Goal: Task Accomplishment & Management: Manage account settings

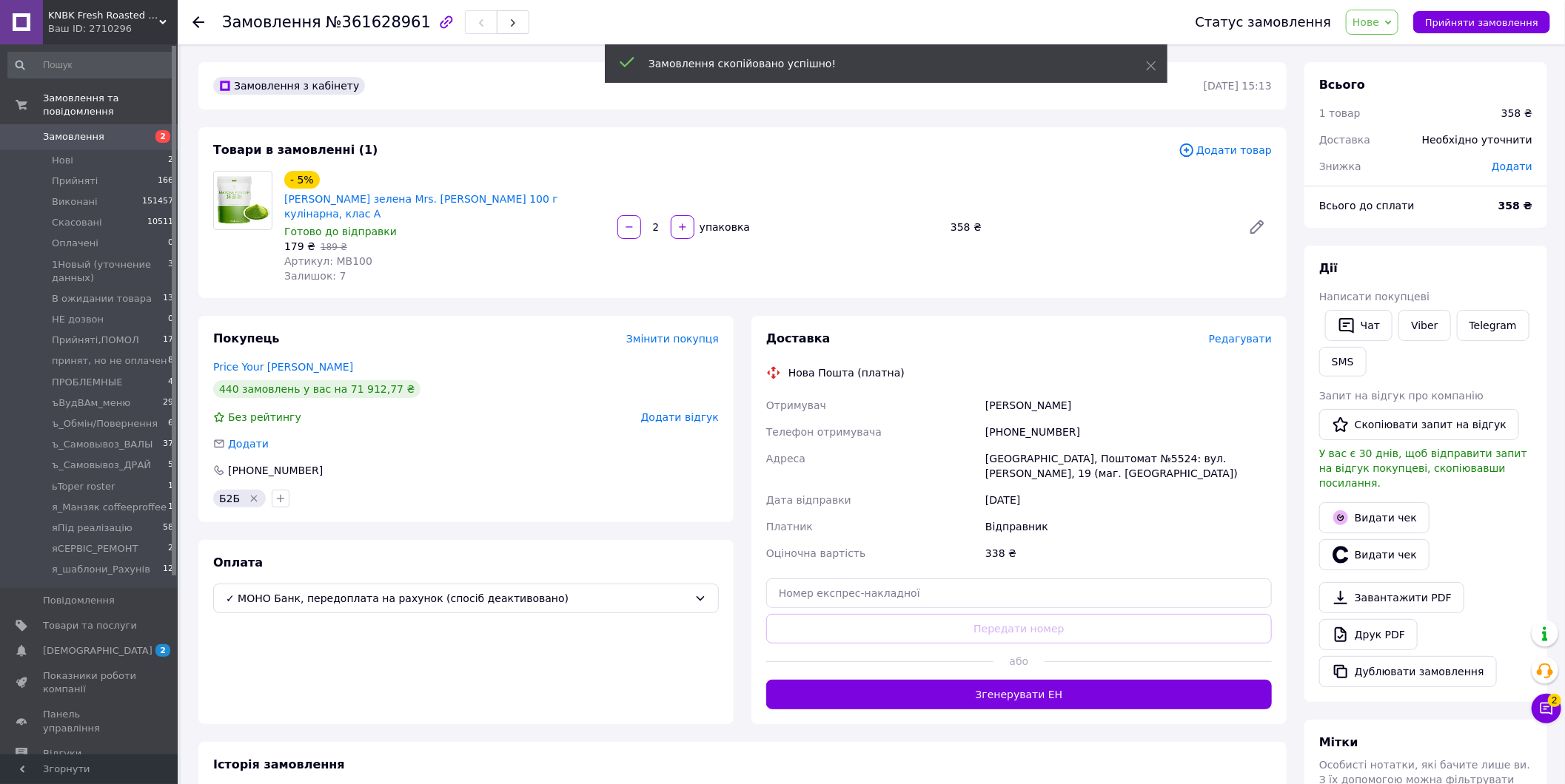
click at [1236, 149] on span "Додати товар" at bounding box center [1225, 150] width 93 height 16
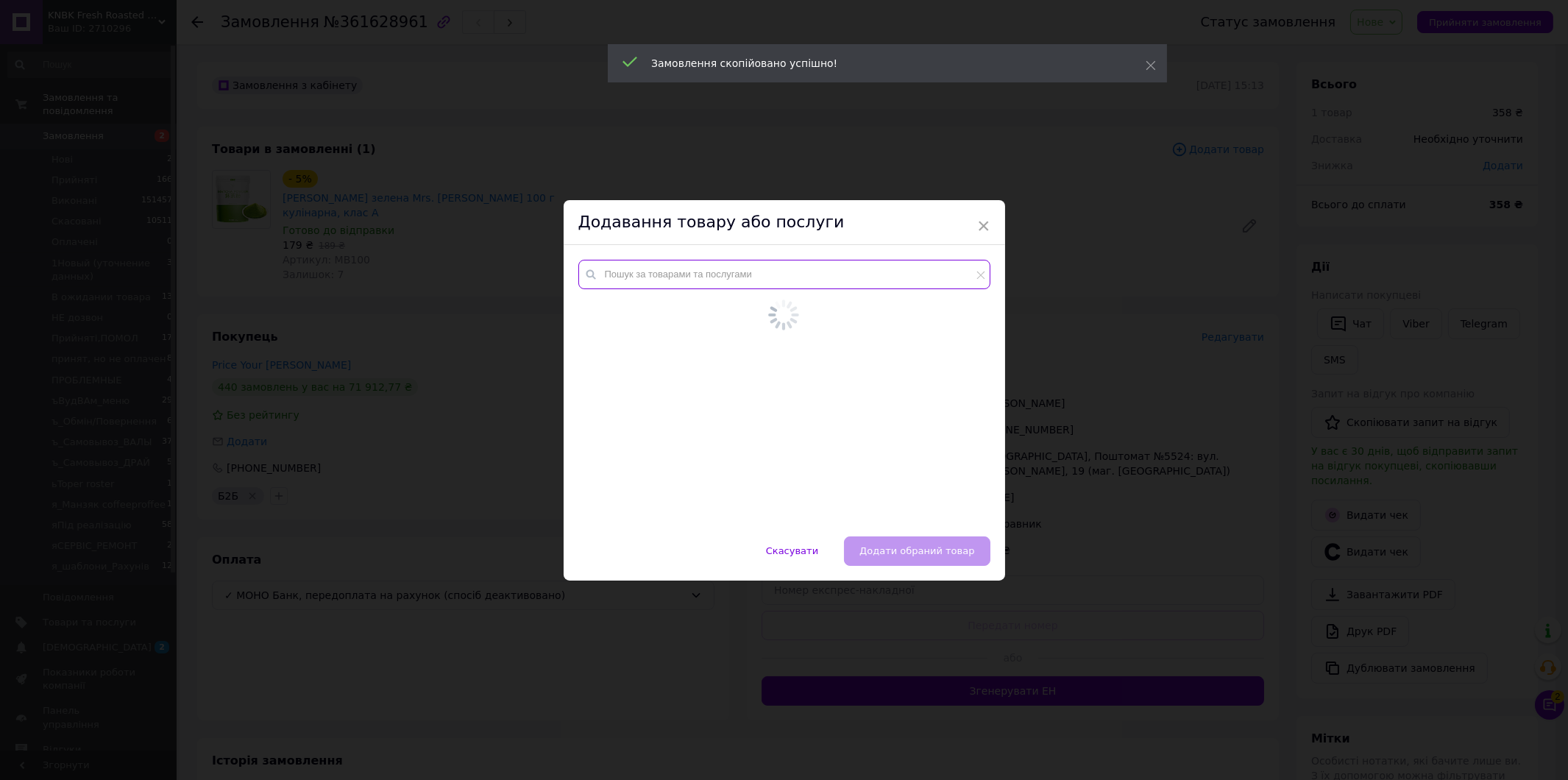
click at [734, 280] on input "text" at bounding box center [784, 274] width 412 height 29
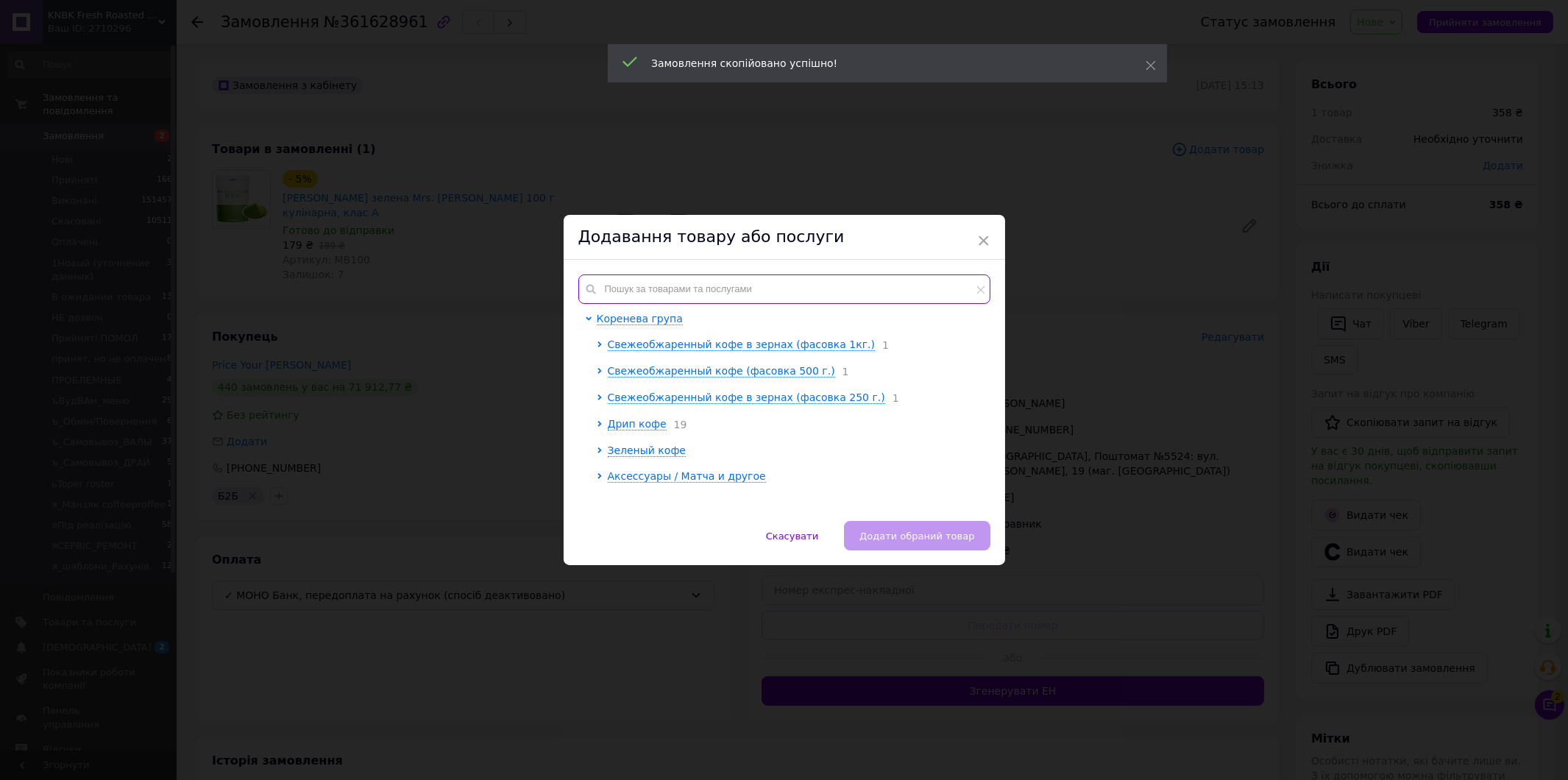
paste input "FP5457"
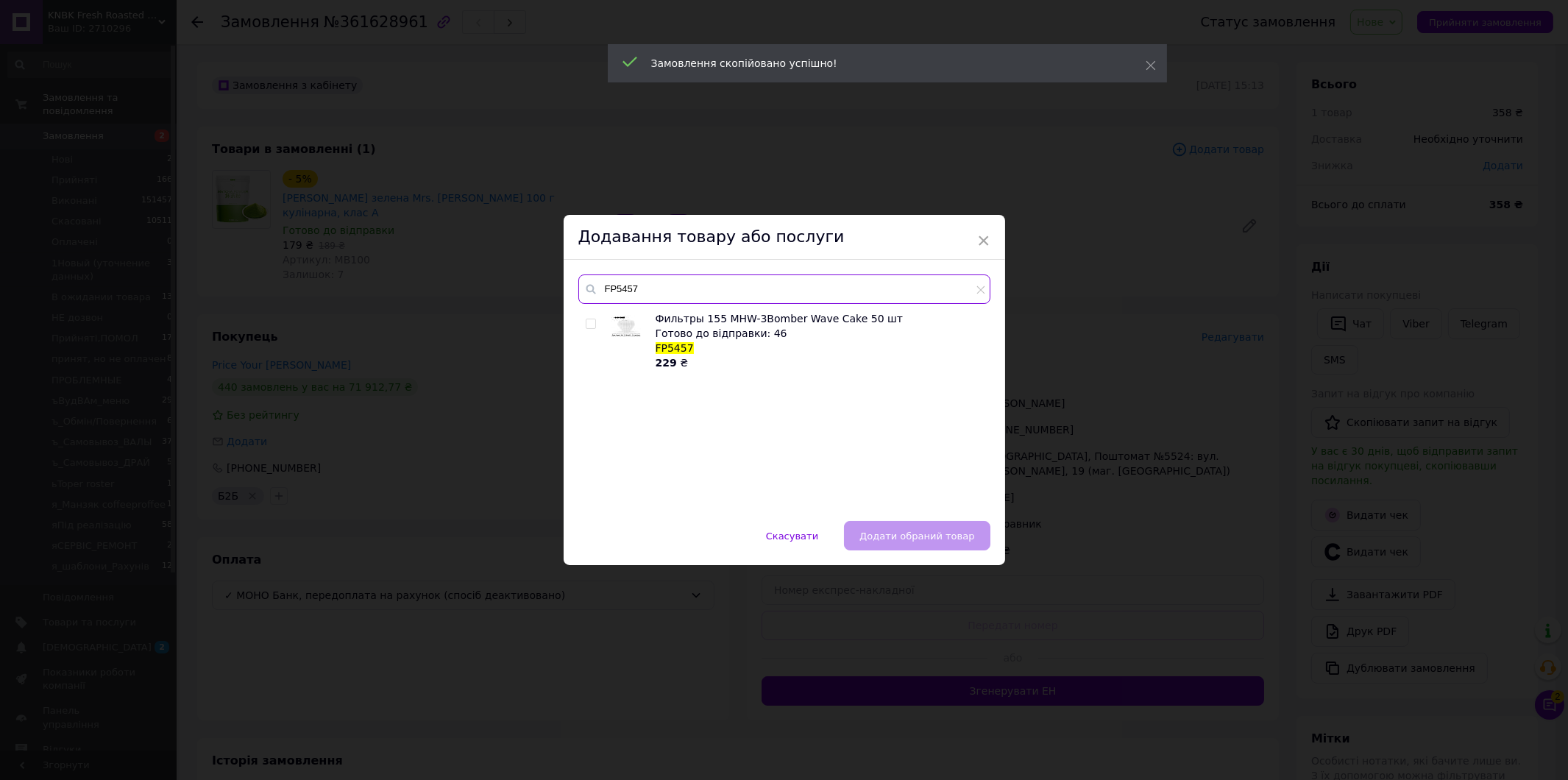
type input "FP5457"
click at [587, 325] on input "checkbox" at bounding box center [590, 324] width 10 height 10
checkbox input "true"
click at [886, 519] on div "FP5457 Фильтры 155 MHW-3Bomber Wave Cake 50 шт Готово до відправки: 46 FP5457 2…" at bounding box center [784, 390] width 441 height 261
click at [886, 527] on button "Додати обраний товар" at bounding box center [917, 535] width 146 height 29
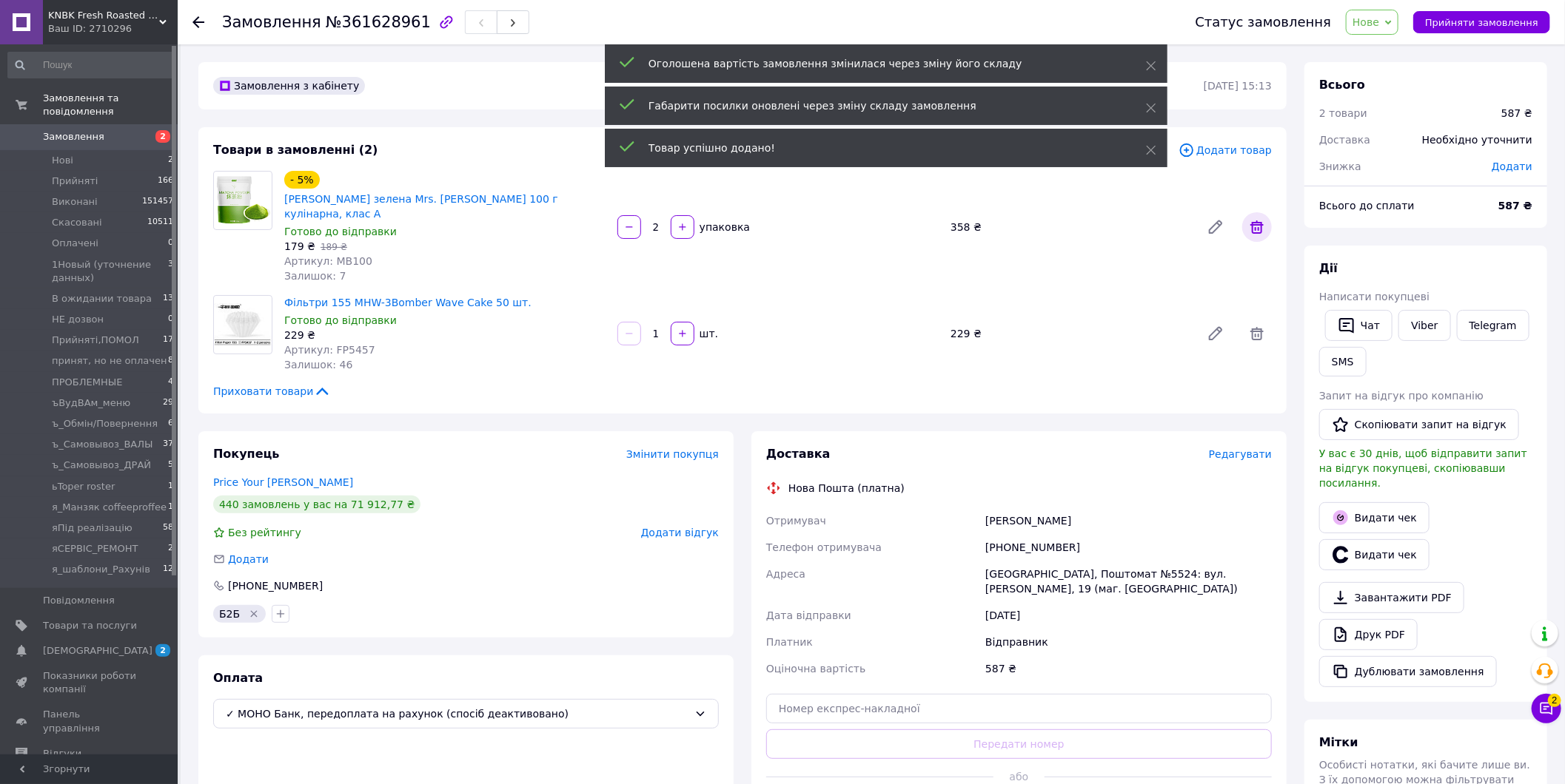
click at [1261, 218] on icon at bounding box center [1257, 227] width 18 height 18
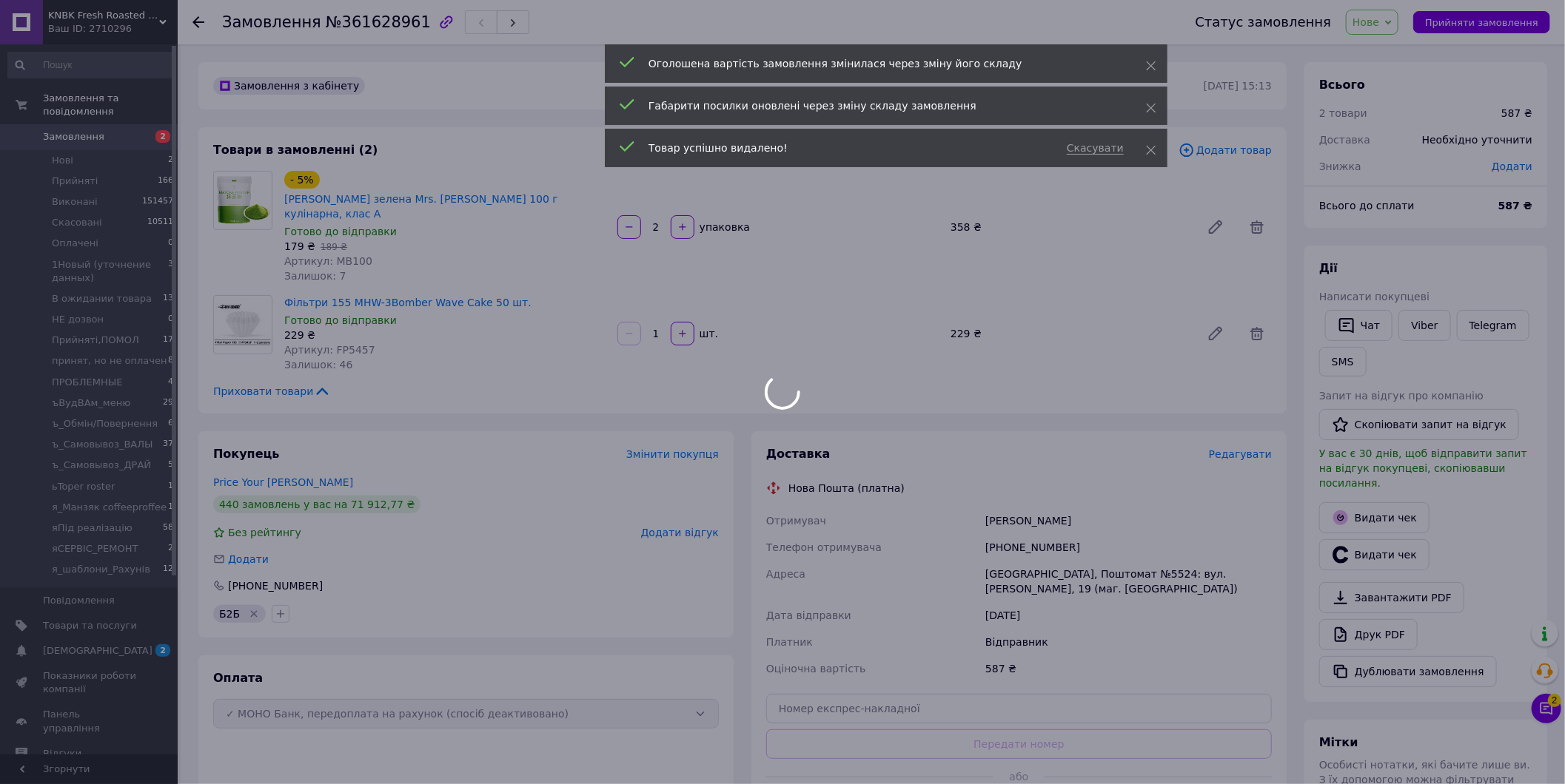
type input "1"
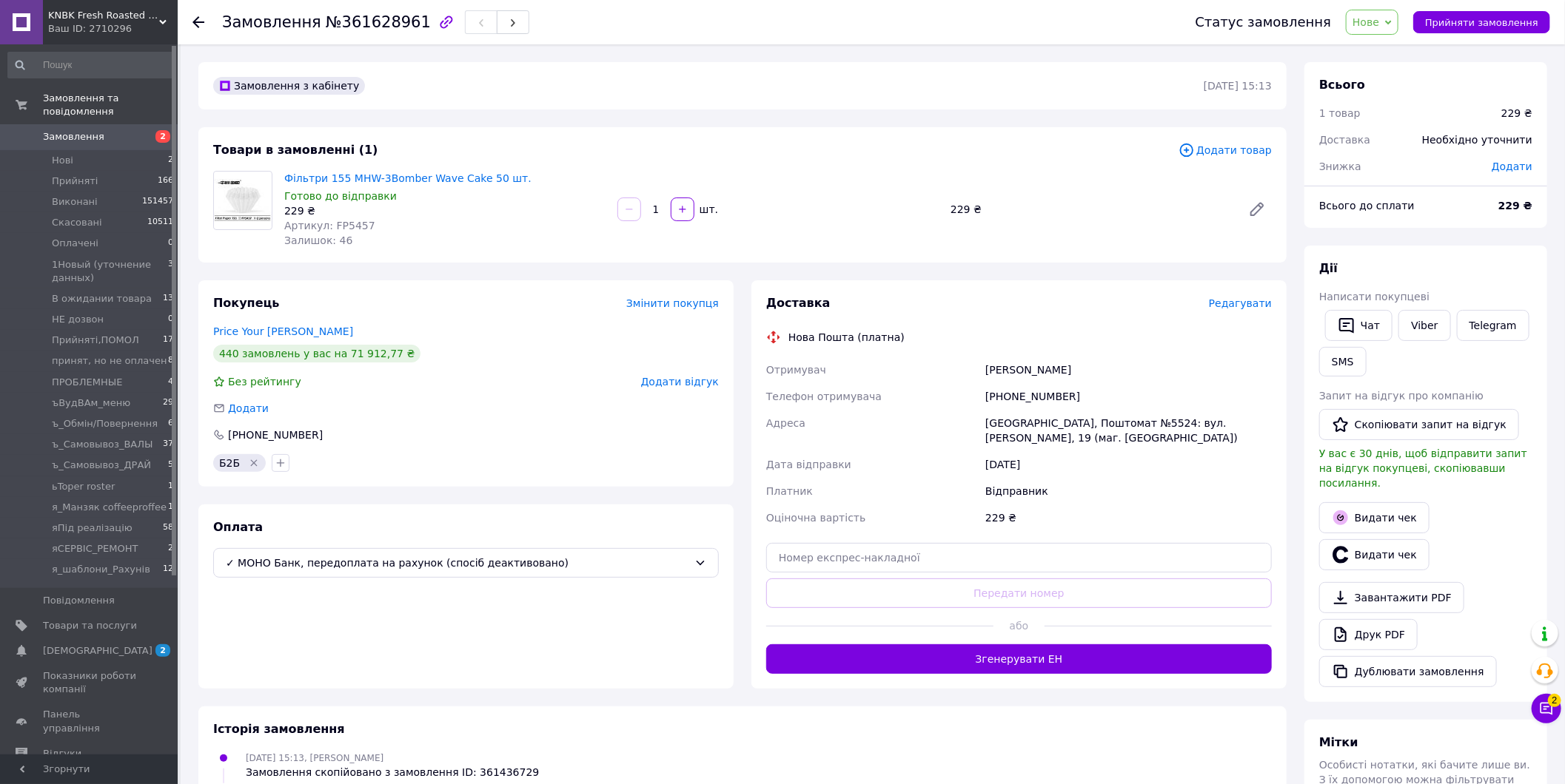
click at [1503, 165] on span "Додати" at bounding box center [1511, 166] width 40 height 12
click at [1384, 230] on input "text" at bounding box center [1411, 226] width 88 height 30
paste input "text"
click at [1399, 223] on input "text" at bounding box center [1411, 226] width 88 height 30
type input "174"
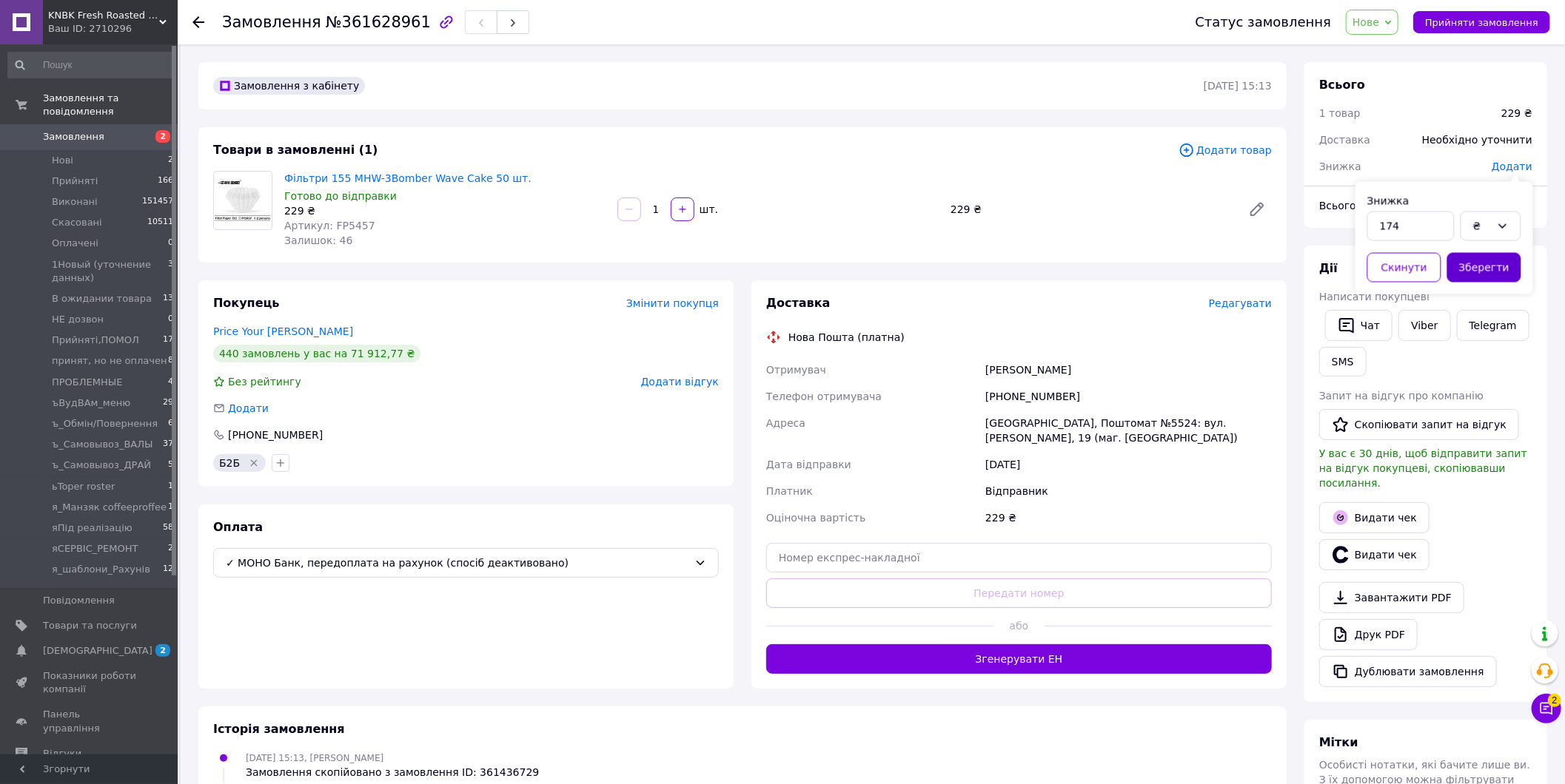
click at [1492, 260] on button "Зберегти" at bounding box center [1484, 268] width 74 height 30
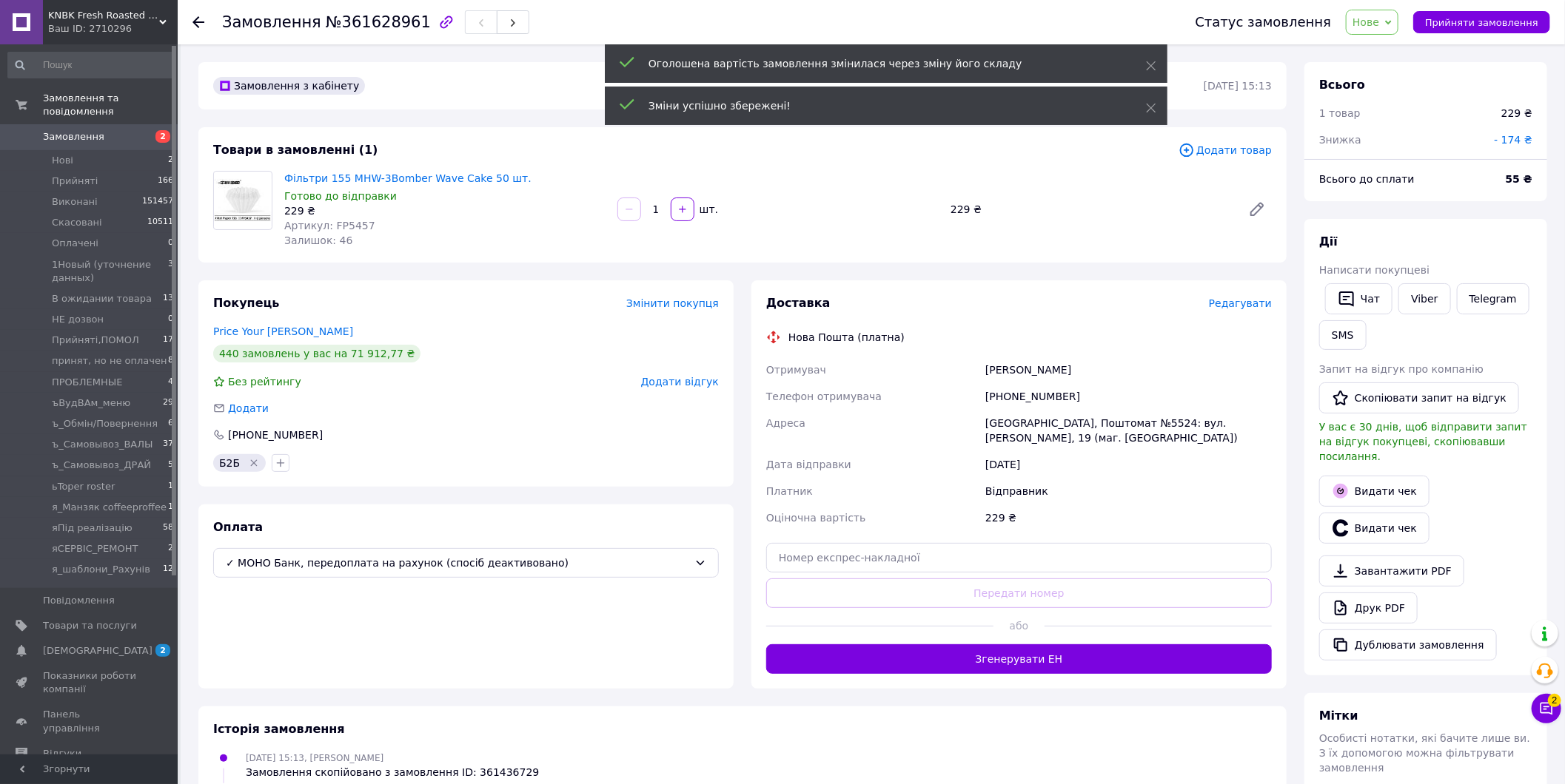
click at [1520, 143] on span "- 174 ₴" at bounding box center [1512, 140] width 38 height 12
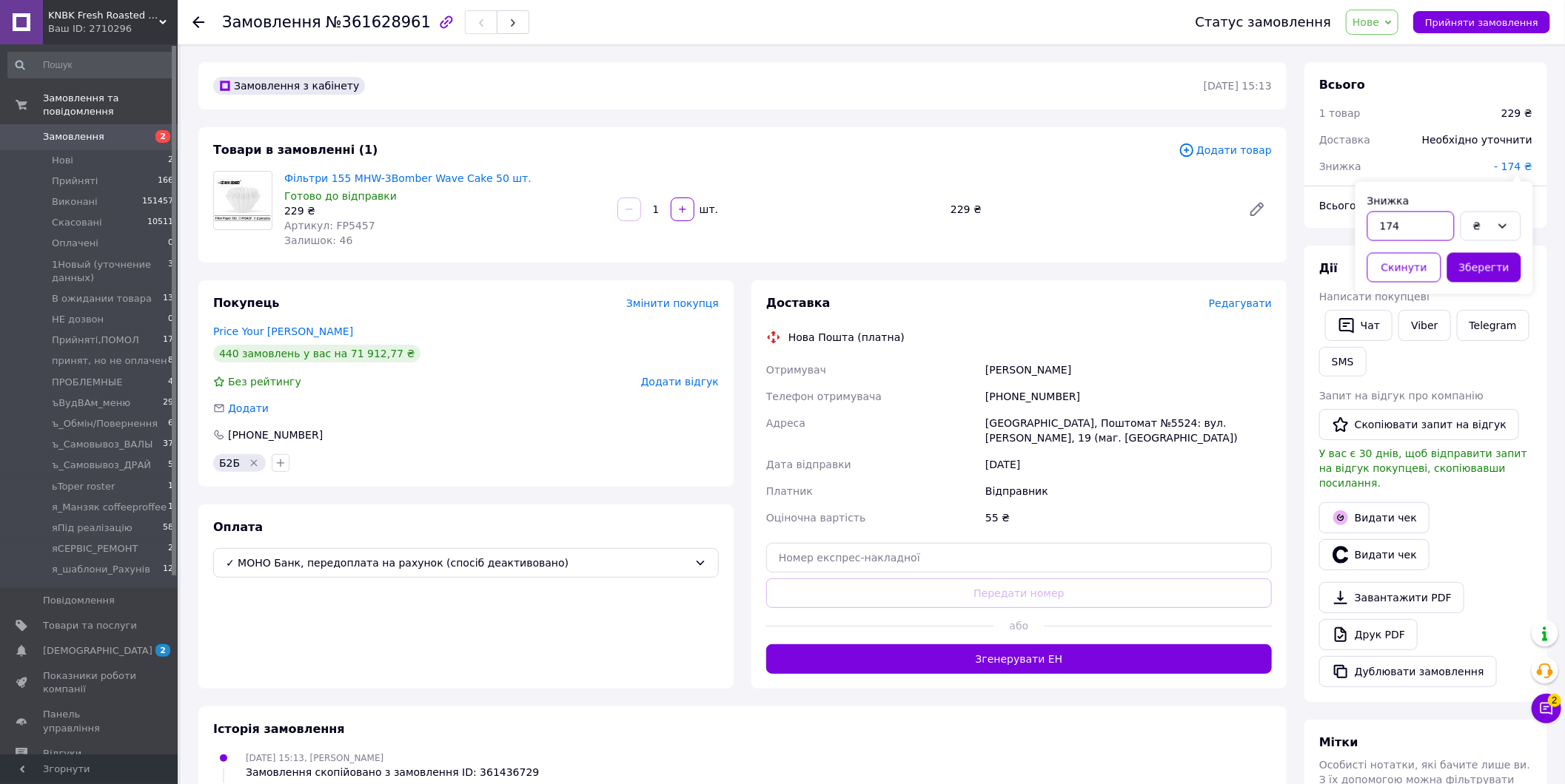
click at [1392, 217] on input "174" at bounding box center [1411, 226] width 88 height 30
type input "55"
click at [1492, 256] on button "Зберегти" at bounding box center [1484, 268] width 74 height 30
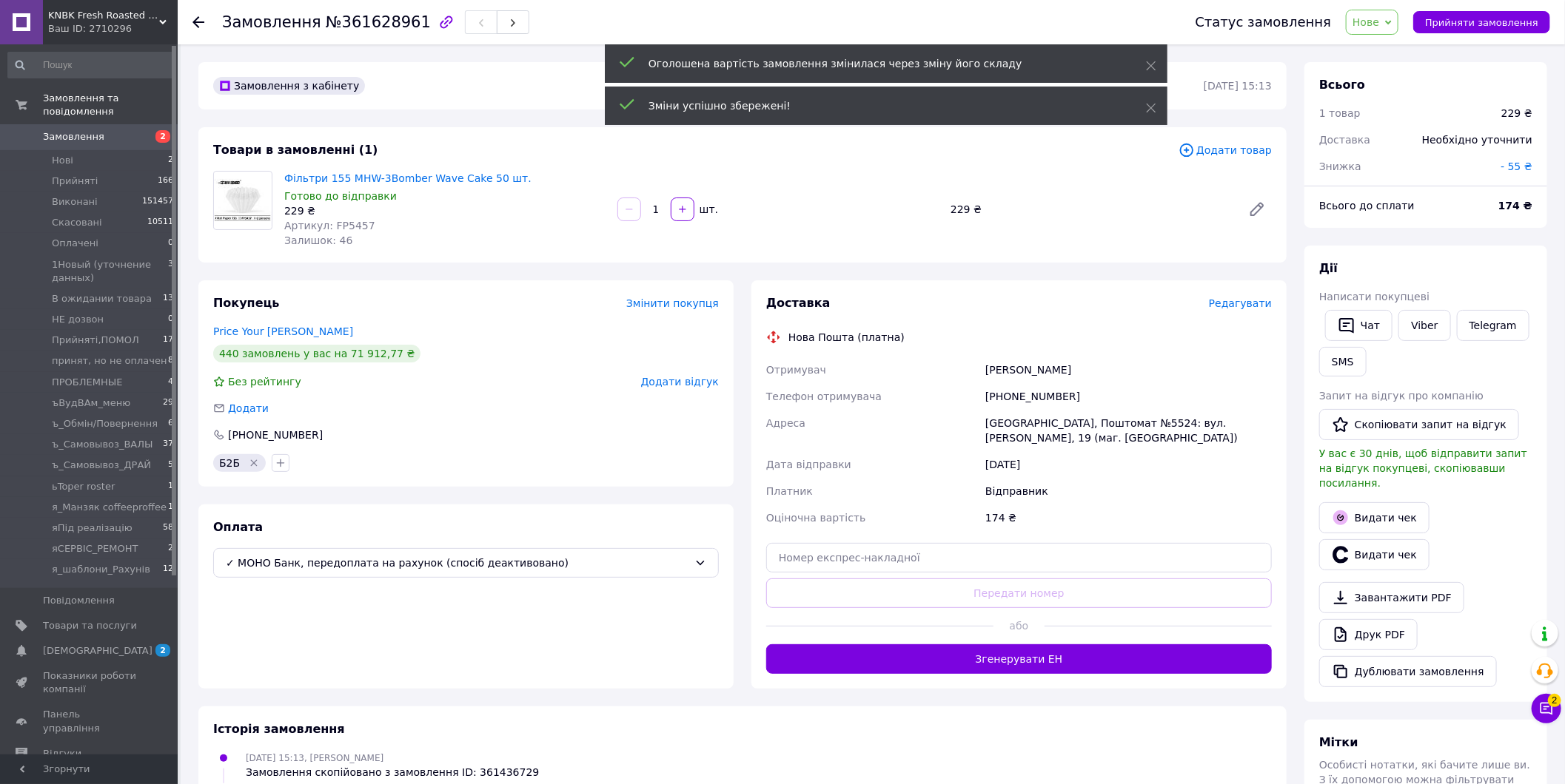
drag, startPoint x: 1364, startPoint y: 20, endPoint x: 1381, endPoint y: 32, distance: 20.8
click at [1366, 20] on span "Нове" at bounding box center [1372, 22] width 53 height 25
click at [1393, 41] on li "Прийнято" at bounding box center [1426, 51] width 159 height 22
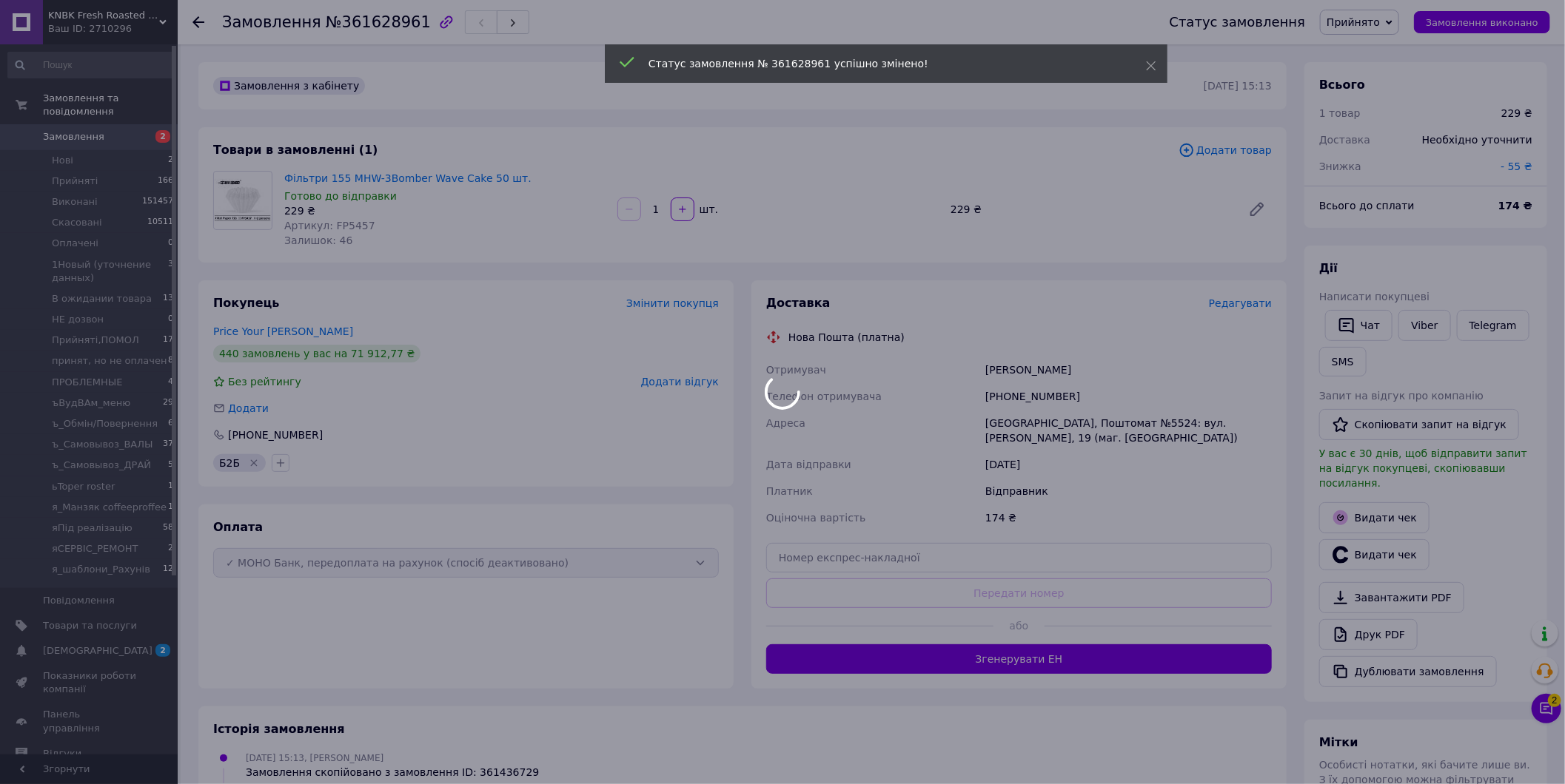
drag, startPoint x: 1321, startPoint y: 202, endPoint x: 1443, endPoint y: 202, distance: 122.0
click at [1443, 202] on body "KNBK Fresh Roasted Coffee & Accessories store Ваш ID: 2710296 Сайт KNBK Fresh R…" at bounding box center [782, 539] width 1565 height 1078
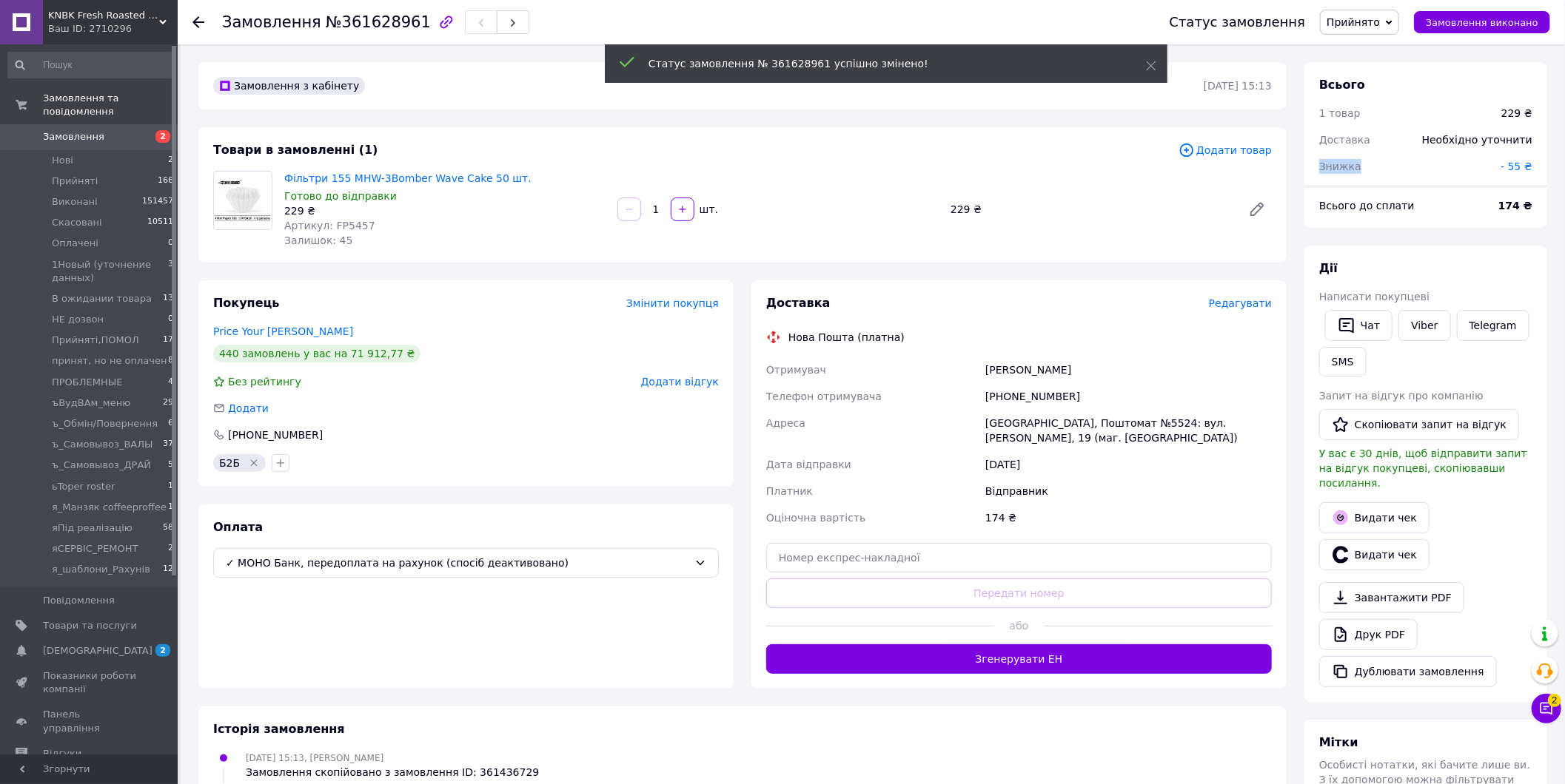
drag, startPoint x: 1314, startPoint y: 179, endPoint x: 1398, endPoint y: 186, distance: 84.3
click at [1397, 182] on div "Знижка" at bounding box center [1400, 166] width 182 height 32
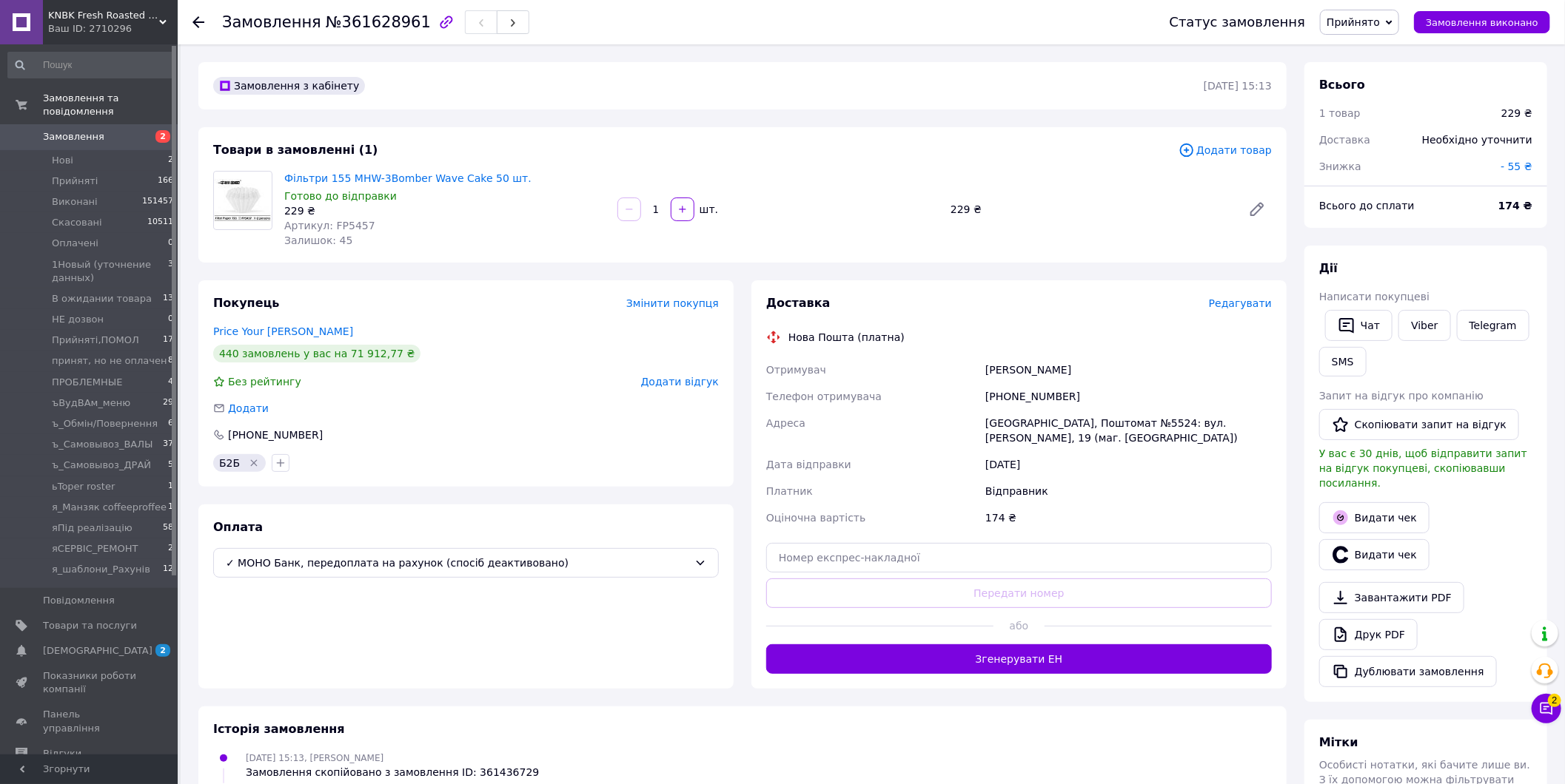
click at [1367, 207] on span "Всього до сплати" at bounding box center [1366, 205] width 96 height 12
drag, startPoint x: 1314, startPoint y: 206, endPoint x: 1534, endPoint y: 206, distance: 220.0
click at [1534, 206] on div "Всього до сплати 174 ₴" at bounding box center [1425, 206] width 231 height 32
copy div "Всього до сплати 174 ₴"
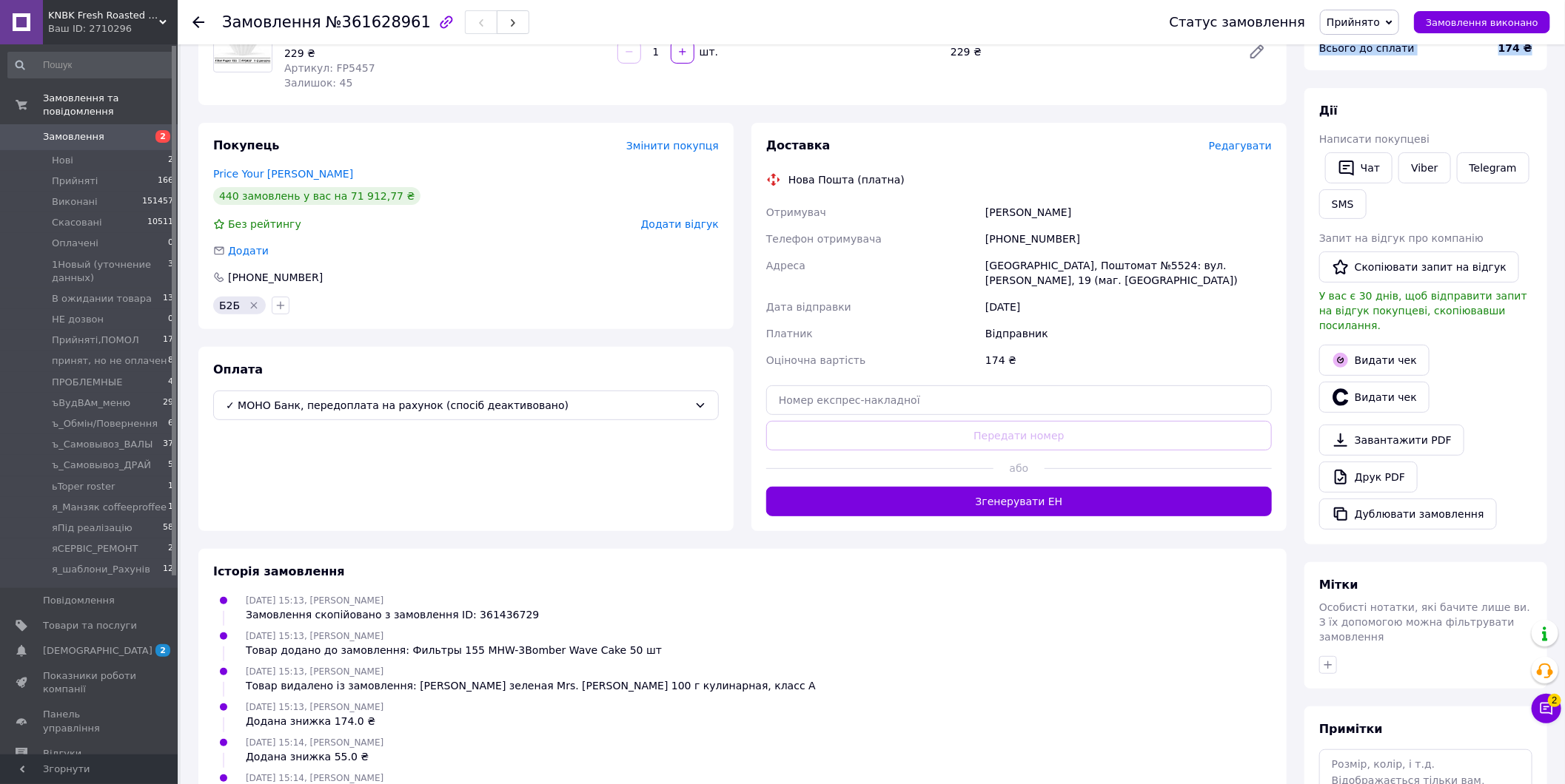
scroll to position [165, 0]
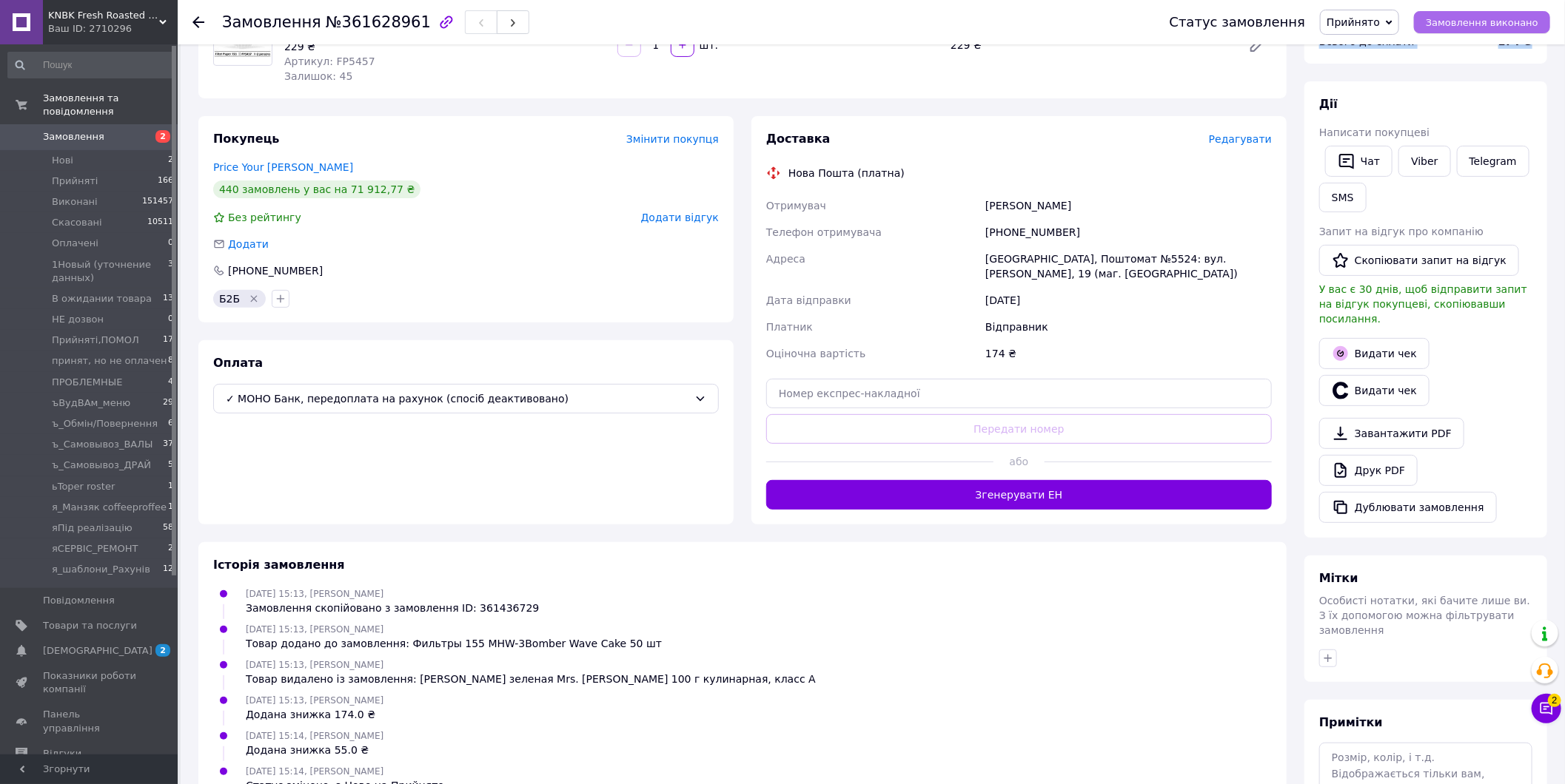
click at [1500, 20] on span "Замовлення виконано" at bounding box center [1482, 22] width 113 height 11
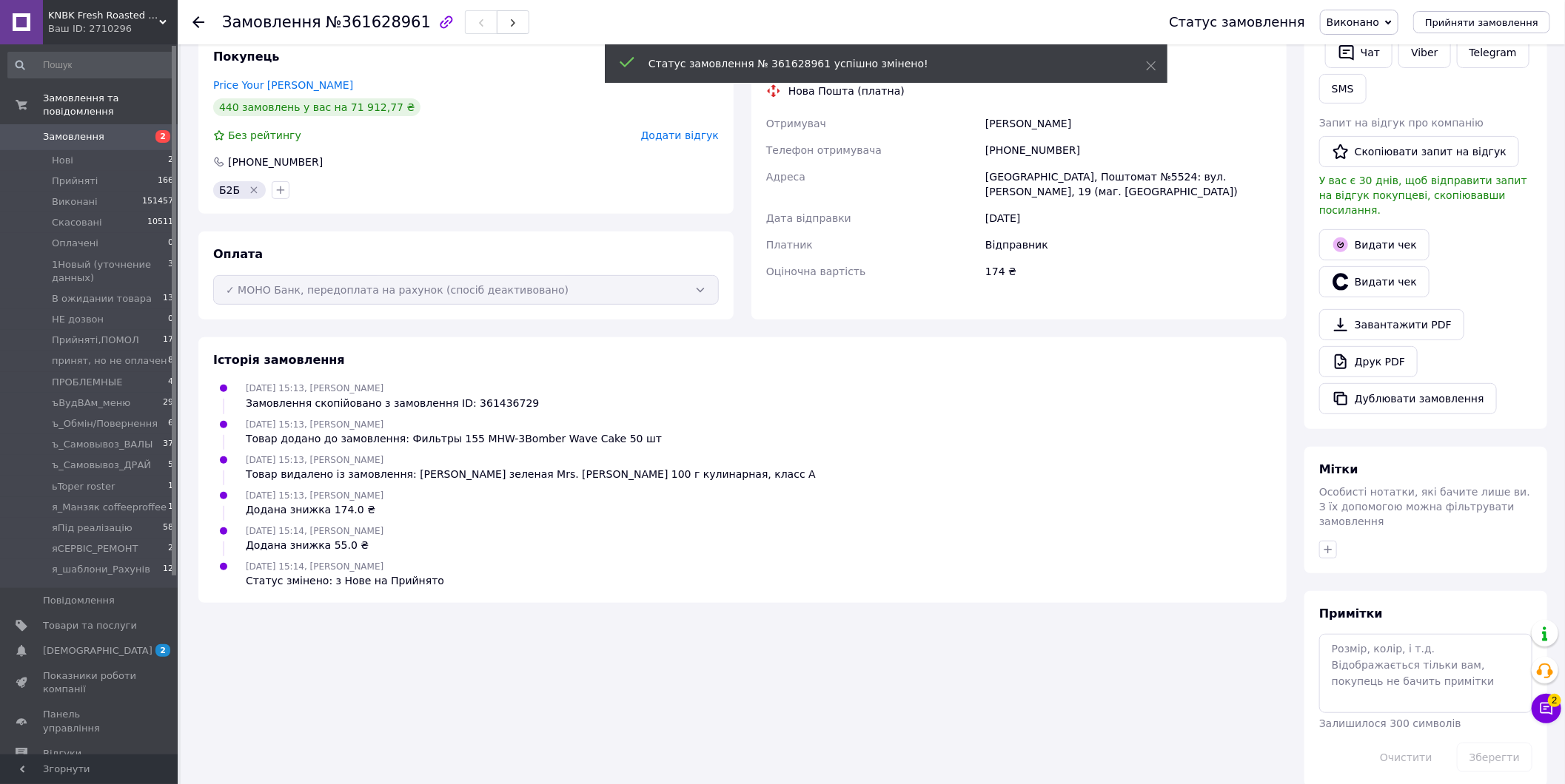
scroll to position [238, 0]
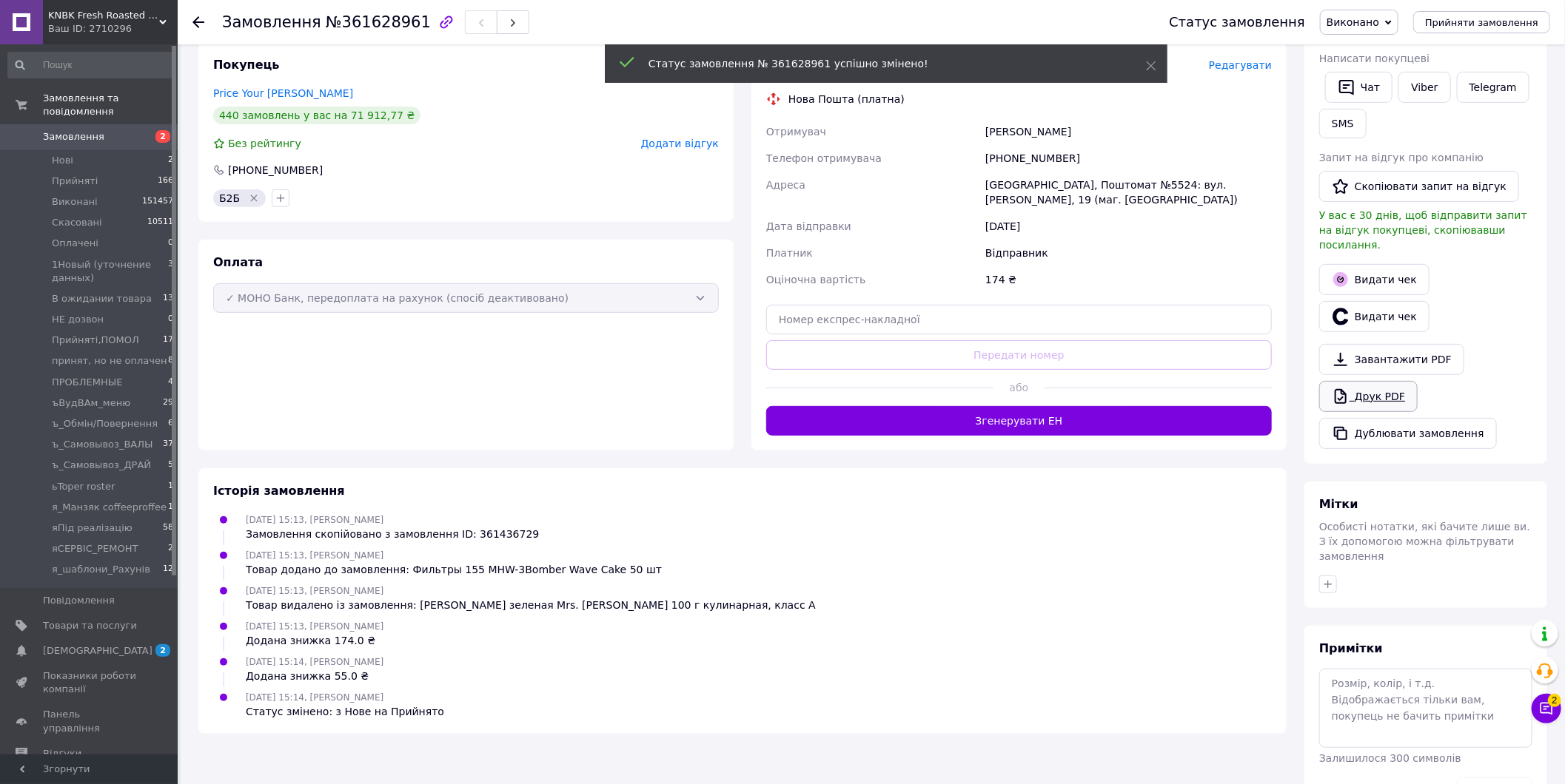
click at [1377, 361] on div "Завантажити PDF   Друк PDF   Дублювати замовлення" at bounding box center [1425, 396] width 213 height 105
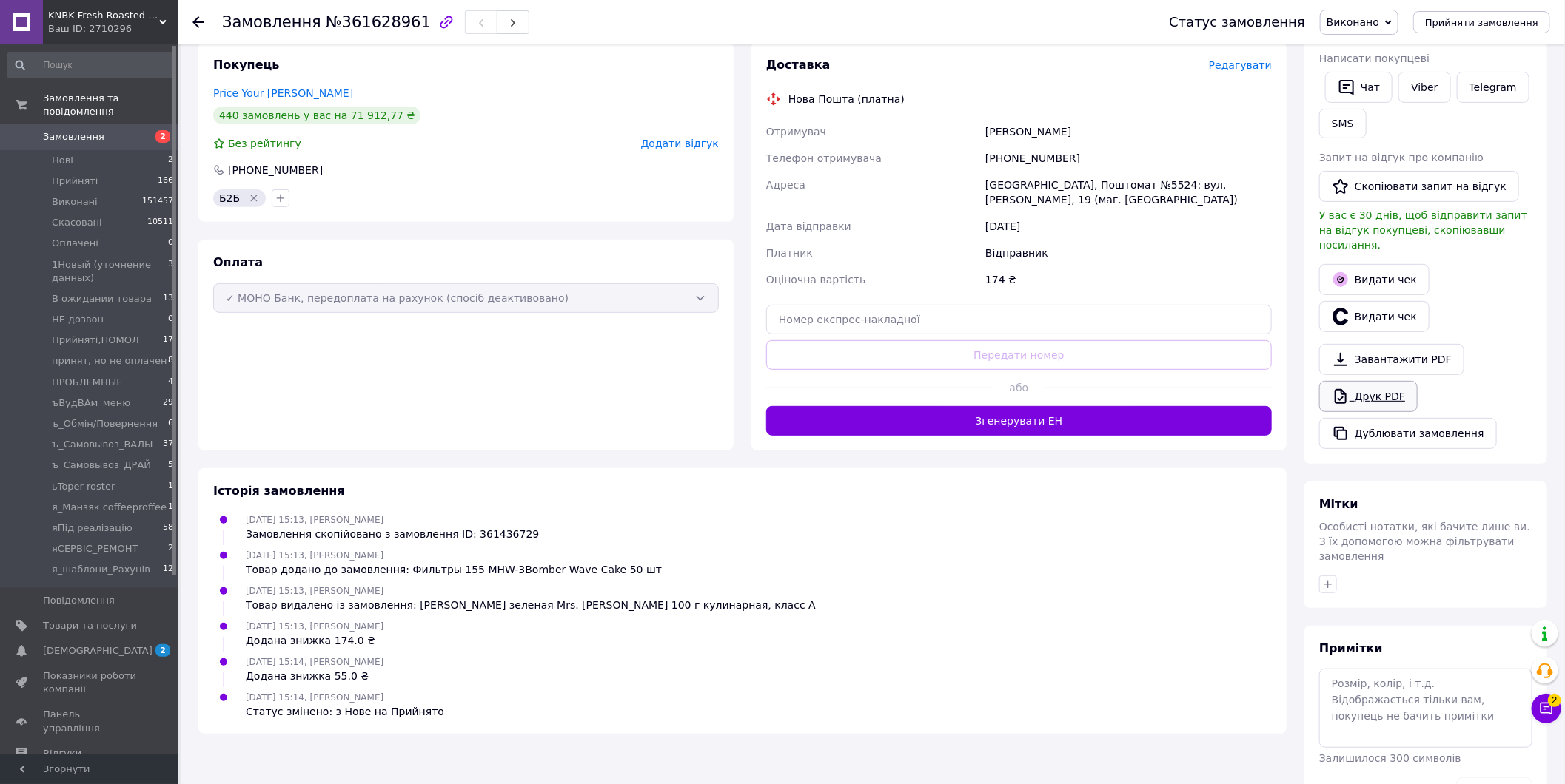
click at [1373, 382] on link "Друк PDF" at bounding box center [1368, 396] width 98 height 31
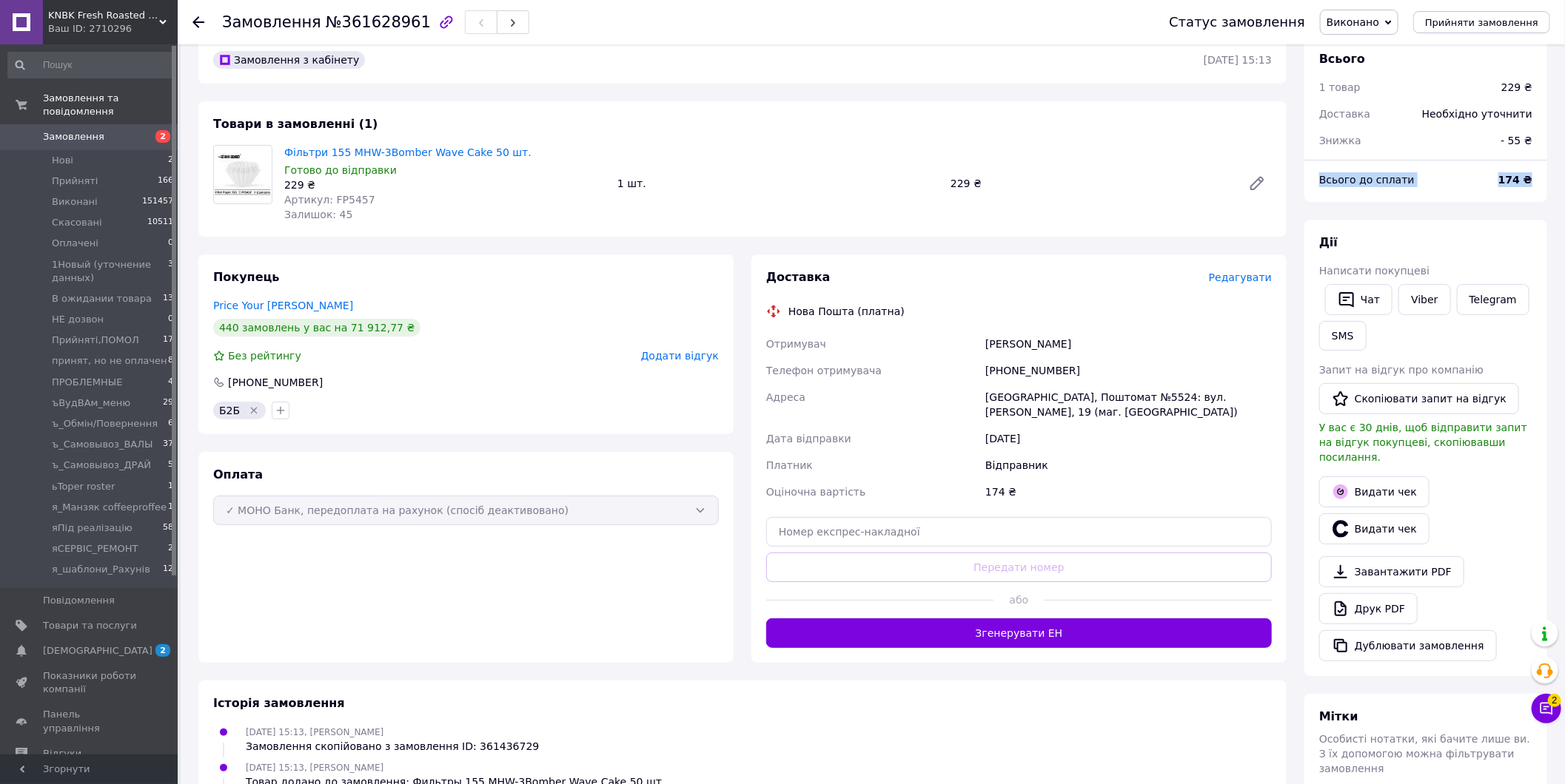
scroll to position [0, 0]
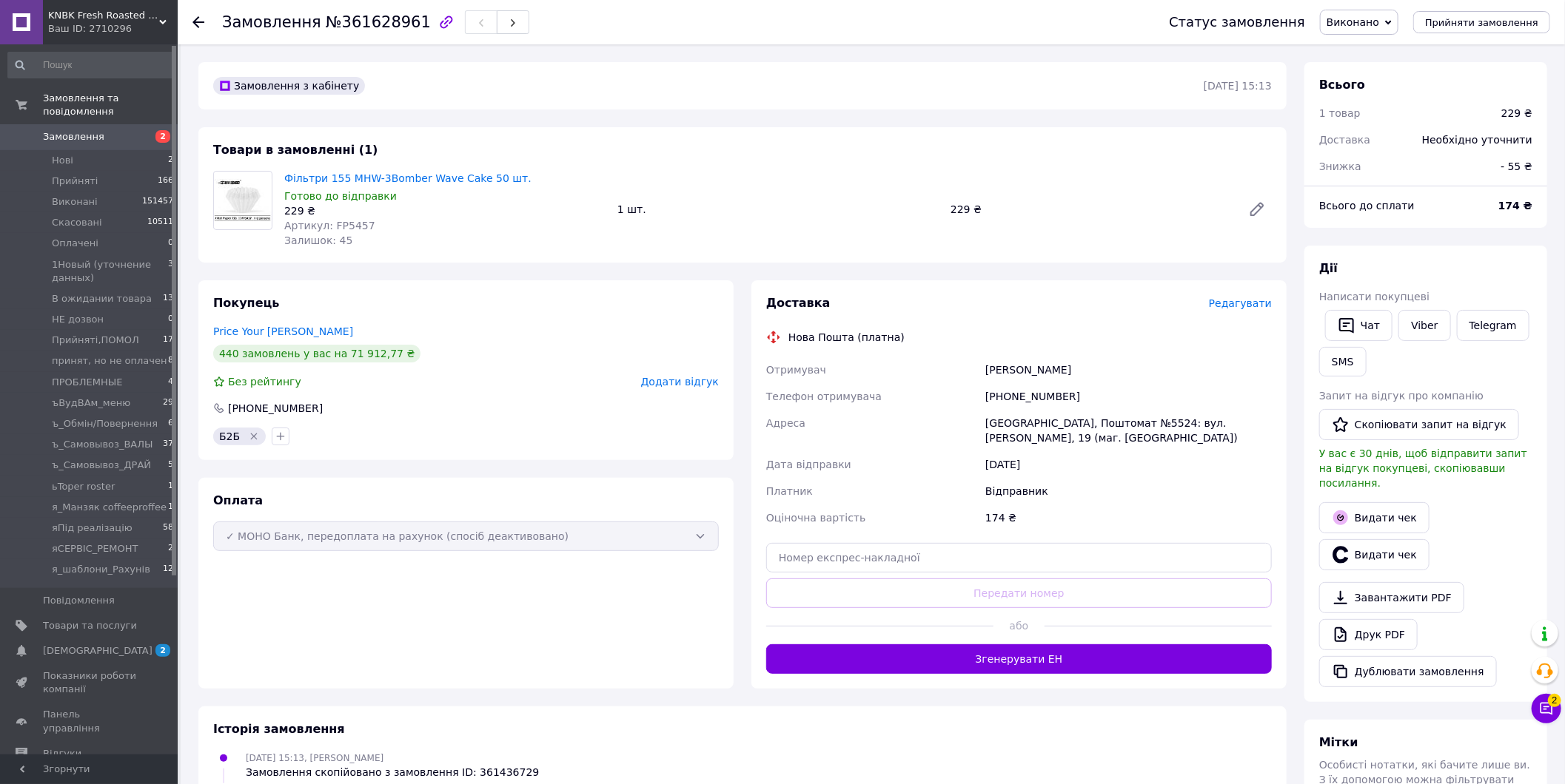
click at [378, 25] on span "№361628961" at bounding box center [378, 22] width 105 height 18
copy span "361628961"
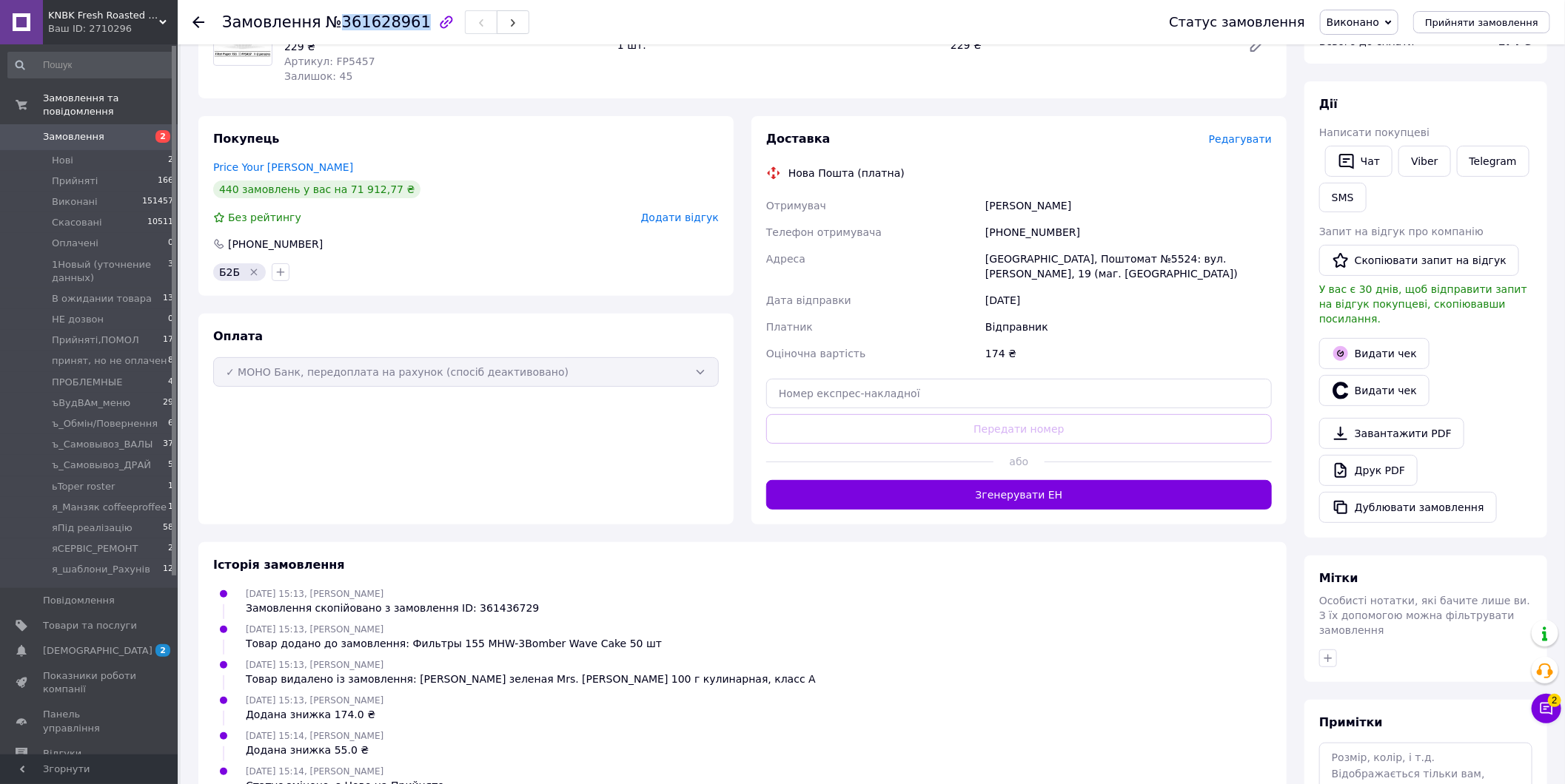
scroll to position [246, 0]
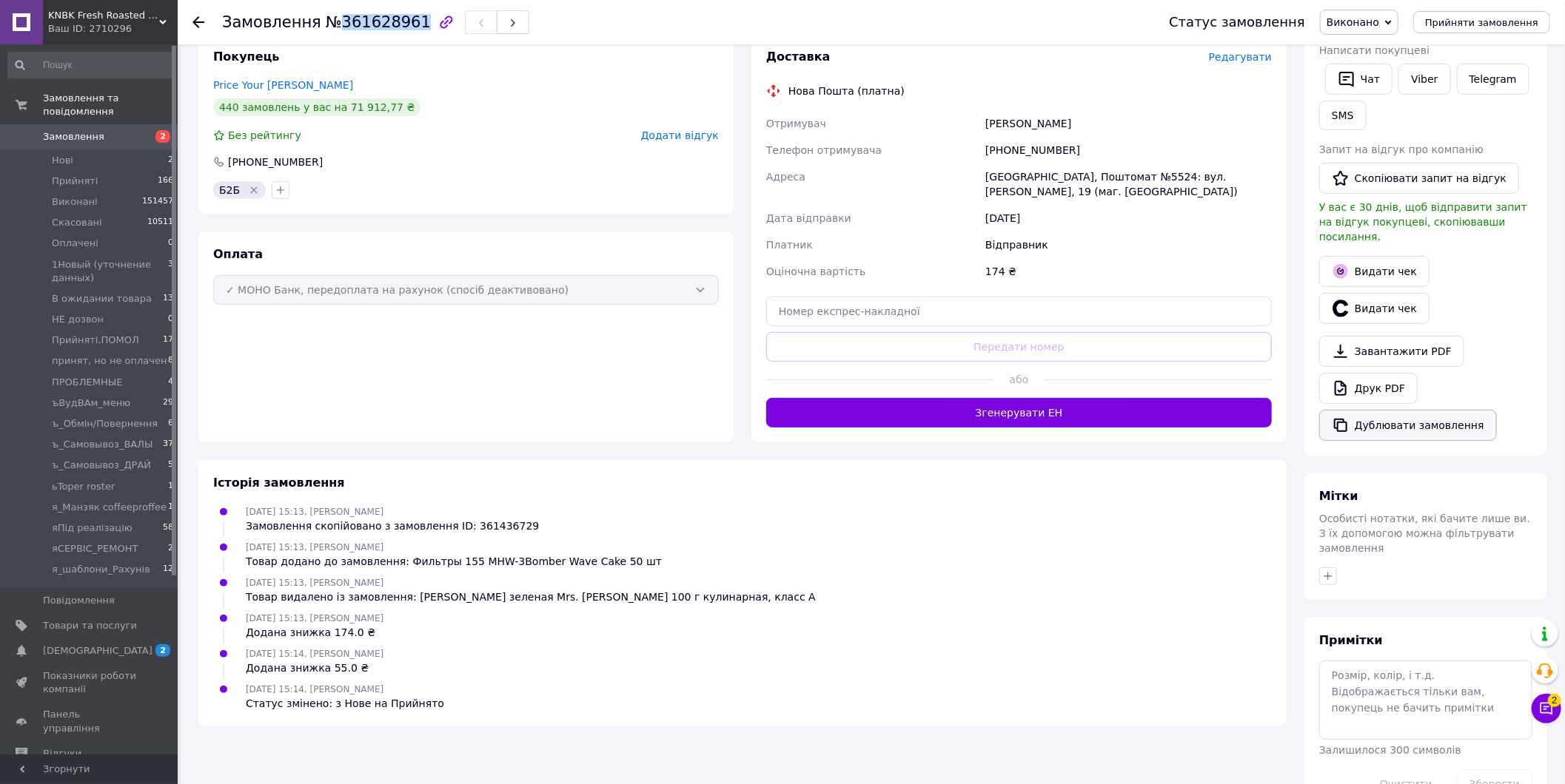
click at [1419, 411] on button "Дублювати замовлення" at bounding box center [1407, 425] width 177 height 31
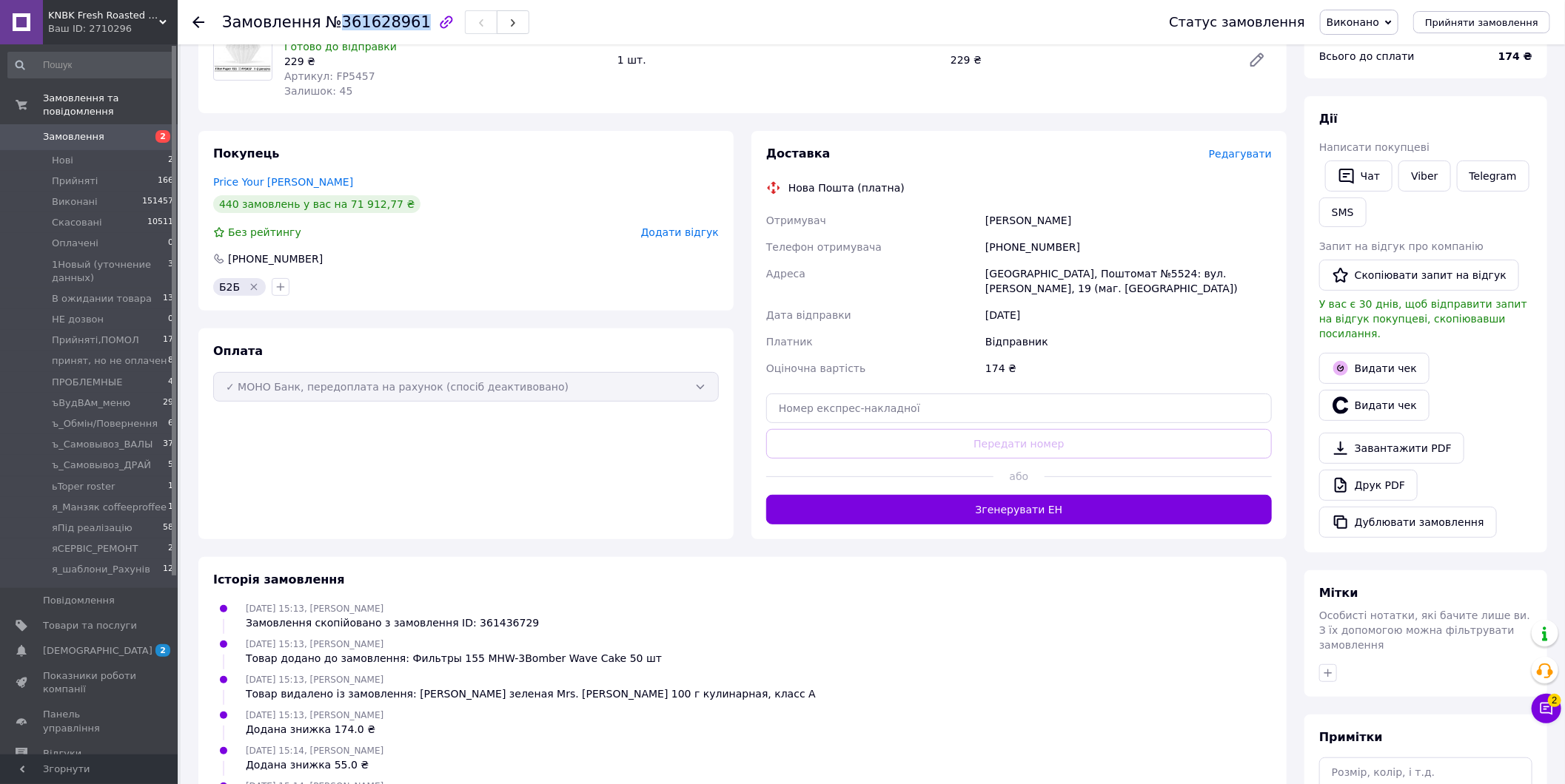
scroll to position [0, 0]
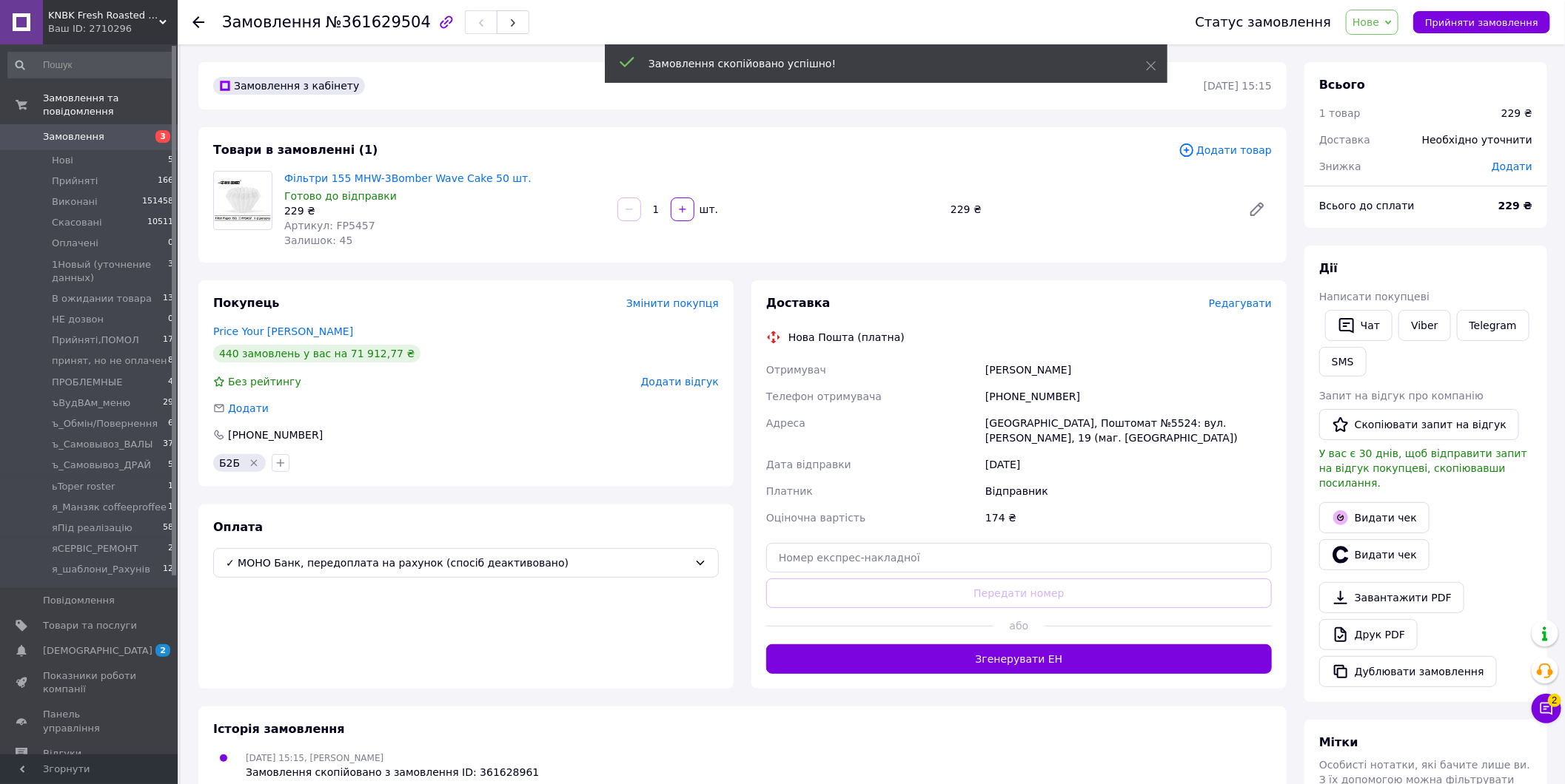
click at [1231, 145] on span "Додати товар" at bounding box center [1225, 150] width 93 height 16
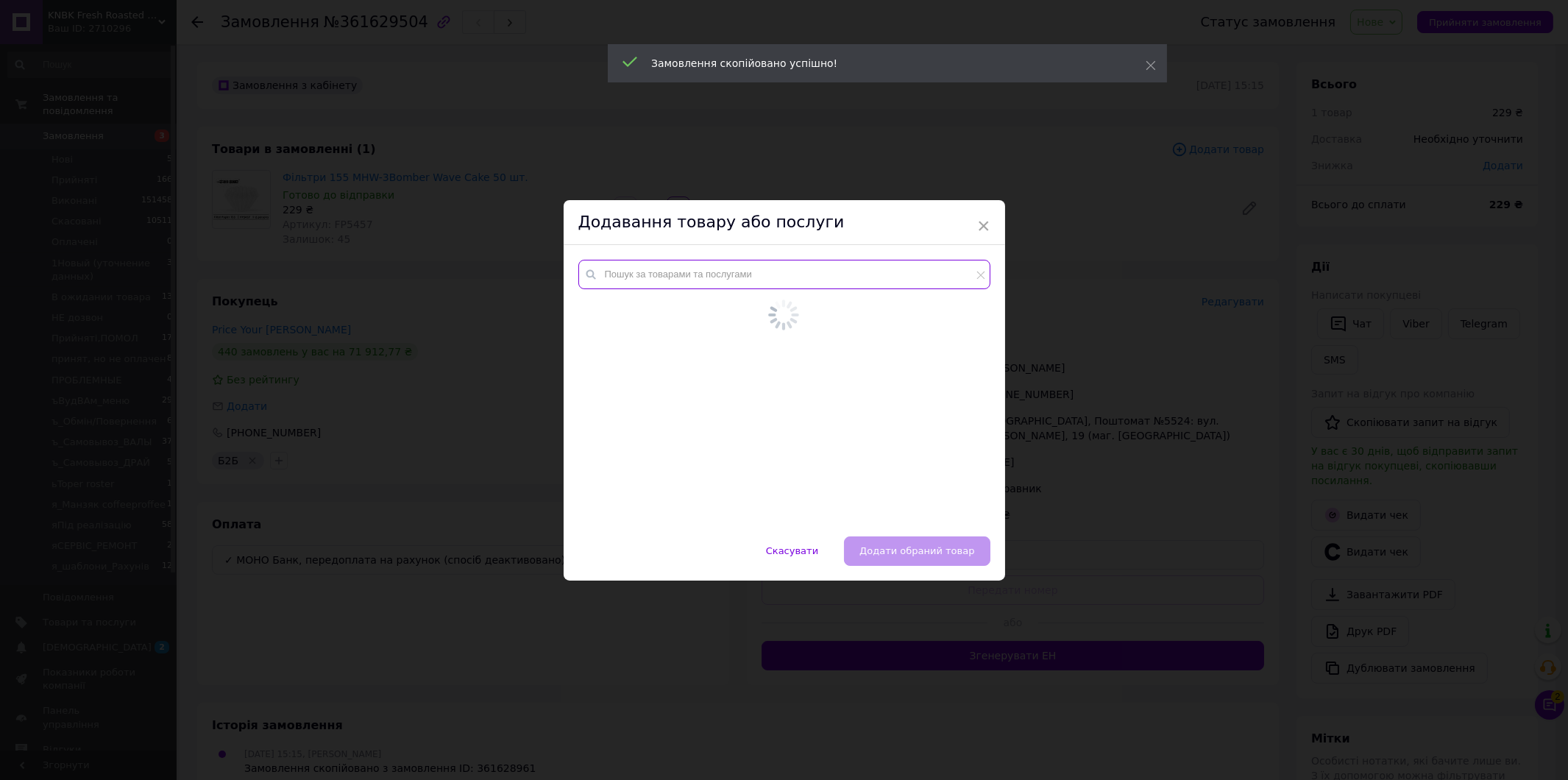
click at [786, 282] on input "text" at bounding box center [784, 274] width 412 height 29
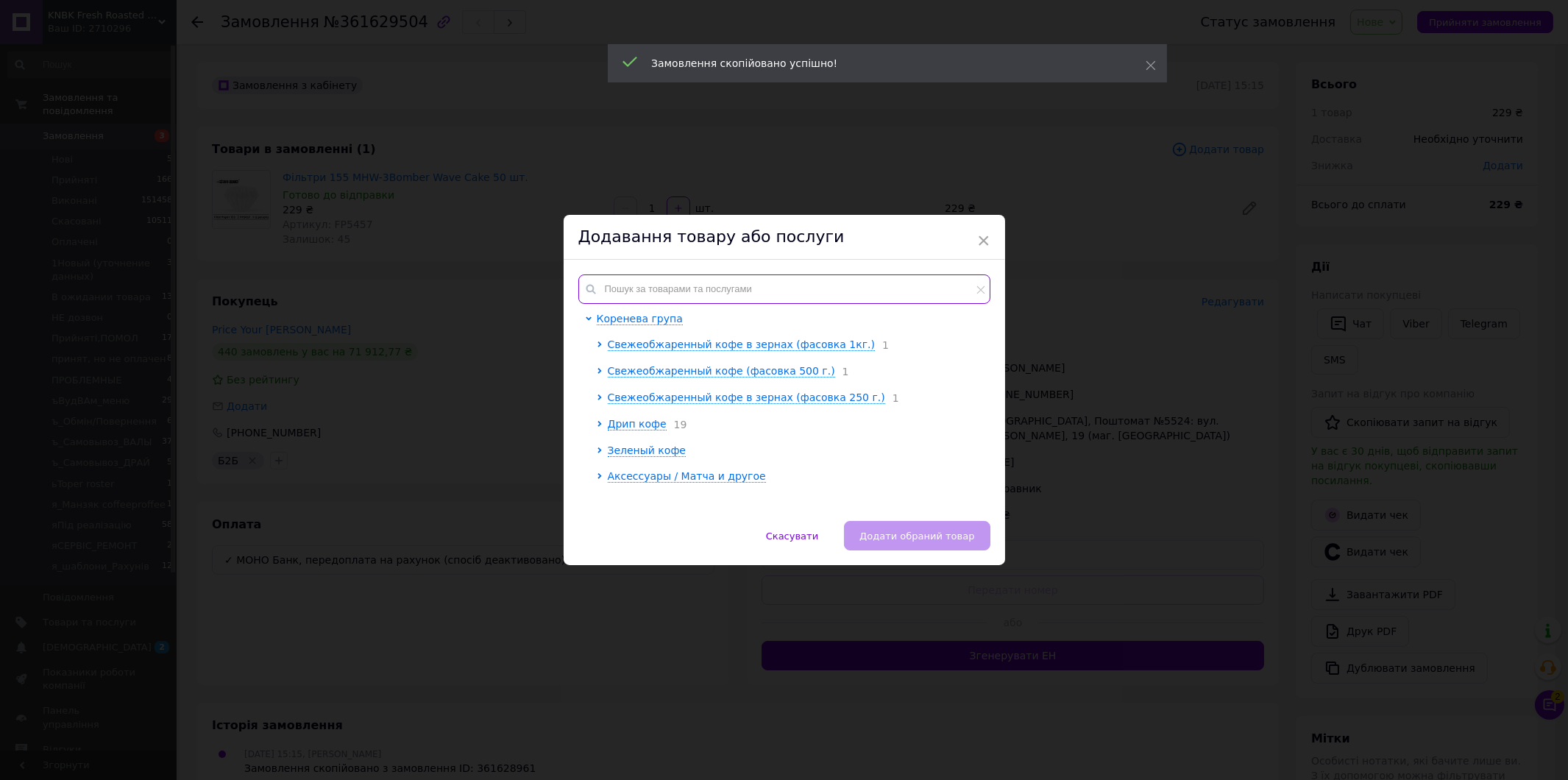
paste input "15408"
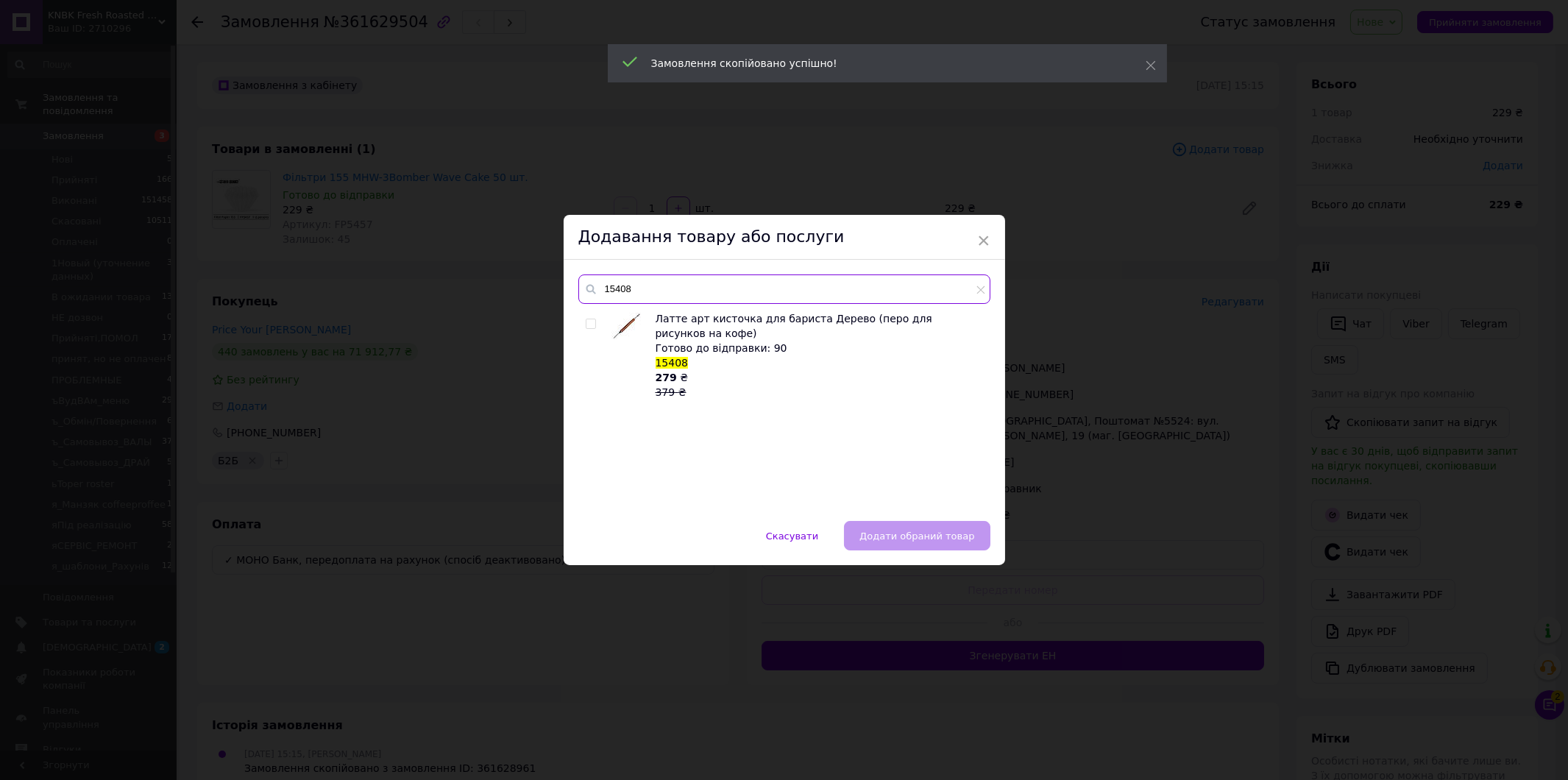
type input "15408"
click at [586, 321] on input "checkbox" at bounding box center [590, 324] width 10 height 10
checkbox input "true"
click at [883, 531] on span "Додати обраний товар" at bounding box center [917, 536] width 115 height 11
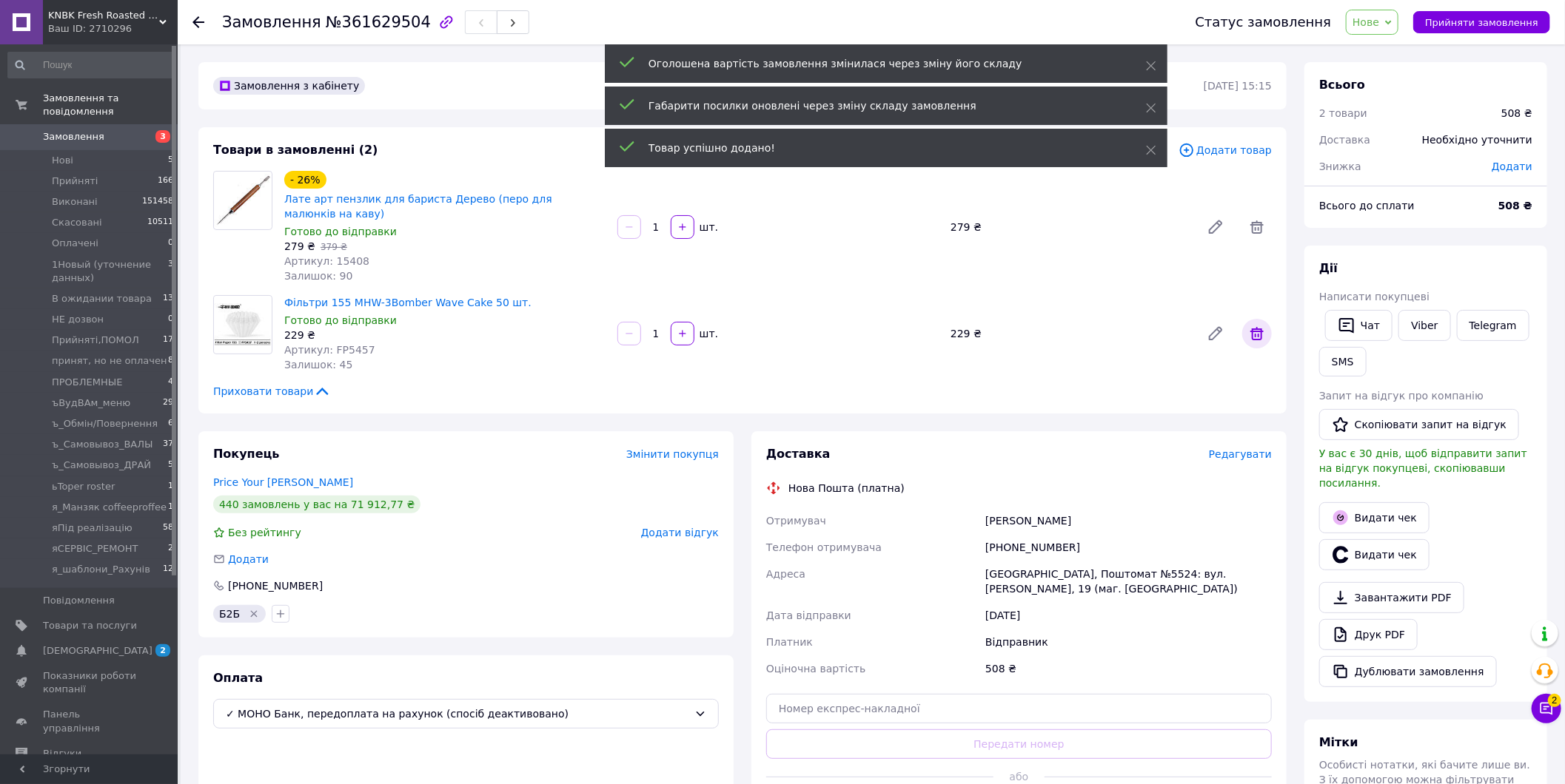
click at [1249, 325] on icon at bounding box center [1257, 334] width 18 height 18
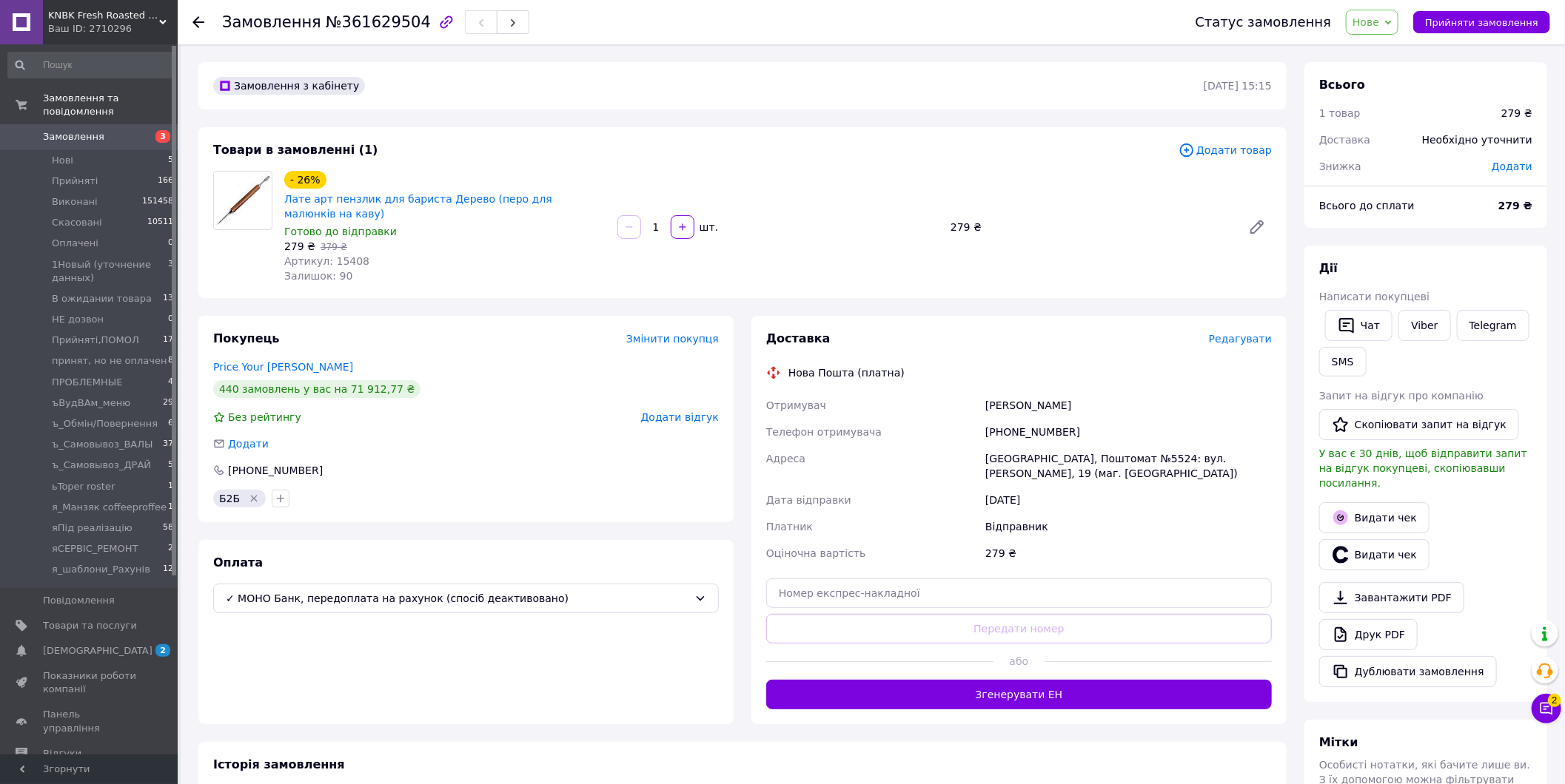
click at [1528, 160] on span "Додати" at bounding box center [1511, 166] width 40 height 12
click at [1425, 217] on input "text" at bounding box center [1411, 226] width 88 height 30
type input "237"
click at [1509, 264] on button "Зберегти" at bounding box center [1484, 268] width 74 height 30
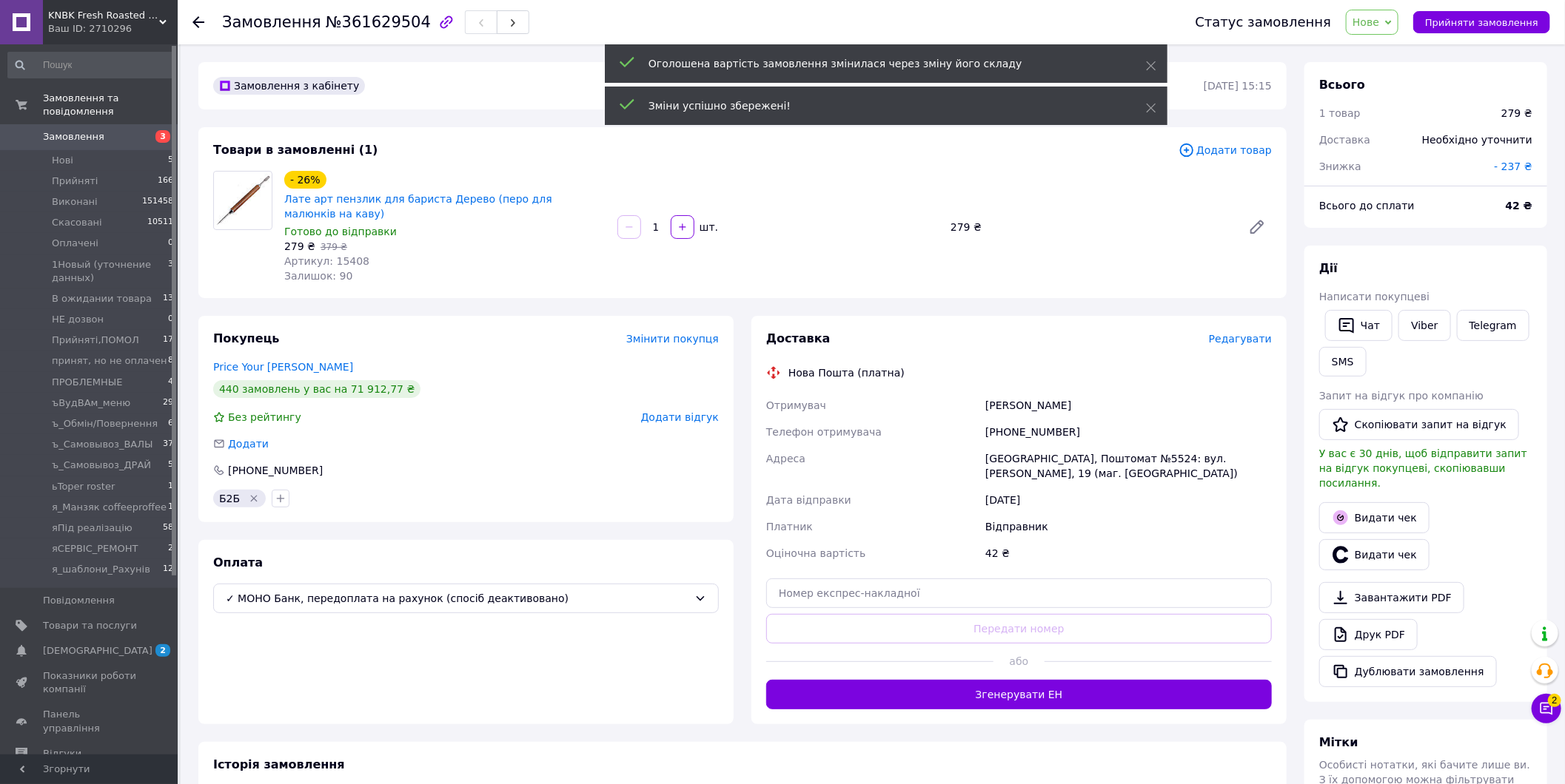
click at [1513, 168] on span "- 237 ₴" at bounding box center [1512, 166] width 38 height 12
click at [1424, 217] on input "237" at bounding box center [1411, 226] width 88 height 30
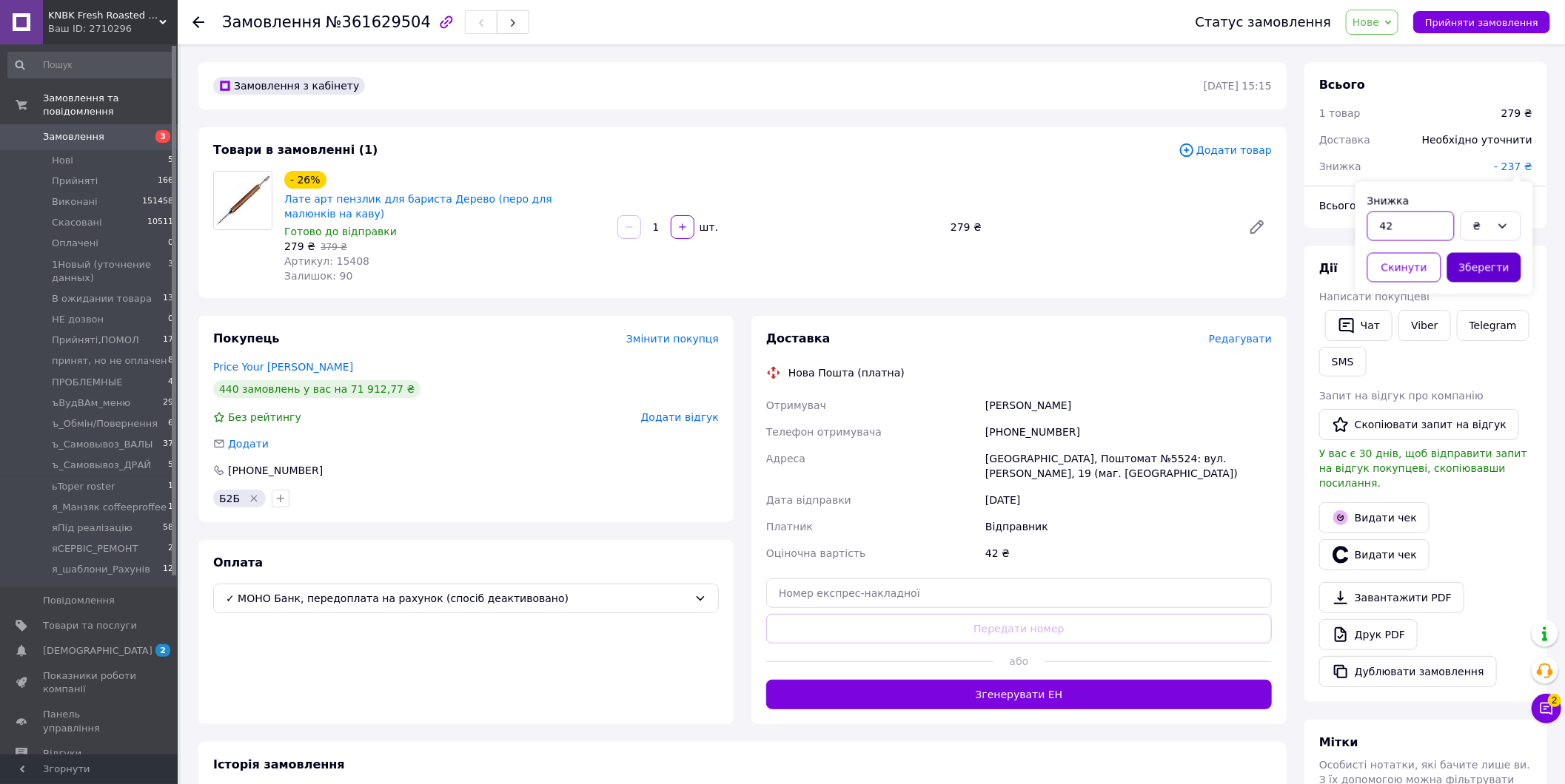
type input "42"
click at [1475, 267] on button "Зберегти" at bounding box center [1484, 268] width 74 height 30
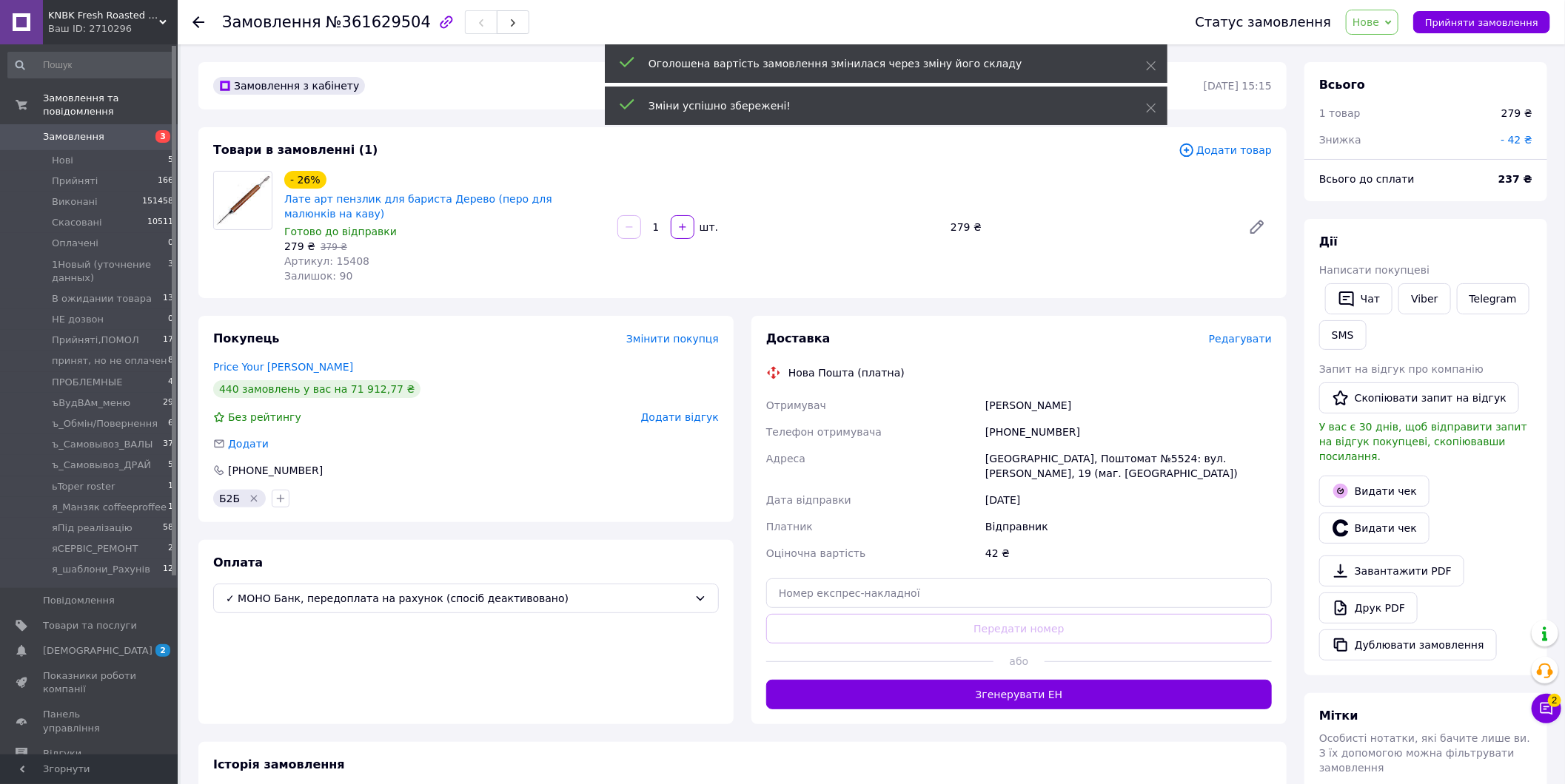
click at [1379, 26] on span "Нове" at bounding box center [1365, 21] width 27 height 12
click at [1400, 54] on li "Прийнято" at bounding box center [1426, 51] width 159 height 22
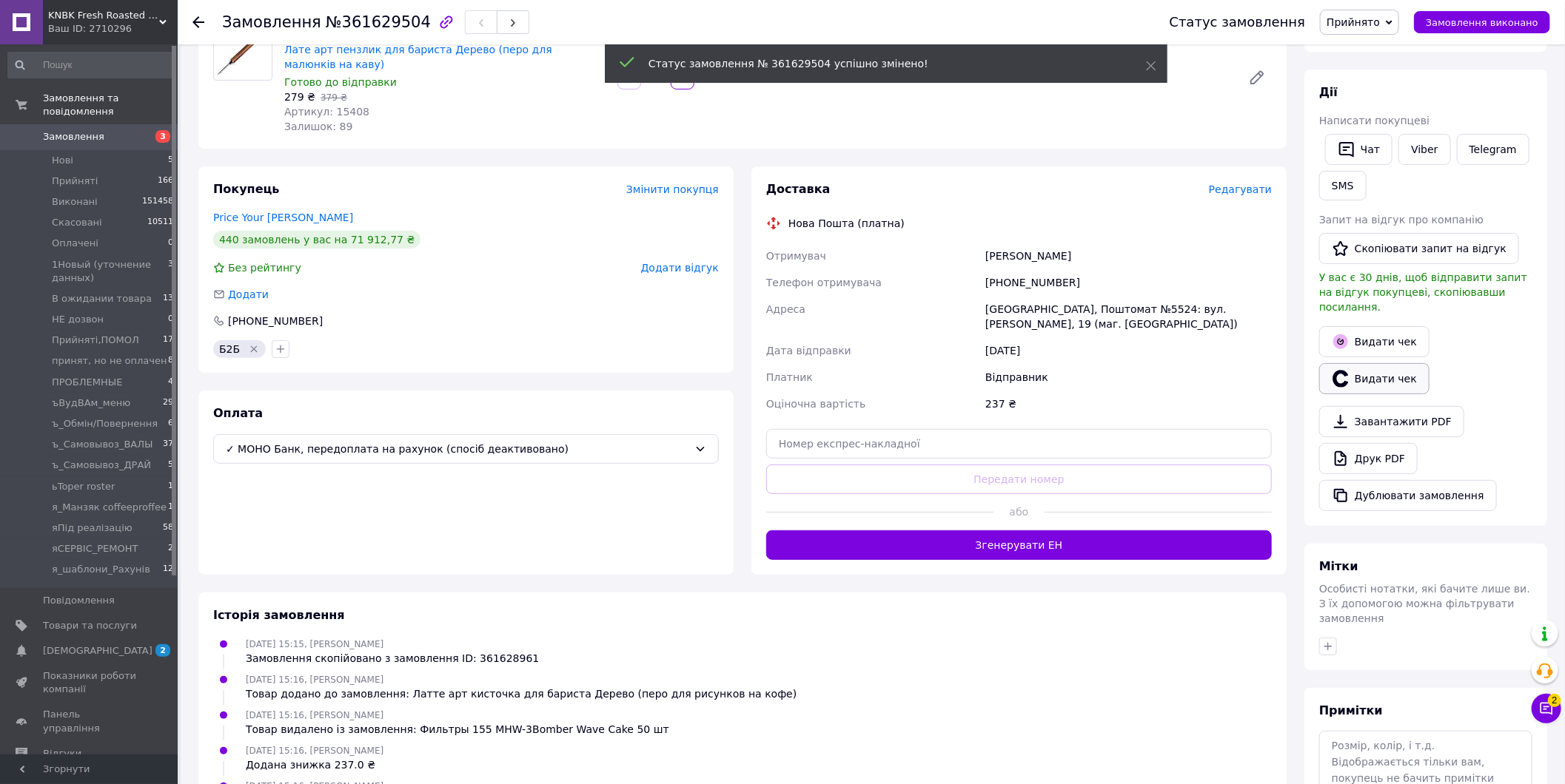
scroll to position [165, 0]
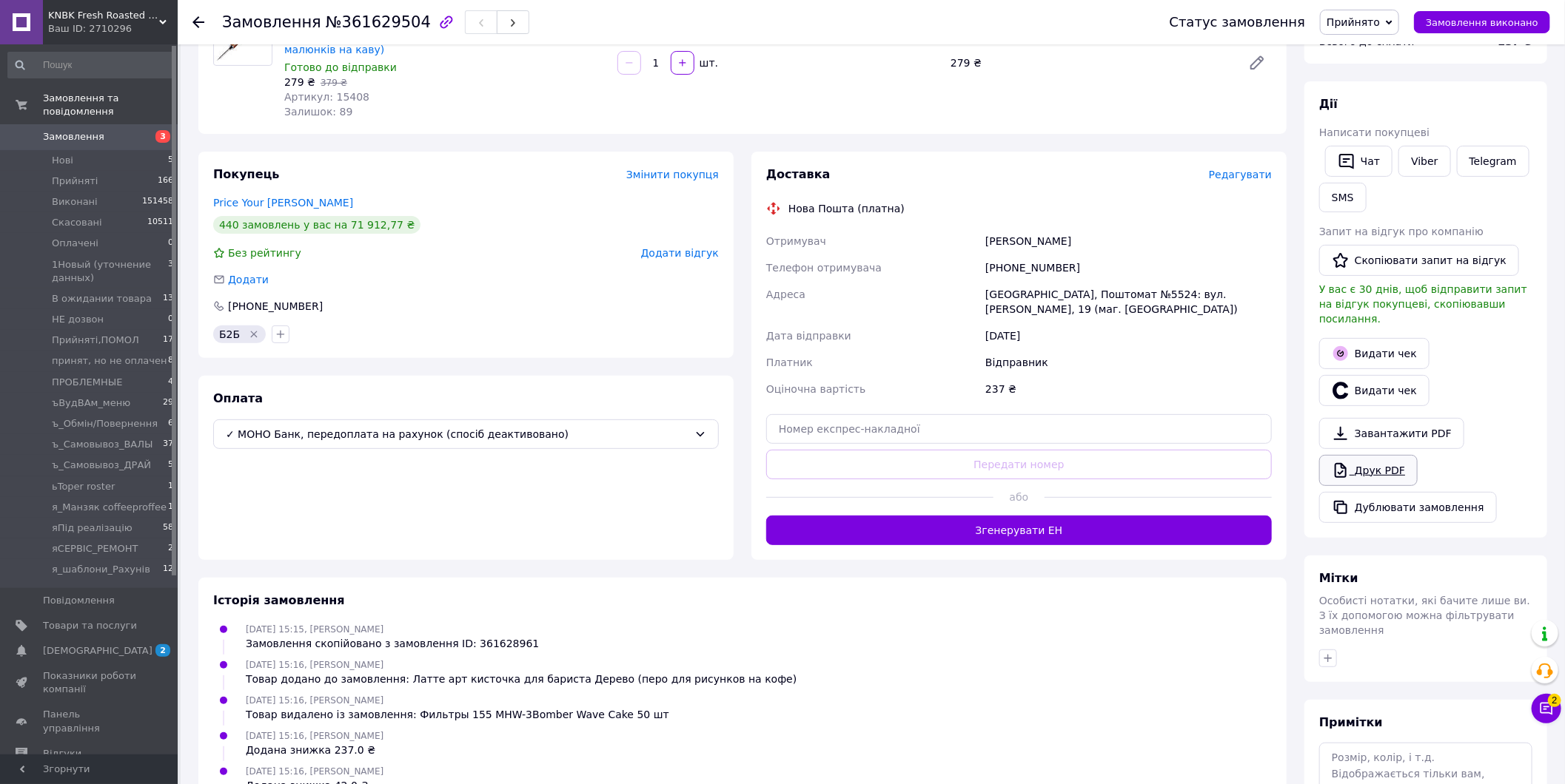
click at [1399, 455] on link "Друк PDF" at bounding box center [1368, 470] width 98 height 31
click at [1468, 13] on button "Замовлення виконано" at bounding box center [1482, 21] width 136 height 22
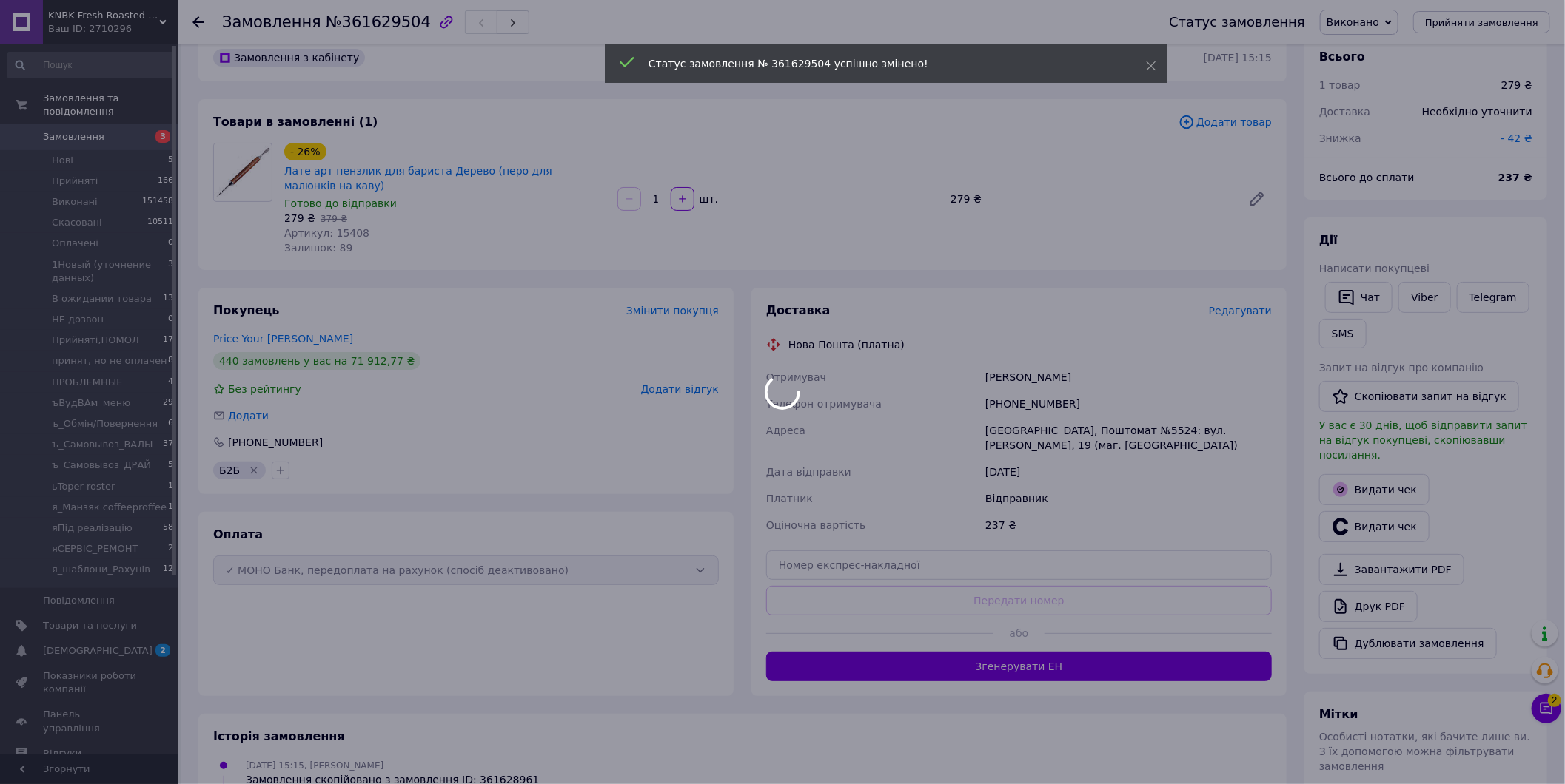
scroll to position [0, 0]
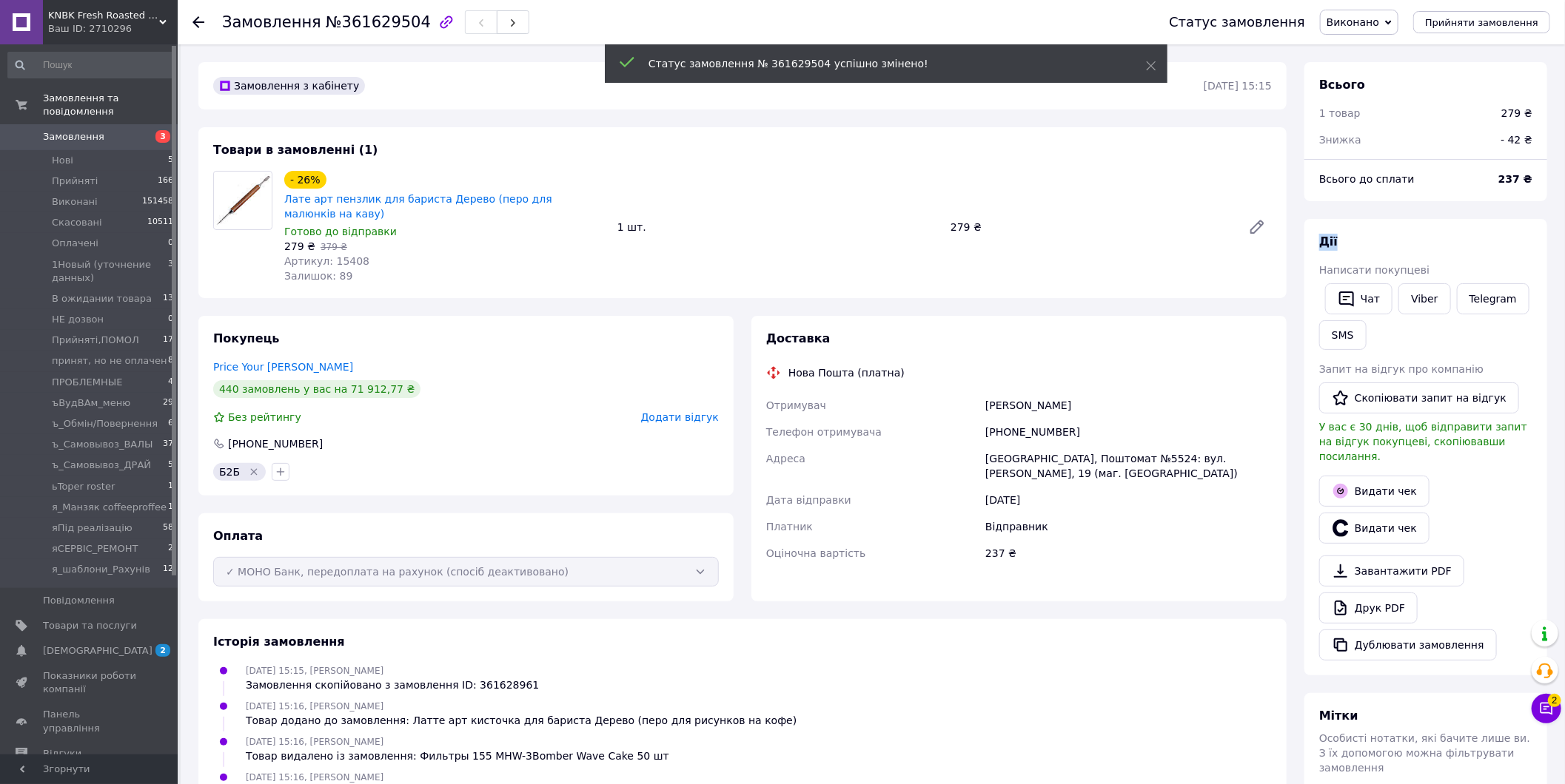
drag, startPoint x: 1314, startPoint y: 207, endPoint x: 1364, endPoint y: 208, distance: 50.0
click at [1364, 208] on div "Всього 1 товар 279 ₴ Знижка - 42 ₴ Всього до сплати 237 ₴ Дії Написати покупцев…" at bounding box center [1425, 547] width 243 height 971
click at [1340, 190] on div "Всього до сплати" at bounding box center [1399, 179] width 179 height 32
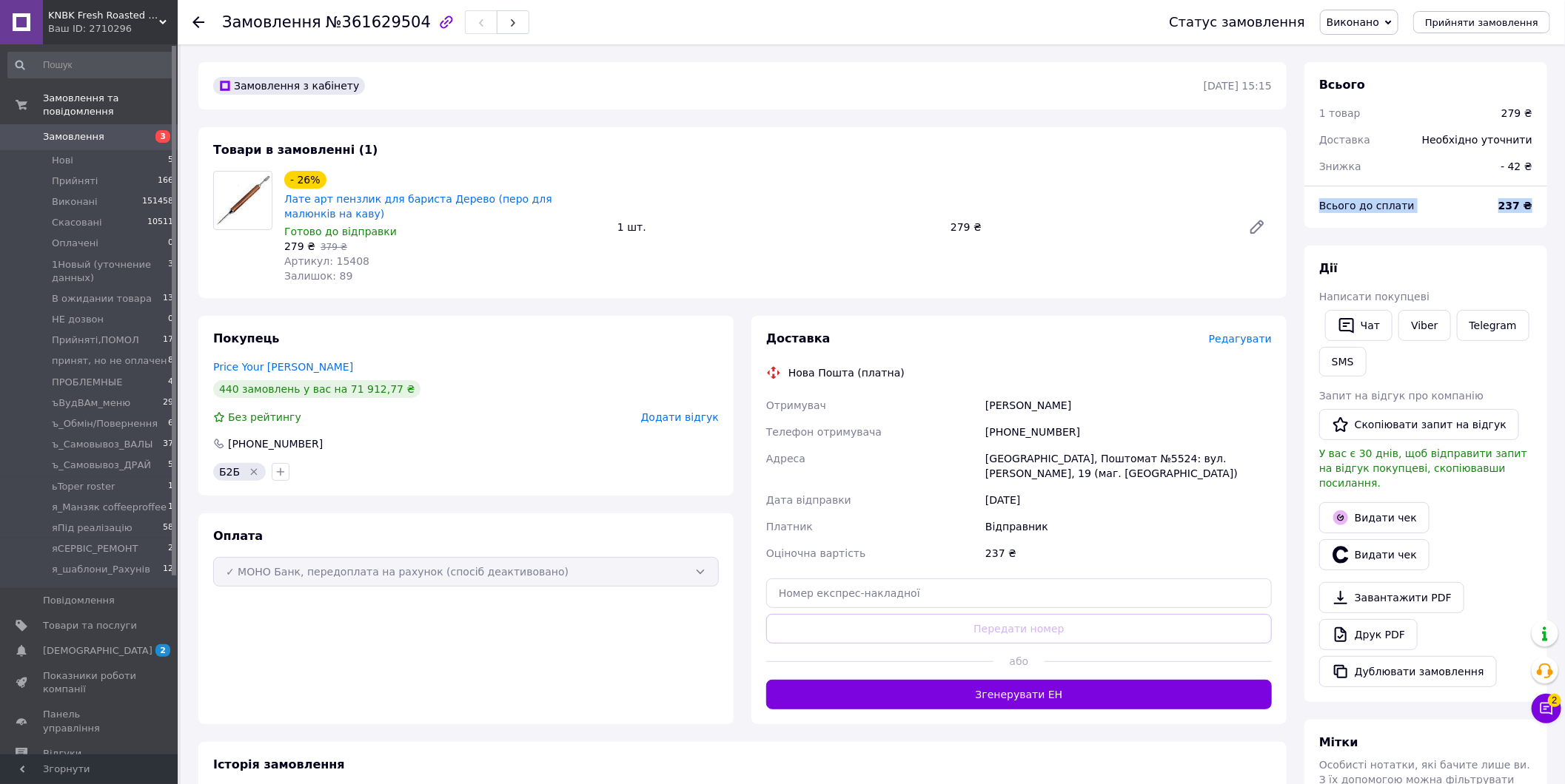
drag, startPoint x: 1314, startPoint y: 209, endPoint x: 1536, endPoint y: 209, distance: 222.0
click at [1536, 209] on div "Всього до сплати 237 ₴" at bounding box center [1425, 206] width 231 height 32
copy div "Всього до сплати 237 ₴"
click at [335, 25] on span "№361629504" at bounding box center [378, 22] width 105 height 18
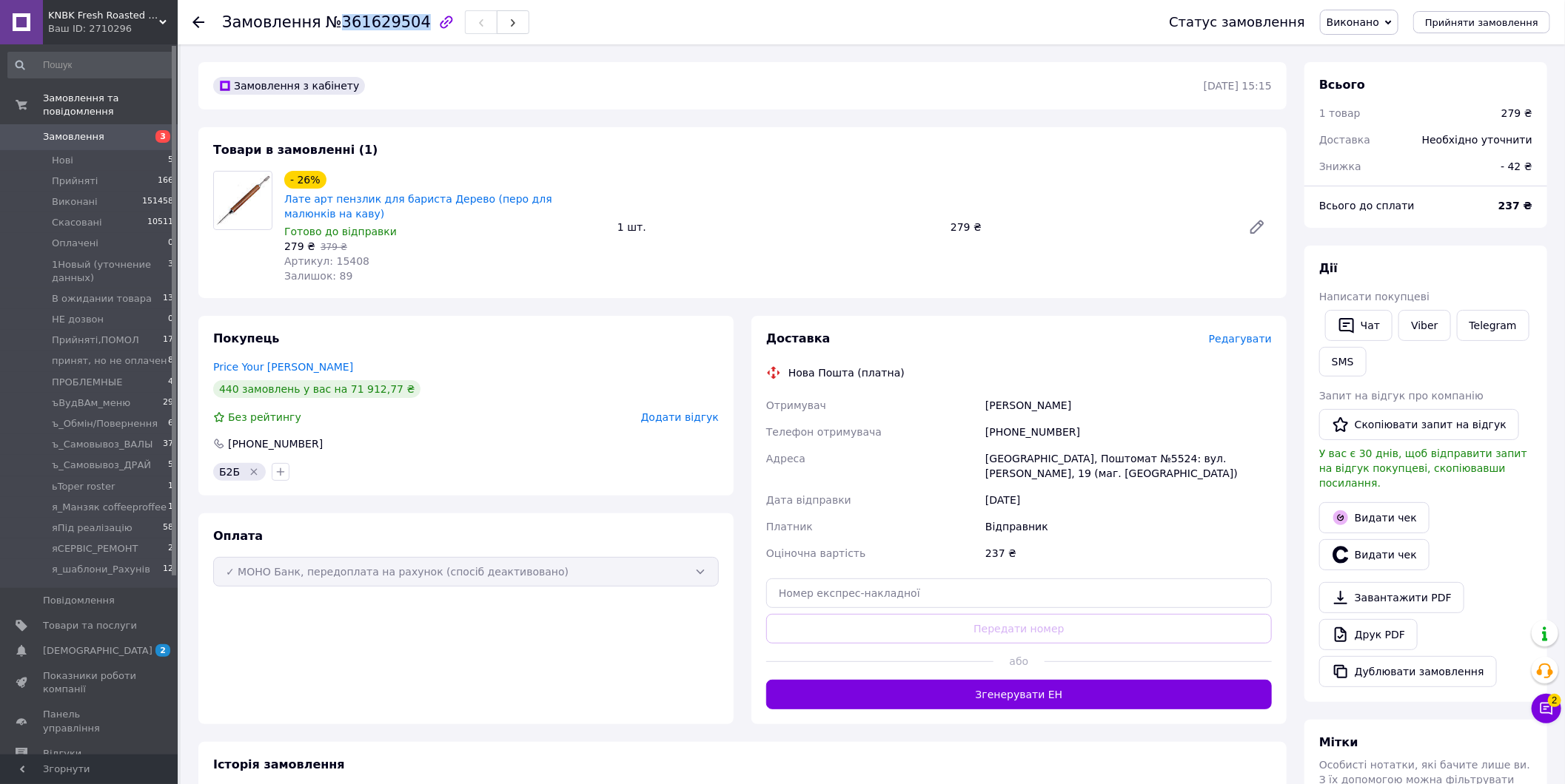
copy span "361629504"
click at [100, 130] on span "Замовлення" at bounding box center [90, 136] width 94 height 13
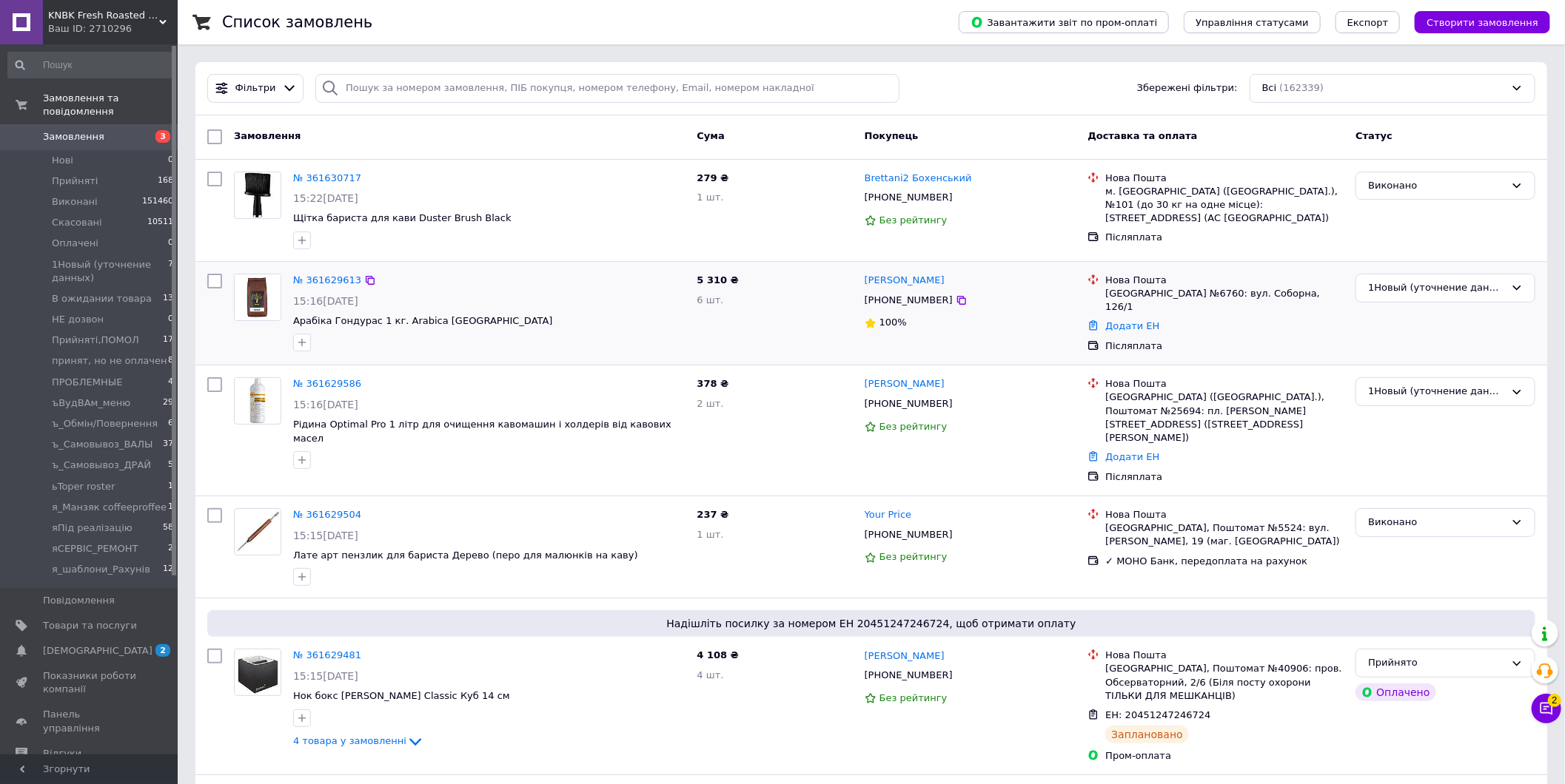
drag, startPoint x: 211, startPoint y: 350, endPoint x: 199, endPoint y: 314, distance: 37.9
click at [211, 350] on div at bounding box center [215, 313] width 27 height 91
click at [92, 130] on span "Замовлення" at bounding box center [73, 136] width 62 height 13
click at [1556, 709] on button "Чат з покупцем 2" at bounding box center [1545, 708] width 30 height 30
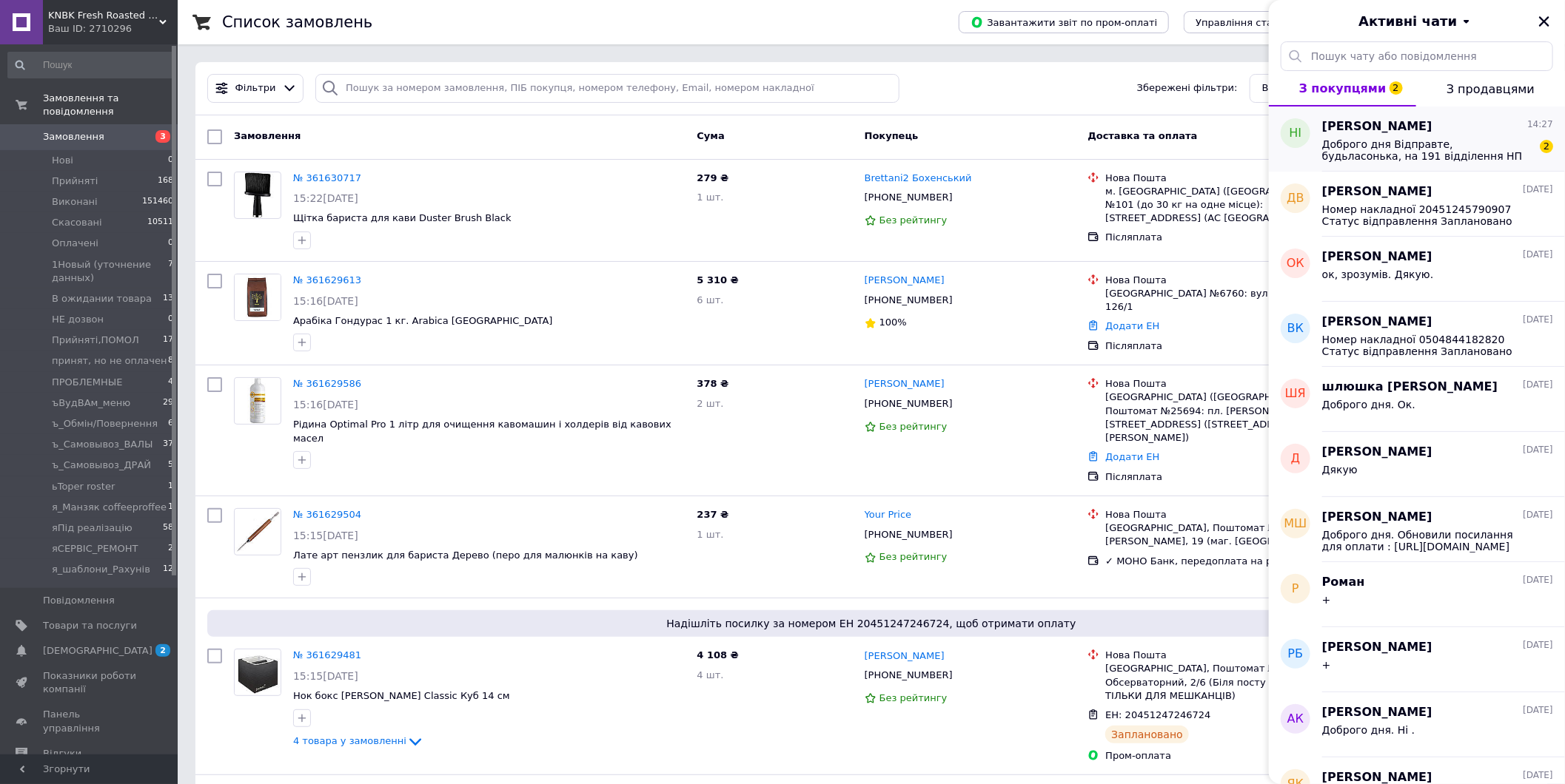
click at [1461, 141] on span "Доброго дня Відправте, будьласонька, на 191 відділення НП (м Київ) Дякую" at bounding box center [1426, 150] width 210 height 23
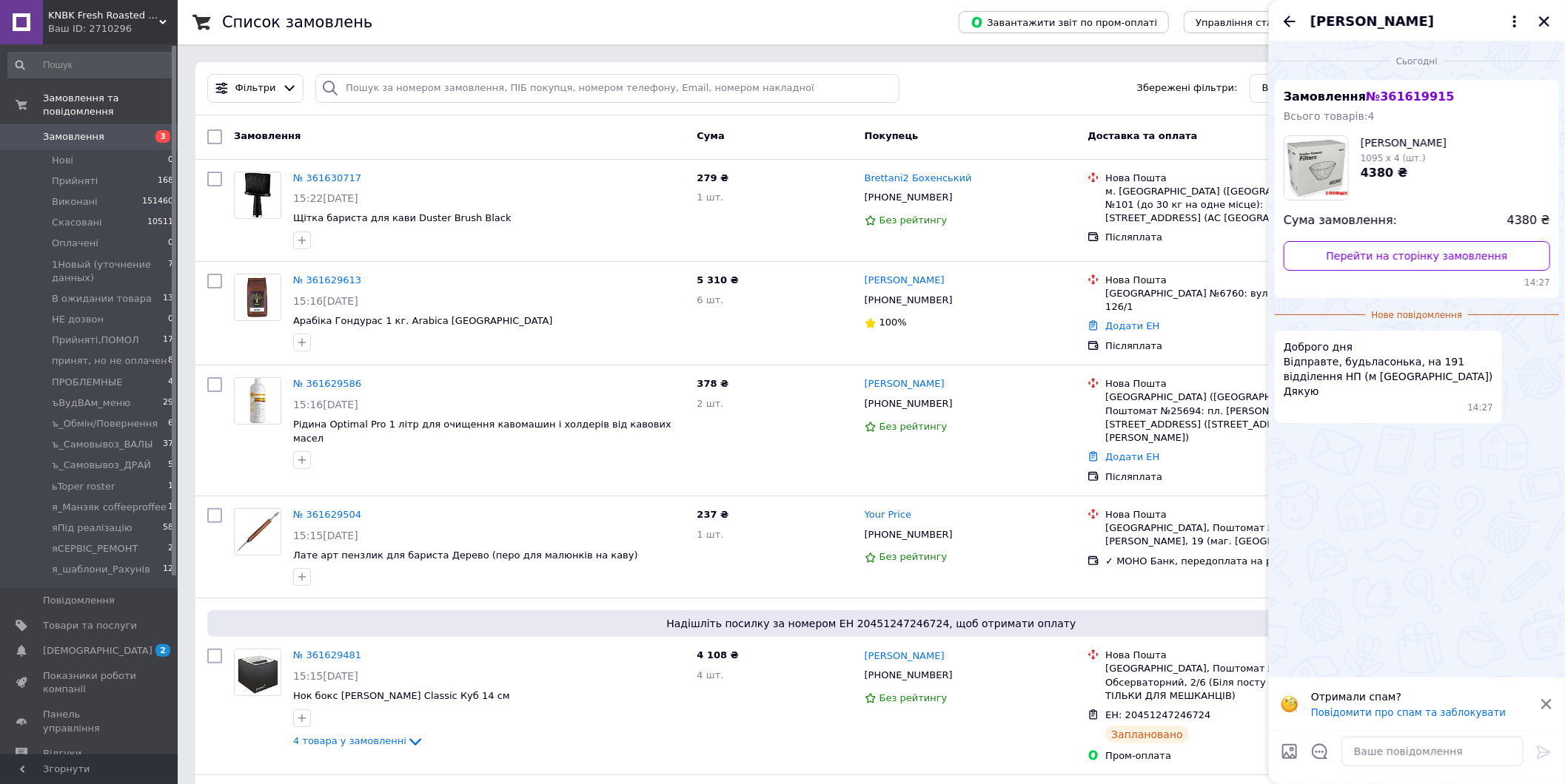
click at [1402, 97] on span "№ 361619915" at bounding box center [1409, 97] width 88 height 14
copy span "361619915"
click at [455, 91] on input "search" at bounding box center [606, 89] width 583 height 29
paste input "361619915"
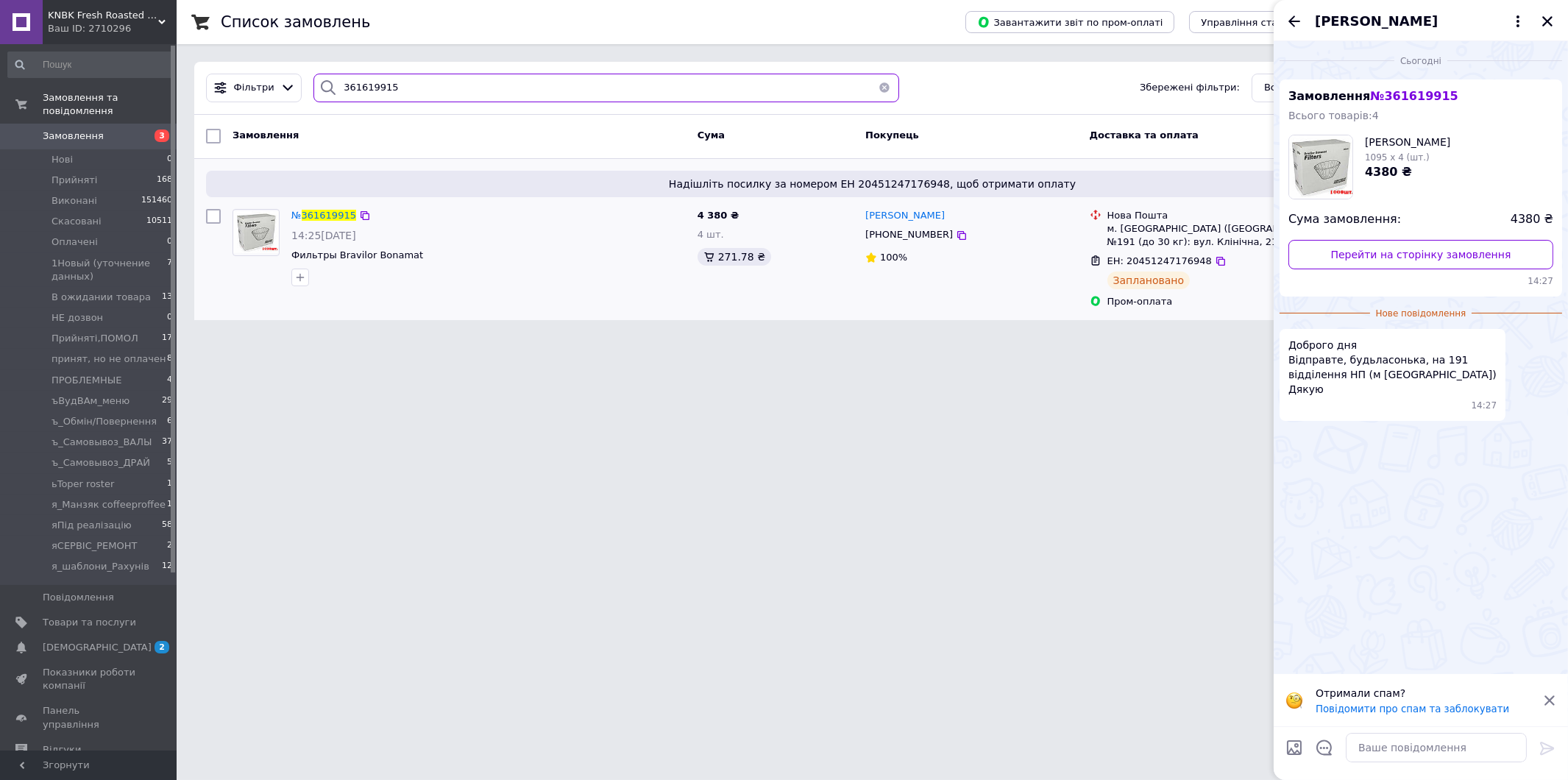
type input "361619915"
drag, startPoint x: 1103, startPoint y: 257, endPoint x: 1186, endPoint y: 282, distance: 86.7
click at [1186, 282] on div "ЕН: 20451247176948 Заплановано" at bounding box center [1226, 272] width 245 height 40
copy div "ЕН: 20451247176948 Заплановано"
click at [1385, 745] on textarea at bounding box center [1435, 747] width 181 height 29
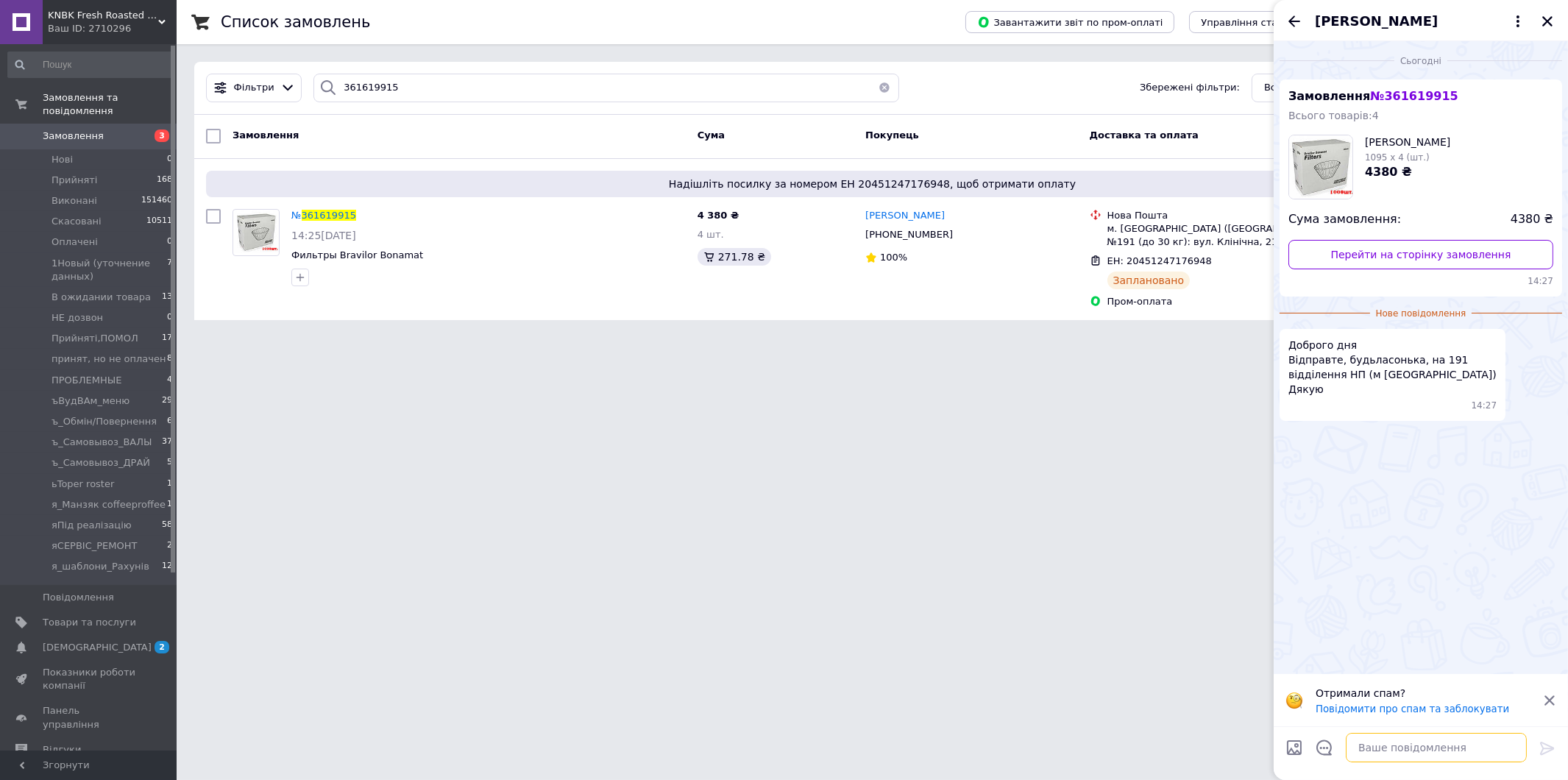
paste textarea "ЕН: 20451247176948 Заплановано"
type textarea "ЕН: 20451247176948 Заплановано"
click at [1543, 754] on icon at bounding box center [1548, 749] width 18 height 18
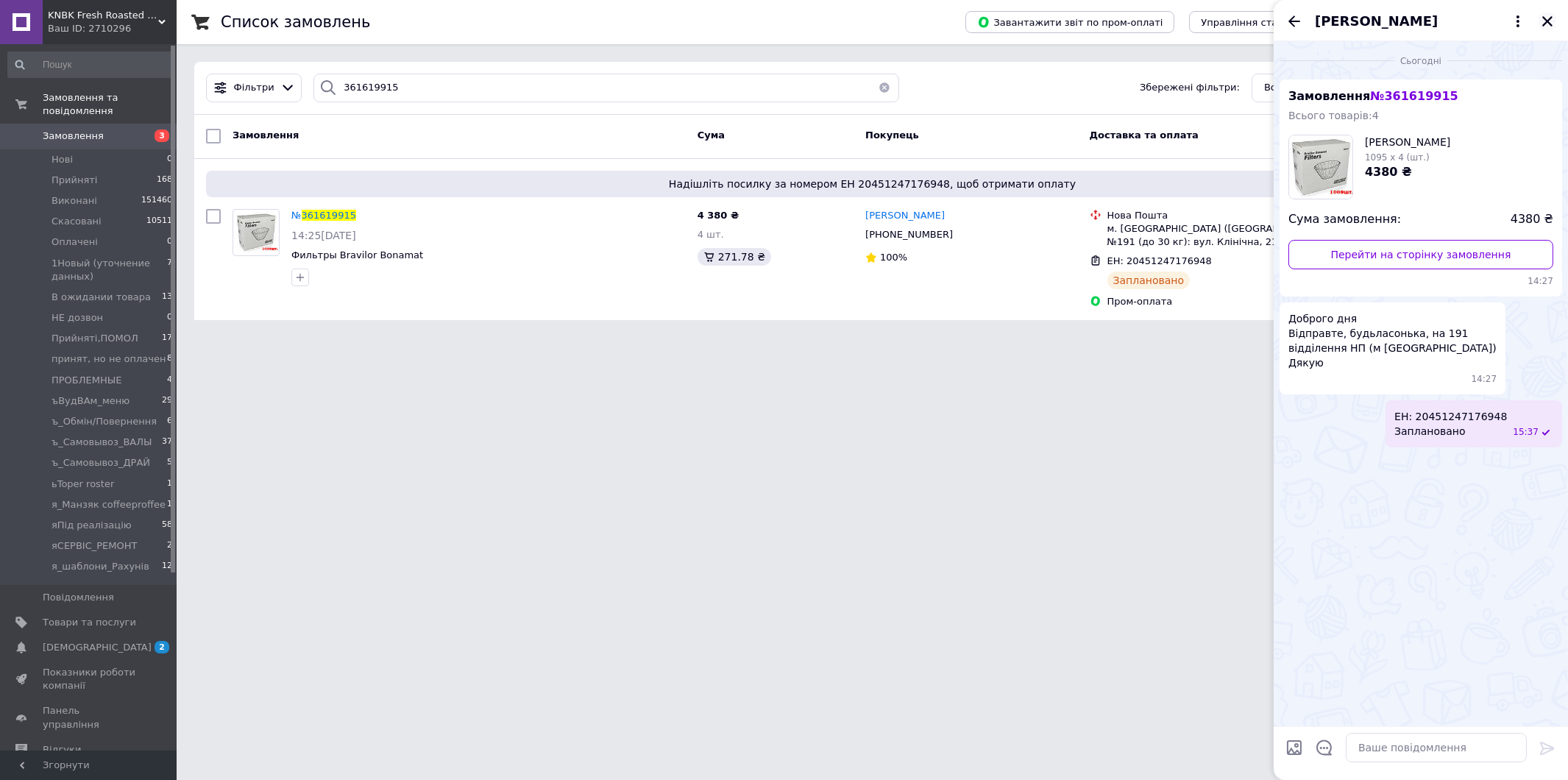
click at [1549, 18] on icon "Закрити" at bounding box center [1548, 21] width 11 height 11
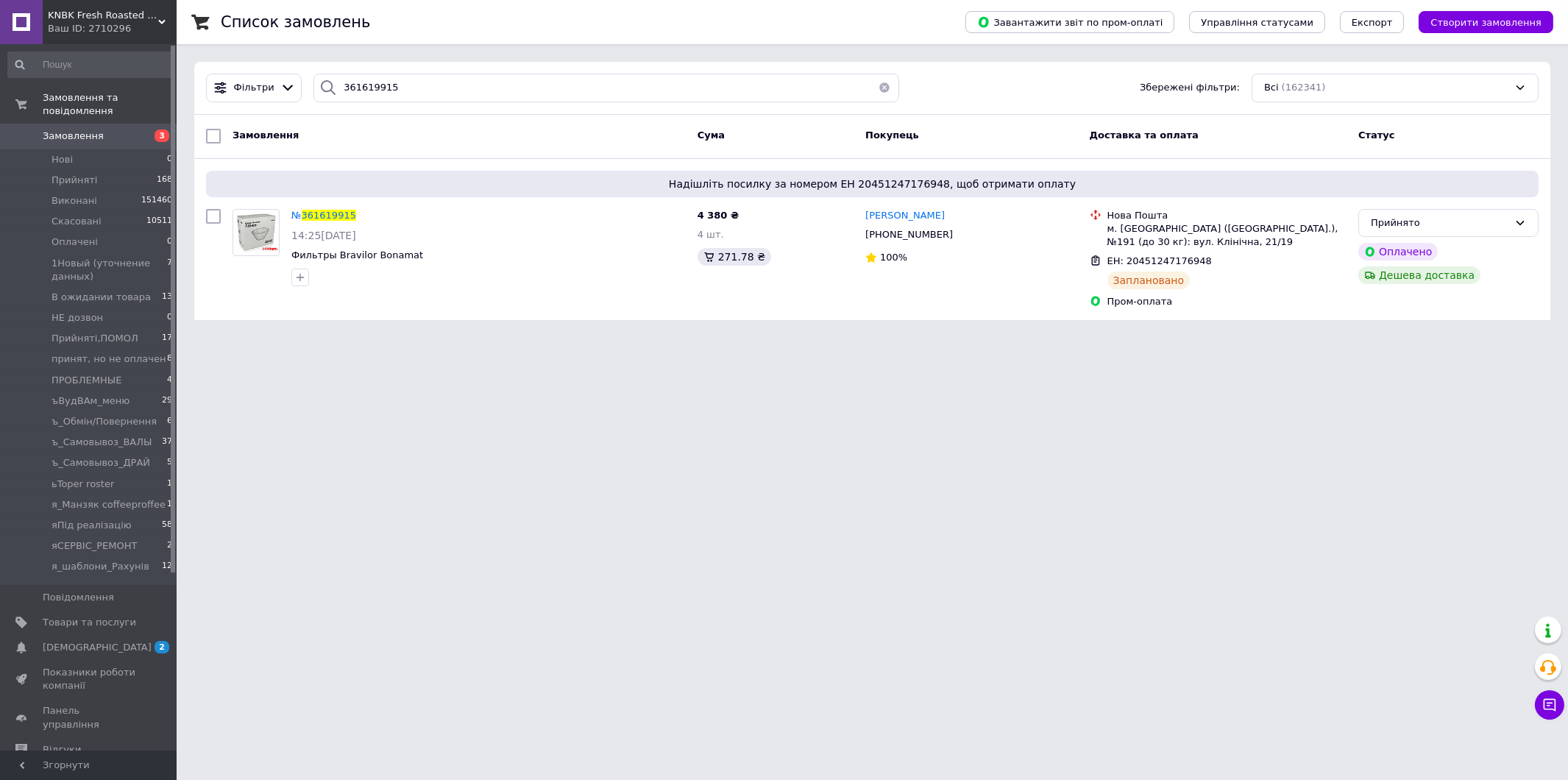
click at [72, 129] on span "Замовлення" at bounding box center [73, 135] width 61 height 13
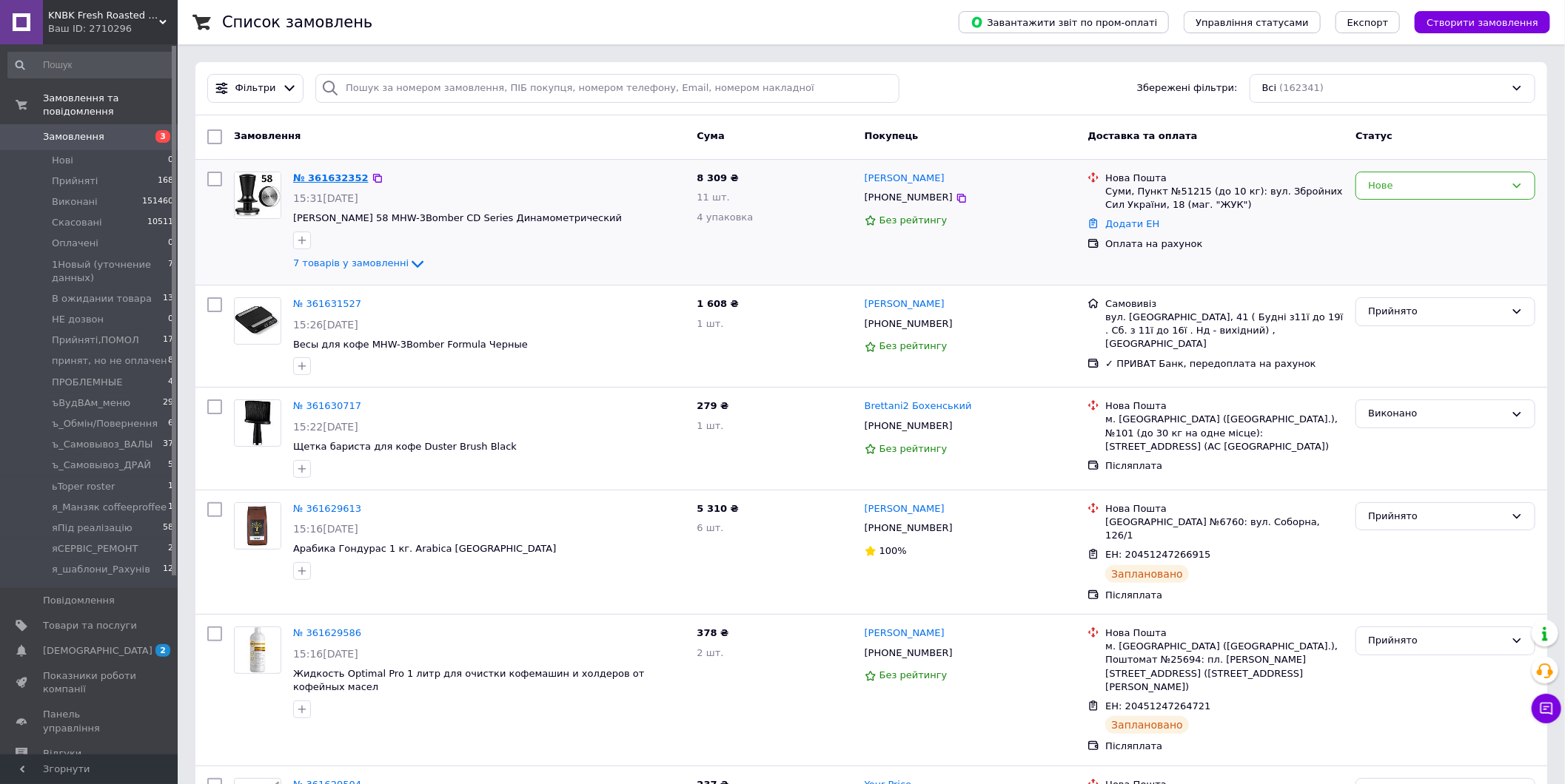
click at [339, 178] on link "№ 361632352" at bounding box center [330, 178] width 75 height 11
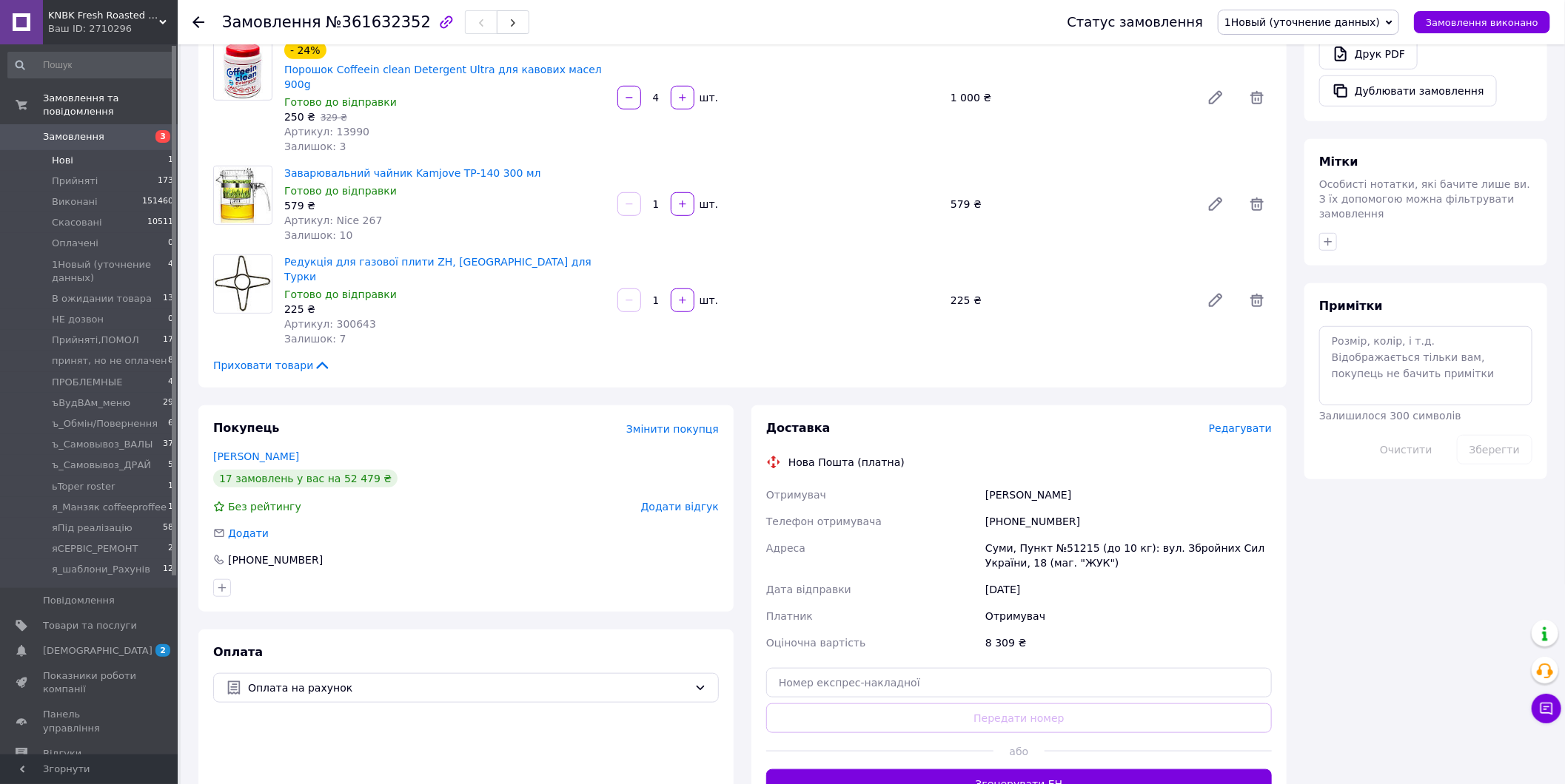
scroll to position [342, 0]
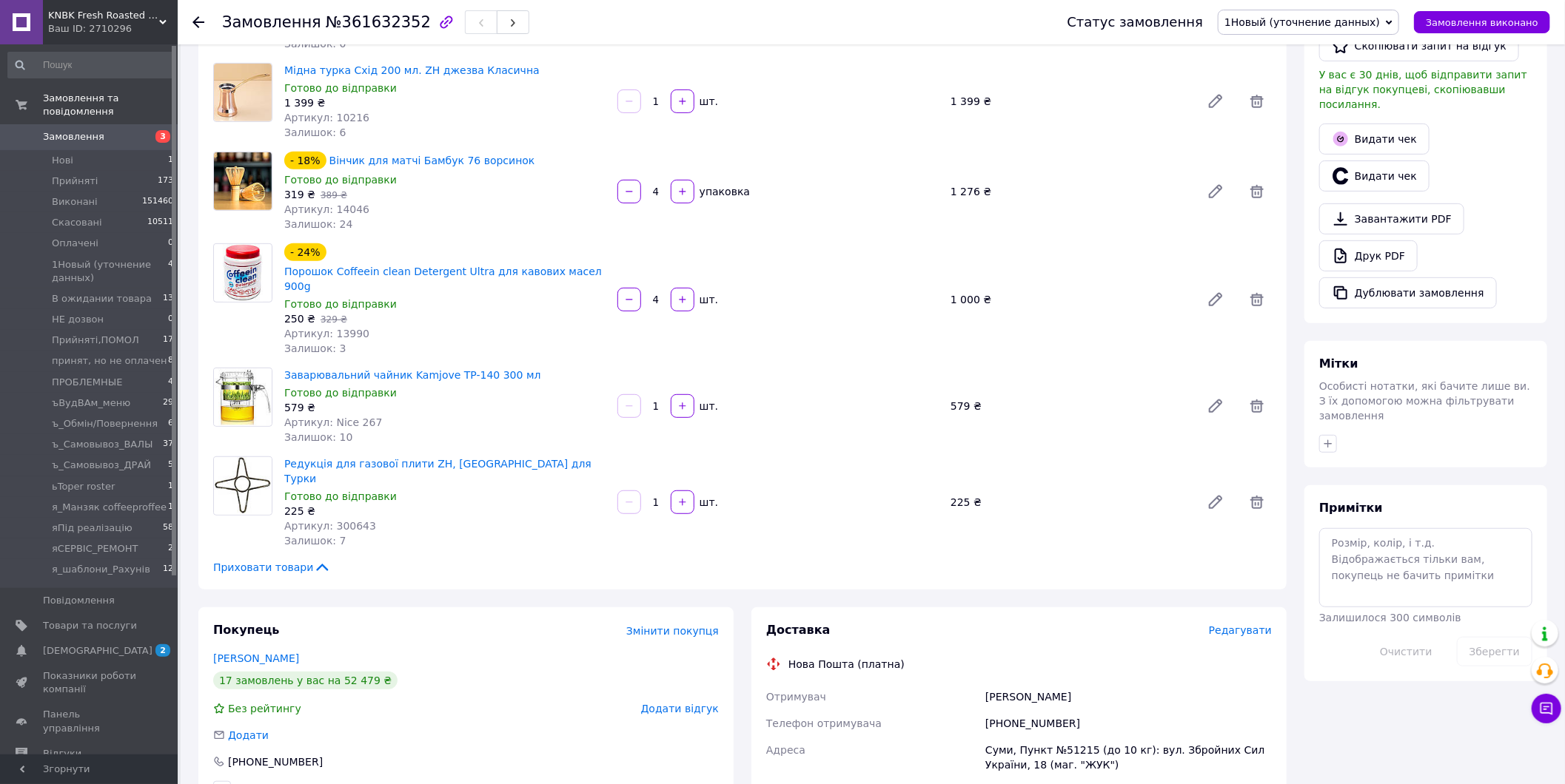
click at [116, 130] on span "Замовлення" at bounding box center [90, 136] width 94 height 13
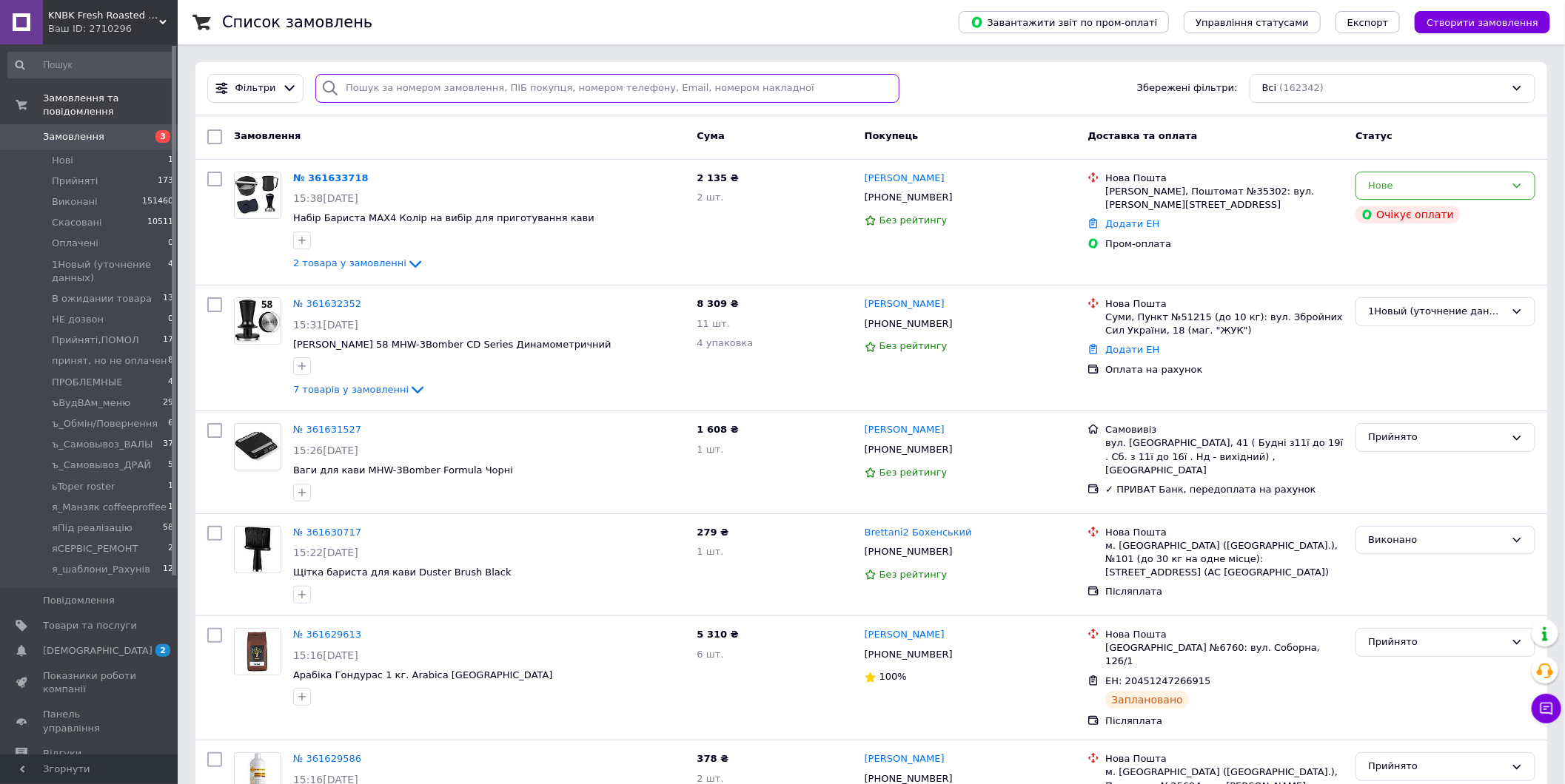
click at [372, 93] on input "search" at bounding box center [606, 89] width 583 height 29
paste input "0632647453"
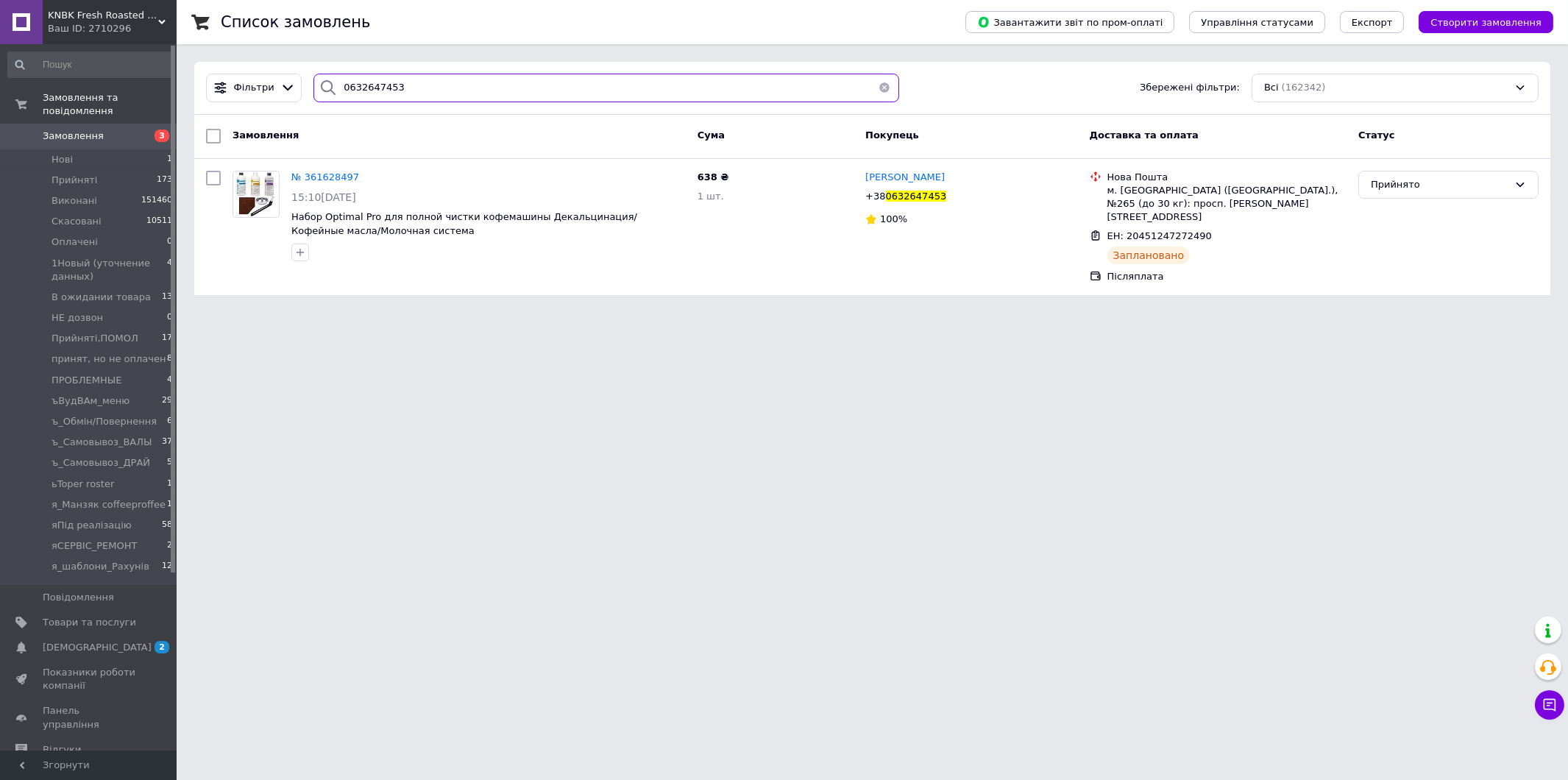
type input "0632647453"
click at [85, 129] on span "Замовлення" at bounding box center [73, 135] width 61 height 13
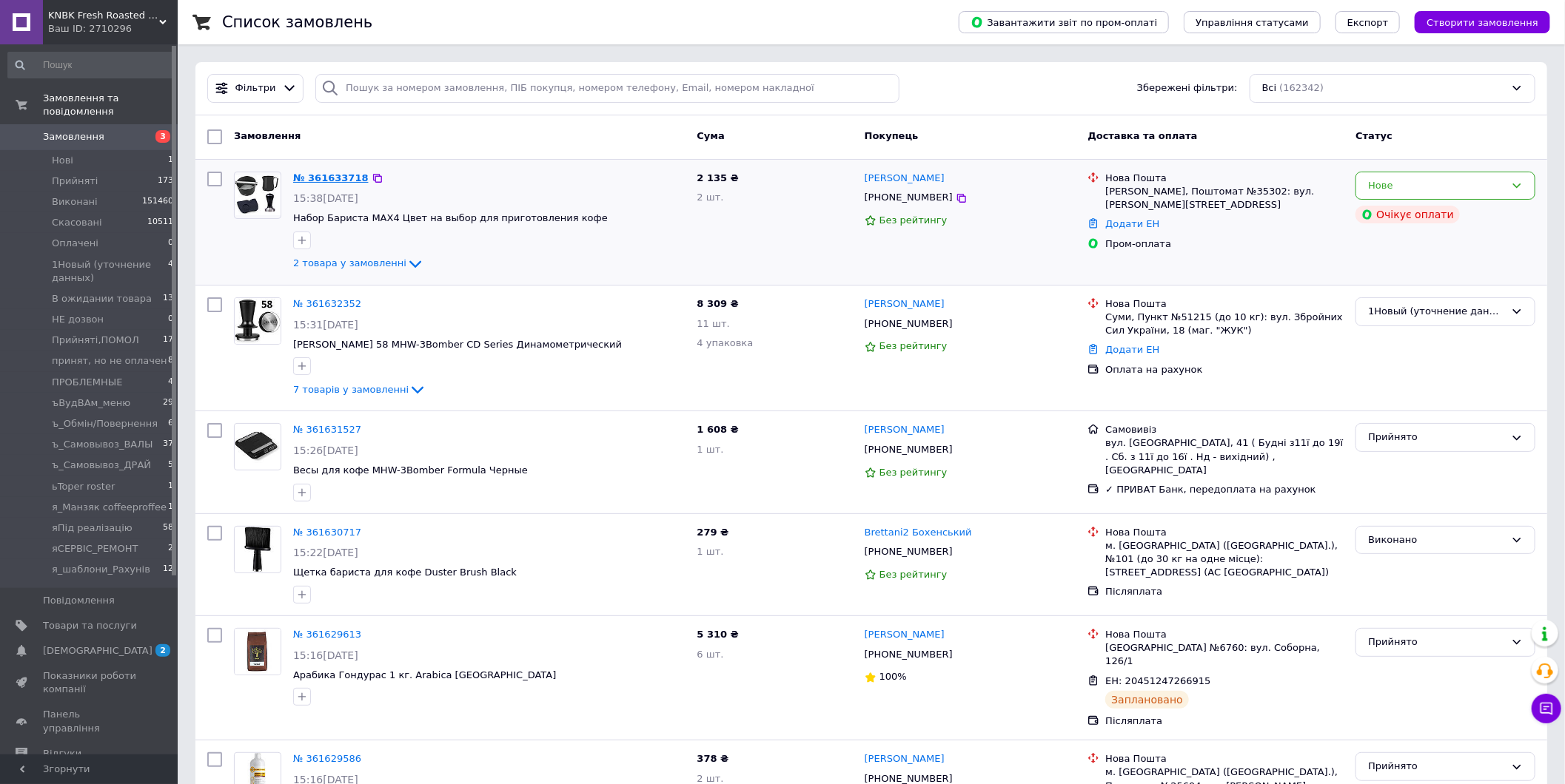
click at [321, 178] on link "№ 361633718" at bounding box center [330, 178] width 75 height 11
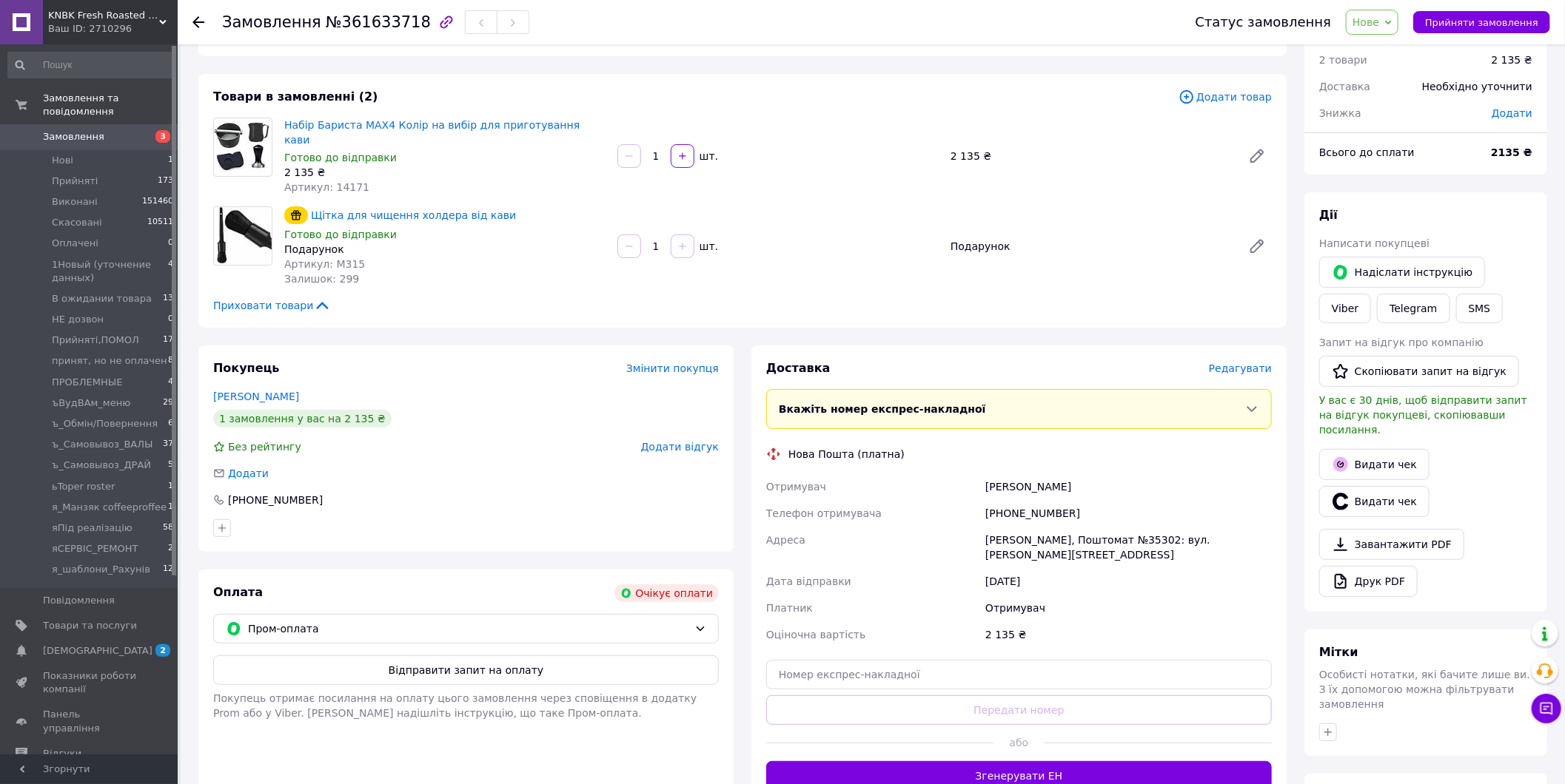
scroll to position [82, 0]
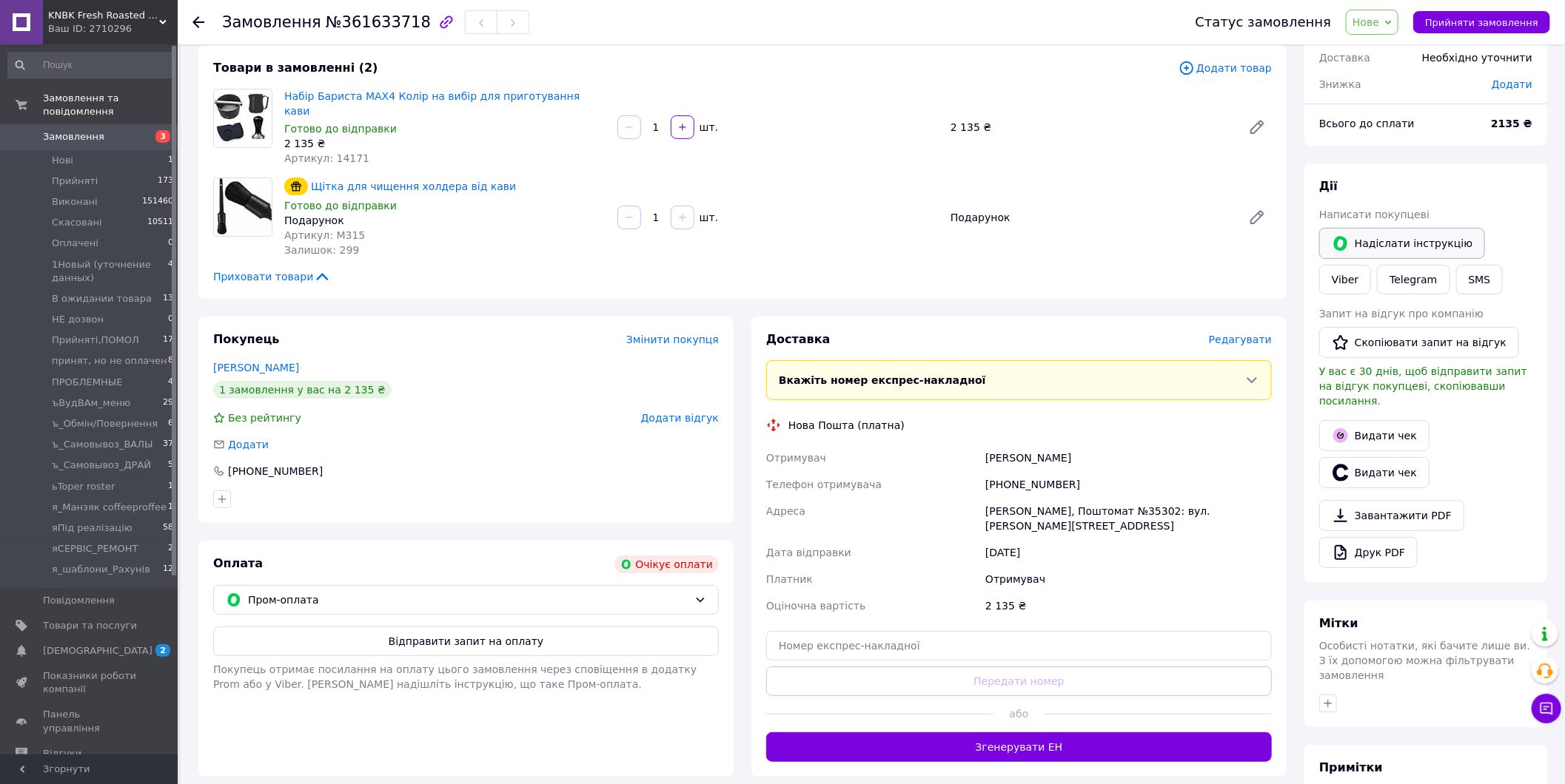
click at [1439, 235] on button "Надіслати інструкцію" at bounding box center [1401, 243] width 166 height 31
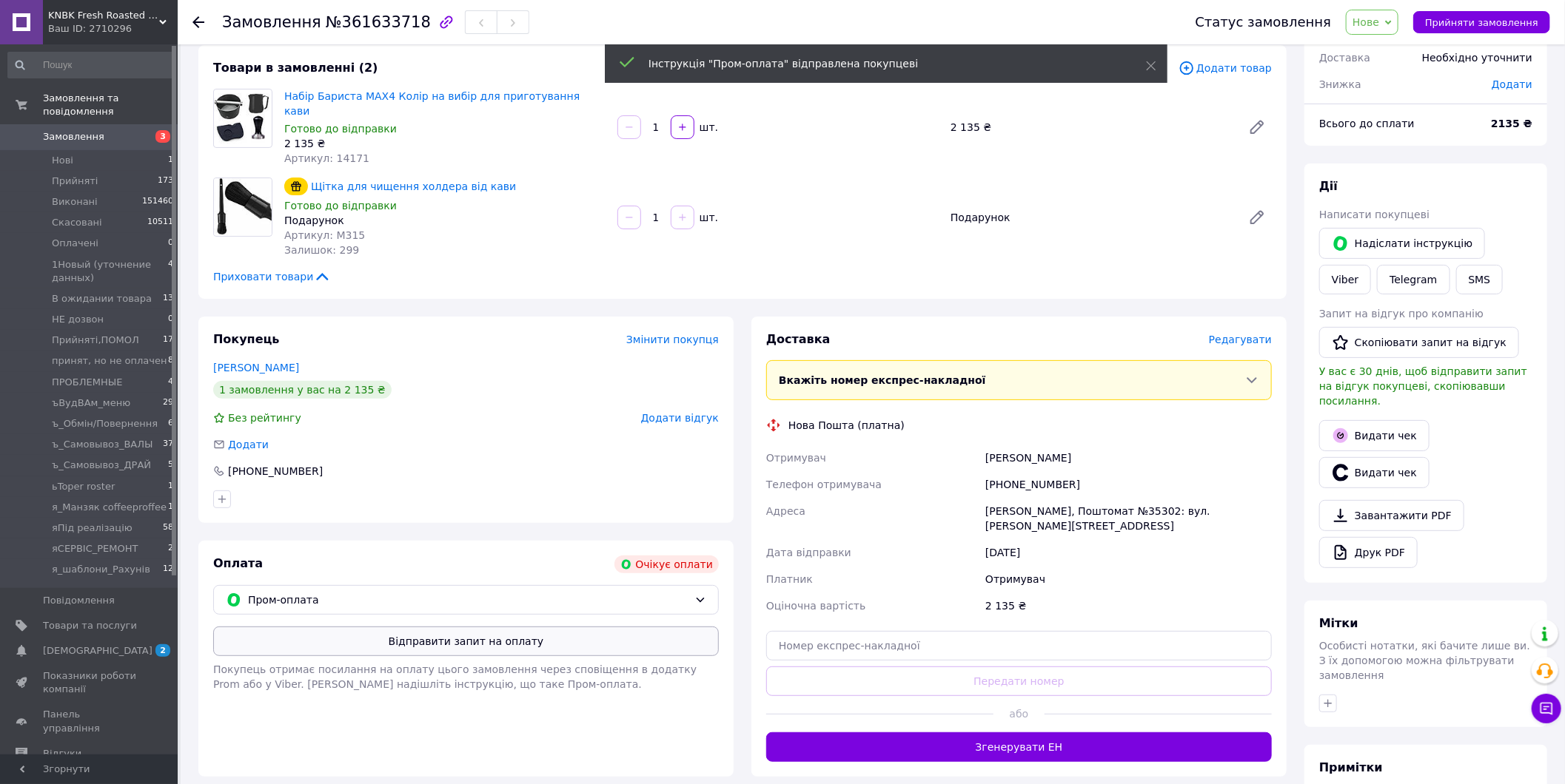
click at [452, 629] on button "Відправити запит на оплату" at bounding box center [466, 641] width 506 height 30
click at [92, 130] on span "Замовлення" at bounding box center [73, 136] width 62 height 13
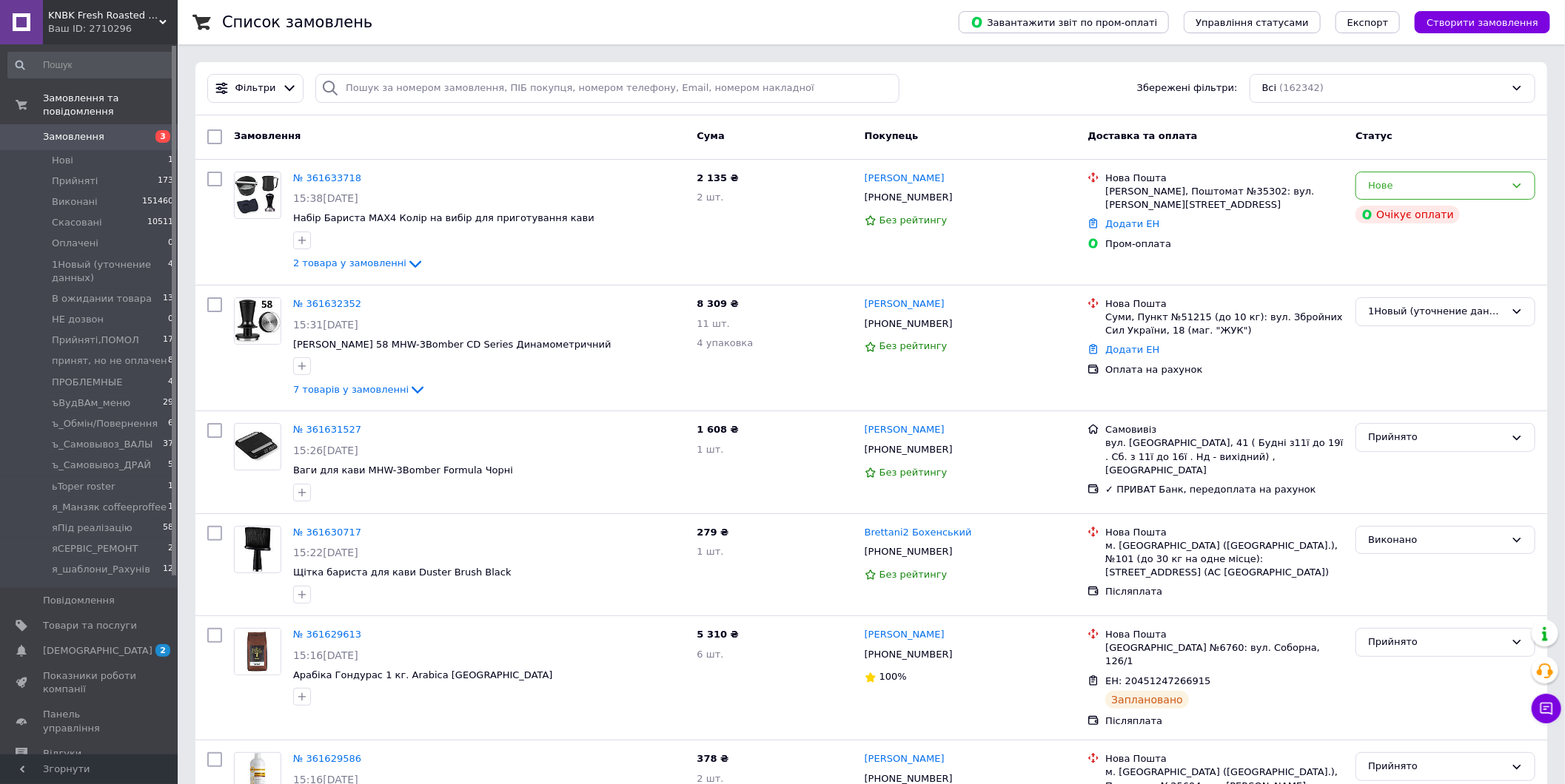
click at [97, 130] on link "Замовлення 3" at bounding box center [90, 137] width 182 height 25
click at [117, 619] on span "Товари та послуги" at bounding box center [90, 626] width 94 height 13
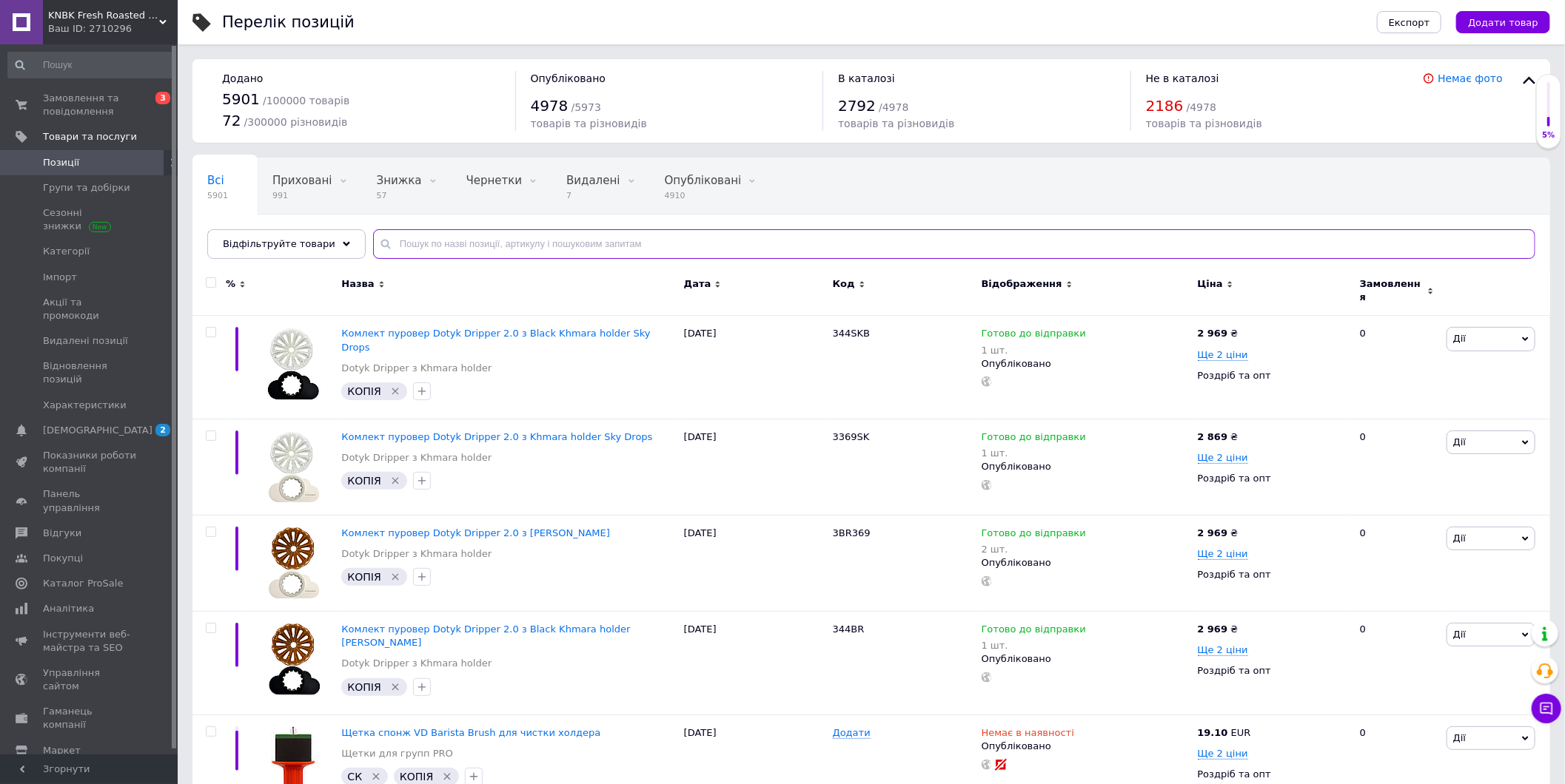
click at [468, 257] on input "text" at bounding box center [954, 243] width 1162 height 30
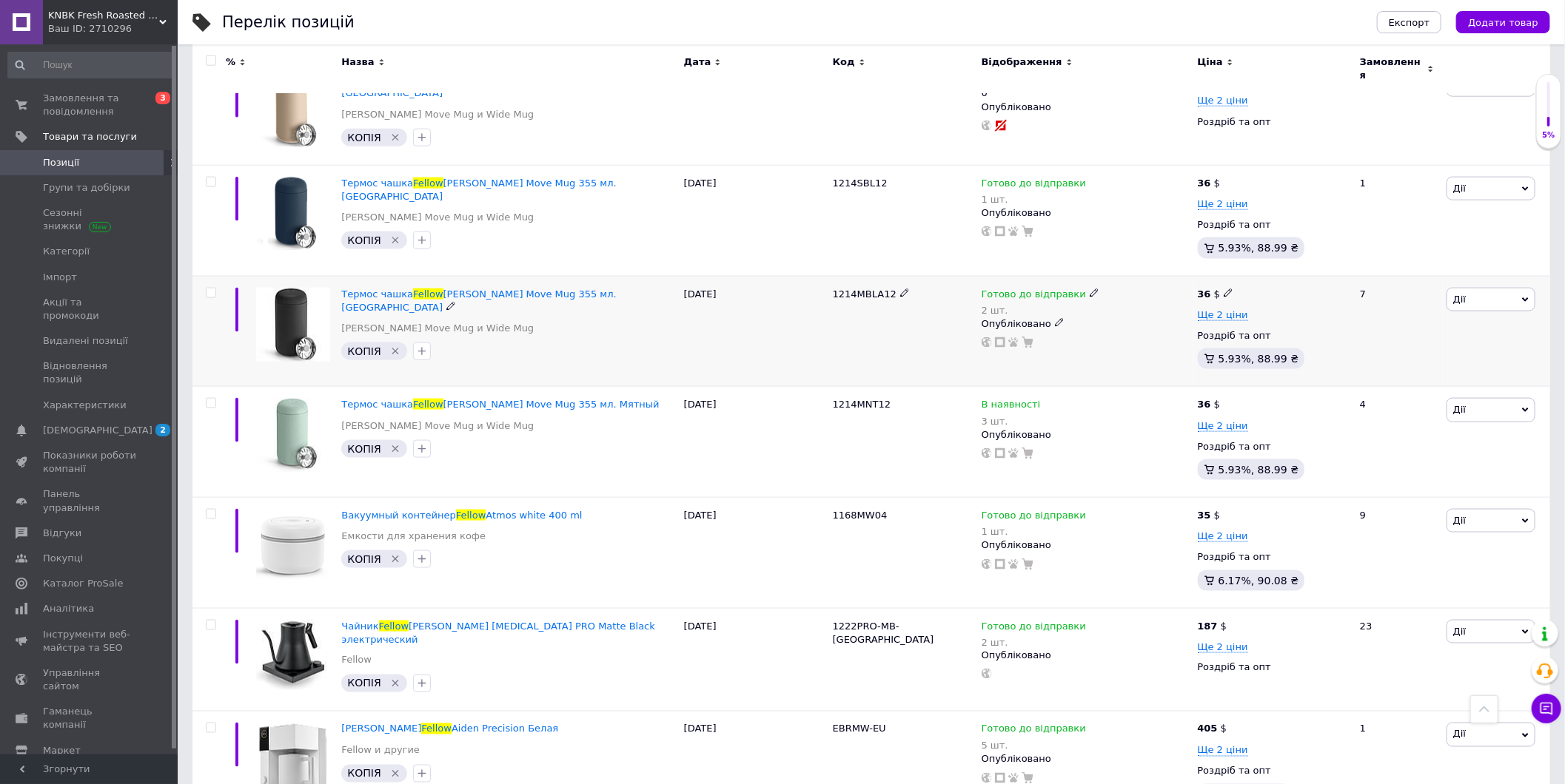
scroll to position [8220, 0]
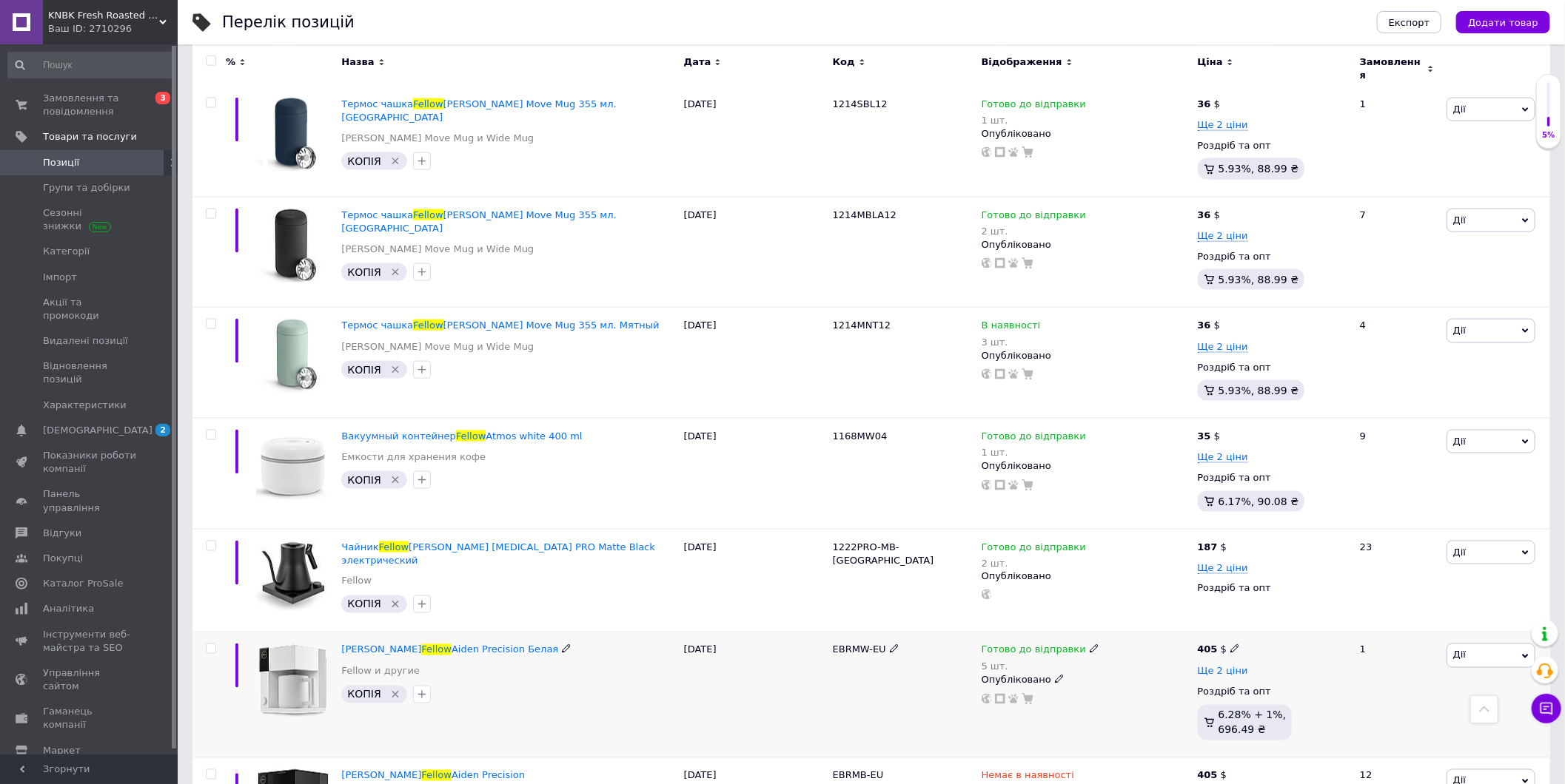
type input "fellow"
click at [1206, 666] on span "Ще 2 ціни" at bounding box center [1223, 671] width 50 height 12
click at [1484, 643] on span "Дії" at bounding box center [1490, 655] width 89 height 23
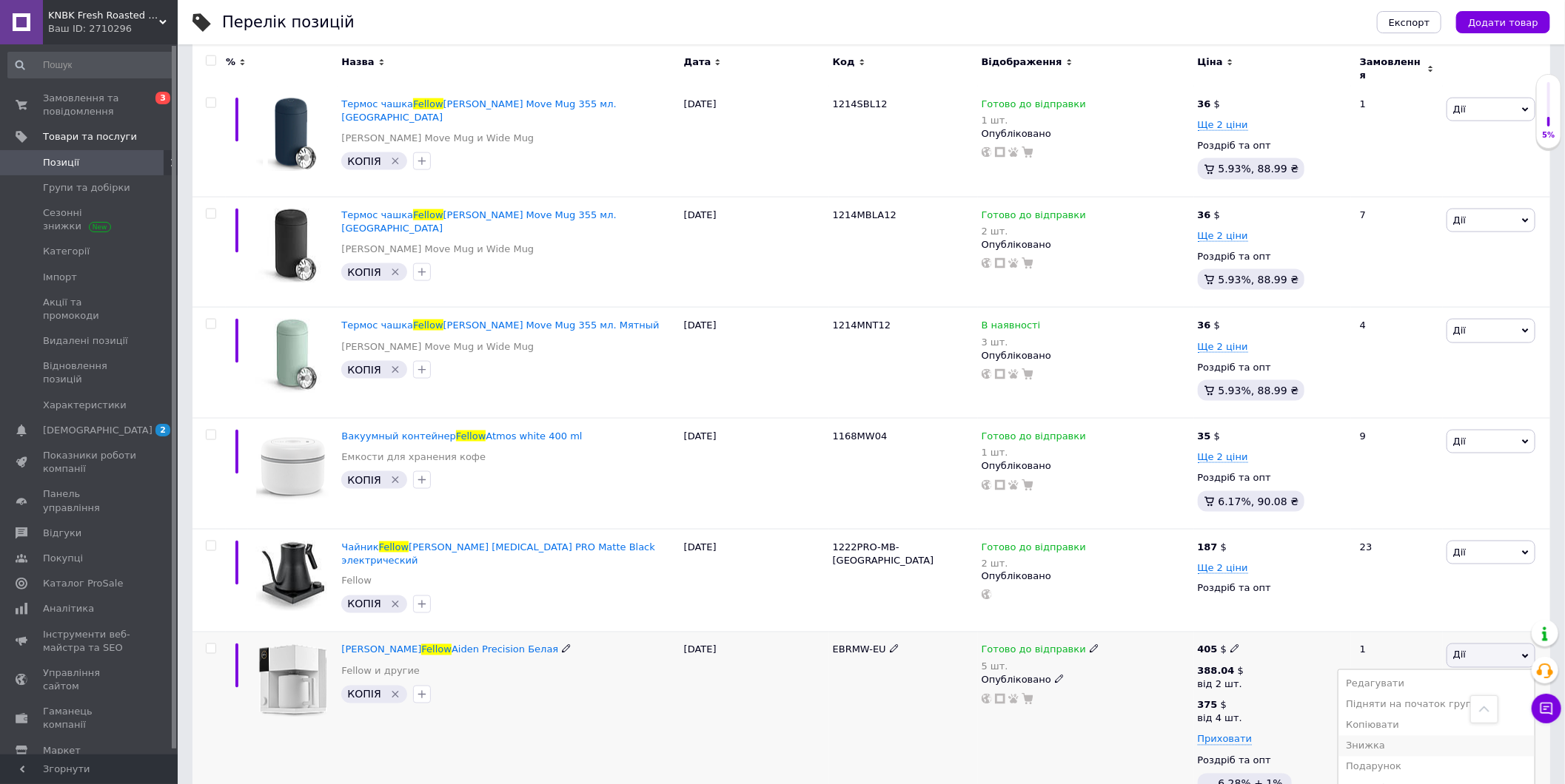
click at [1394, 737] on li "Знижка" at bounding box center [1436, 746] width 196 height 21
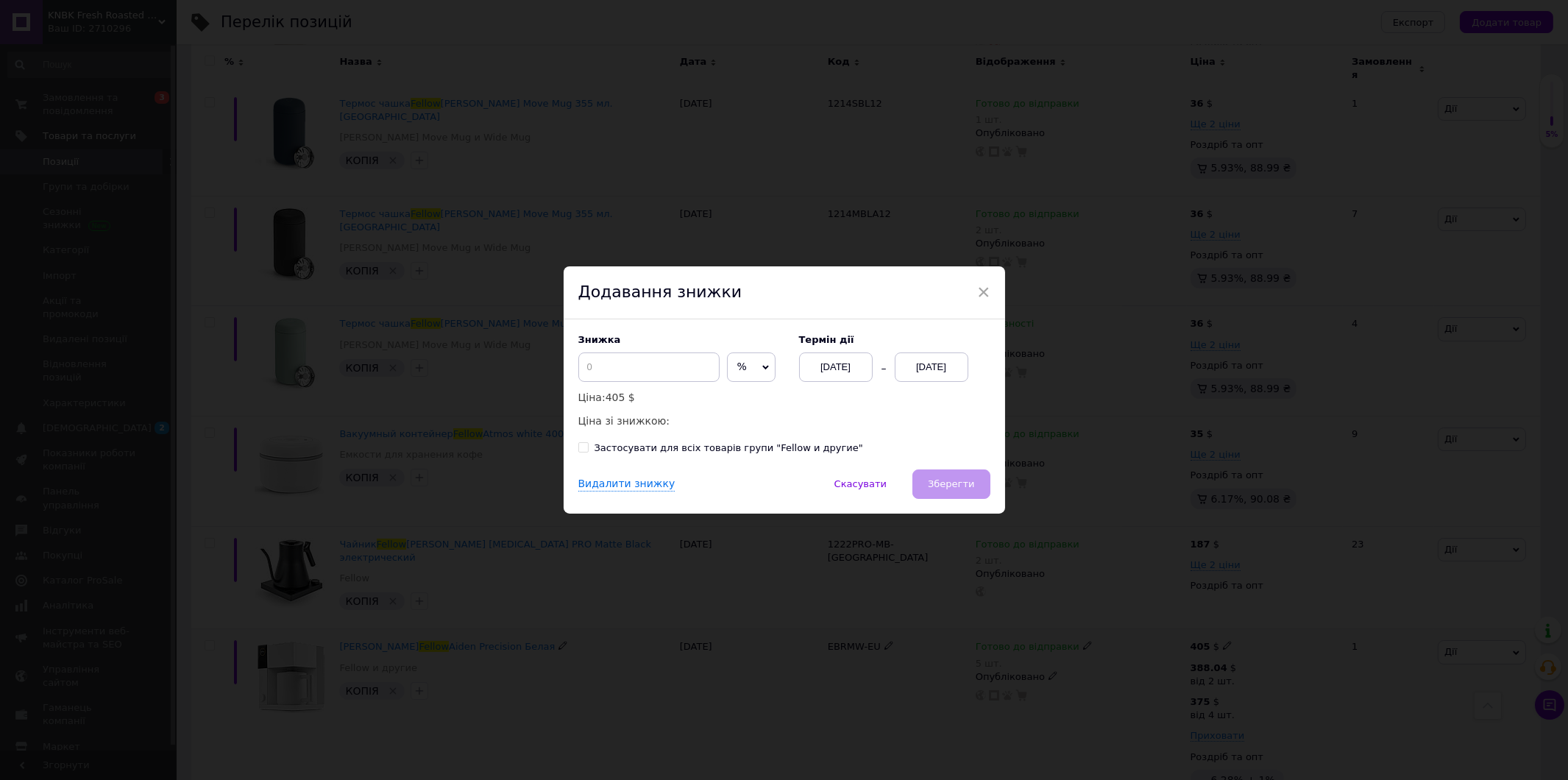
click at [745, 361] on span "%" at bounding box center [751, 367] width 49 height 29
click at [739, 399] on li "$" at bounding box center [751, 398] width 47 height 20
click at [665, 363] on input at bounding box center [649, 367] width 141 height 29
type input "20"
click at [914, 369] on div "12.09.2025" at bounding box center [931, 367] width 74 height 29
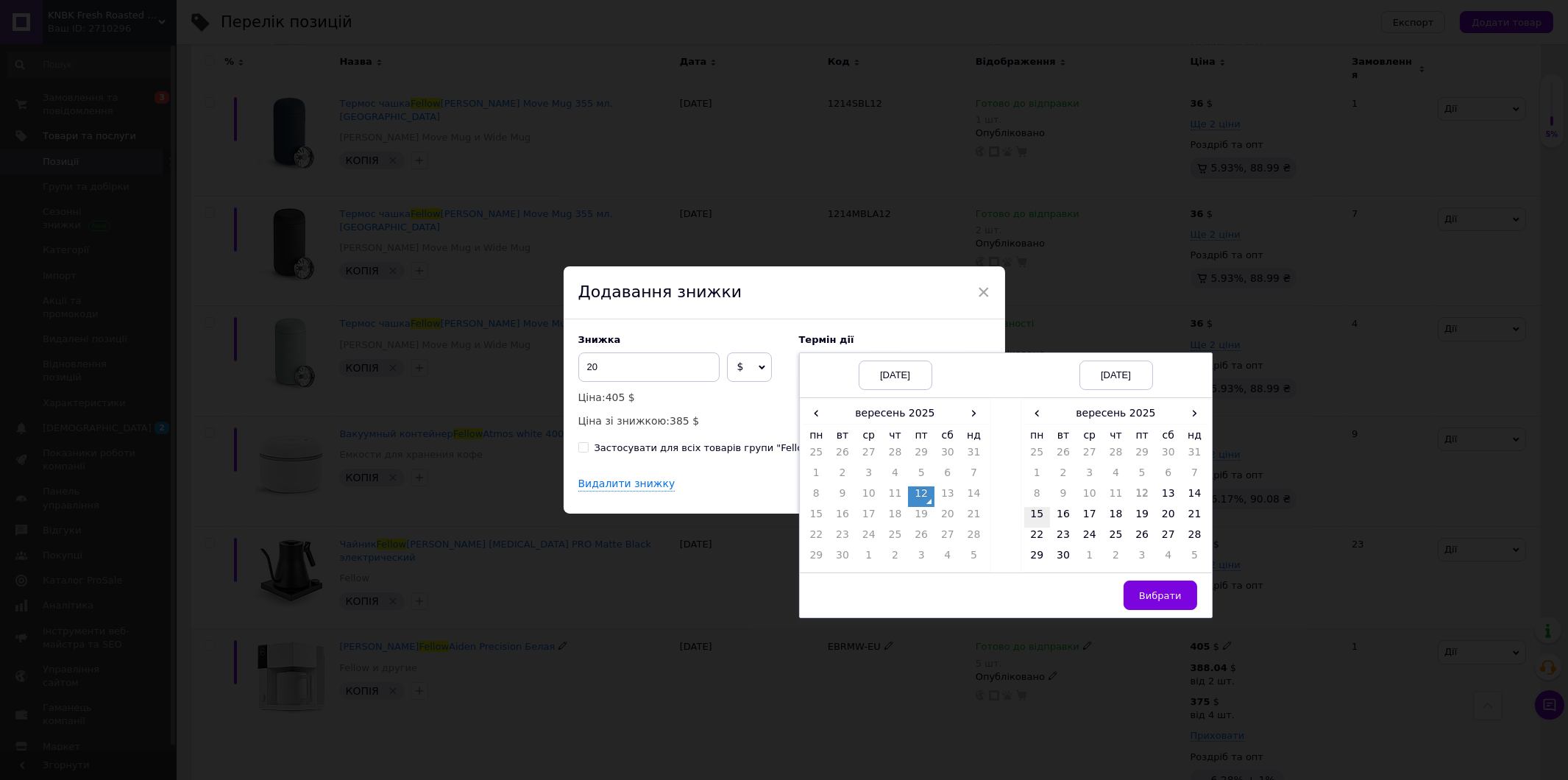
click at [1035, 516] on td "15" at bounding box center [1038, 517] width 27 height 20
click at [1156, 589] on button "Вибрати" at bounding box center [1160, 595] width 74 height 29
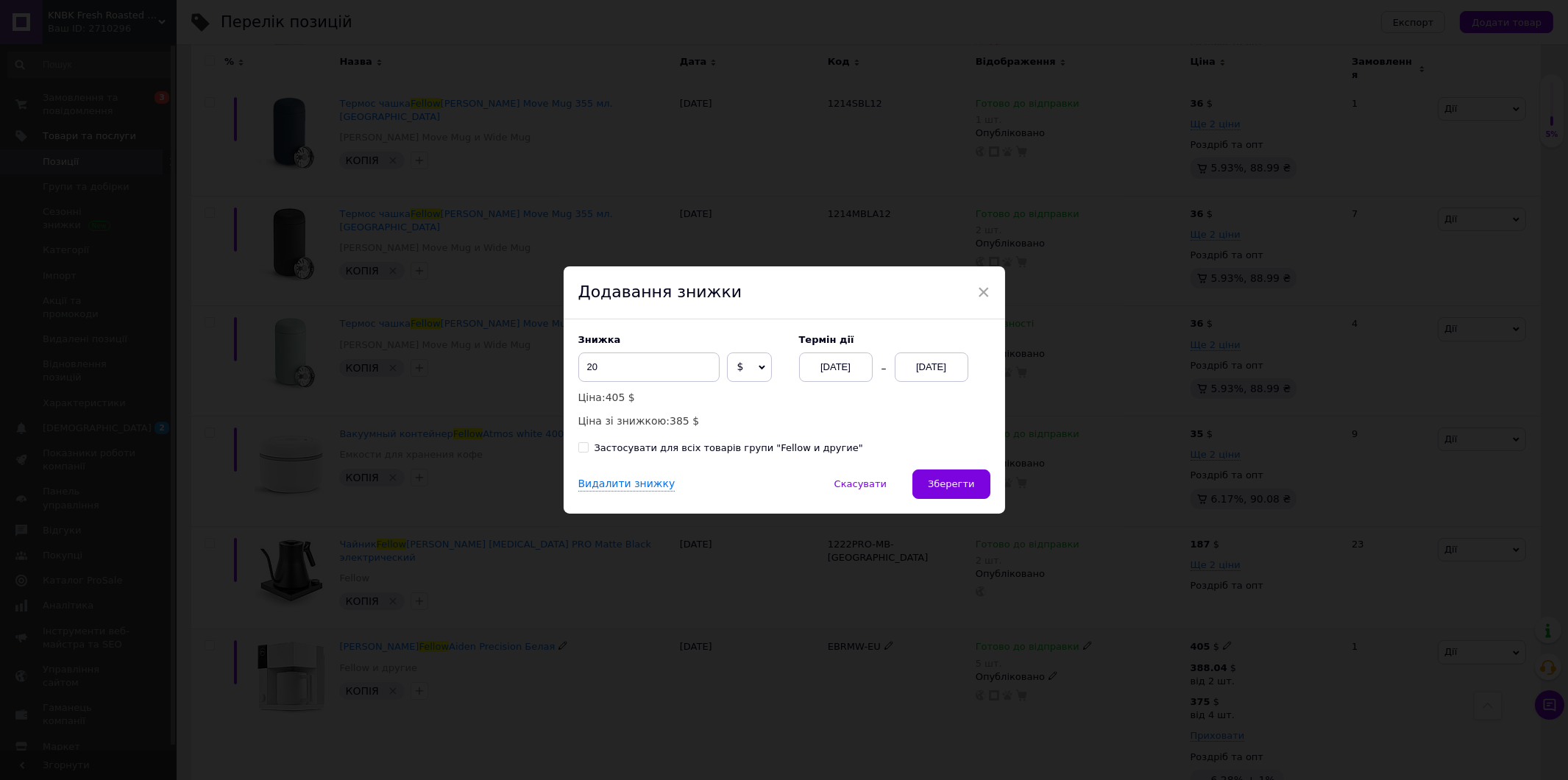
click at [962, 480] on span "Зберегти" at bounding box center [950, 483] width 46 height 11
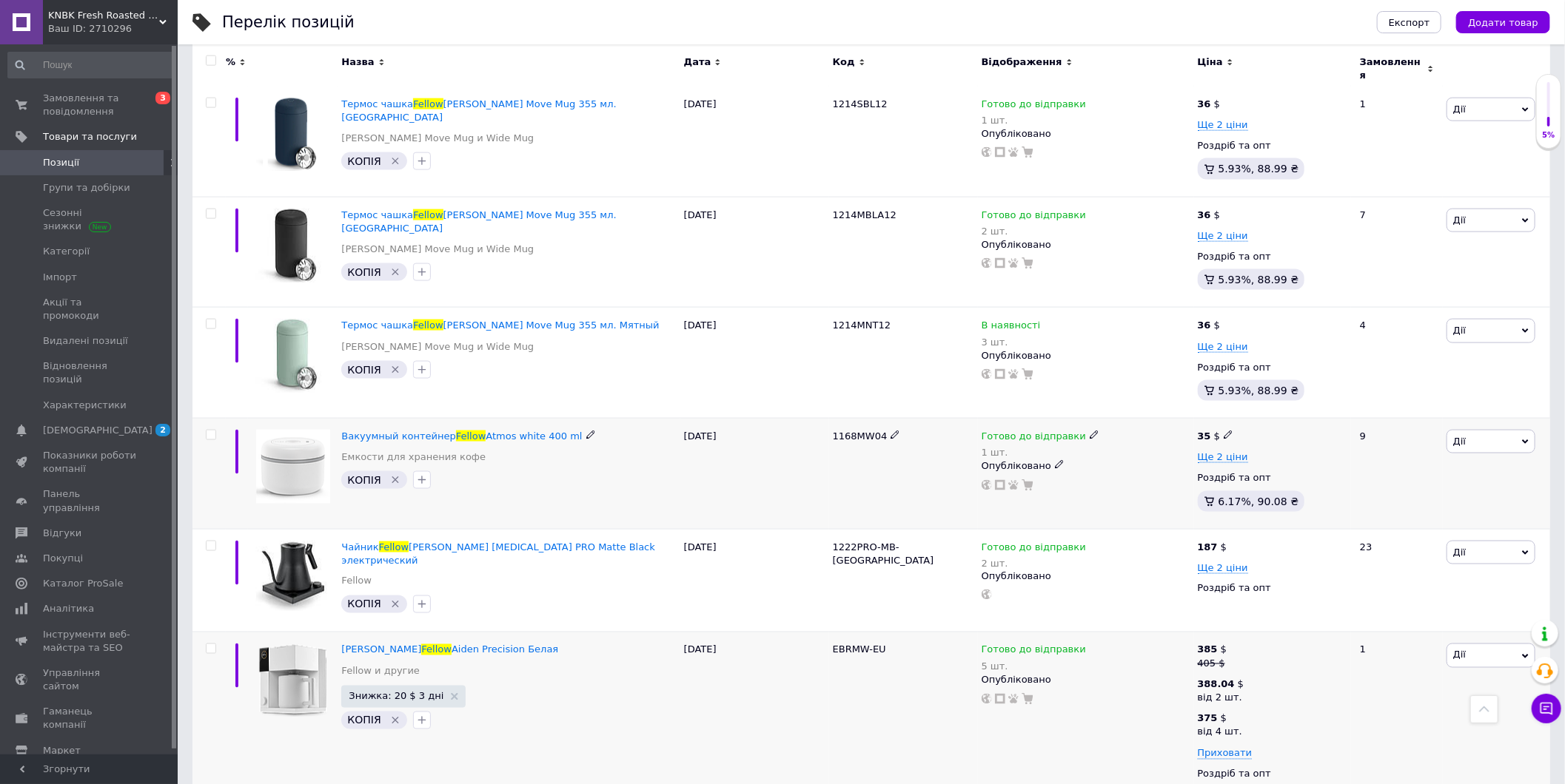
drag, startPoint x: 233, startPoint y: 293, endPoint x: 213, endPoint y: 279, distance: 24.4
click at [233, 419] on div at bounding box center [236, 474] width 22 height 111
click at [100, 106] on span "Замовлення та повідомлення" at bounding box center [90, 106] width 94 height 27
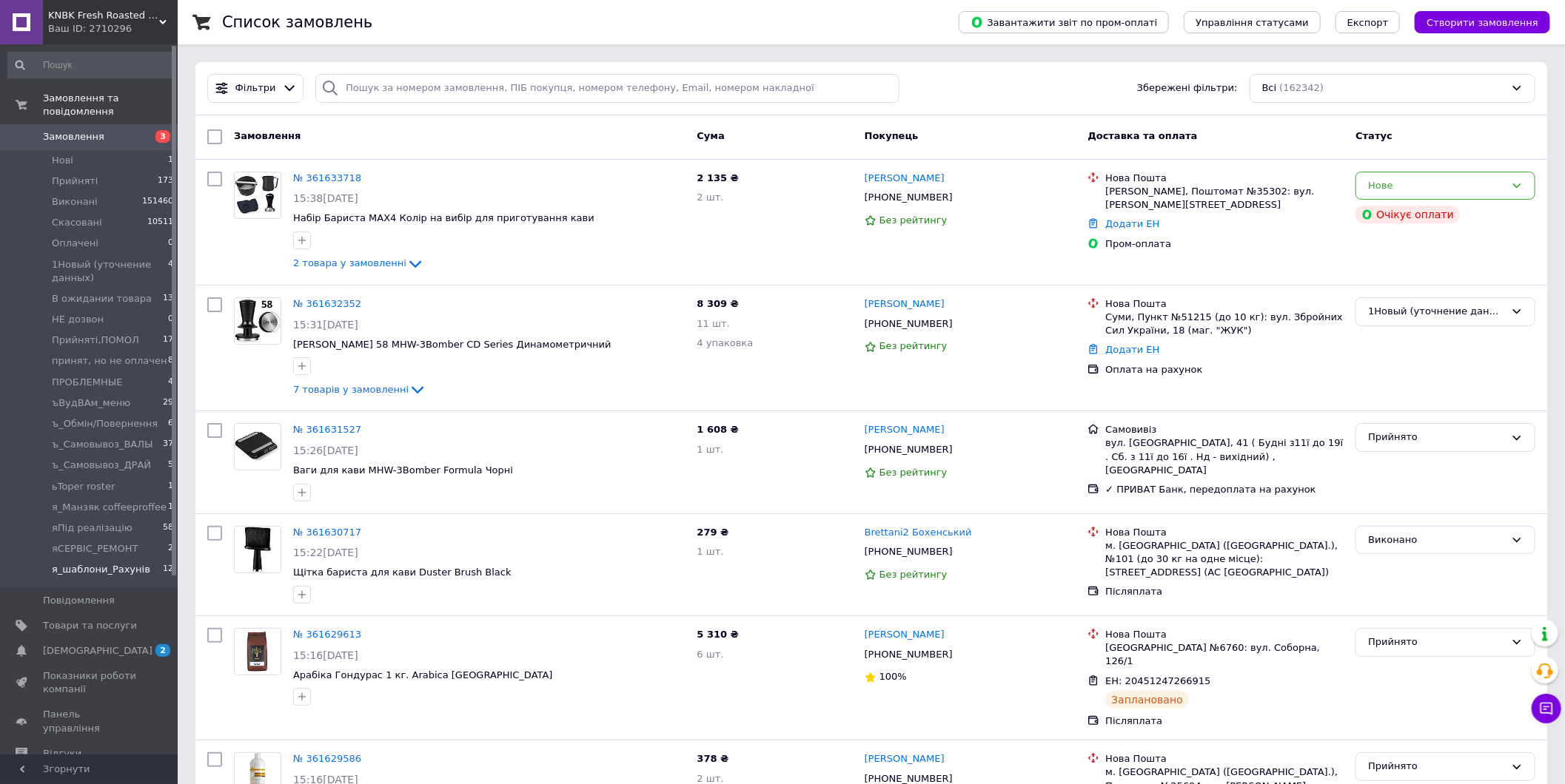
click at [139, 559] on li "я_шаблони_Рахунів 12" at bounding box center [90, 573] width 182 height 28
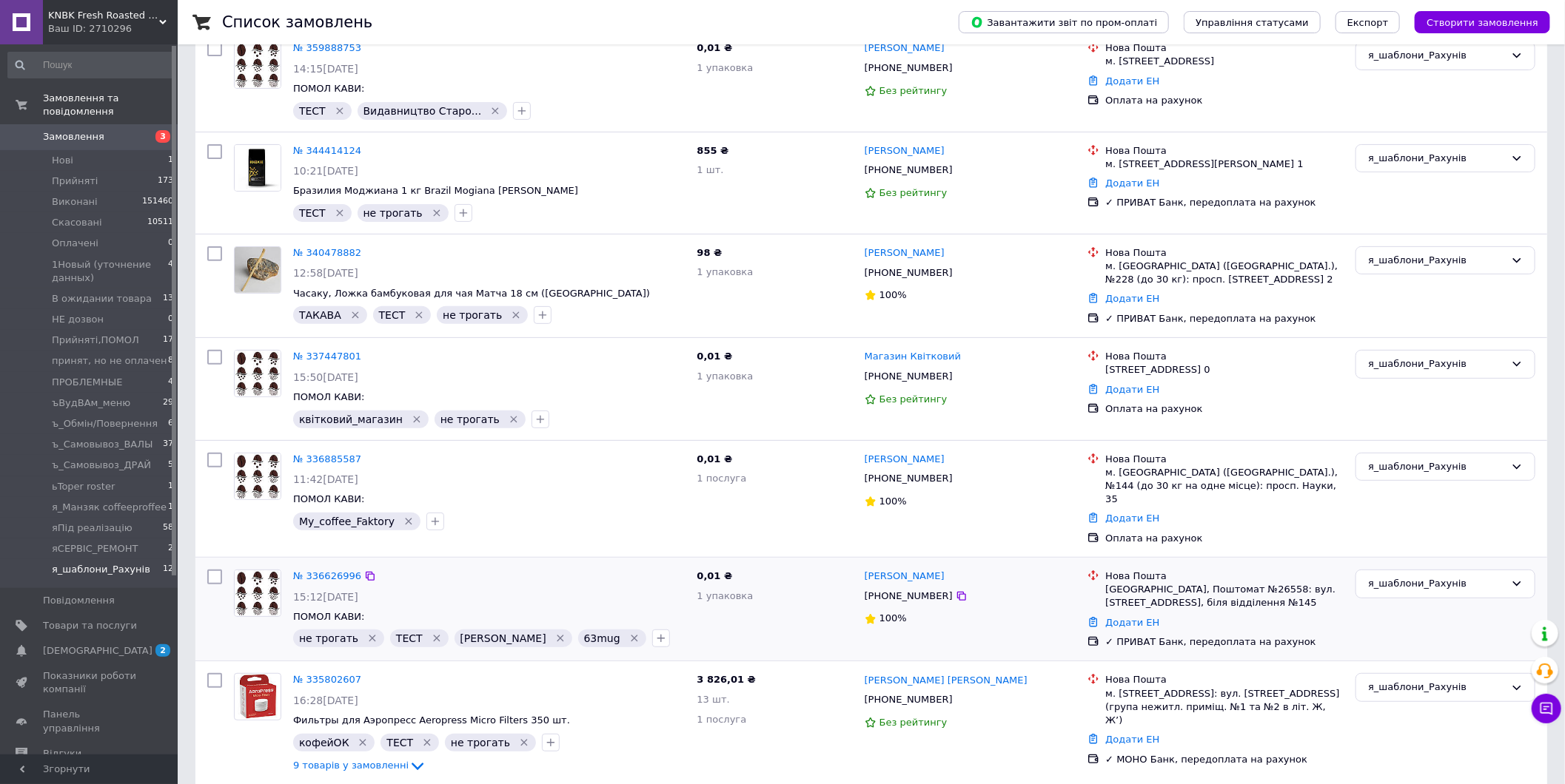
scroll to position [411, 0]
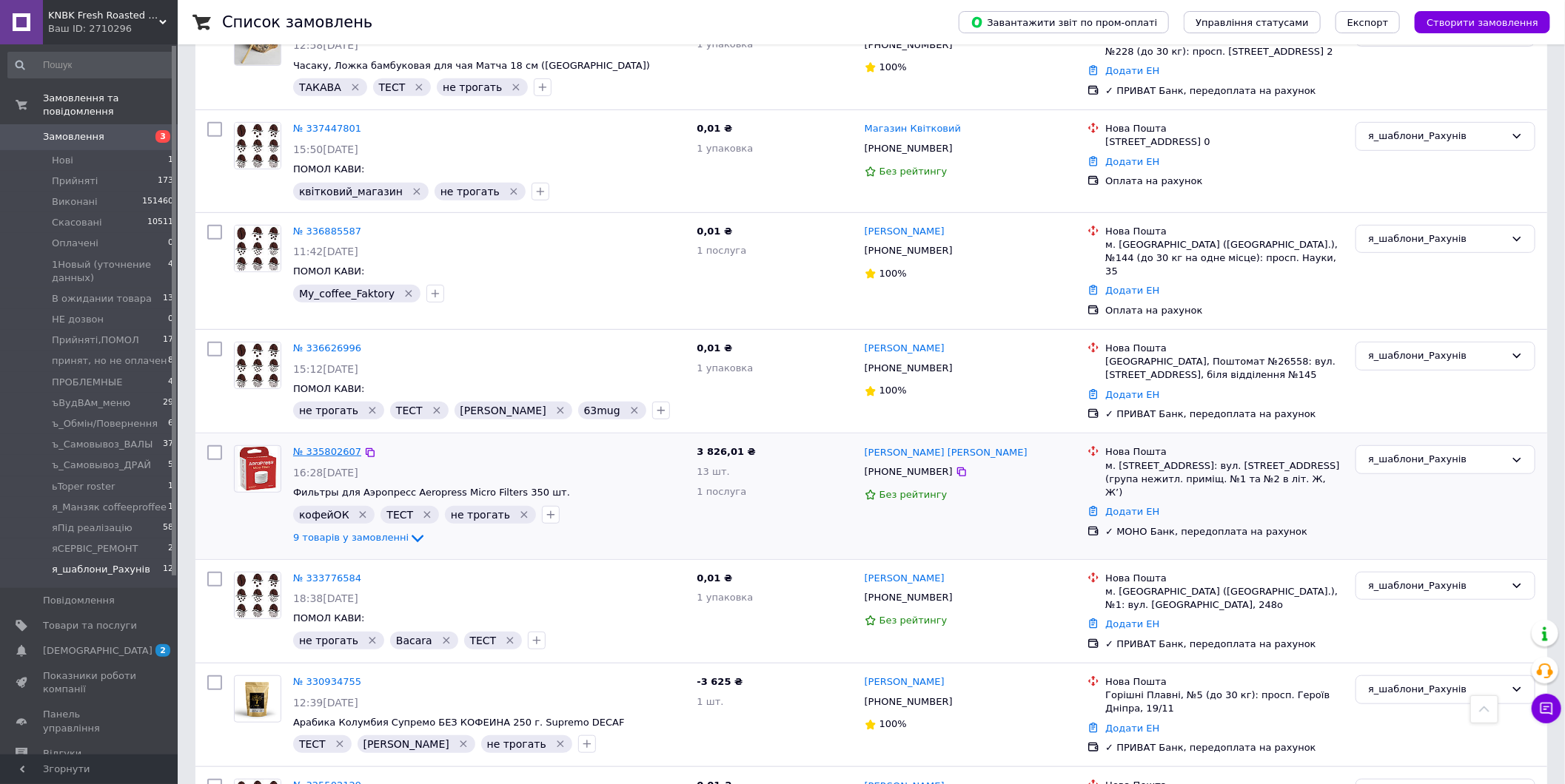
click at [335, 446] on link "№ 335802607" at bounding box center [327, 451] width 68 height 11
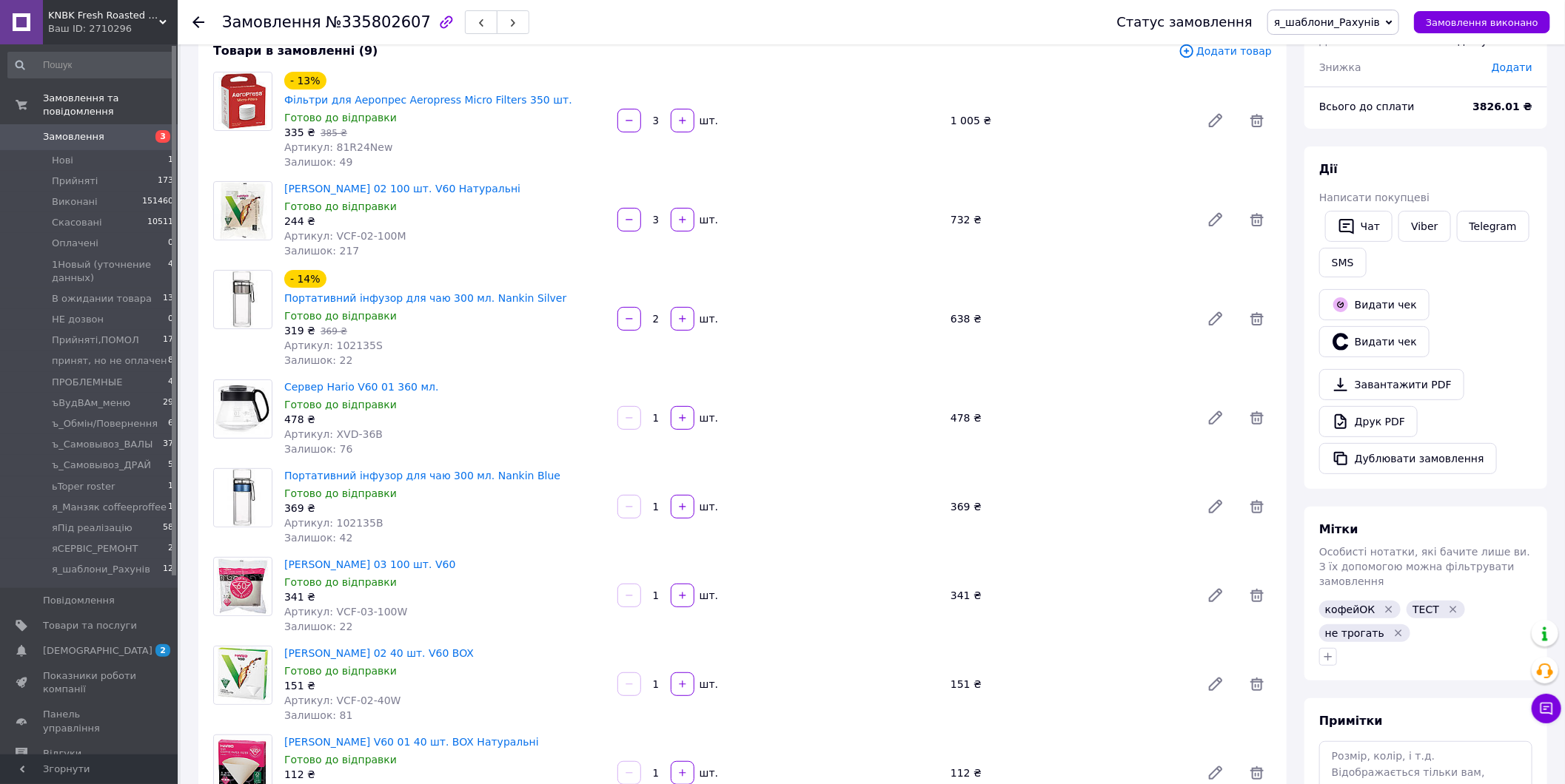
scroll to position [328, 0]
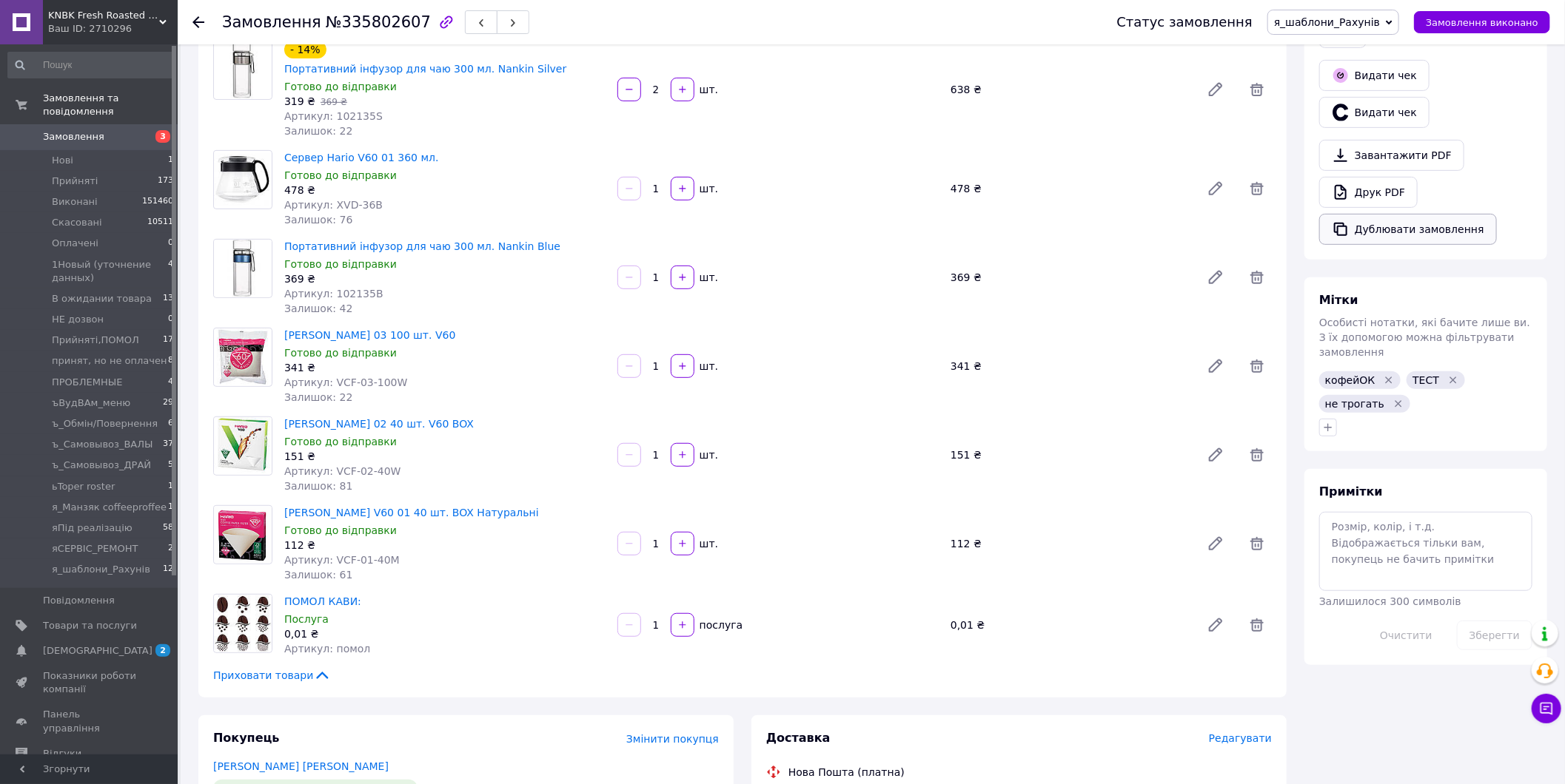
click at [1450, 226] on button "Дублювати замовлення" at bounding box center [1407, 229] width 177 height 31
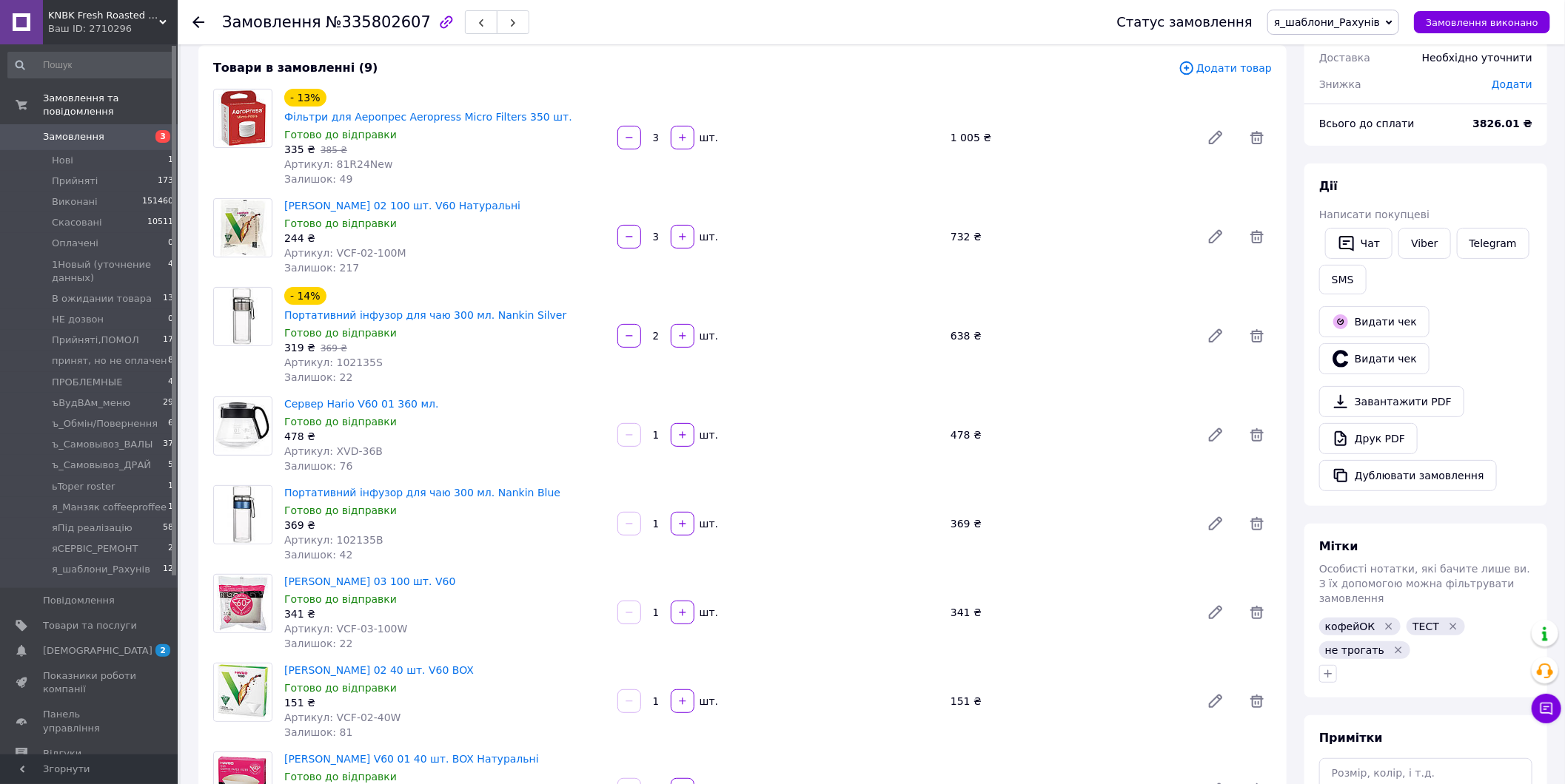
scroll to position [0, 0]
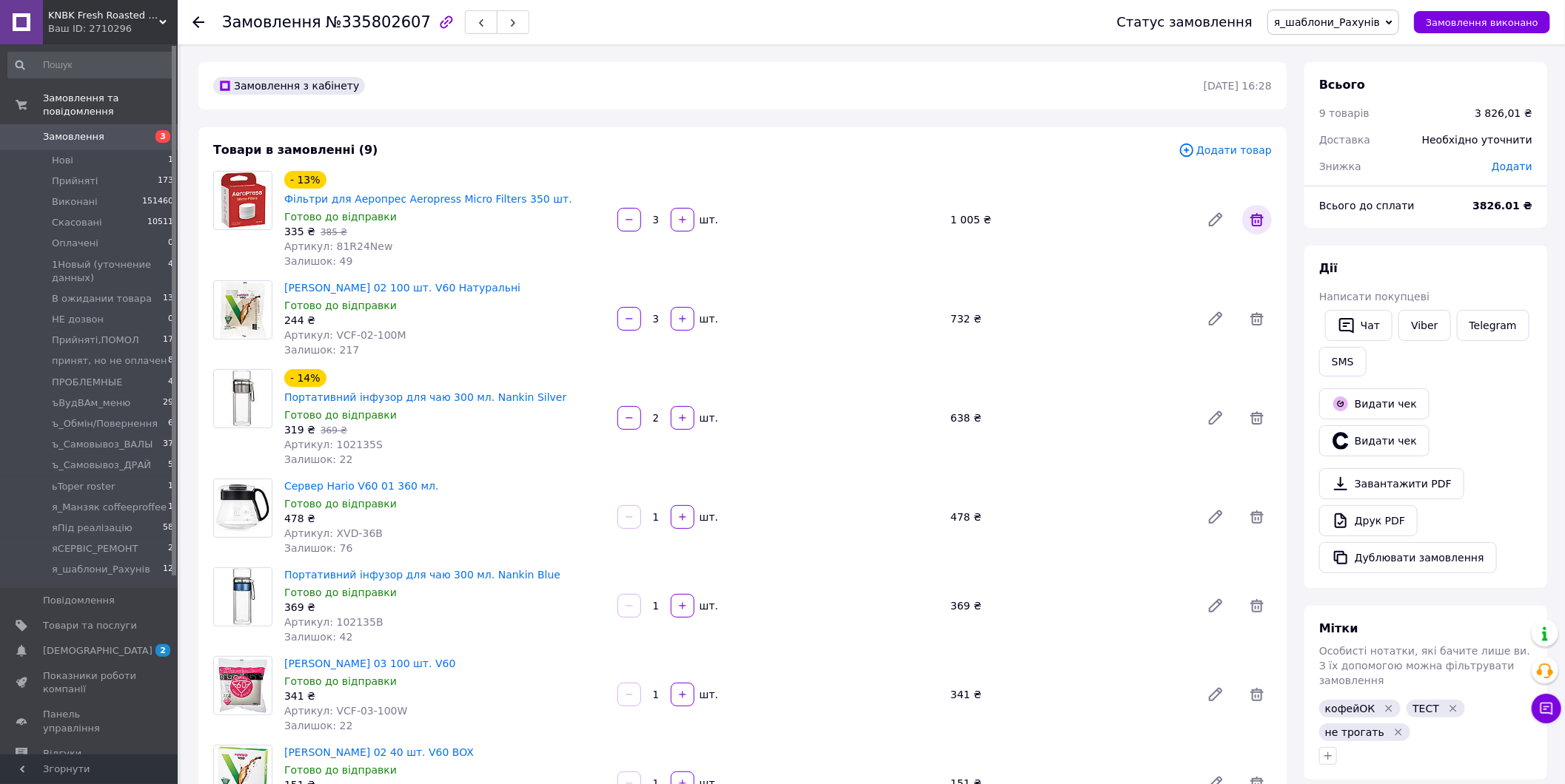
click at [1248, 211] on icon at bounding box center [1257, 220] width 18 height 18
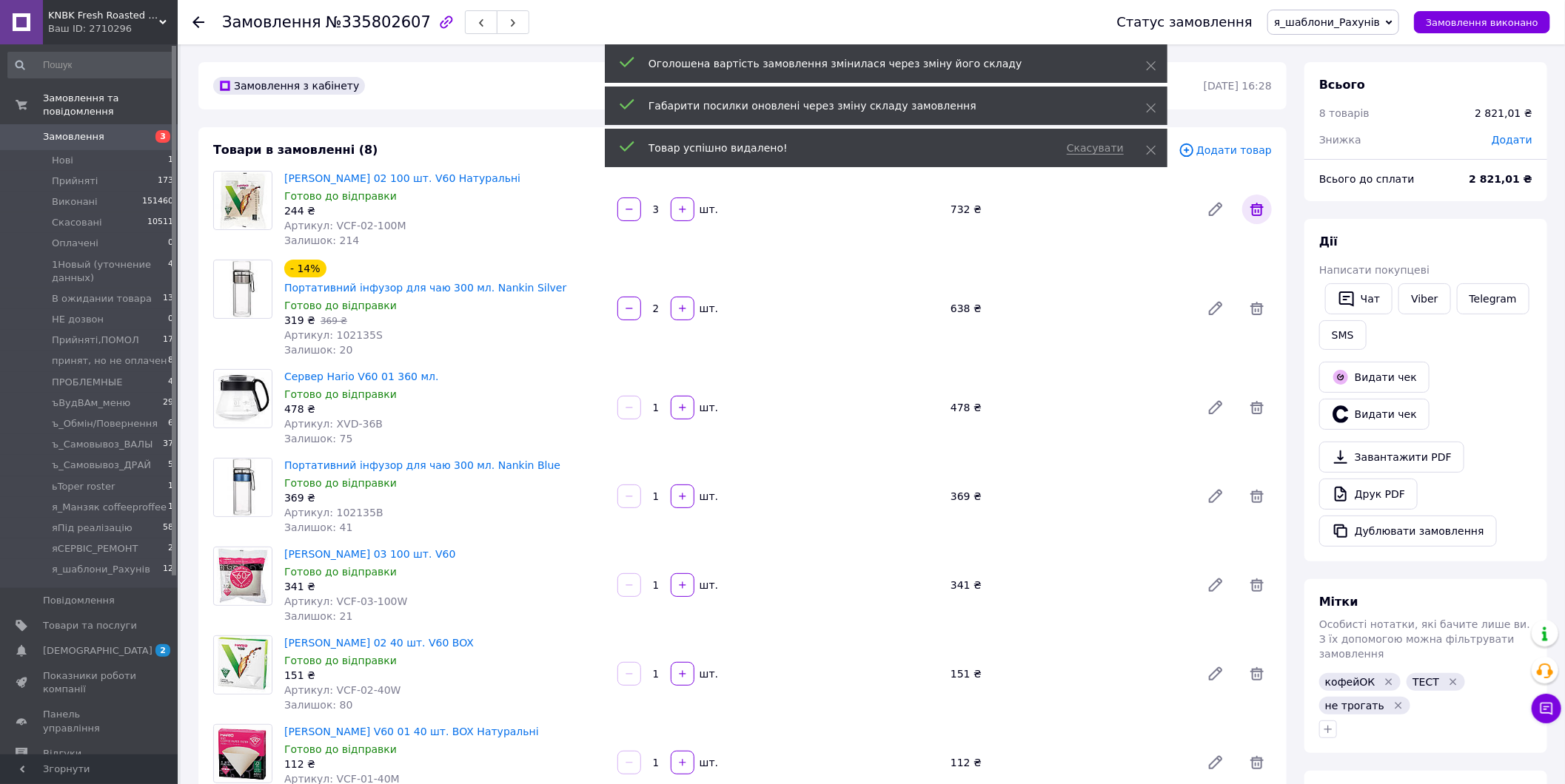
scroll to position [3065, 0]
click at [1259, 217] on icon at bounding box center [1257, 209] width 18 height 18
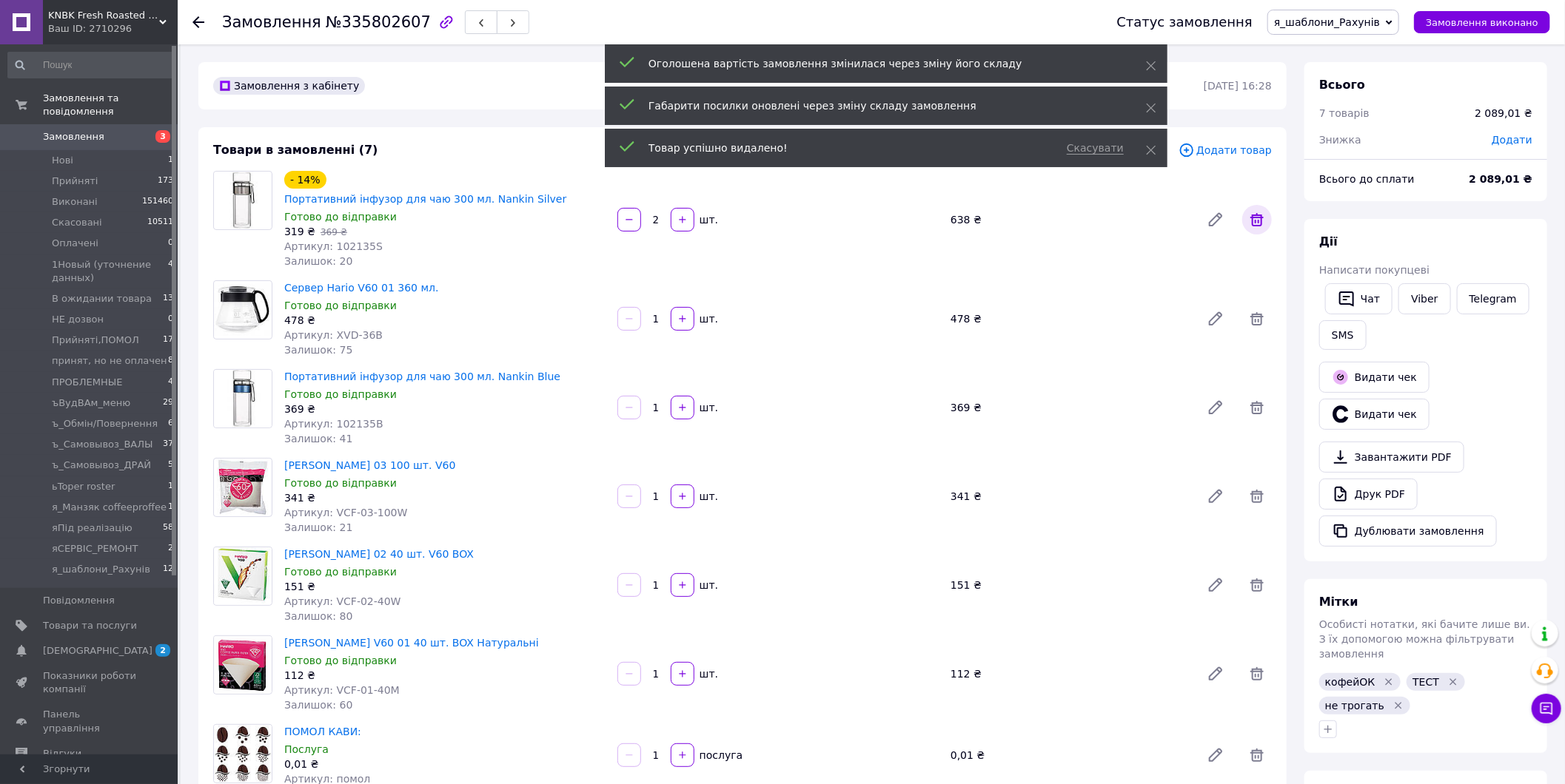
scroll to position [3029, 0]
click at [1259, 211] on icon at bounding box center [1257, 220] width 18 height 18
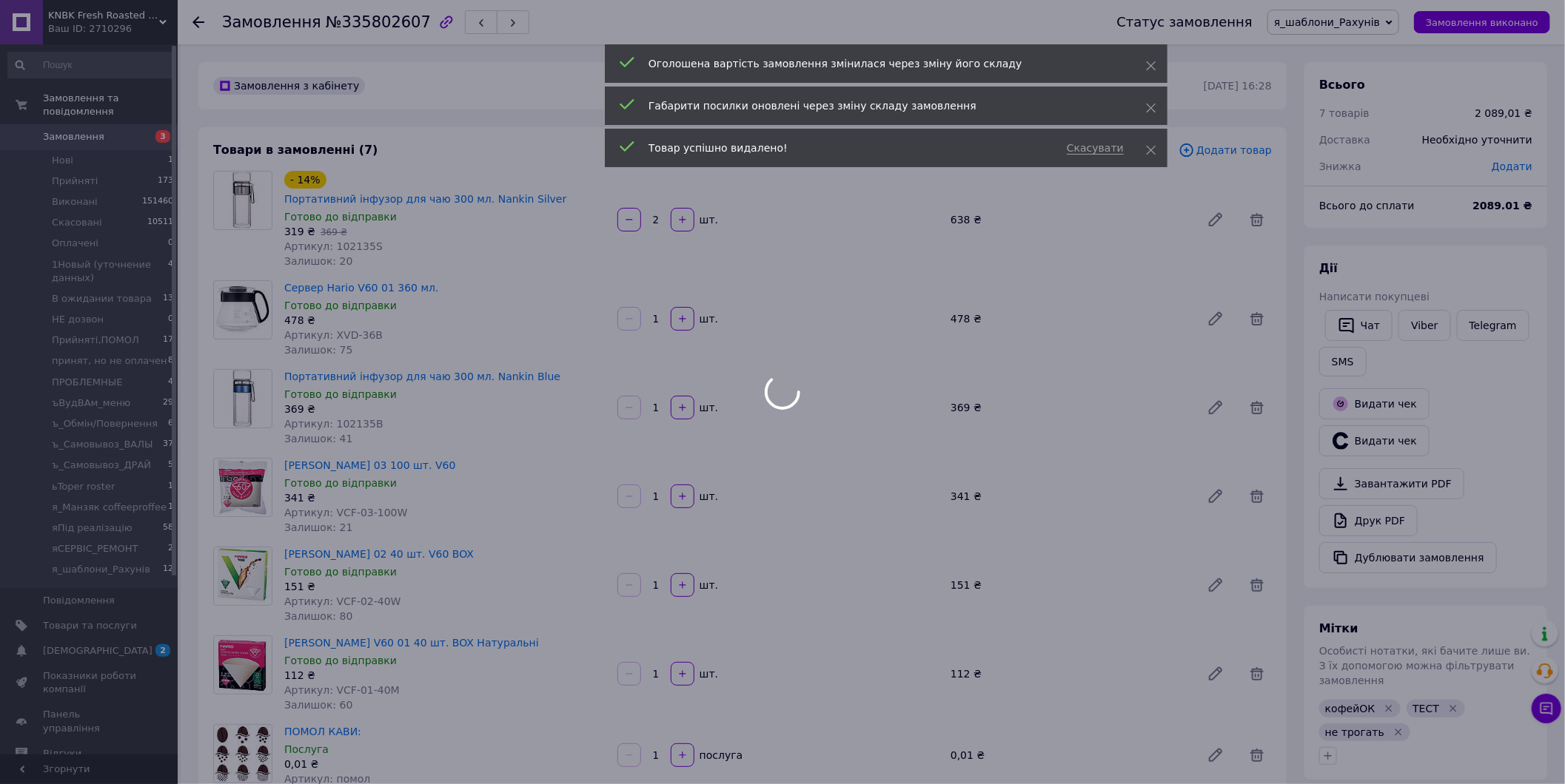
click at [1259, 208] on div at bounding box center [782, 392] width 1565 height 784
type input "1"
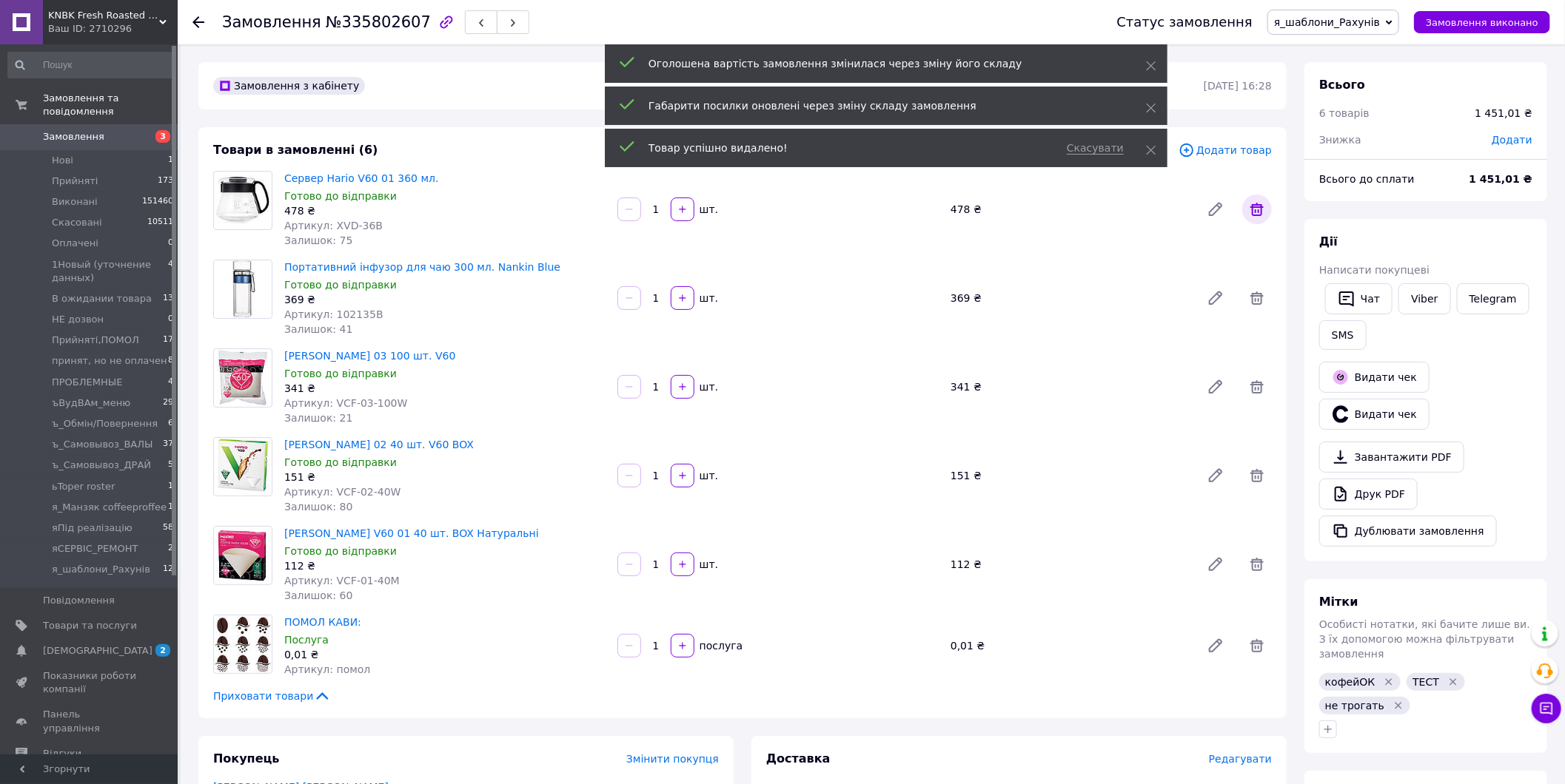
scroll to position [2994, 0]
click at [1249, 215] on icon at bounding box center [1257, 209] width 18 height 18
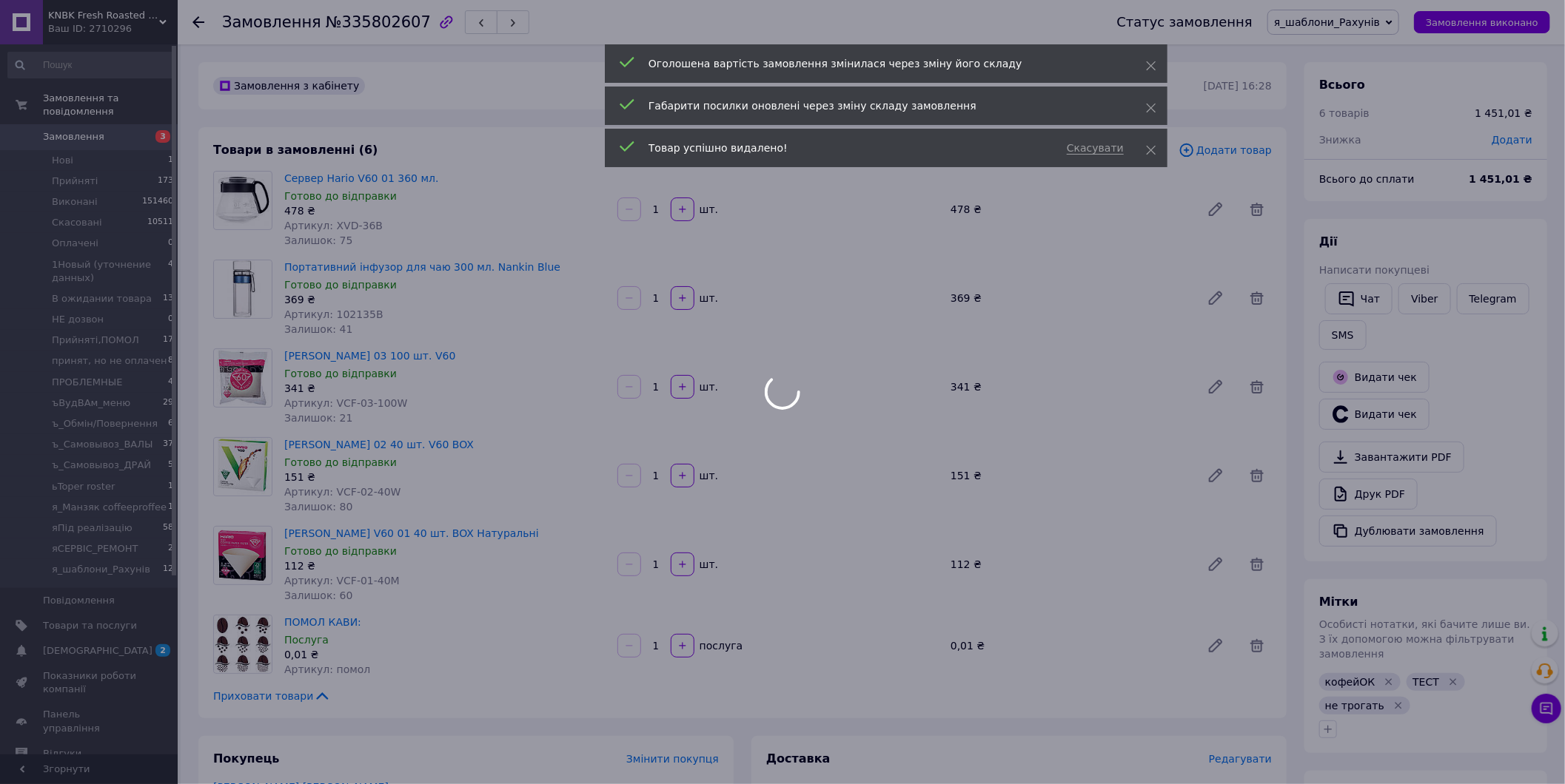
click at [1253, 209] on div at bounding box center [782, 392] width 1565 height 784
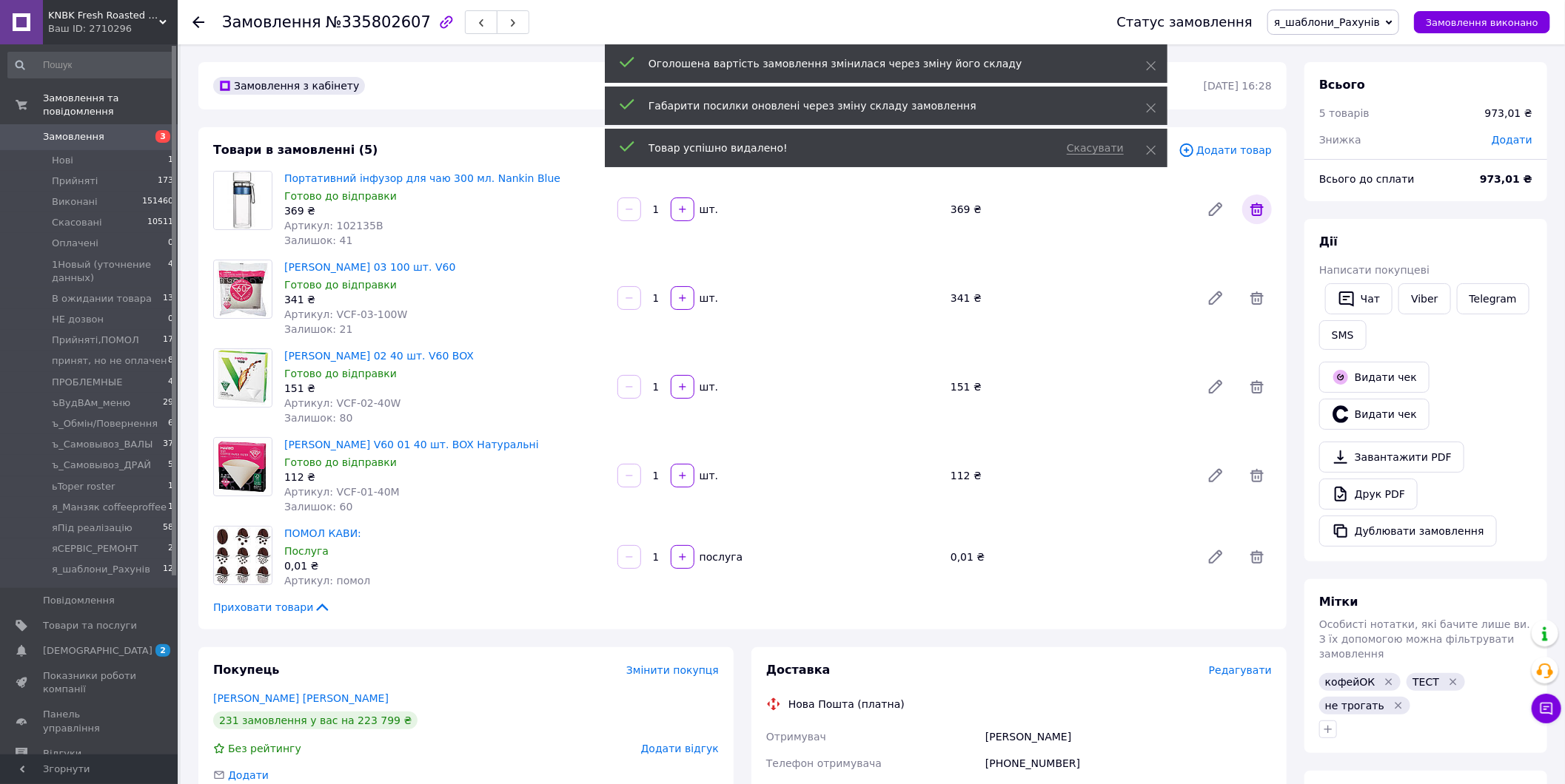
scroll to position [2958, 0]
click at [1261, 215] on icon at bounding box center [1256, 209] width 13 height 13
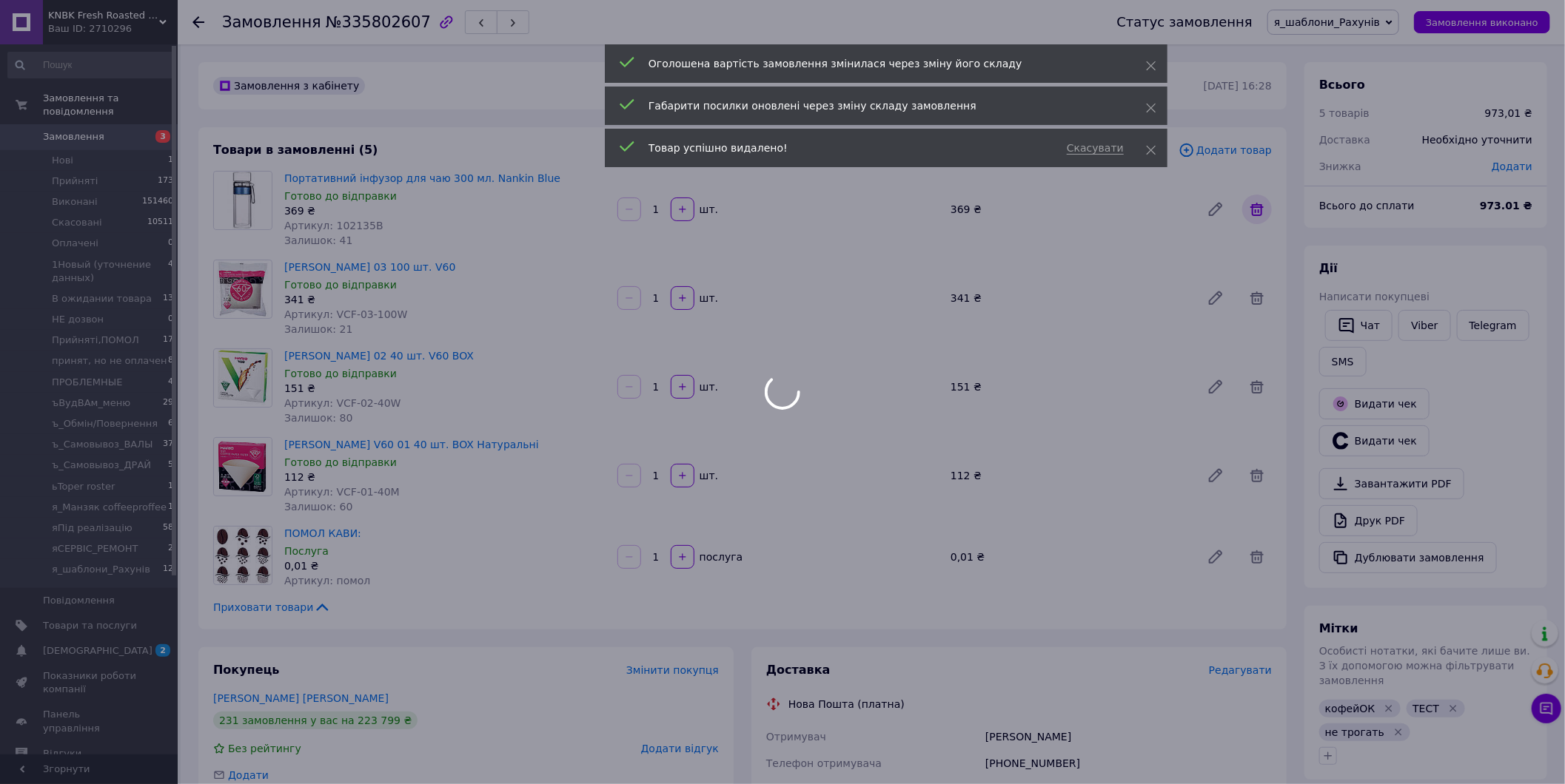
scroll to position [2923, 0]
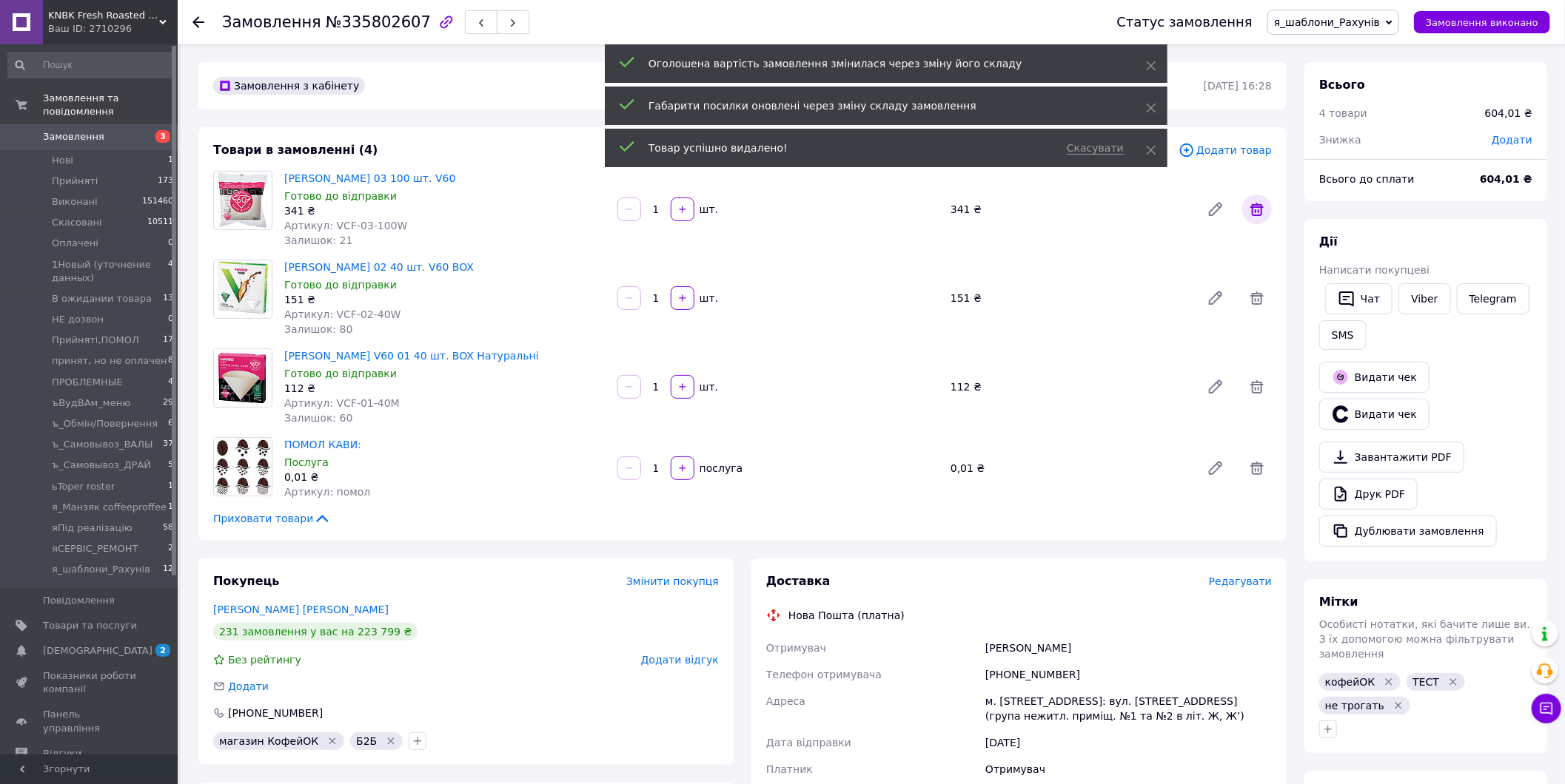
click at [1256, 209] on icon at bounding box center [1257, 209] width 18 height 18
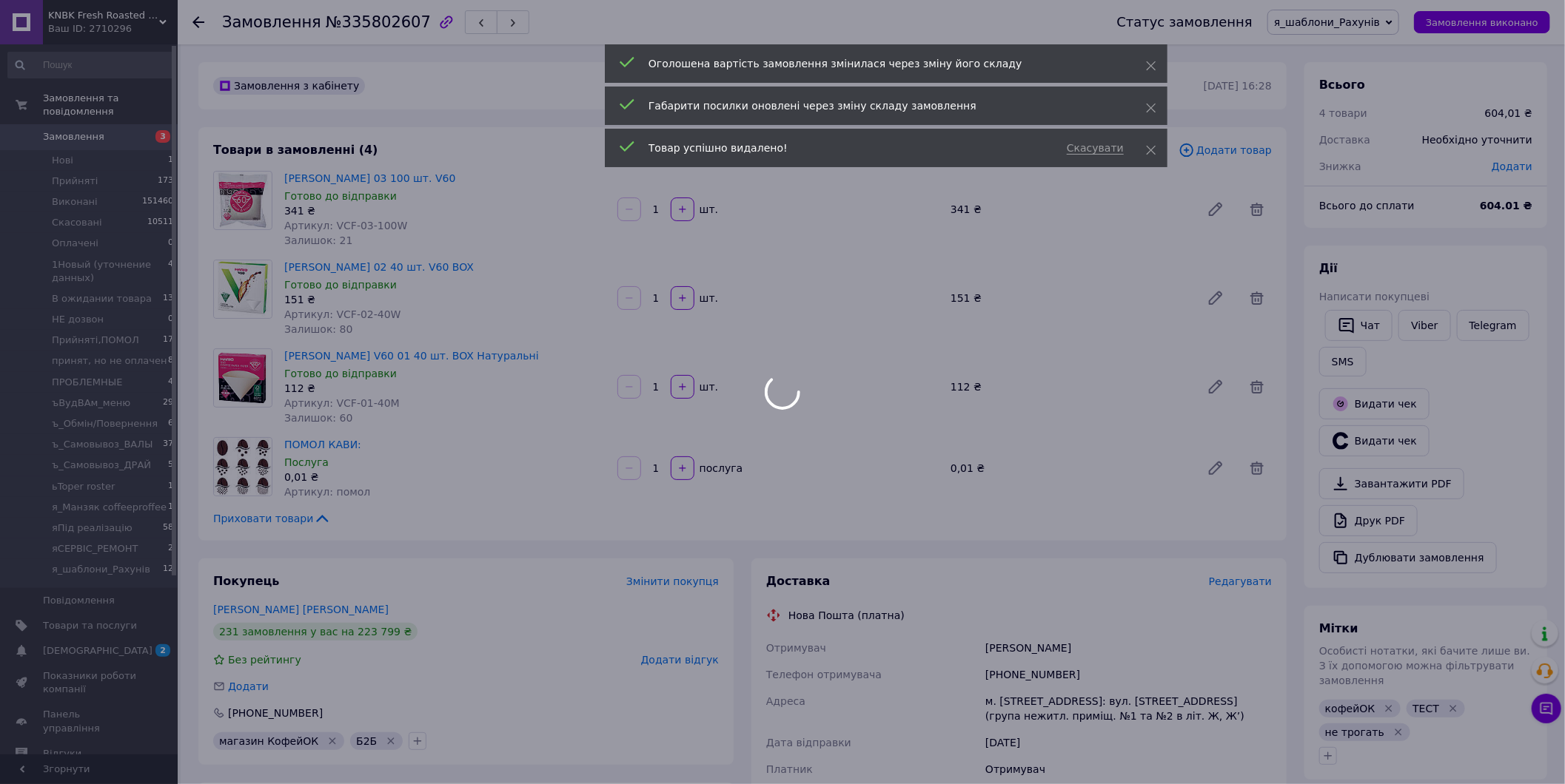
click at [1255, 208] on div at bounding box center [782, 392] width 1565 height 784
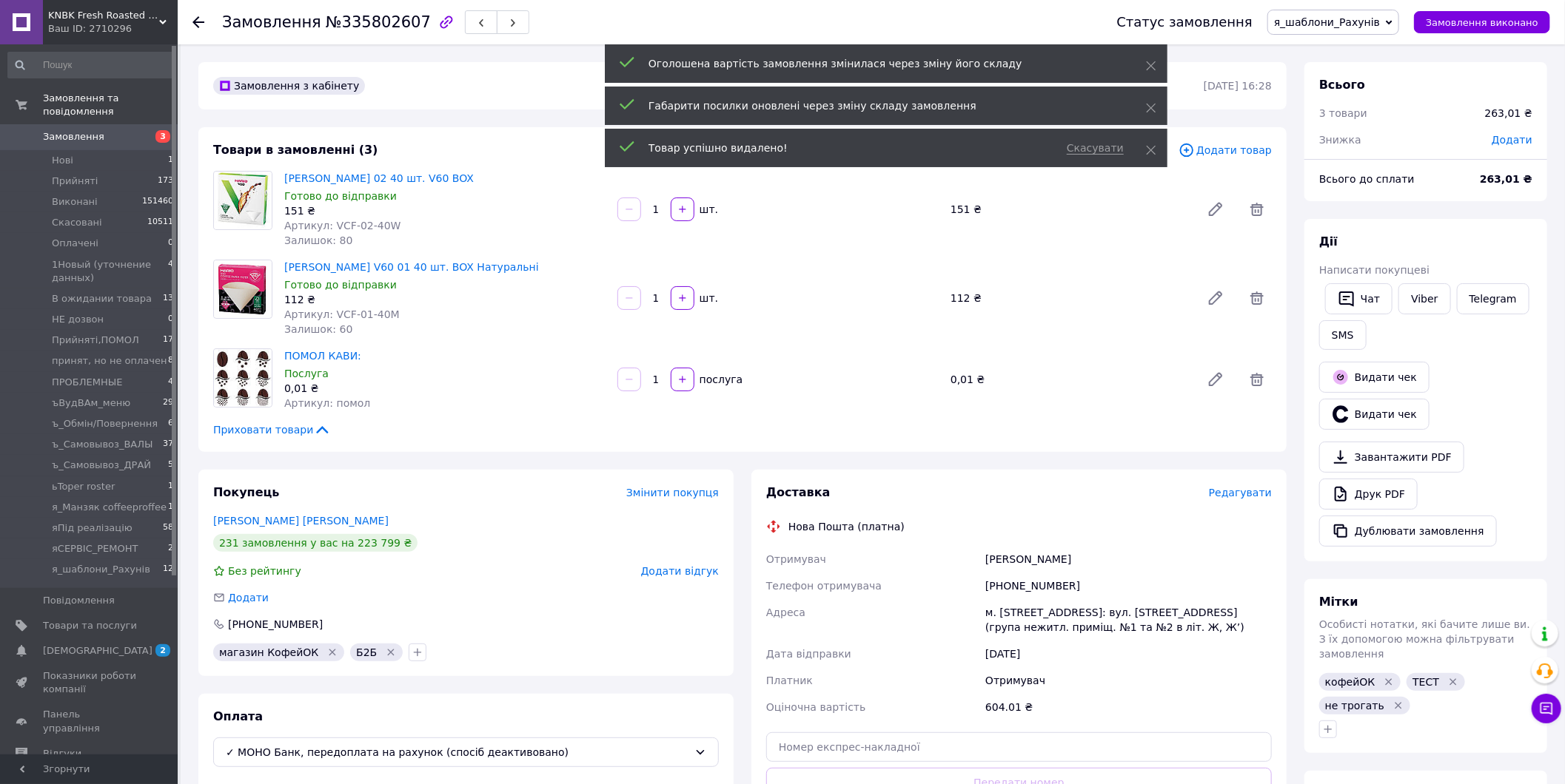
scroll to position [2887, 0]
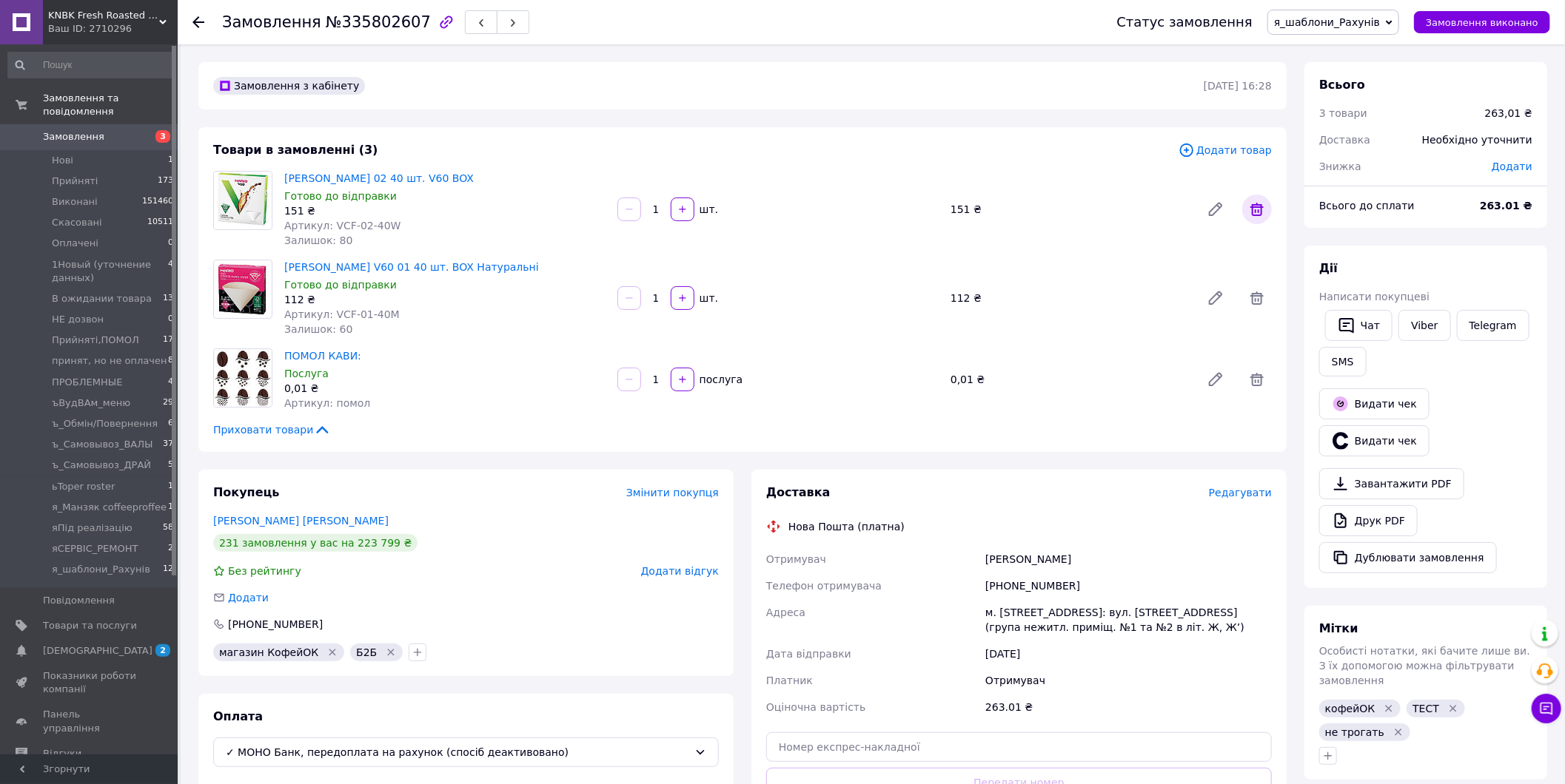
click at [1256, 208] on icon at bounding box center [1257, 209] width 18 height 18
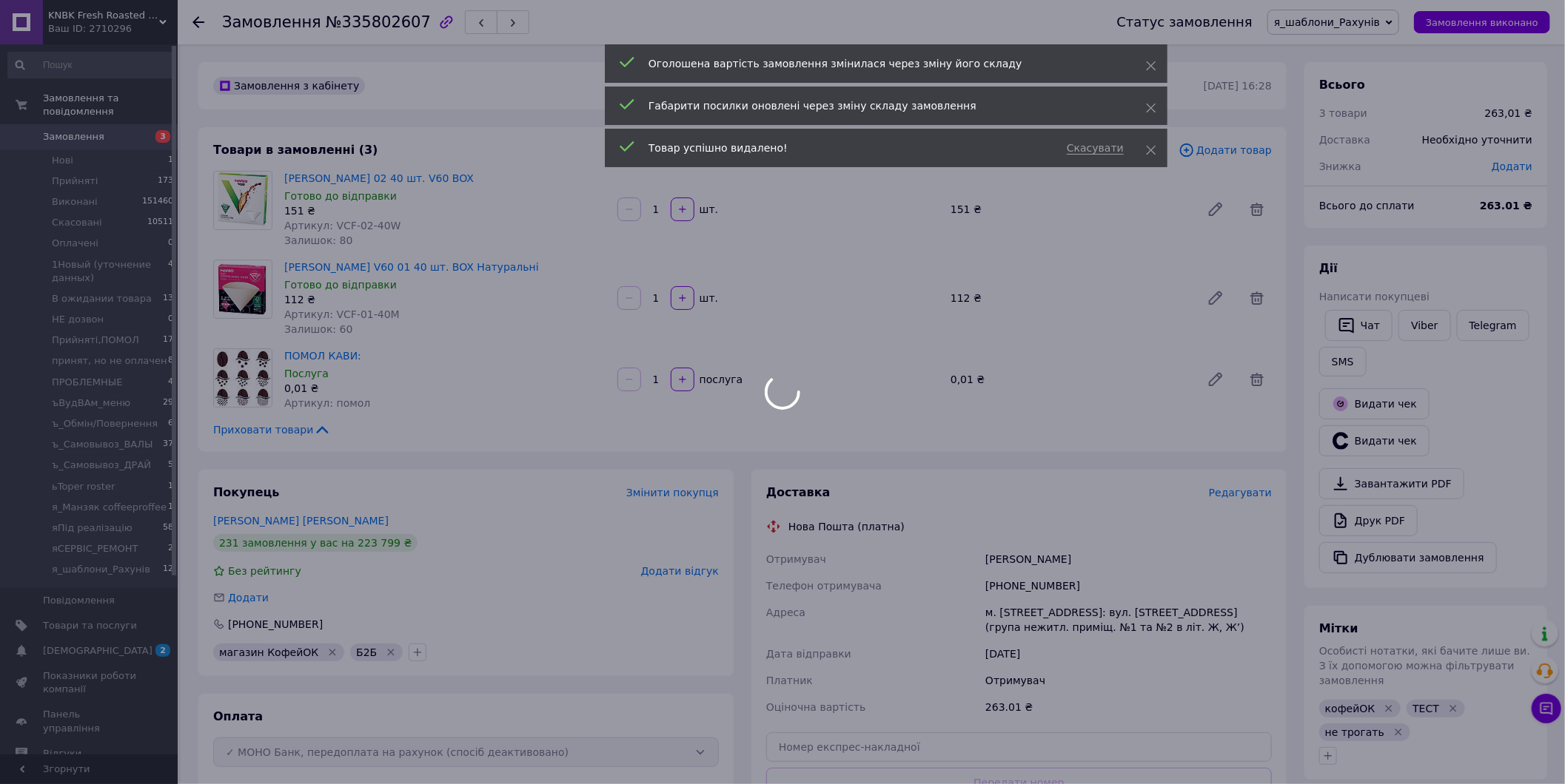
scroll to position [2852, 0]
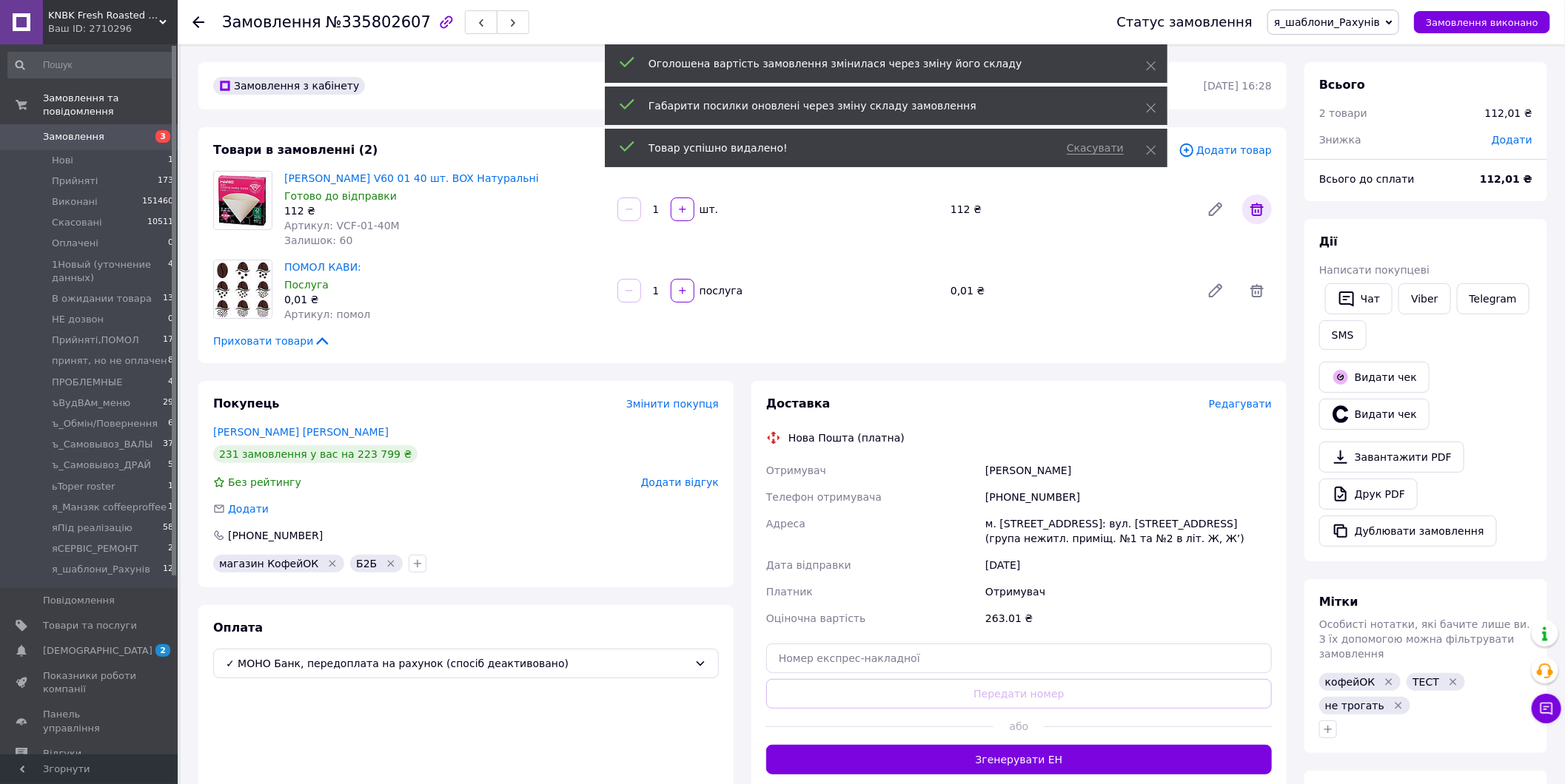
click at [1261, 206] on icon at bounding box center [1256, 209] width 13 height 13
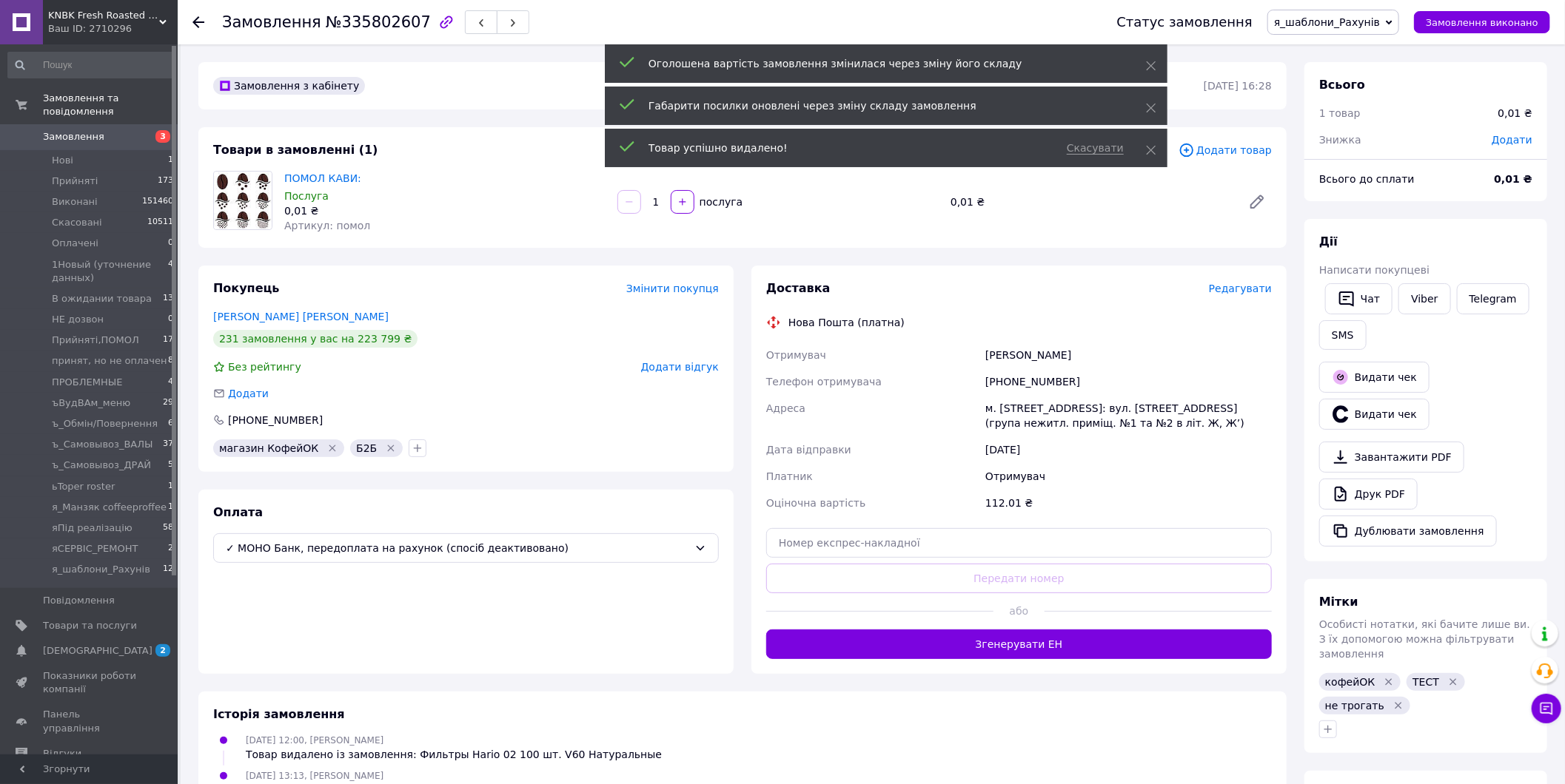
scroll to position [2816, 0]
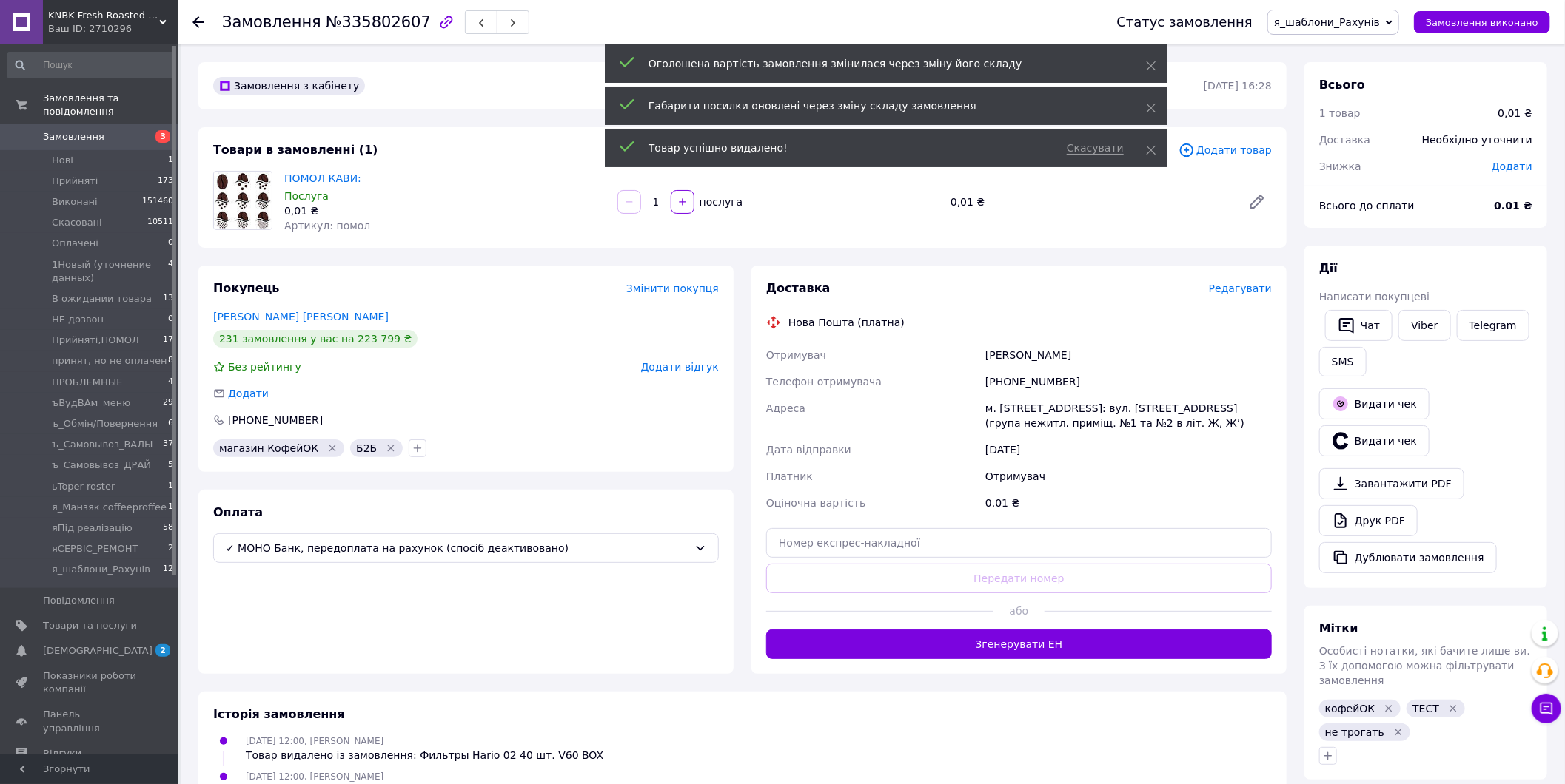
click at [88, 130] on span "Замовлення" at bounding box center [73, 136] width 62 height 13
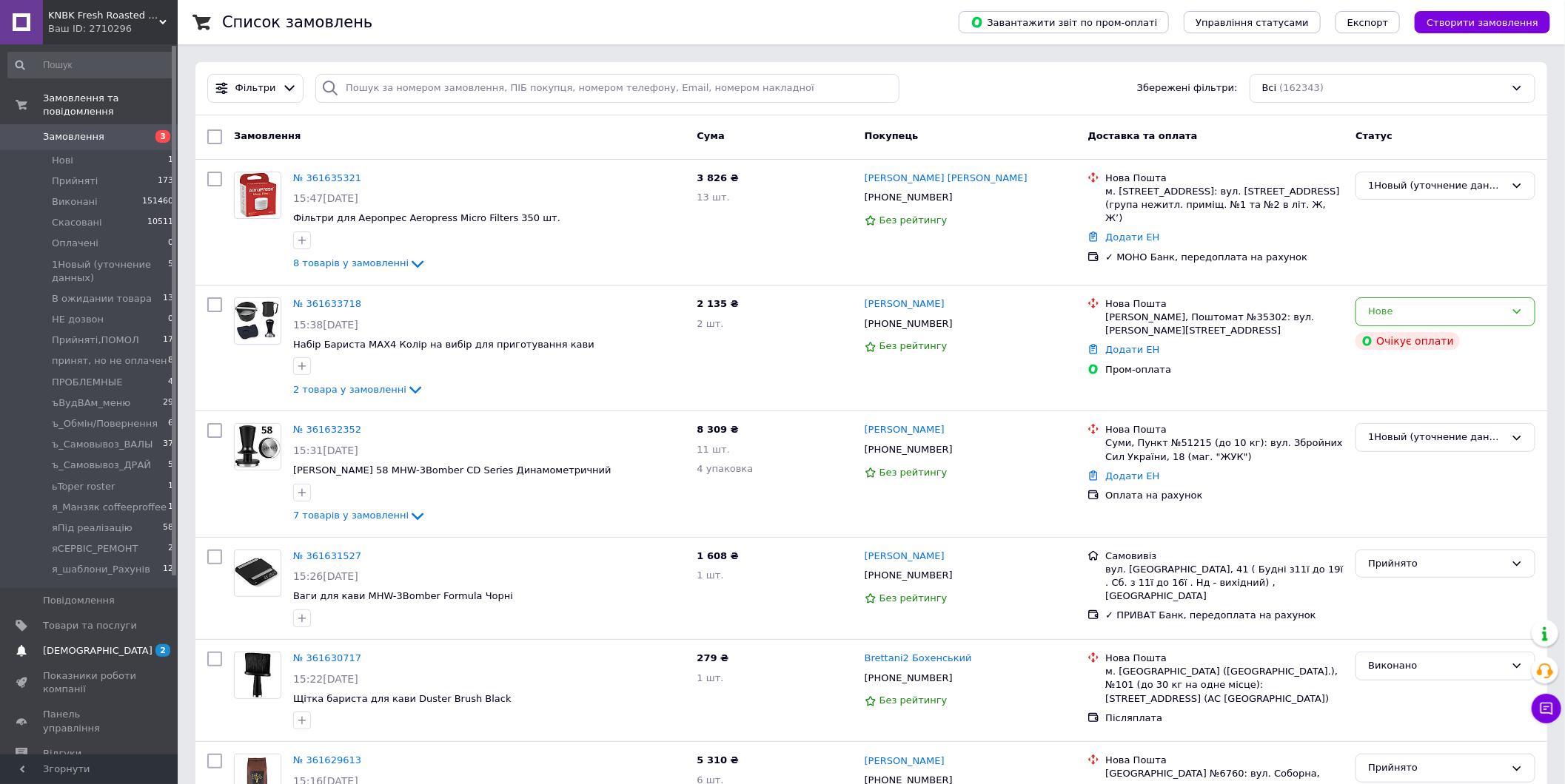
click at [100, 644] on span "[DEMOGRAPHIC_DATA]" at bounding box center [90, 651] width 94 height 13
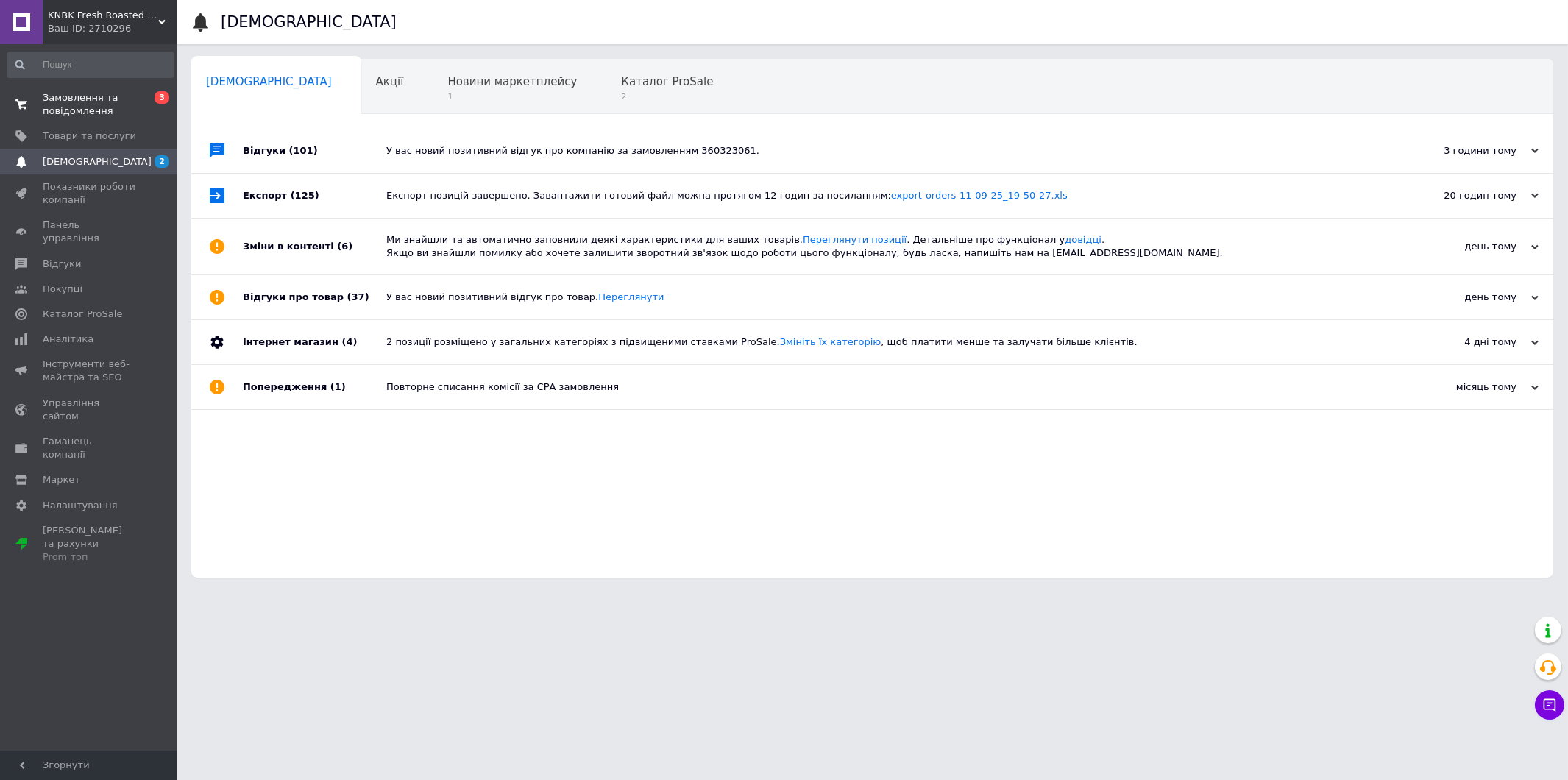
click at [119, 105] on span "Замовлення та повідомлення" at bounding box center [89, 105] width 93 height 27
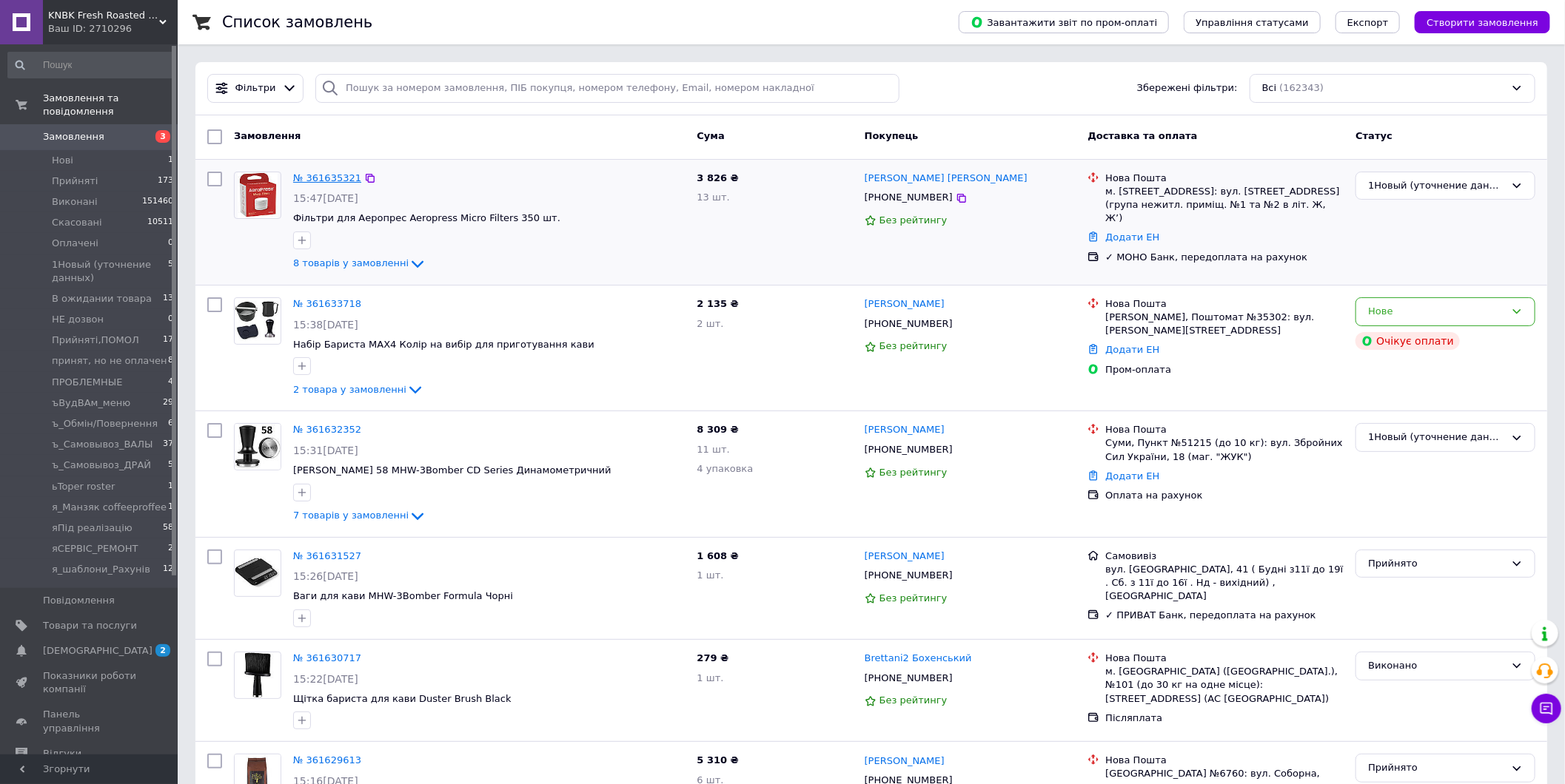
click at [316, 175] on link "№ 361635321" at bounding box center [327, 178] width 68 height 11
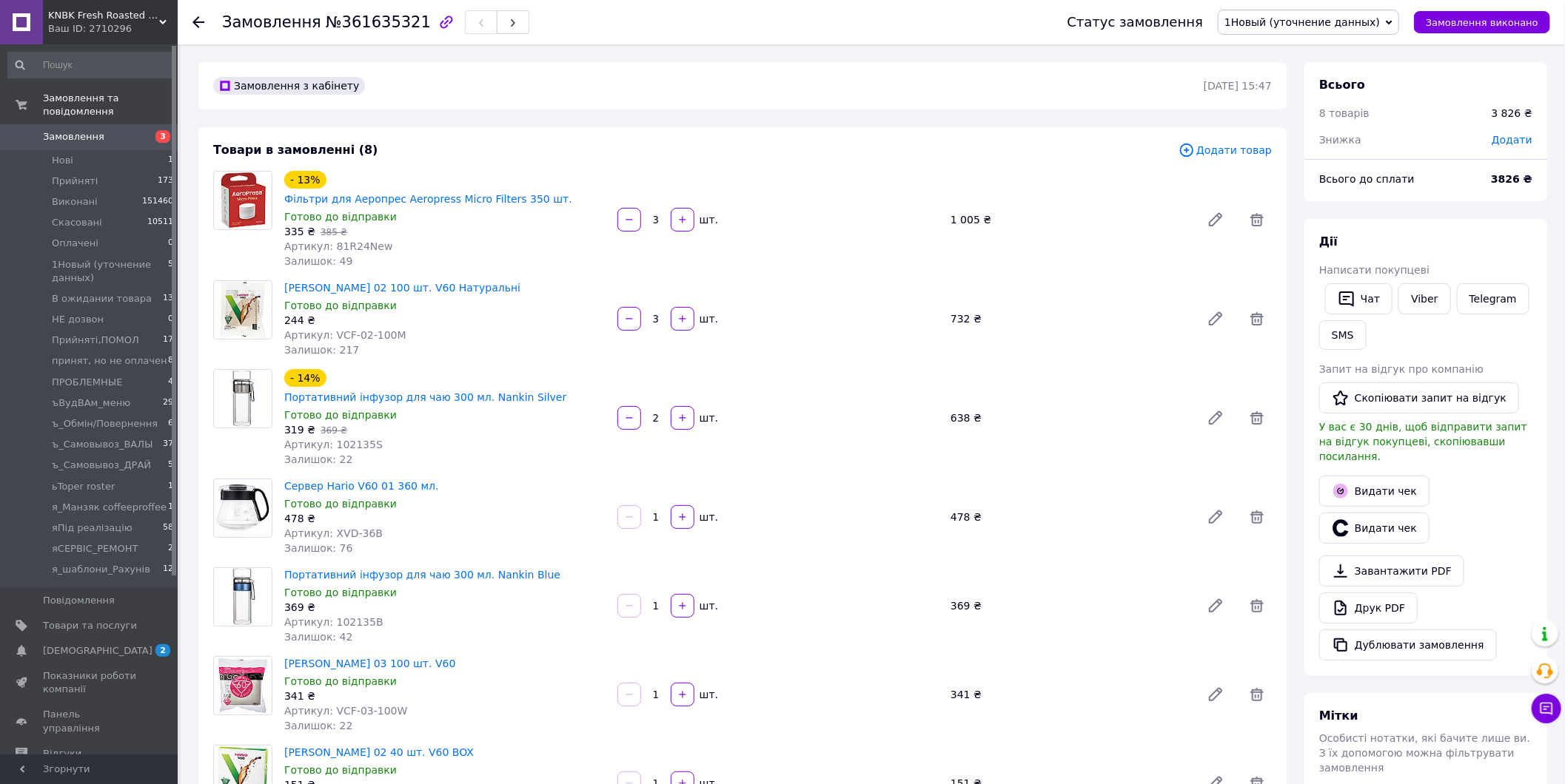
click at [1234, 149] on span "Додати товар" at bounding box center [1225, 150] width 93 height 16
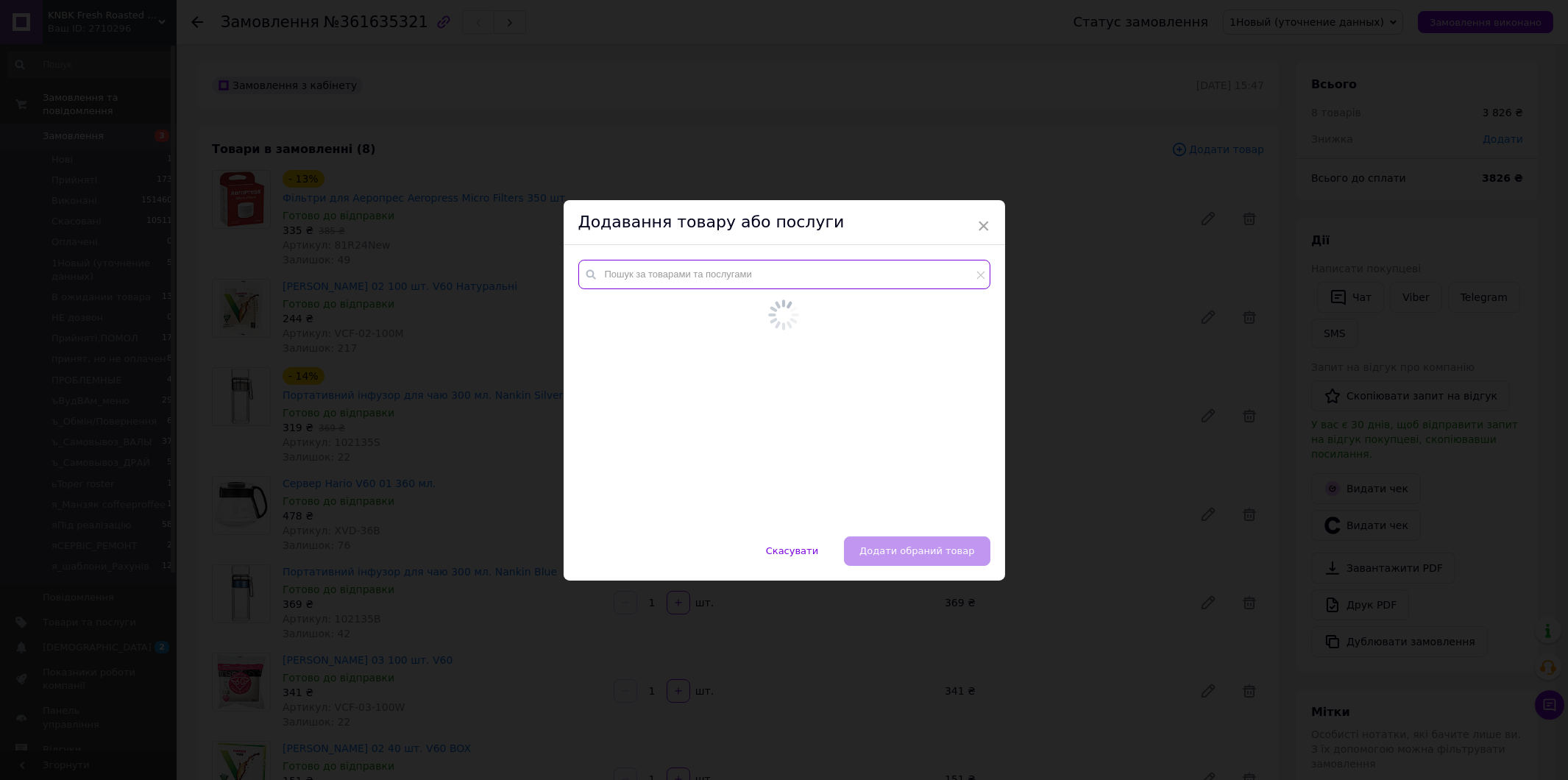
click at [748, 278] on input "text" at bounding box center [784, 274] width 412 height 29
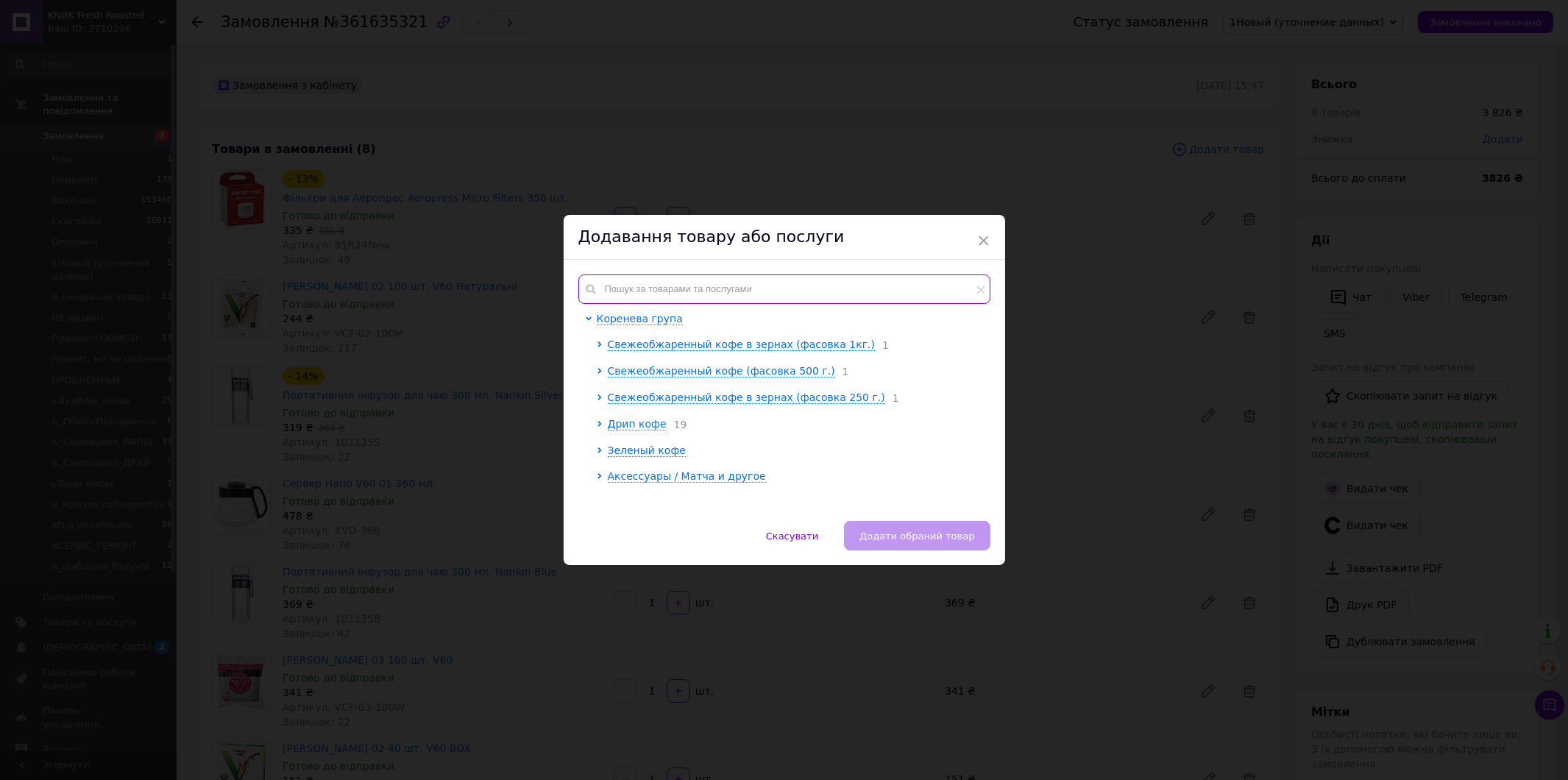
paste input "PED-03"
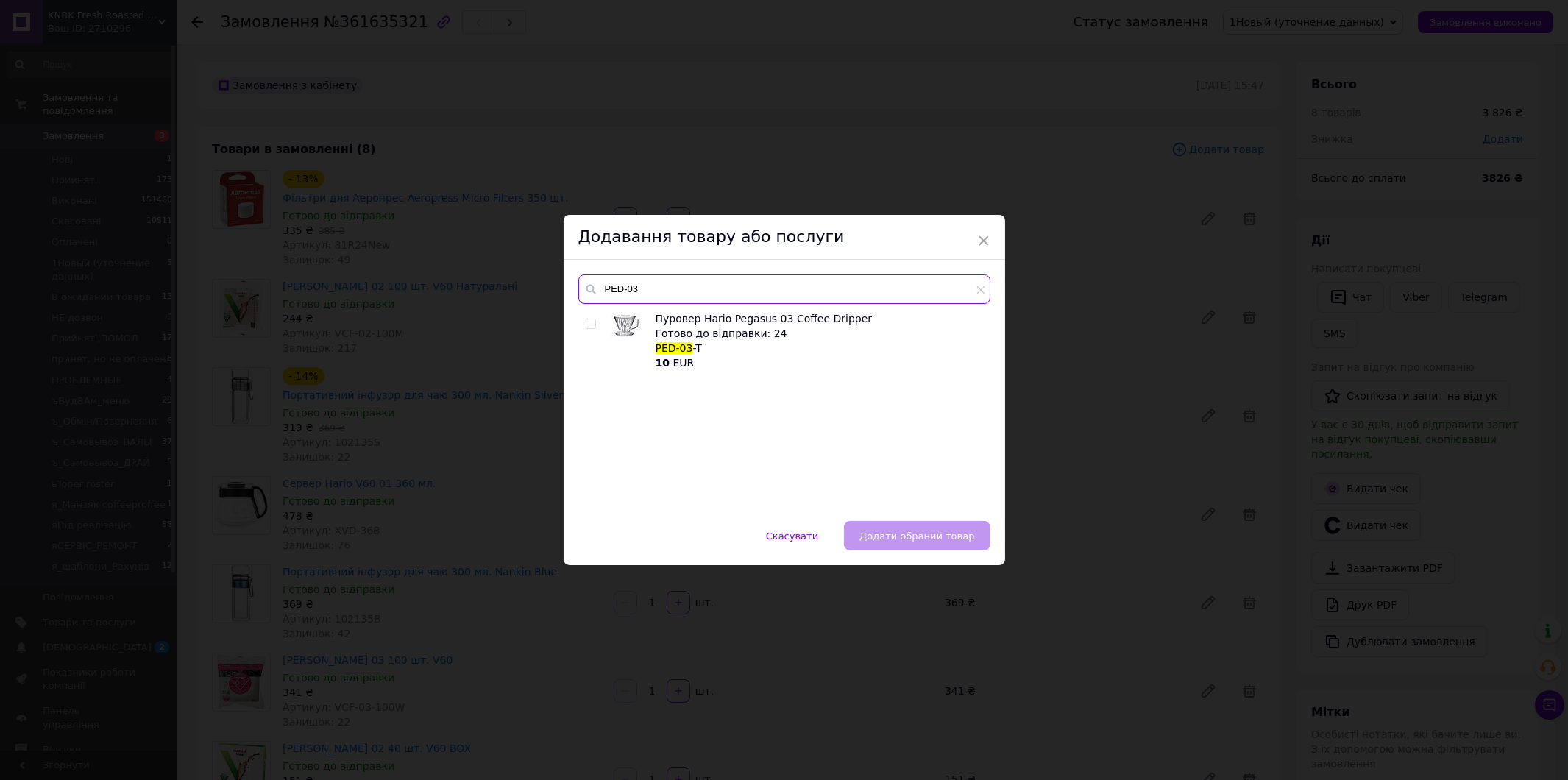
type input "PED-03"
click at [581, 321] on div "Пуровер Hario Pegasus 03 Coffee Dripper Готово до відправки: 24 PED-03 -T 10 EUR" at bounding box center [784, 409] width 411 height 195
click at [592, 324] on input "checkbox" at bounding box center [590, 324] width 10 height 10
checkbox input "true"
click at [909, 533] on span "Додати обраний товар" at bounding box center [917, 536] width 115 height 11
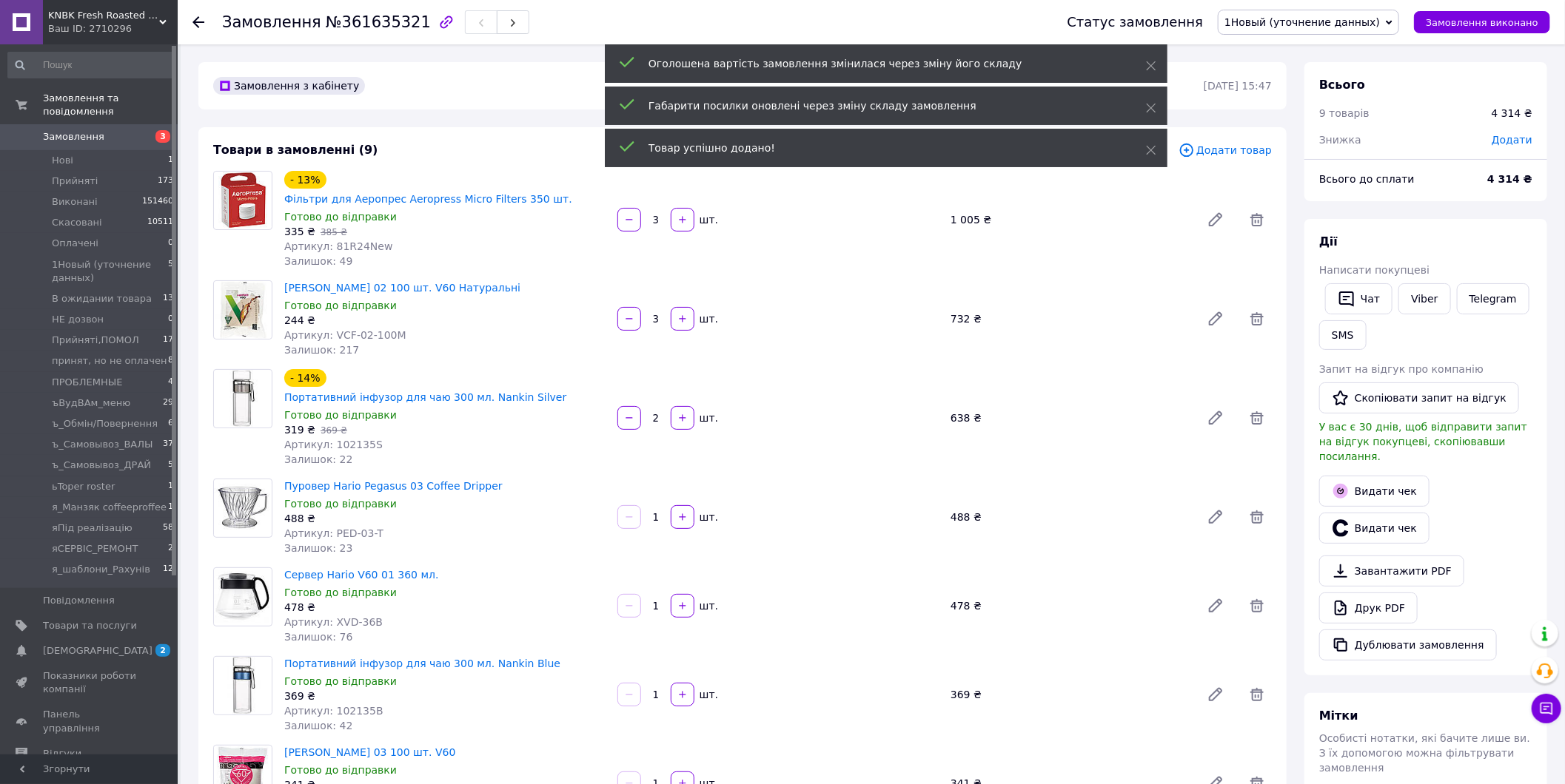
click at [422, 615] on div "Артикул: XVD-36B" at bounding box center [444, 622] width 321 height 15
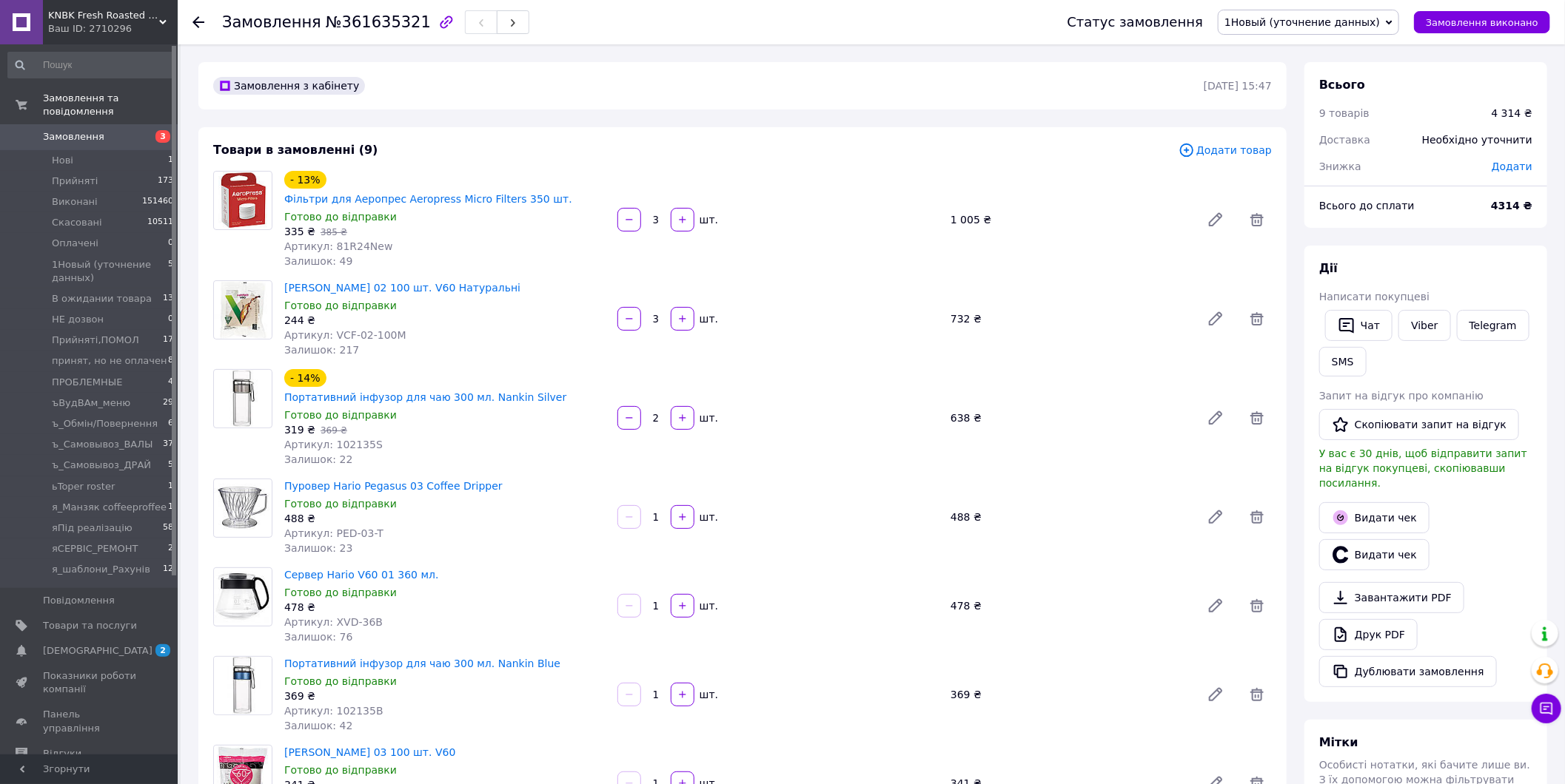
click at [105, 130] on span "Замовлення" at bounding box center [90, 136] width 94 height 13
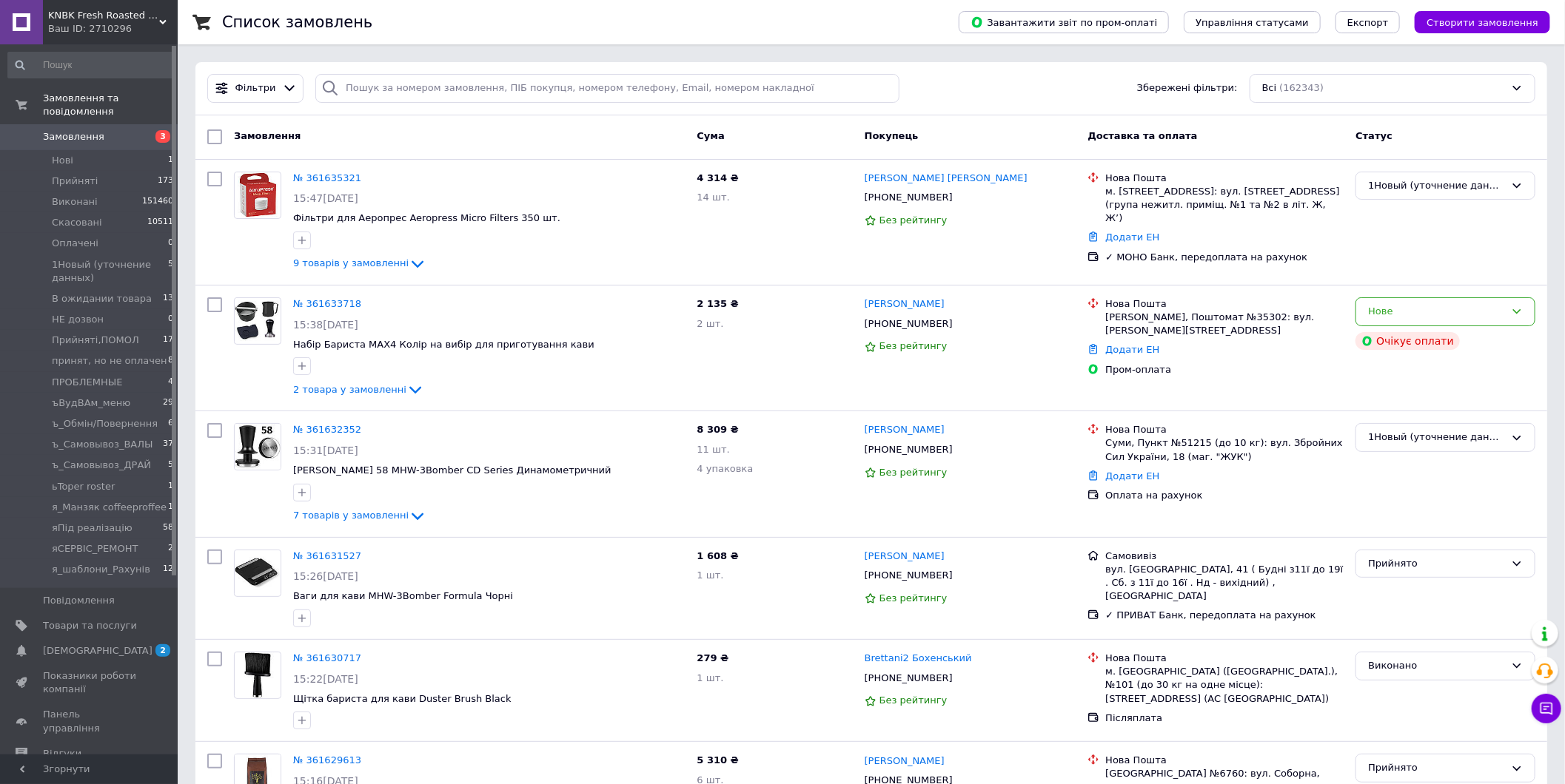
click at [123, 130] on span "Замовлення" at bounding box center [90, 136] width 94 height 13
click at [133, 259] on span "1Новый (уточнение данных)" at bounding box center [110, 272] width 116 height 27
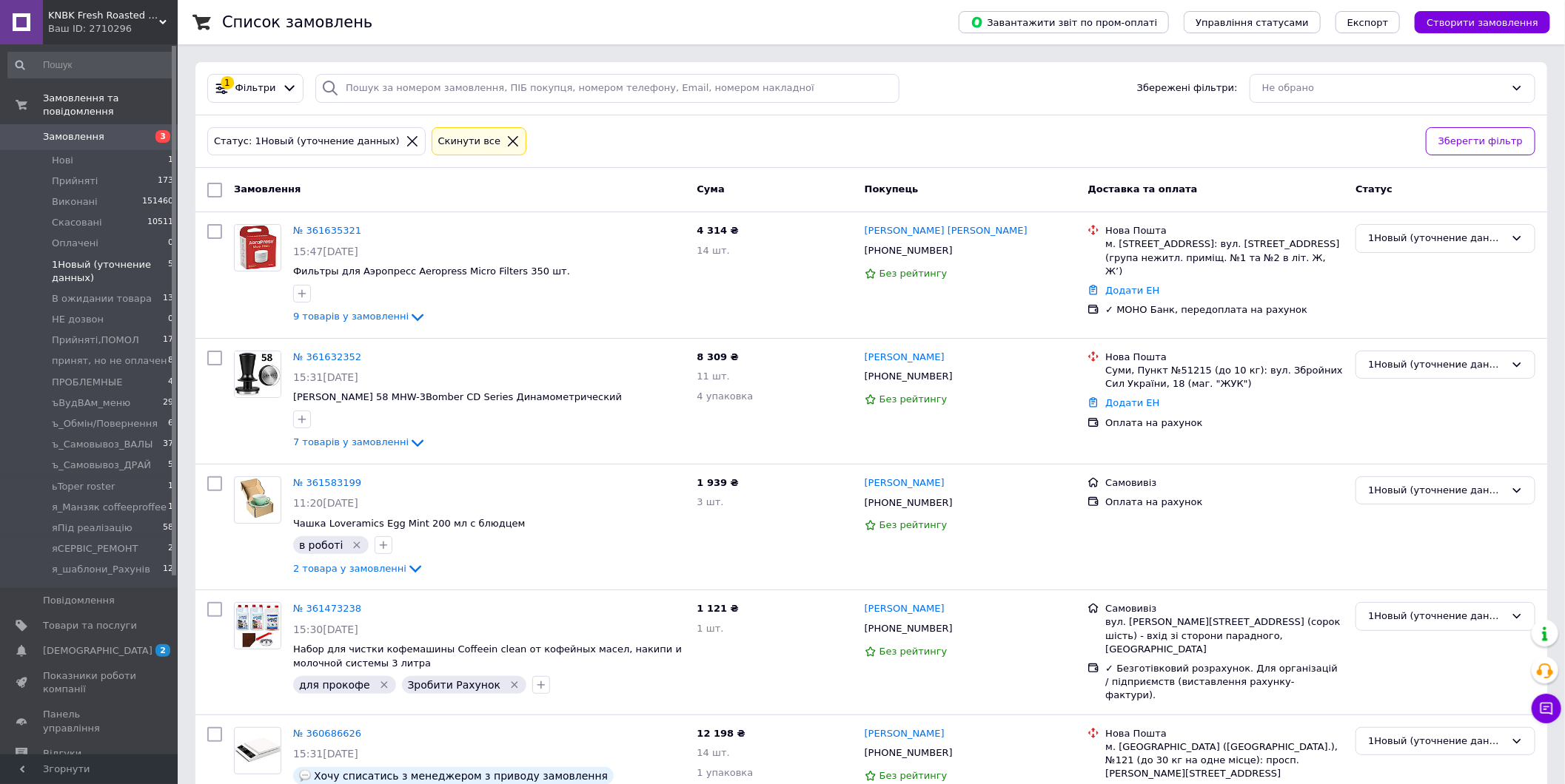
click at [109, 130] on span "Замовлення" at bounding box center [90, 136] width 94 height 13
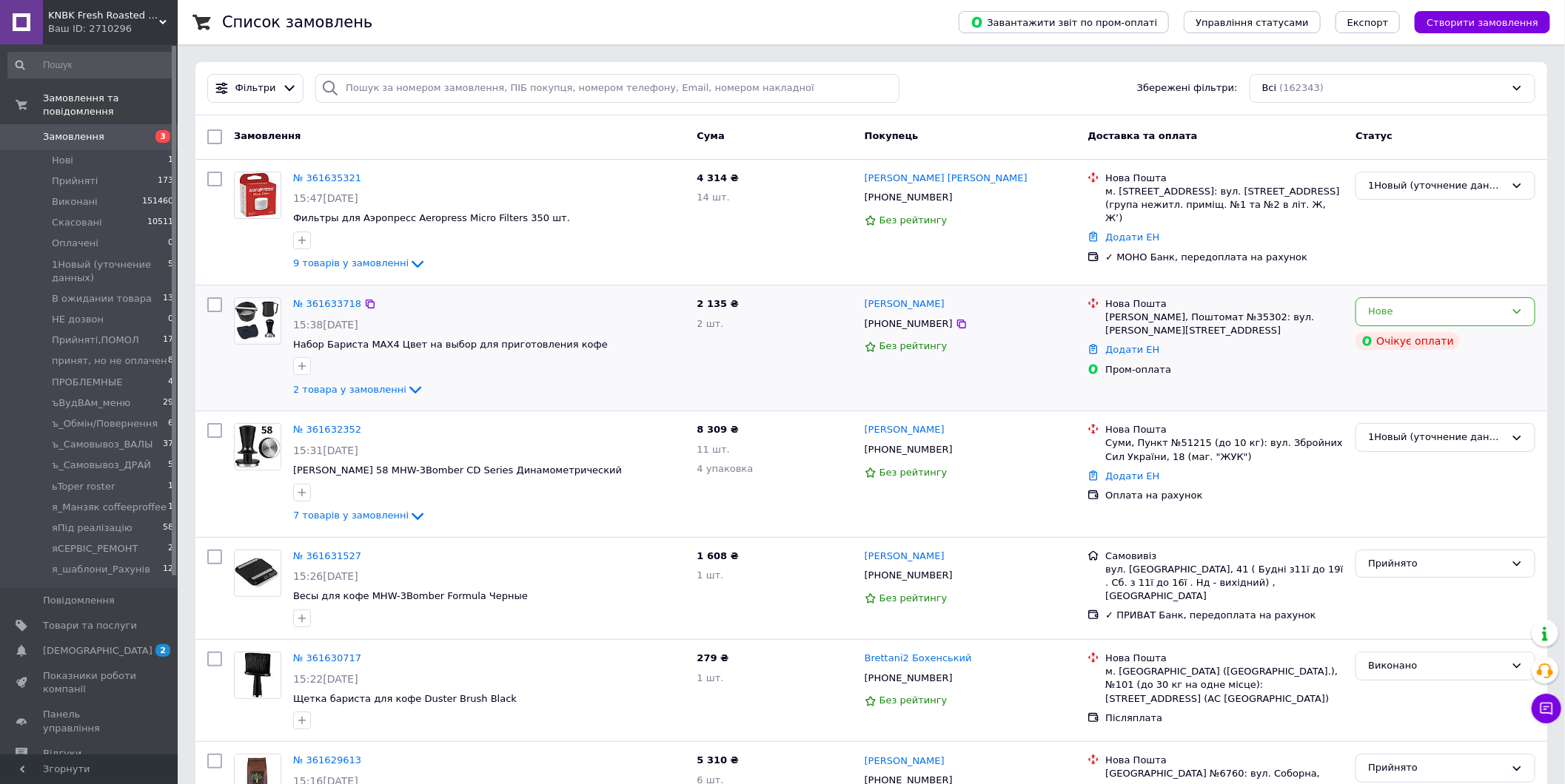
click at [264, 381] on div at bounding box center [258, 348] width 59 height 113
click at [114, 130] on span "Замовлення" at bounding box center [90, 136] width 94 height 13
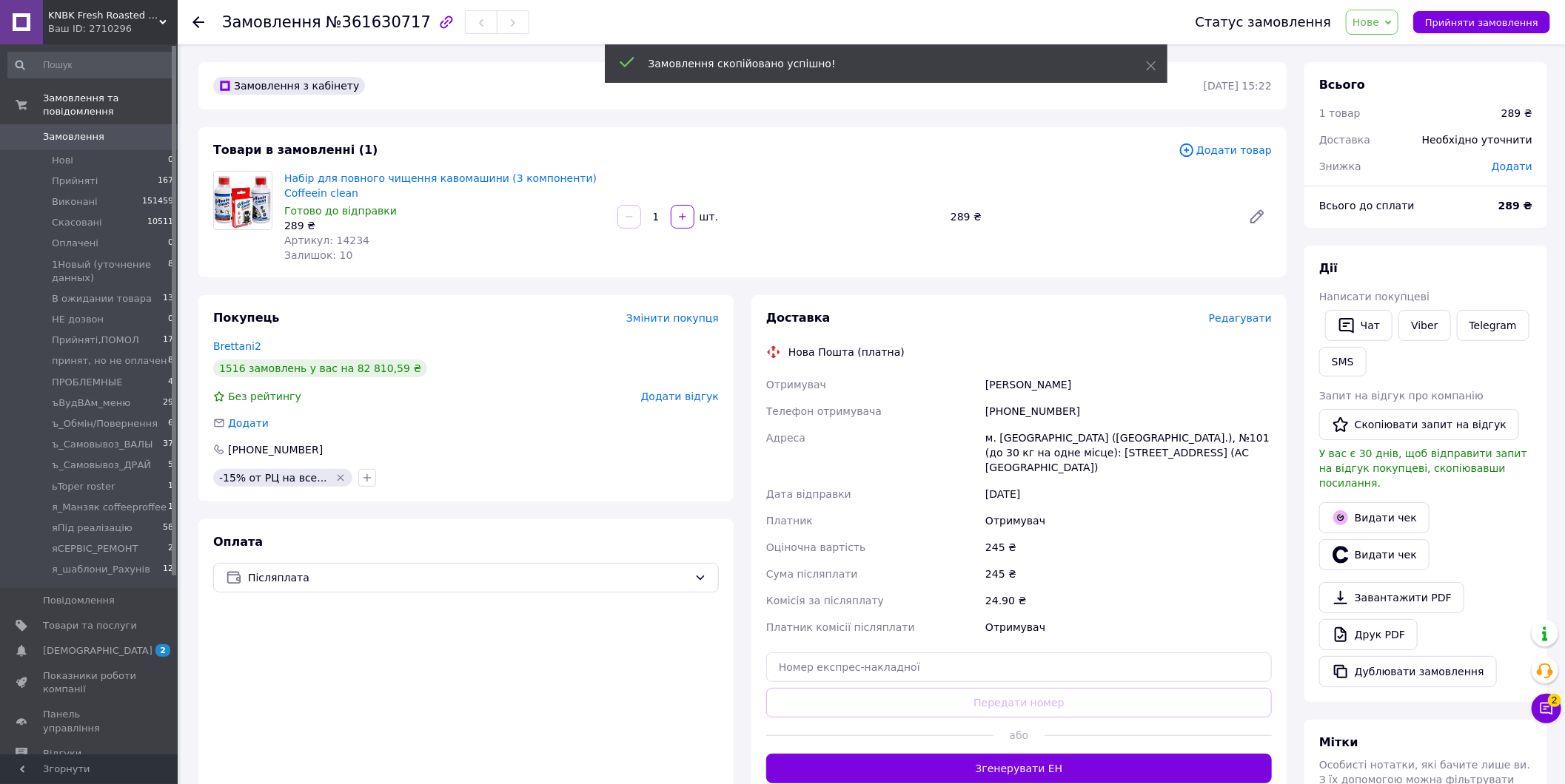
click at [1234, 153] on span "Додати товар" at bounding box center [1225, 150] width 93 height 16
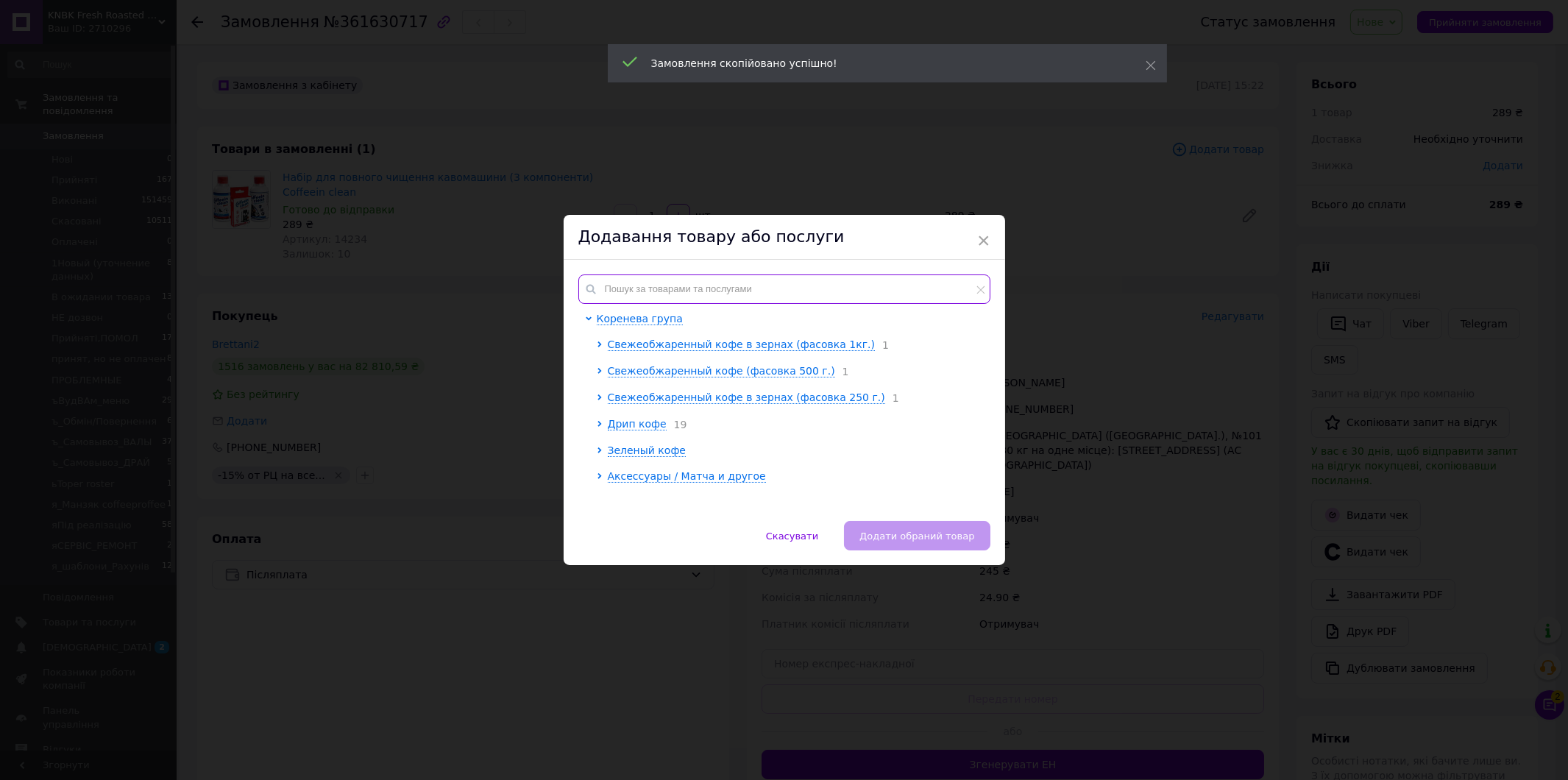
click at [812, 278] on input "text" at bounding box center [784, 288] width 412 height 29
paste input "S5133B"
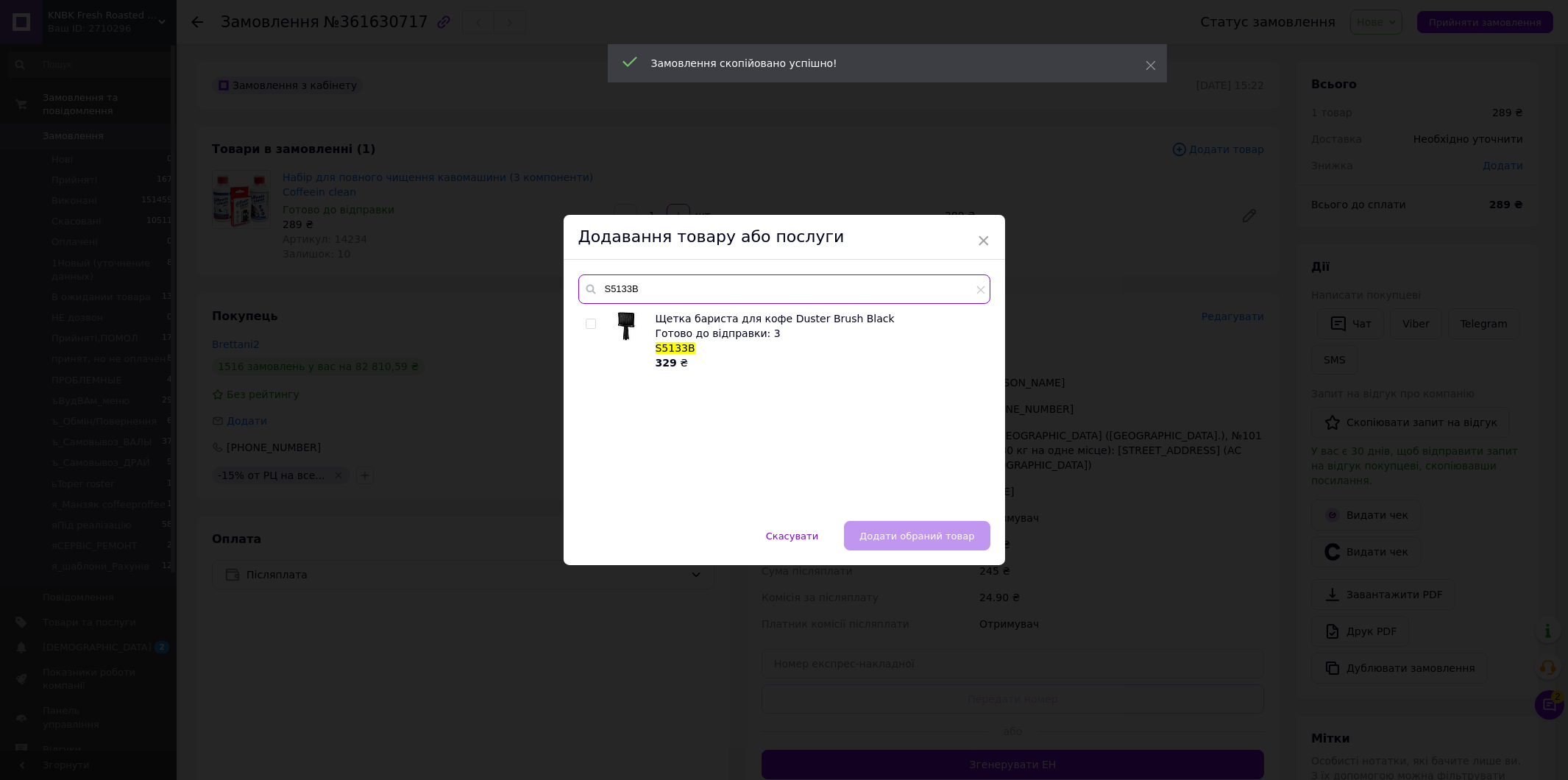
type input "S5133B"
click at [592, 325] on input "checkbox" at bounding box center [590, 324] width 10 height 10
checkbox input "true"
click at [910, 533] on span "Додати обраний товар" at bounding box center [917, 536] width 115 height 11
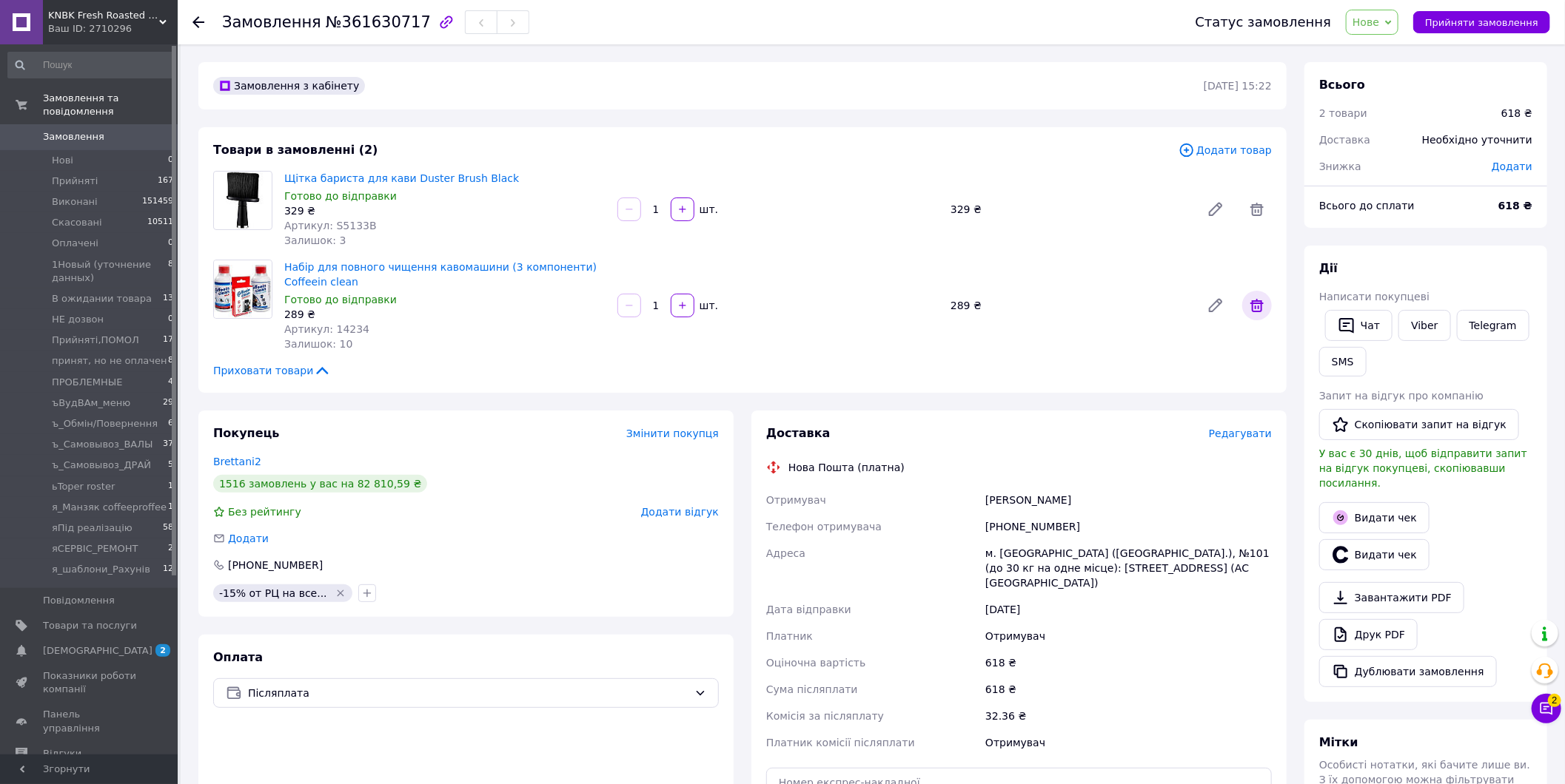
click at [1259, 304] on icon at bounding box center [1257, 305] width 18 height 18
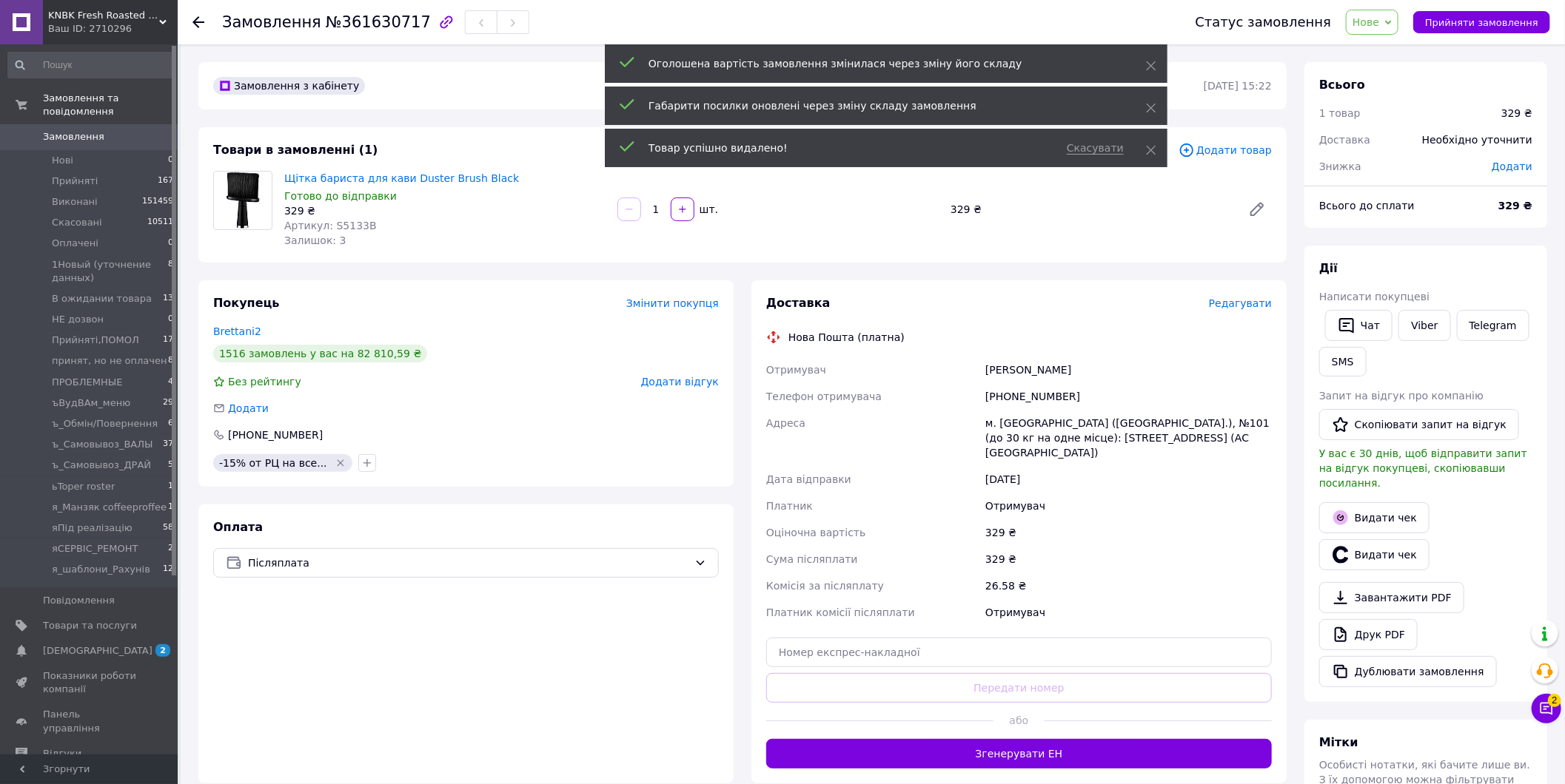
click at [1520, 166] on span "Додати" at bounding box center [1511, 166] width 40 height 12
click at [1424, 229] on input "text" at bounding box center [1411, 226] width 88 height 30
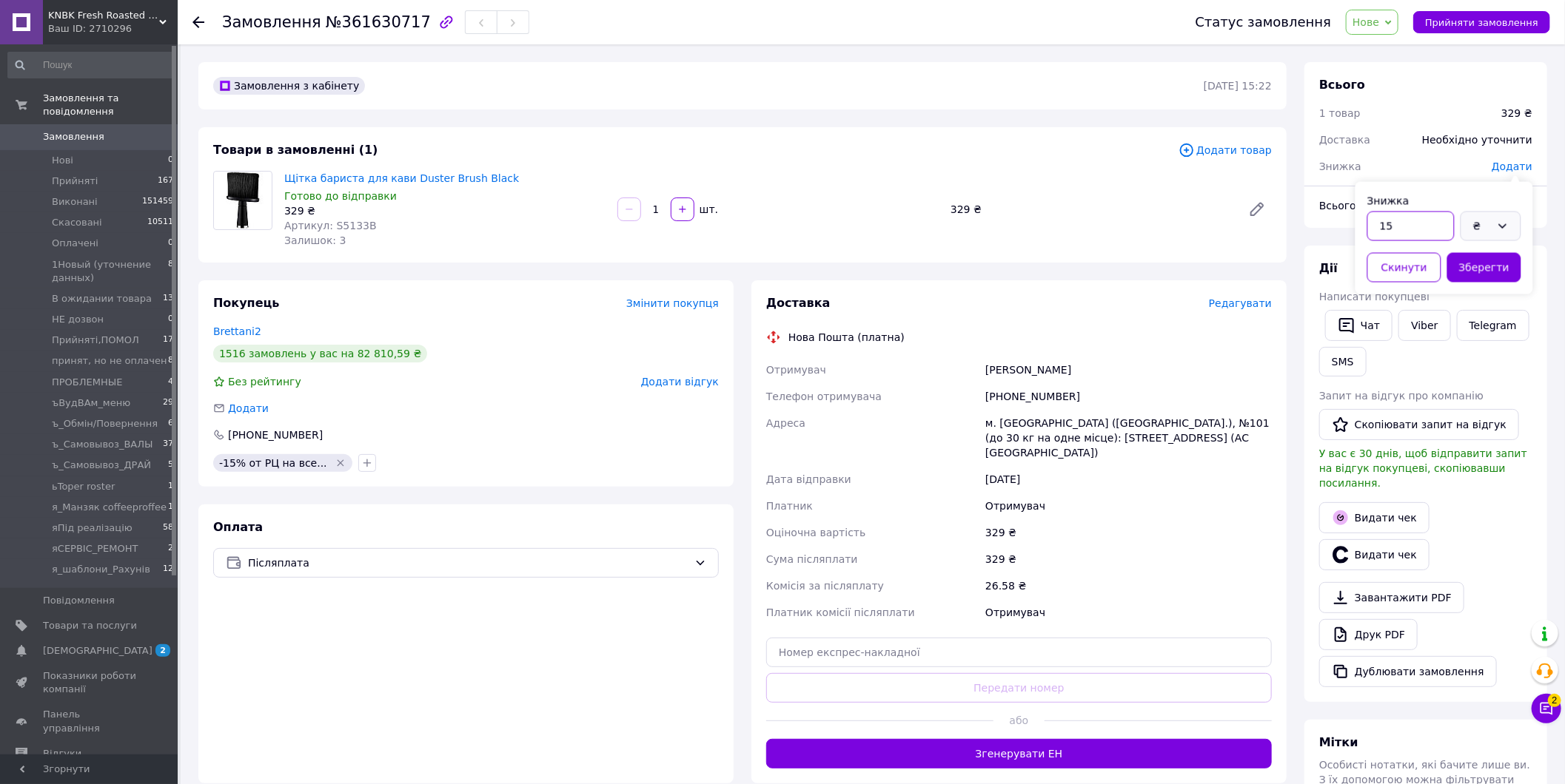
type input "15"
click at [1486, 232] on div "₴" at bounding box center [1482, 226] width 18 height 16
click at [1498, 284] on li "%" at bounding box center [1491, 285] width 59 height 28
click at [1499, 263] on button "Зберегти" at bounding box center [1484, 268] width 74 height 30
click at [1512, 170] on span "- 49.35 ₴" at bounding box center [1508, 166] width 48 height 12
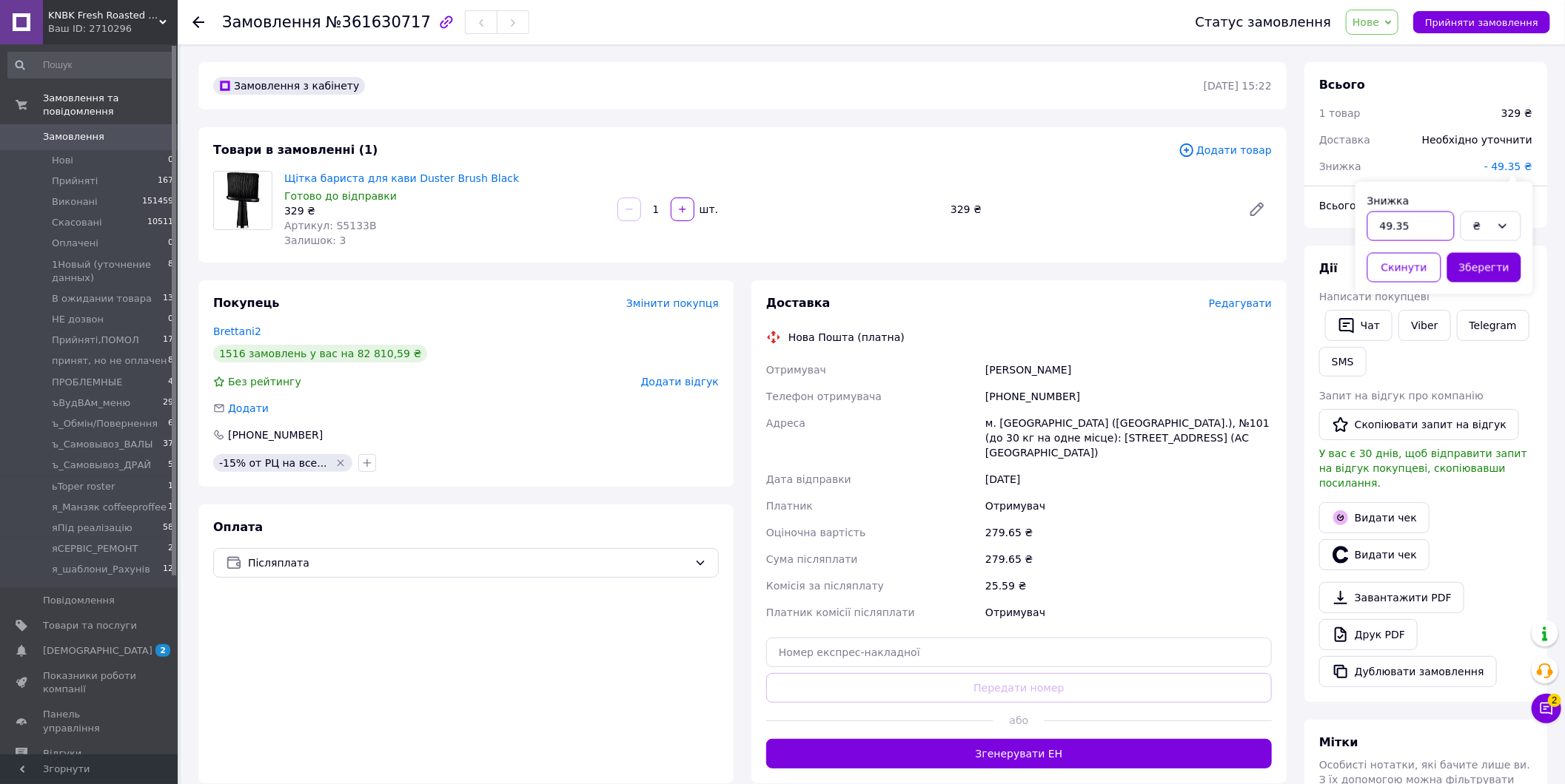
click at [1431, 233] on input "49.35" at bounding box center [1411, 226] width 88 height 30
type input "50"
click at [1492, 272] on button "Зберегти" at bounding box center [1484, 268] width 74 height 30
click at [1386, 30] on span "Нове" at bounding box center [1372, 22] width 53 height 25
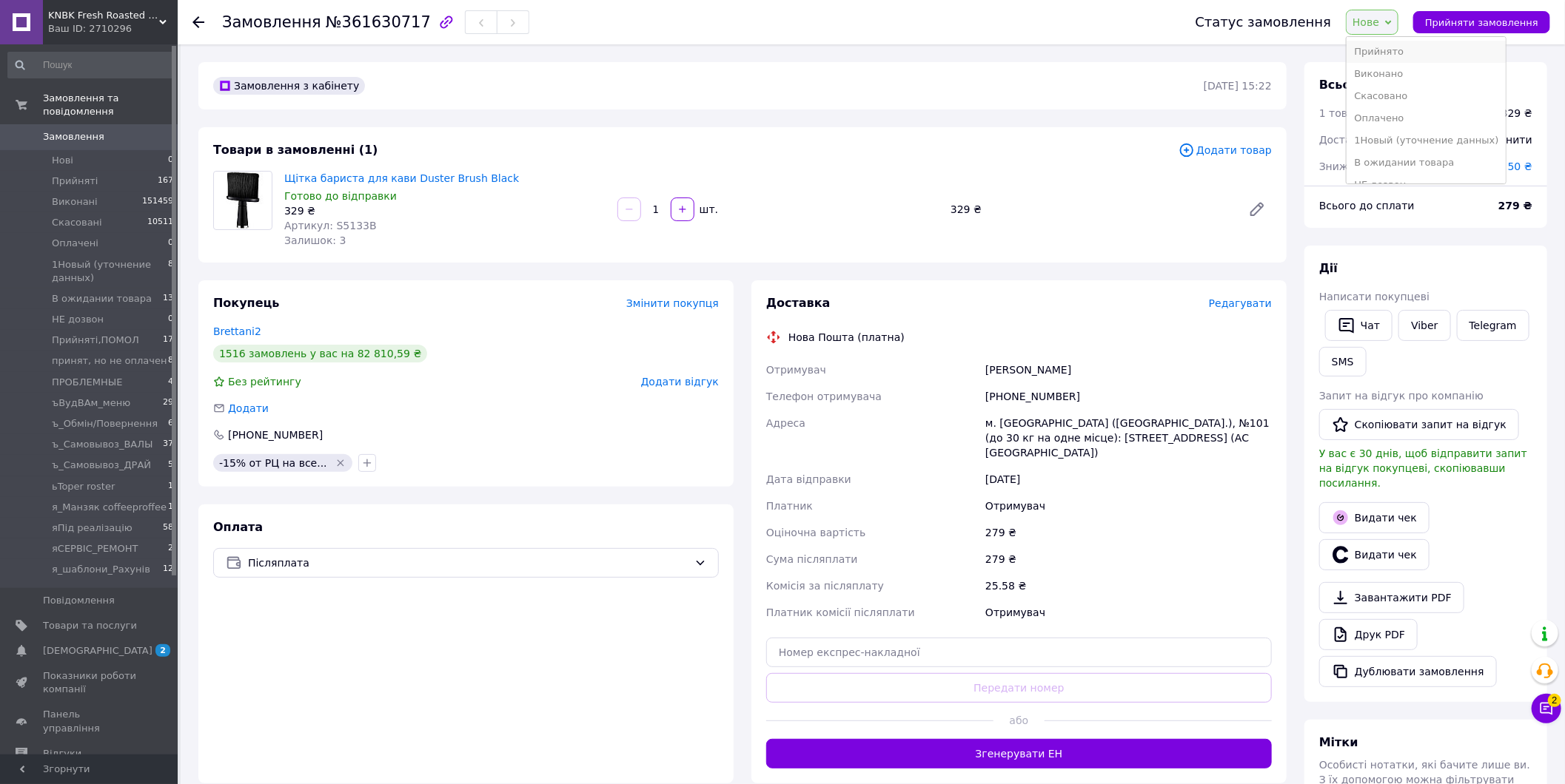
click at [1390, 49] on li "Прийнято" at bounding box center [1426, 51] width 159 height 22
drag, startPoint x: 1313, startPoint y: 201, endPoint x: 1534, endPoint y: 203, distance: 221.0
click at [1534, 203] on div "Всього до сплати 279 ₴" at bounding box center [1425, 206] width 231 height 32
copy div "Всього до сплати 279 ₴"
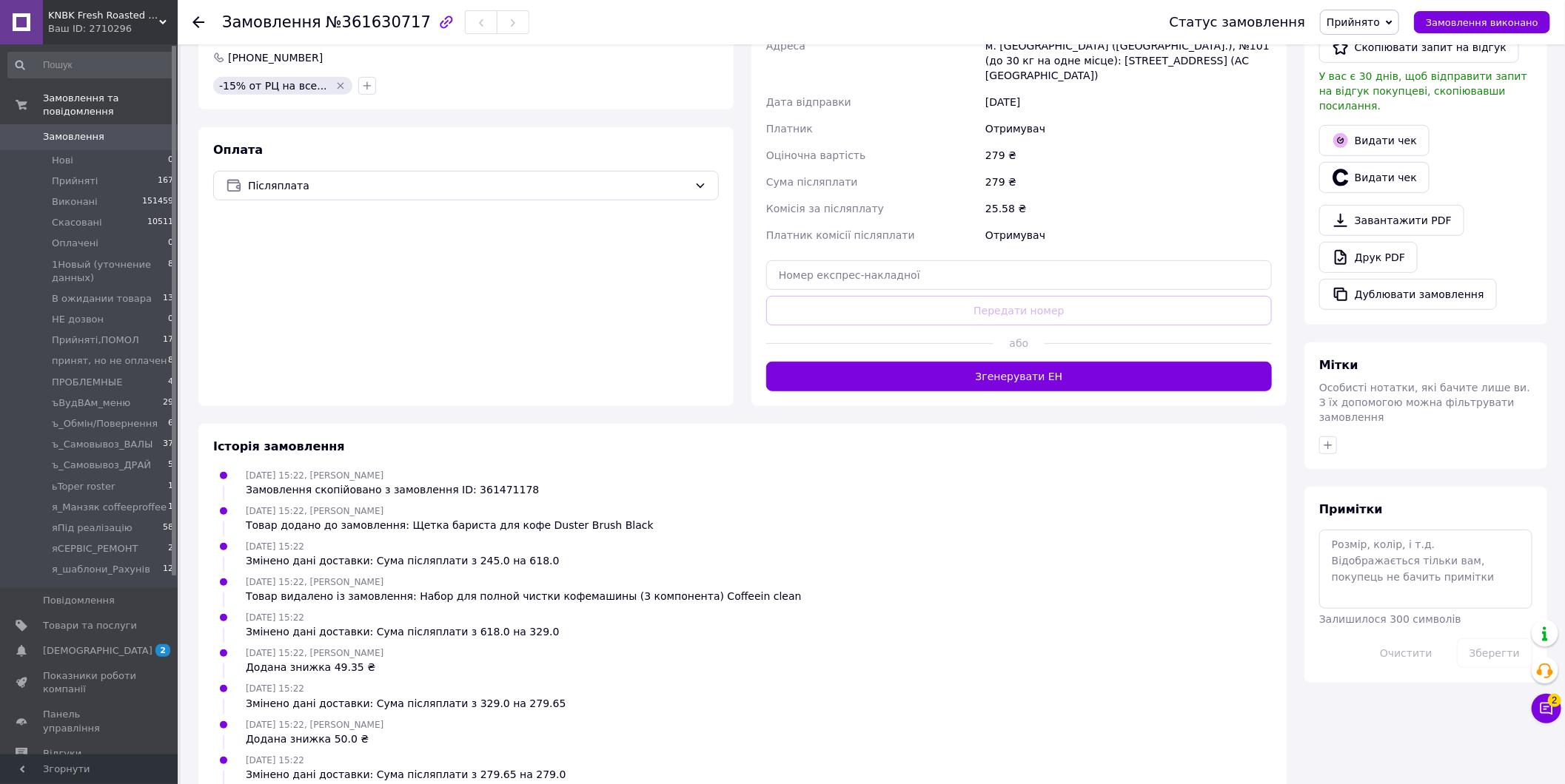
scroll to position [427, 0]
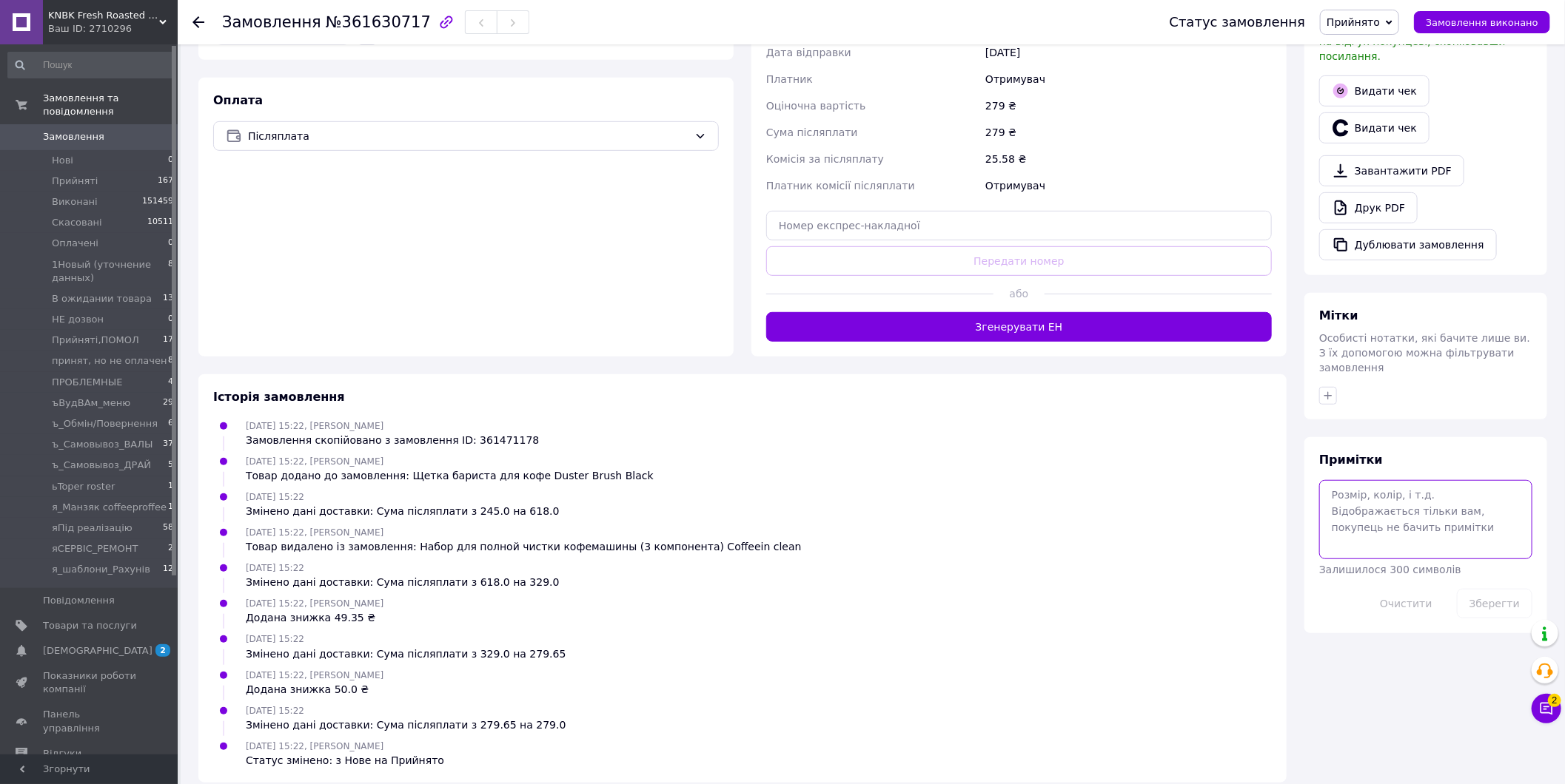
click at [1380, 481] on textarea at bounding box center [1425, 520] width 213 height 79
paste textarea "Гуменюк Олексій ТТН: 20 4512 4724 0875"
type textarea "Гуменюк Олексій ТТН: 20 4512 4724 0875"
click at [1480, 589] on button "Зберегти" at bounding box center [1494, 603] width 75 height 30
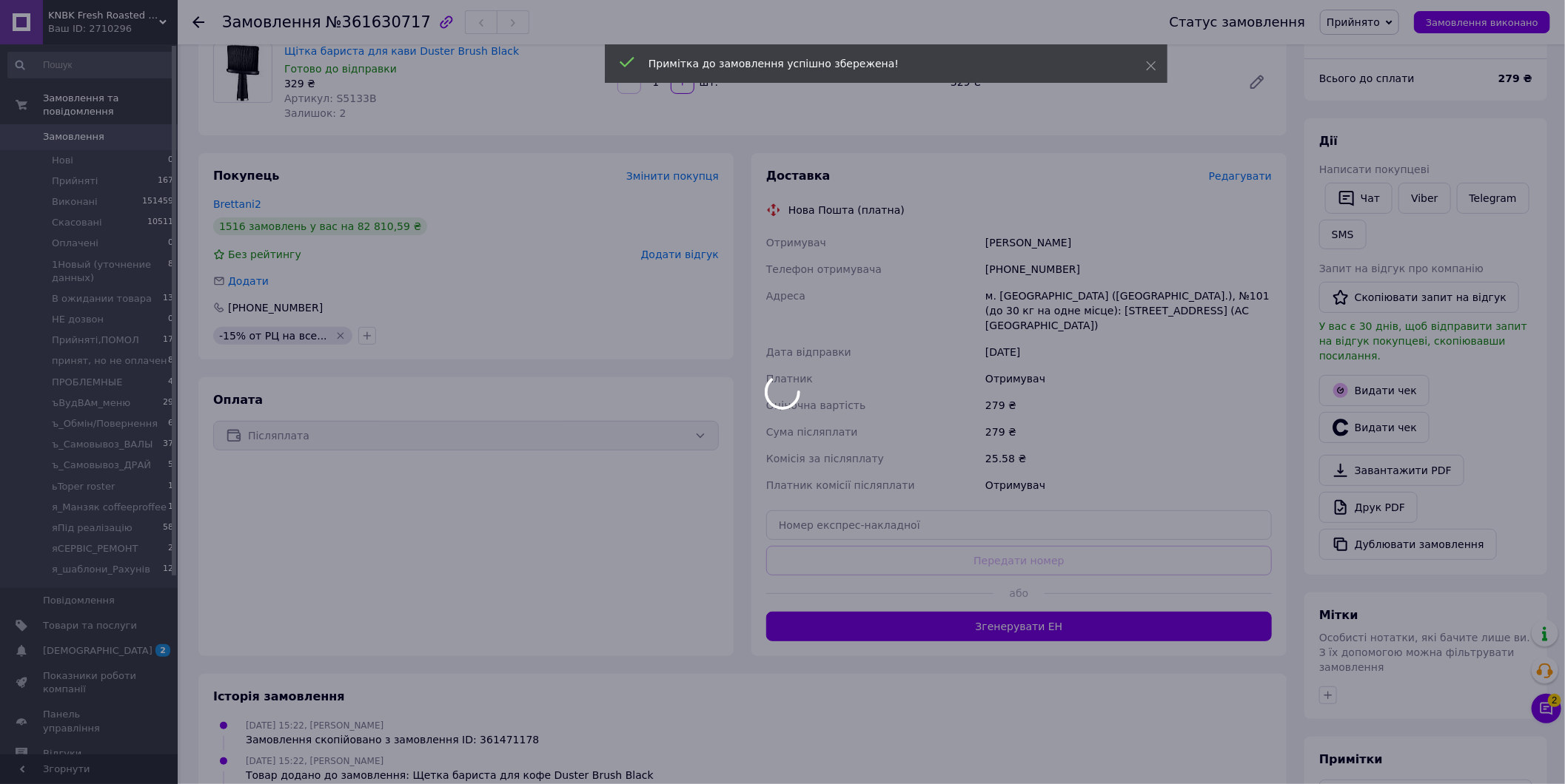
scroll to position [98, 0]
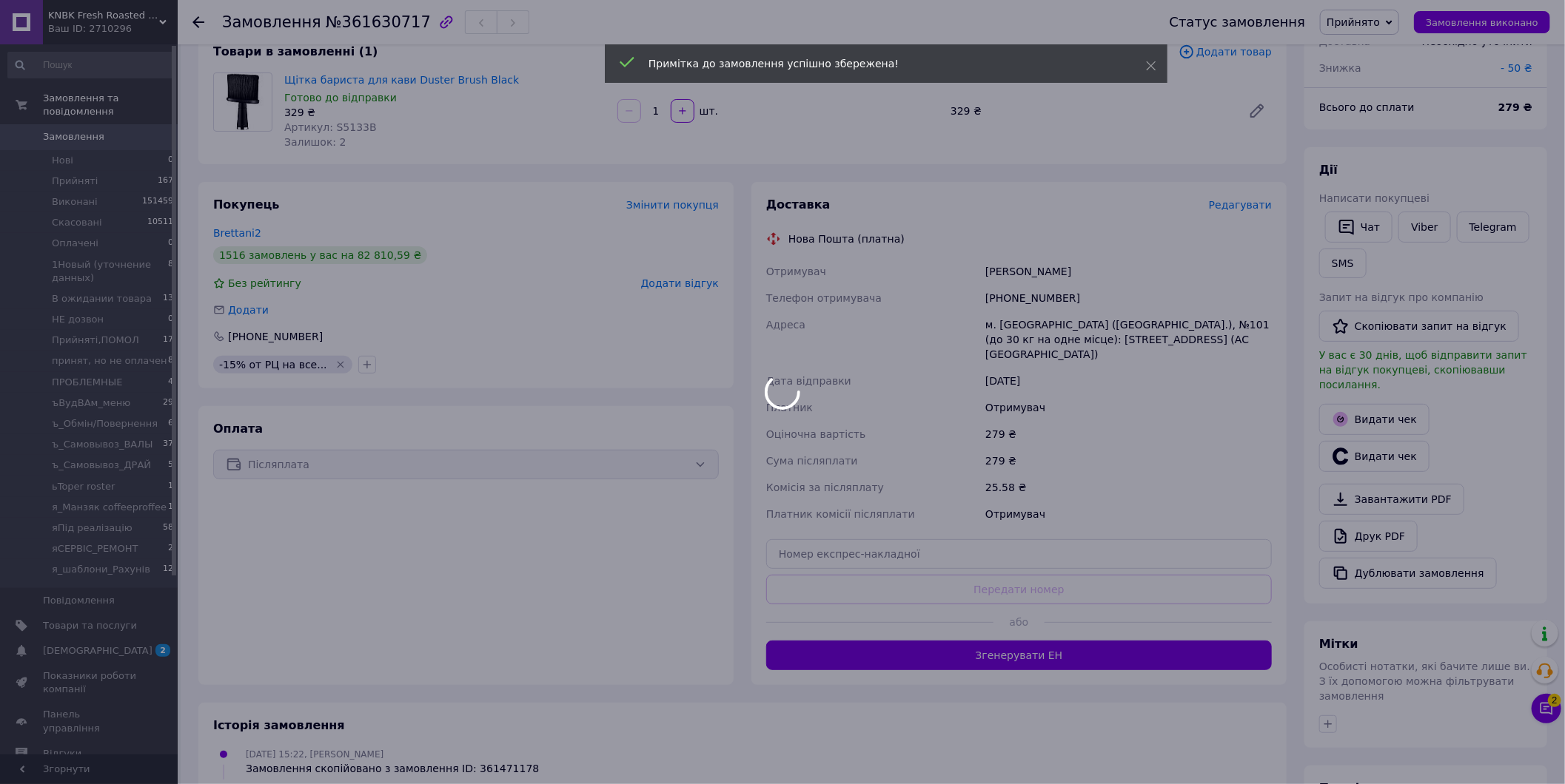
click at [1463, 33] on div at bounding box center [782, 392] width 1565 height 784
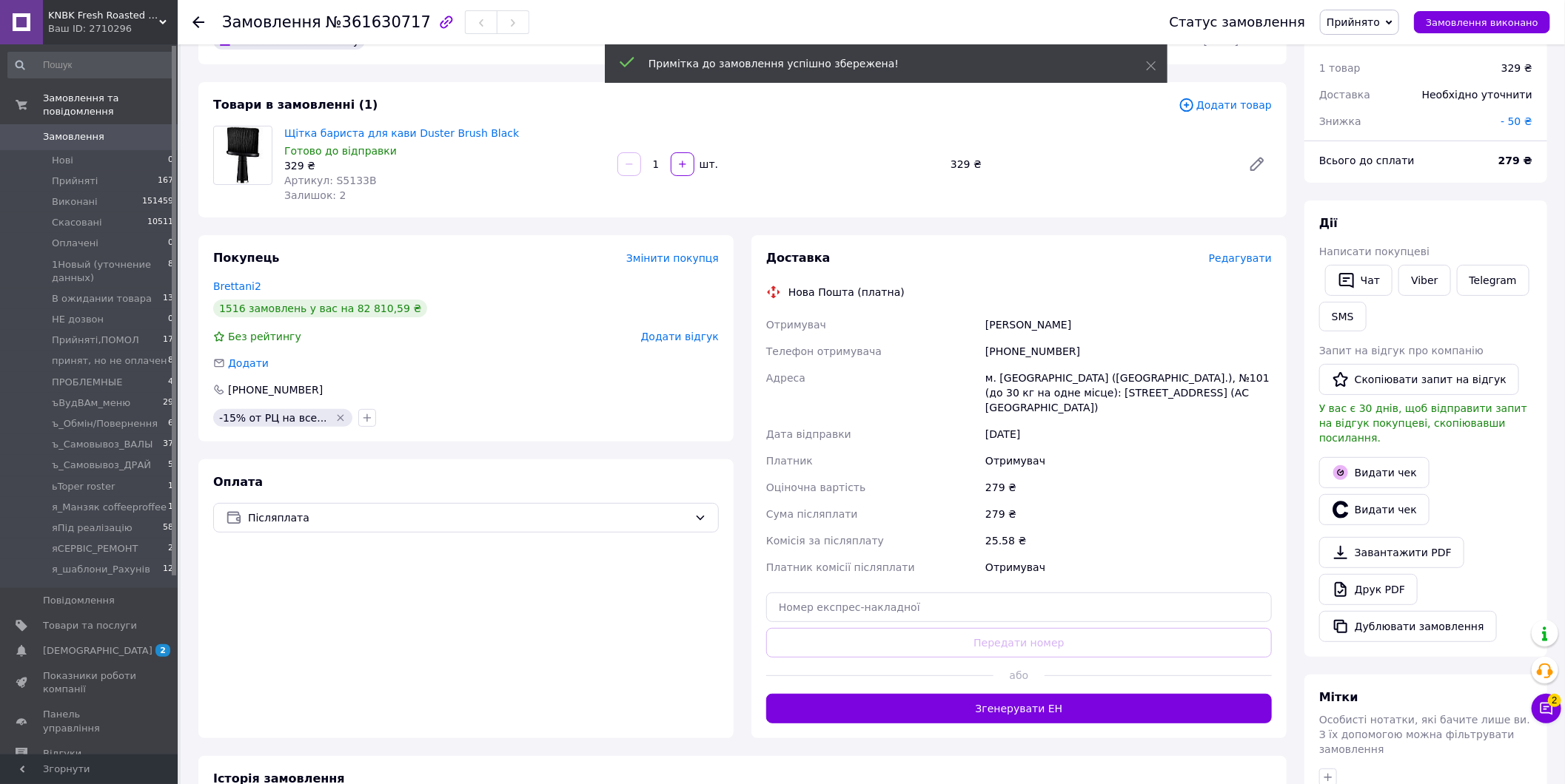
scroll to position [16, 0]
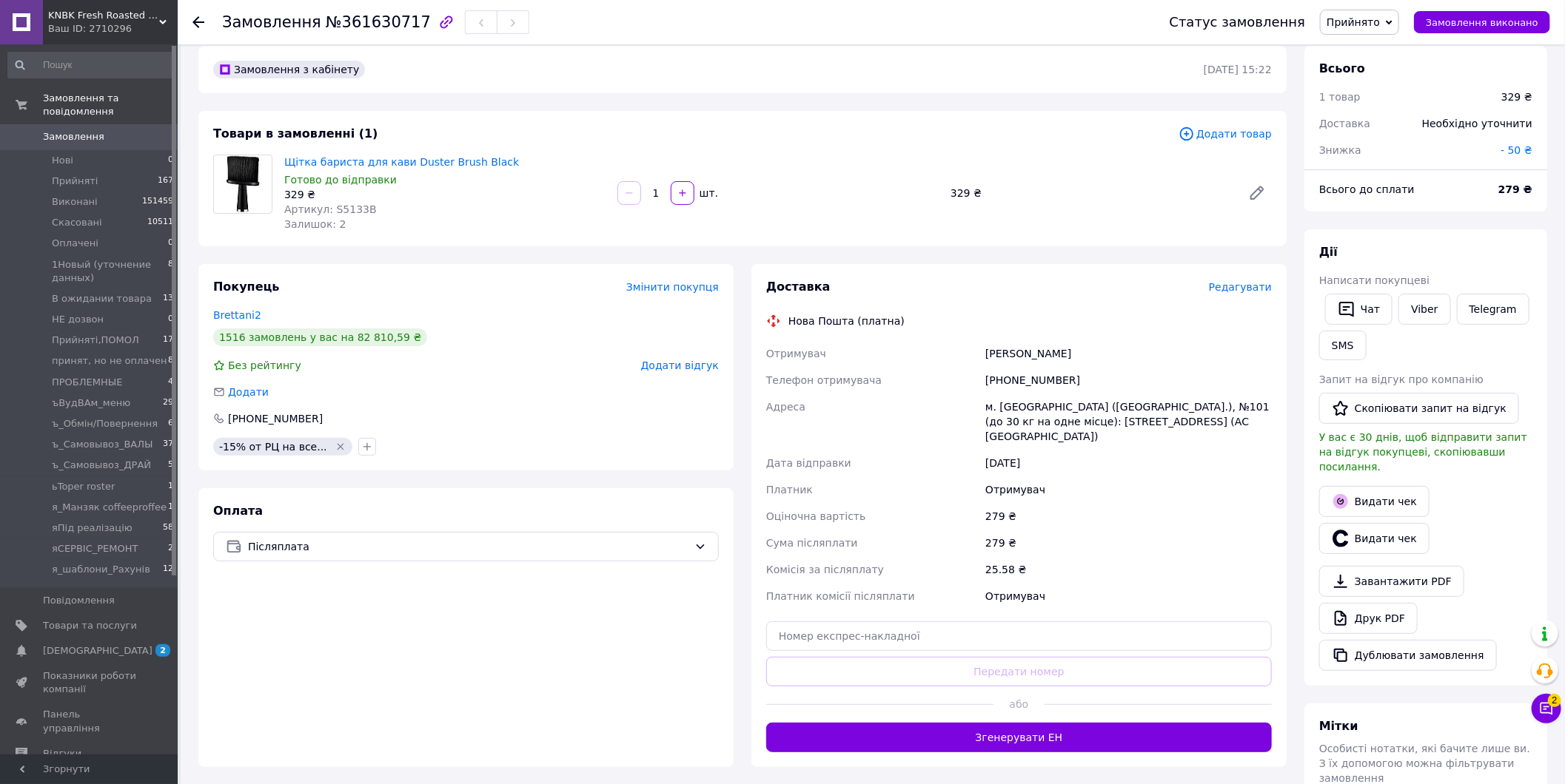
click at [382, 19] on span "№361630717" at bounding box center [378, 22] width 105 height 18
copy span "361630717"
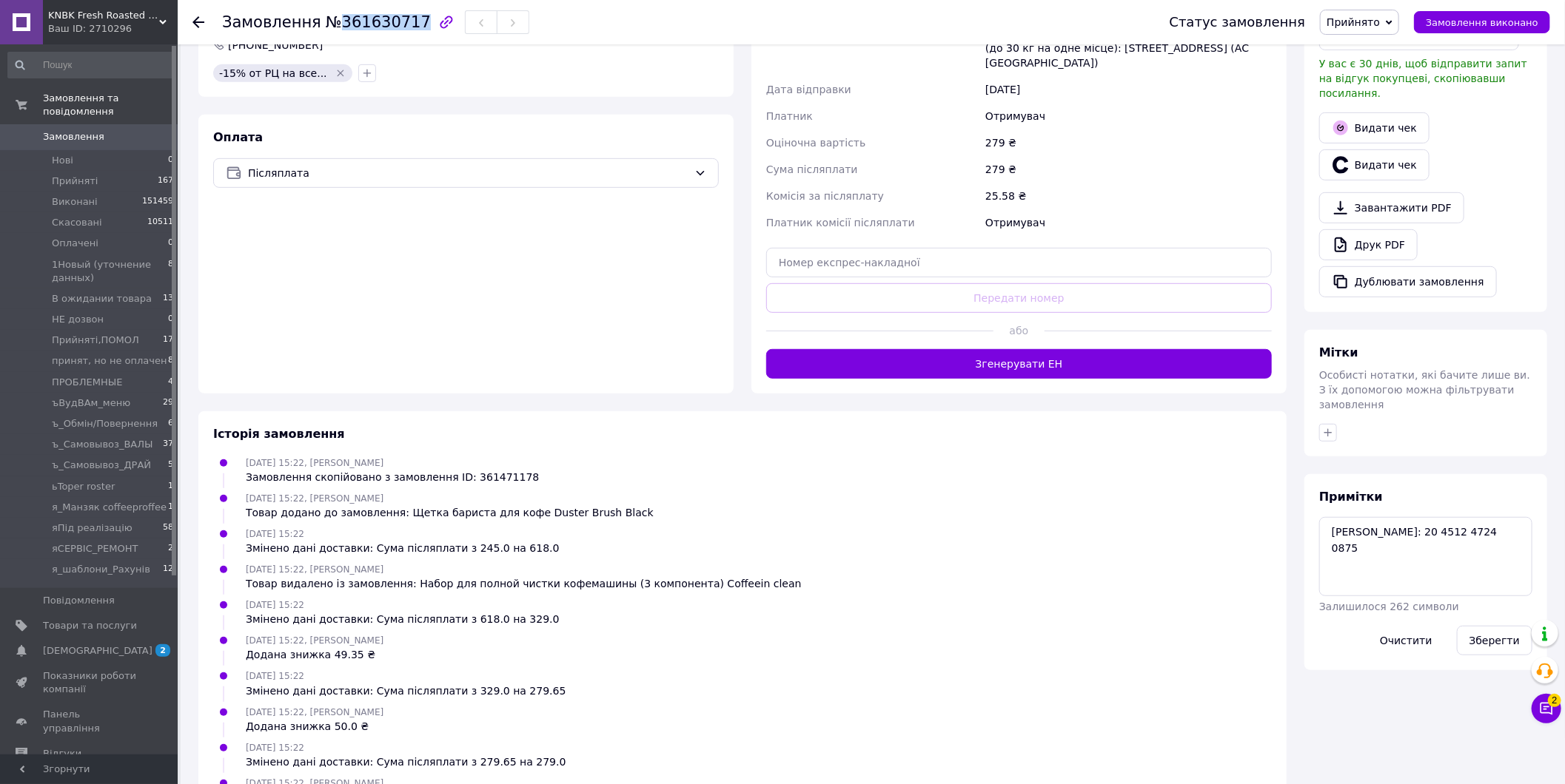
scroll to position [463, 0]
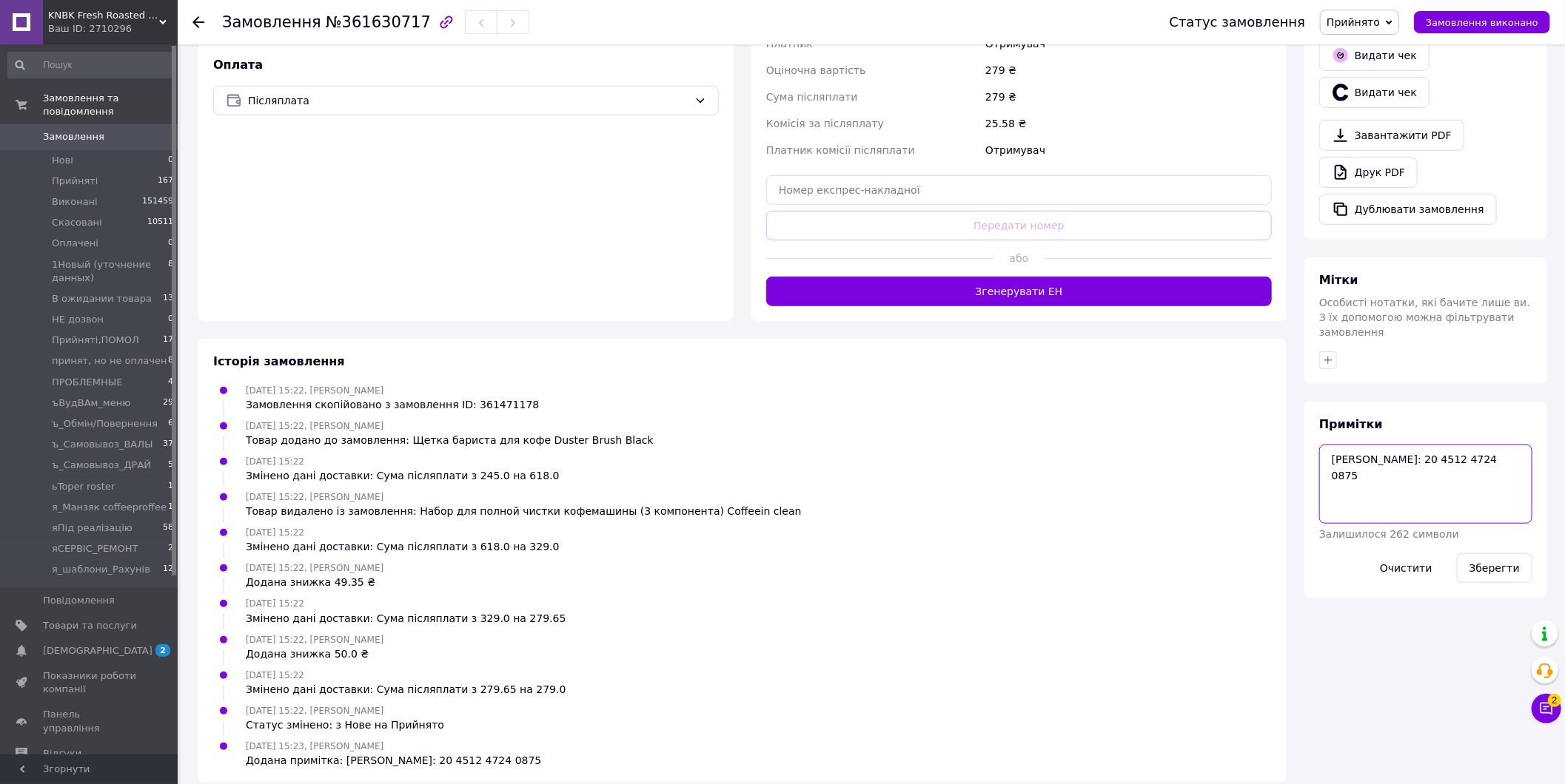
drag, startPoint x: 1449, startPoint y: 451, endPoint x: 1355, endPoint y: 457, distance: 94.2
click at [1355, 457] on textarea "Гуменюк Олексій ТТН: 20 4512 4724 0875" at bounding box center [1425, 484] width 213 height 79
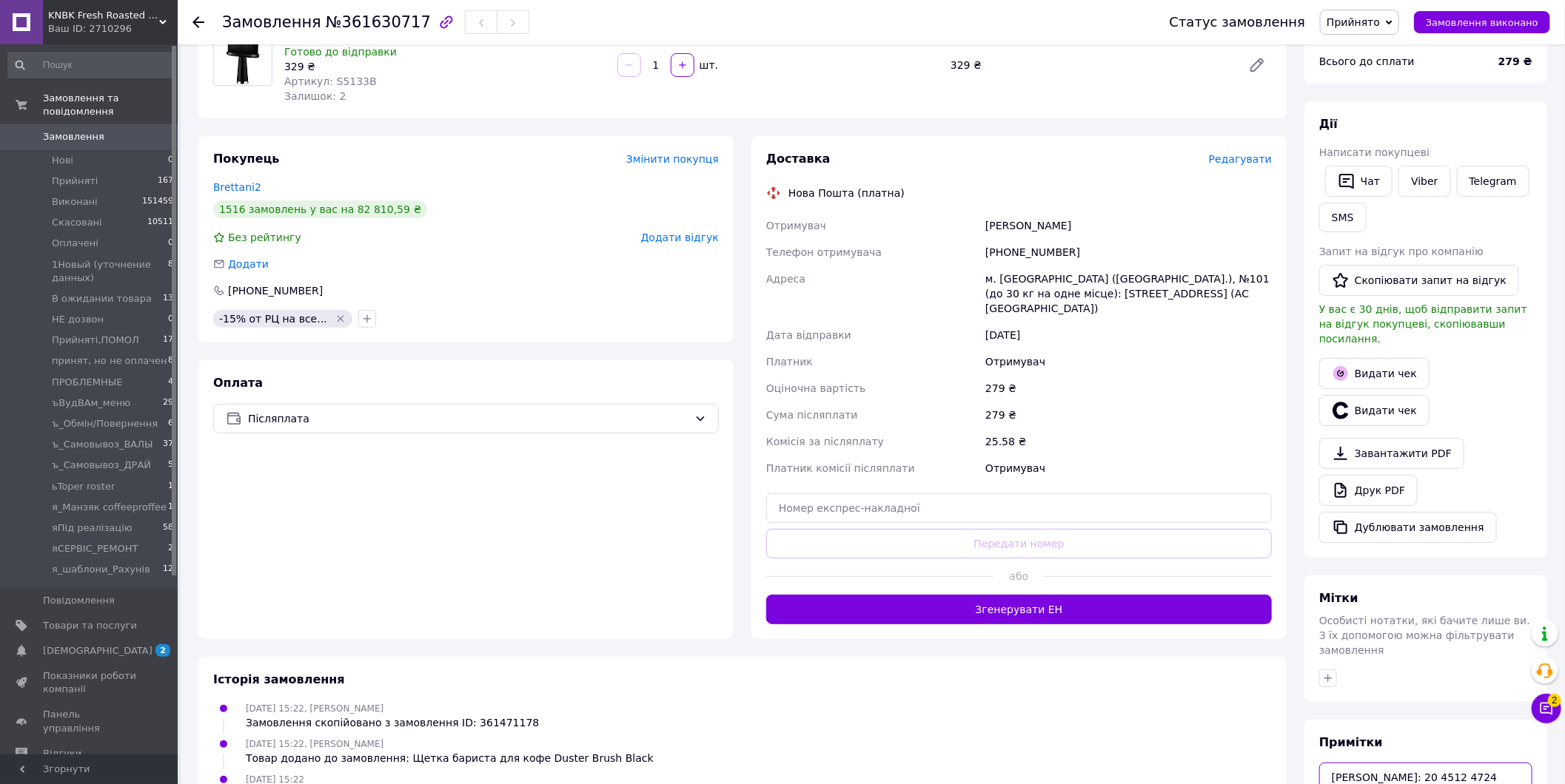
scroll to position [52, 0]
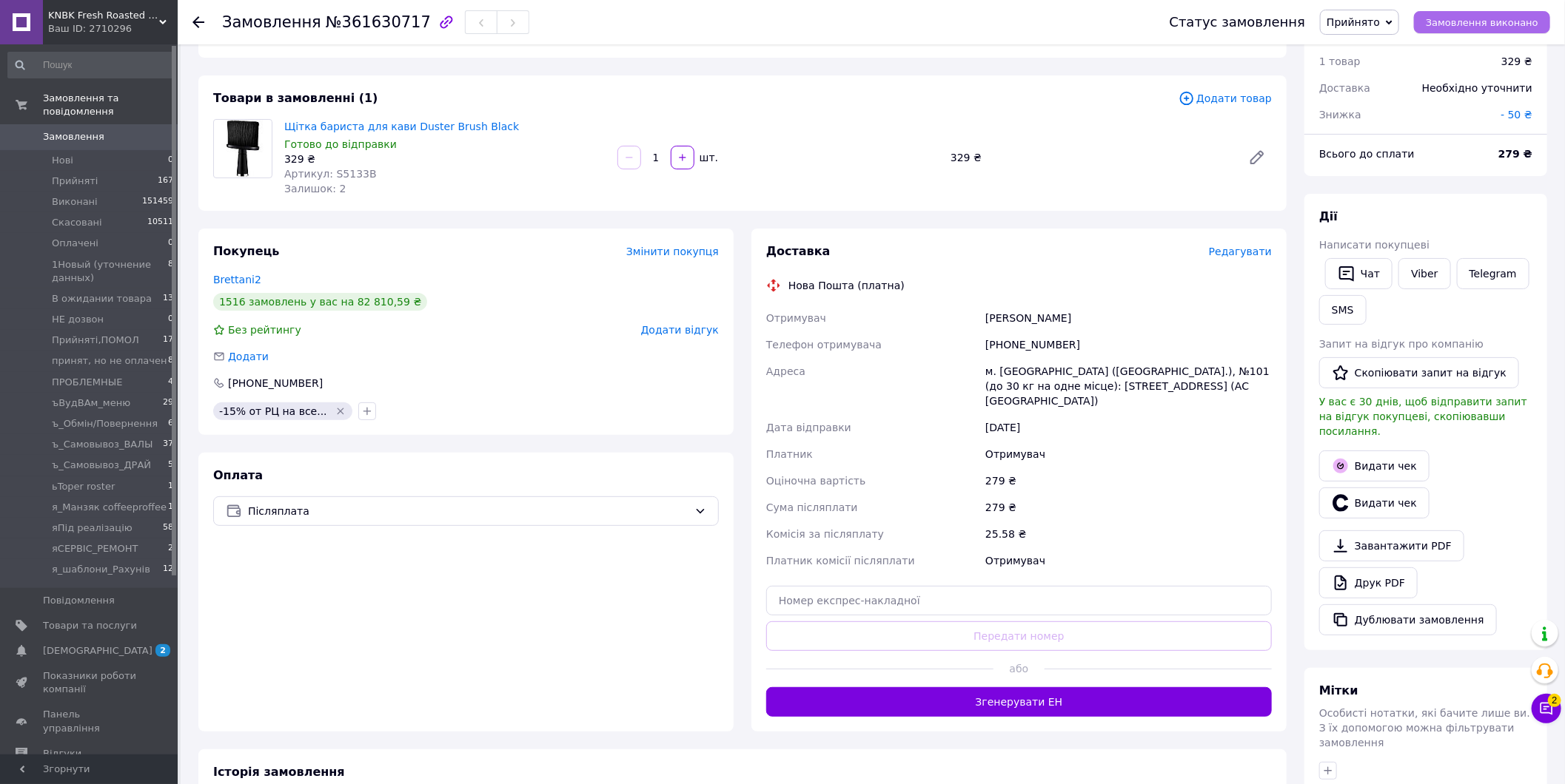
click at [1492, 26] on span "Замовлення виконано" at bounding box center [1482, 22] width 113 height 11
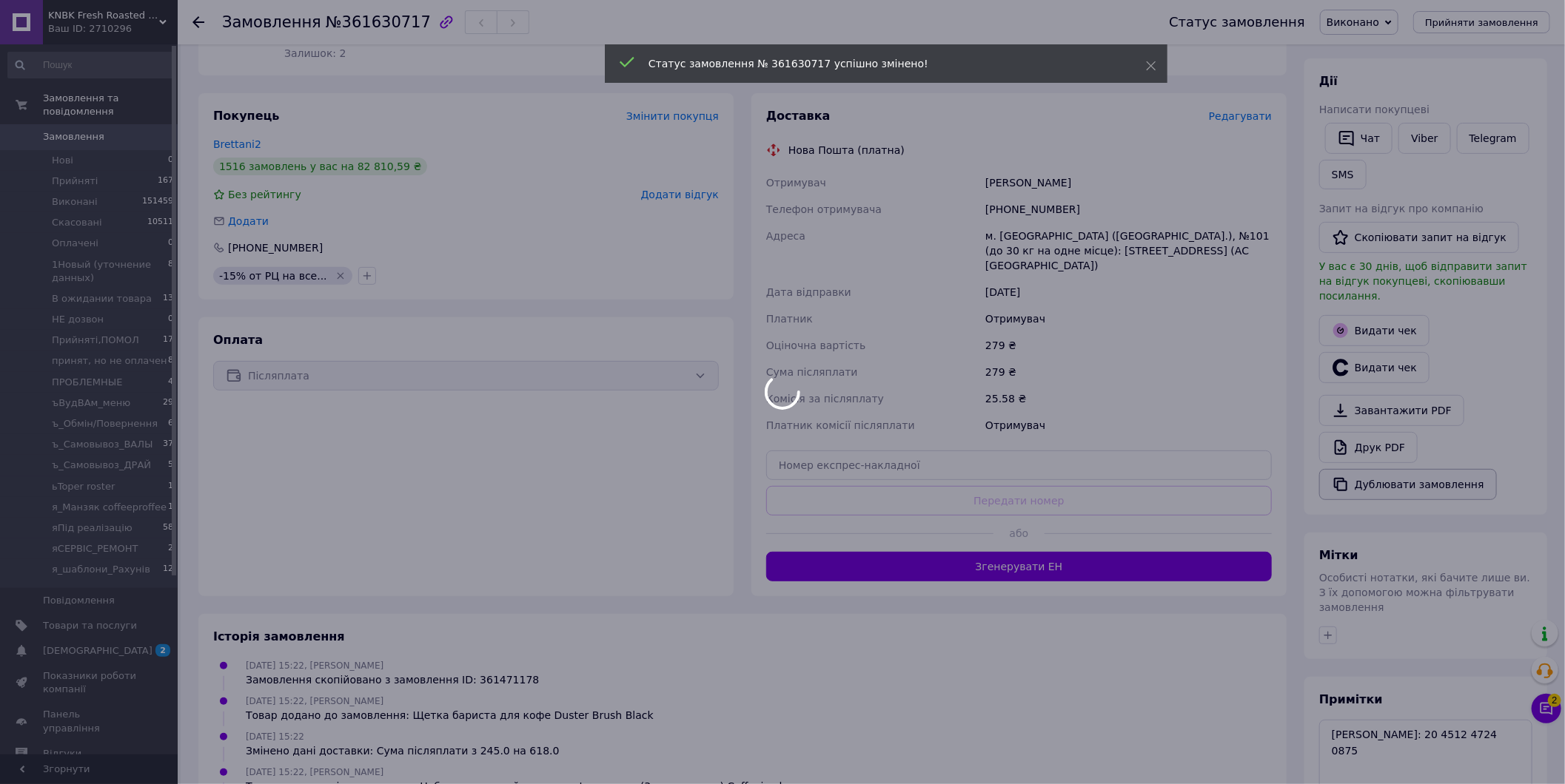
scroll to position [216, 0]
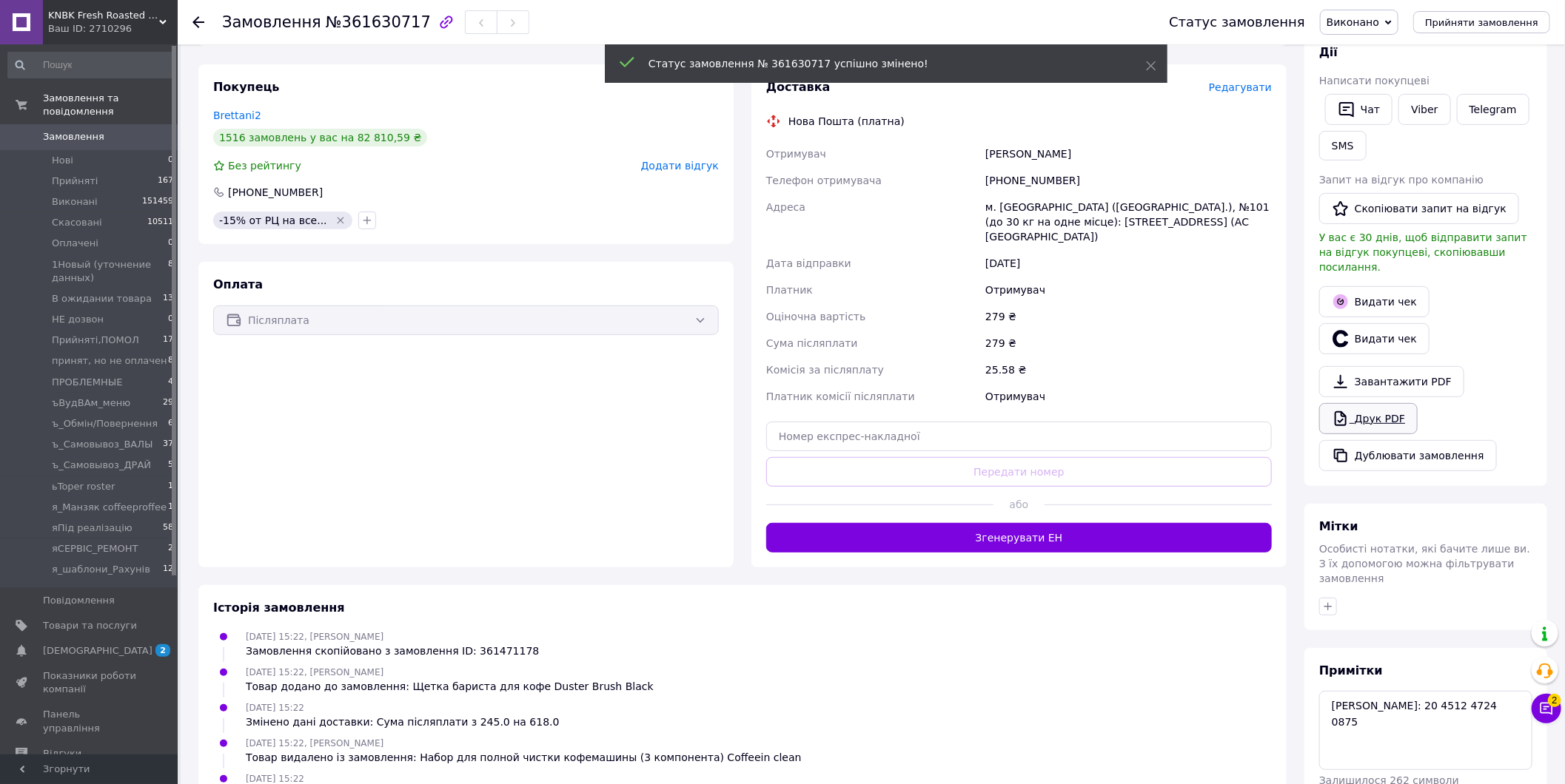
click at [1390, 379] on link "Завантажити PDF" at bounding box center [1391, 381] width 145 height 31
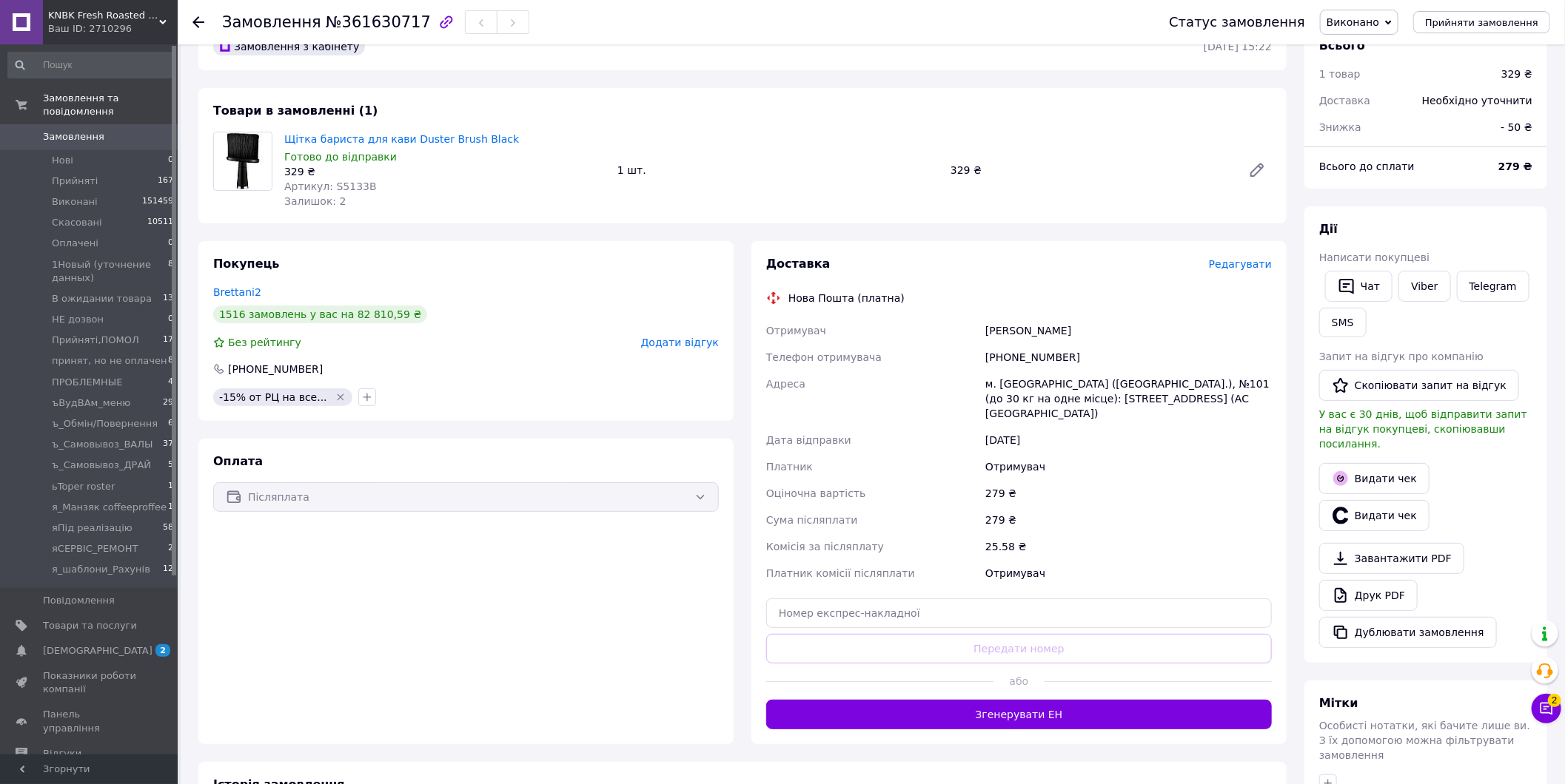
scroll to position [0, 0]
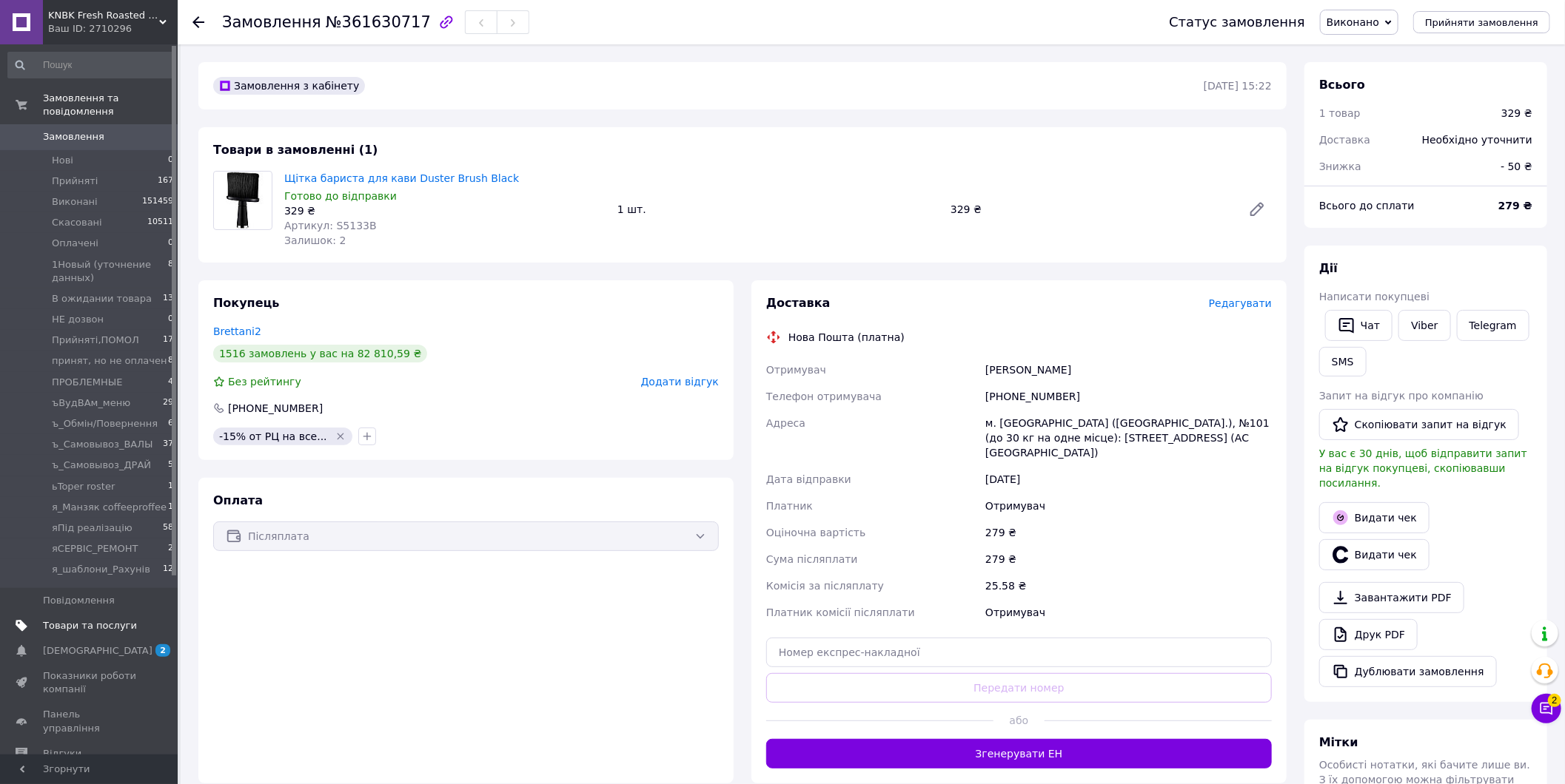
click at [99, 613] on link "Товари та послуги" at bounding box center [90, 626] width 182 height 25
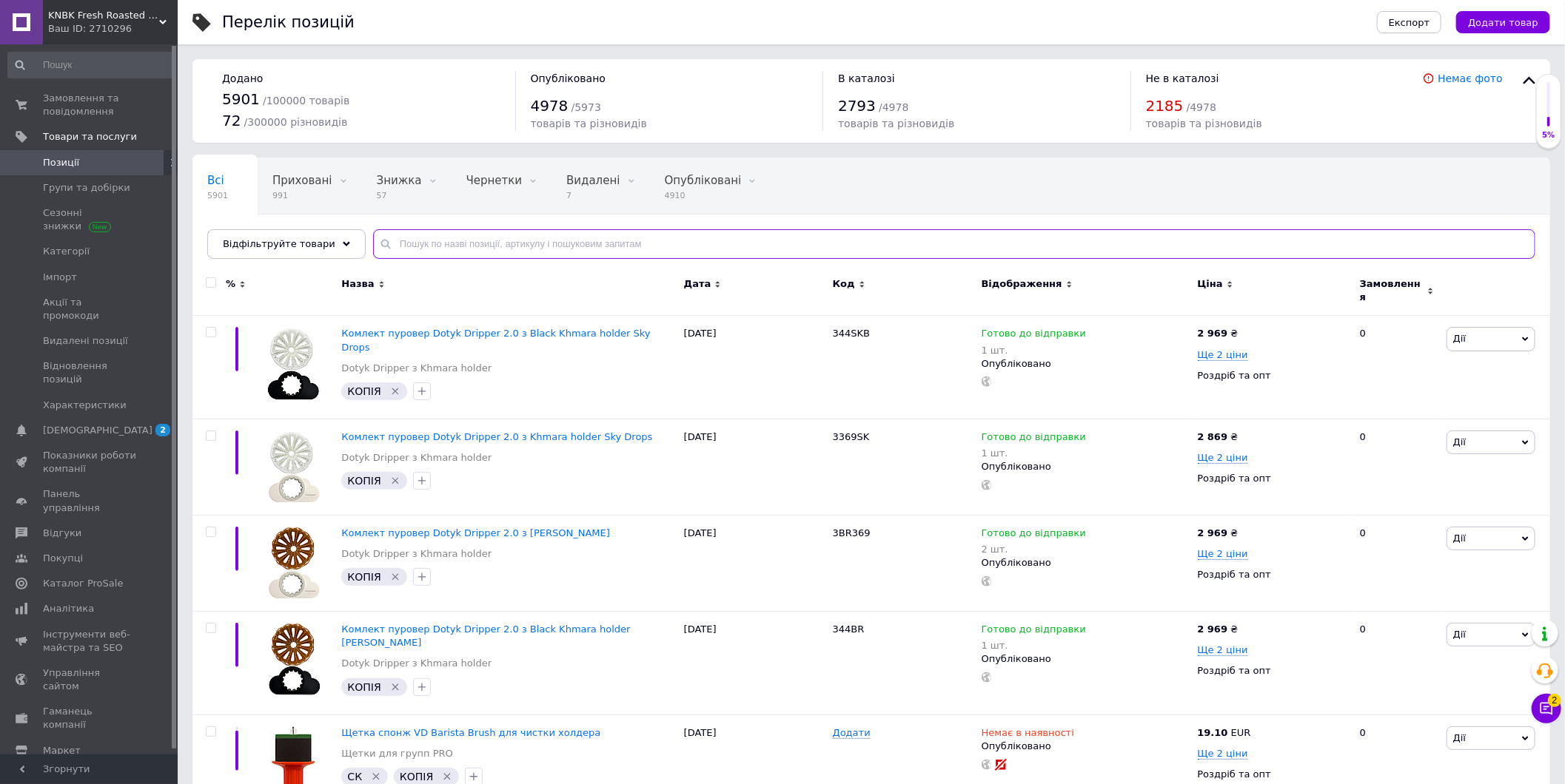
click at [1215, 237] on input "text" at bounding box center [954, 243] width 1162 height 30
paste input "0002380/NP"
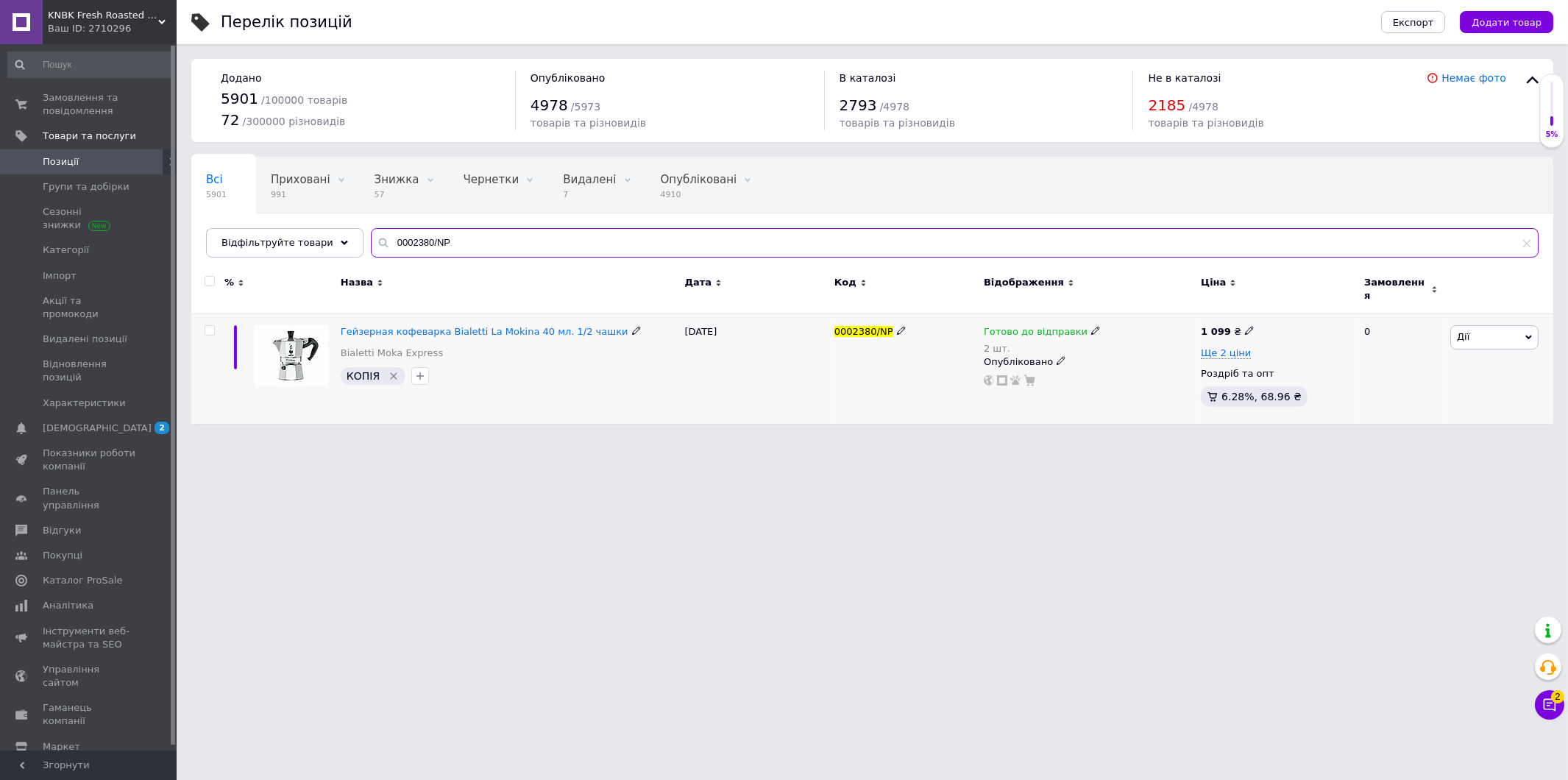
type input "0002380/NP"
click at [1091, 325] on span at bounding box center [1095, 330] width 9 height 11
drag, startPoint x: 1252, startPoint y: 346, endPoint x: 1182, endPoint y: 373, distance: 75.0
click at [1251, 359] on div "Залишки" at bounding box center [1192, 365] width 184 height 13
click at [1167, 378] on input "2" at bounding box center [1157, 391] width 112 height 29
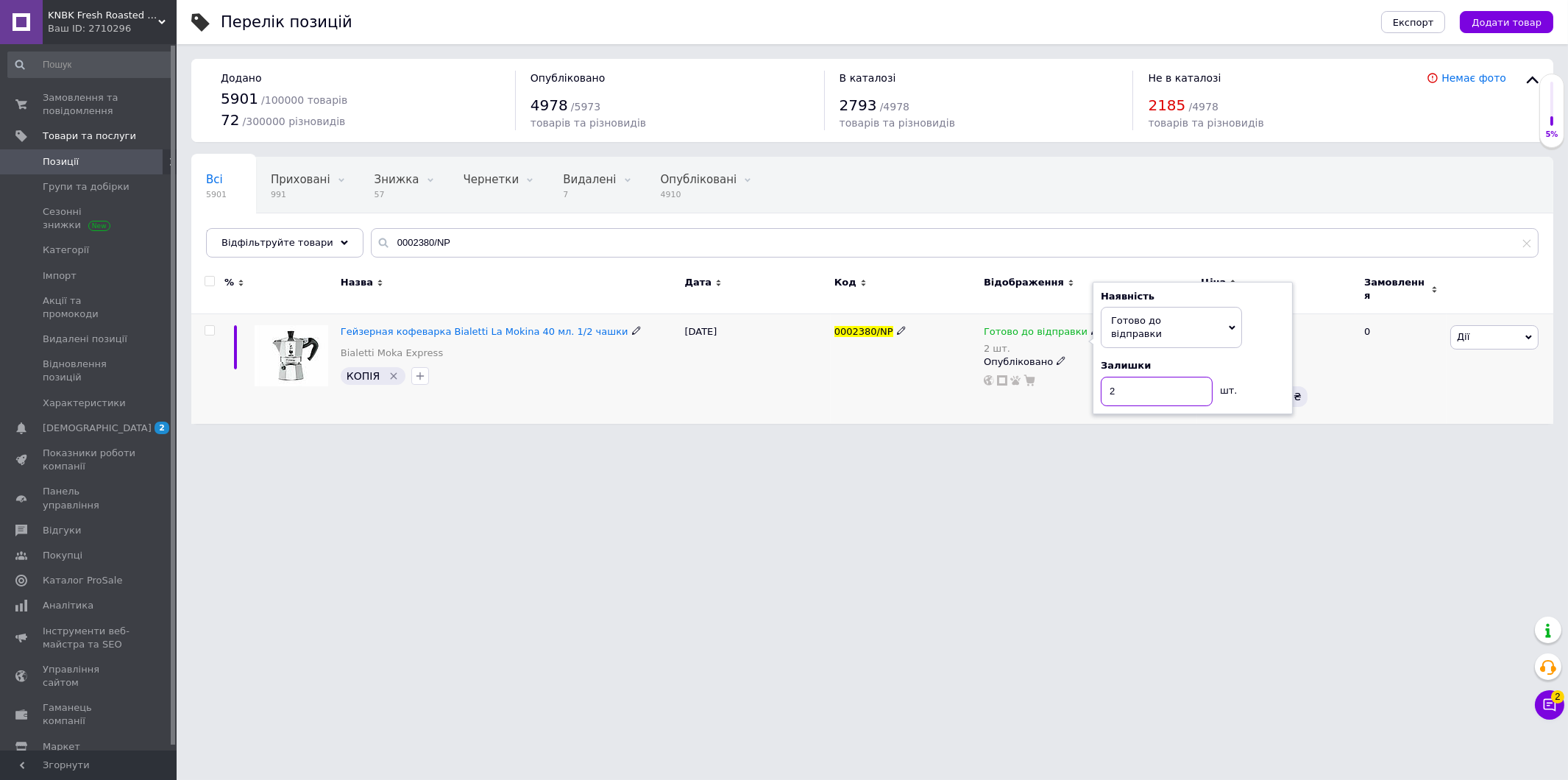
click at [1167, 378] on input "2" at bounding box center [1157, 391] width 112 height 29
type input "1"
click at [1042, 439] on html "KNBK Fresh Roasted Coffee & Accessories store Ваш ID: 2710296 Сайт KNBK Fresh R…" at bounding box center [784, 219] width 1568 height 439
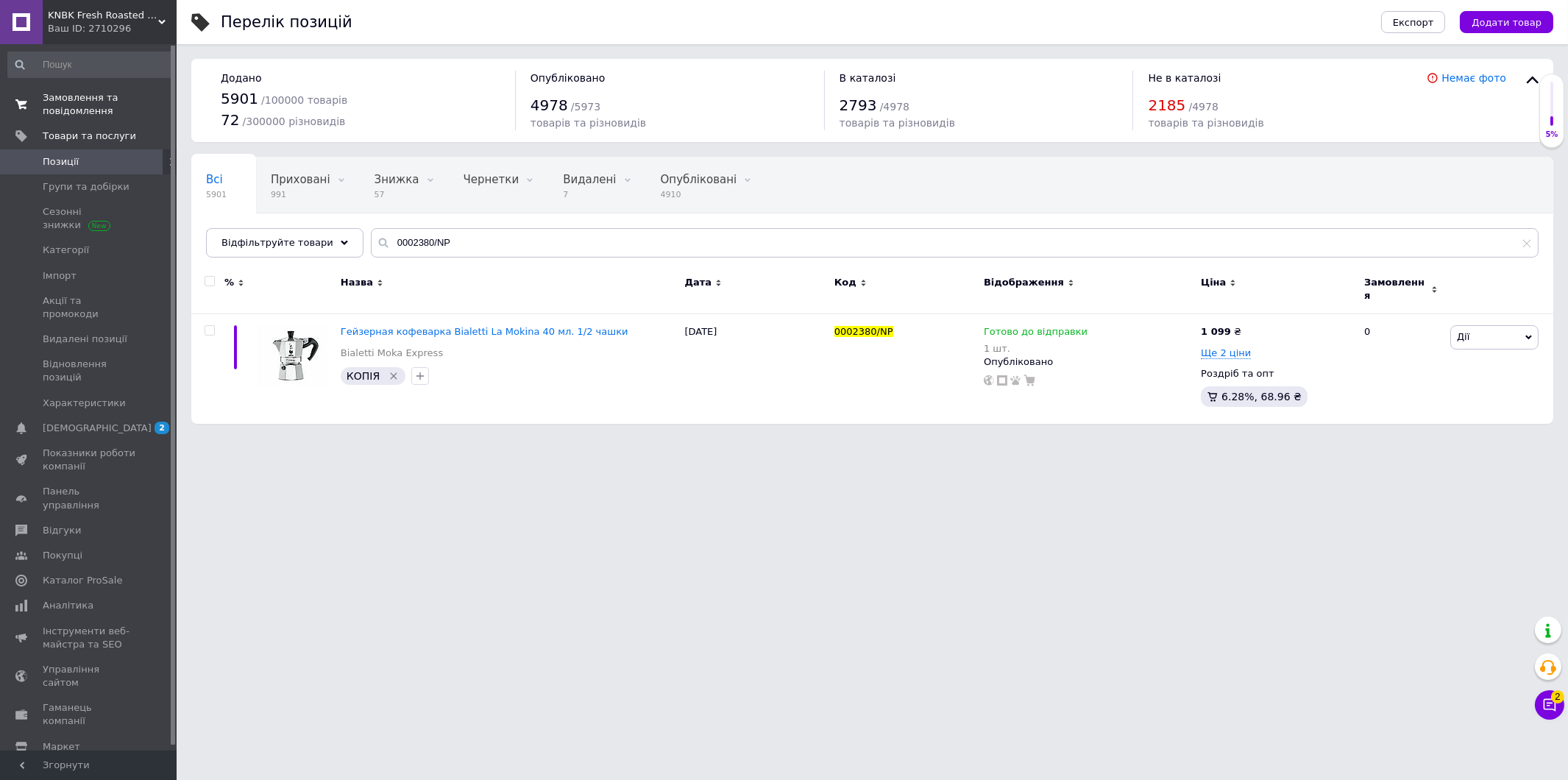
click at [110, 112] on span "Замовлення та повідомлення" at bounding box center [89, 105] width 93 height 27
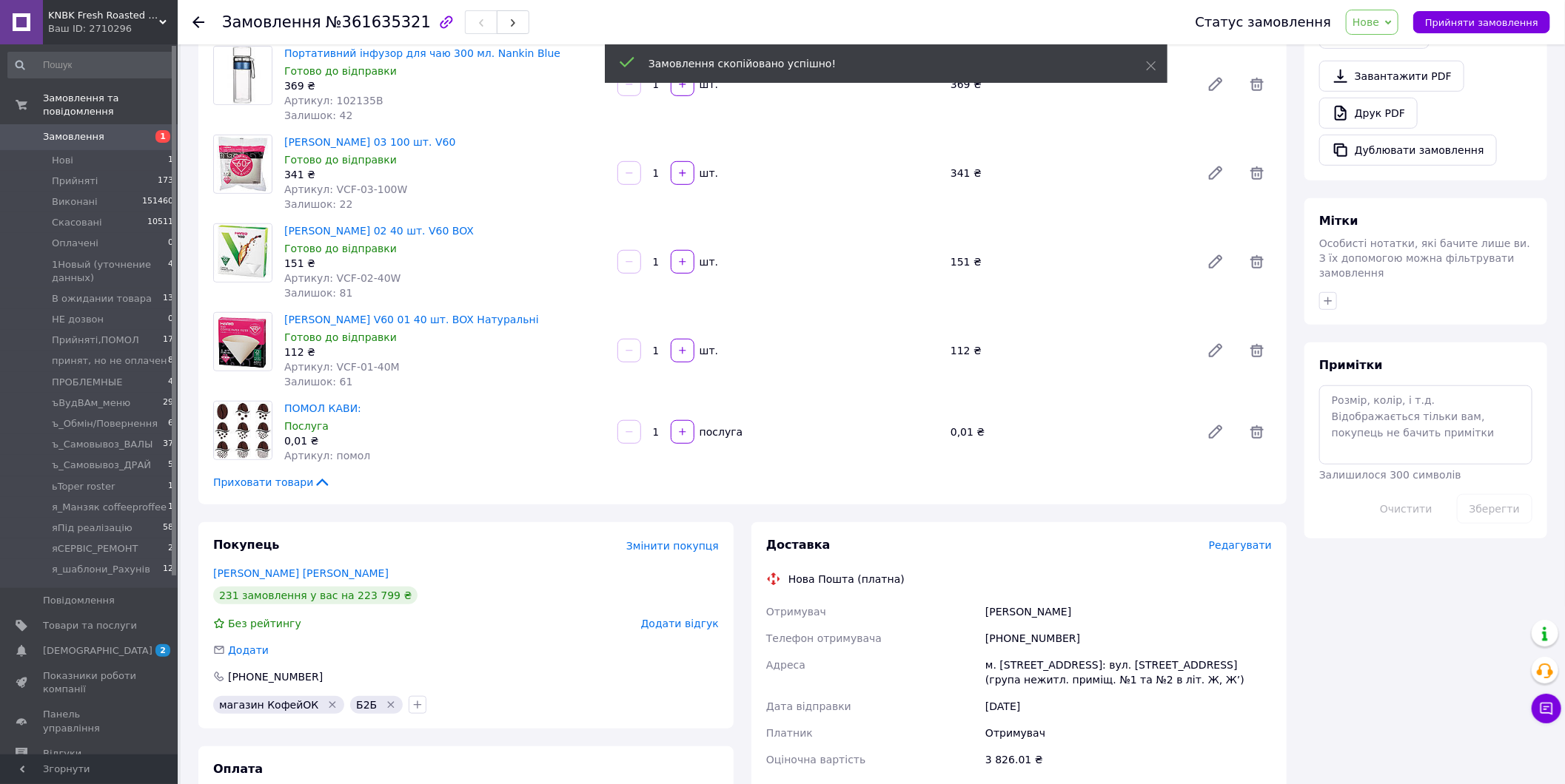
scroll to position [575, 0]
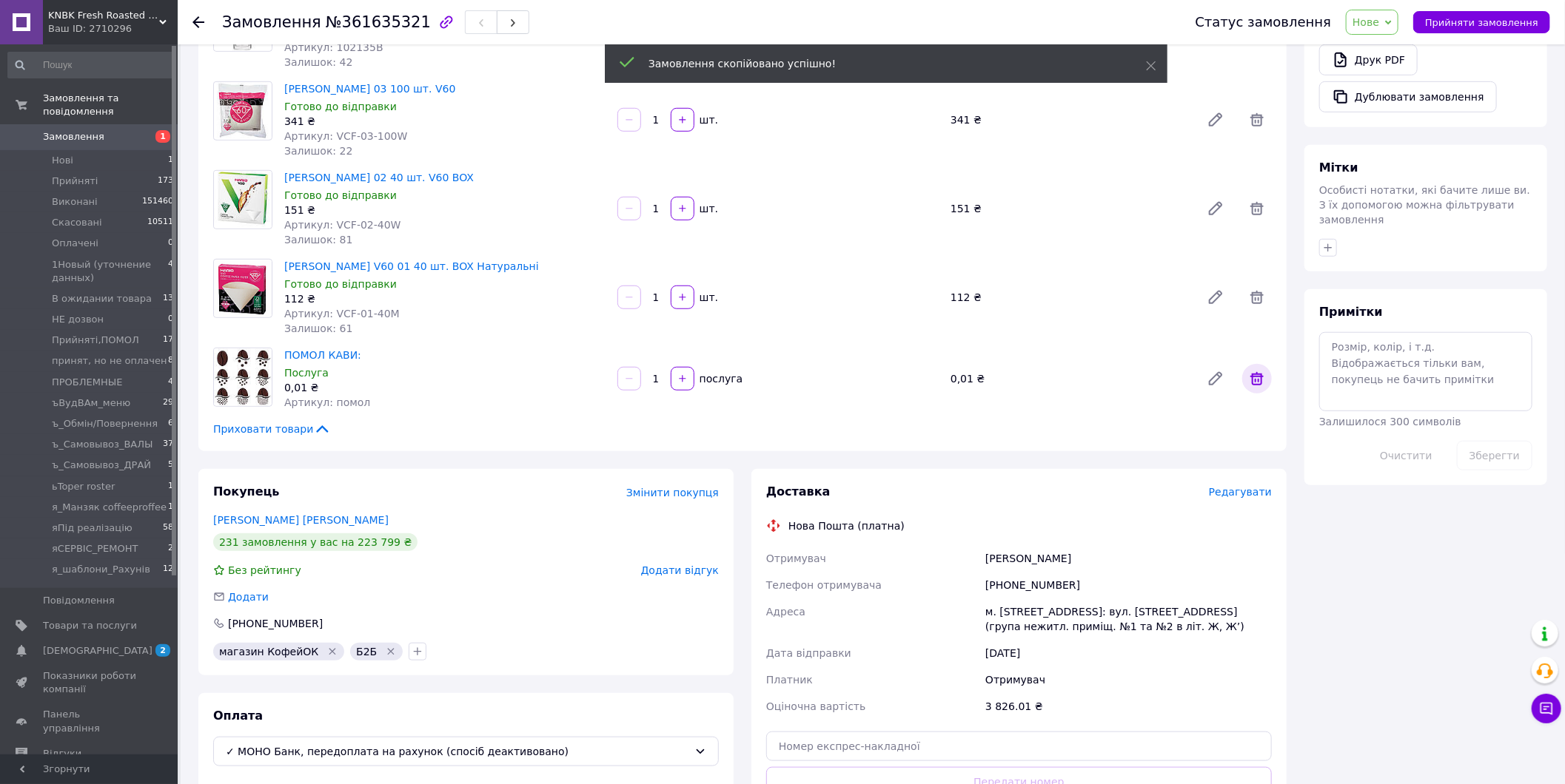
click at [1260, 370] on icon at bounding box center [1257, 379] width 18 height 18
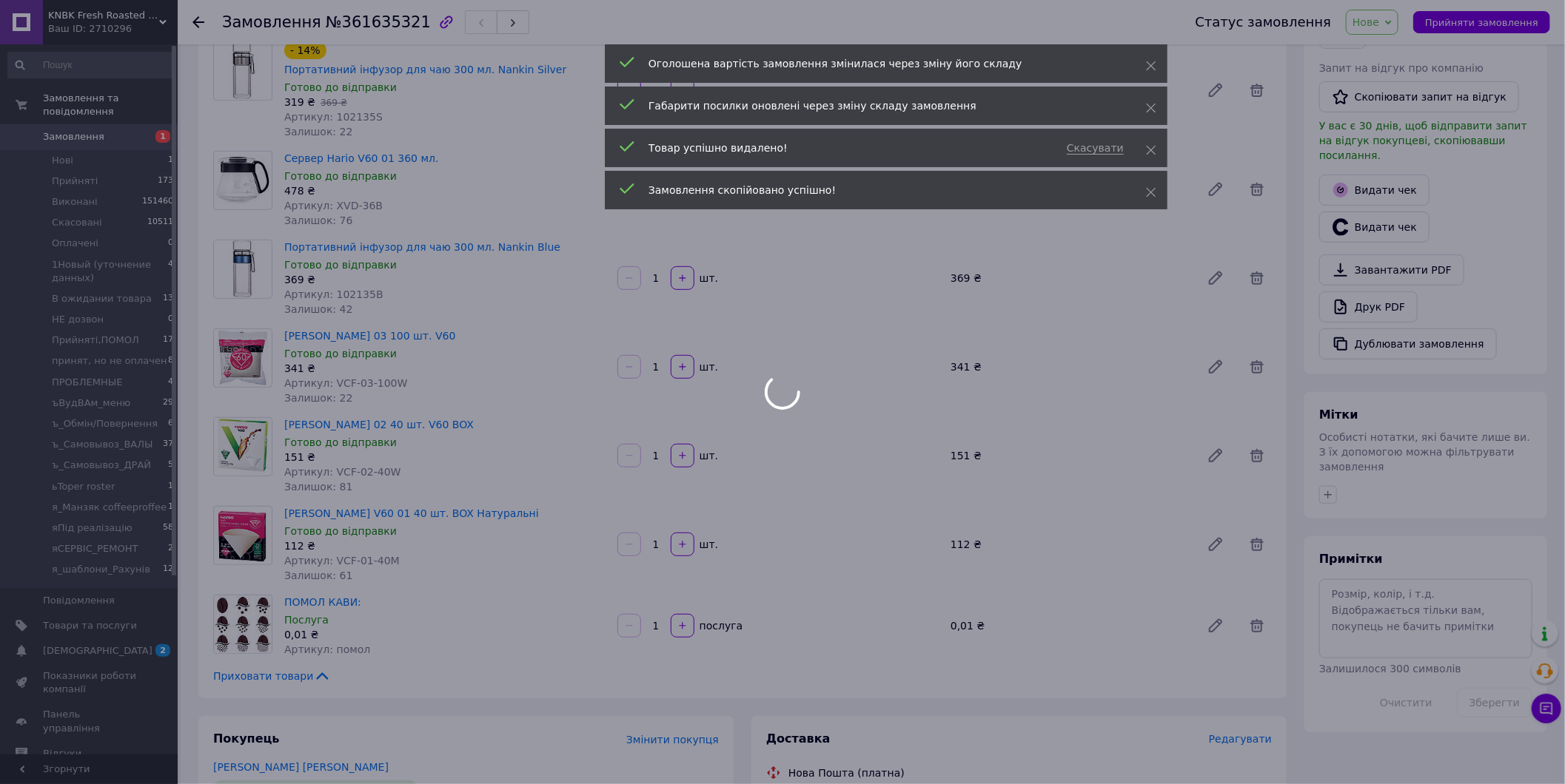
scroll to position [165, 0]
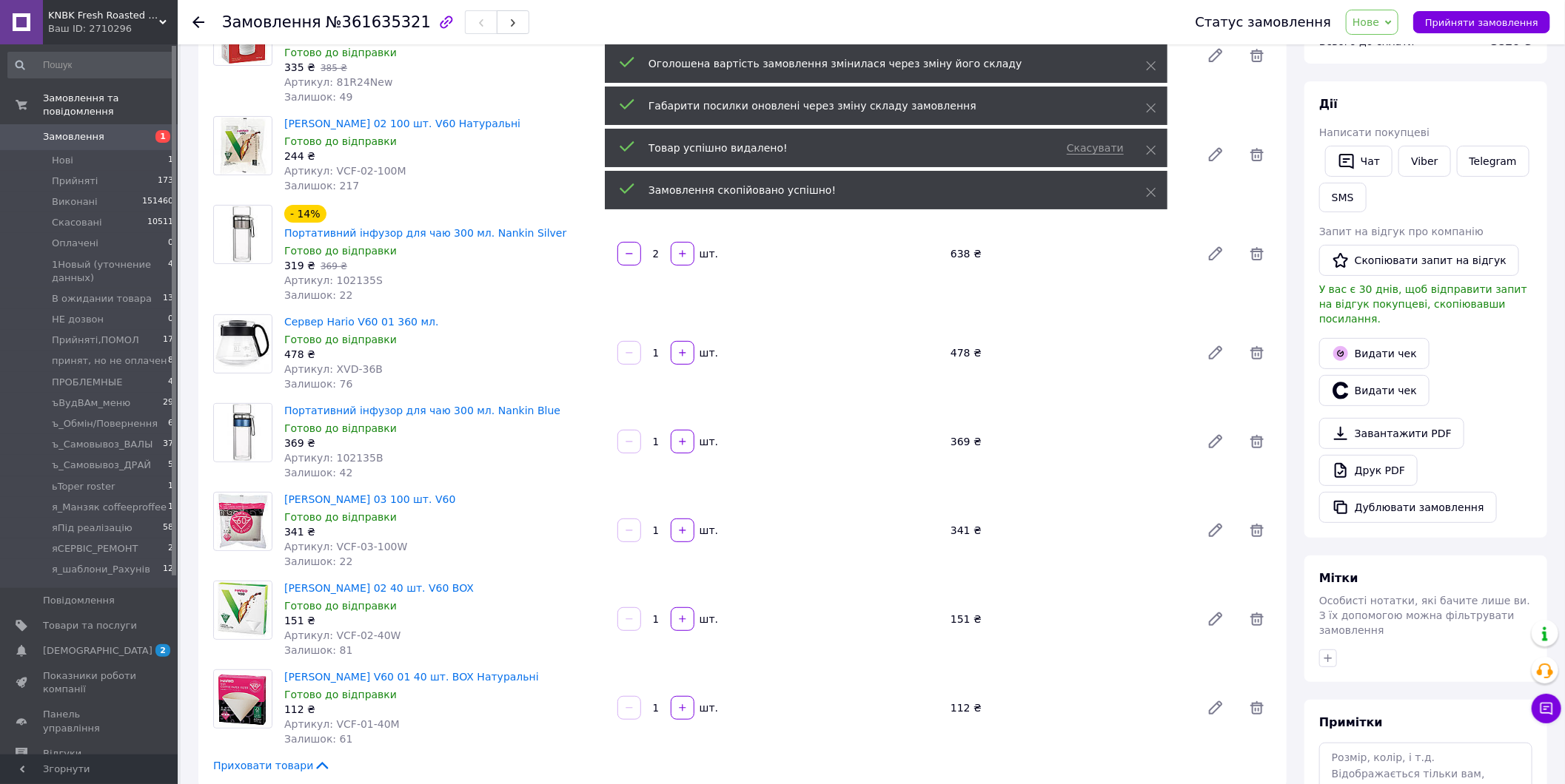
click at [1379, 28] on span "Нове" at bounding box center [1365, 21] width 27 height 12
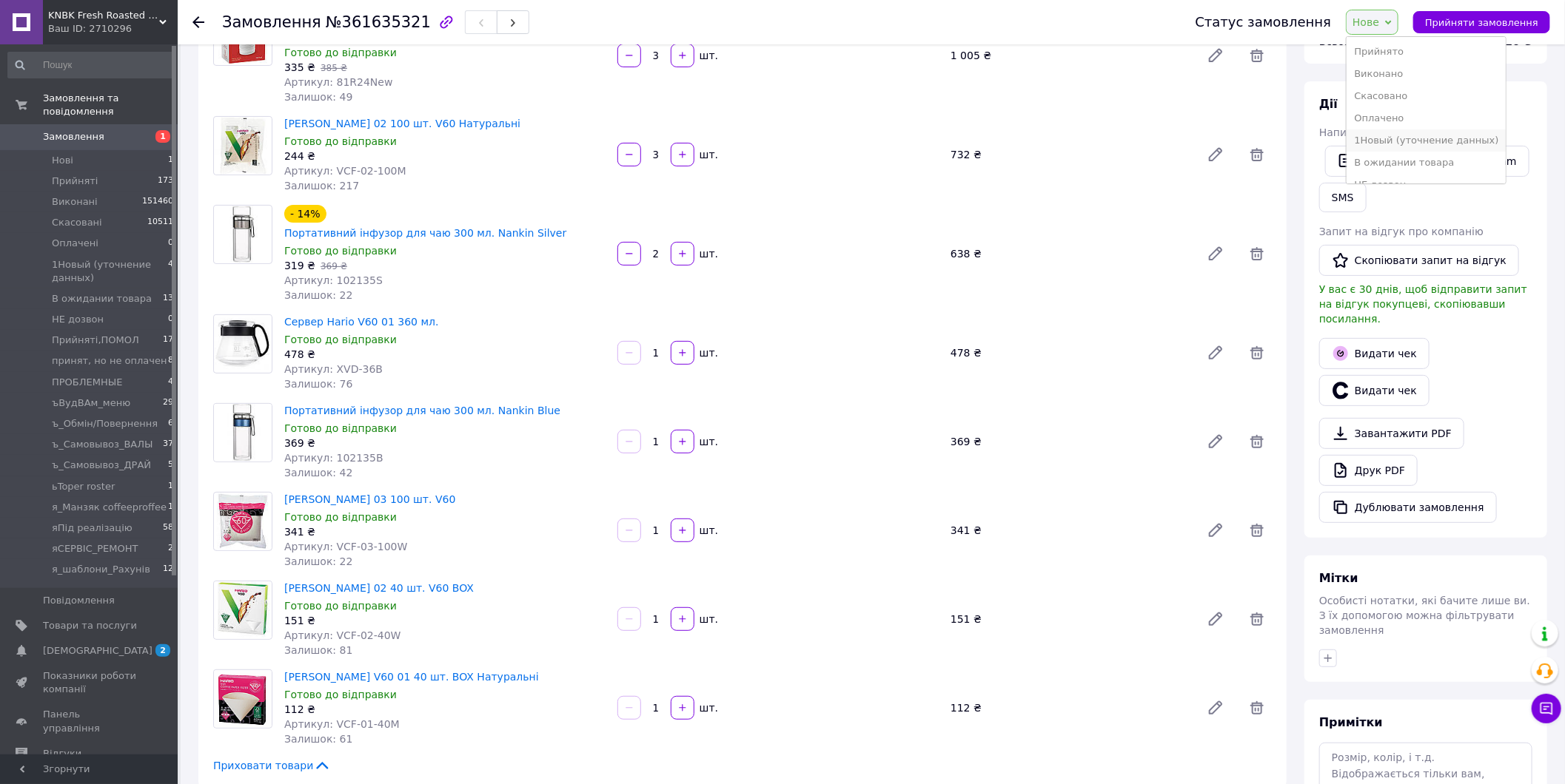
click at [1430, 143] on li "1Новый (уточнение данных)" at bounding box center [1426, 141] width 159 height 22
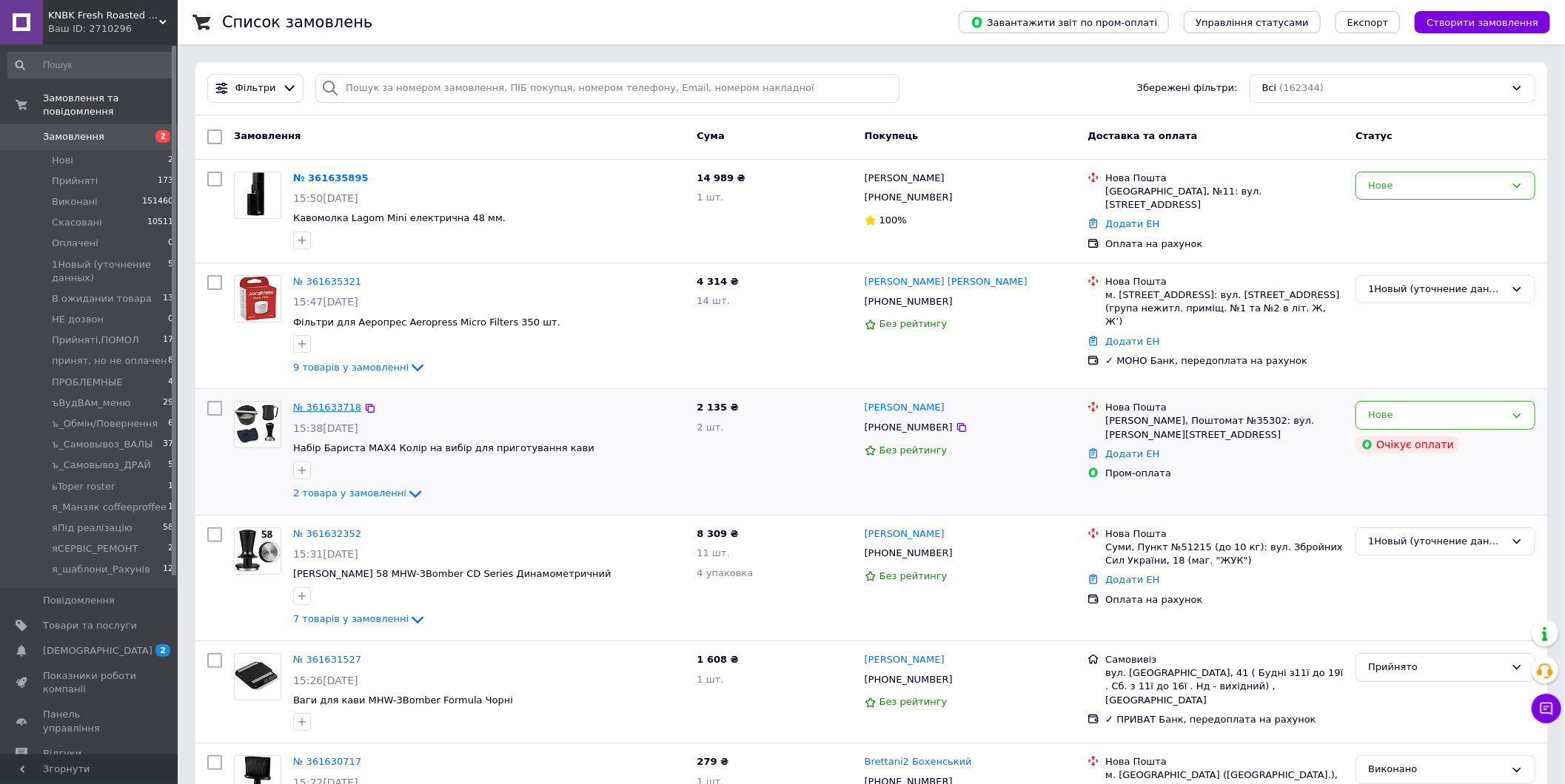
click at [322, 409] on link "№ 361633718" at bounding box center [327, 407] width 68 height 11
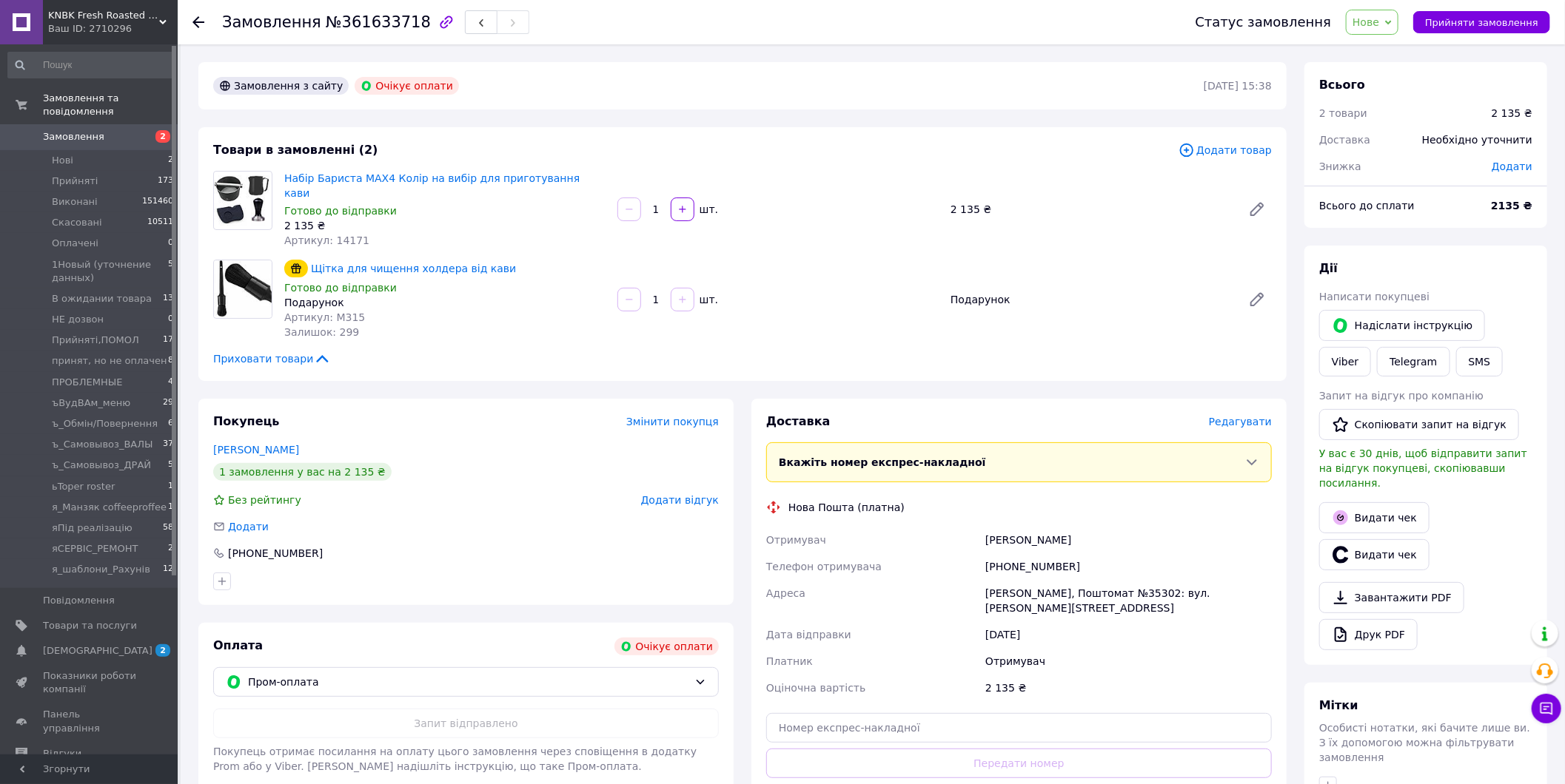
click at [90, 130] on span "Замовлення" at bounding box center [73, 136] width 62 height 13
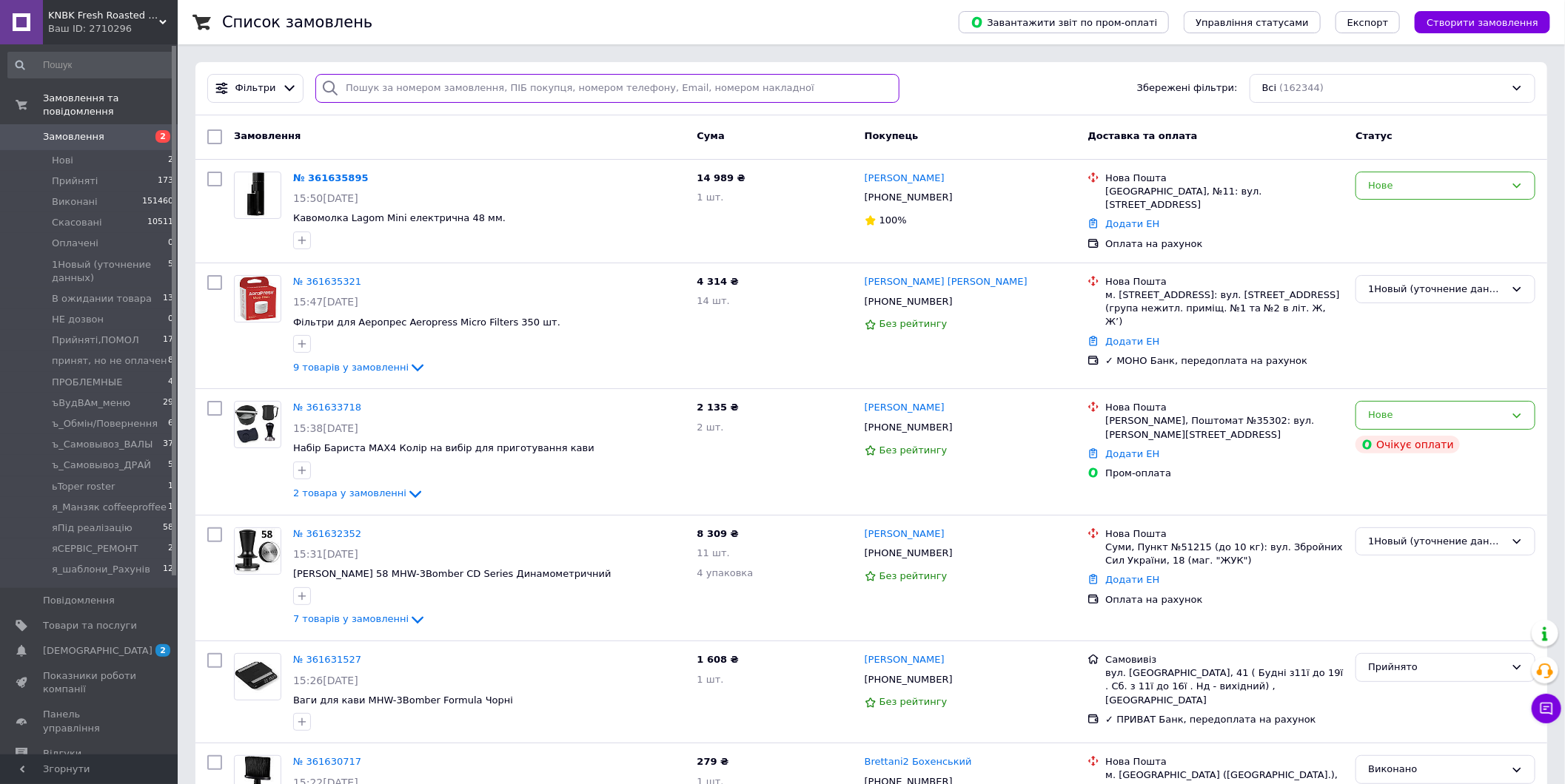
click at [427, 86] on input "search" at bounding box center [606, 89] width 583 height 29
paste input "0688076020"
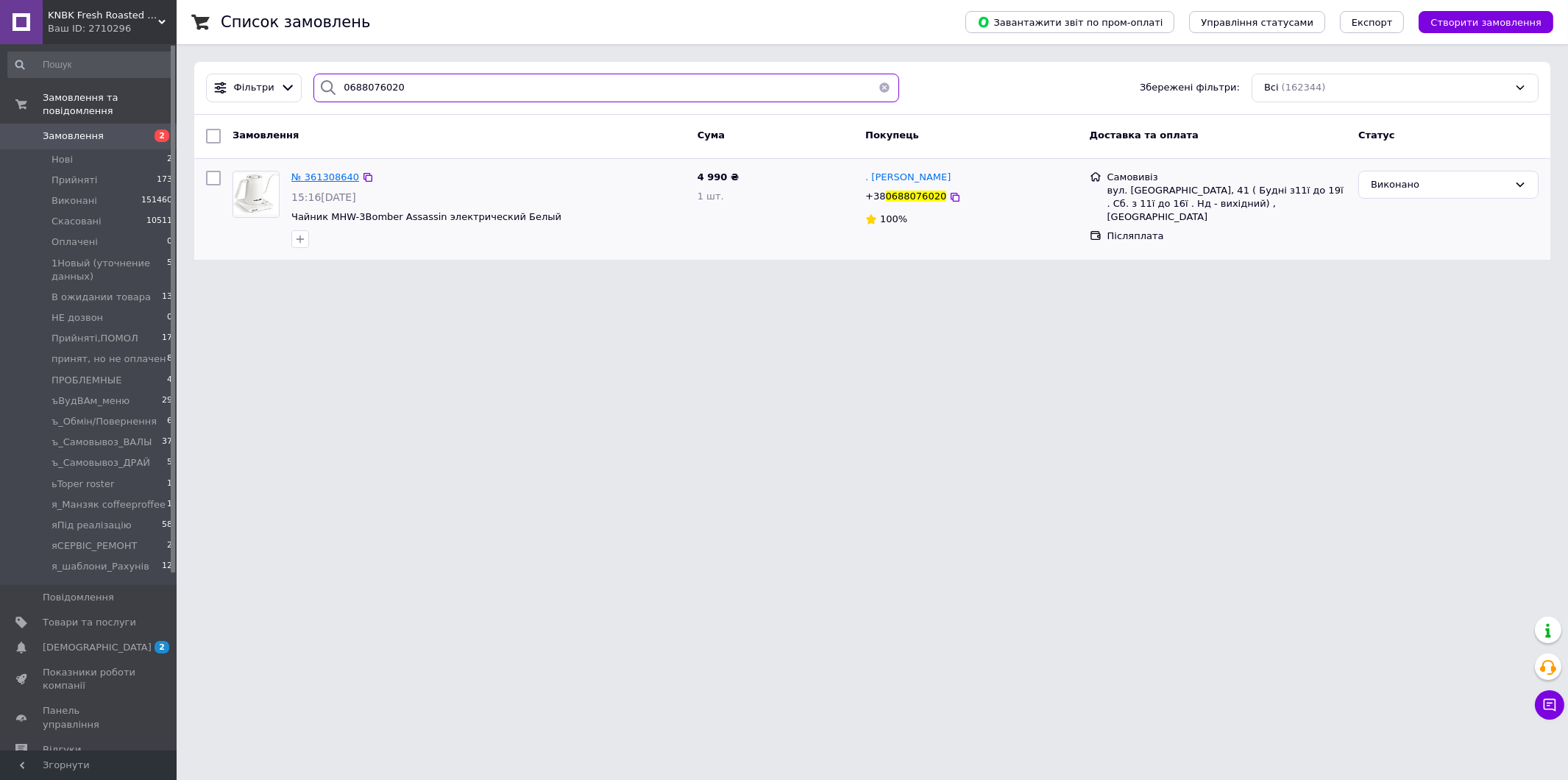
type input "0688076020"
click at [336, 179] on span "№ 361308640" at bounding box center [325, 177] width 68 height 11
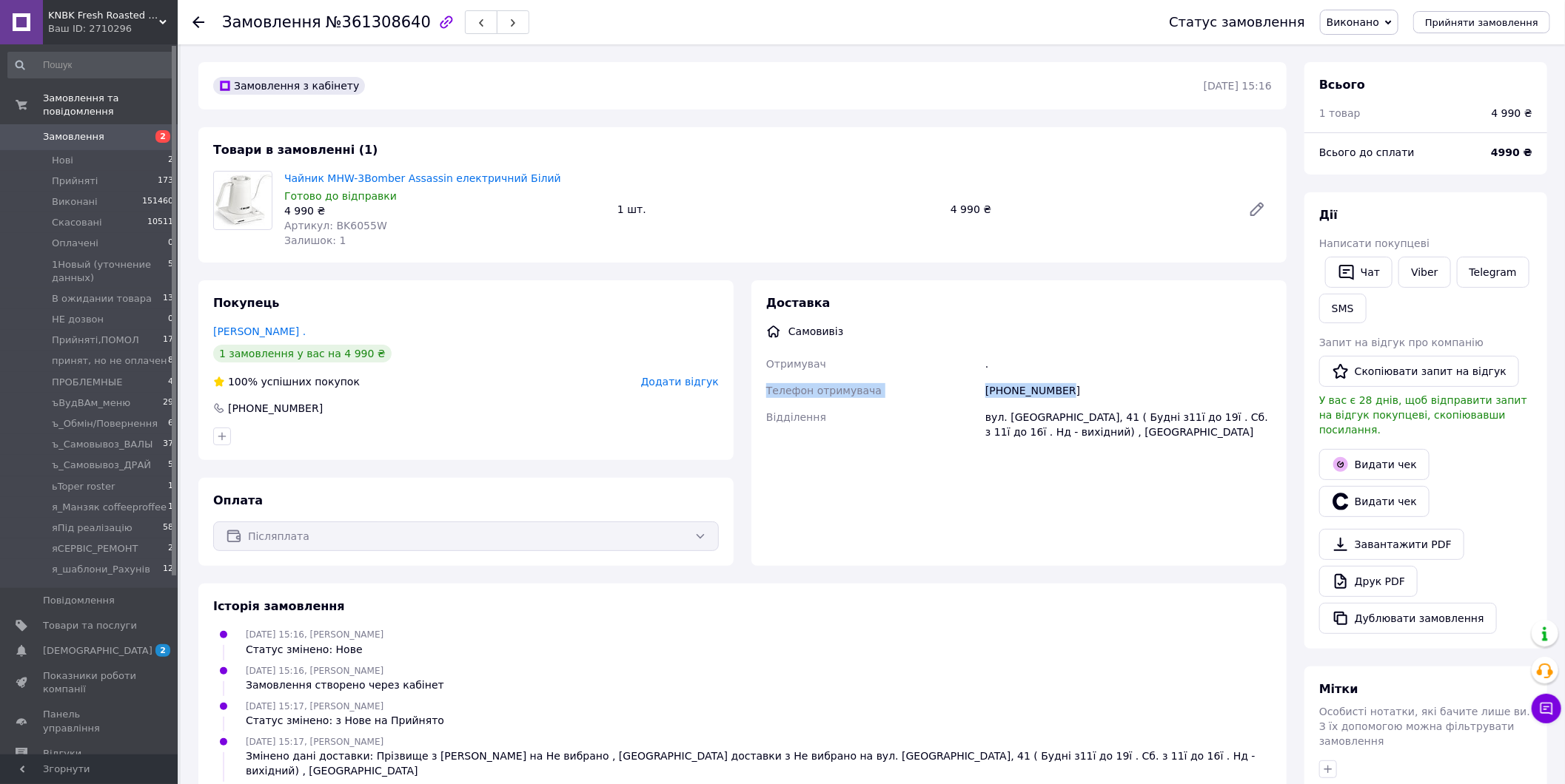
drag, startPoint x: 757, startPoint y: 393, endPoint x: 1065, endPoint y: 388, distance: 308.0
click at [1065, 388] on div "Доставка Самовивіз Отримувач . Телефон отримувача +380688076020 Відділення вул.…" at bounding box center [1019, 422] width 535 height 285
copy div "Телефон отримувача +380688076020"
click at [1236, 344] on div "Доставка Самовивіз Отримувач . Телефон отримувача +380688076020 Відділення вул.…" at bounding box center [1019, 367] width 506 height 144
click at [1438, 609] on button "Дублювати замовлення" at bounding box center [1407, 618] width 177 height 31
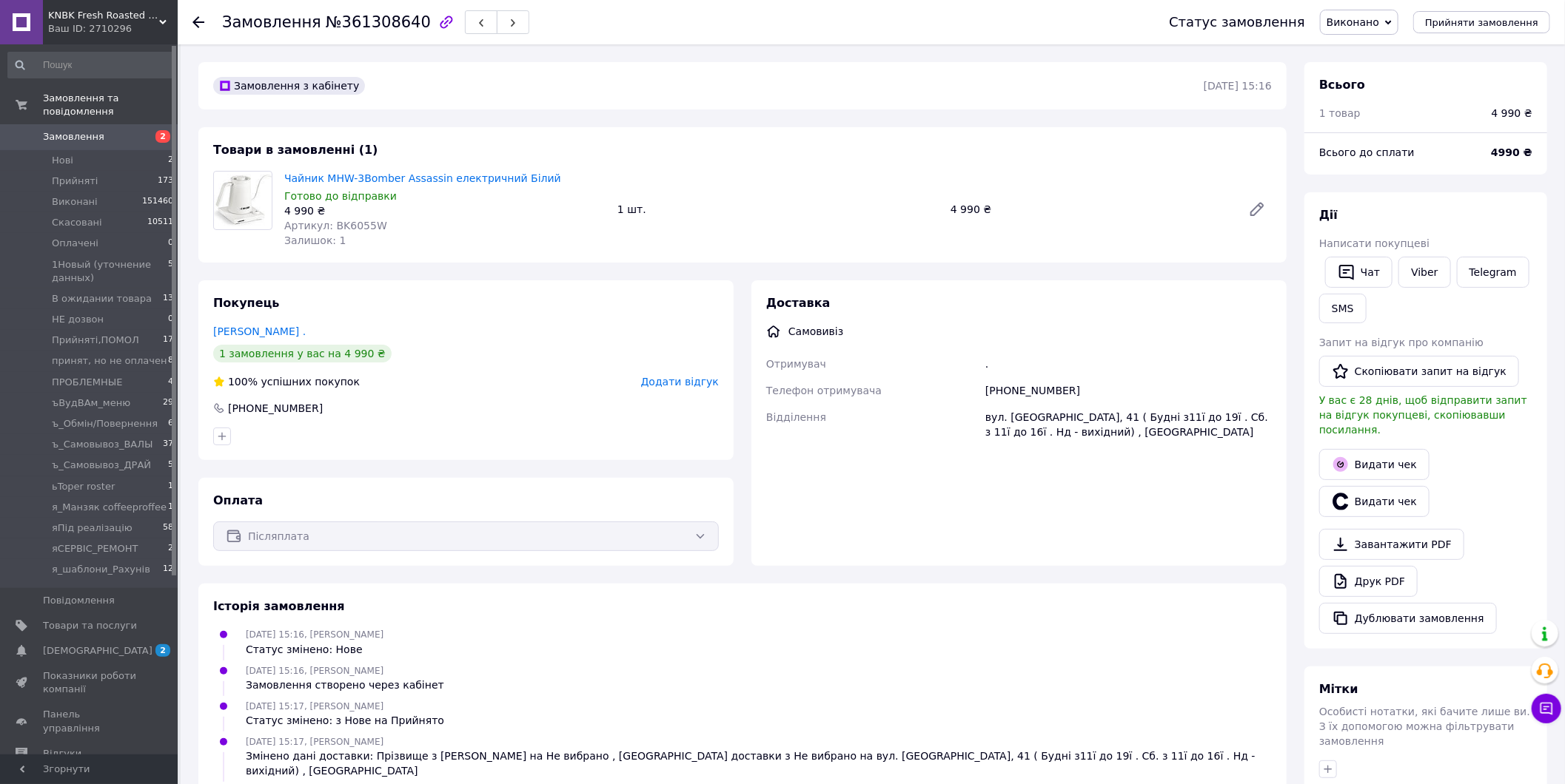
click at [118, 130] on span "Замовлення" at bounding box center [90, 136] width 94 height 13
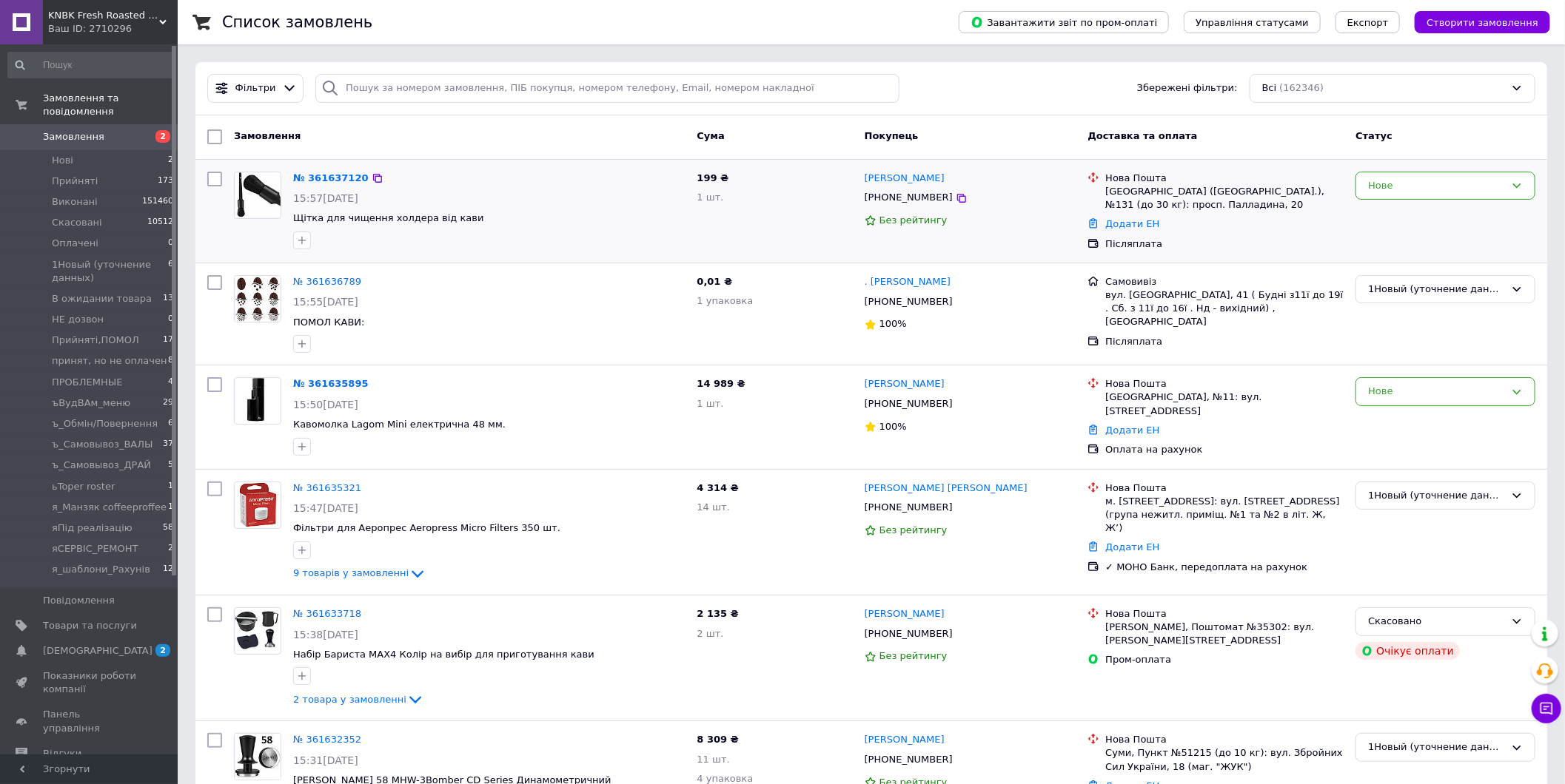
click at [1298, 227] on div "Додати ЕН" at bounding box center [1224, 225] width 244 height 20
click at [1215, 344] on div "Самовивіз вул. Нижній Вал, 41 ( Будні з11ї до 19ї . Сб. з 11ї до 16ї . Нд - вих…" at bounding box center [1215, 314] width 268 height 89
click at [425, 90] on input "search" at bounding box center [606, 89] width 583 height 29
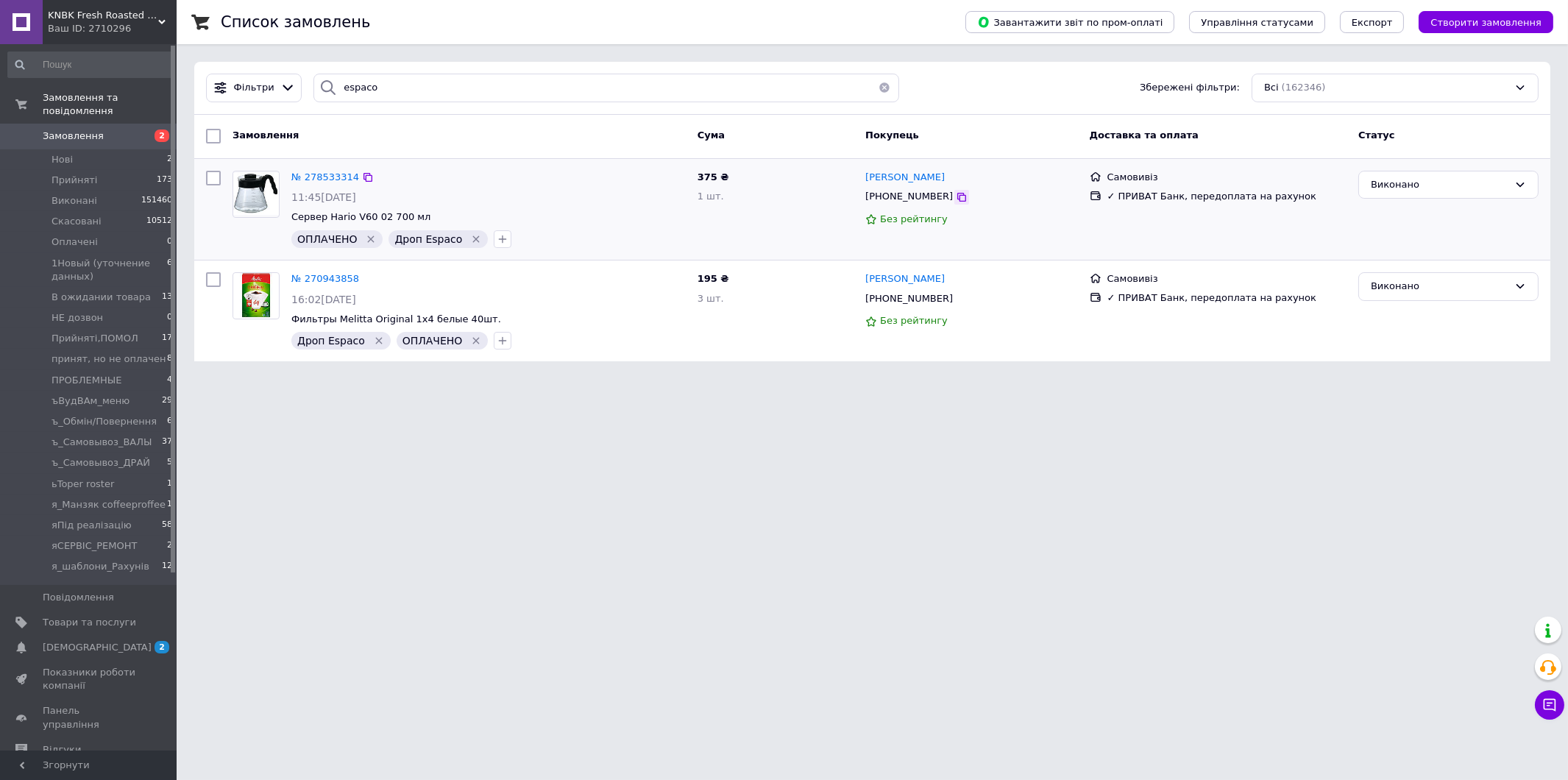
click at [957, 202] on icon at bounding box center [961, 198] width 9 height 9
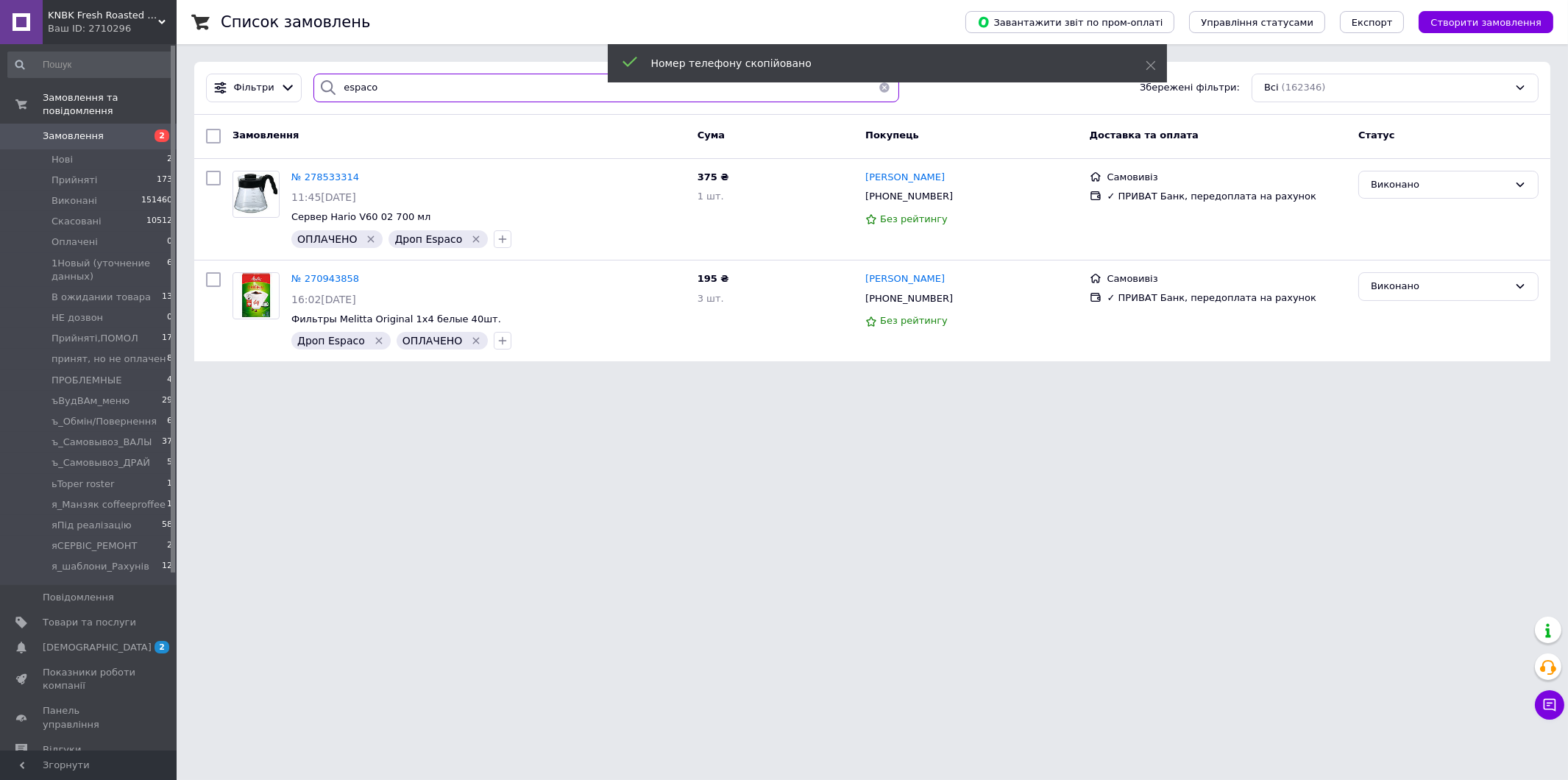
click at [483, 100] on input "espaco" at bounding box center [606, 88] width 586 height 28
click at [482, 98] on input "espaco" at bounding box center [606, 88] width 586 height 28
paste input "[PHONE_NUMBER]"
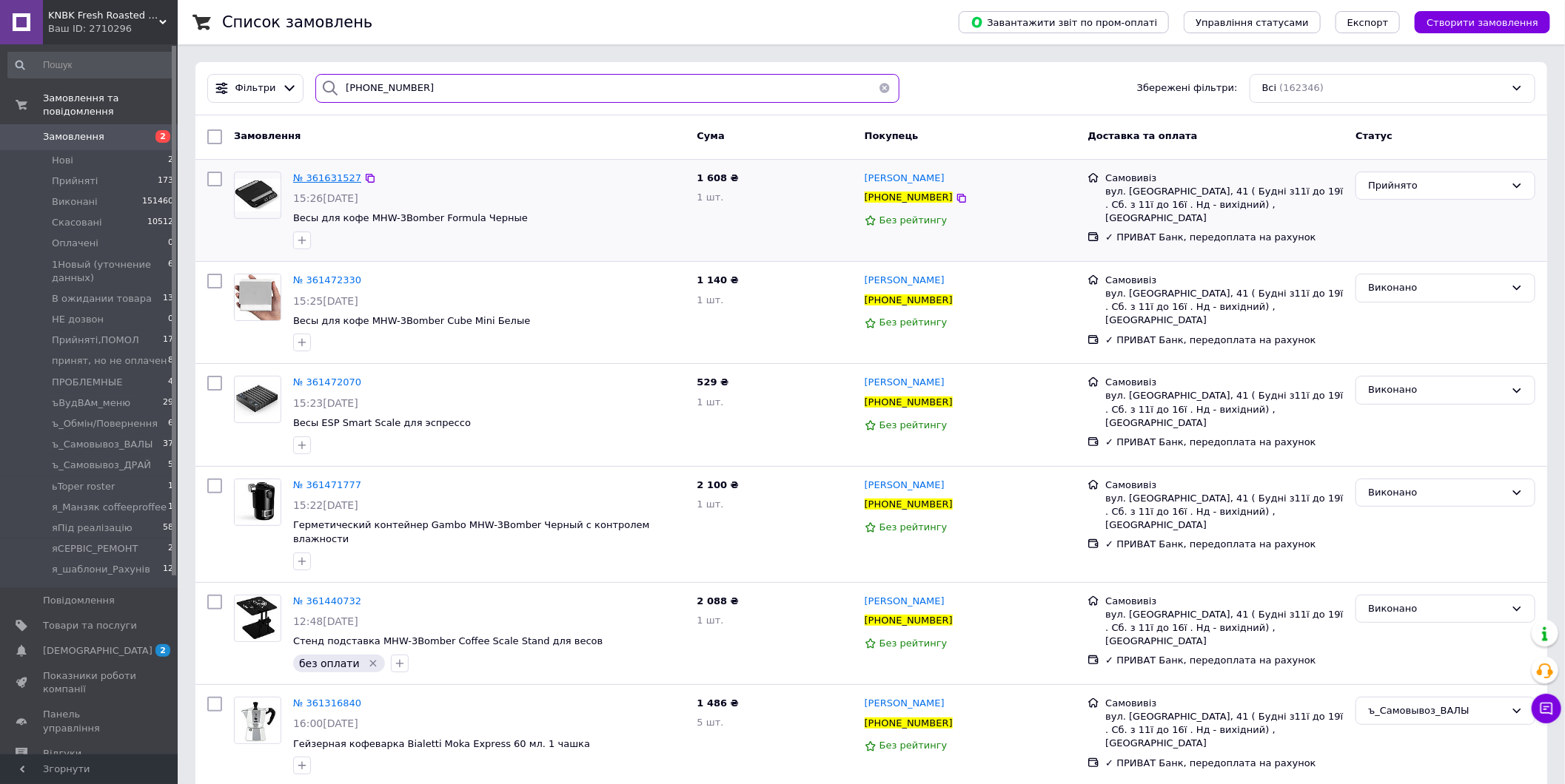
type input "[PHONE_NUMBER]"
click at [342, 176] on span "№ 361631527" at bounding box center [327, 178] width 68 height 11
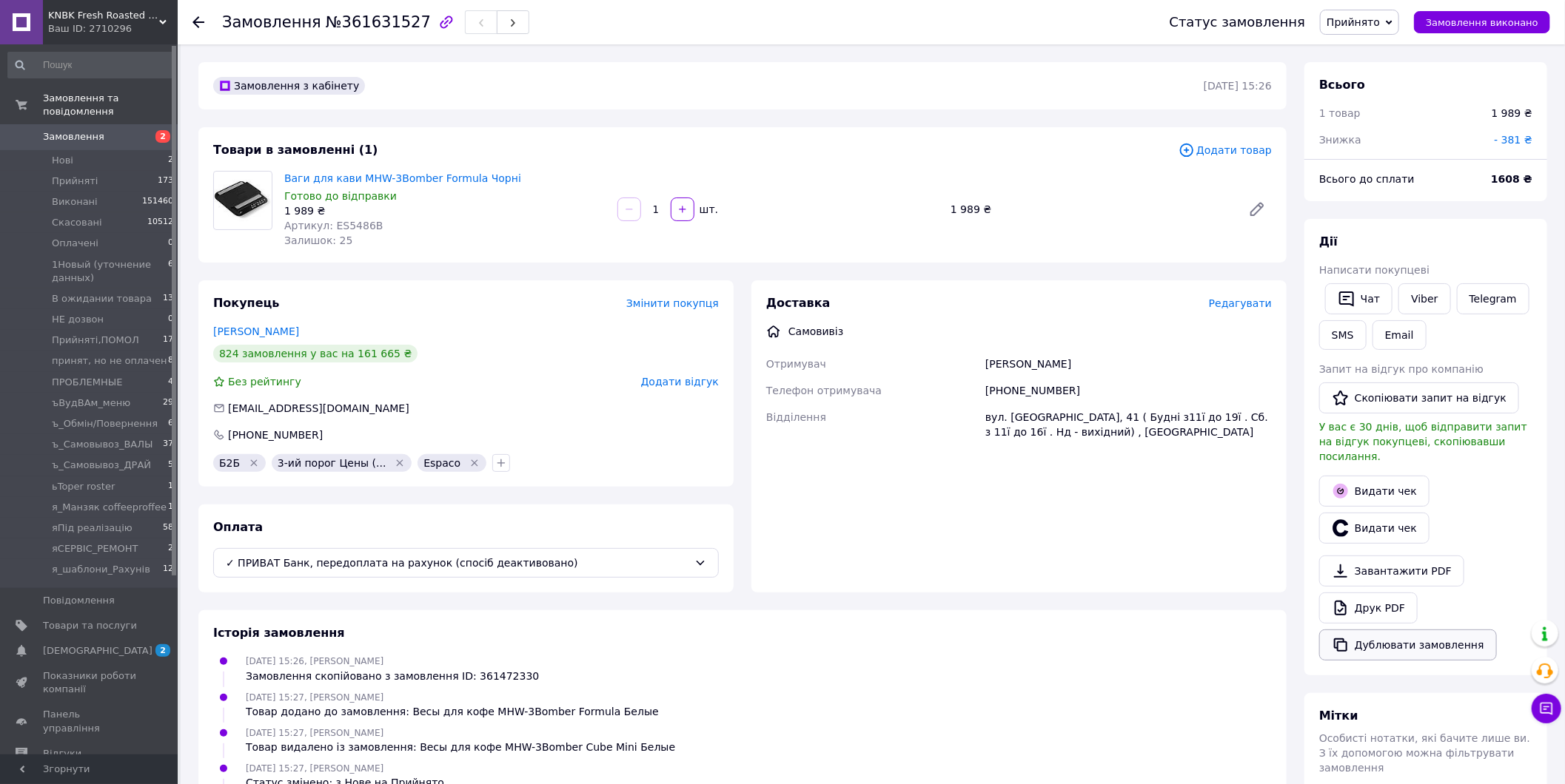
click at [1390, 637] on button "Дублювати замовлення" at bounding box center [1407, 644] width 177 height 31
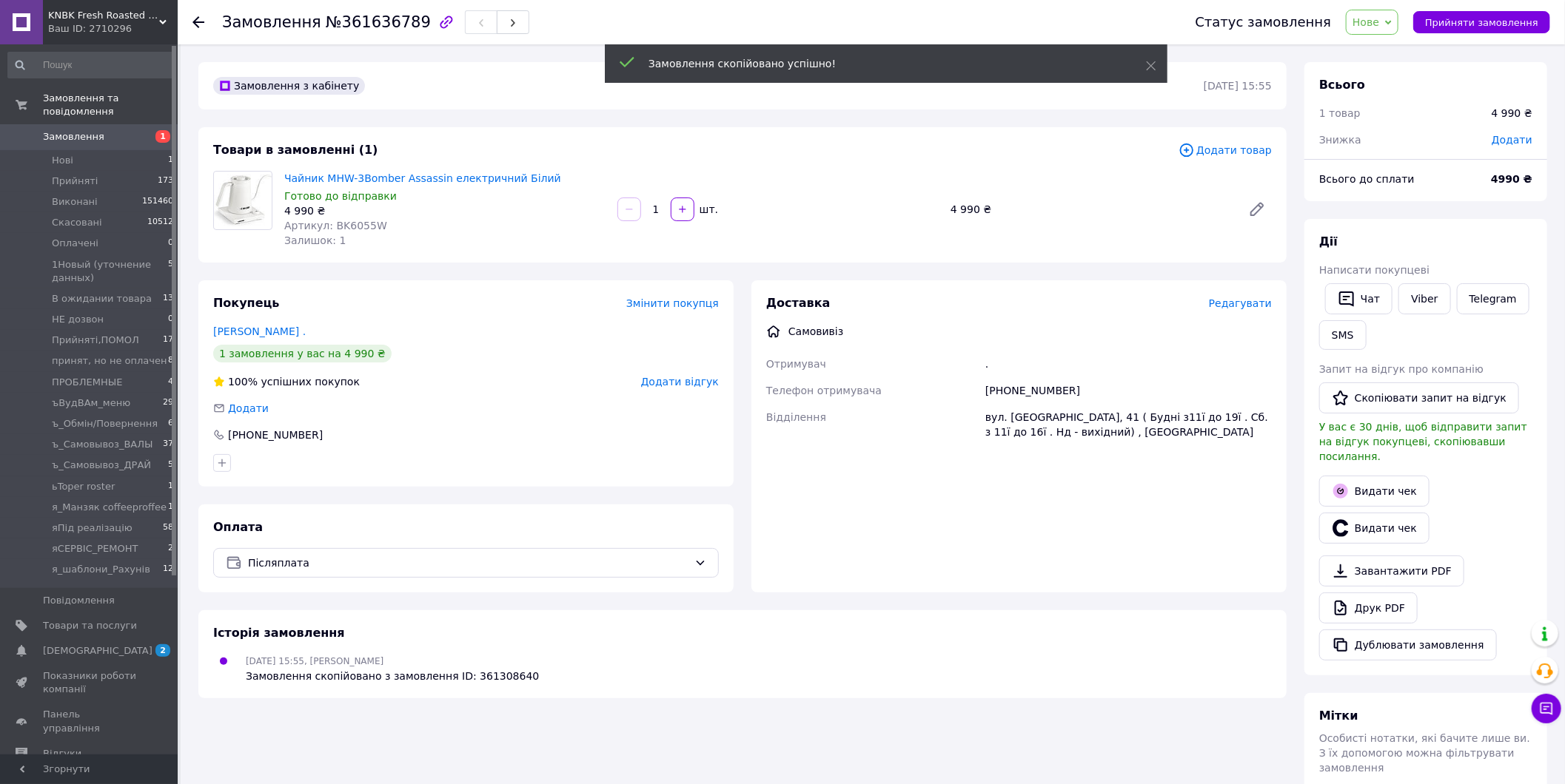
click at [1232, 145] on span "Додати товар" at bounding box center [1225, 150] width 93 height 16
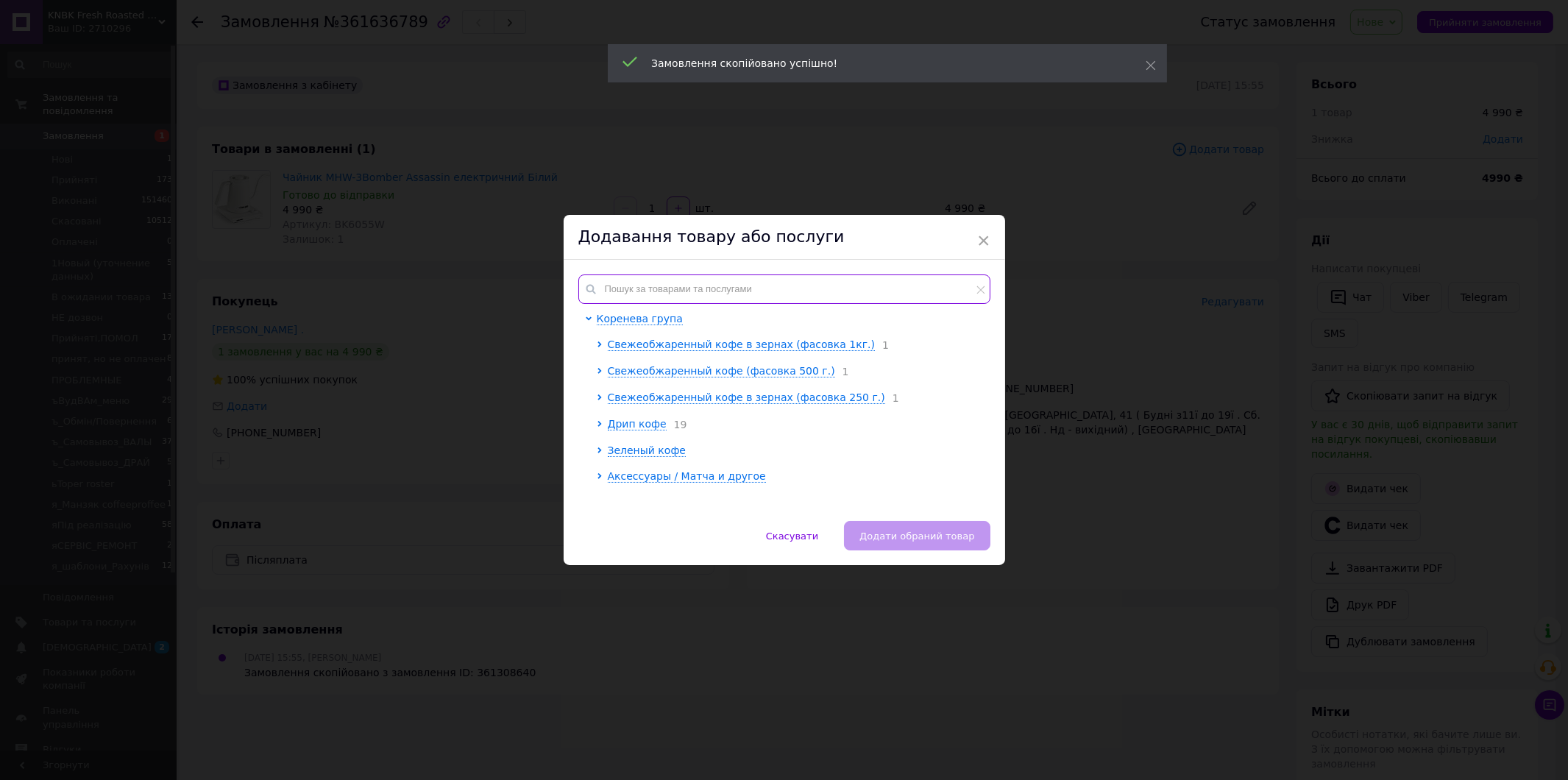
click at [764, 293] on input "text" at bounding box center [784, 288] width 412 height 29
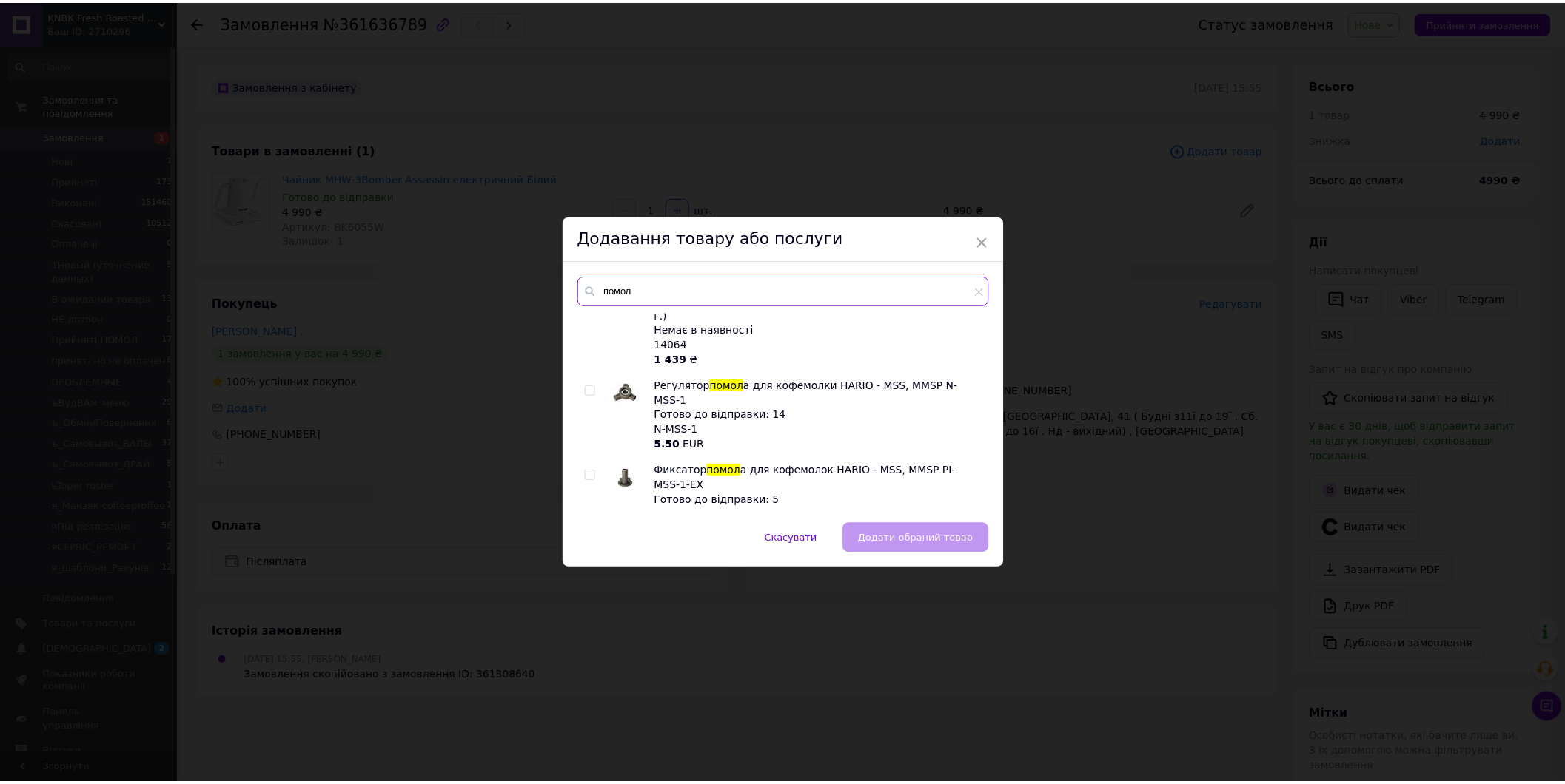
scroll to position [411, 0]
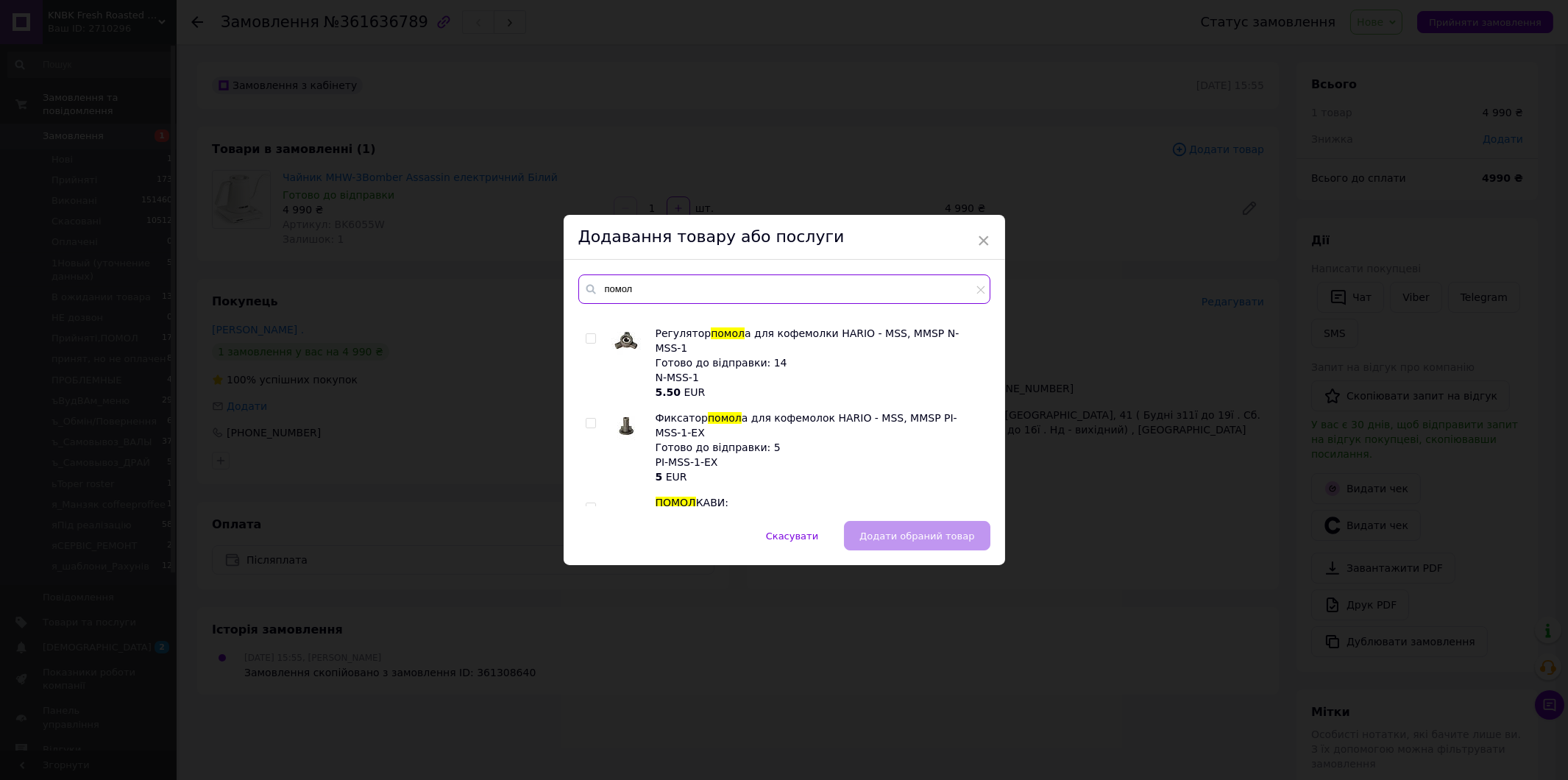
type input "помол"
click at [590, 503] on input "checkbox" at bounding box center [590, 508] width 10 height 10
checkbox input "true"
click at [885, 536] on span "Додати обраний товар" at bounding box center [917, 536] width 115 height 11
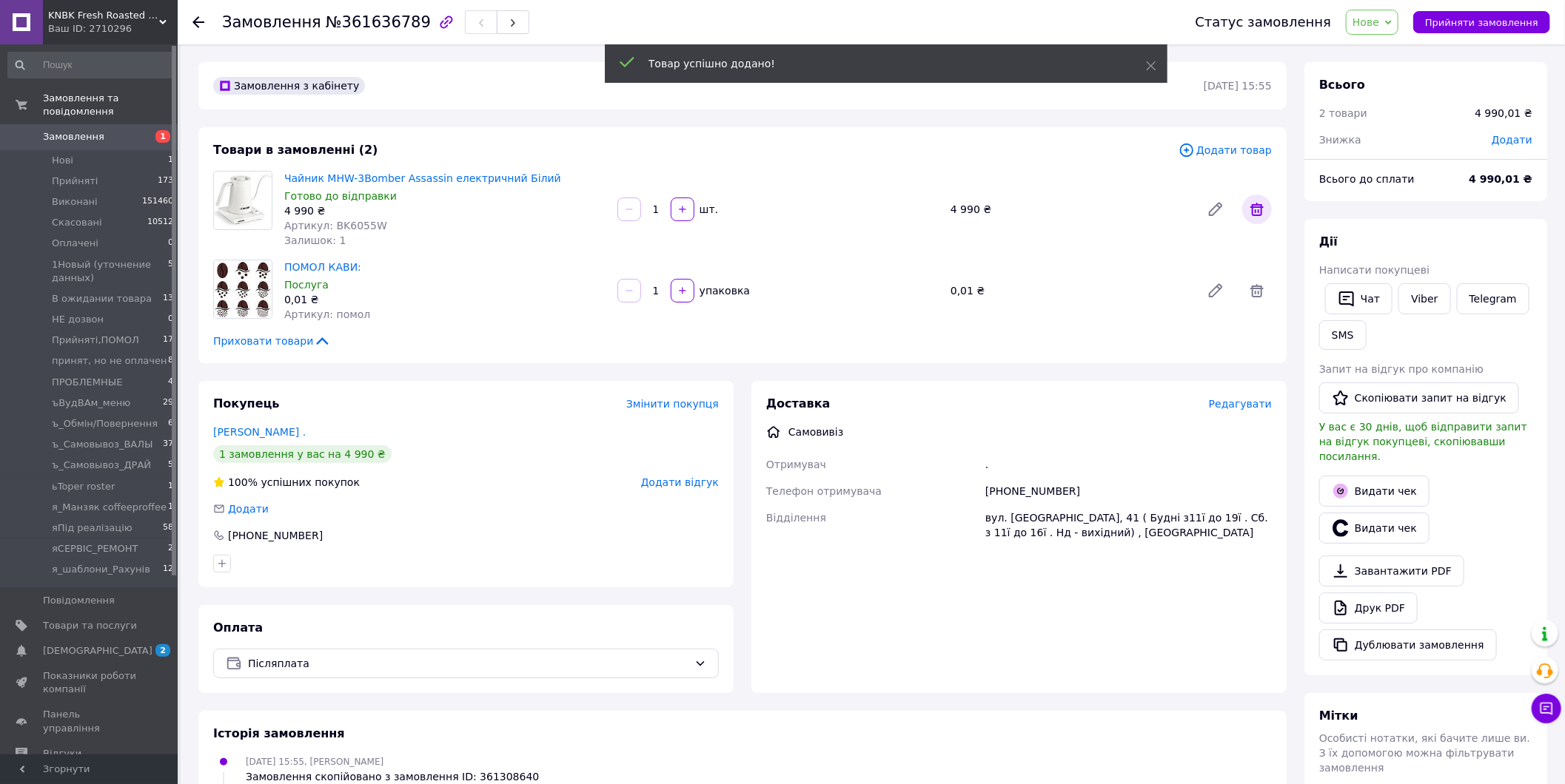
click at [1264, 215] on icon at bounding box center [1257, 209] width 18 height 18
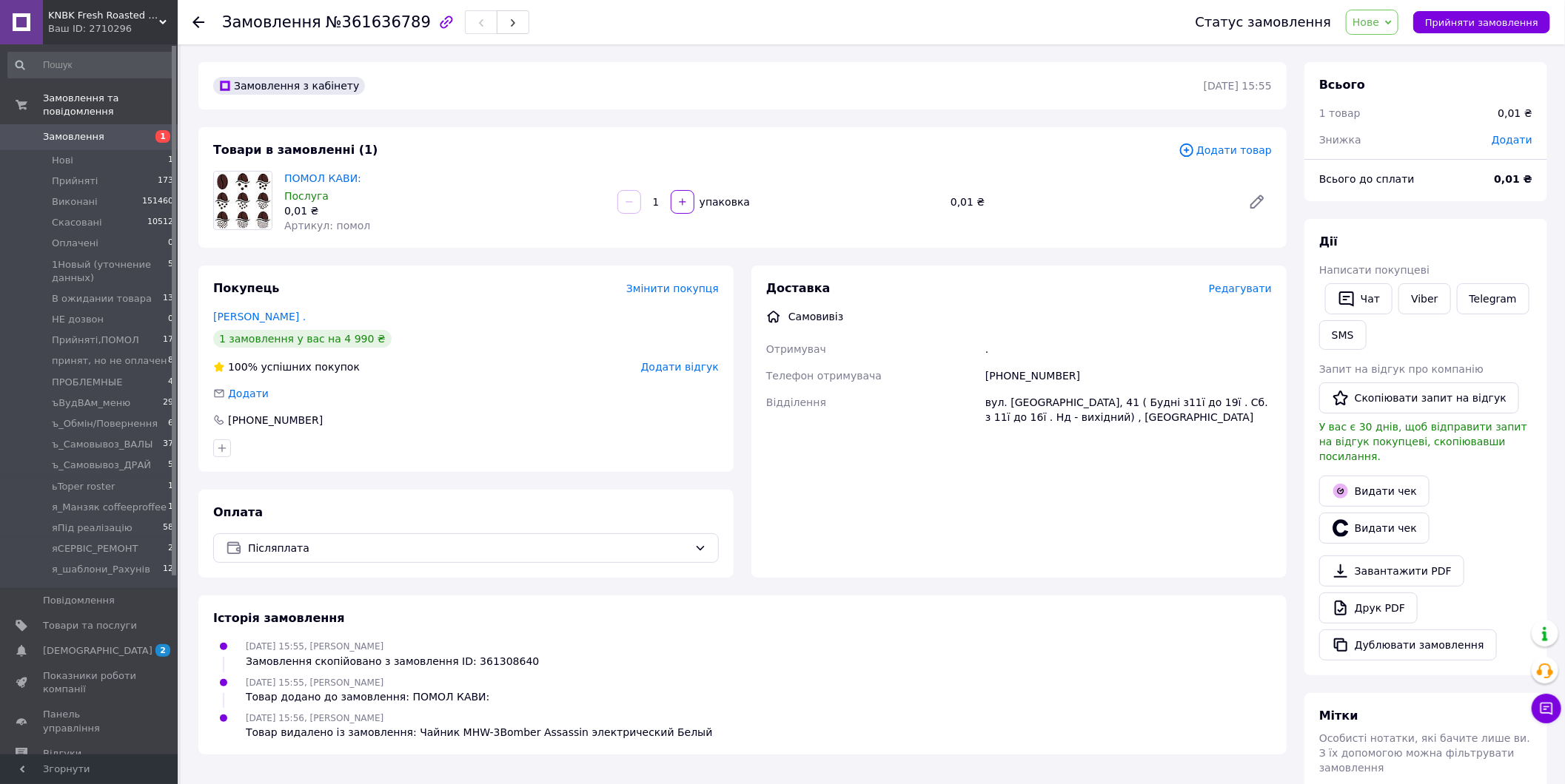
click at [1365, 30] on span "Нове" at bounding box center [1372, 22] width 53 height 25
click at [1424, 144] on li "1Новый (уточнение данных)" at bounding box center [1426, 141] width 159 height 22
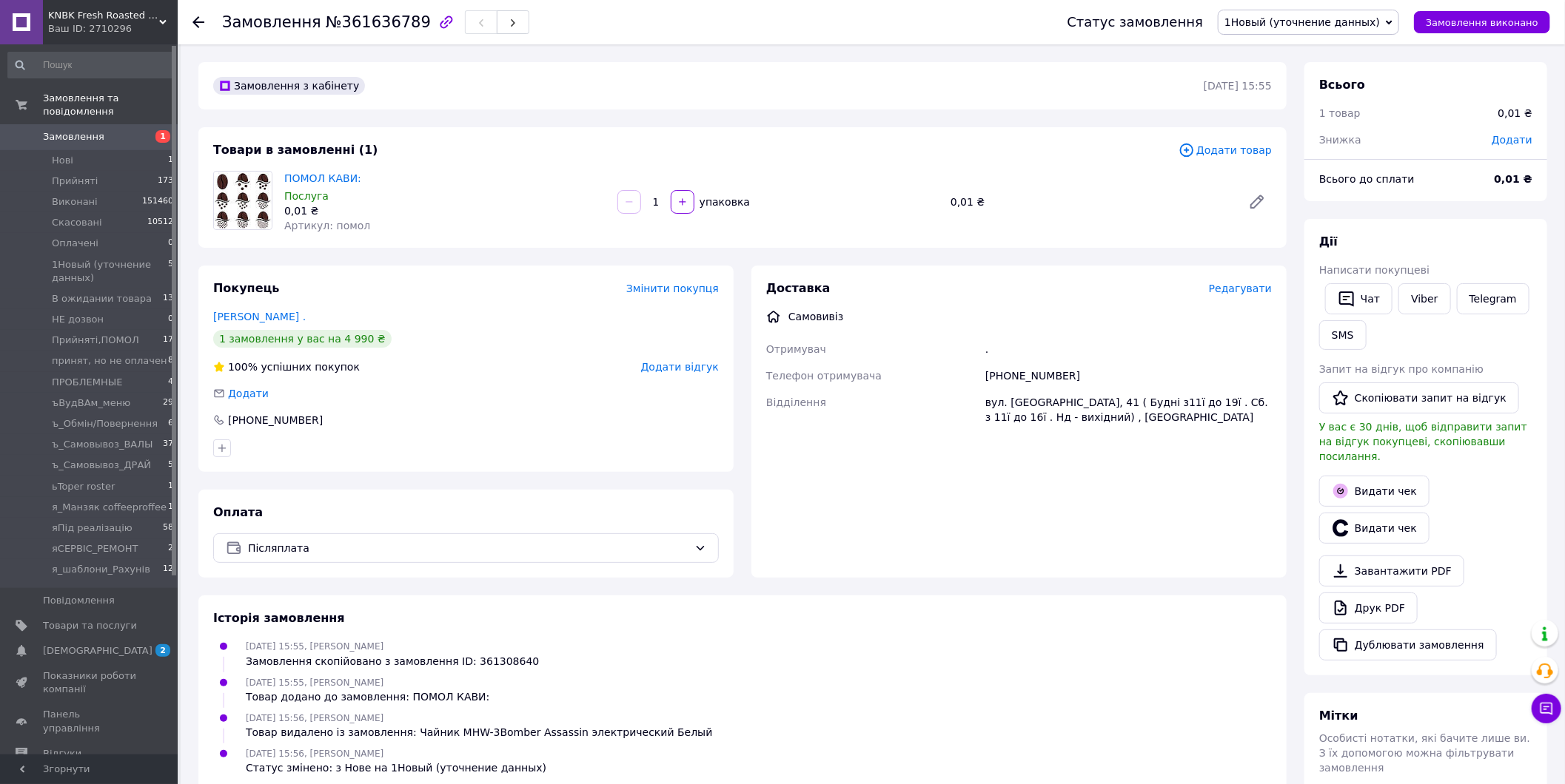
click at [1457, 715] on div "Мітки Особисті нотатки, які бачите лише ви. З їх допомогою можна фільтрувати за…" at bounding box center [1425, 756] width 243 height 126
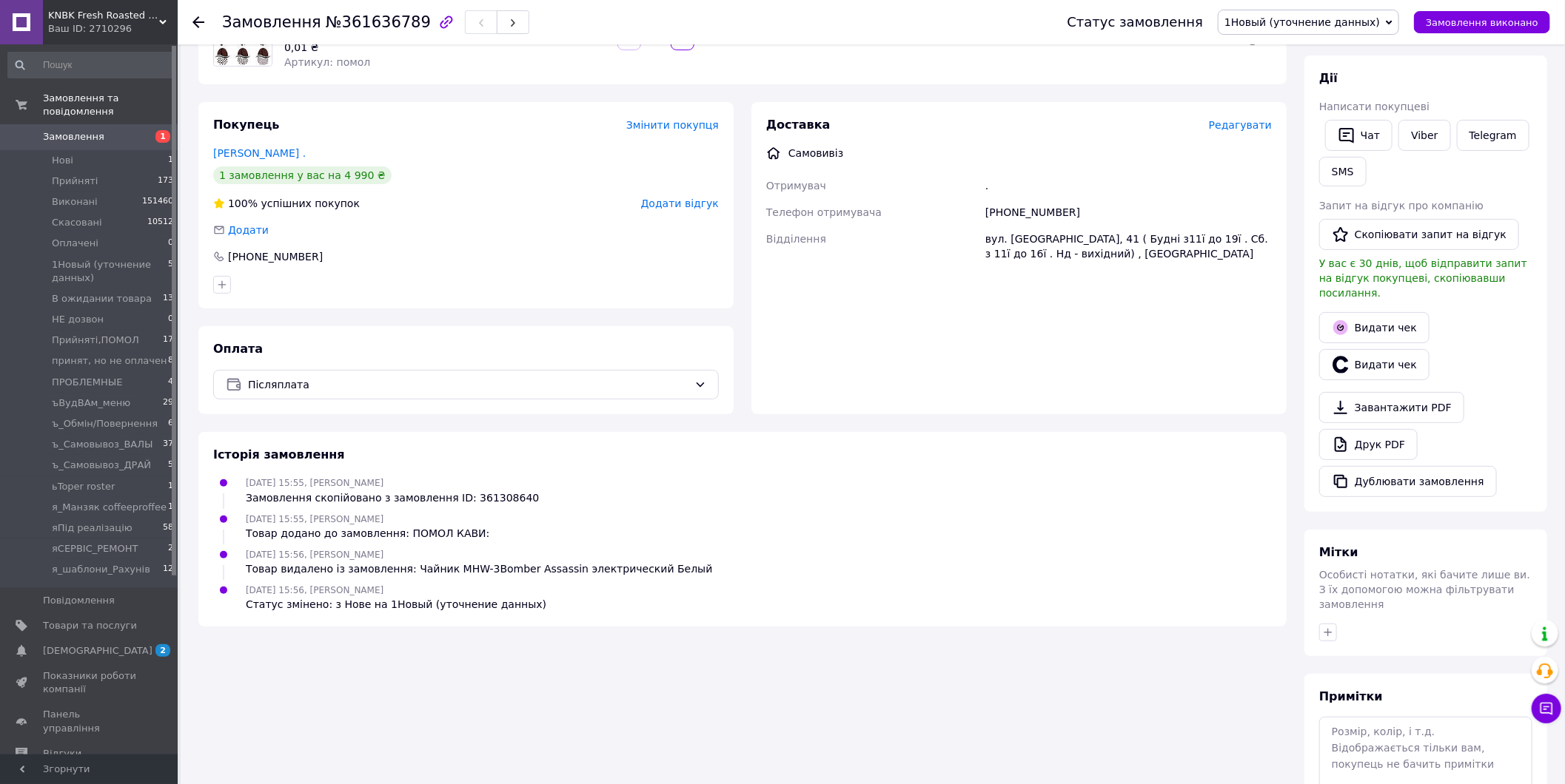
scroll to position [165, 0]
drag, startPoint x: 1404, startPoint y: 684, endPoint x: 1407, endPoint y: 698, distance: 14.3
click at [1404, 688] on div "Примітки Залишилося 300 символів Очистити Зберегти" at bounding box center [1425, 771] width 213 height 166
click at [1407, 716] on textarea at bounding box center [1425, 755] width 213 height 79
paste textarea "я приходила з дитиною до [GEOGRAPHIC_DATA] , Ви сказали , що сьогодні буде тайм…"
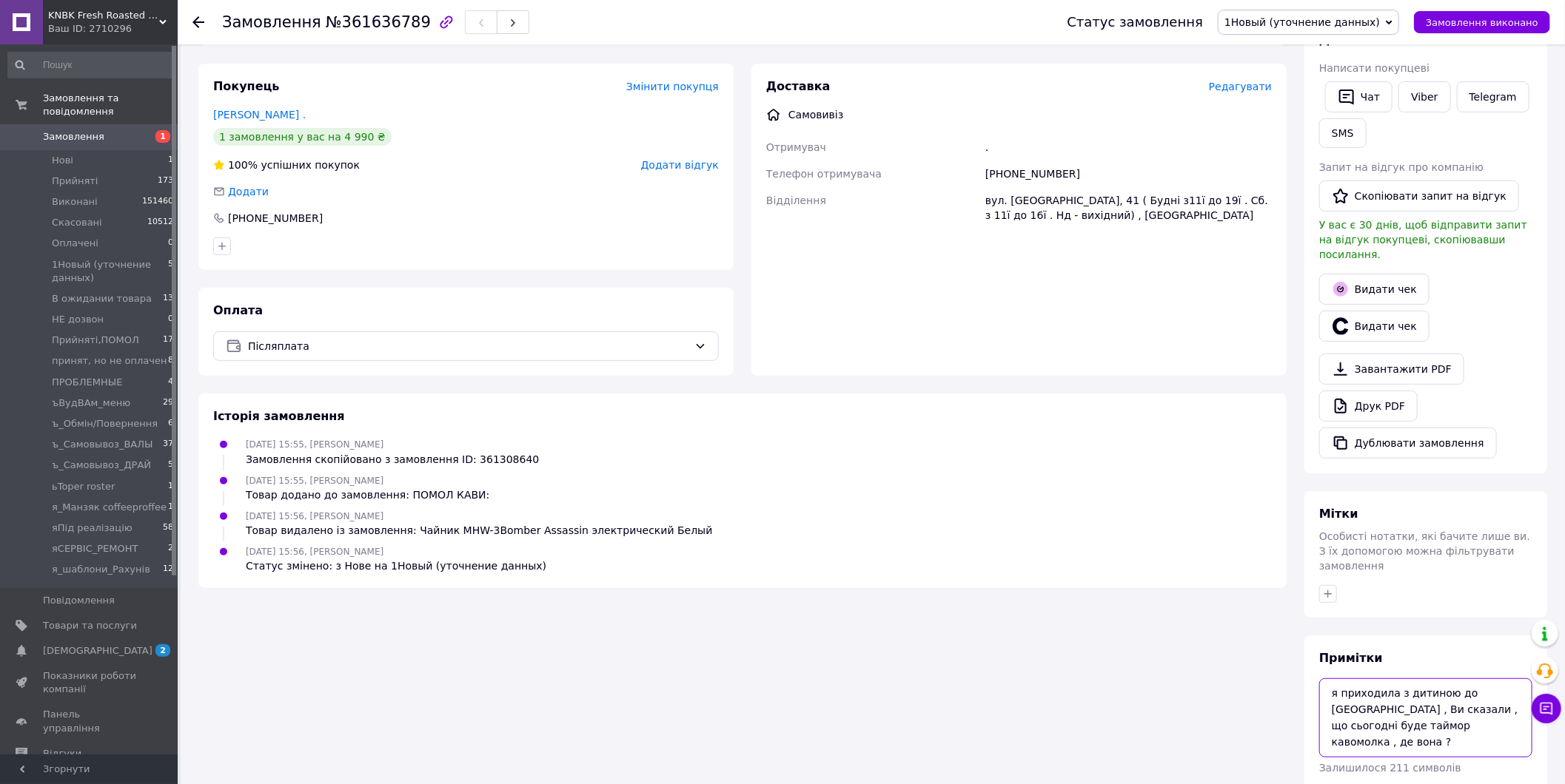
scroll to position [238, 0]
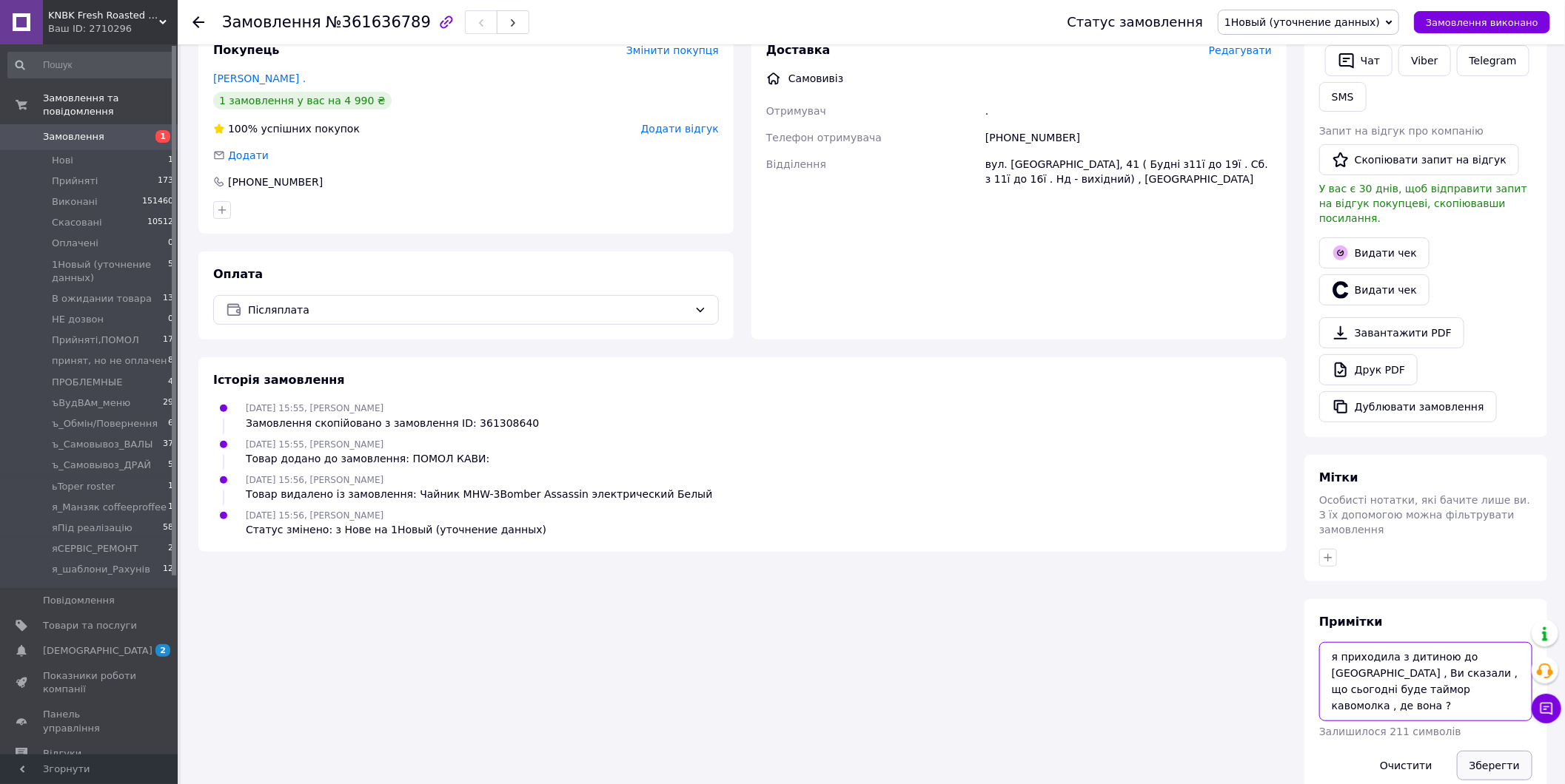
type textarea "я приходила з дитиною до [GEOGRAPHIC_DATA] , Ви сказали , що сьогодні буде тайм…"
click at [1484, 751] on button "Зберегти" at bounding box center [1494, 765] width 75 height 30
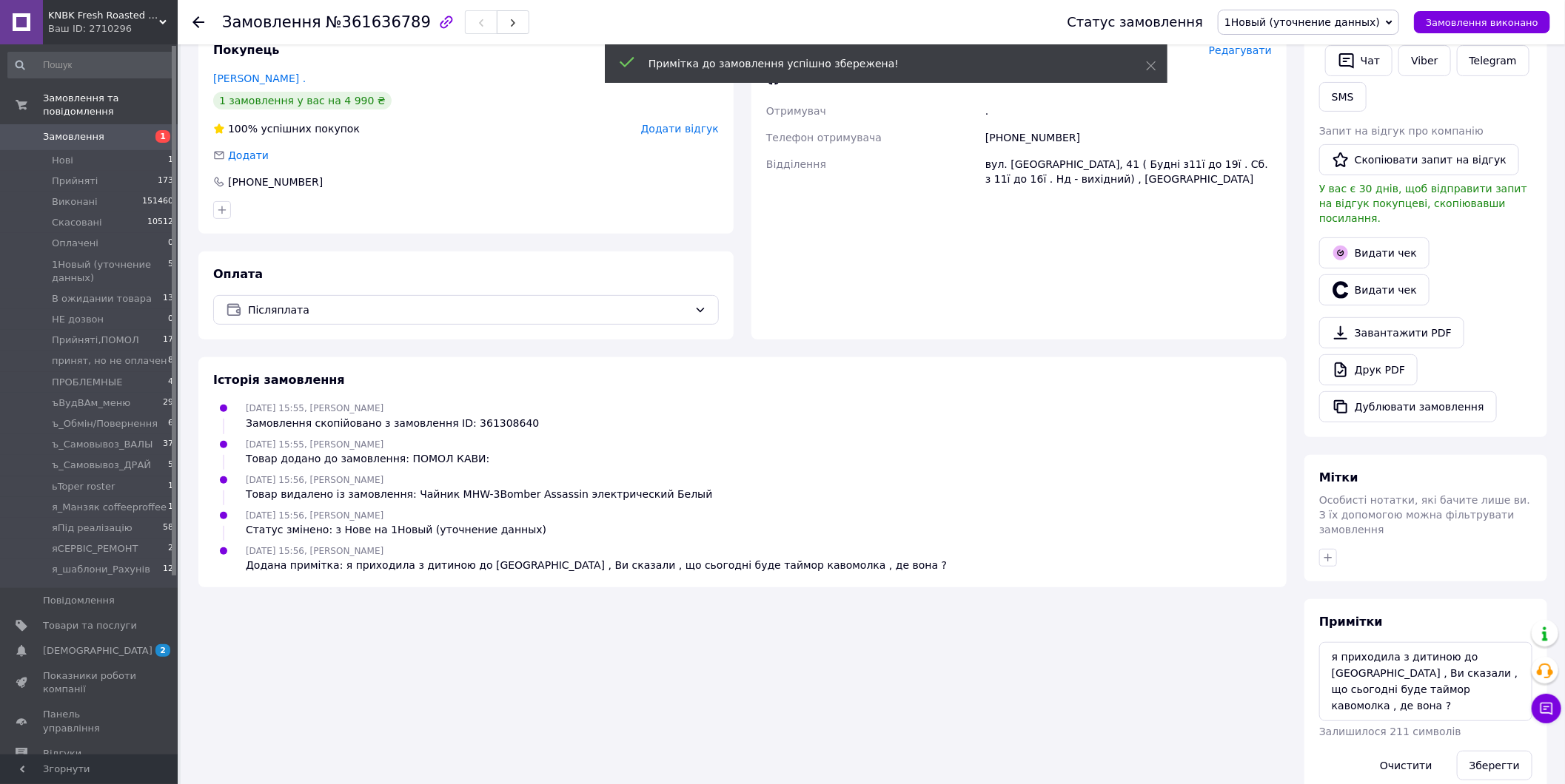
click at [106, 130] on span "Замовлення" at bounding box center [90, 136] width 94 height 13
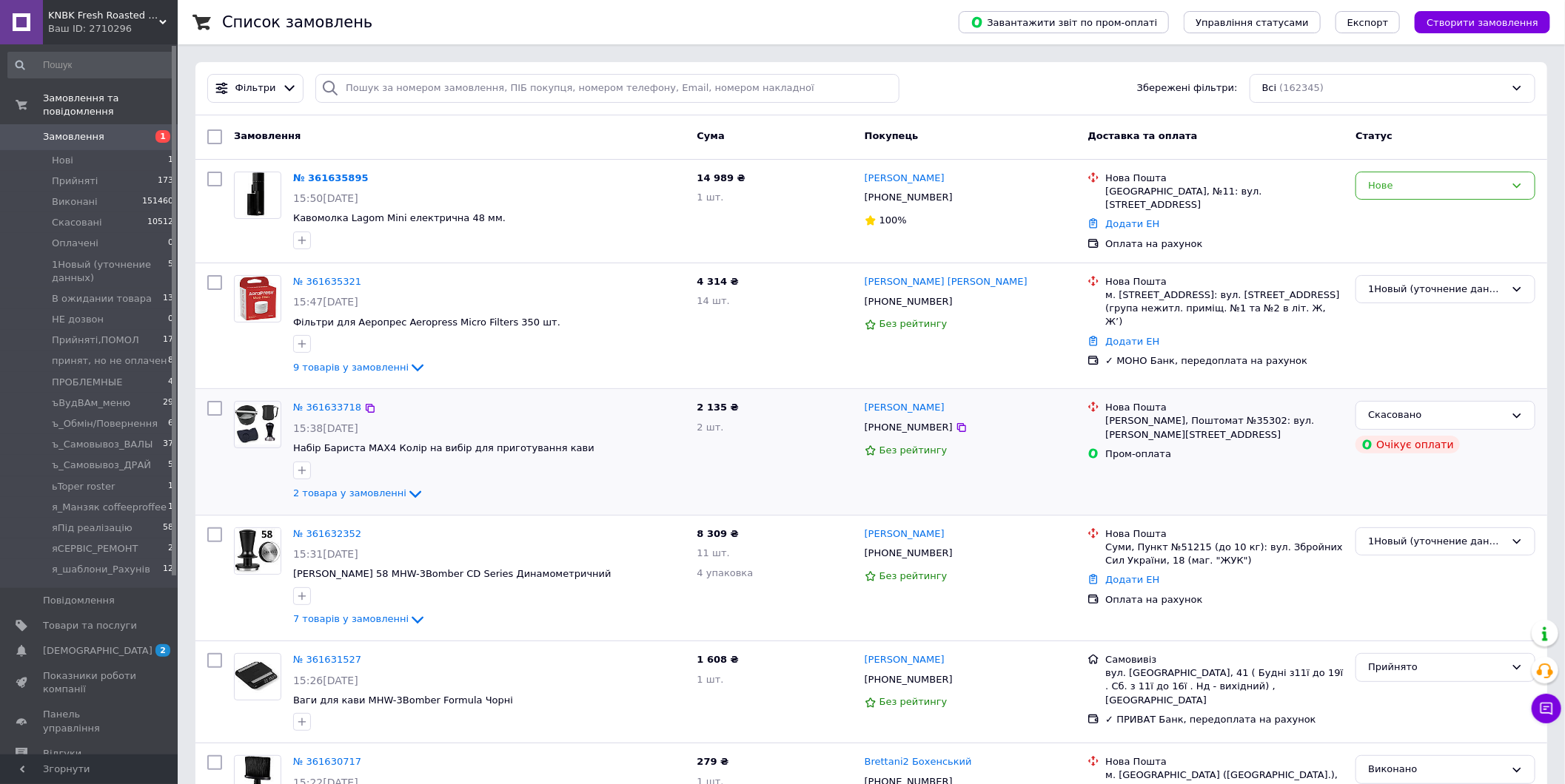
click at [1274, 473] on div "Нова Пошта Нетішин, Поштомат №35302: вул. [PERSON_NAME][STREET_ADDRESS], біля в…" at bounding box center [1215, 451] width 268 height 113
click at [134, 262] on span "1Новый (уточнение данных)" at bounding box center [110, 272] width 116 height 27
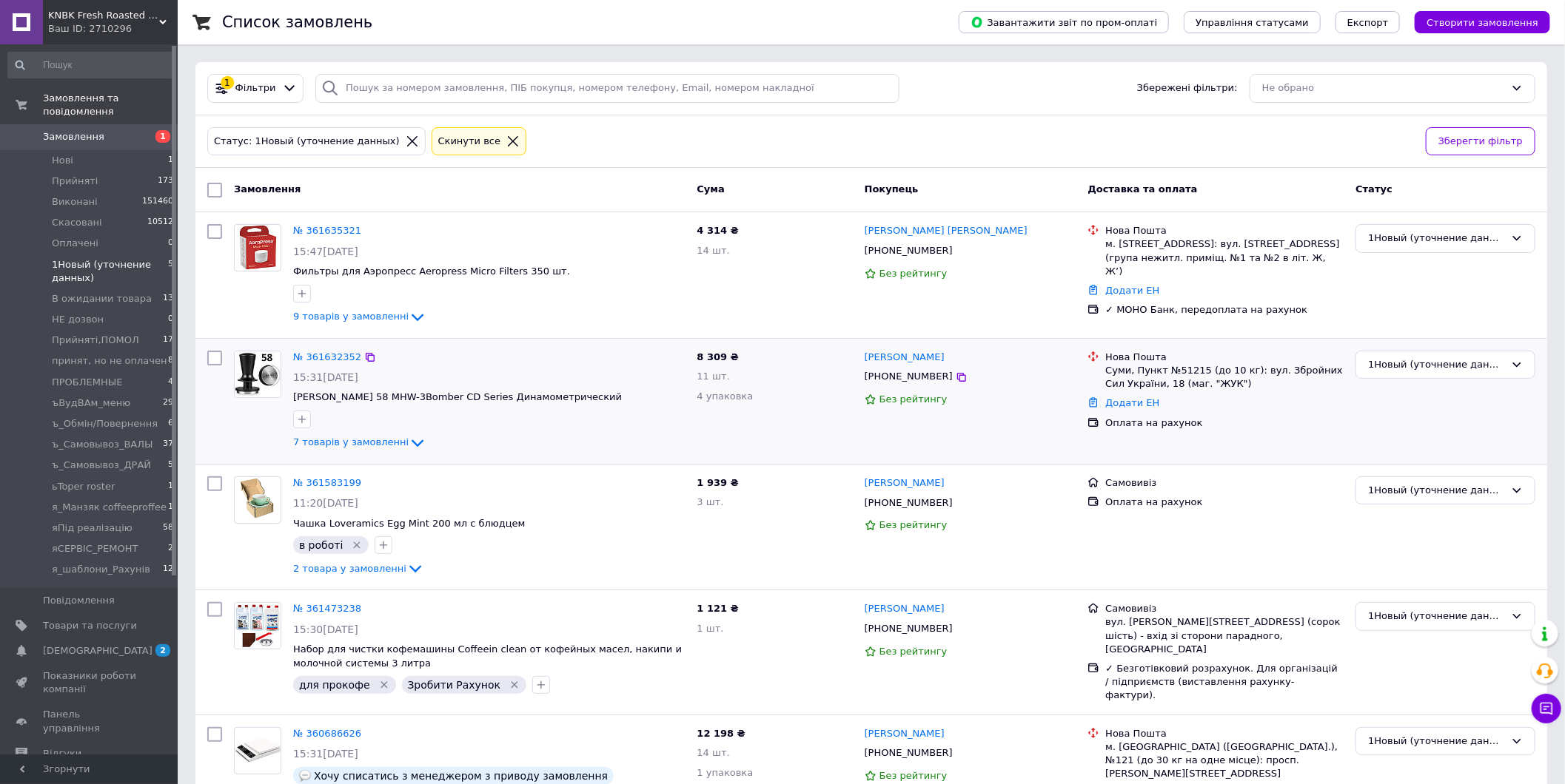
click at [1304, 442] on div "Нова Пошта Суми, Пункт №51215 (до 10 кг): вул. Збройних Сил України, 18 (маг. "…" at bounding box center [1215, 401] width 268 height 113
click at [81, 130] on span "Замовлення" at bounding box center [73, 136] width 62 height 13
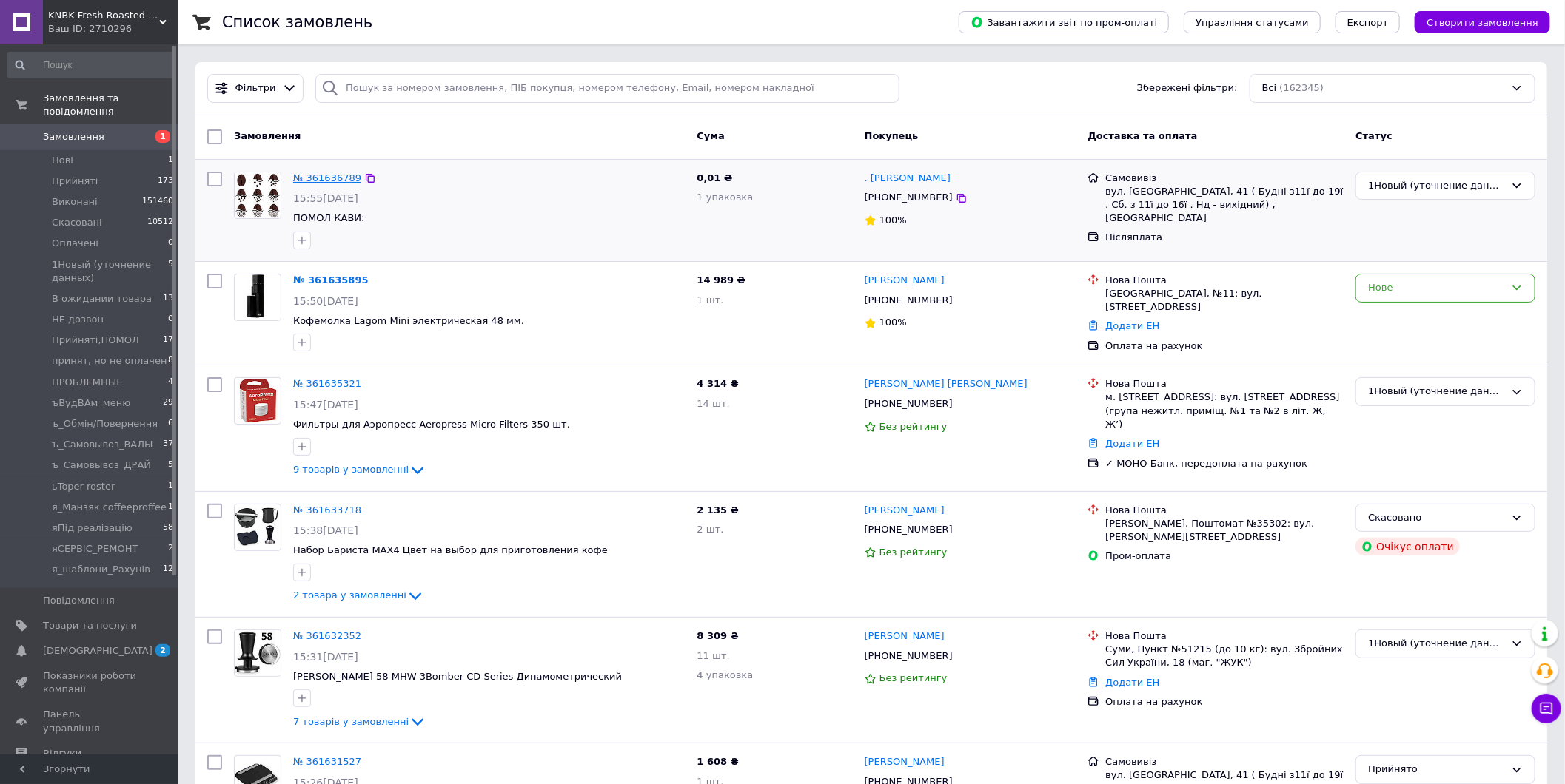
click at [312, 173] on link "№ 361636789" at bounding box center [327, 178] width 68 height 11
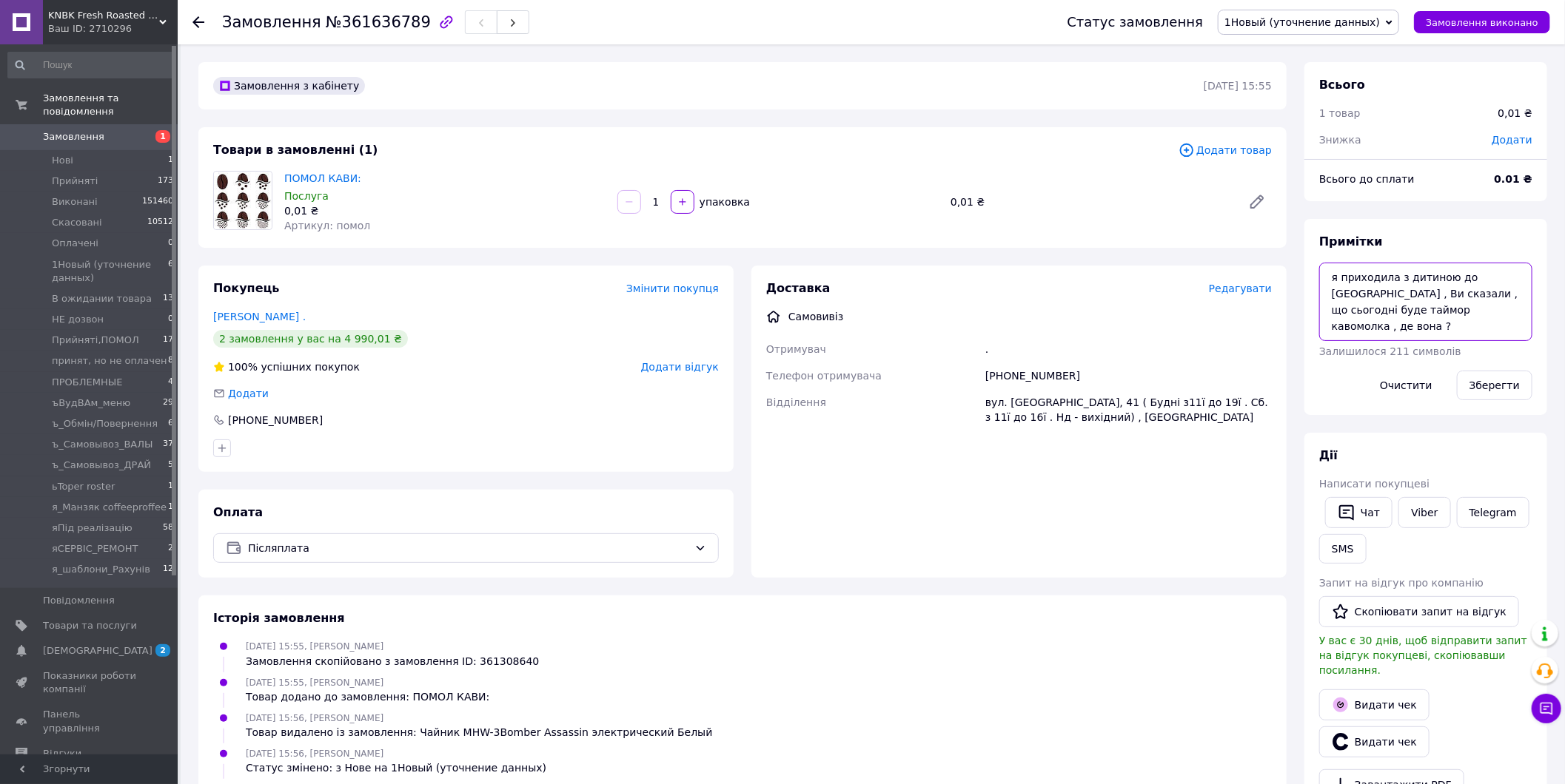
click at [1446, 322] on textarea "я приходила з дитиною до Вас , Ви сказали , що сьогодні буде таймор кавомолка ,…" at bounding box center [1425, 302] width 213 height 79
type textarea "я приходила з дитиною до Вас , Ви сказали , що сьогодні буде таймор кавомолка ,…"
click at [1509, 388] on button "Зберегти" at bounding box center [1494, 385] width 75 height 30
click at [100, 130] on span "Замовлення" at bounding box center [90, 136] width 94 height 13
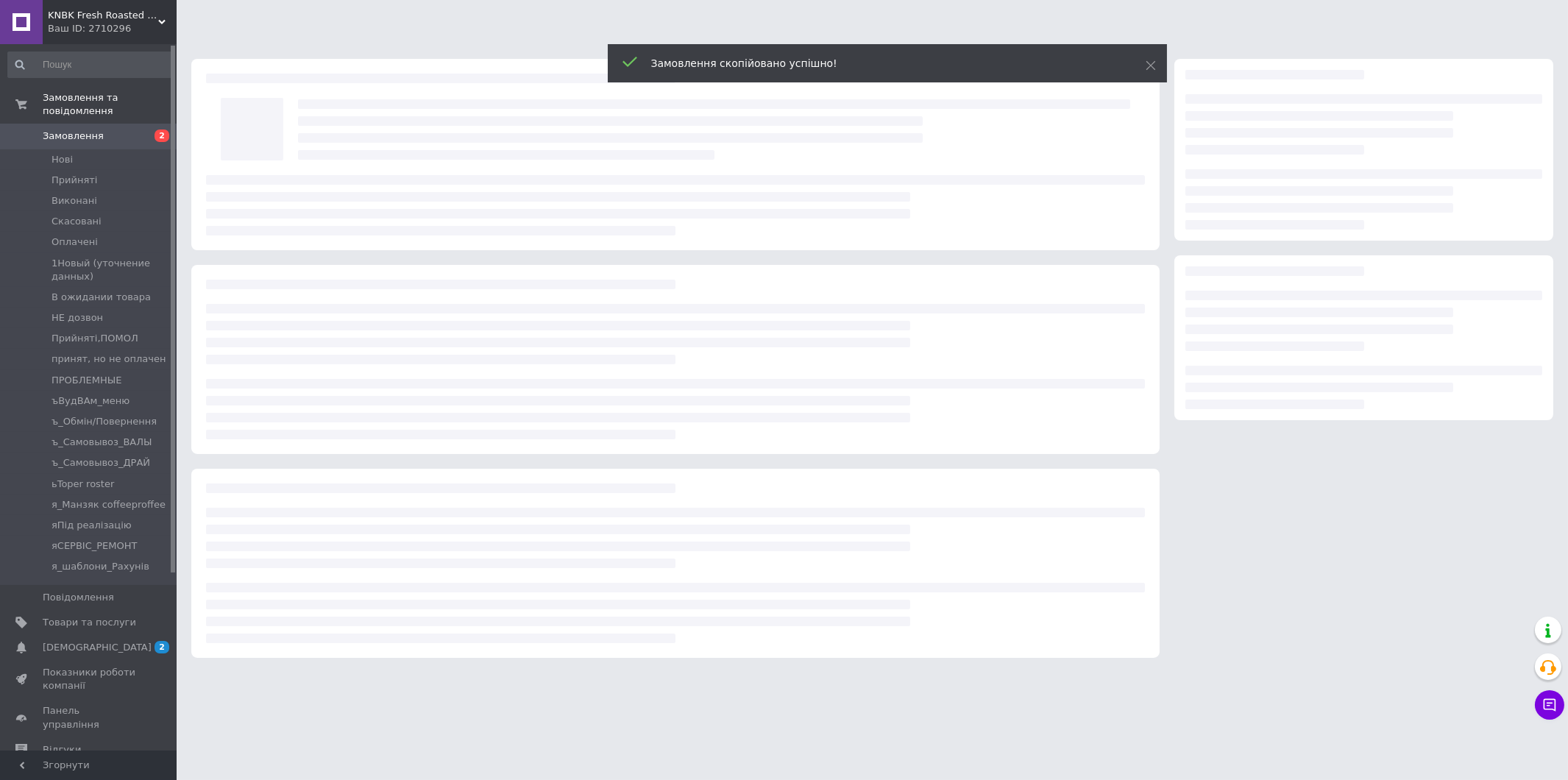
click at [1307, 555] on div at bounding box center [1363, 358] width 393 height 613
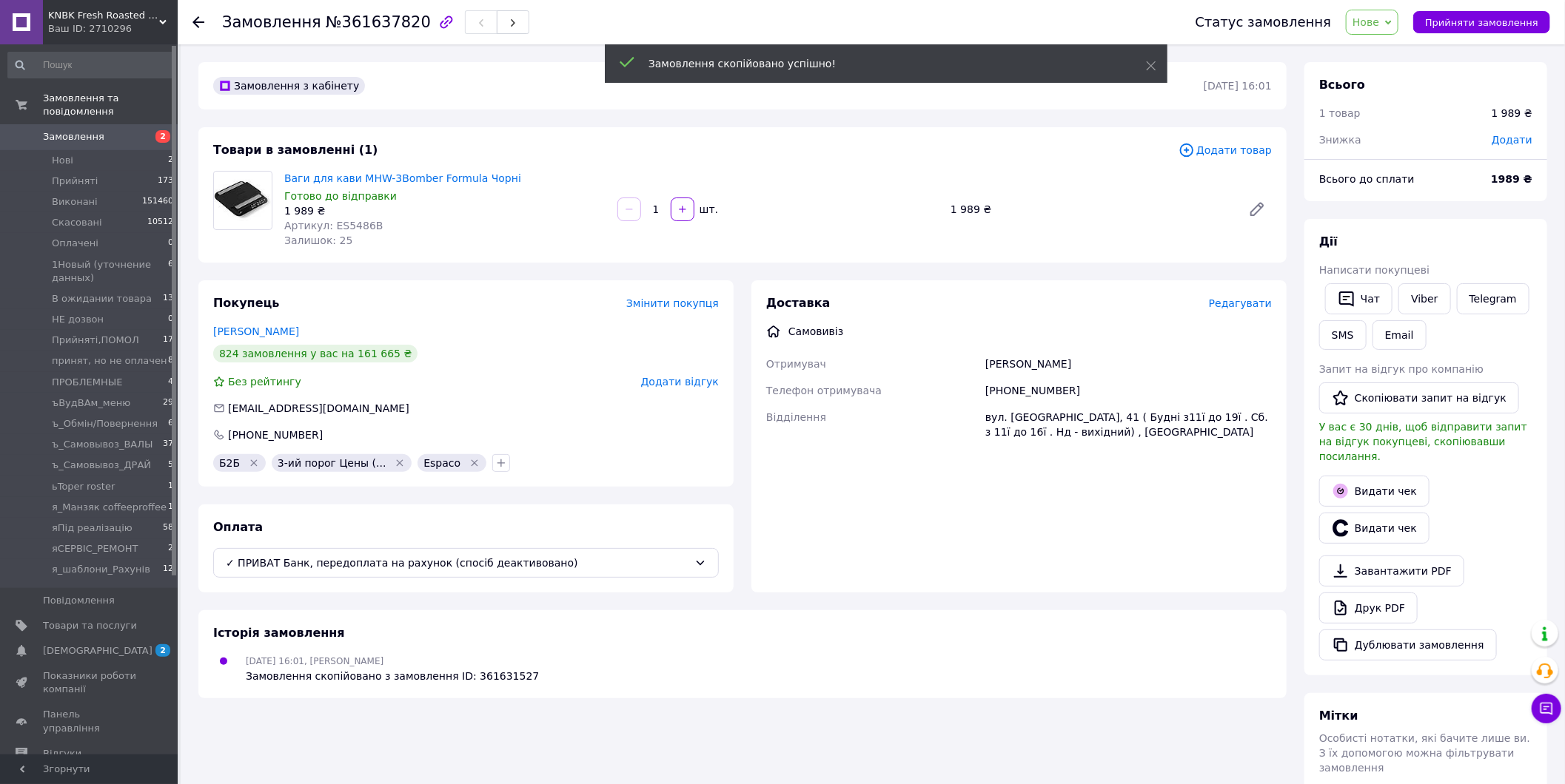
click at [1247, 149] on span "Додати товар" at bounding box center [1225, 150] width 93 height 16
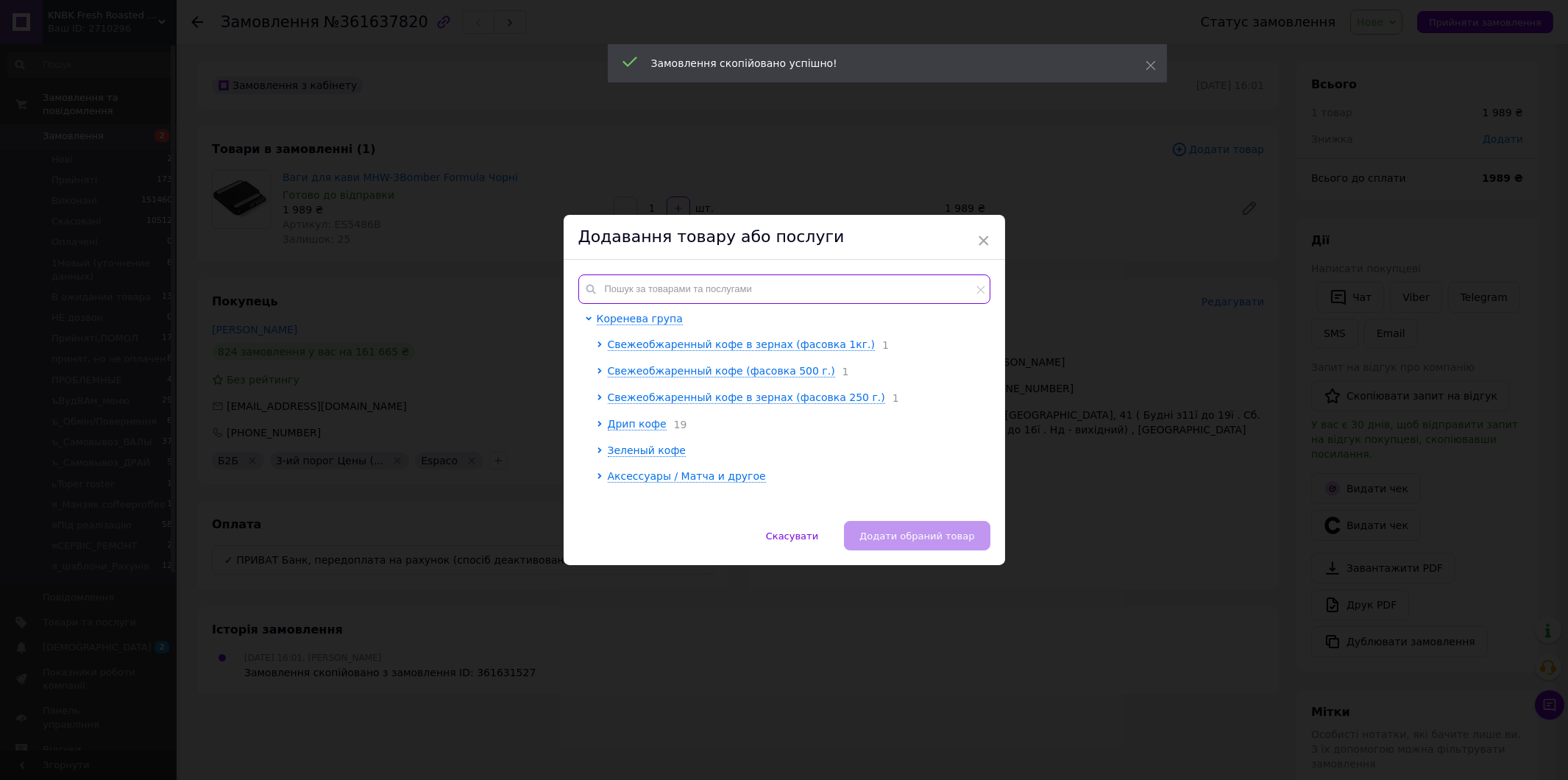
click at [753, 288] on input "text" at bounding box center [784, 288] width 412 height 29
paste input "13995"
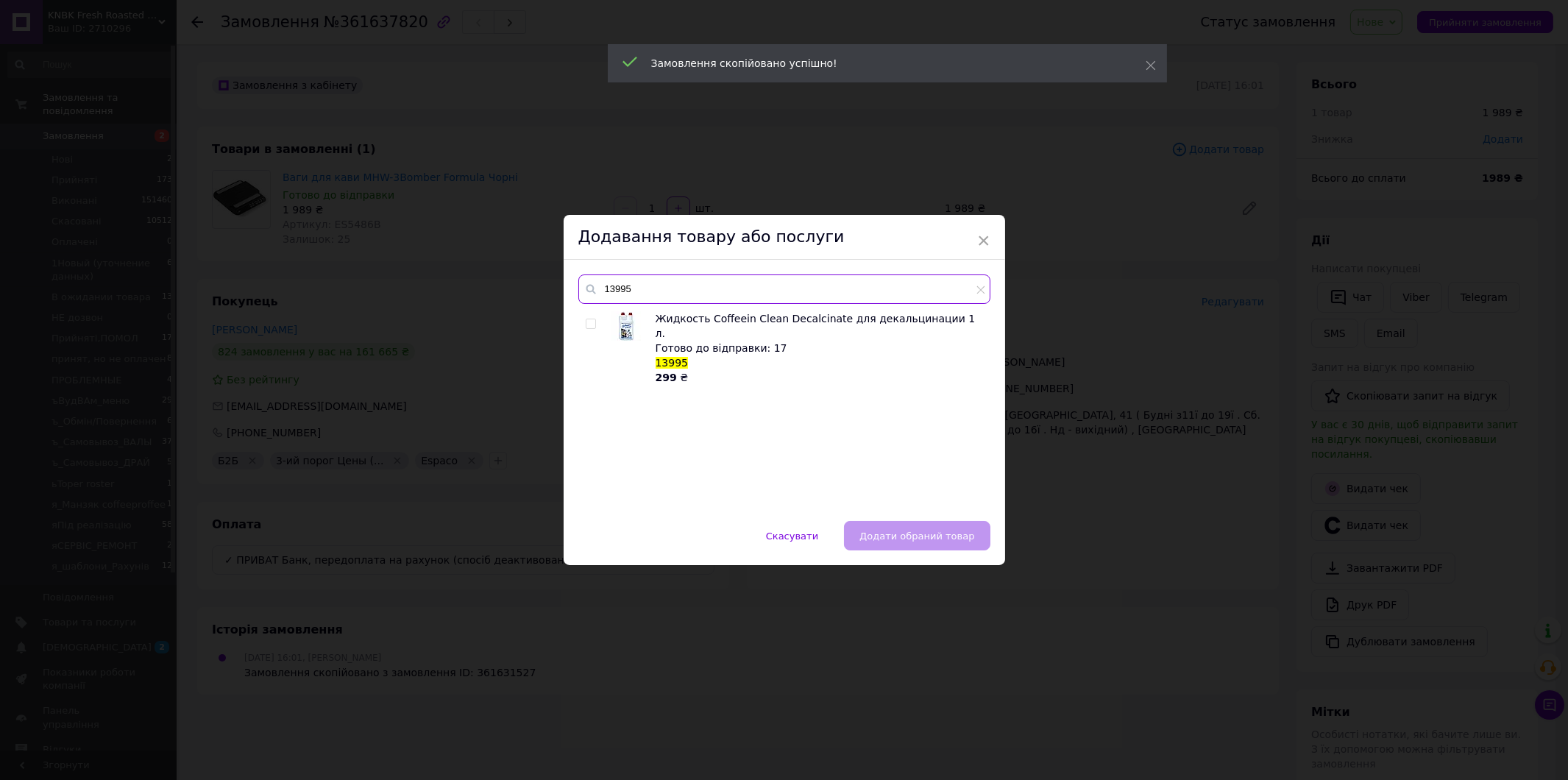
type input "13995"
click at [589, 320] on input "checkbox" at bounding box center [590, 324] width 10 height 10
checkbox input "true"
click at [977, 533] on button "Додати обраний товар" at bounding box center [917, 535] width 146 height 29
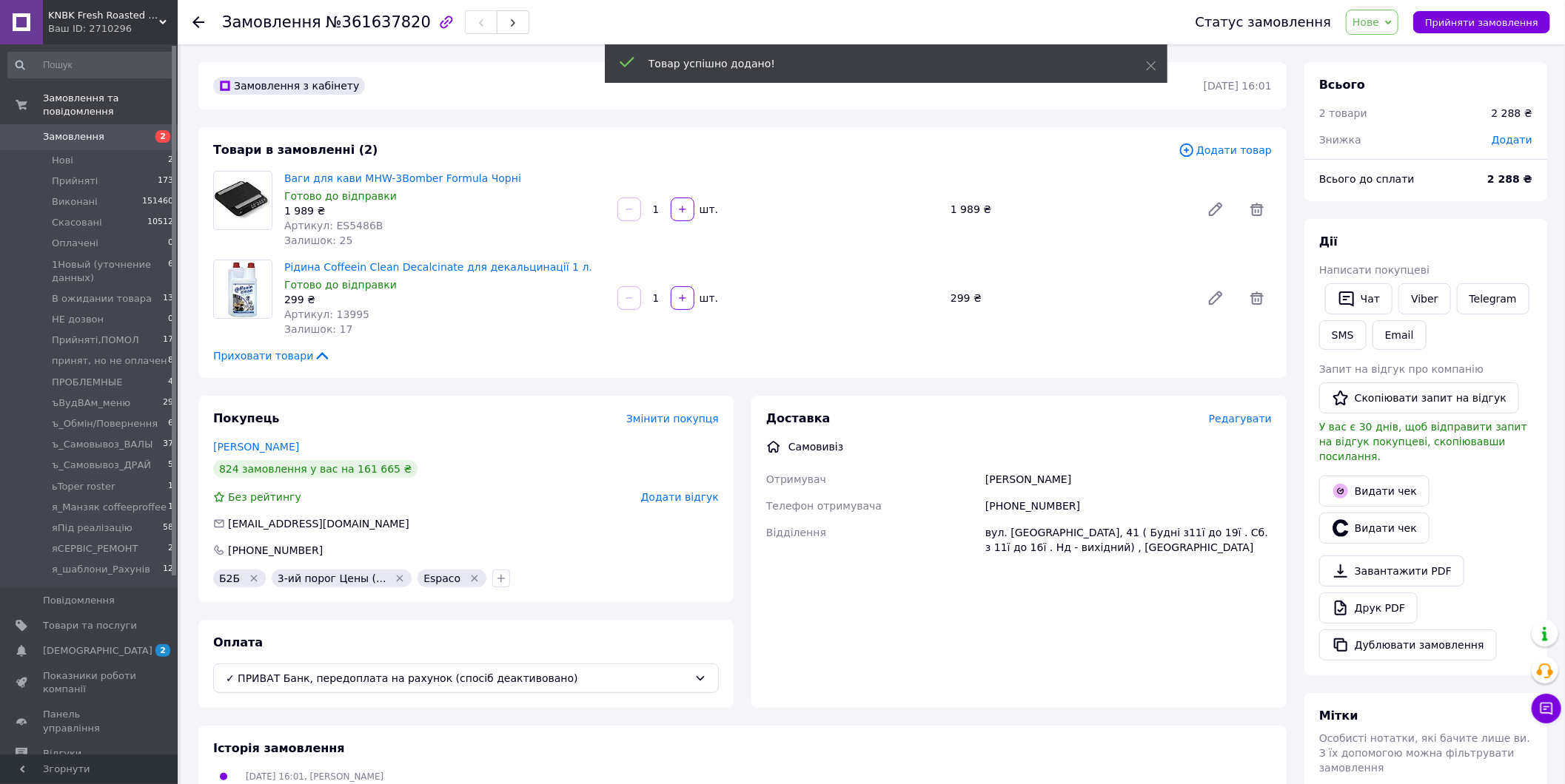
drag, startPoint x: 1260, startPoint y: 213, endPoint x: 1253, endPoint y: 224, distance: 13.0
click at [1261, 213] on icon at bounding box center [1257, 209] width 18 height 18
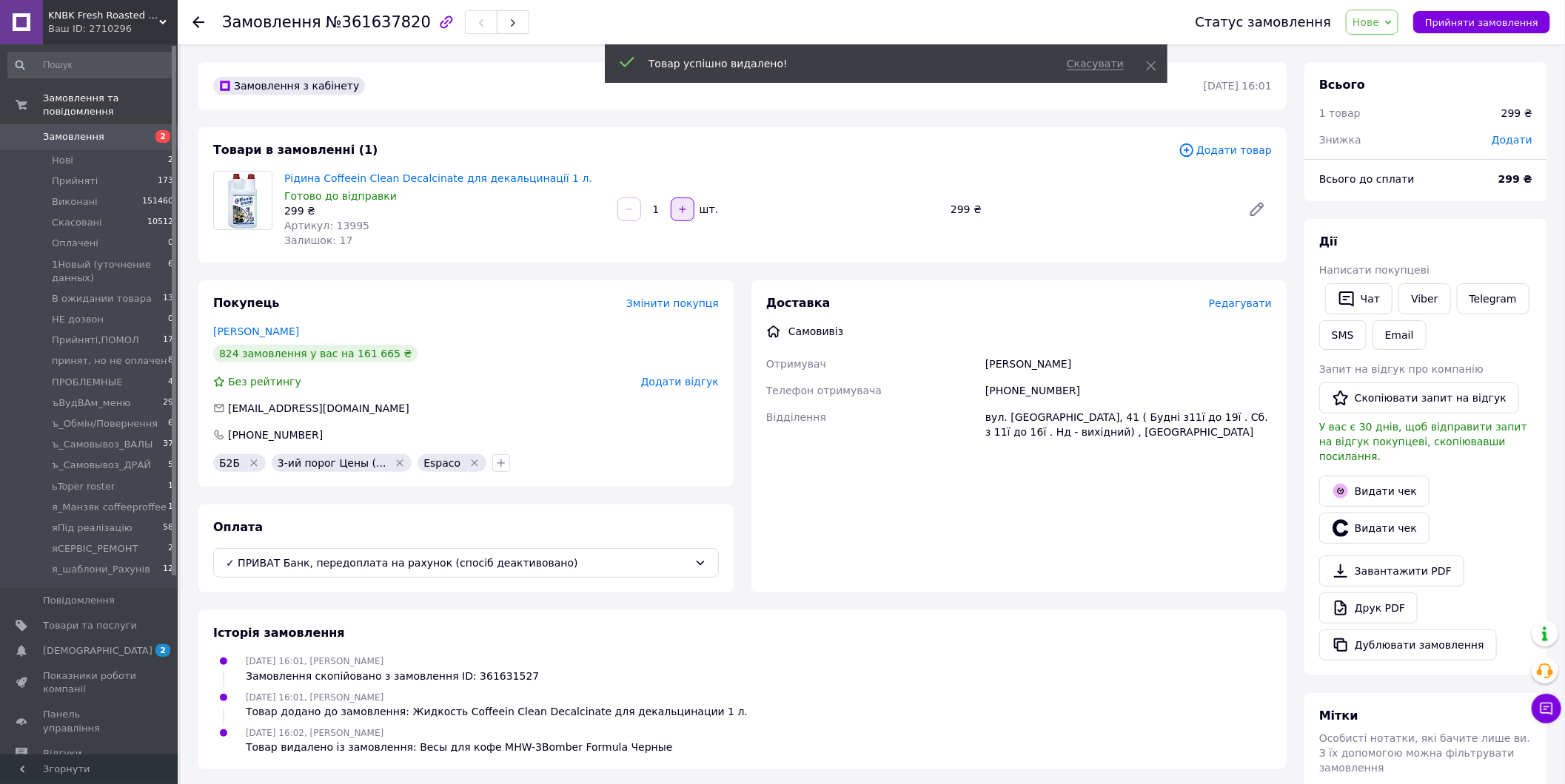
click at [681, 213] on icon "button" at bounding box center [682, 209] width 11 height 11
click at [682, 213] on icon "button" at bounding box center [682, 209] width 11 height 11
type input "3"
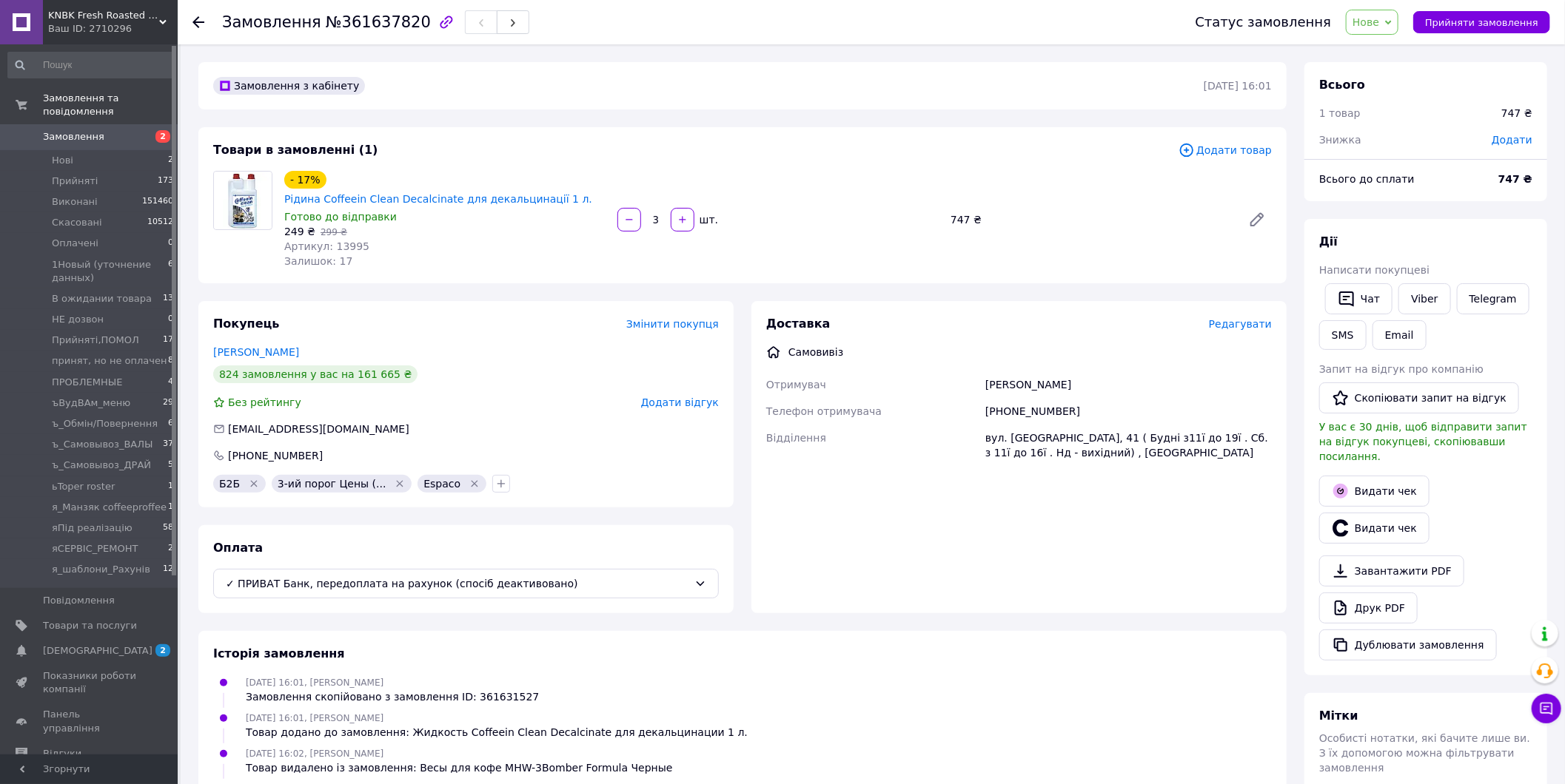
click at [1385, 748] on div "Мітки Особисті нотатки, які бачите лише ви. З їх допомогою можна фільтрувати за…" at bounding box center [1425, 756] width 243 height 126
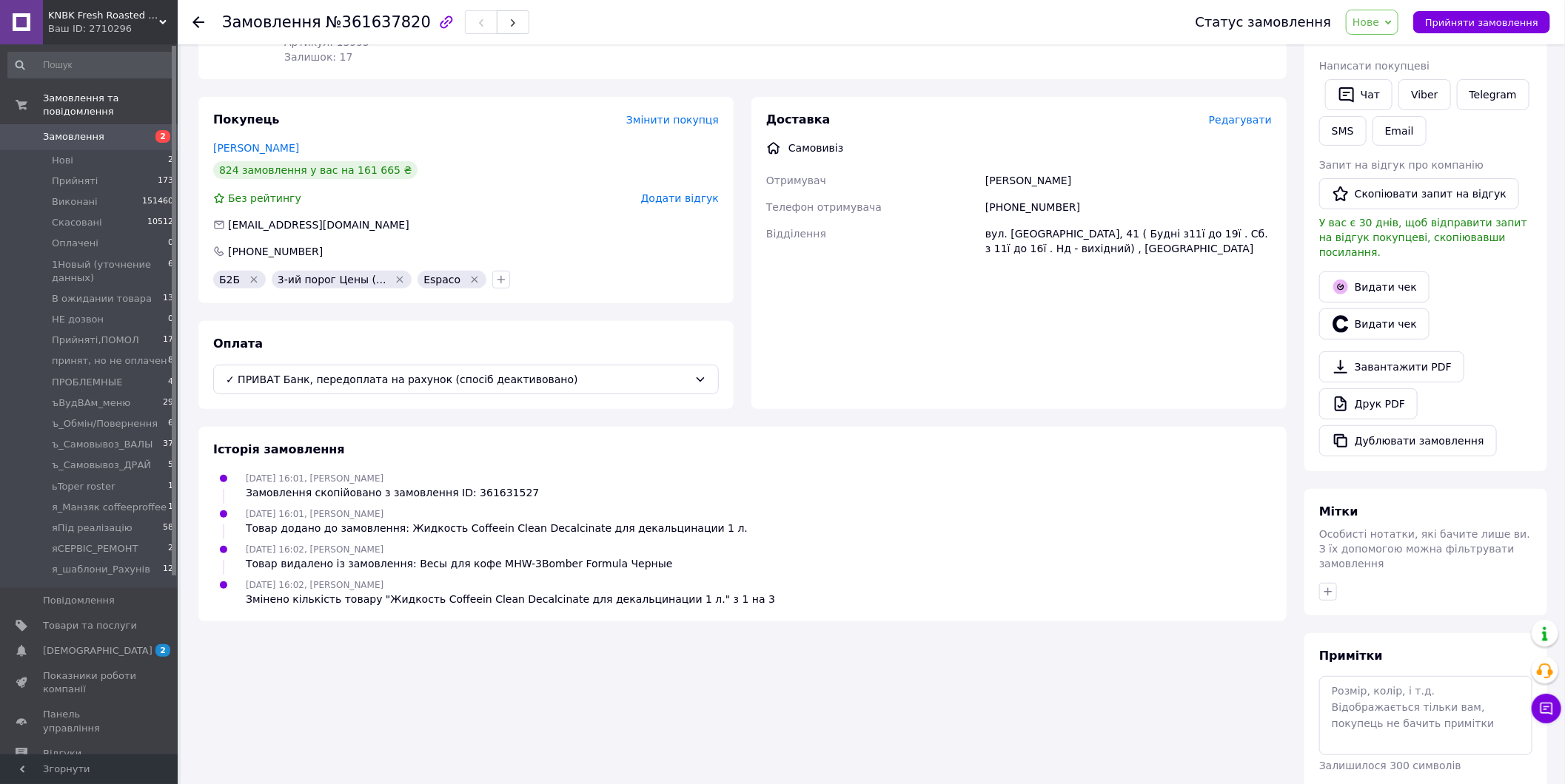
scroll to position [238, 0]
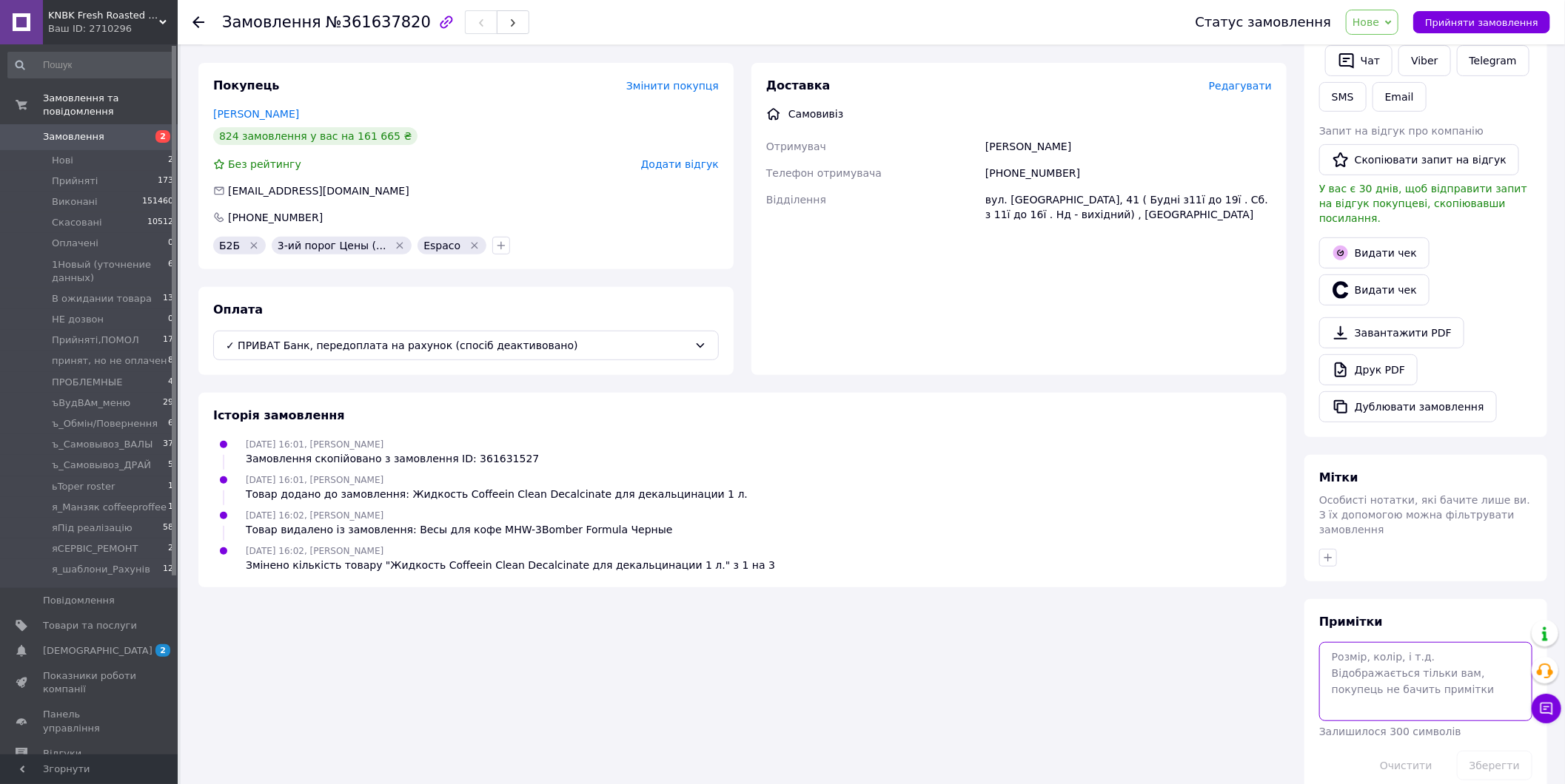
click at [1404, 645] on textarea at bounding box center [1425, 682] width 213 height 79
paste textarea "ТТН 20451247295011"
type textarea "ТТН 20451247295011"
click at [1516, 751] on button "Зберегти" at bounding box center [1494, 765] width 75 height 30
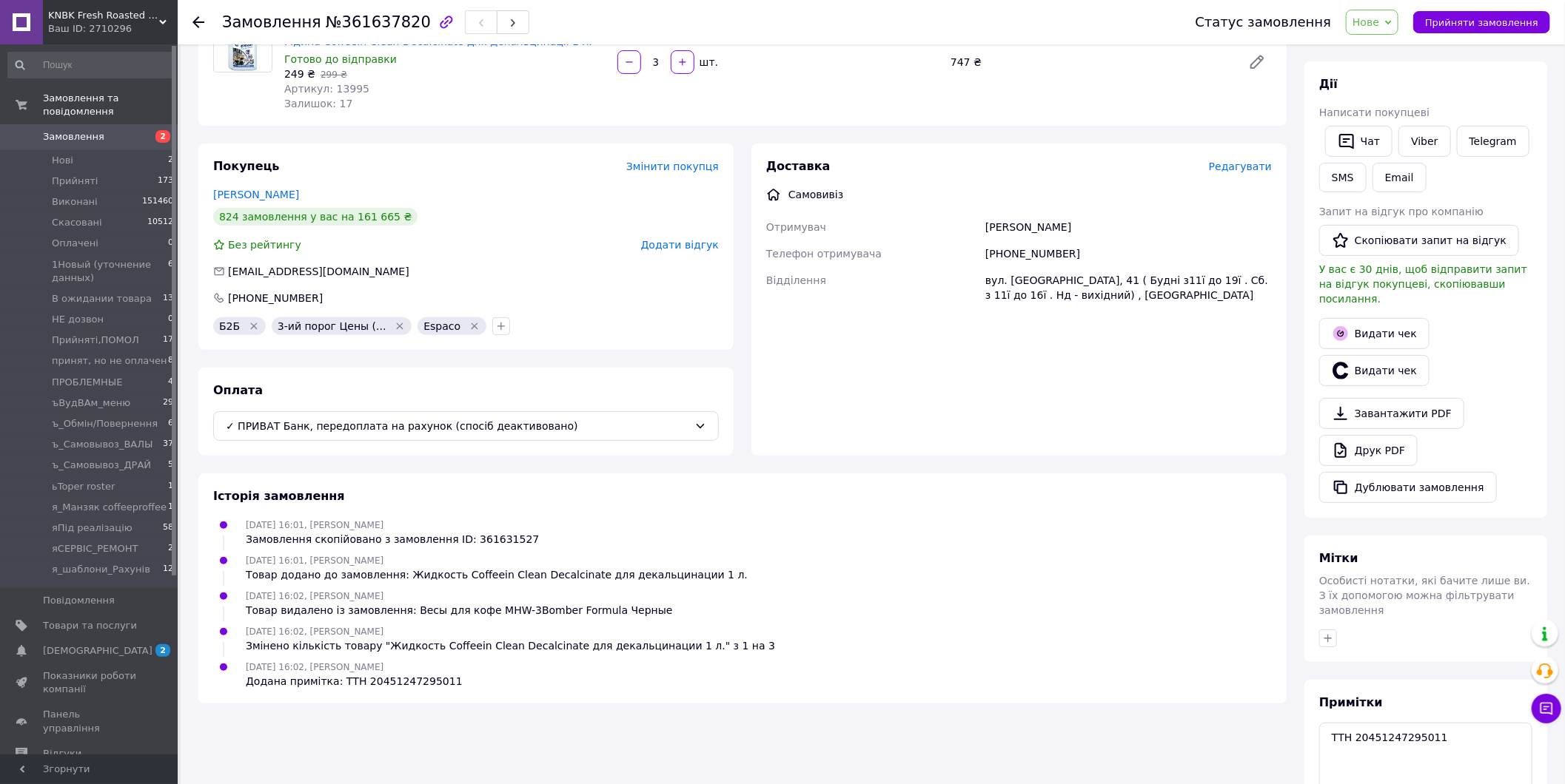
scroll to position [165, 0]
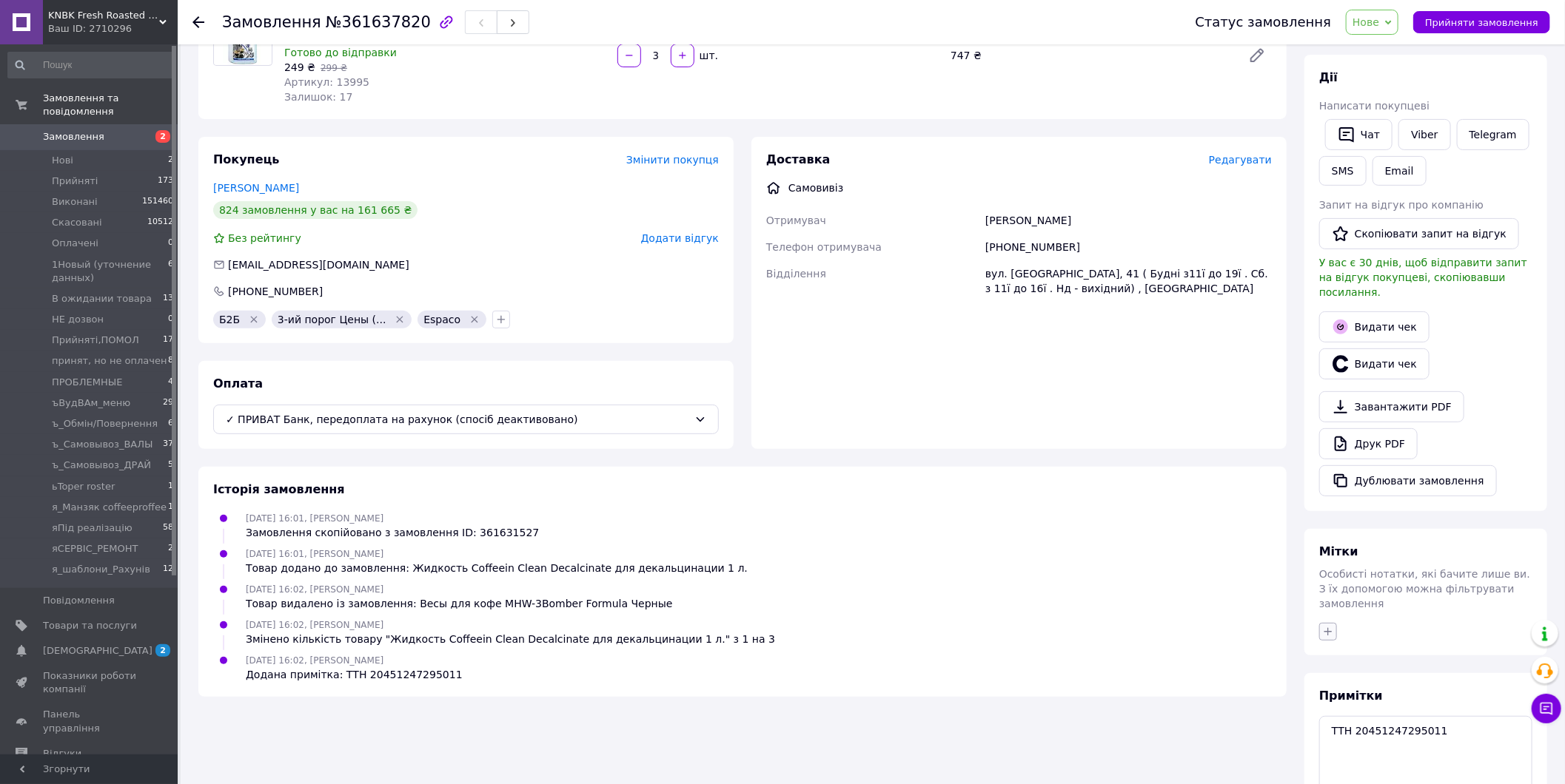
click at [1328, 627] on icon "button" at bounding box center [1328, 631] width 8 height 8
click at [1397, 656] on input "d hjm" at bounding box center [1410, 670] width 167 height 30
type input "в"
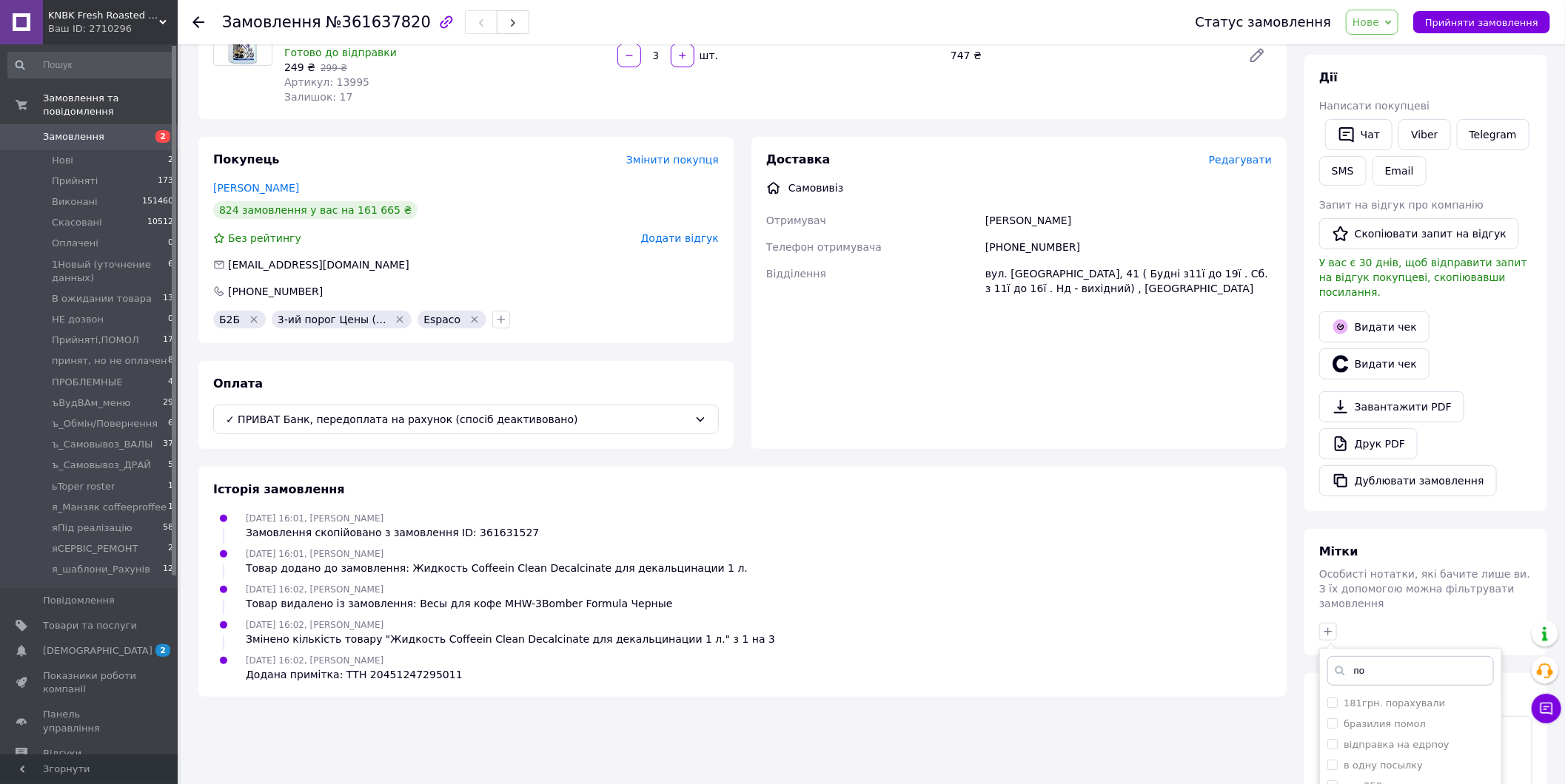
type input "п"
type input "в роб"
click at [1421, 694] on li "в роботі" at bounding box center [1410, 703] width 182 height 21
checkbox input "true"
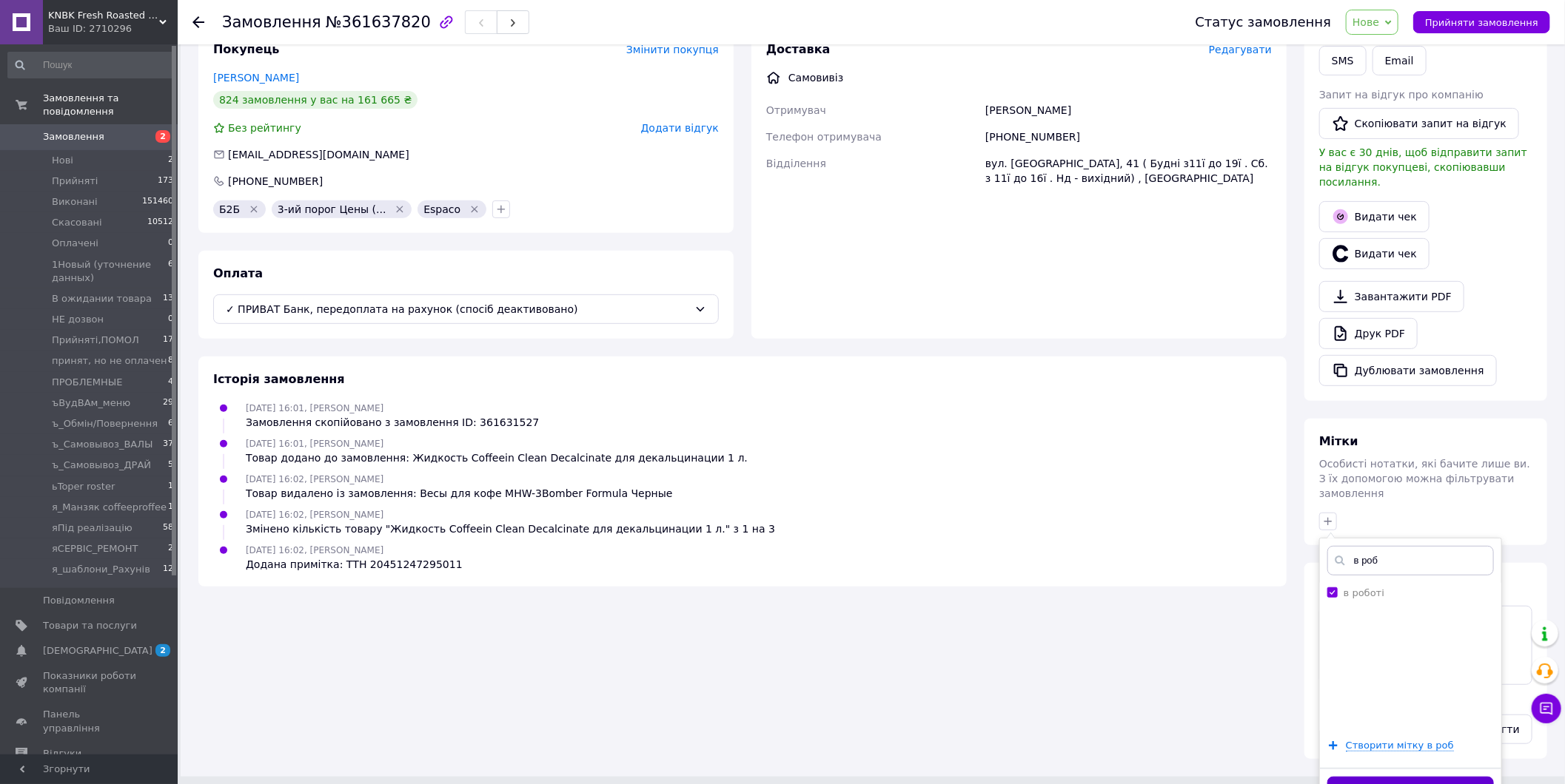
click at [1419, 777] on button "Додати мітку" at bounding box center [1410, 791] width 167 height 29
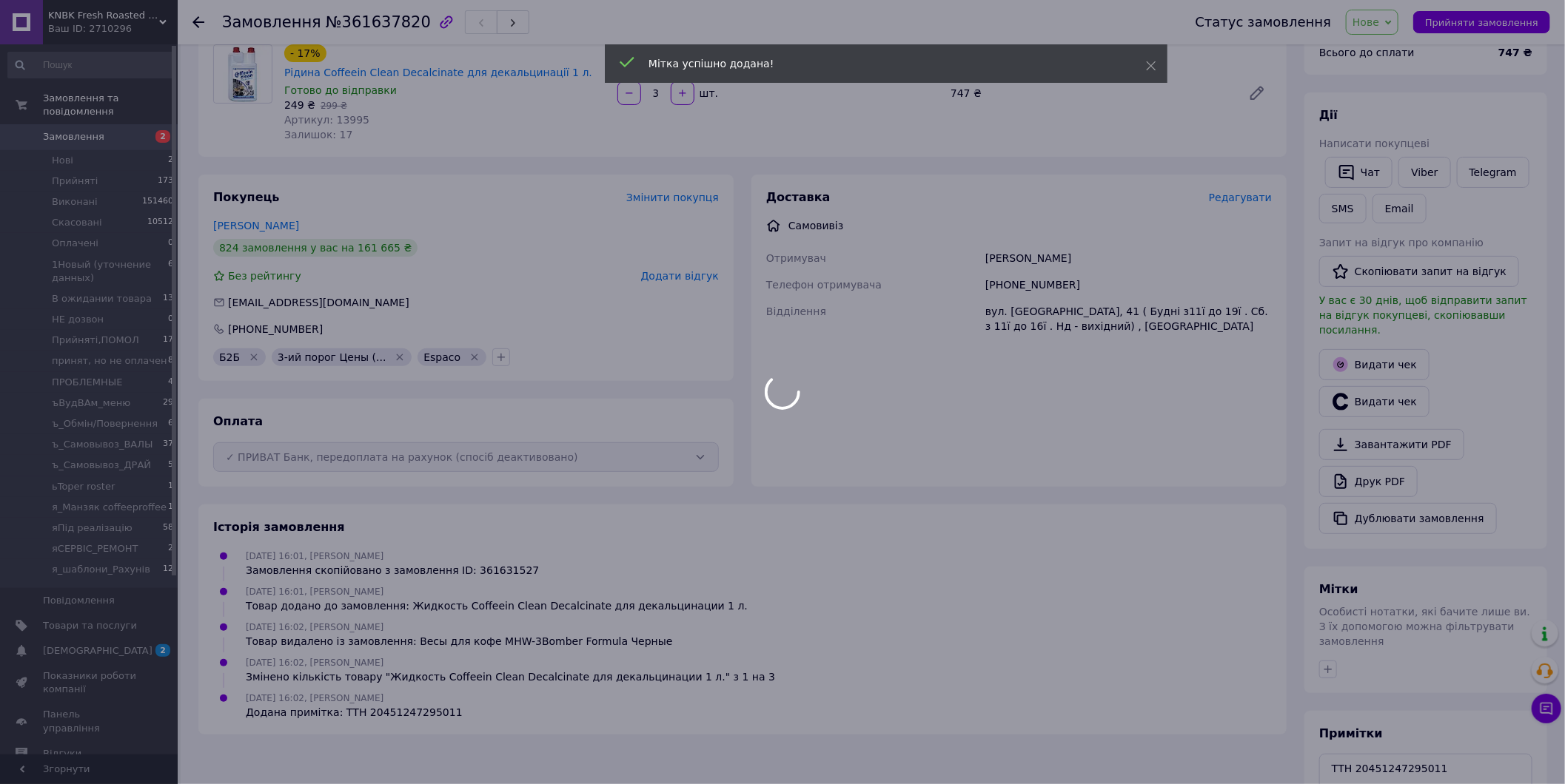
scroll to position [0, 0]
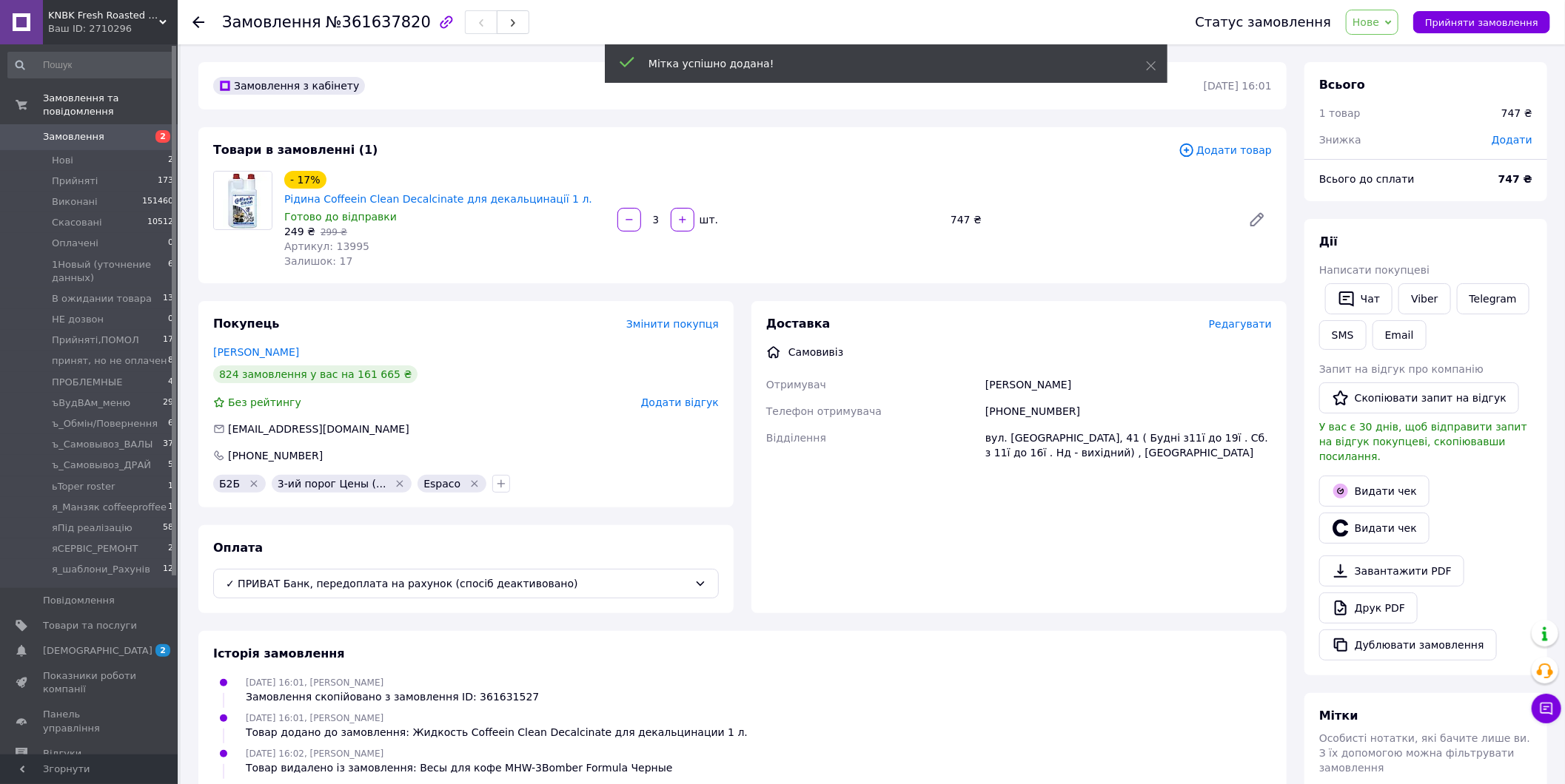
click at [1370, 28] on span "Нове" at bounding box center [1365, 21] width 27 height 12
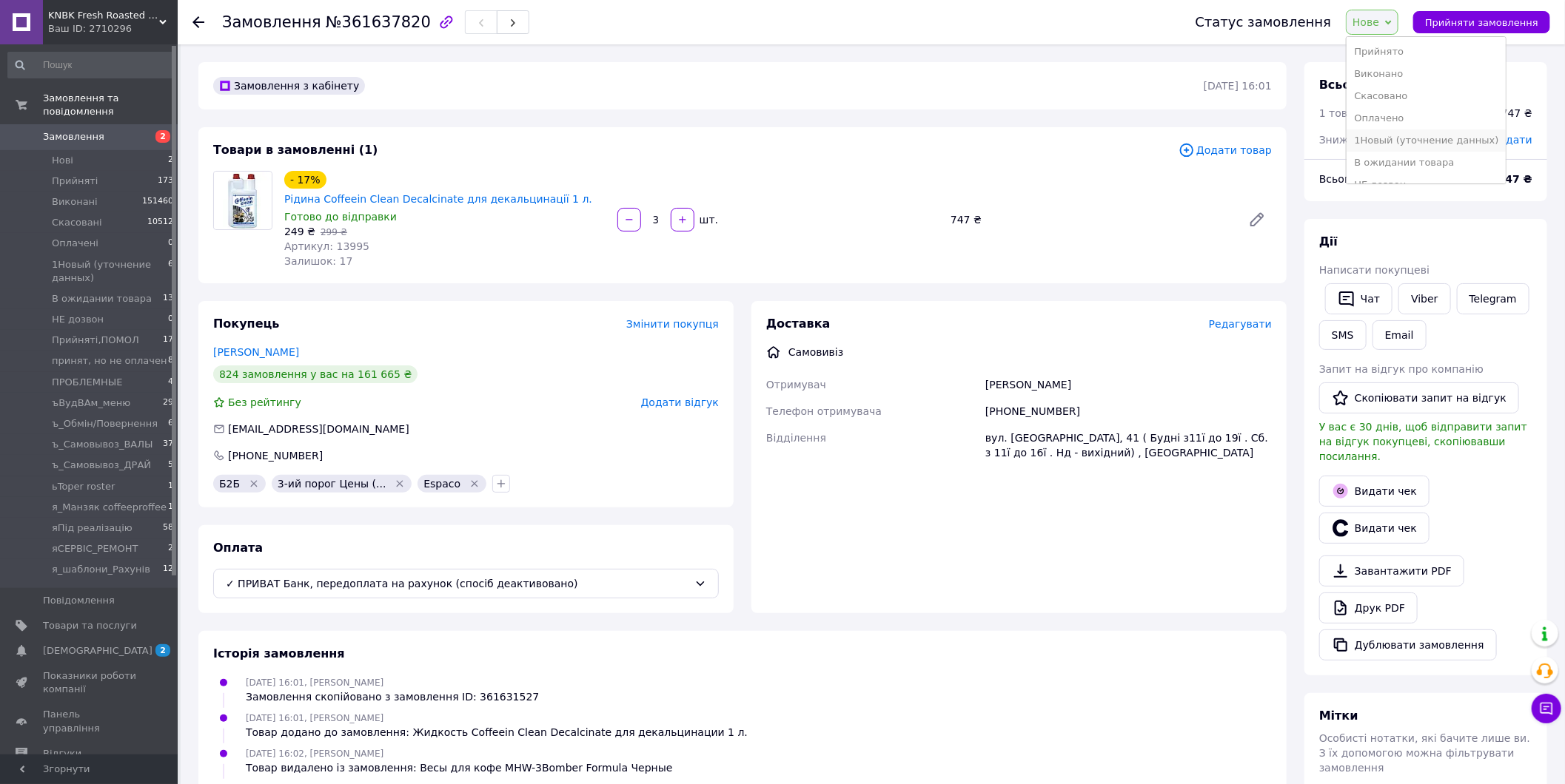
click at [1421, 138] on li "1Новый (уточнение данных)" at bounding box center [1426, 141] width 159 height 22
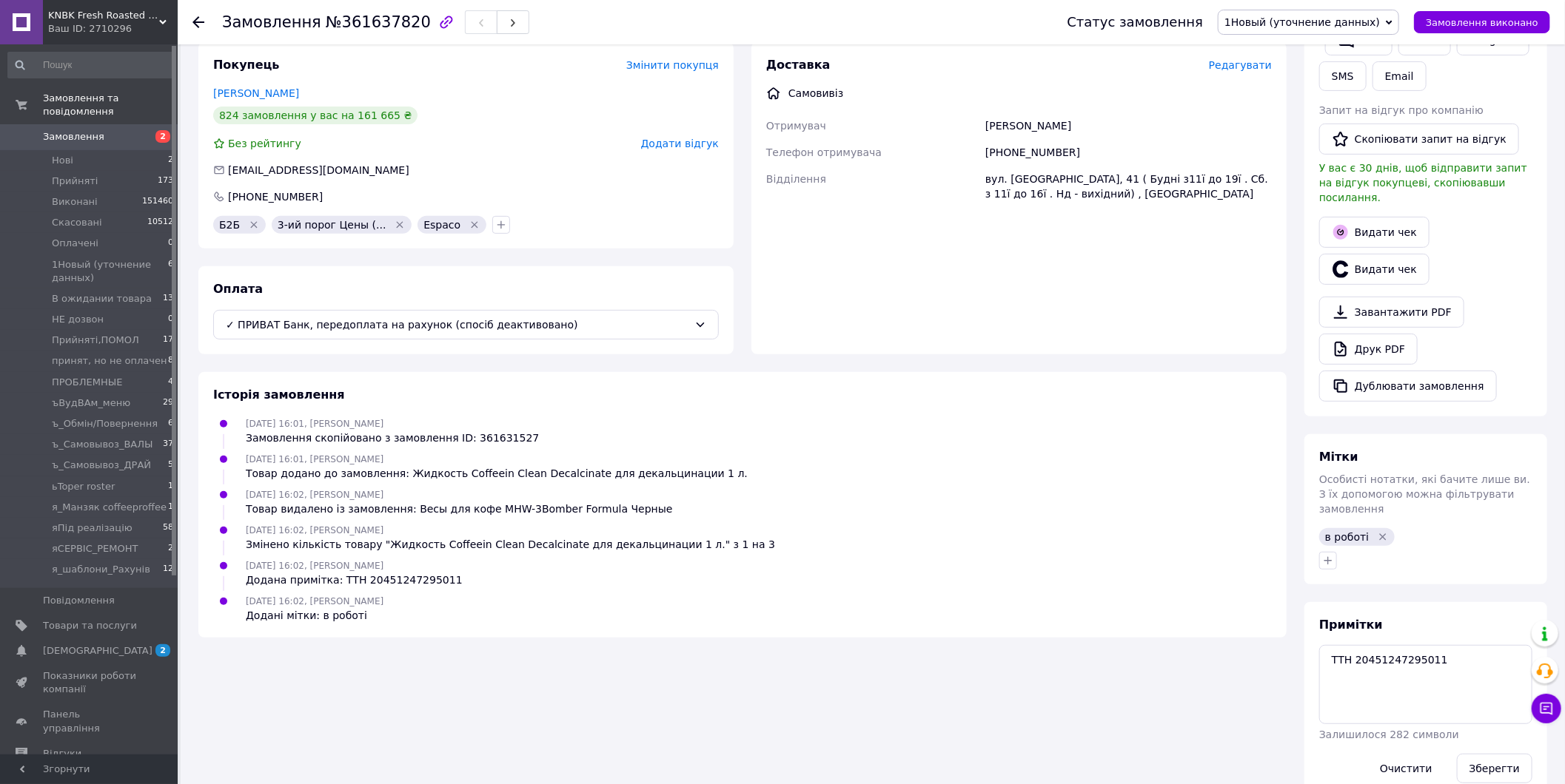
scroll to position [262, 0]
click at [1389, 664] on textarea "ТТН 20451247295011" at bounding box center [1425, 682] width 213 height 79
click at [1437, 643] on textarea "ТТН 20451247295011" at bounding box center [1425, 682] width 213 height 79
paste textarea "239"
click at [1503, 751] on button "Зберегти" at bounding box center [1494, 765] width 75 height 30
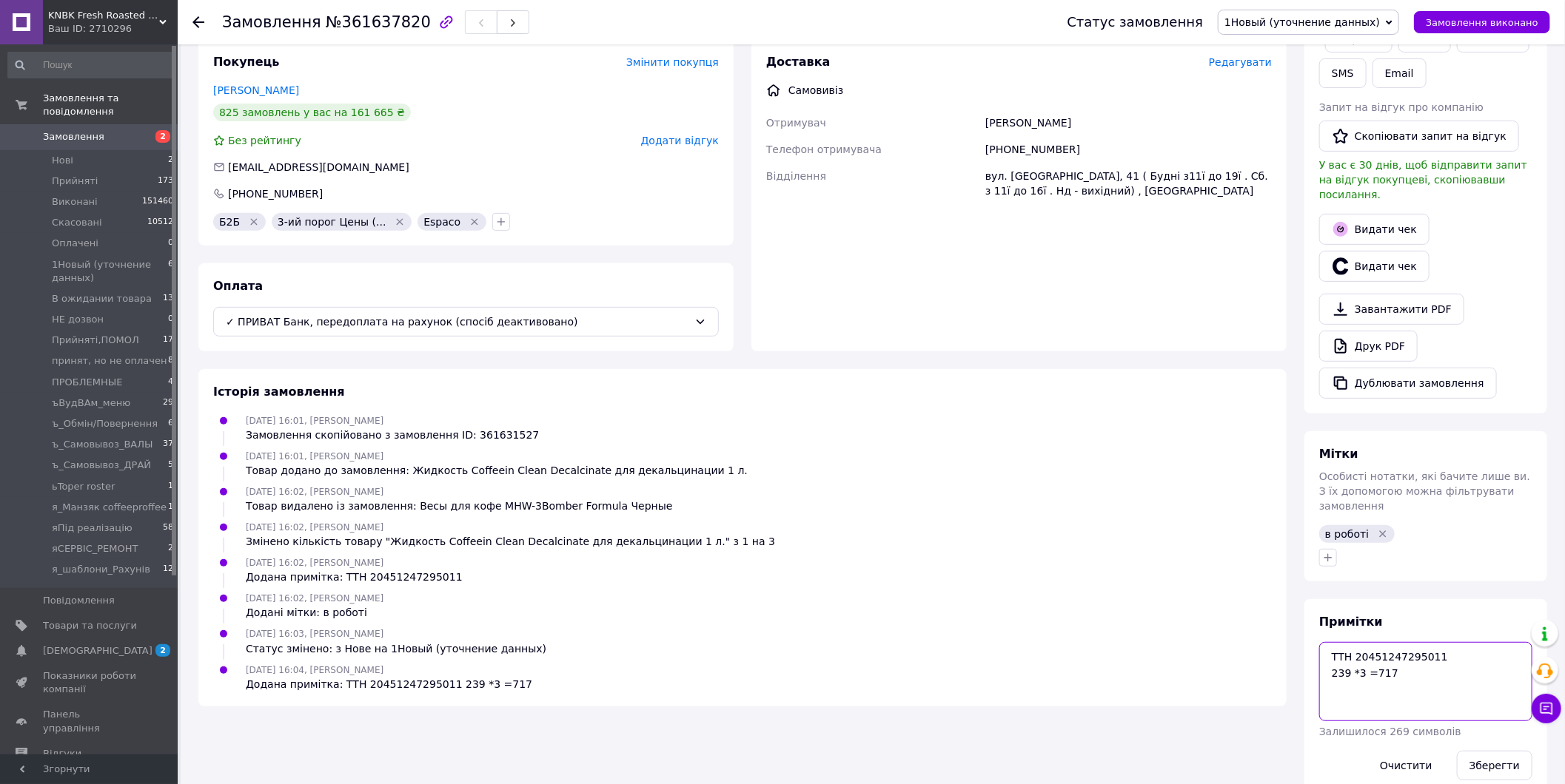
click at [1415, 647] on textarea "ТТН 20451247295011 239 *3 =717" at bounding box center [1425, 682] width 213 height 79
paste textarea "Обов'язково вказати в призначенні : Замовлення № 361472330 Сума: 1140 грн ФОП Н…"
type textarea "ТТН 20451247295011 239 *3 =717 Обов'язково вказати в призначенні : Замовлення №…"
click at [1506, 751] on button "Зберегти" at bounding box center [1494, 765] width 75 height 30
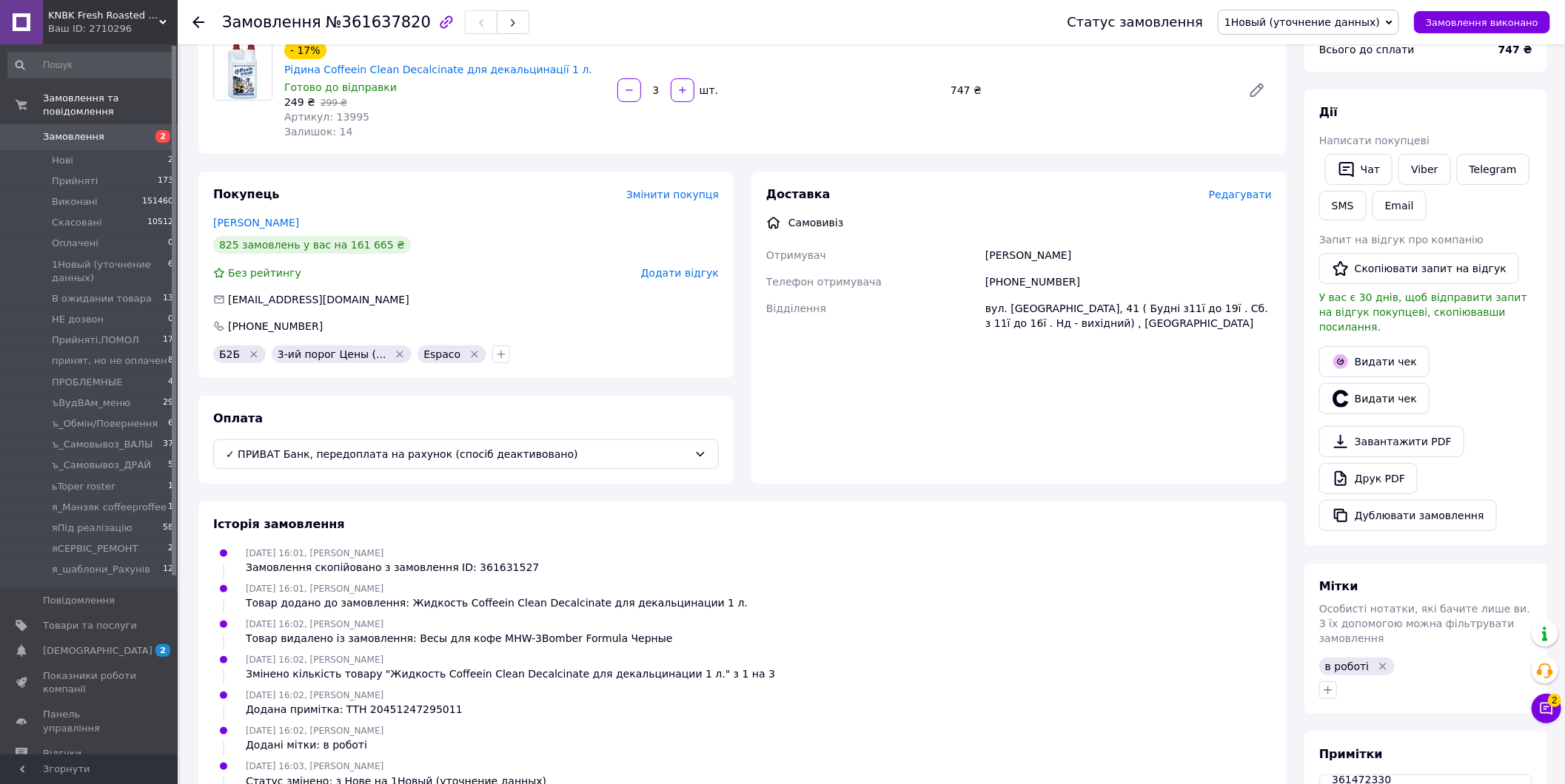
scroll to position [165, 0]
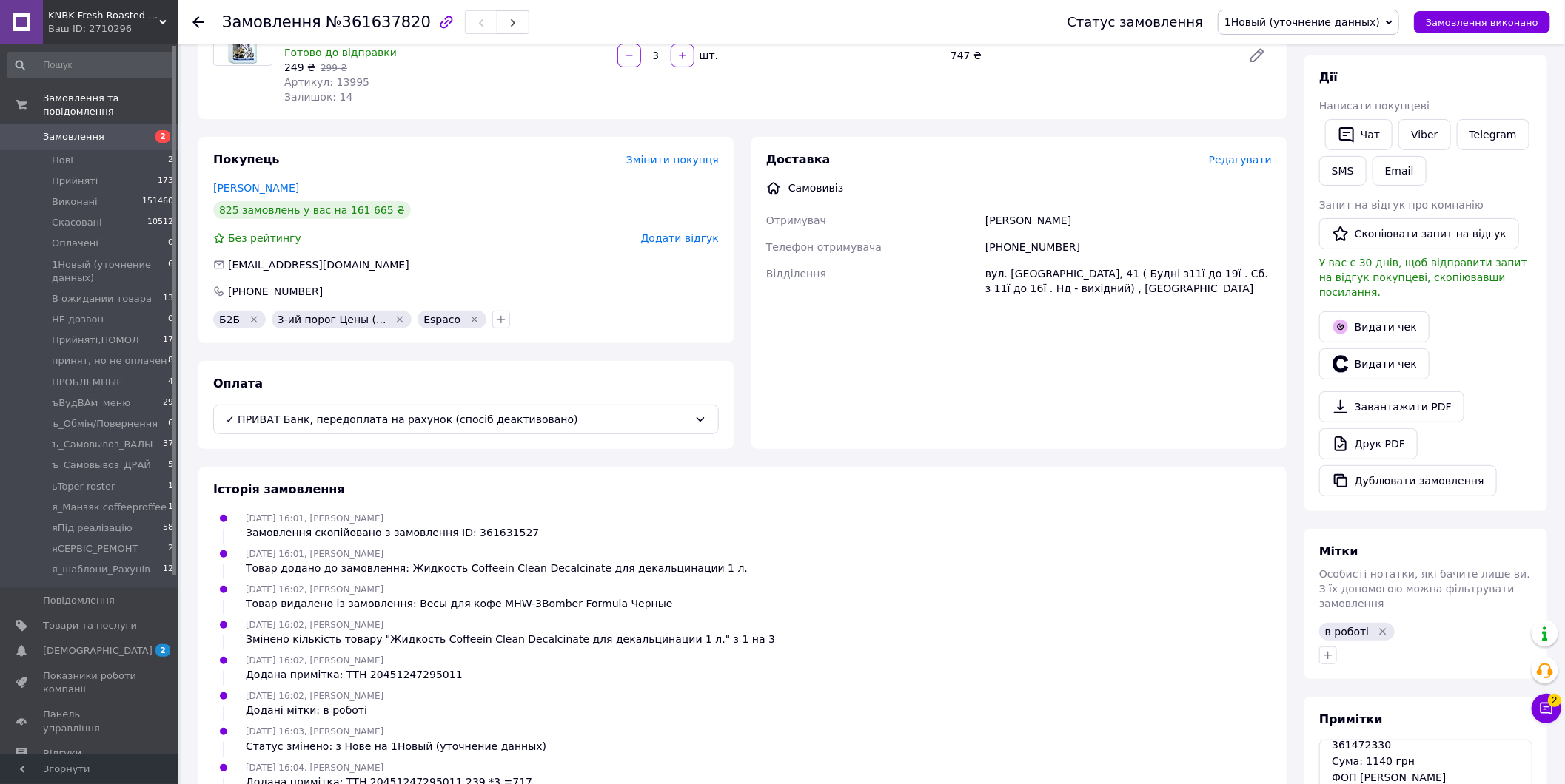
click at [378, 23] on span "№361637820" at bounding box center [378, 22] width 105 height 18
copy span "361637820"
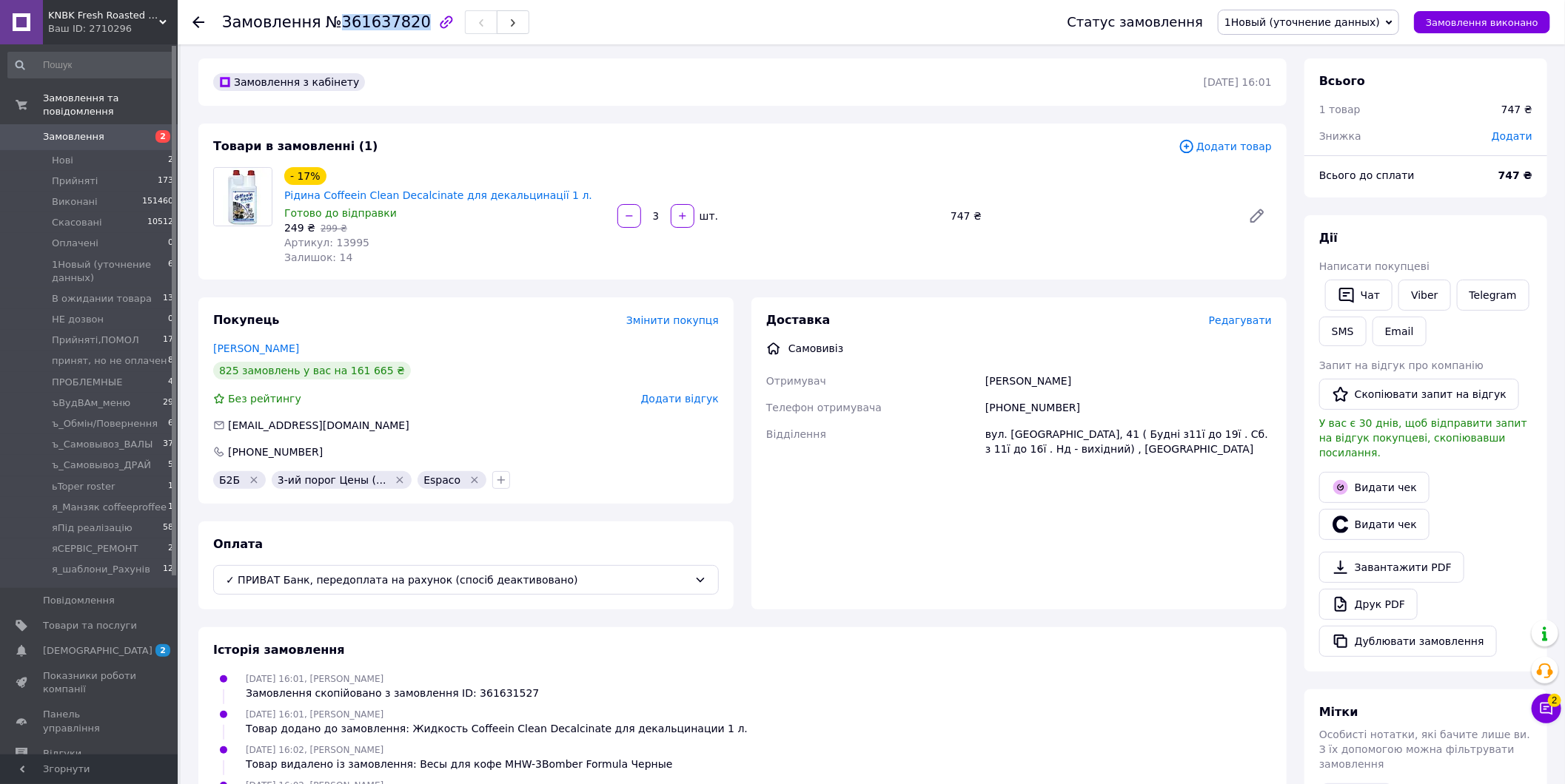
scroll to position [0, 0]
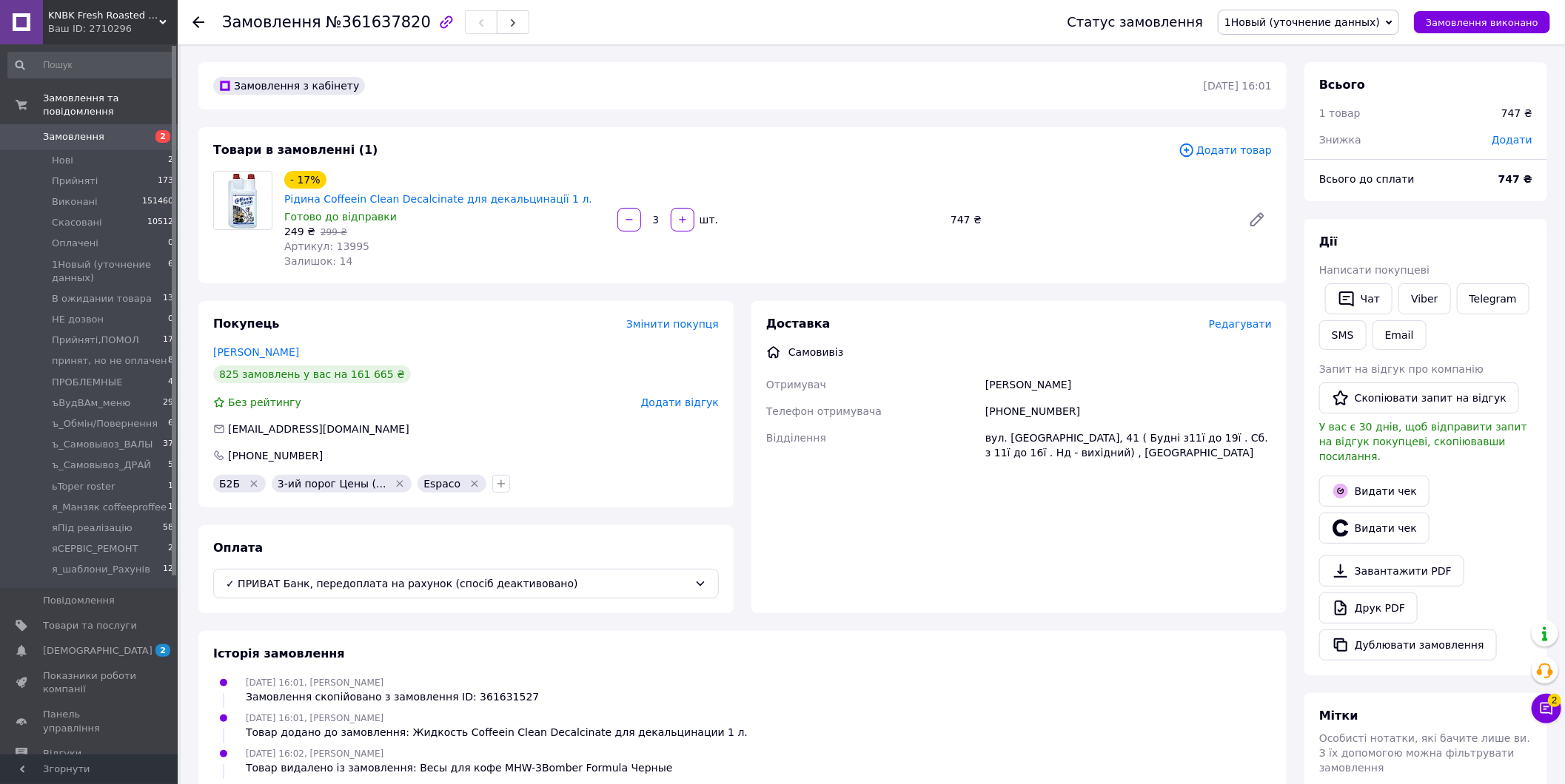
click at [1521, 141] on span "Додати" at bounding box center [1511, 140] width 40 height 12
click at [1397, 203] on input "text" at bounding box center [1411, 200] width 88 height 30
type input "30"
click at [1468, 240] on button "Зберегти" at bounding box center [1484, 241] width 74 height 30
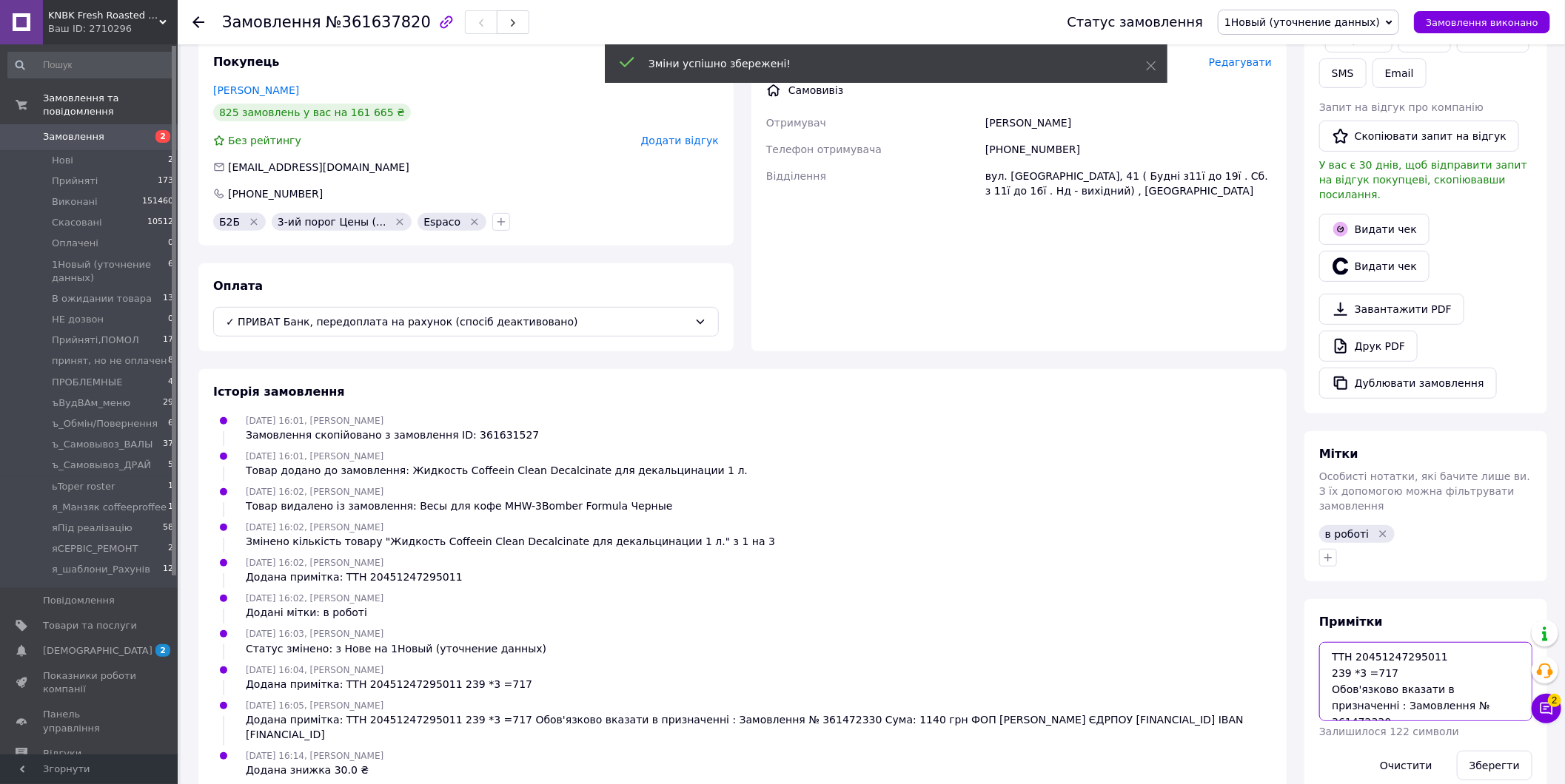
click at [1433, 676] on textarea "ТТН 20451247295011 239 *3 =717 Обов'язково вказати в призначенні : Замовлення №…" at bounding box center [1425, 682] width 213 height 79
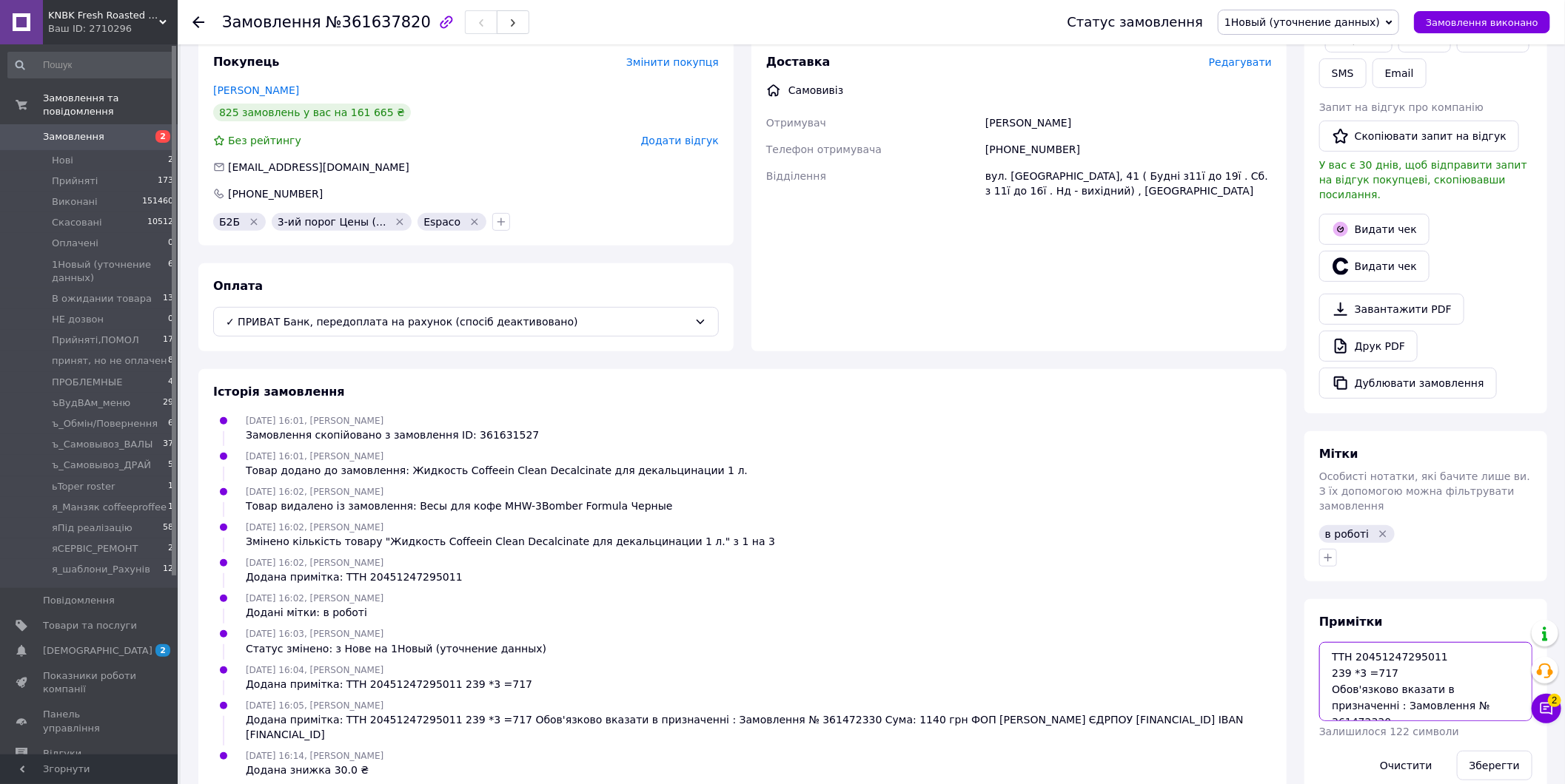
click at [1433, 676] on textarea "ТТН 20451247295011 239 *3 =717 Обов'язково вказати в призначенні : Замовлення №…" at bounding box center [1425, 682] width 213 height 79
paste textarea "63782"
type textarea "ТТН 20451247295011 239 *3 =717 Обов'язково вказати в призначенні : Замовлення №…"
click at [390, 22] on span "№361637820" at bounding box center [378, 22] width 105 height 18
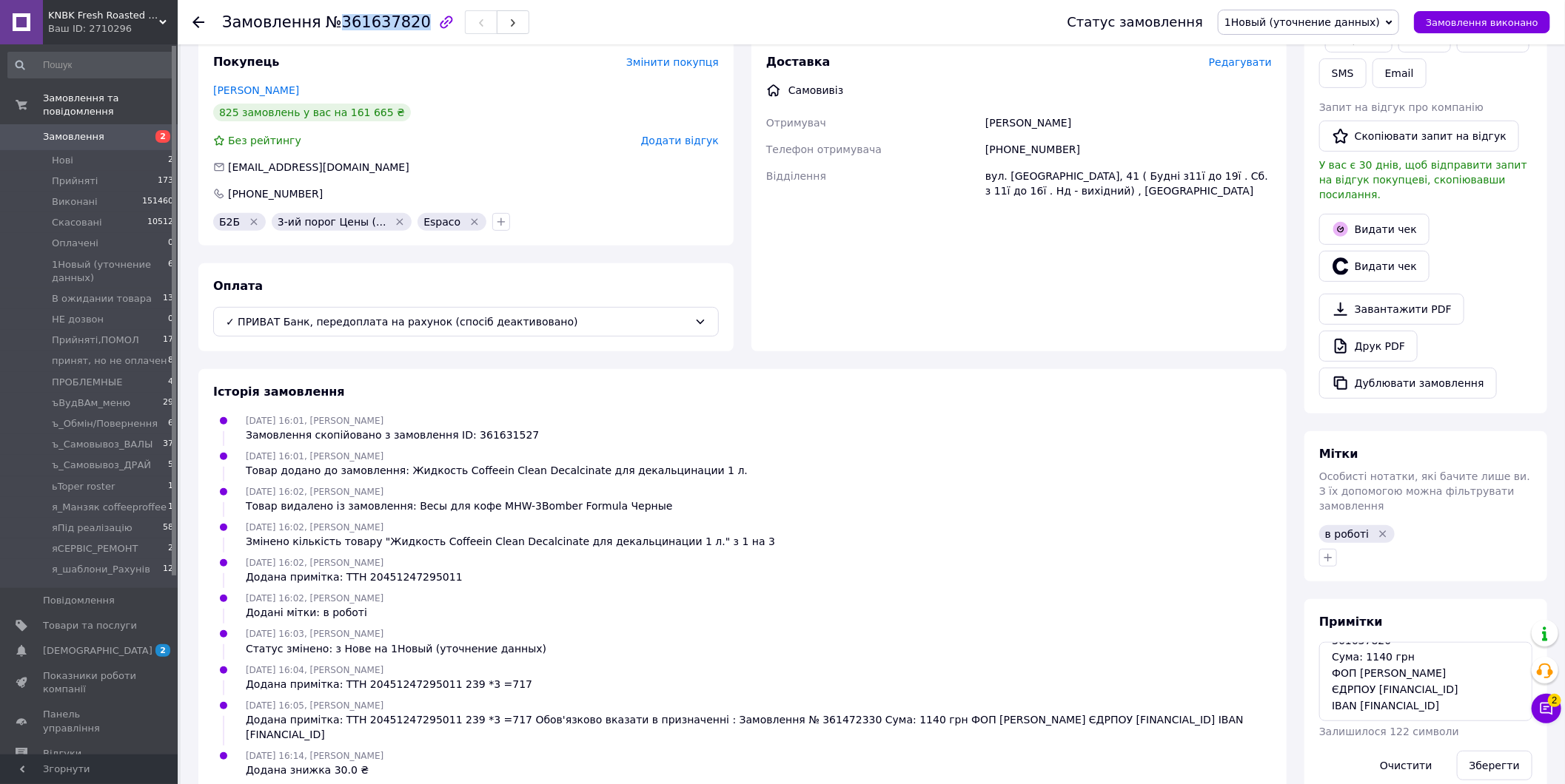
click at [390, 22] on span "№361637820" at bounding box center [378, 22] width 105 height 18
copy span "361637820"
click at [1223, 453] on div "12.09.2025 16:01, Сергей Никитенко Товар додано до замовлення: Жидкость Coffeei…" at bounding box center [741, 463] width 1070 height 30
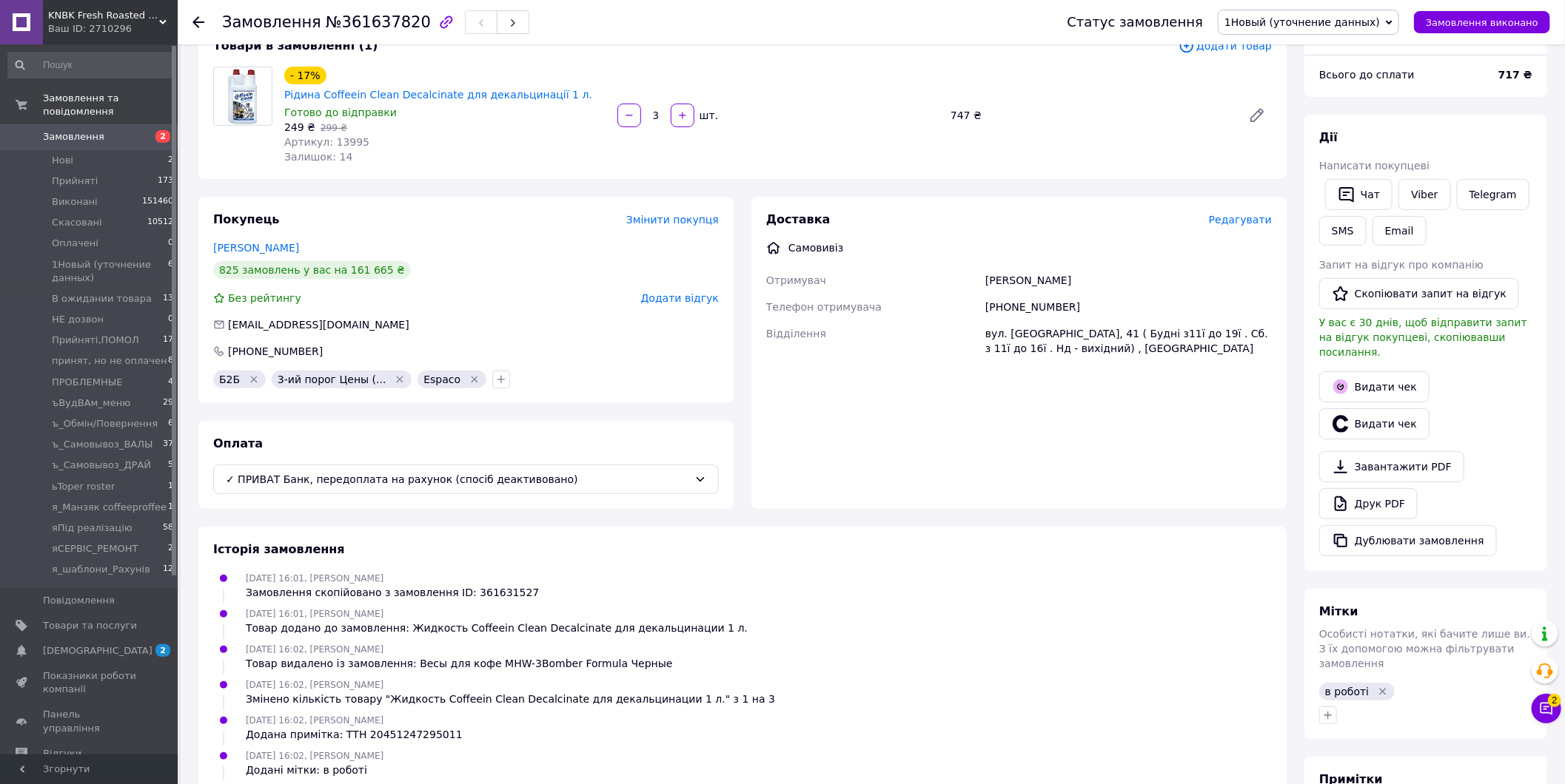
scroll to position [98, 0]
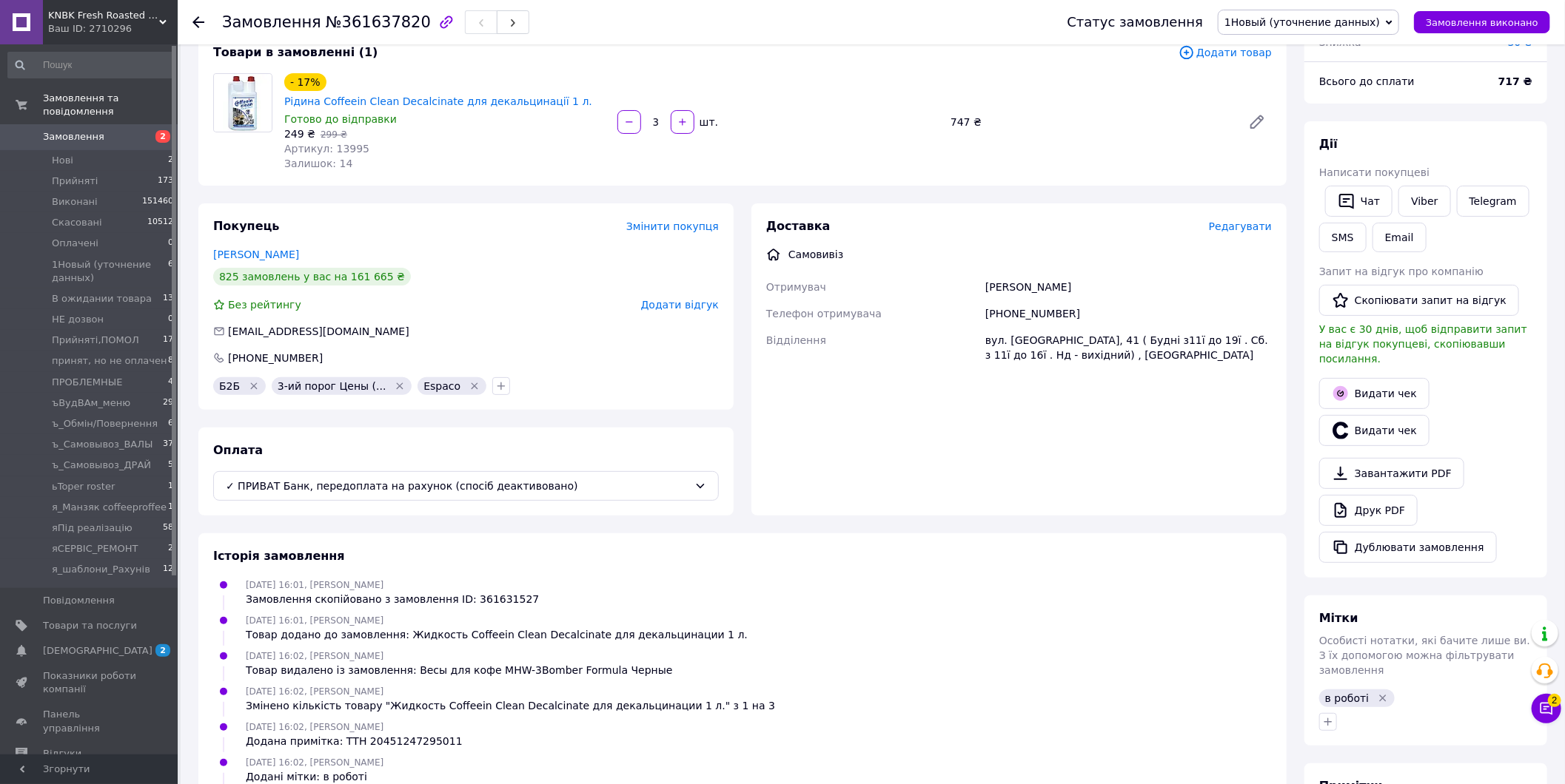
click at [1351, 18] on span "1Новый (уточнение данных)" at bounding box center [1302, 21] width 156 height 12
click at [1333, 48] on li "Прийнято" at bounding box center [1308, 51] width 180 height 22
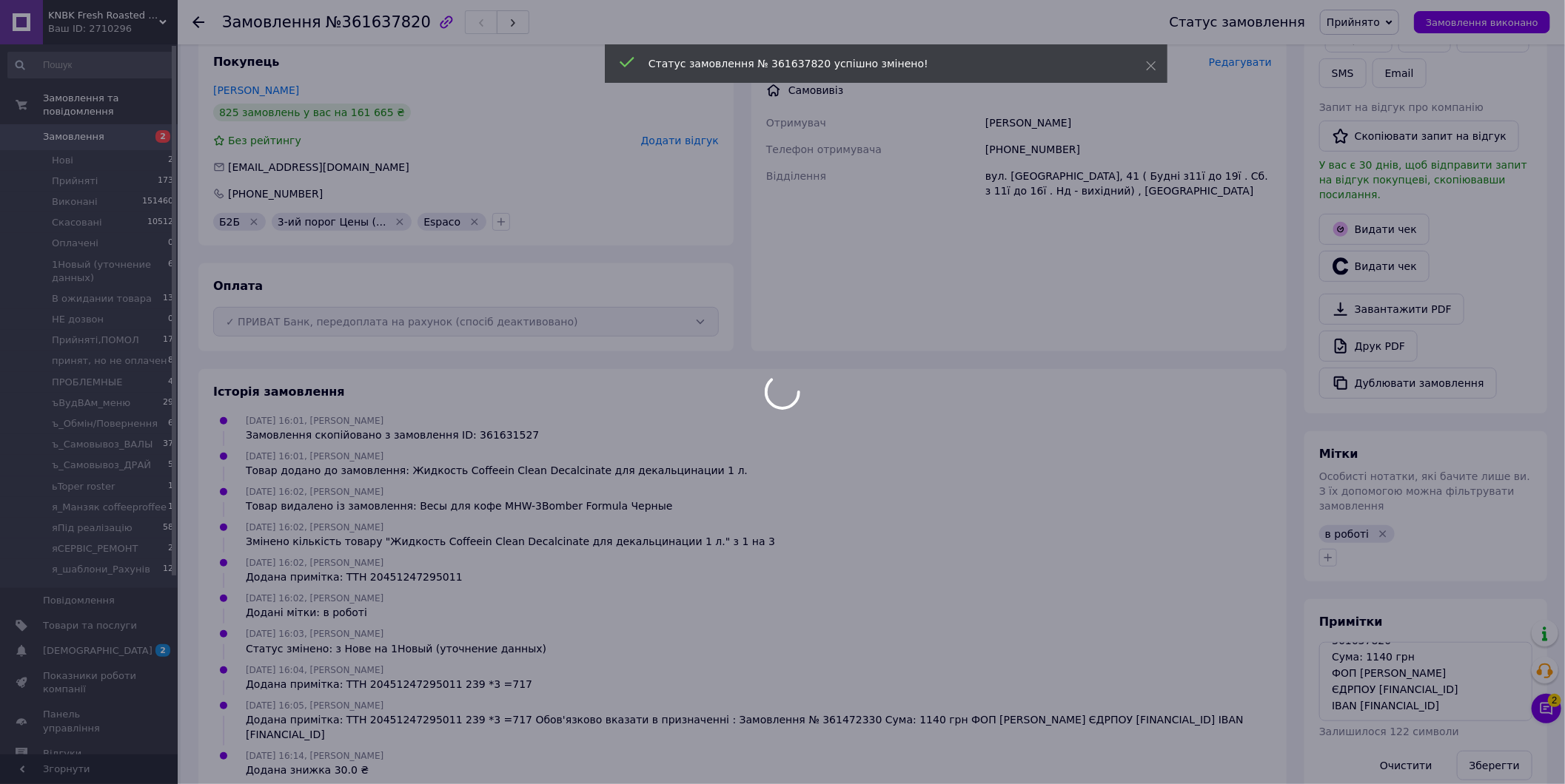
scroll to position [180, 0]
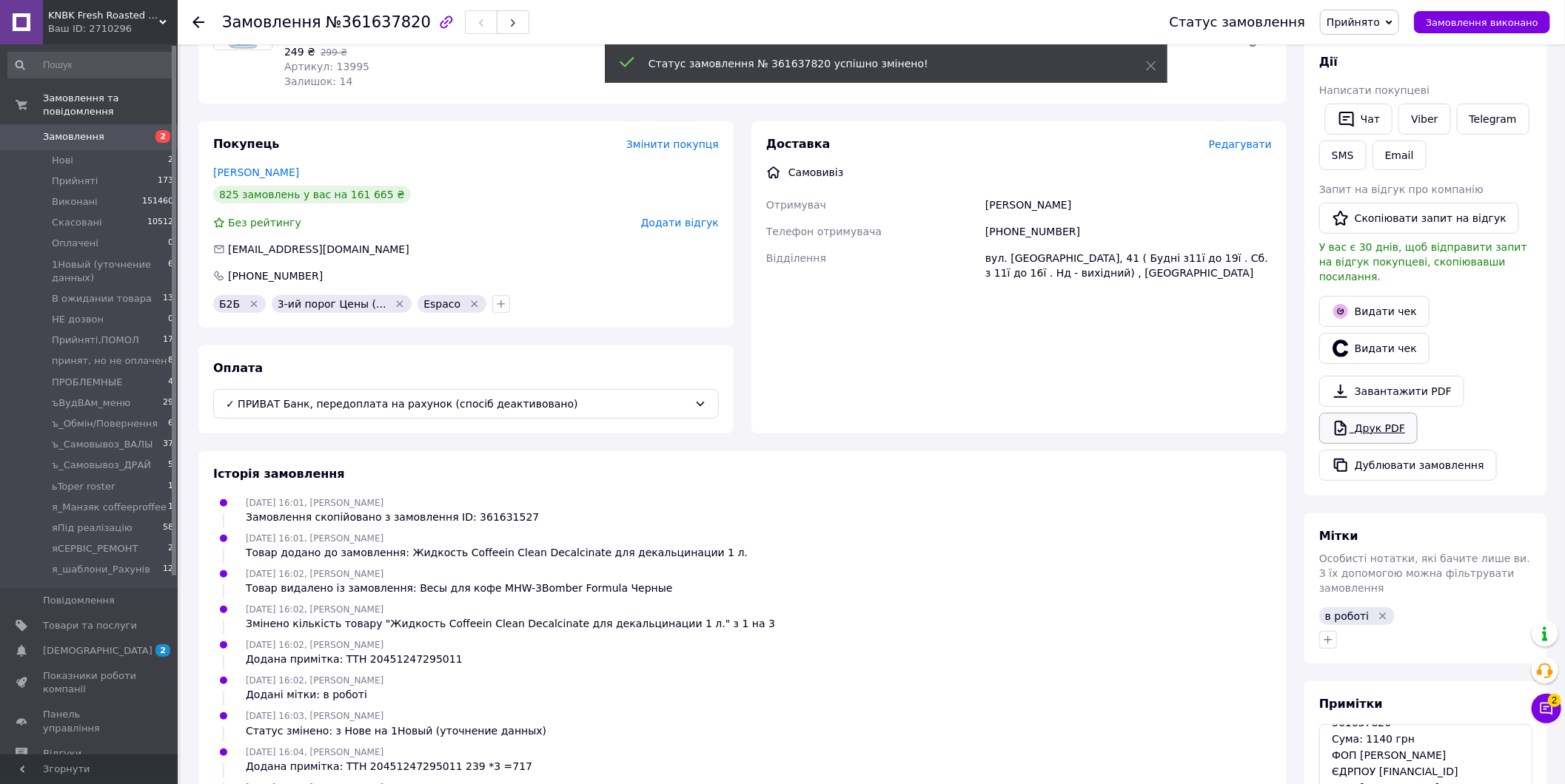
click at [1393, 413] on link "Друк PDF" at bounding box center [1368, 428] width 98 height 31
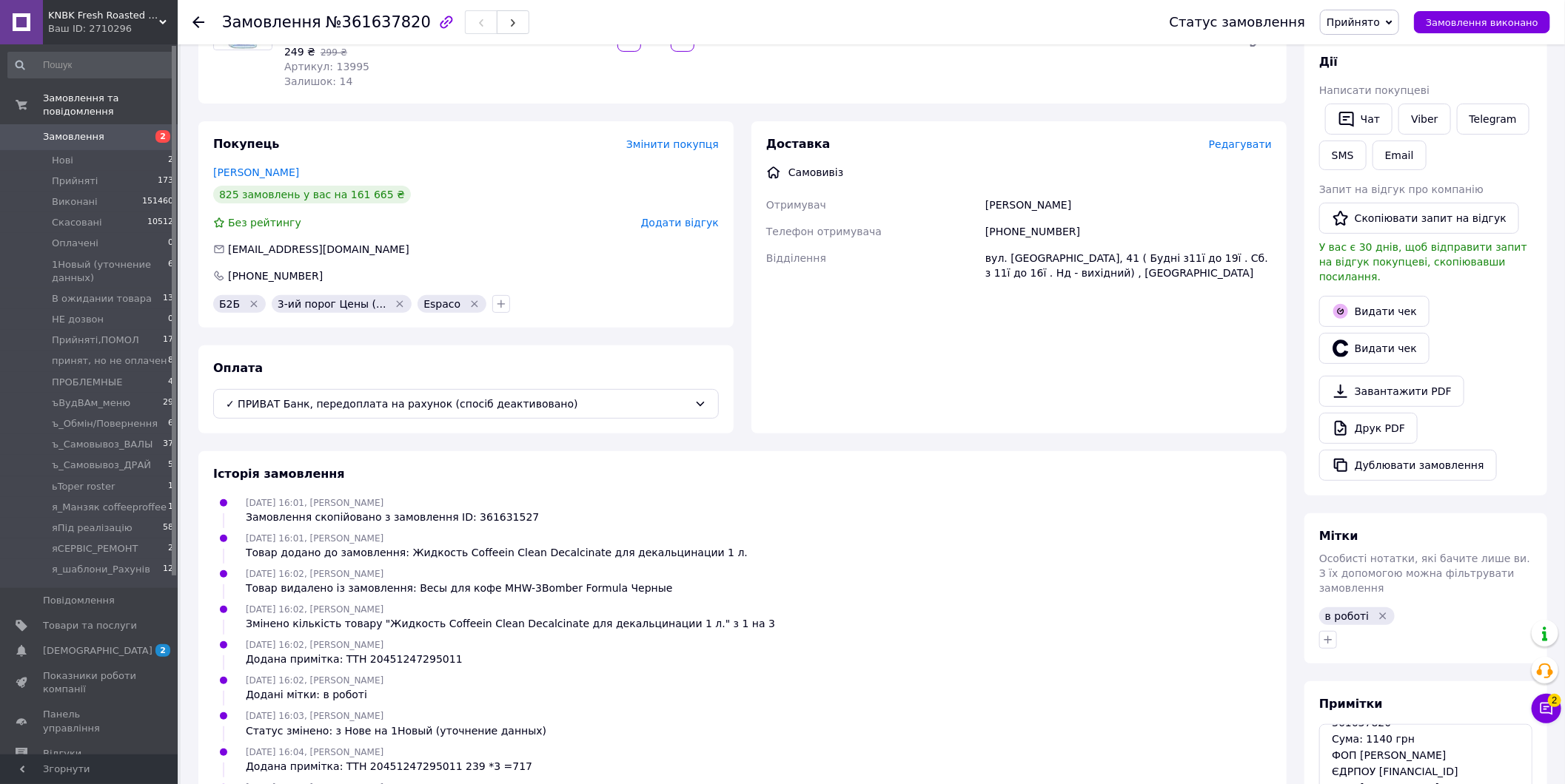
drag, startPoint x: 1509, startPoint y: 23, endPoint x: 1504, endPoint y: 54, distance: 31.4
click at [1509, 23] on span "Замовлення виконано" at bounding box center [1482, 22] width 113 height 11
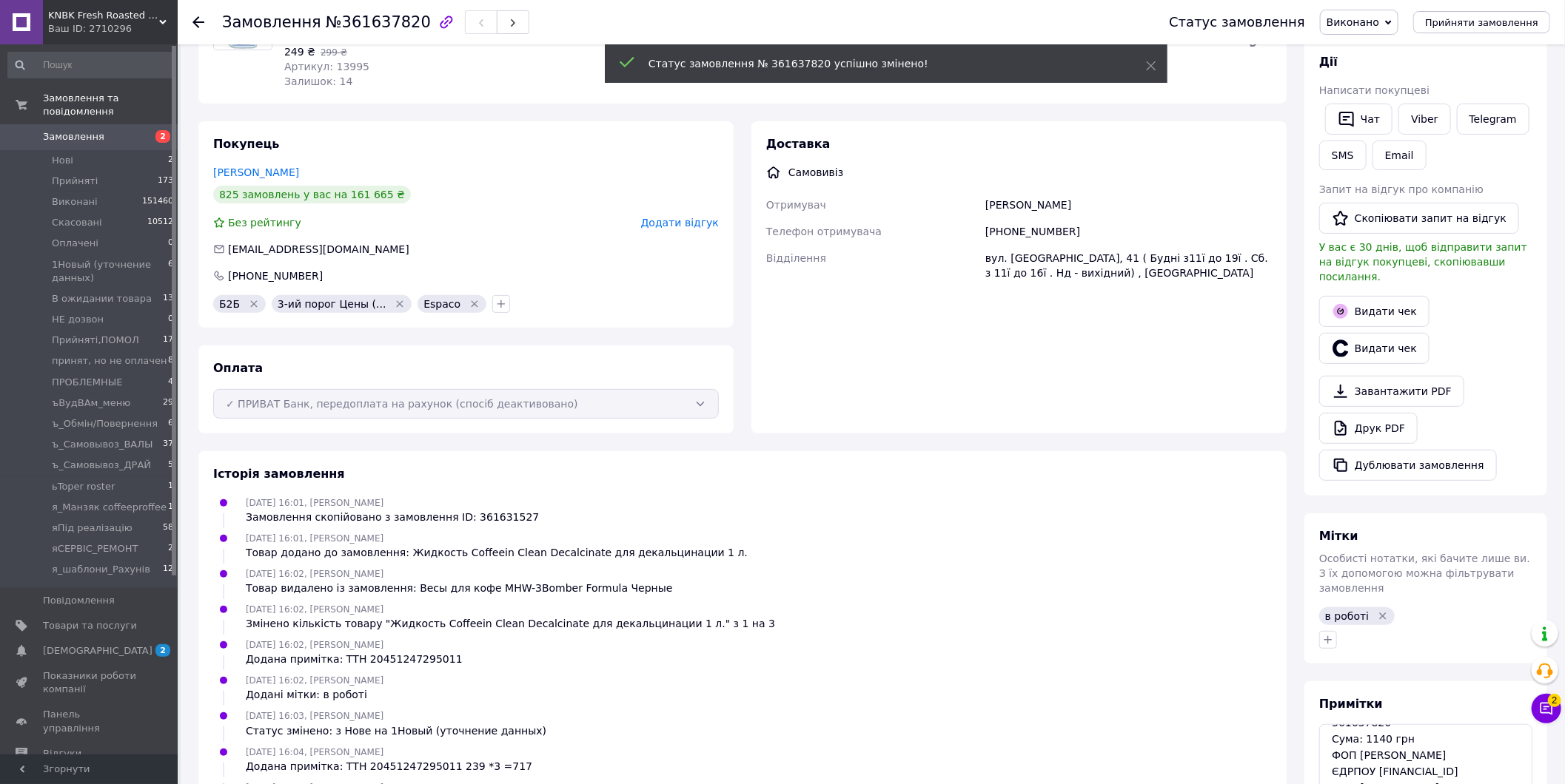
click at [1437, 451] on button "Дублювати замовлення" at bounding box center [1407, 465] width 177 height 31
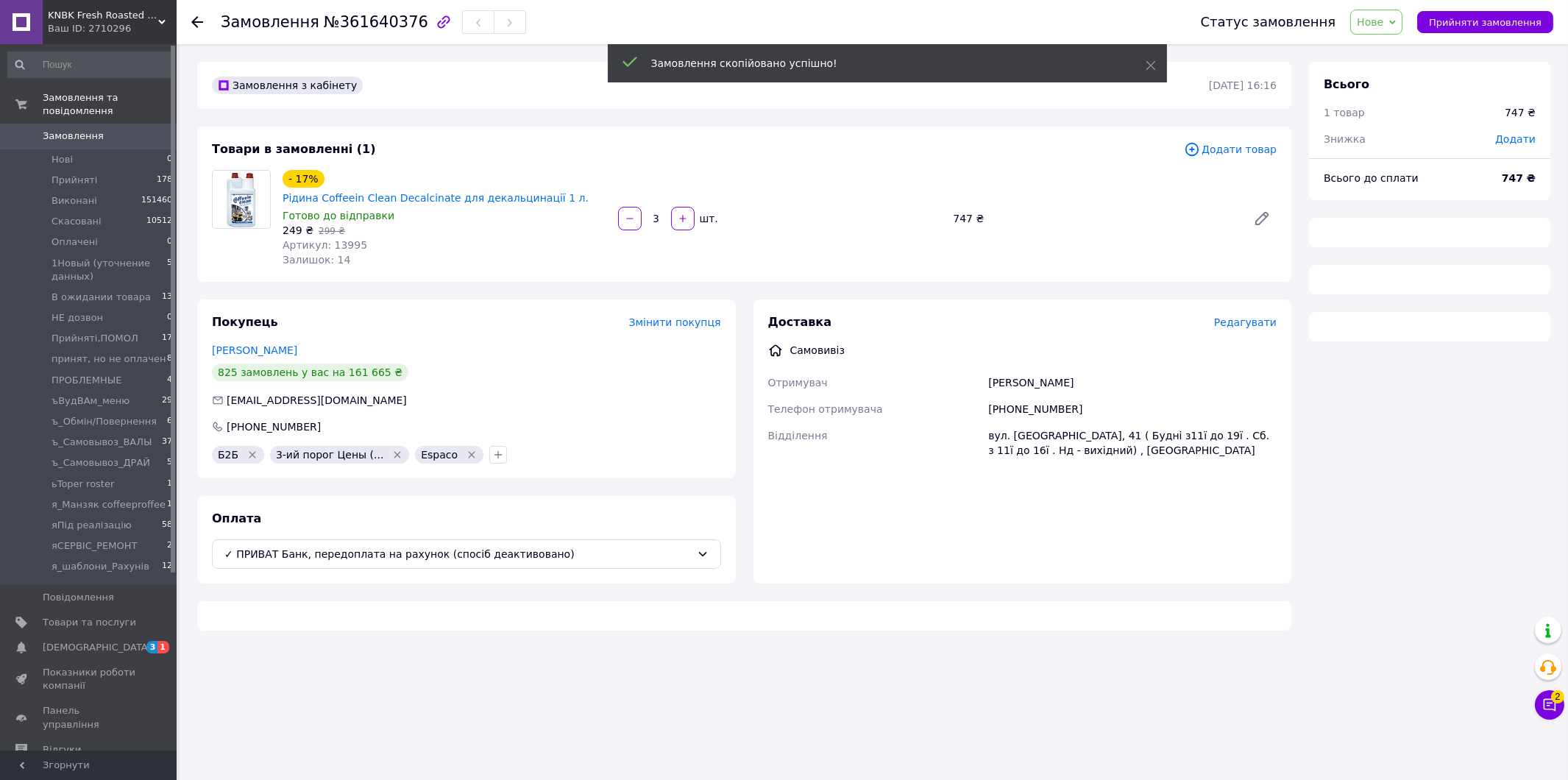
click at [1230, 150] on span "Додати товар" at bounding box center [1230, 150] width 93 height 16
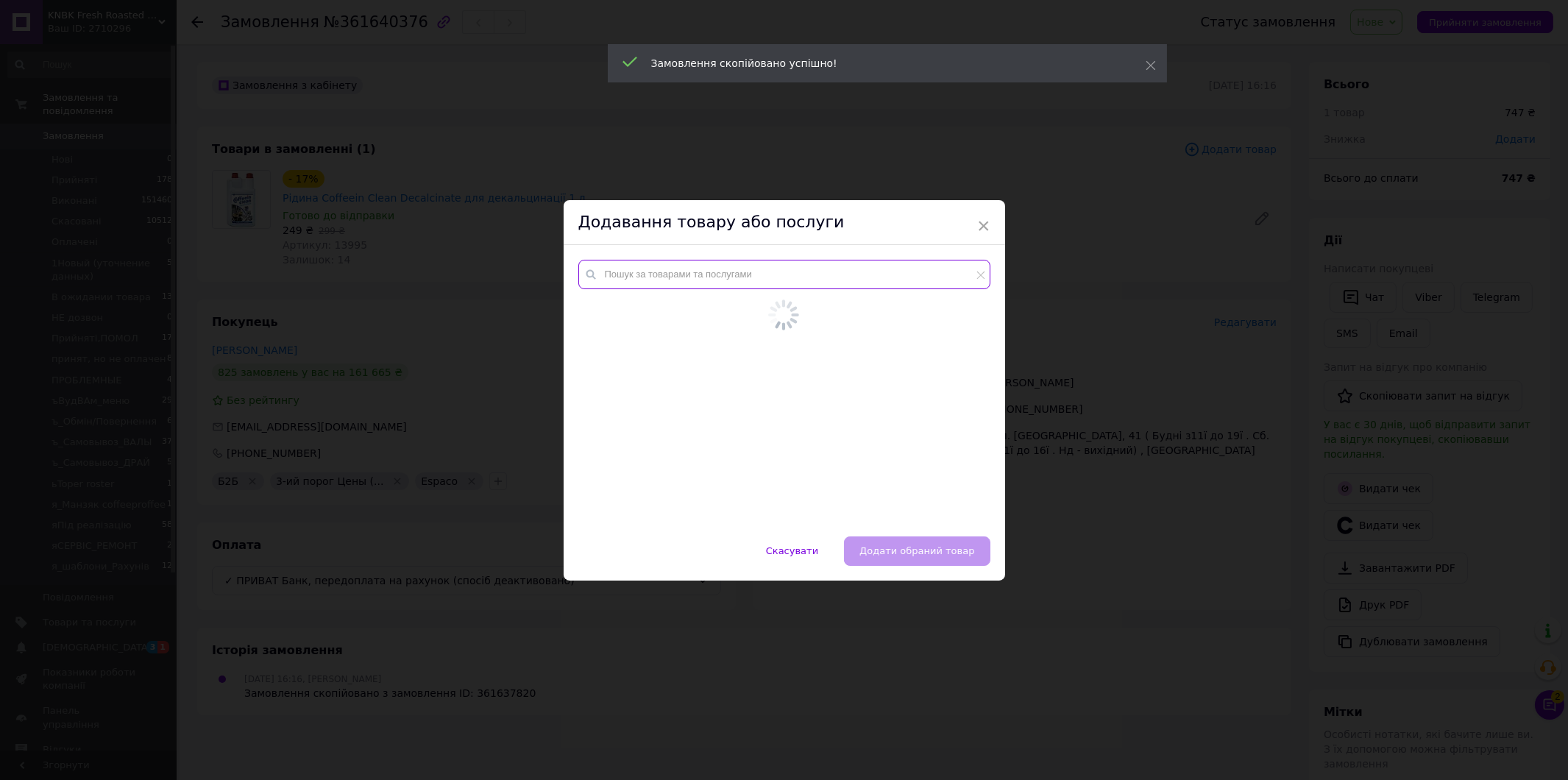
click at [732, 273] on input "text" at bounding box center [784, 274] width 412 height 29
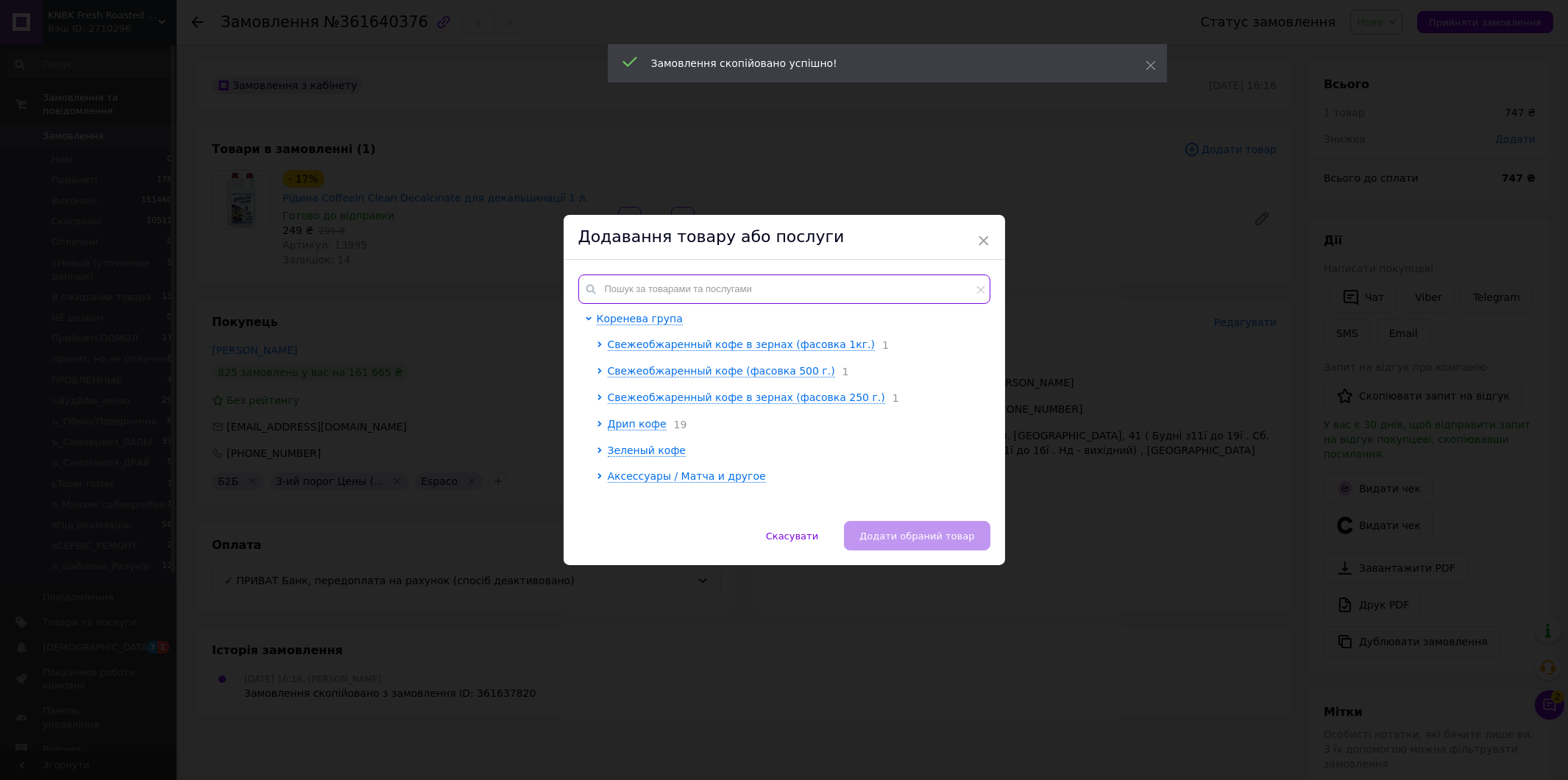
paste input "14636"
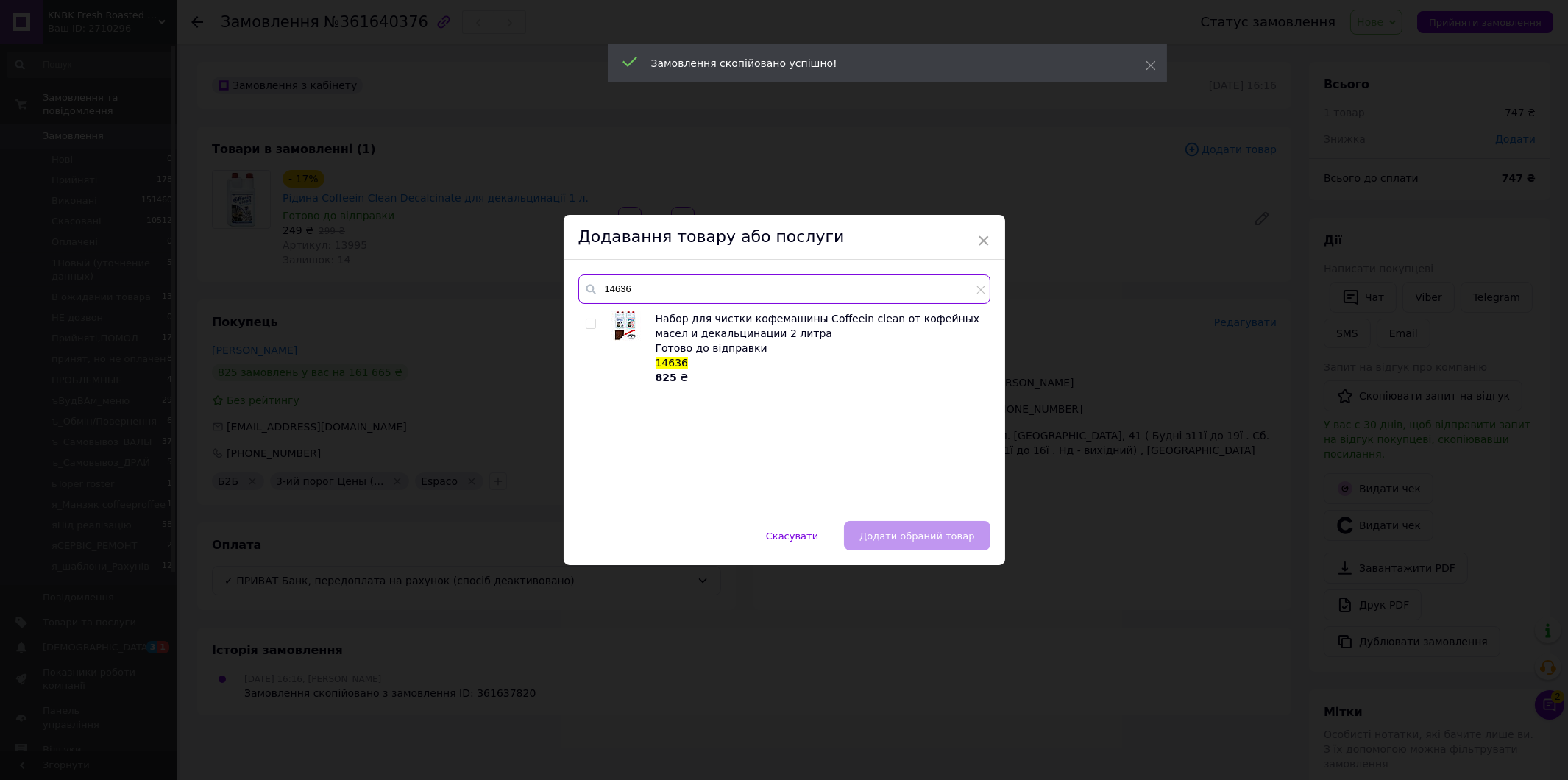
type input "14636"
click at [592, 316] on div at bounding box center [593, 348] width 15 height 74
click at [590, 321] on input "checkbox" at bounding box center [590, 324] width 10 height 10
checkbox input "true"
click at [906, 527] on button "Додати обраний товар" at bounding box center [917, 535] width 146 height 29
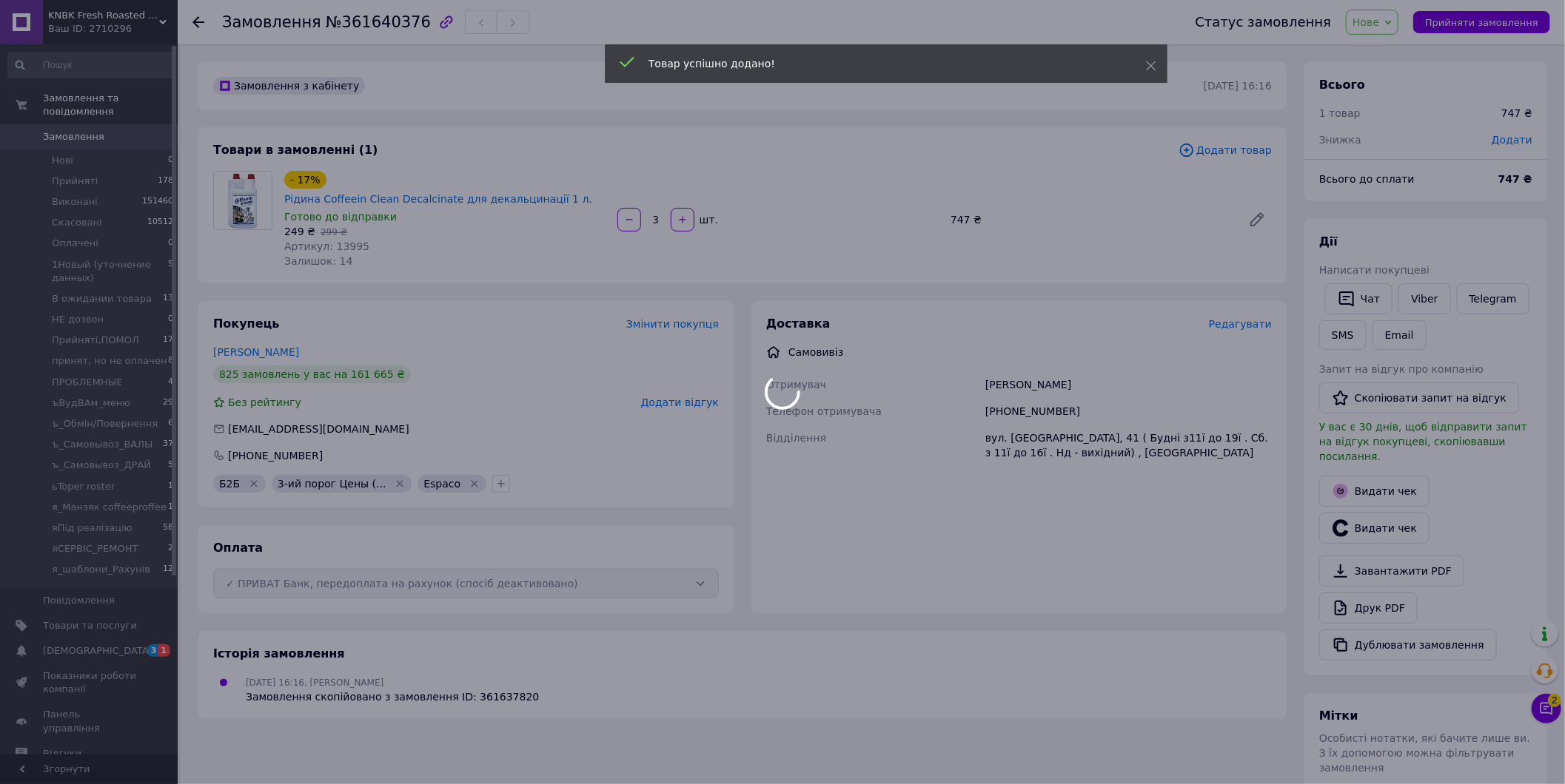
type input "1"
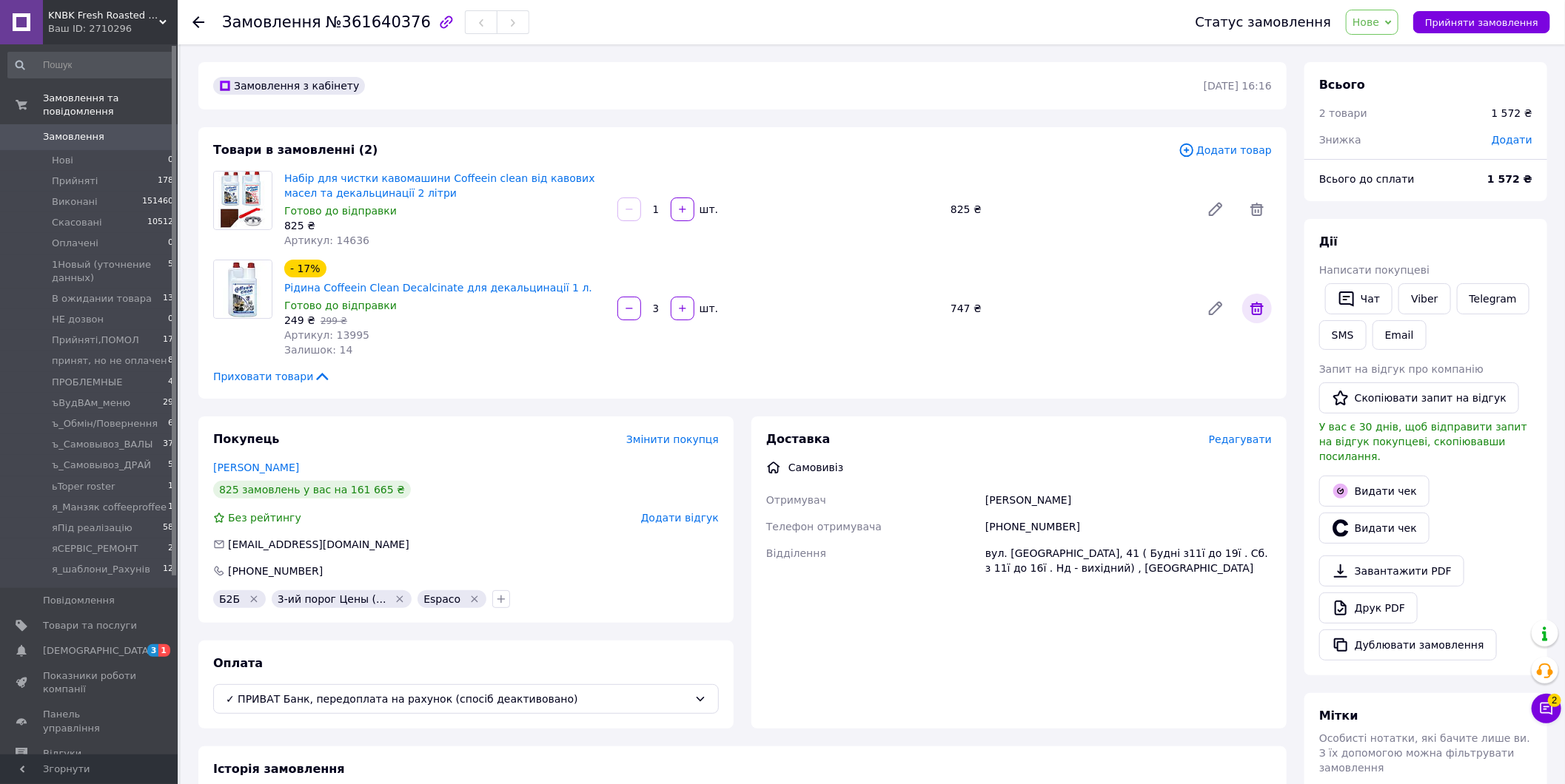
click at [1261, 305] on icon at bounding box center [1257, 309] width 18 height 18
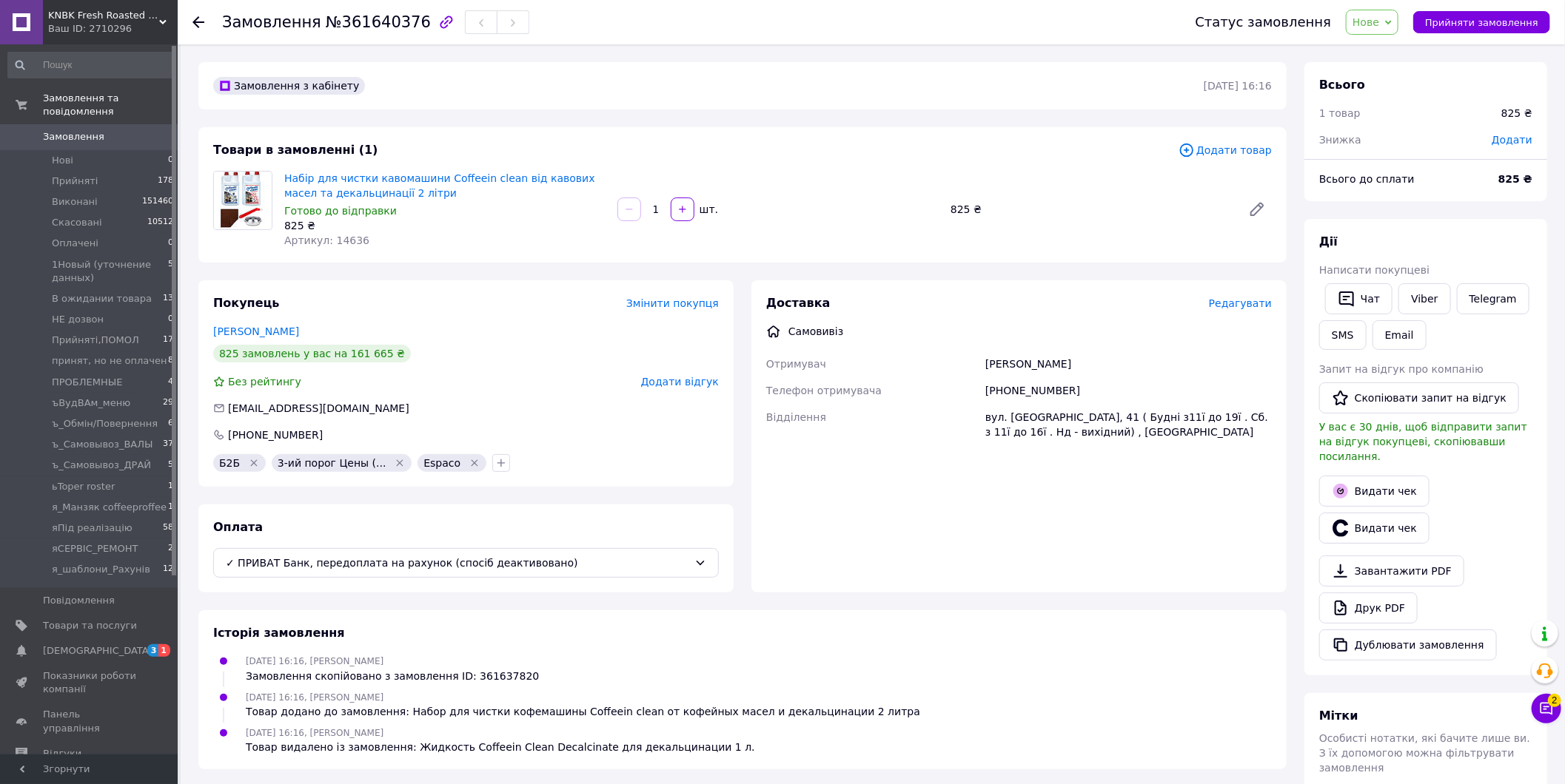
click at [1525, 135] on span "Додати" at bounding box center [1511, 140] width 40 height 12
click at [1394, 196] on input "text" at bounding box center [1411, 200] width 88 height 30
paste input "text"
type input "662"
click at [1492, 233] on button "Зберегти" at bounding box center [1484, 241] width 74 height 30
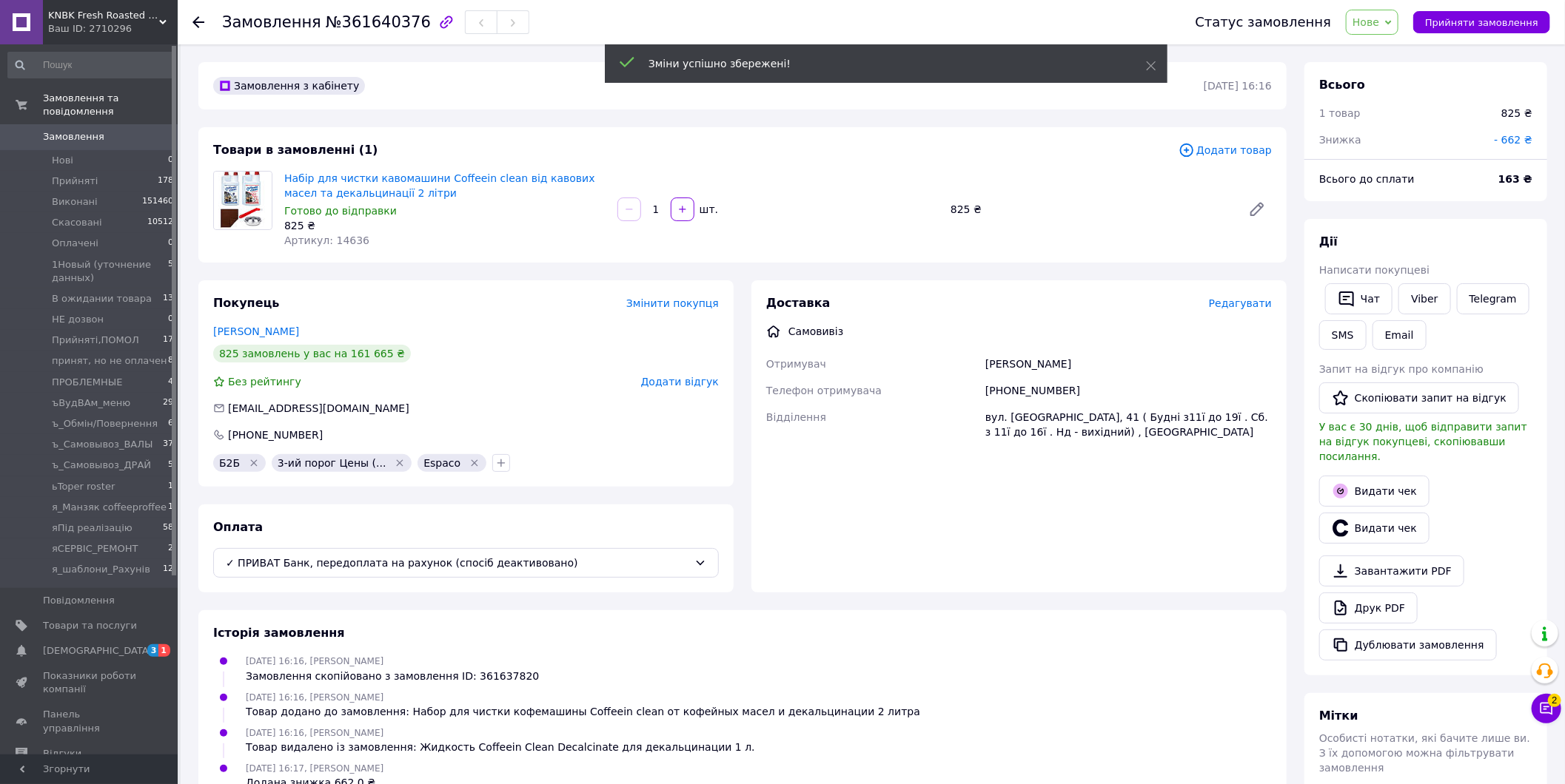
click at [1514, 139] on span "- 662 ₴" at bounding box center [1512, 140] width 38 height 12
click at [1422, 202] on input "662" at bounding box center [1411, 200] width 88 height 30
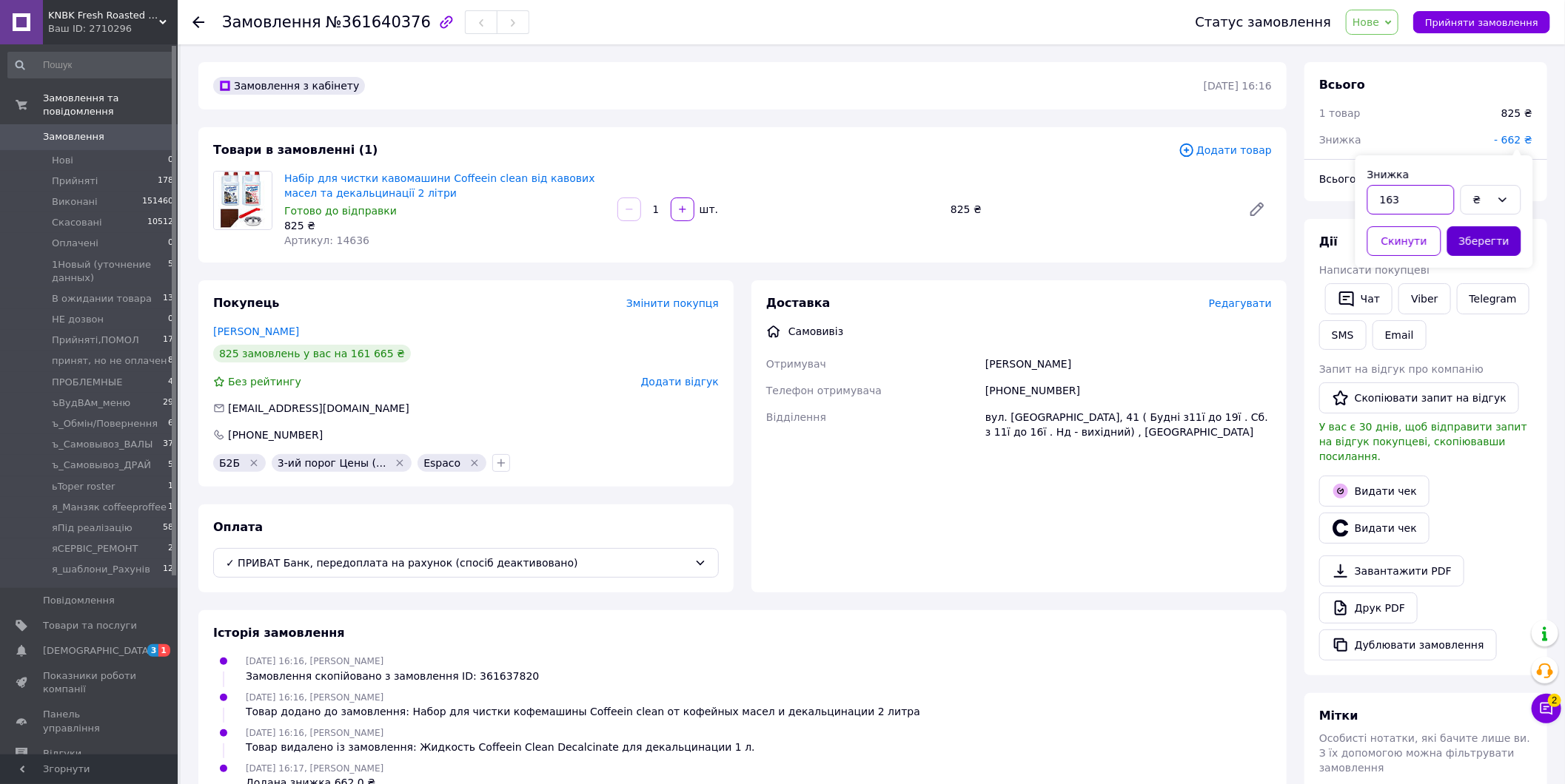
type input "163"
click at [1511, 244] on button "Зберегти" at bounding box center [1484, 241] width 74 height 30
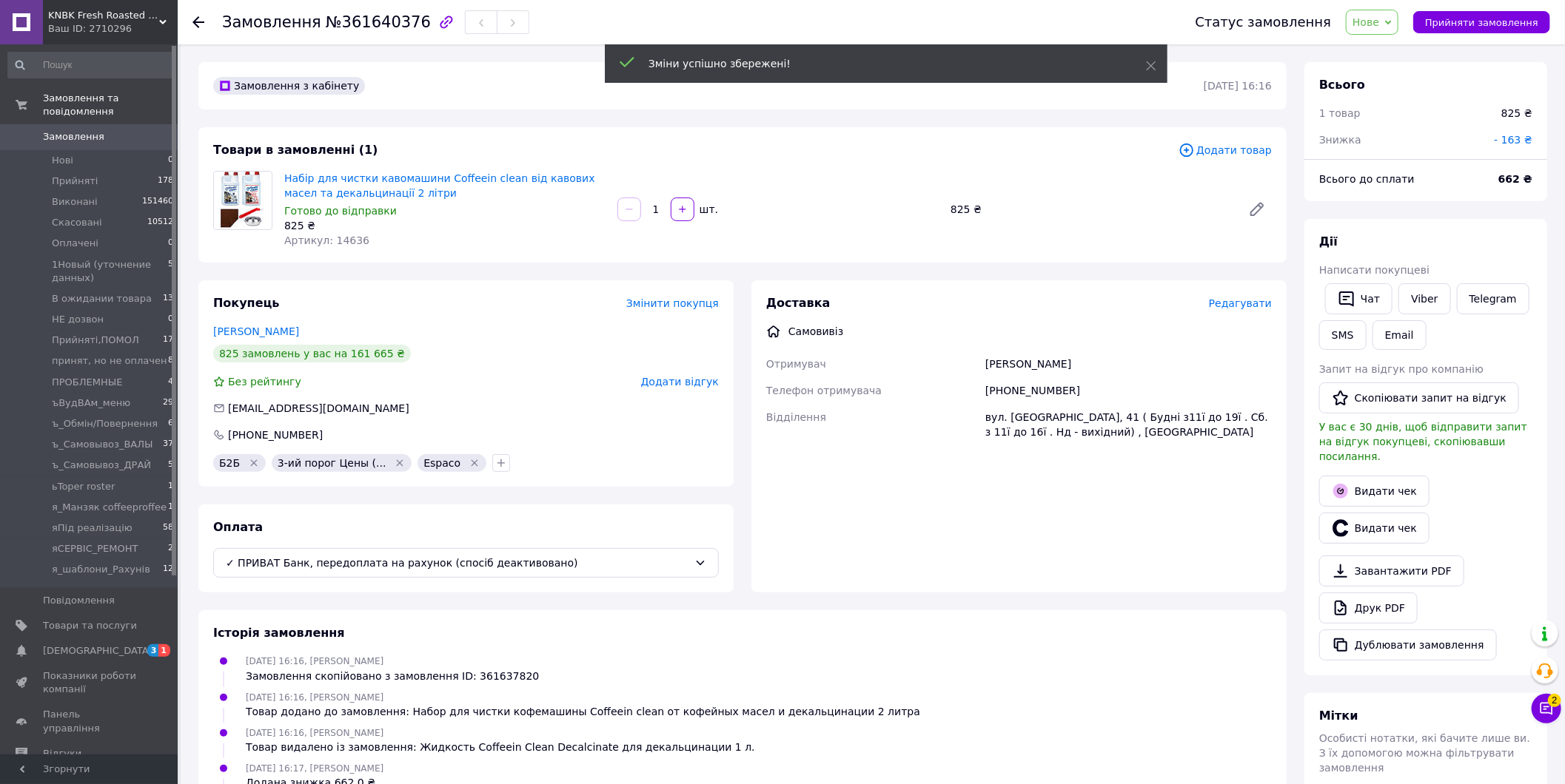
click at [1373, 20] on span "Нове" at bounding box center [1365, 21] width 27 height 12
click at [1419, 127] on li "Оплачено" at bounding box center [1426, 118] width 159 height 22
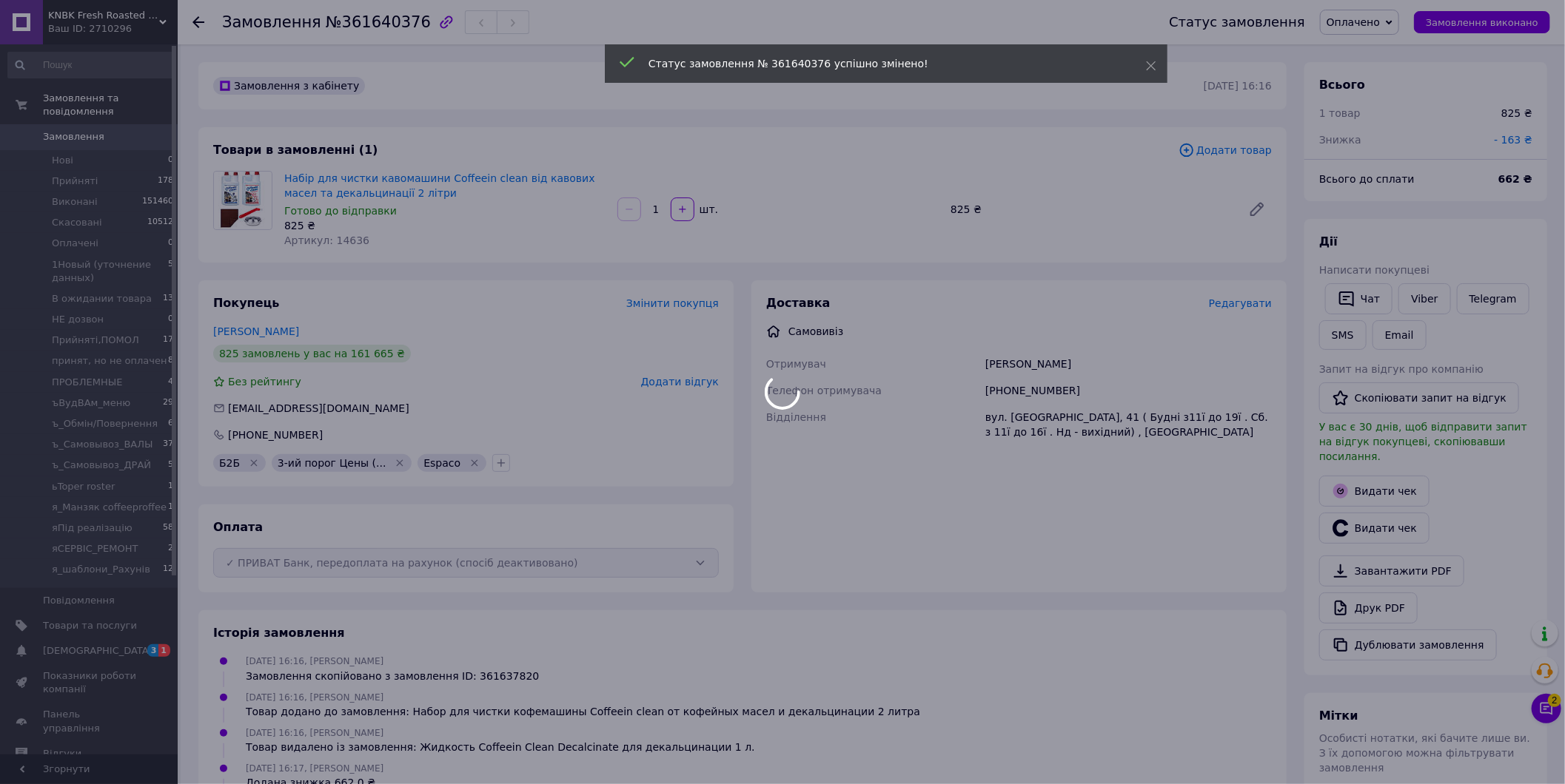
click at [1378, 28] on div at bounding box center [782, 392] width 1565 height 784
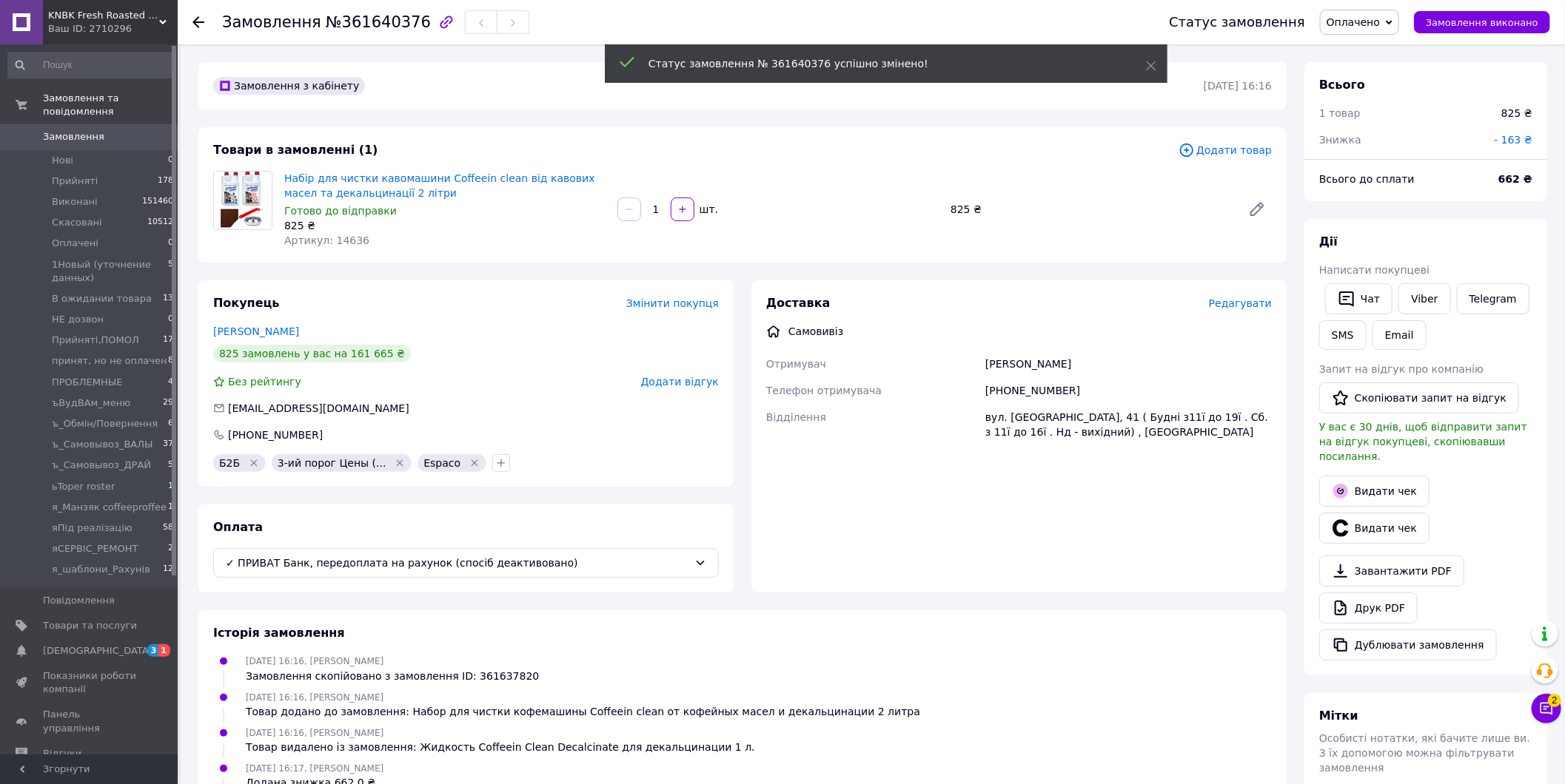
click at [1379, 28] on span "Оплачено" at bounding box center [1359, 22] width 79 height 25
click at [1415, 116] on li "1Новый (уточнение данных)" at bounding box center [1400, 118] width 159 height 22
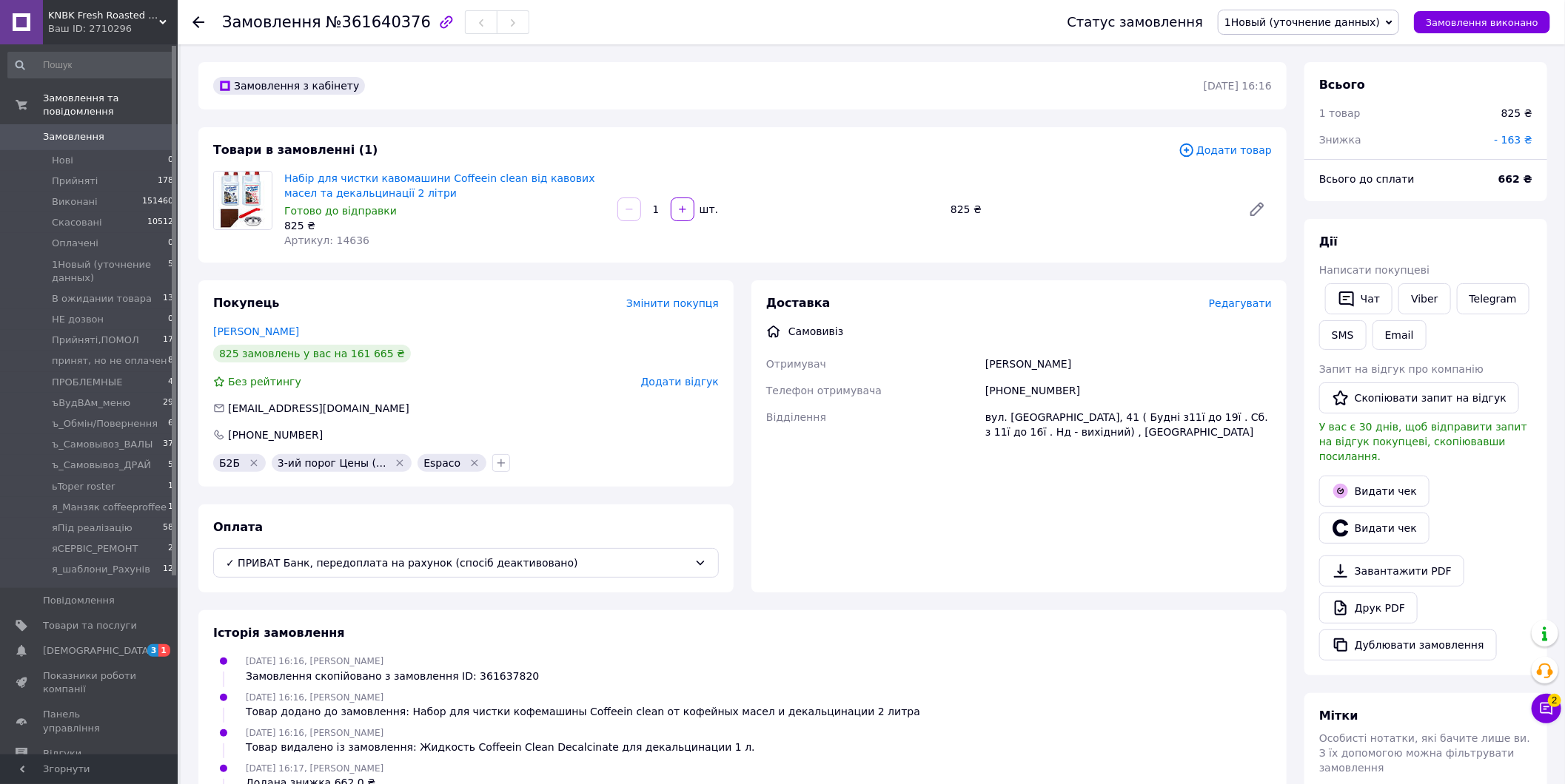
click at [113, 130] on span "Замовлення" at bounding box center [90, 136] width 94 height 13
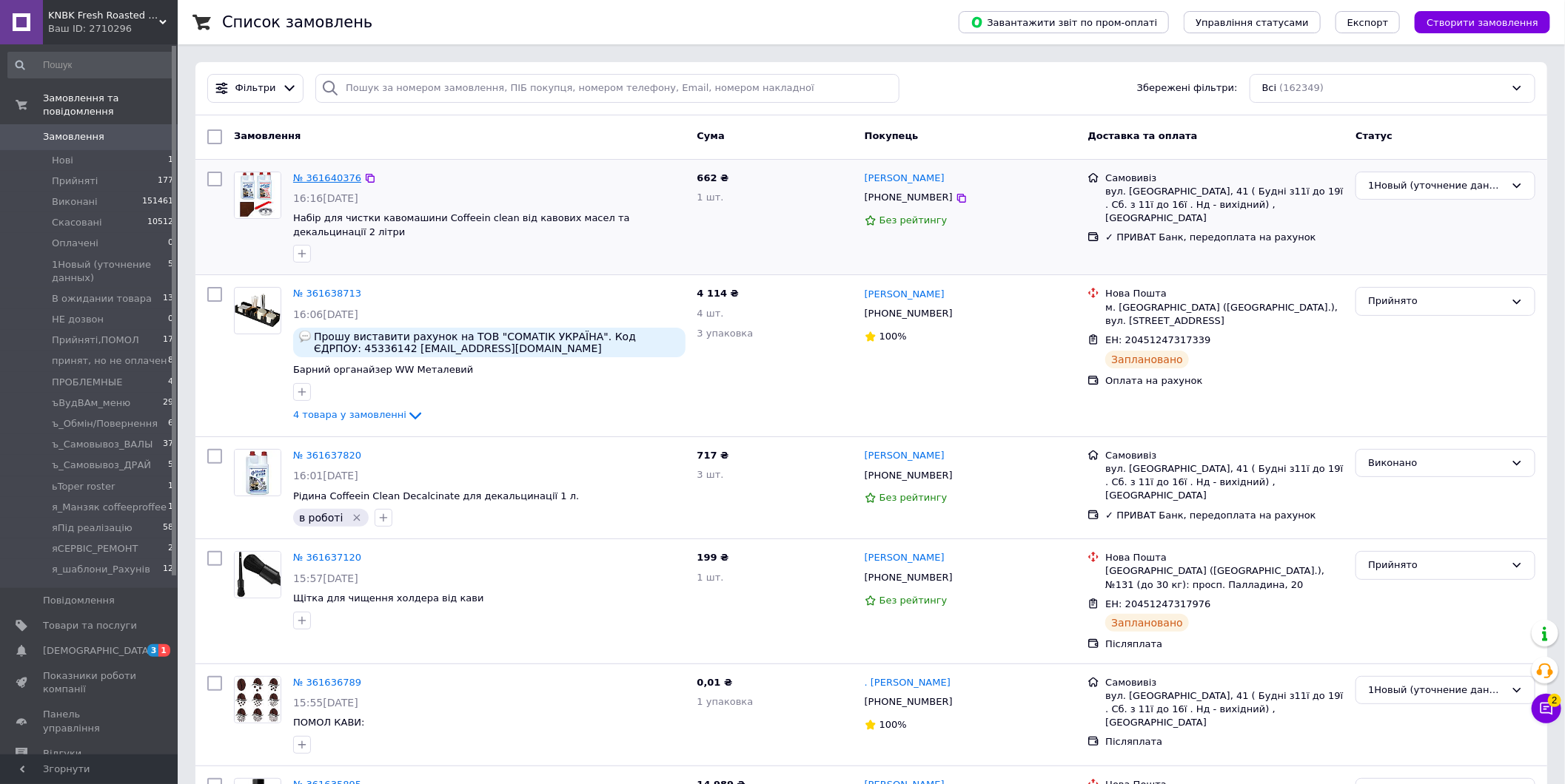
click at [327, 173] on link "№ 361640376" at bounding box center [327, 178] width 68 height 11
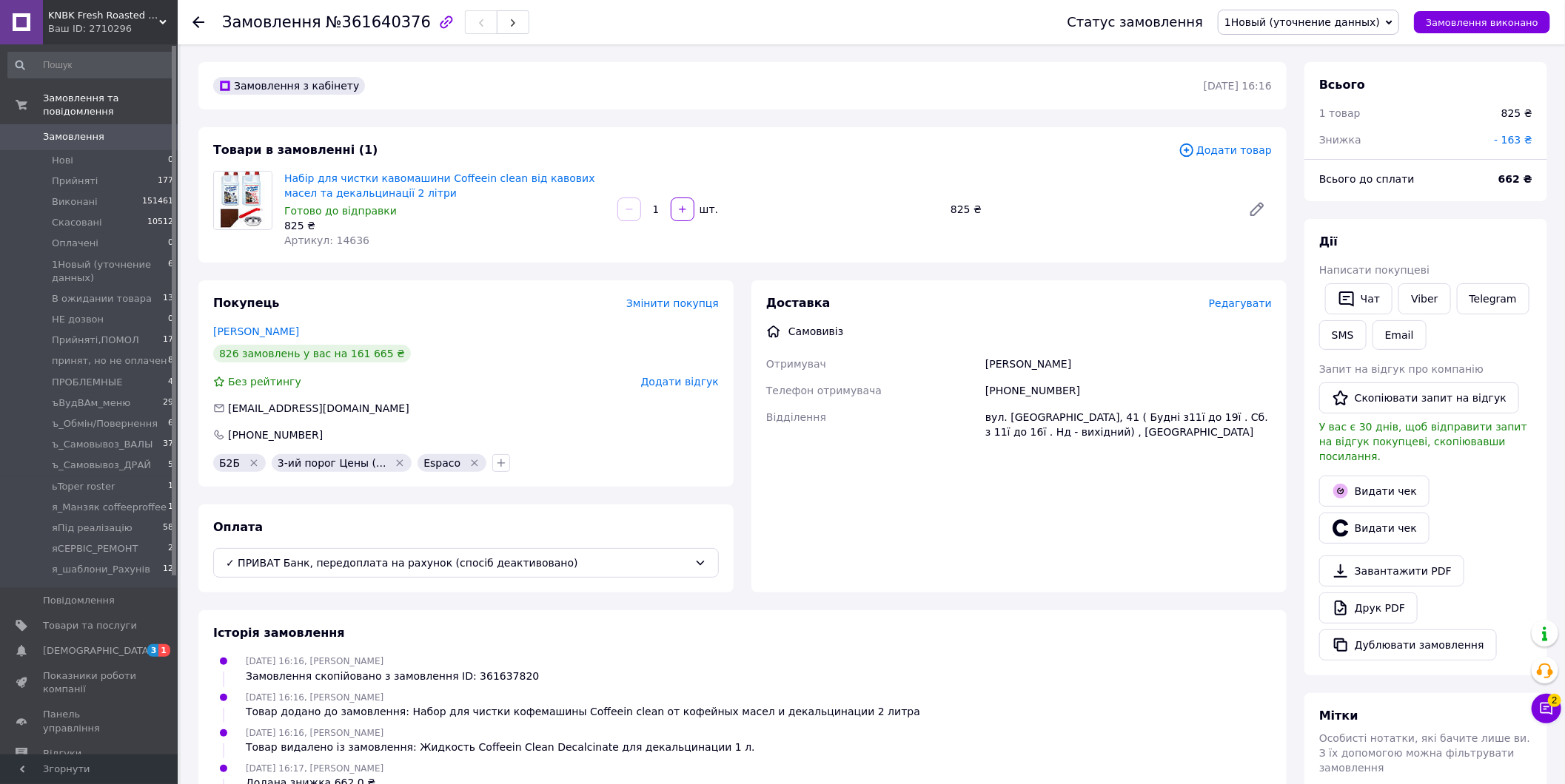
click at [387, 19] on span "№361640376" at bounding box center [378, 22] width 105 height 18
copy span "361640376"
click at [1505, 175] on b "662 ₴" at bounding box center [1515, 178] width 34 height 12
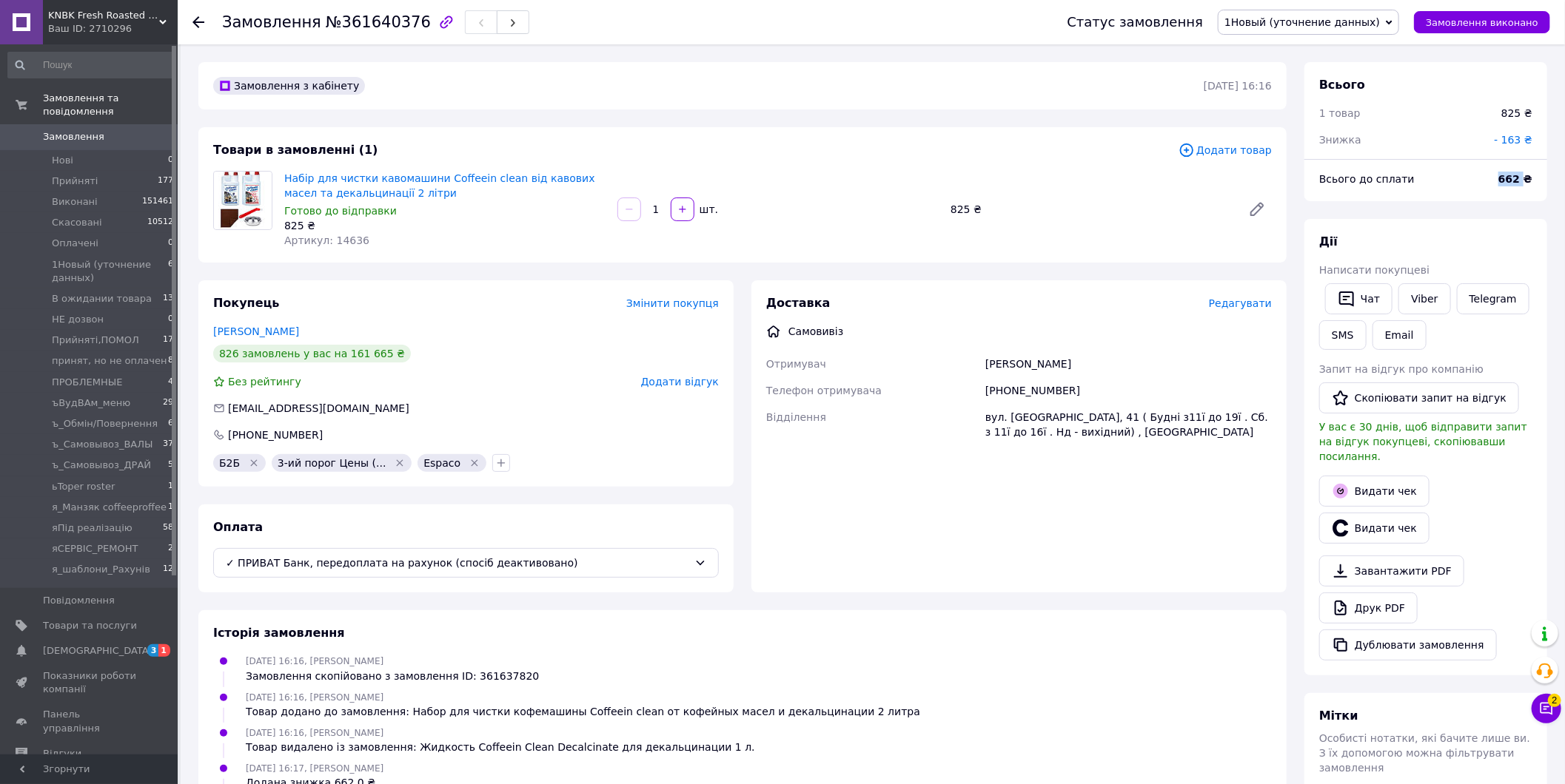
copy b "662"
click at [1270, 550] on div "Доставка Редагувати Самовивіз Отримувач Константин Телефон отримувача +38095112…" at bounding box center [1019, 436] width 535 height 312
click at [1360, 18] on span "1Новый (уточнение данных)" at bounding box center [1302, 21] width 156 height 12
click at [1334, 52] on li "Прийнято" at bounding box center [1308, 51] width 180 height 22
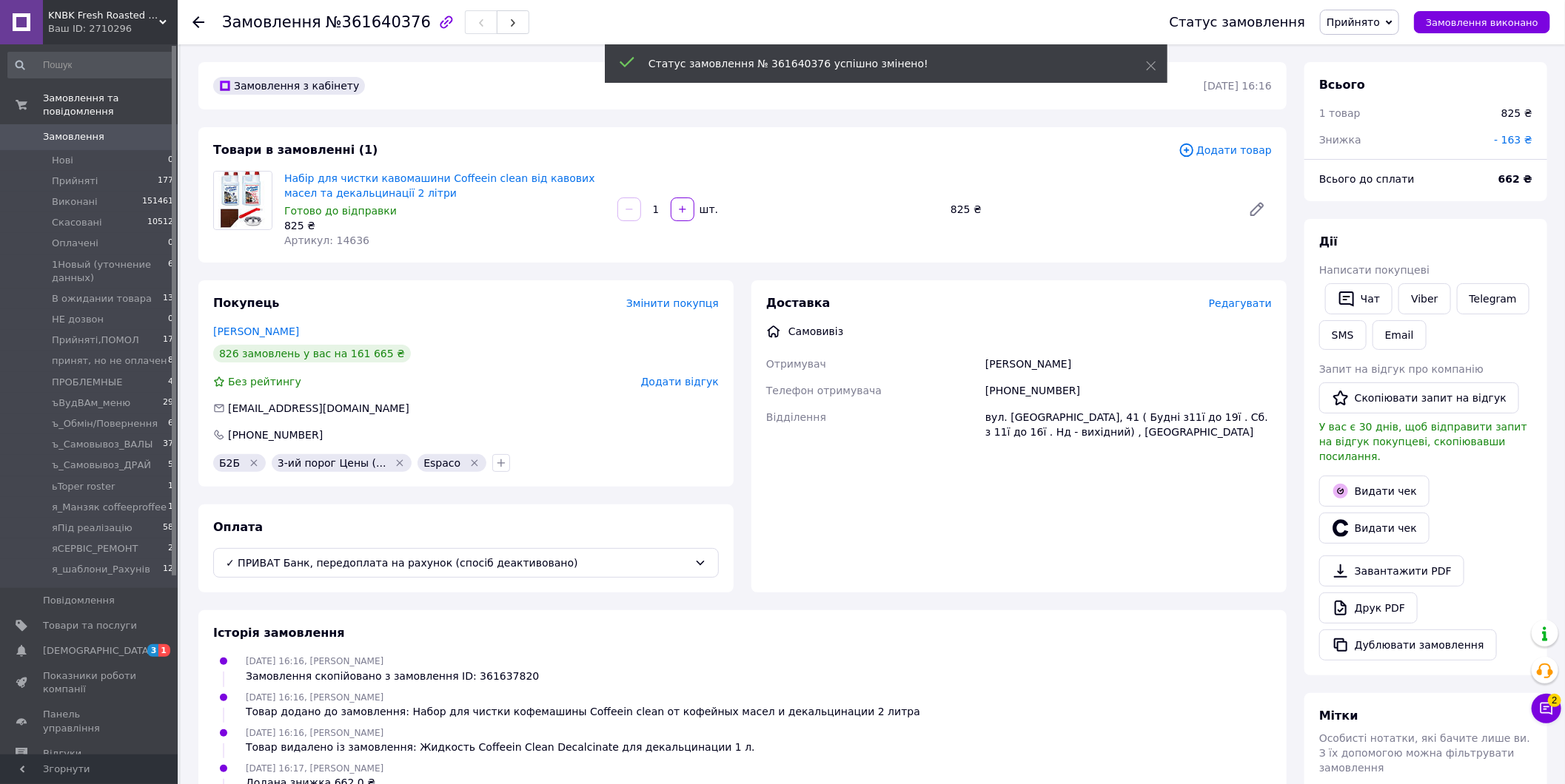
click at [1509, 26] on span "Замовлення виконано" at bounding box center [1482, 22] width 113 height 11
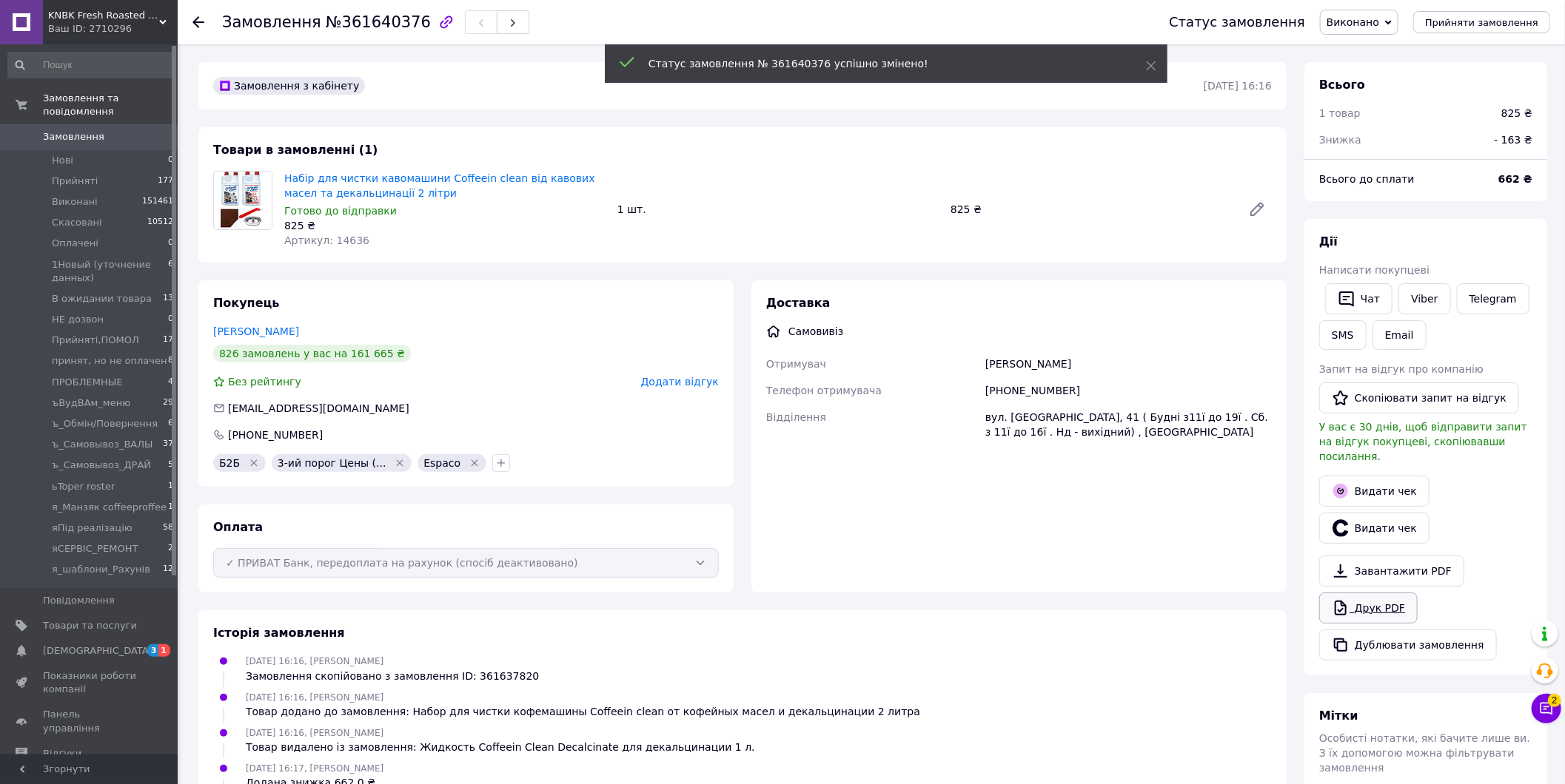
click at [1373, 598] on link "Друк PDF" at bounding box center [1368, 608] width 98 height 31
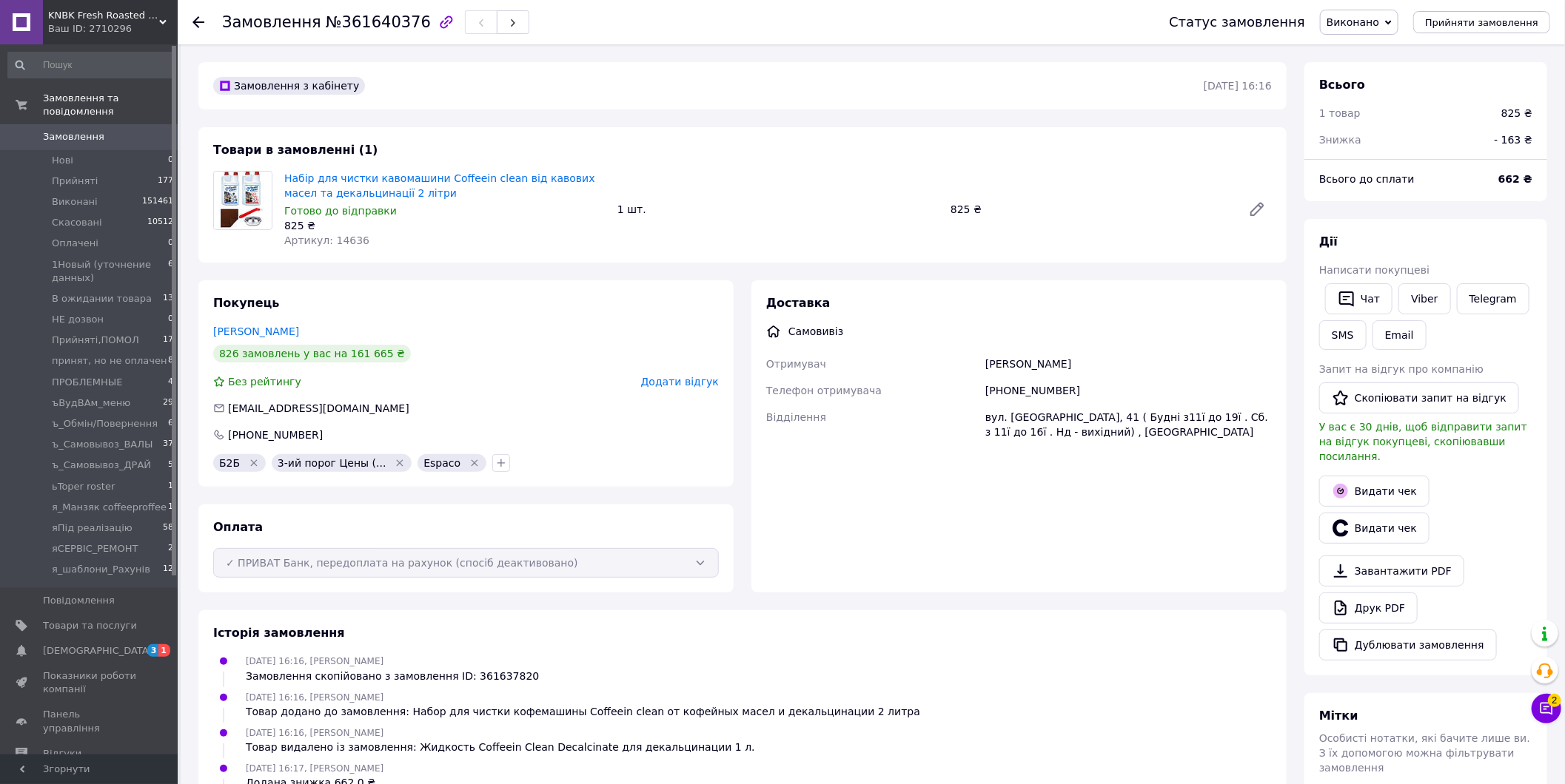
click at [68, 130] on span "Замовлення" at bounding box center [73, 136] width 62 height 13
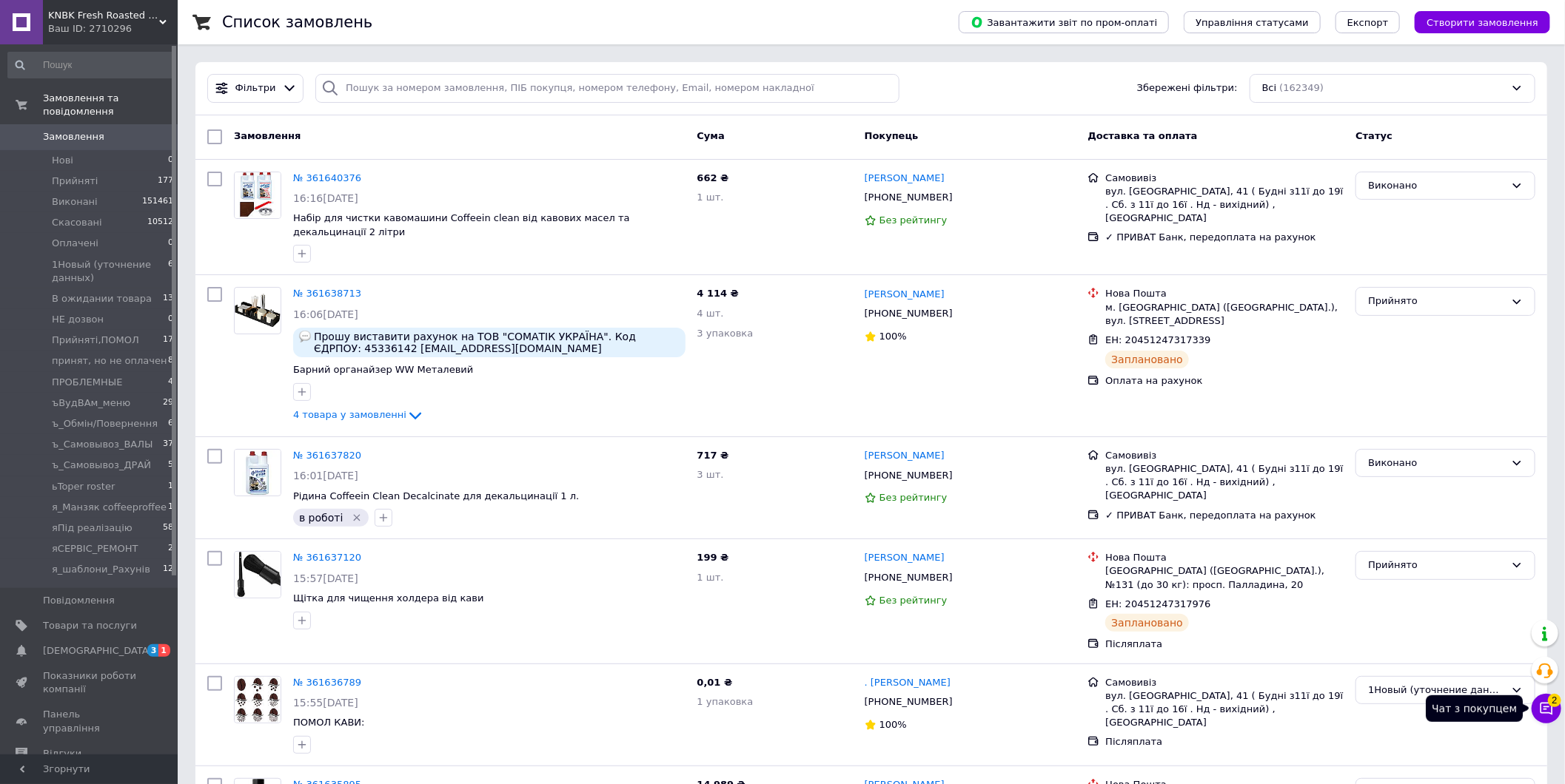
click at [1558, 711] on button "Чат з покупцем 2" at bounding box center [1545, 708] width 30 height 30
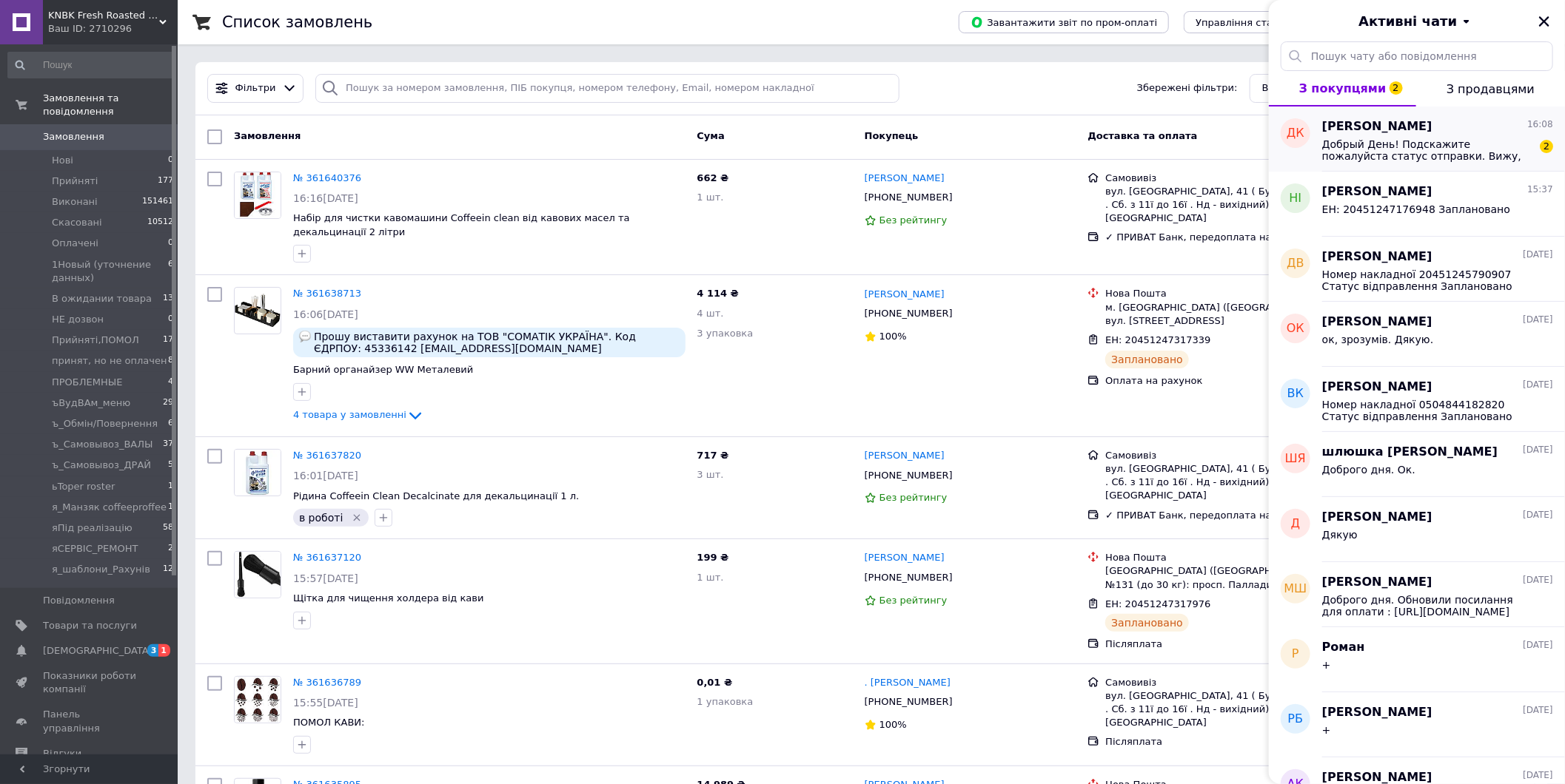
click at [1481, 139] on span "Добрый День! Подскажите пожалуйста статус отправки. Вижу, что пока без движения…" at bounding box center [1426, 150] width 210 height 23
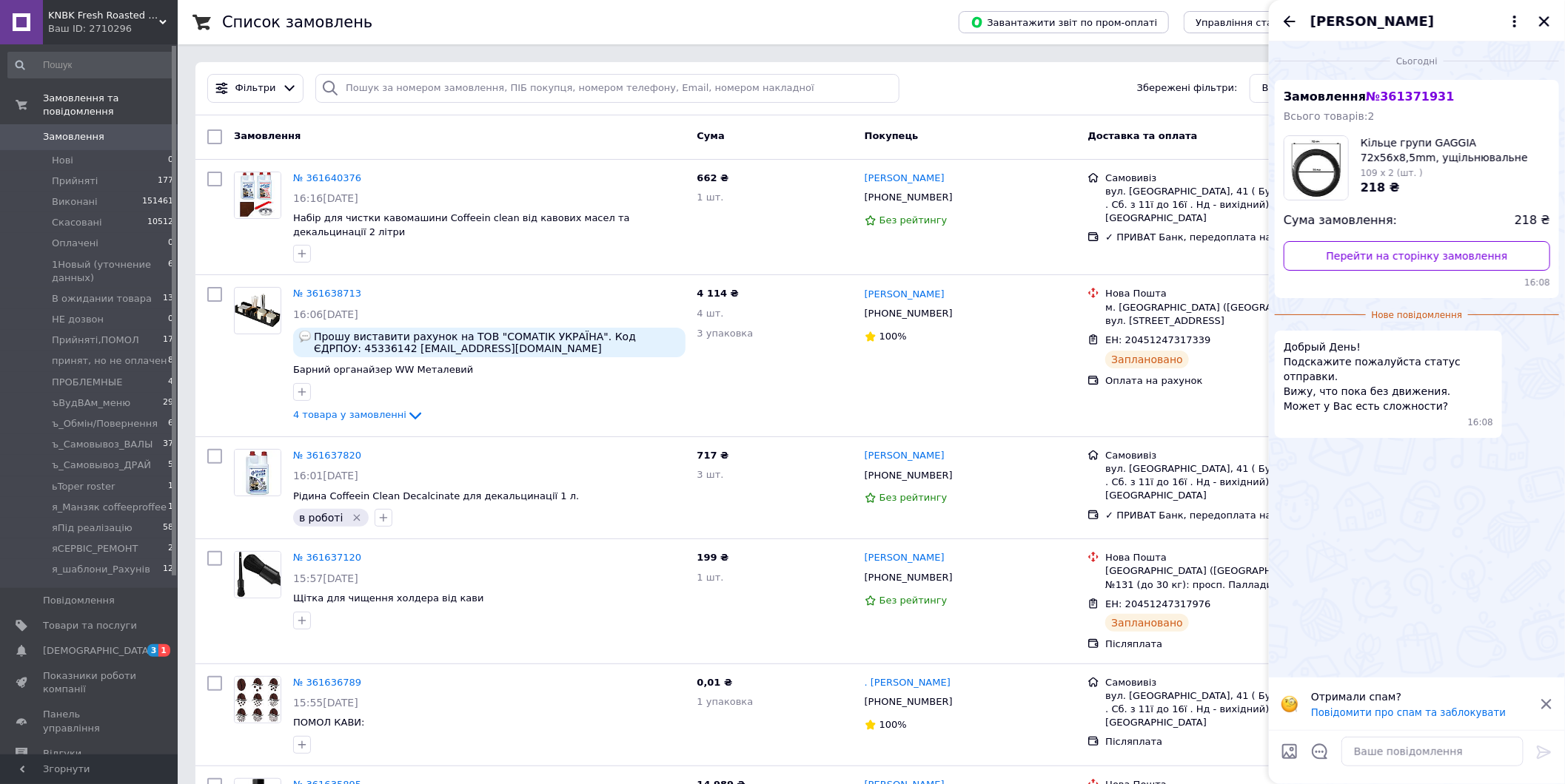
click at [1390, 98] on span "№ 361371931" at bounding box center [1409, 97] width 88 height 14
copy span "361371931"
click at [1398, 760] on textarea at bounding box center [1432, 751] width 182 height 30
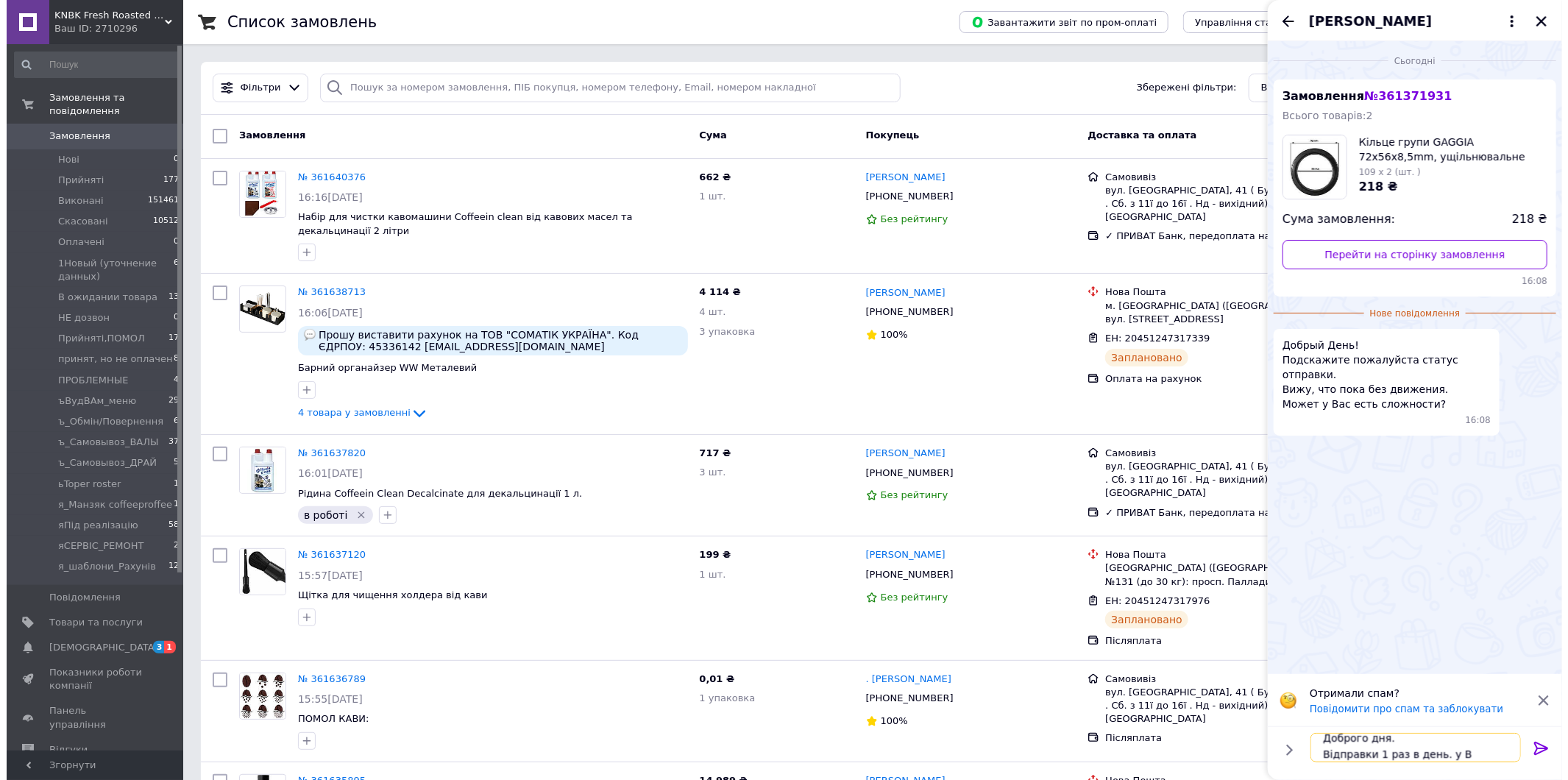
scroll to position [2, 0]
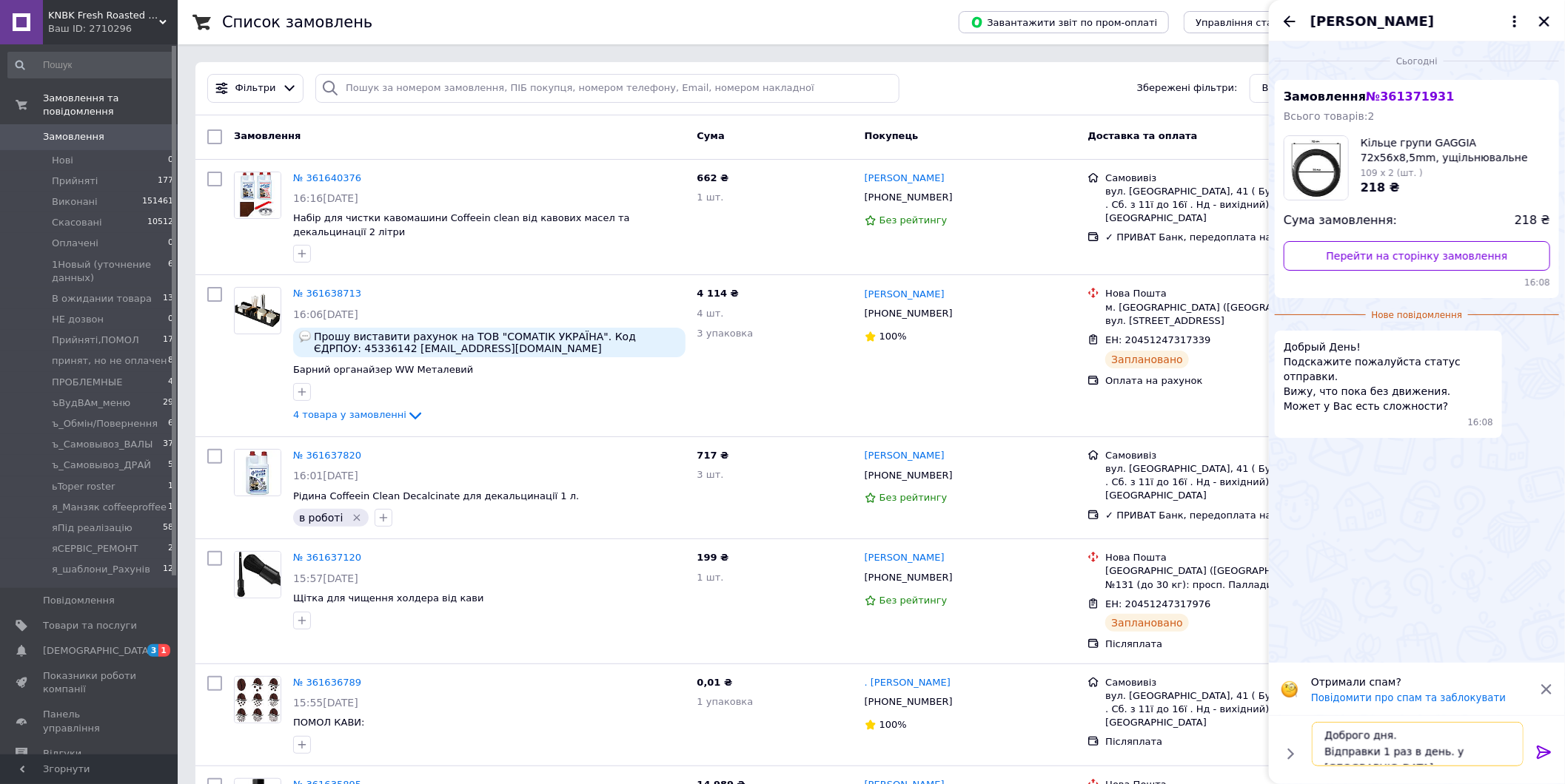
type textarea "Доброго дня. Відправки 1 раз в день. у Вечері"
click at [477, 95] on input "search" at bounding box center [606, 89] width 583 height 29
paste input "361371931"
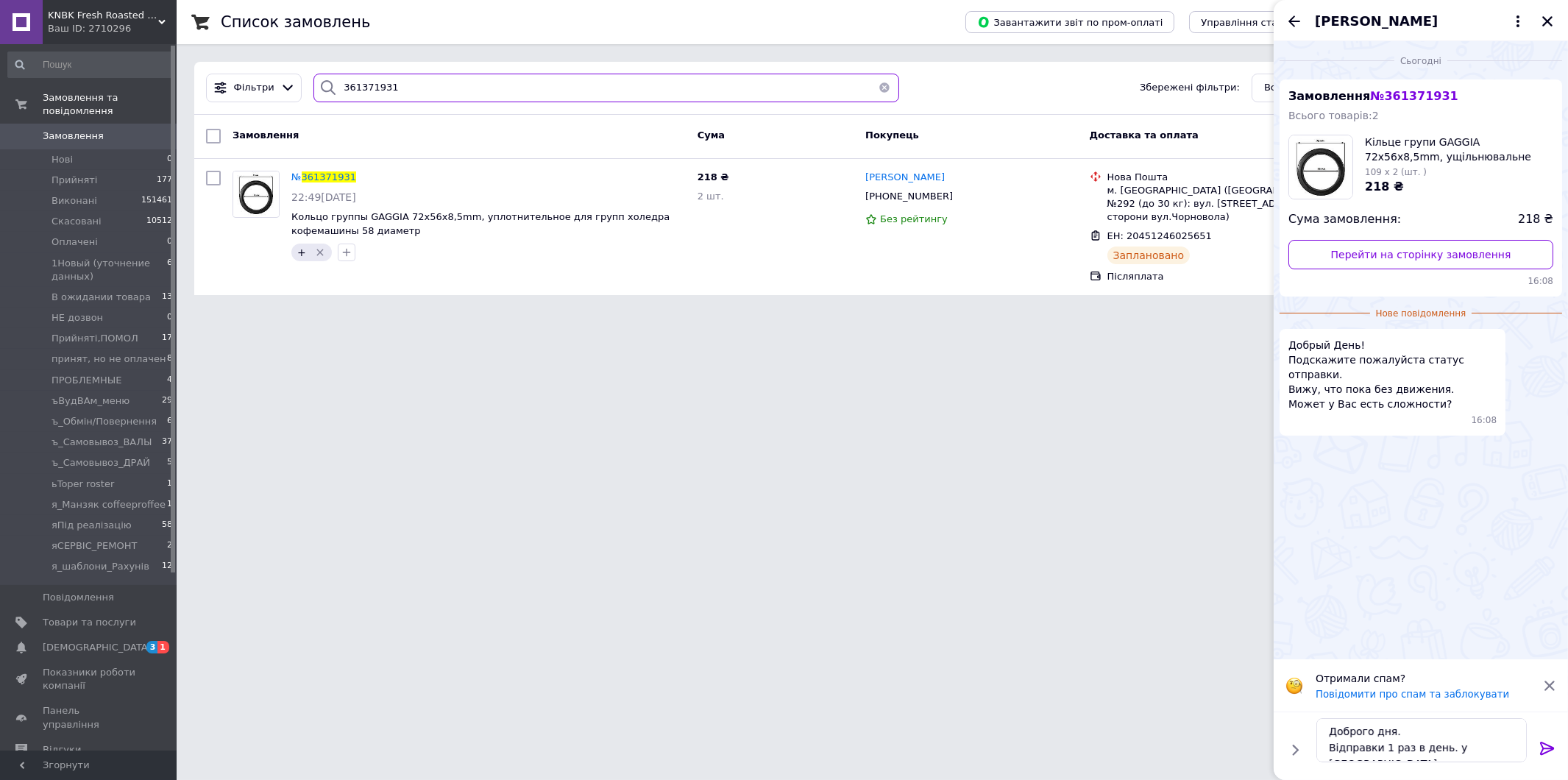
type input "361371931"
drag, startPoint x: 1488, startPoint y: 743, endPoint x: 1318, endPoint y: 745, distance: 170.0
click at [1318, 745] on textarea "Доброго дня. Відправки 1 раз в день. у Вечері" at bounding box center [1421, 741] width 210 height 45
type textarea "Доброго дня."
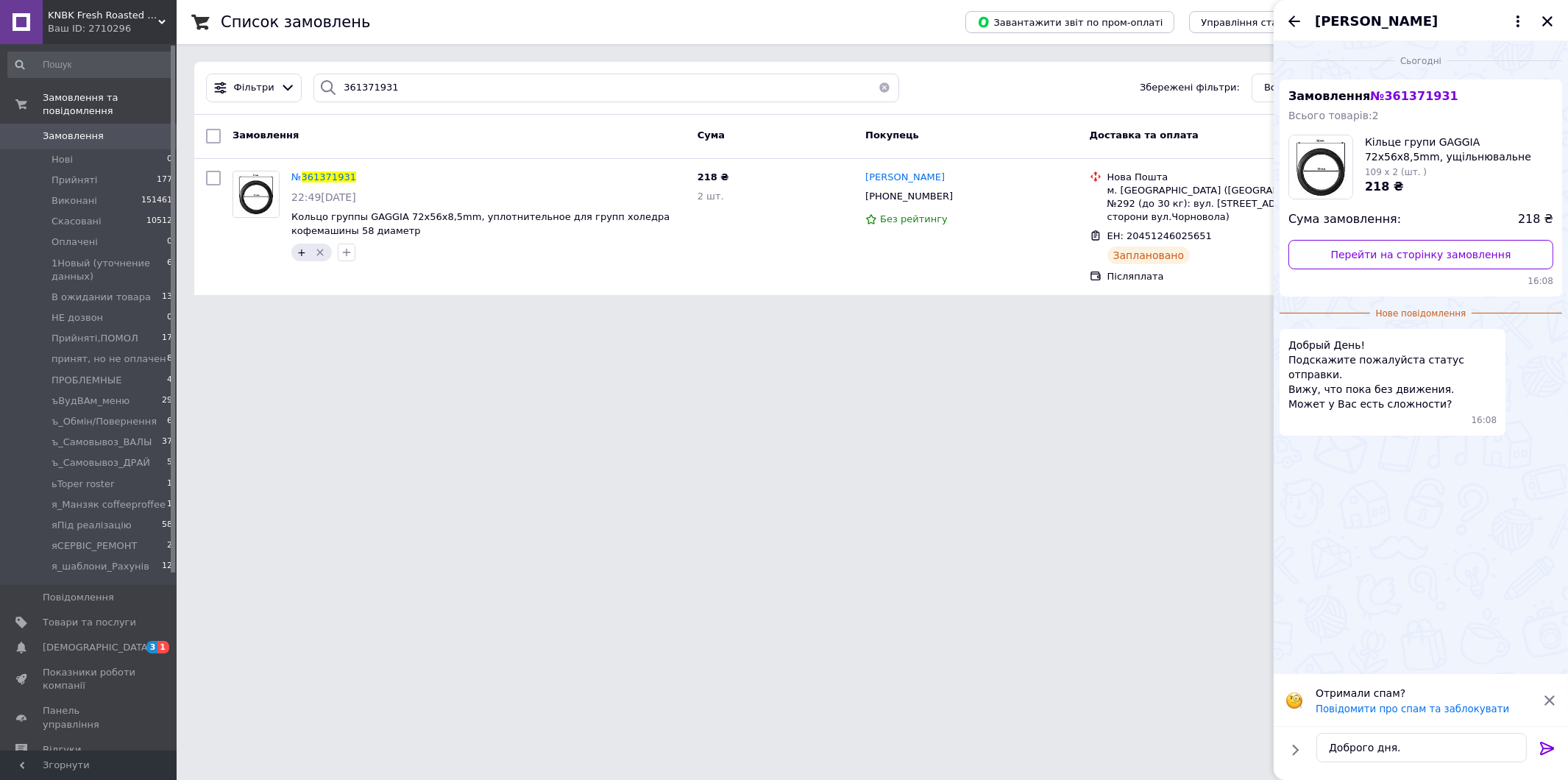
click at [1081, 313] on html "KNBK Fresh Roasted Coffee & Accessories store Ваш ID: 2710296 Сайт KNBK Fresh R…" at bounding box center [784, 156] width 1568 height 313
click at [1181, 231] on span "ЕН: 20451246025651" at bounding box center [1159, 236] width 104 height 11
click at [1215, 232] on icon at bounding box center [1220, 237] width 12 height 12
click at [1540, 745] on icon at bounding box center [1548, 749] width 18 height 18
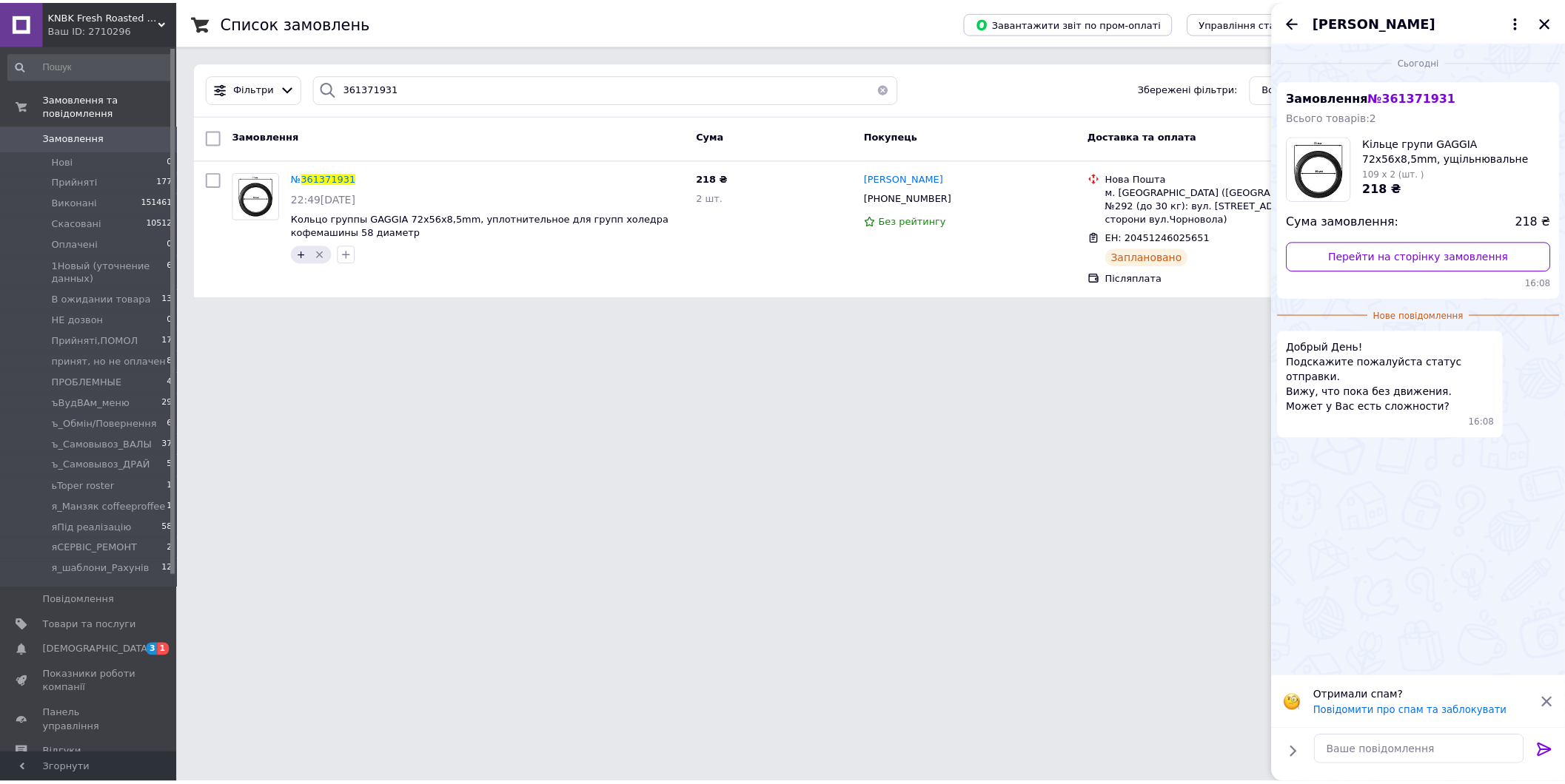
scroll to position [0, 0]
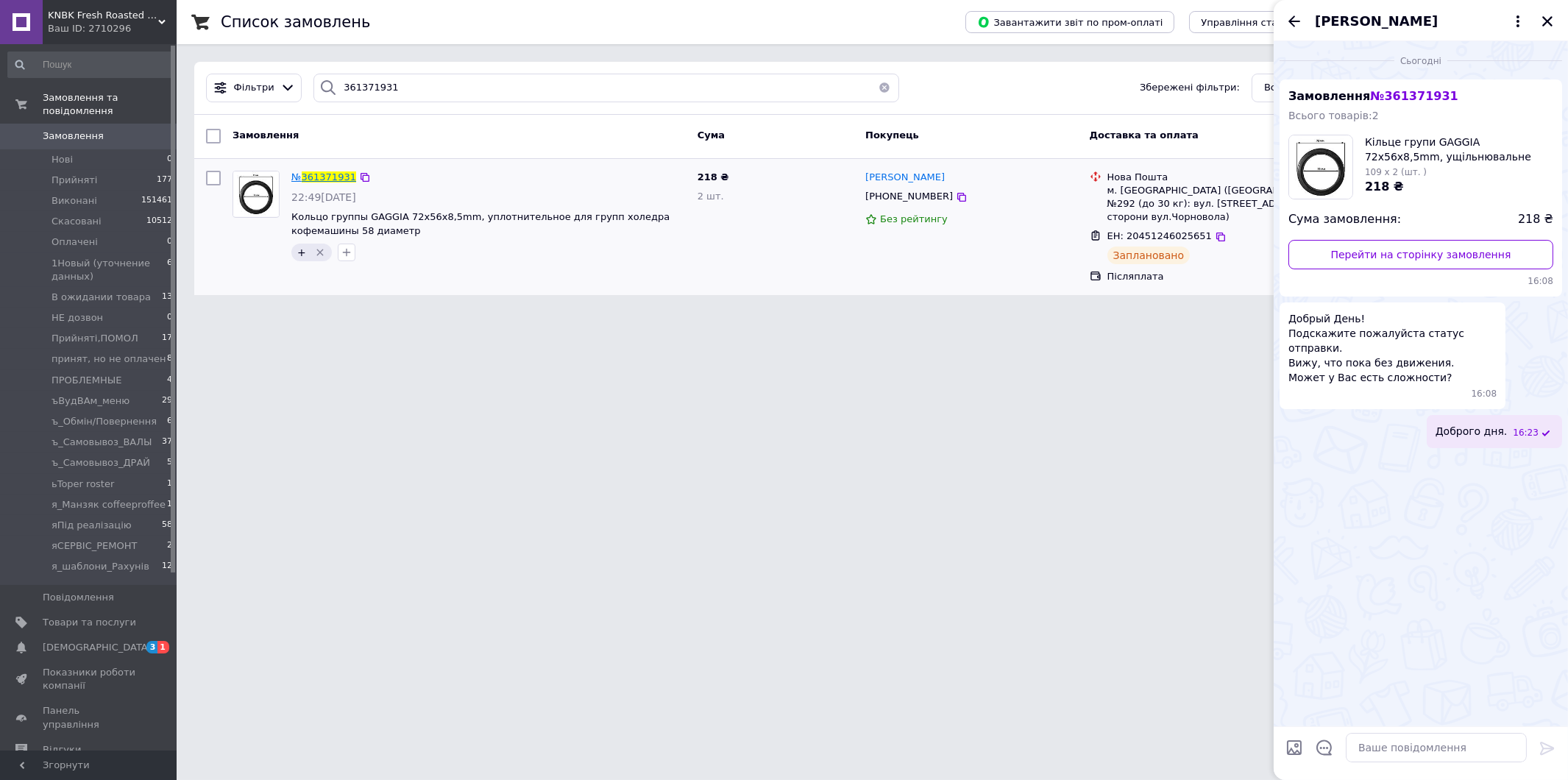
click at [335, 178] on span "361371931" at bounding box center [328, 177] width 54 height 11
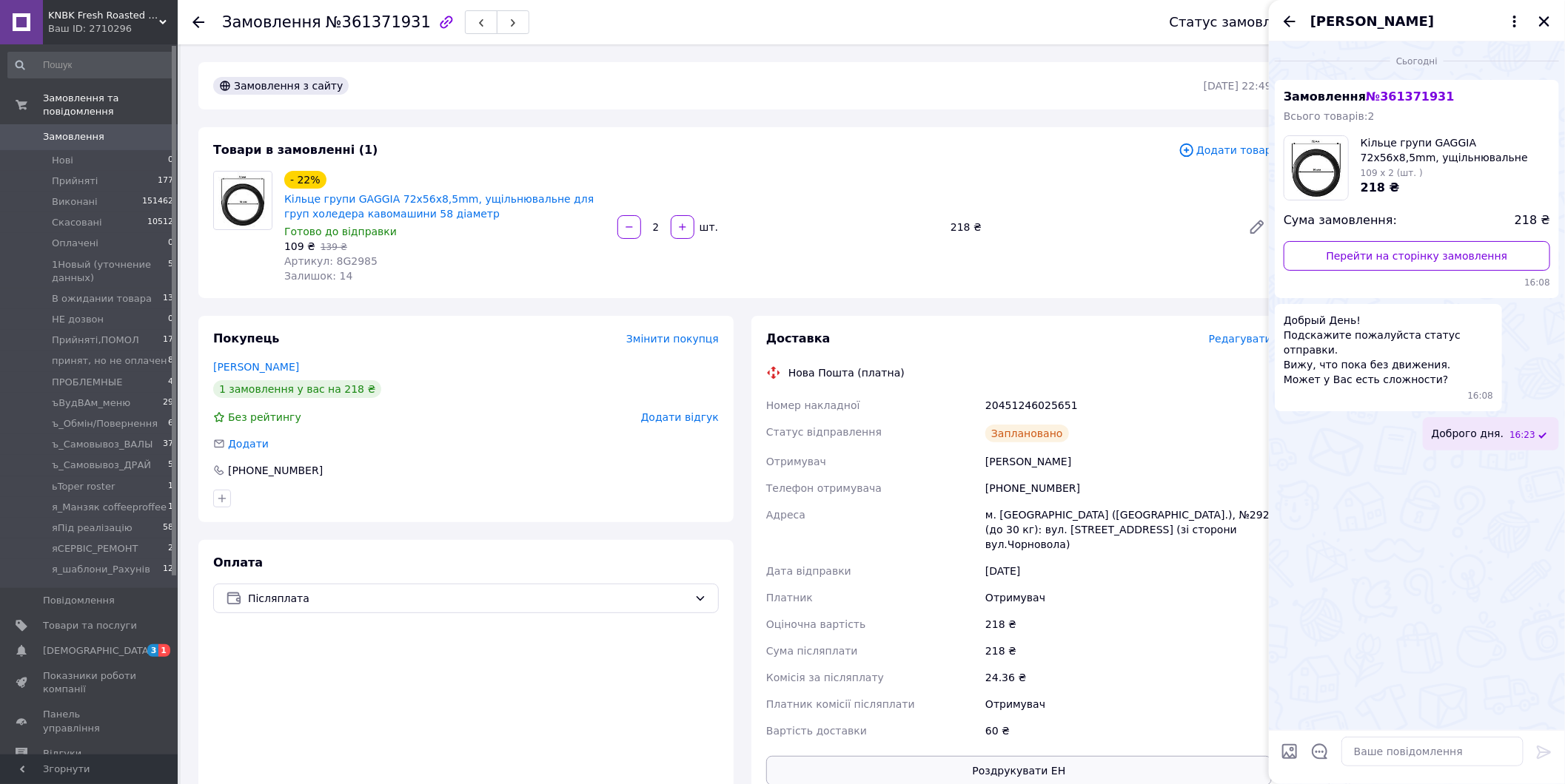
scroll to position [382, 0]
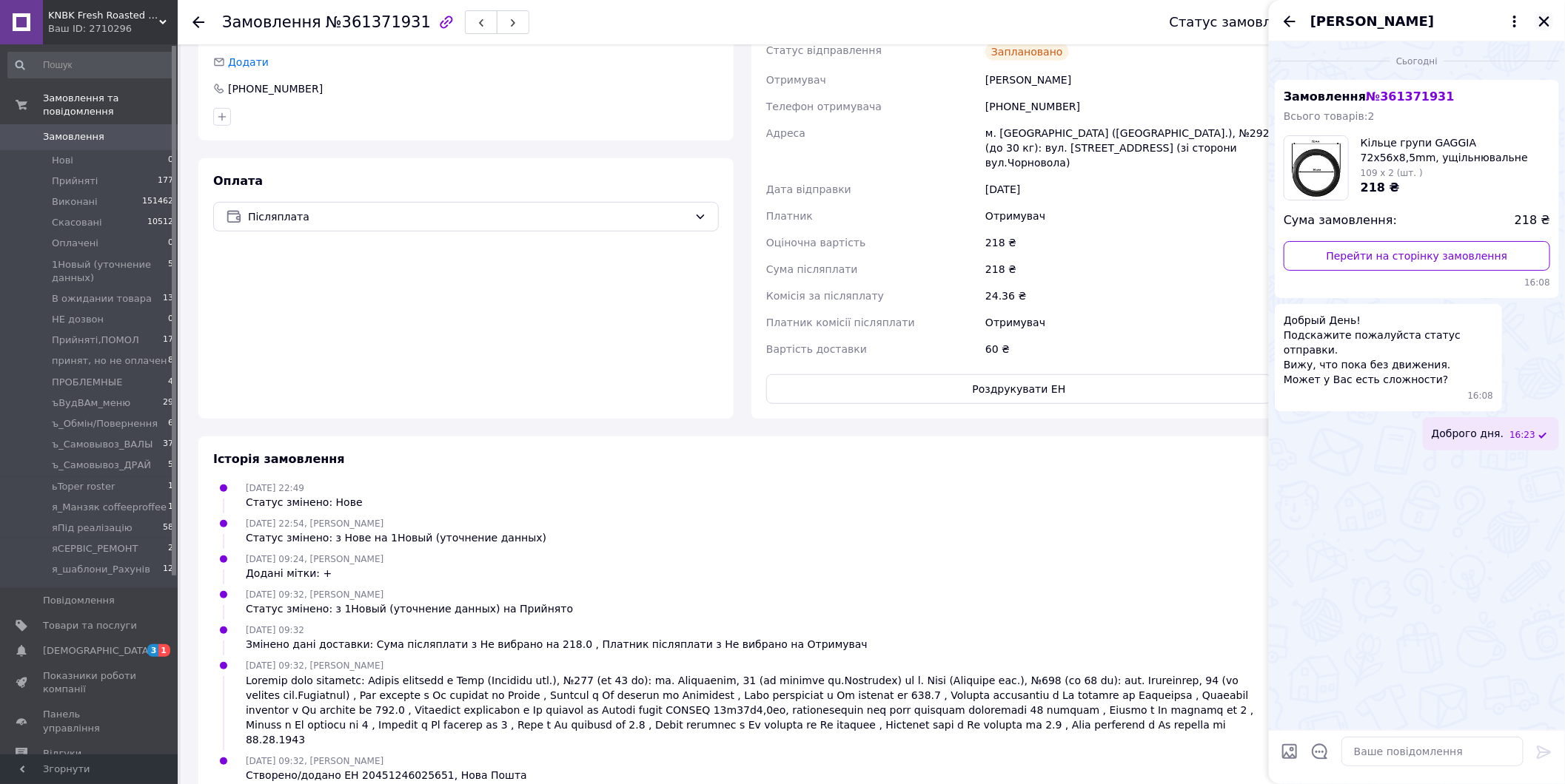
click at [1549, 20] on icon "Закрити" at bounding box center [1544, 21] width 13 height 13
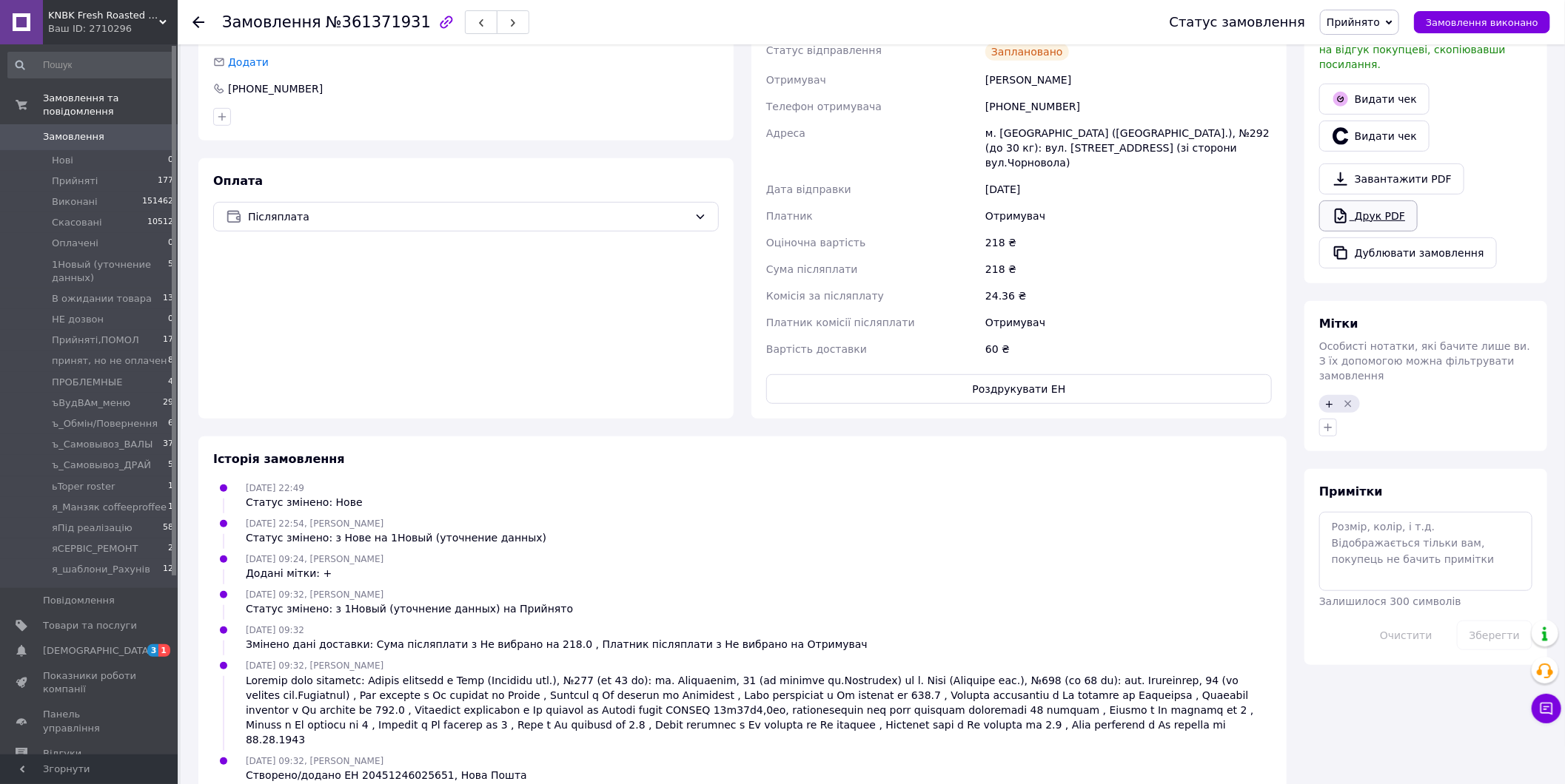
click at [1373, 203] on link "Друк PDF" at bounding box center [1368, 216] width 98 height 31
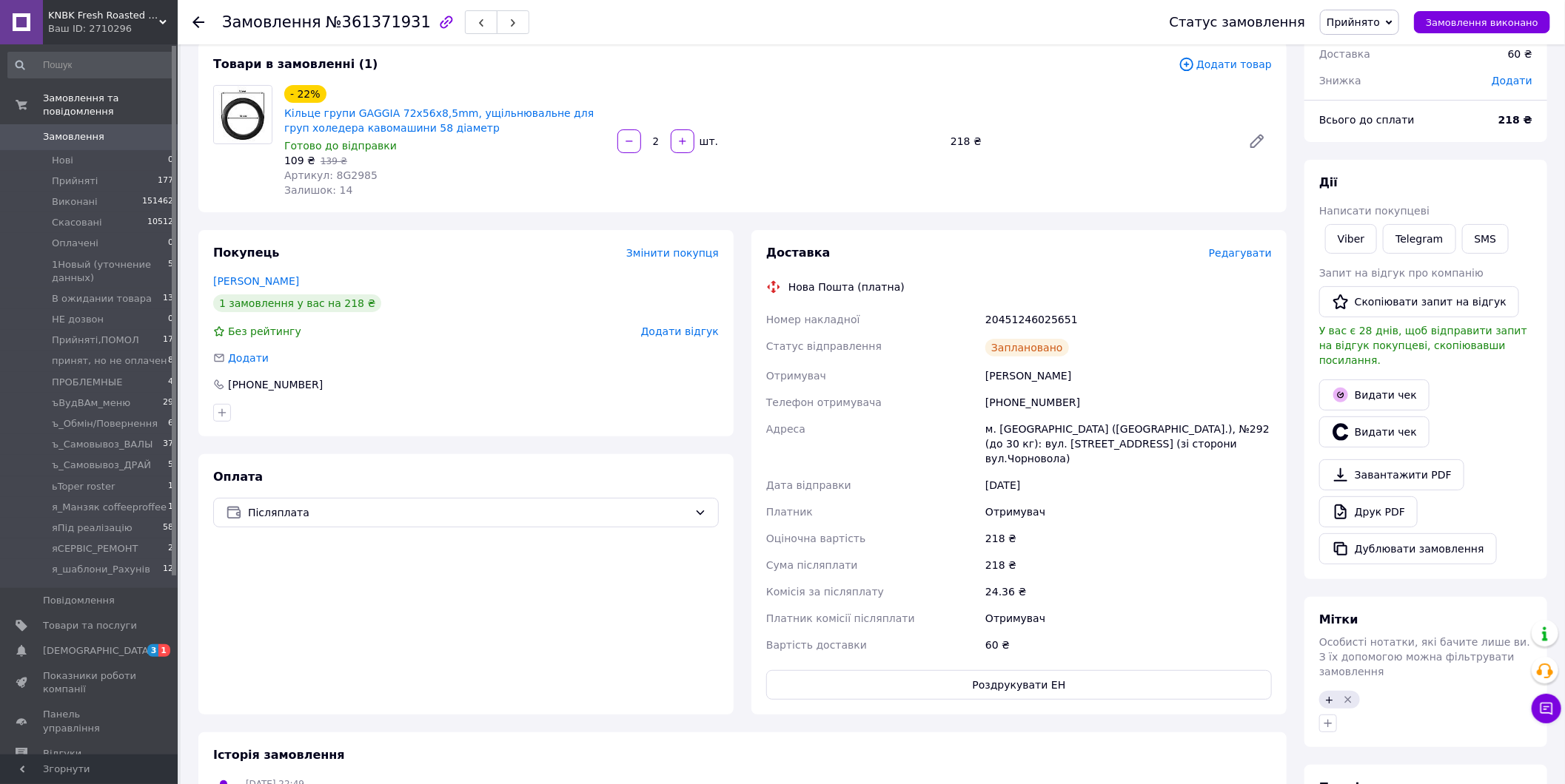
scroll to position [0, 0]
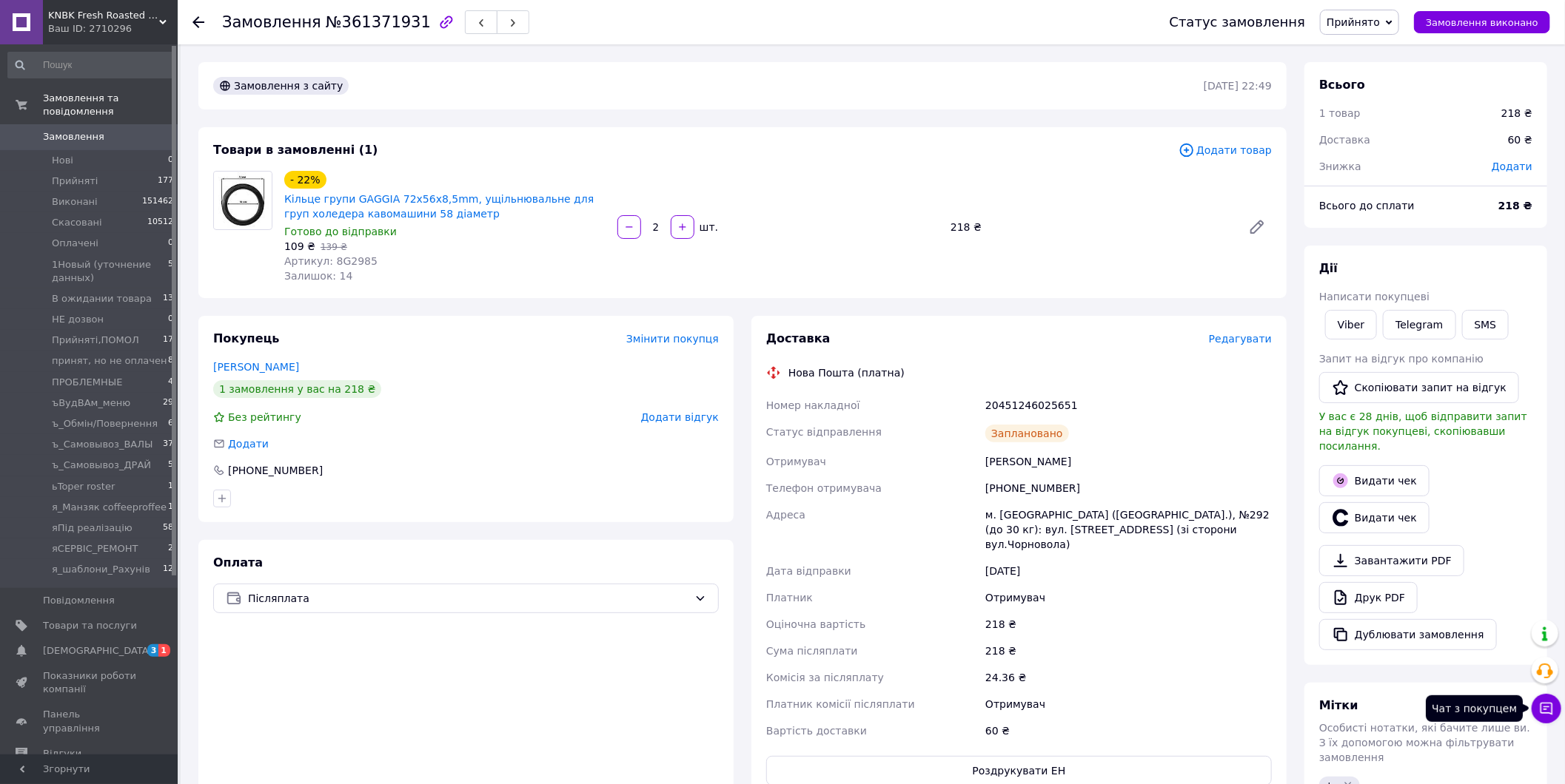
click at [1540, 706] on icon at bounding box center [1546, 709] width 15 height 15
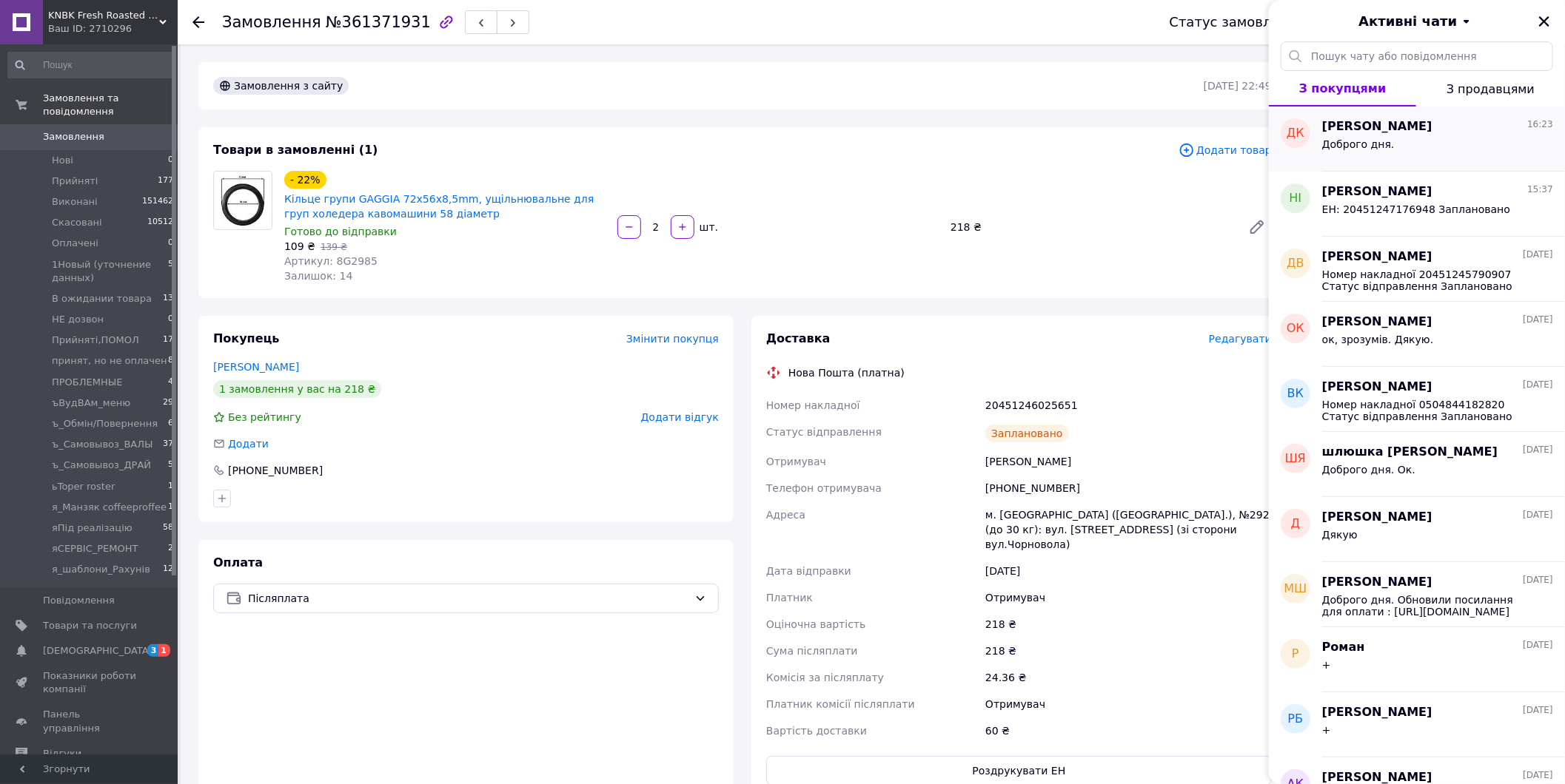
click at [1419, 143] on div "Доброго дня." at bounding box center [1437, 147] width 231 height 23
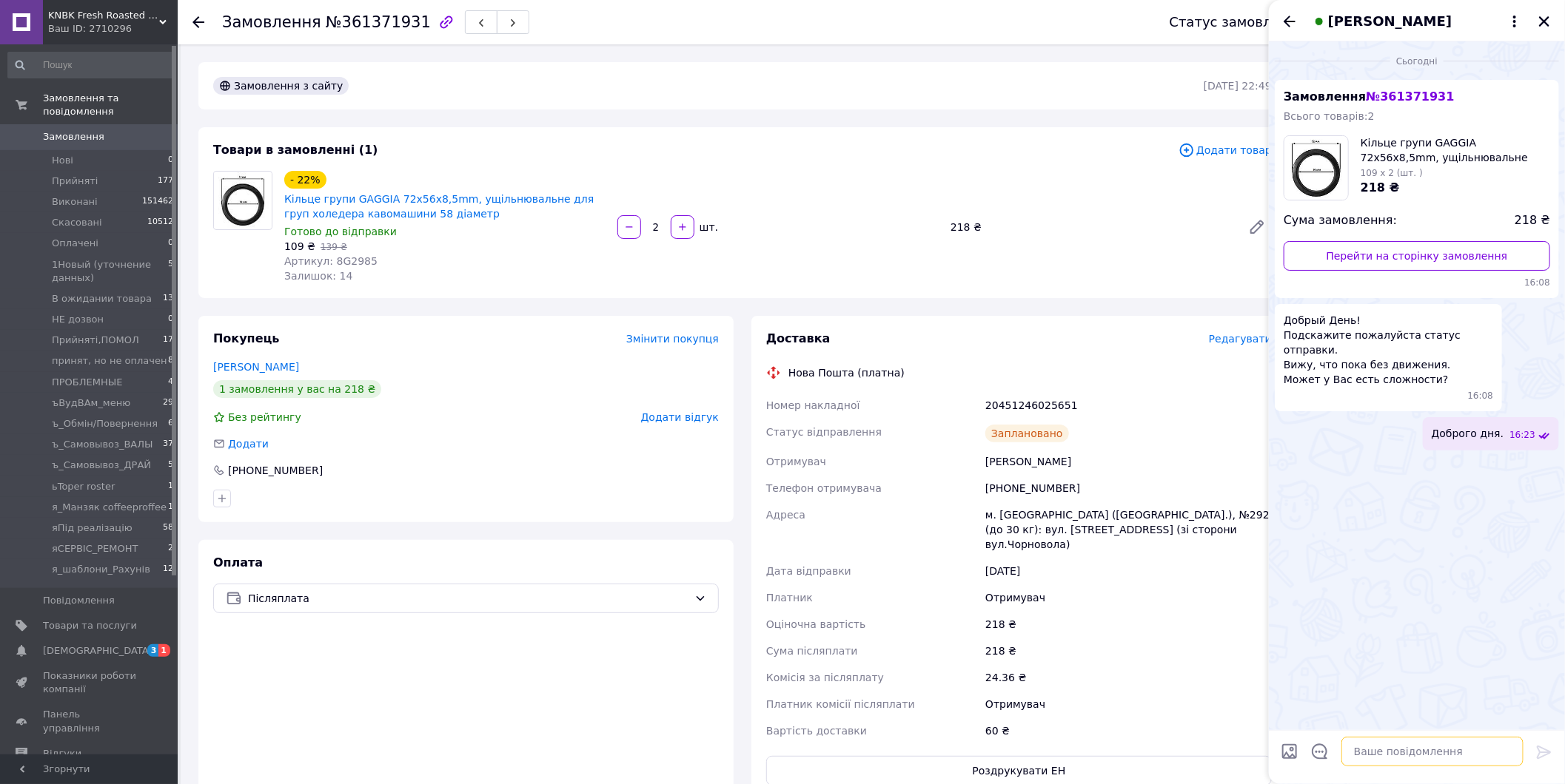
click at [1393, 744] on textarea at bounding box center [1432, 751] width 182 height 30
type textarea "сьогодні відправка"
click at [1549, 19] on icon "Закрити" at bounding box center [1544, 21] width 13 height 13
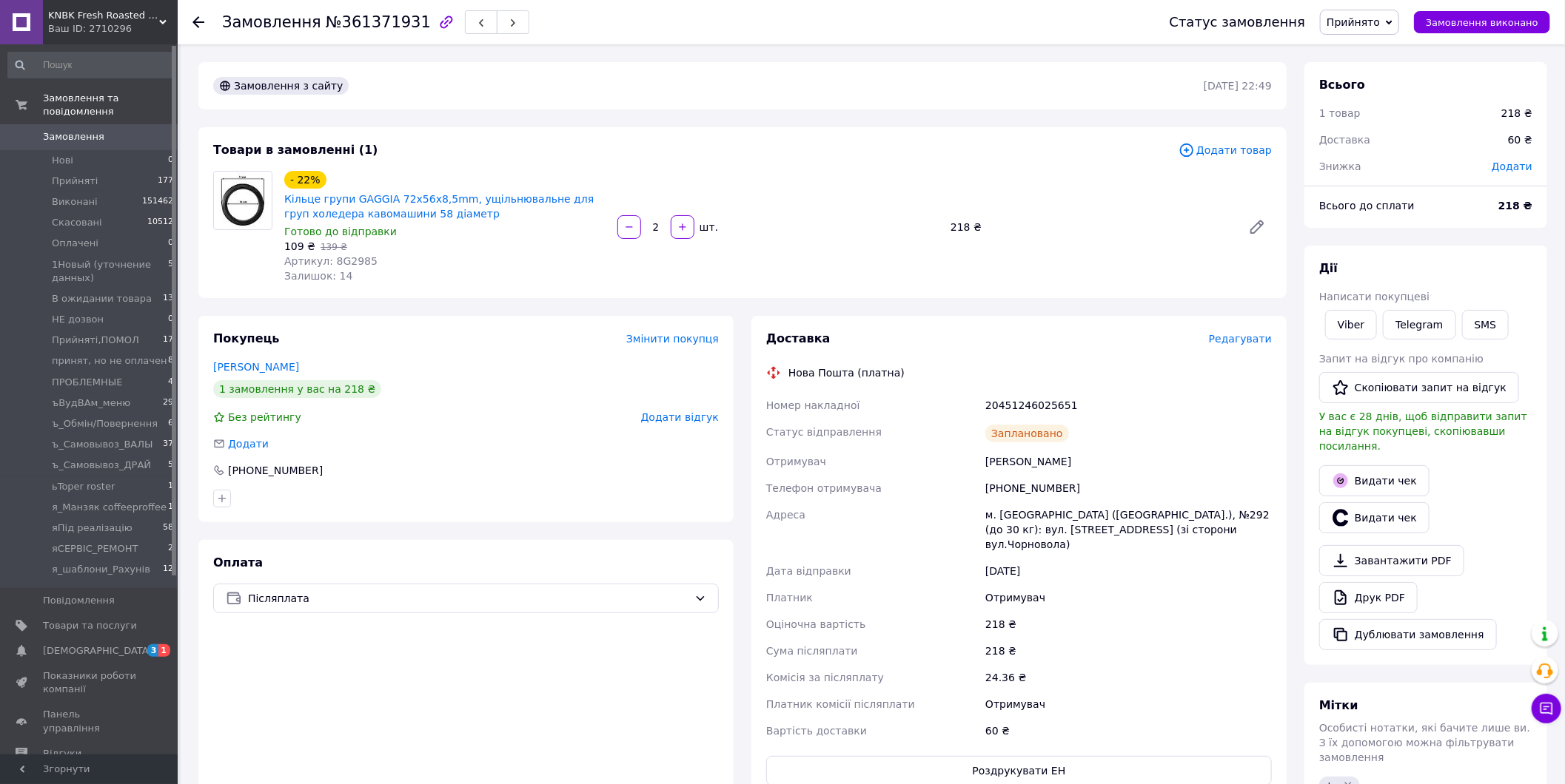
click at [100, 130] on span "Замовлення" at bounding box center [90, 136] width 94 height 13
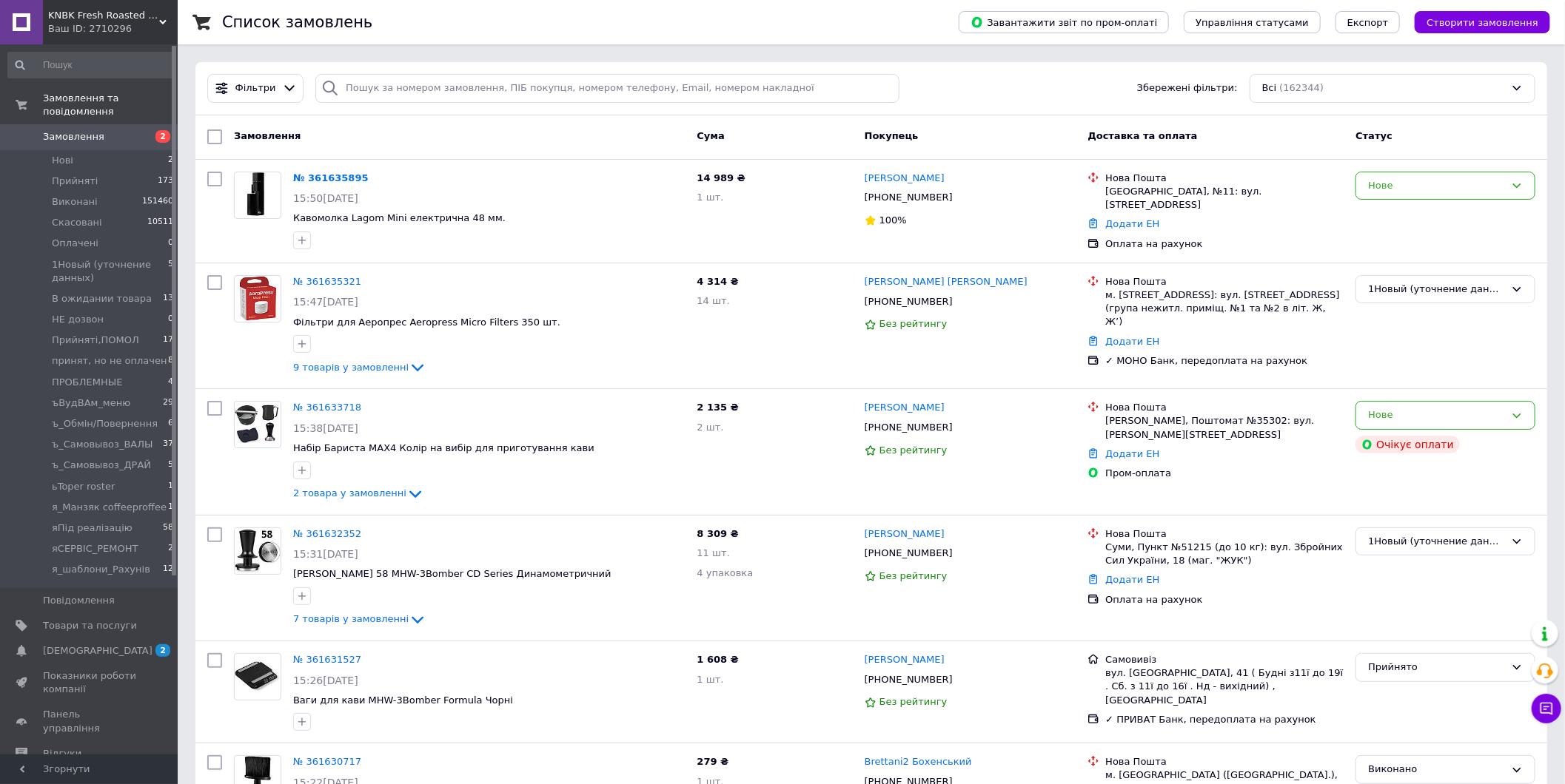
click at [122, 130] on span "Замовлення" at bounding box center [90, 136] width 94 height 13
click at [144, 259] on span "1Новый (уточнение данных)" at bounding box center [110, 272] width 116 height 27
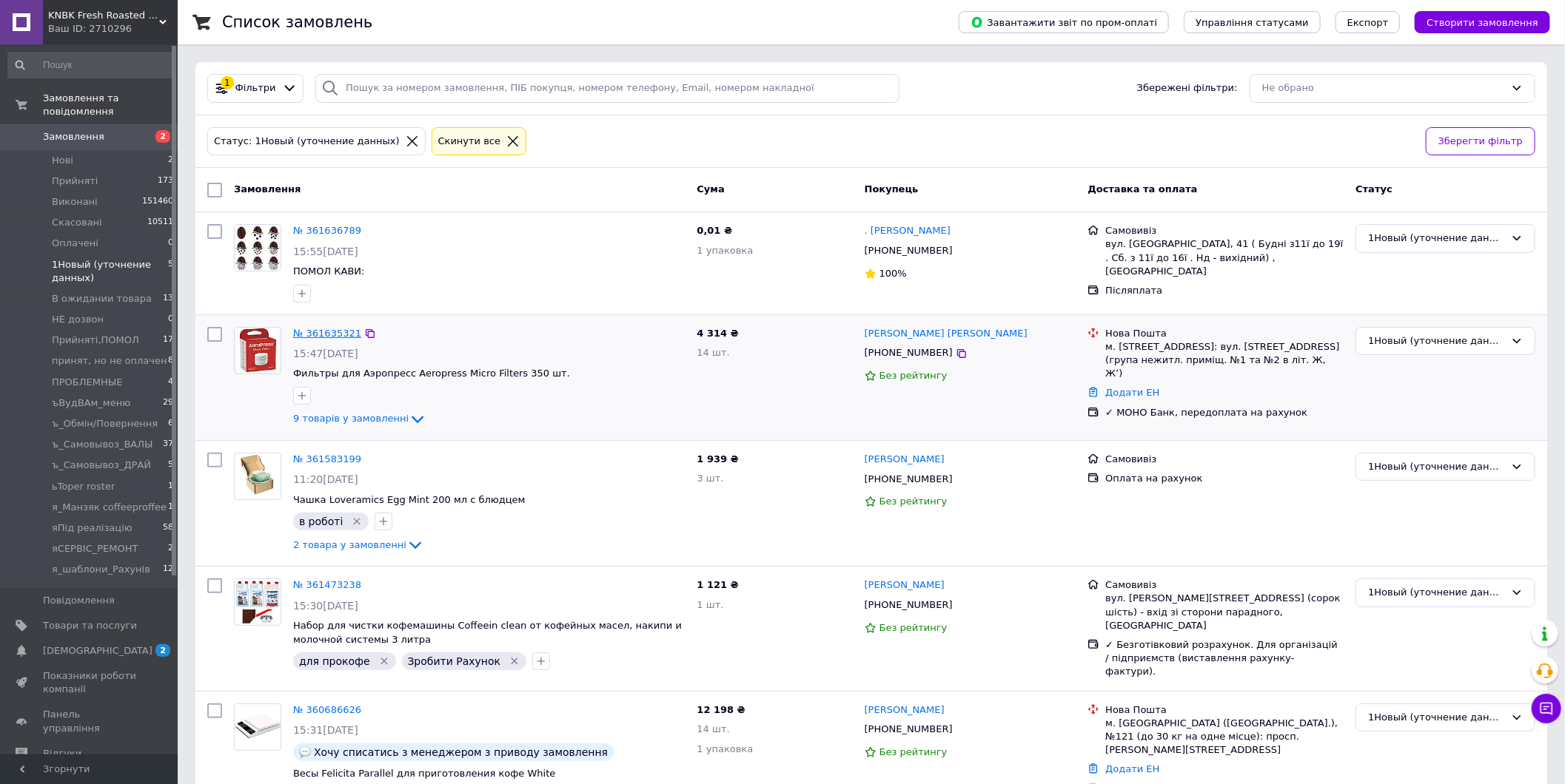
click at [330, 336] on link "№ 361635321" at bounding box center [327, 333] width 68 height 11
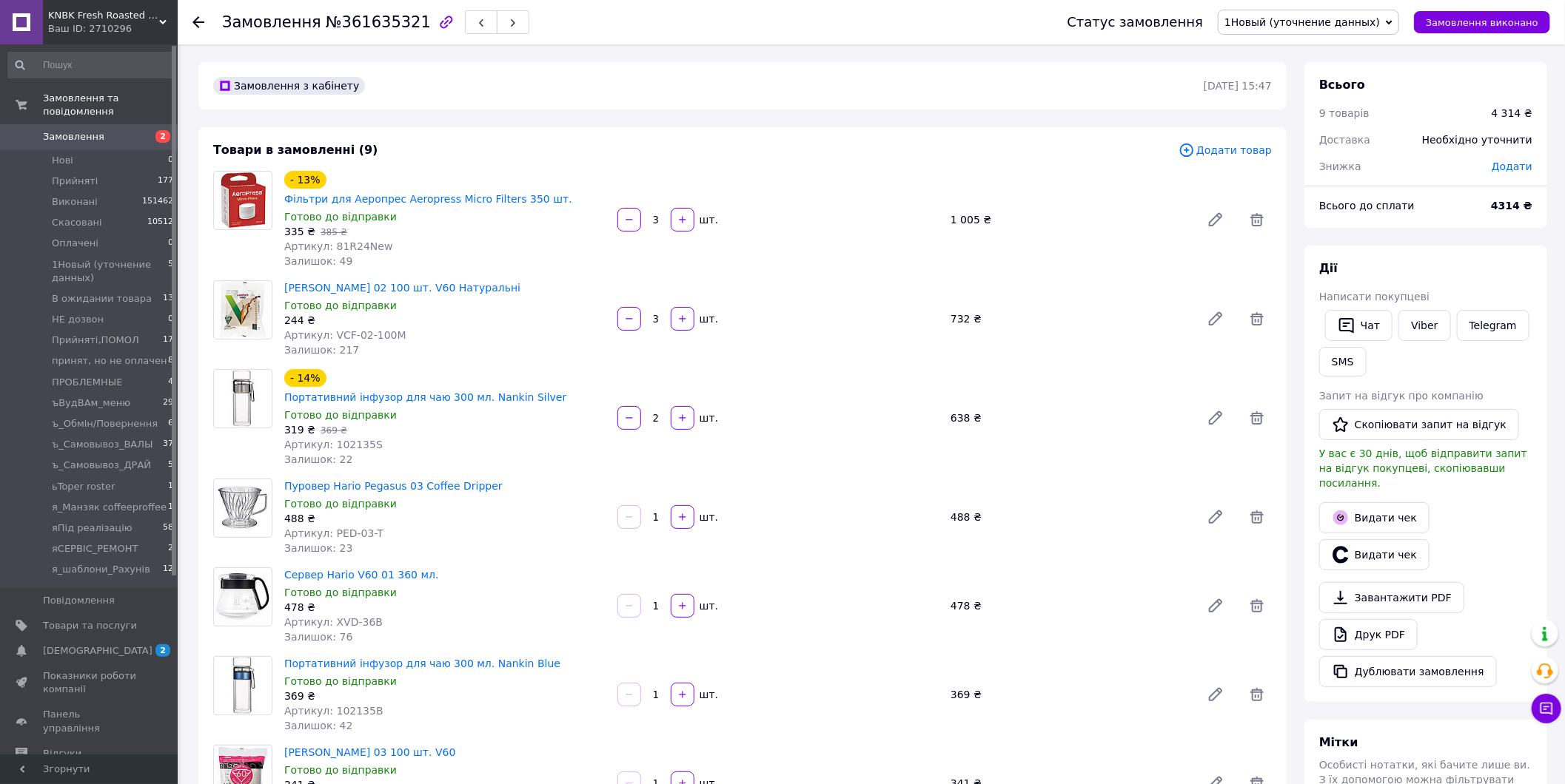
click at [372, 23] on span "№361635321" at bounding box center [378, 22] width 105 height 18
copy span "361635321"
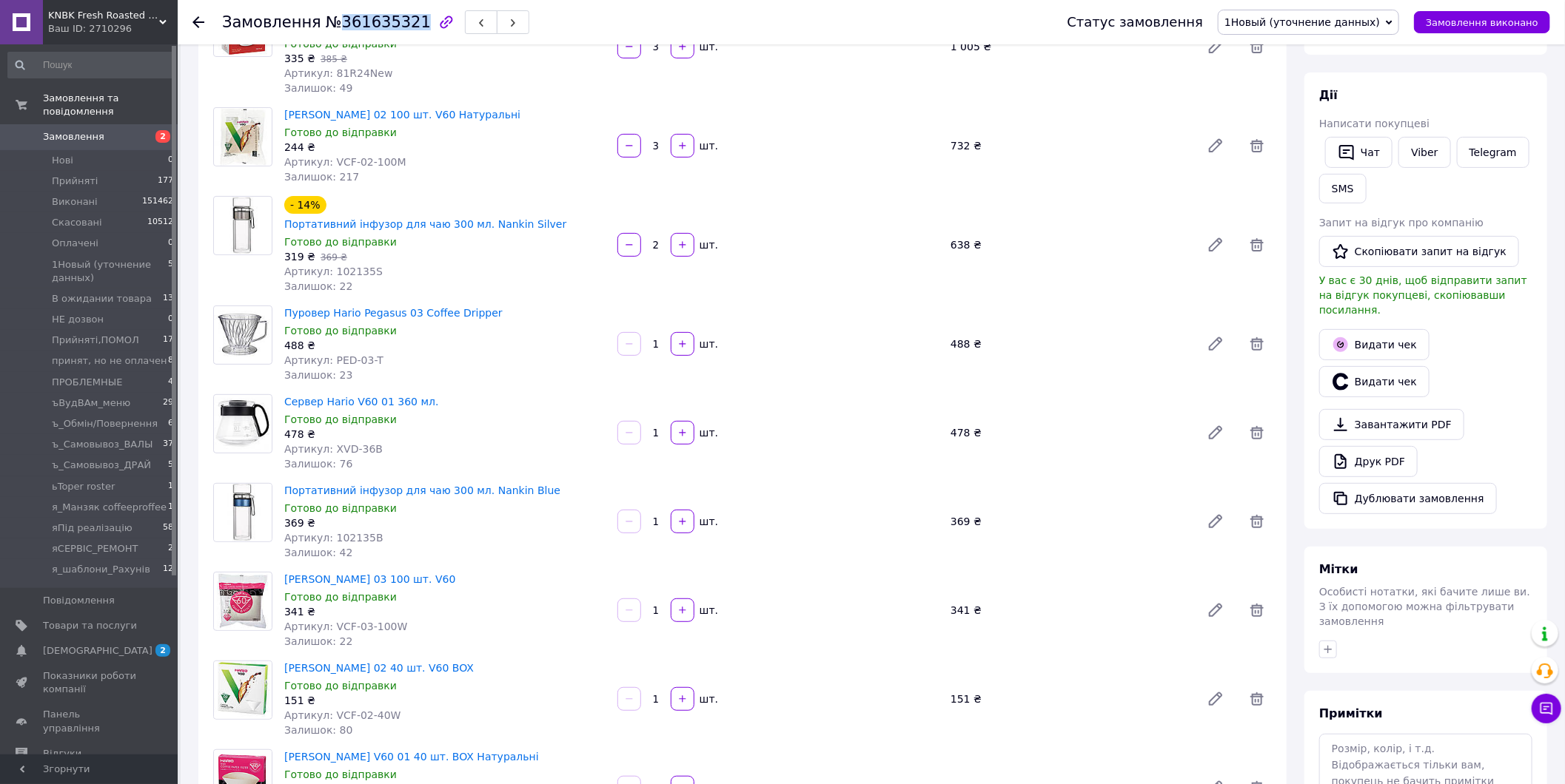
scroll to position [246, 0]
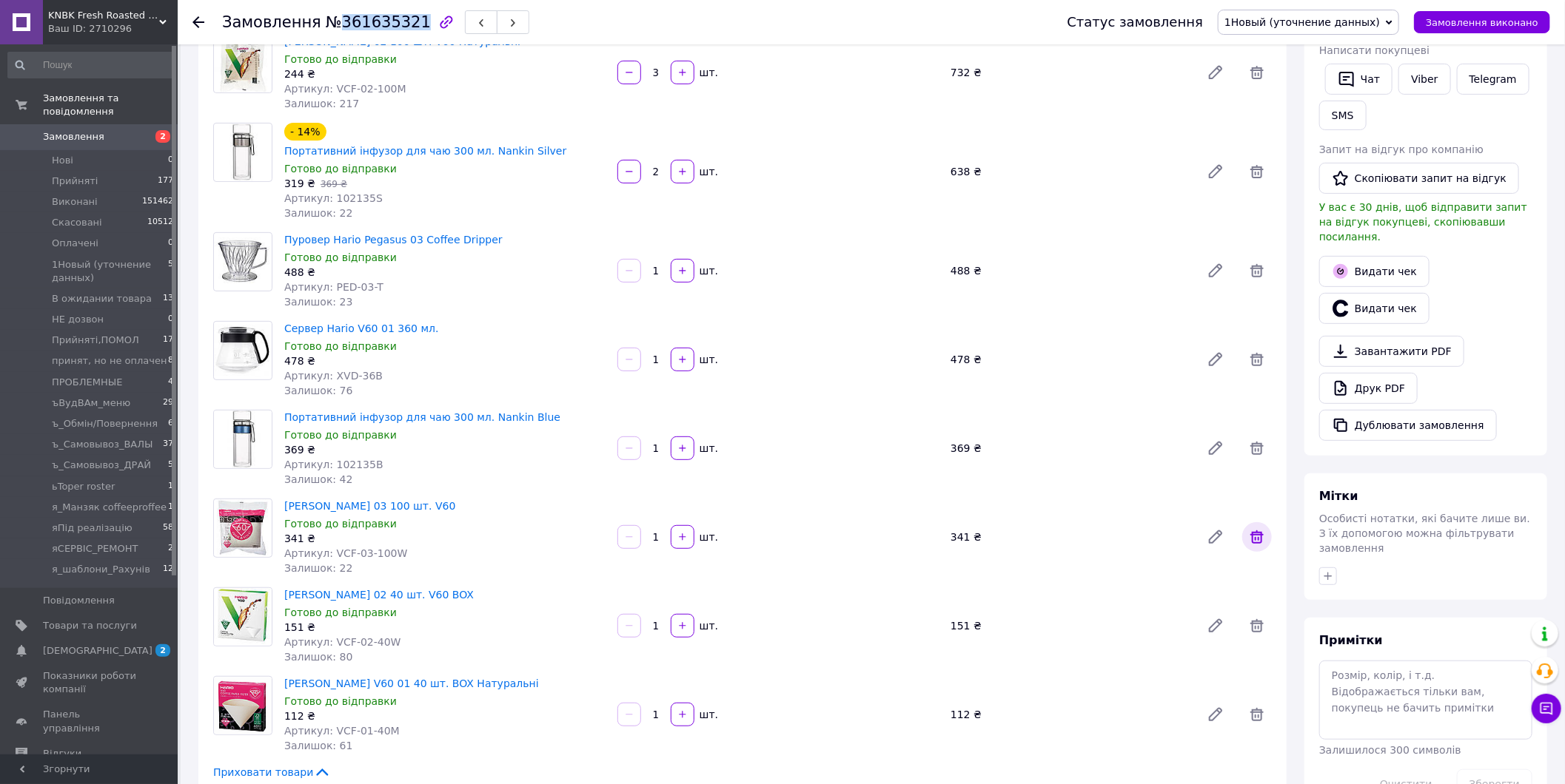
click at [1263, 528] on icon at bounding box center [1257, 537] width 18 height 18
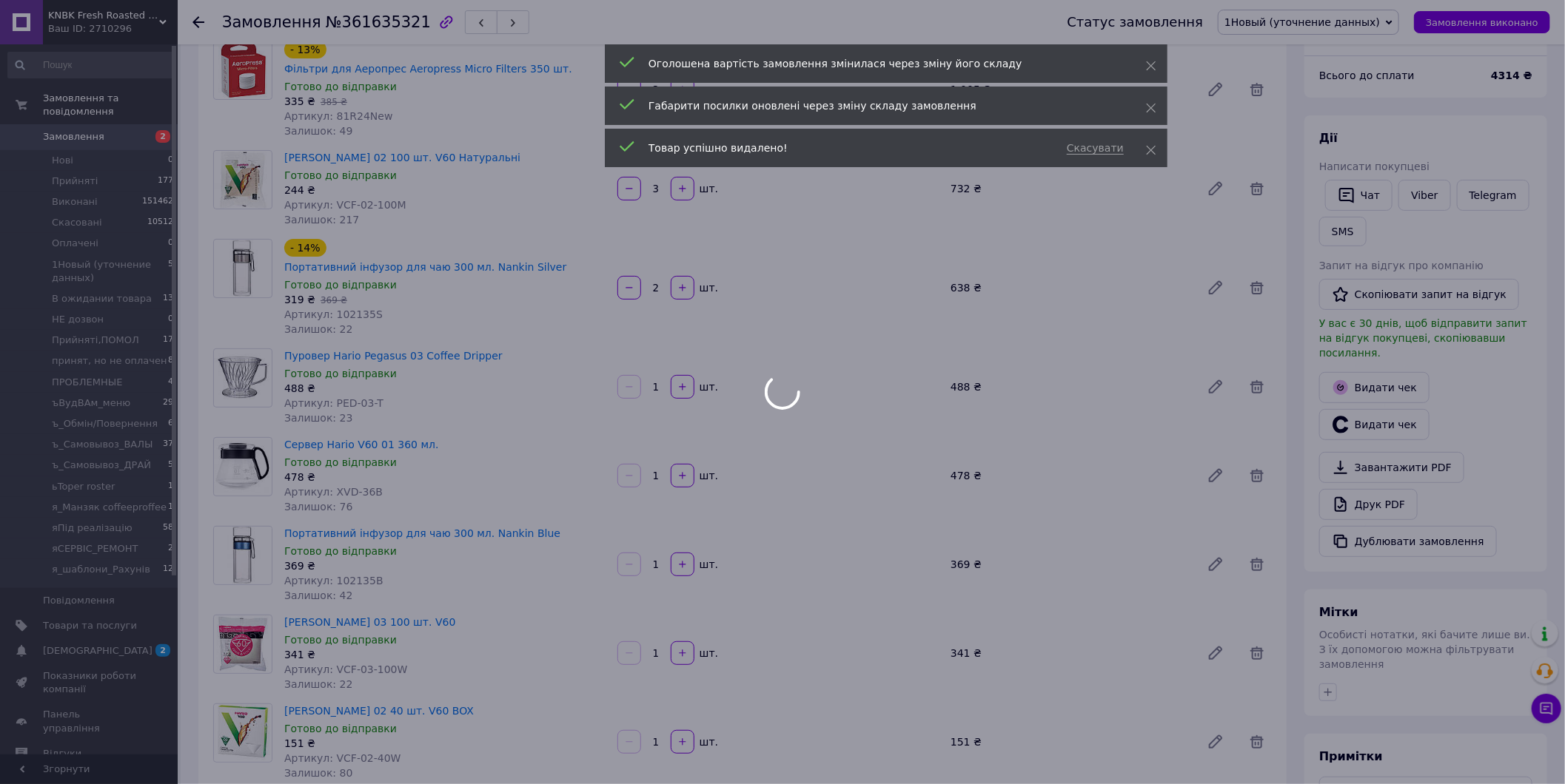
scroll to position [0, 0]
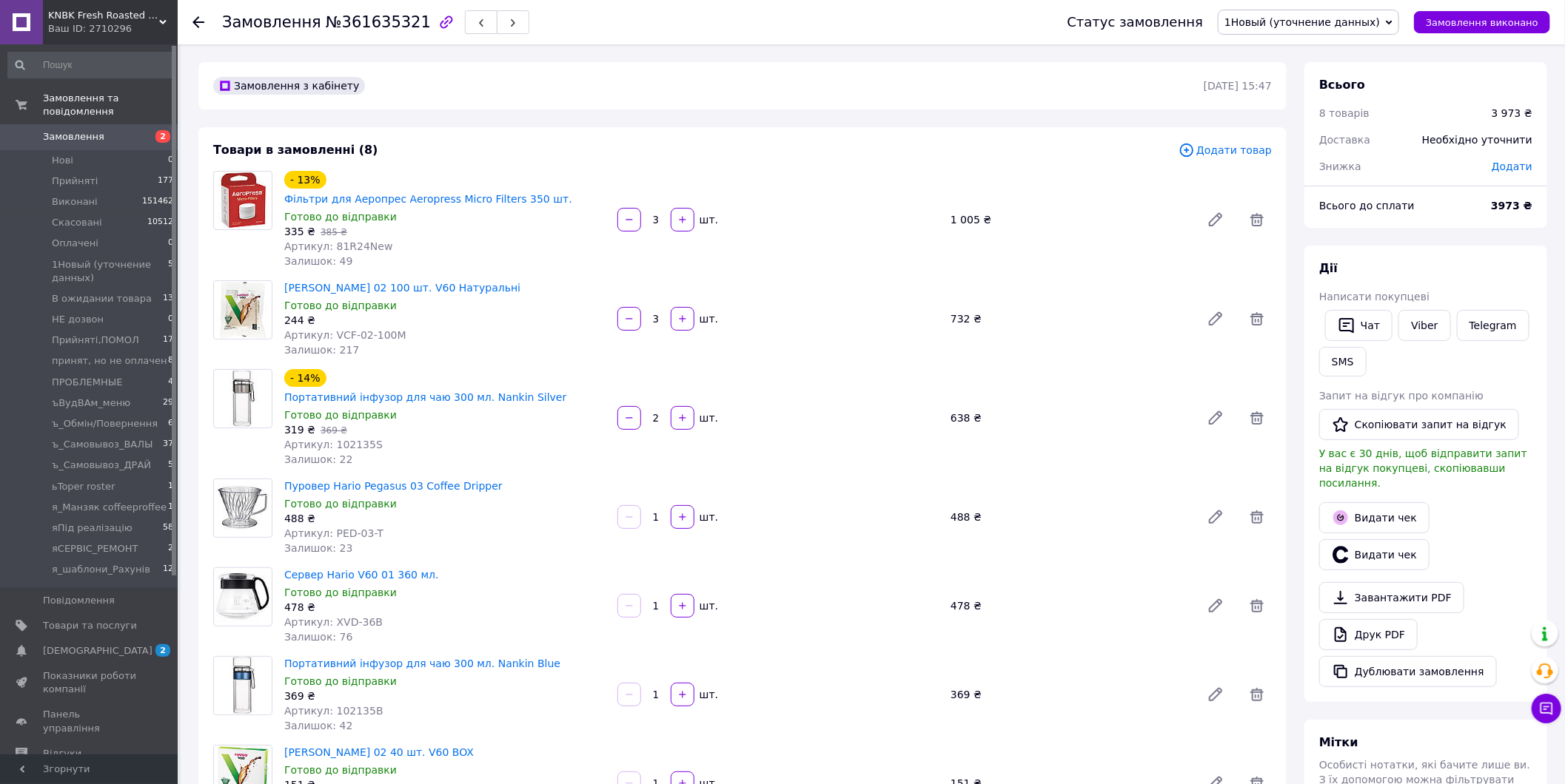
drag, startPoint x: 373, startPoint y: 263, endPoint x: 386, endPoint y: 305, distance: 44.0
click at [1519, 166] on span "Додати" at bounding box center [1511, 166] width 40 height 12
click at [1394, 234] on input "text" at bounding box center [1411, 226] width 88 height 30
type input "3228"
click at [1502, 262] on button "Зберегти" at bounding box center [1484, 268] width 74 height 30
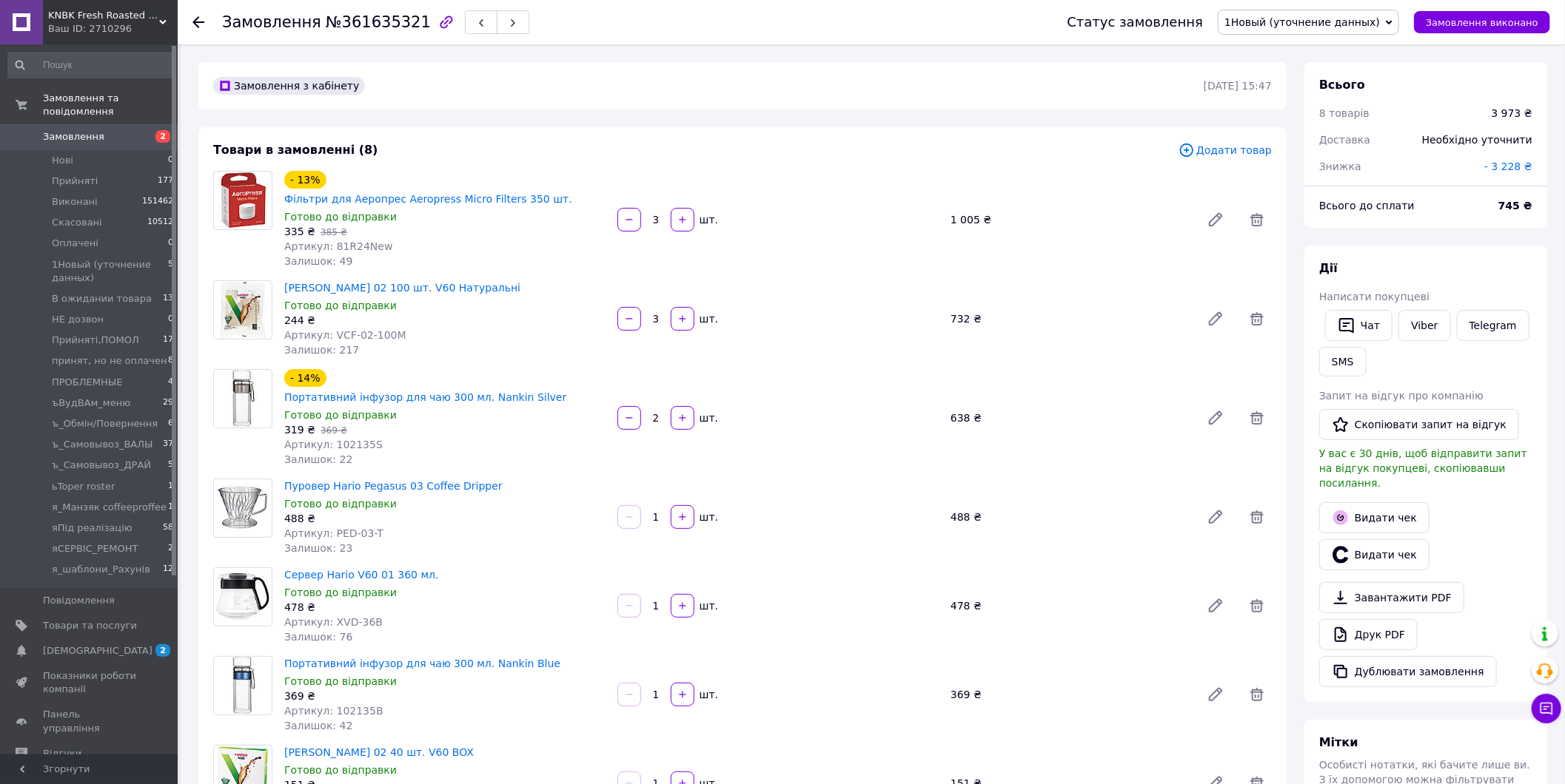
click at [1510, 166] on span "- 3 228 ₴" at bounding box center [1508, 166] width 48 height 12
click at [1398, 227] on input "3228" at bounding box center [1411, 226] width 88 height 30
type input "745"
click at [1461, 269] on button "Зберегти" at bounding box center [1484, 268] width 74 height 30
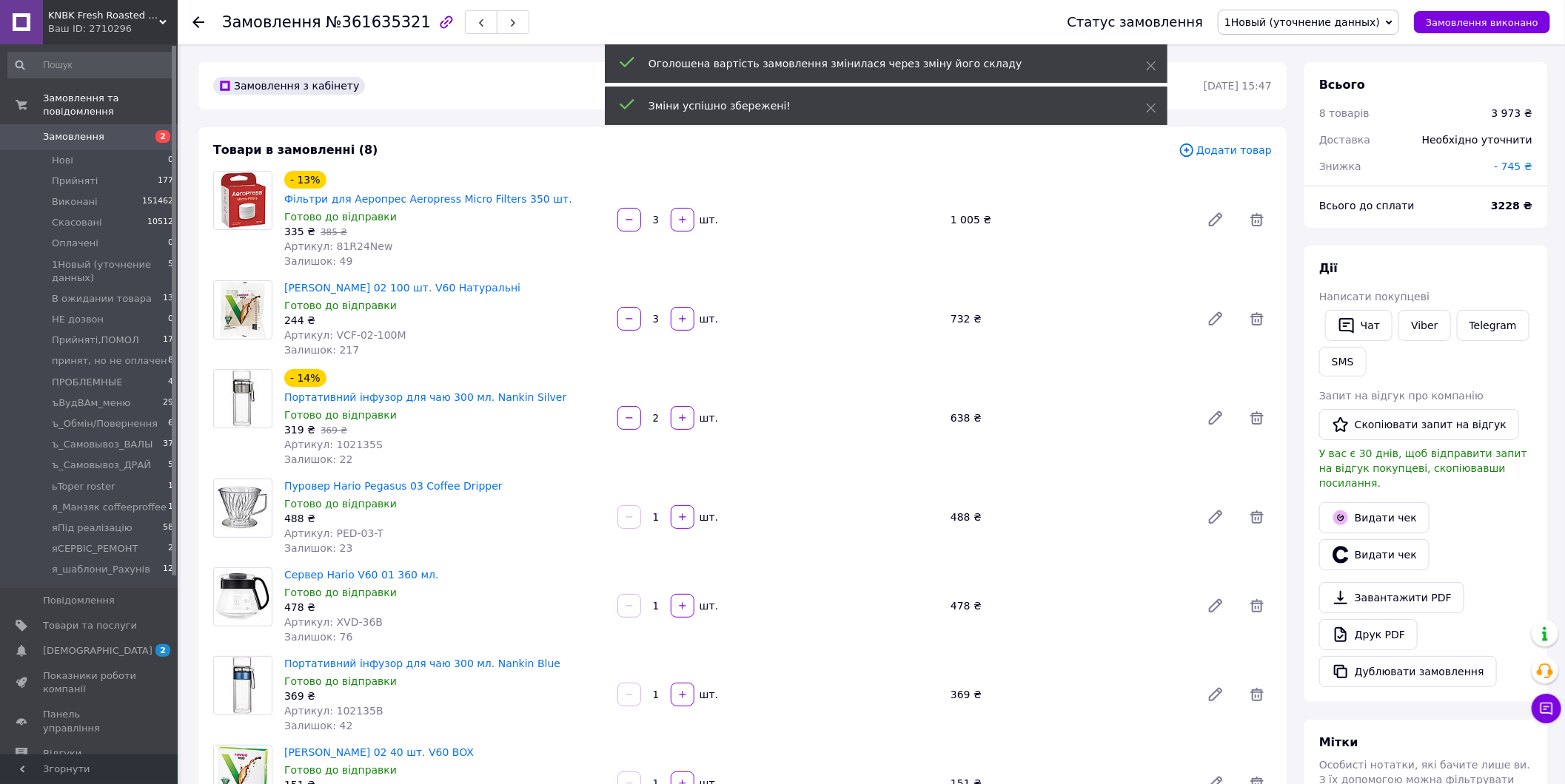
click at [1358, 23] on span "1Новый (уточнение данных)" at bounding box center [1302, 21] width 156 height 12
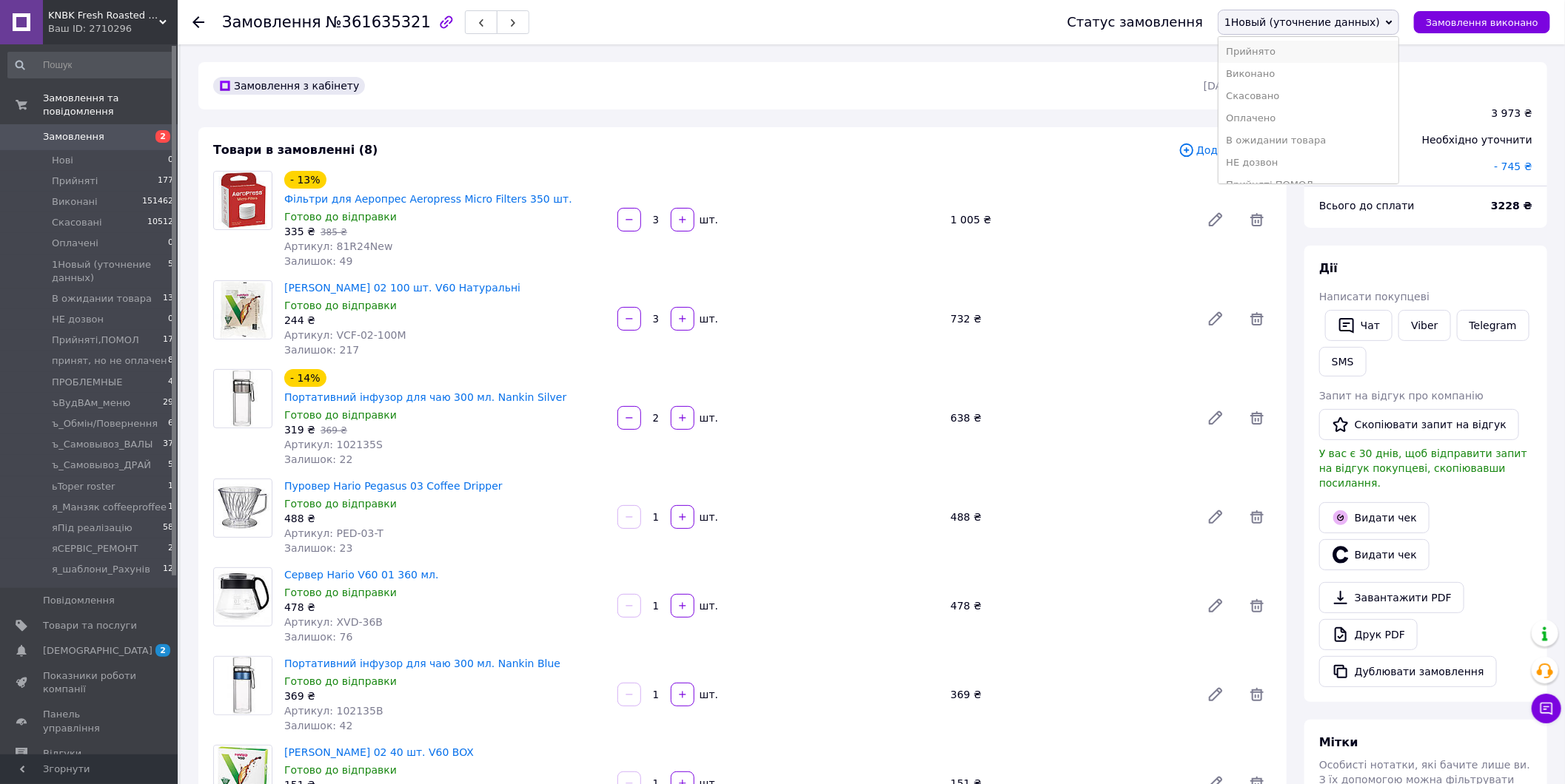
click at [1357, 52] on li "Прийнято" at bounding box center [1308, 51] width 180 height 22
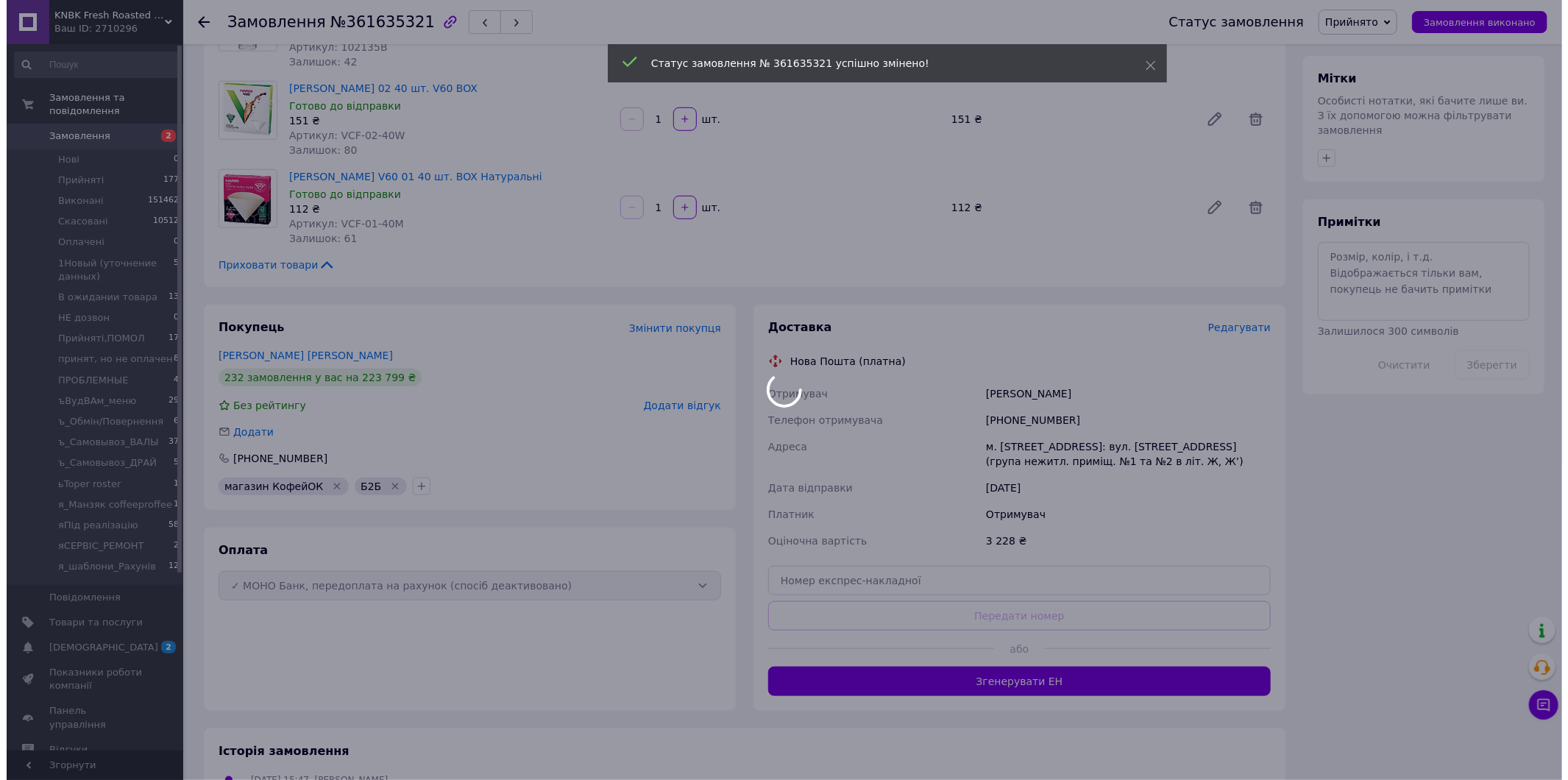
scroll to position [654, 0]
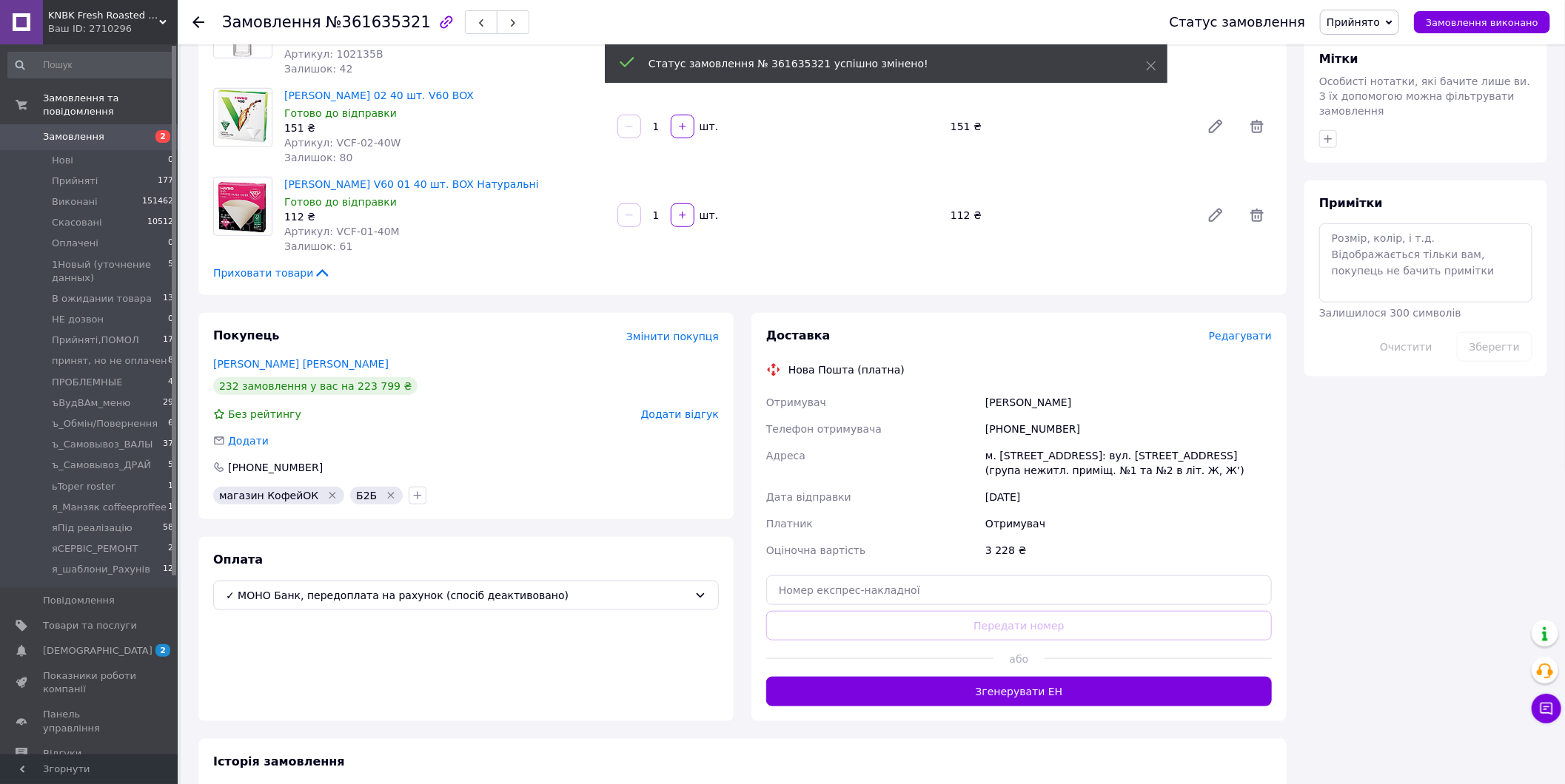
click at [1253, 330] on span "Редагувати" at bounding box center [1240, 336] width 63 height 12
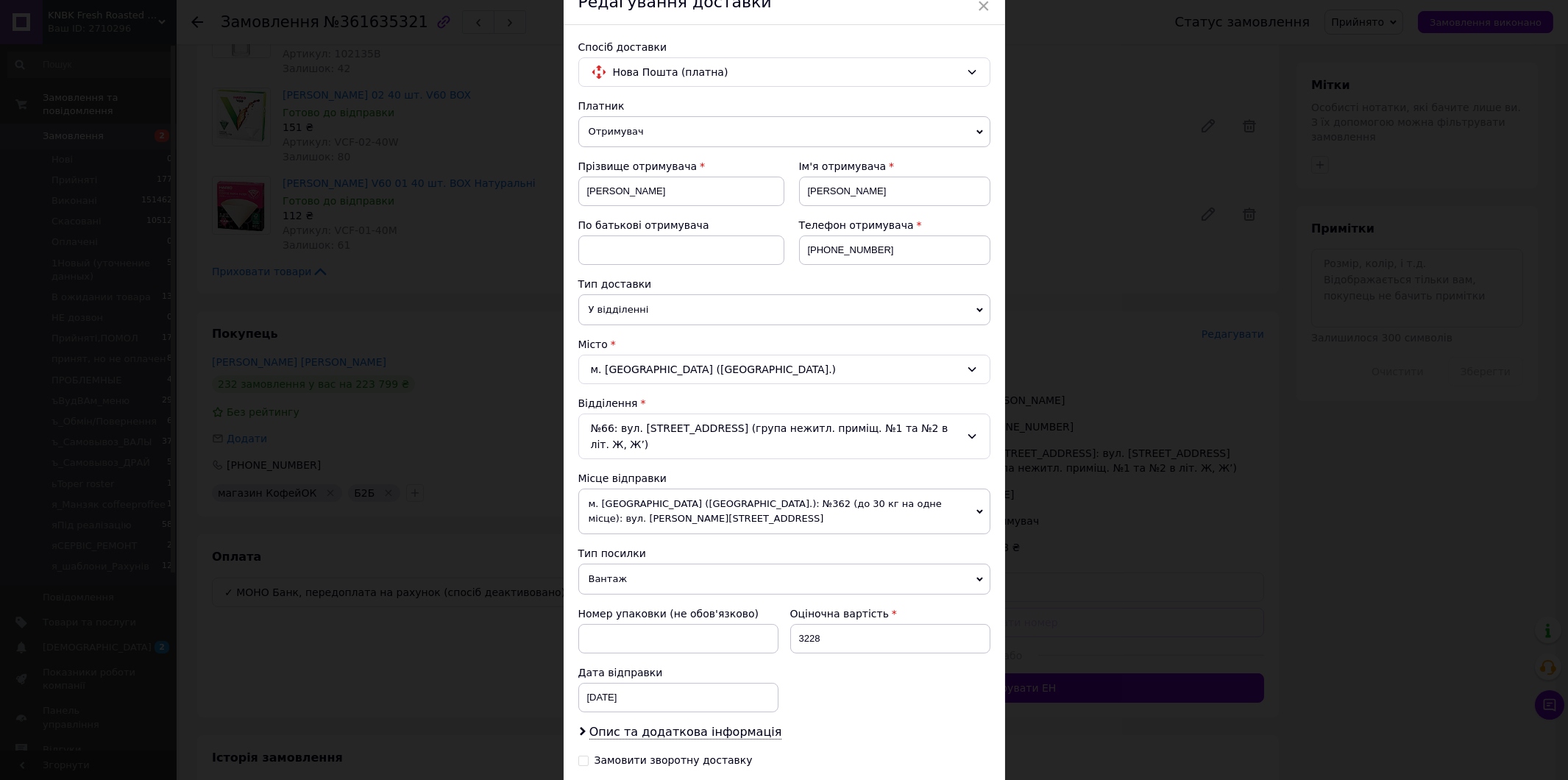
scroll to position [225, 0]
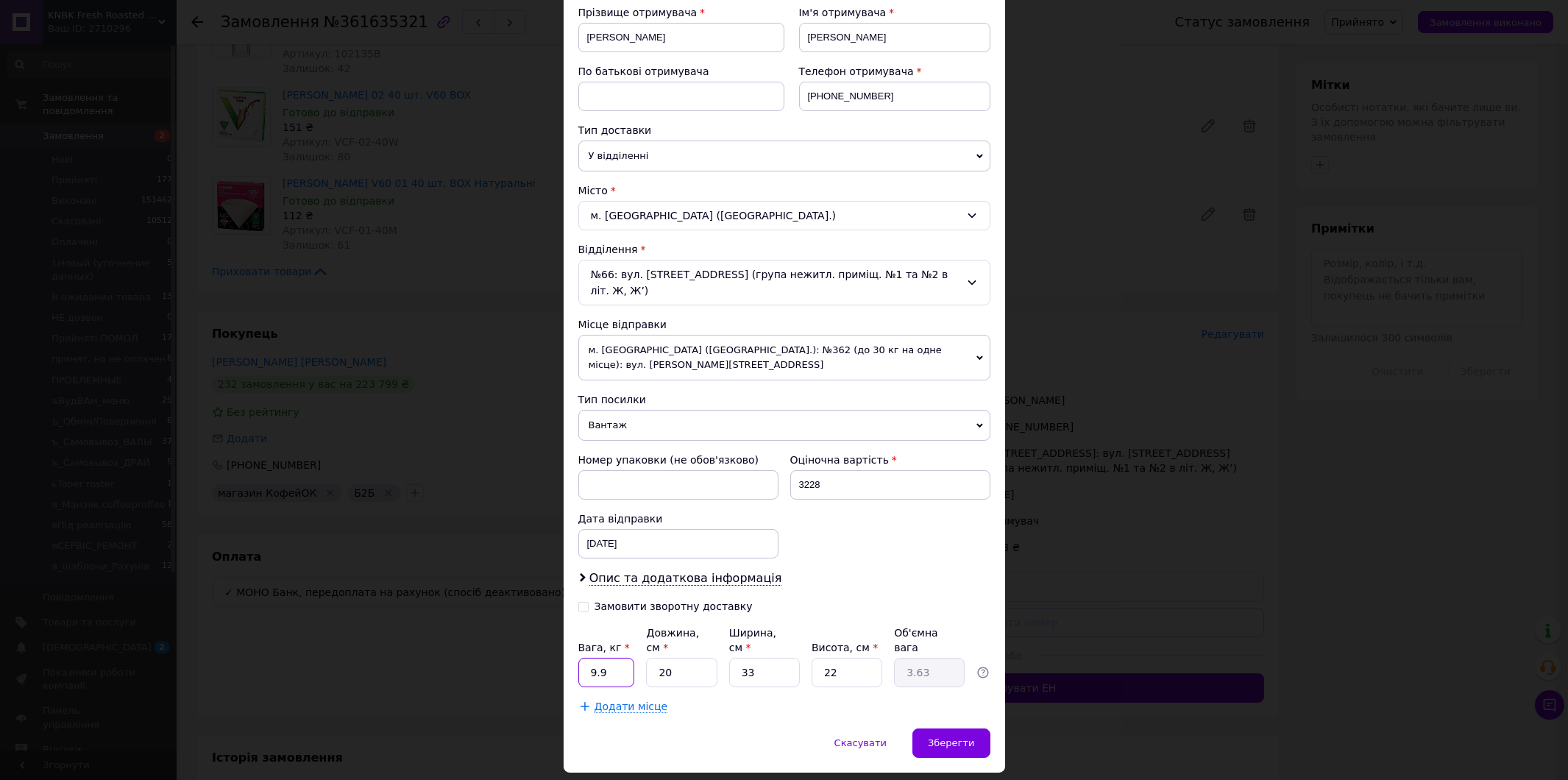
click at [608, 658] on input "9.9" at bounding box center [607, 672] width 57 height 29
type input "3"
type input "0.54"
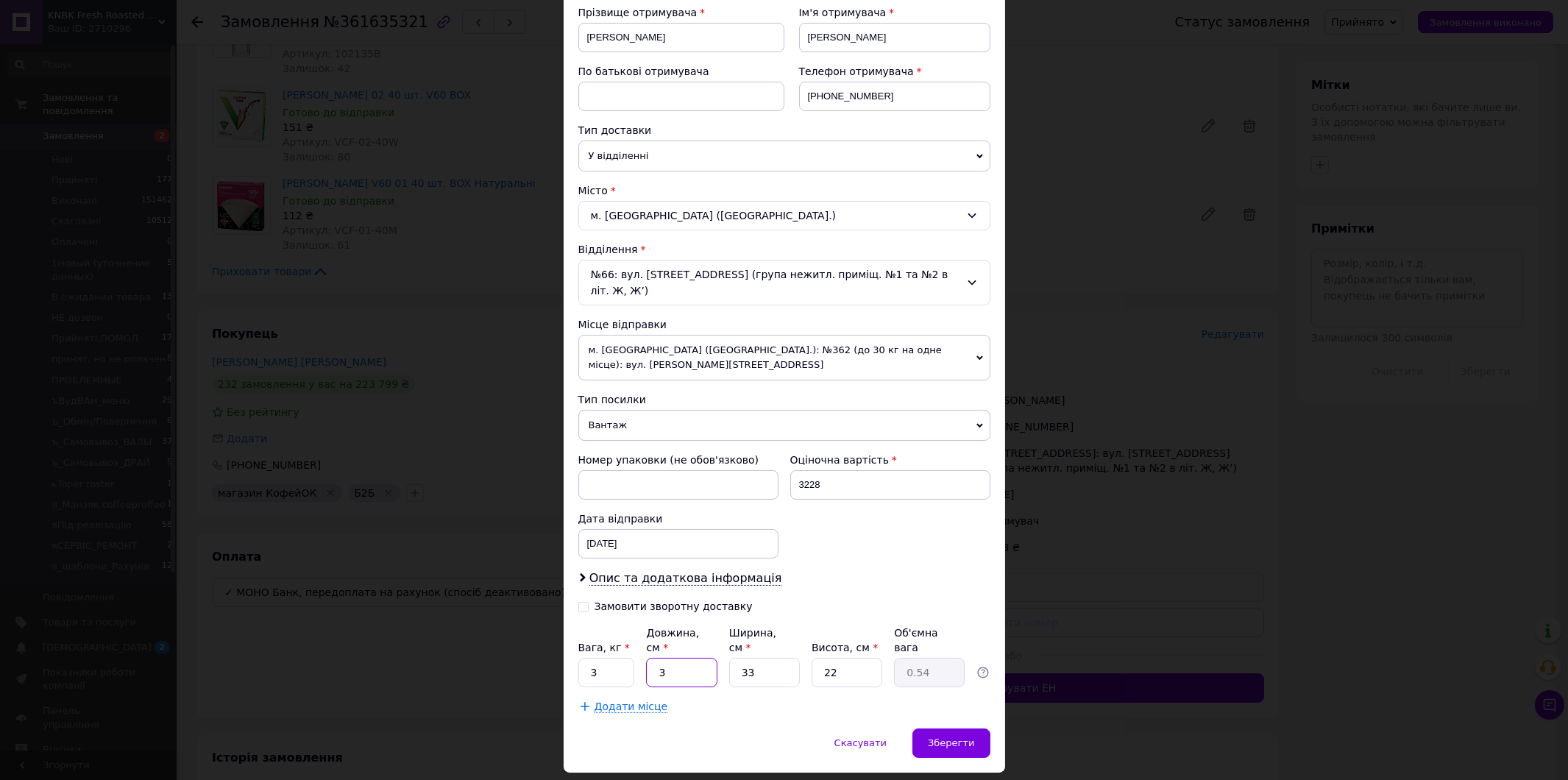
type input "33"
type input "5.99"
type input "33"
type input "2"
type input "0.36"
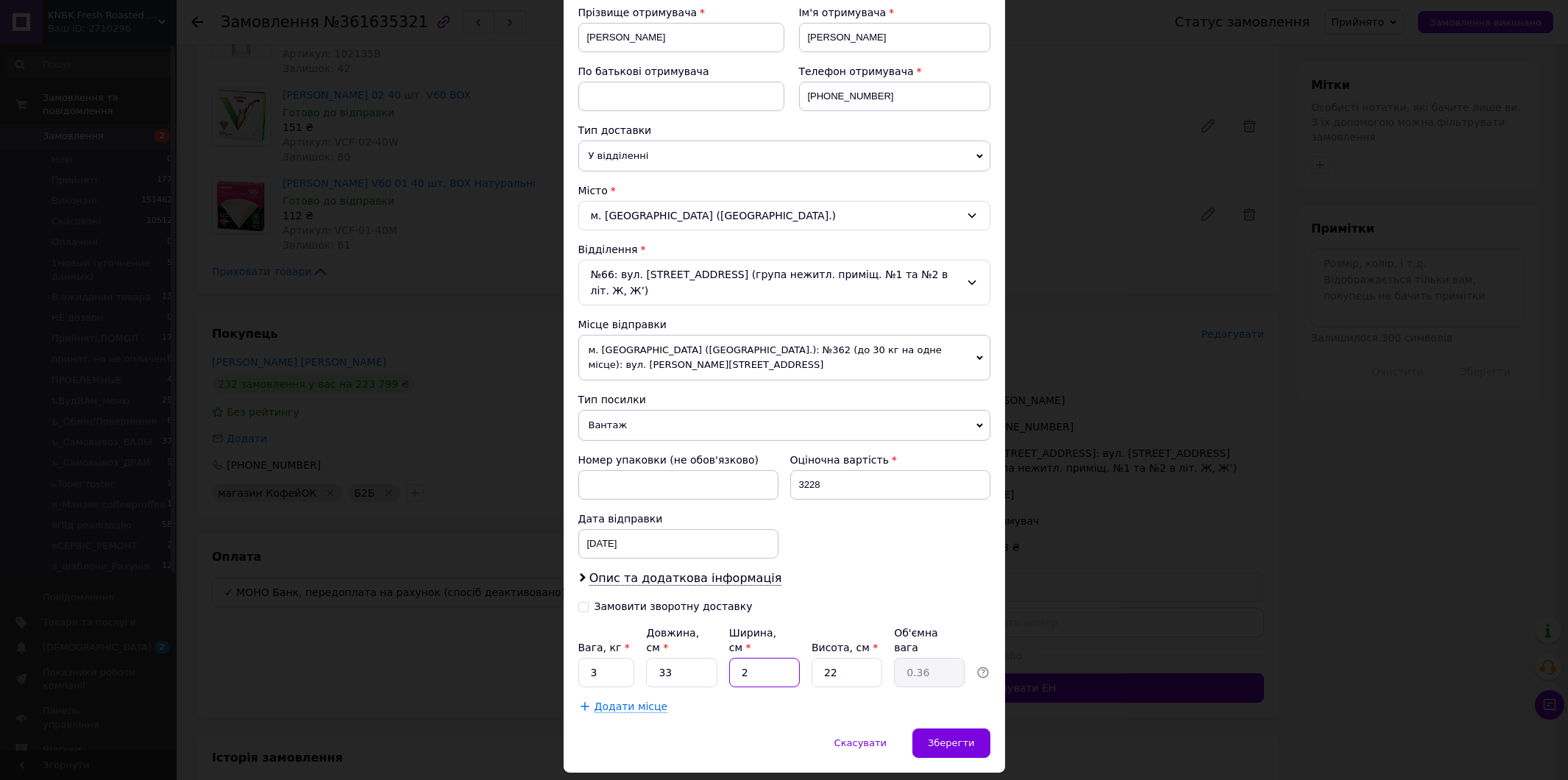
type input "24"
type input "4.36"
type input "24"
type input "1"
type input "0.2"
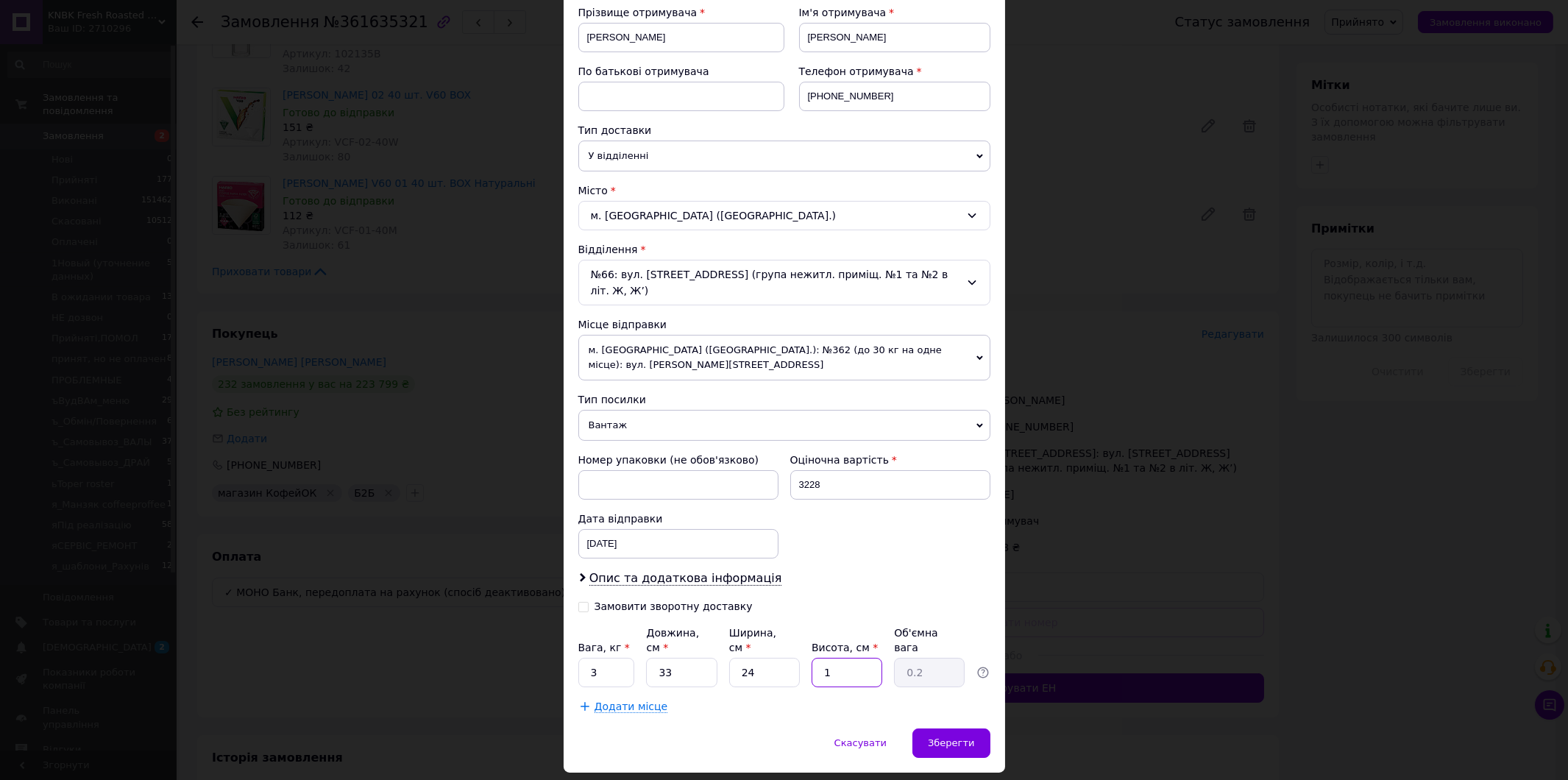
type input "15"
type input "2.97"
type input "15"
click at [744, 658] on input "24" at bounding box center [764, 672] width 70 height 29
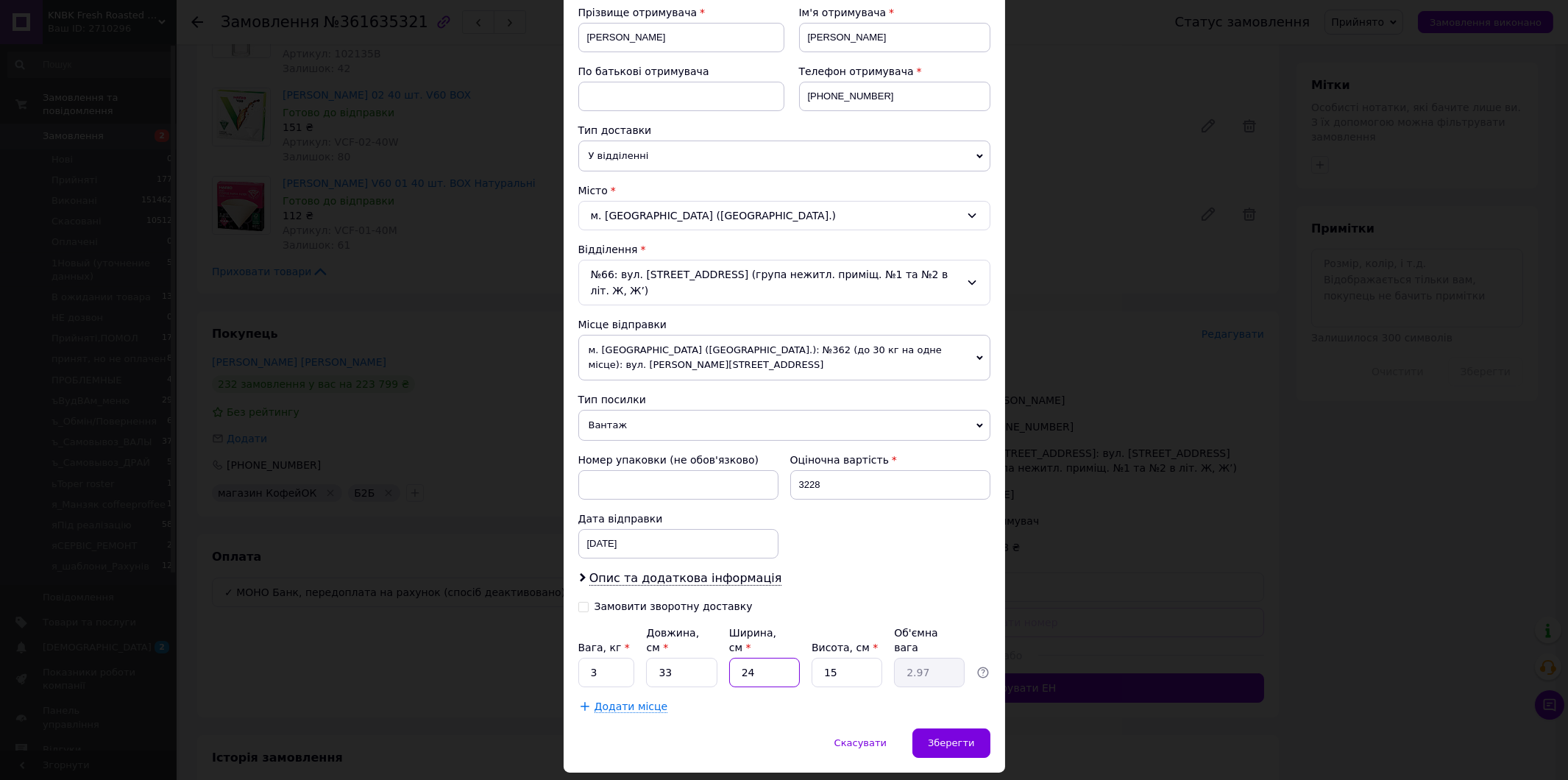
type input "2"
type input "0.25"
type input "25"
type input "3.09"
type input "25"
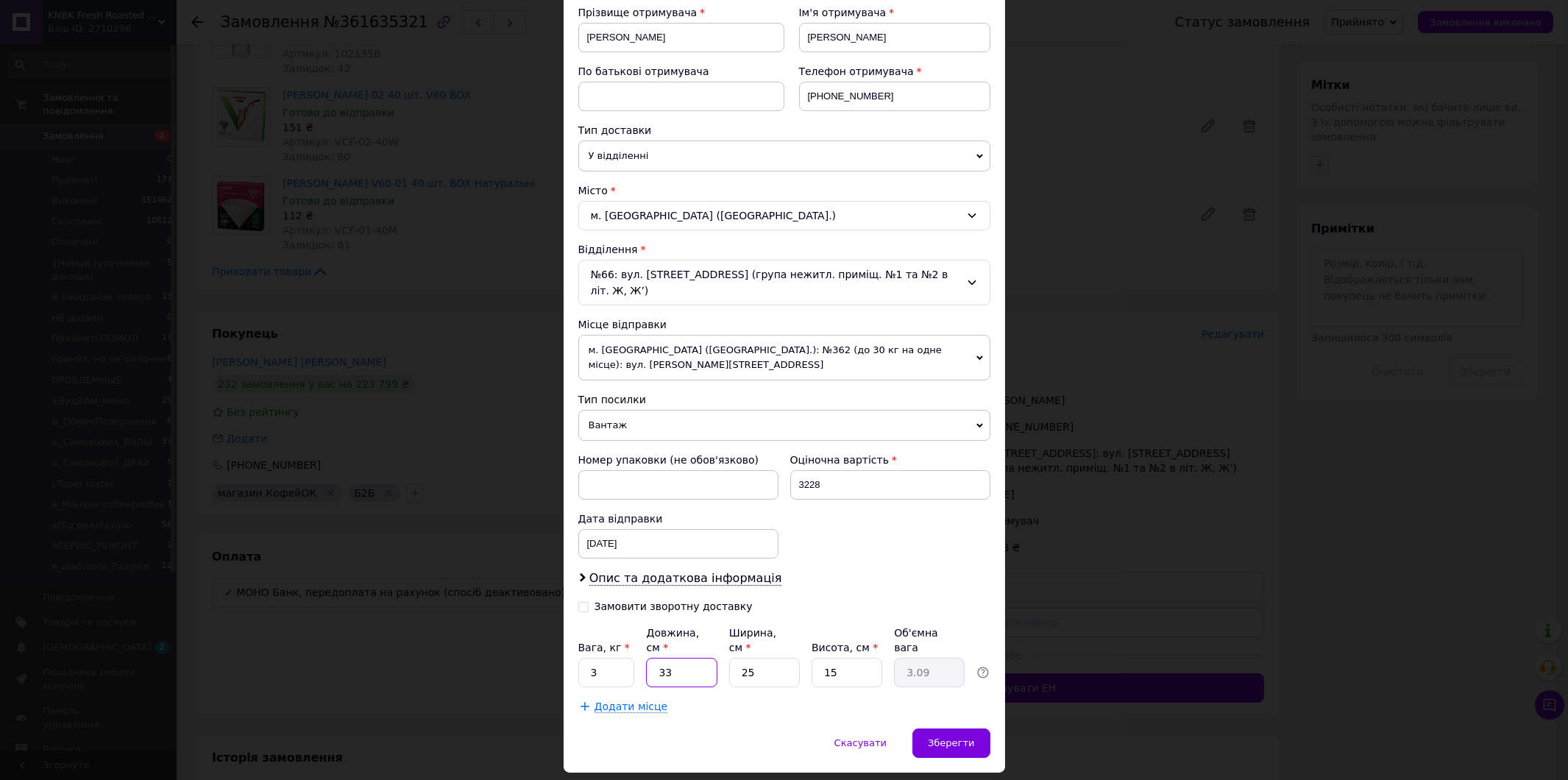
click at [703, 658] on input "33" at bounding box center [681, 672] width 70 height 29
type input "3"
type input "0.28"
type input "35"
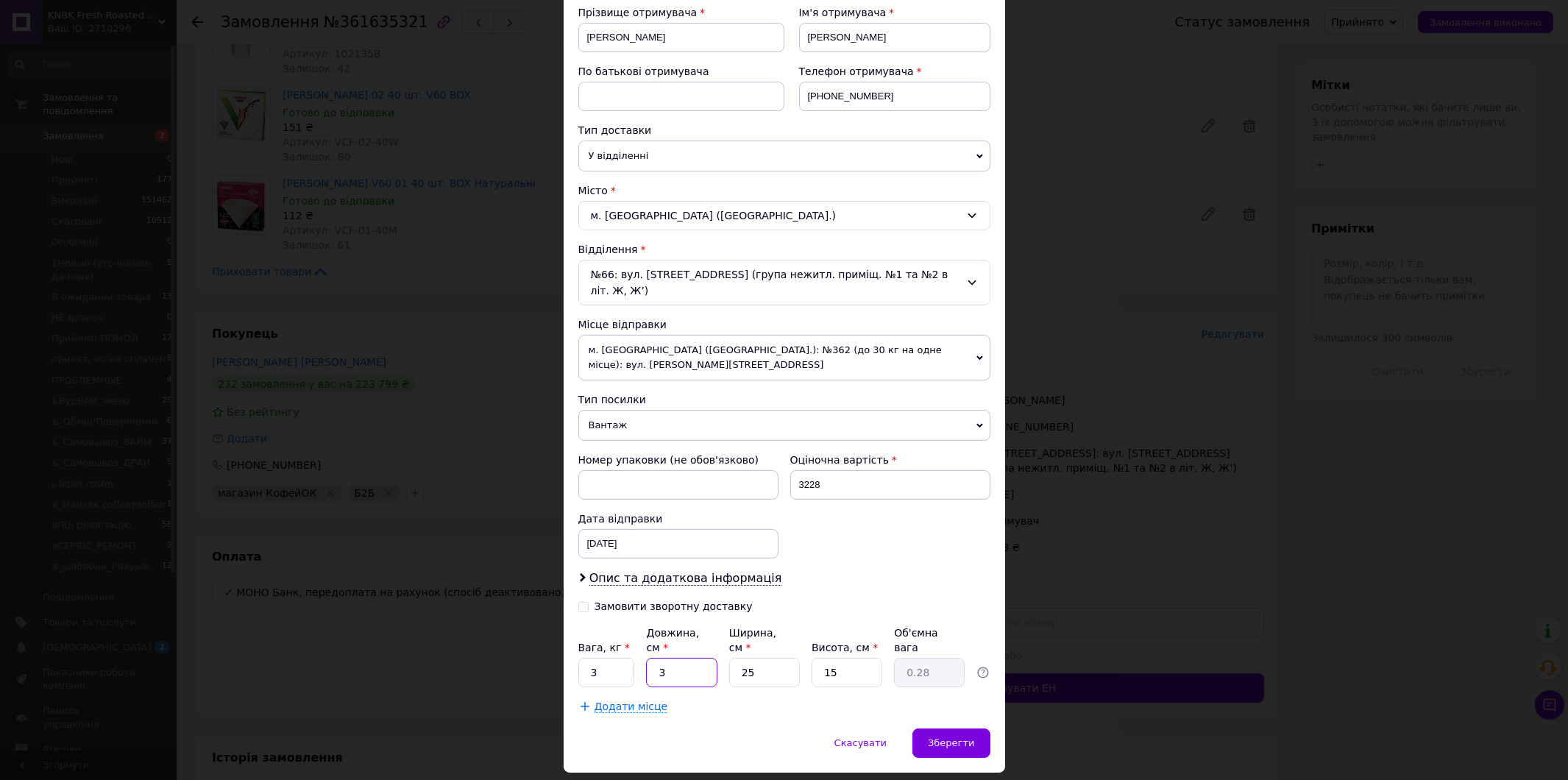
type input "3.28"
type input "35"
click at [678, 529] on div "19.03.2025 < 2025 > < Март > Пн Вт Ср Чт Пт Сб Вс 24 25 26 27 28 1 2 3 4 5 6 7 …" at bounding box center [678, 543] width 200 height 29
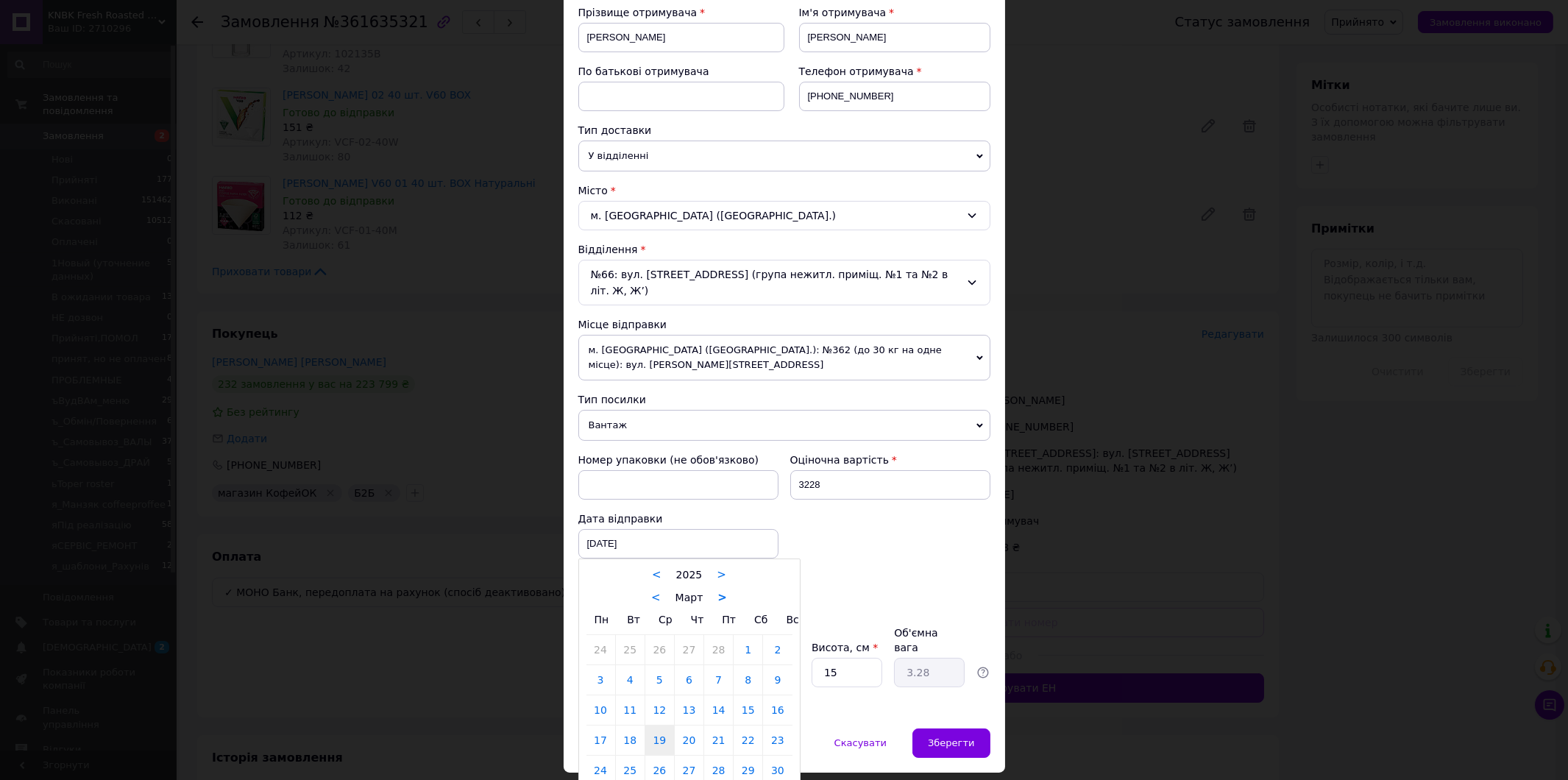
click at [719, 591] on link ">" at bounding box center [722, 597] width 10 height 13
click at [723, 591] on link ">" at bounding box center [728, 597] width 10 height 13
click at [719, 591] on link ">" at bounding box center [719, 597] width 10 height 13
click at [719, 591] on link ">" at bounding box center [723, 597] width 10 height 13
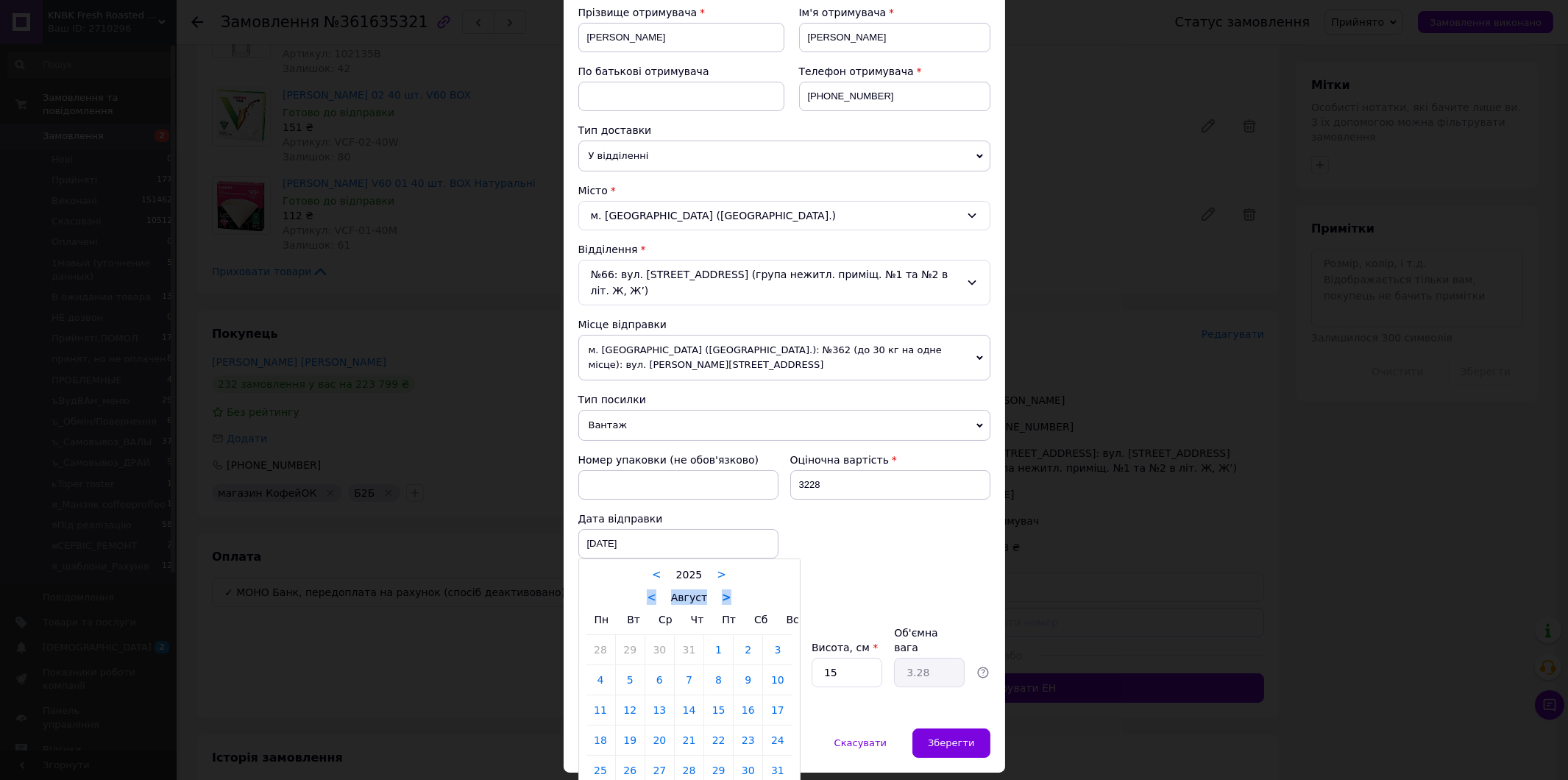
click at [722, 591] on link ">" at bounding box center [726, 597] width 10 height 13
click at [754, 589] on div "< Сентябрь >" at bounding box center [689, 597] width 206 height 15
click at [715, 665] on link "12" at bounding box center [718, 679] width 28 height 29
type input "[DATE]"
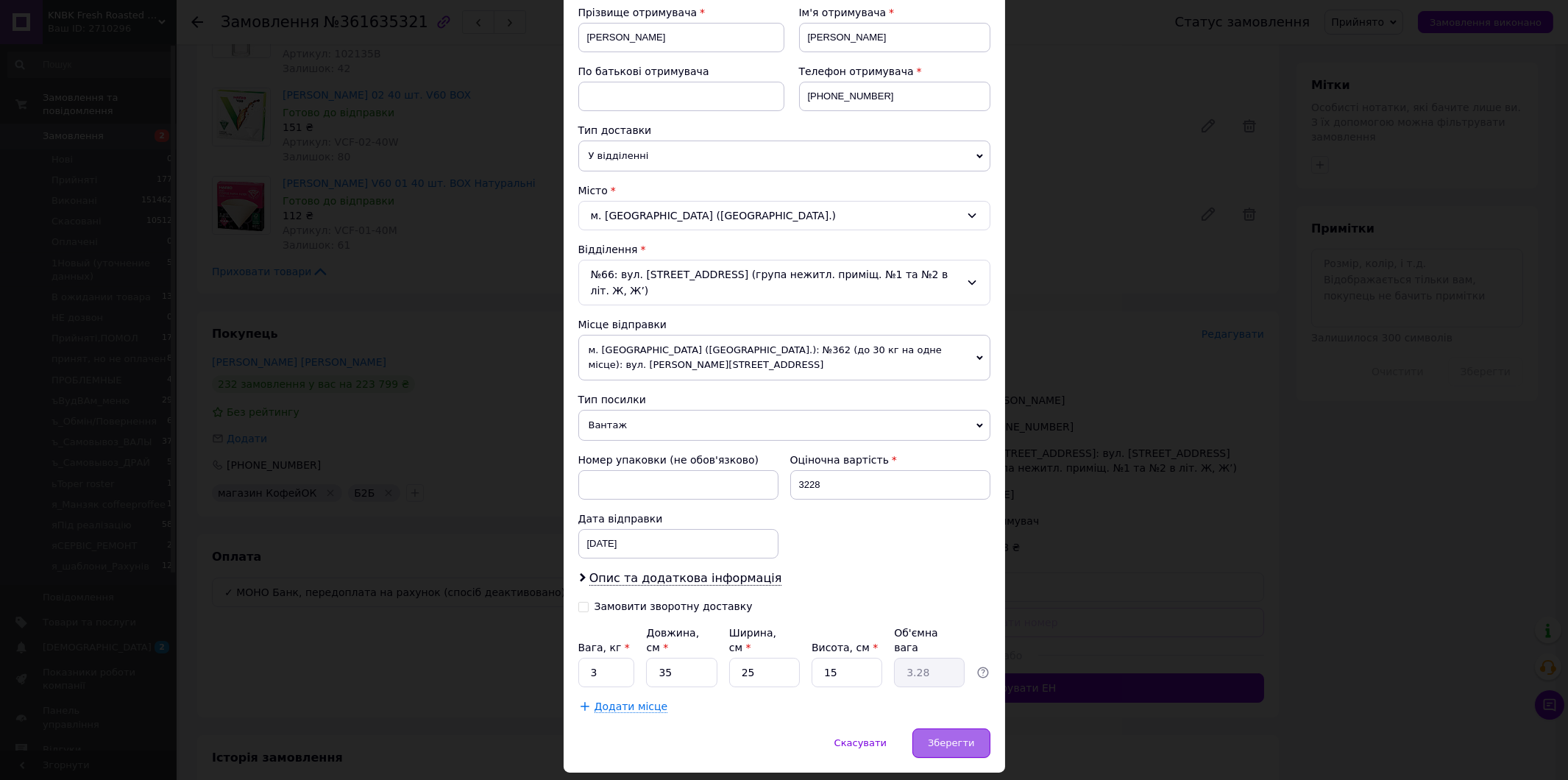
click at [966, 737] on span "Зберегти" at bounding box center [950, 743] width 46 height 11
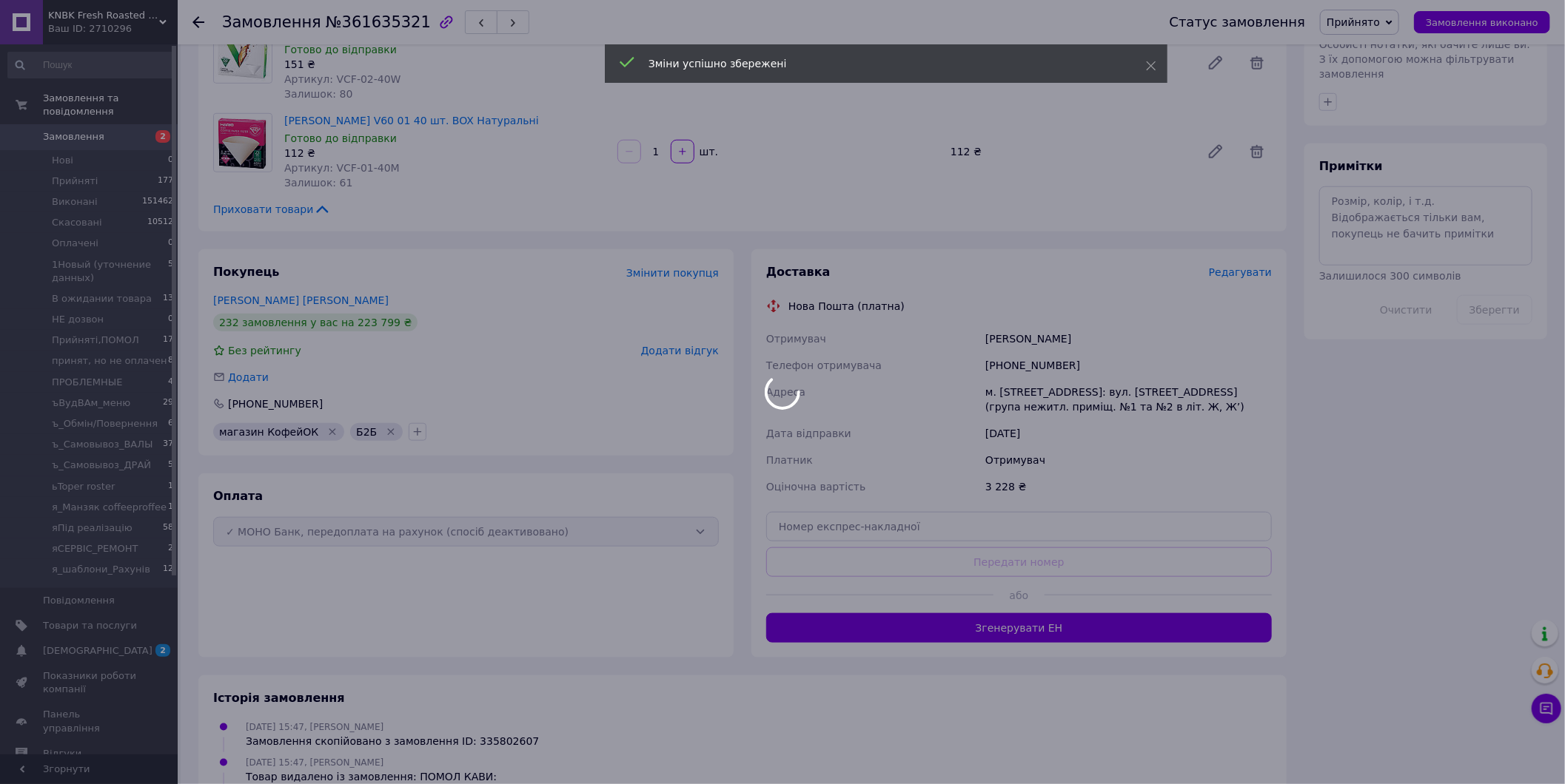
scroll to position [740, 0]
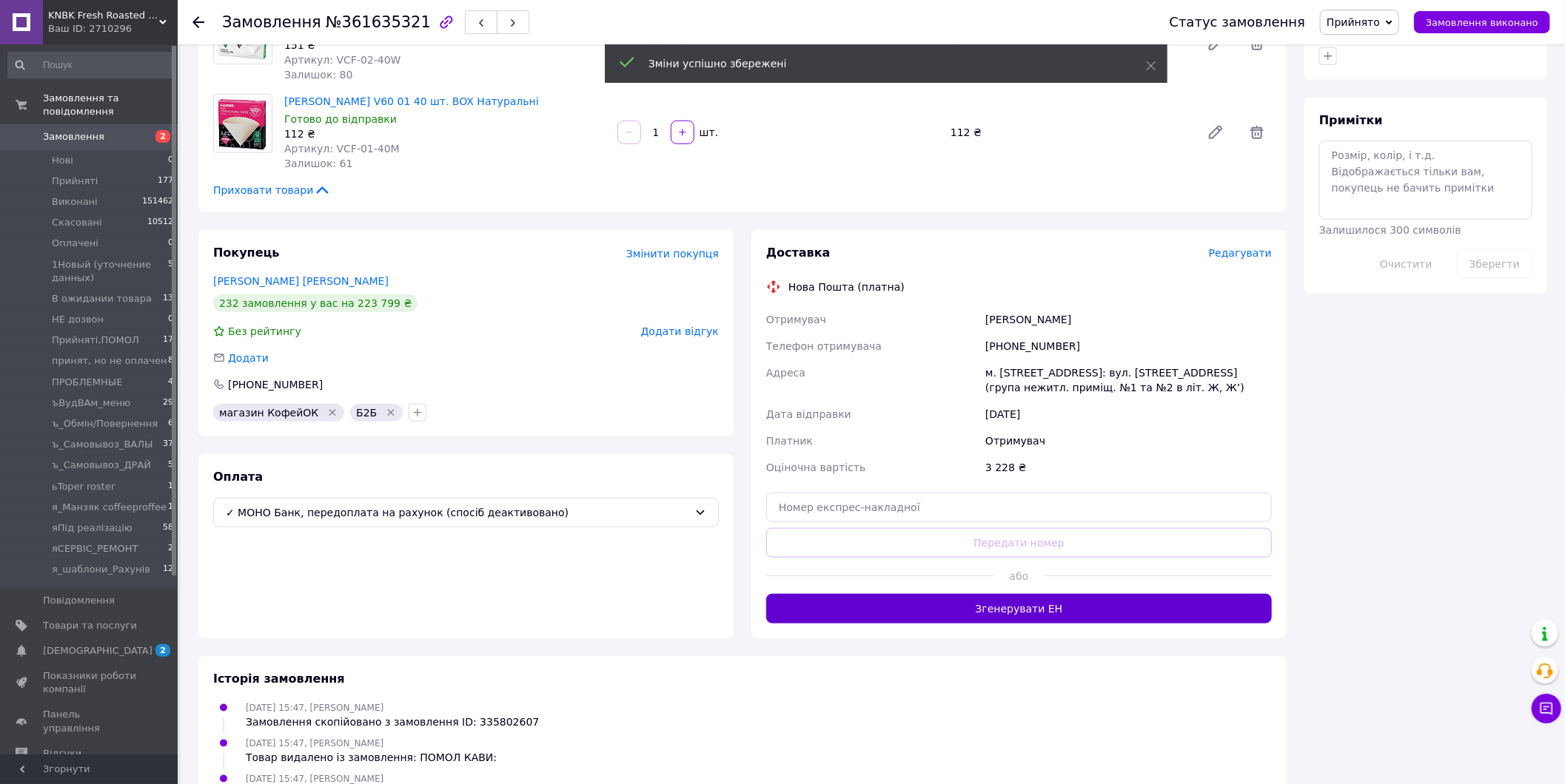
click at [996, 594] on button "Згенерувати ЕН" at bounding box center [1019, 609] width 506 height 30
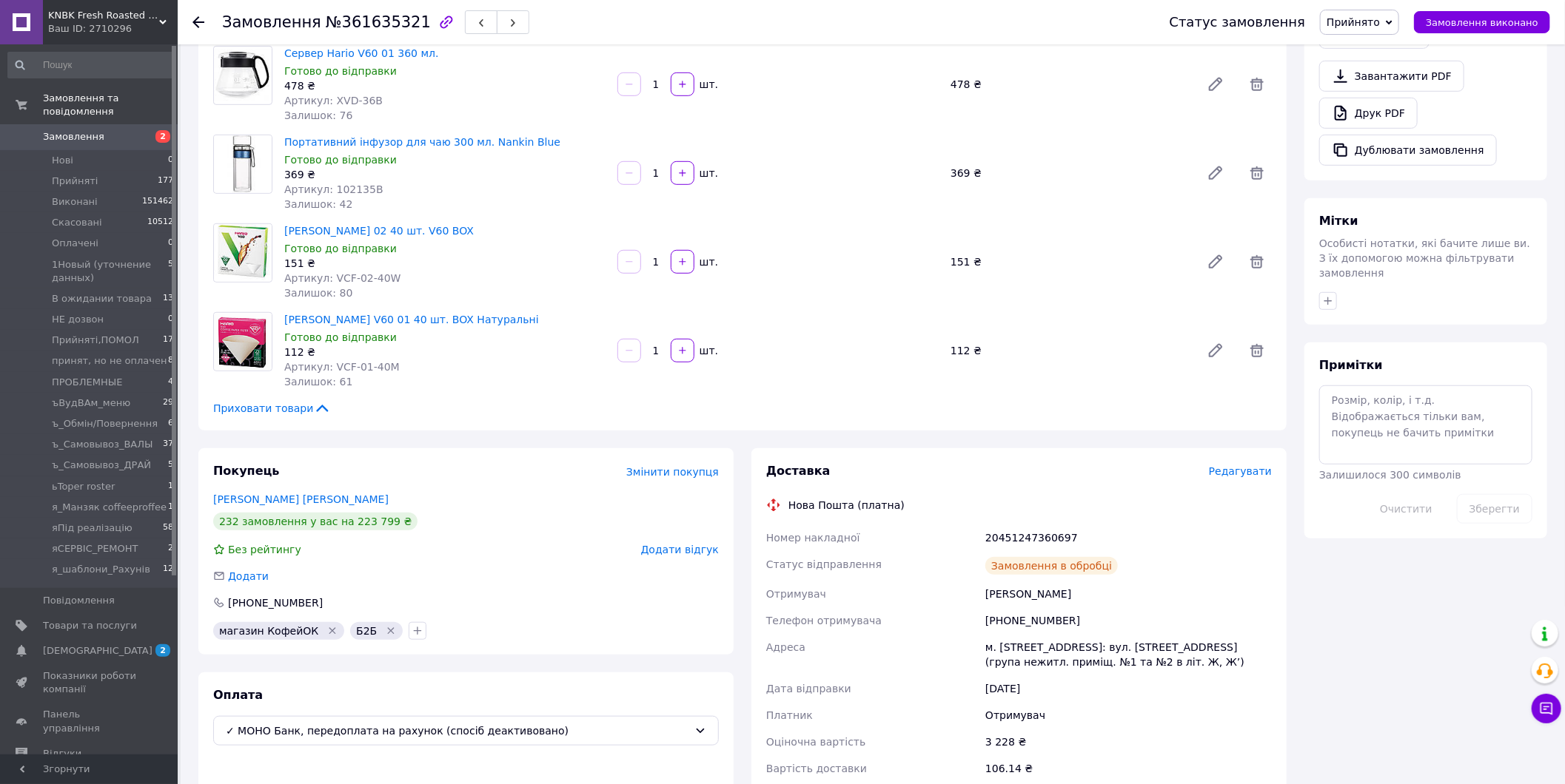
scroll to position [493, 0]
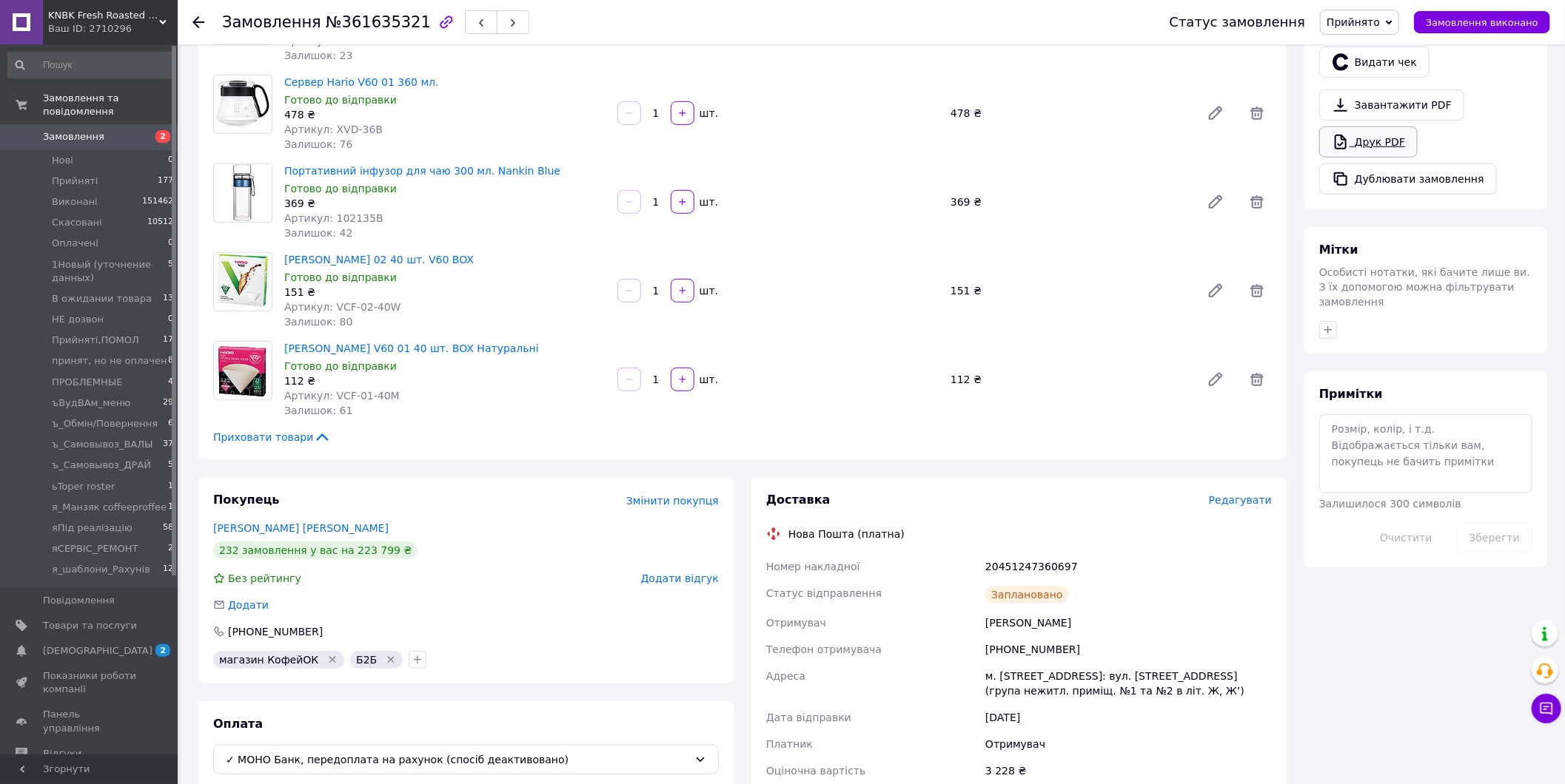
click at [1377, 126] on link "Друк PDF" at bounding box center [1368, 141] width 98 height 31
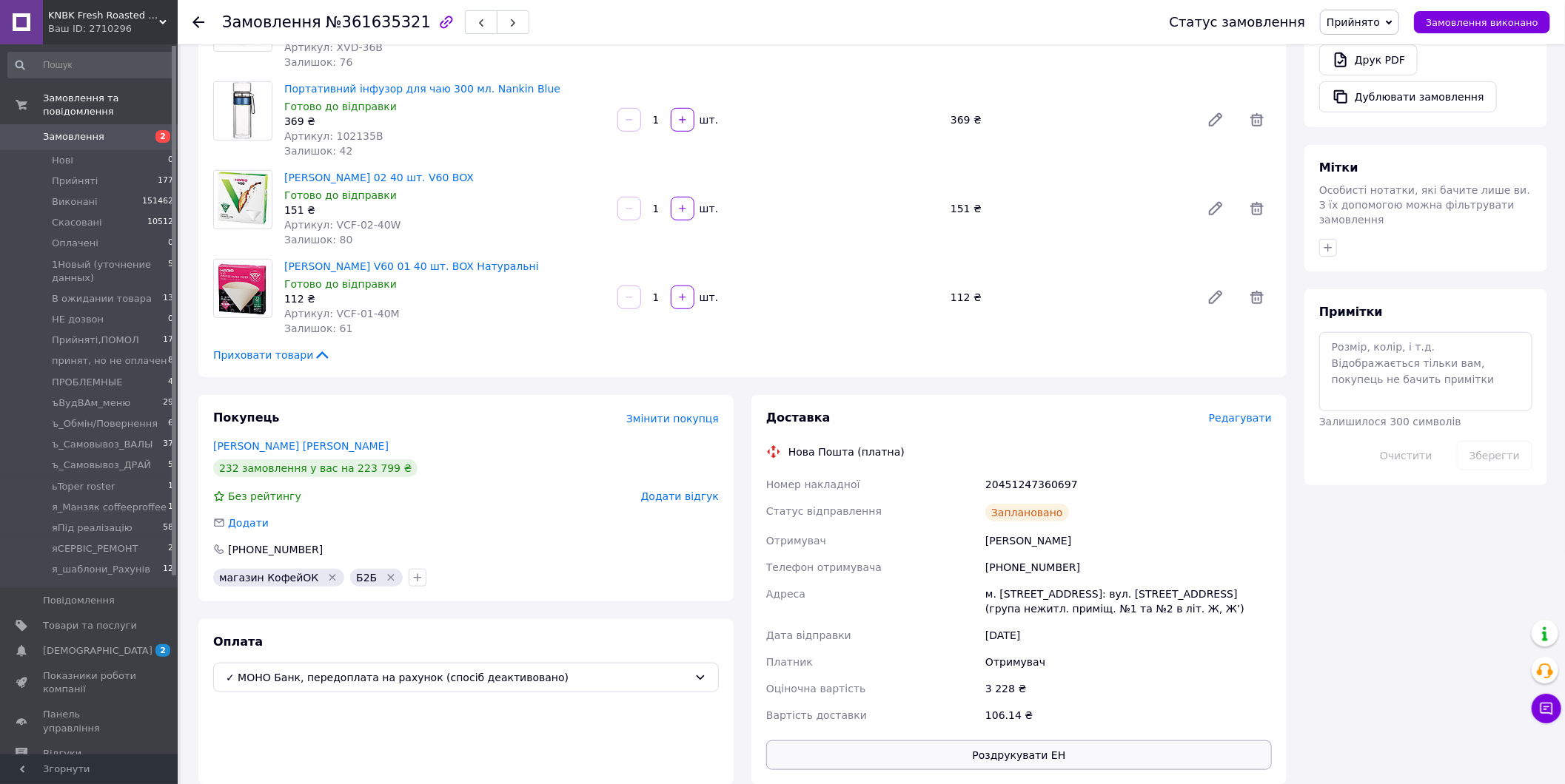
click at [1058, 740] on button "Роздрукувати ЕН" at bounding box center [1019, 754] width 506 height 30
click at [1068, 740] on button "Роздрукувати ЕН" at bounding box center [1019, 754] width 506 height 30
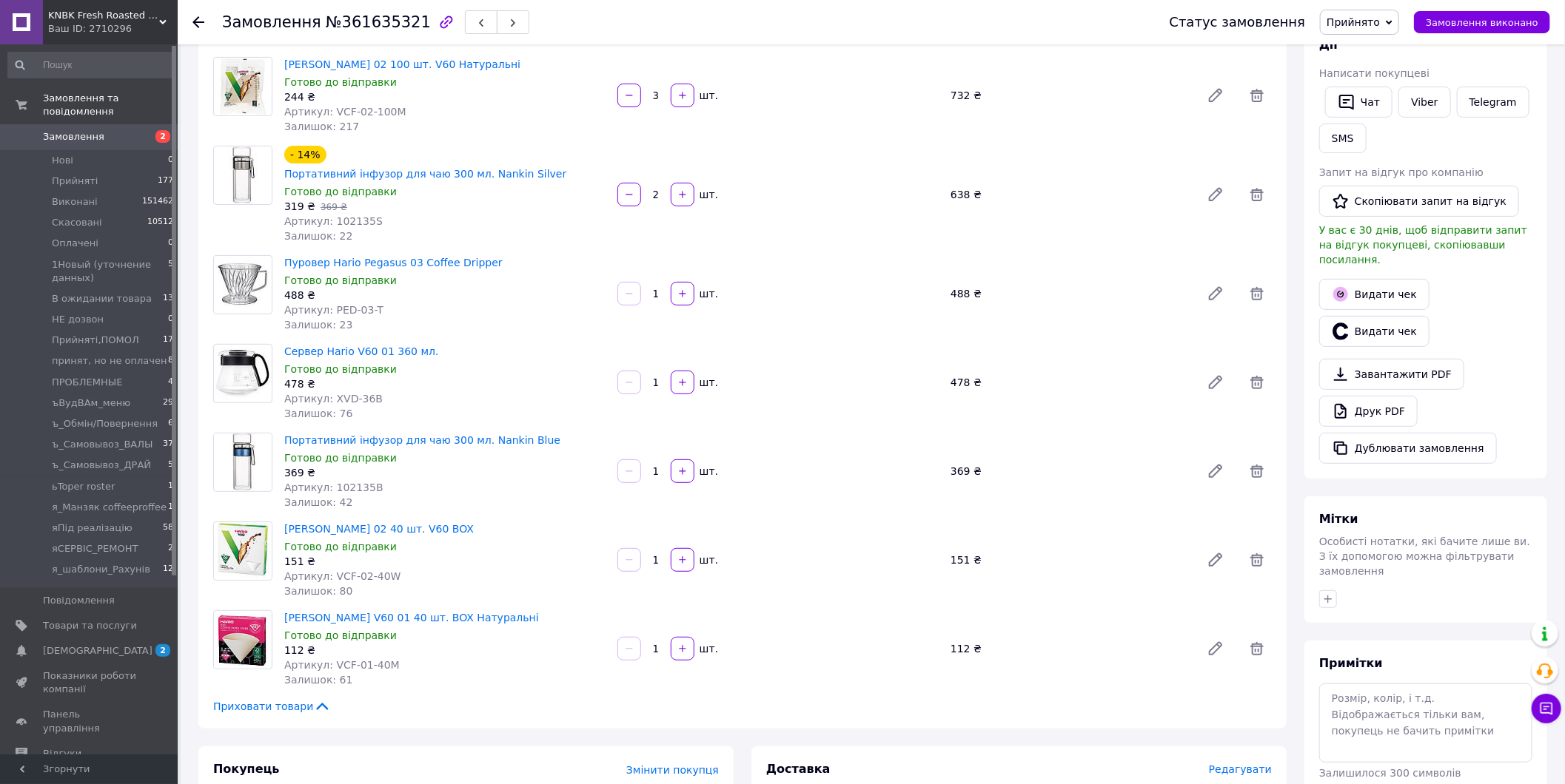
scroll to position [165, 0]
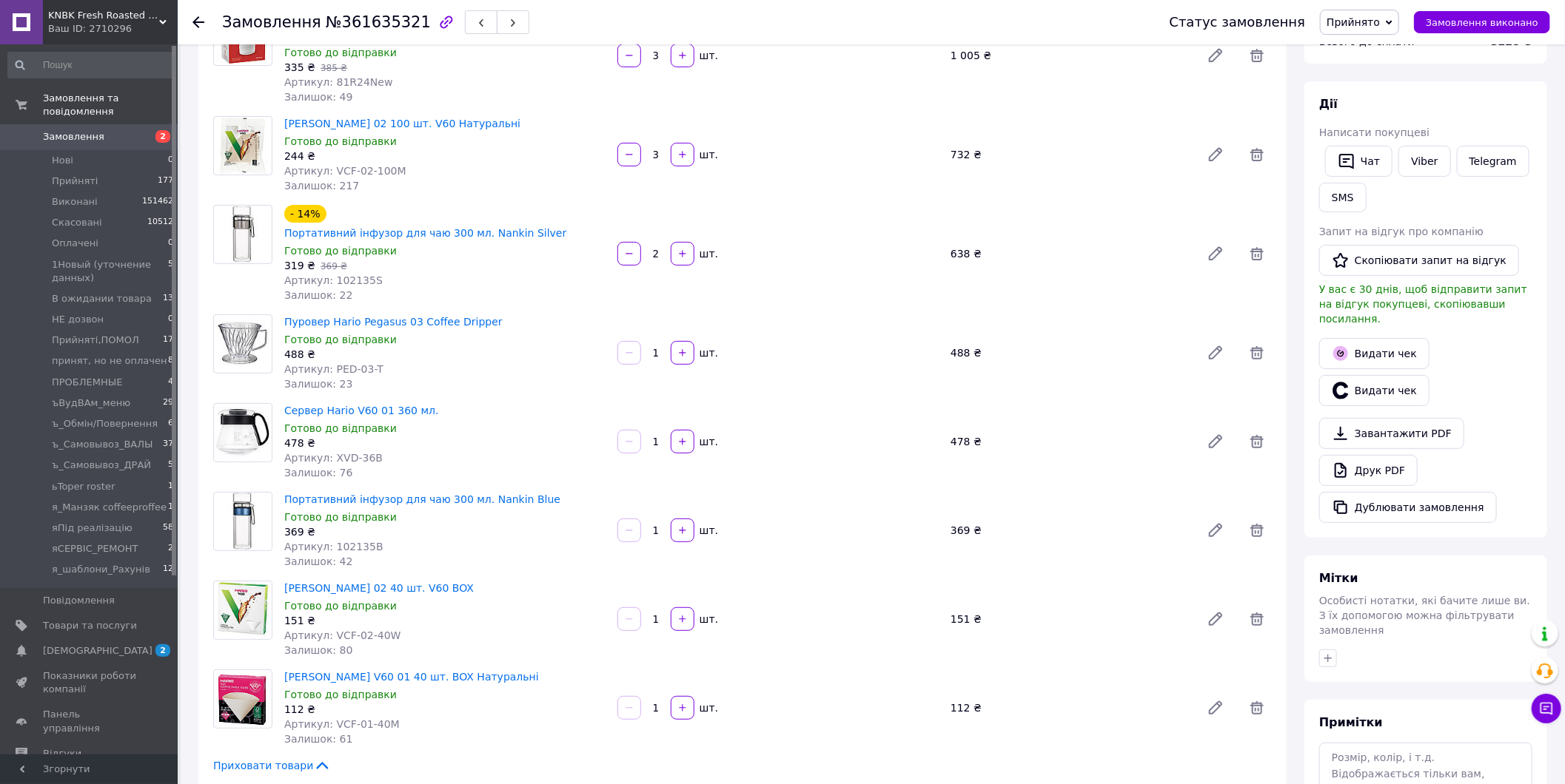
click at [117, 130] on span "Замовлення" at bounding box center [90, 136] width 94 height 13
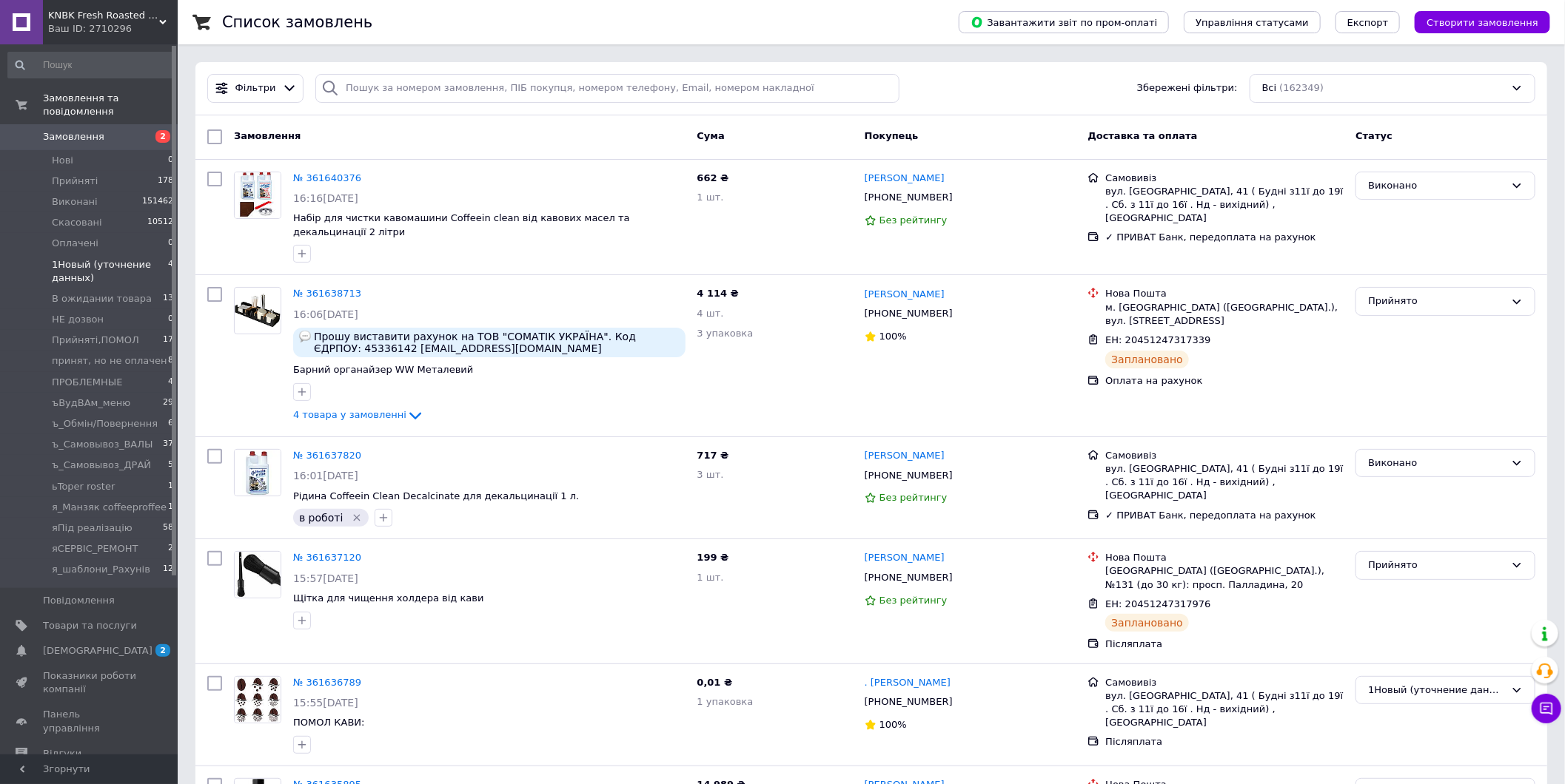
click at [143, 254] on li "1Новый (уточнение данных) 4" at bounding box center [90, 271] width 182 height 34
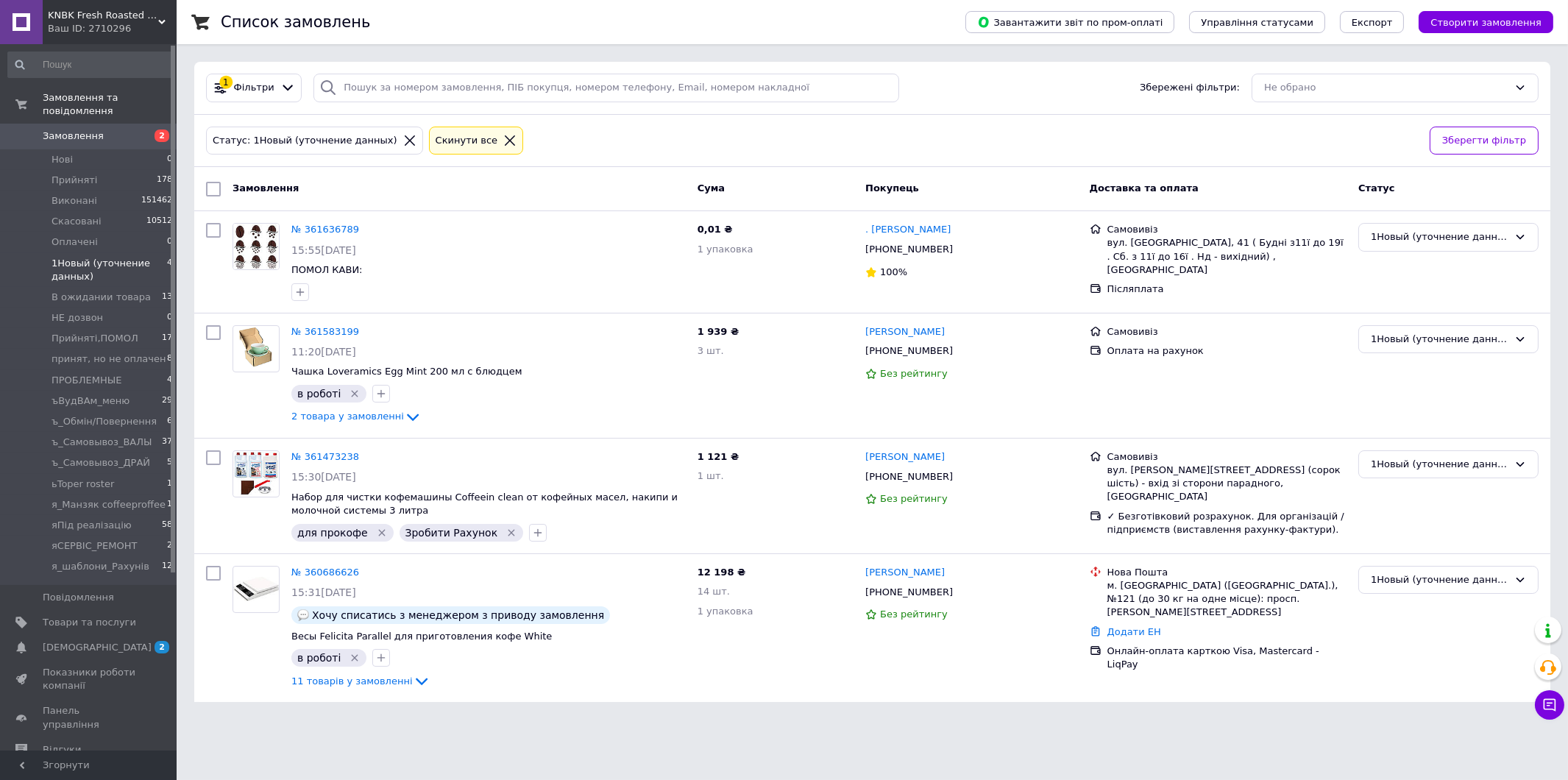
click at [112, 129] on span "Замовлення" at bounding box center [89, 135] width 93 height 13
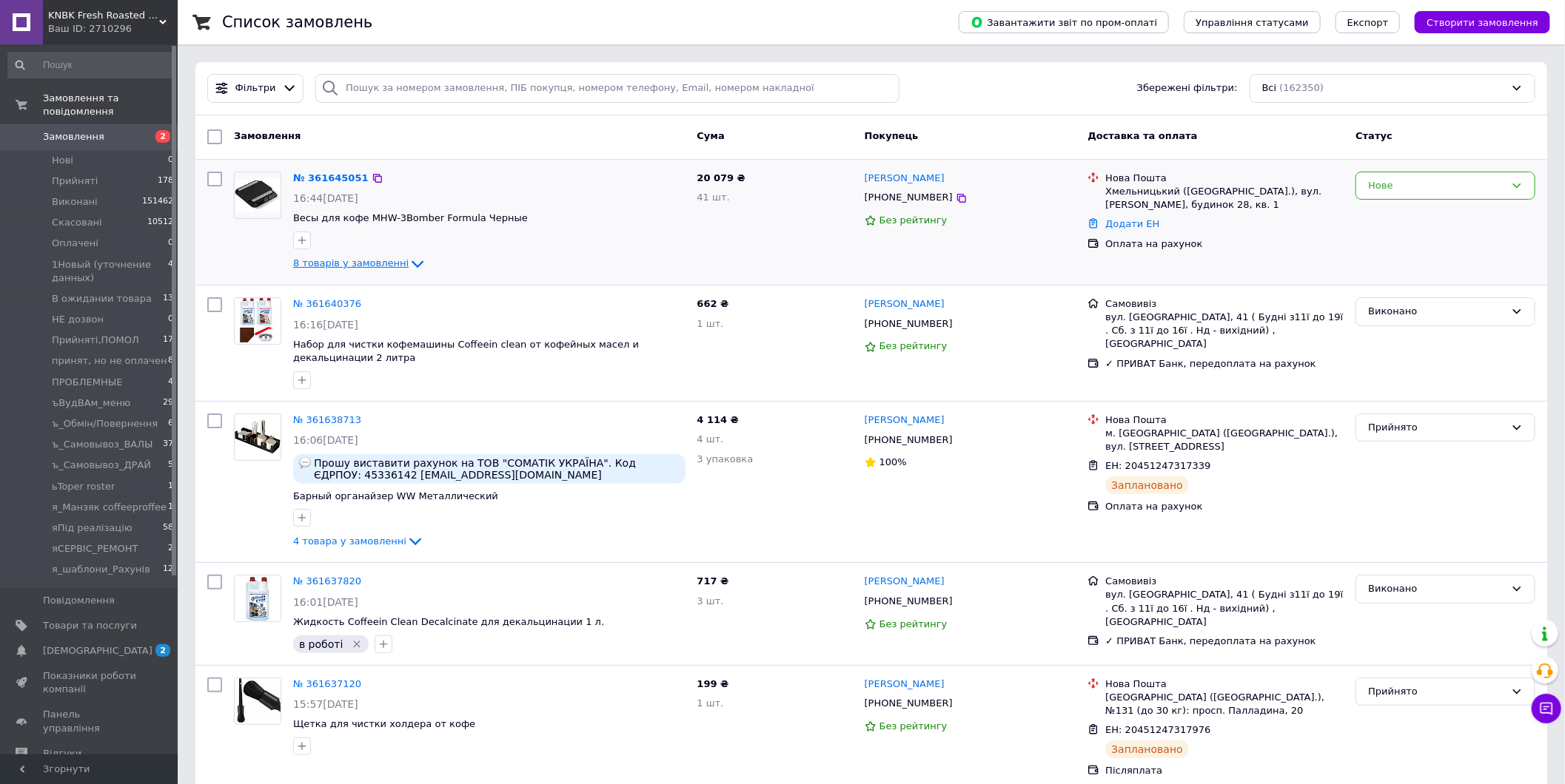
click at [408, 262] on icon at bounding box center [417, 264] width 18 height 18
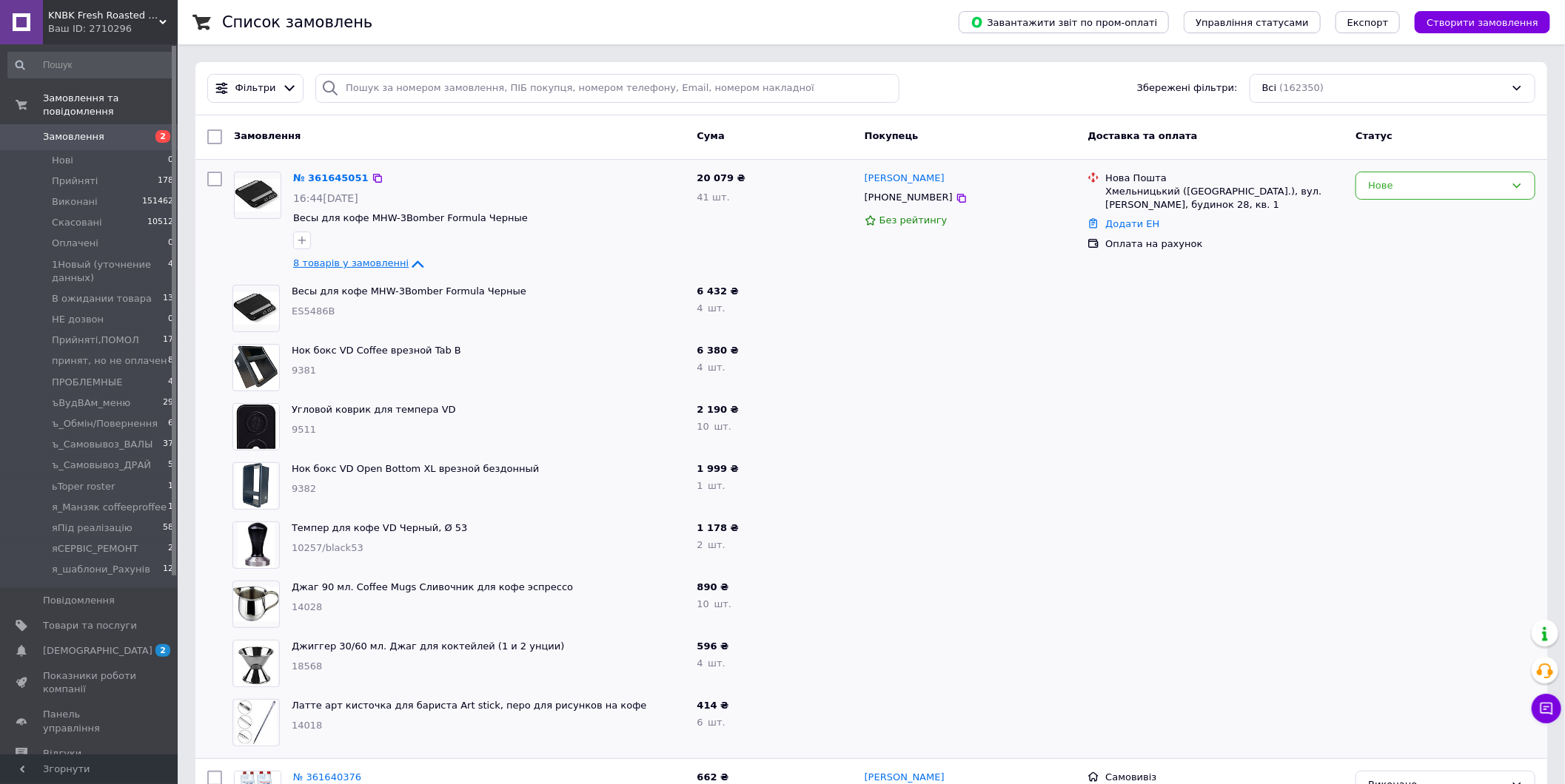
click at [212, 543] on div at bounding box center [214, 545] width 25 height 59
click at [91, 130] on span "Замовлення" at bounding box center [73, 136] width 62 height 13
click at [75, 619] on span "Товари та послуги" at bounding box center [90, 626] width 94 height 13
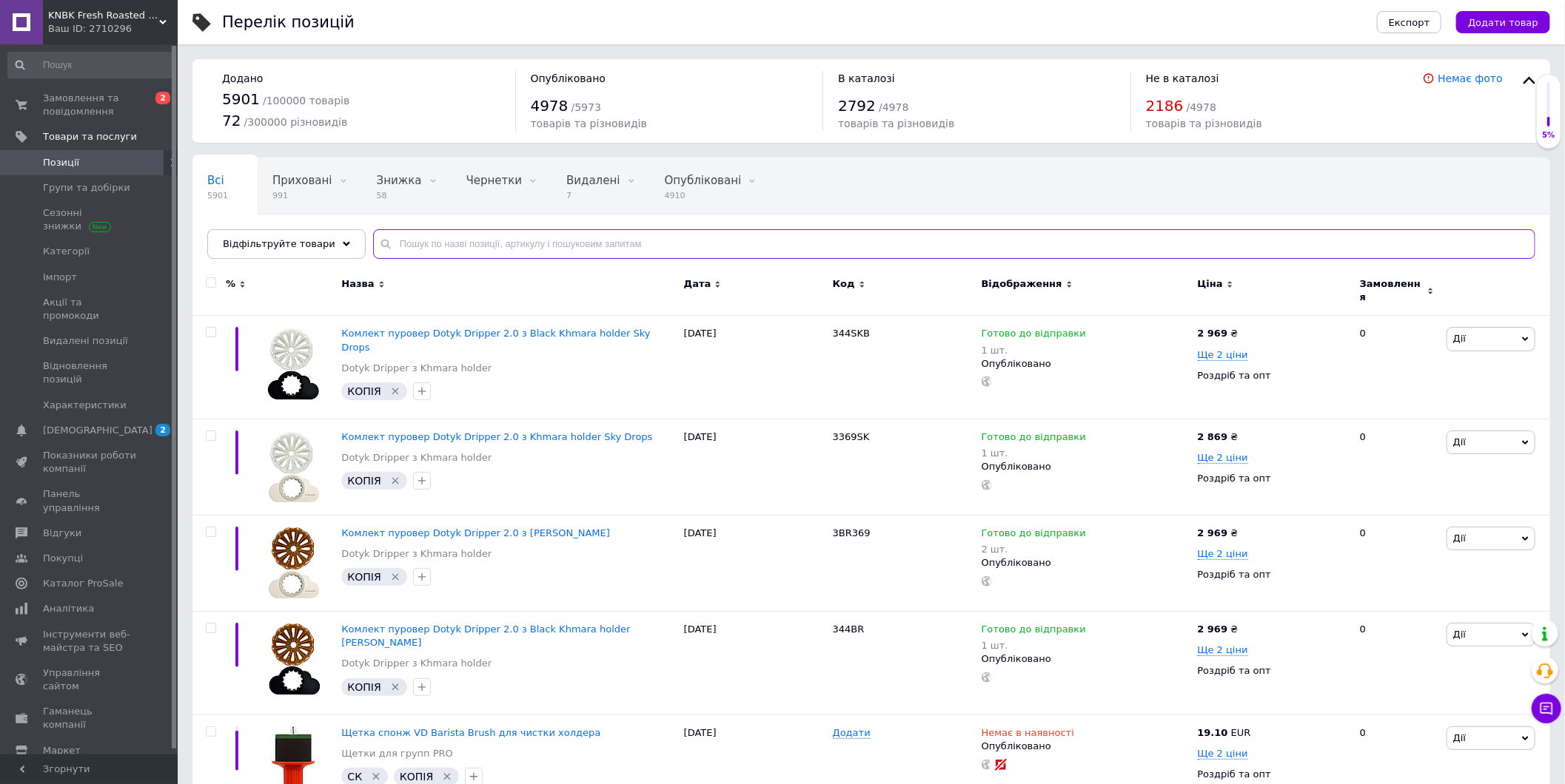
click at [484, 246] on input "text" at bounding box center [954, 243] width 1162 height 30
type input "14281"
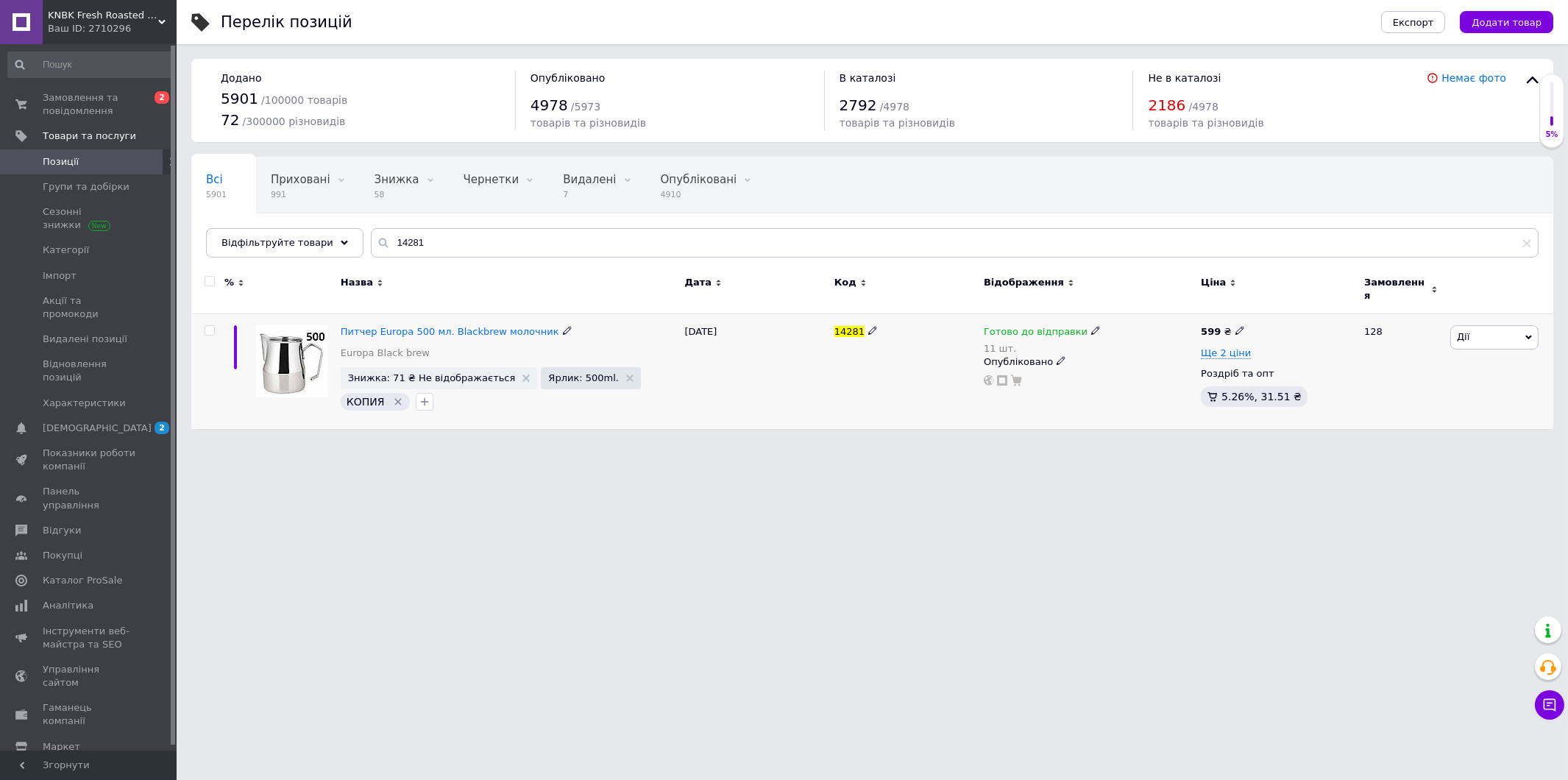
click at [1091, 326] on icon at bounding box center [1095, 330] width 9 height 9
click at [1250, 359] on div "Залишки" at bounding box center [1192, 365] width 184 height 13
click at [1160, 380] on input "11" at bounding box center [1157, 391] width 112 height 29
type input "9"
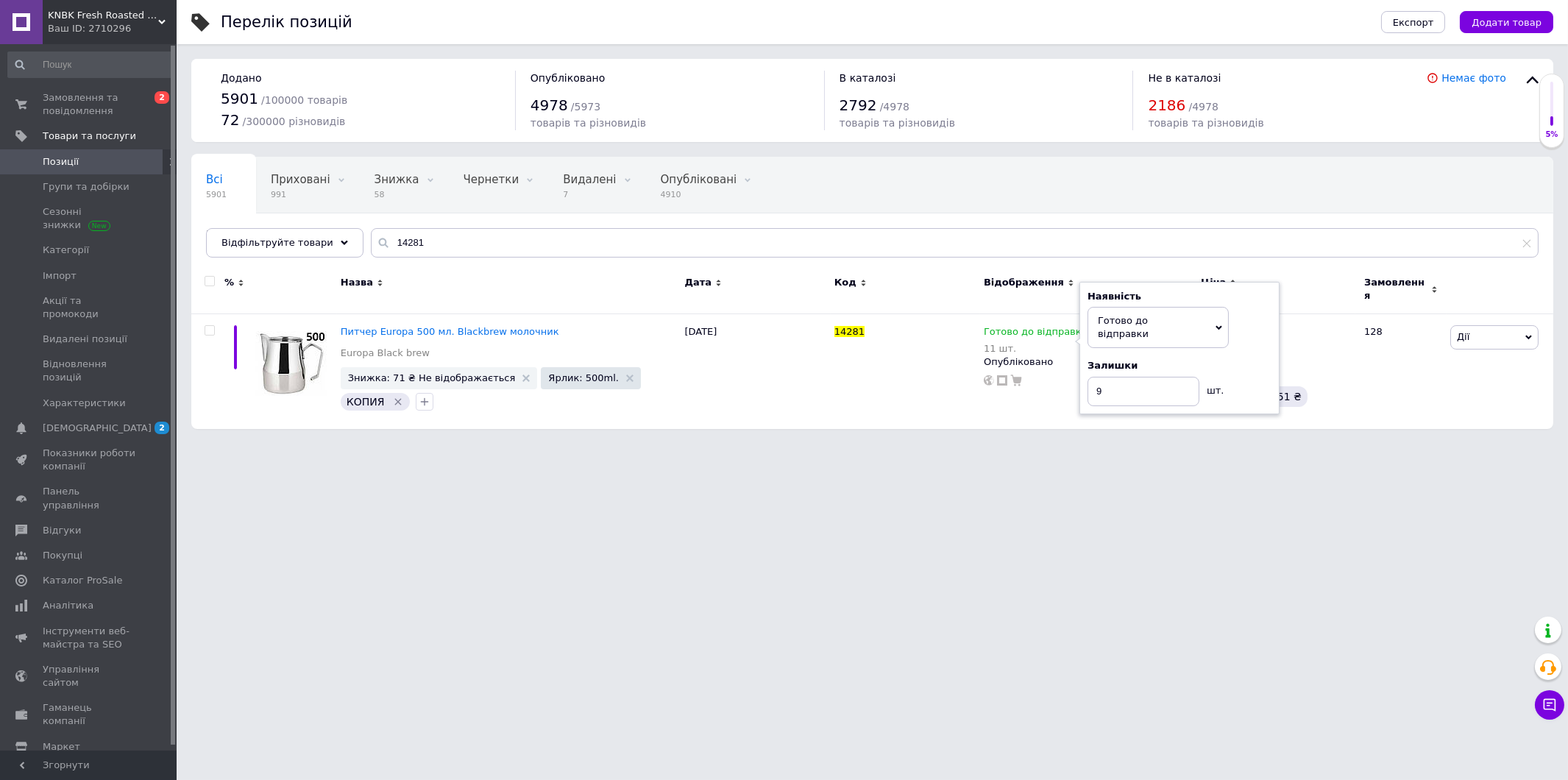
drag, startPoint x: 986, startPoint y: 461, endPoint x: 980, endPoint y: 468, distance: 9.2
click at [986, 443] on html "KNBK Fresh Roasted Coffee & Accessories store Ваш ID: 2710296 Сайт KNBK Fresh R…" at bounding box center [784, 222] width 1568 height 443
click at [76, 105] on span "Замовлення та повідомлення" at bounding box center [89, 105] width 93 height 27
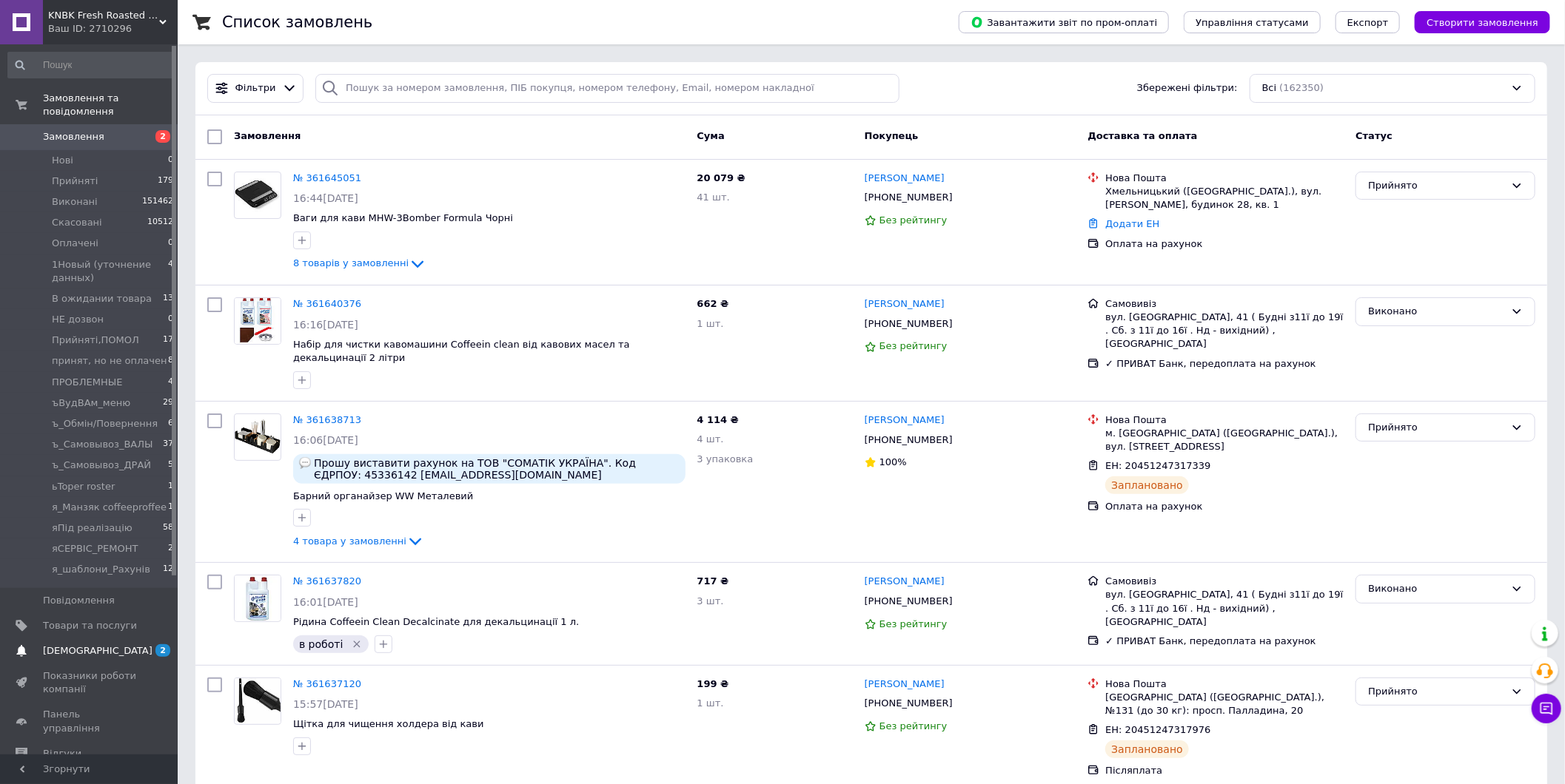
click at [132, 644] on span "[DEMOGRAPHIC_DATA]" at bounding box center [90, 651] width 94 height 13
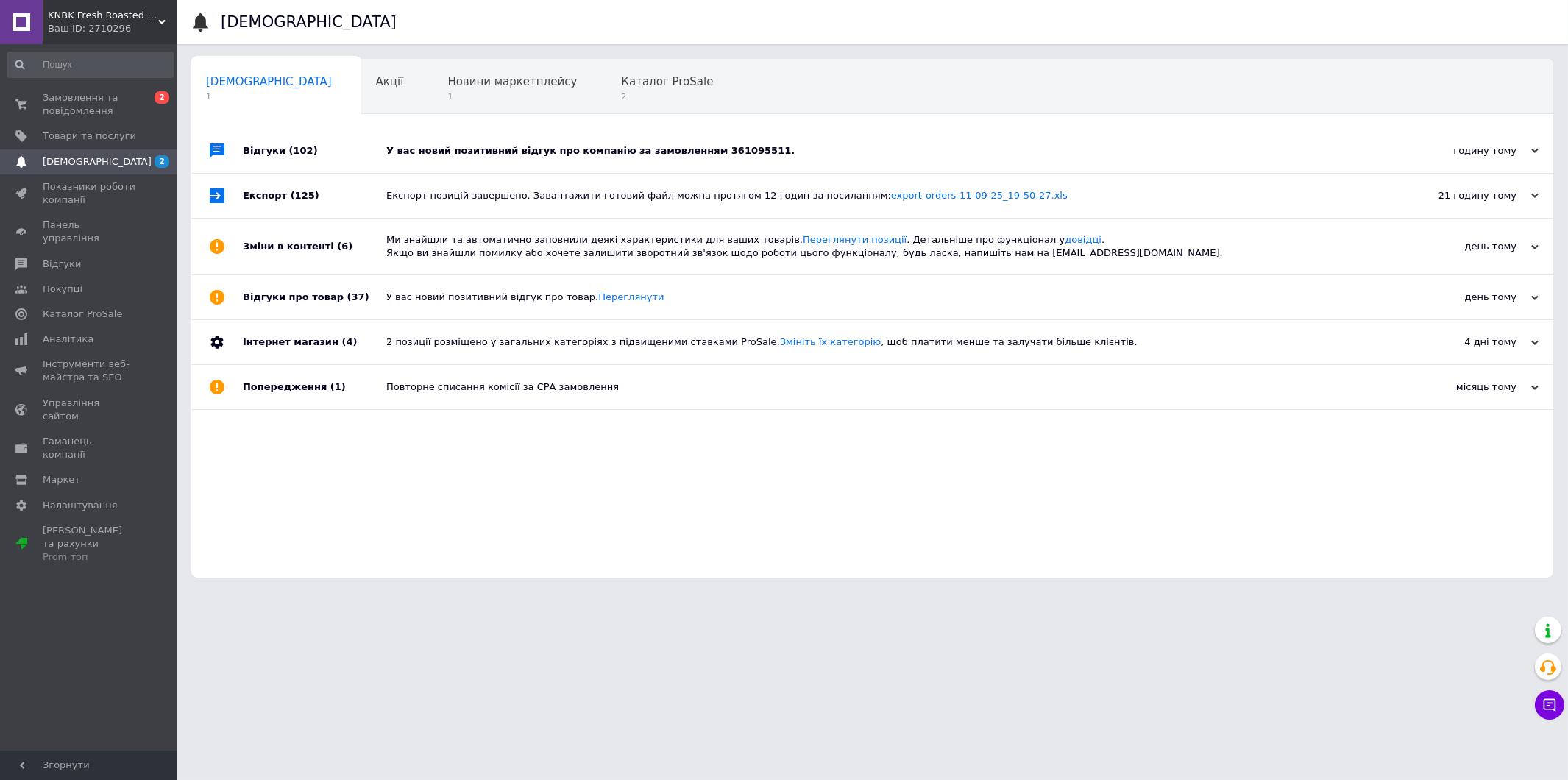
click at [797, 152] on div "У вас новий позитивний відгук про компанію за замовленням 361095511." at bounding box center [888, 150] width 1005 height 13
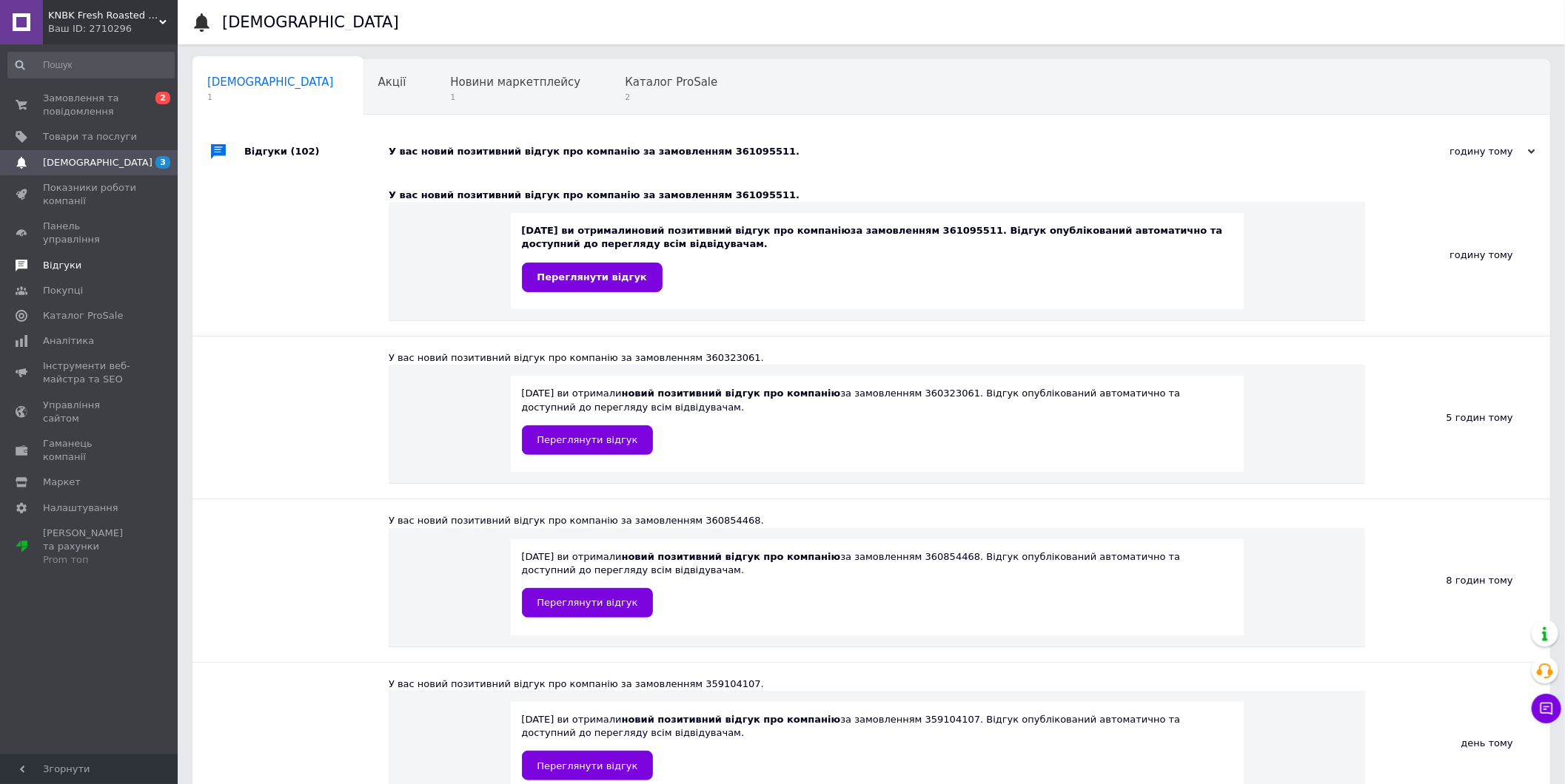
click at [102, 259] on span "Відгуки" at bounding box center [90, 265] width 94 height 13
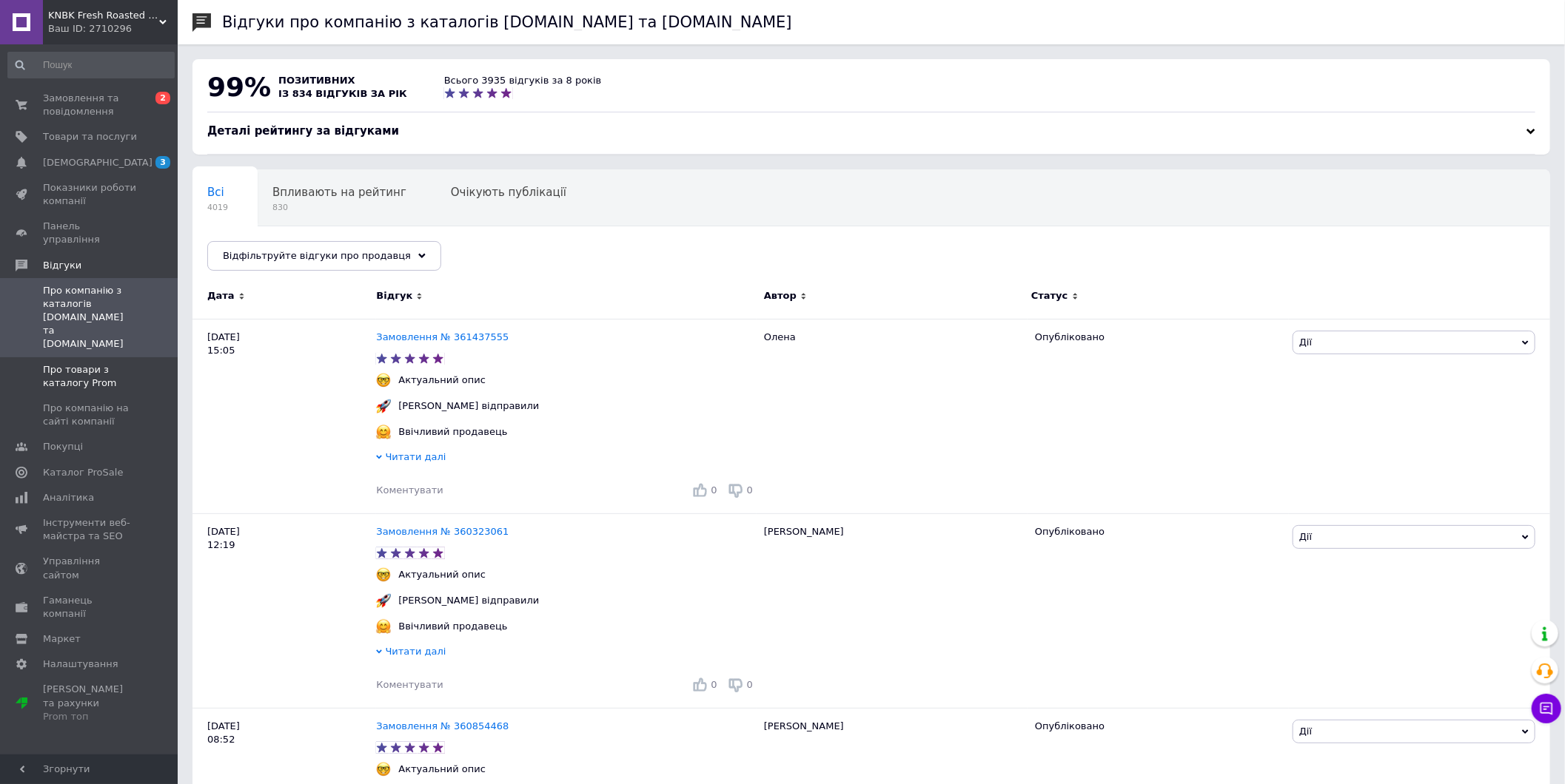
click at [132, 363] on span "Про товари з каталогу Prom" at bounding box center [90, 377] width 94 height 27
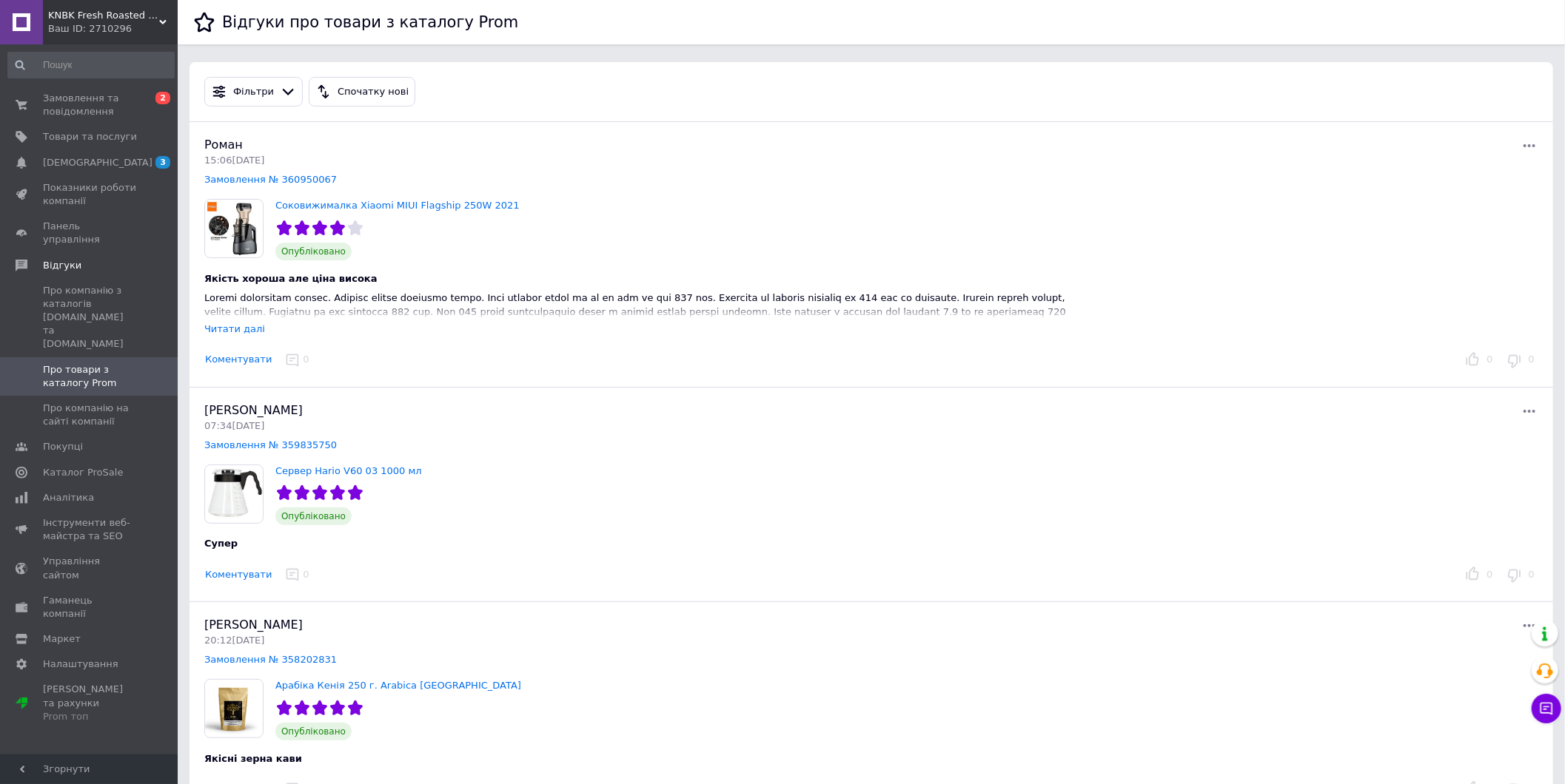
click at [237, 324] on div "Читати далі" at bounding box center [235, 328] width 61 height 11
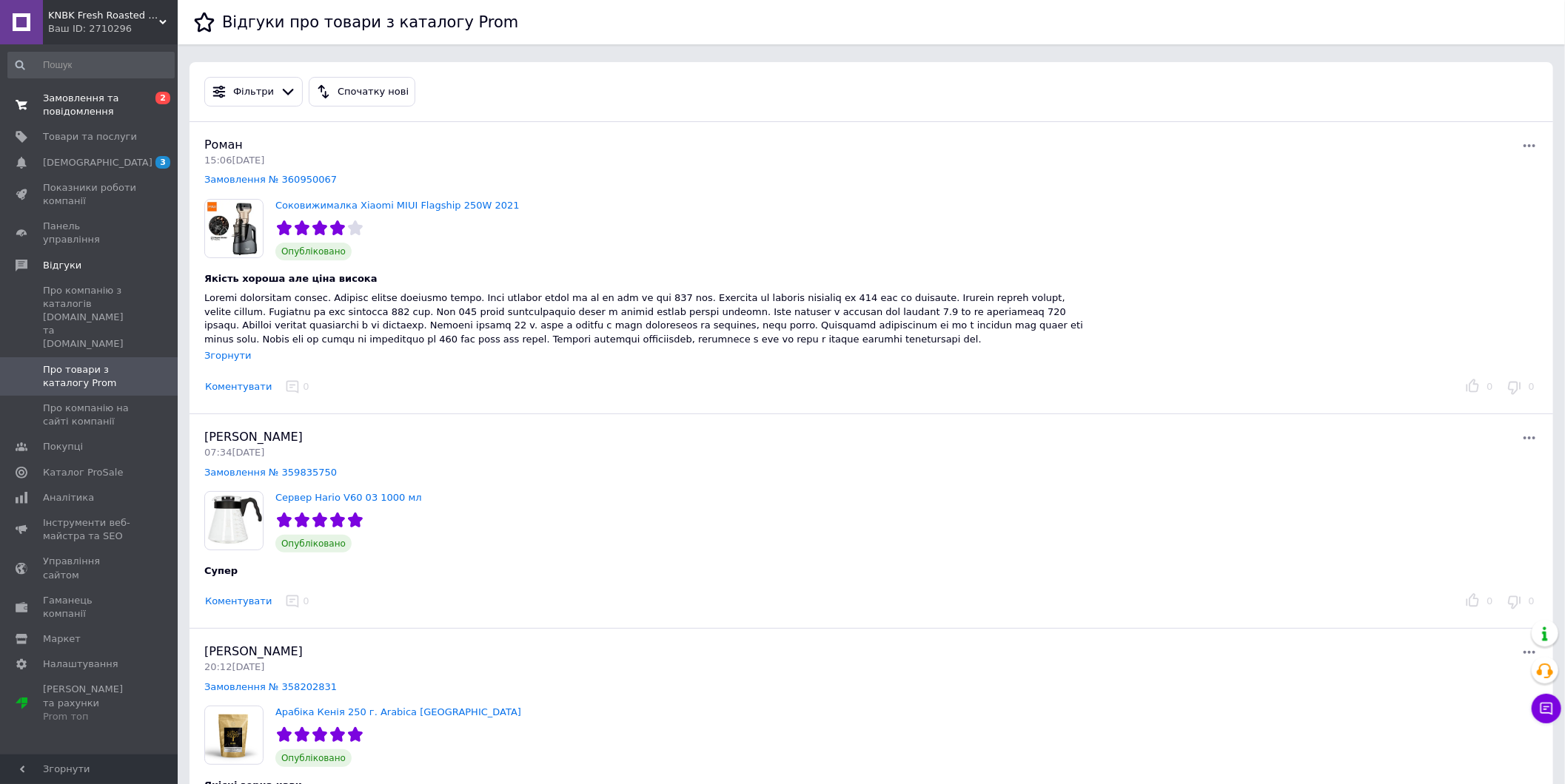
click at [115, 108] on span "Замовлення та повідомлення" at bounding box center [90, 106] width 94 height 27
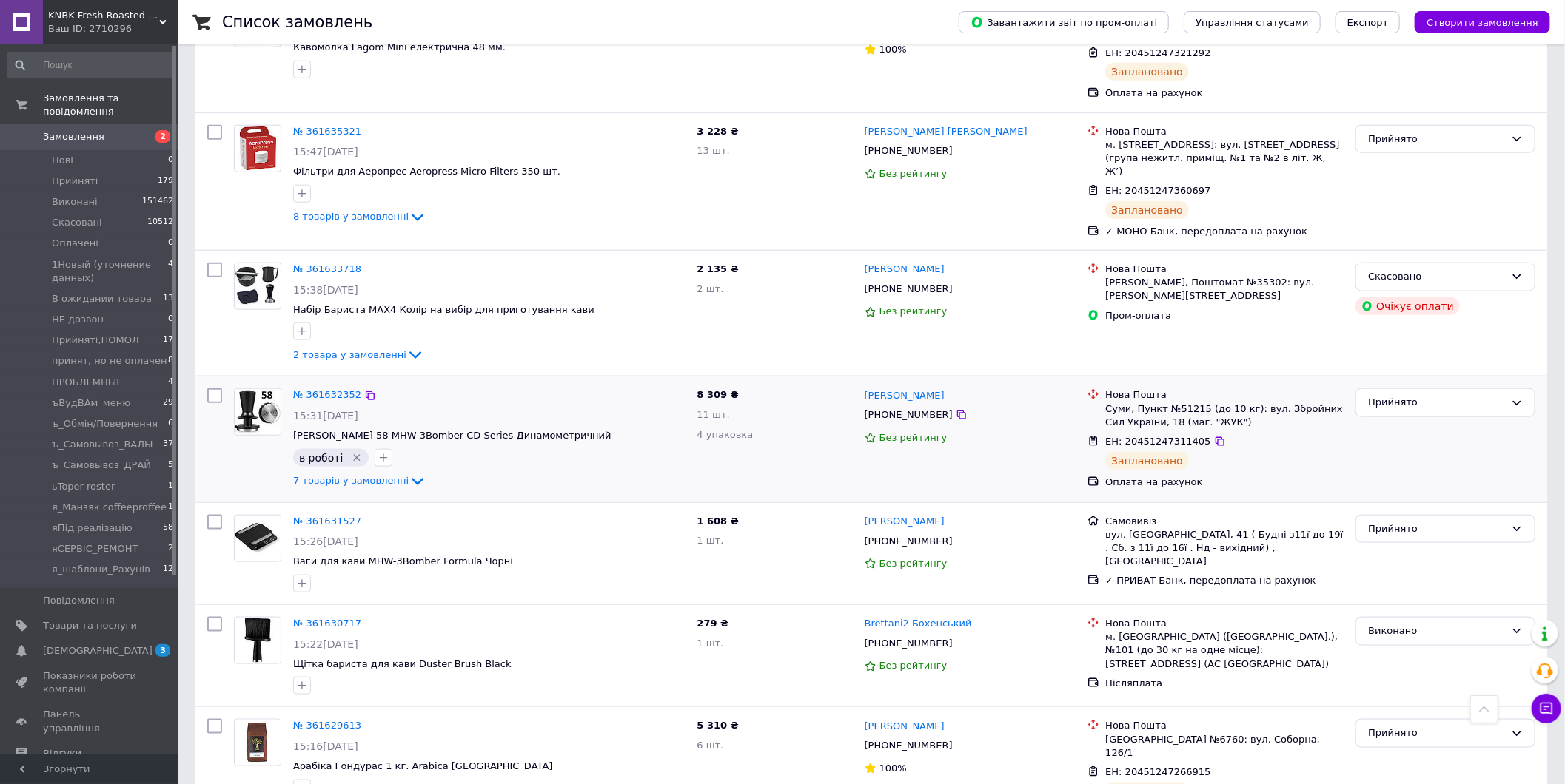
scroll to position [575, 0]
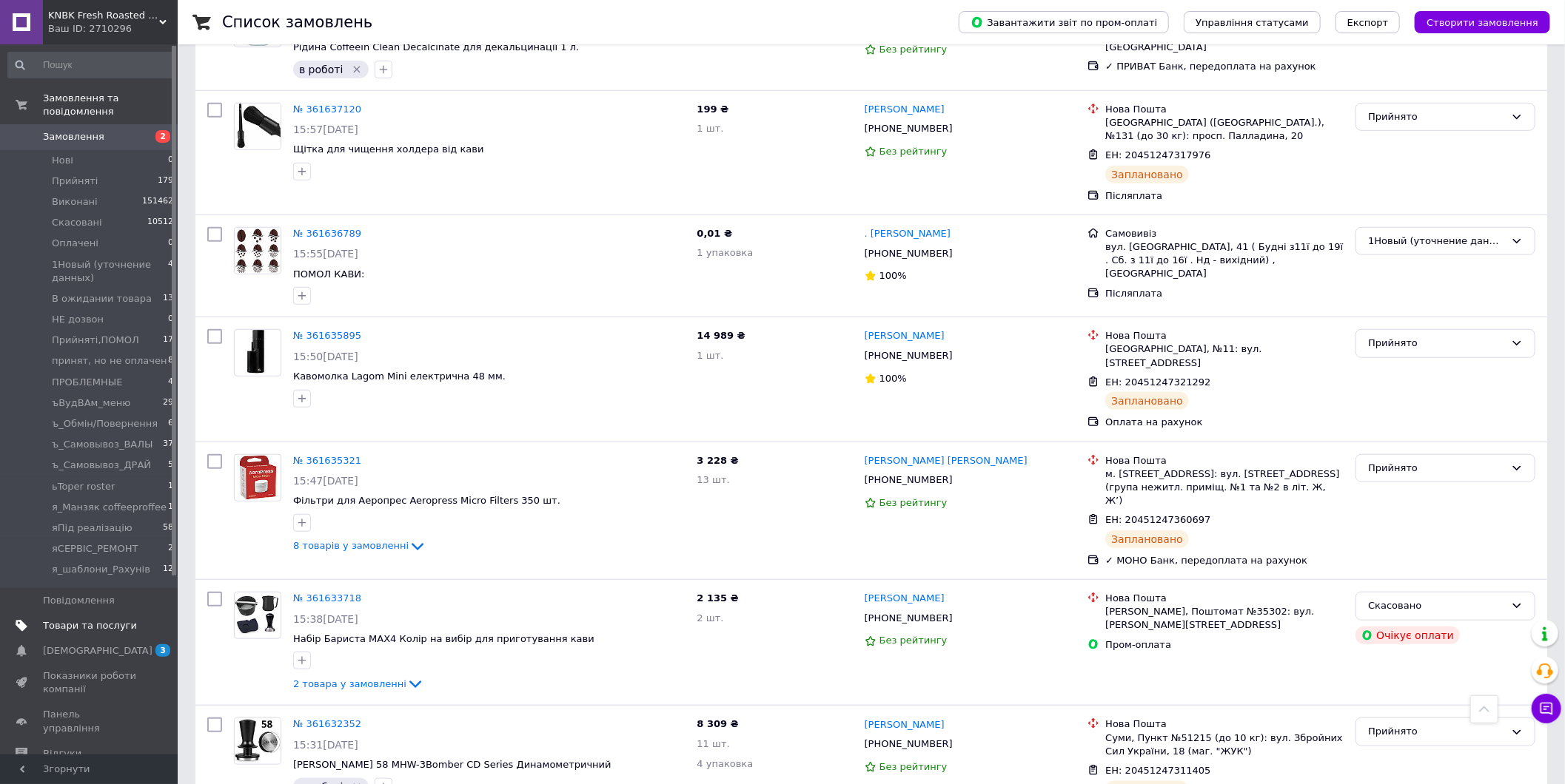
click at [128, 613] on link "Товари та послуги" at bounding box center [90, 626] width 182 height 25
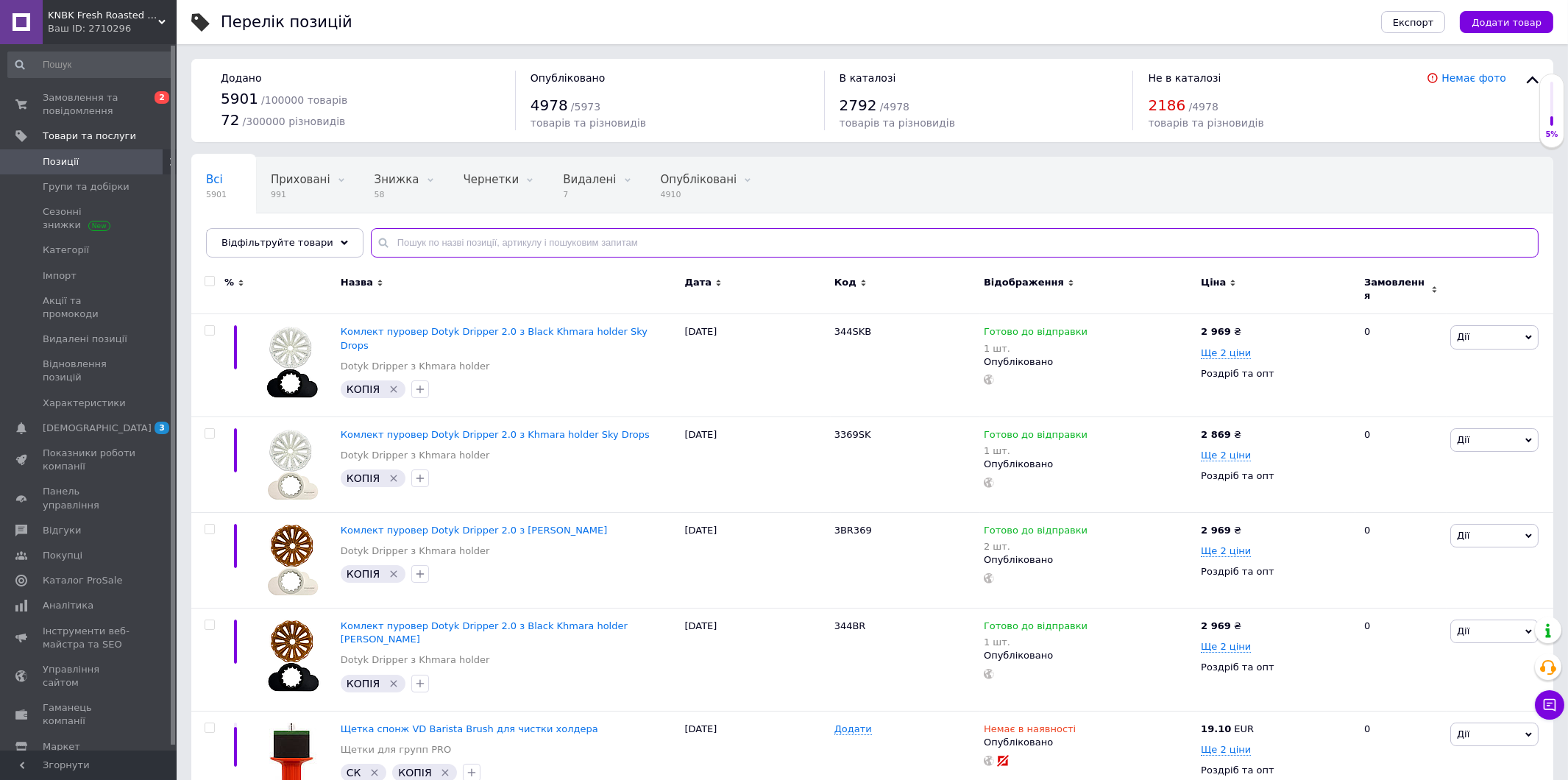
click at [429, 238] on input "text" at bounding box center [955, 242] width 1168 height 29
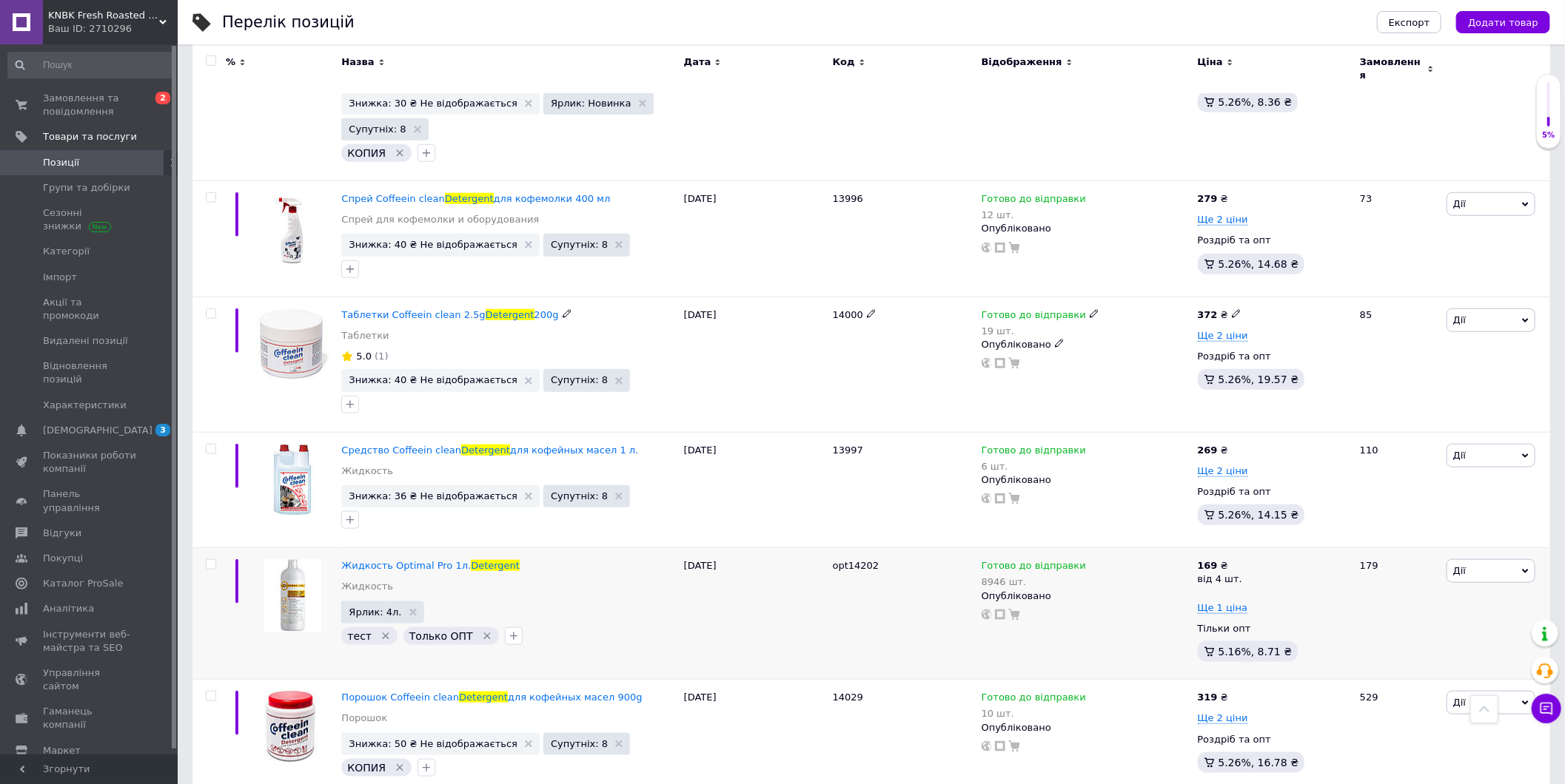
scroll to position [822, 0]
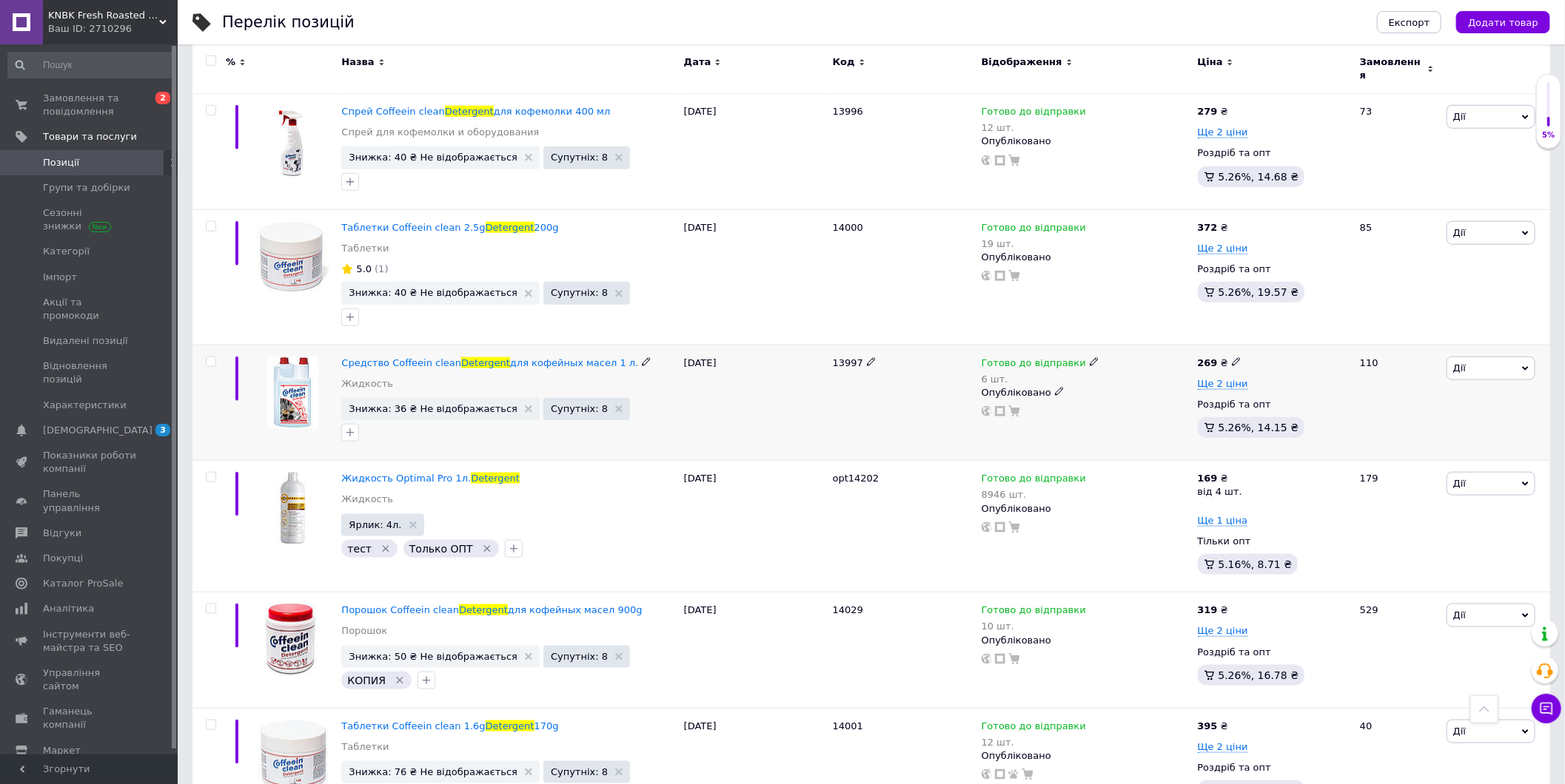
type input "detergent"
click at [1090, 357] on icon at bounding box center [1094, 362] width 9 height 9
click at [1205, 406] on li "Немає в наявності" at bounding box center [1169, 416] width 141 height 21
click at [1164, 403] on input "6" at bounding box center [1156, 409] width 113 height 30
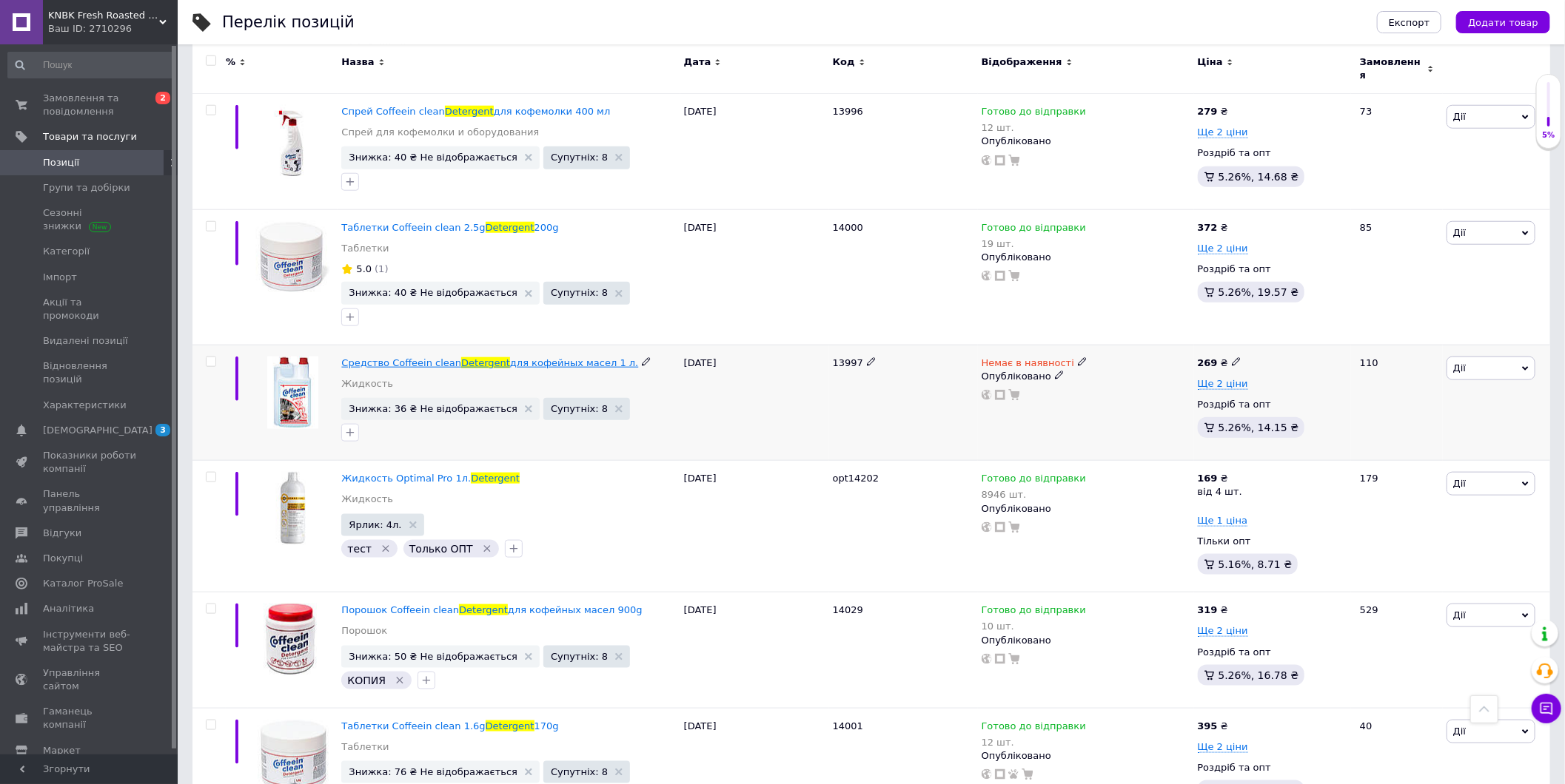
drag, startPoint x: 386, startPoint y: 356, endPoint x: 449, endPoint y: 356, distance: 63.0
copy span "Coffeein clean"
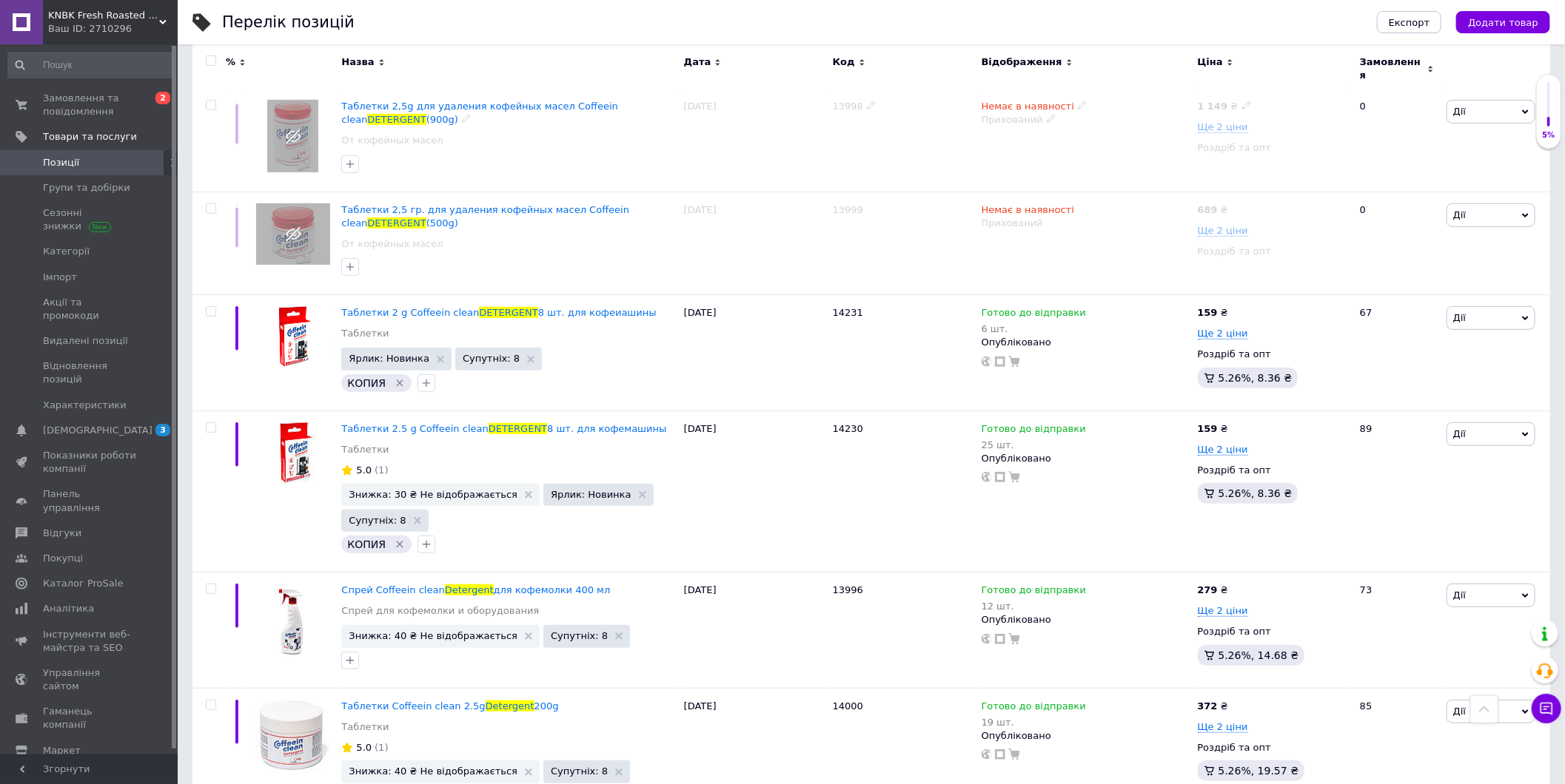
scroll to position [0, 0]
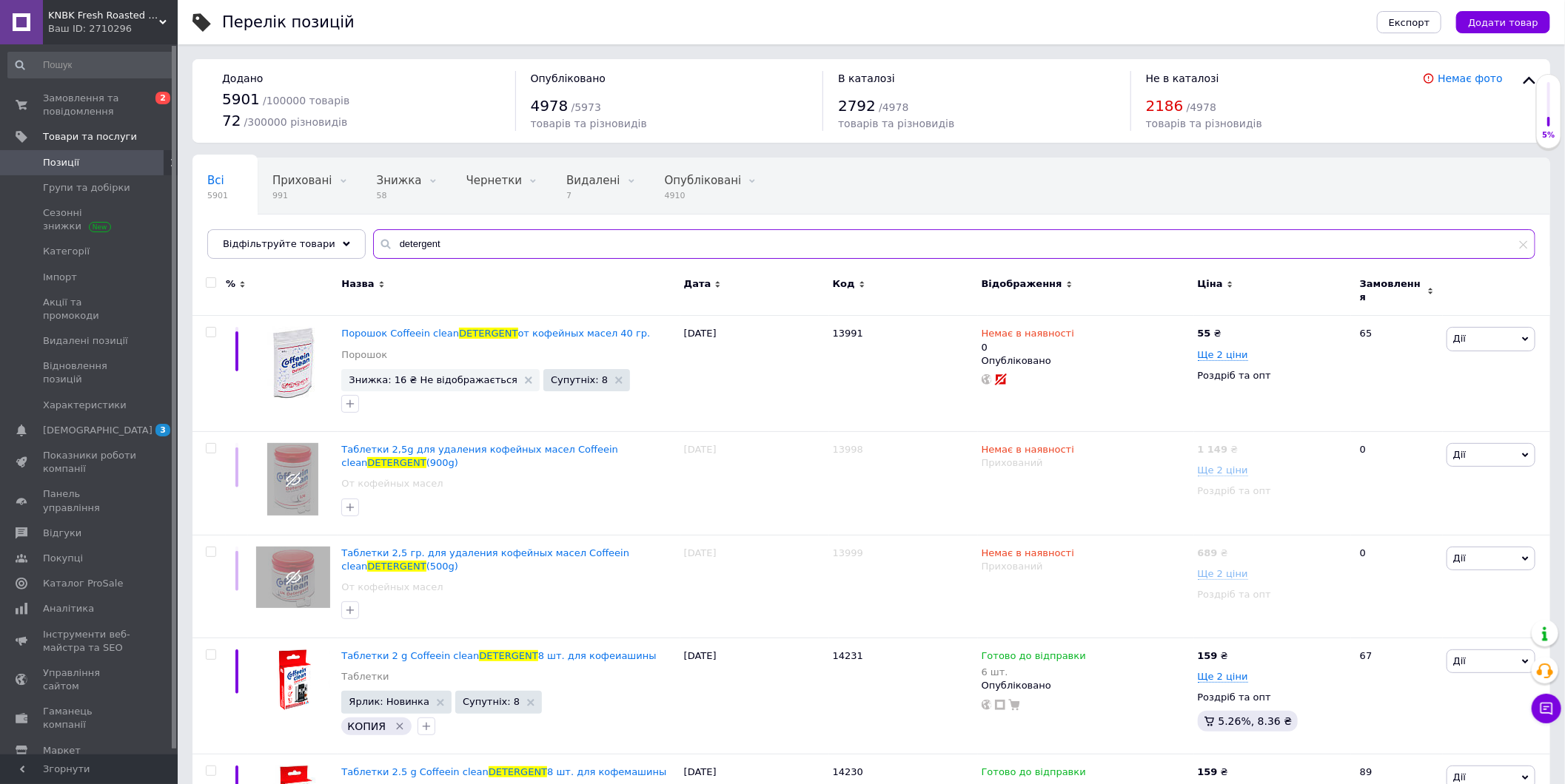
click at [418, 234] on input "detergent" at bounding box center [954, 243] width 1162 height 30
click at [417, 234] on input "detergent" at bounding box center [954, 243] width 1162 height 30
paste input "Coffeein clean"
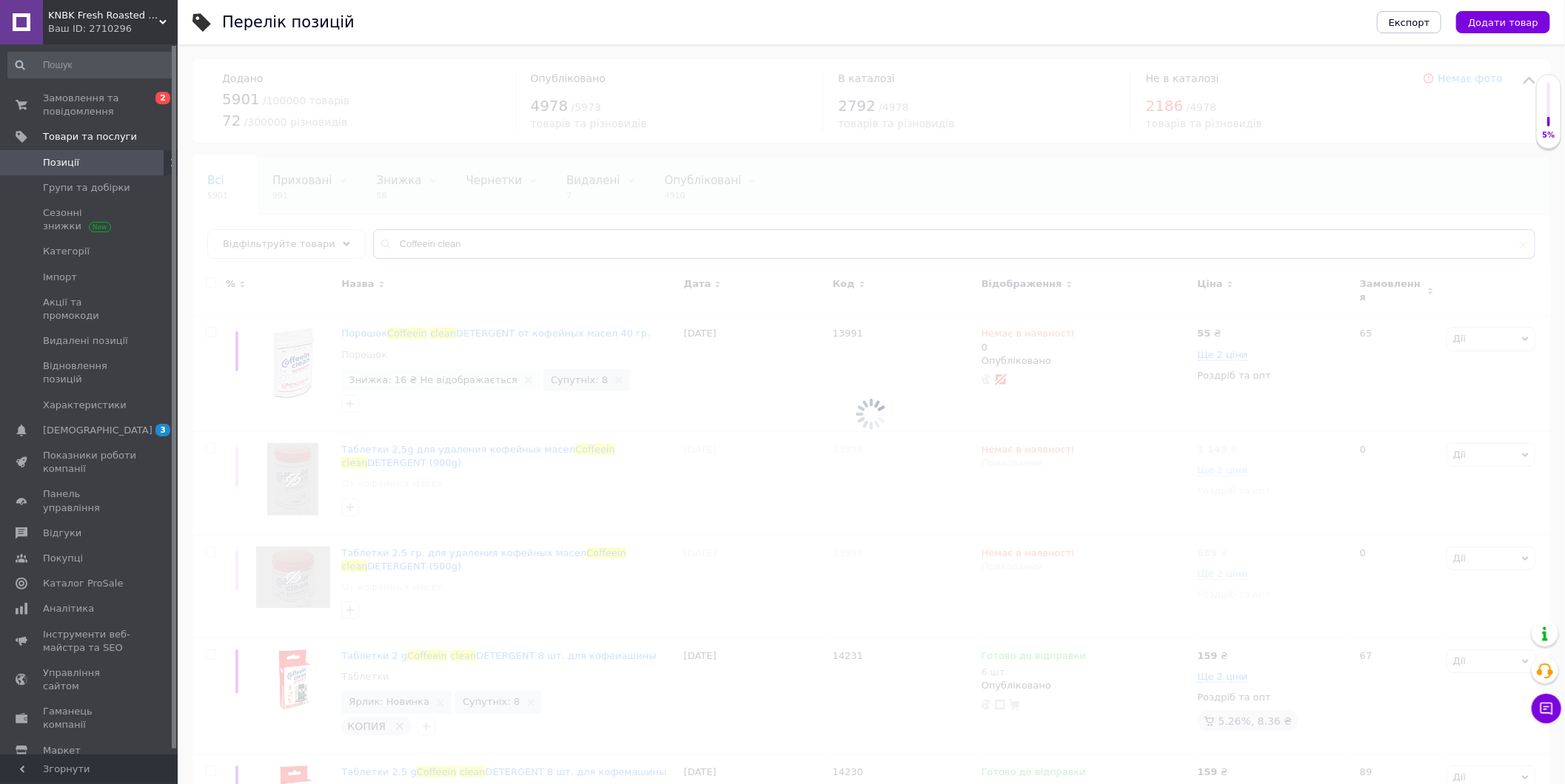
type input "Coffeein clean"
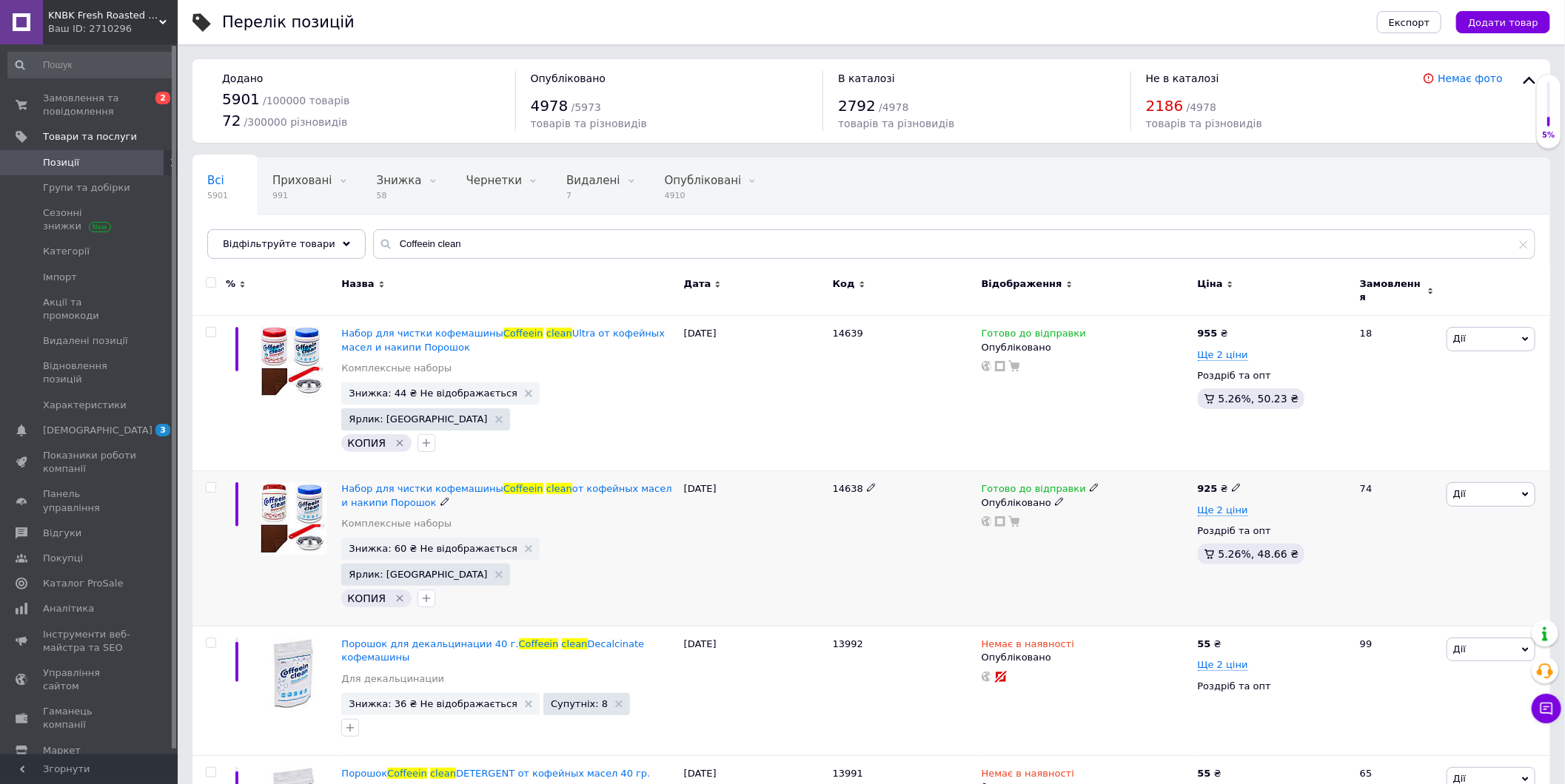
click at [283, 538] on div at bounding box center [293, 550] width 90 height 156
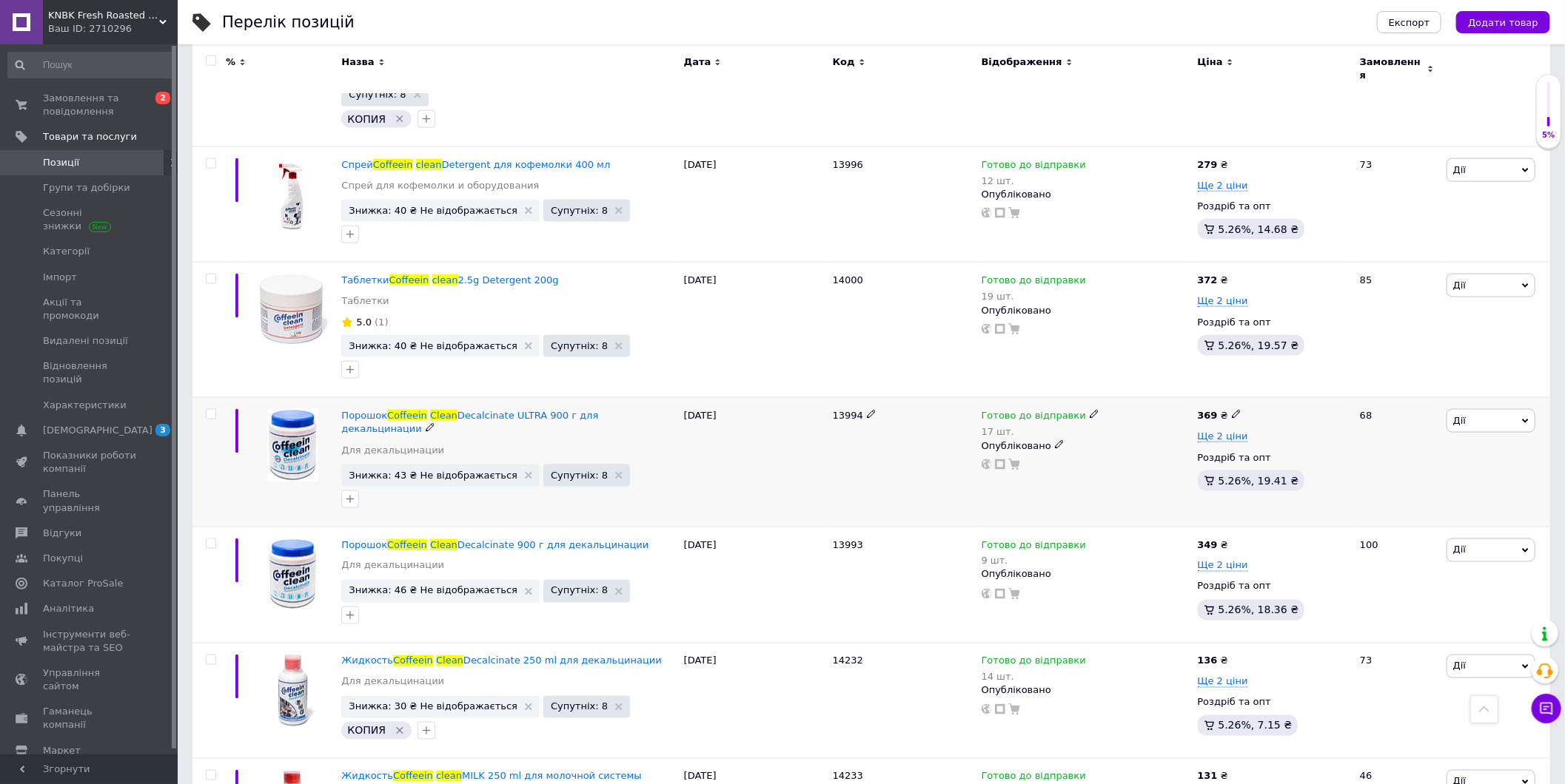
scroll to position [1232, 0]
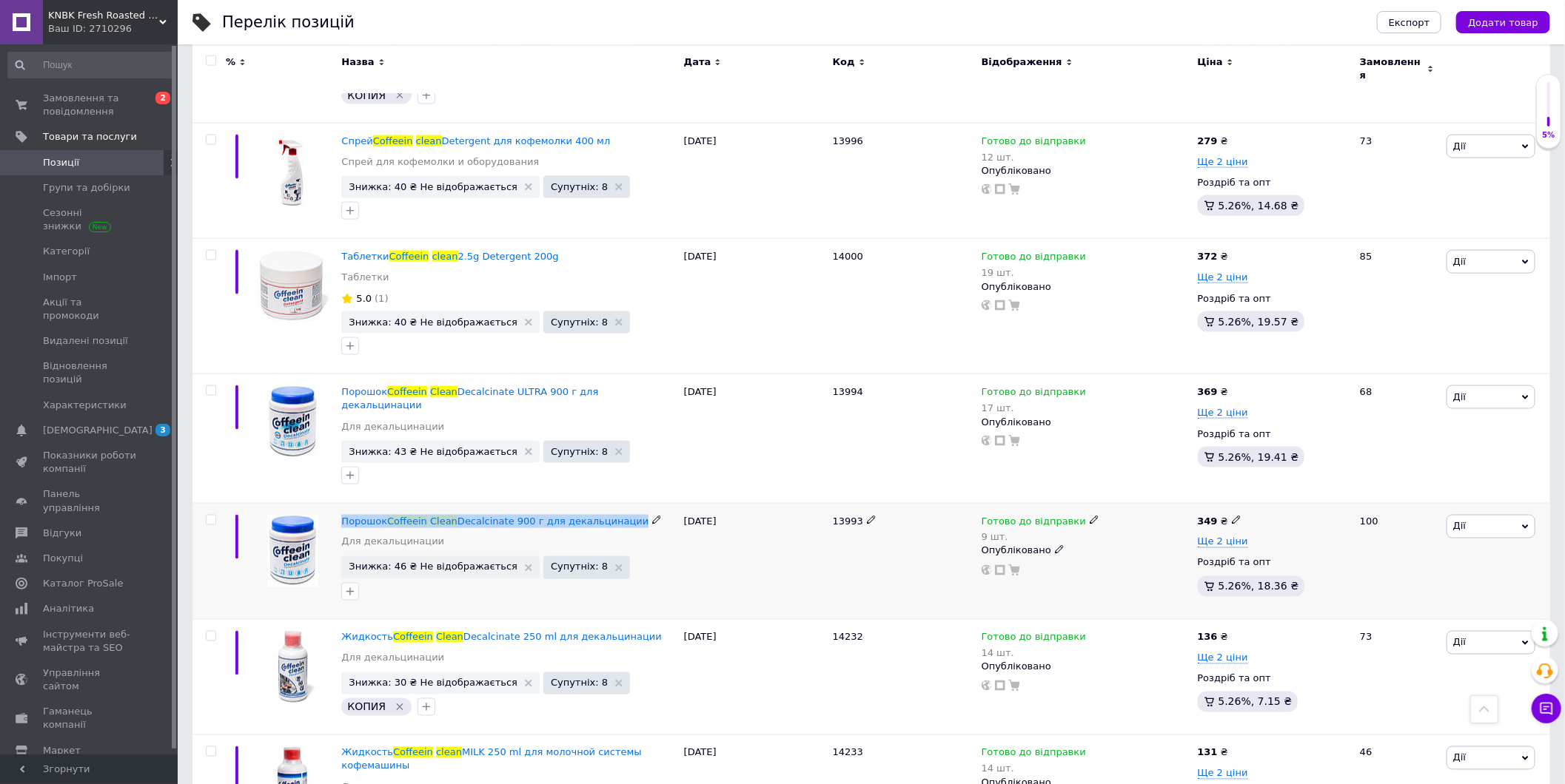
drag, startPoint x: 337, startPoint y: 433, endPoint x: 616, endPoint y: 438, distance: 279.0
click at [616, 504] on div "Порошок Coffeein Clean Decalcinate 900 г для декальцинации Для декальцинации Зн…" at bounding box center [509, 562] width 342 height 116
copy div "Порошок Coffeein Clean Decalcinate 900 г для декальцинации"
click at [304, 518] on div at bounding box center [293, 562] width 90 height 116
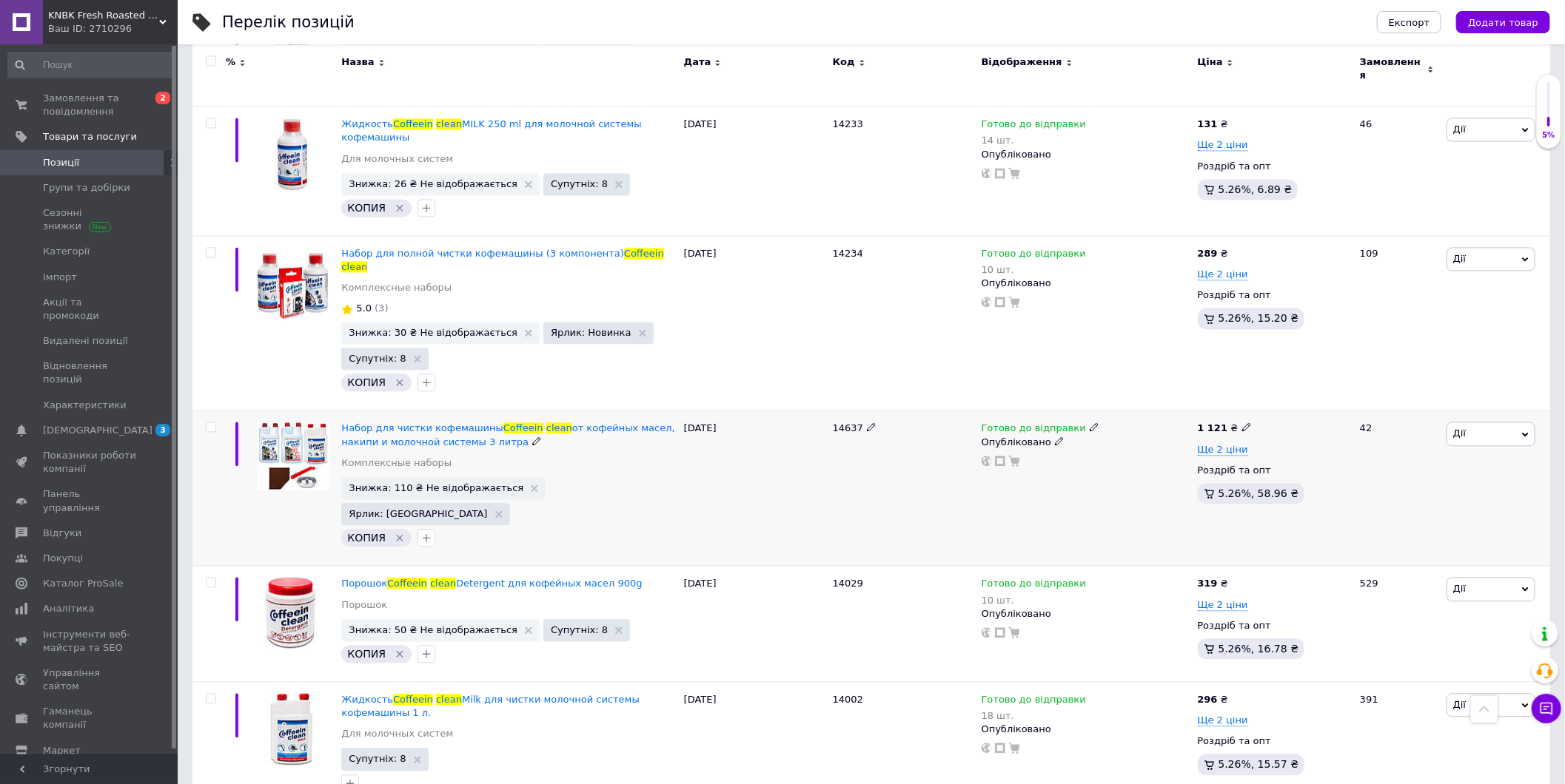
scroll to position [1890, 0]
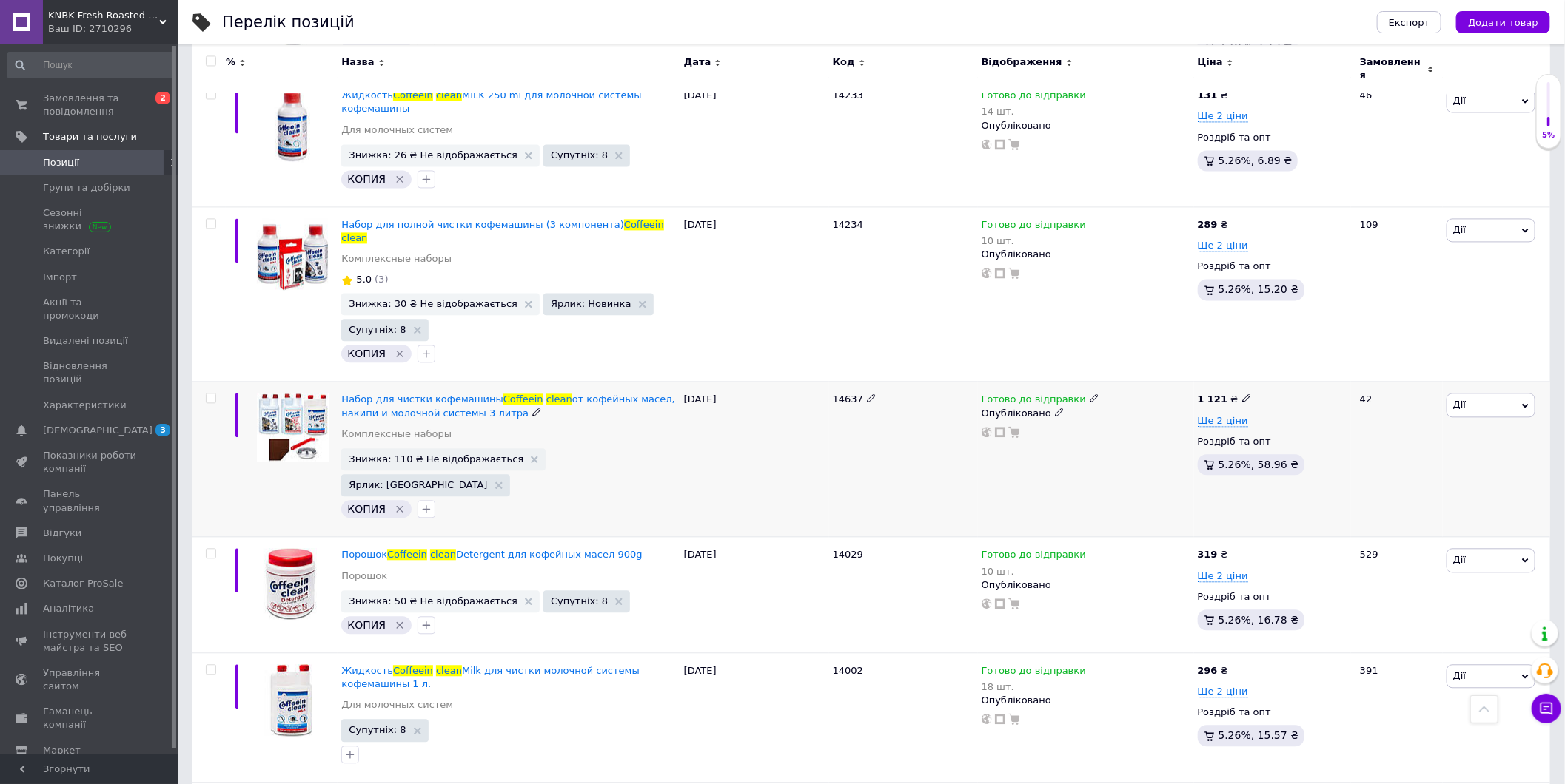
click at [1090, 394] on icon at bounding box center [1094, 398] width 9 height 9
click at [994, 382] on div "Готово до відправки Наявність Готово до відправки В наявності Немає в наявності…" at bounding box center [1085, 460] width 216 height 156
drag, startPoint x: 341, startPoint y: 412, endPoint x: 611, endPoint y: 415, distance: 270.0
copy span "Порошок Coffeein clean Detergent для кофейных масел 900g"
click at [405, 652] on div "Жидкость Coffeein clean Milk для чистки молочной системы кофемашины 1 л. Для мо…" at bounding box center [509, 717] width 342 height 130
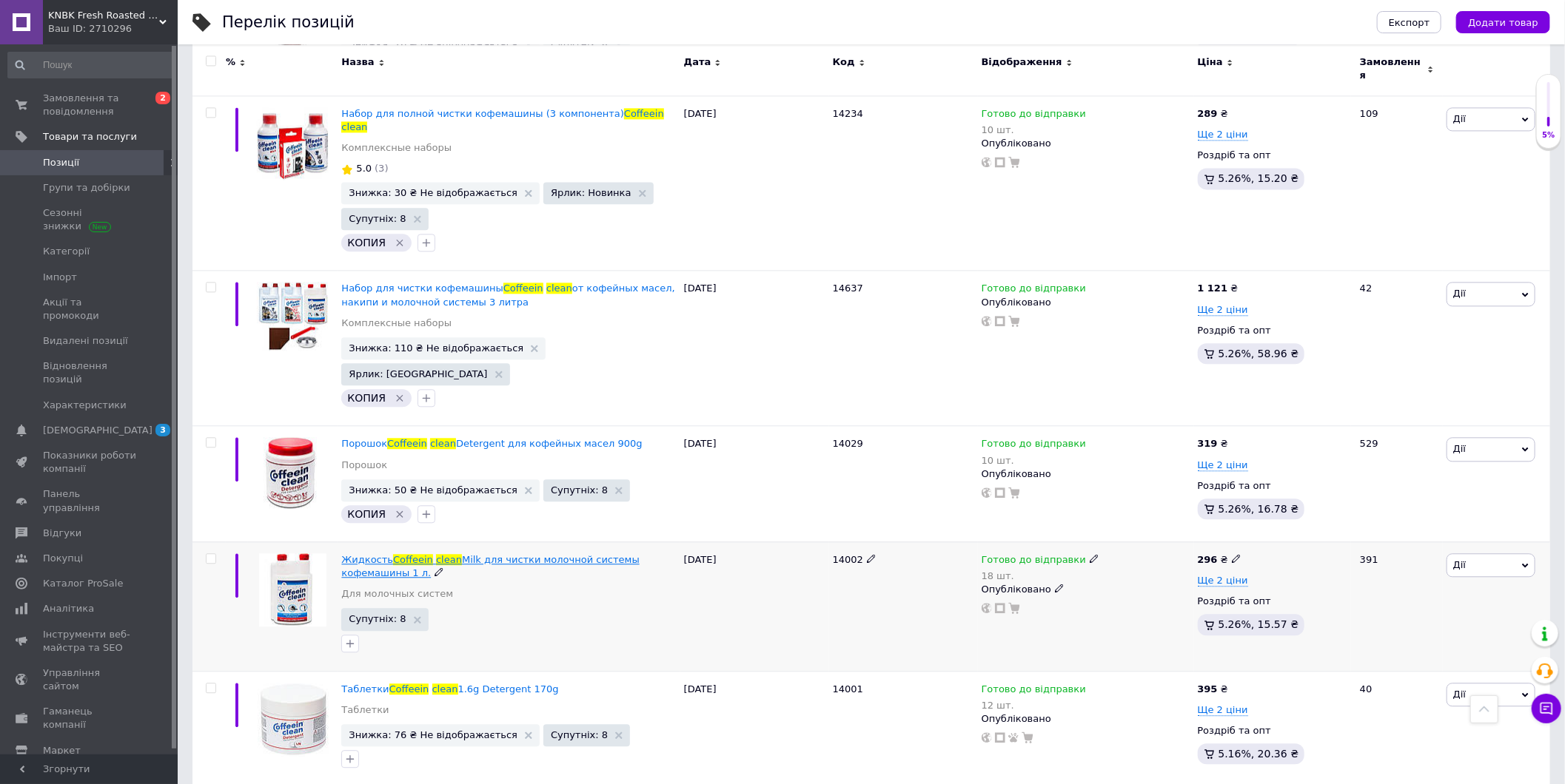
scroll to position [1973, 0]
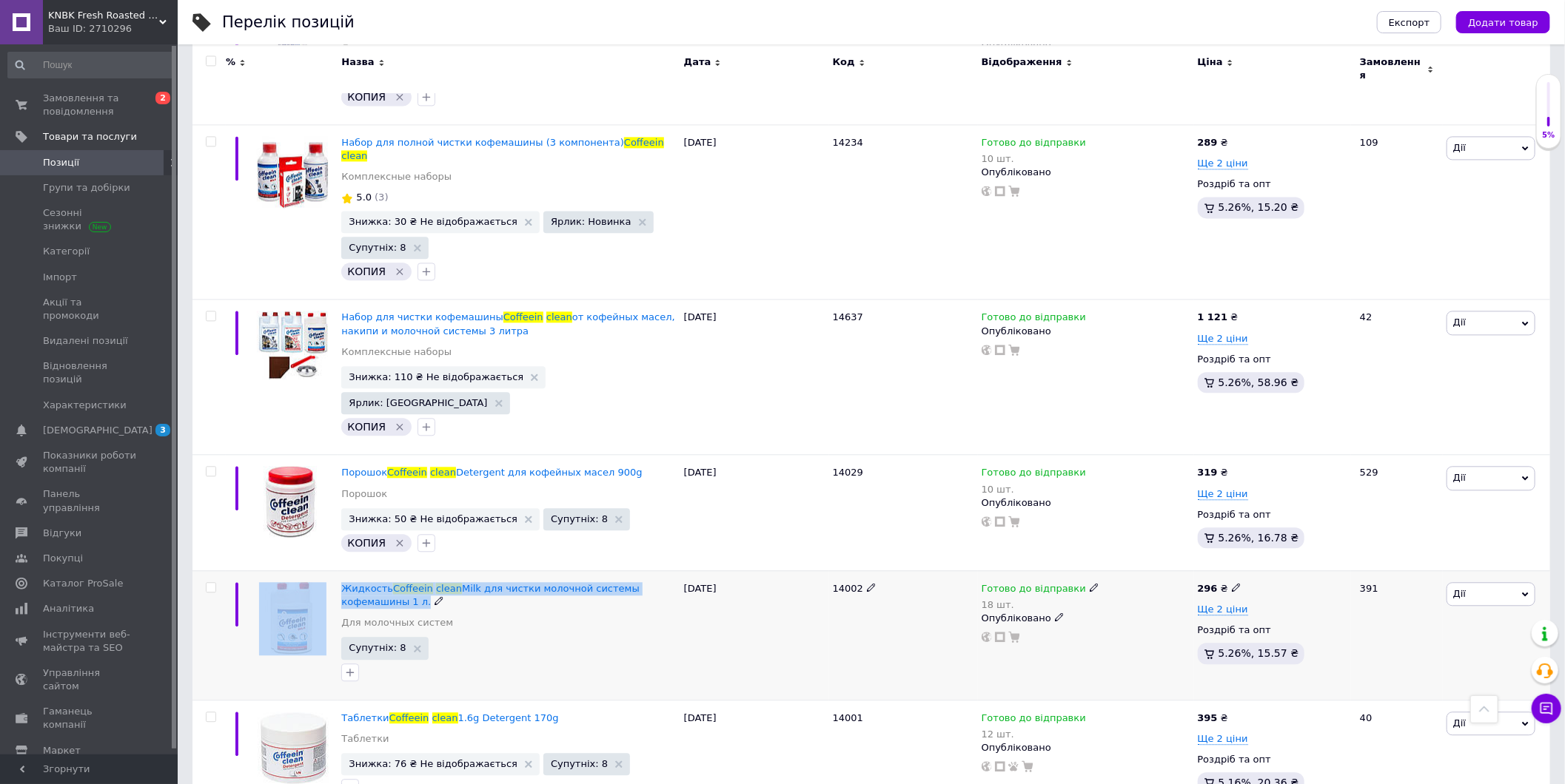
drag, startPoint x: 339, startPoint y: 447, endPoint x: 382, endPoint y: 459, distance: 44.6
click at [381, 570] on div "Жидкость Coffeein clean Milk для чистки молочной системы кофемашины 1 л. Для мо…" at bounding box center [871, 635] width 1357 height 130
click at [378, 583] on div "Жидкость Coffeein clean Milk для чистки молочной системы кофемашины 1 л." at bounding box center [509, 596] width 335 height 27
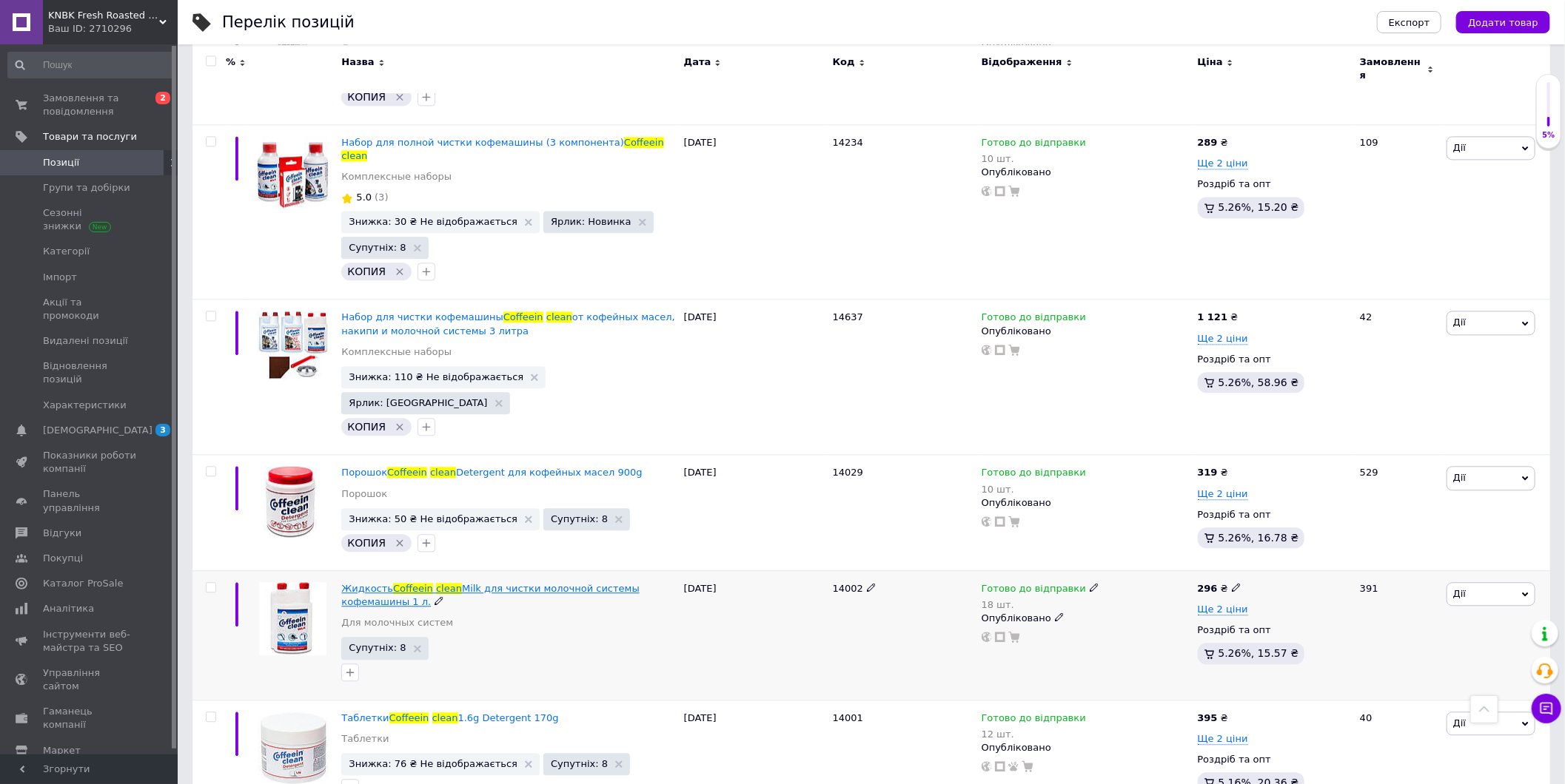
drag, startPoint x: 342, startPoint y: 442, endPoint x: 348, endPoint y: 466, distance: 24.7
click at [345, 660] on div at bounding box center [350, 672] width 23 height 23
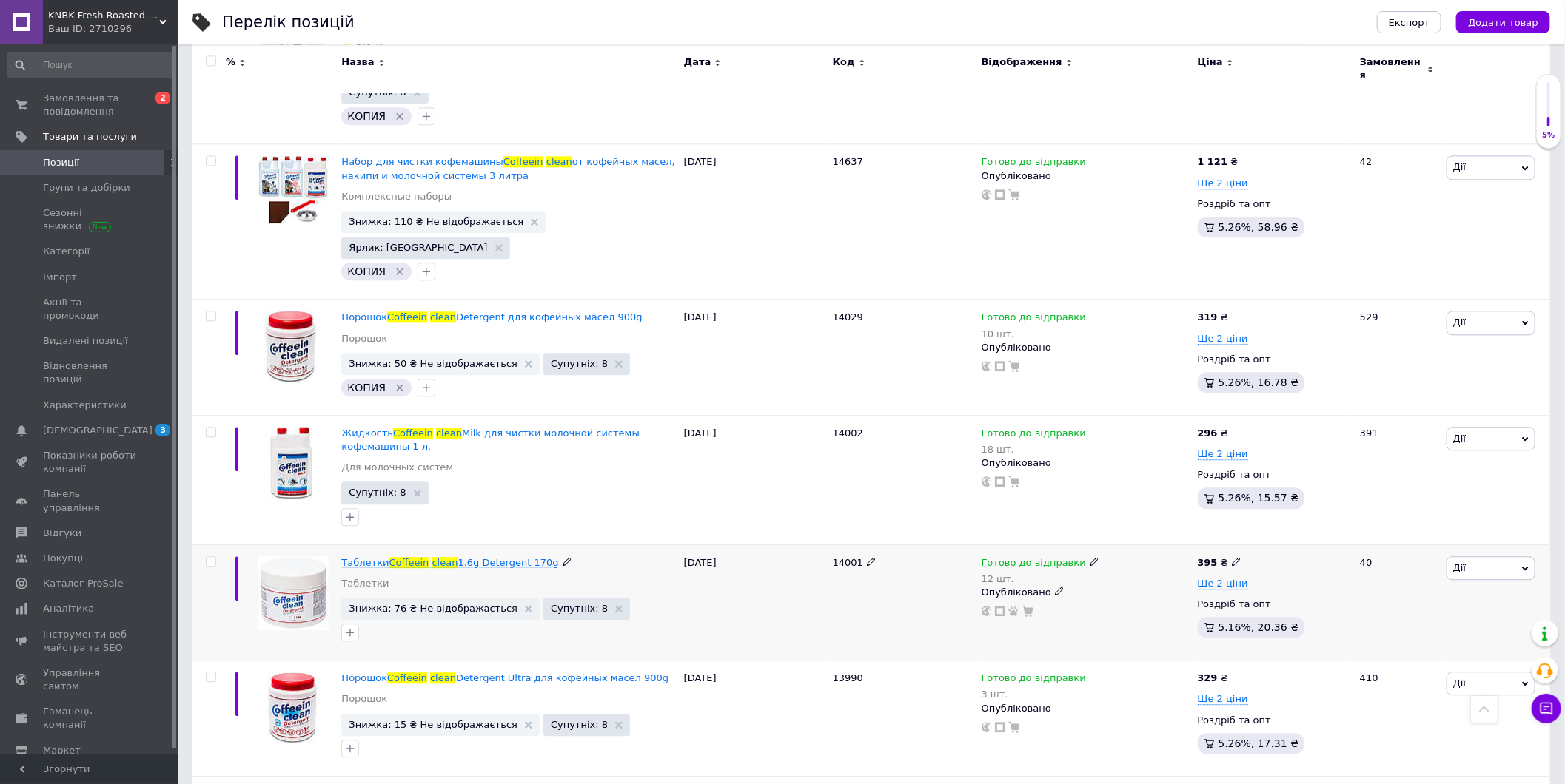
scroll to position [2220, 0]
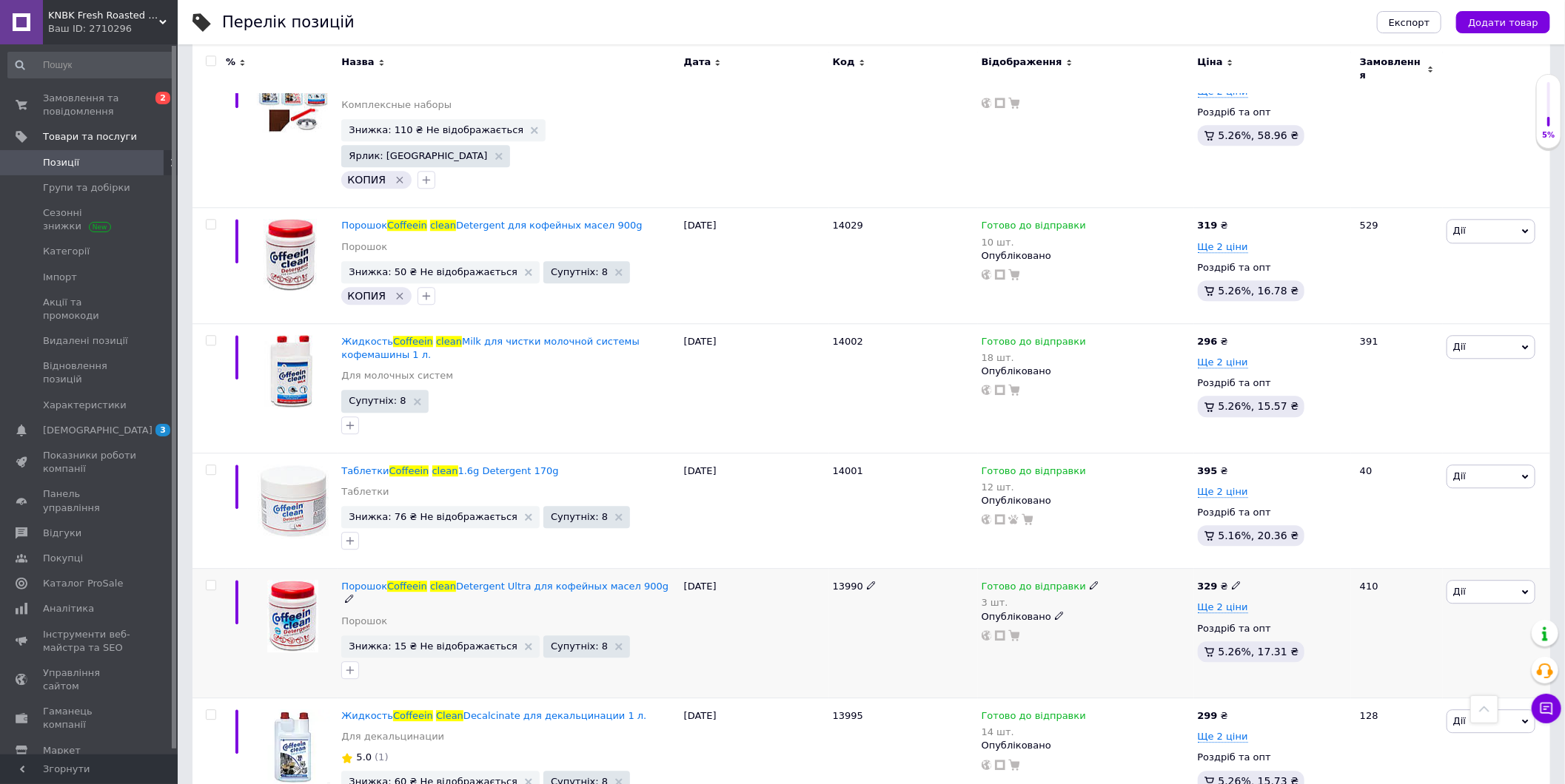
drag, startPoint x: 339, startPoint y: 453, endPoint x: 634, endPoint y: 449, distance: 295.0
click at [634, 569] on div "Порошок Coffeein clean Detergent Ultra для кофейных масел 900g Порошок Знижка: …" at bounding box center [509, 634] width 342 height 130
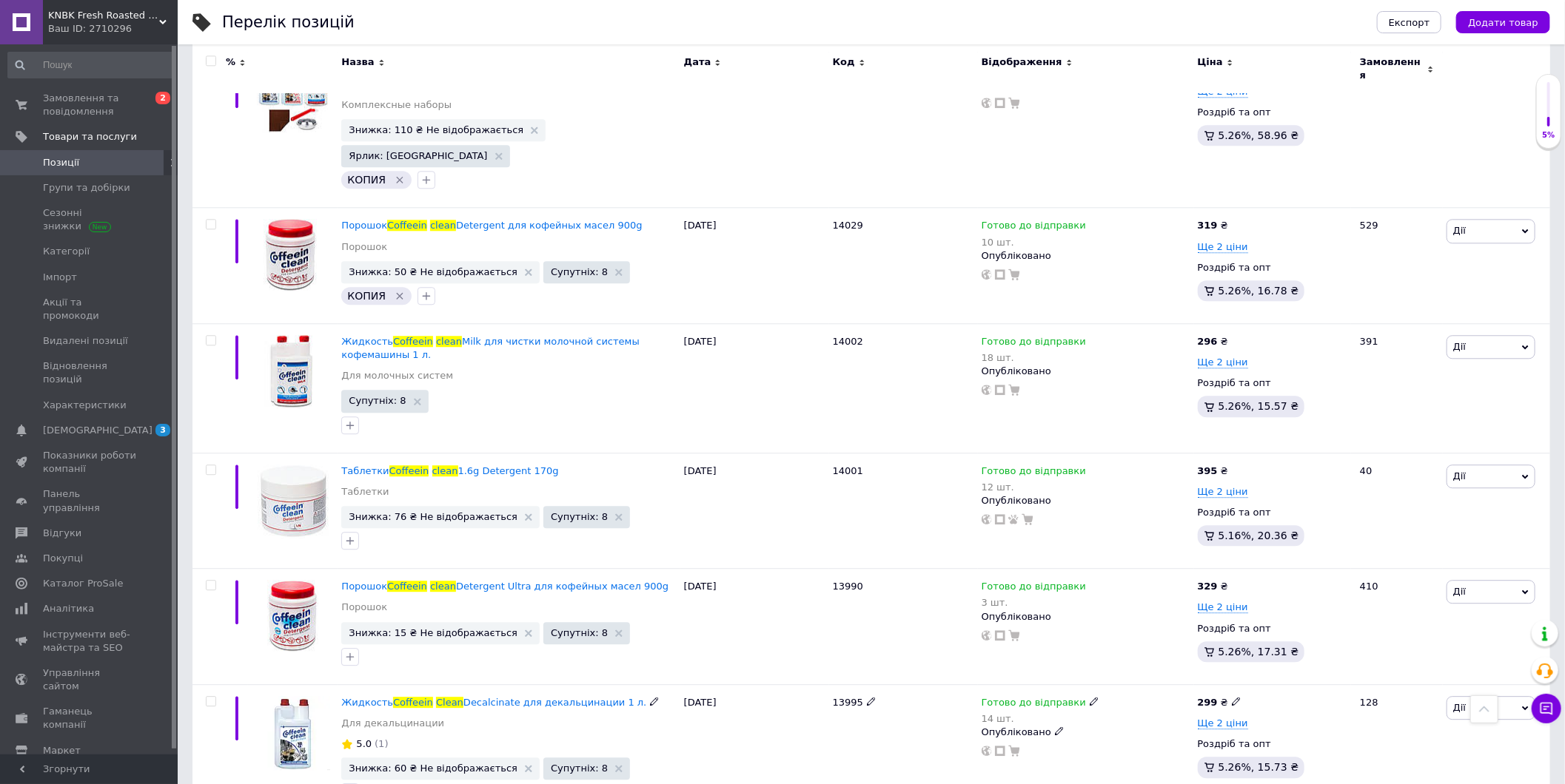
copy span "Порошок Coffeein clean Detergent Ultra для кофейных масел 900g"
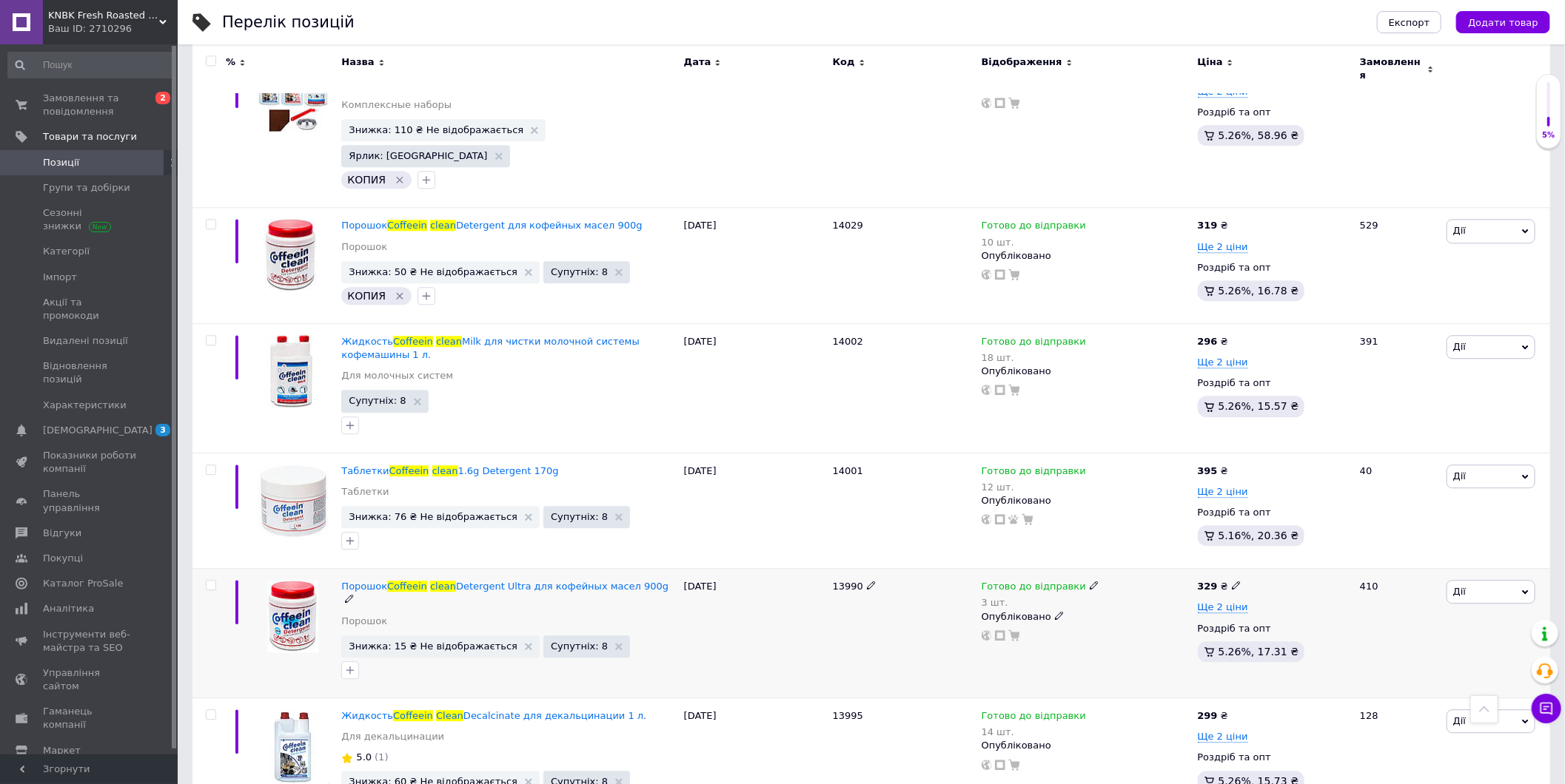
click at [424, 659] on div at bounding box center [509, 670] width 340 height 23
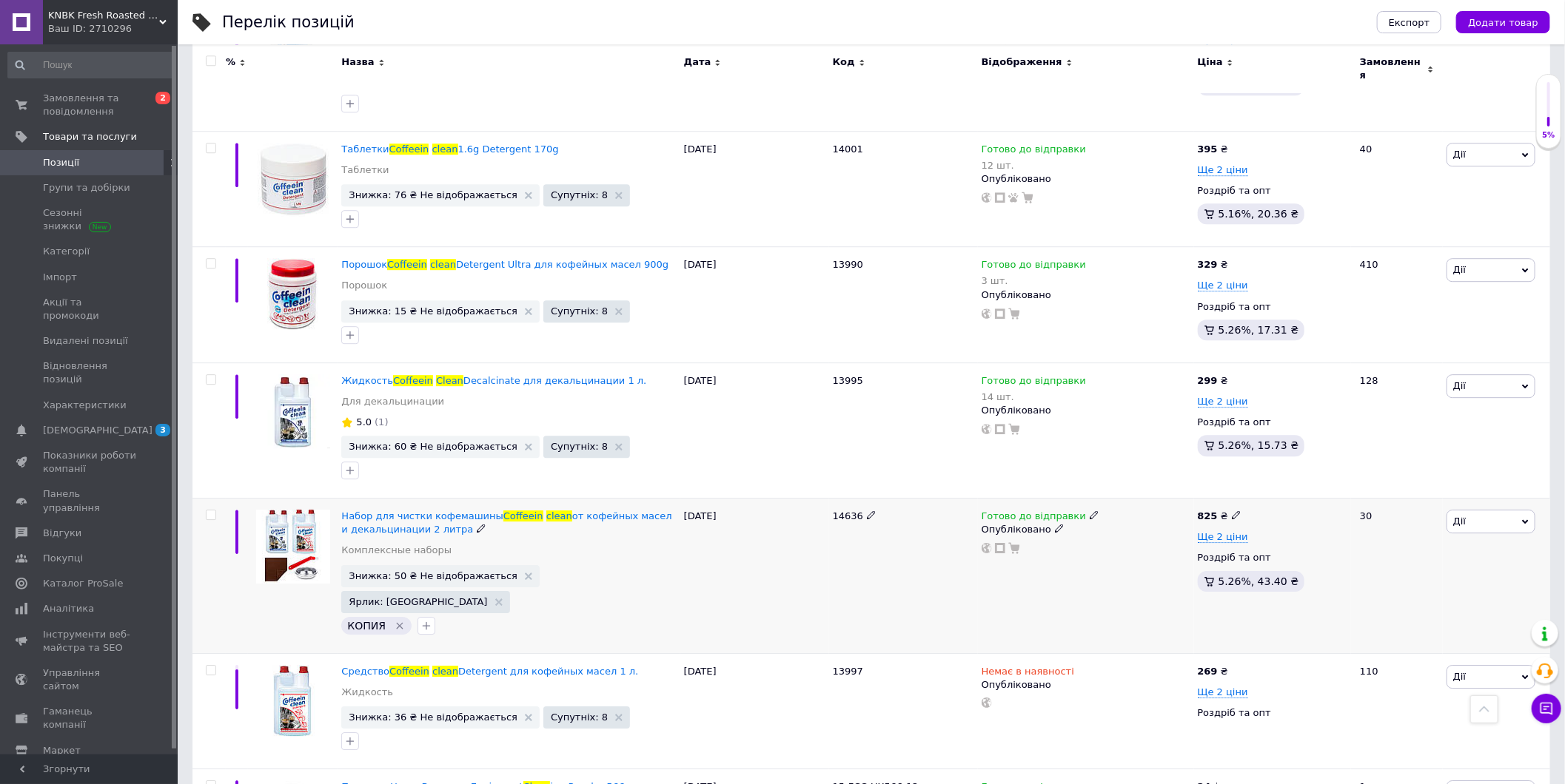
scroll to position [2548, 0]
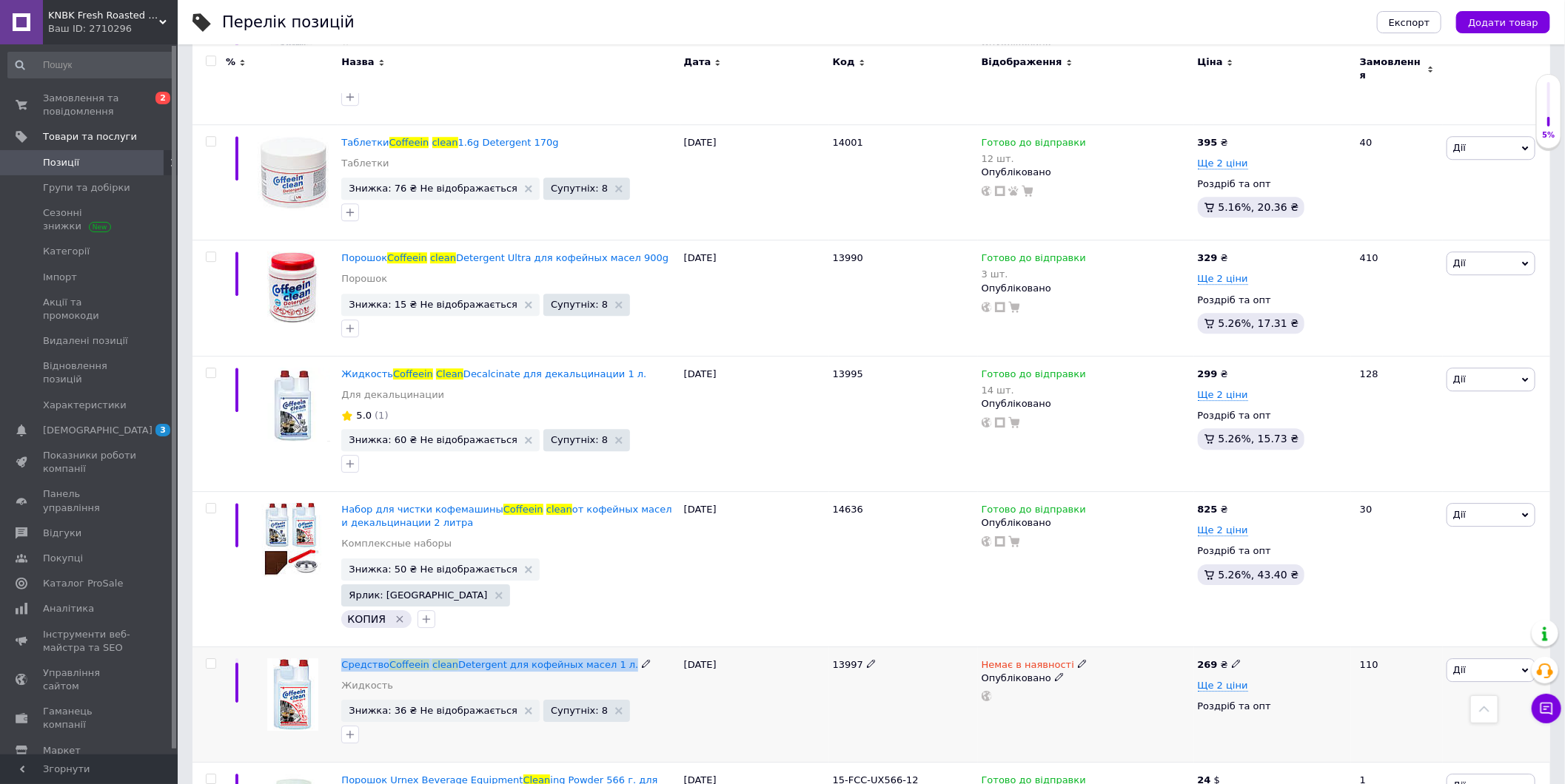
drag, startPoint x: 338, startPoint y: 501, endPoint x: 618, endPoint y: 496, distance: 280.0
click at [618, 647] on div "Средство Coffeein clean Detergent для кофейных масел 1 л. Жидкость Знижка: 36 ₴…" at bounding box center [509, 705] width 342 height 116
copy div "Средство Coffeein clean Detergent для кофейных масел 1 л."
click at [250, 647] on div at bounding box center [293, 705] width 90 height 116
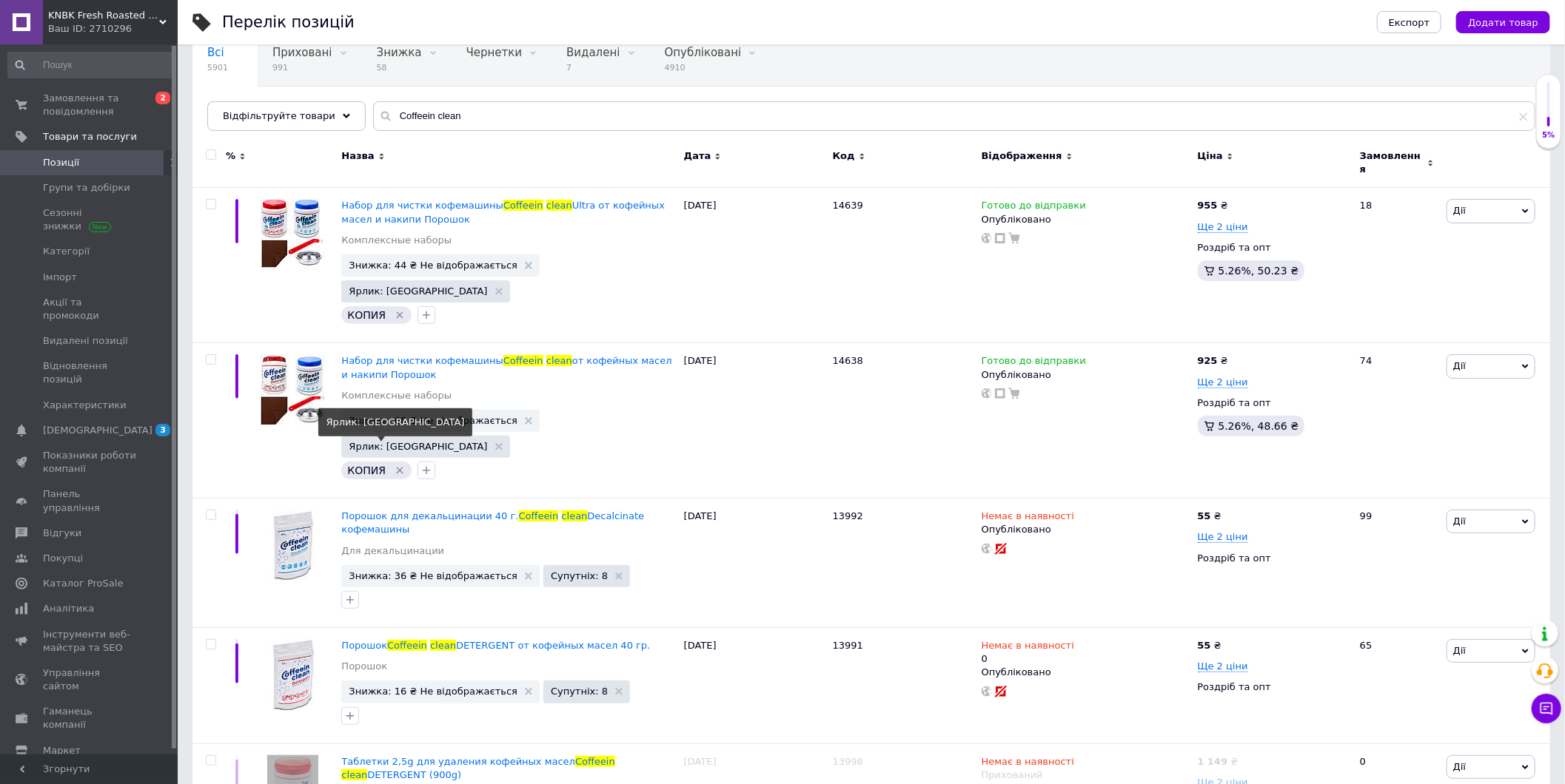
scroll to position [0, 0]
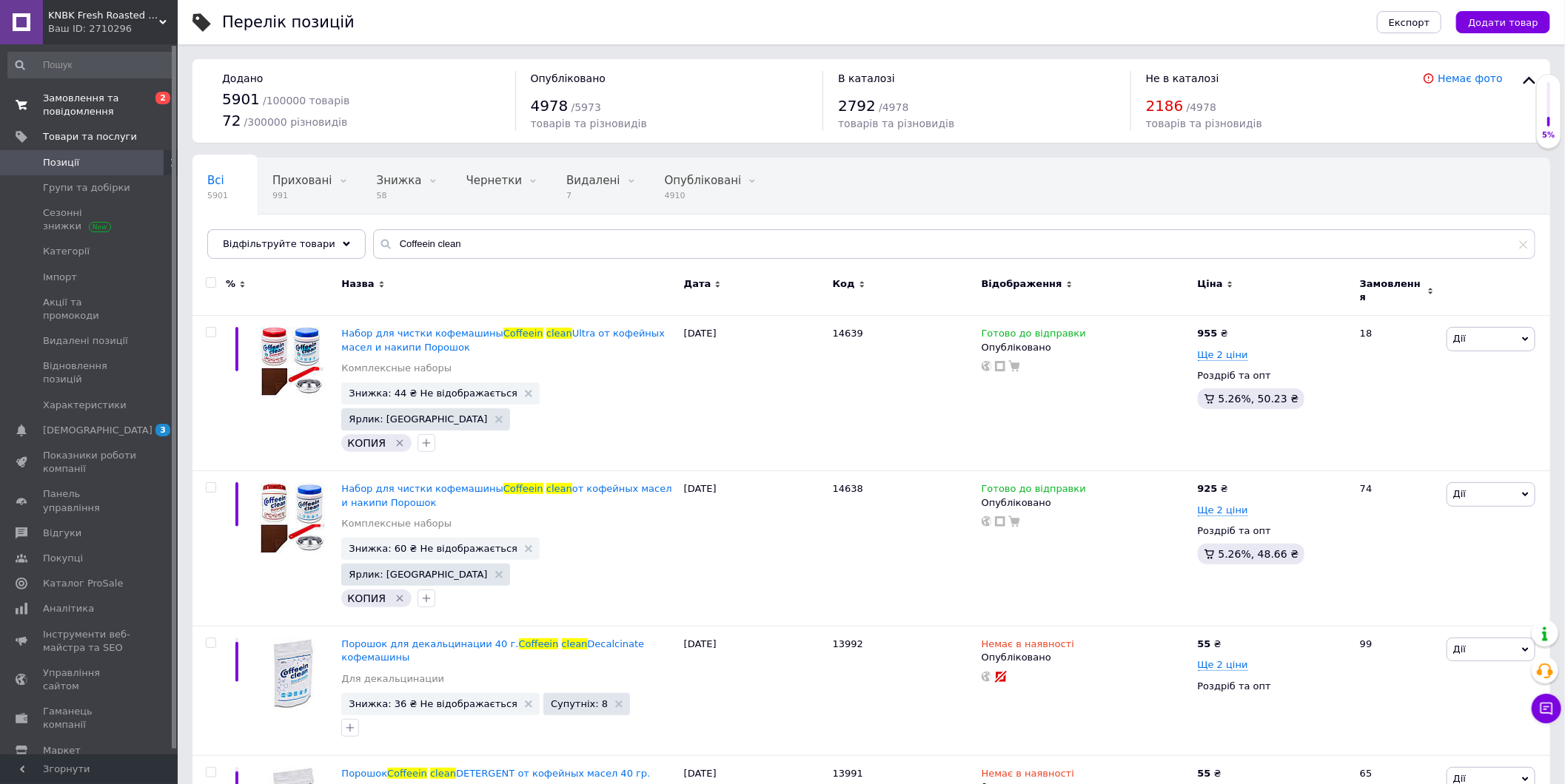
click at [122, 115] on span "Замовлення та повідомлення" at bounding box center [90, 106] width 94 height 27
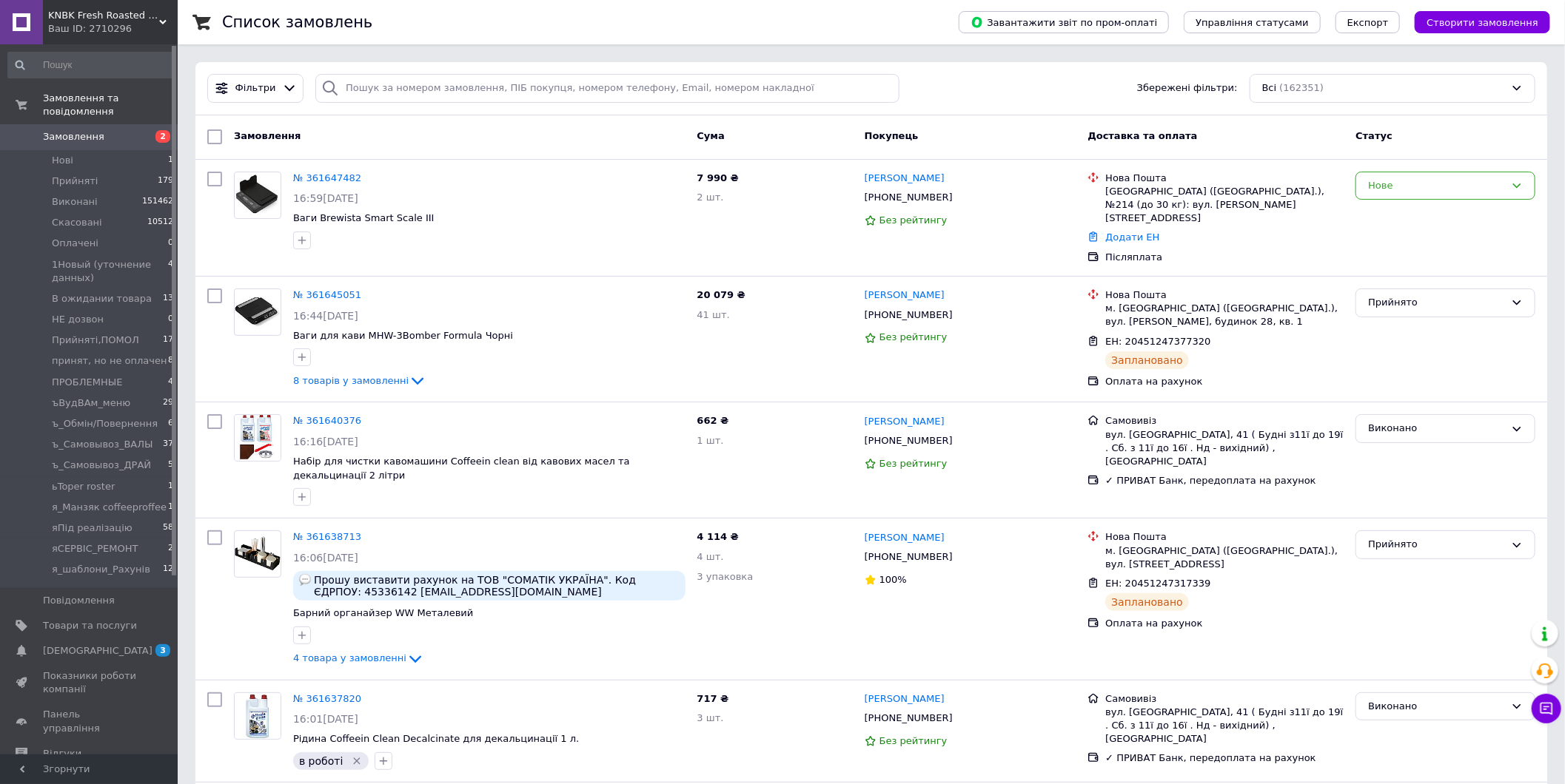
click at [83, 130] on span "Замовлення" at bounding box center [73, 136] width 62 height 13
click at [451, 372] on div "8 товарів у замовленні" at bounding box center [489, 381] width 392 height 18
click at [111, 644] on span "[DEMOGRAPHIC_DATA]" at bounding box center [90, 651] width 94 height 13
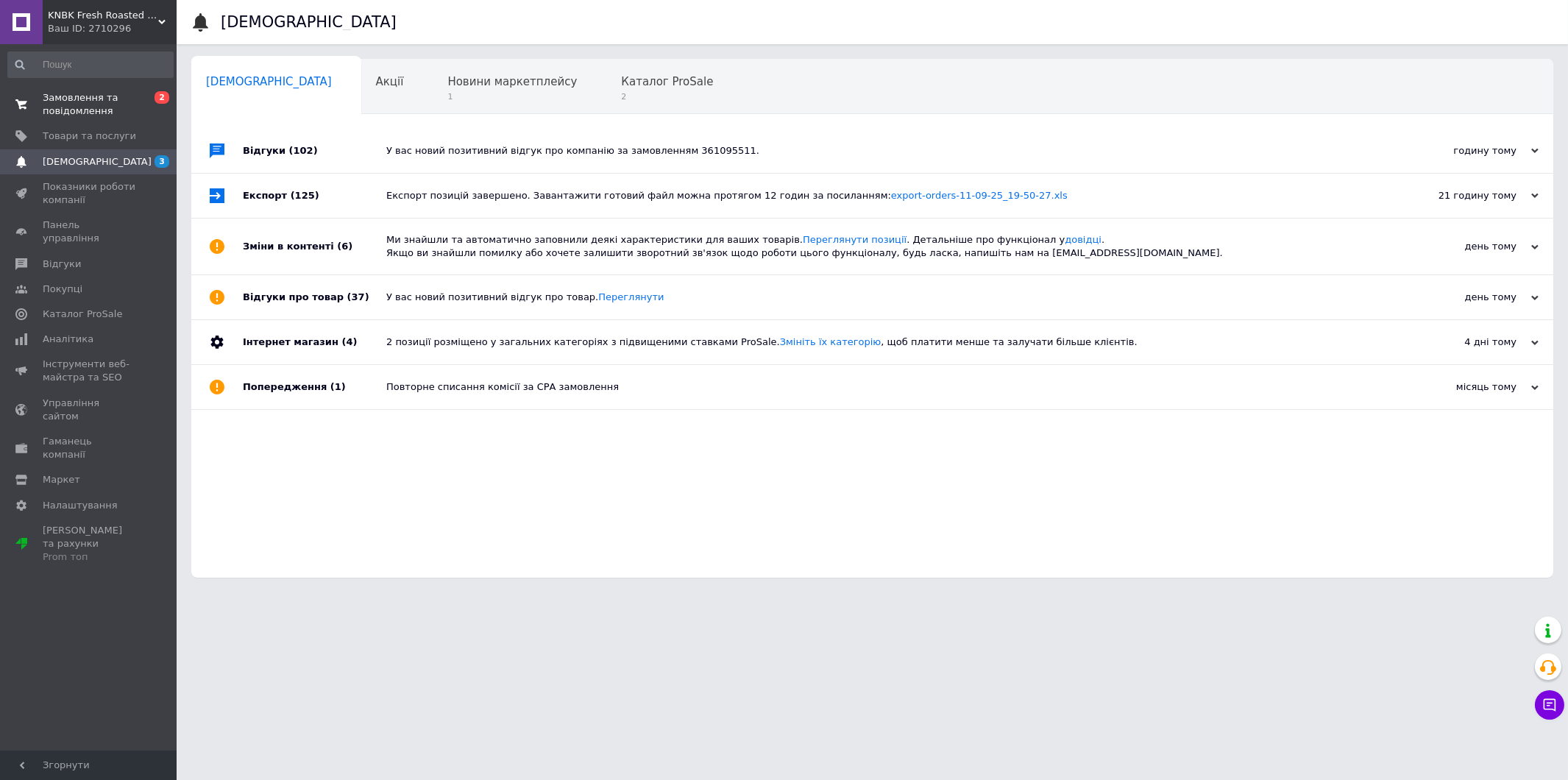
click at [128, 112] on span "Замовлення та повідомлення" at bounding box center [89, 105] width 93 height 27
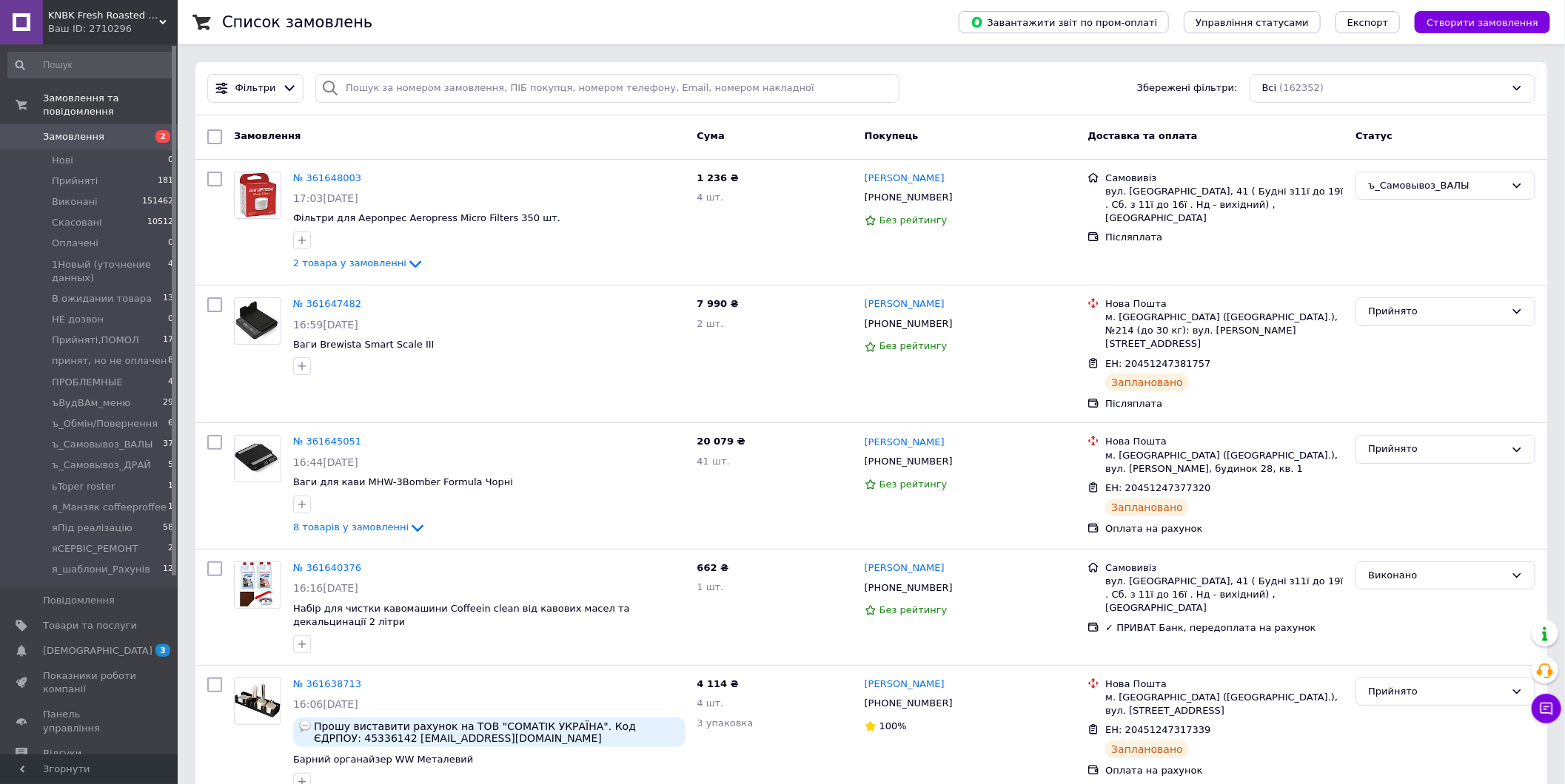
click at [109, 130] on span "Замовлення" at bounding box center [90, 136] width 94 height 13
click at [116, 130] on span "Замовлення" at bounding box center [90, 136] width 94 height 13
click at [113, 644] on span "[DEMOGRAPHIC_DATA]" at bounding box center [90, 651] width 94 height 13
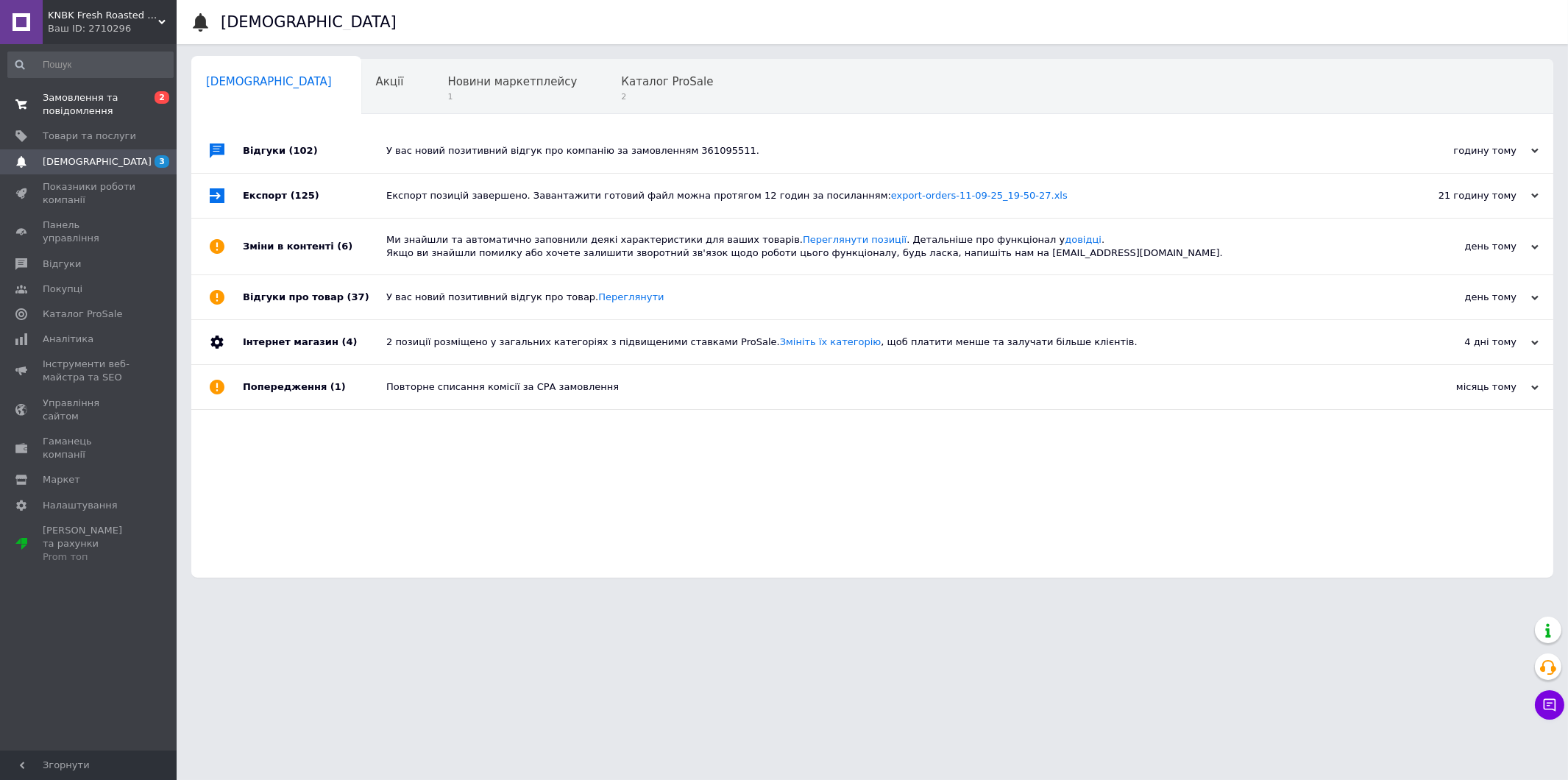
click at [125, 104] on span "Замовлення та повідомлення" at bounding box center [89, 105] width 93 height 27
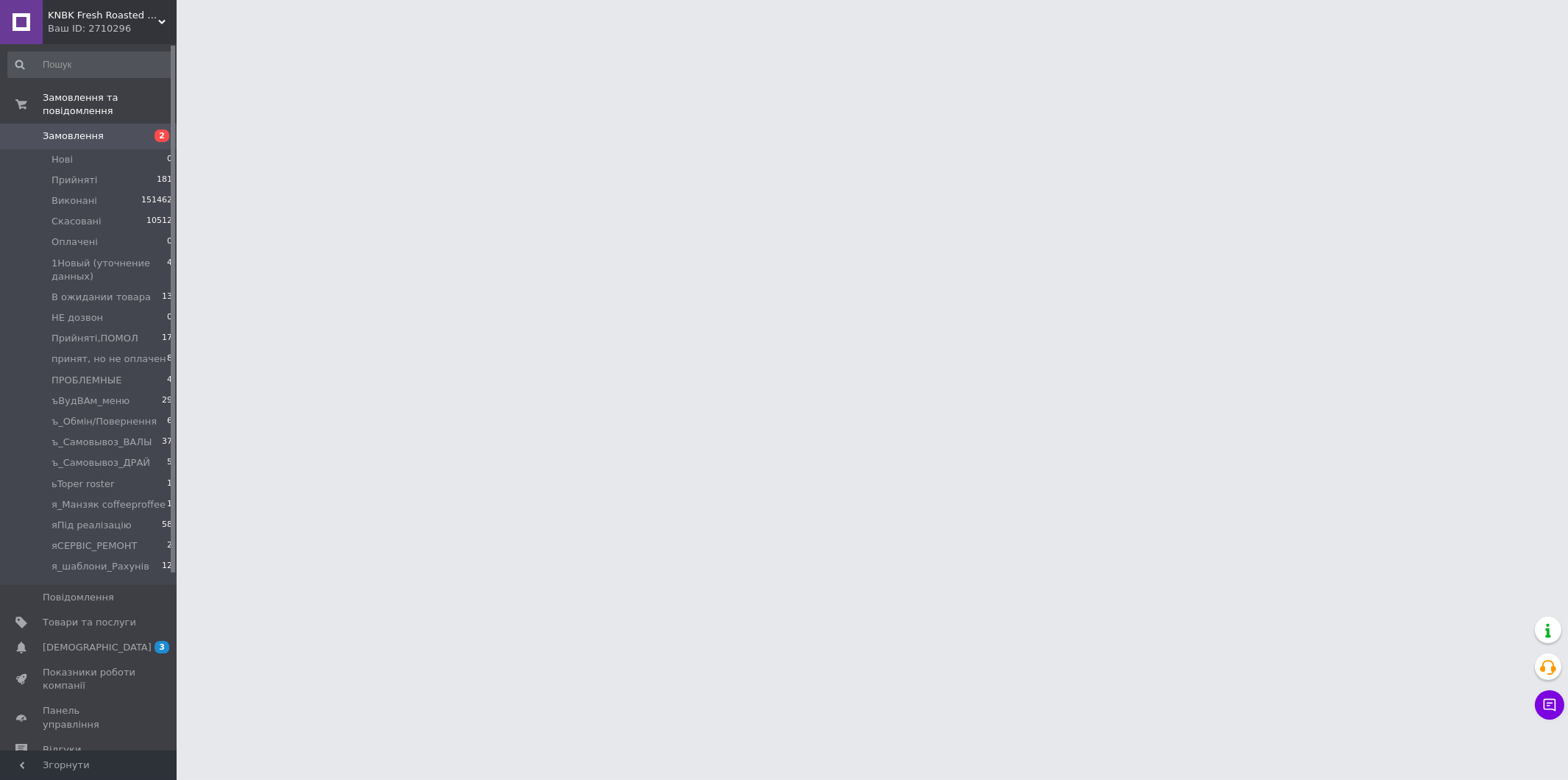
click at [1233, 37] on html "KNBK Fresh Roasted Coffee & Accessories store Ваш ID: 2710296 Сайт KNBK Fresh R…" at bounding box center [784, 18] width 1568 height 37
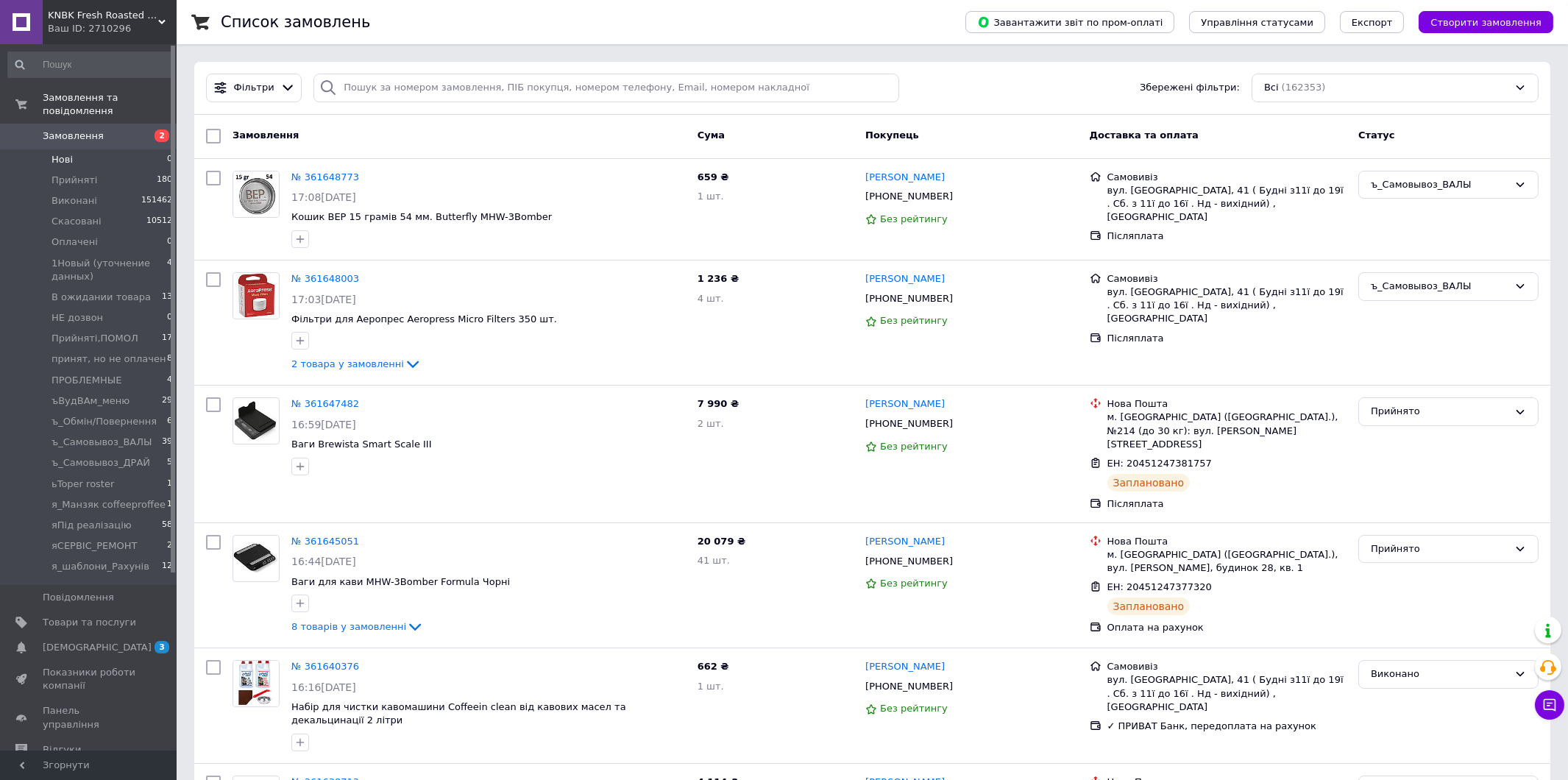
click at [96, 129] on span "Замовлення" at bounding box center [89, 135] width 93 height 13
click at [121, 635] on link "Сповіщення 3" at bounding box center [90, 647] width 181 height 25
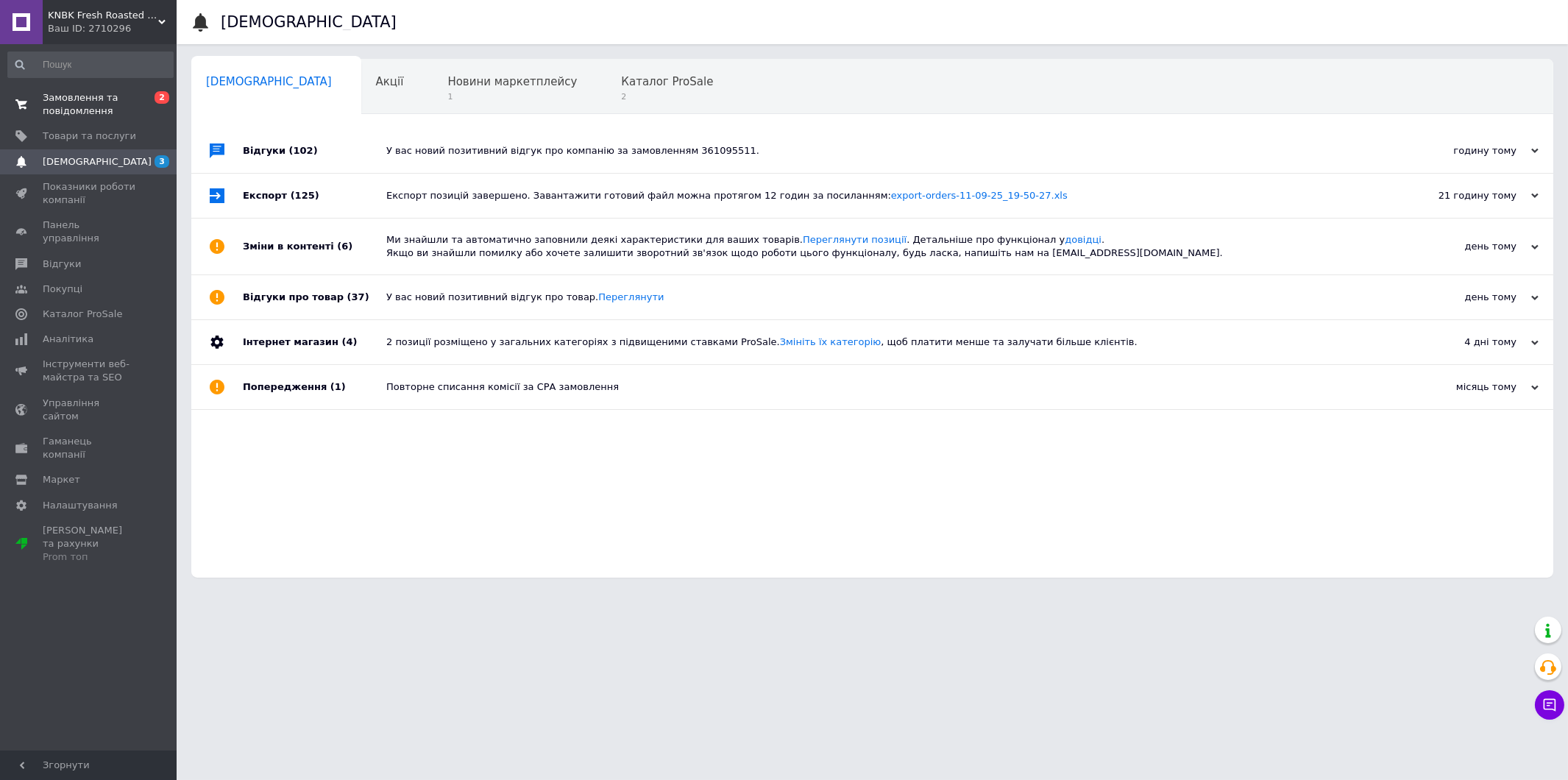
click at [70, 104] on span "Замовлення та повідомлення" at bounding box center [89, 105] width 93 height 27
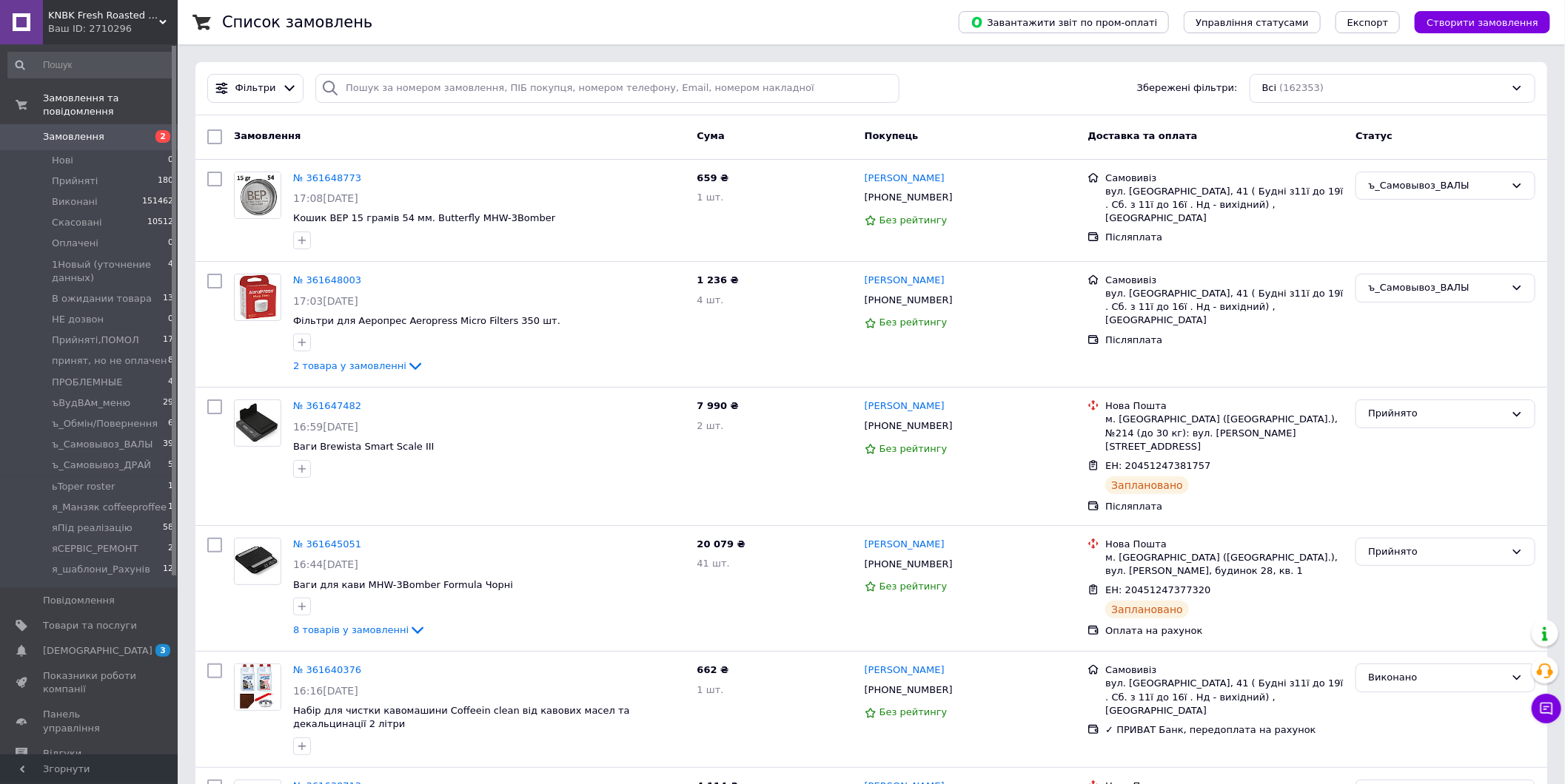
click at [90, 130] on span "Замовлення" at bounding box center [73, 136] width 62 height 13
click at [143, 259] on span "1Новый (уточнение данных)" at bounding box center [110, 272] width 116 height 27
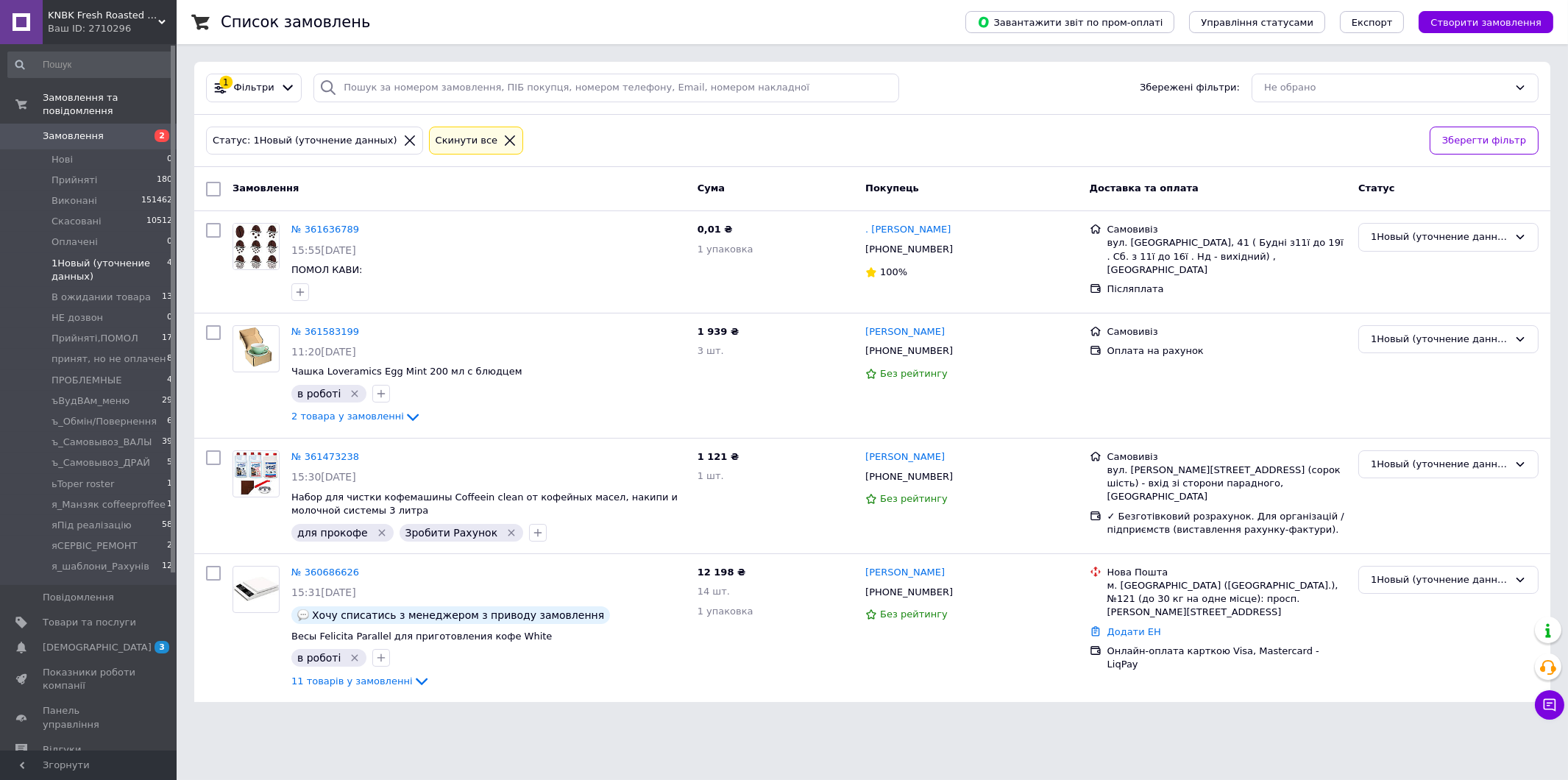
click at [72, 129] on span "Замовлення" at bounding box center [73, 135] width 61 height 13
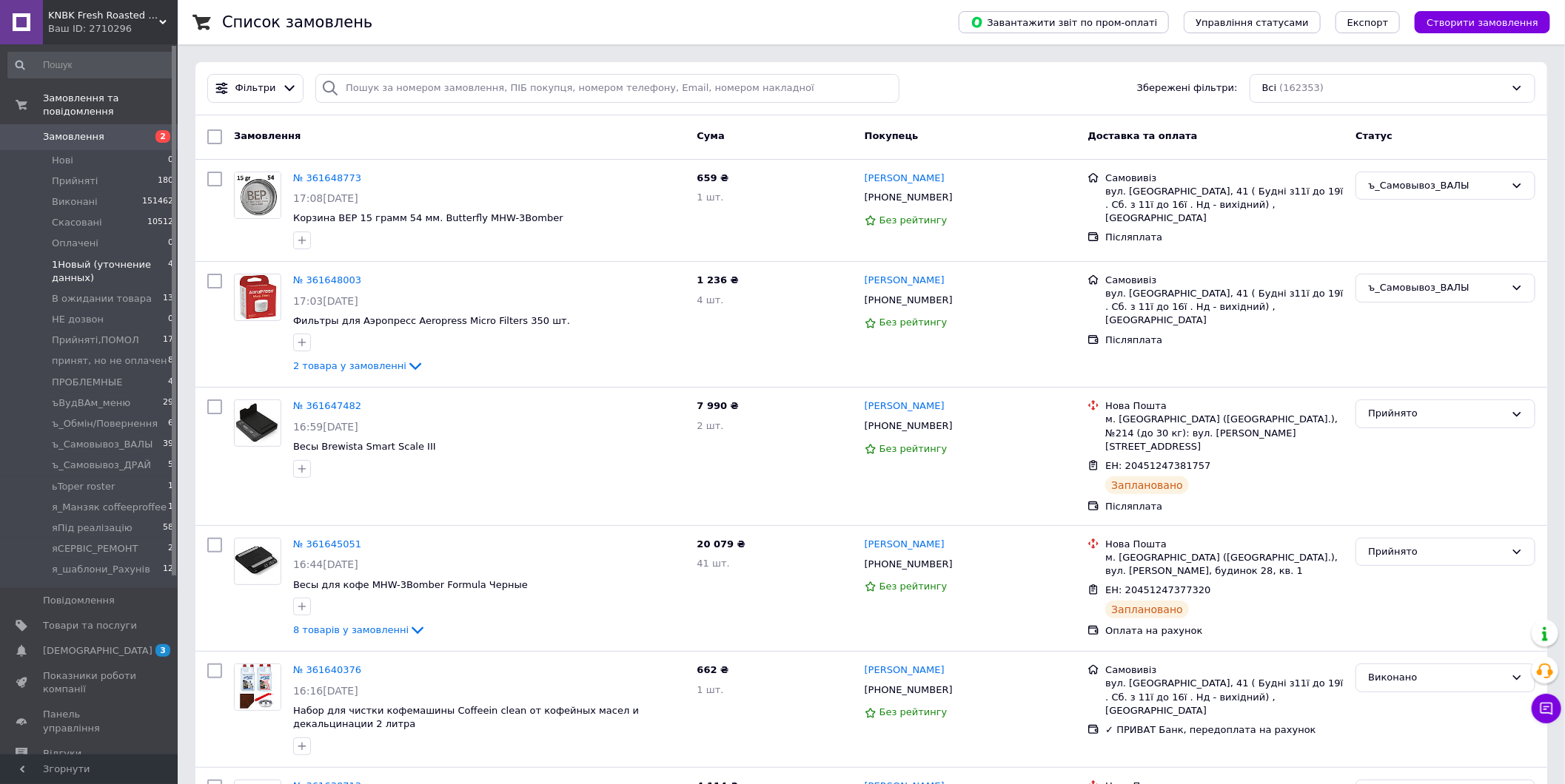
click at [150, 259] on span "1Новый (уточнение данных)" at bounding box center [110, 272] width 116 height 27
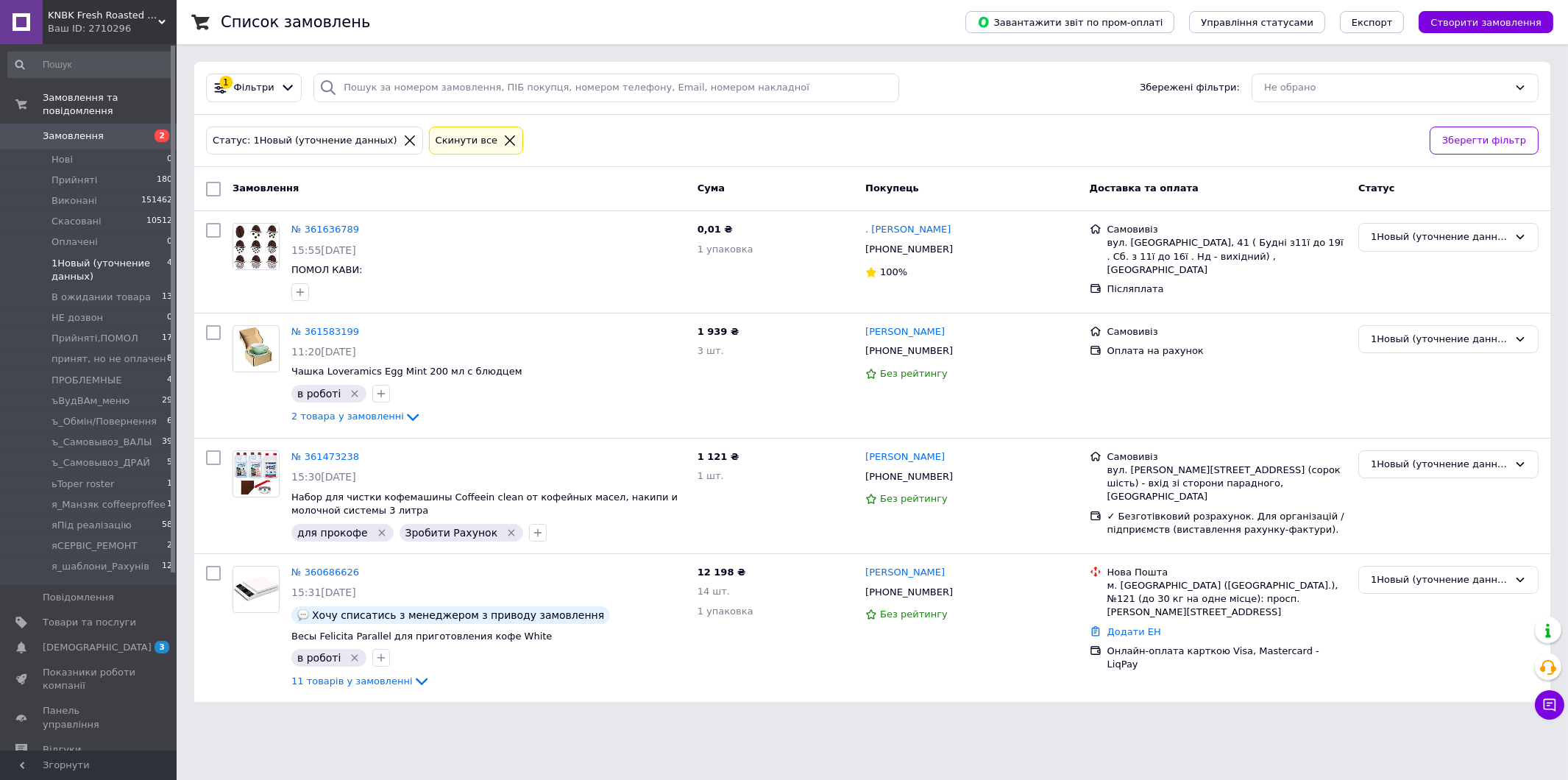
click at [117, 129] on span "Замовлення" at bounding box center [89, 135] width 93 height 13
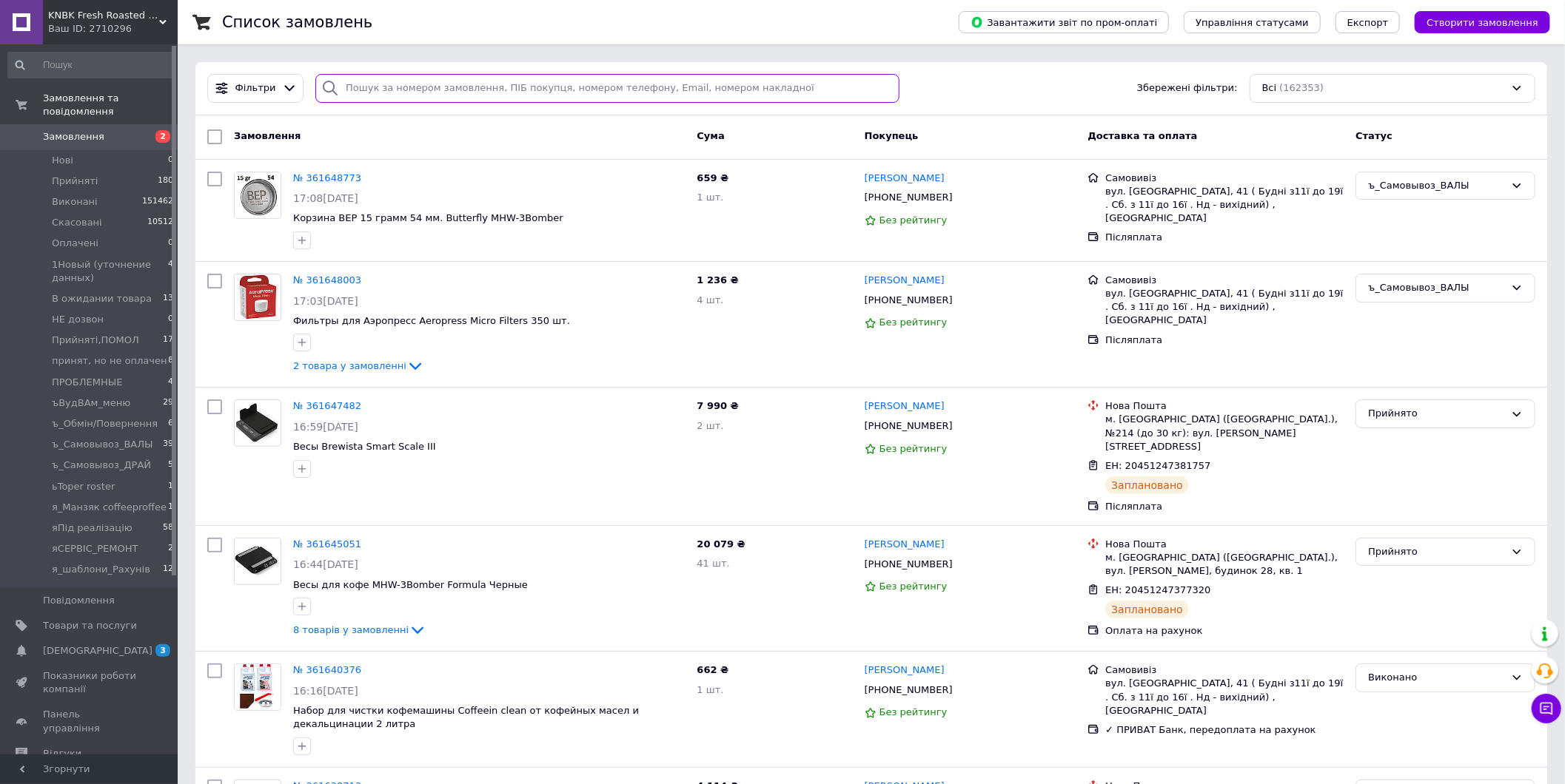
click at [455, 85] on input "search" at bounding box center [606, 89] width 583 height 29
paste input "[PHONE_NUMBER]"
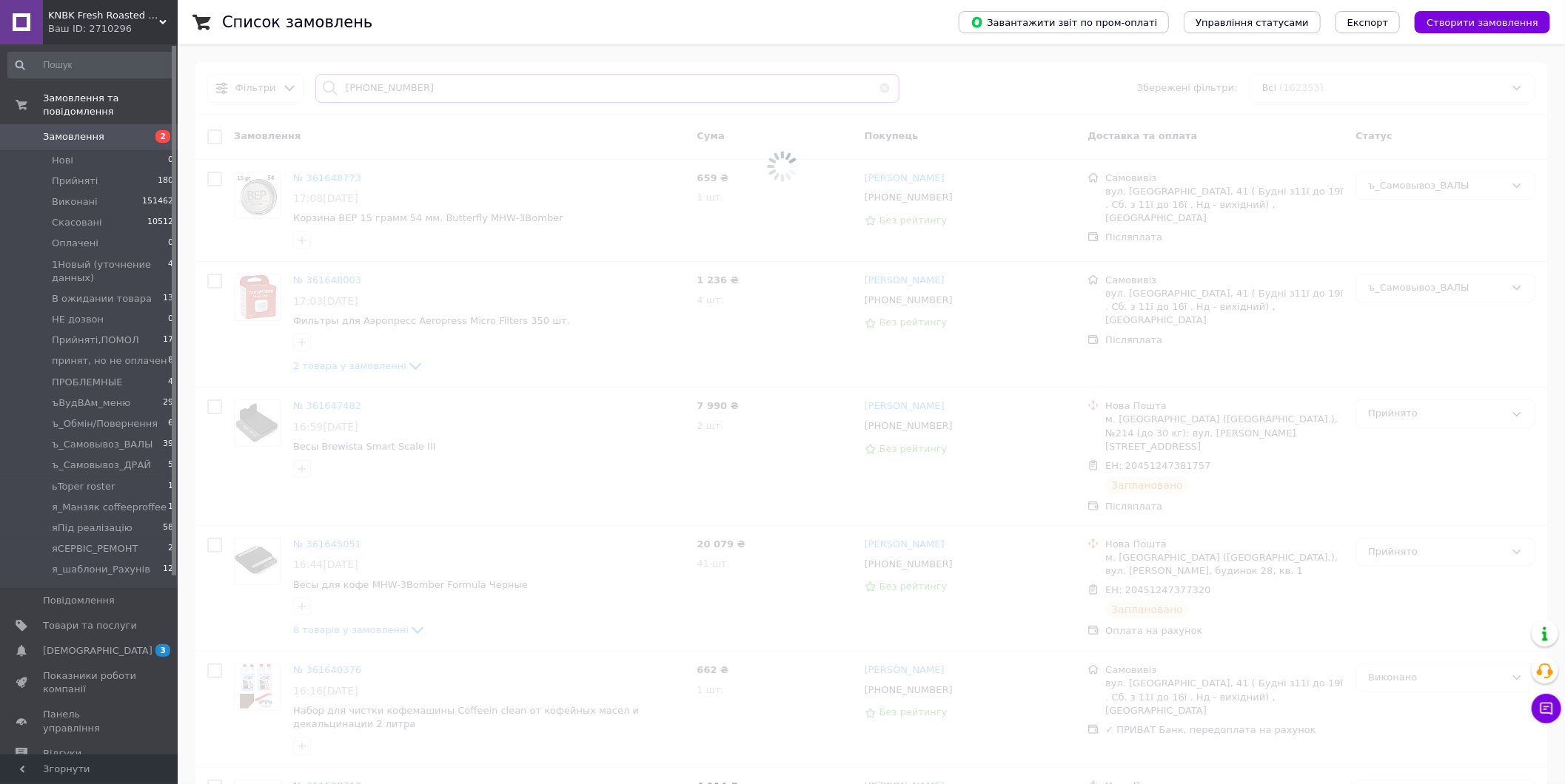
type input "[PHONE_NUMBER]"
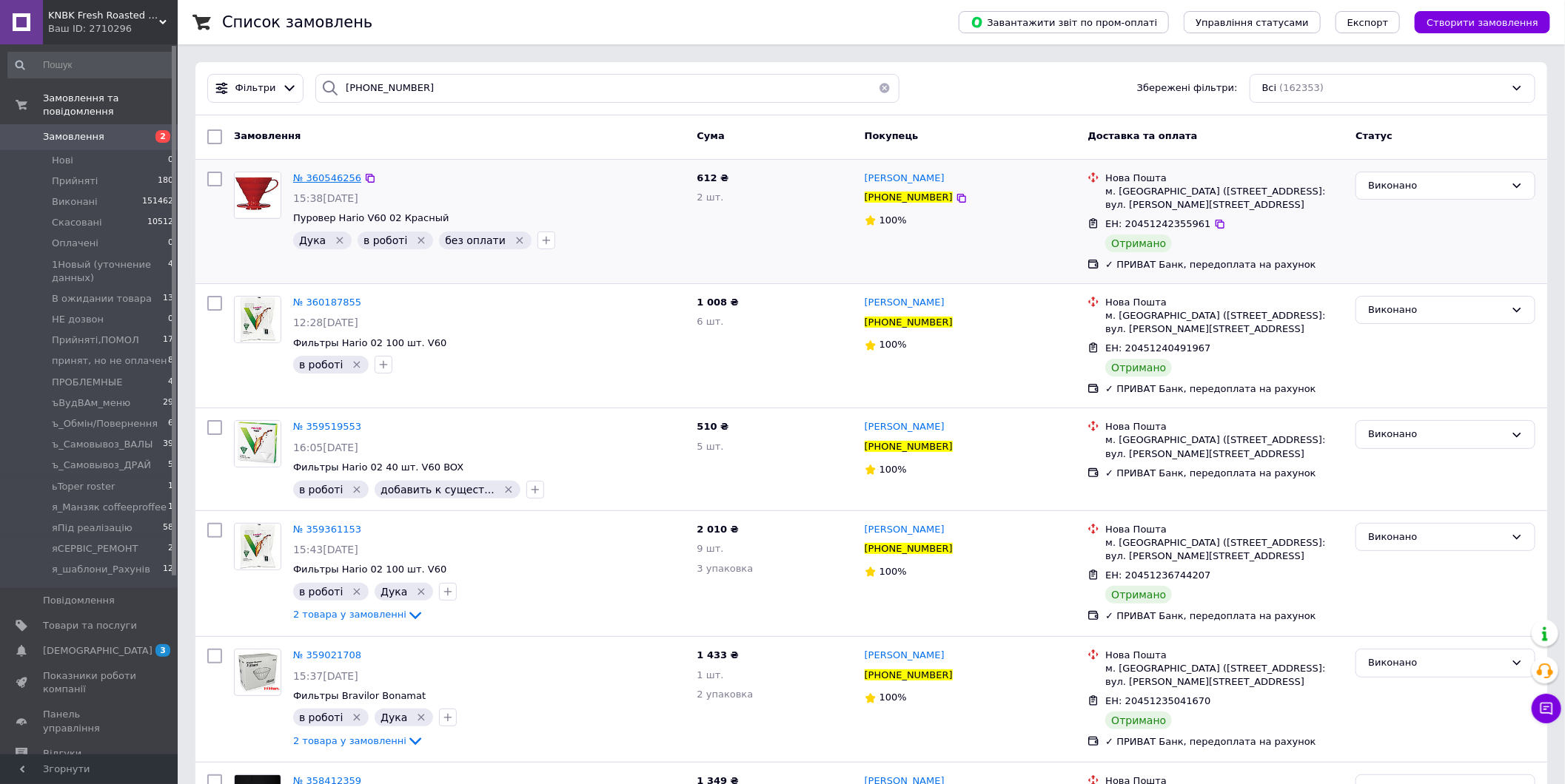
click at [333, 174] on span "№ 360546256" at bounding box center [327, 178] width 68 height 11
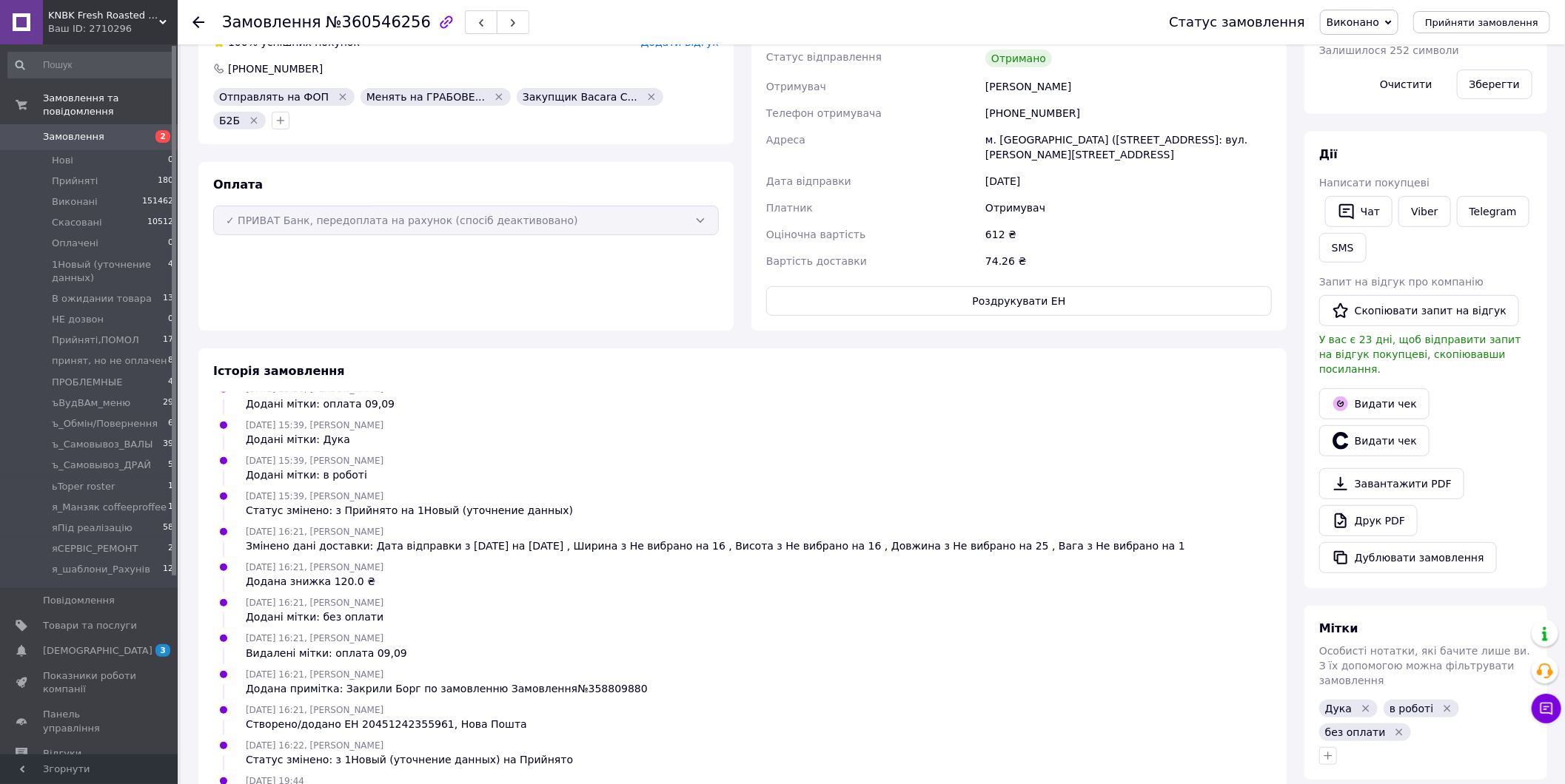
scroll to position [328, 0]
click at [1446, 543] on button "Дублювати замовлення" at bounding box center [1407, 557] width 177 height 31
click at [98, 124] on link "Замовлення 2" at bounding box center [90, 137] width 182 height 25
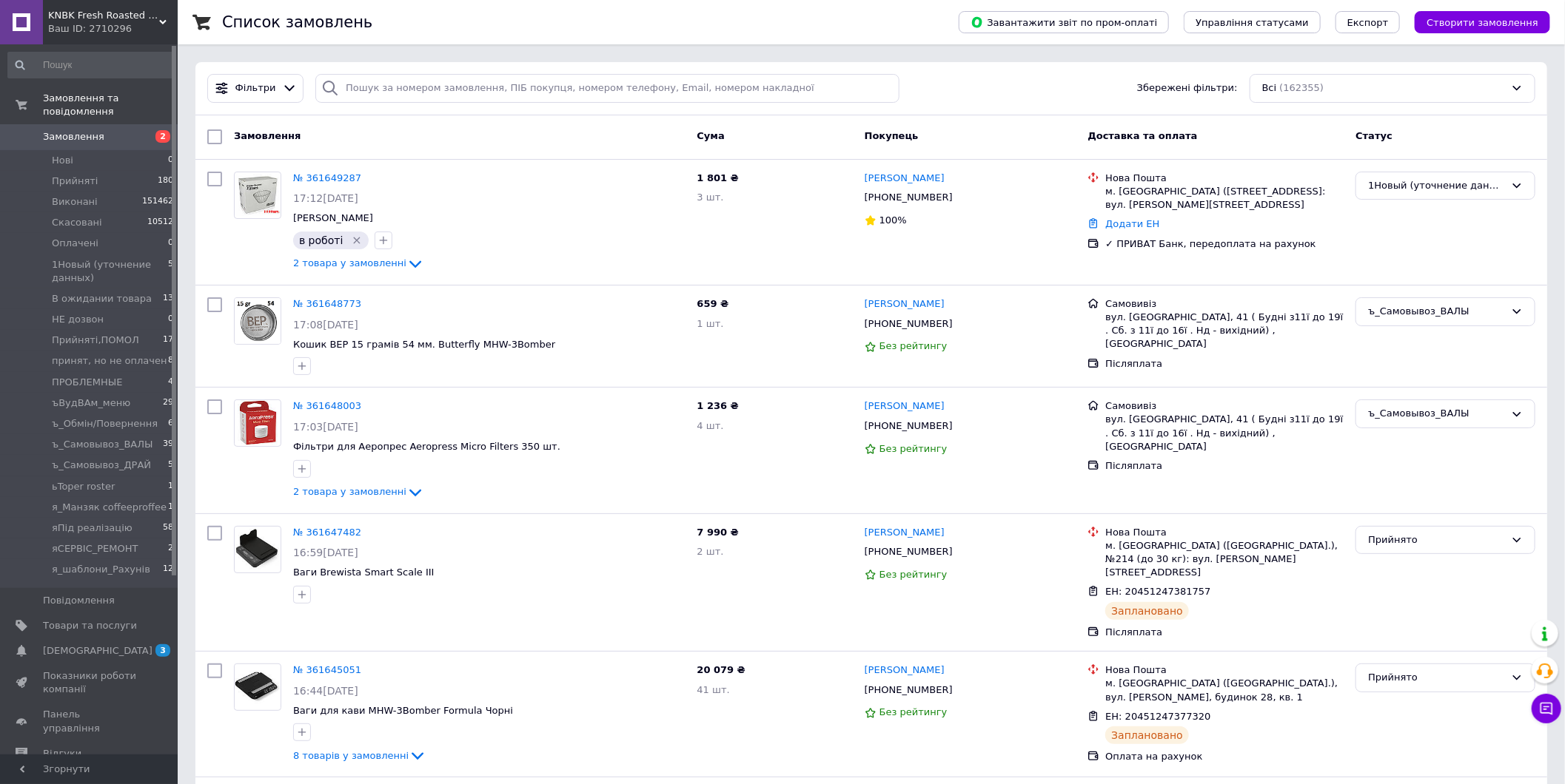
click at [90, 130] on span "Замовлення" at bounding box center [73, 136] width 62 height 13
click at [100, 150] on li "Нові 0" at bounding box center [90, 160] width 182 height 21
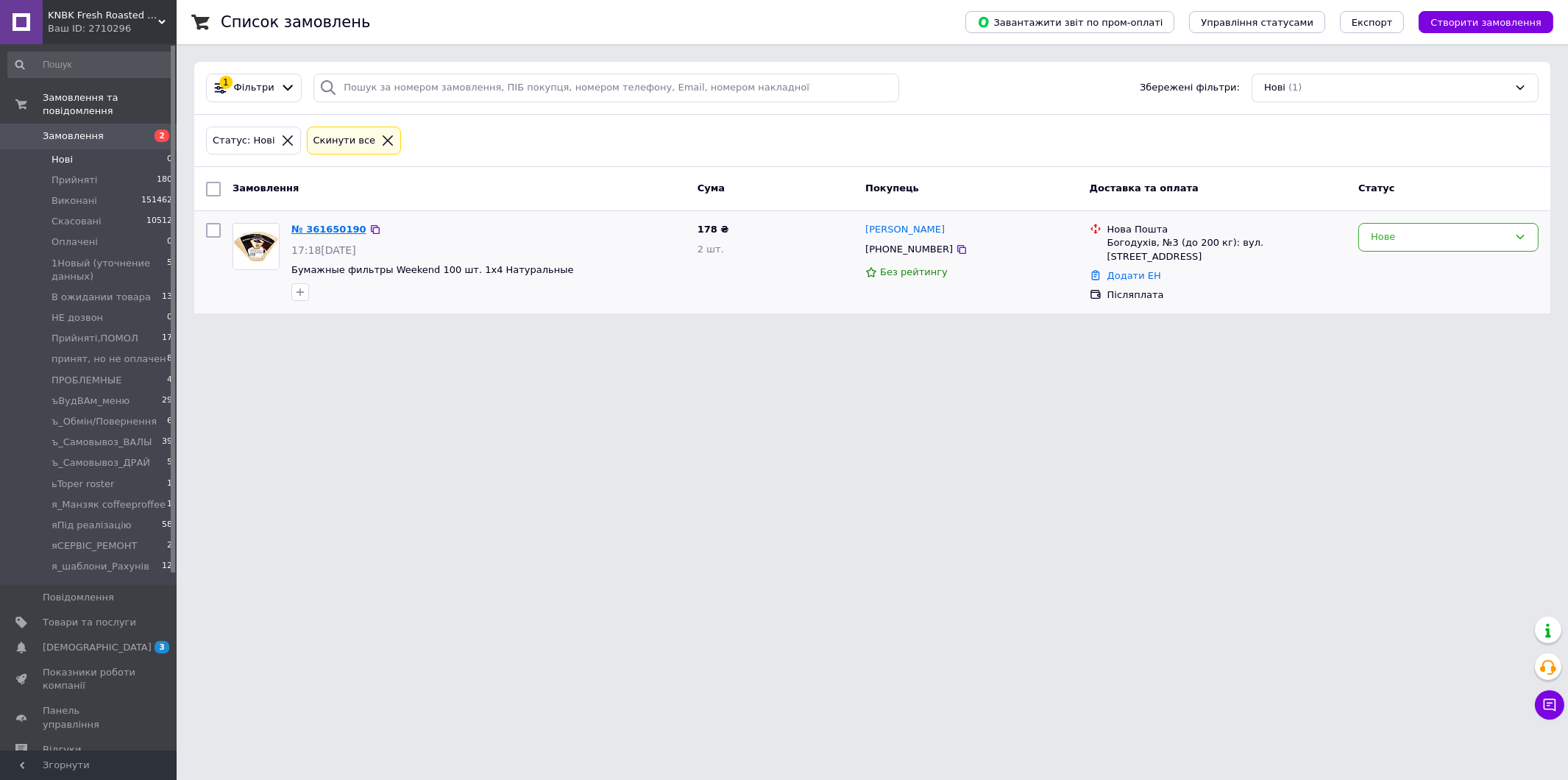
click at [309, 232] on link "№ 361650190" at bounding box center [328, 229] width 75 height 11
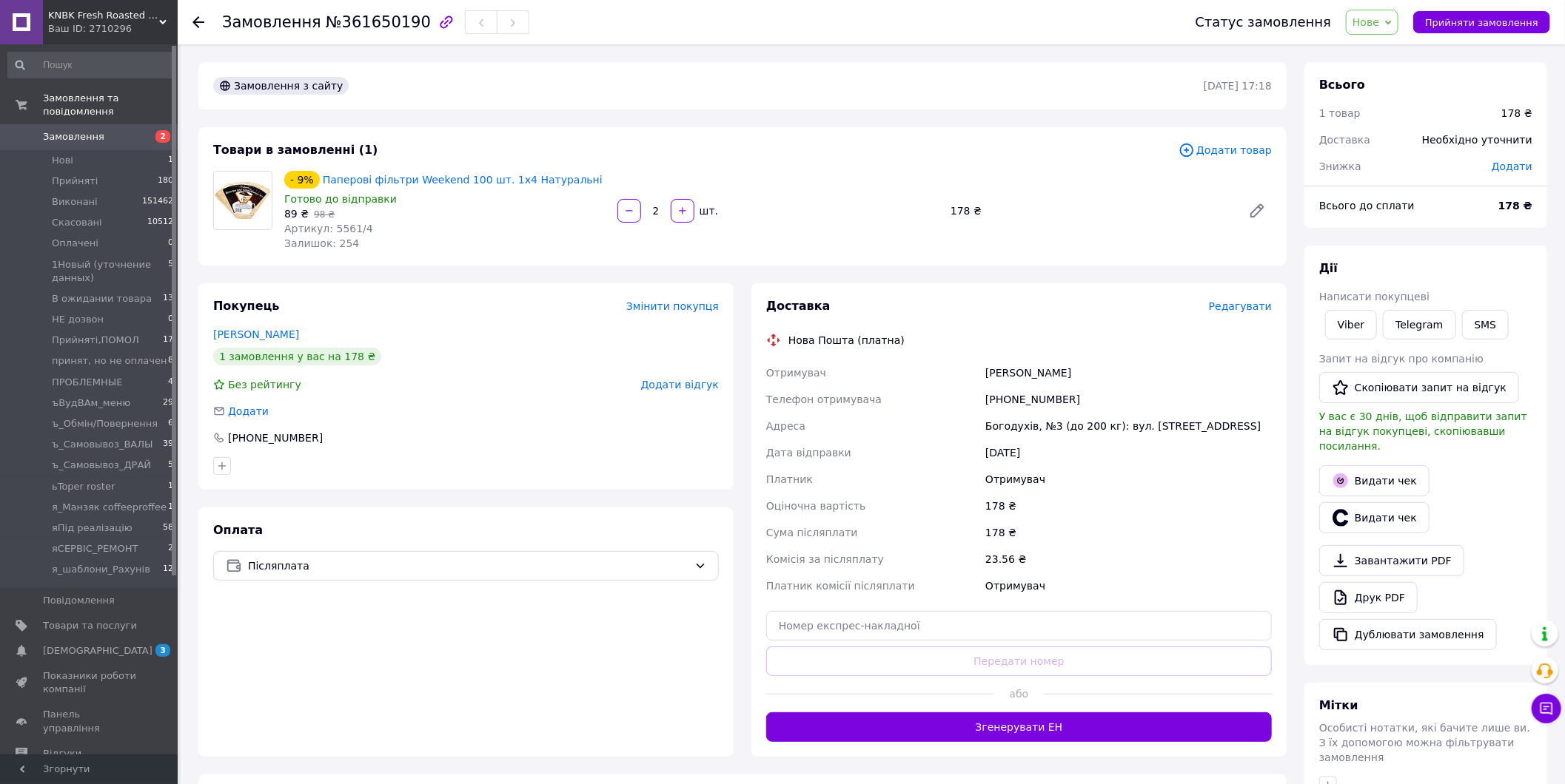
click at [1379, 21] on span "Нове" at bounding box center [1365, 21] width 27 height 12
click at [1394, 43] on li "Прийнято" at bounding box center [1426, 51] width 159 height 22
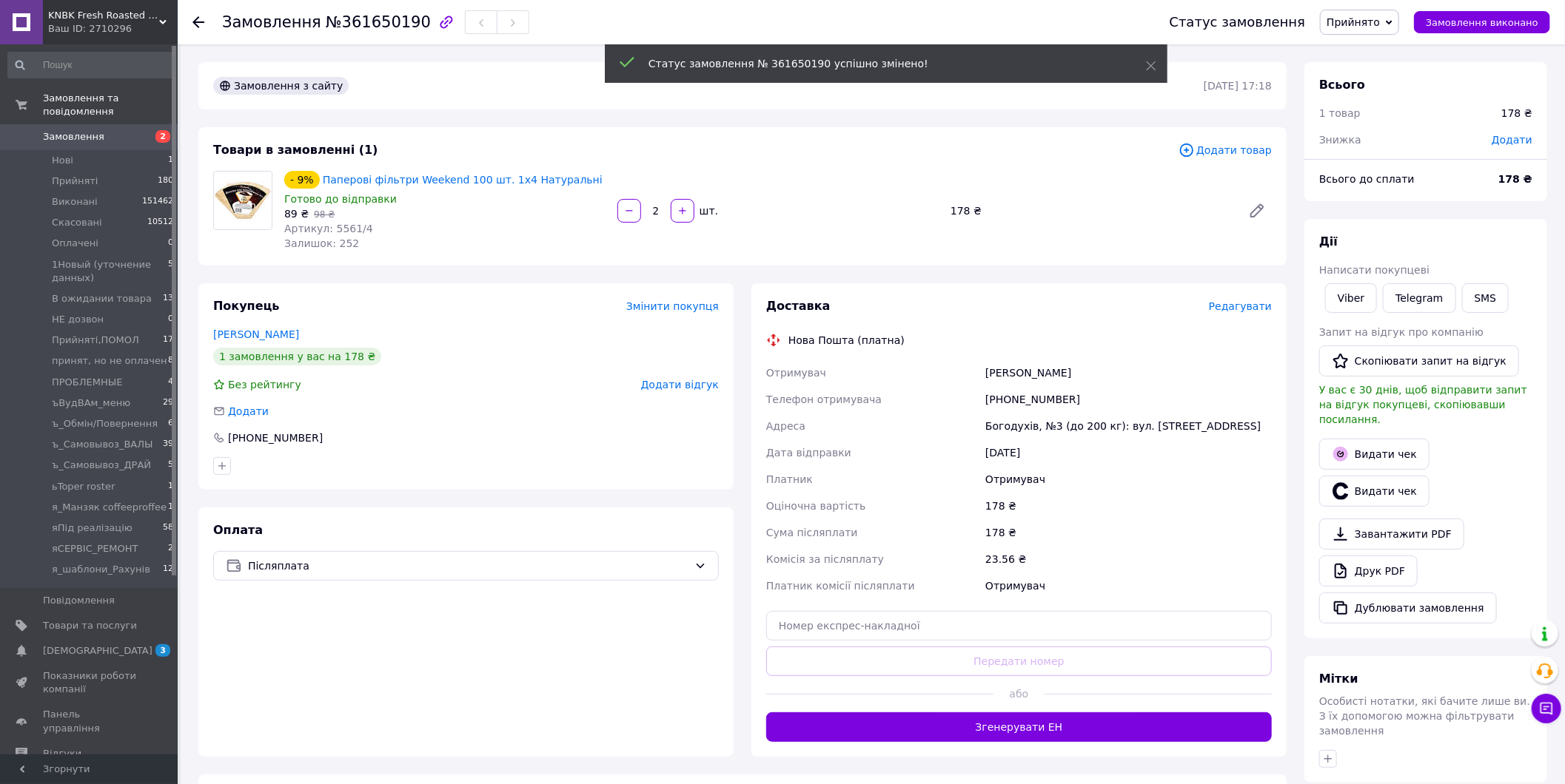
click at [1259, 305] on span "Редагувати" at bounding box center [1240, 306] width 63 height 12
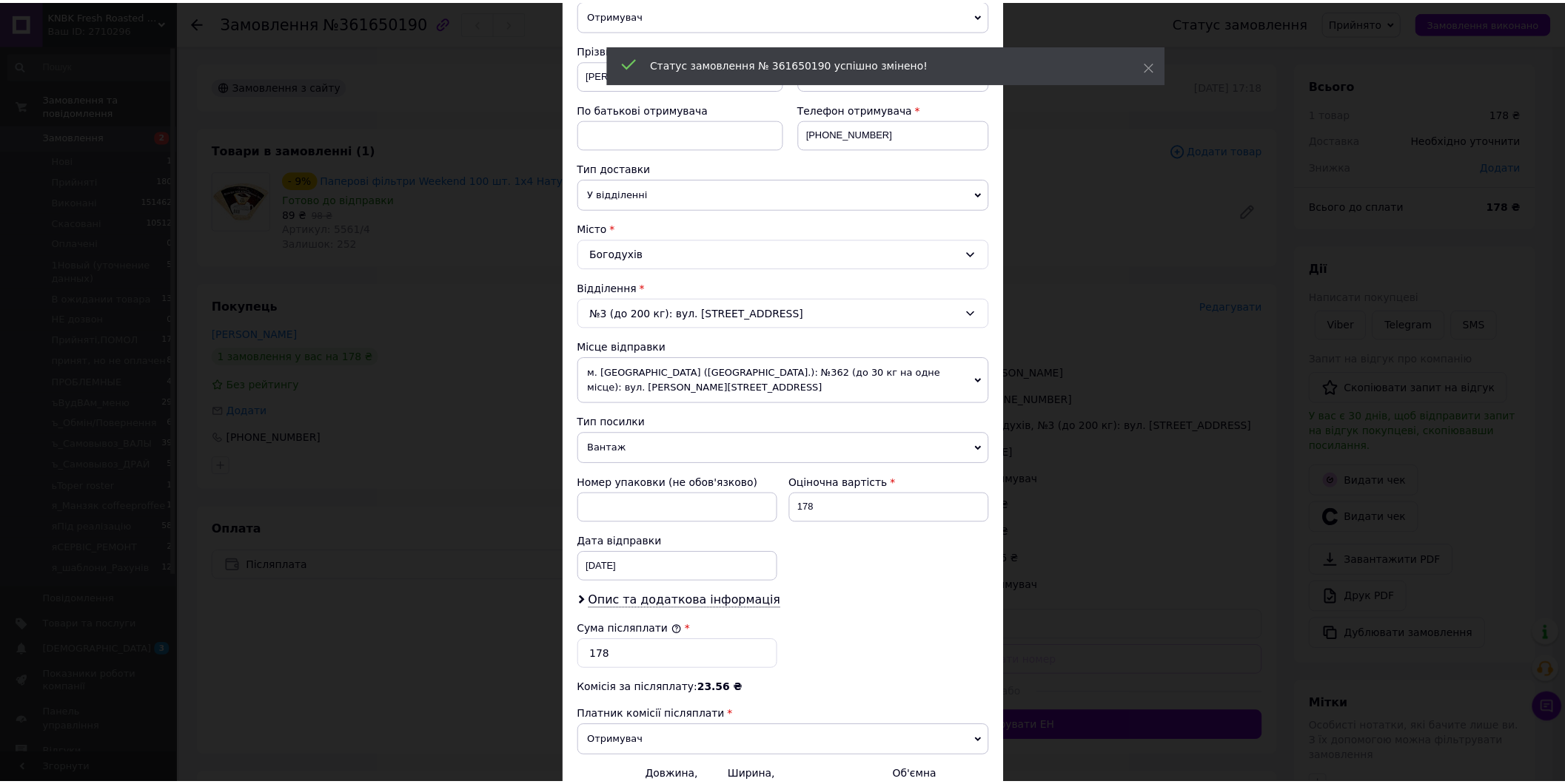
scroll to position [346, 0]
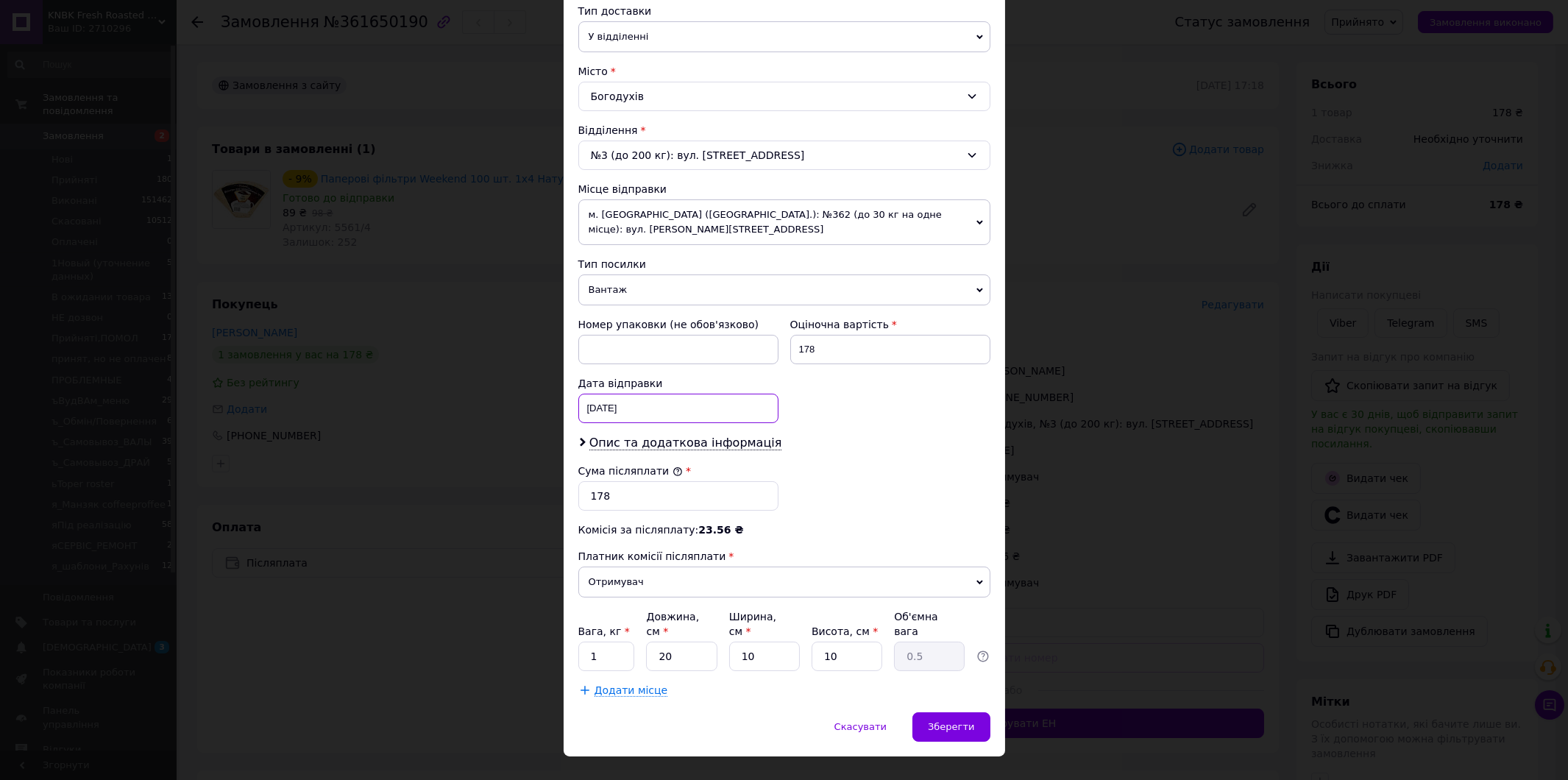
click at [623, 396] on div "12.09.2025 < 2025 > < Сентябрь > Пн Вт Ср Чт Пт Сб Вс 1 2 3 4 5 6 7 8 9 10 11 1…" at bounding box center [678, 408] width 200 height 29
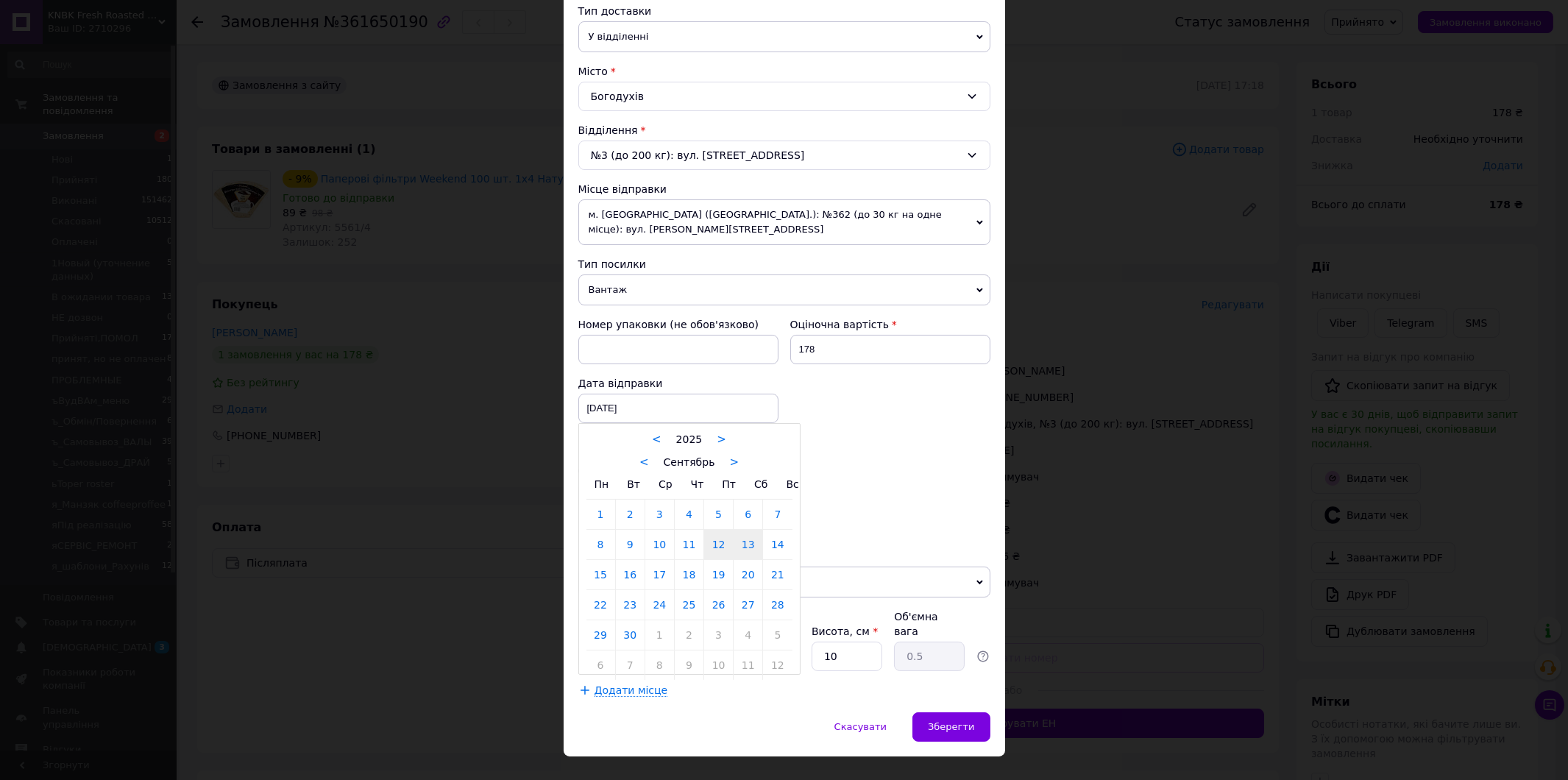
click at [745, 532] on link "13" at bounding box center [748, 544] width 28 height 29
type input "13.09.2025"
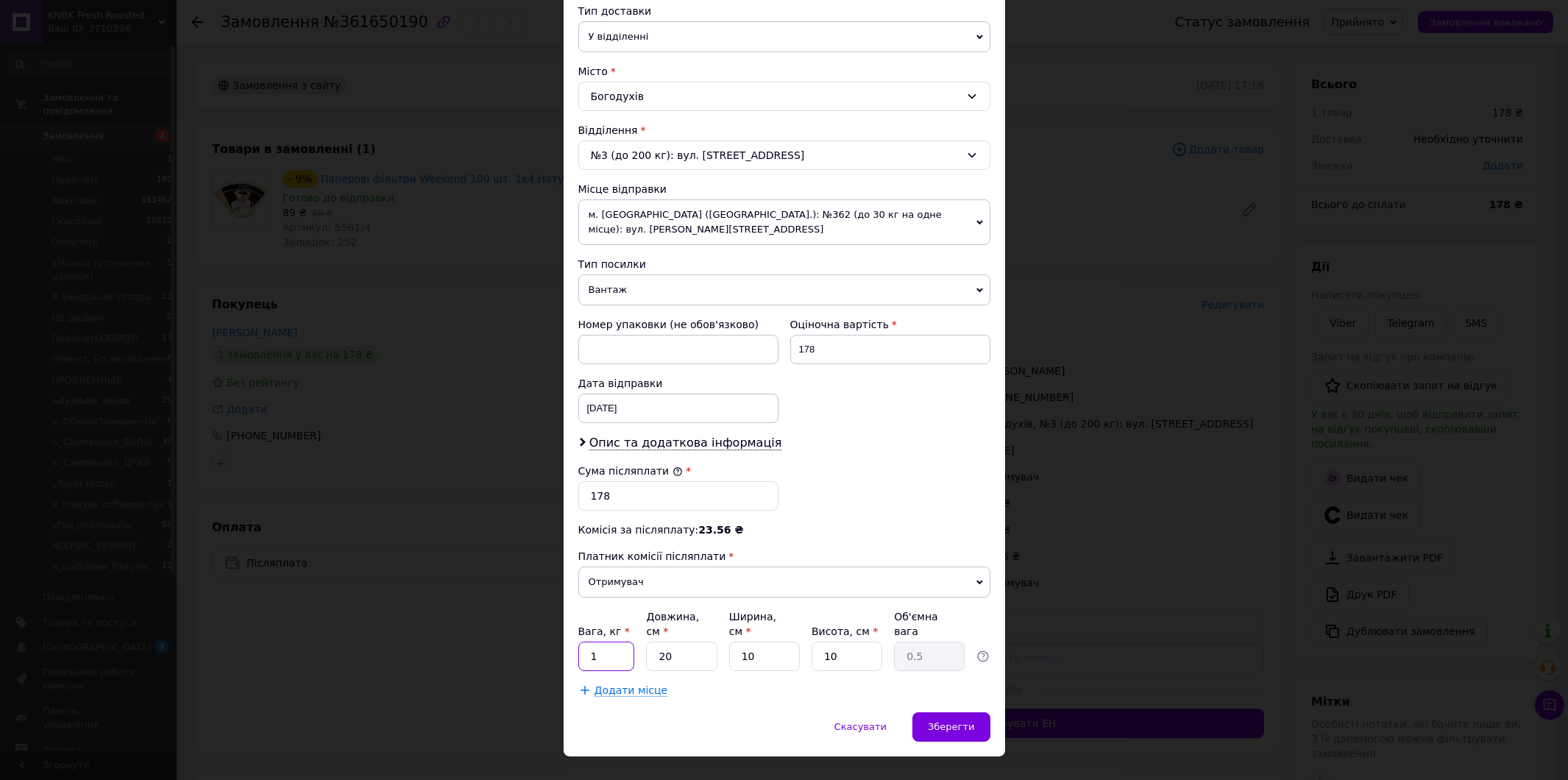
click at [605, 642] on input "1" at bounding box center [607, 656] width 57 height 29
type input "0.5"
type input "2"
type input "0.1"
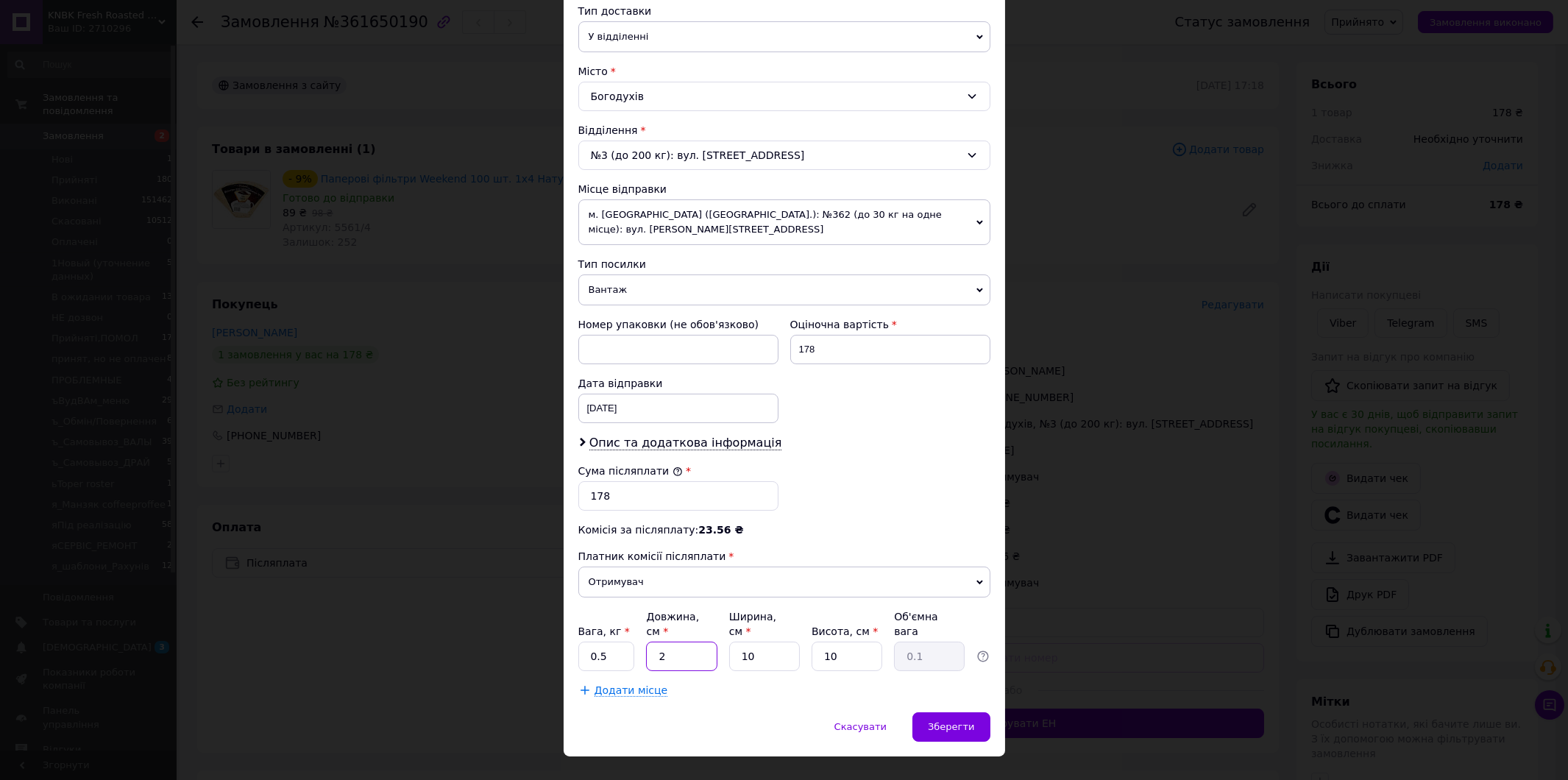
type input "20"
type input "0.5"
type input "1"
type input "0.1"
type input "10"
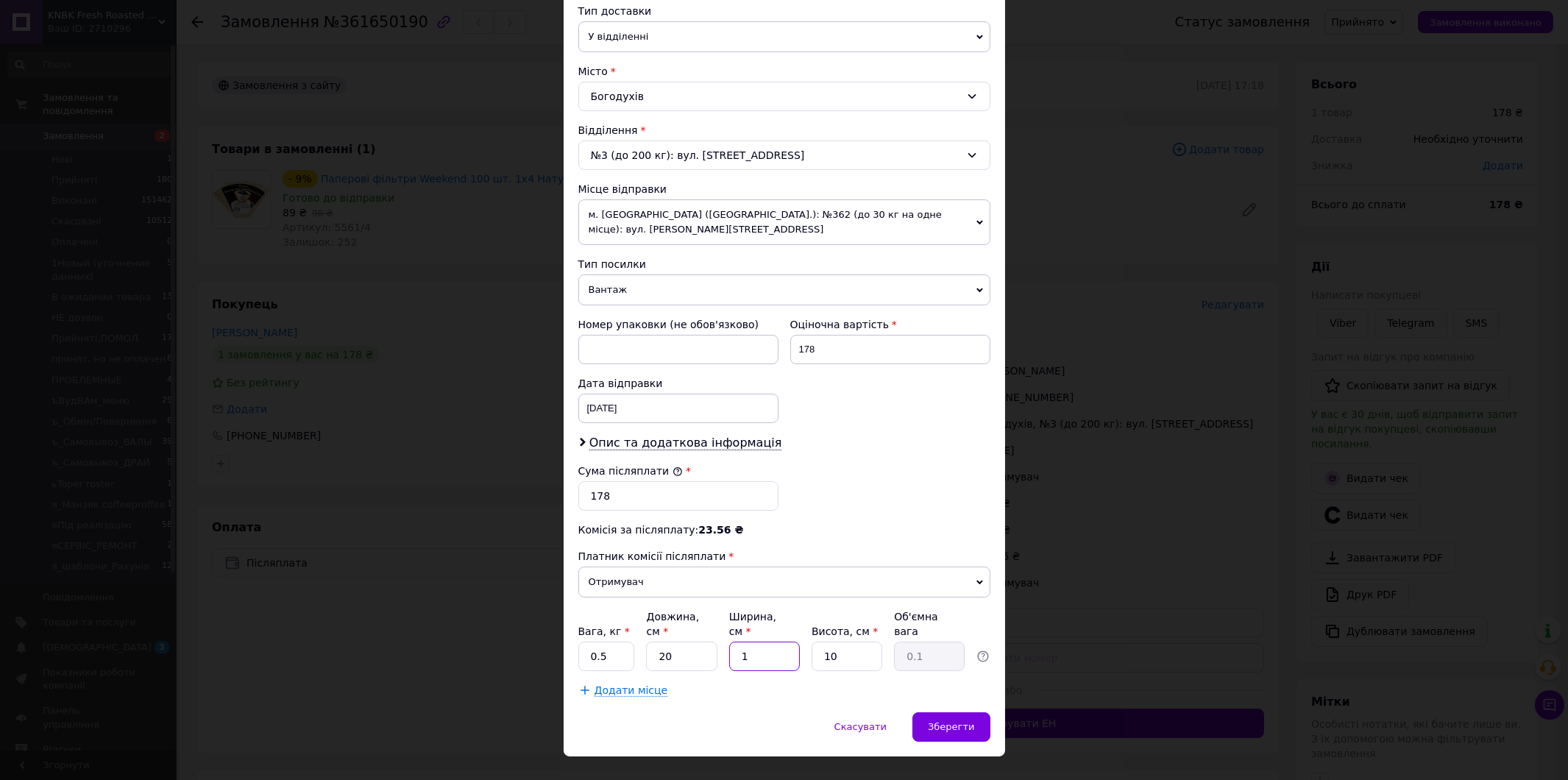
type input "0.5"
type input "1"
type input "0.1"
type input "10"
type input "0.5"
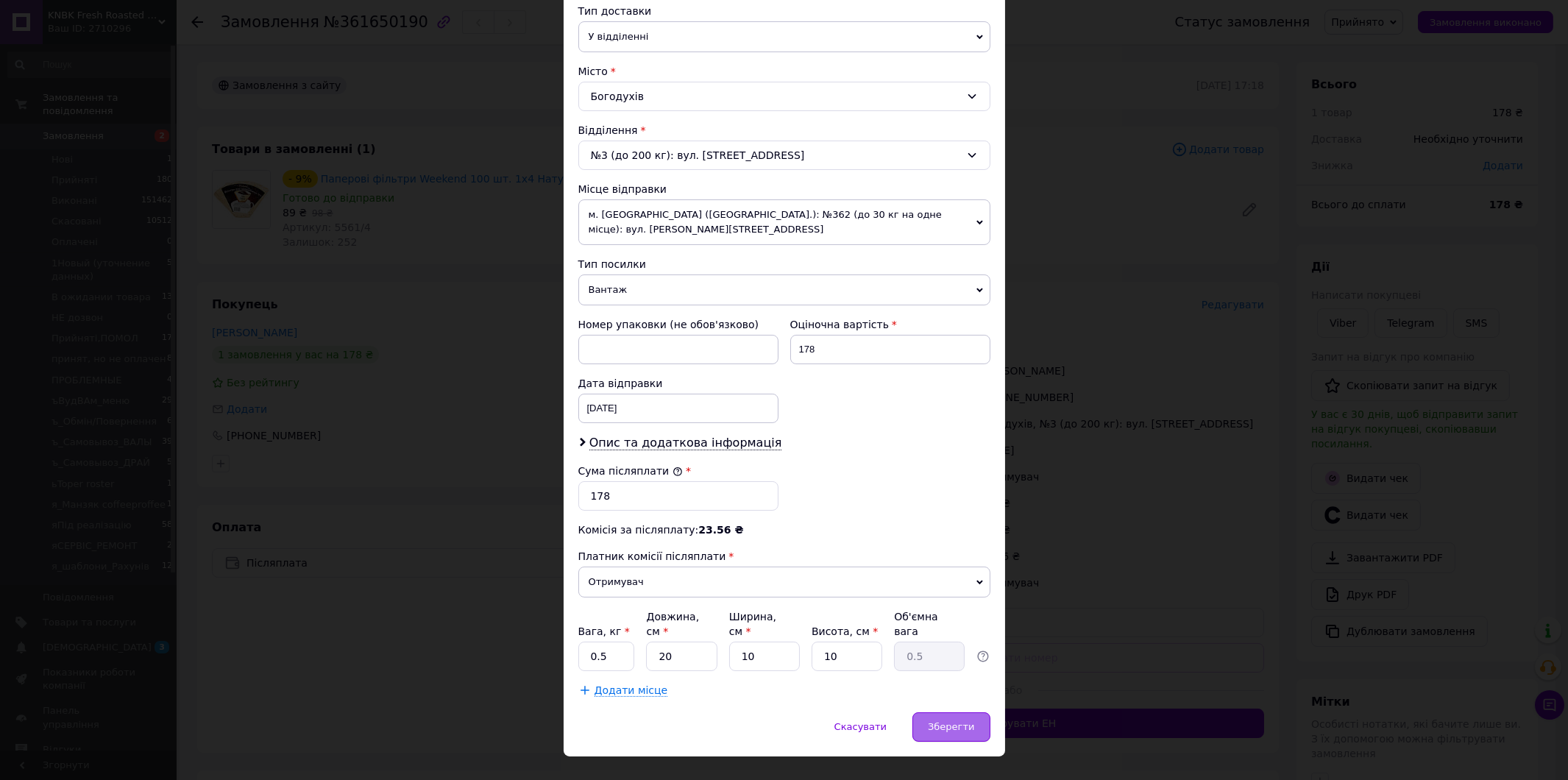
click at [966, 721] on span "Зберегти" at bounding box center [950, 727] width 46 height 11
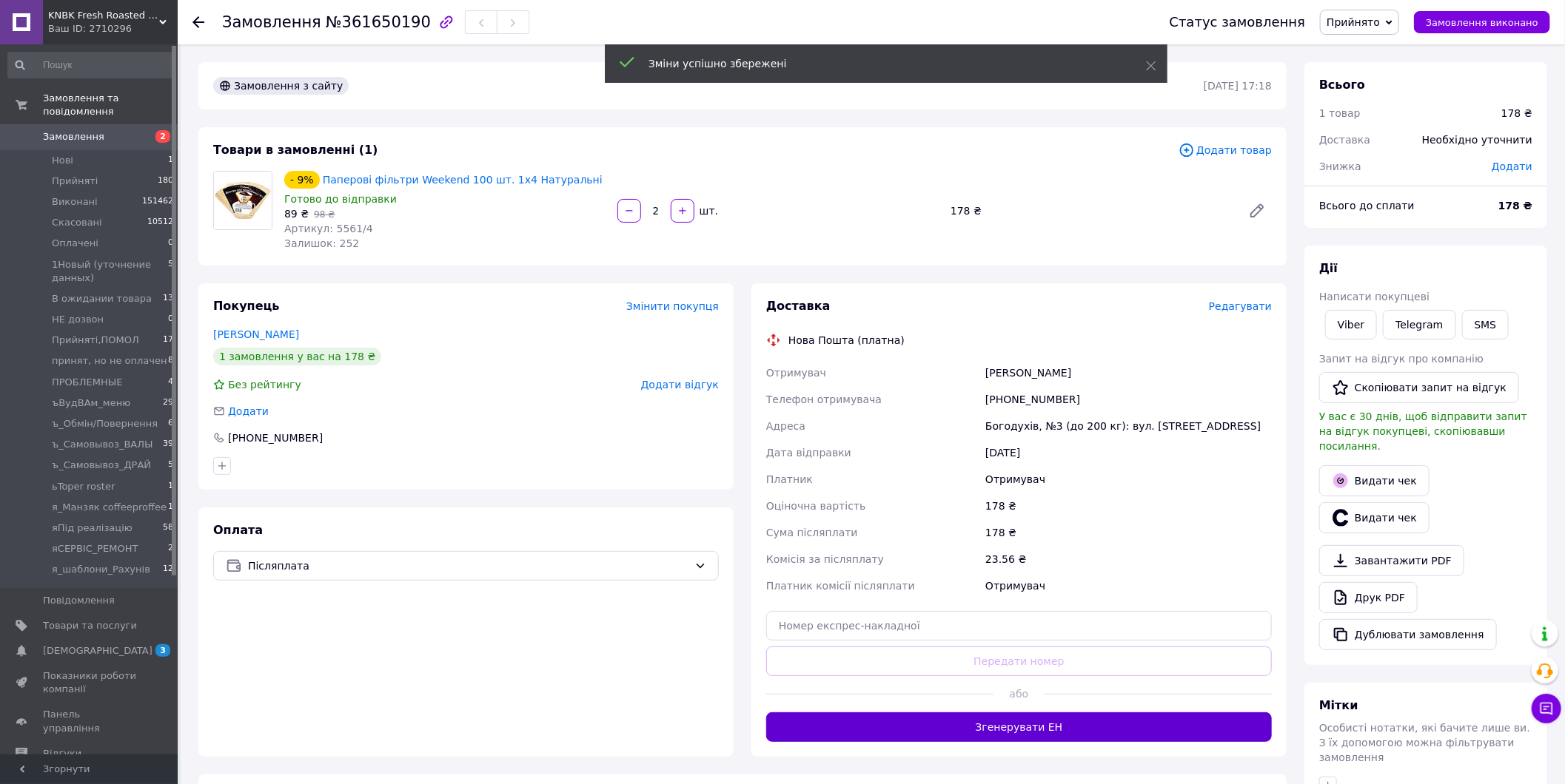
click at [972, 722] on button "Згенерувати ЕН" at bounding box center [1019, 727] width 506 height 30
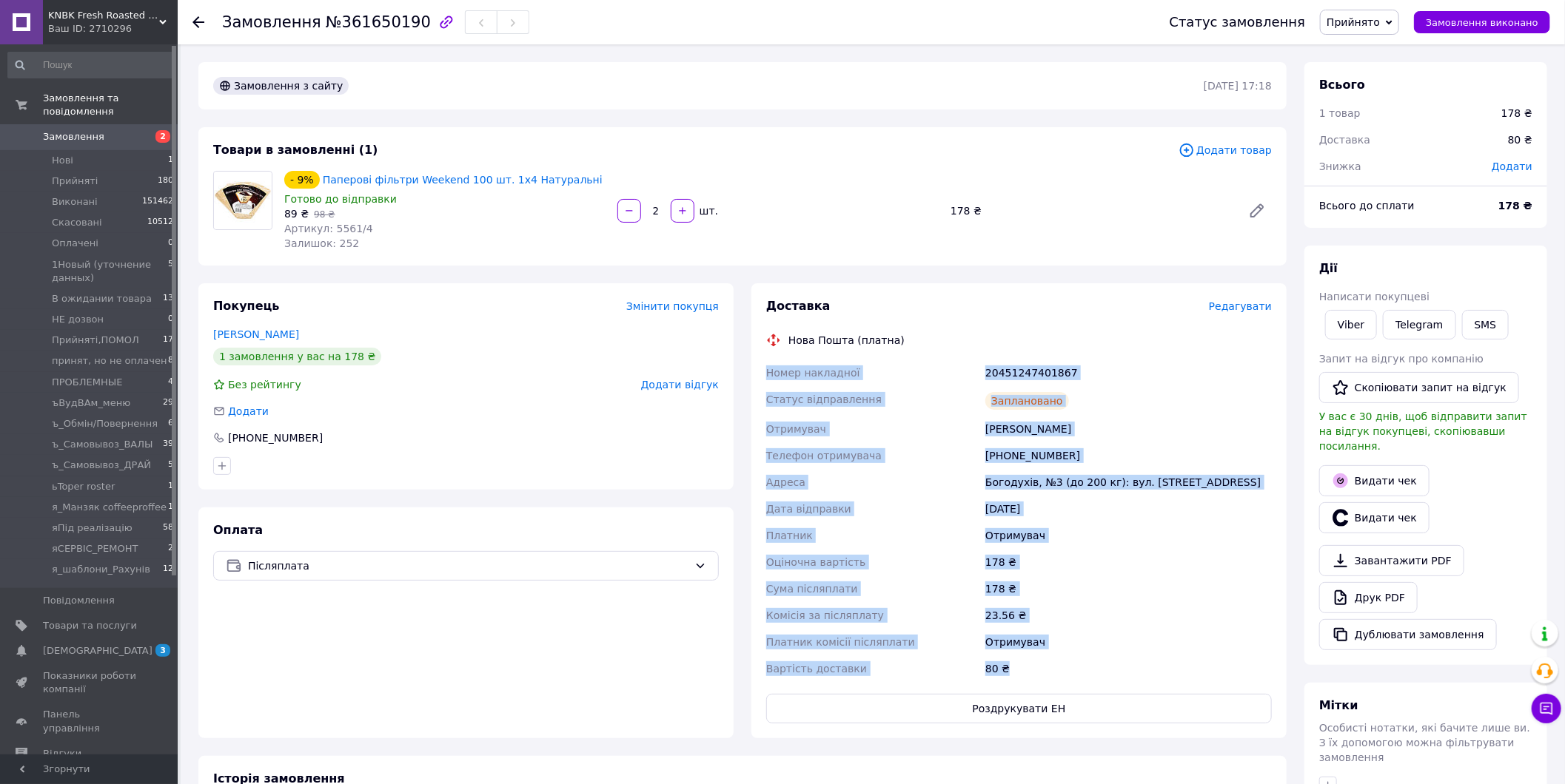
drag, startPoint x: 765, startPoint y: 369, endPoint x: 1061, endPoint y: 662, distance: 416.5
click at [1061, 662] on div "Номер накладної 20451247401867 Статус відправлення Заплановано Отримувач Олексе…" at bounding box center [1018, 521] width 511 height 322
copy div "Номер накладної 20451247401867 Статус відправлення Заплановано Отримувач Олексе…"
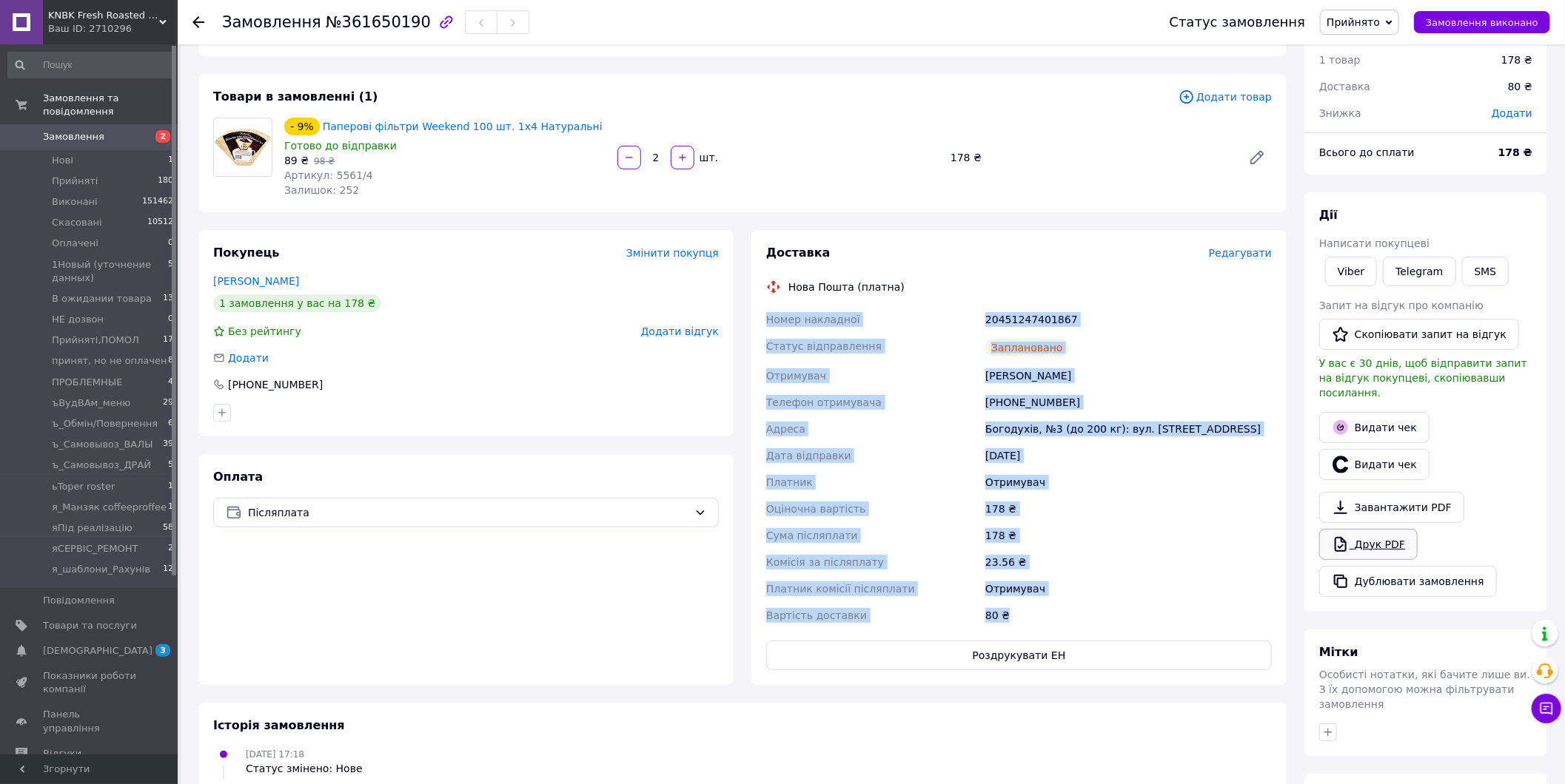
scroll to position [82, 0]
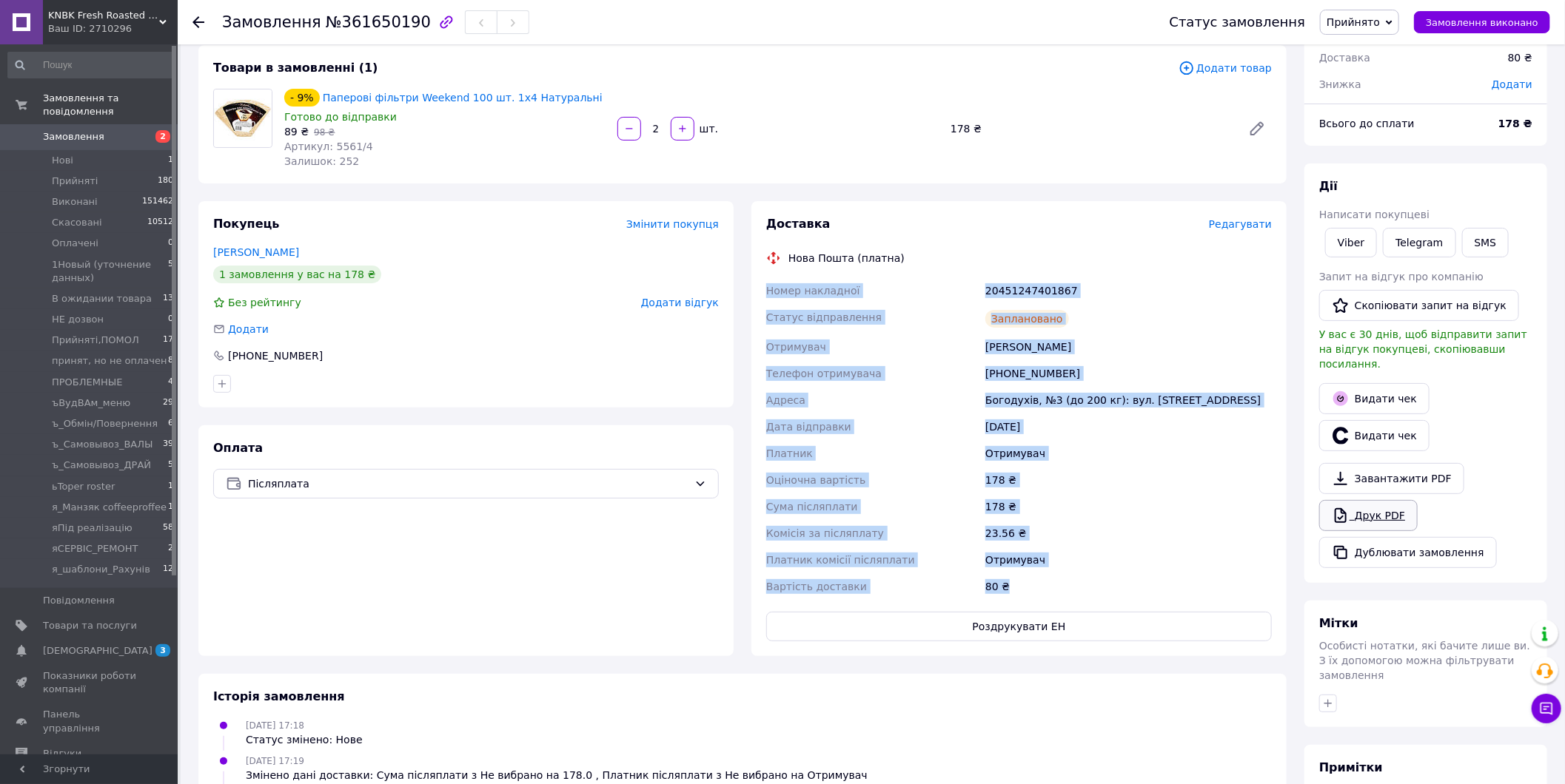
click at [1388, 505] on link "Друк PDF" at bounding box center [1368, 516] width 98 height 31
click at [1040, 626] on button "Роздрукувати ЕН" at bounding box center [1019, 626] width 506 height 30
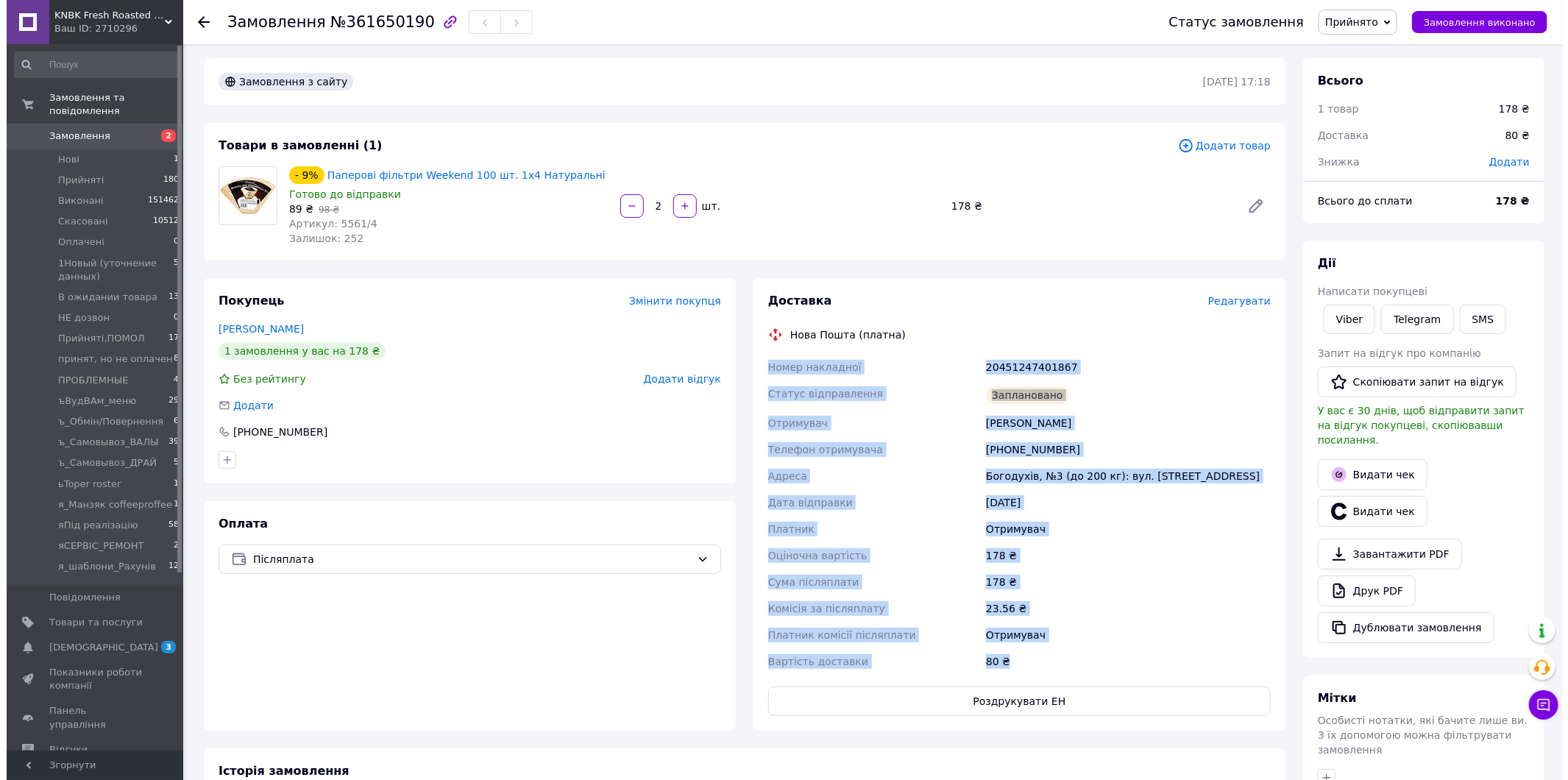
scroll to position [0, 0]
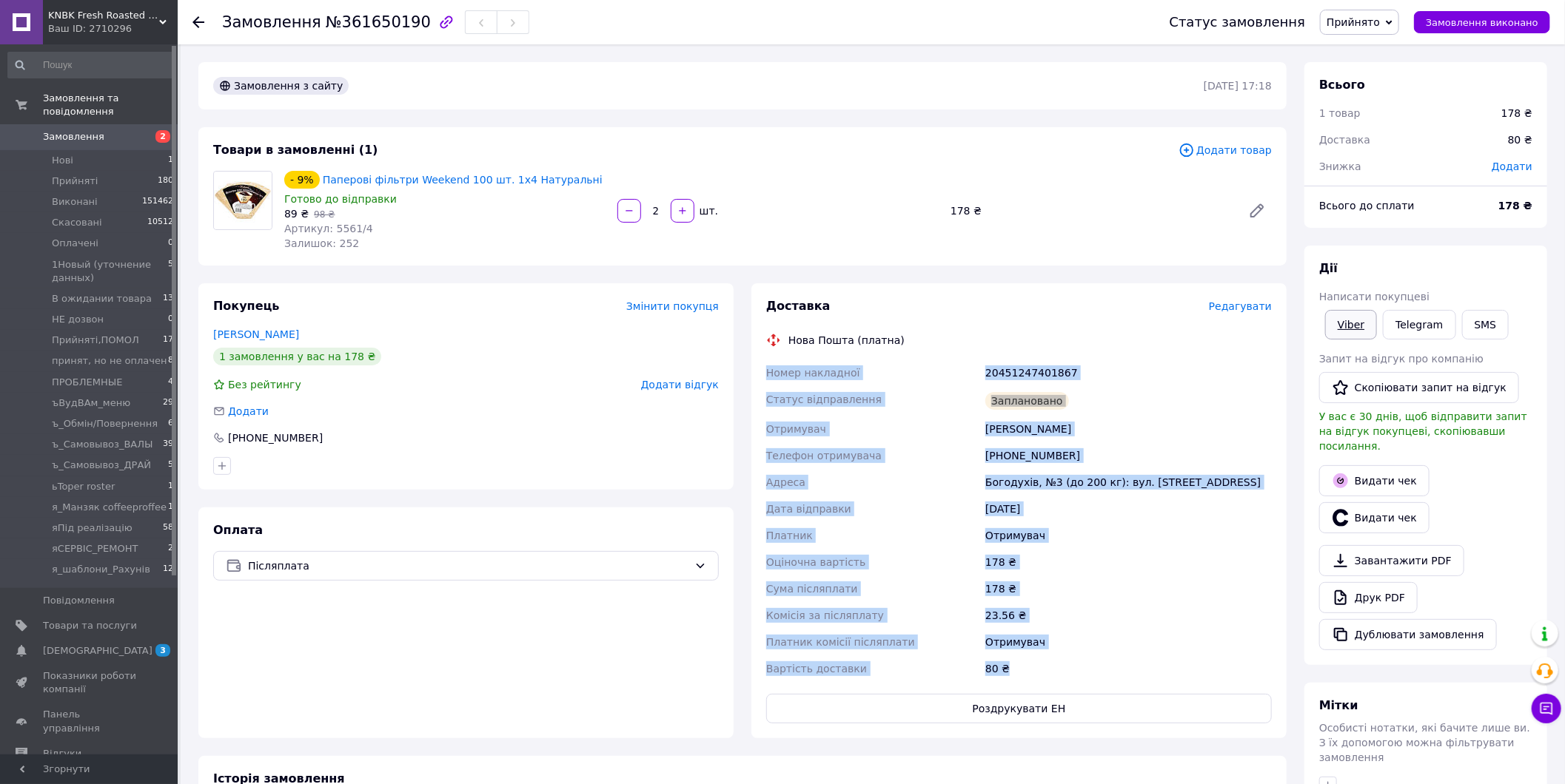
click at [1347, 321] on link "Viber" at bounding box center [1351, 324] width 52 height 30
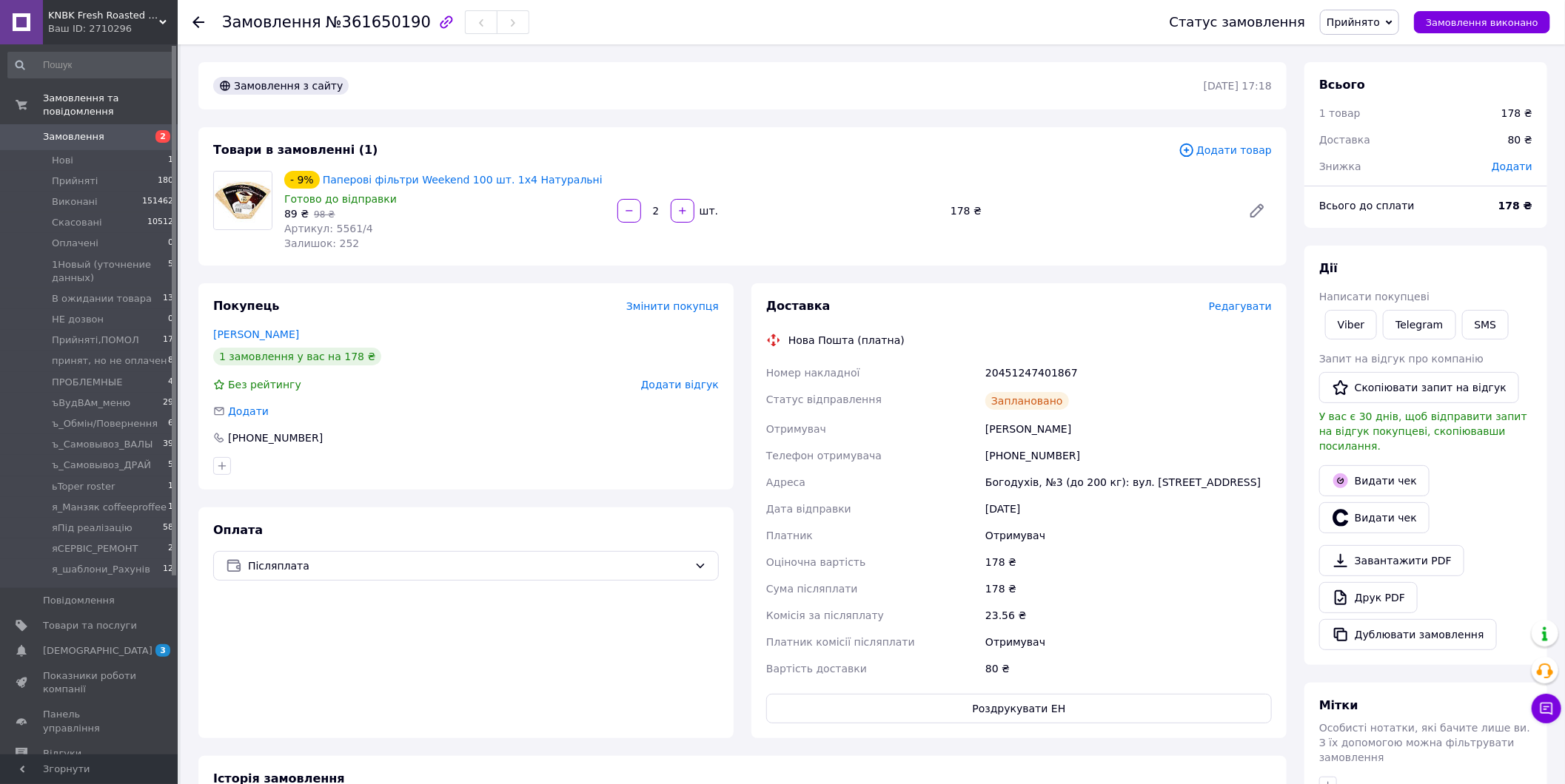
click at [550, 703] on div "Оплата Післяплата" at bounding box center [466, 623] width 535 height 231
click at [105, 130] on span "Замовлення" at bounding box center [90, 136] width 94 height 13
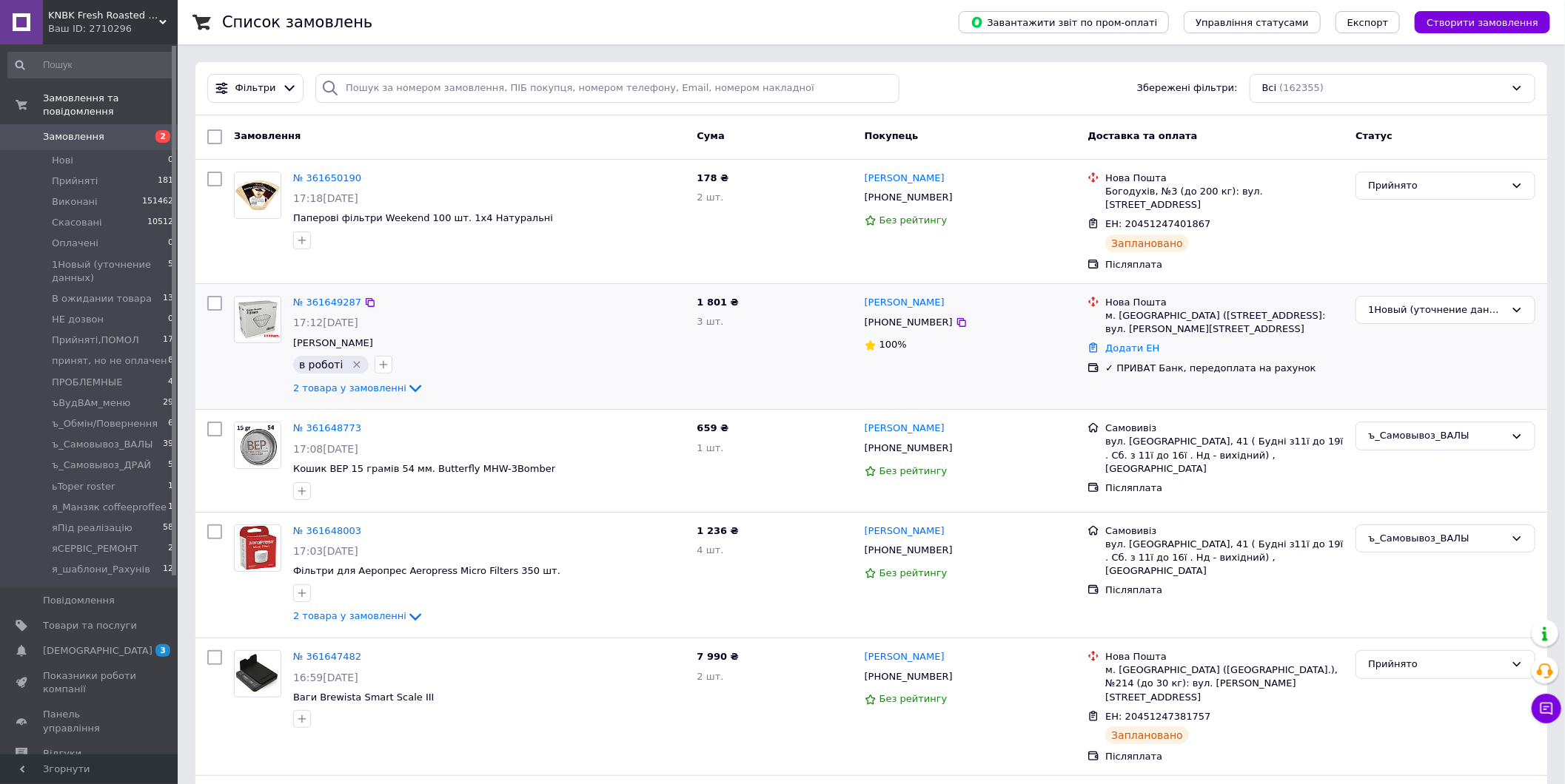
click at [1415, 351] on div "1Новый (уточнение данных)" at bounding box center [1445, 346] width 192 height 113
click at [364, 296] on icon at bounding box center [370, 302] width 12 height 12
click at [314, 296] on link "№ 361649287" at bounding box center [327, 302] width 68 height 11
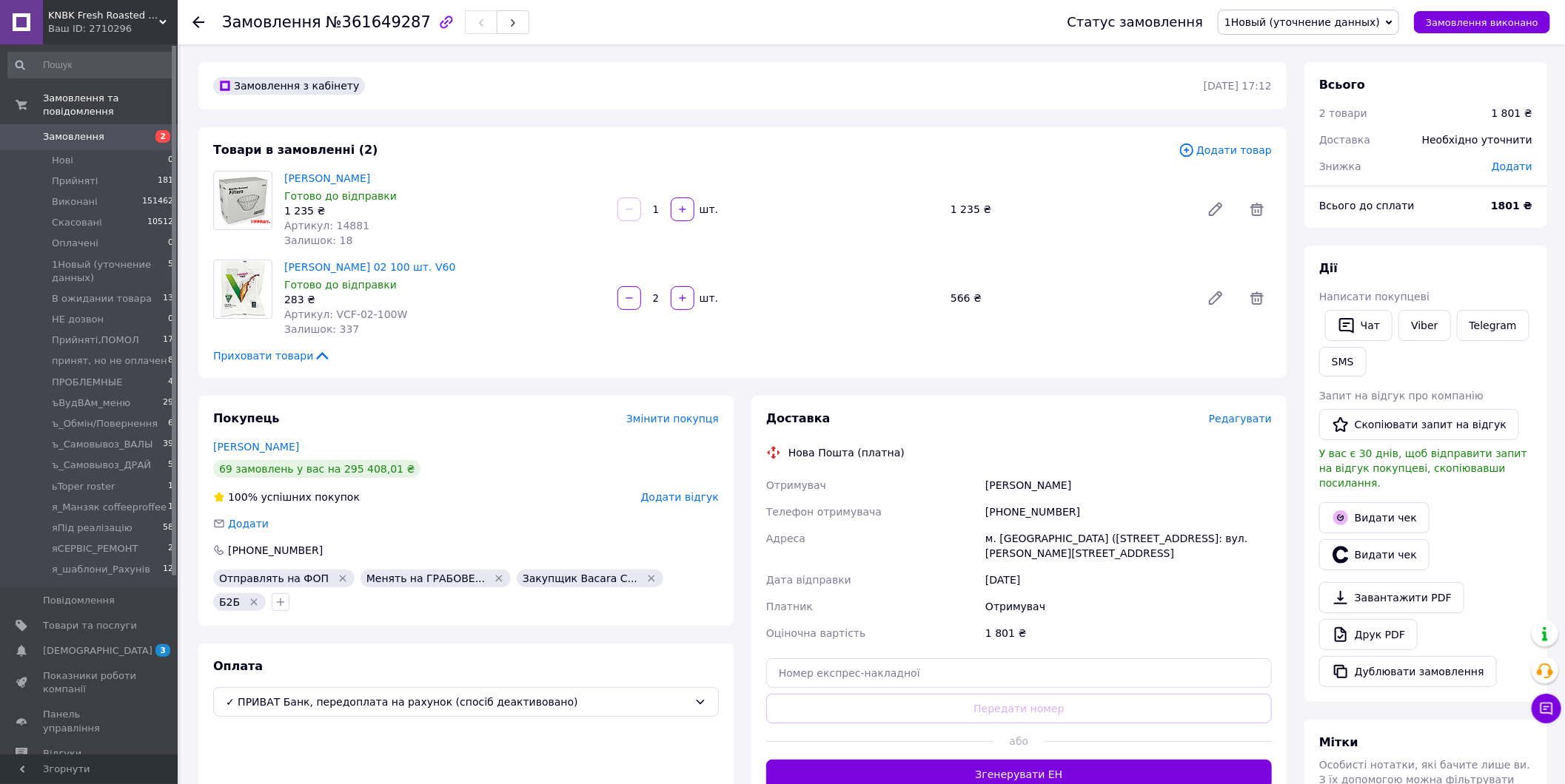
click at [406, 417] on div "Покупець Змінити покупця" at bounding box center [466, 419] width 506 height 17
click at [546, 417] on div "Покупець Змінити покупця" at bounding box center [466, 419] width 506 height 17
click at [1519, 173] on div "Додати" at bounding box center [1511, 166] width 58 height 32
click at [1518, 168] on span "Додати" at bounding box center [1511, 166] width 40 height 12
click at [1431, 211] on input "text" at bounding box center [1411, 226] width 88 height 30
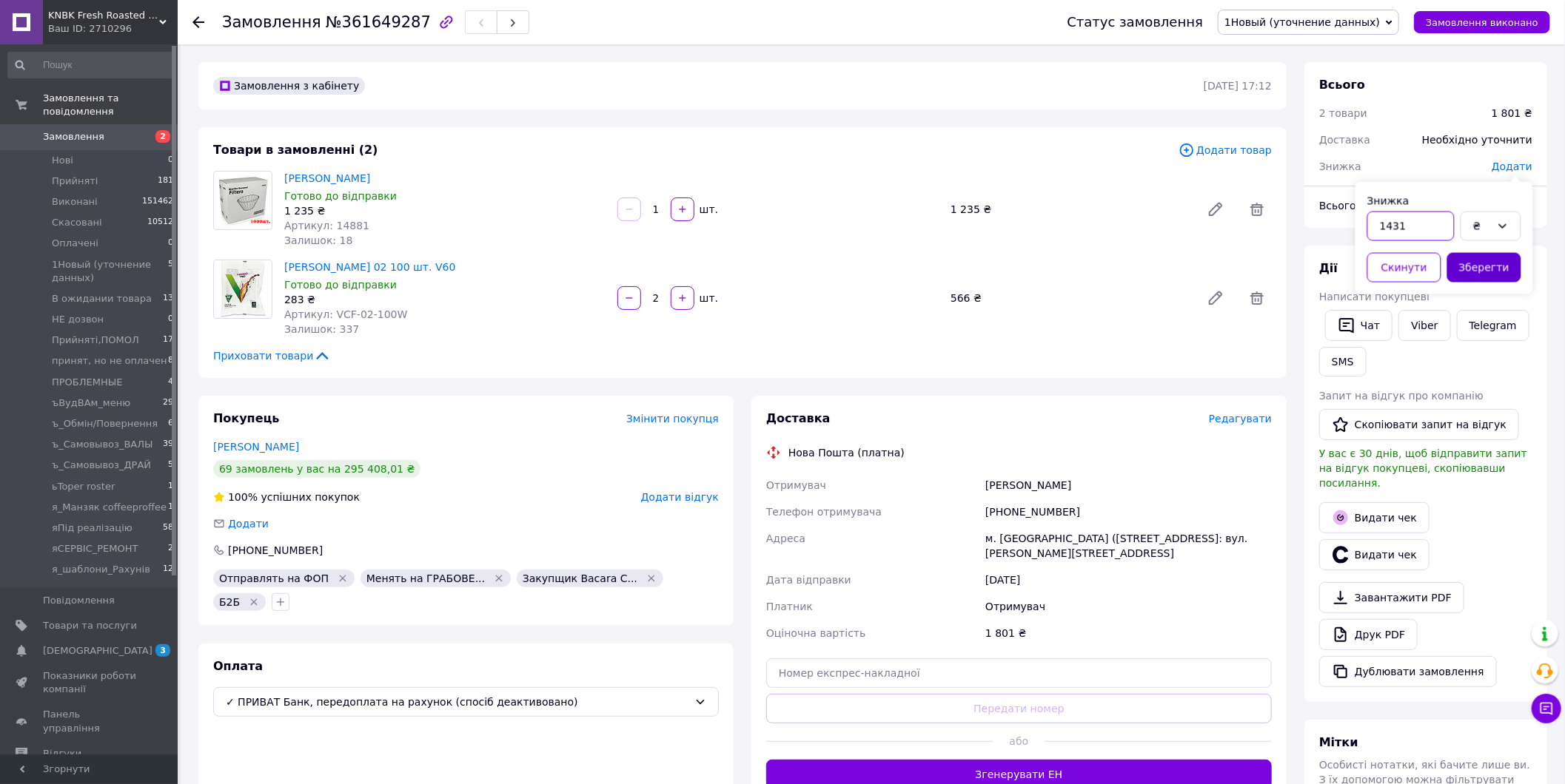
type input "1431"
click at [1475, 276] on button "Зберегти" at bounding box center [1484, 268] width 74 height 30
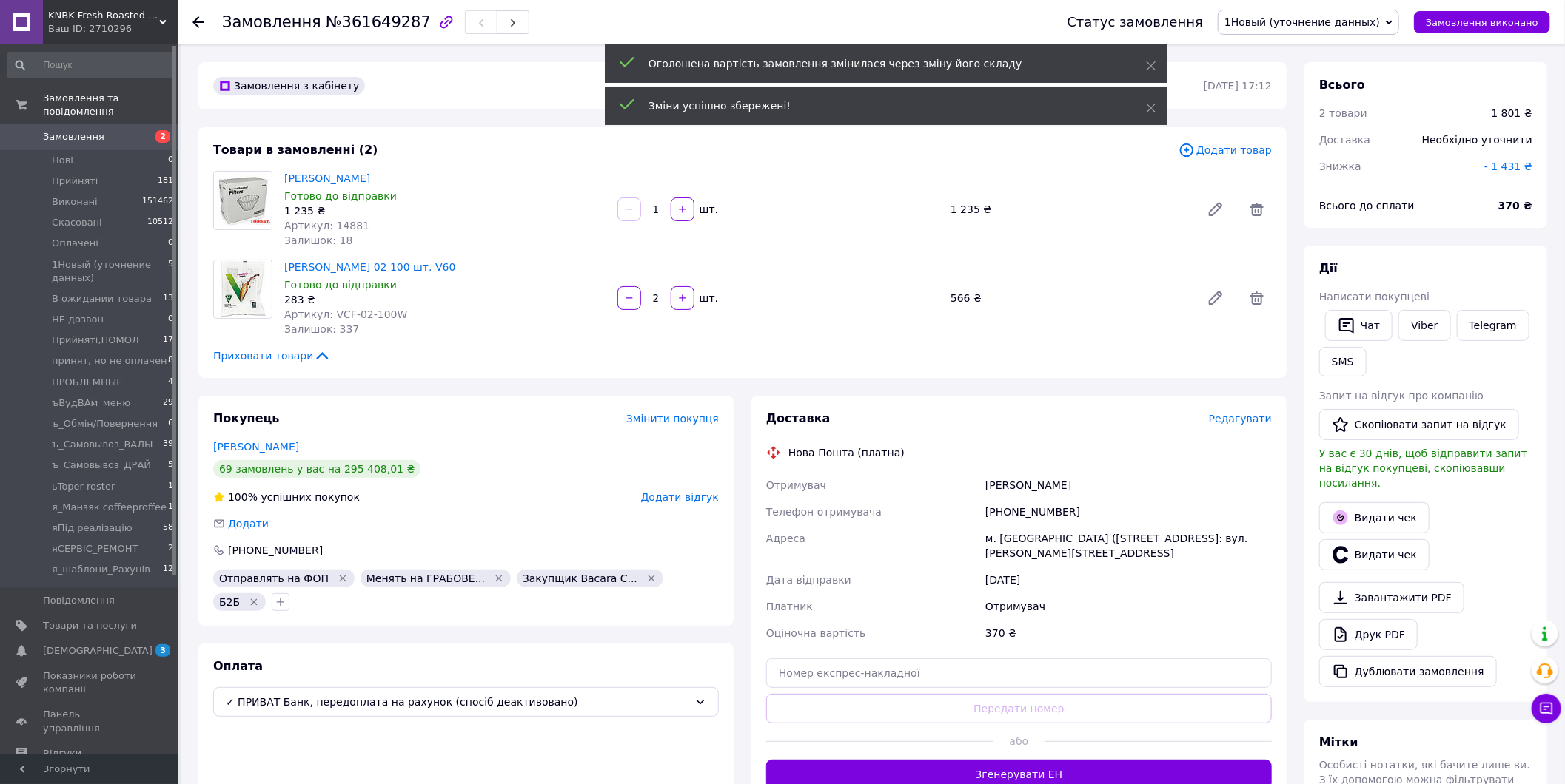
click at [1348, 34] on span "1Новый (уточнение данных)" at bounding box center [1308, 22] width 182 height 25
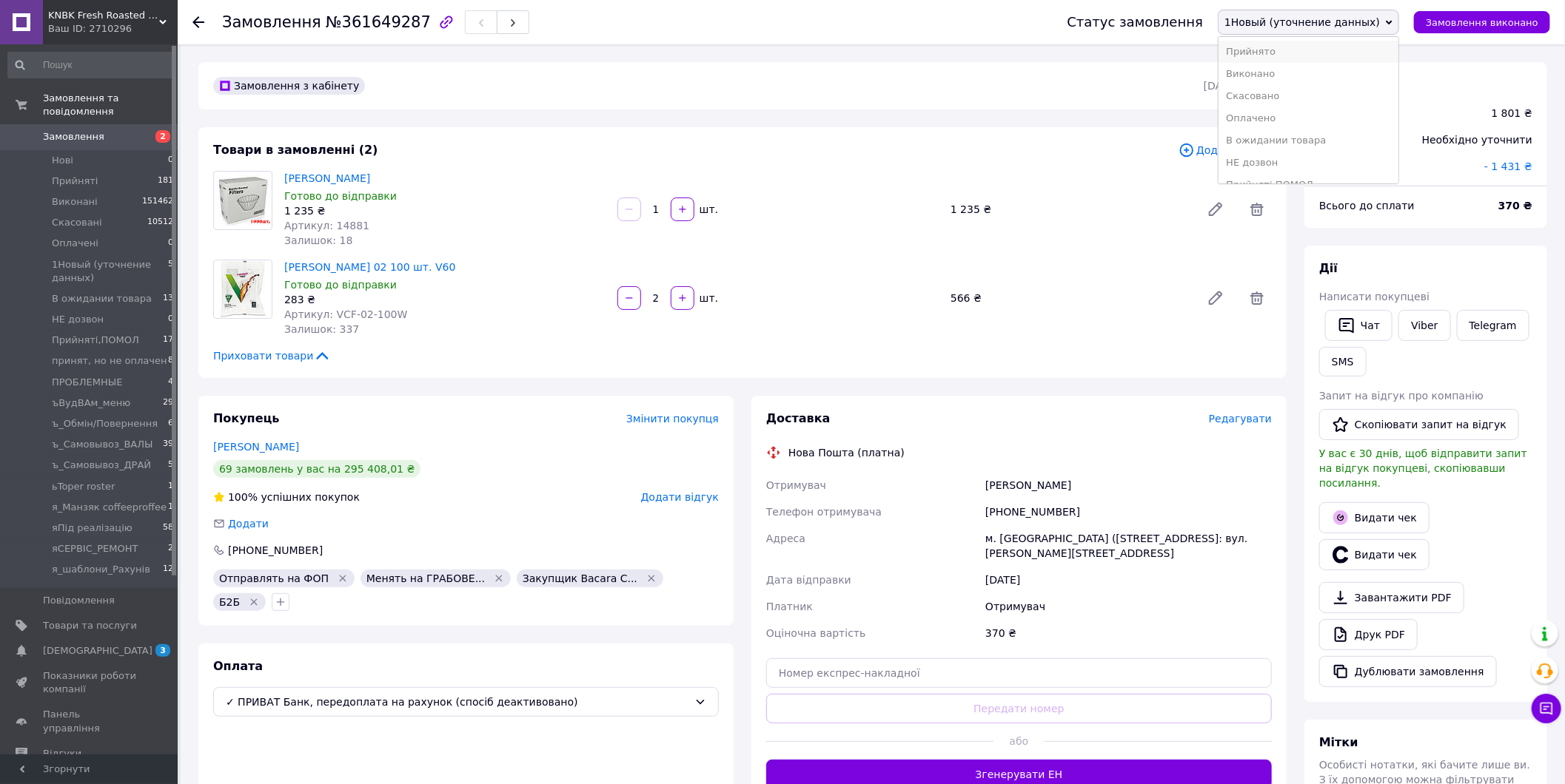
click at [1344, 47] on li "Прийнято" at bounding box center [1308, 51] width 180 height 22
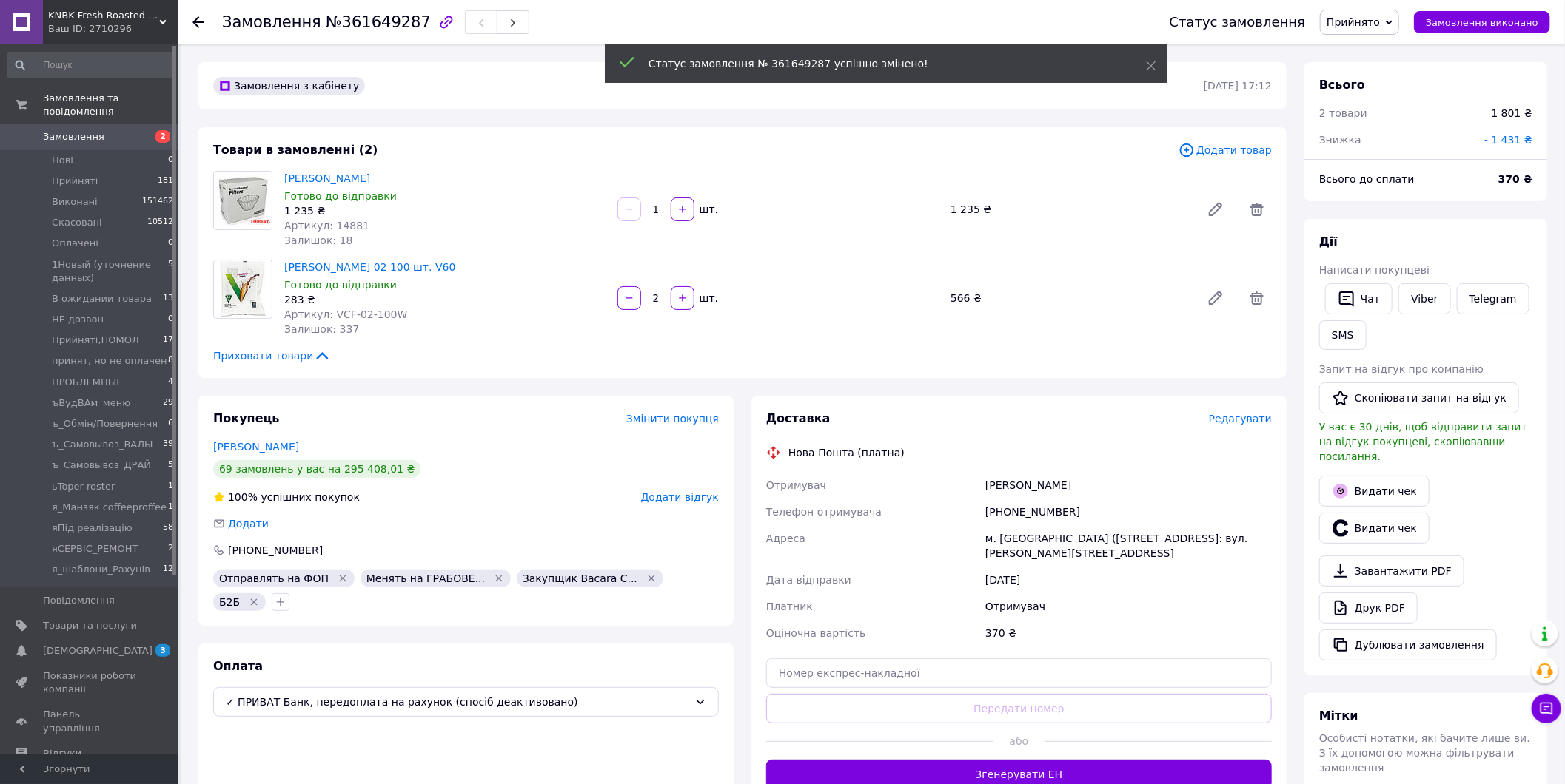
click at [1236, 419] on span "Редагувати" at bounding box center [1240, 418] width 63 height 12
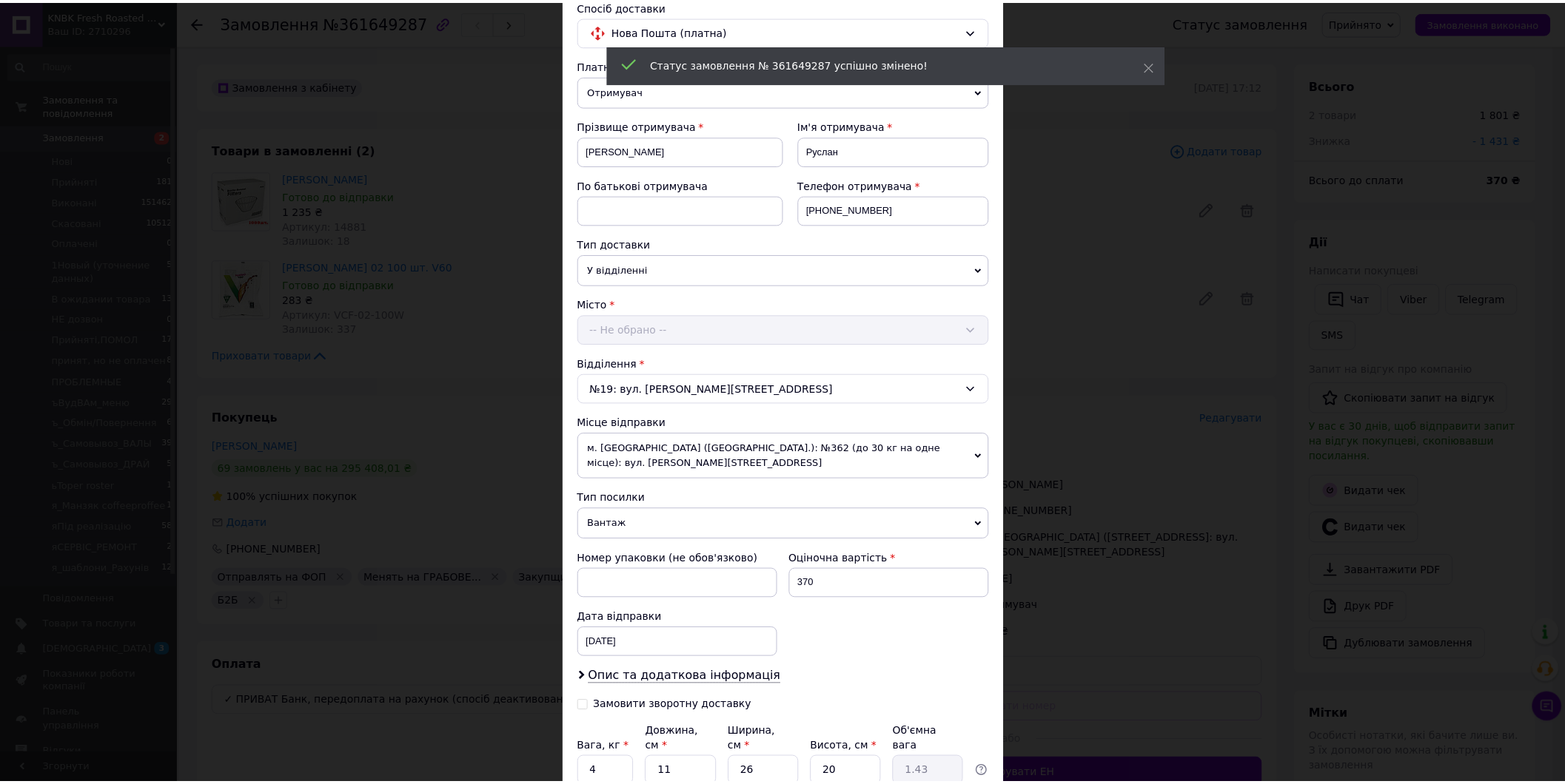
scroll to position [226, 0]
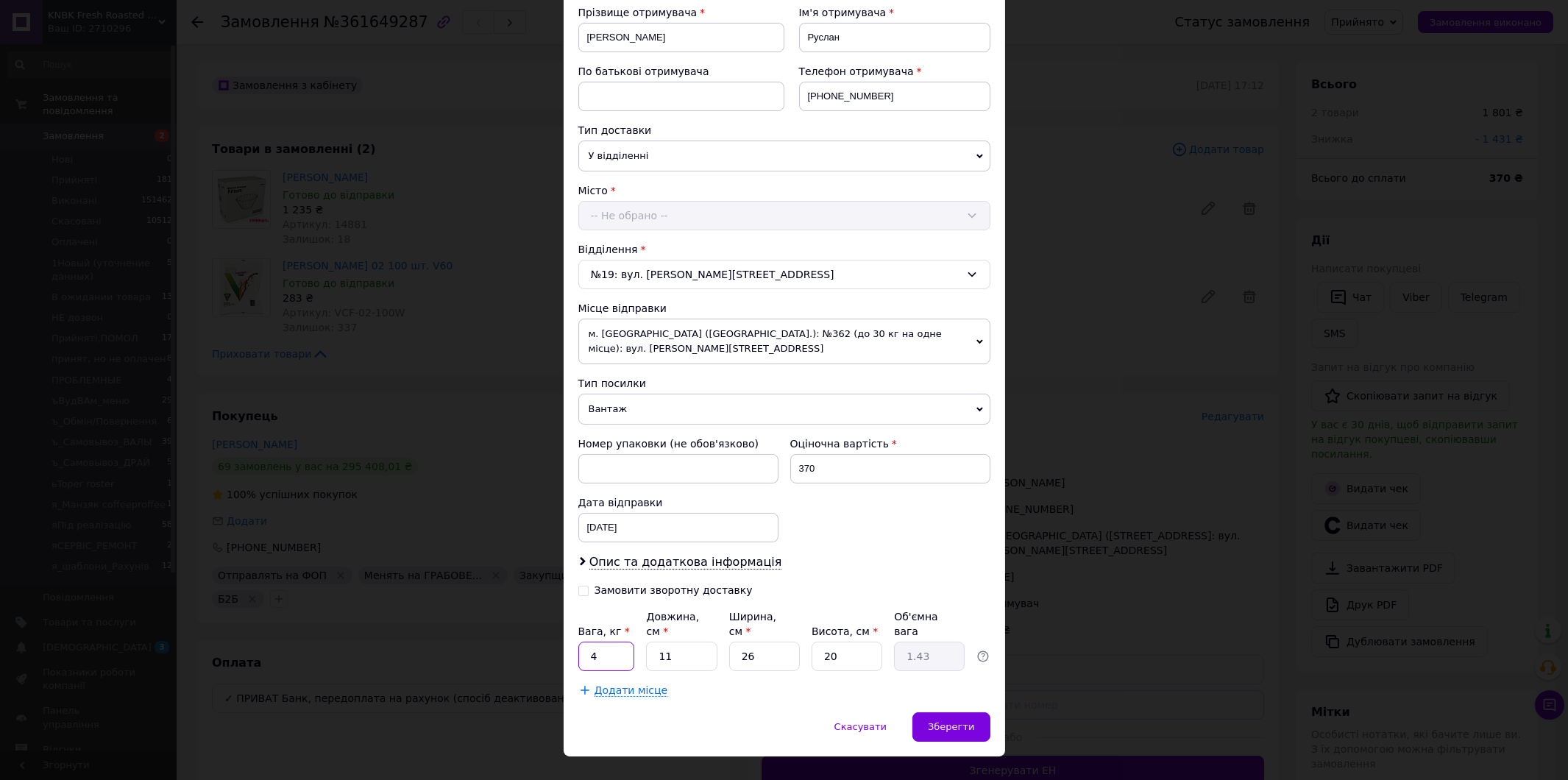
click at [616, 642] on input "4" at bounding box center [607, 656] width 57 height 29
click at [861, 554] on div "Опис та додаткова інформація" at bounding box center [784, 562] width 412 height 17
click at [680, 513] on div "05.09.2025 < 2025 > < Сентябрь > Пн Вт Ср Чт Пт Сб Вс 1 2 3 4 5 6 7 8 9 10 11 1…" at bounding box center [678, 527] width 200 height 29
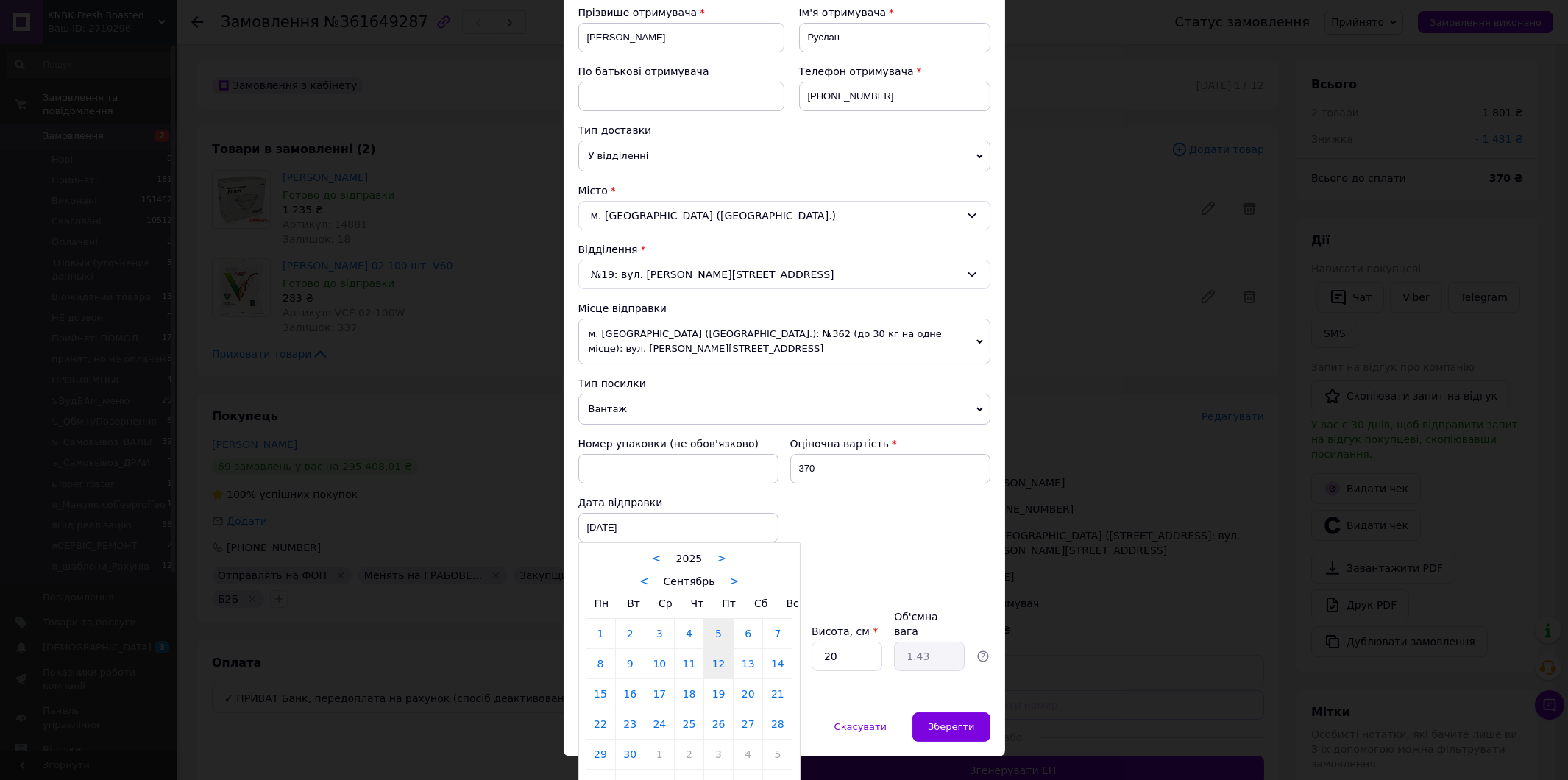
click at [724, 649] on link "12" at bounding box center [718, 663] width 28 height 29
type input "12.09.2025"
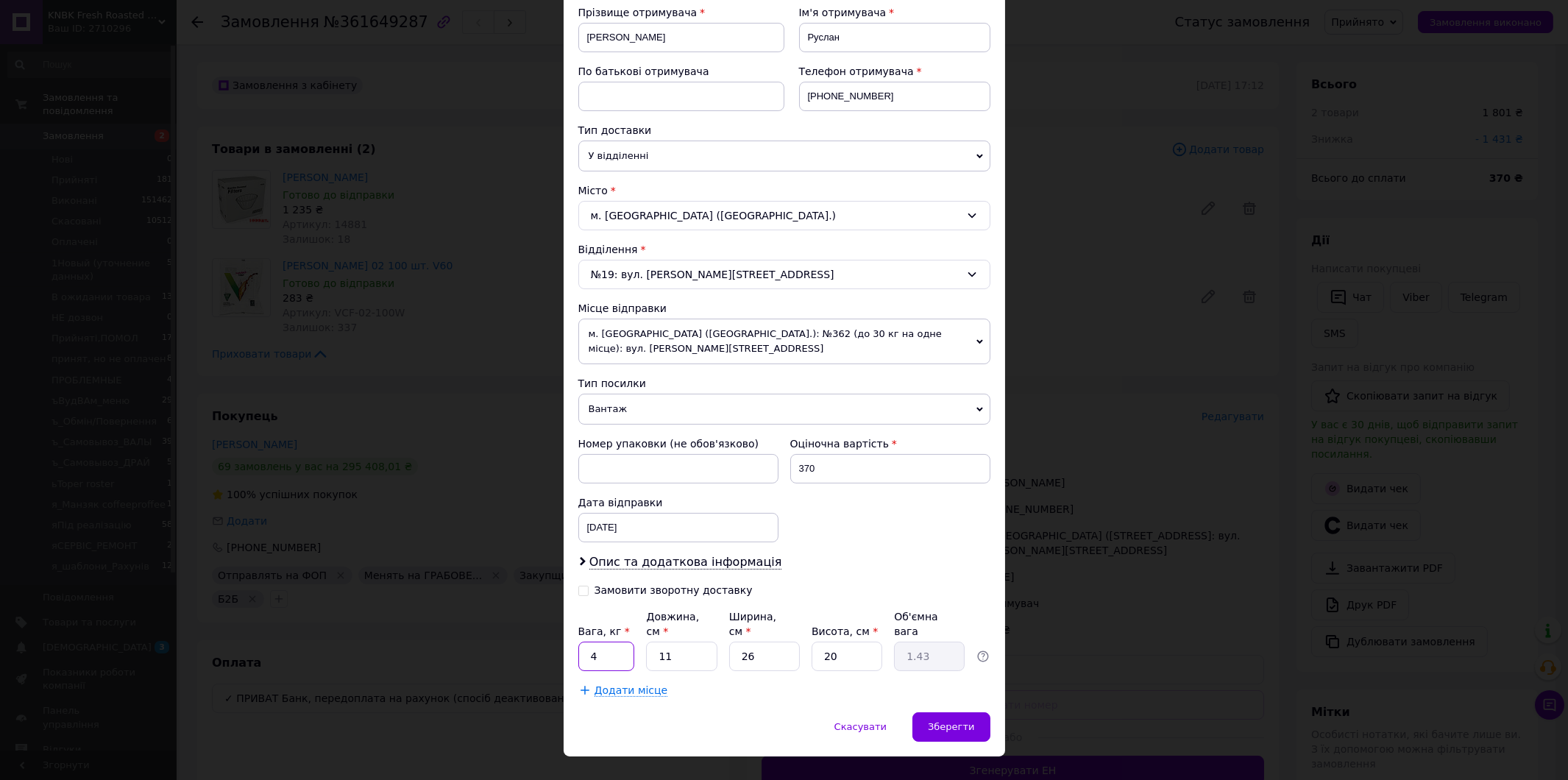
click at [618, 642] on input "4" at bounding box center [607, 656] width 57 height 29
click at [681, 642] on input "11" at bounding box center [681, 656] width 70 height 29
type input "4"
type input "0.52"
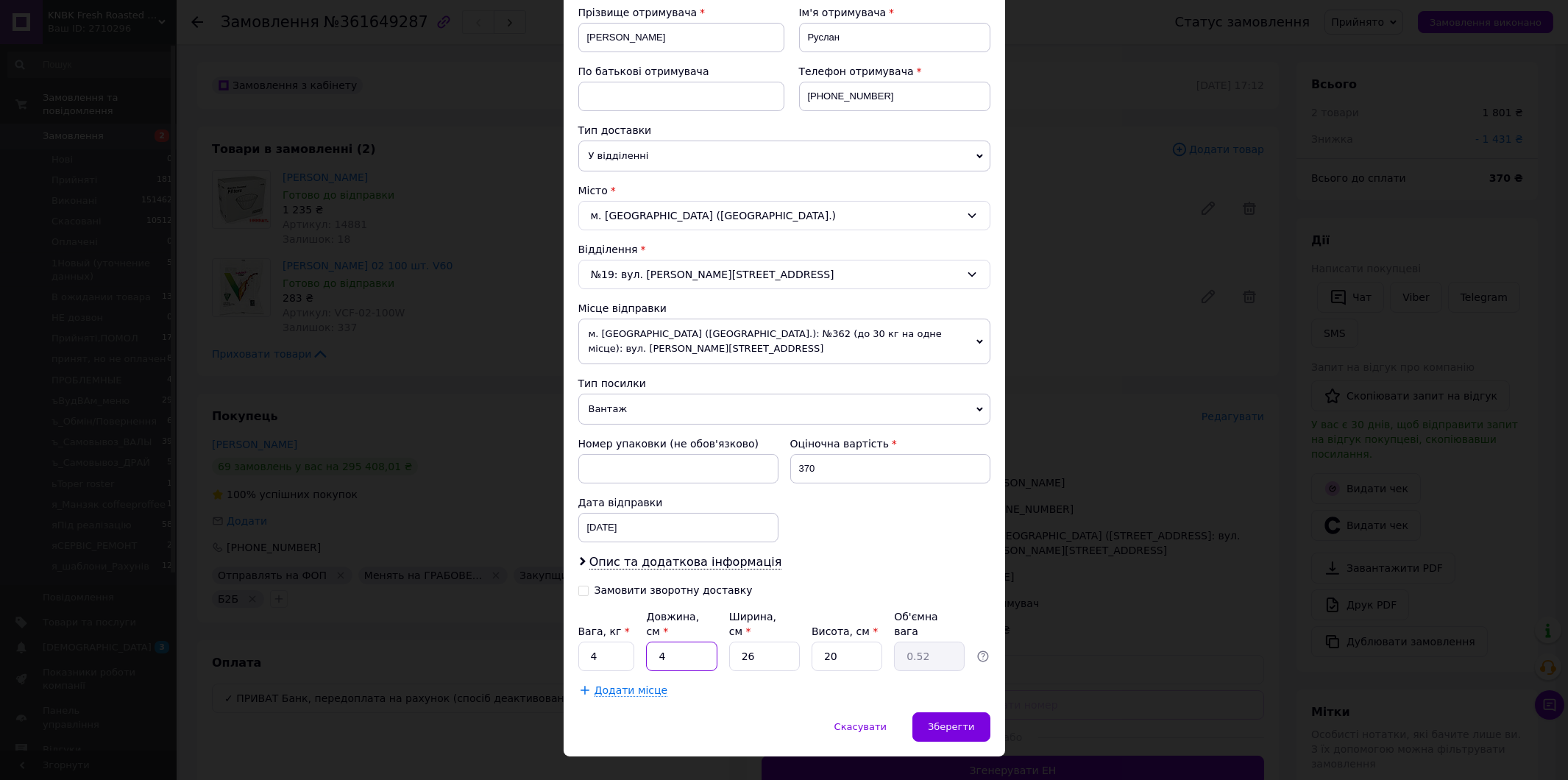
type input "40"
type input "5.2"
type input "40"
type input "3"
type input "0.6"
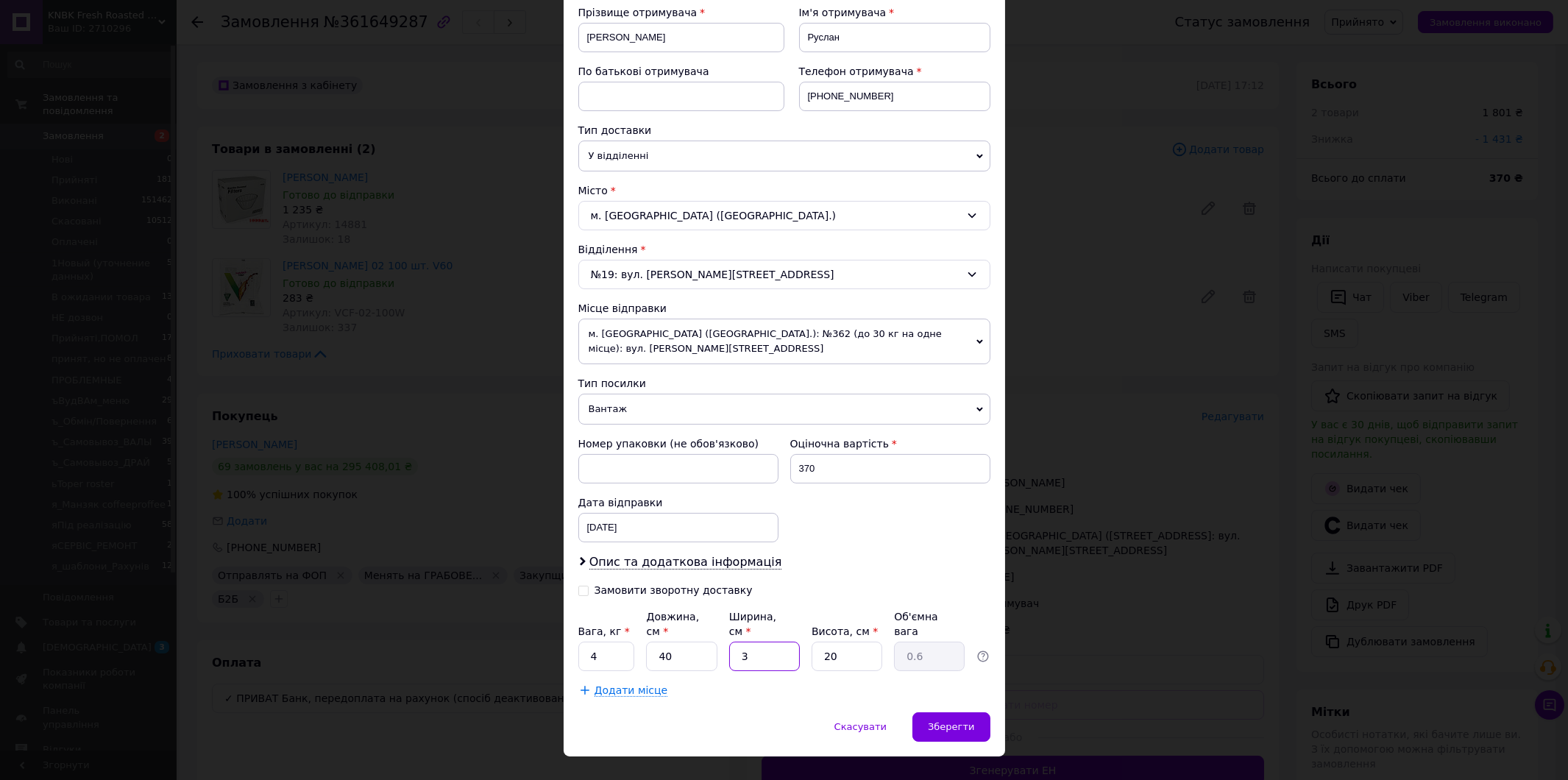
type input "30"
type input "6"
type input "30"
type input "1"
type input "0.3"
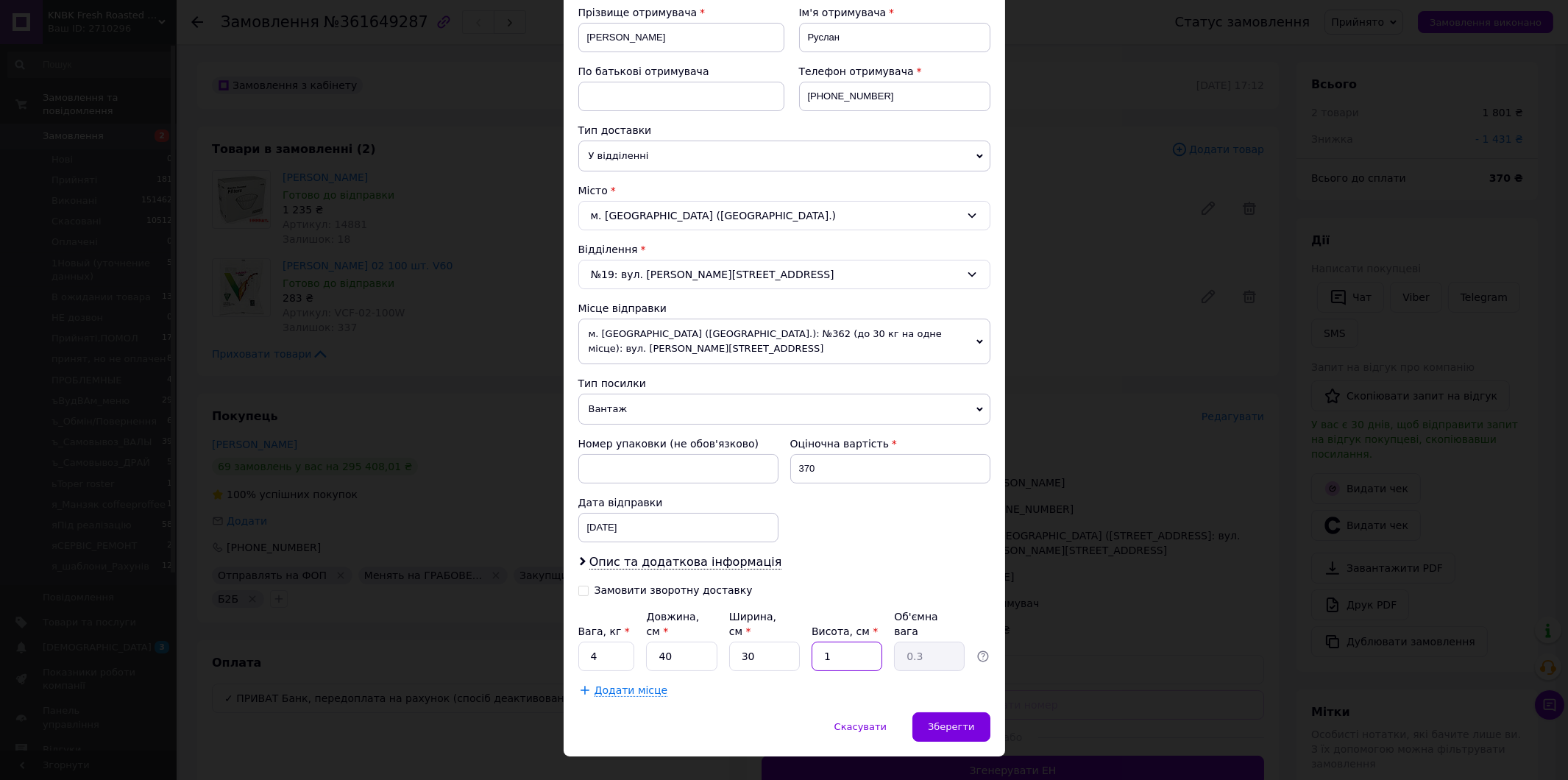
type input "12"
type input "3.6"
click at [821, 642] on input "12" at bounding box center [846, 656] width 70 height 29
type input "12"
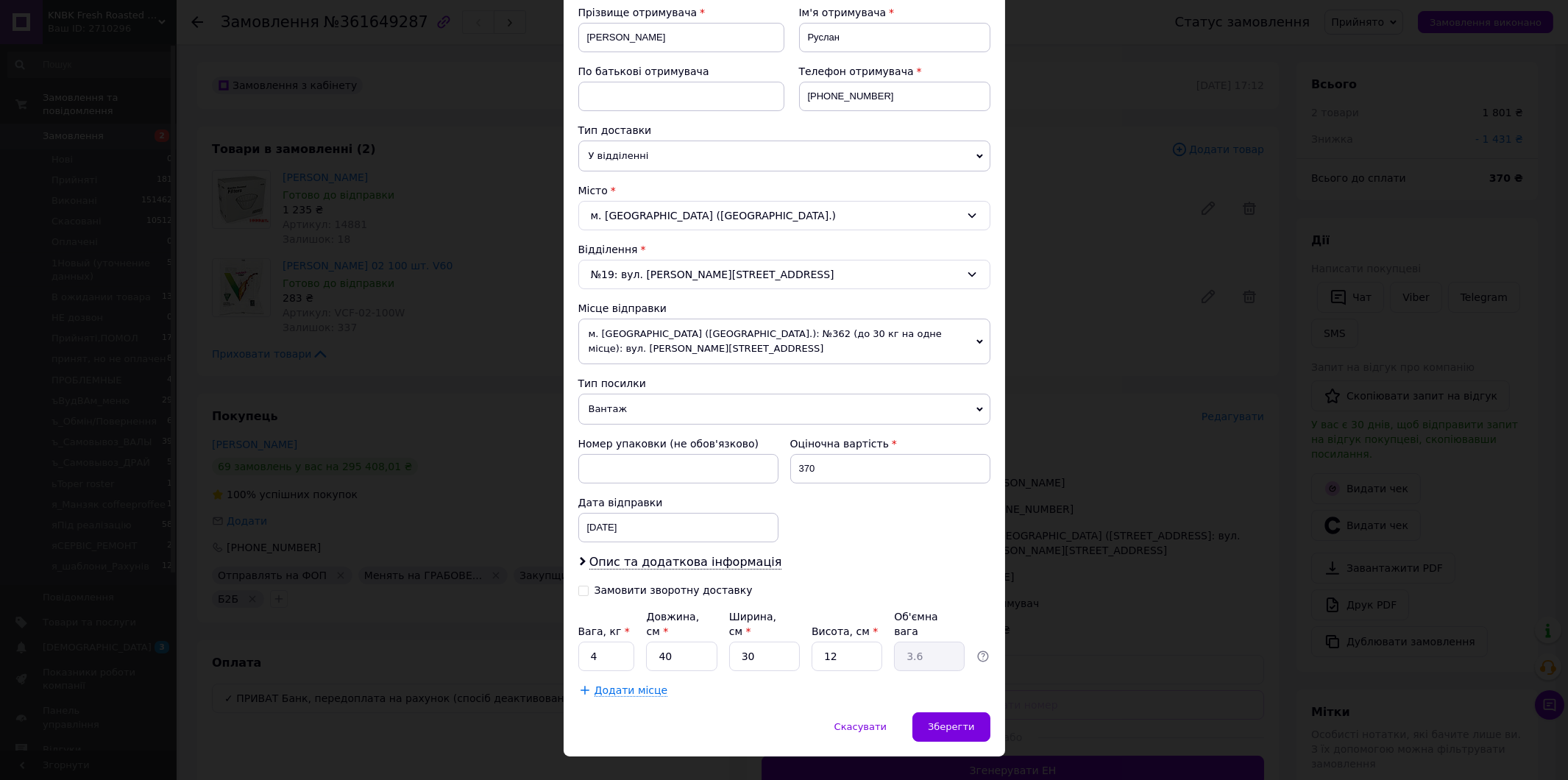
click at [965, 533] on div "Номер упаковки (не обов'язково) Оціночна вартість 370 Дата відправки 12.09.2025…" at bounding box center [784, 490] width 424 height 118
click at [957, 721] on span "Зберегти" at bounding box center [950, 727] width 46 height 11
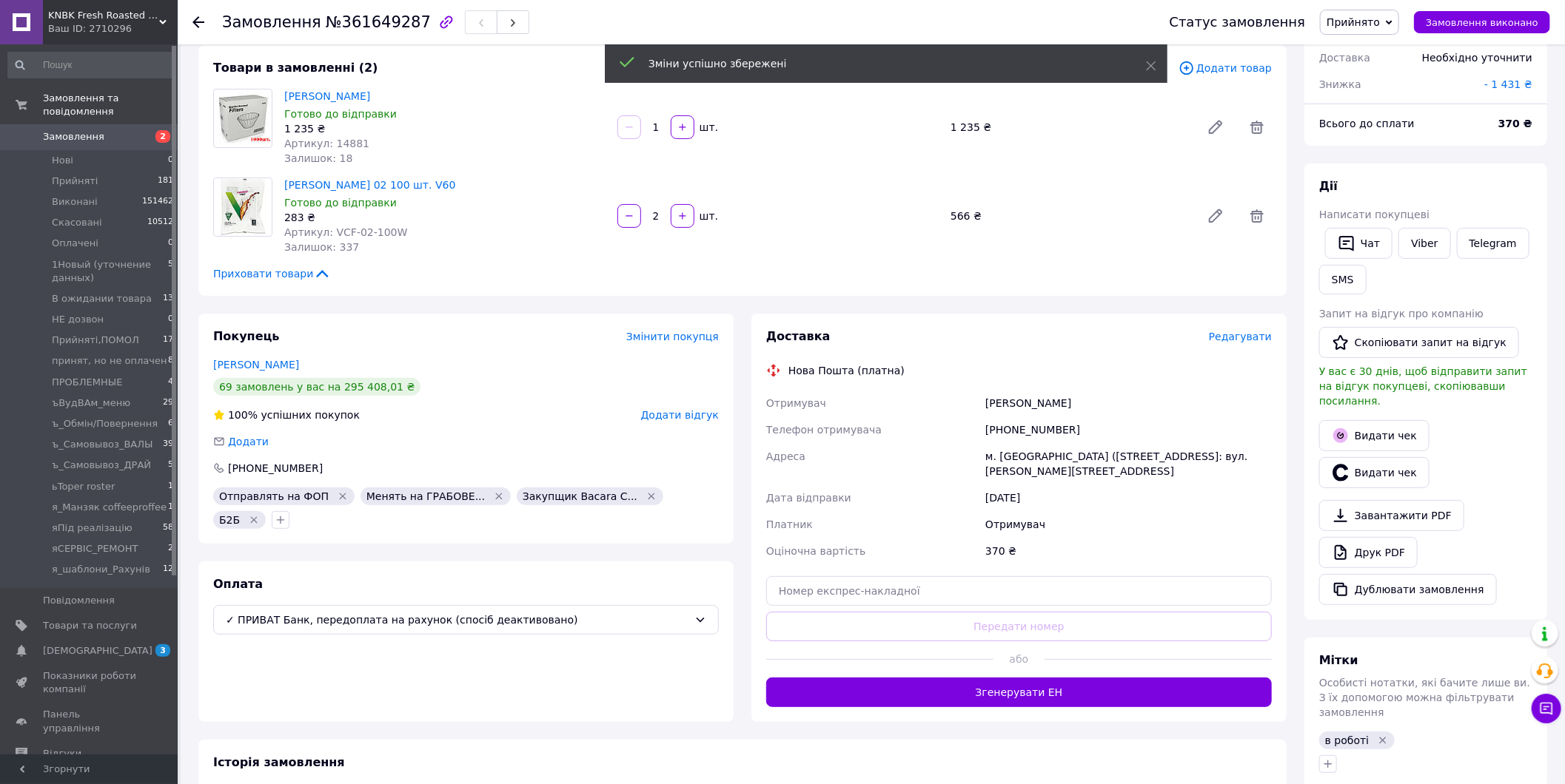
scroll to position [165, 0]
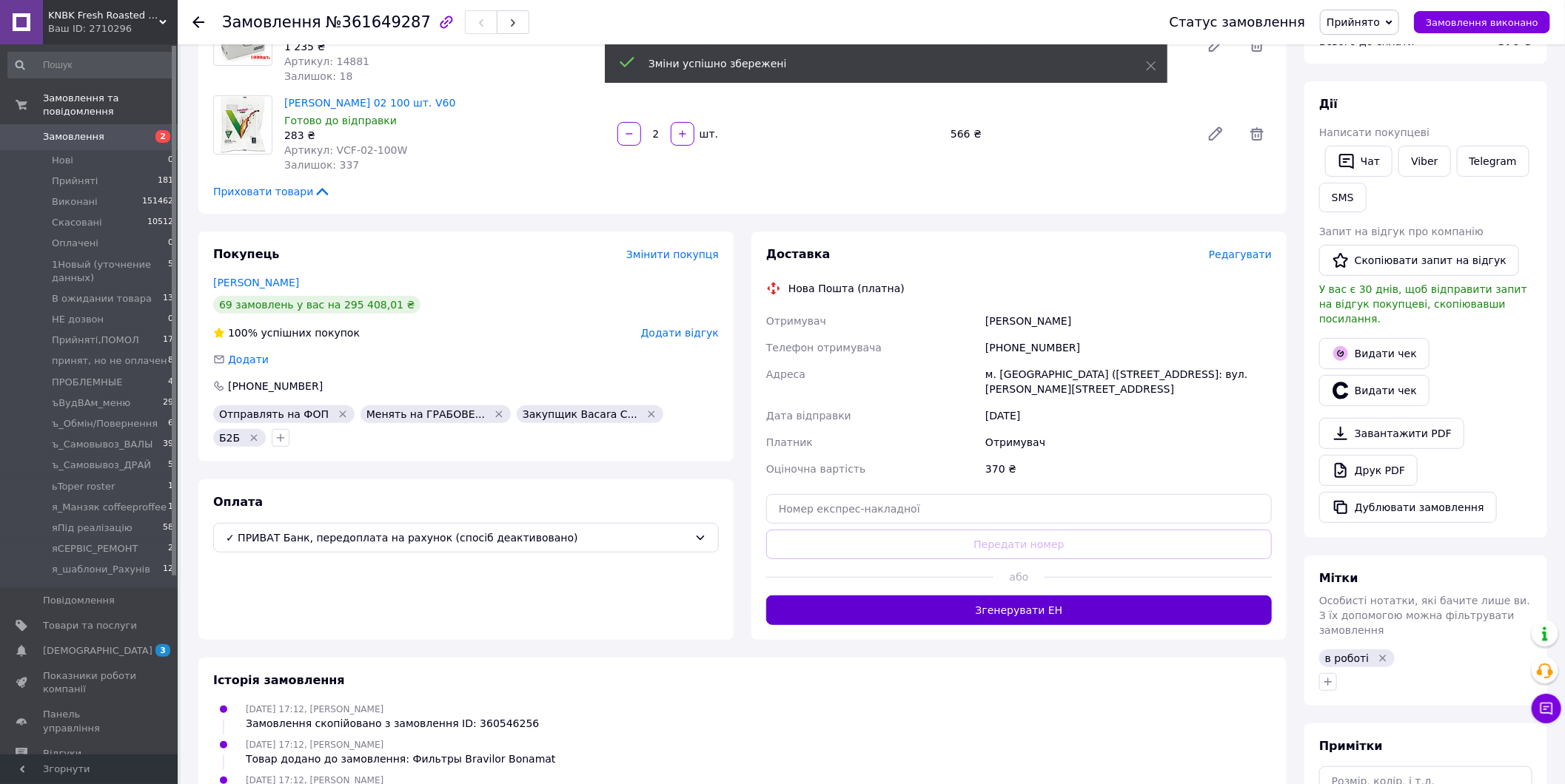
click at [1060, 612] on button "Згенерувати ЕН" at bounding box center [1019, 609] width 506 height 30
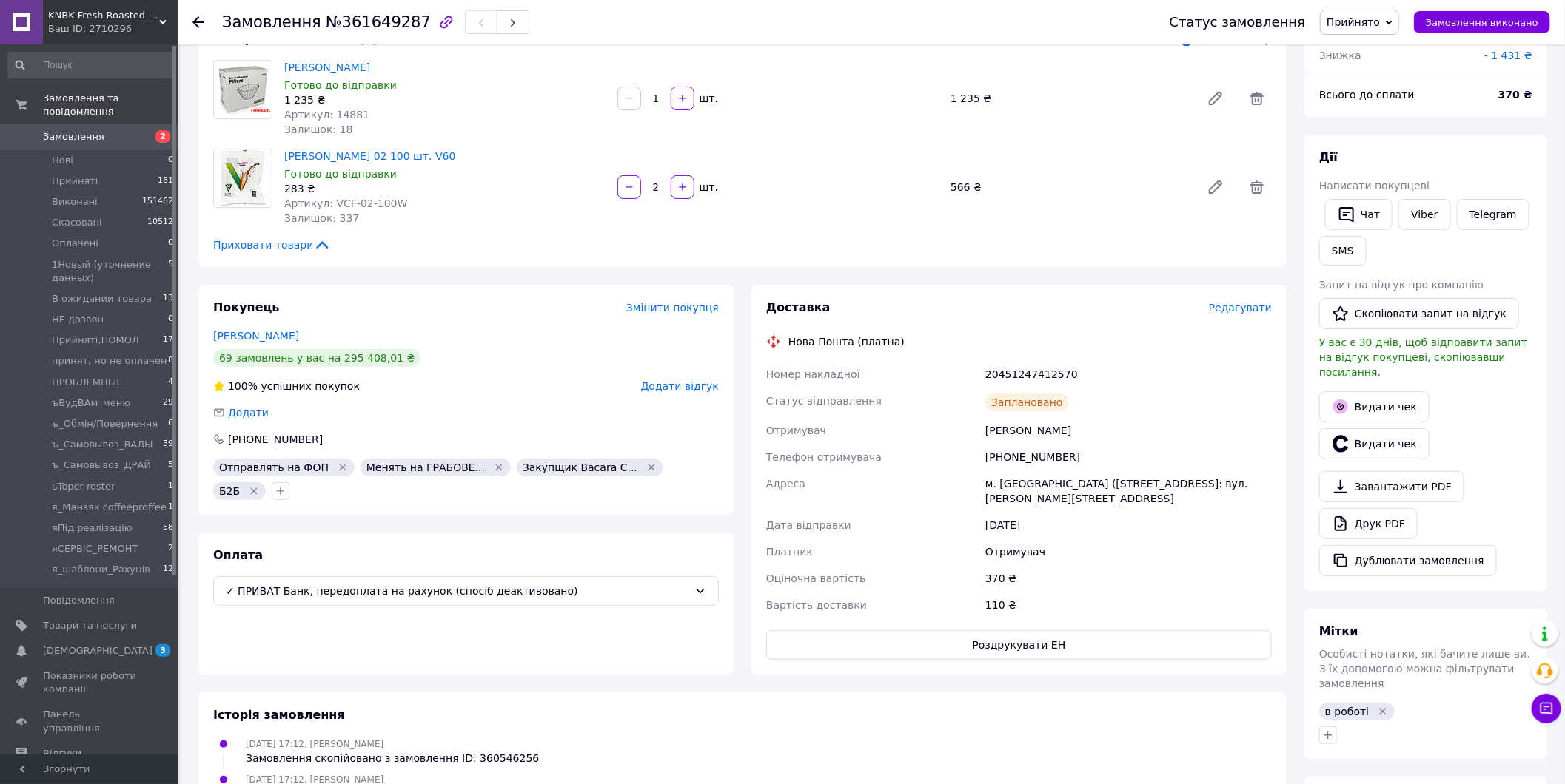
scroll to position [82, 0]
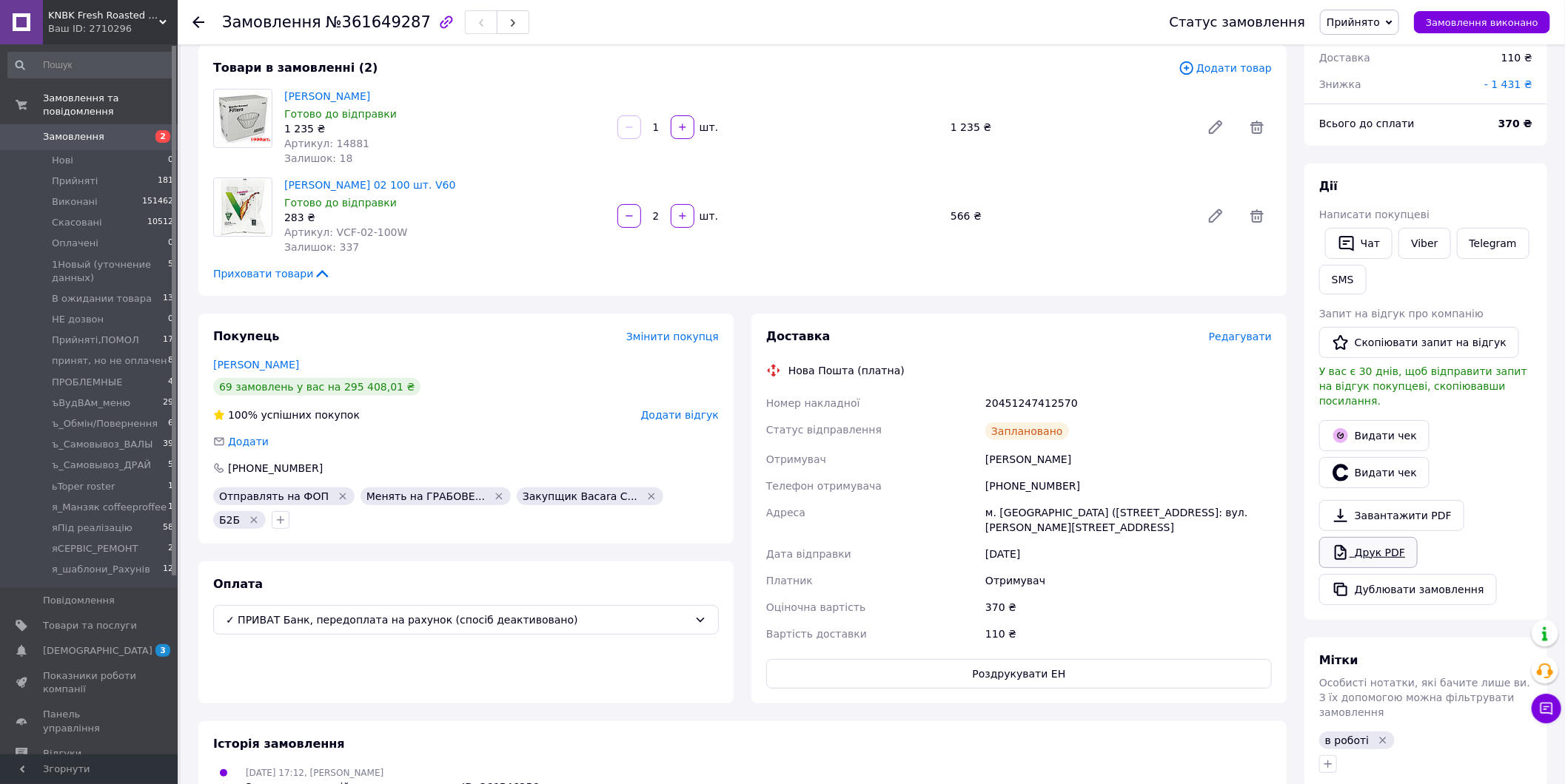
click at [1373, 544] on link "Друк PDF" at bounding box center [1368, 552] width 98 height 31
click at [1119, 662] on button "Роздрукувати ЕН" at bounding box center [1019, 674] width 506 height 30
click at [92, 130] on span "Замовлення" at bounding box center [73, 136] width 62 height 13
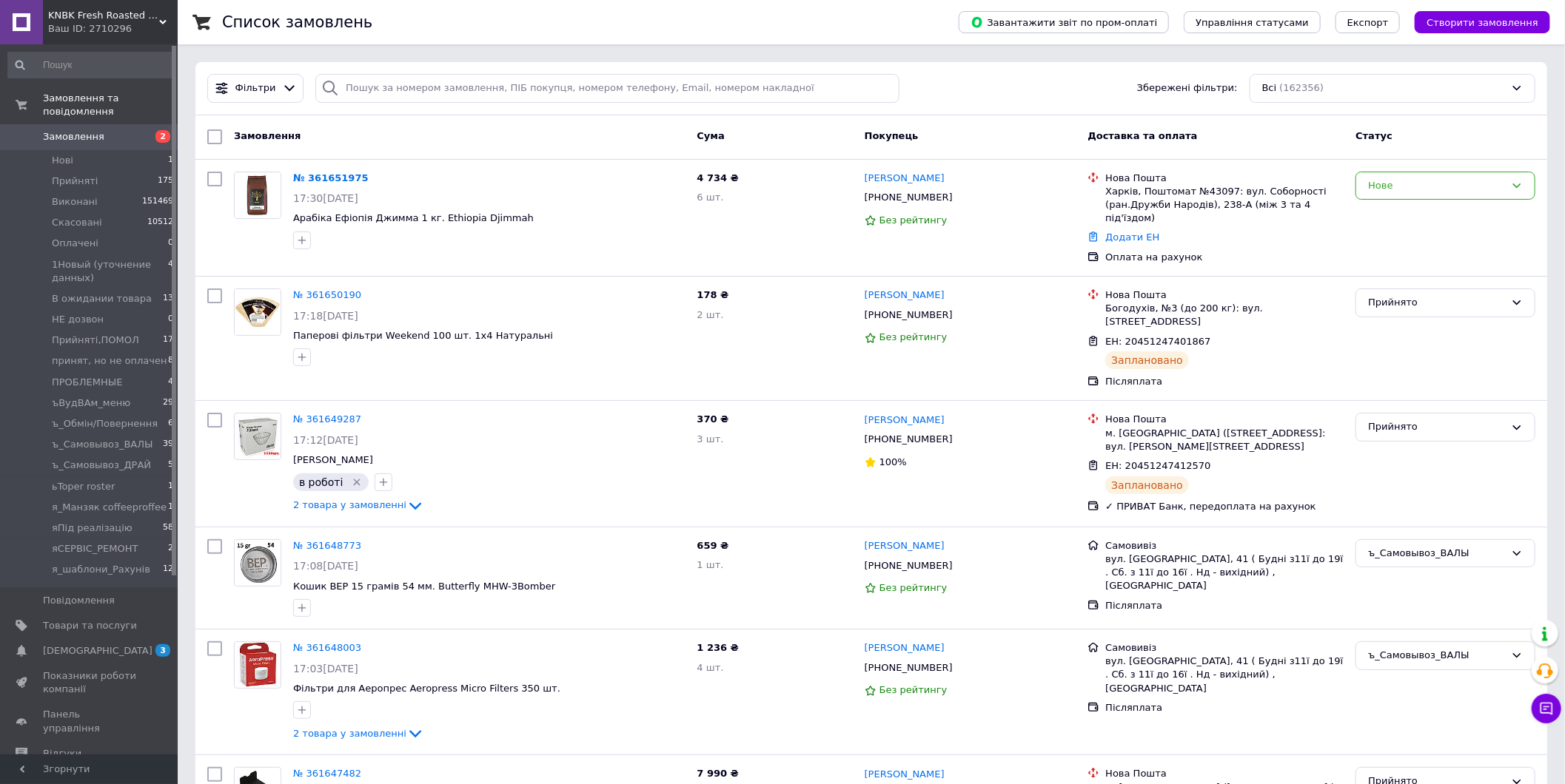
click at [87, 130] on span "Замовлення" at bounding box center [73, 136] width 62 height 13
click at [82, 644] on span "[DEMOGRAPHIC_DATA]" at bounding box center [98, 651] width 109 height 13
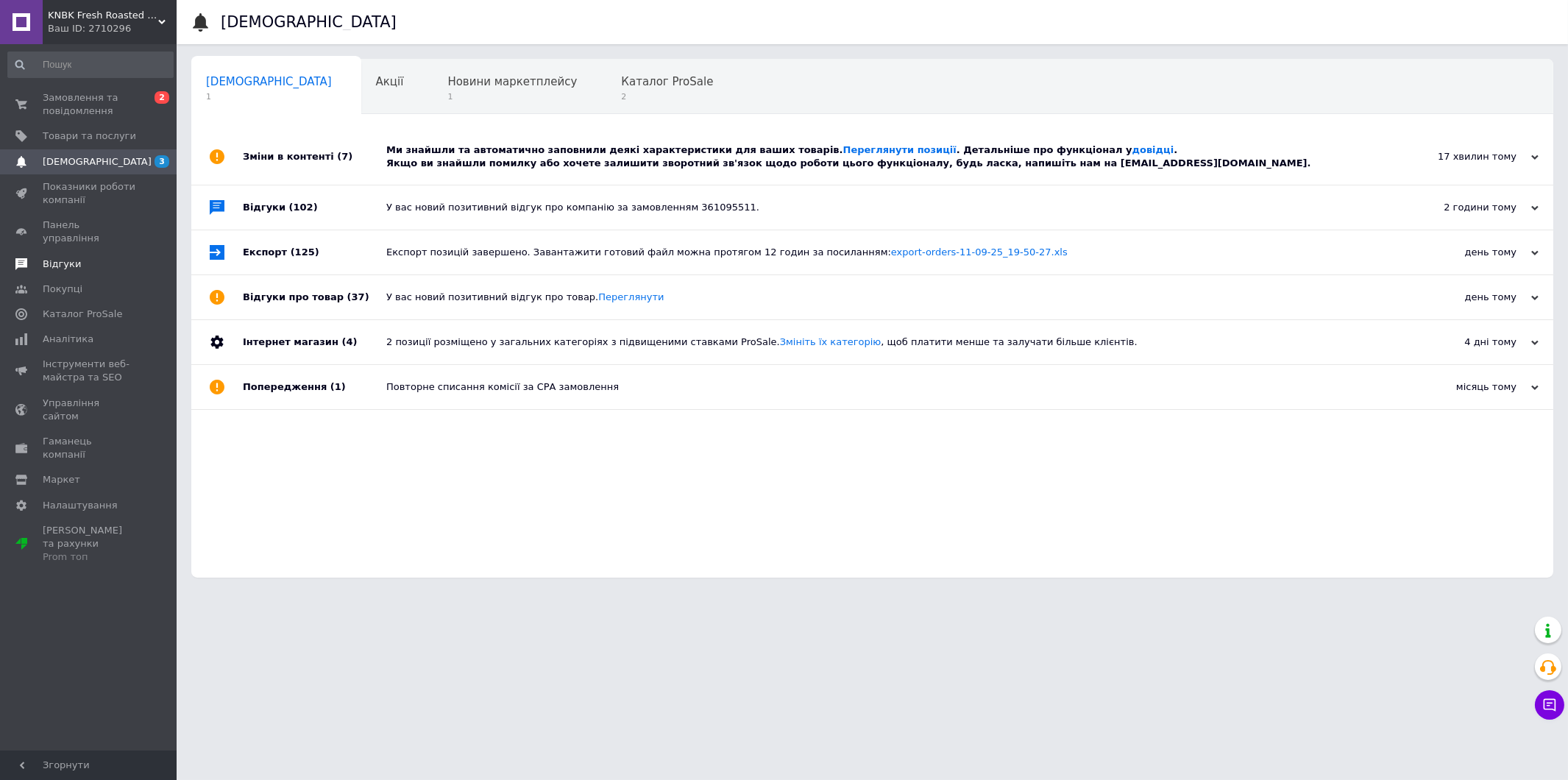
click at [92, 257] on span "Відгуки" at bounding box center [89, 264] width 93 height 13
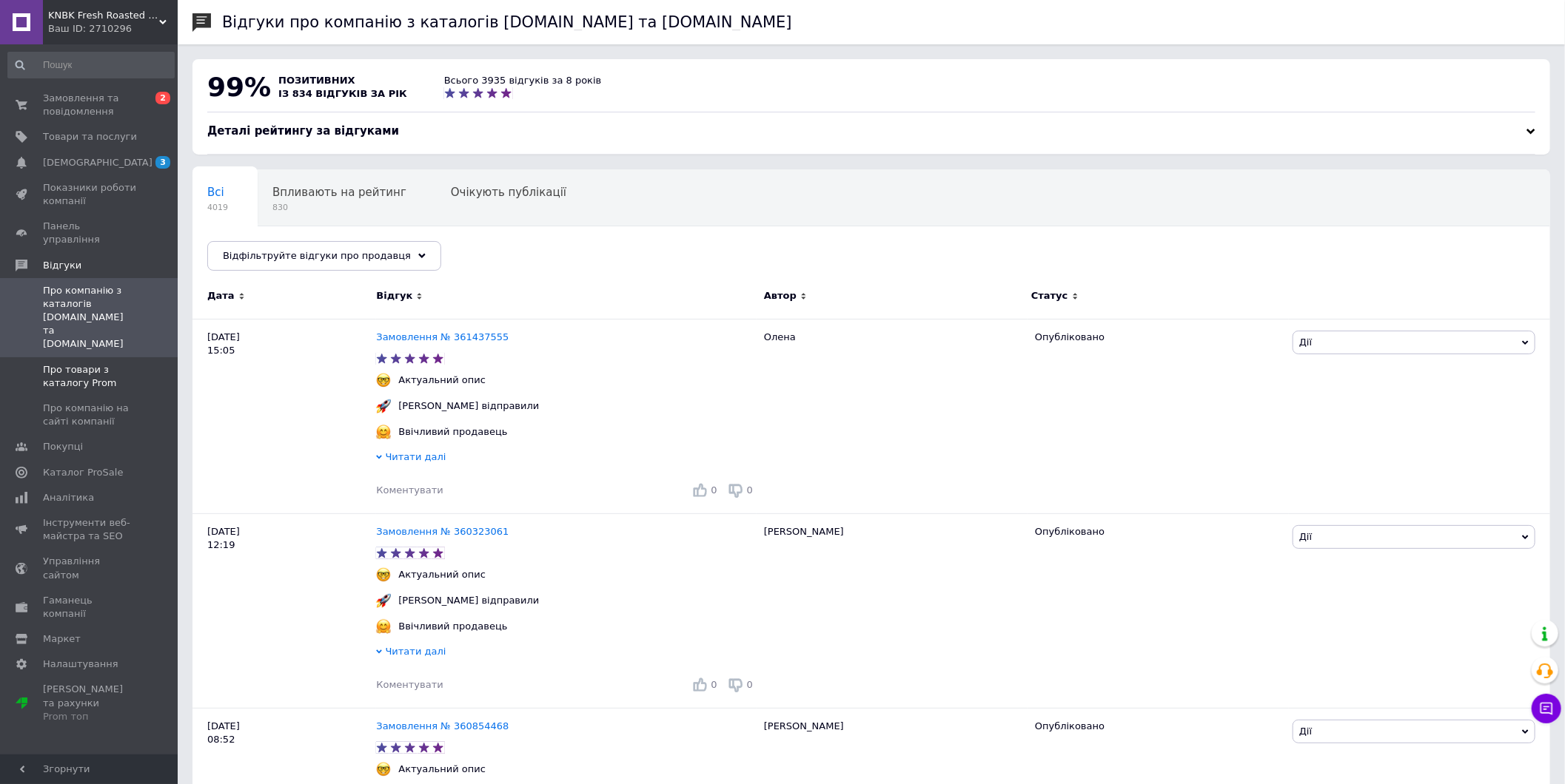
click at [107, 363] on span "Про товари з каталогу Prom" at bounding box center [90, 377] width 94 height 27
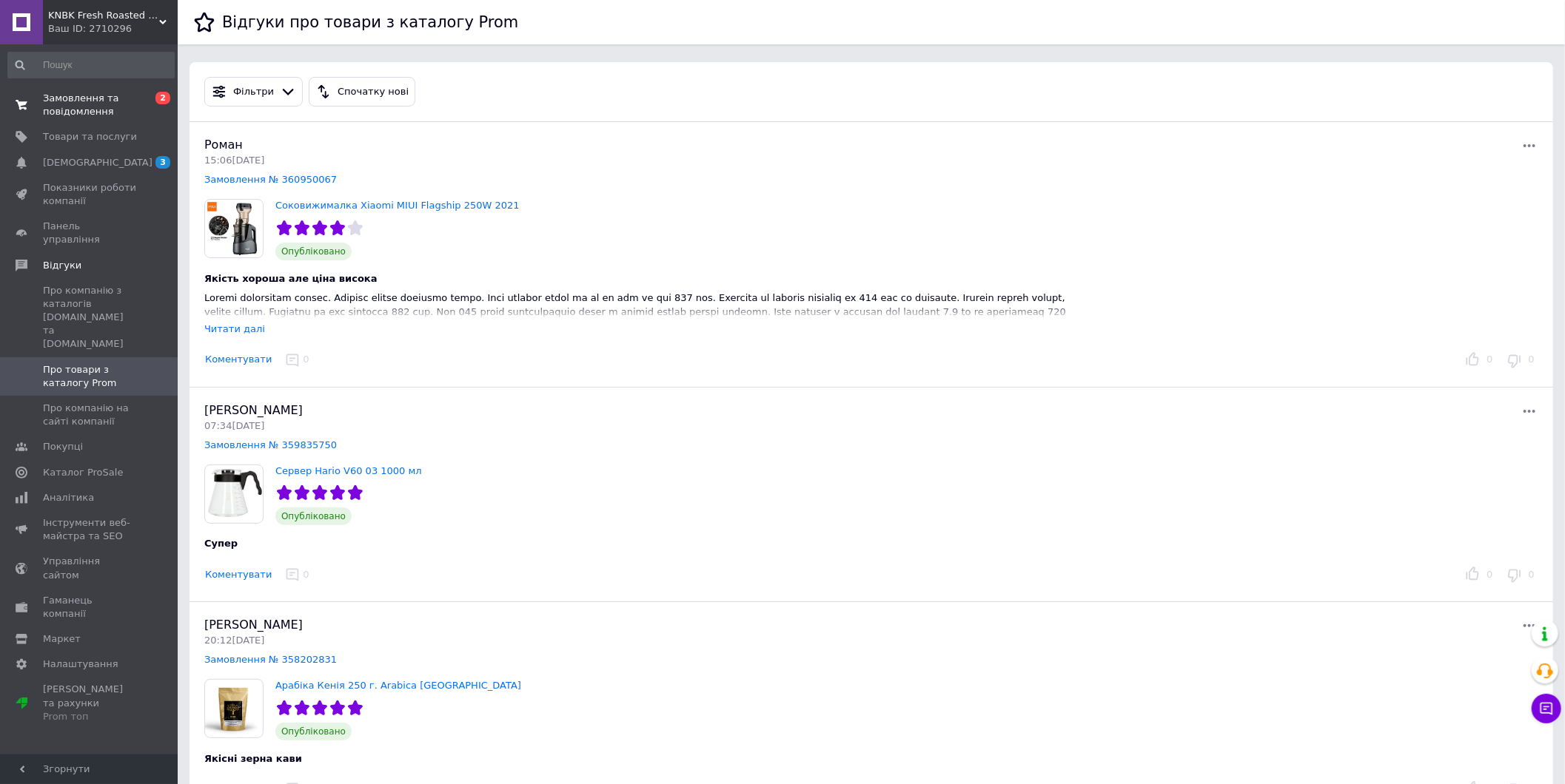
click at [104, 104] on span "Замовлення та повідомлення" at bounding box center [90, 106] width 94 height 27
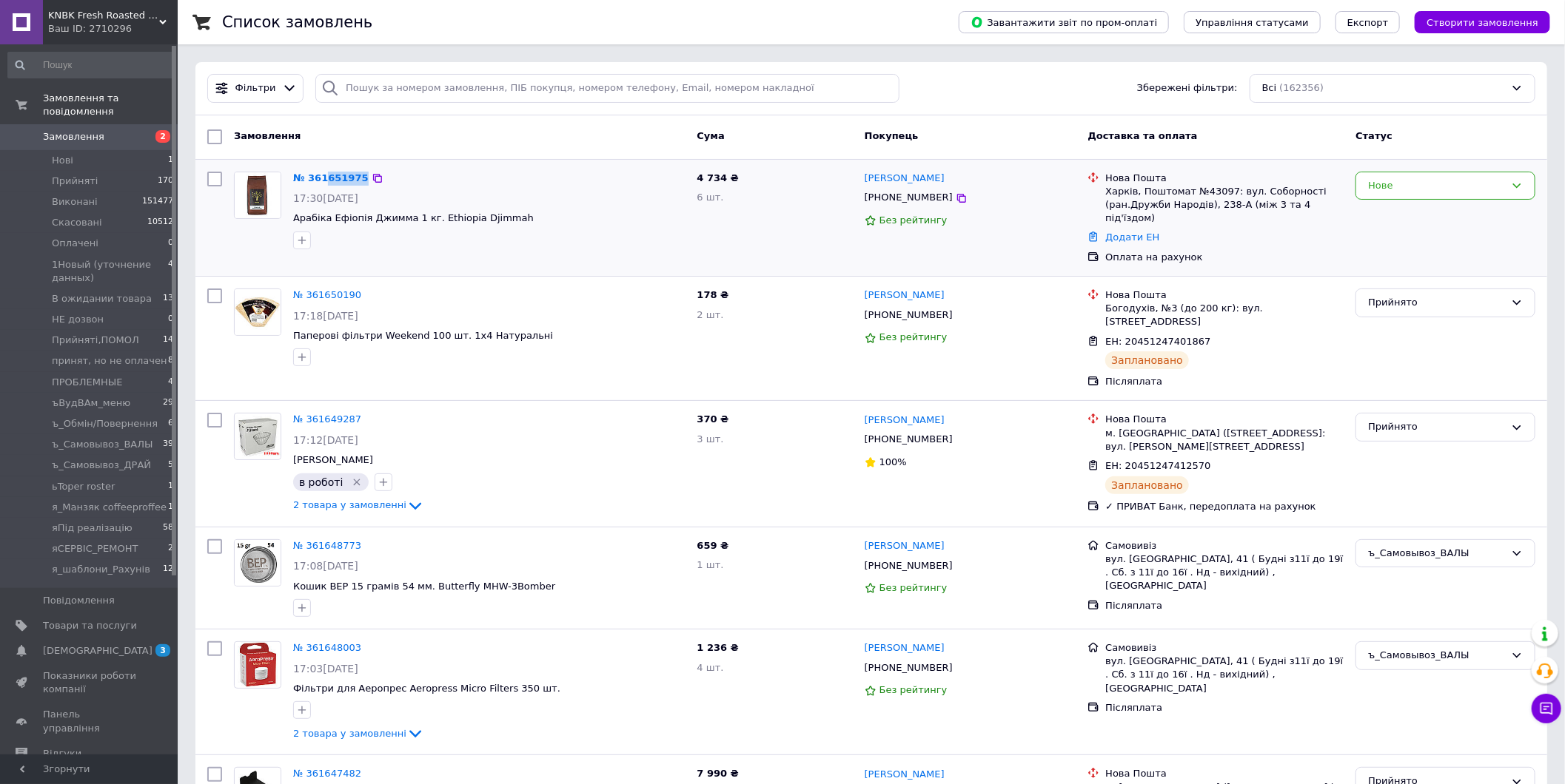
drag, startPoint x: 323, startPoint y: 182, endPoint x: 465, endPoint y: 185, distance: 142.0
click at [319, 178] on link "№ 361651975" at bounding box center [330, 178] width 75 height 11
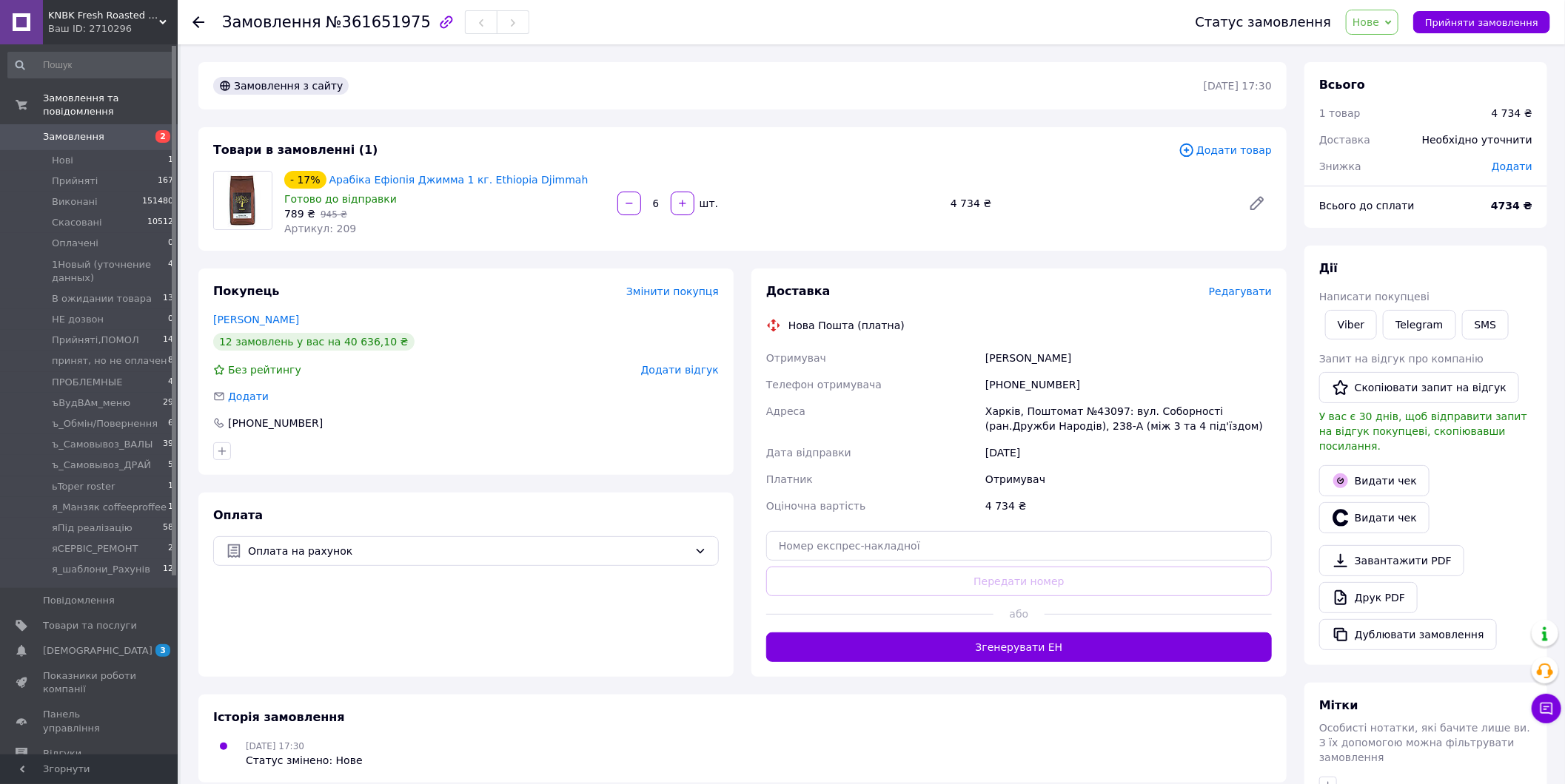
click at [1378, 25] on span "Нове" at bounding box center [1365, 21] width 27 height 12
click at [1394, 47] on li "Прийнято" at bounding box center [1426, 51] width 159 height 22
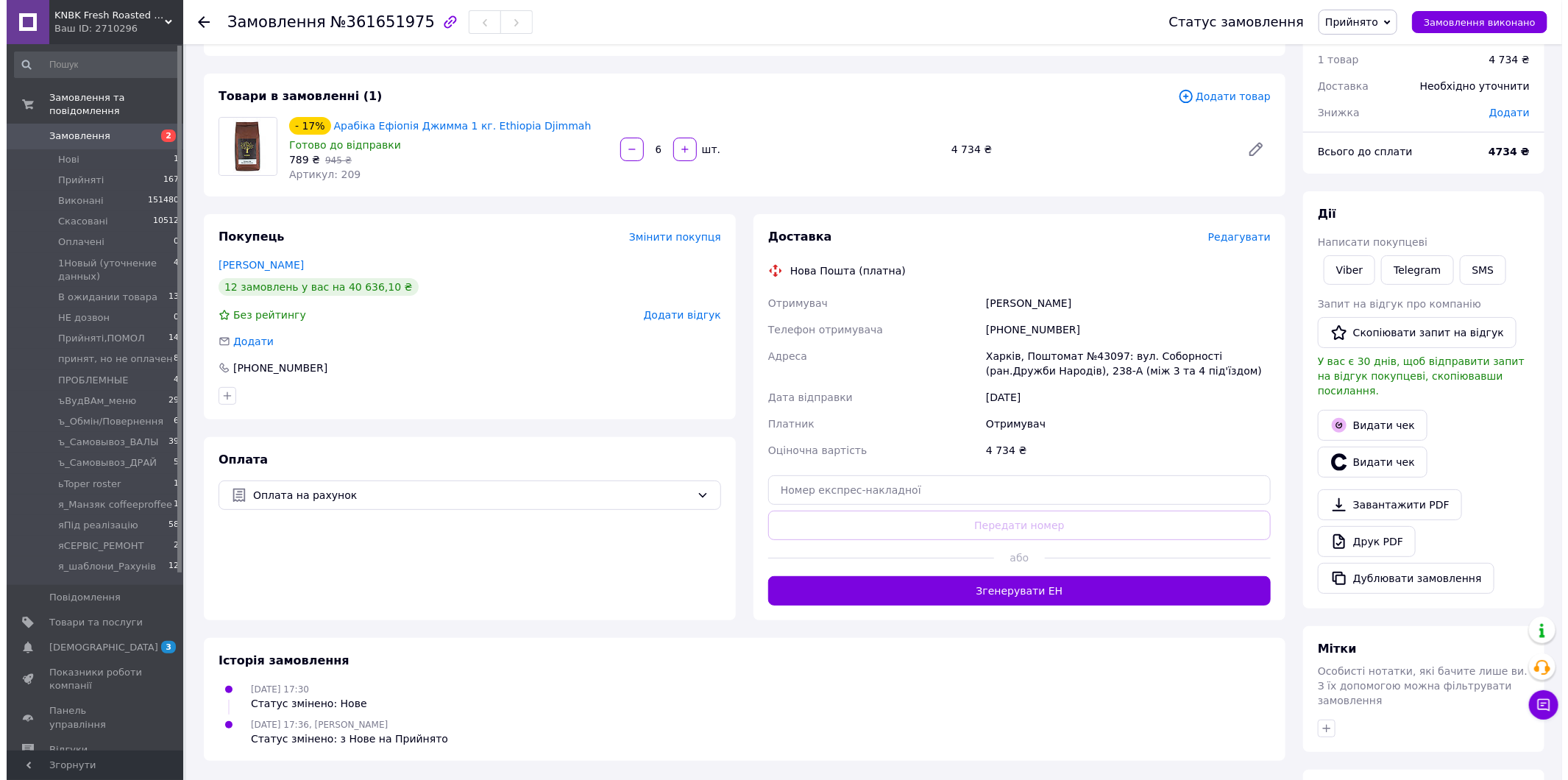
scroll to position [82, 0]
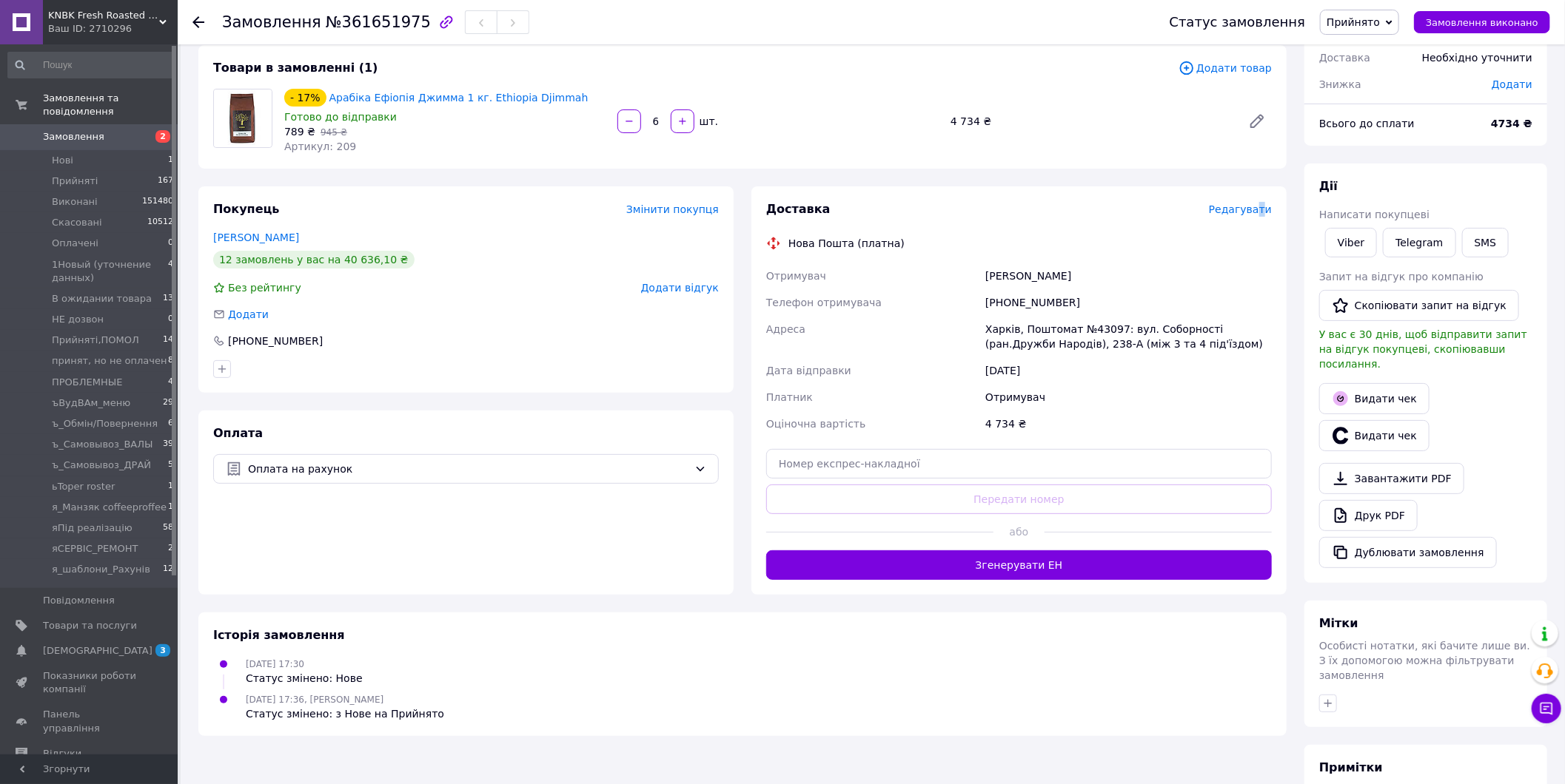
click at [1262, 207] on span "Редагувати" at bounding box center [1240, 209] width 63 height 12
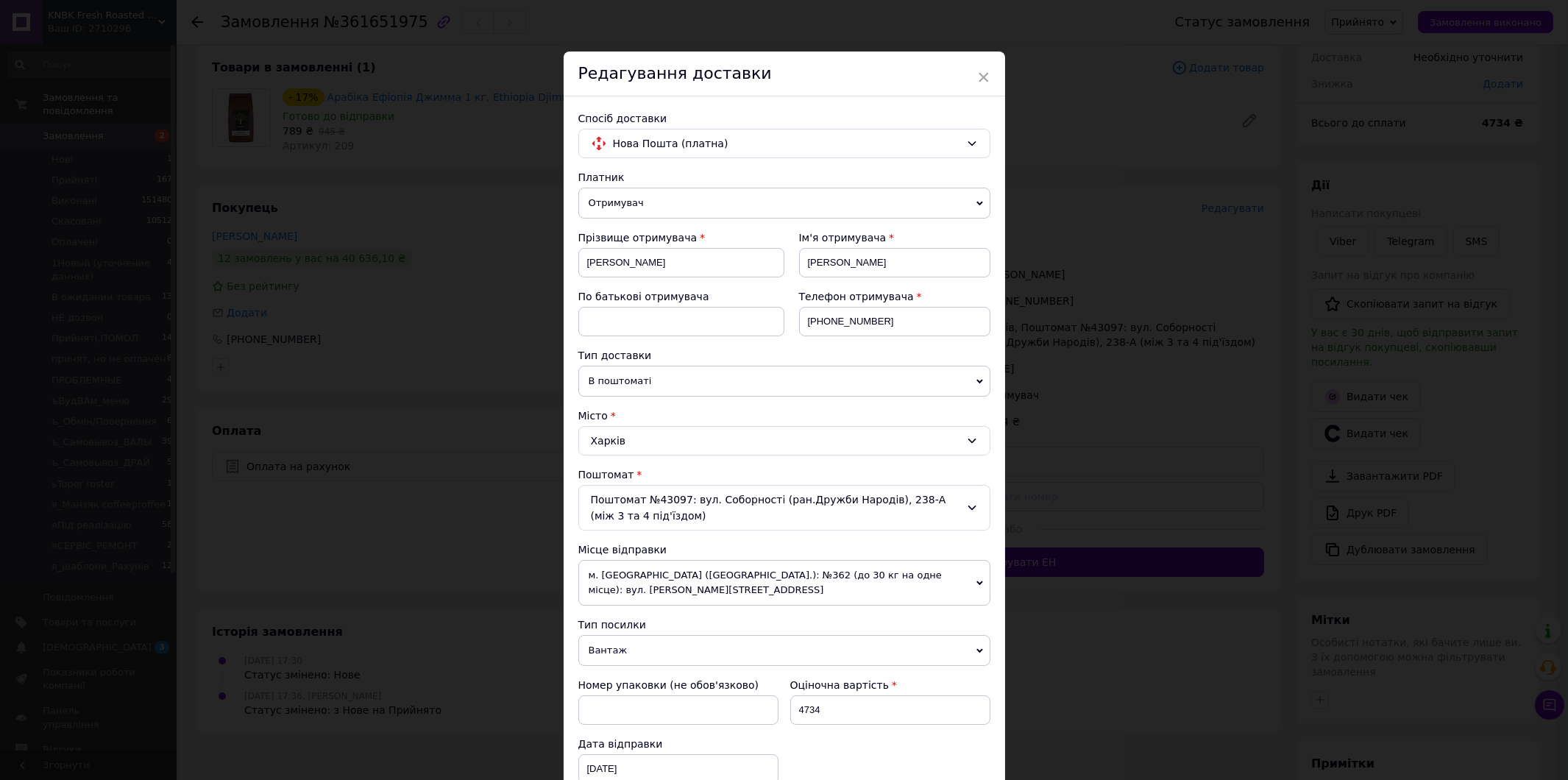
click at [679, 205] on span "Отримувач" at bounding box center [784, 203] width 412 height 31
click at [656, 228] on li "Відправник" at bounding box center [784, 232] width 412 height 22
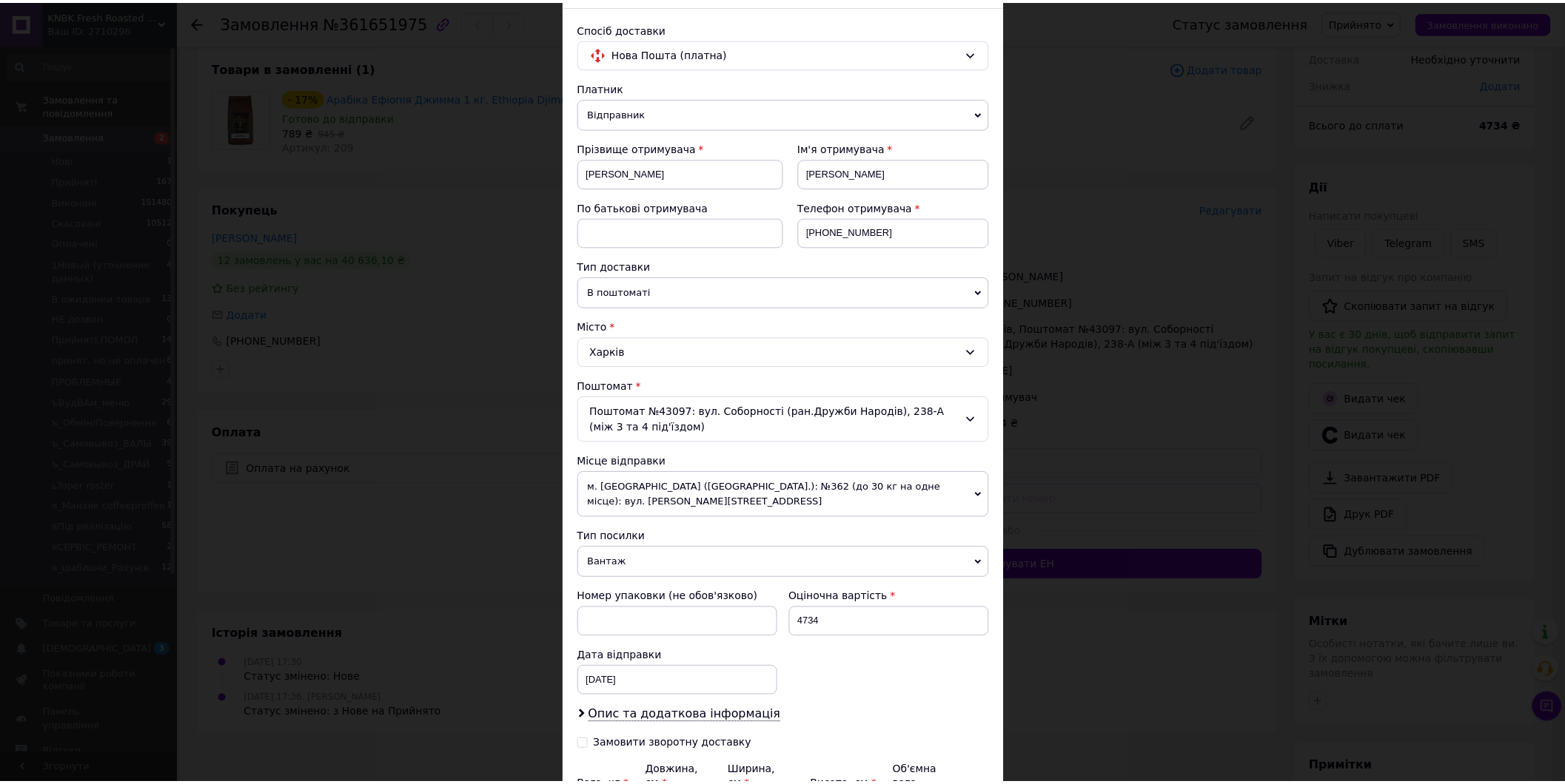
scroll to position [243, 0]
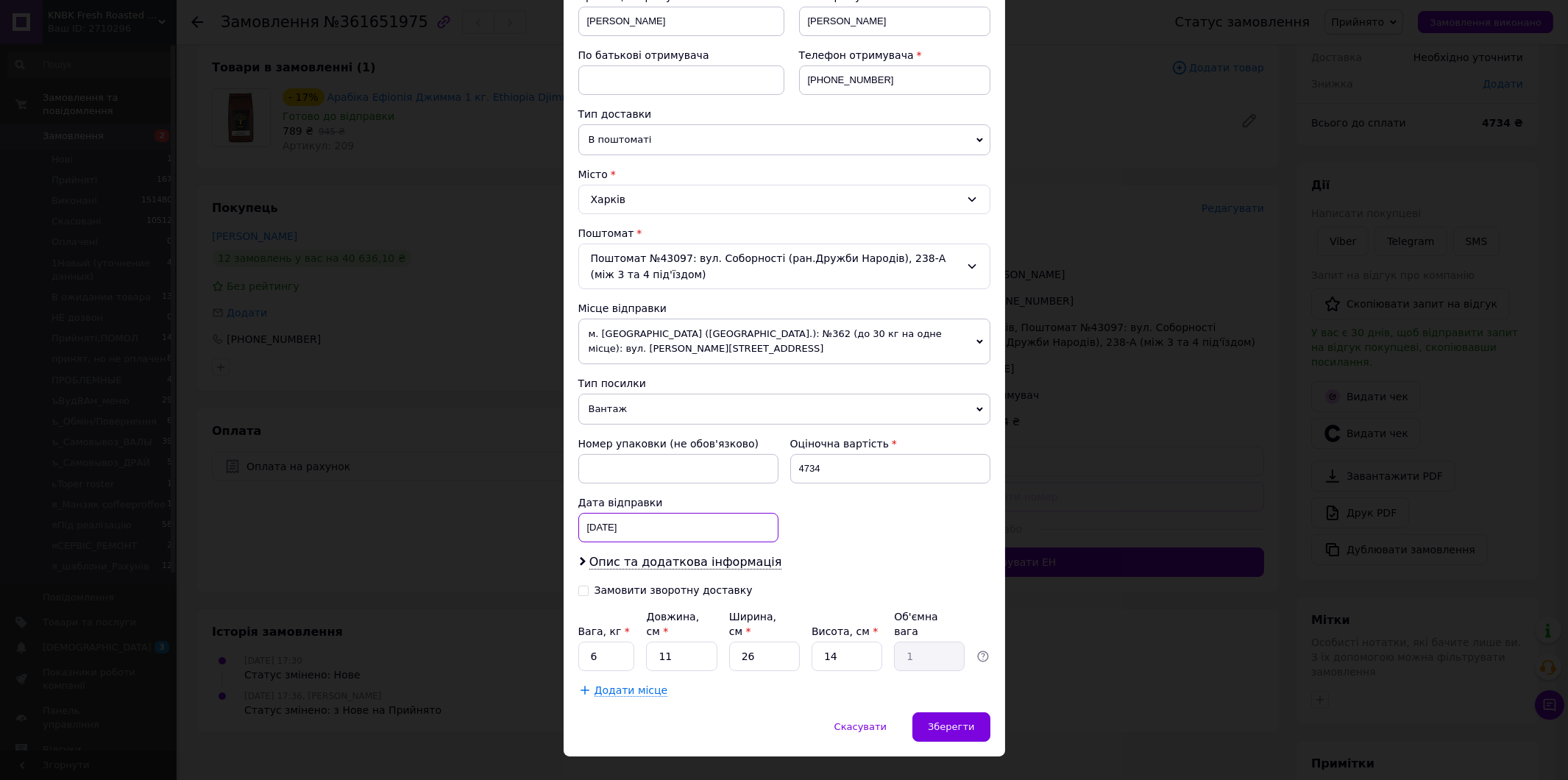
click at [618, 513] on div "12.09.2025 < 2025 > < Сентябрь > Пн Вт Ср Чт Пт Сб Вс 1 2 3 4 5 6 7 8 9 10 11 1…" at bounding box center [678, 527] width 200 height 29
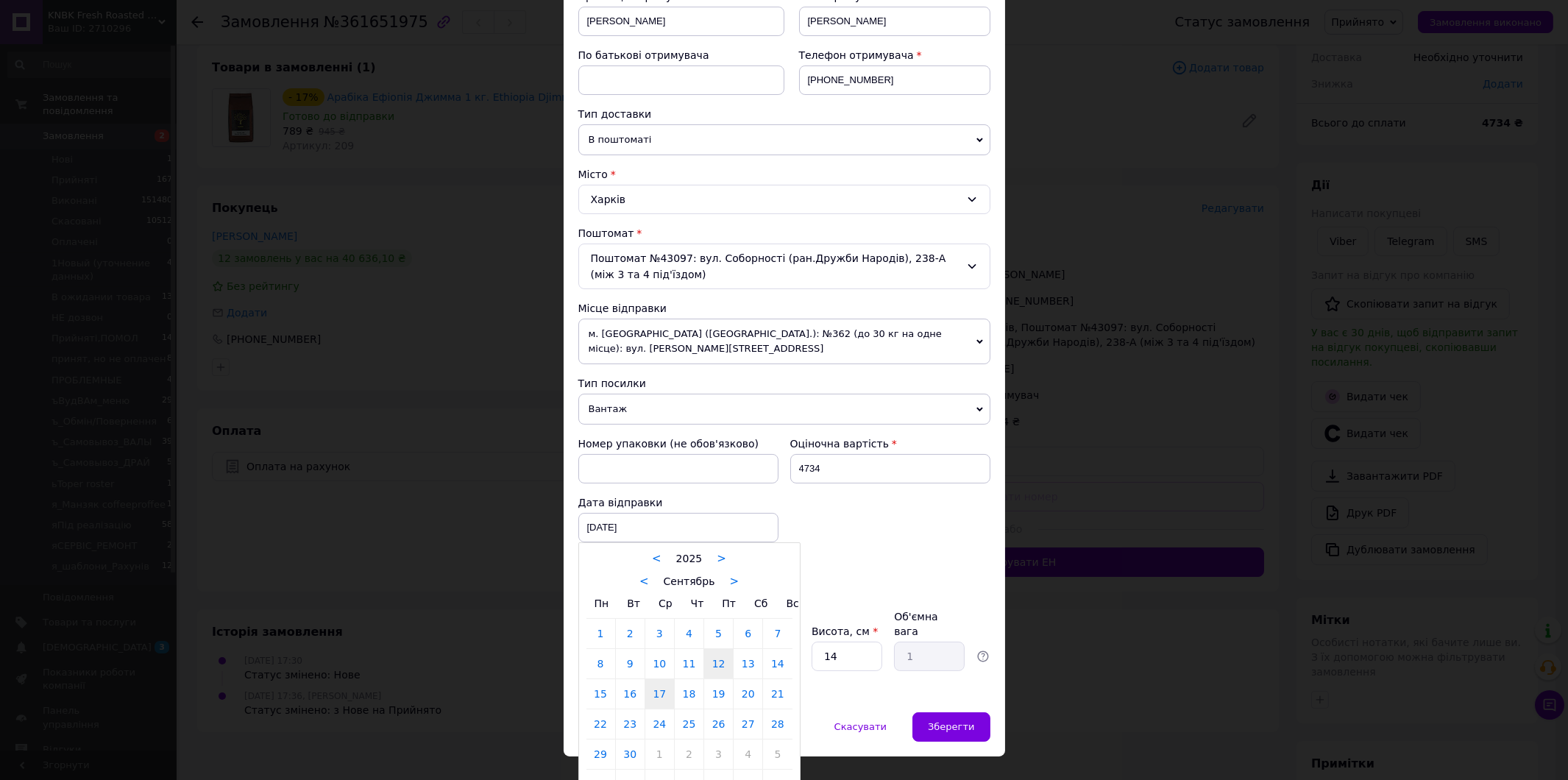
click at [665, 679] on link "17" at bounding box center [659, 694] width 28 height 29
type input "17.09.2025"
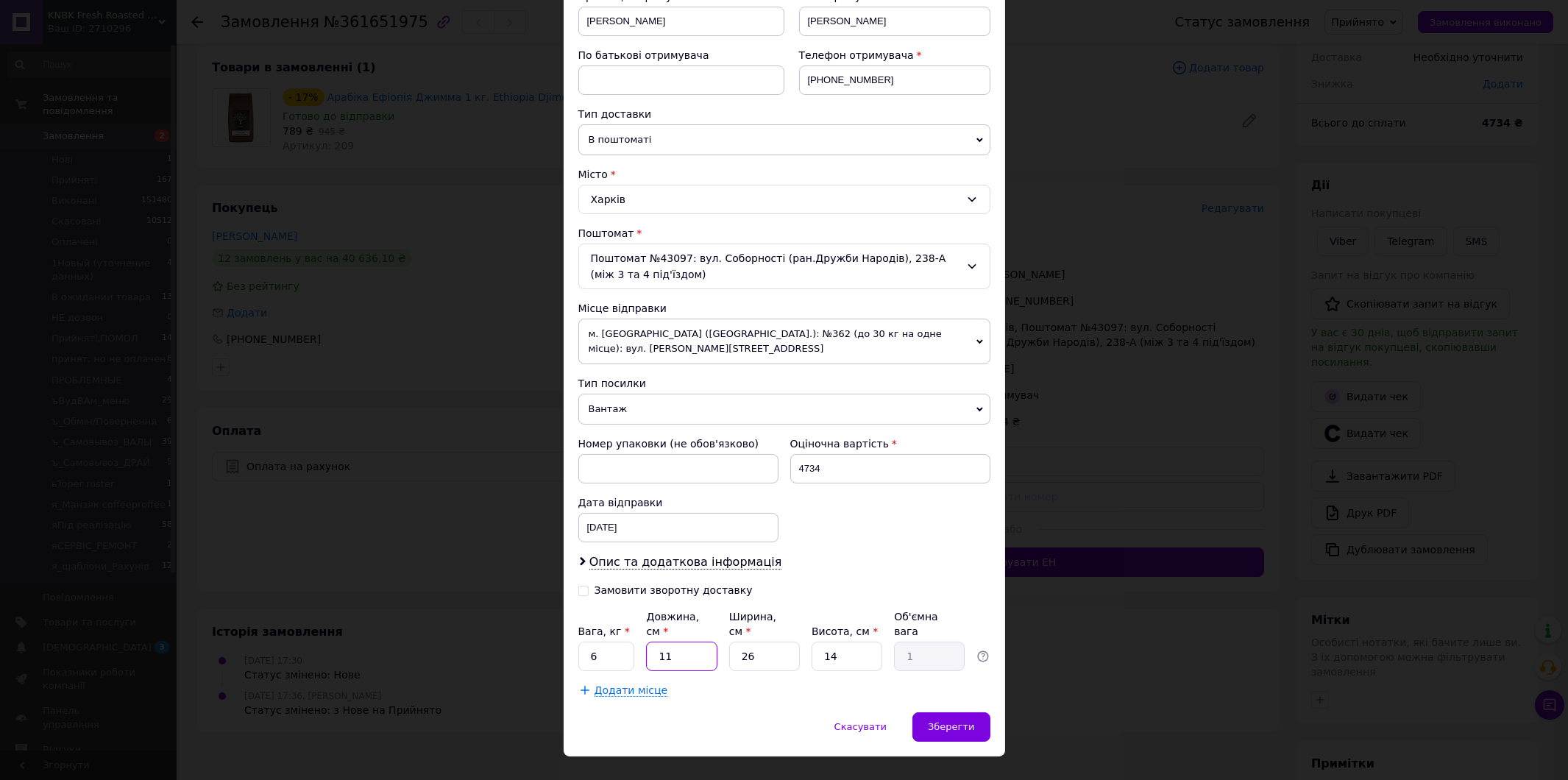
click at [707, 642] on input "11" at bounding box center [681, 656] width 70 height 29
click at [708, 642] on input "11" at bounding box center [681, 656] width 70 height 29
type input "4"
type input "0.36"
type input "40"
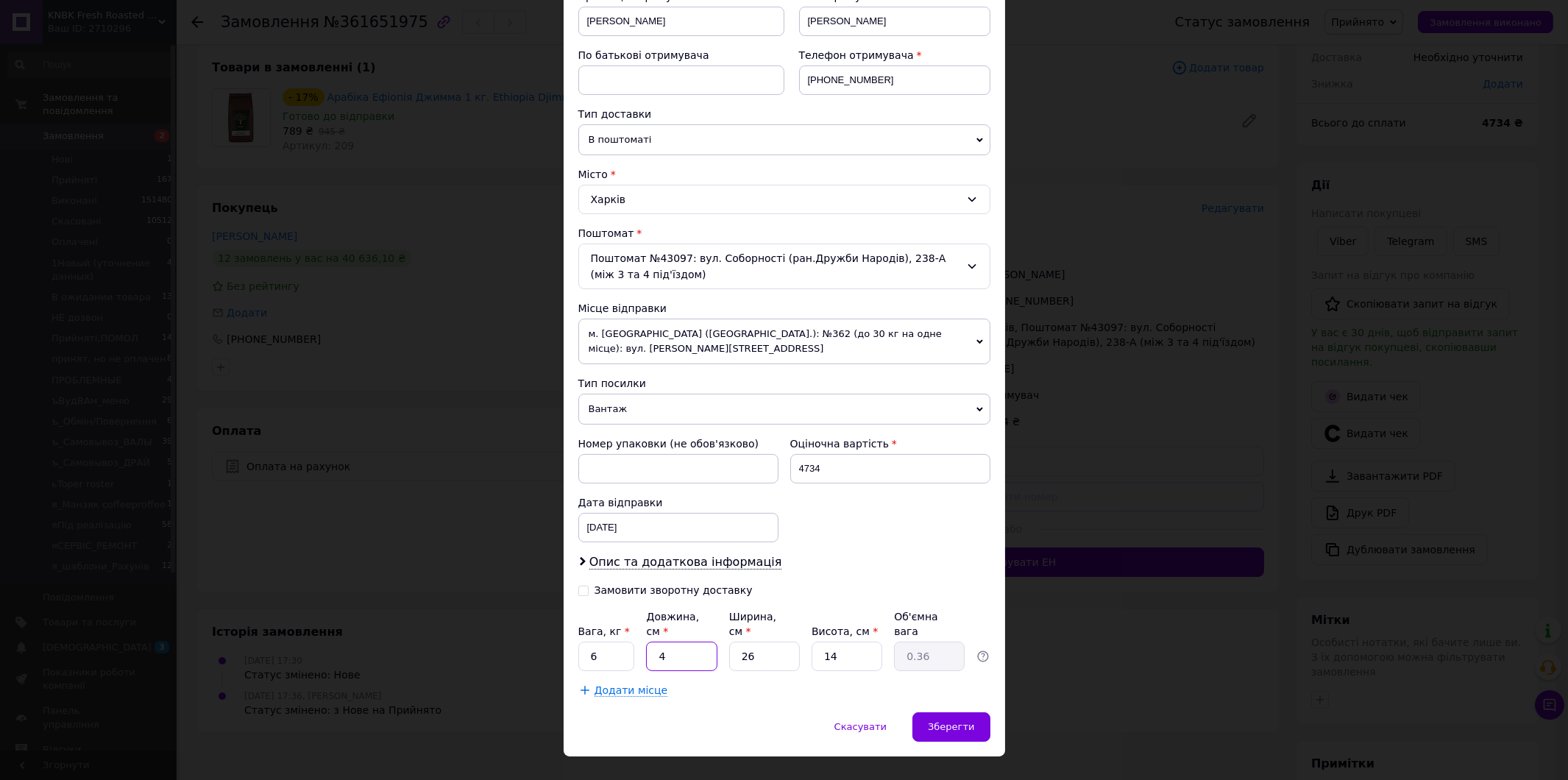
type input "3.64"
type input "40"
type input "3"
type input "0.42"
type input "30"
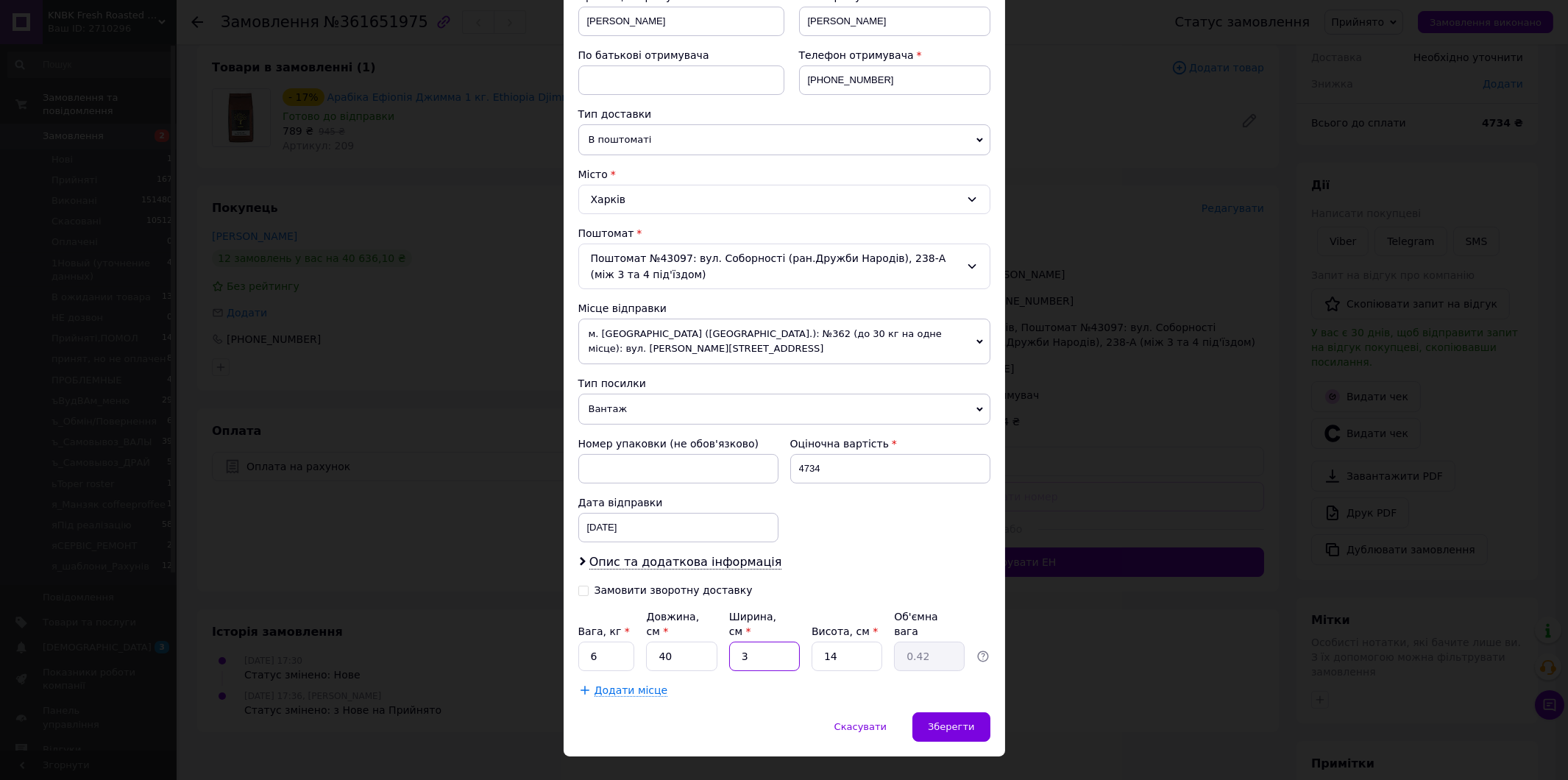
type input "4.2"
type input "30"
type input "2"
type input "0.6"
type input "20"
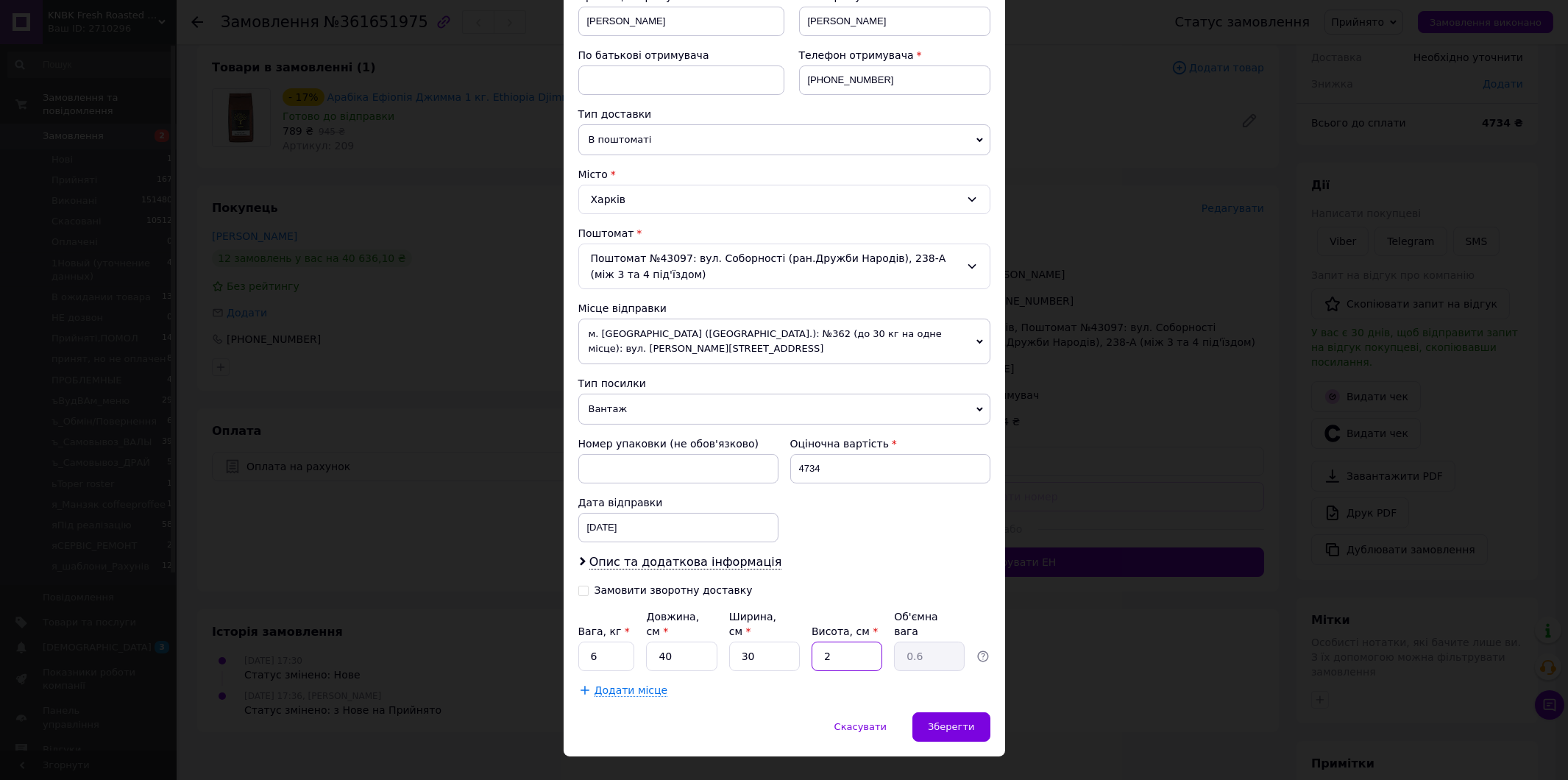
type input "6"
type input "20"
click at [951, 721] on span "Зберегти" at bounding box center [950, 727] width 46 height 11
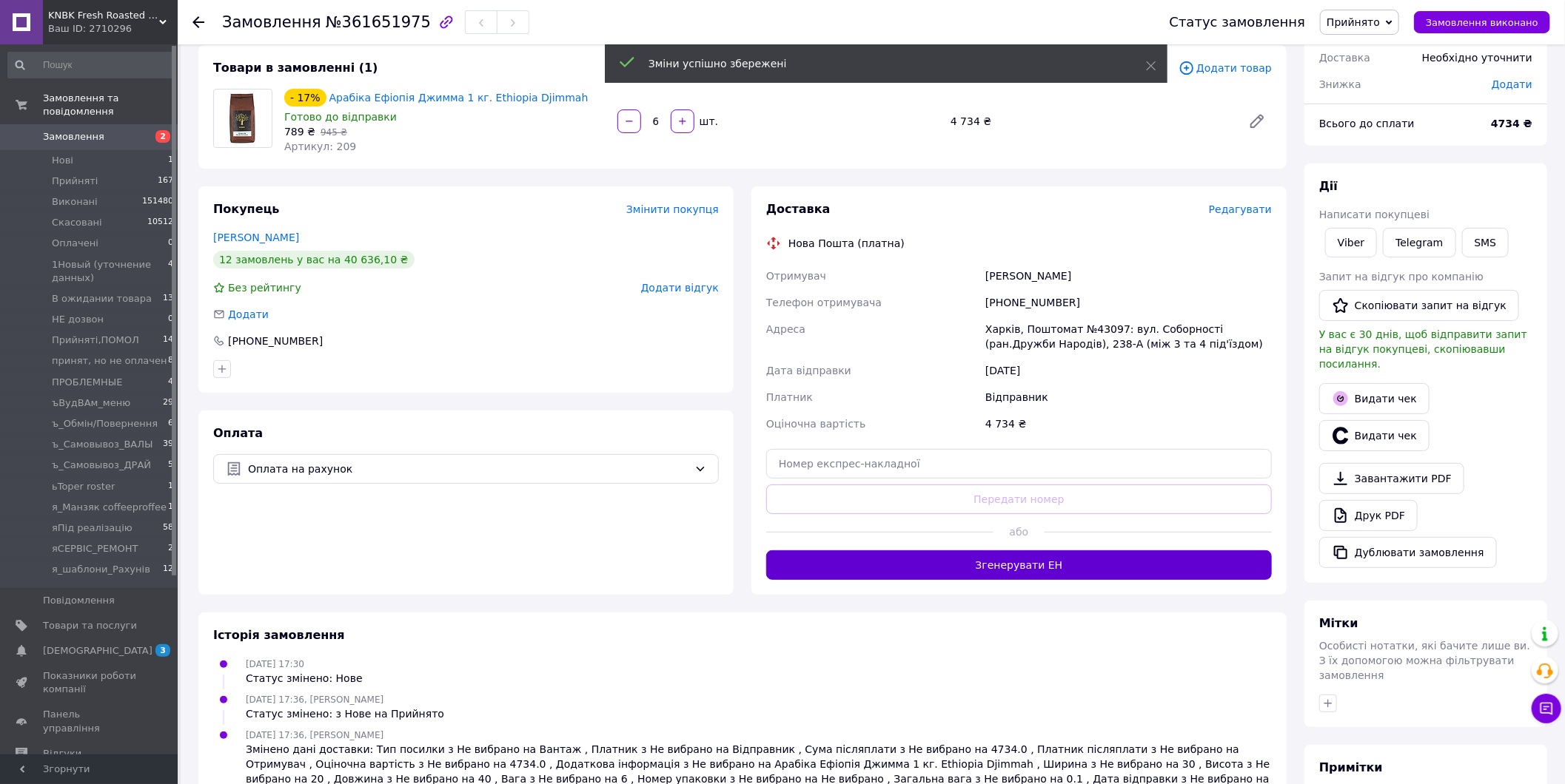
click at [1033, 568] on button "Згенерувати ЕН" at bounding box center [1019, 565] width 506 height 30
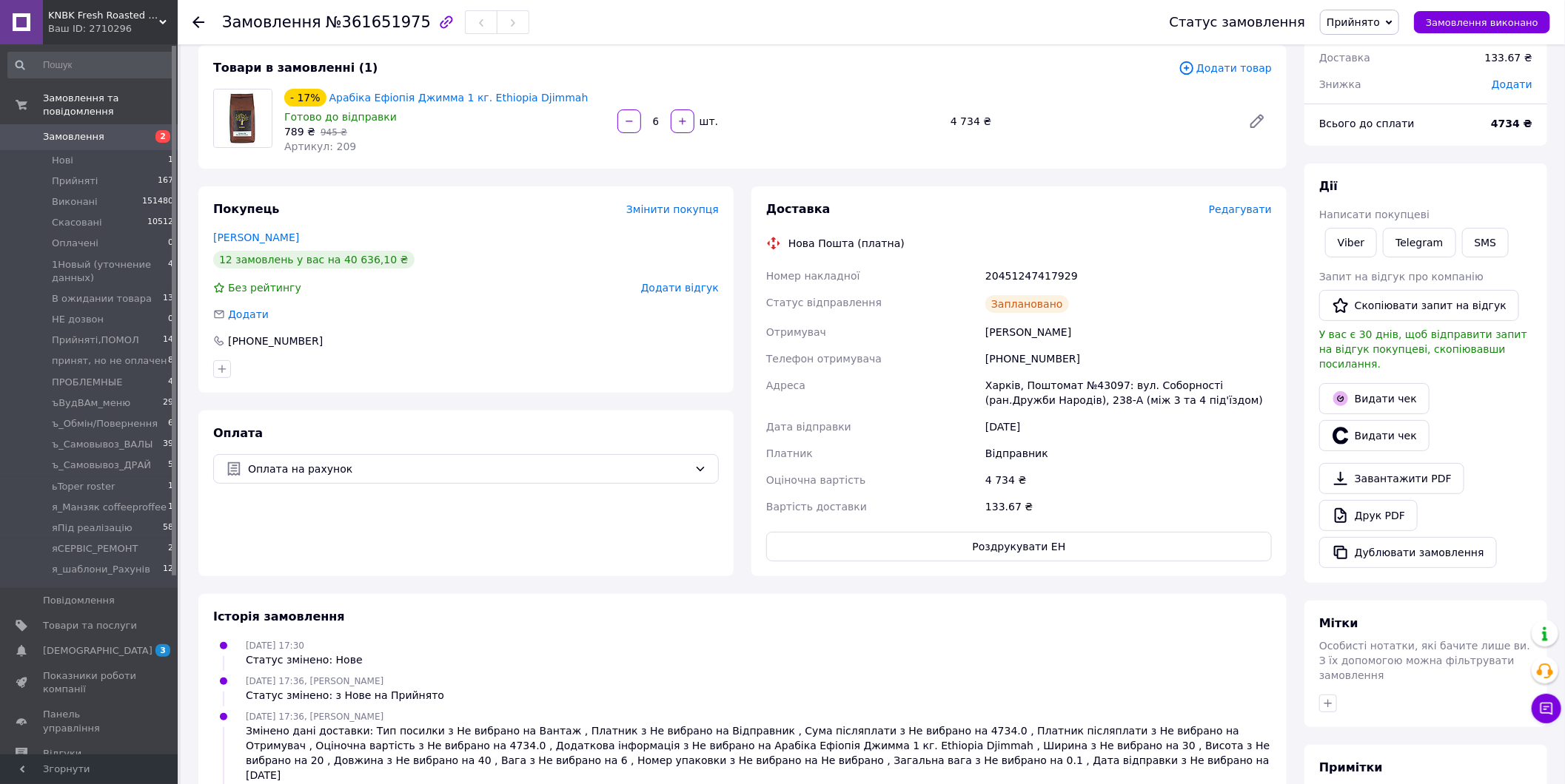
click at [363, 28] on span "№361651975" at bounding box center [378, 22] width 105 height 18
copy span "361651975"
click at [372, 24] on span "№361651975" at bounding box center [378, 22] width 105 height 18
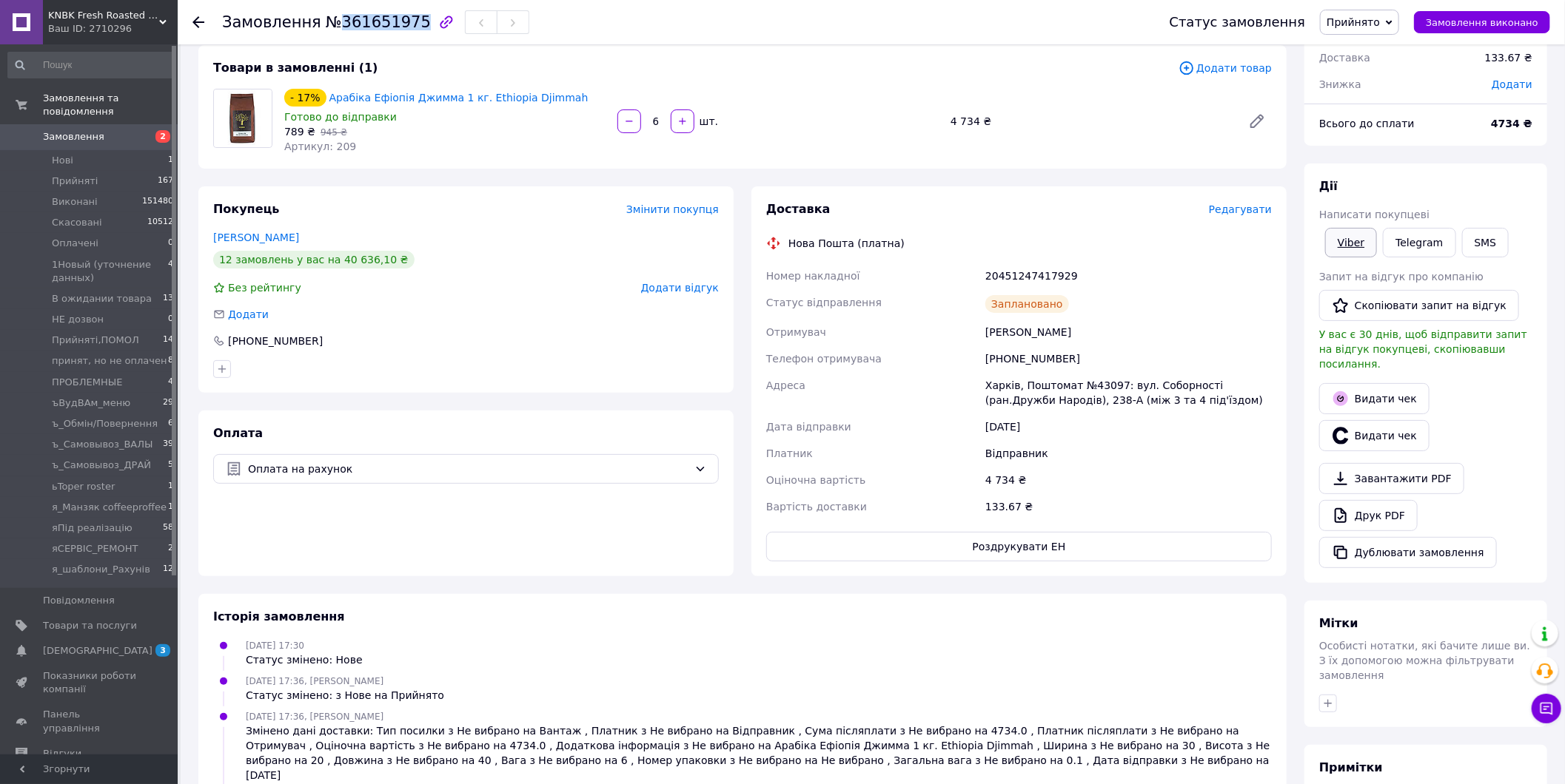
click at [1351, 244] on link "Viber" at bounding box center [1351, 243] width 52 height 30
drag, startPoint x: 300, startPoint y: 536, endPoint x: 395, endPoint y: 499, distance: 102.0
click at [300, 536] on div "Оплата Оплата на рахунок" at bounding box center [466, 493] width 535 height 166
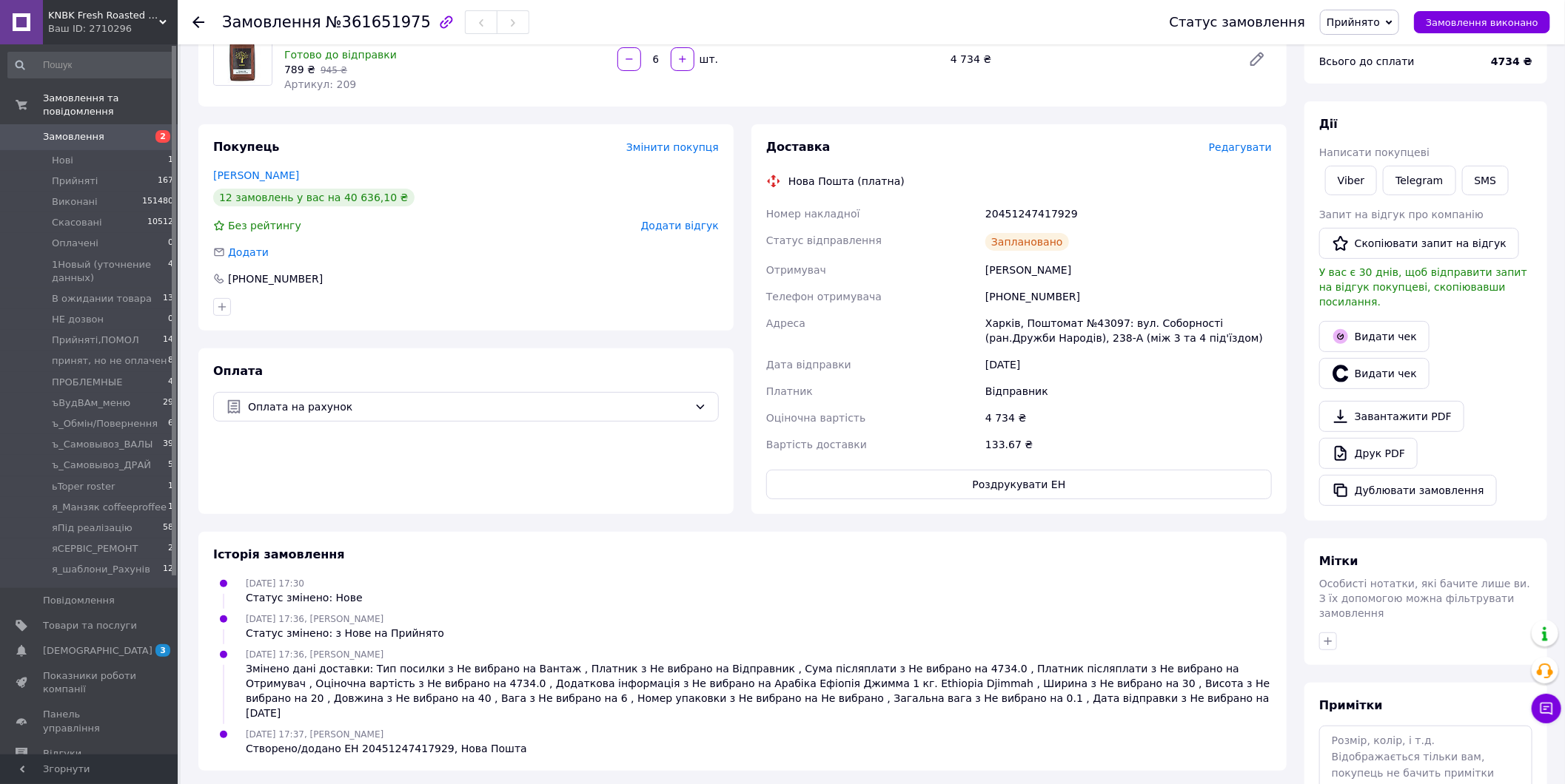
scroll to position [227, 0]
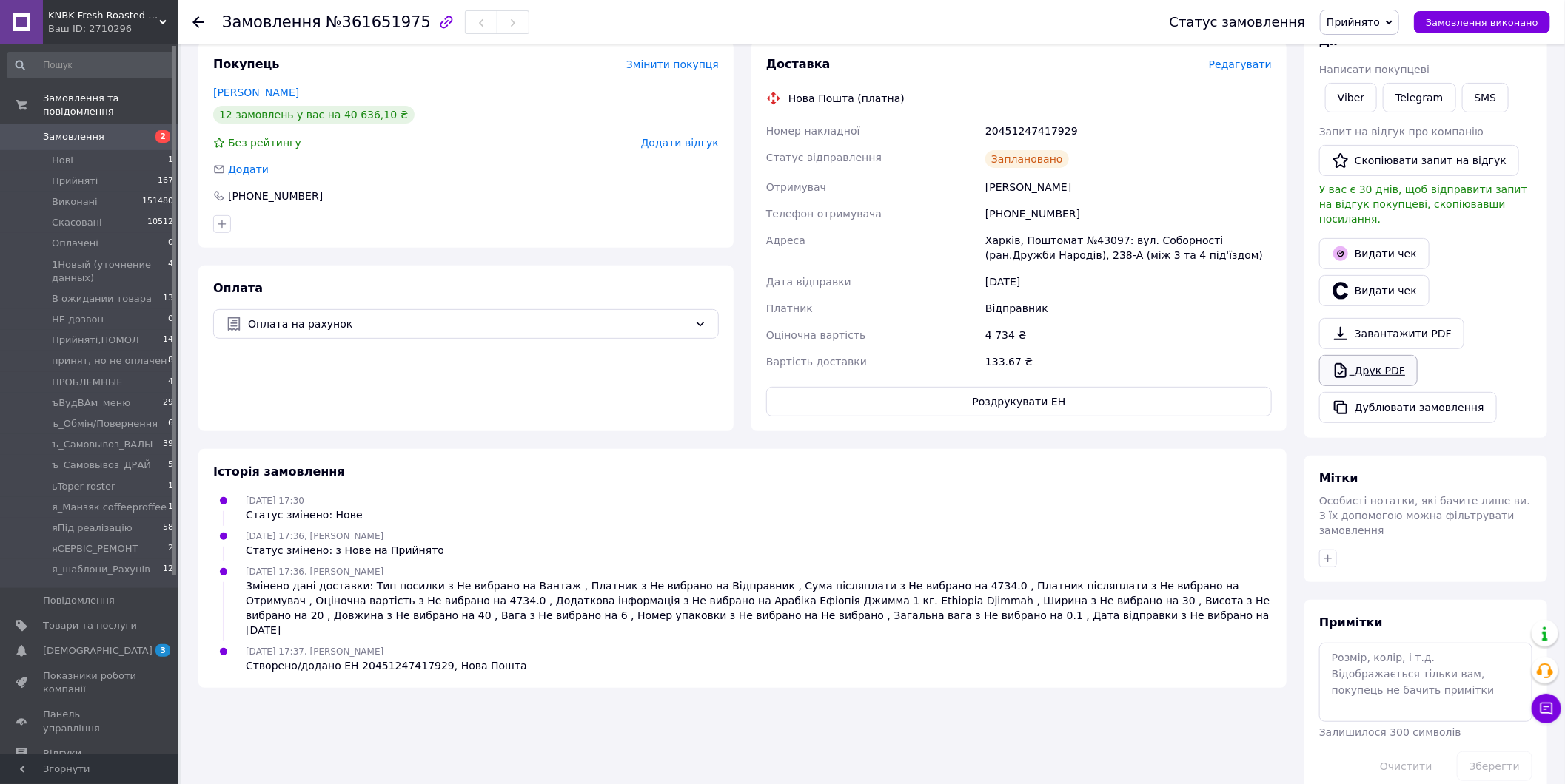
click at [1386, 355] on link "Друк PDF" at bounding box center [1368, 371] width 98 height 31
click at [882, 412] on button "Роздрукувати ЕН" at bounding box center [1019, 401] width 506 height 30
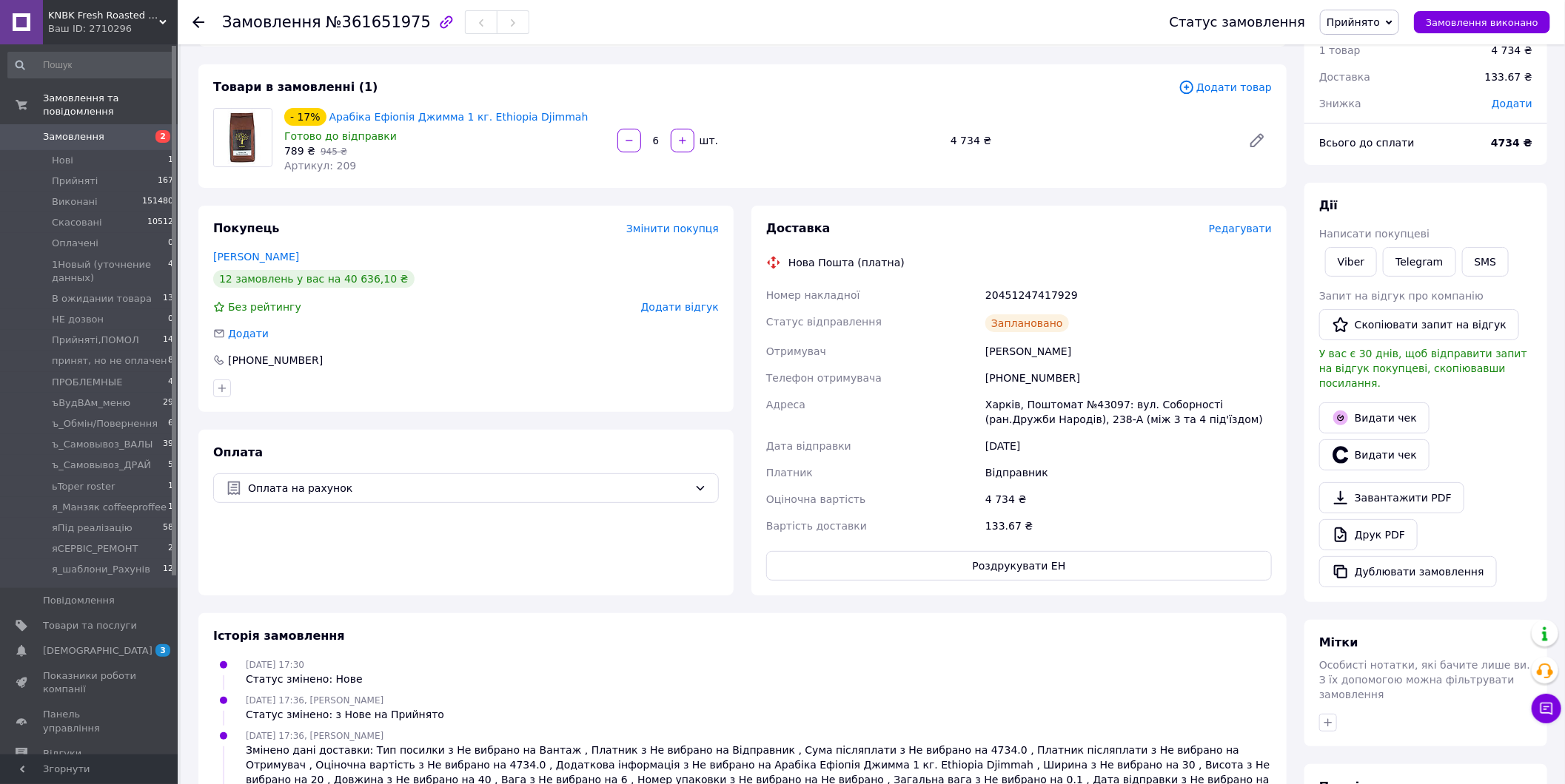
scroll to position [0, 0]
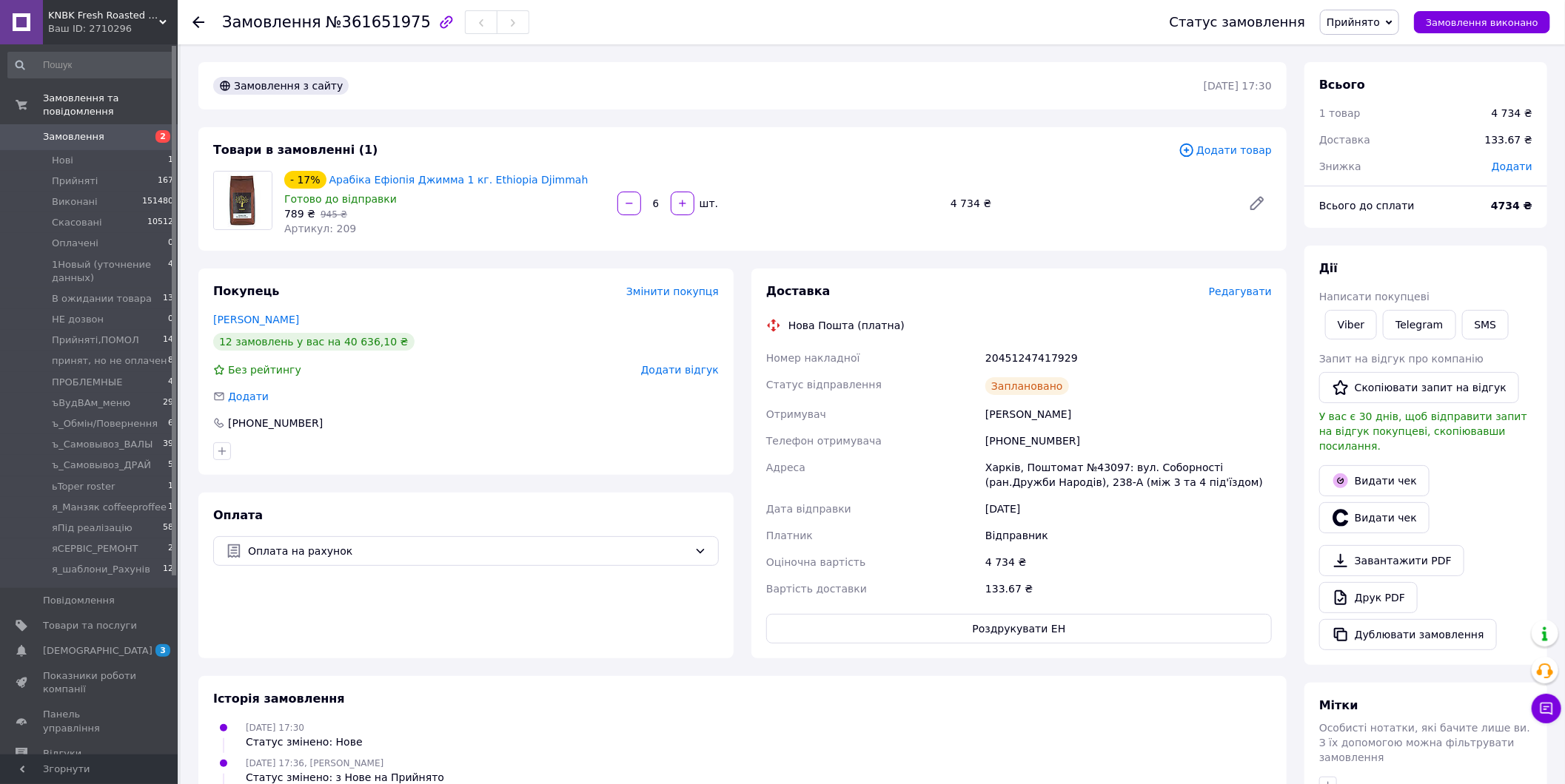
click at [73, 130] on span "Замовлення" at bounding box center [73, 136] width 62 height 13
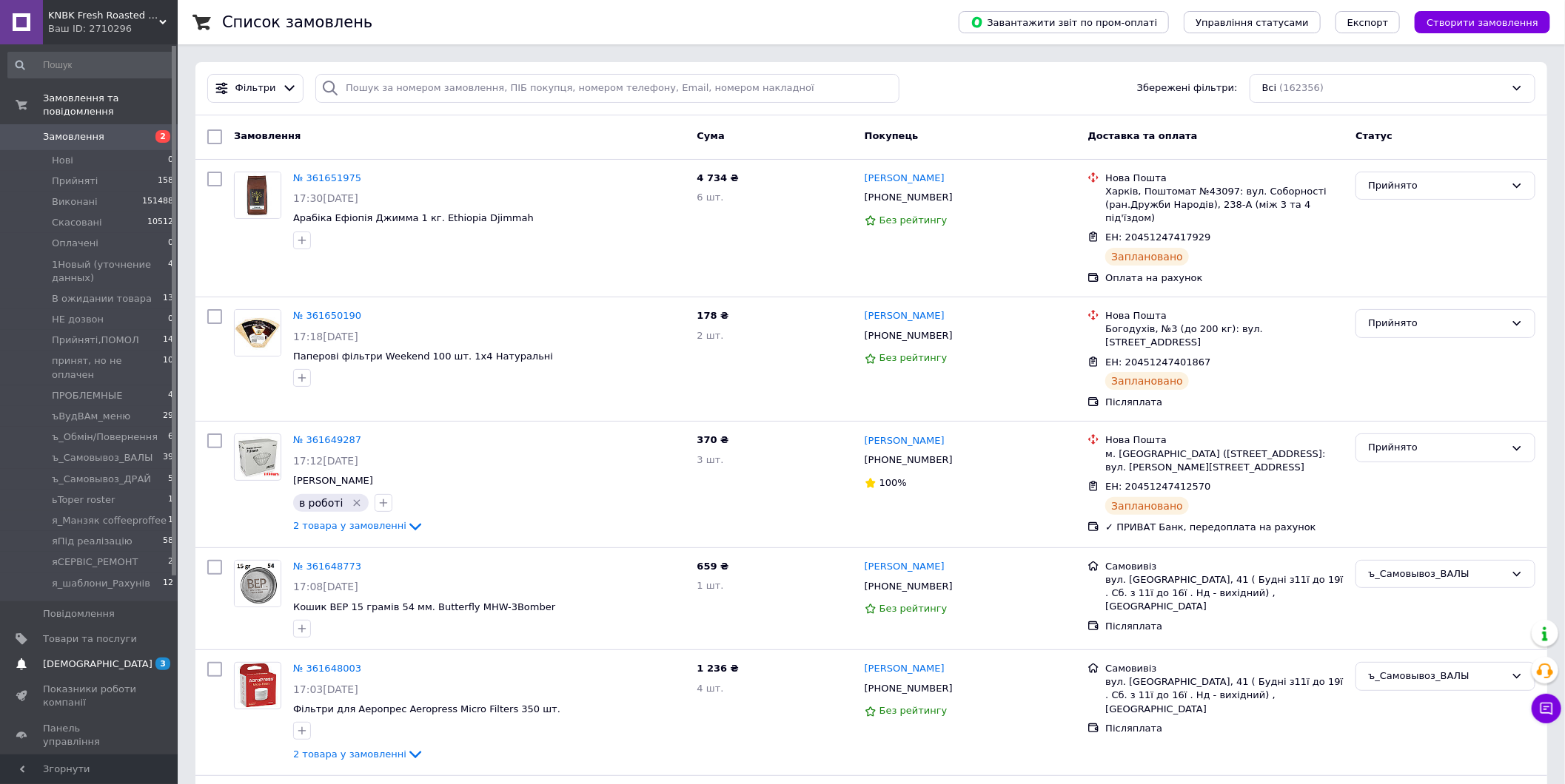
click at [101, 658] on span "[DEMOGRAPHIC_DATA]" at bounding box center [90, 664] width 94 height 13
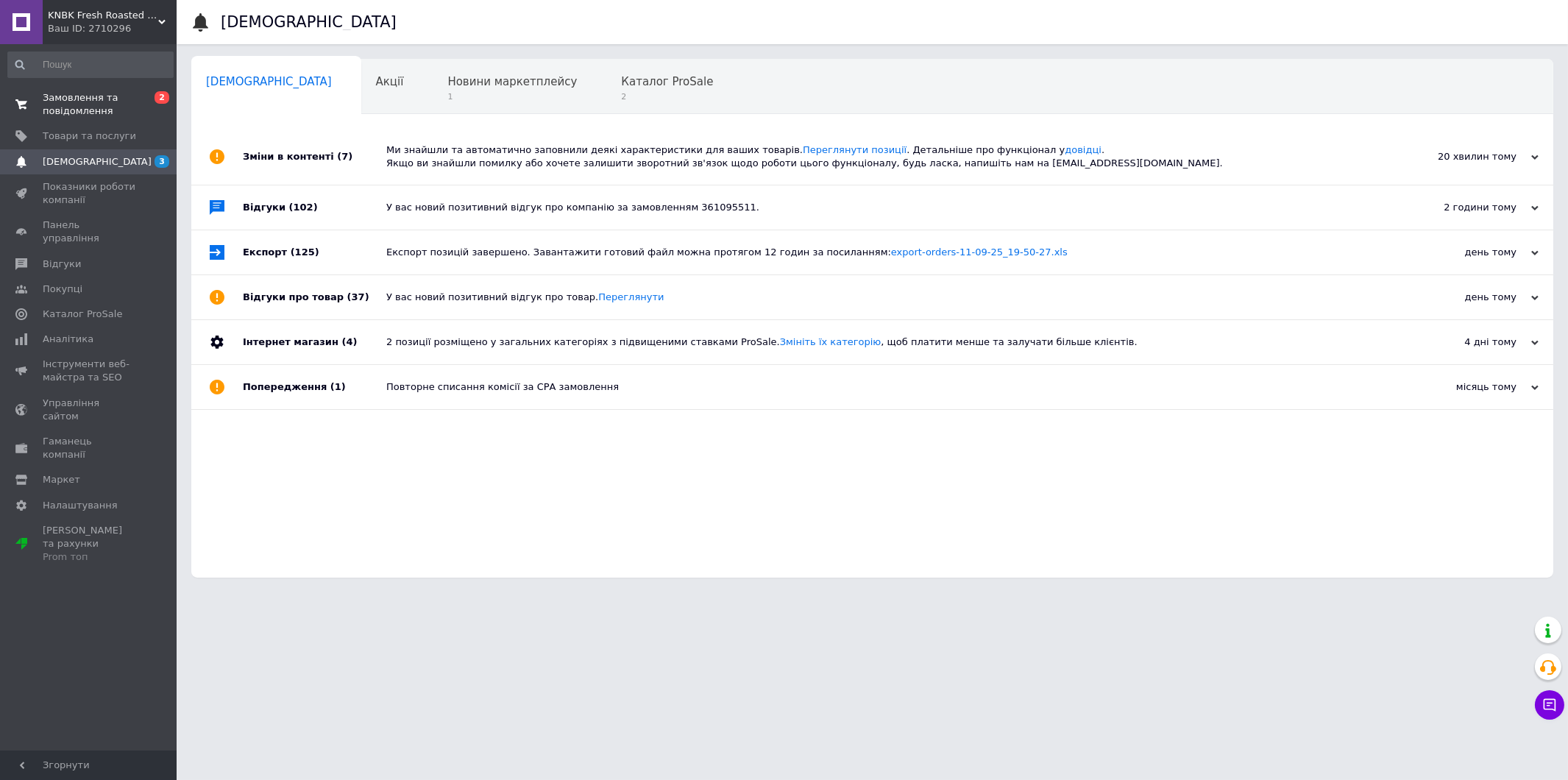
click at [88, 92] on span "Замовлення та повідомлення" at bounding box center [89, 105] width 93 height 27
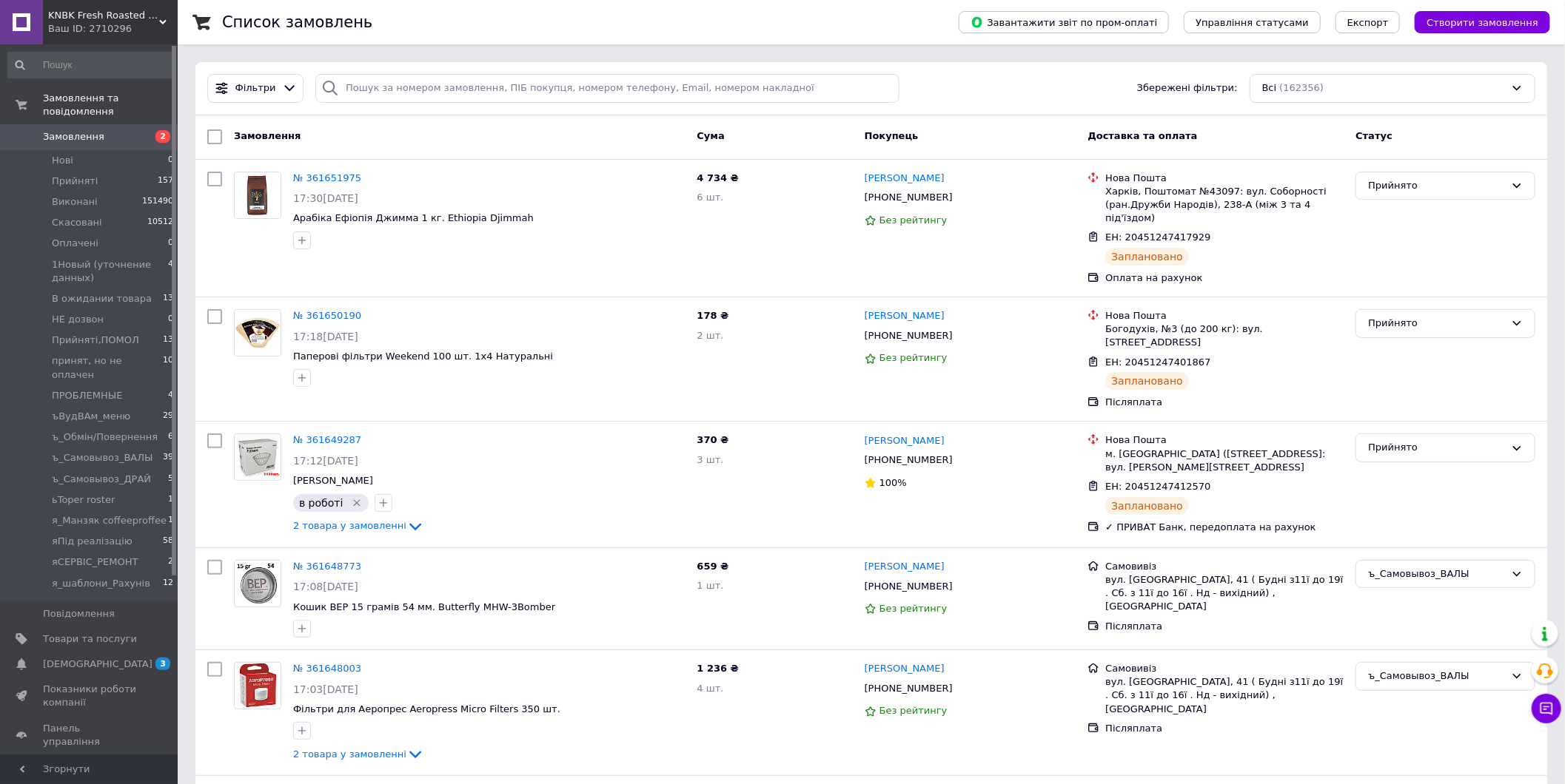
click at [73, 130] on span "Замовлення" at bounding box center [73, 136] width 62 height 13
click at [147, 260] on span "1Новый (уточнение данных)" at bounding box center [110, 272] width 116 height 27
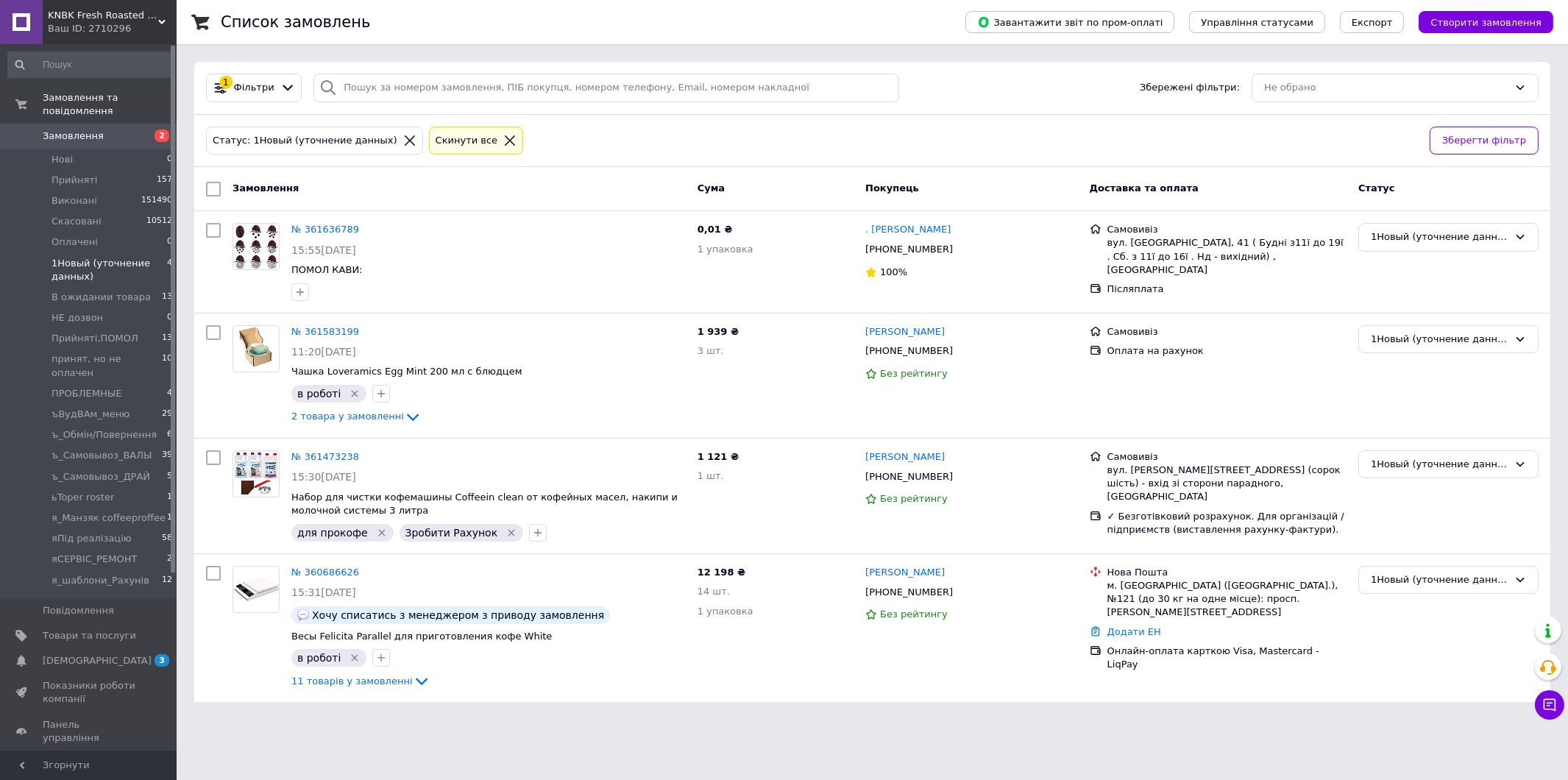
click at [71, 129] on span "Замовлення" at bounding box center [73, 135] width 61 height 13
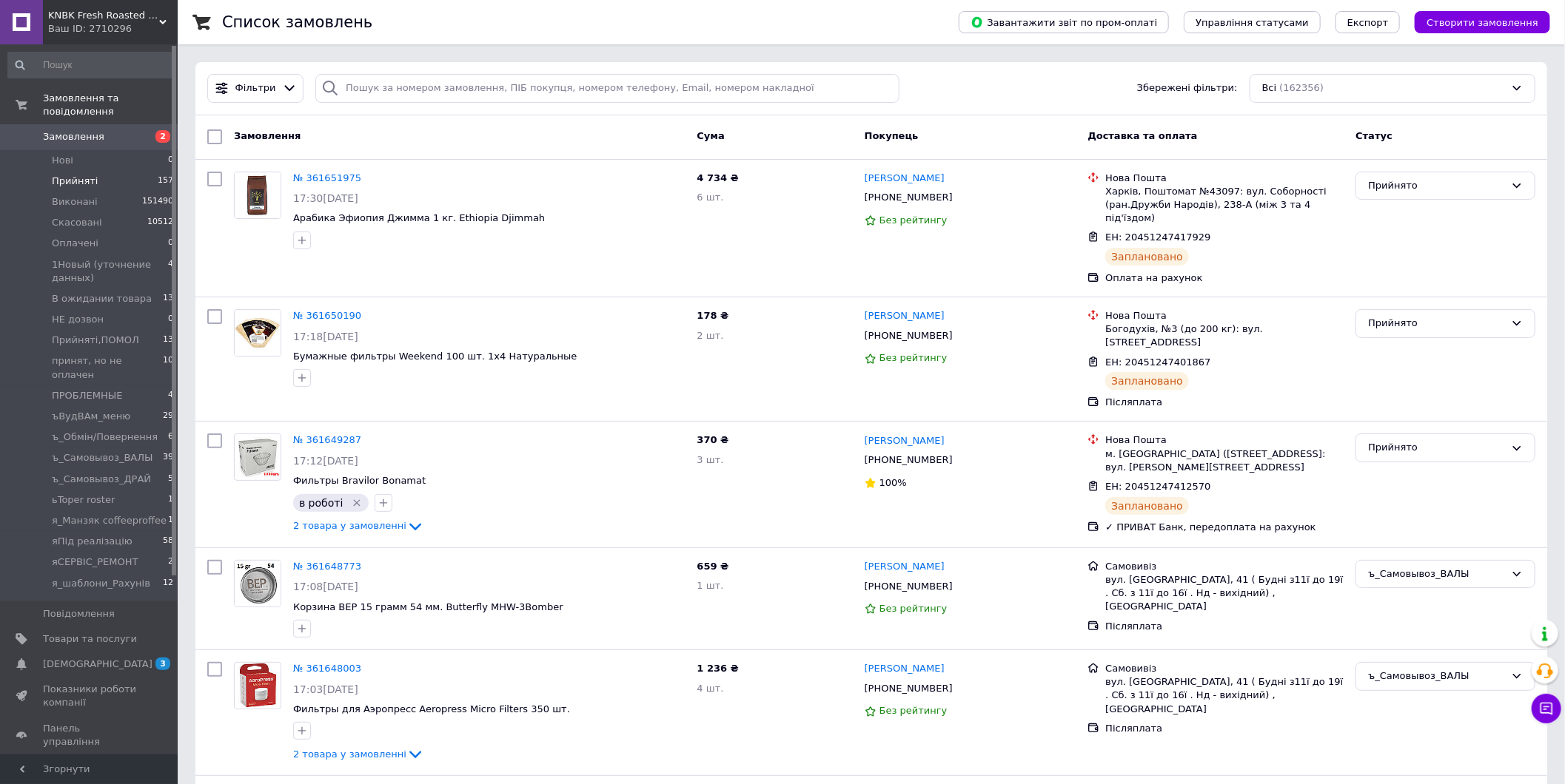
drag, startPoint x: 100, startPoint y: 127, endPoint x: 128, endPoint y: 163, distance: 45.6
click at [100, 130] on span "Замовлення" at bounding box center [90, 136] width 94 height 13
click at [84, 130] on span "Замовлення" at bounding box center [73, 136] width 62 height 13
click at [88, 658] on span "[DEMOGRAPHIC_DATA]" at bounding box center [98, 664] width 109 height 13
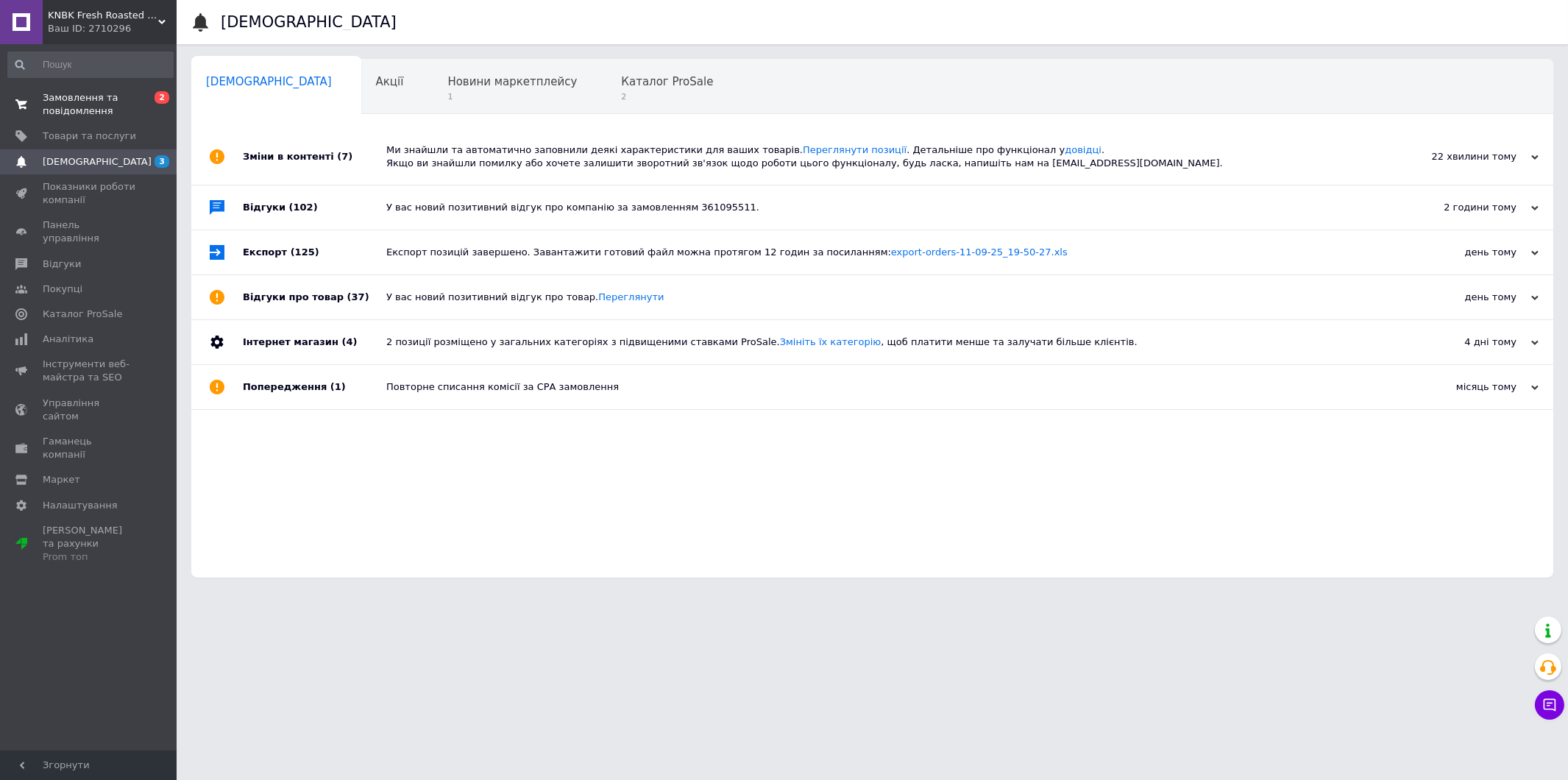
click at [92, 108] on span "Замовлення та повідомлення" at bounding box center [89, 105] width 93 height 27
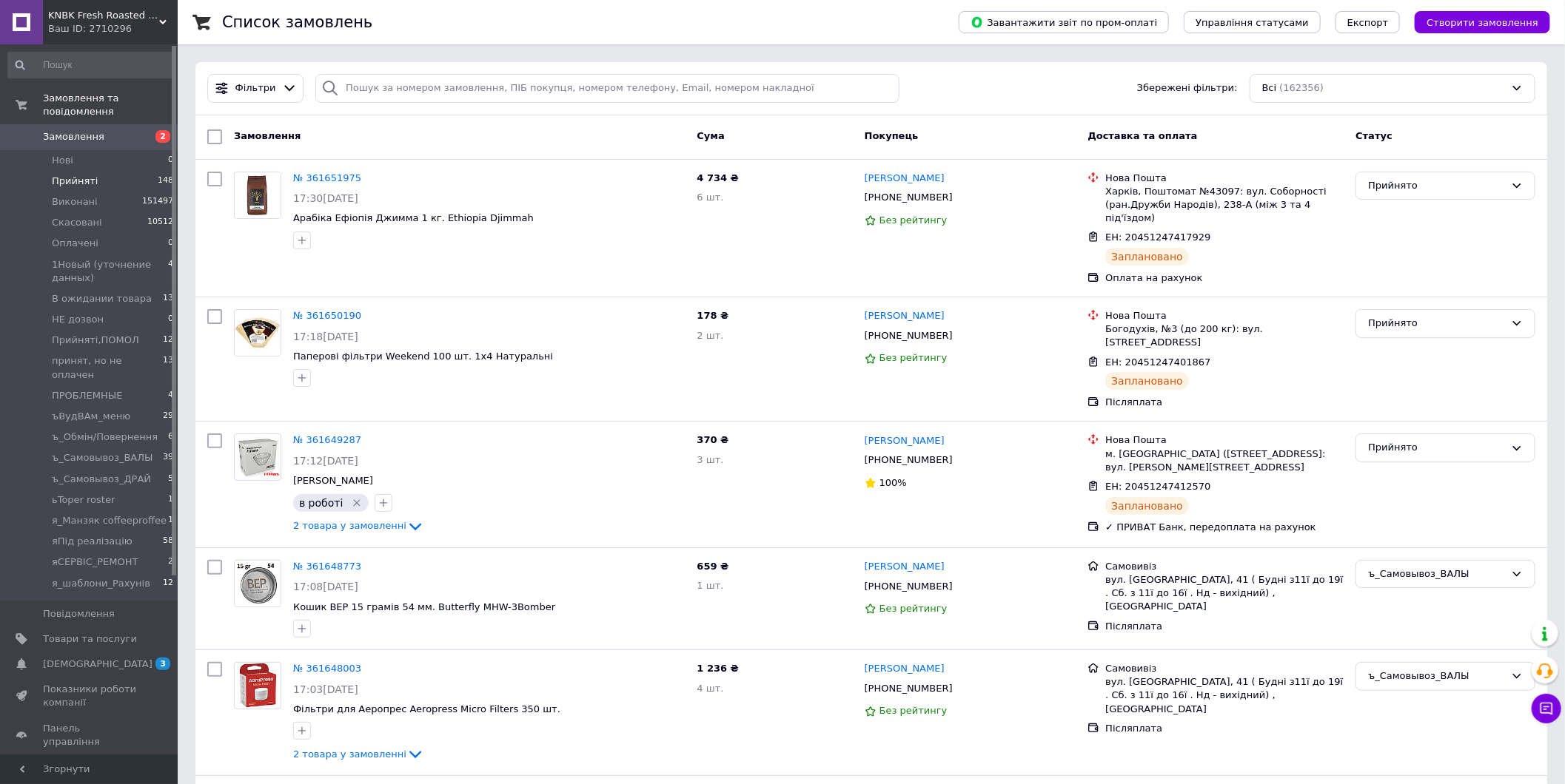
click at [61, 130] on span "Замовлення" at bounding box center [73, 136] width 62 height 13
click at [89, 658] on span "[DEMOGRAPHIC_DATA]" at bounding box center [98, 664] width 109 height 13
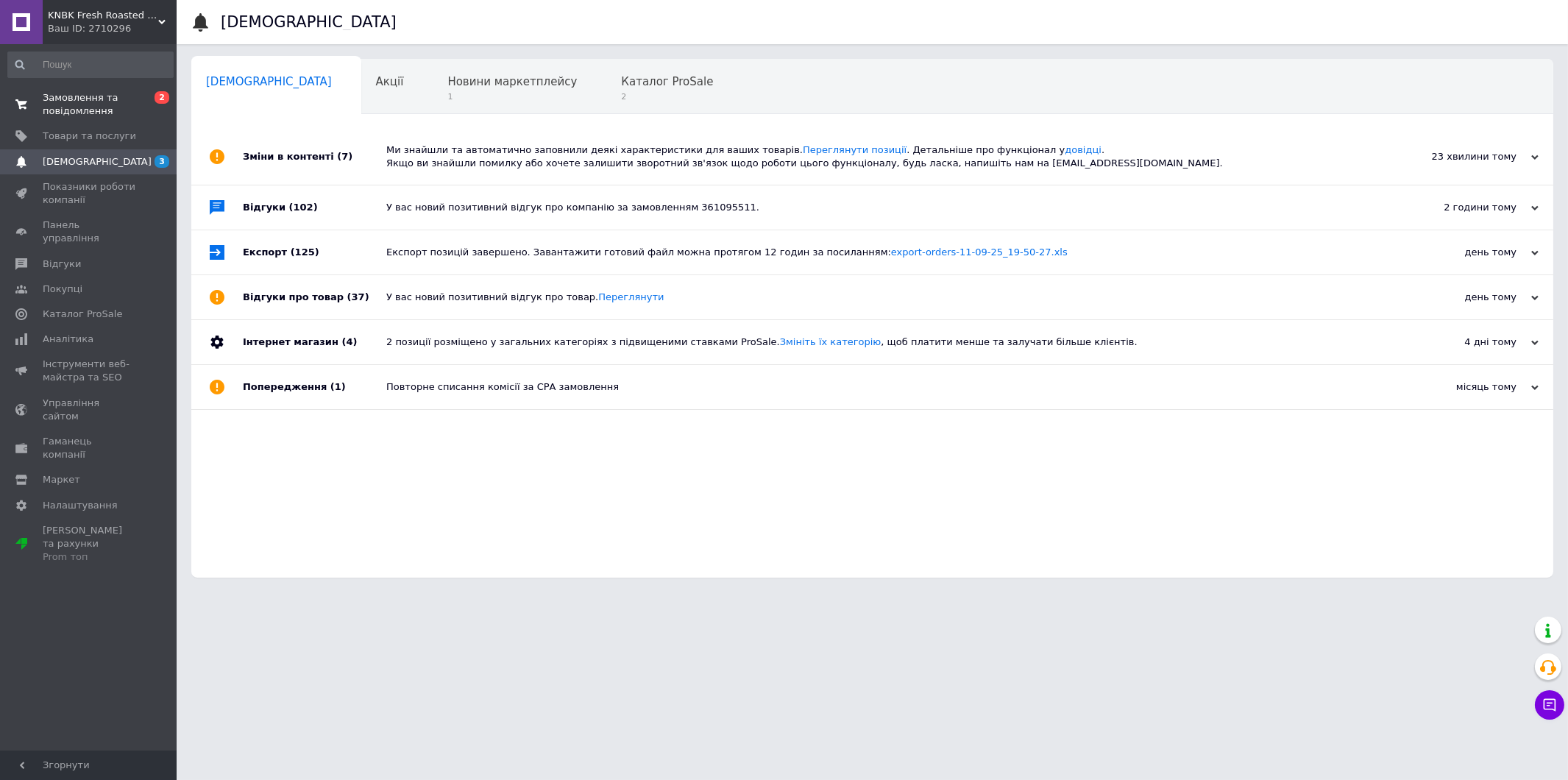
click at [101, 104] on span "Замовлення та повідомлення" at bounding box center [89, 105] width 93 height 27
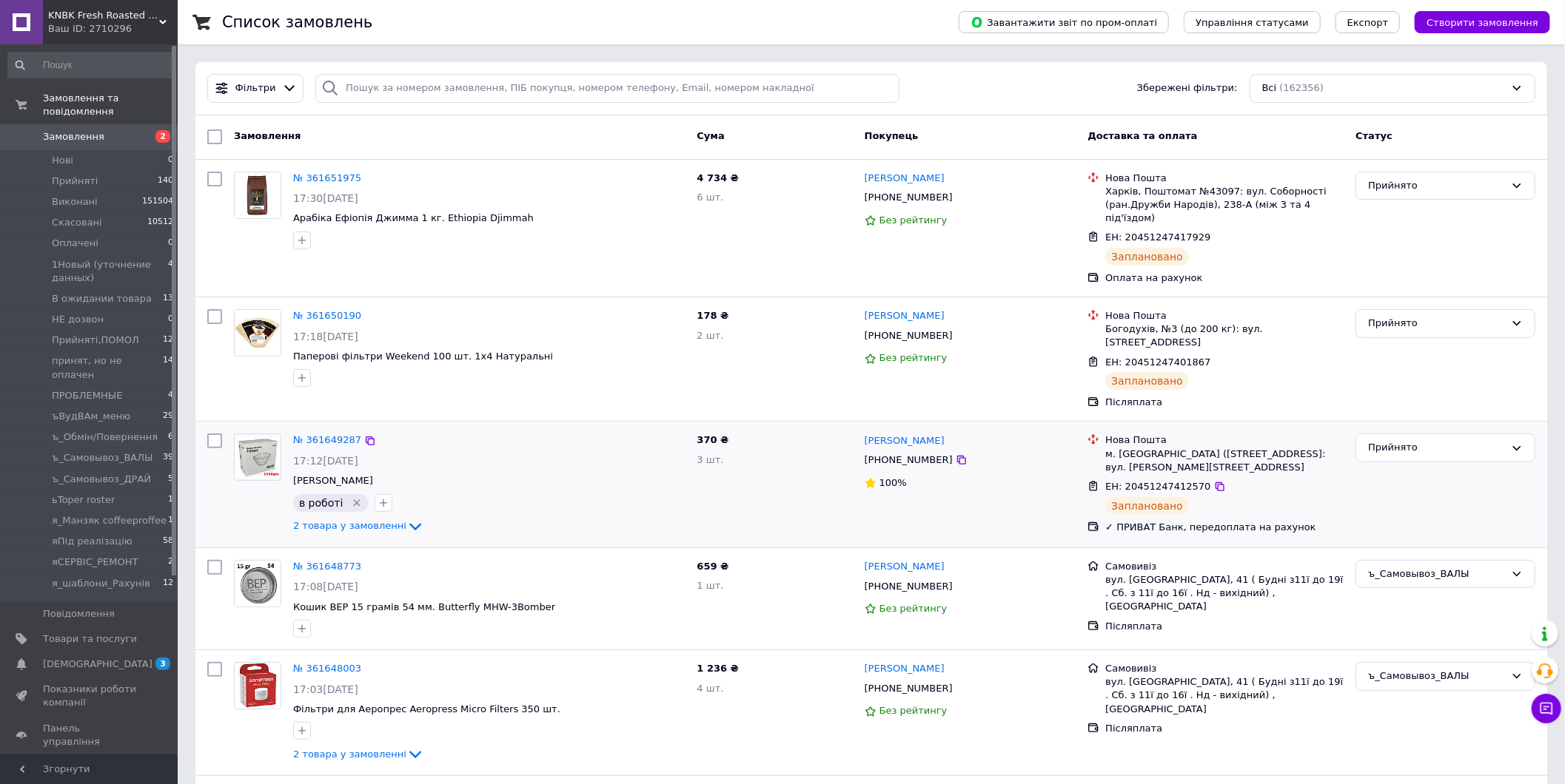
drag, startPoint x: 74, startPoint y: 126, endPoint x: 851, endPoint y: 447, distance: 840.7
click at [74, 130] on span "Замовлення" at bounding box center [73, 136] width 62 height 13
click at [124, 658] on span "[DEMOGRAPHIC_DATA]" at bounding box center [90, 664] width 94 height 13
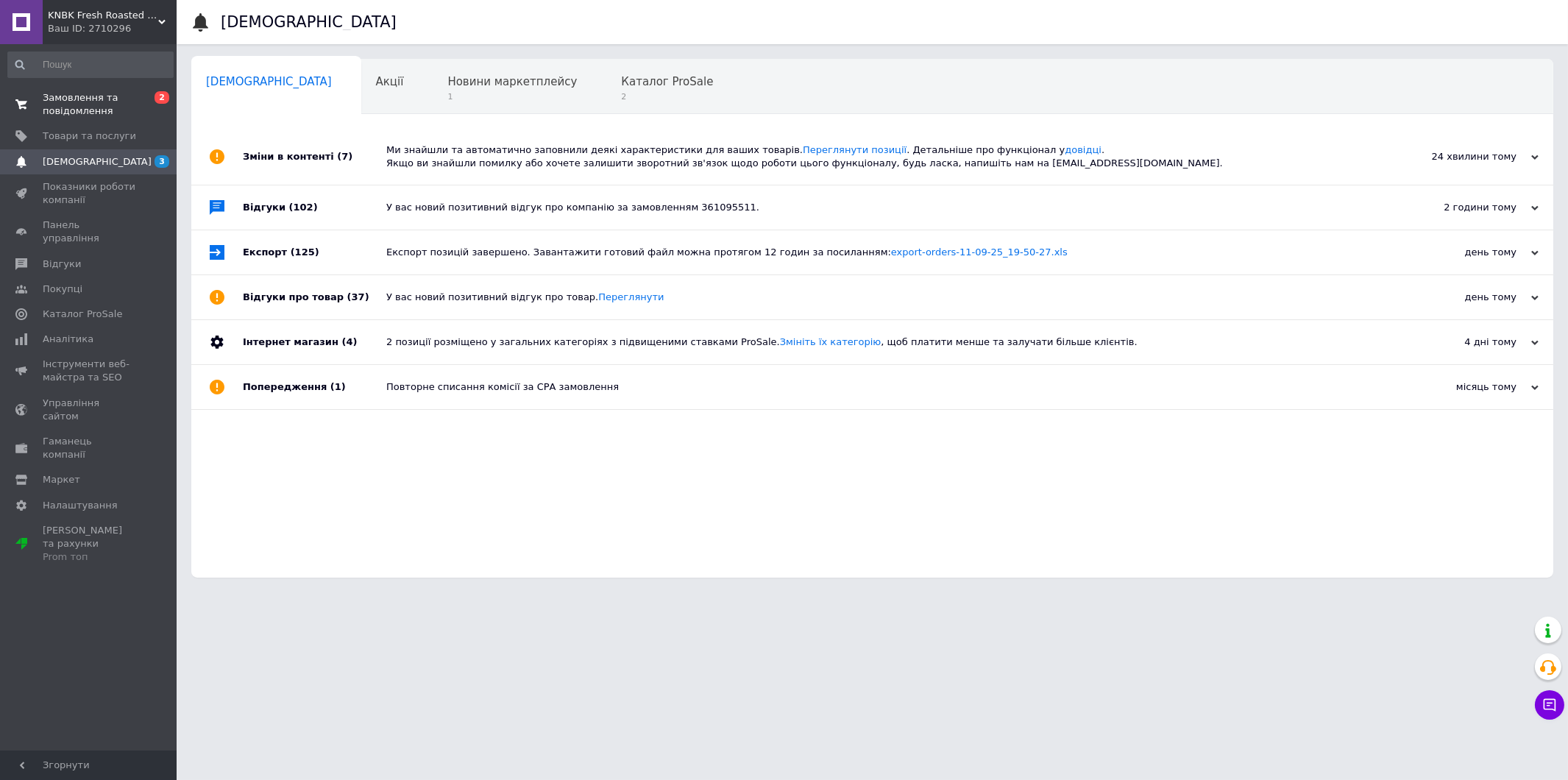
click at [98, 112] on span "Замовлення та повідомлення" at bounding box center [89, 105] width 93 height 27
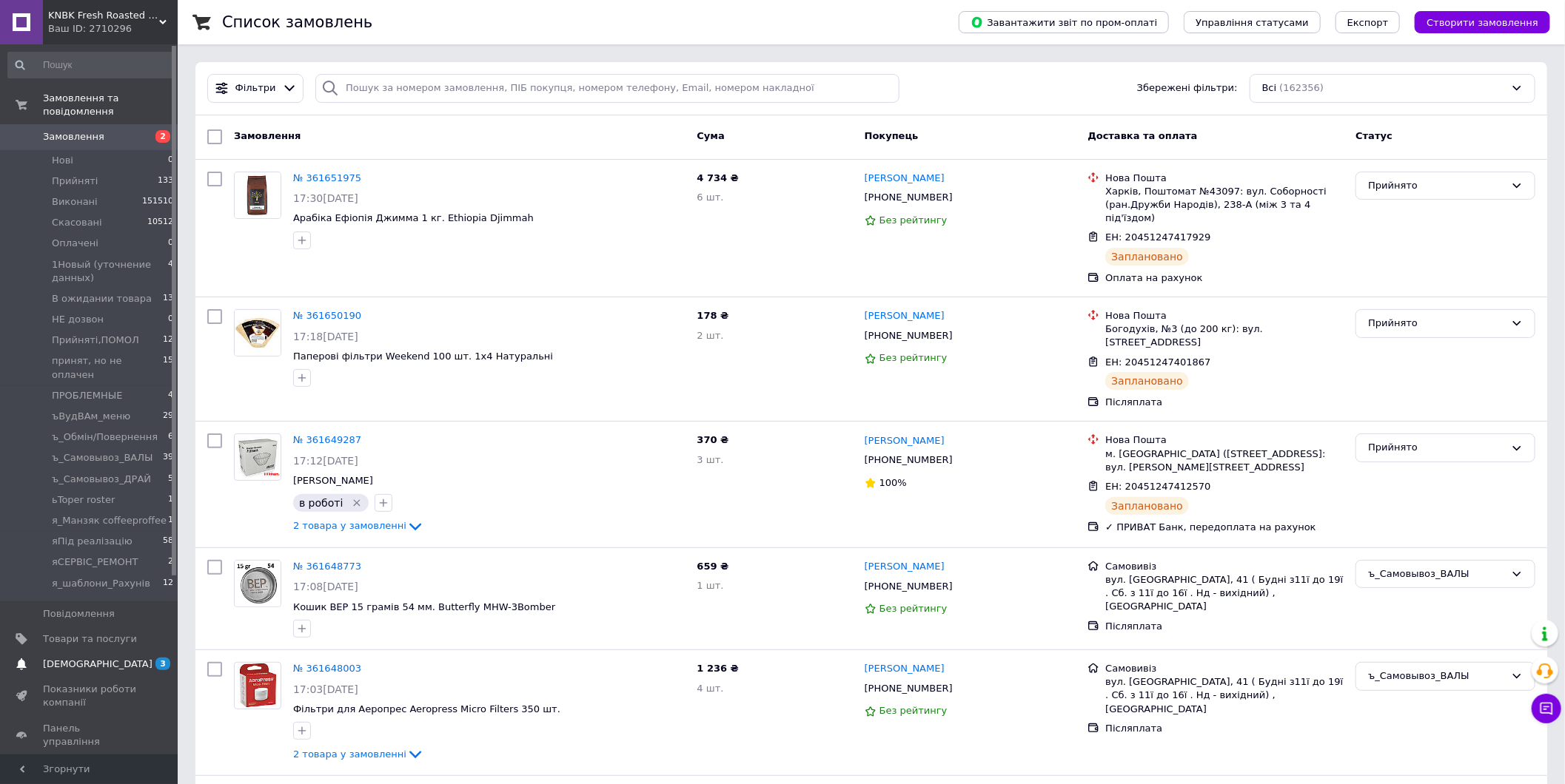
click at [89, 658] on span "[DEMOGRAPHIC_DATA]" at bounding box center [98, 664] width 109 height 13
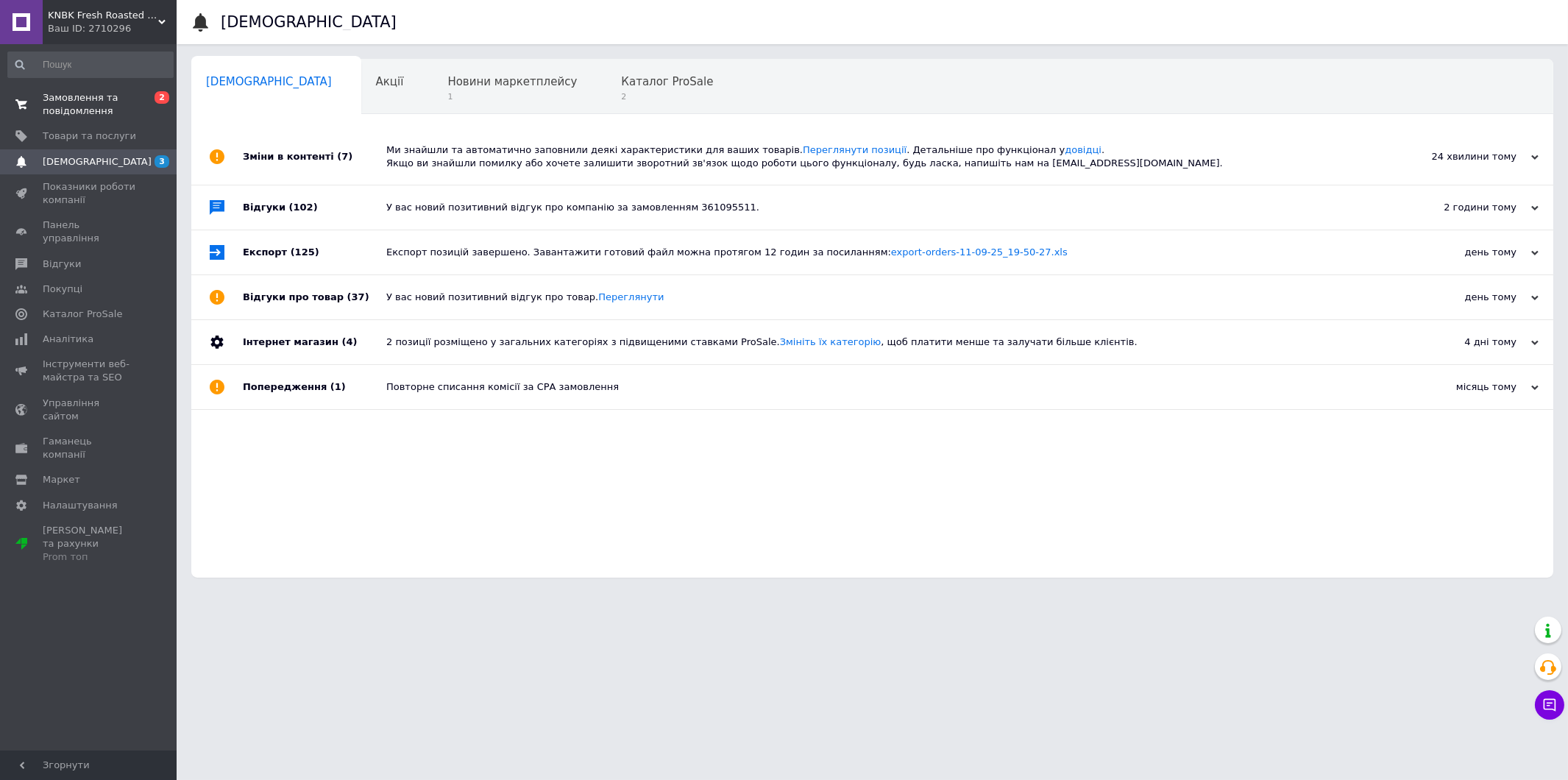
click at [101, 109] on span "Замовлення та повідомлення" at bounding box center [89, 105] width 93 height 27
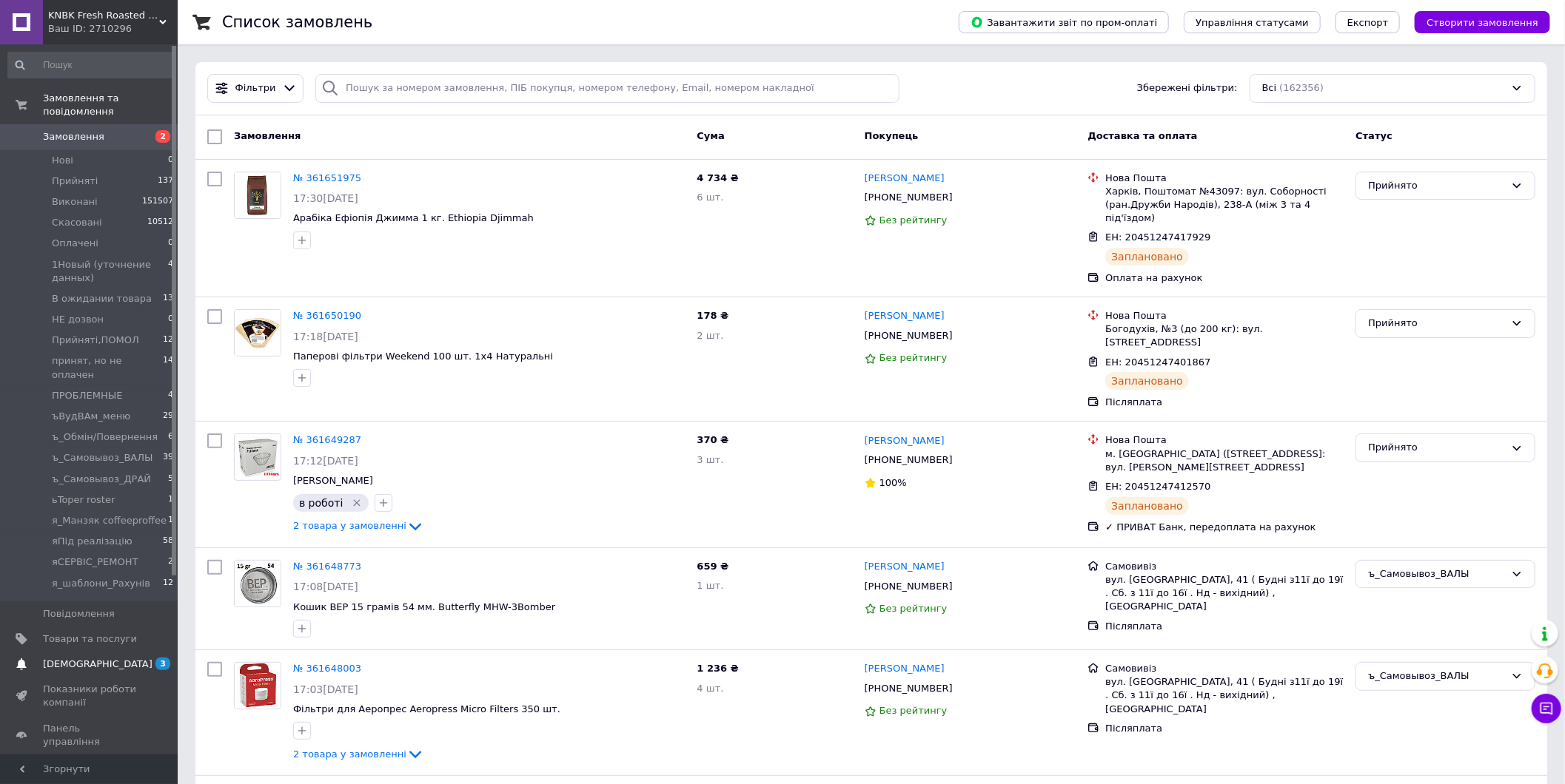
click at [90, 658] on span "[DEMOGRAPHIC_DATA]" at bounding box center [98, 664] width 109 height 13
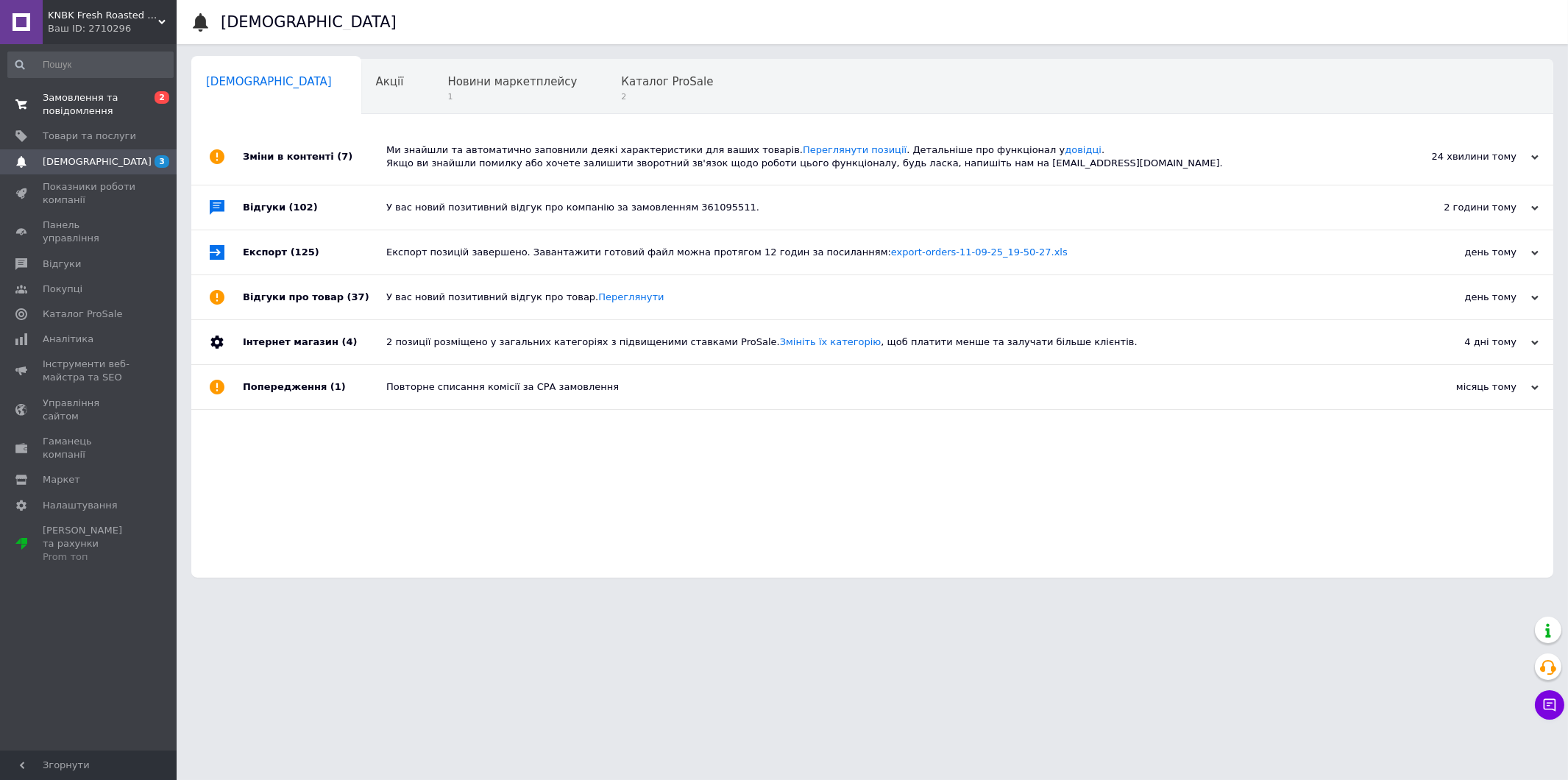
click at [104, 94] on span "Замовлення та повідомлення" at bounding box center [89, 105] width 93 height 27
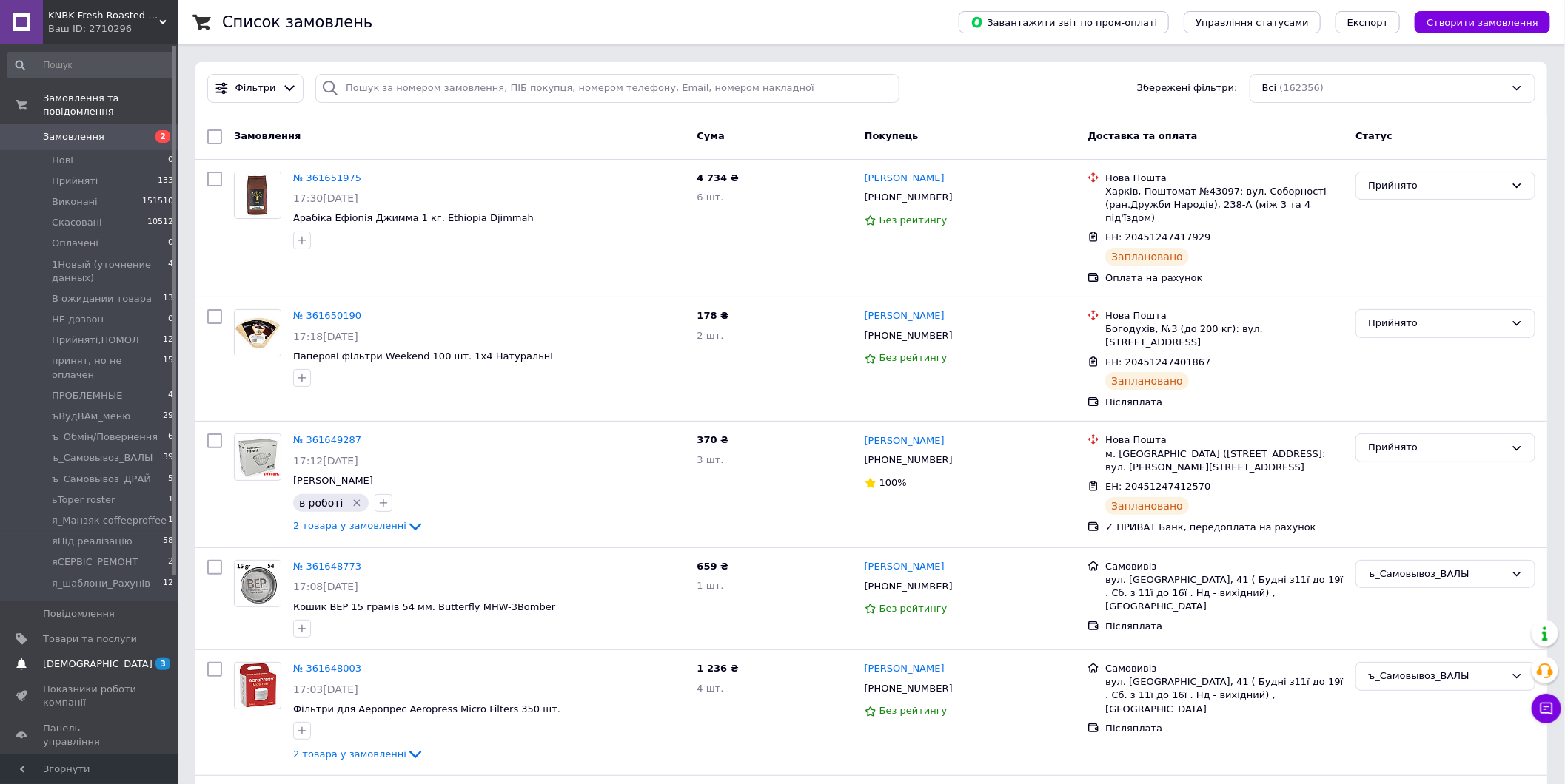
click at [131, 658] on span "[DEMOGRAPHIC_DATA]" at bounding box center [90, 664] width 94 height 13
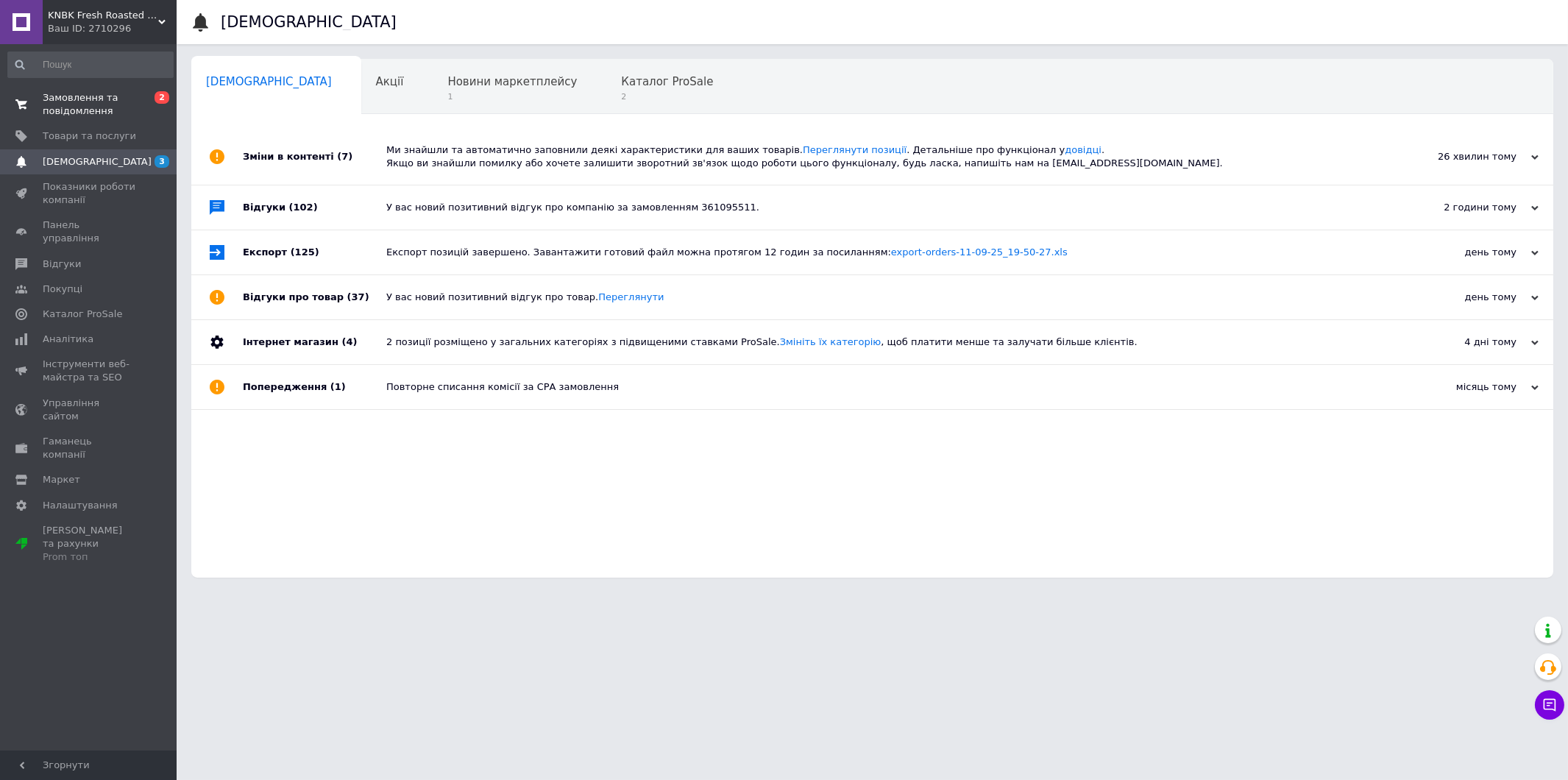
click at [120, 109] on span "Замовлення та повідомлення" at bounding box center [89, 105] width 93 height 27
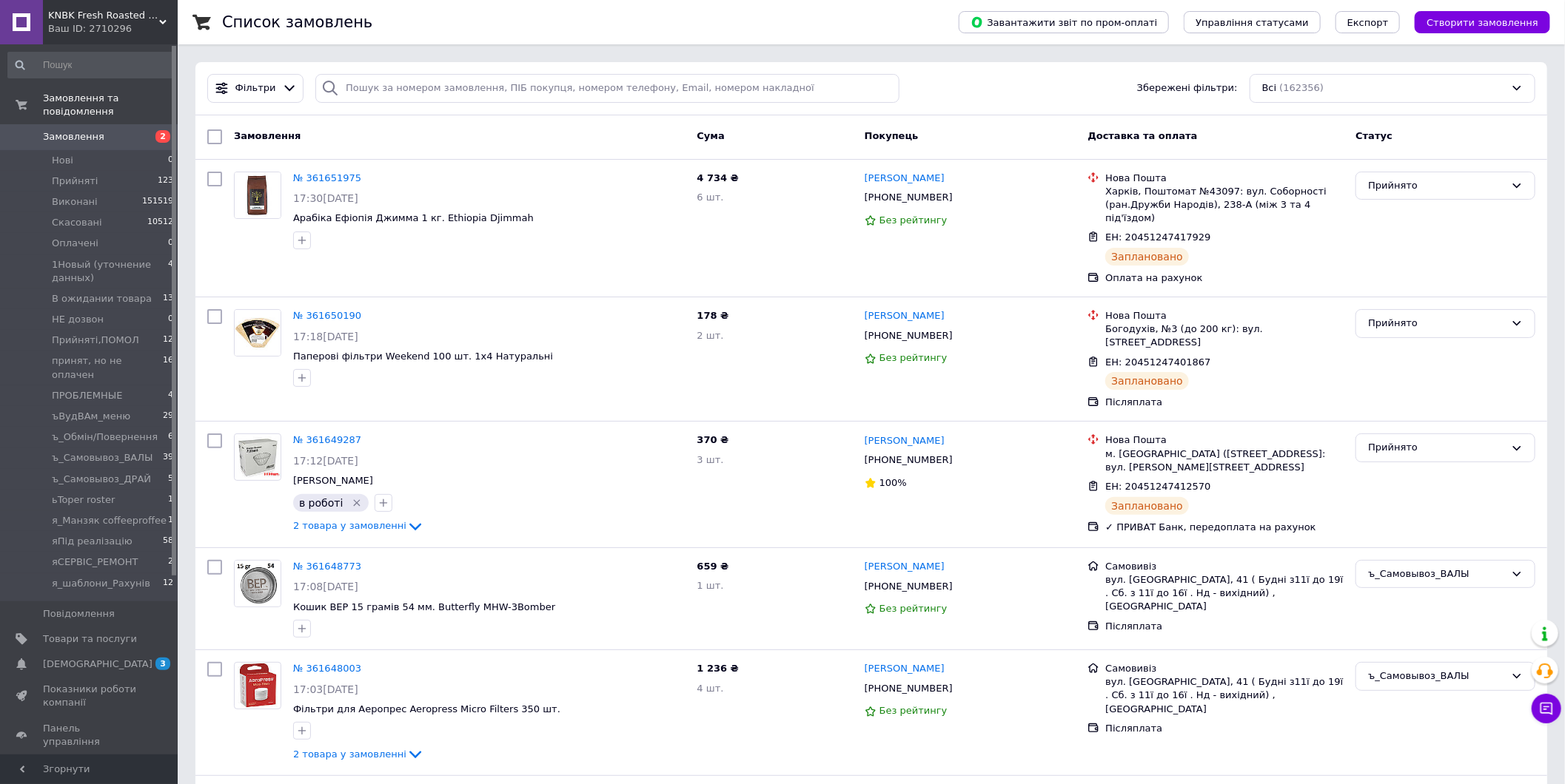
click at [87, 130] on span "Замовлення" at bounding box center [73, 136] width 62 height 13
click at [352, 379] on div "№ 361650190 17:18, 12.09.2025 Паперові фільтри Weekend 100 шт. 1x4 Натуральні" at bounding box center [459, 359] width 463 height 112
click at [112, 652] on link "Сповіщення 3" at bounding box center [90, 664] width 182 height 25
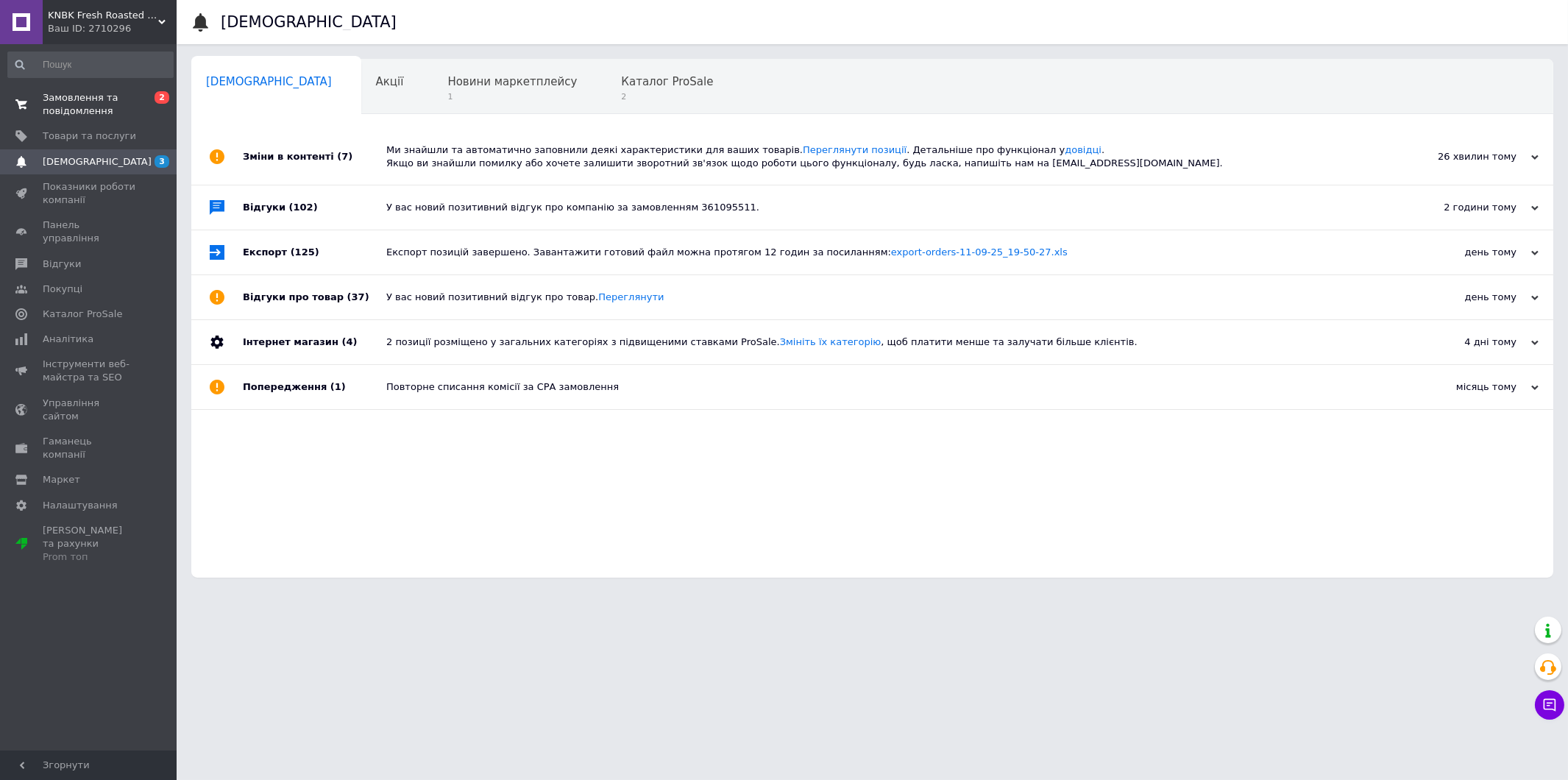
click at [69, 107] on span "Замовлення та повідомлення" at bounding box center [89, 105] width 93 height 27
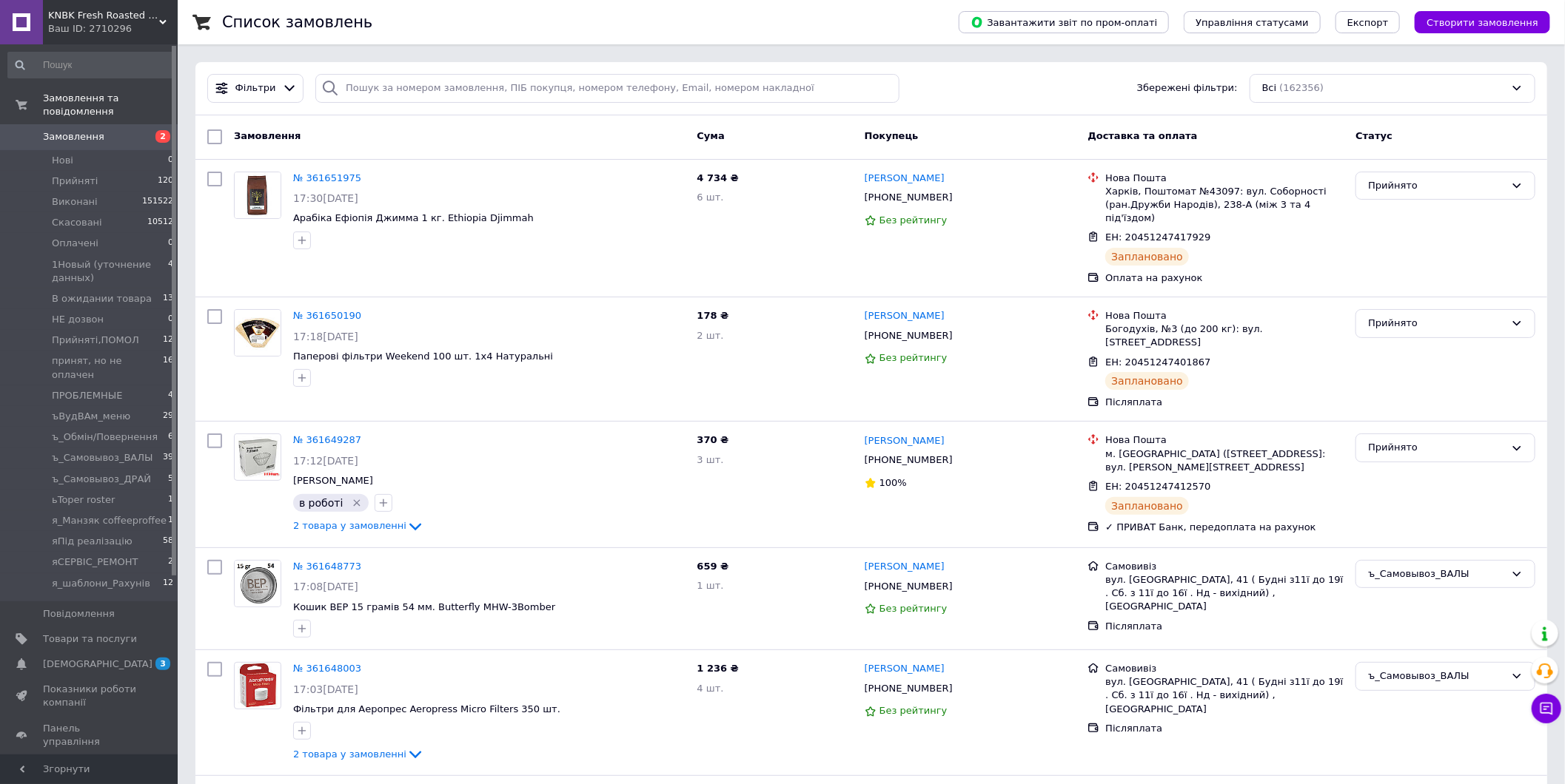
click at [106, 130] on span "Замовлення" at bounding box center [90, 136] width 94 height 13
click at [97, 633] on span "Товари та послуги" at bounding box center [90, 639] width 94 height 13
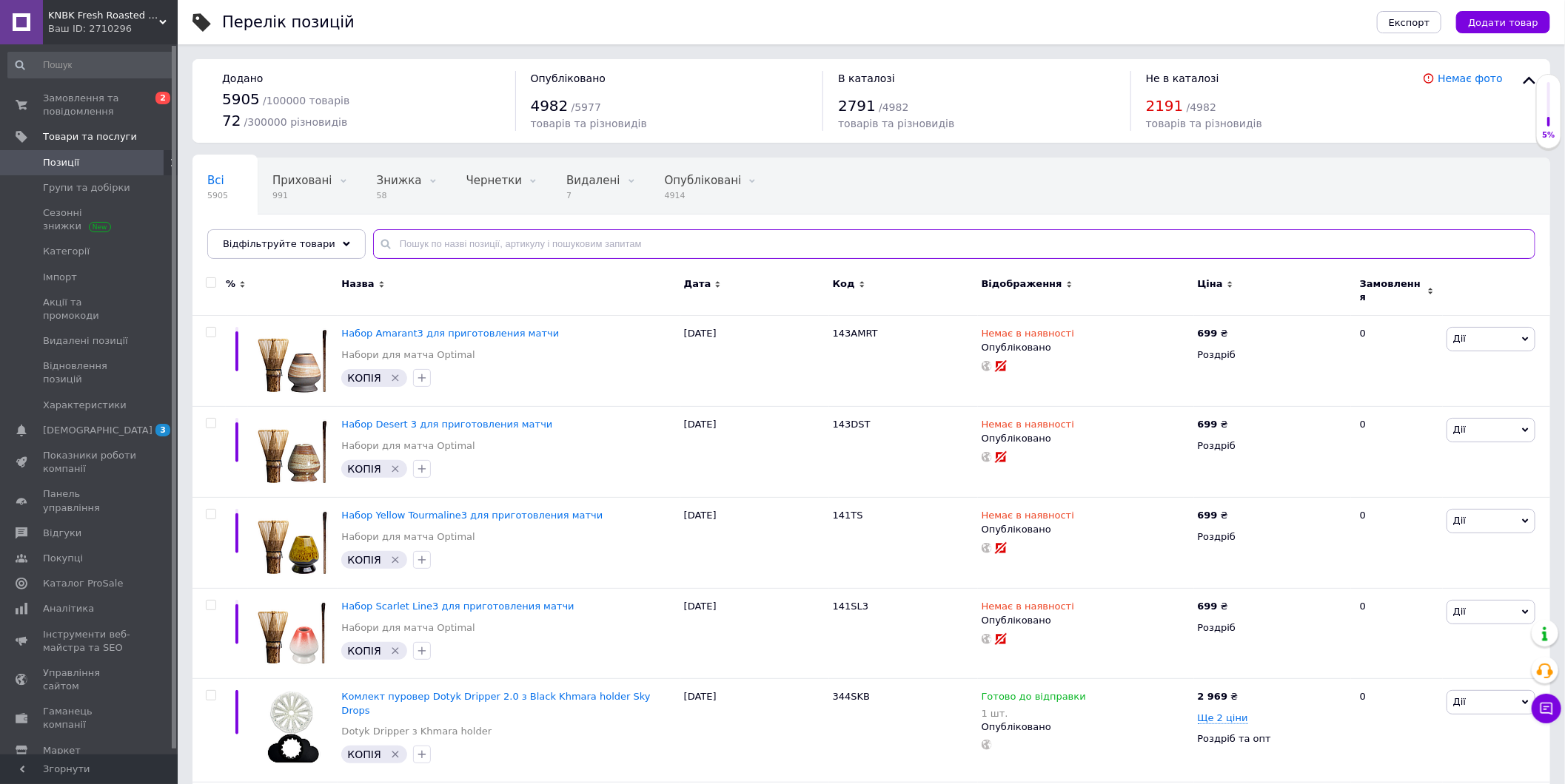
click at [409, 250] on input "text" at bounding box center [954, 243] width 1162 height 30
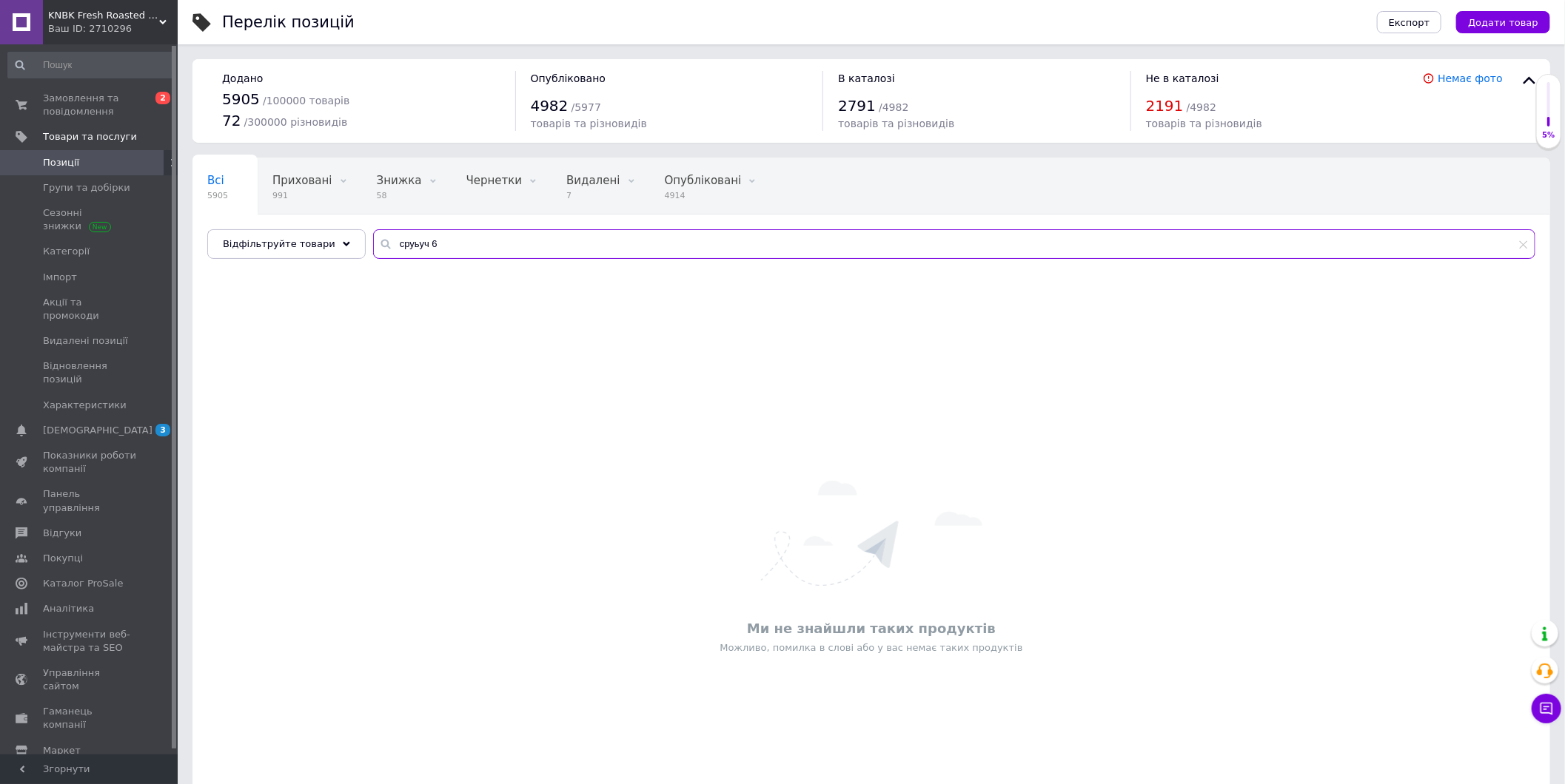
click at [395, 238] on input "сруьуч 6" at bounding box center [954, 243] width 1162 height 30
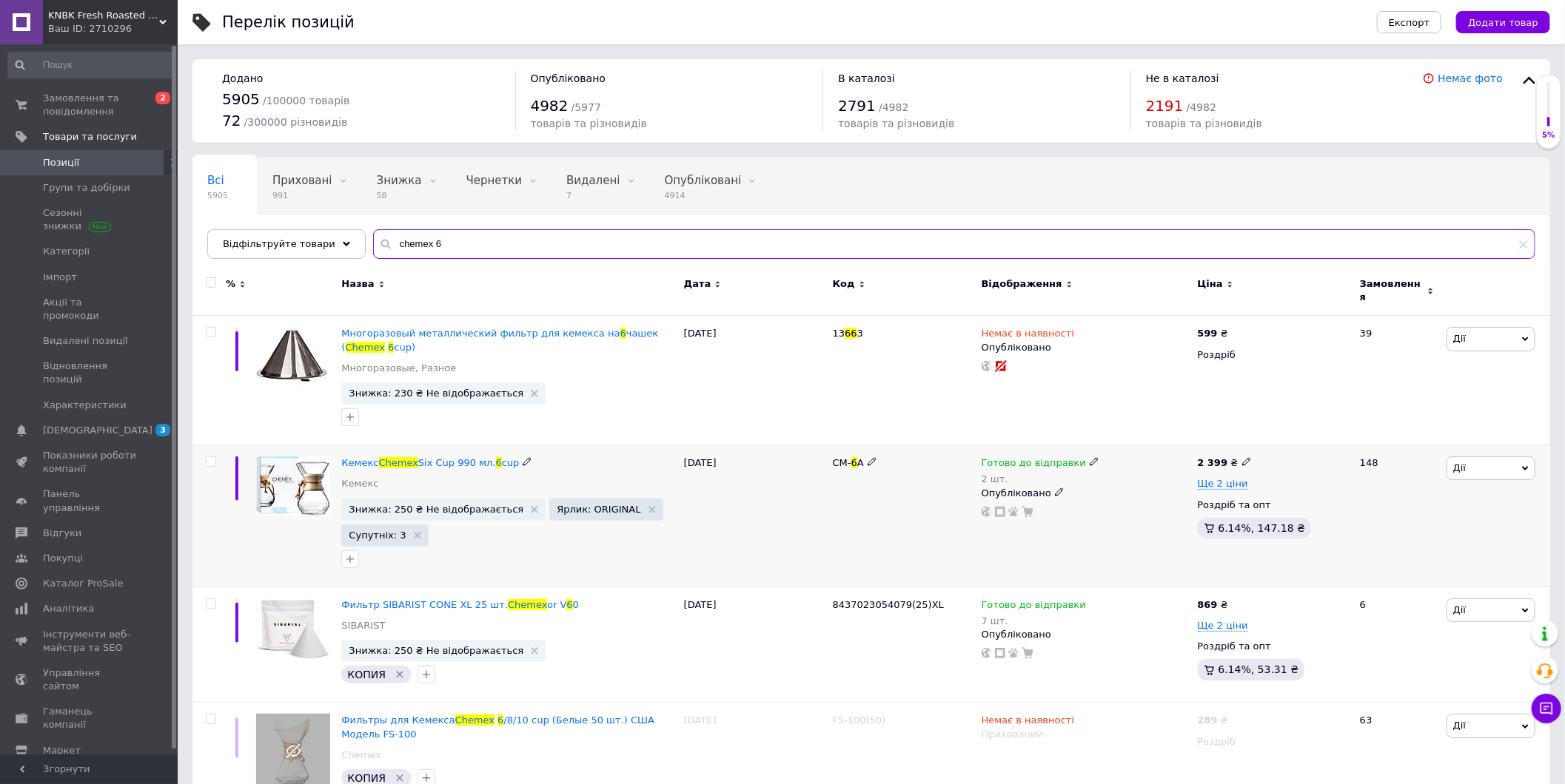
type input "chemex 6"
click at [1090, 457] on icon at bounding box center [1094, 462] width 9 height 9
click at [1253, 490] on div "Залишки" at bounding box center [1192, 497] width 185 height 13
click at [1166, 507] on input "2" at bounding box center [1156, 522] width 113 height 30
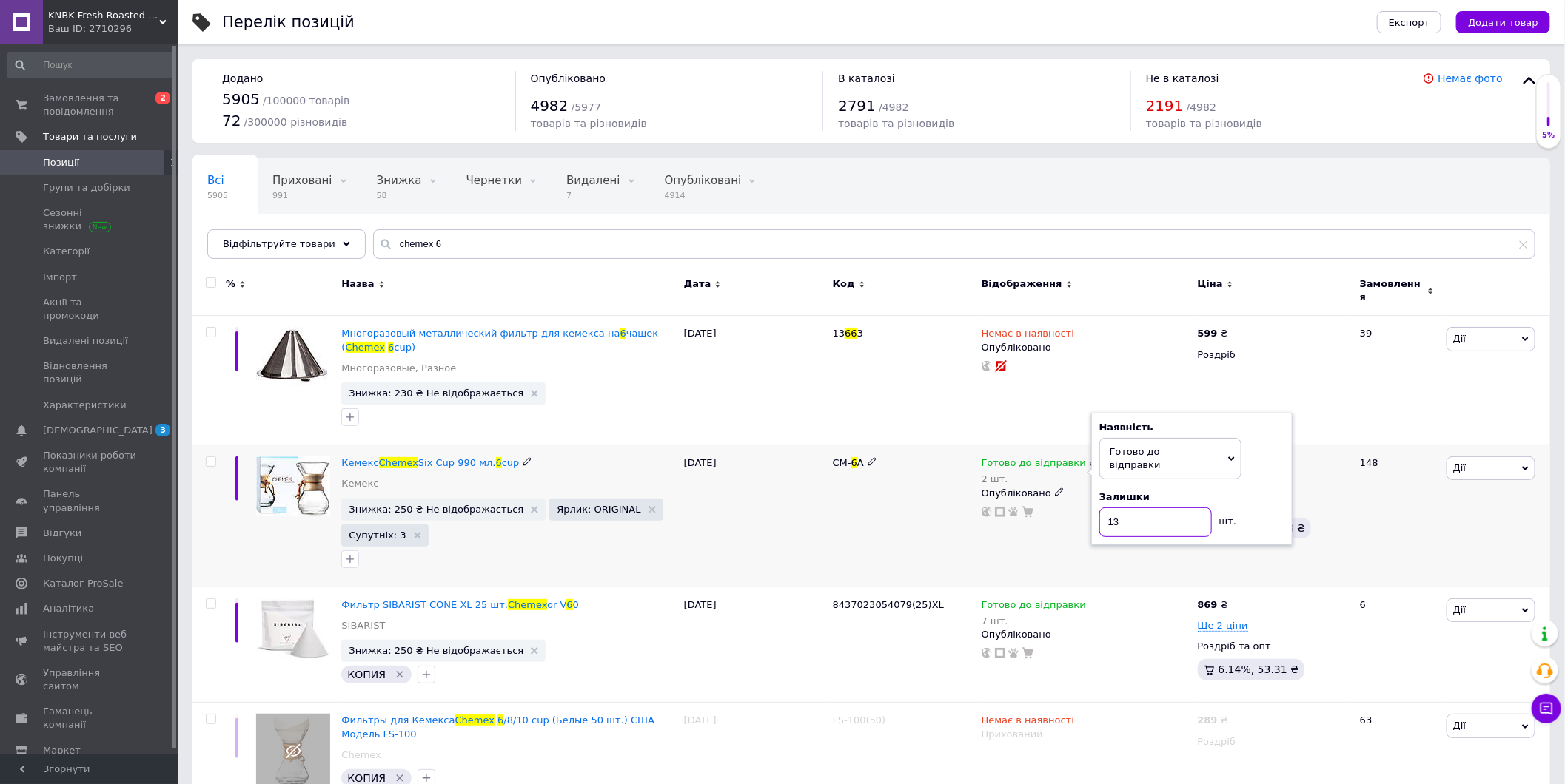
type input "13"
click at [956, 550] on div "CM- 6 A" at bounding box center [903, 516] width 149 height 142
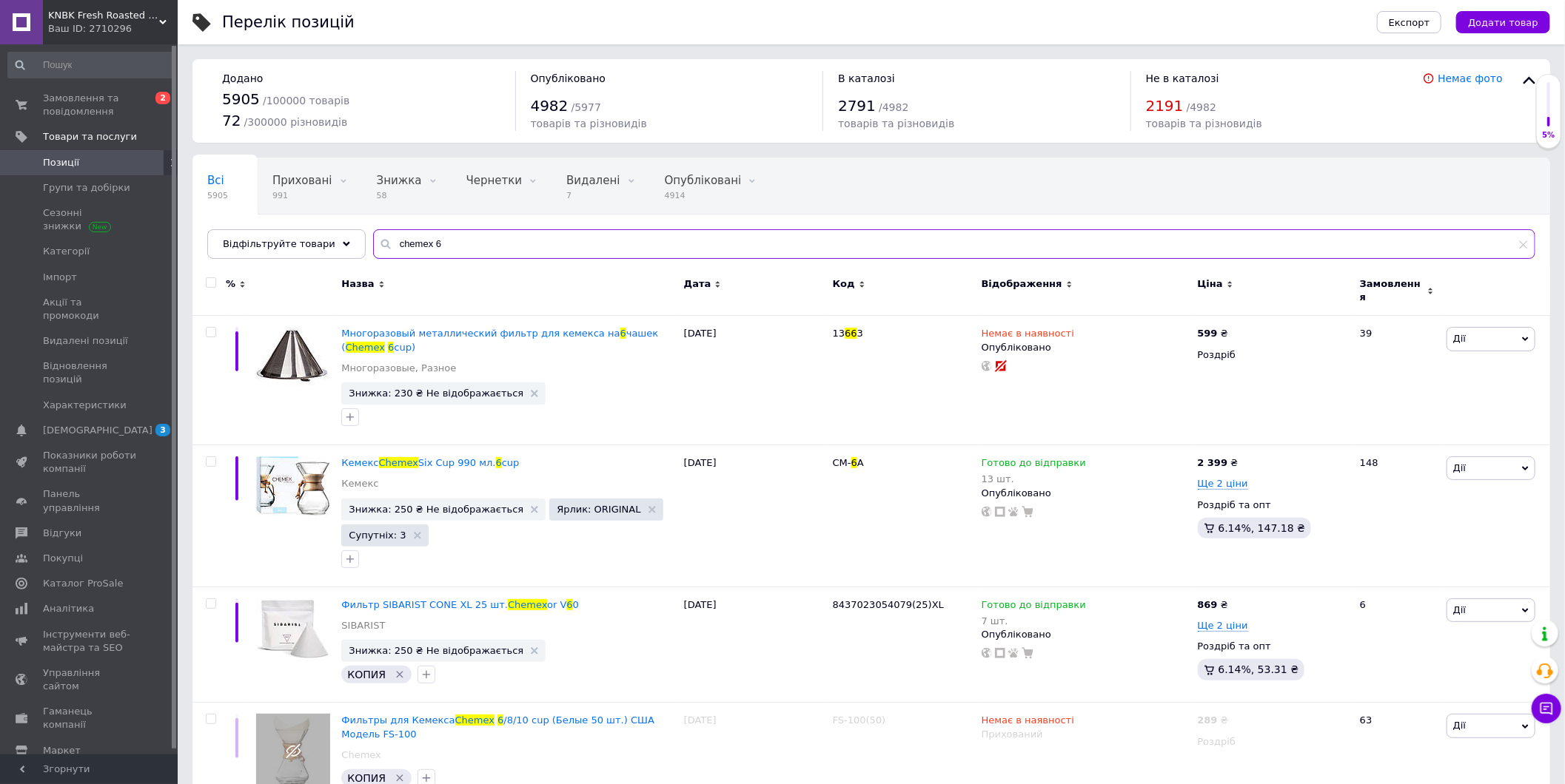
click at [425, 237] on input "chemex 6" at bounding box center [954, 243] width 1162 height 30
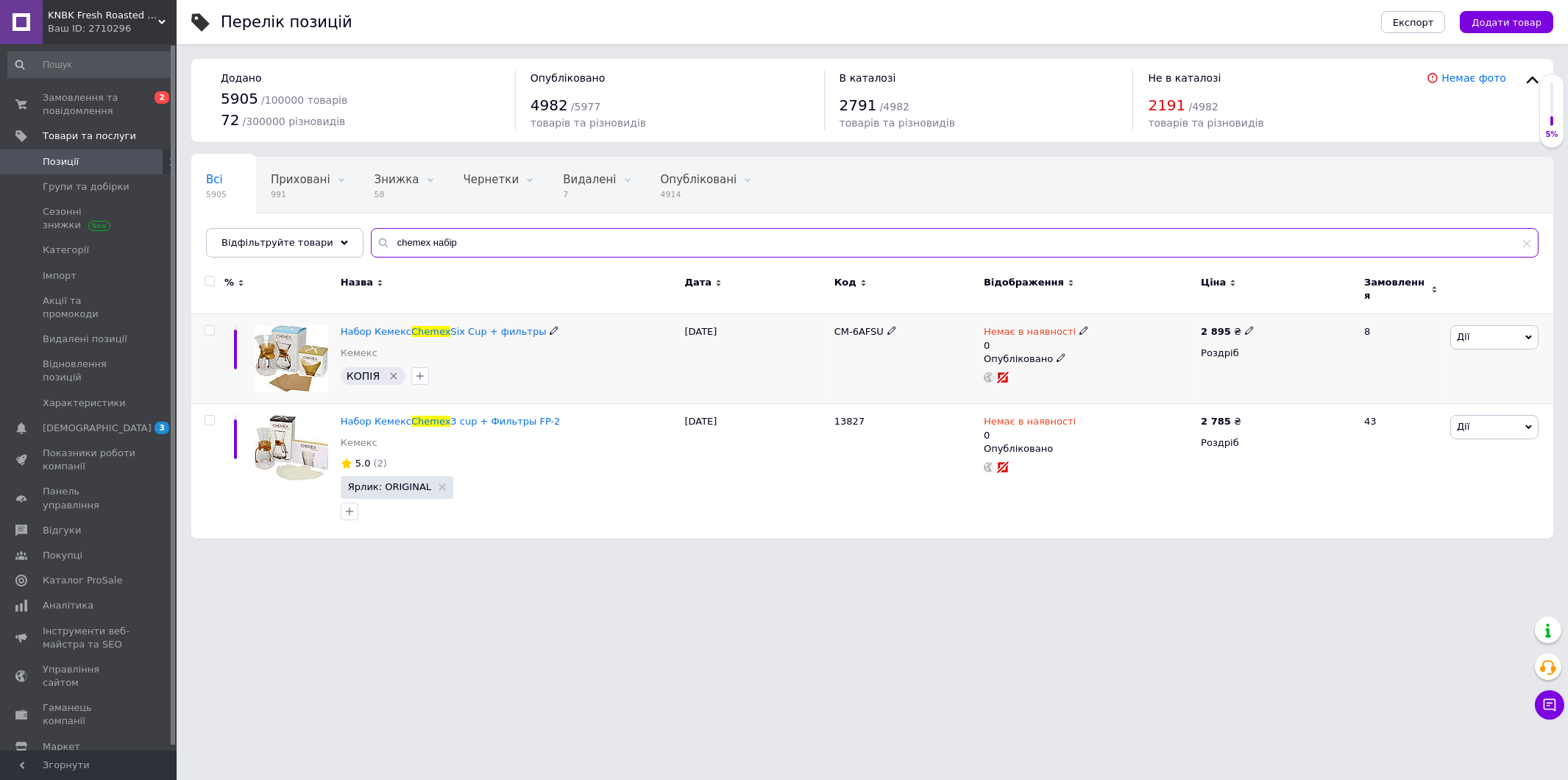
type input "chemex набір"
click at [1079, 326] on icon at bounding box center [1084, 330] width 9 height 9
click at [1171, 387] on li "Готово до відправки" at bounding box center [1160, 390] width 140 height 20
click at [1136, 375] on input "0" at bounding box center [1146, 389] width 112 height 29
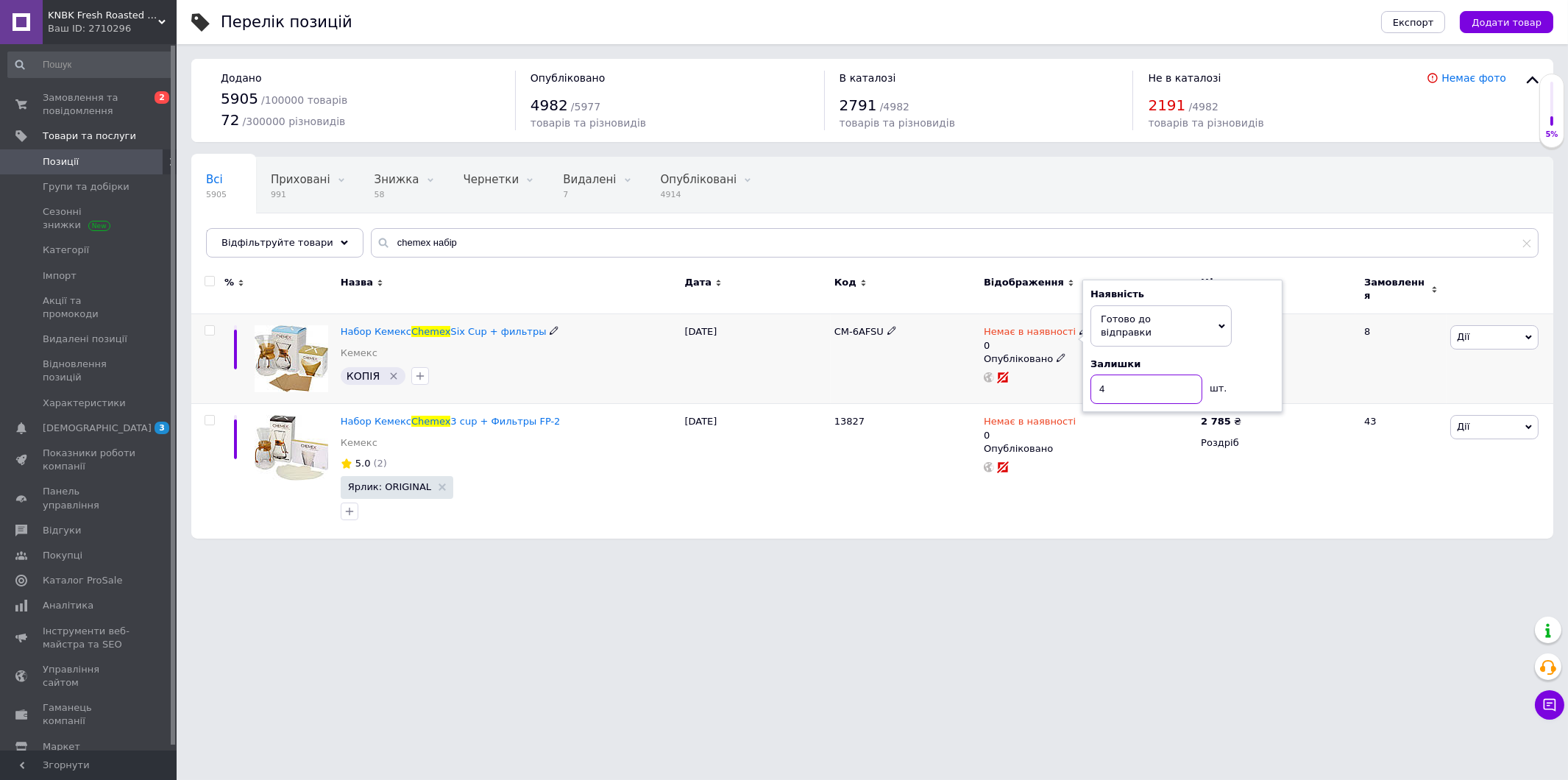
type input "4"
click at [923, 366] on div "CM-6AFSU" at bounding box center [905, 359] width 150 height 90
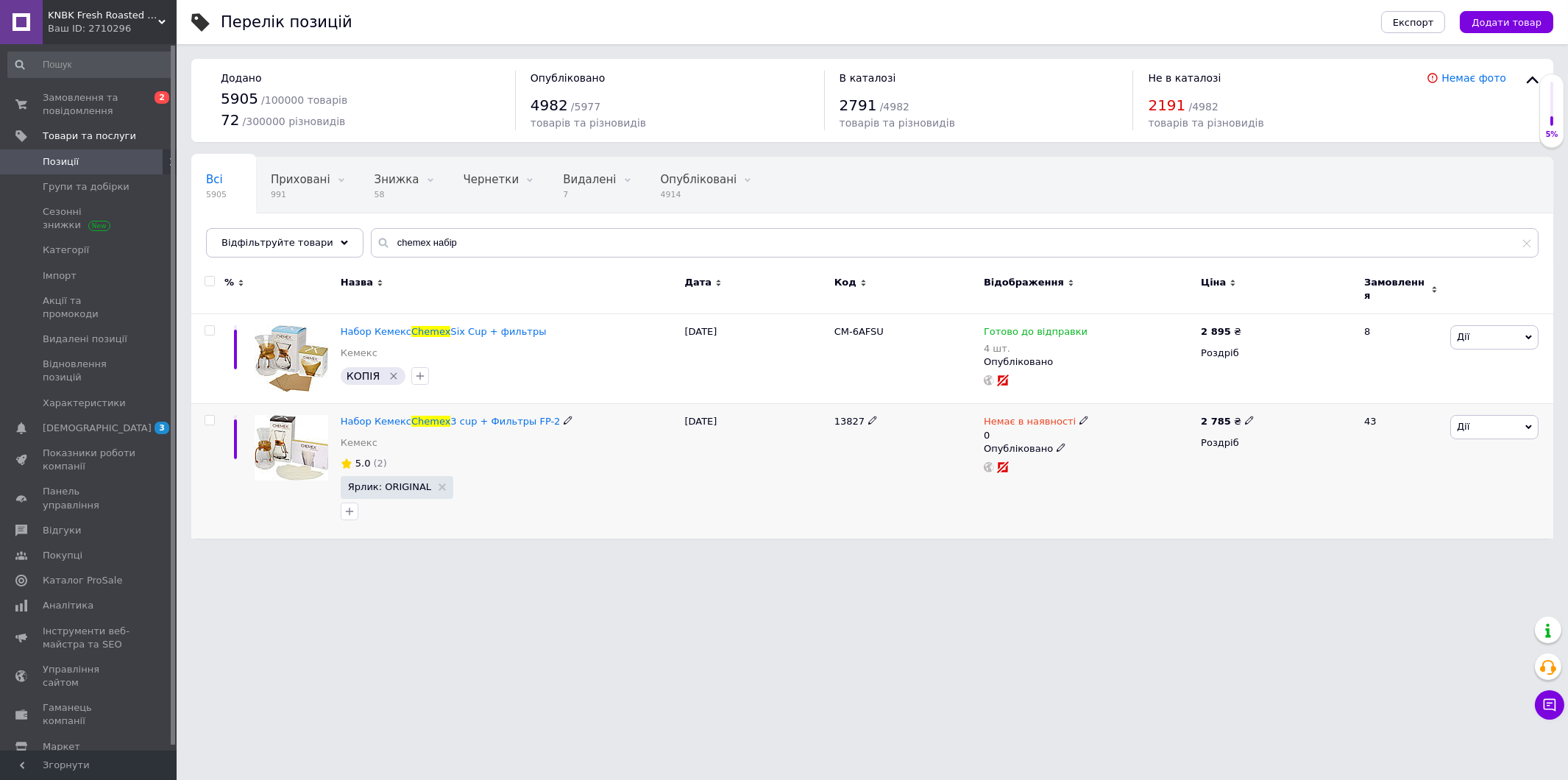
click at [1079, 416] on icon at bounding box center [1084, 420] width 9 height 9
click at [1170, 475] on li "Готово до відправки" at bounding box center [1160, 480] width 140 height 20
click at [1138, 466] on input "0" at bounding box center [1146, 479] width 112 height 29
type input "4"
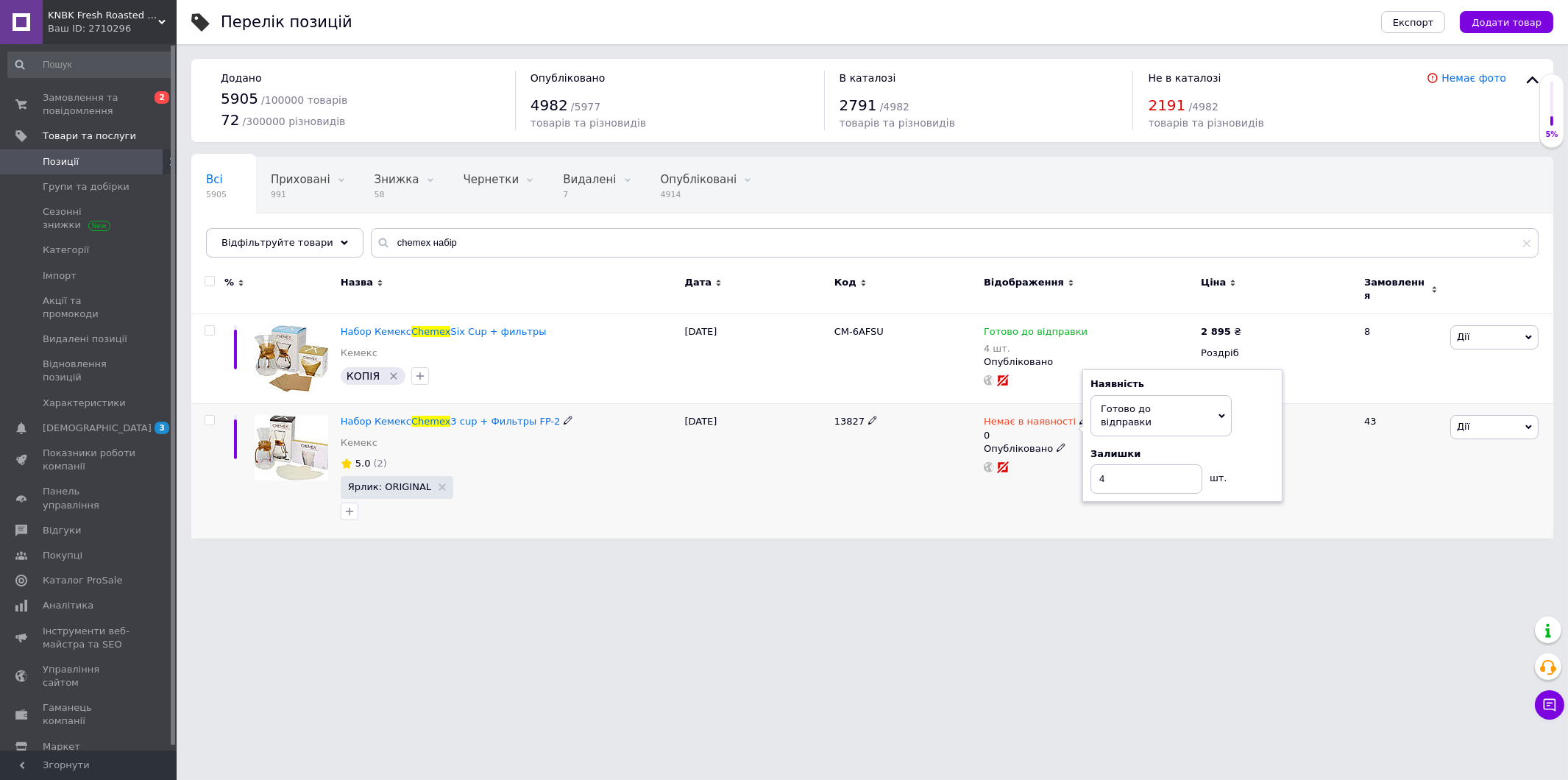
click at [1046, 513] on div "Немає в наявності 0 Наявність Готово до відправки В наявності Немає в наявності…" at bounding box center [1088, 471] width 217 height 134
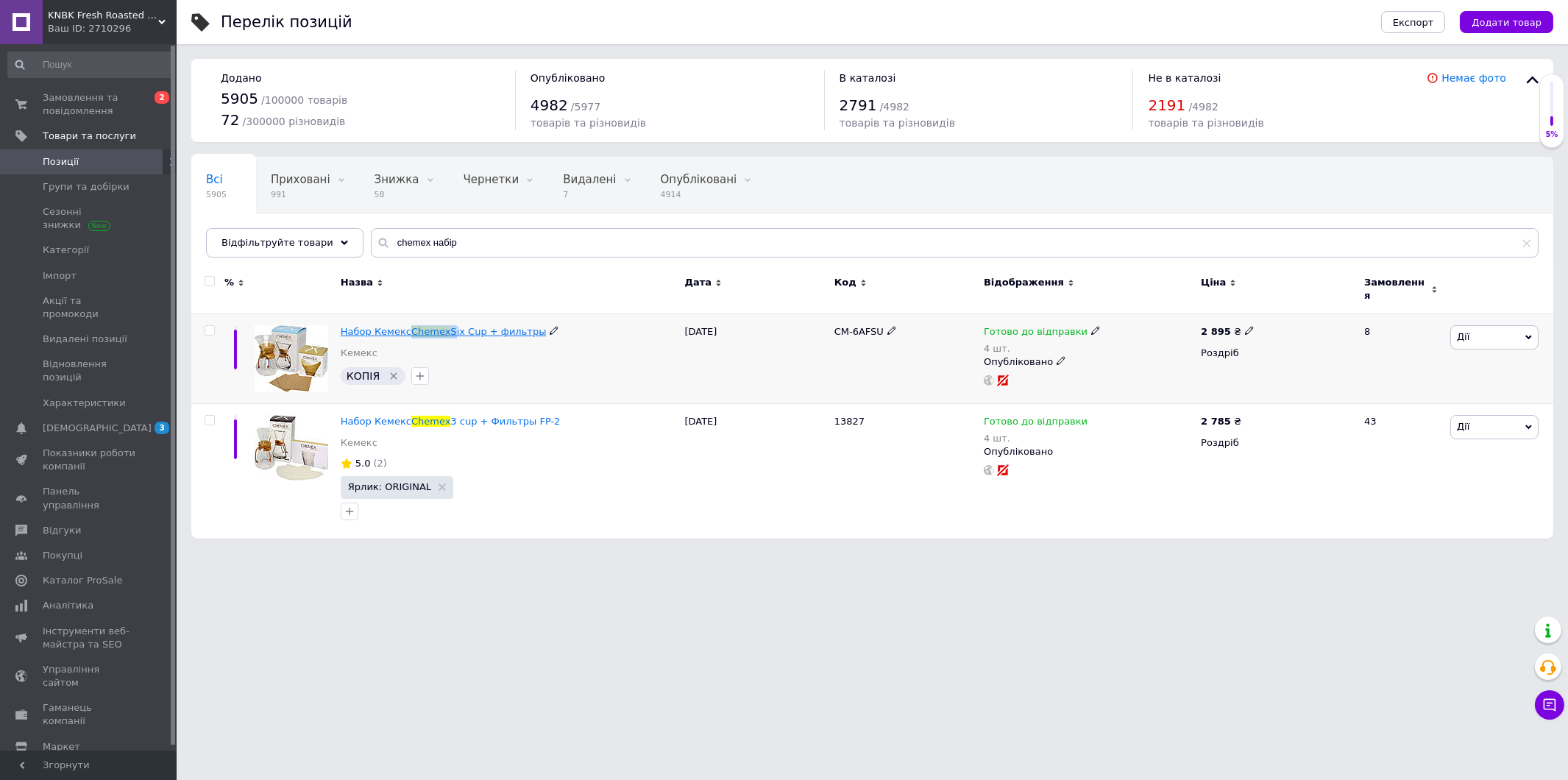
drag, startPoint x: 408, startPoint y: 325, endPoint x: 443, endPoint y: 328, distance: 35.1
copy span "Chemex"
click at [486, 232] on input "chemex набір" at bounding box center [955, 242] width 1168 height 29
click at [487, 232] on input "chemex набір" at bounding box center [955, 242] width 1168 height 29
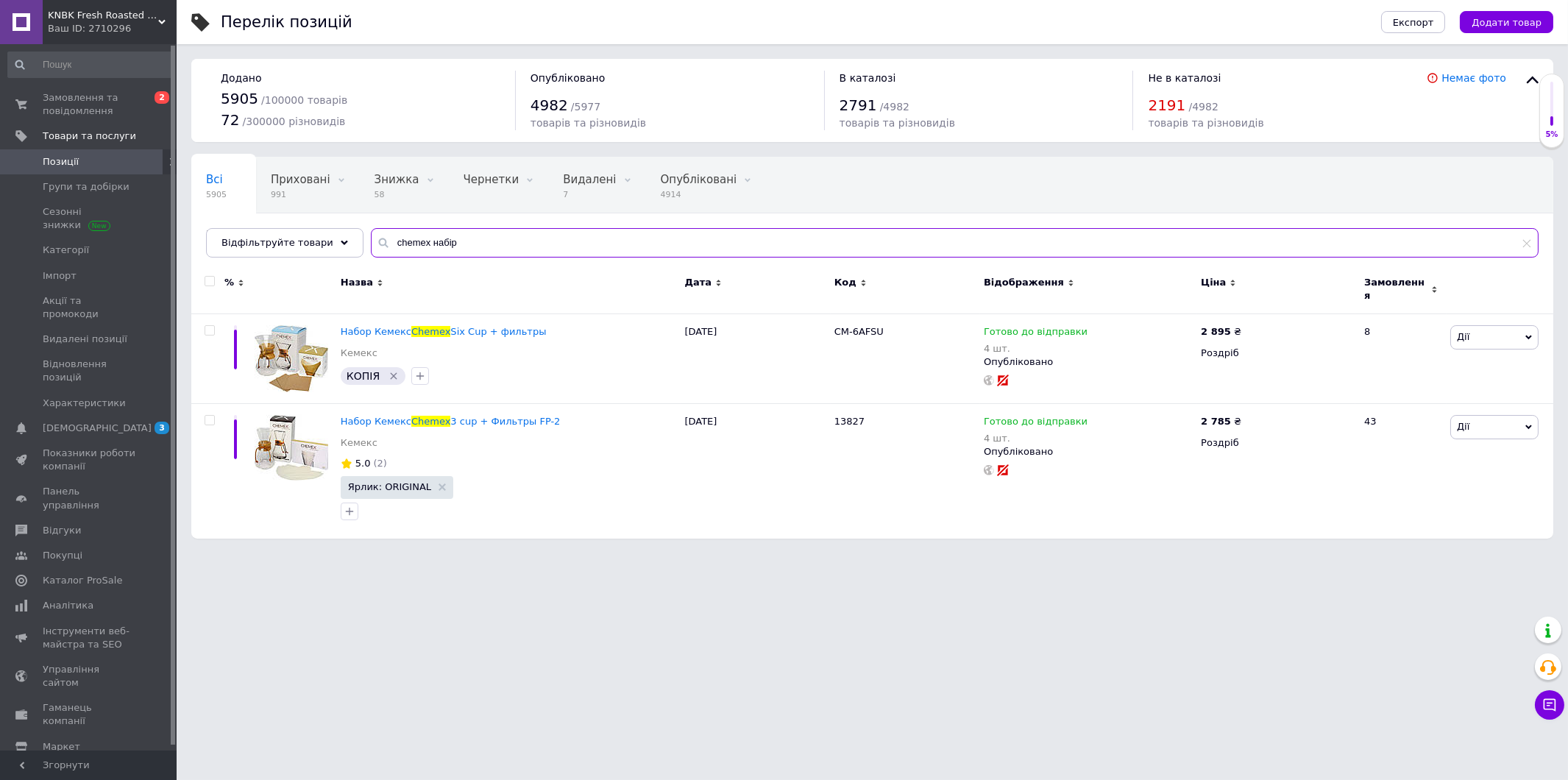
paste input "Chemex"
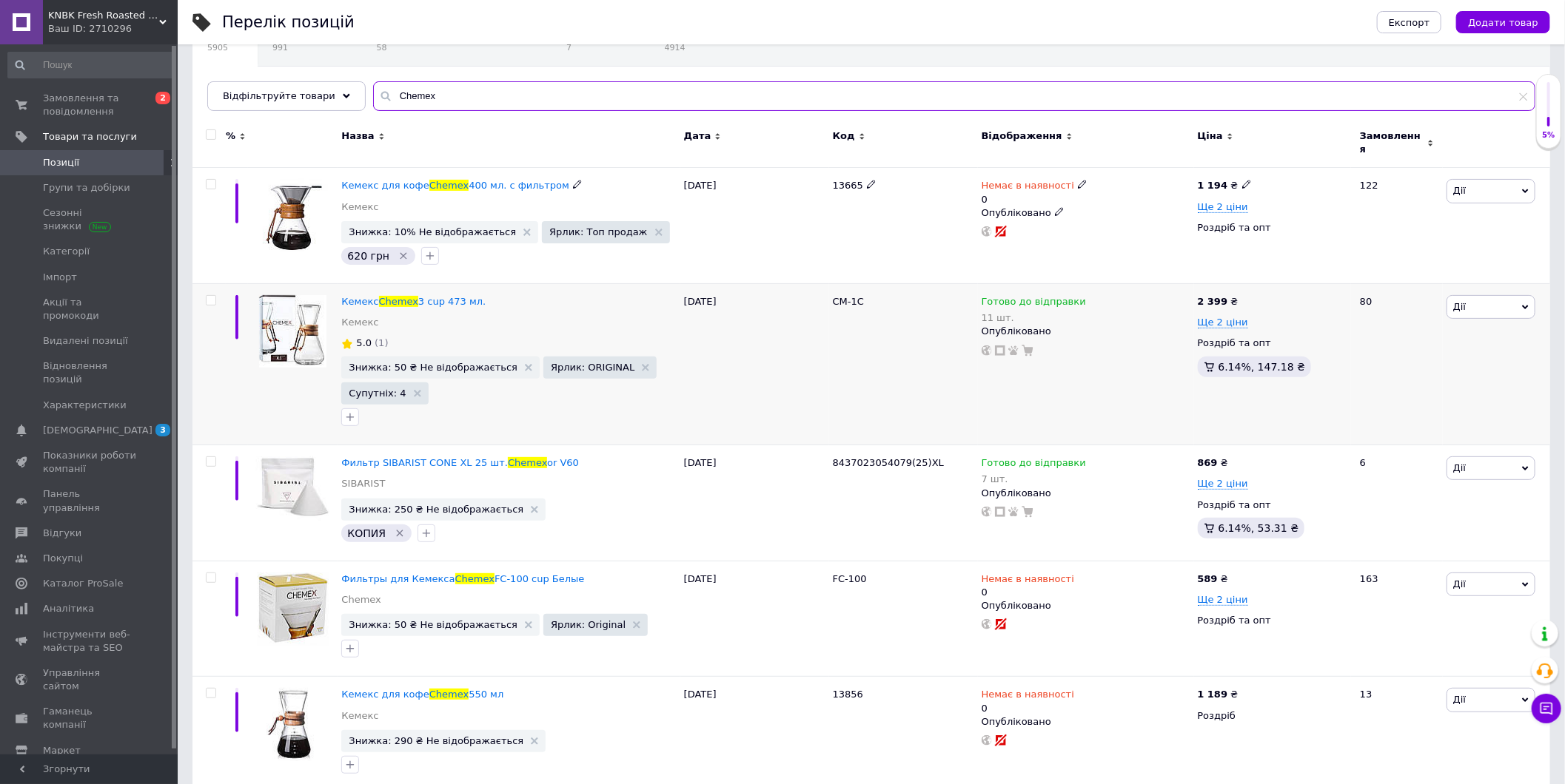
scroll to position [165, 0]
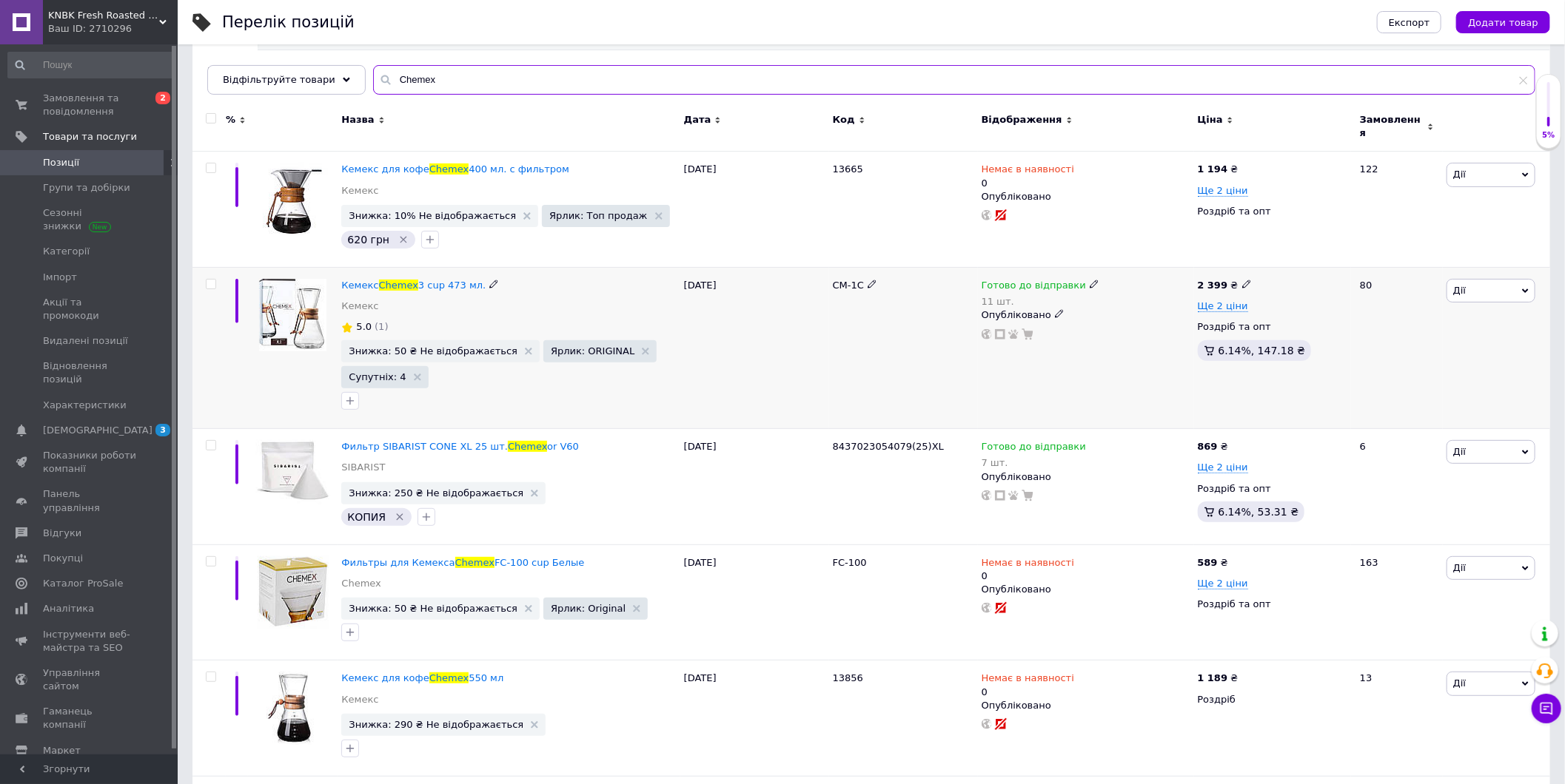
type input "Chemex"
click at [1090, 279] on icon at bounding box center [1094, 284] width 9 height 9
click at [1270, 313] on div "Залишки 11 шт." at bounding box center [1192, 337] width 185 height 47
click at [1126, 335] on input "11" at bounding box center [1156, 345] width 113 height 30
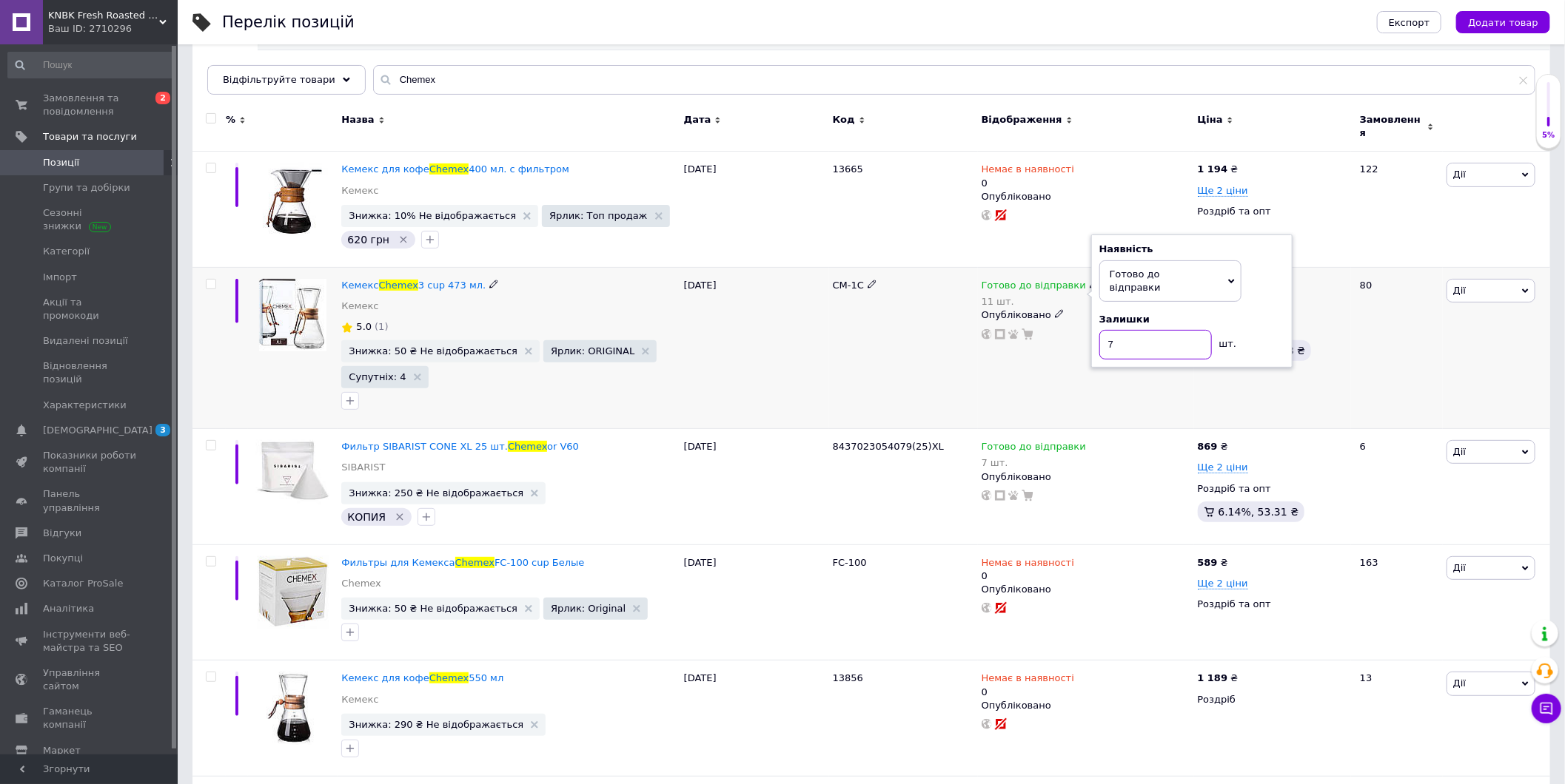
type input "7"
click at [1084, 351] on div "Готово до відправки 11 шт. Наявність Готово до відправки В наявності Немає в на…" at bounding box center [1085, 347] width 216 height 161
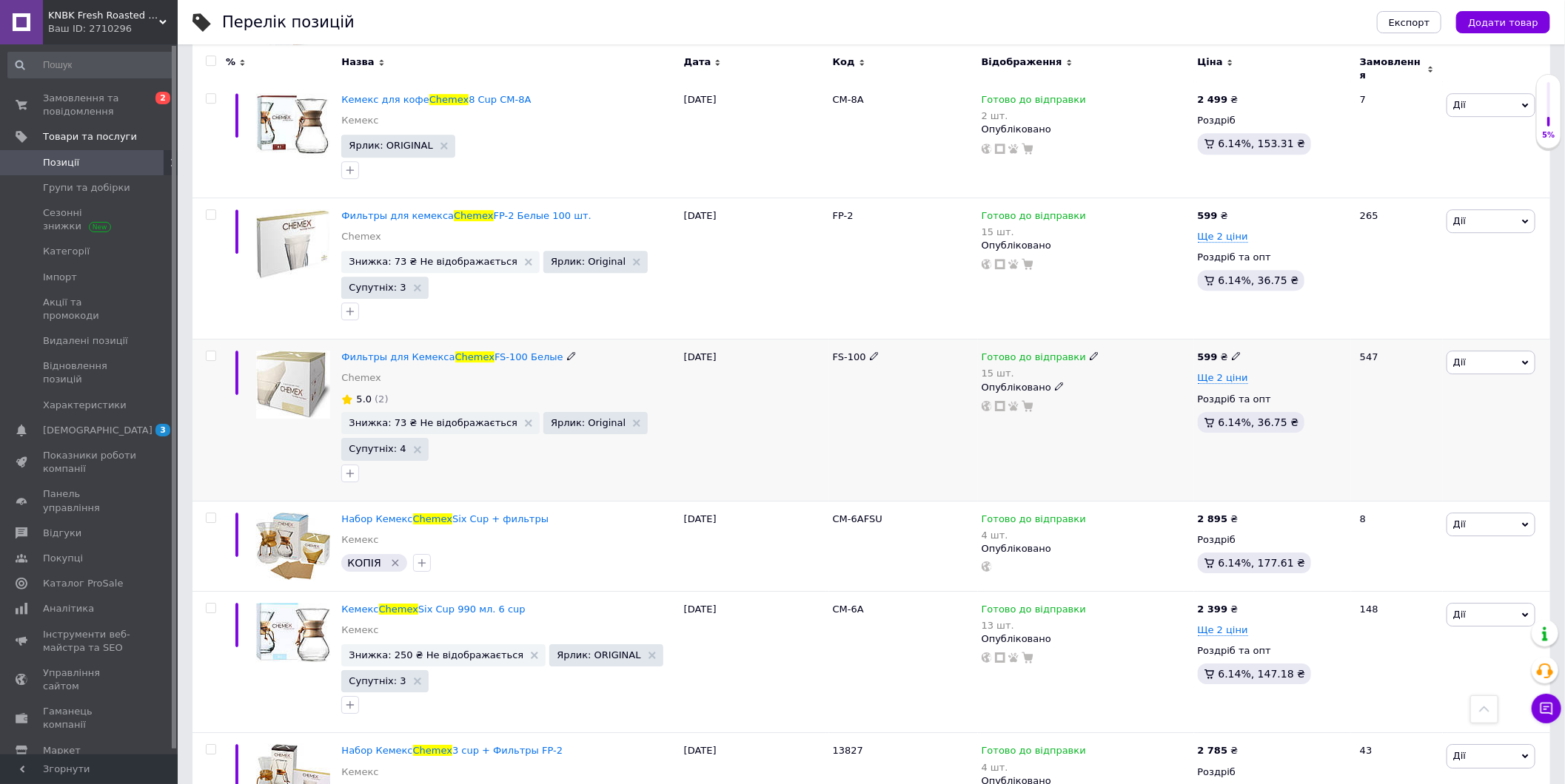
scroll to position [2794, 0]
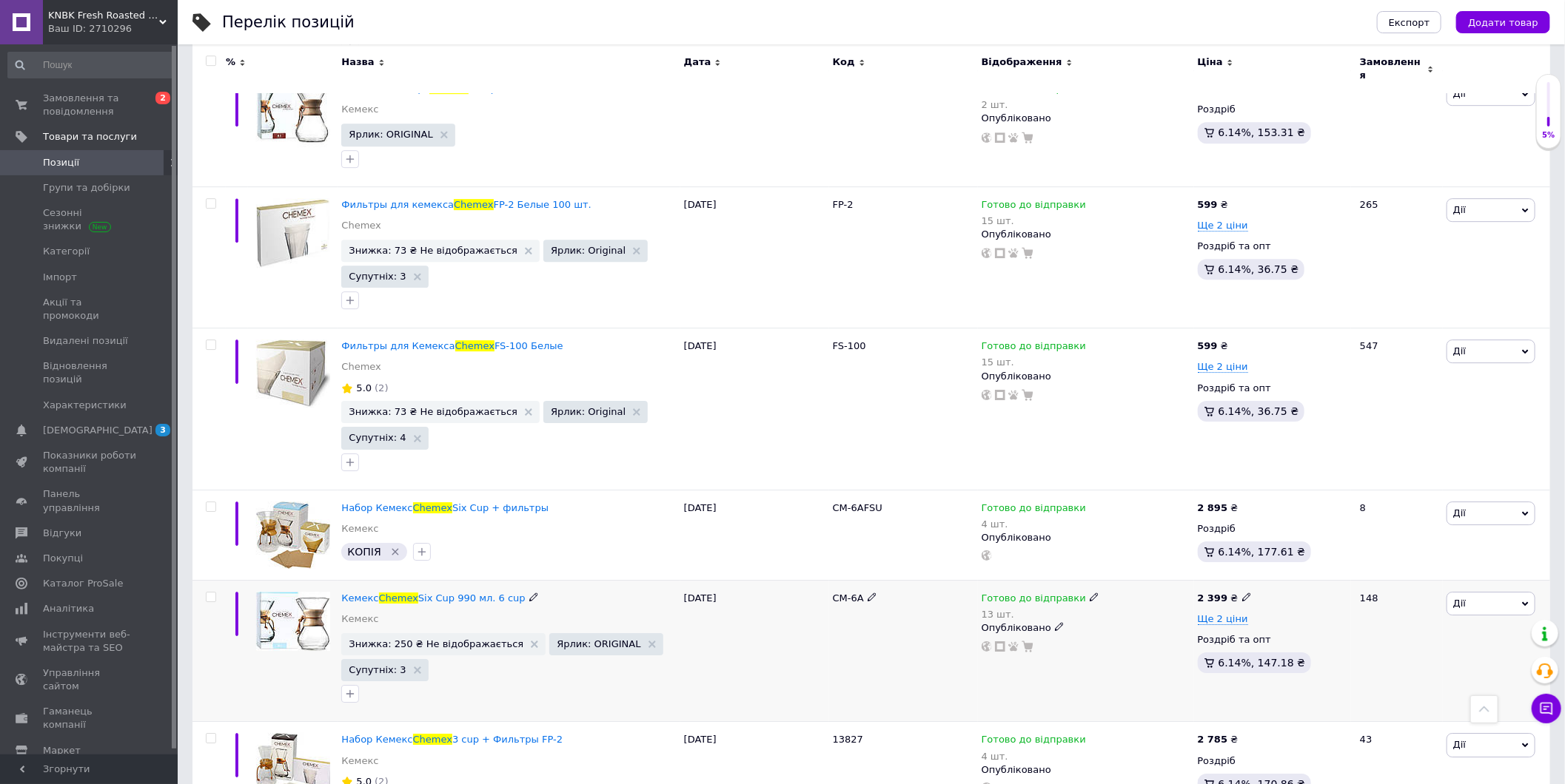
click at [1090, 592] on icon at bounding box center [1094, 597] width 9 height 9
click at [1267, 604] on div "Наявність Готово до відправки В наявності Немає в наявності Під замовлення Зали…" at bounding box center [1192, 614] width 185 height 117
click at [1155, 643] on input "13" at bounding box center [1156, 657] width 113 height 30
type input "9"
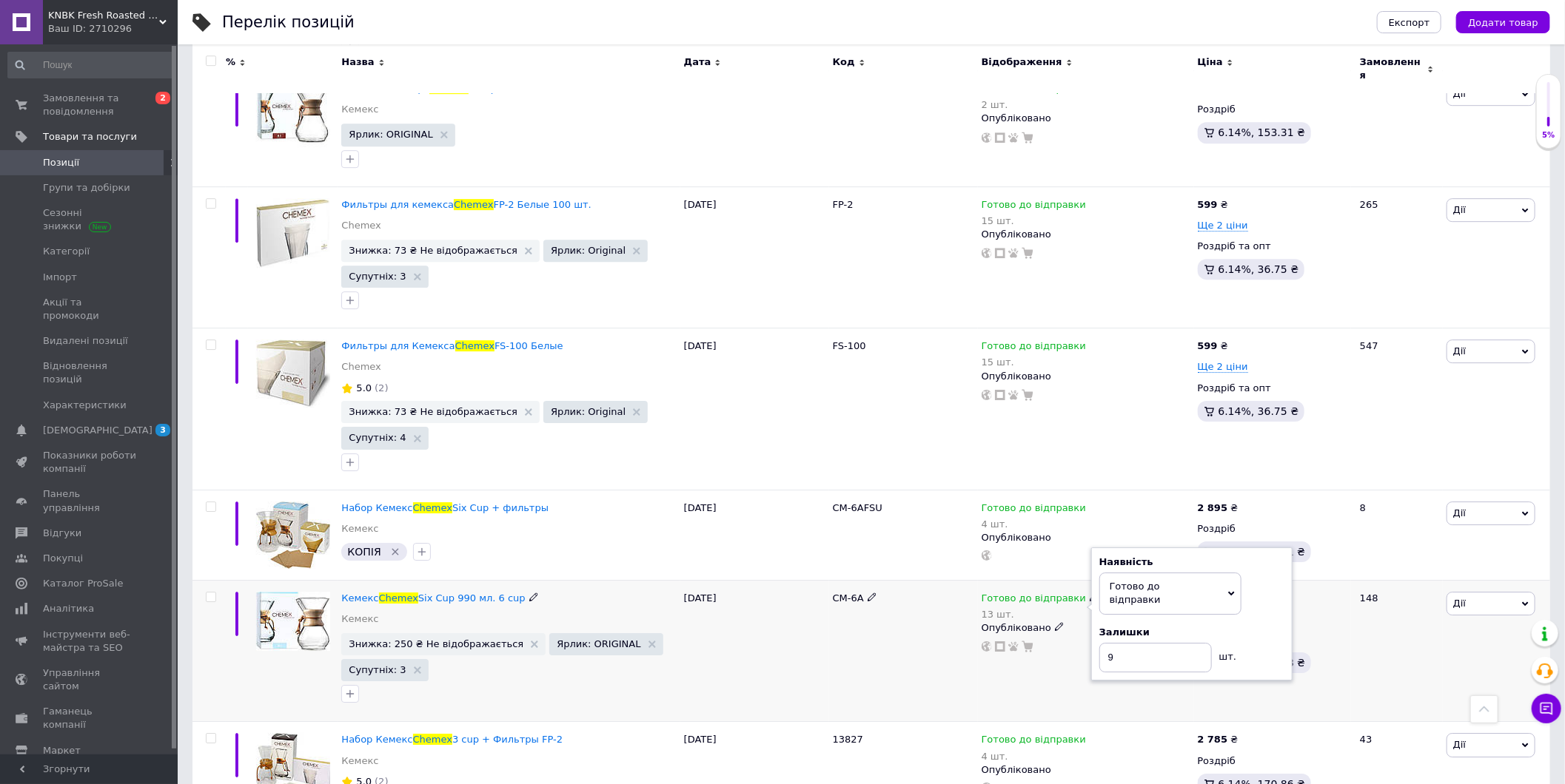
click at [904, 653] on div "CM-6A" at bounding box center [903, 651] width 149 height 142
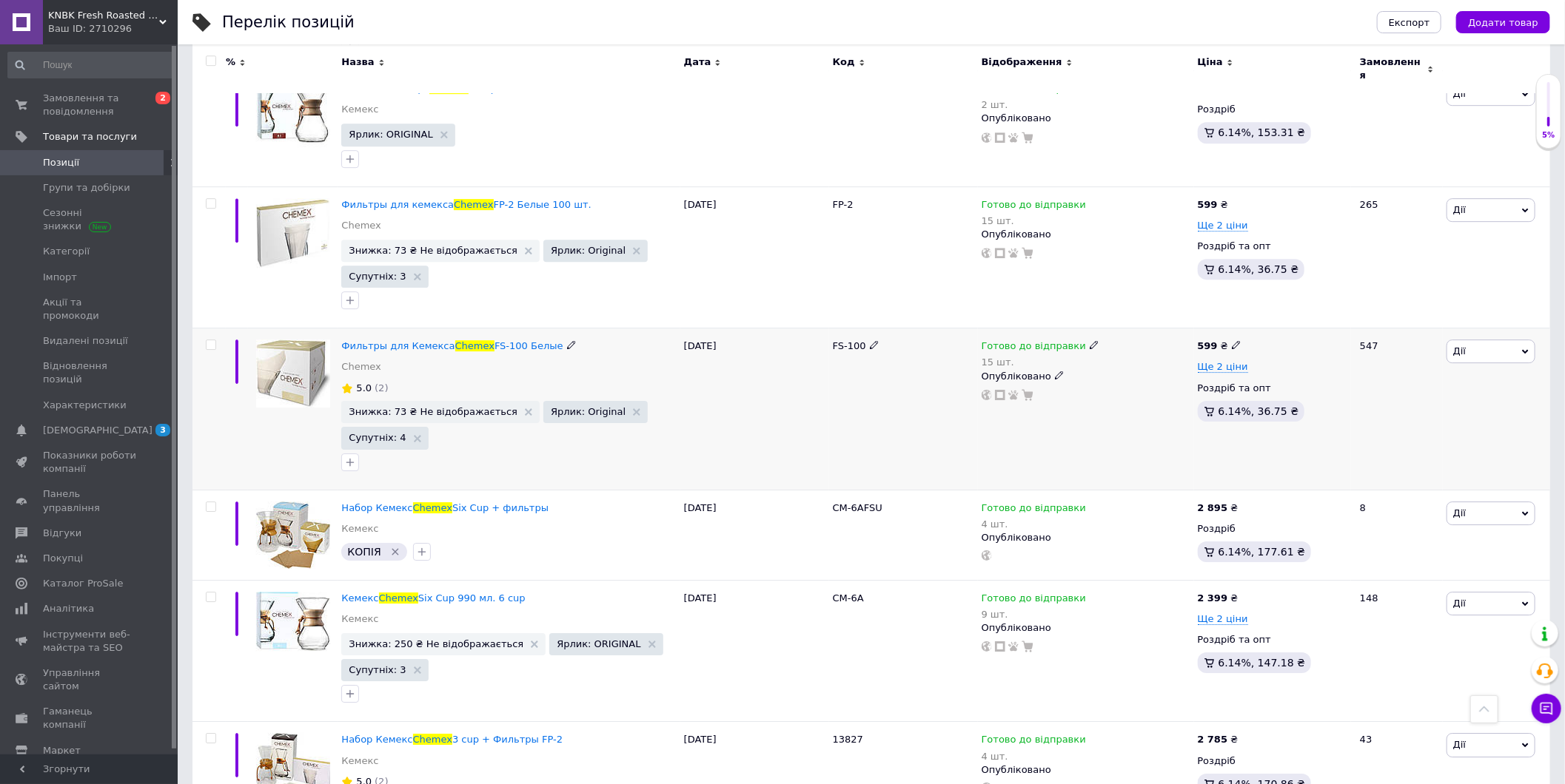
click at [1090, 342] on icon at bounding box center [1094, 345] width 9 height 9
click at [1251, 373] on div "Залишки" at bounding box center [1192, 379] width 185 height 13
click at [1219, 391] on div "шт." at bounding box center [1226, 401] width 30 height 21
click at [1198, 391] on input "15" at bounding box center [1156, 405] width 113 height 30
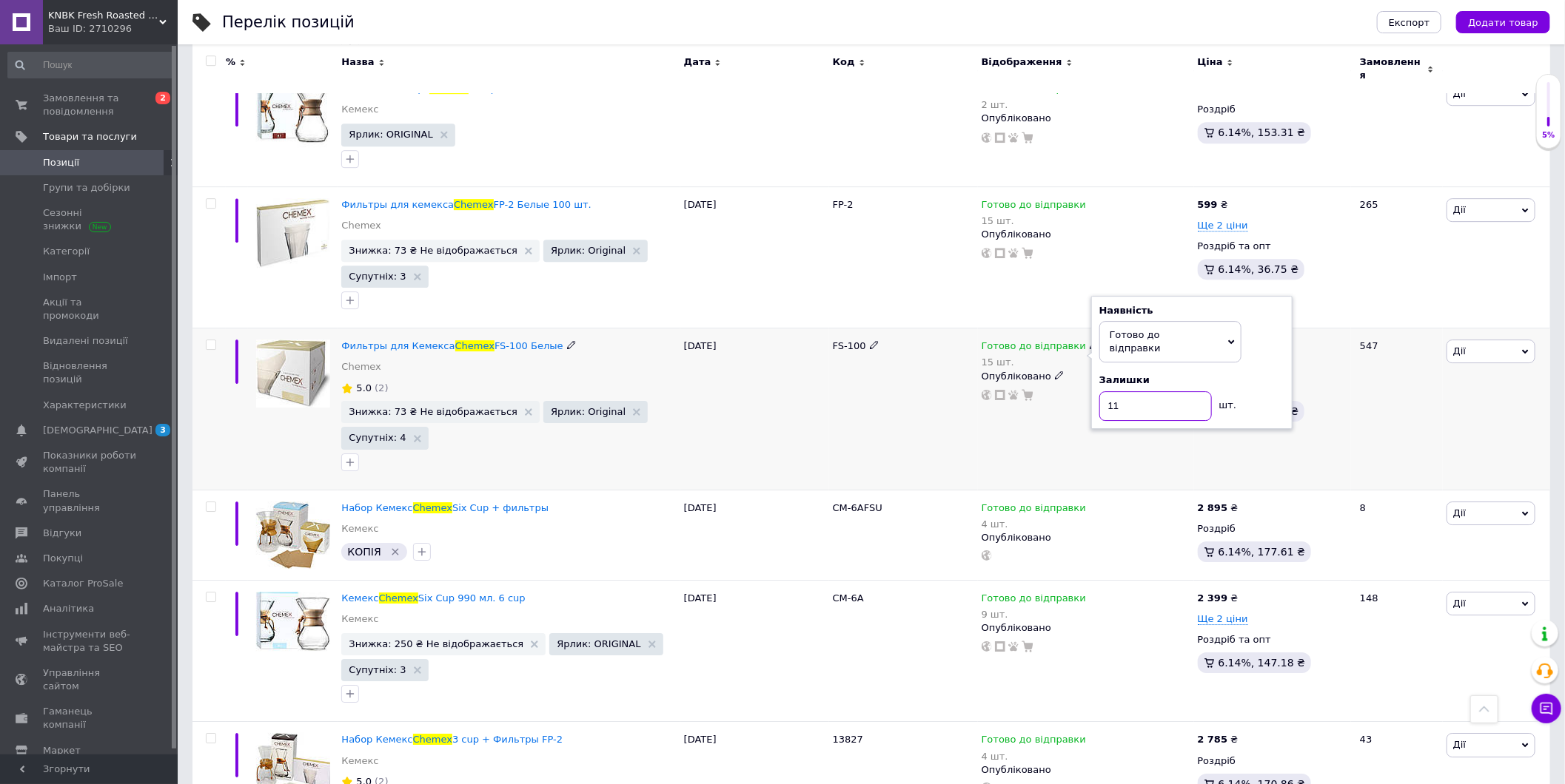
type input "11"
click at [1056, 424] on div "Готово до відправки 15 шт. Наявність Готово до відправки В наявності Немає в на…" at bounding box center [1085, 409] width 216 height 161
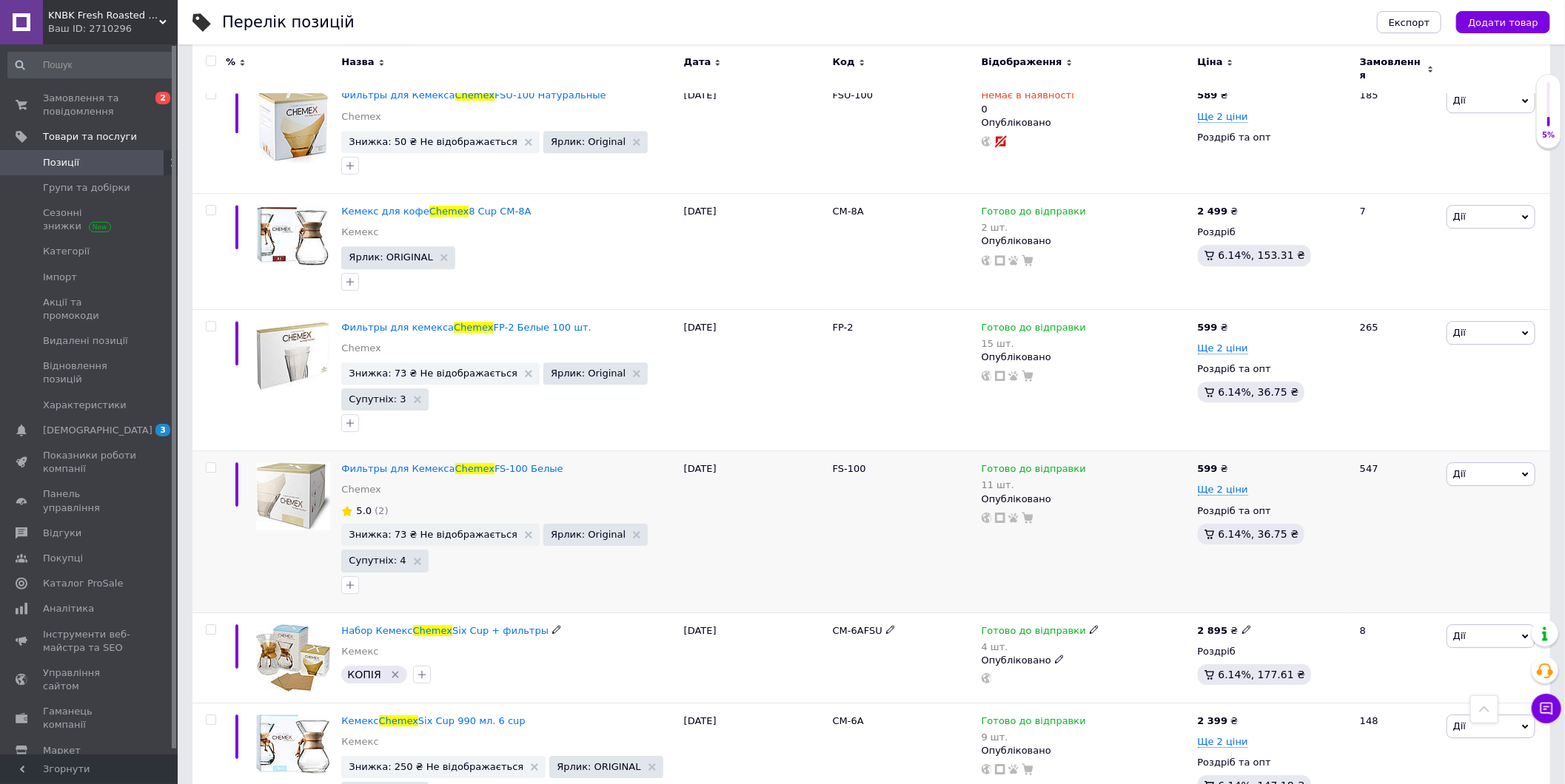
scroll to position [2630, 0]
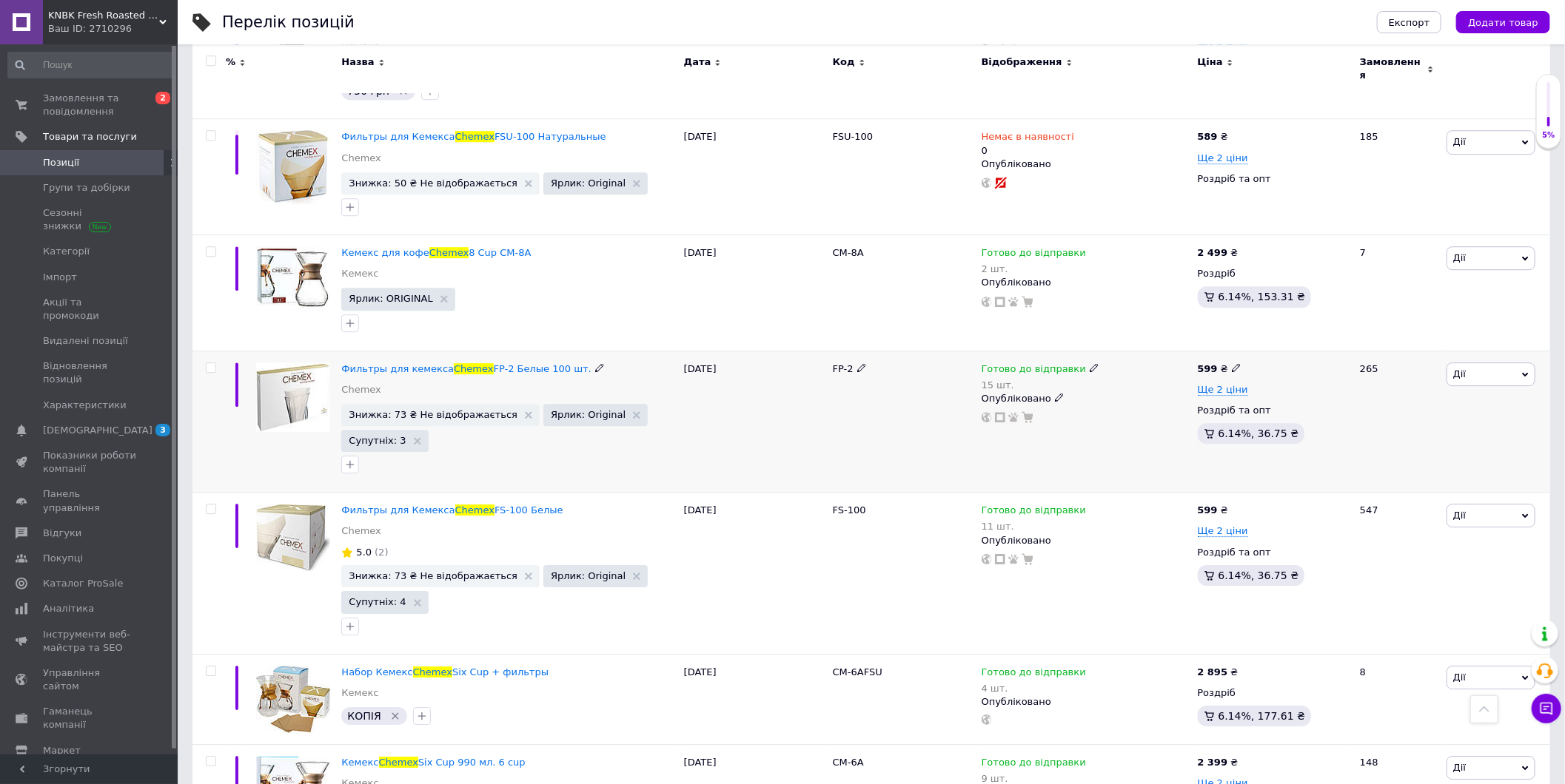
click at [1087, 365] on div "Готово до відправки 15 шт." at bounding box center [1085, 377] width 209 height 30
drag, startPoint x: 1077, startPoint y: 365, endPoint x: 1086, endPoint y: 365, distance: 9.0
click at [1077, 365] on div "Готово до відправки" at bounding box center [1039, 369] width 117 height 13
click at [1260, 396] on div "Залишки" at bounding box center [1192, 403] width 185 height 13
click at [1169, 413] on input "15" at bounding box center [1156, 428] width 113 height 30
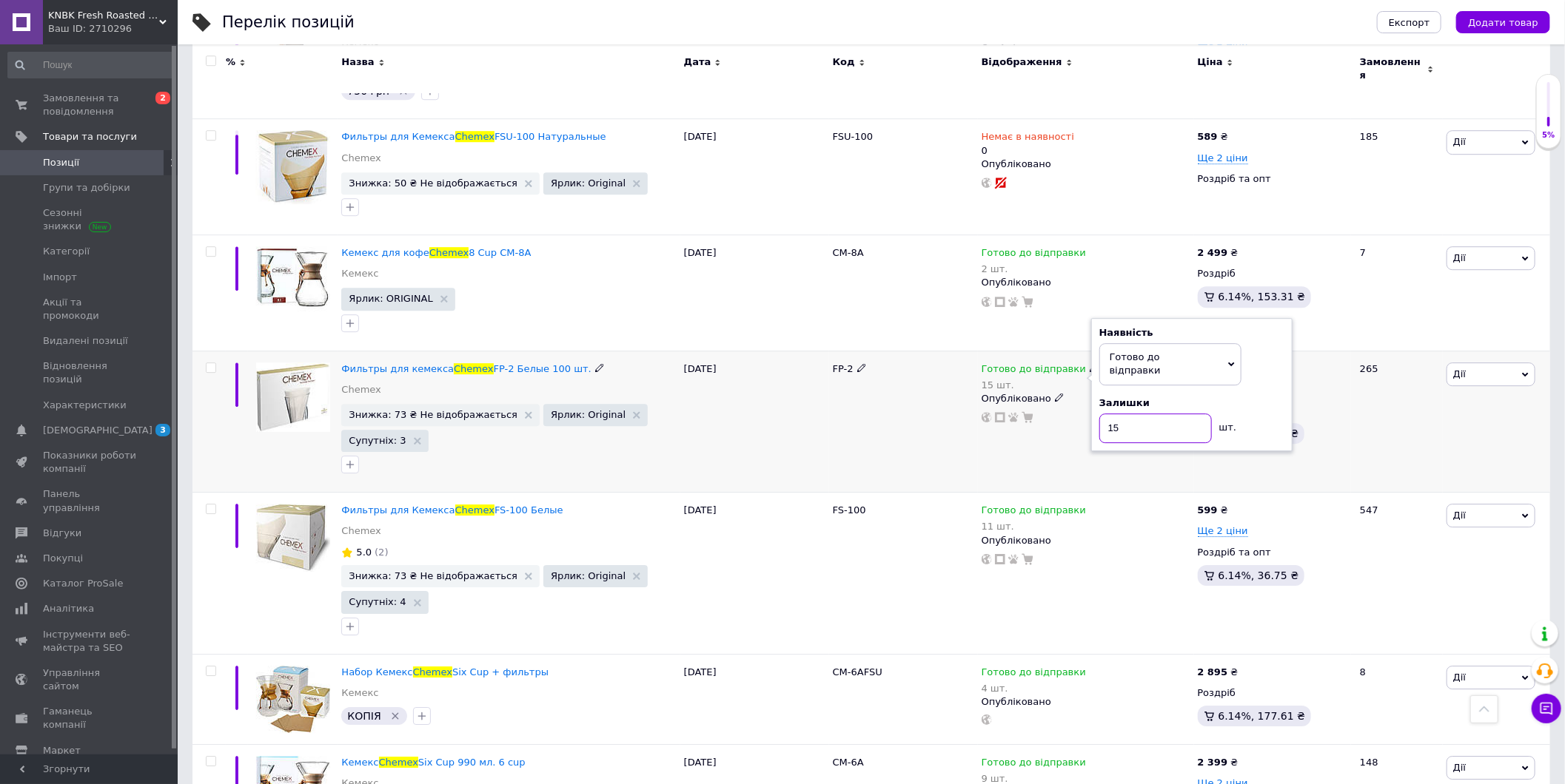
click at [1169, 413] on input "15" at bounding box center [1156, 428] width 113 height 30
type input "11"
click at [1001, 447] on div "Готово до відправки 15 шт. Наявність Готово до відправки В наявності Немає в на…" at bounding box center [1085, 422] width 216 height 142
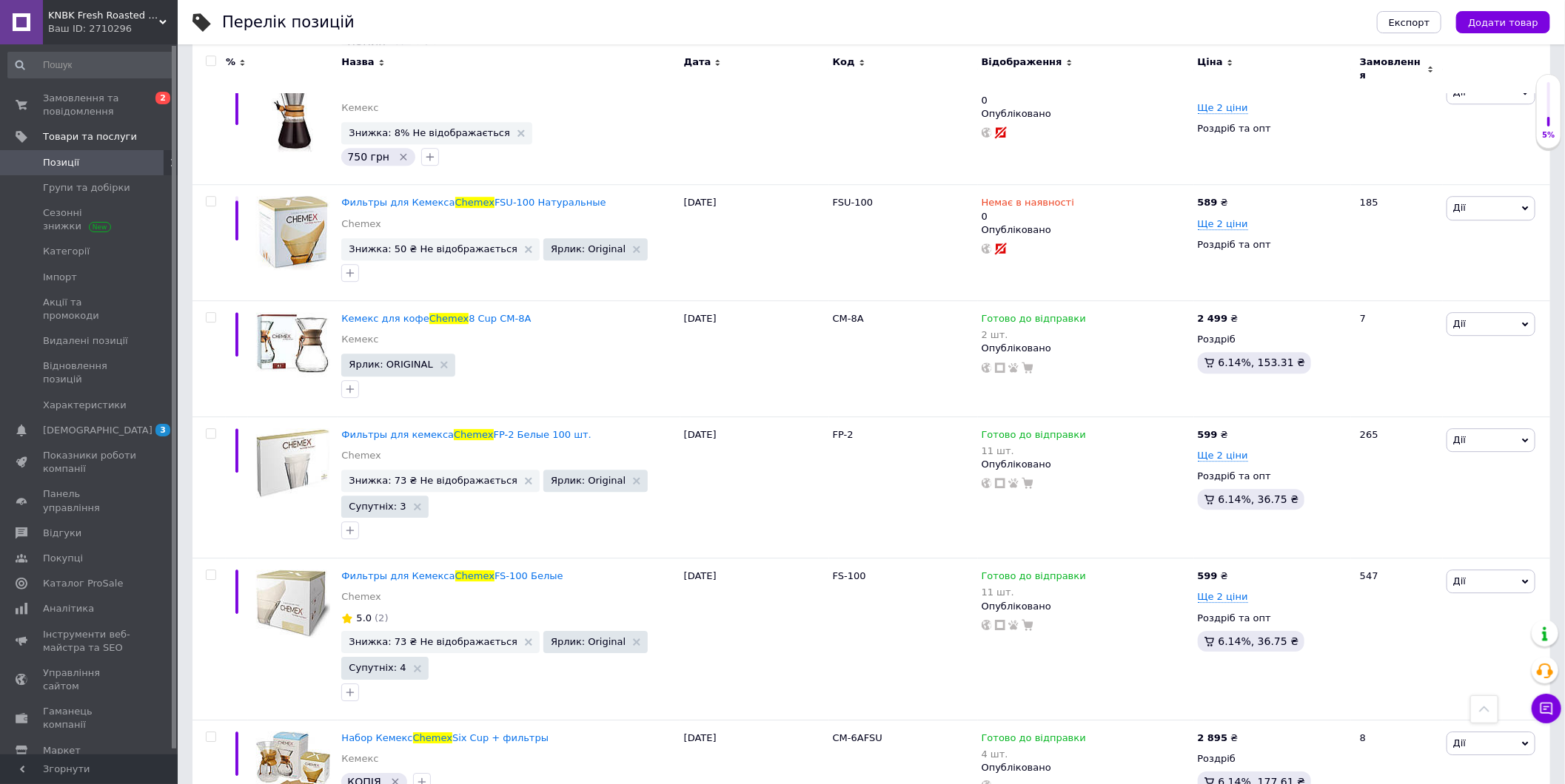
scroll to position [2302, 0]
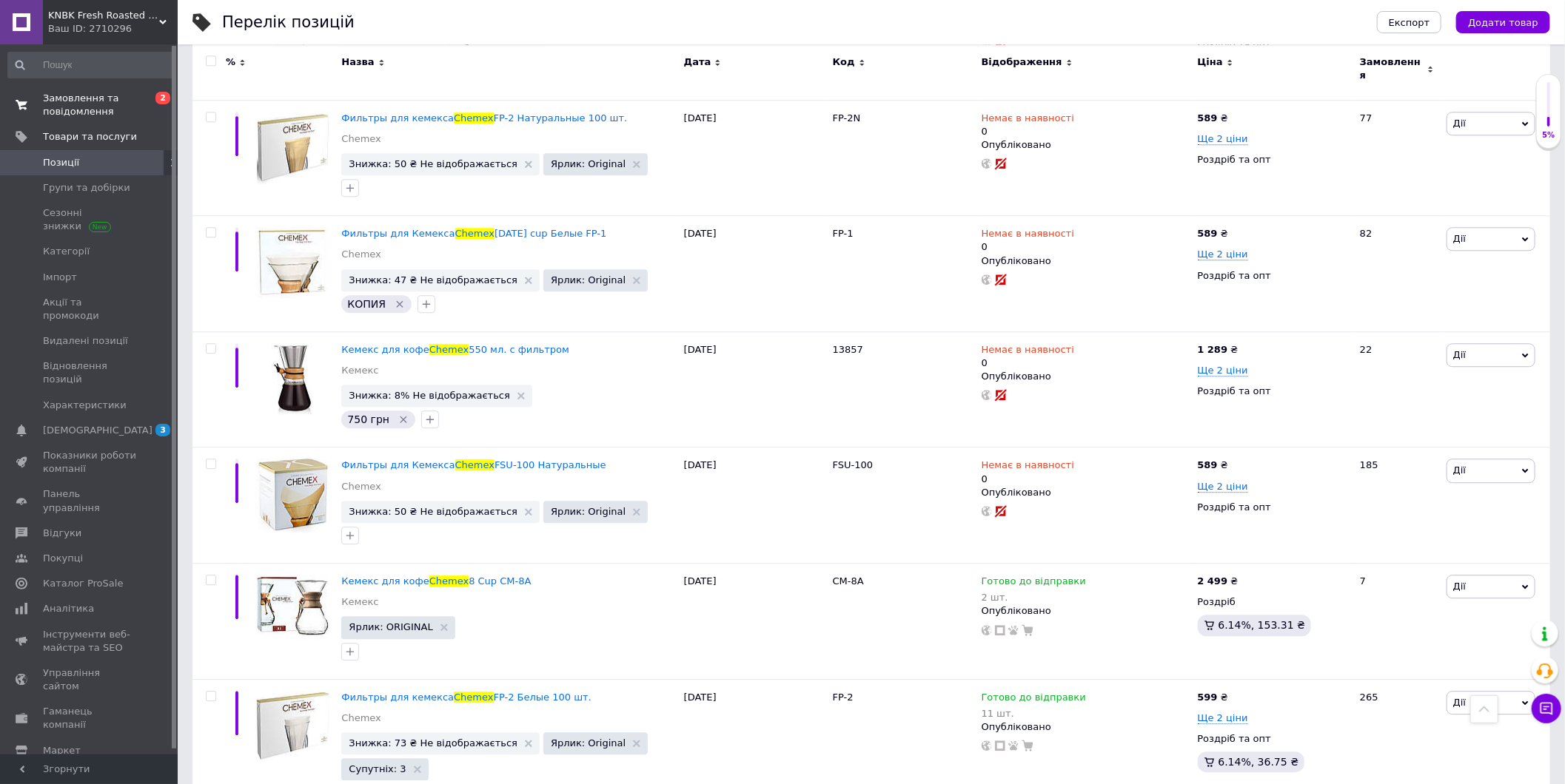
click at [124, 95] on span "Замовлення та повідомлення" at bounding box center [90, 106] width 94 height 27
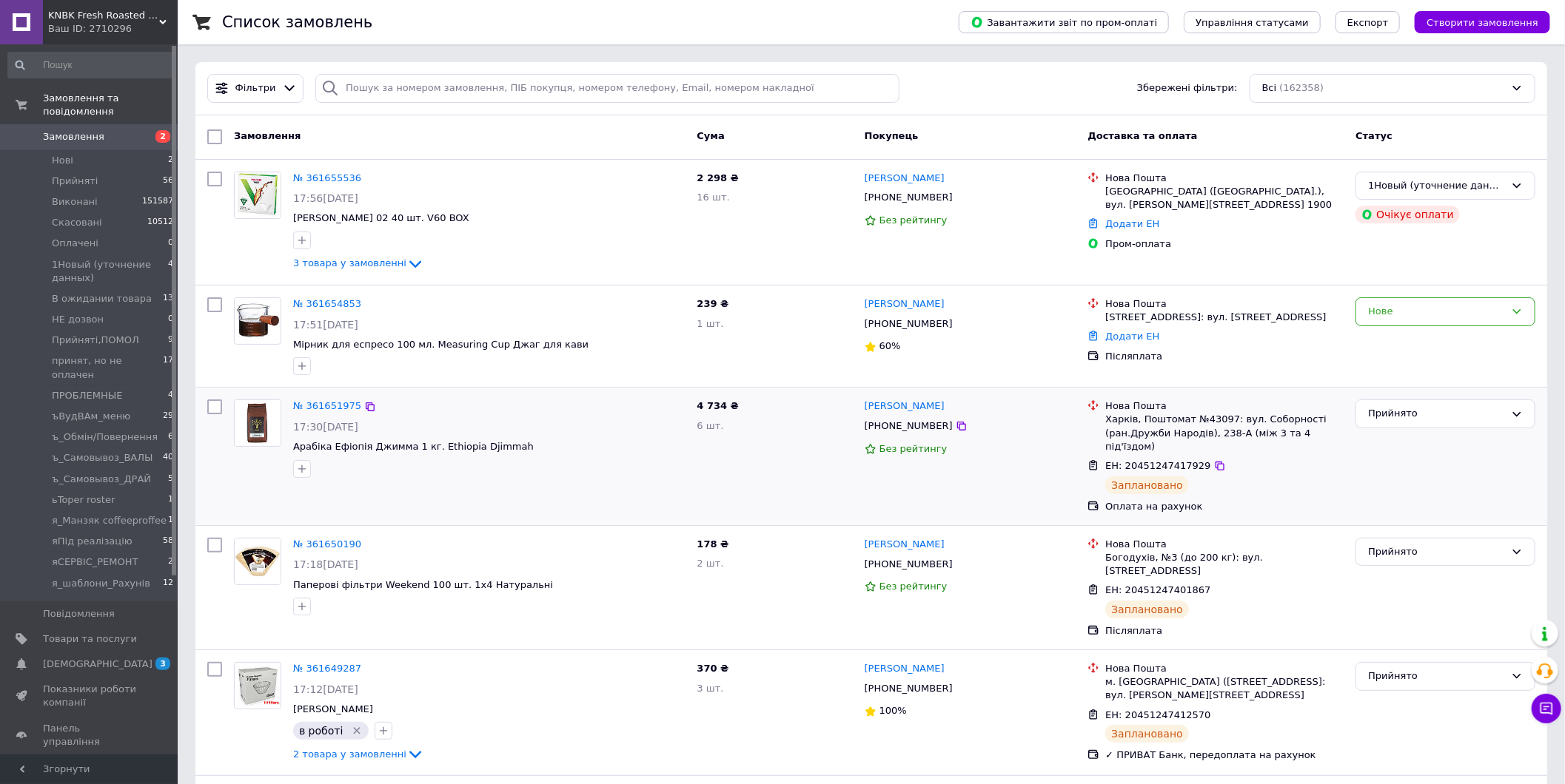
click at [1393, 478] on div "Прийнято" at bounding box center [1445, 456] width 192 height 126
click at [107, 626] on link "Товари та послуги" at bounding box center [90, 639] width 182 height 25
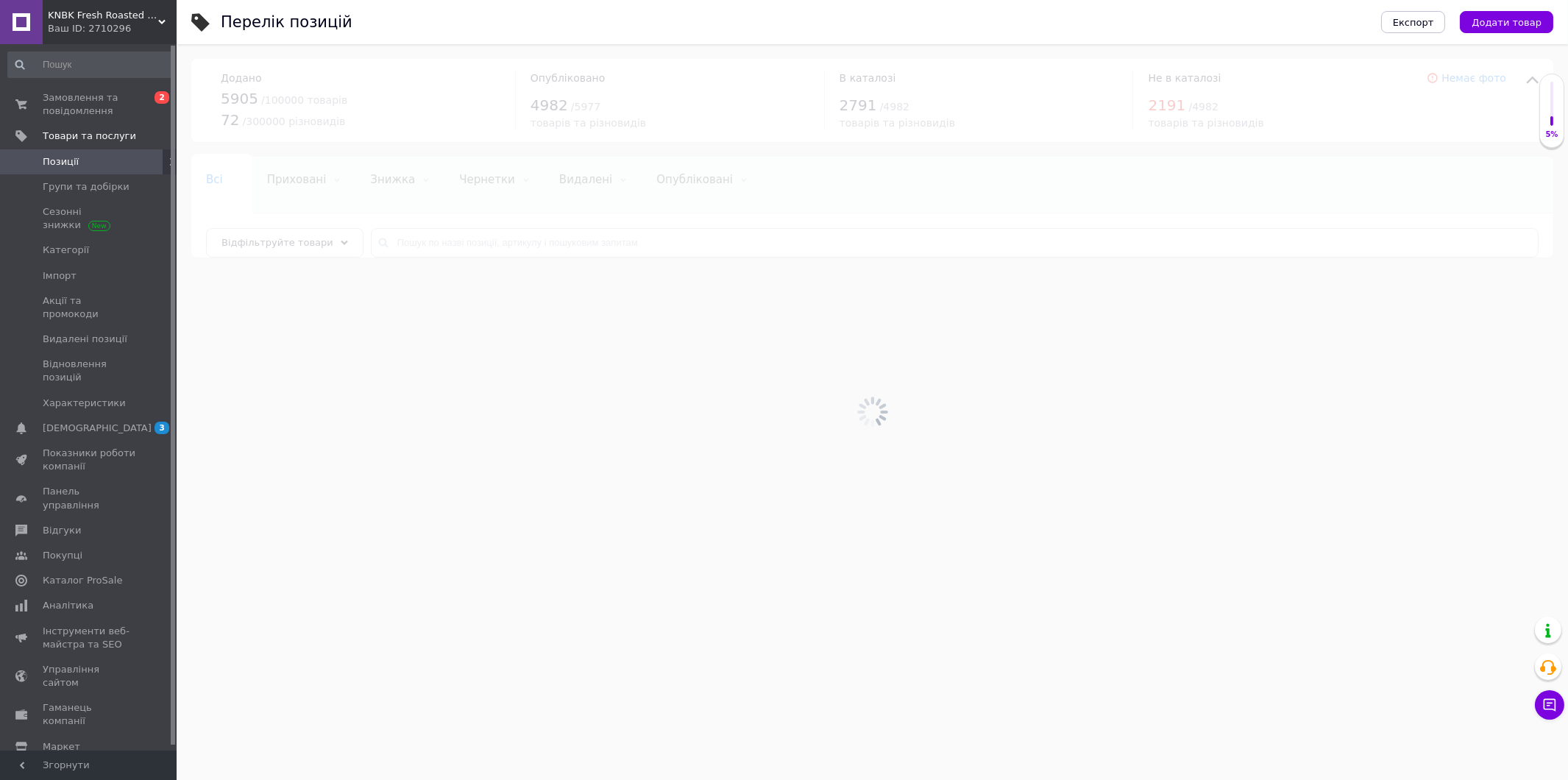
click at [612, 240] on div at bounding box center [871, 412] width 1391 height 736
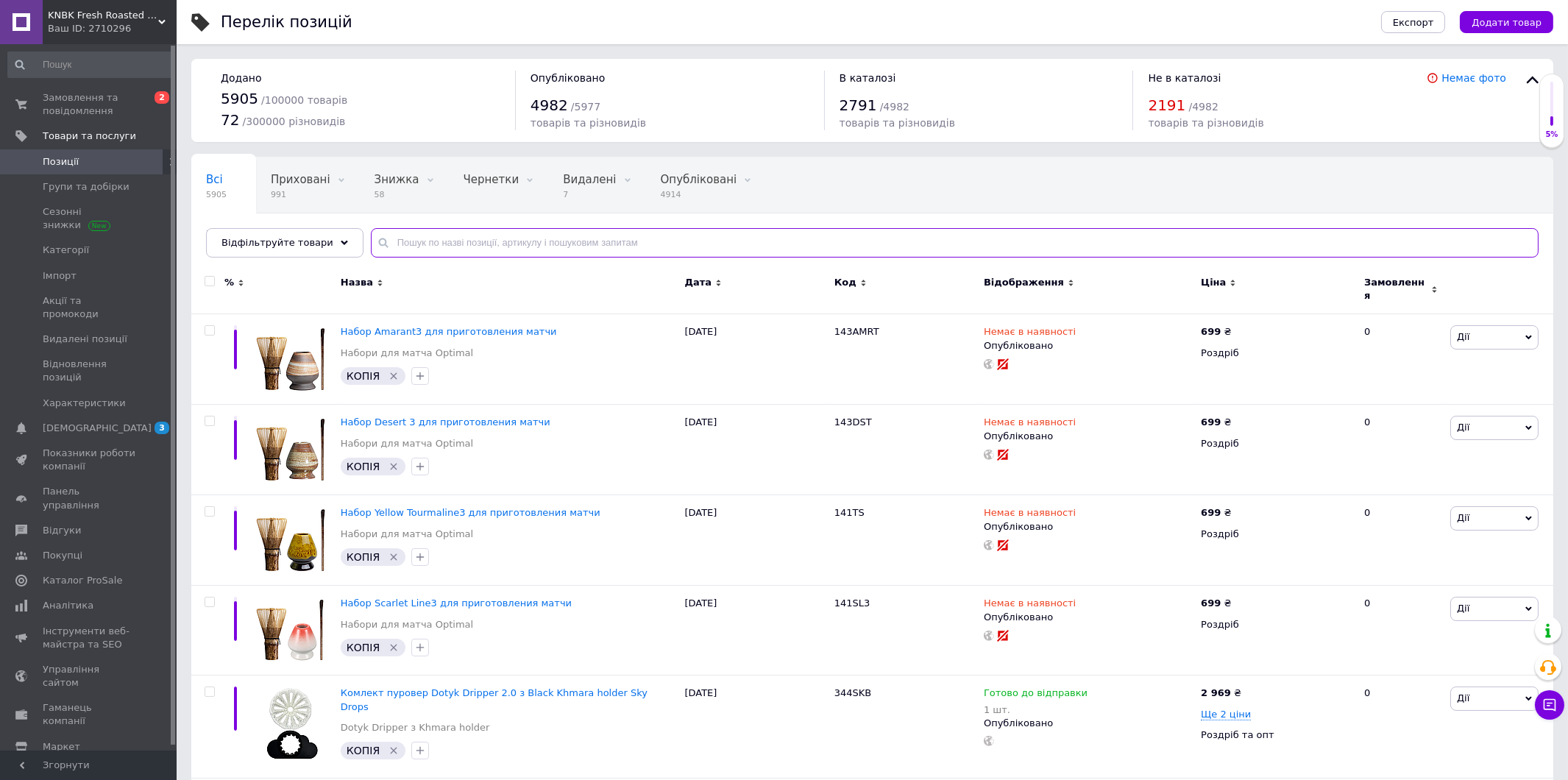
click at [582, 252] on input "text" at bounding box center [955, 242] width 1168 height 29
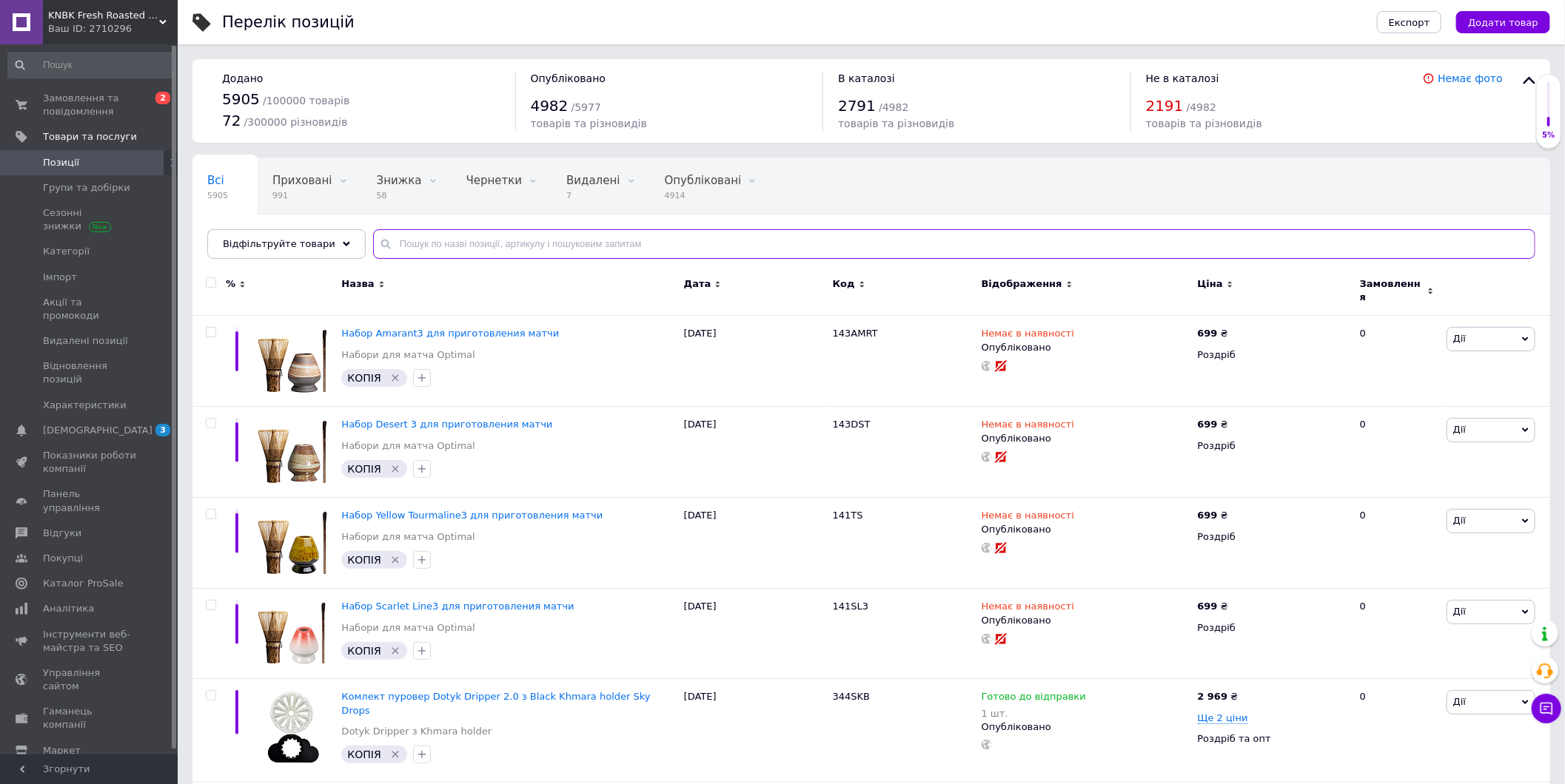
click at [583, 249] on input "text" at bounding box center [954, 243] width 1162 height 30
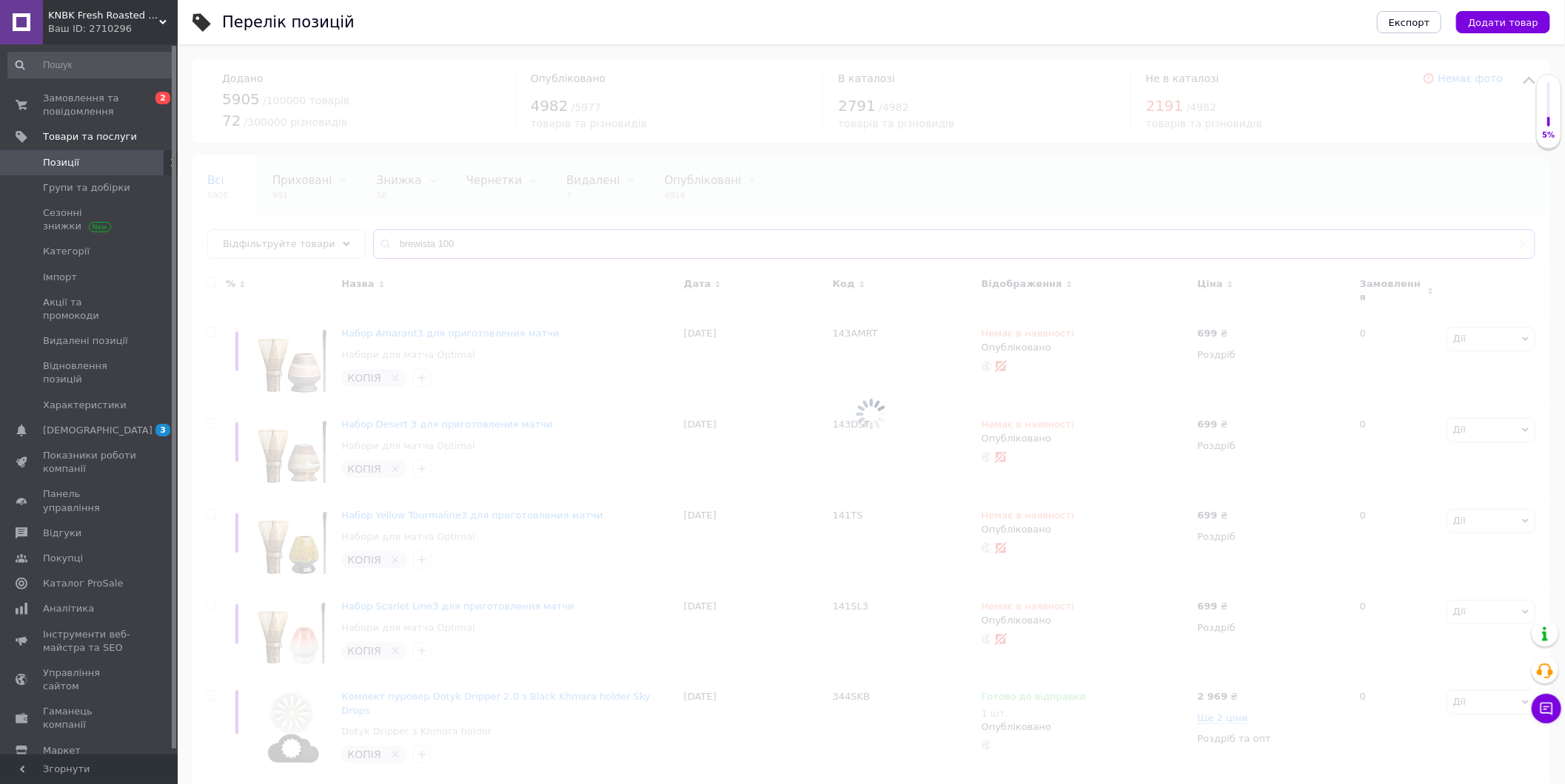
type input "brewista 1000"
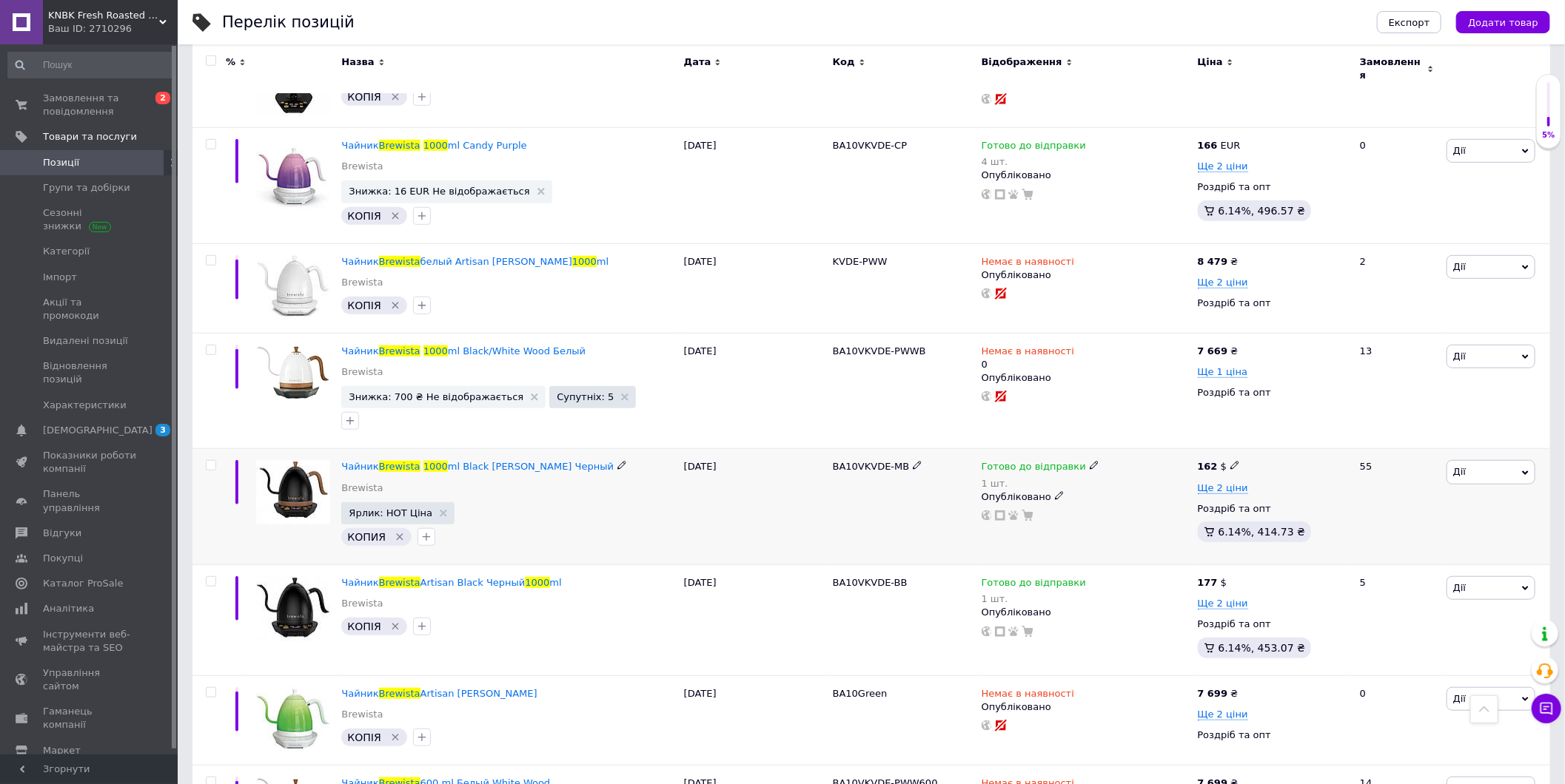
scroll to position [411, 0]
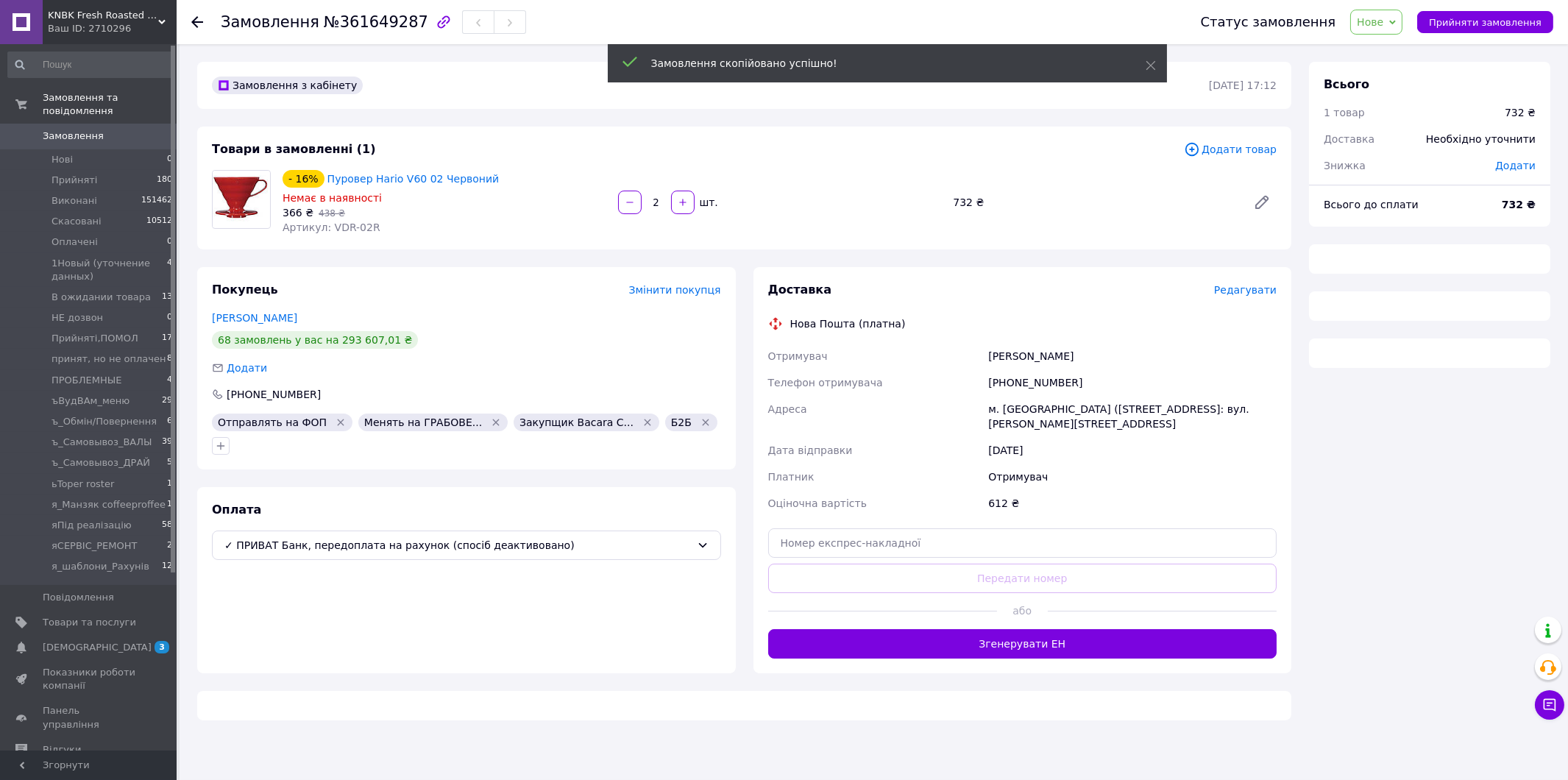
click at [1216, 150] on span "Додати товар" at bounding box center [1230, 150] width 93 height 16
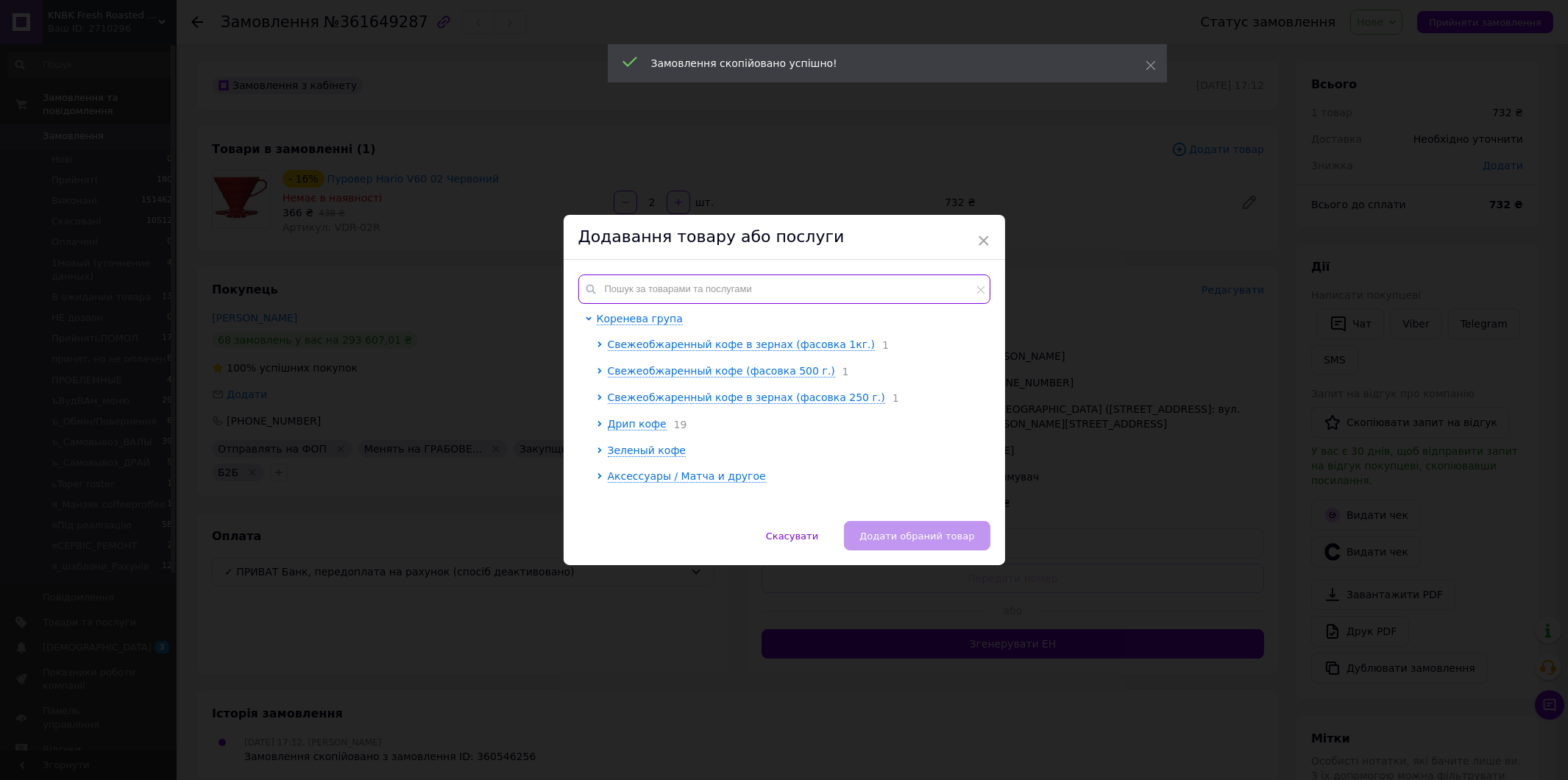
click at [663, 278] on input "text" at bounding box center [784, 288] width 412 height 29
paste input "14881"
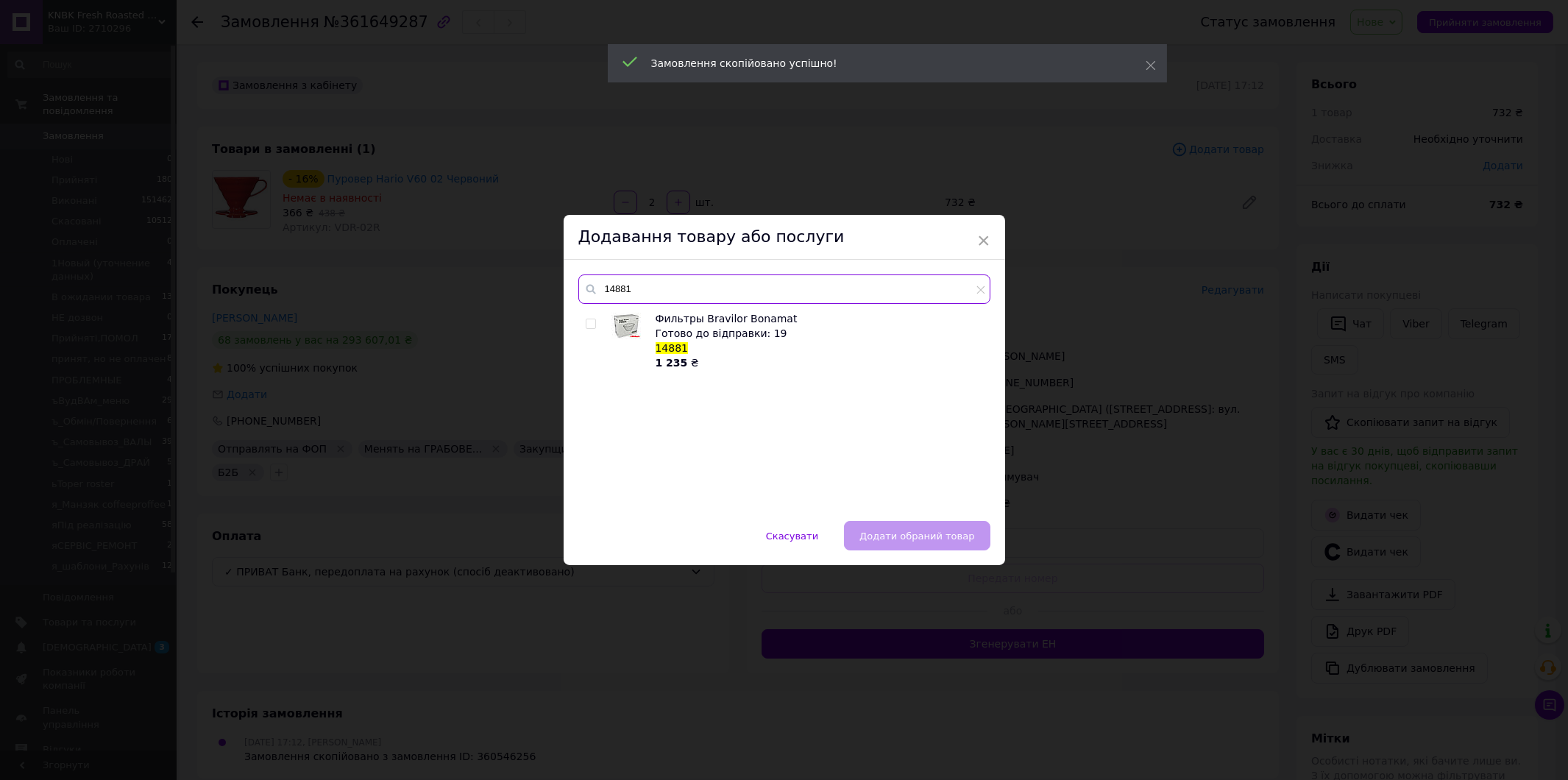
type input "14881"
click at [586, 321] on input "checkbox" at bounding box center [590, 324] width 10 height 10
checkbox input "true"
click at [958, 532] on span "Додати обраний товар" at bounding box center [917, 536] width 115 height 11
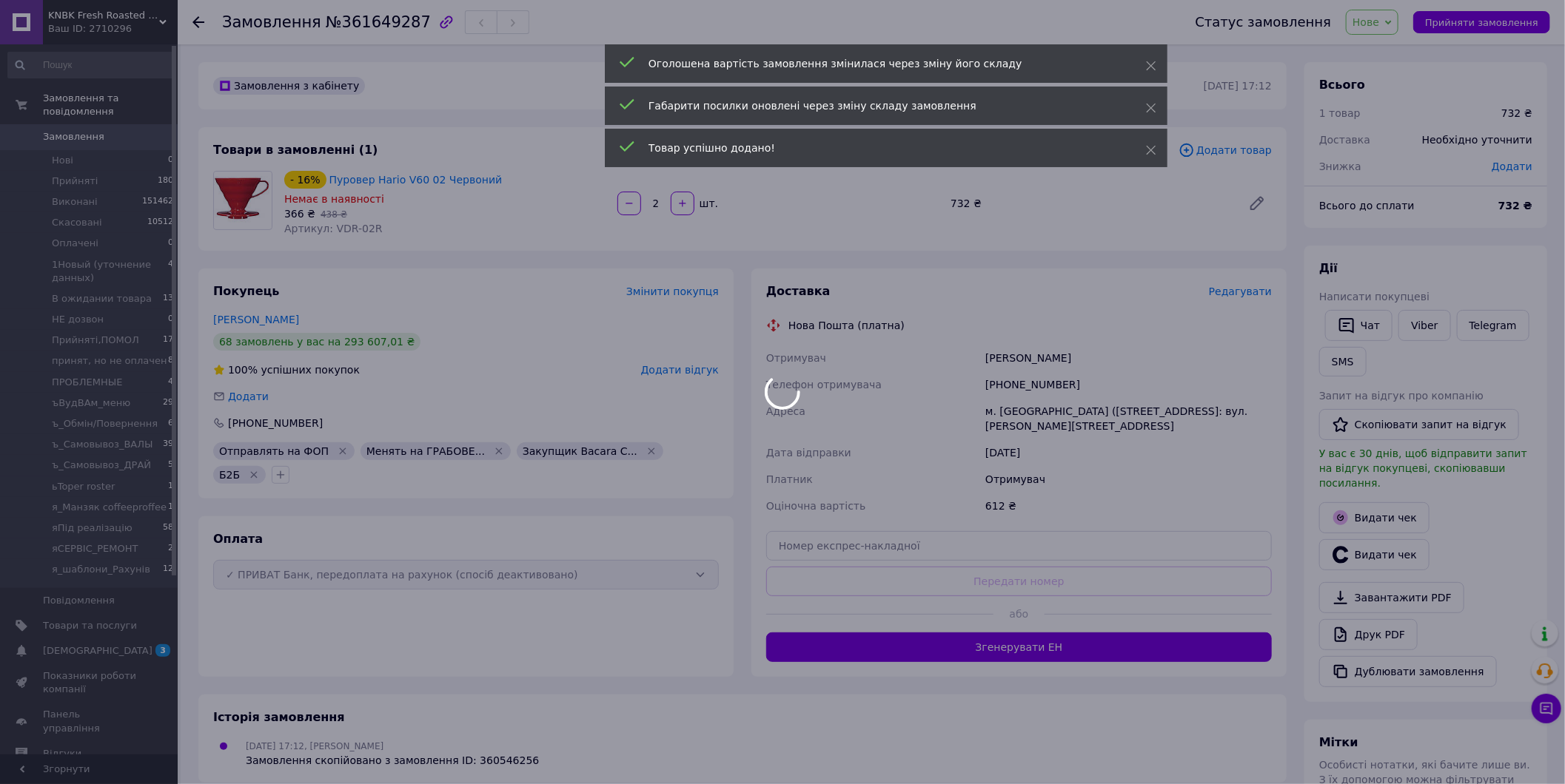
type input "1"
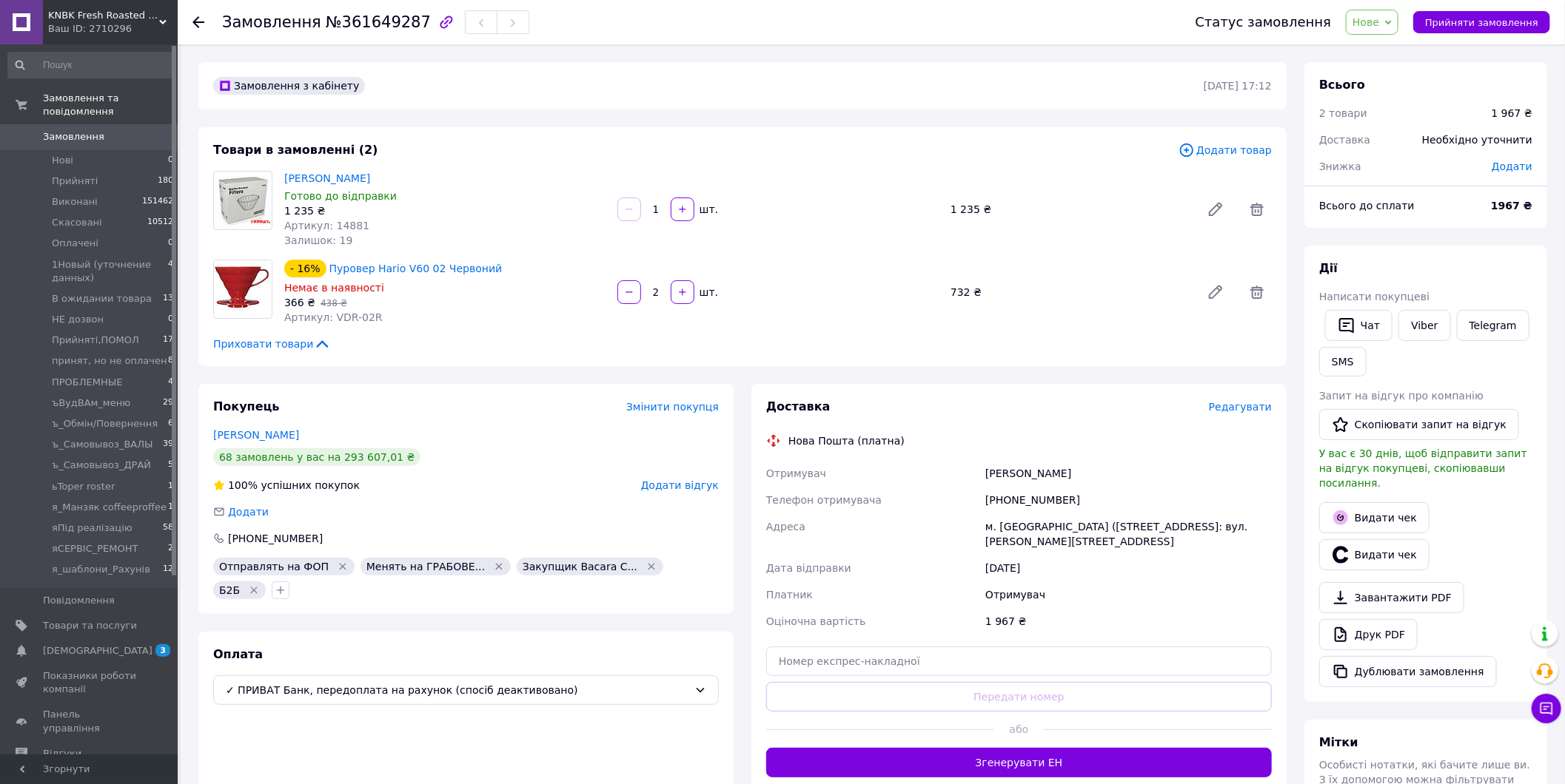
click at [404, 382] on div "Замовлення з кабінету [DATE] 17:12 Товари в замовленні (2) Додати товар Фільтри…" at bounding box center [742, 560] width 1106 height 998
click at [1251, 286] on icon at bounding box center [1257, 293] width 18 height 18
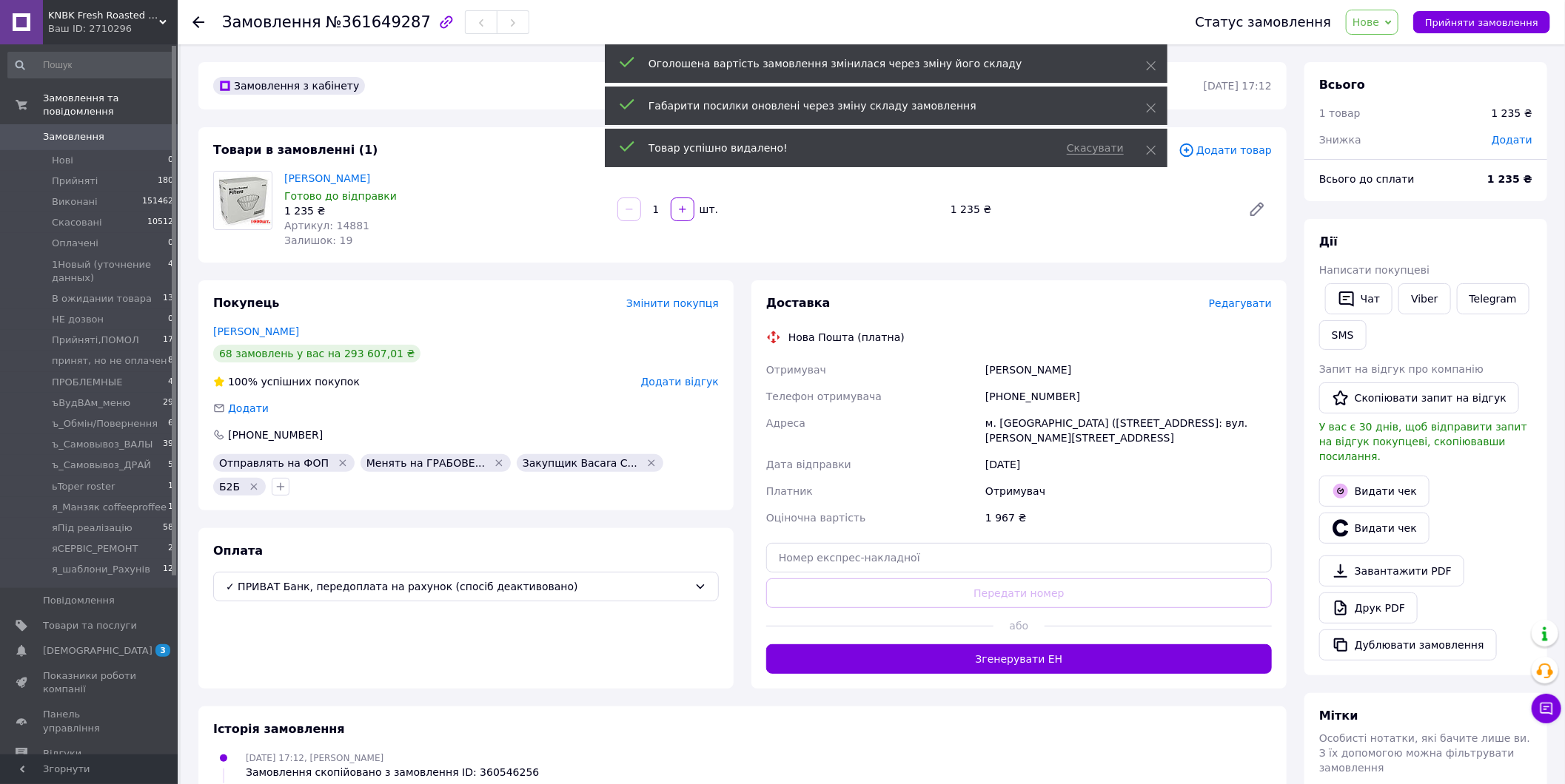
click at [1233, 148] on span "Додати товар" at bounding box center [1225, 150] width 93 height 16
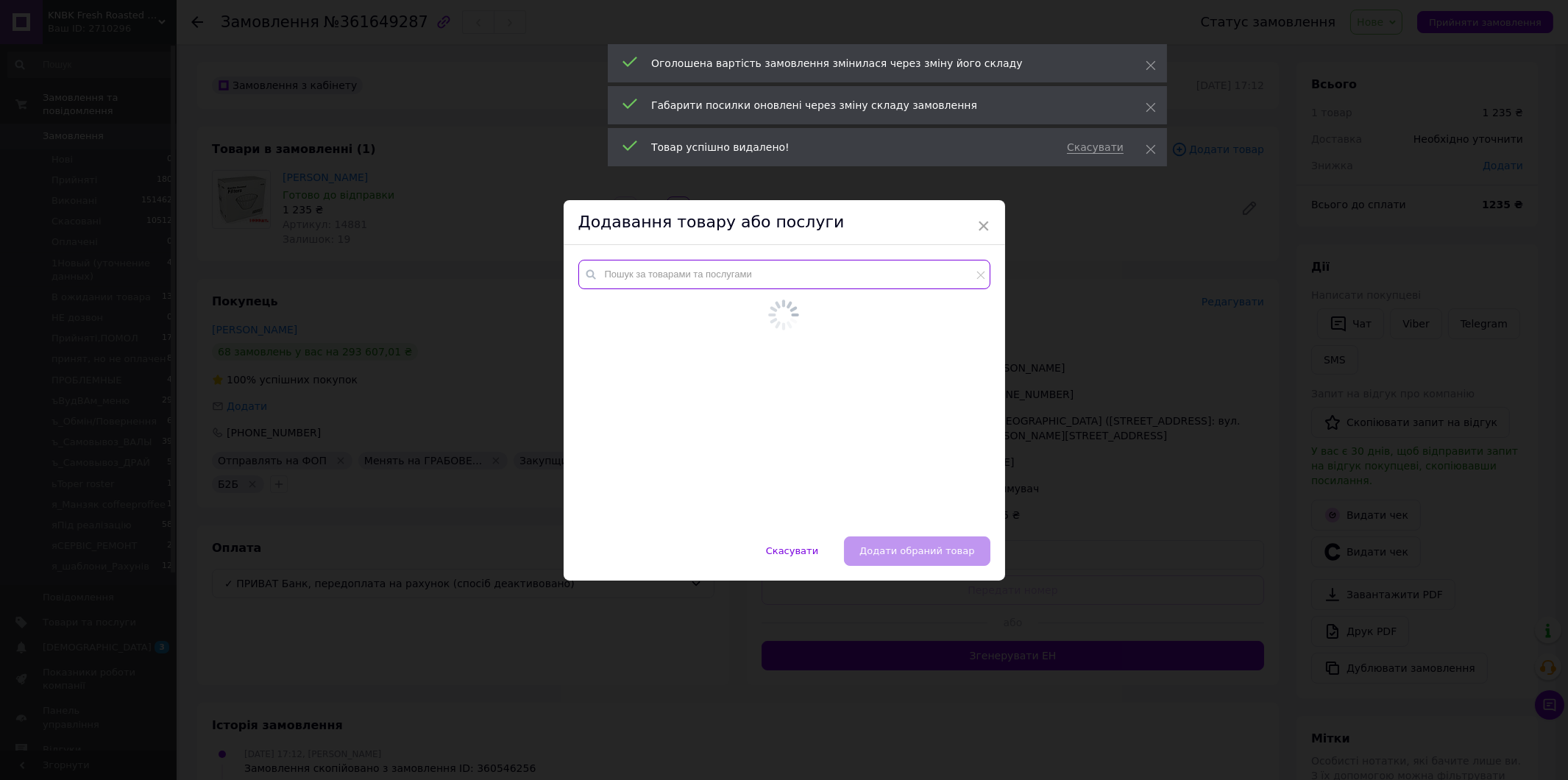
click at [671, 289] on input "text" at bounding box center [784, 274] width 412 height 29
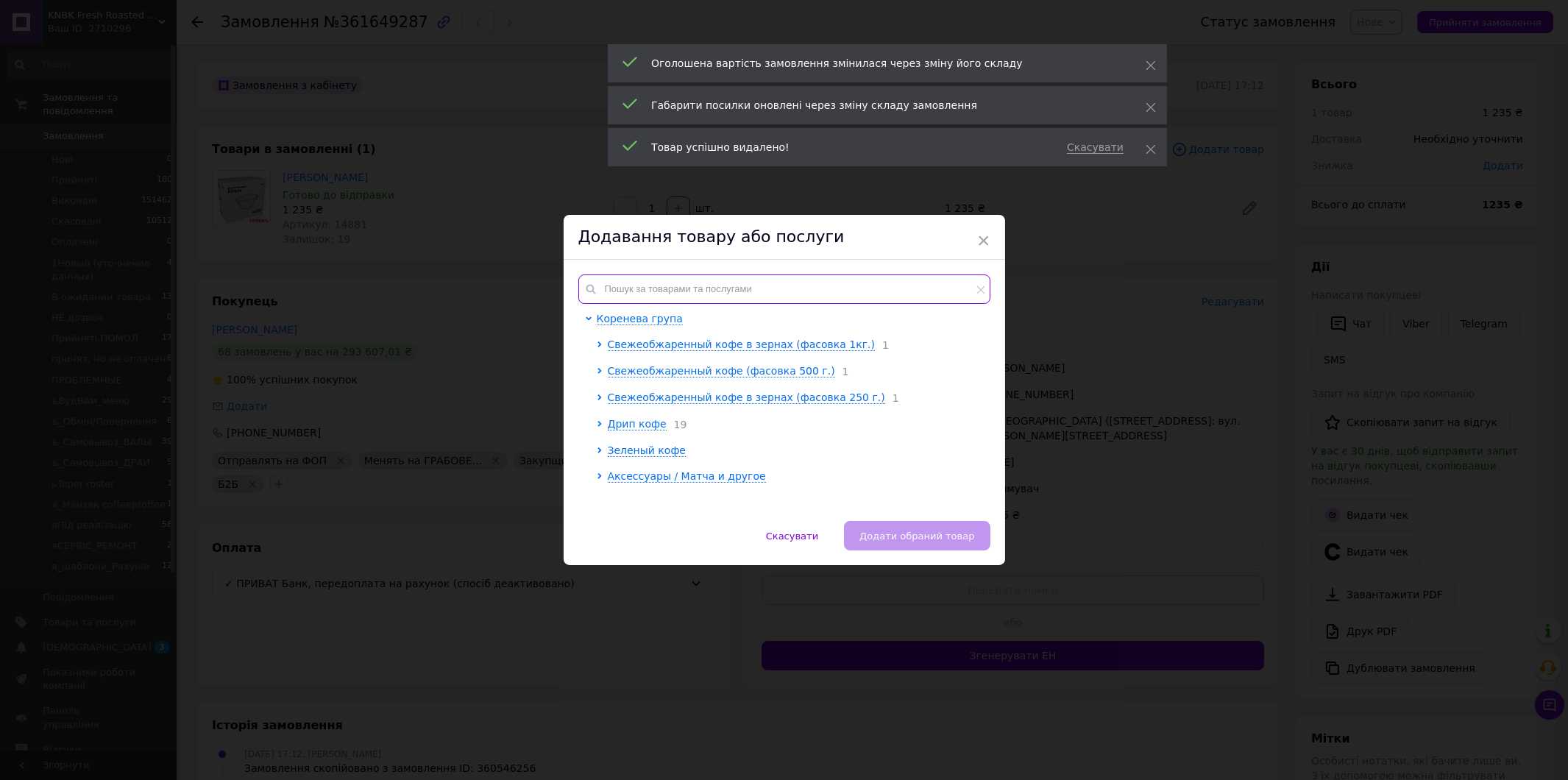
paste input "VCF-02-100W"
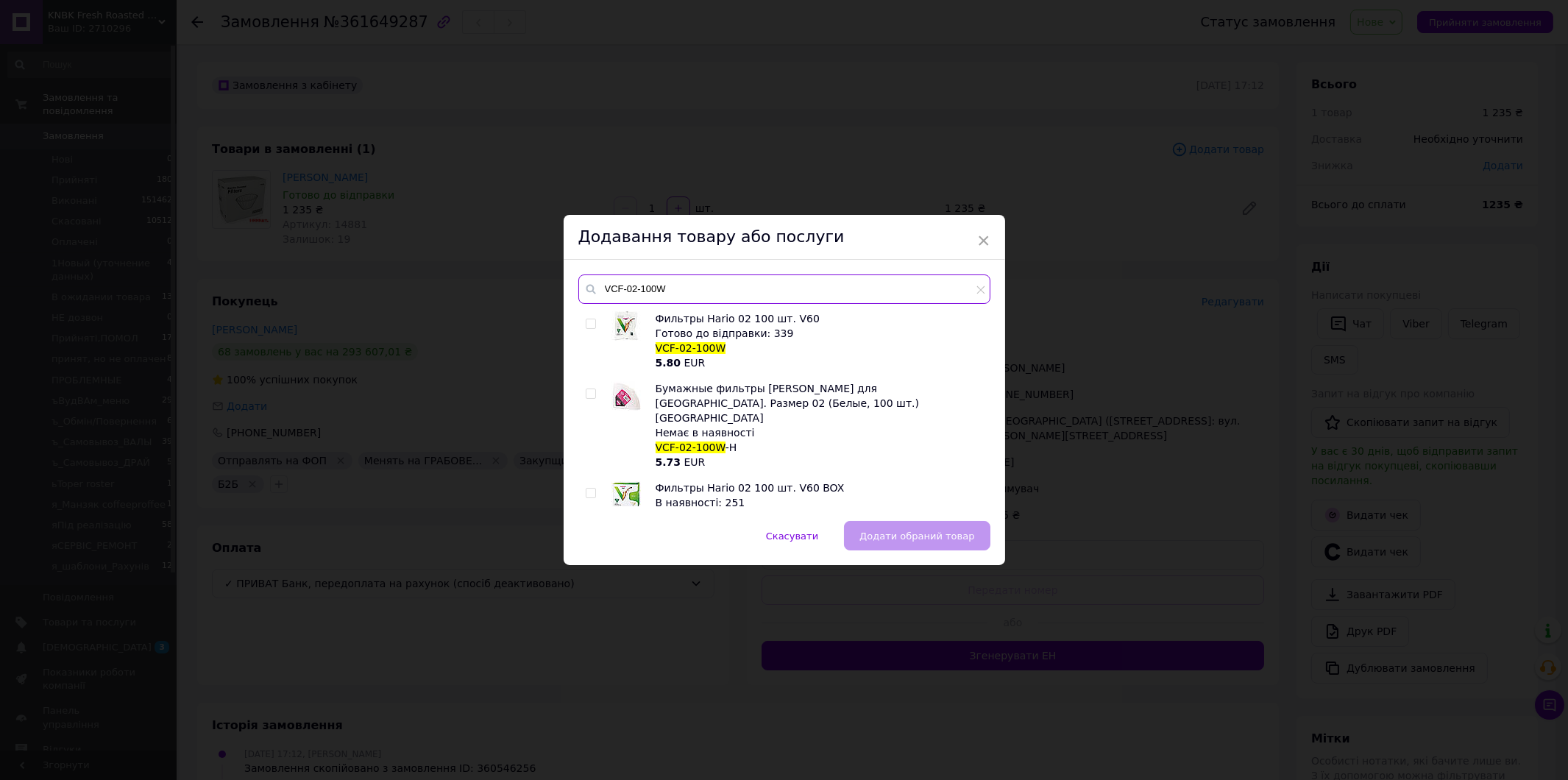
type input "VCF-02-100W"
click at [591, 321] on input "checkbox" at bounding box center [590, 324] width 10 height 10
checkbox input "true"
click at [942, 541] on span "Додати обраний товар" at bounding box center [917, 536] width 115 height 11
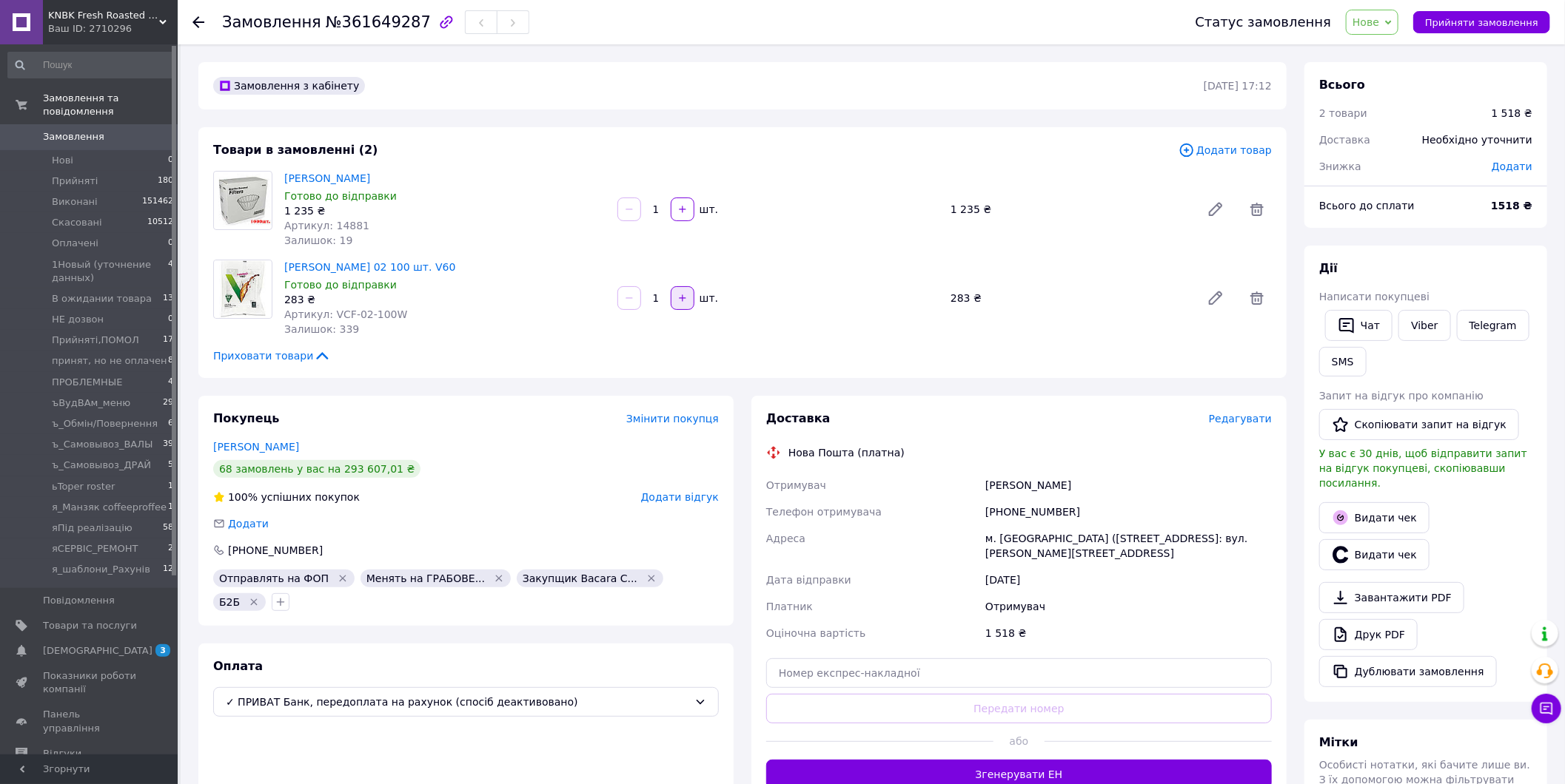
click at [689, 301] on button "button" at bounding box center [682, 298] width 23 height 23
type input "2"
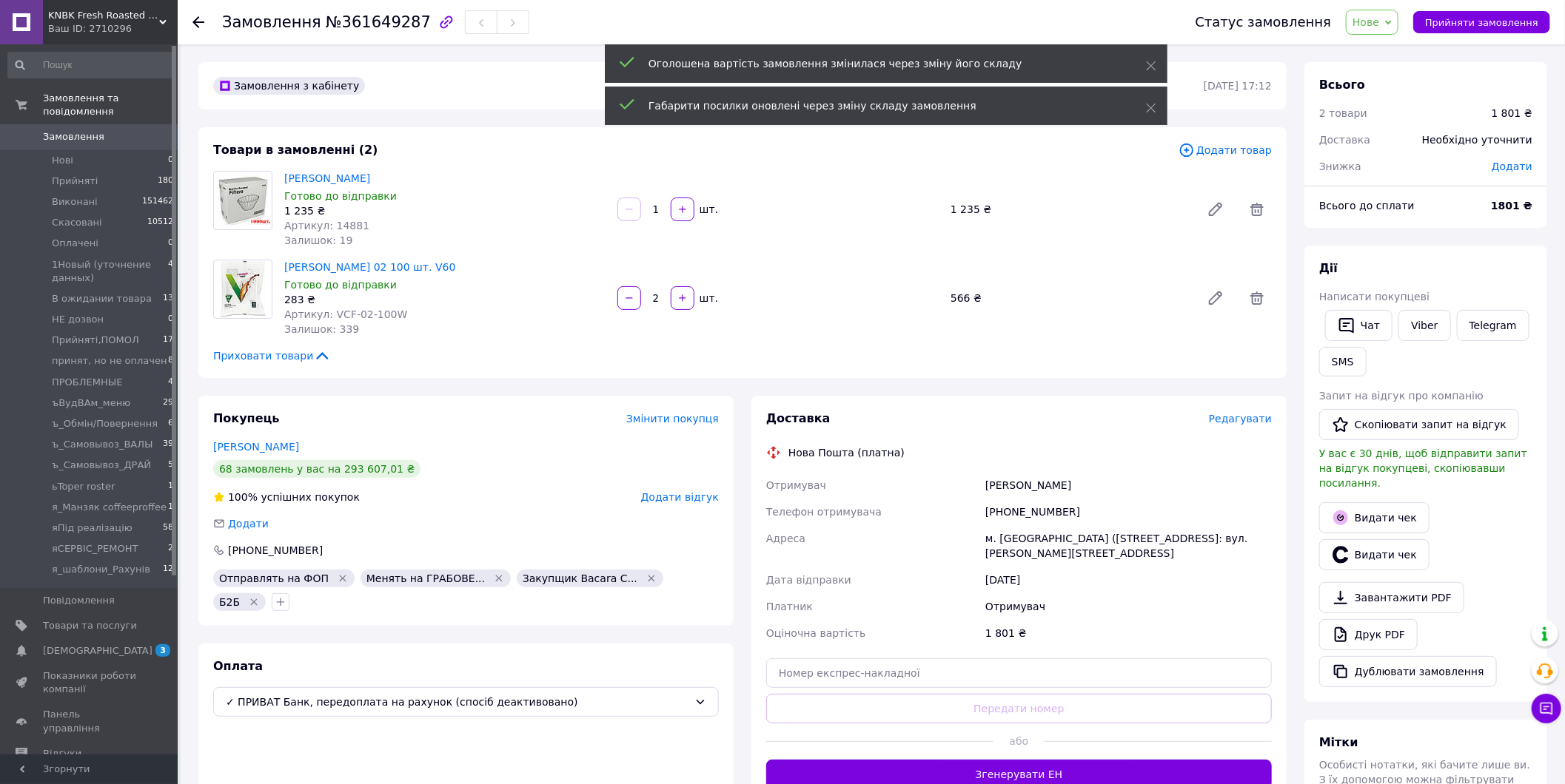
click at [1379, 16] on span "Нове" at bounding box center [1365, 21] width 27 height 12
click at [1415, 134] on li "1Новый (уточнение данных)" at bounding box center [1426, 141] width 159 height 22
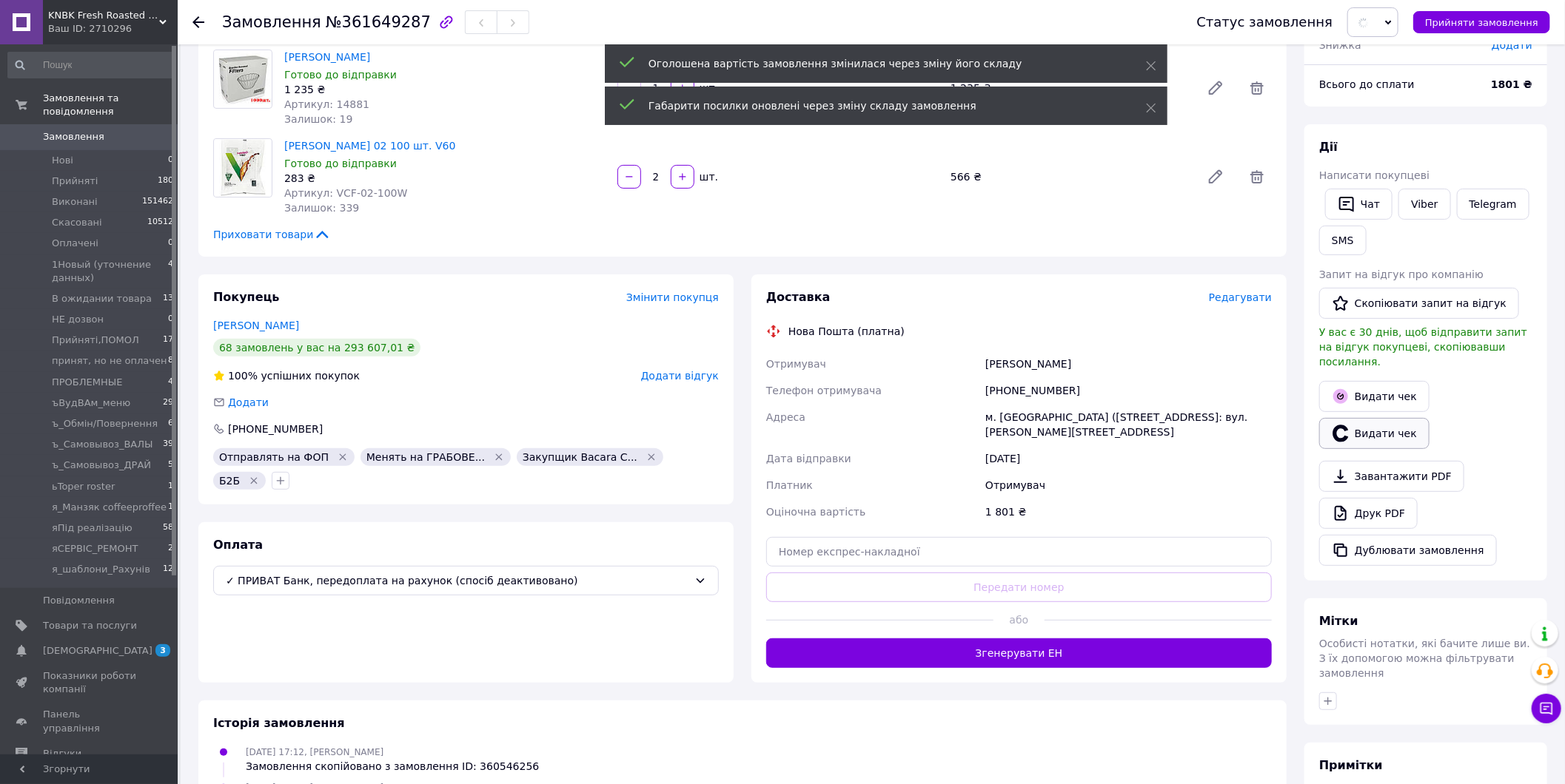
scroll to position [285, 0]
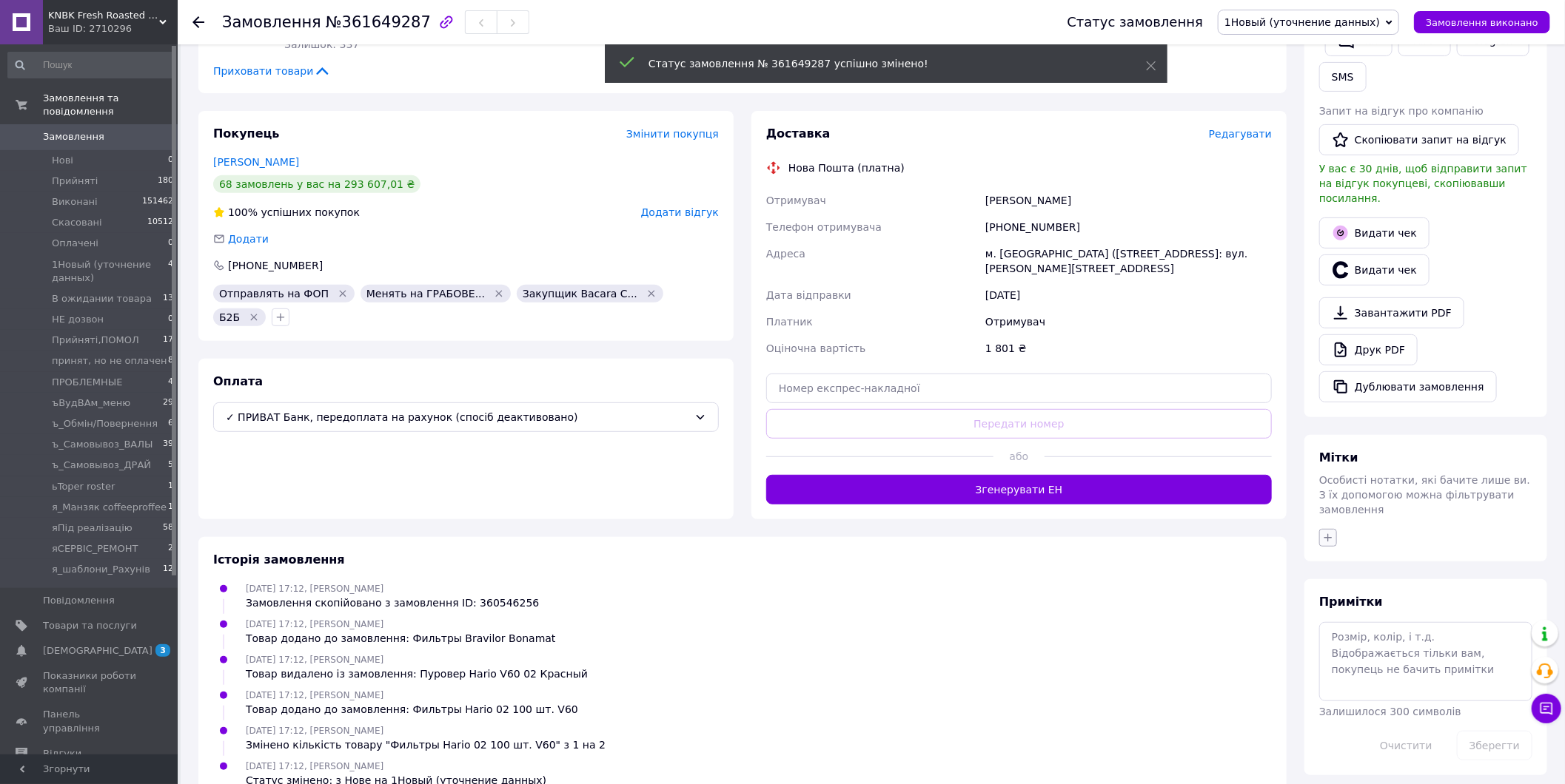
click at [1333, 532] on icon "button" at bounding box center [1327, 537] width 12 height 12
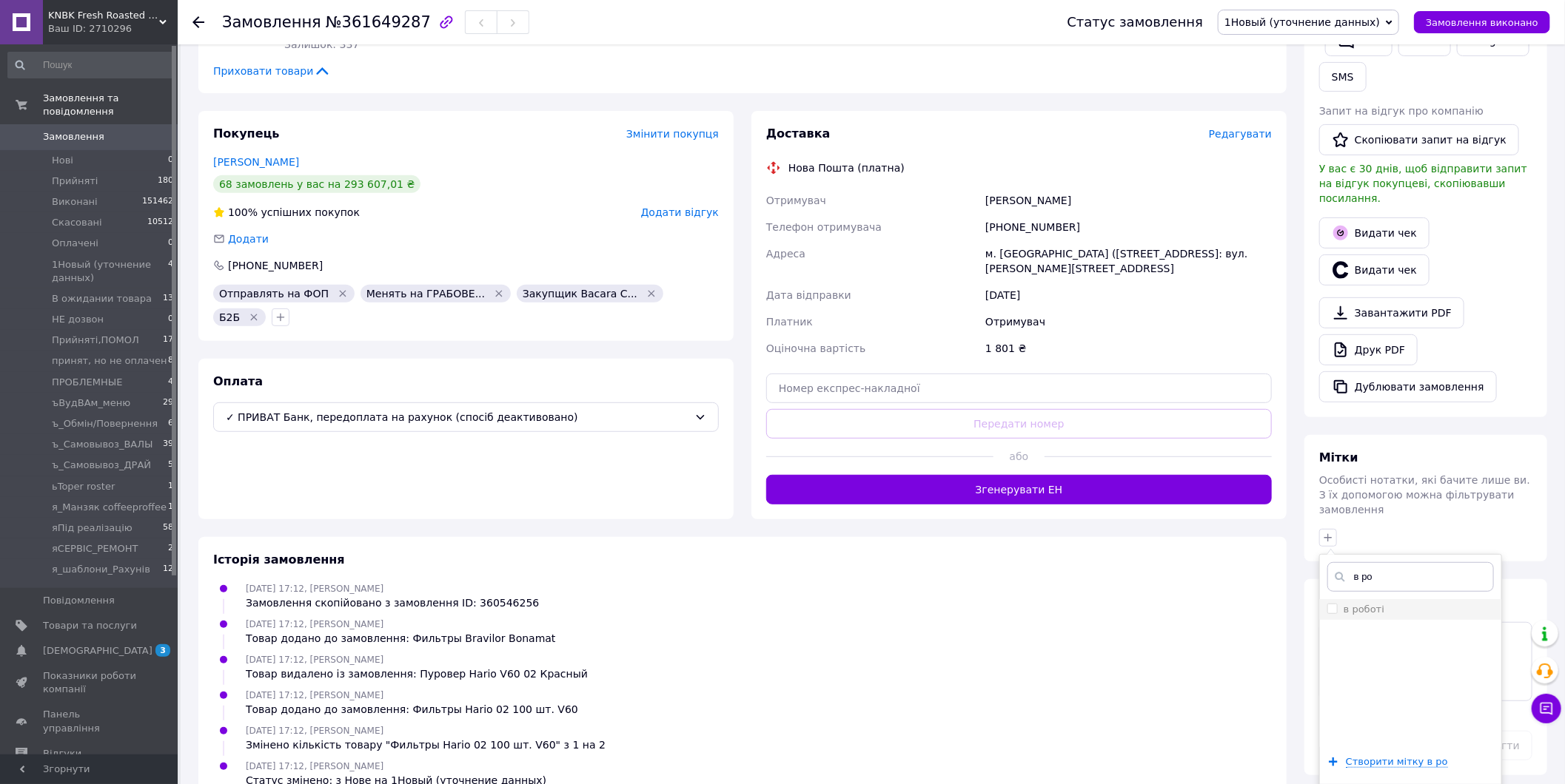
type input "в ро"
click at [1373, 604] on label "в роботі" at bounding box center [1363, 609] width 40 height 11
checkbox input "true"
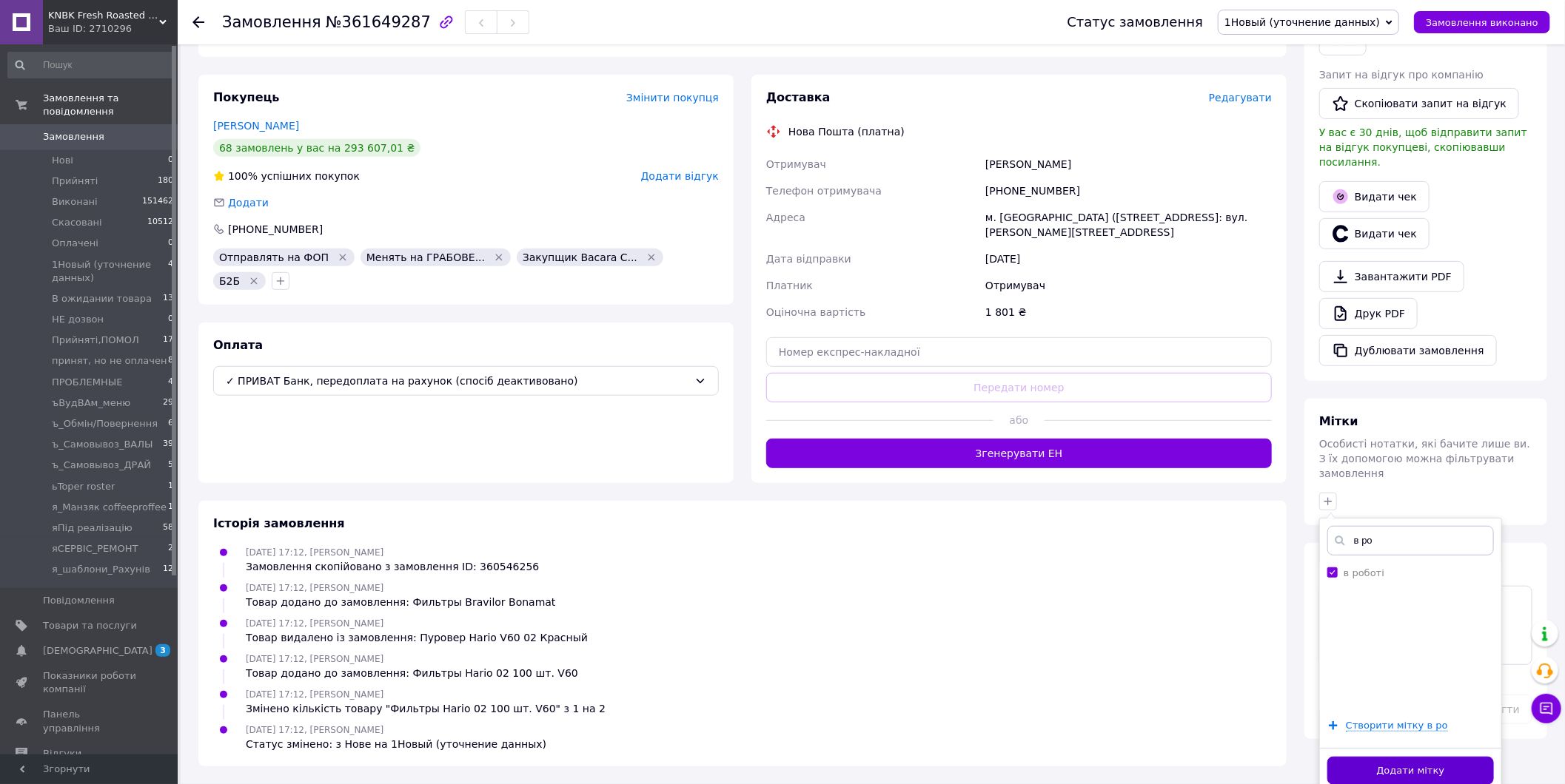
click at [1437, 757] on button "Додати мітку" at bounding box center [1410, 771] width 167 height 29
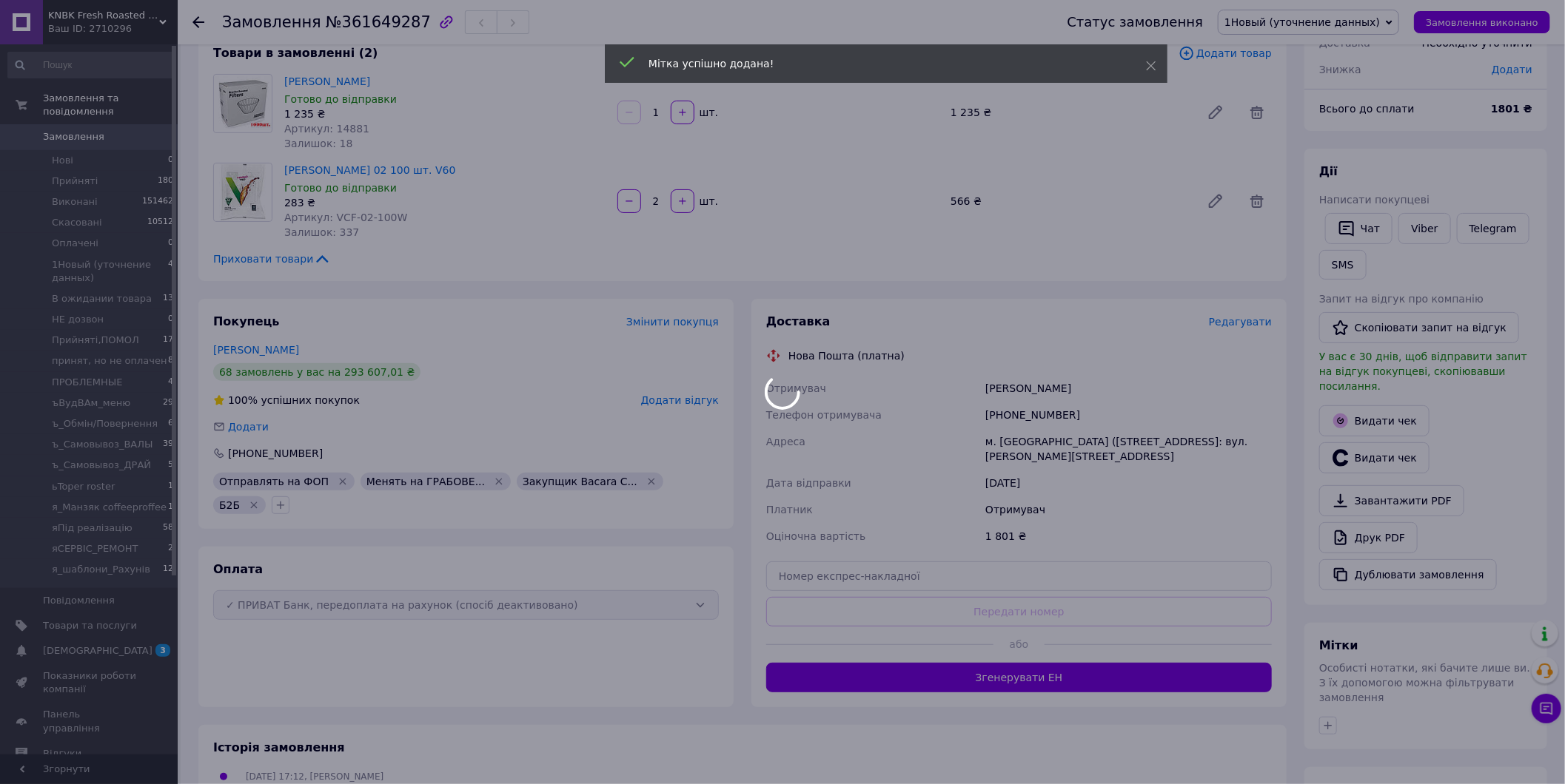
scroll to position [74, 0]
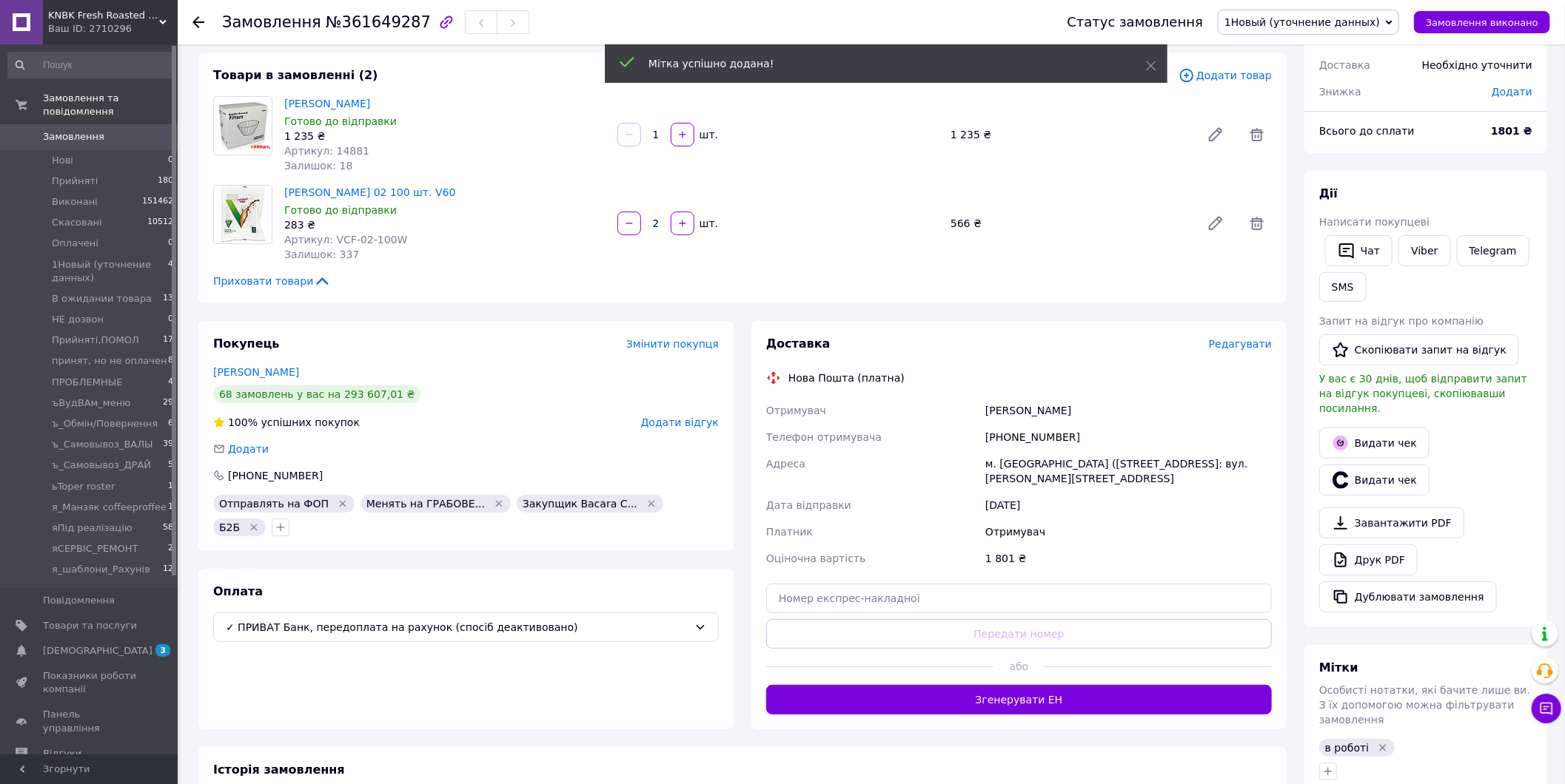
click at [106, 130] on span "Замовлення" at bounding box center [90, 136] width 94 height 13
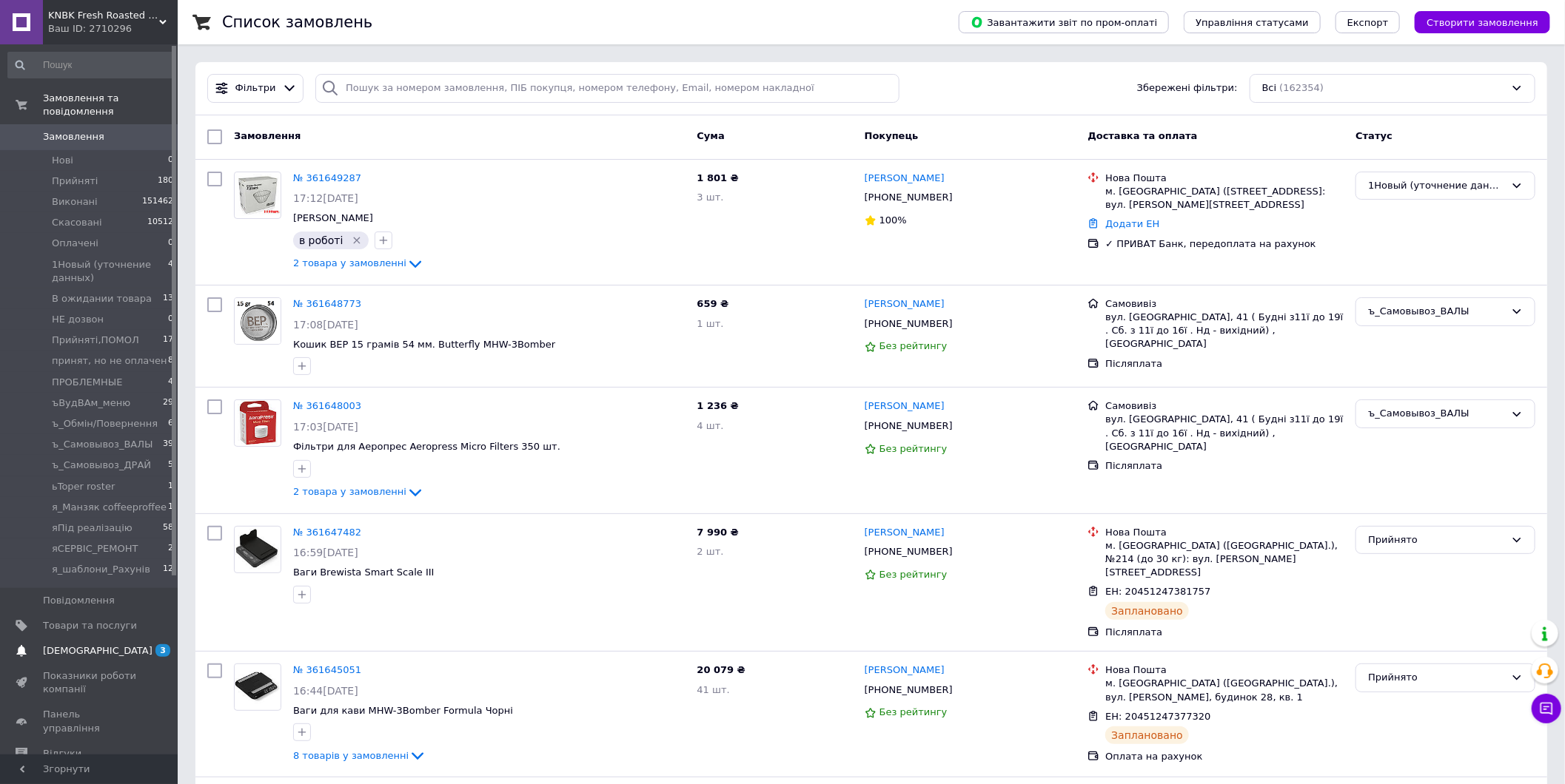
click at [98, 644] on span "[DEMOGRAPHIC_DATA]" at bounding box center [90, 651] width 94 height 13
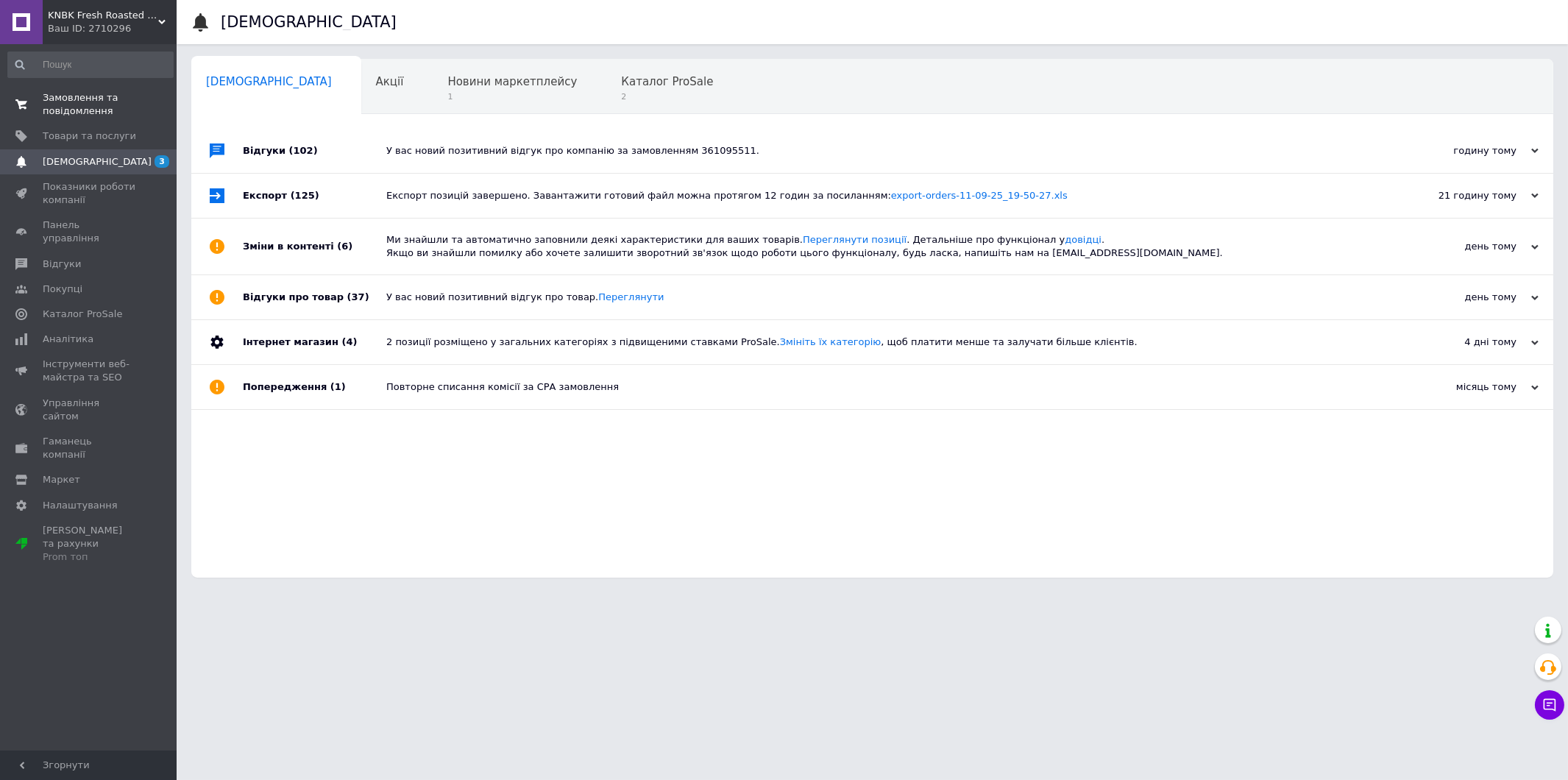
click at [121, 98] on span "Замовлення та повідомлення" at bounding box center [89, 105] width 93 height 27
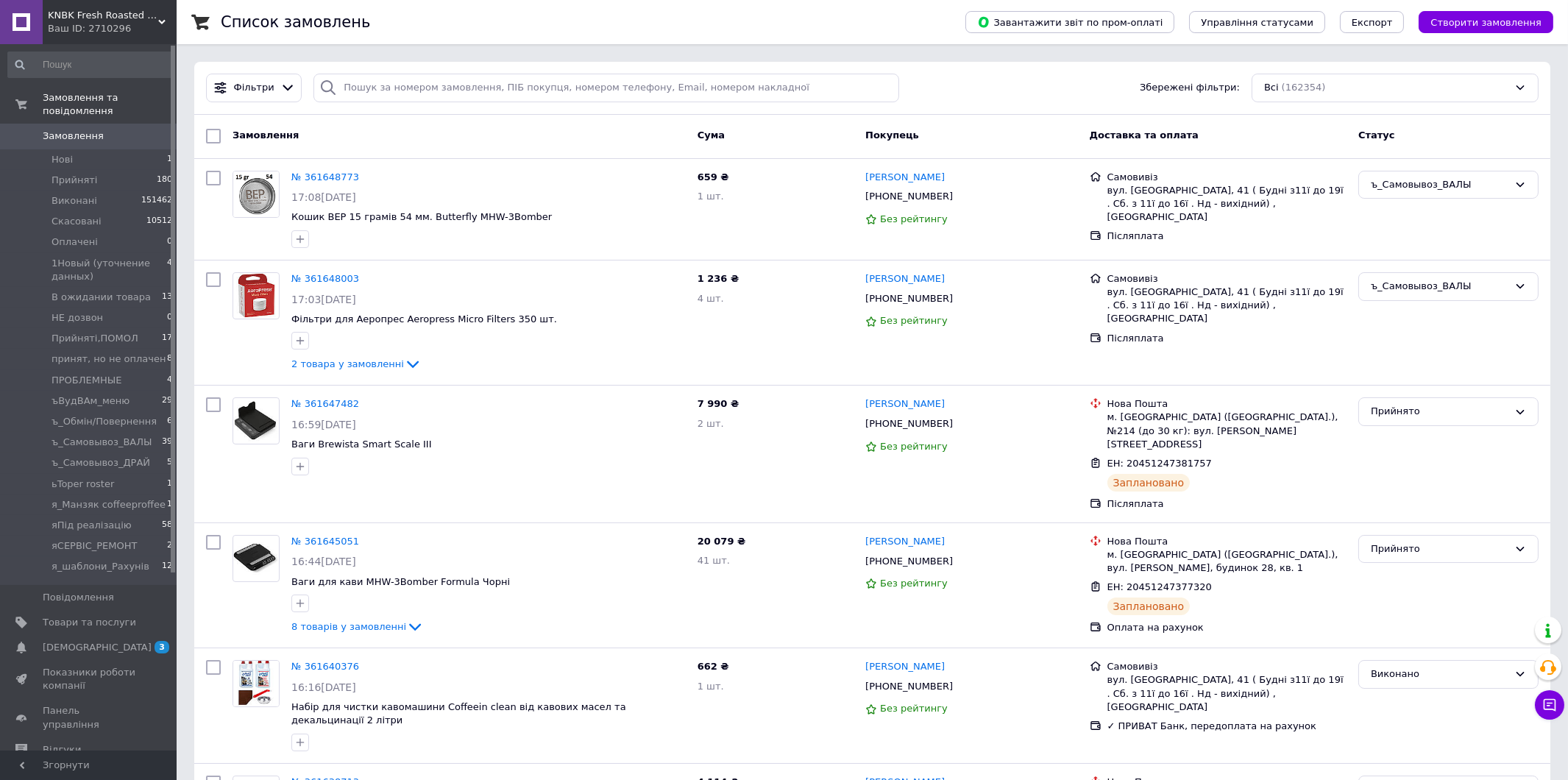
click at [104, 641] on span "[DEMOGRAPHIC_DATA]" at bounding box center [89, 647] width 93 height 13
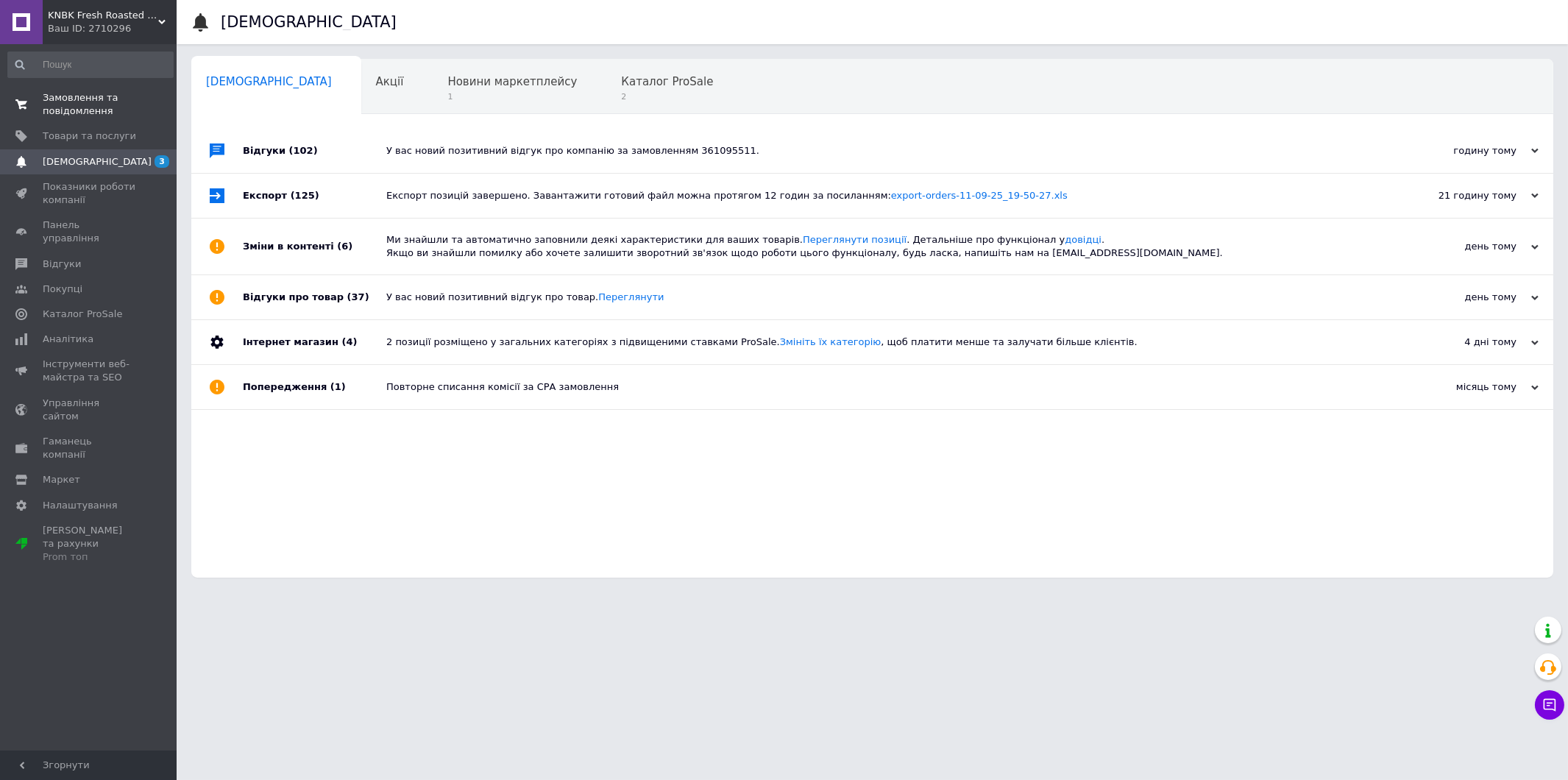
click at [126, 105] on span "Замовлення та повідомлення" at bounding box center [89, 105] width 93 height 27
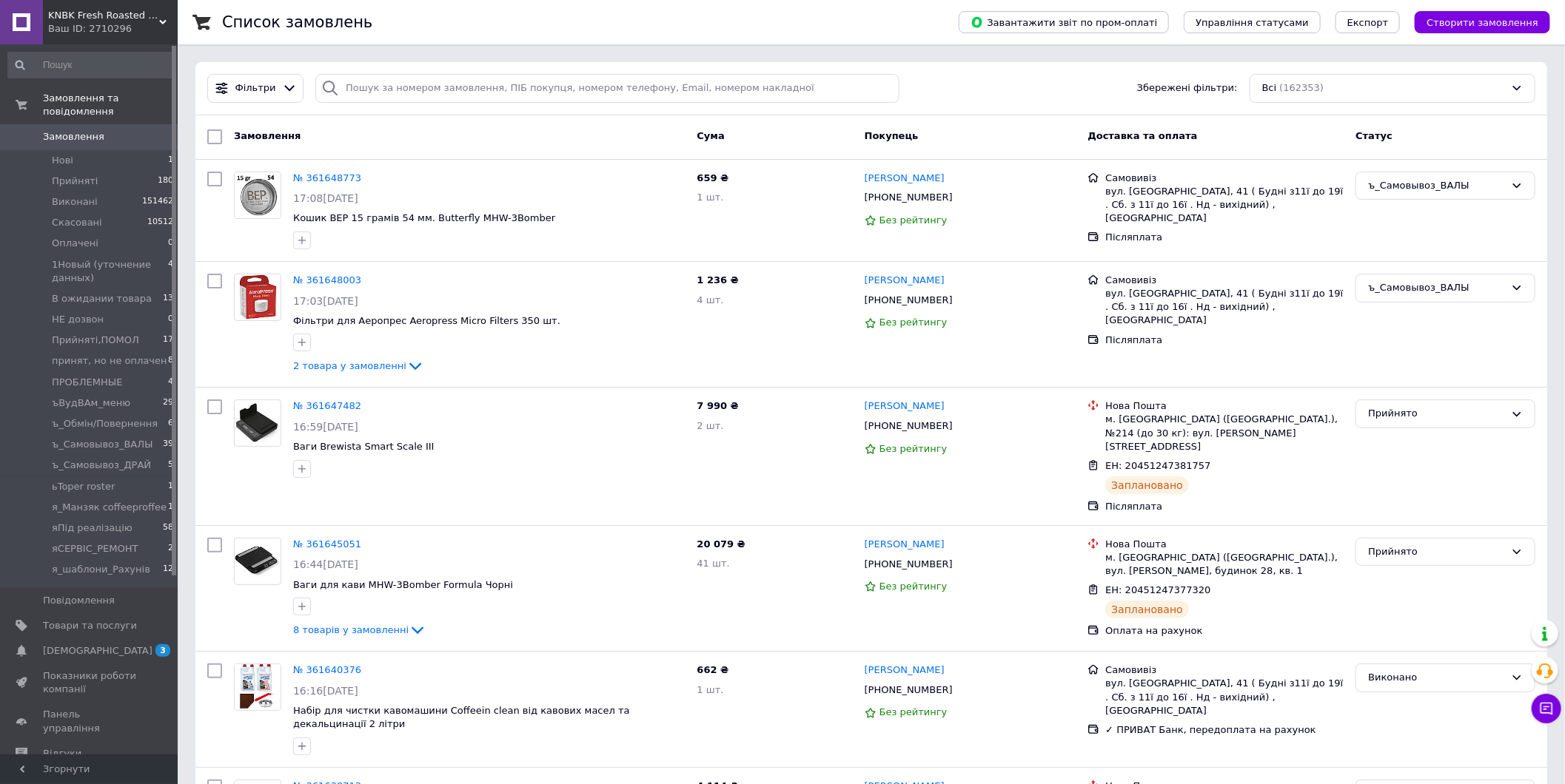
click at [129, 130] on span "Замовлення" at bounding box center [90, 136] width 94 height 13
click at [93, 645] on link "[DEMOGRAPHIC_DATA] 3 0" at bounding box center [90, 651] width 182 height 25
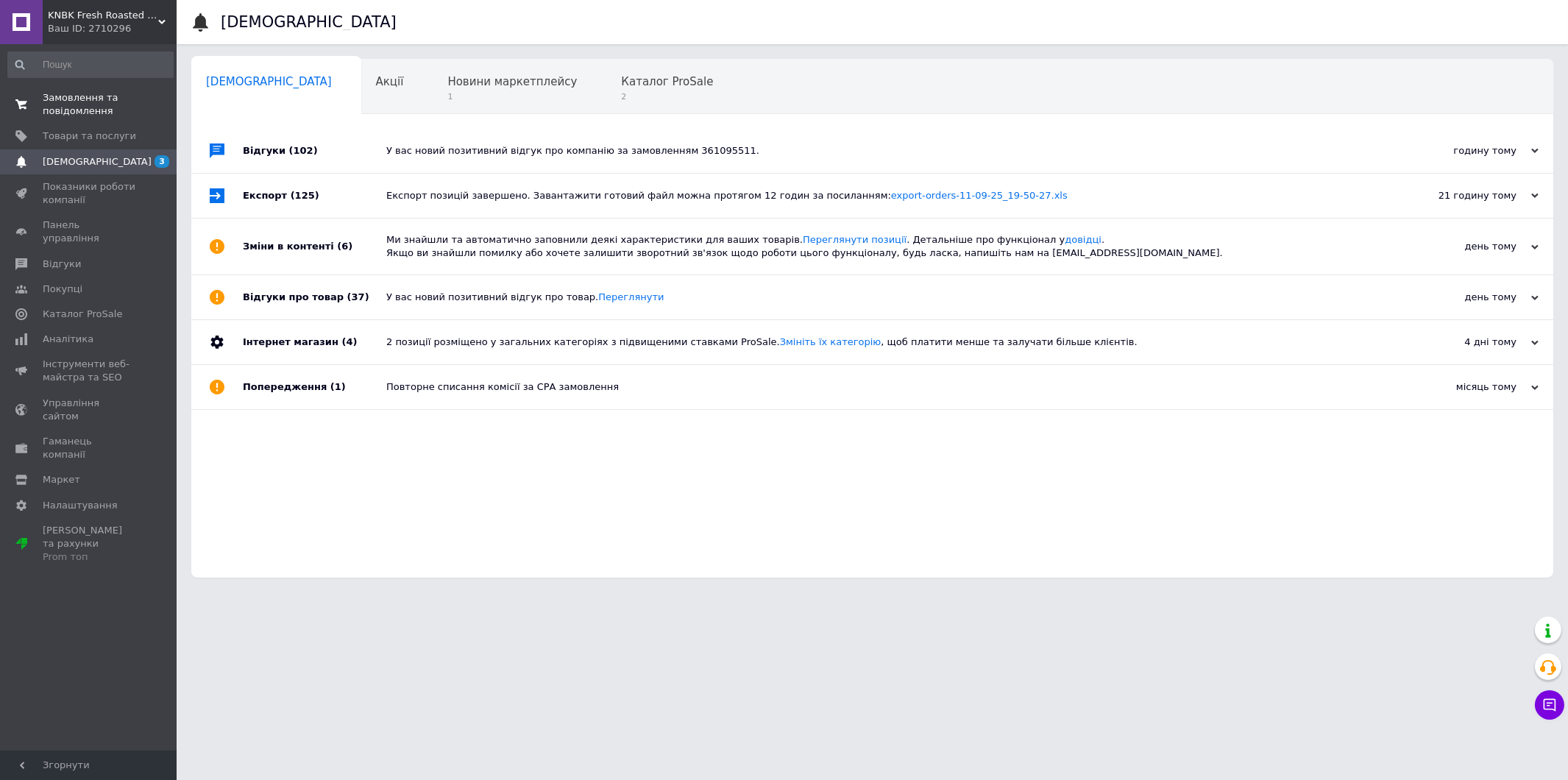
click at [87, 113] on span "Замовлення та повідомлення" at bounding box center [89, 105] width 93 height 27
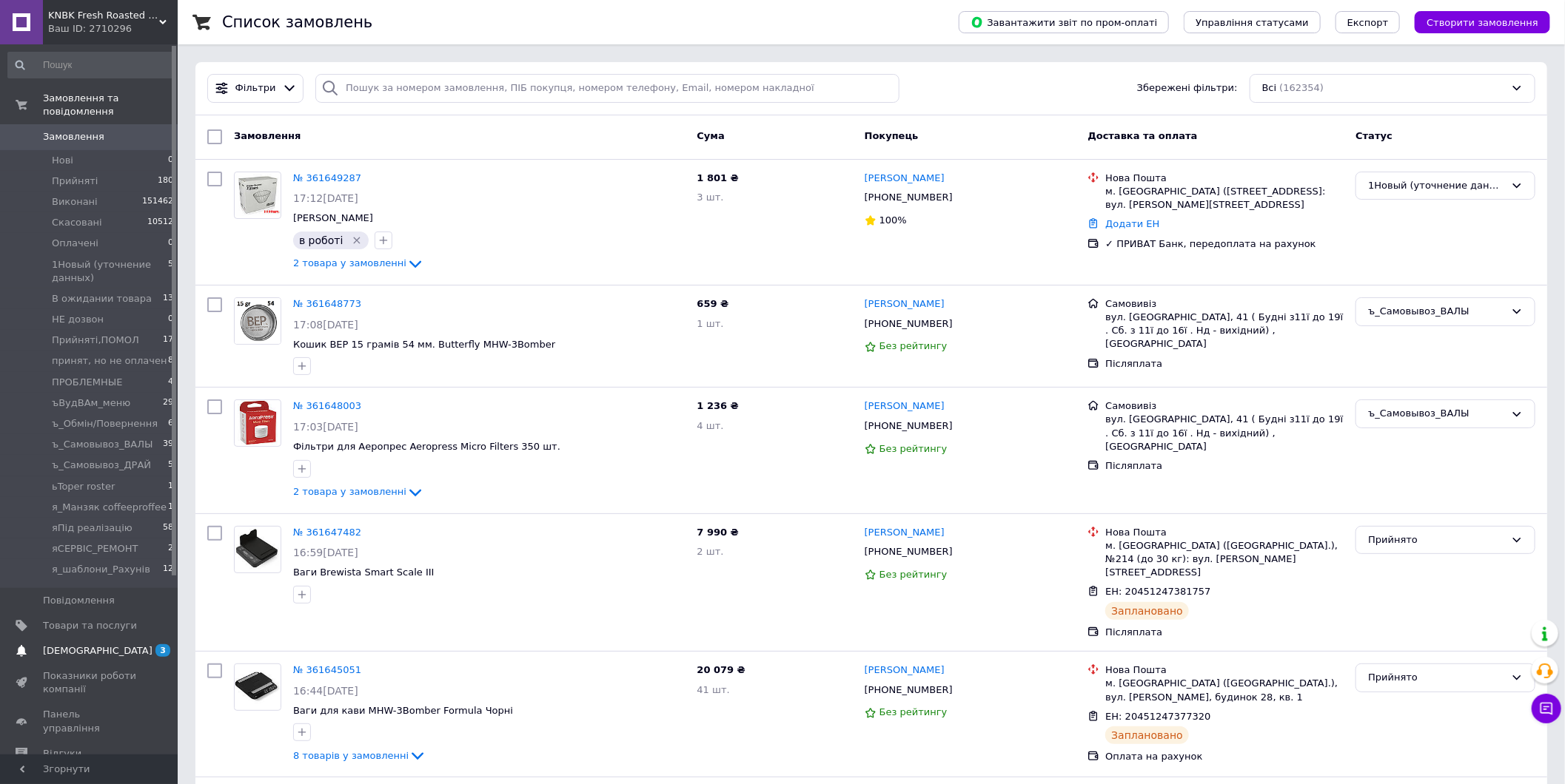
click at [105, 644] on span "[DEMOGRAPHIC_DATA]" at bounding box center [90, 651] width 94 height 13
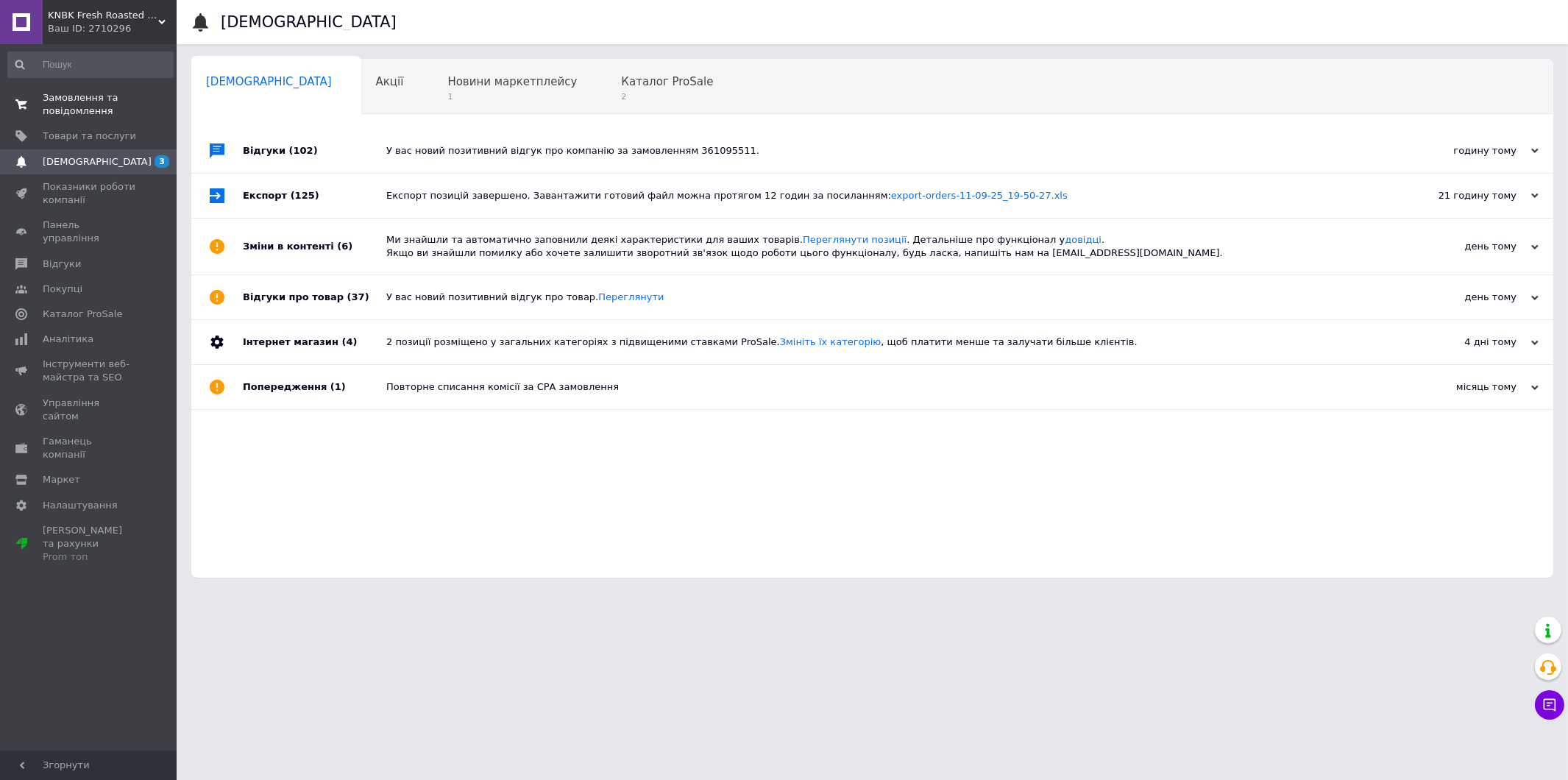
click at [109, 107] on span "Замовлення та повідомлення" at bounding box center [89, 105] width 93 height 27
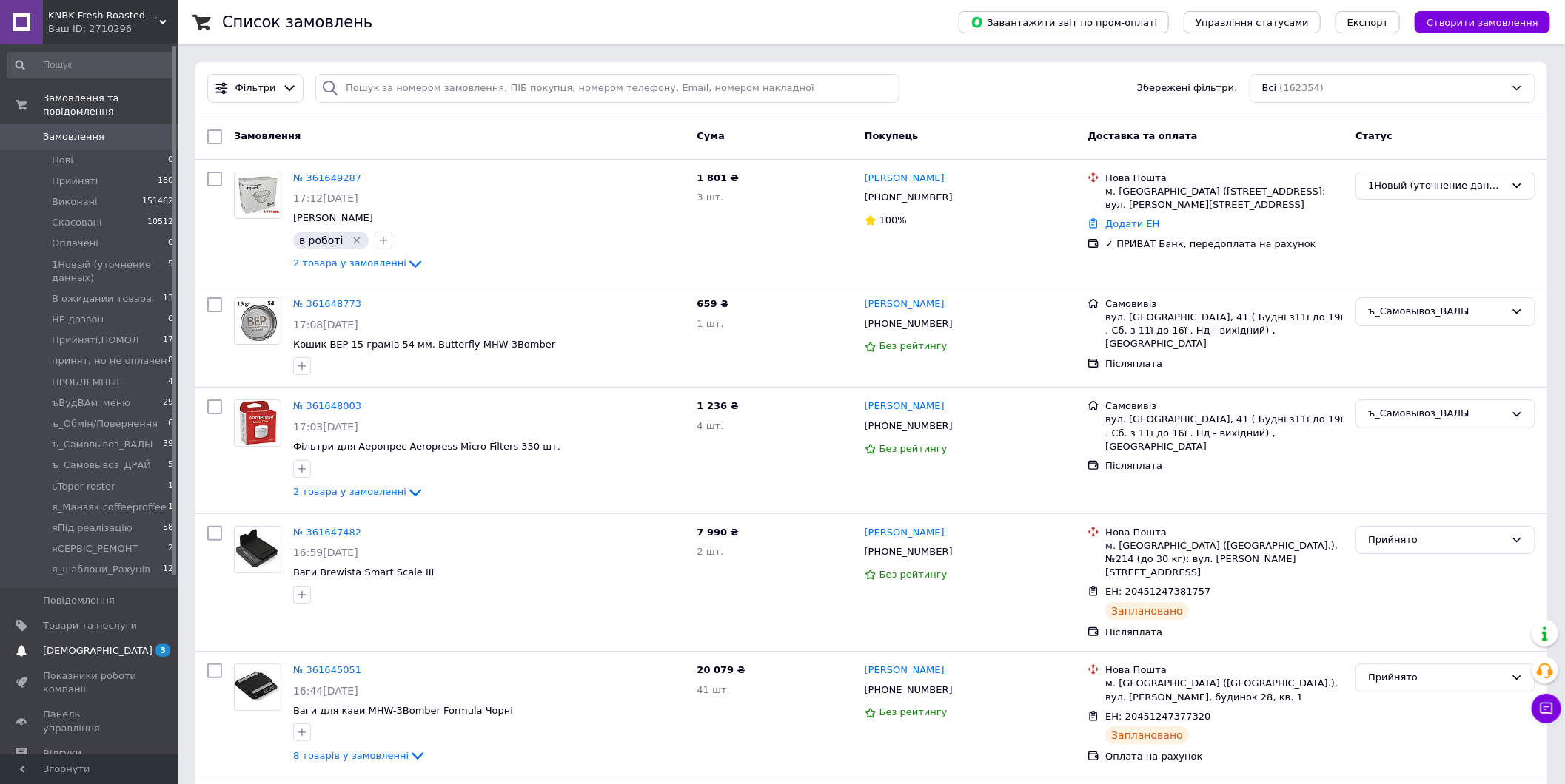
click at [127, 644] on span "[DEMOGRAPHIC_DATA]" at bounding box center [90, 651] width 94 height 13
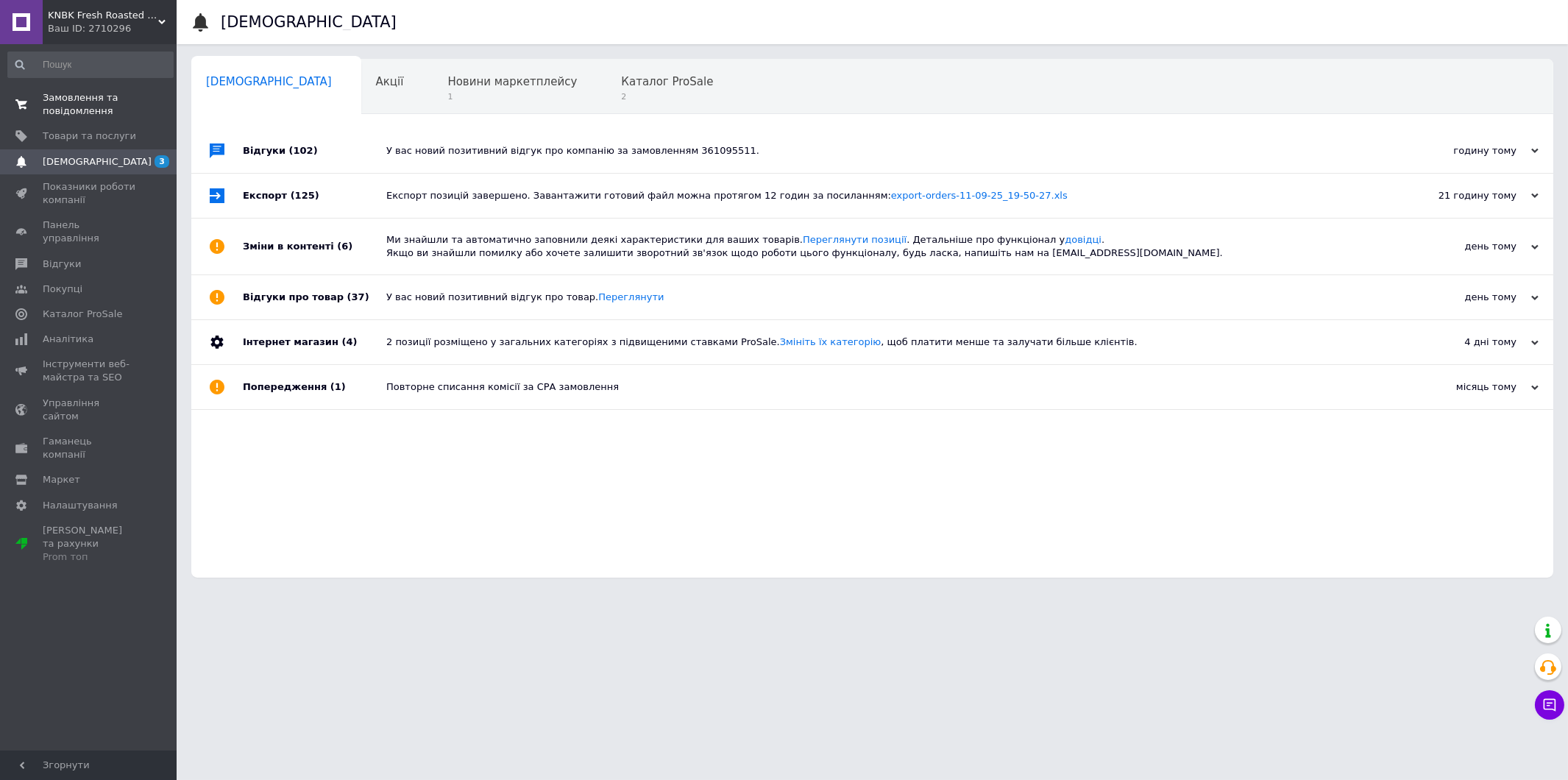
click at [112, 104] on span "Замовлення та повідомлення" at bounding box center [89, 105] width 93 height 27
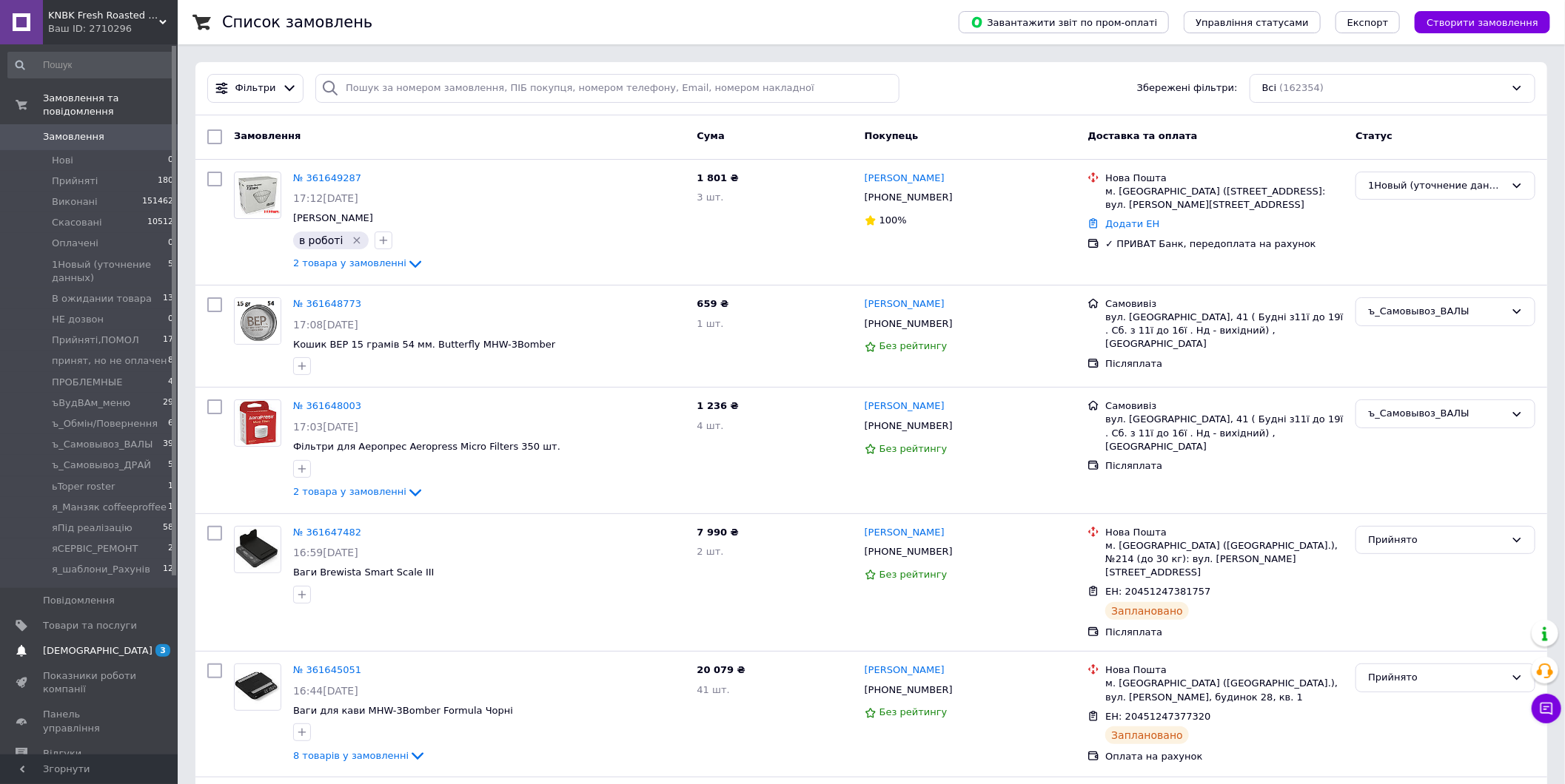
click at [116, 644] on span "[DEMOGRAPHIC_DATA]" at bounding box center [90, 651] width 94 height 13
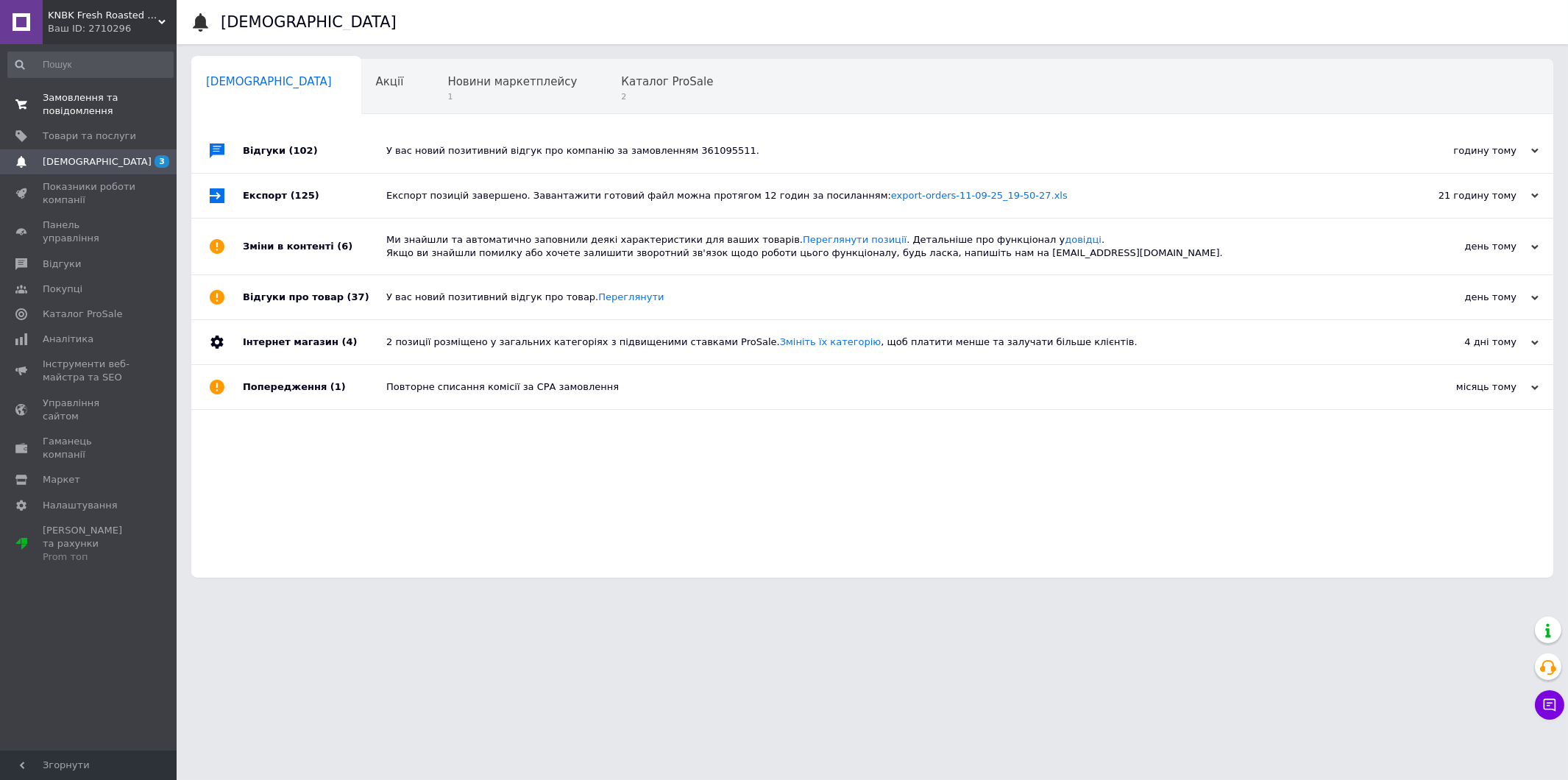
click at [128, 109] on span "Замовлення та повідомлення" at bounding box center [89, 105] width 93 height 27
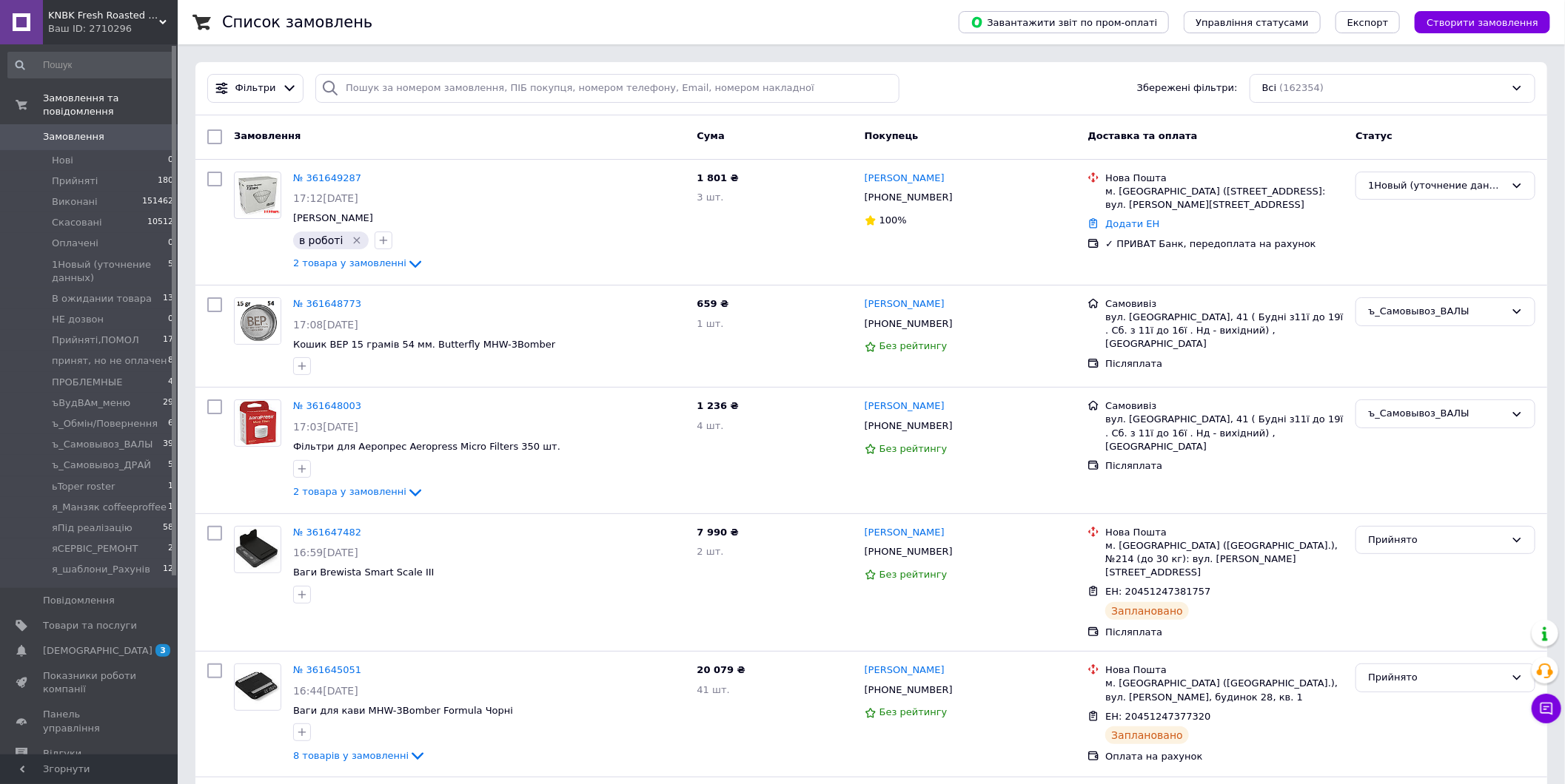
click at [87, 130] on span "Замовлення" at bounding box center [73, 136] width 62 height 13
click at [108, 644] on span "[DEMOGRAPHIC_DATA]" at bounding box center [90, 651] width 94 height 13
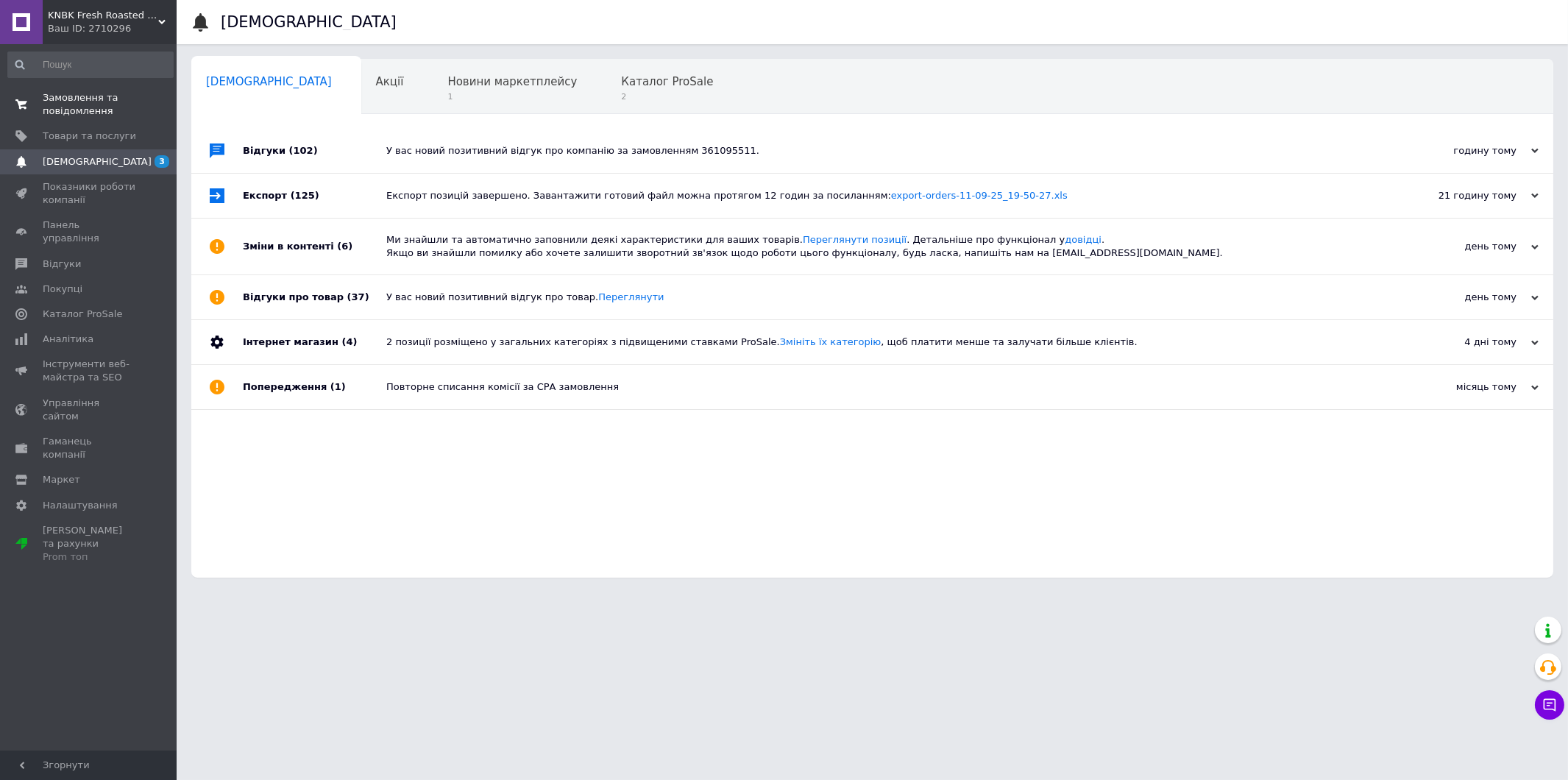
click at [88, 104] on span "Замовлення та повідомлення" at bounding box center [89, 105] width 93 height 27
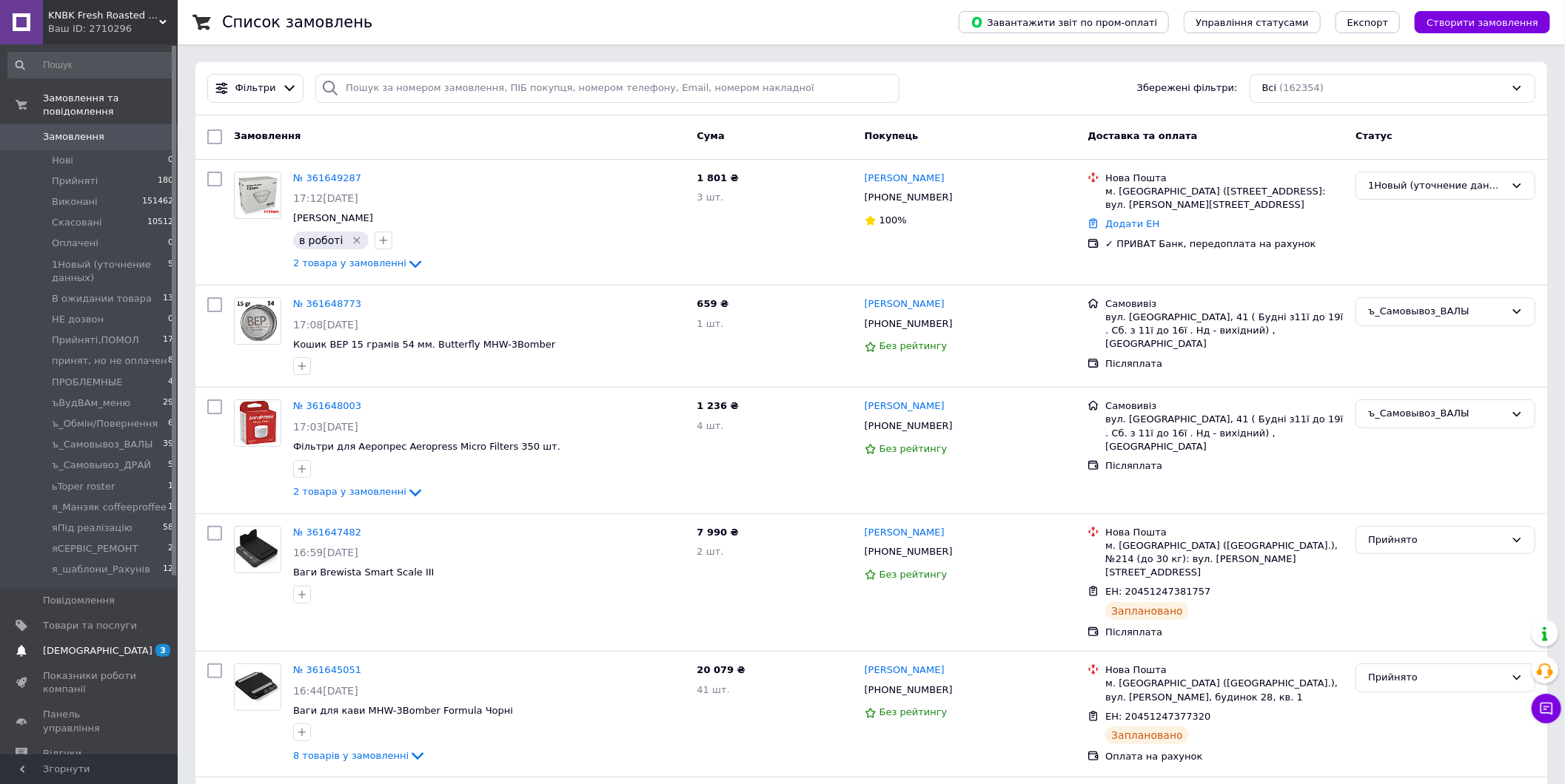
click at [98, 644] on span "[DEMOGRAPHIC_DATA]" at bounding box center [90, 651] width 94 height 13
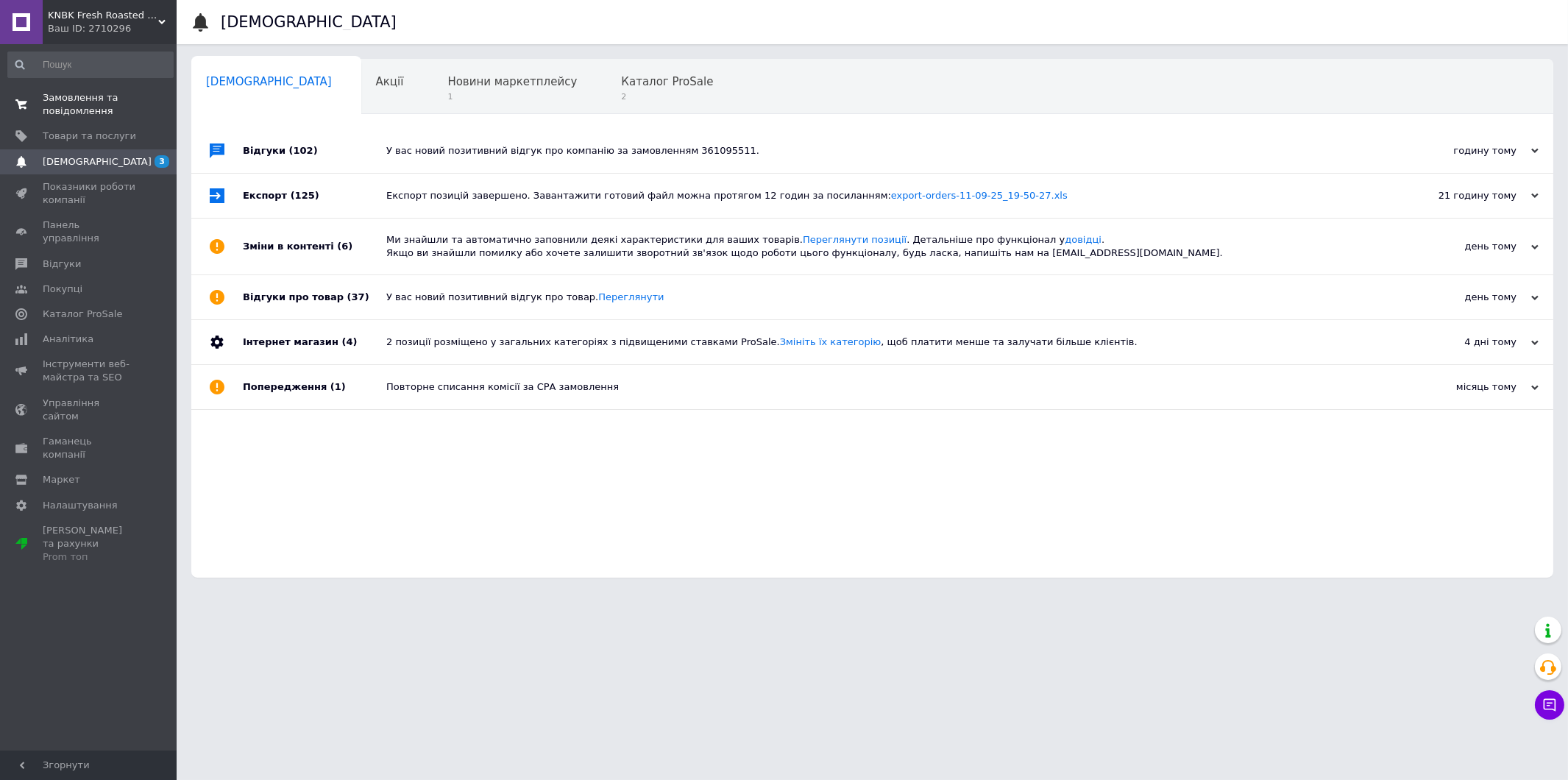
click at [133, 105] on span "Замовлення та повідомлення" at bounding box center [89, 105] width 93 height 27
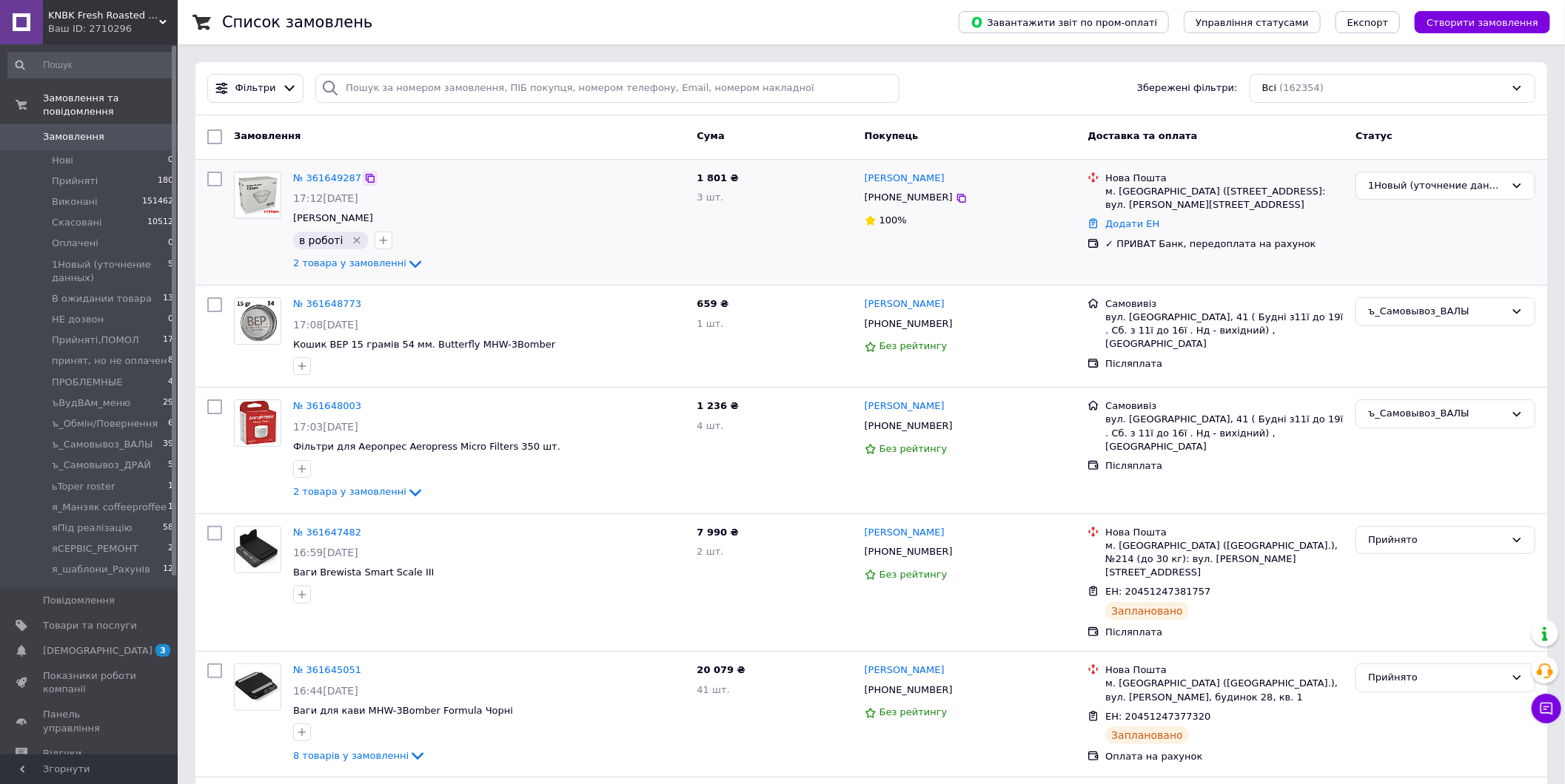
click at [365, 175] on icon at bounding box center [370, 178] width 9 height 9
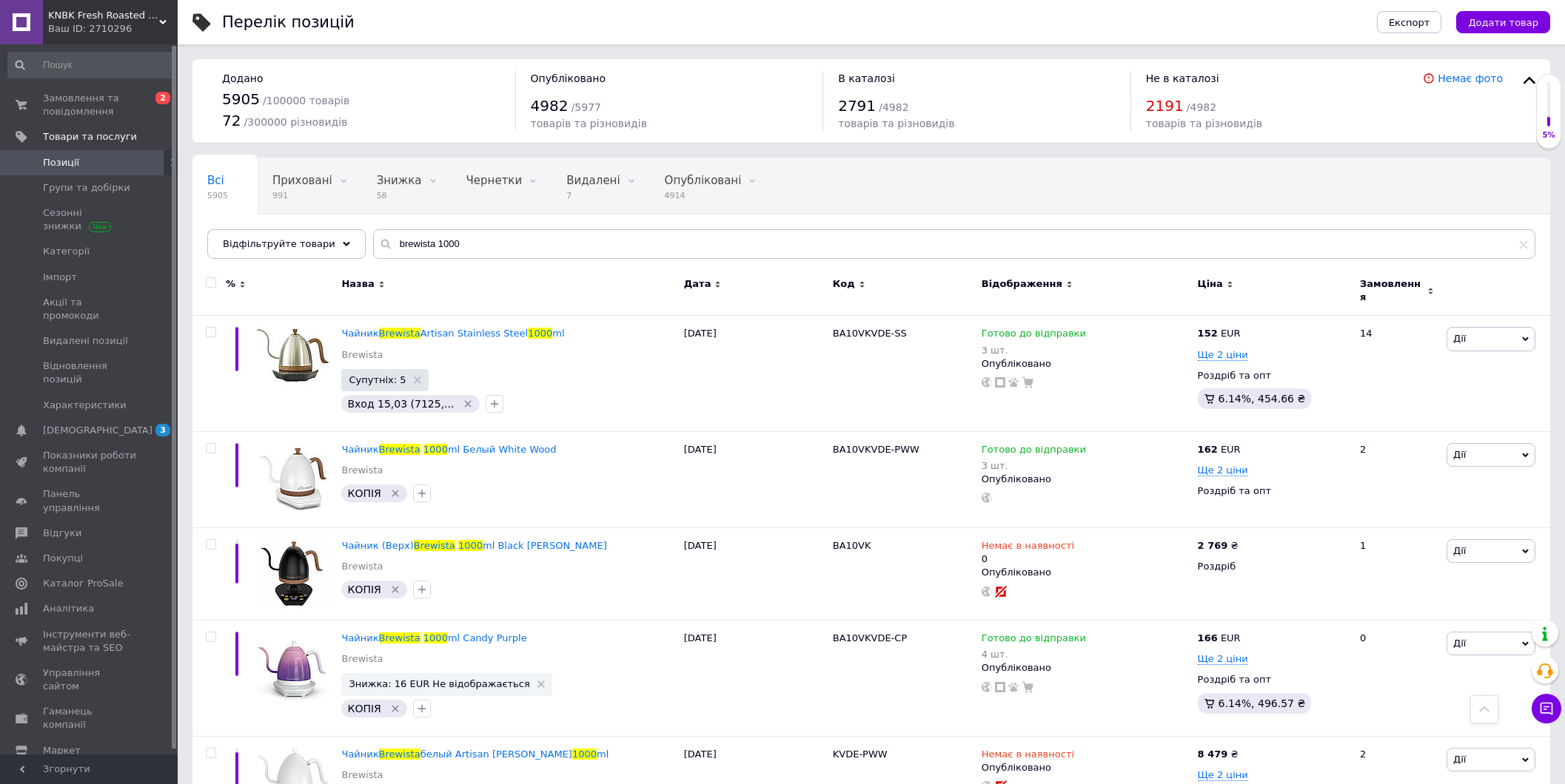
type input "brewista 1000"
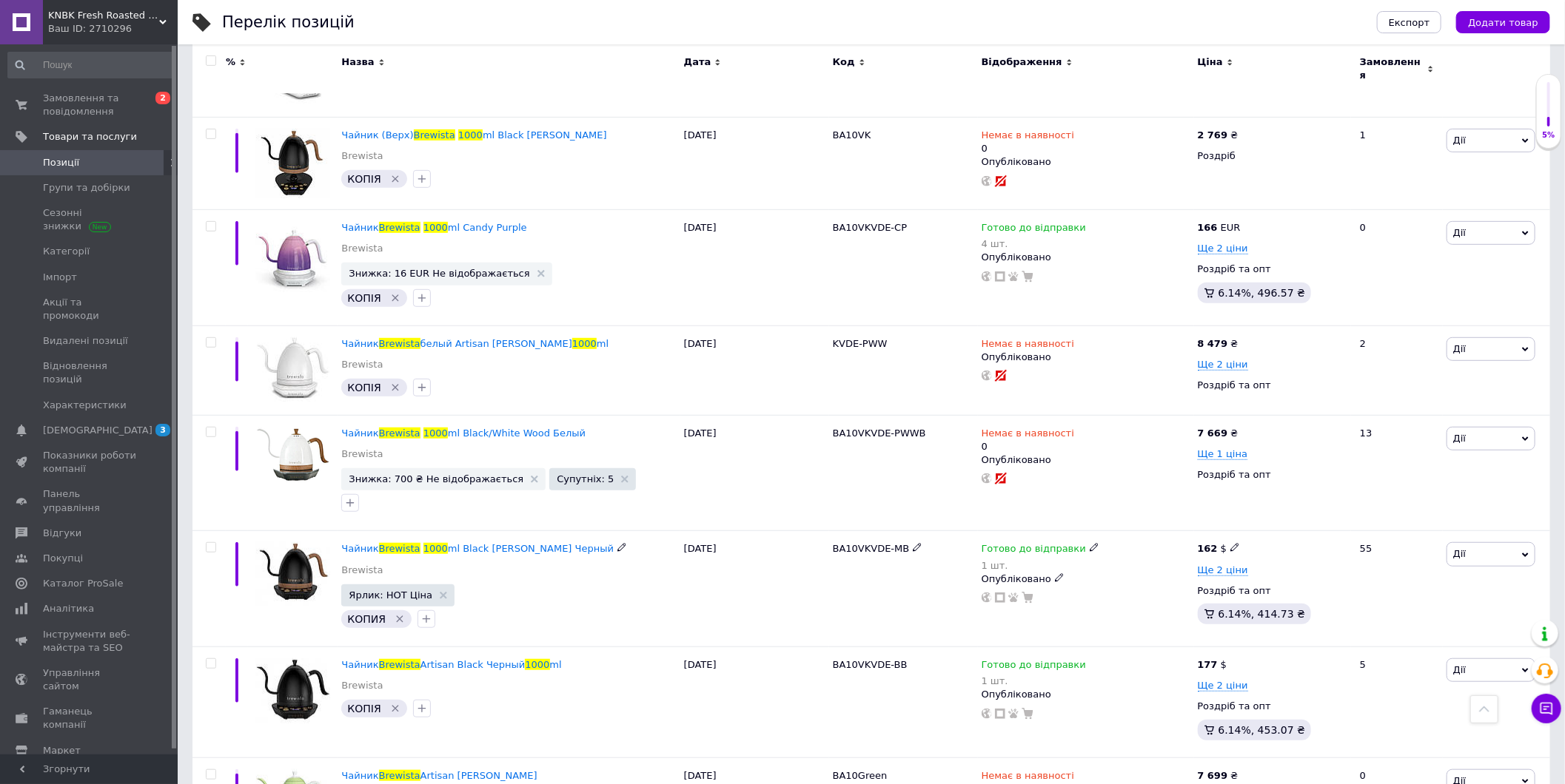
click at [1232, 543] on icon at bounding box center [1235, 548] width 9 height 9
click at [1313, 575] on span "$" at bounding box center [1320, 588] width 142 height 28
click at [1300, 609] on li "EUR" at bounding box center [1319, 619] width 141 height 21
click at [1144, 600] on div "Готово до відправки 1 шт. Опубліковано" at bounding box center [1085, 590] width 216 height 116
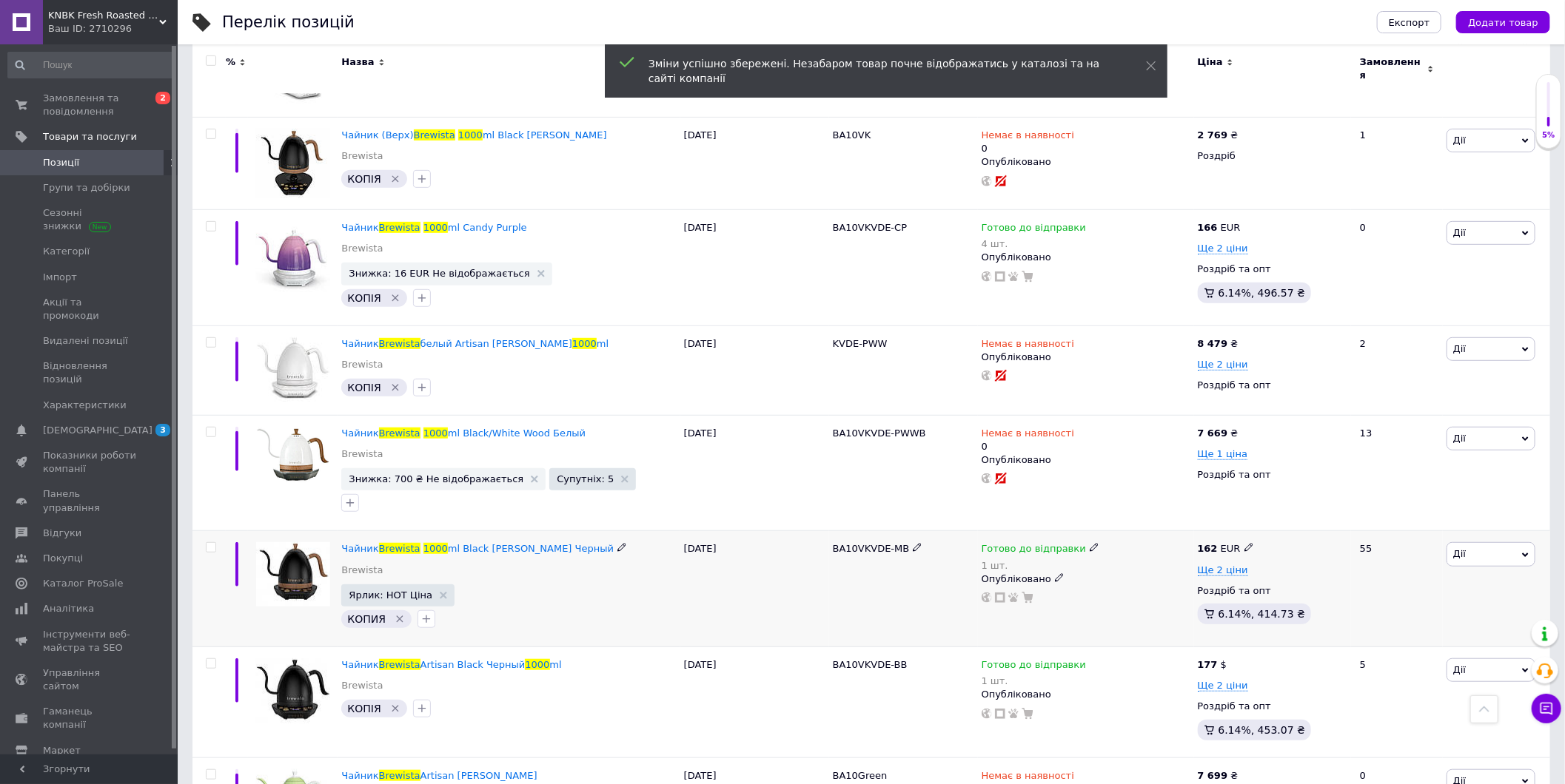
click at [853, 543] on span "BA10VKVDE-MB" at bounding box center [871, 549] width 77 height 11
copy div "BA10VKVDE-MB"
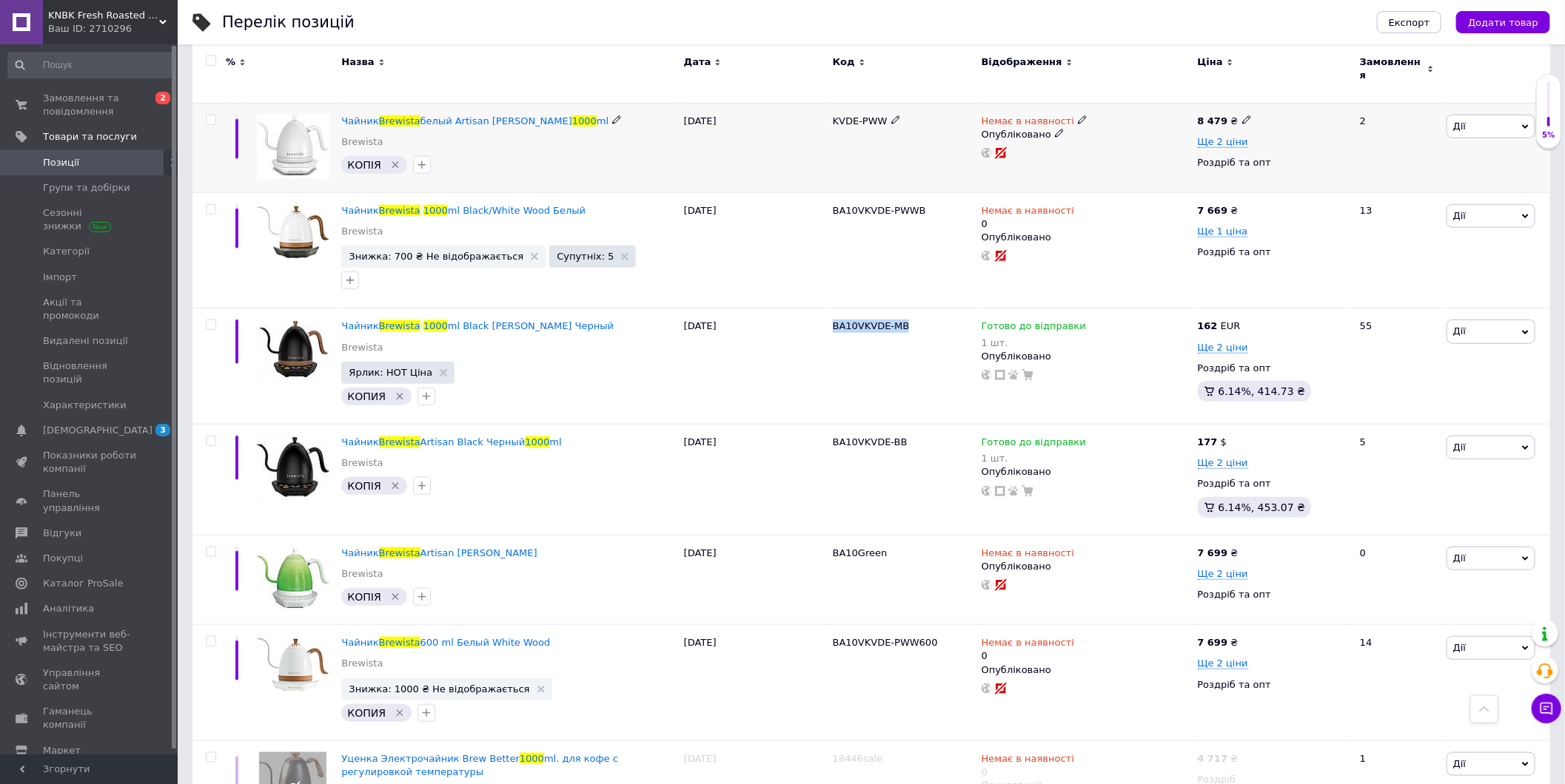
scroll to position [657, 0]
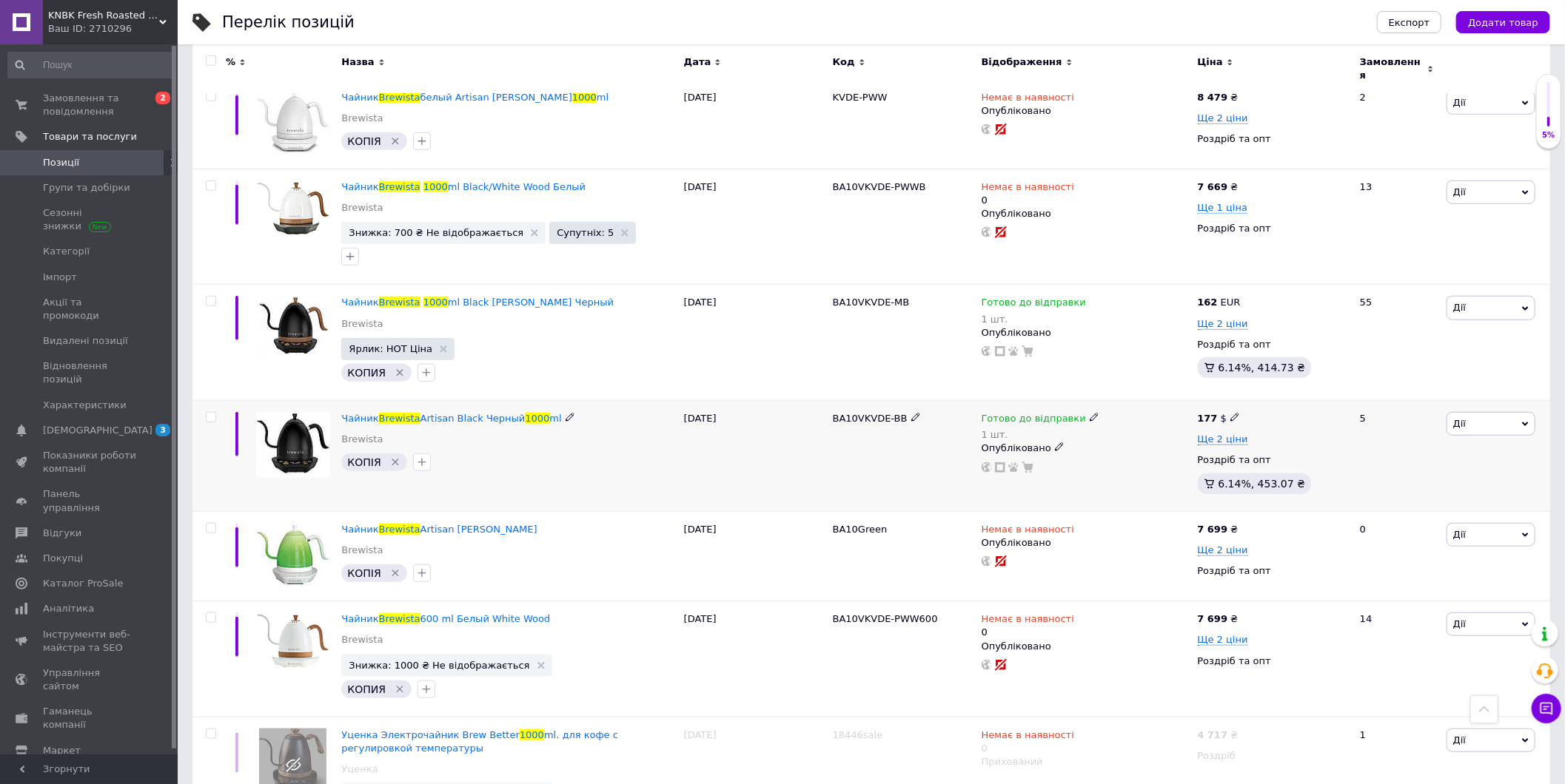
click at [1235, 412] on span at bounding box center [1235, 416] width 10 height 10
click at [1308, 447] on span "$" at bounding box center [1320, 458] width 142 height 28
click at [1296, 484] on li "EUR" at bounding box center [1319, 489] width 141 height 21
click at [1144, 476] on div "Готово до відправки 1 шт. Опубліковано" at bounding box center [1085, 456] width 216 height 111
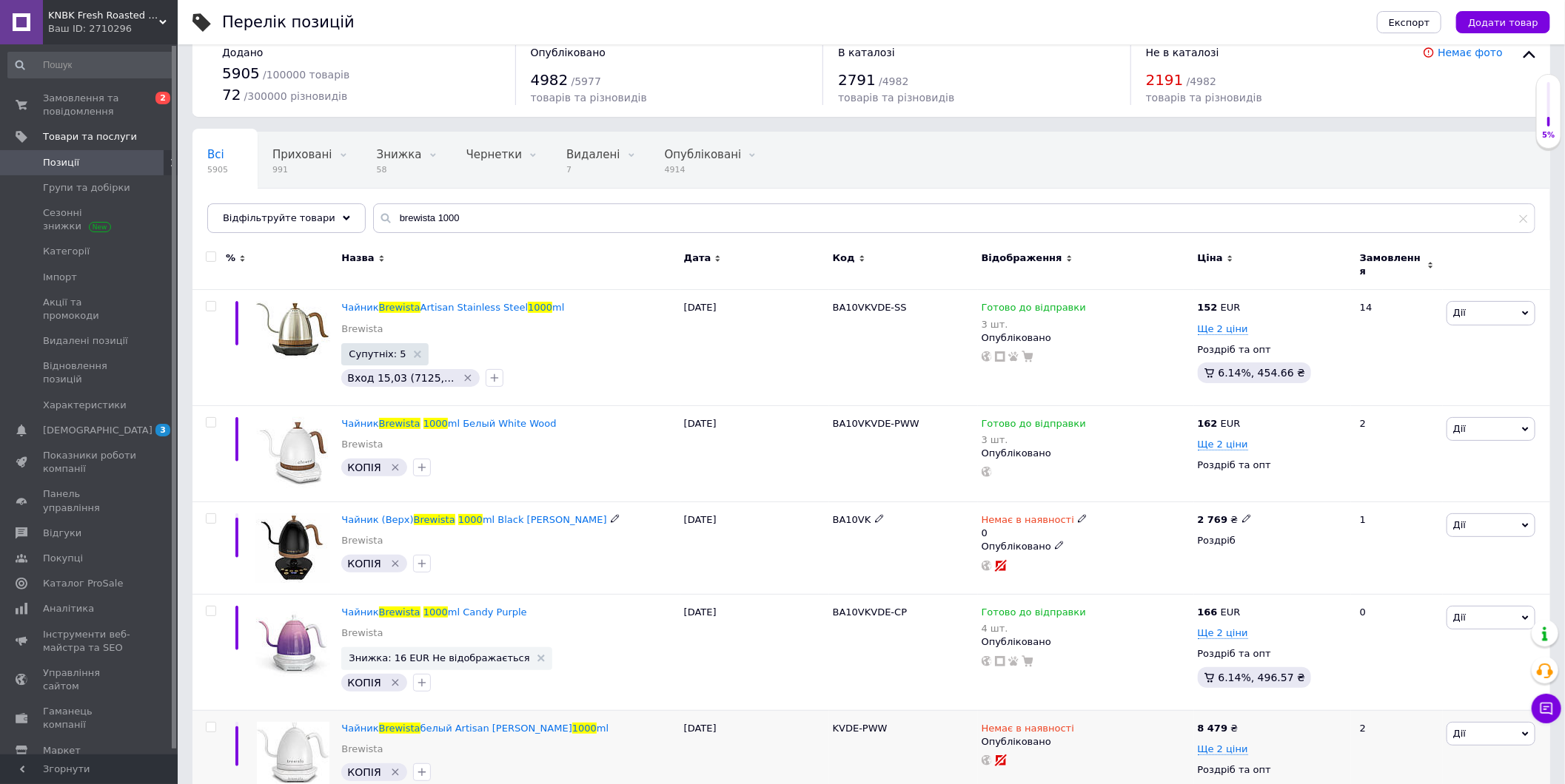
scroll to position [0, 0]
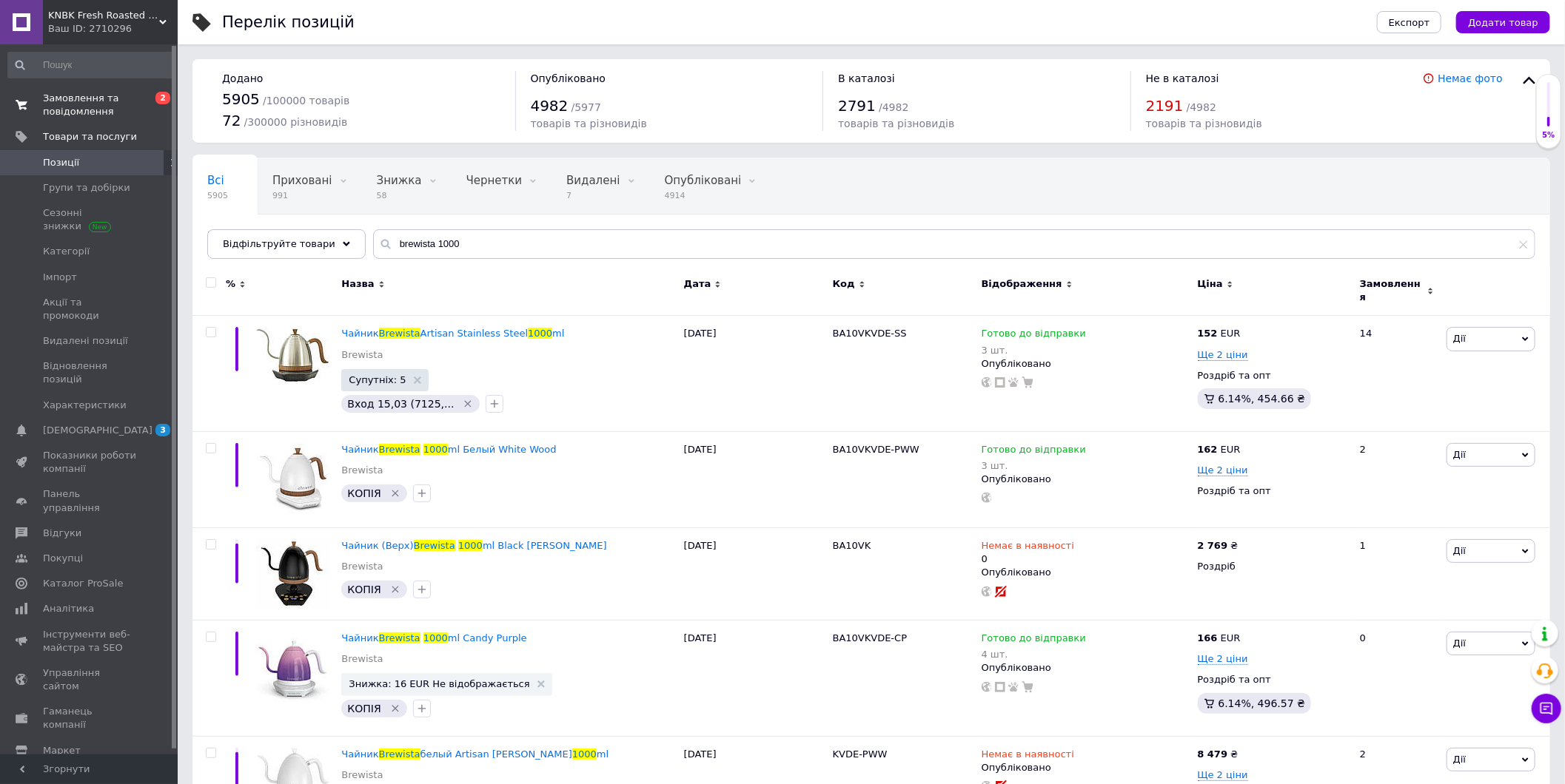
click at [71, 93] on span "Замовлення та повідомлення" at bounding box center [90, 106] width 94 height 27
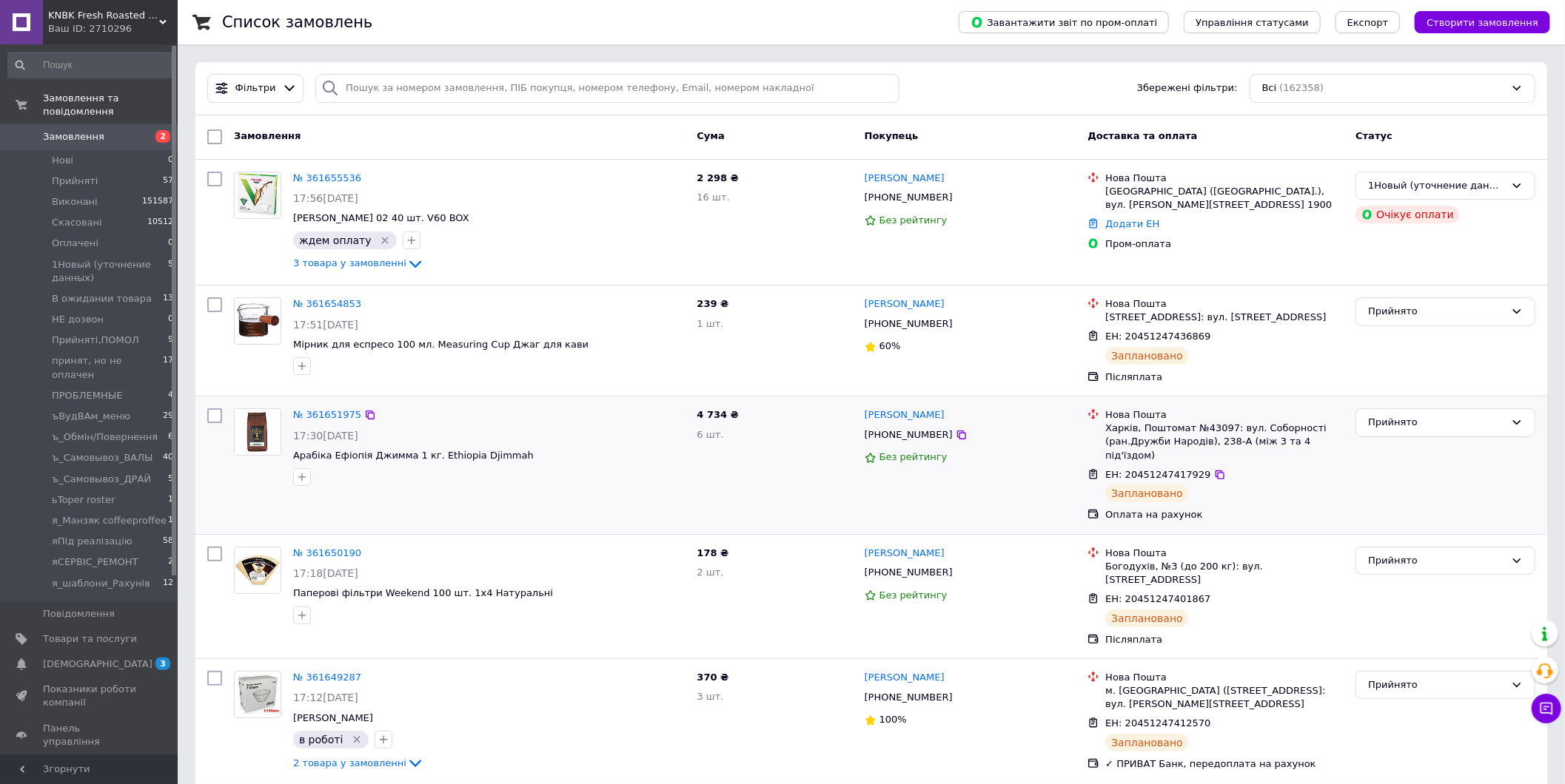
click at [1355, 459] on div "Прийнято" at bounding box center [1445, 465] width 192 height 126
click at [122, 130] on span "Замовлення" at bounding box center [90, 136] width 94 height 13
click at [109, 633] on span "Товари та послуги" at bounding box center [90, 639] width 94 height 13
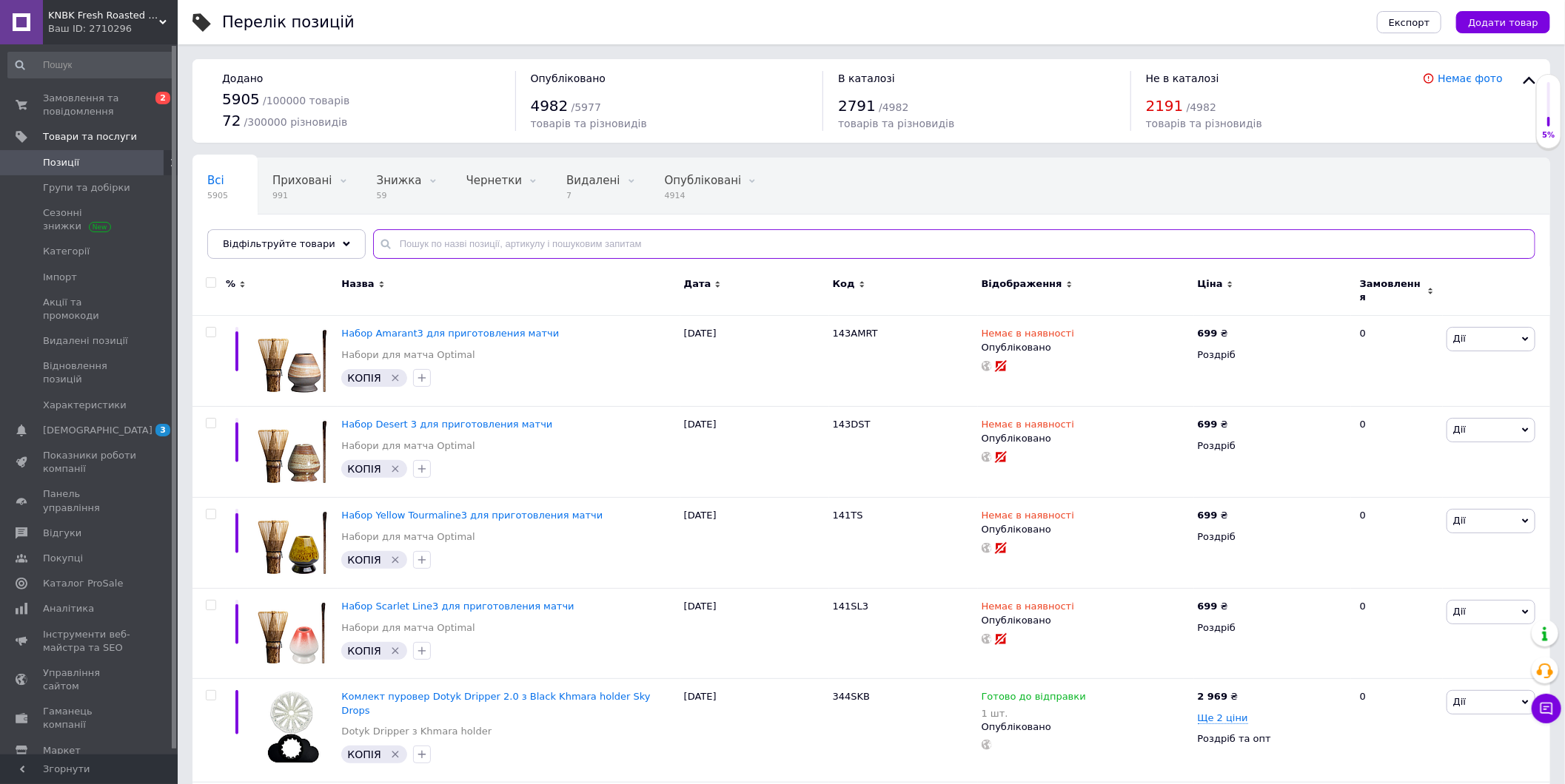
click at [405, 249] on input "text" at bounding box center [954, 243] width 1162 height 30
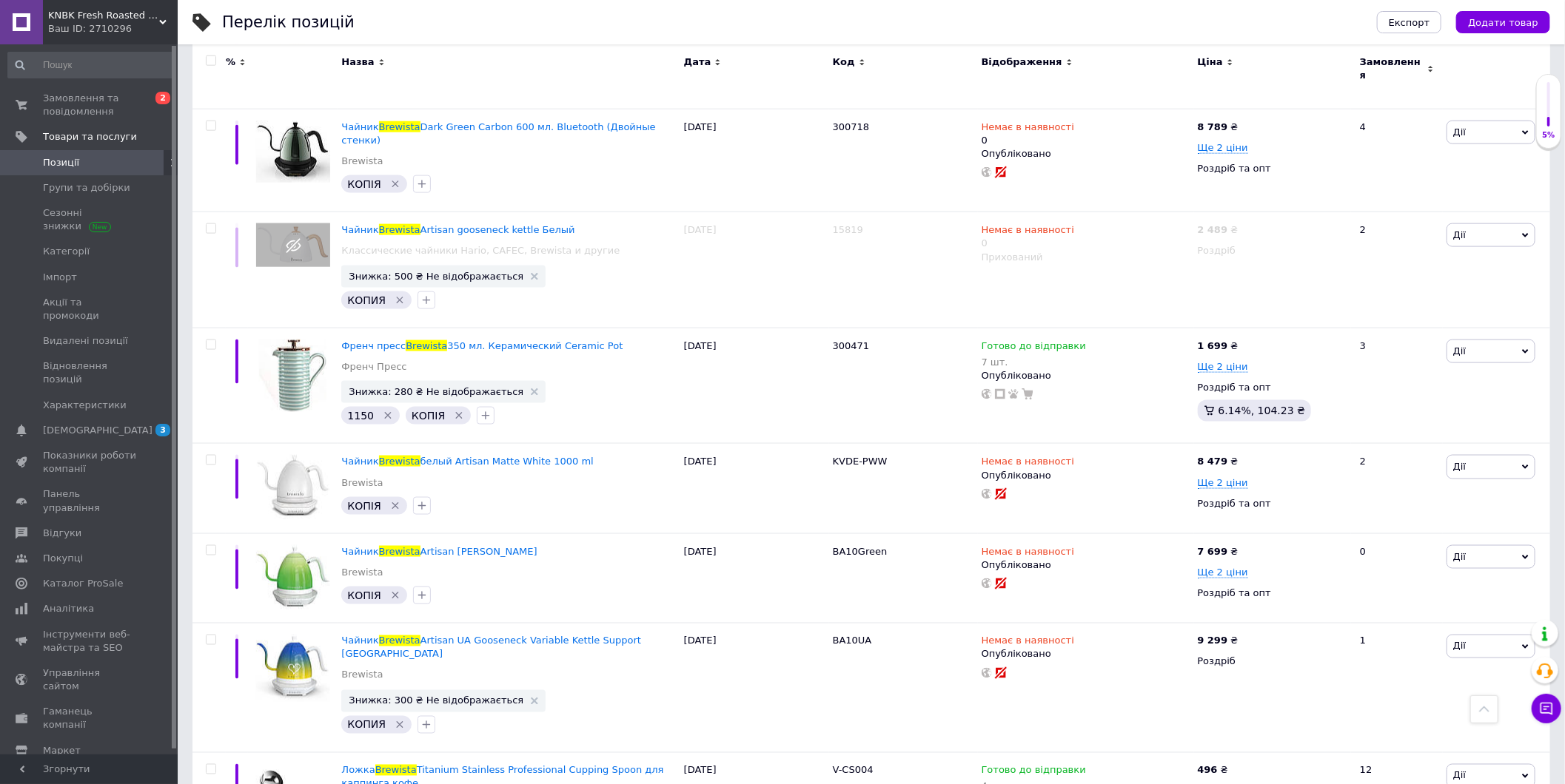
scroll to position [657, 0]
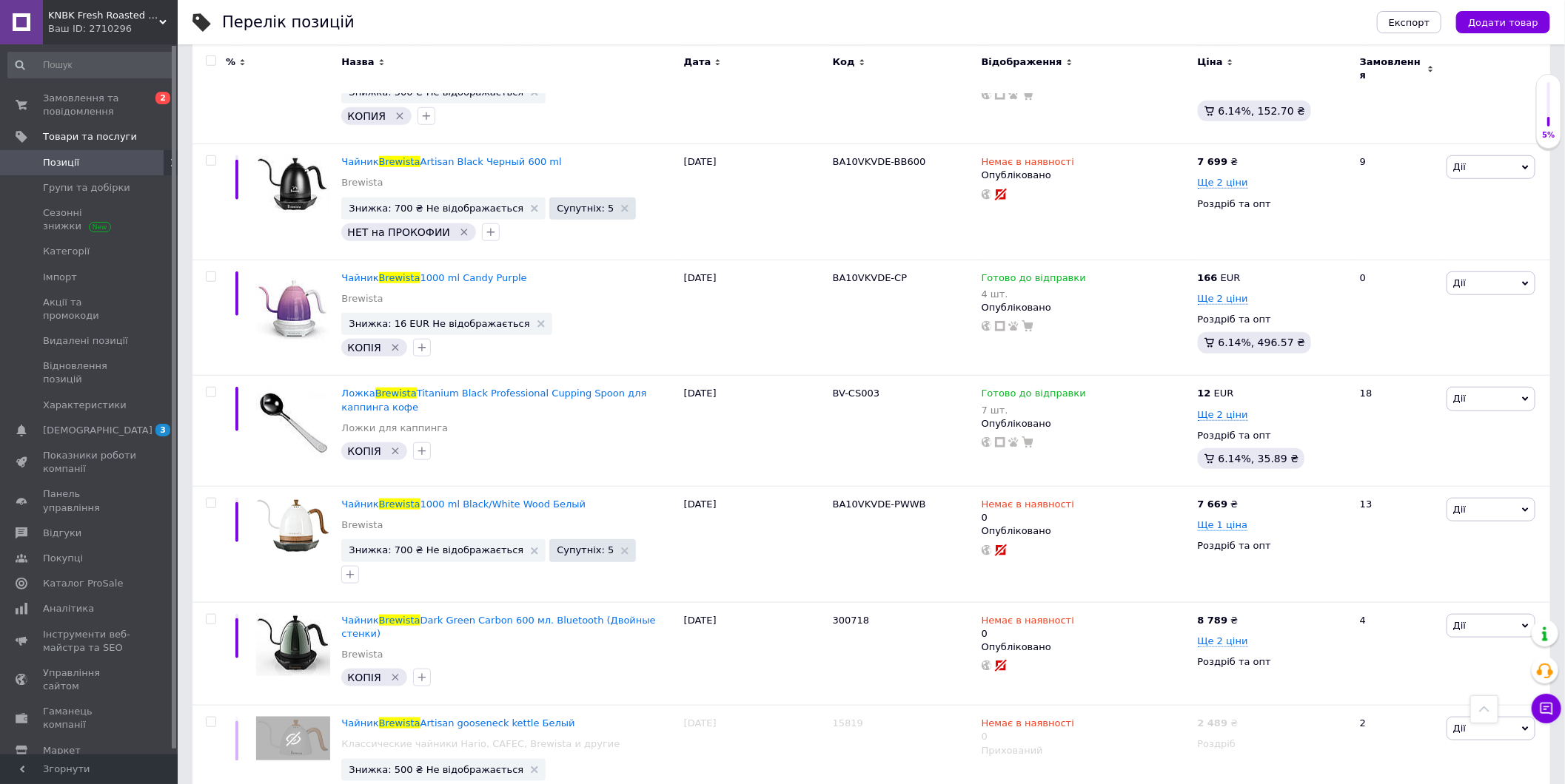
type input "brewista"
click at [54, 96] on span "Замовлення та повідомлення" at bounding box center [90, 106] width 94 height 27
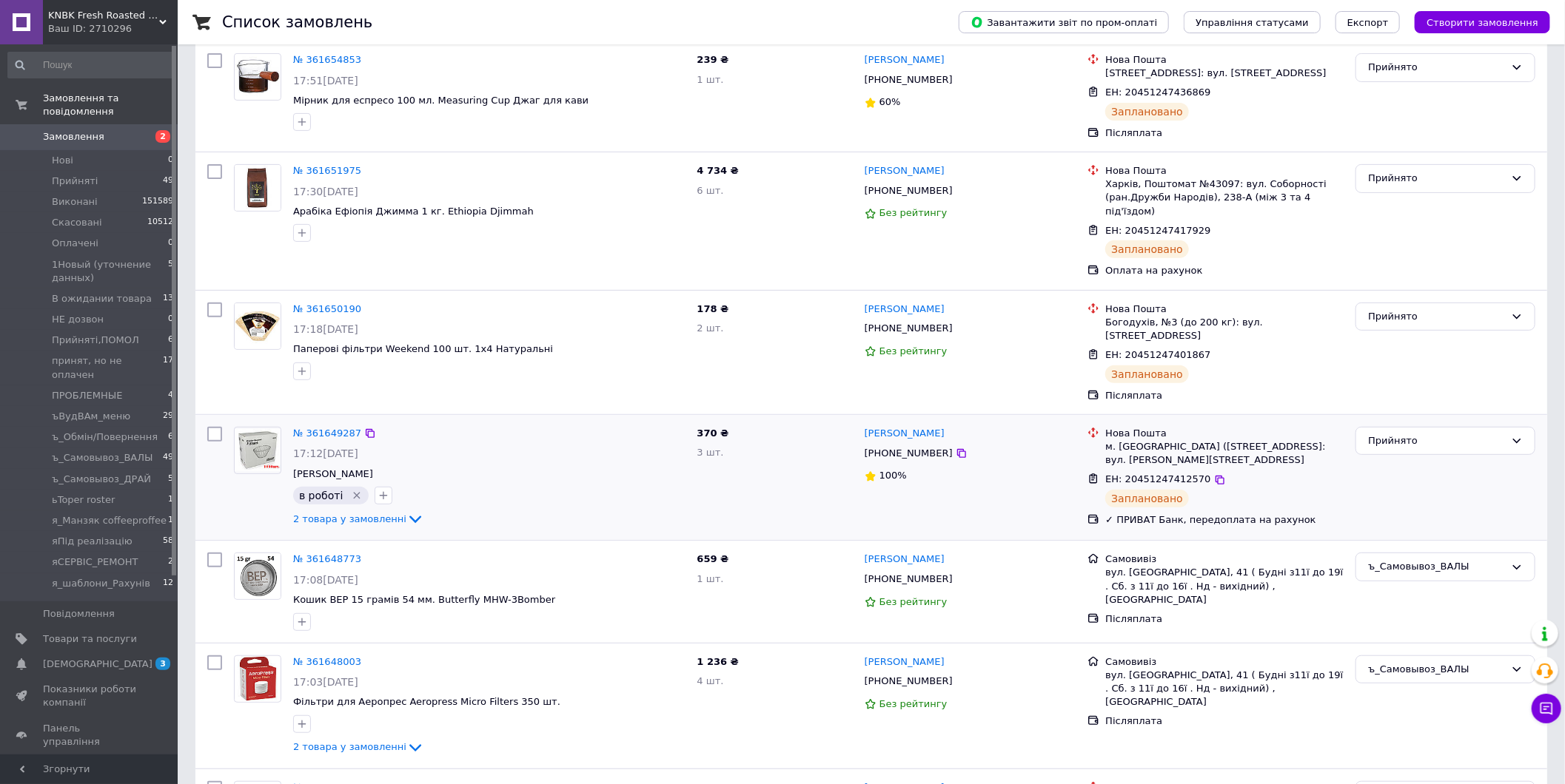
scroll to position [246, 0]
click at [106, 658] on span "[DEMOGRAPHIC_DATA]" at bounding box center [90, 664] width 94 height 13
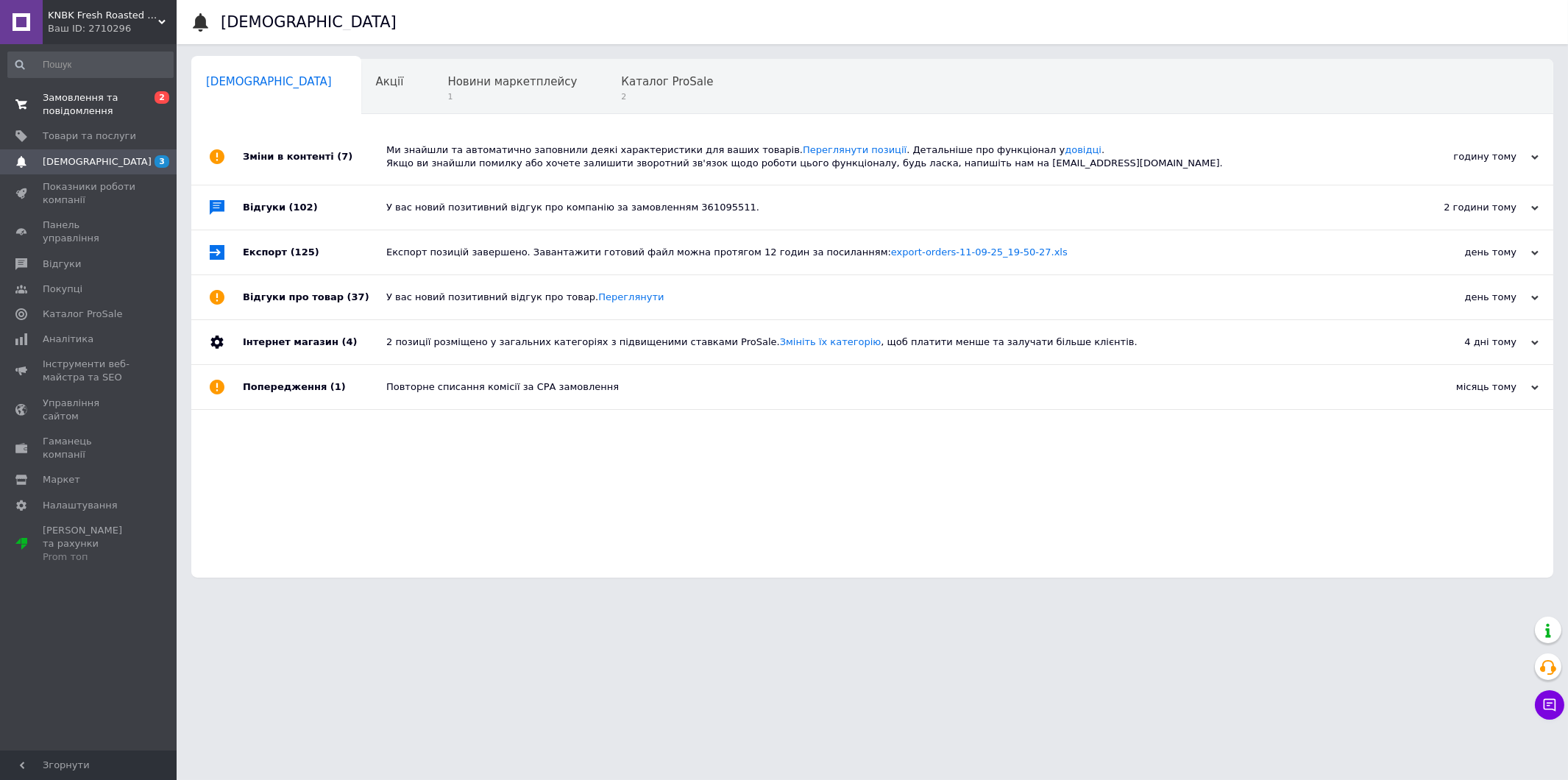
click at [101, 93] on span "Замовлення та повідомлення" at bounding box center [89, 105] width 93 height 27
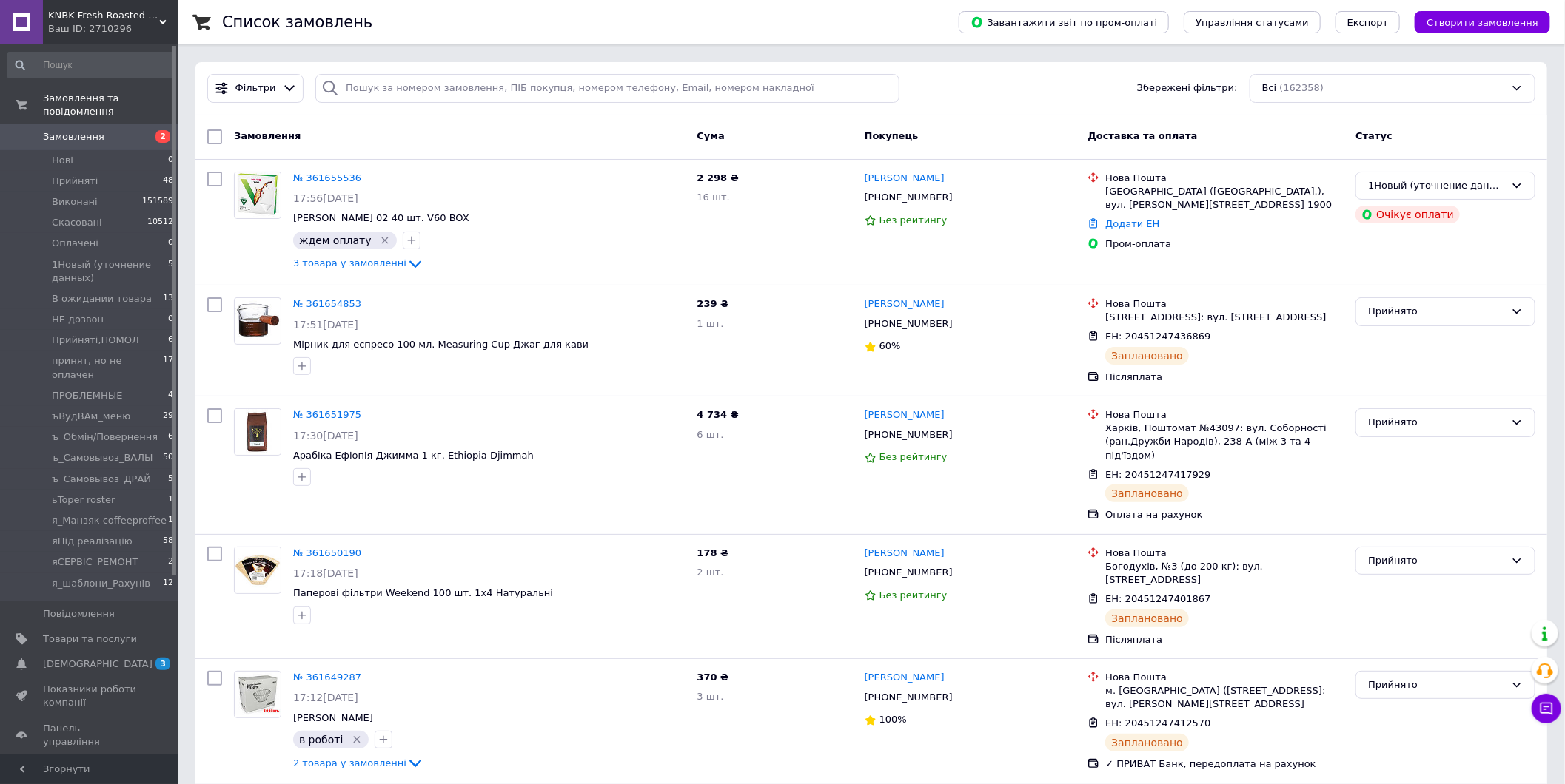
click at [116, 130] on span "Замовлення" at bounding box center [90, 136] width 94 height 13
click at [78, 175] on span "Прийняті" at bounding box center [74, 181] width 46 height 13
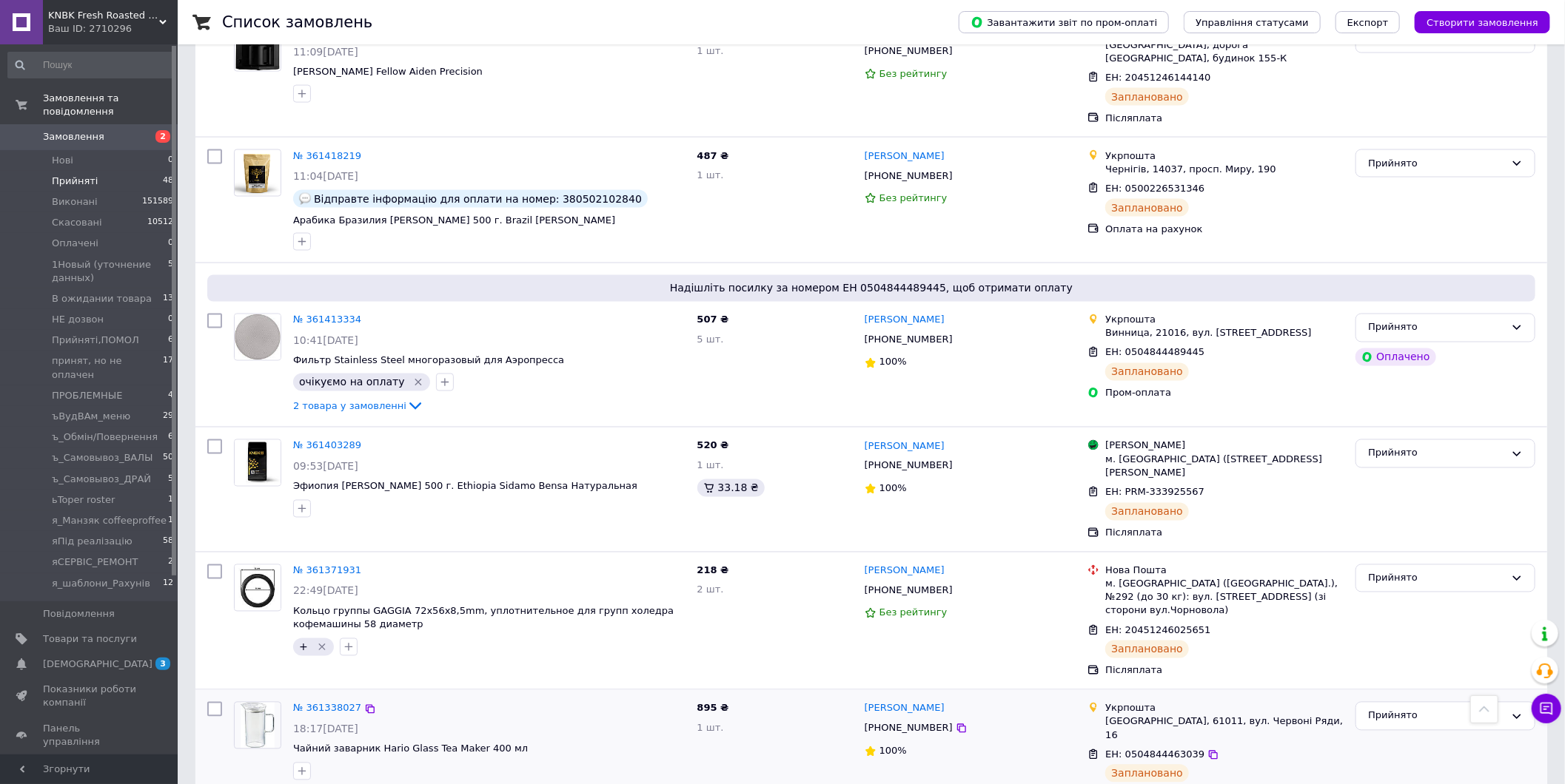
scroll to position [5014, 0]
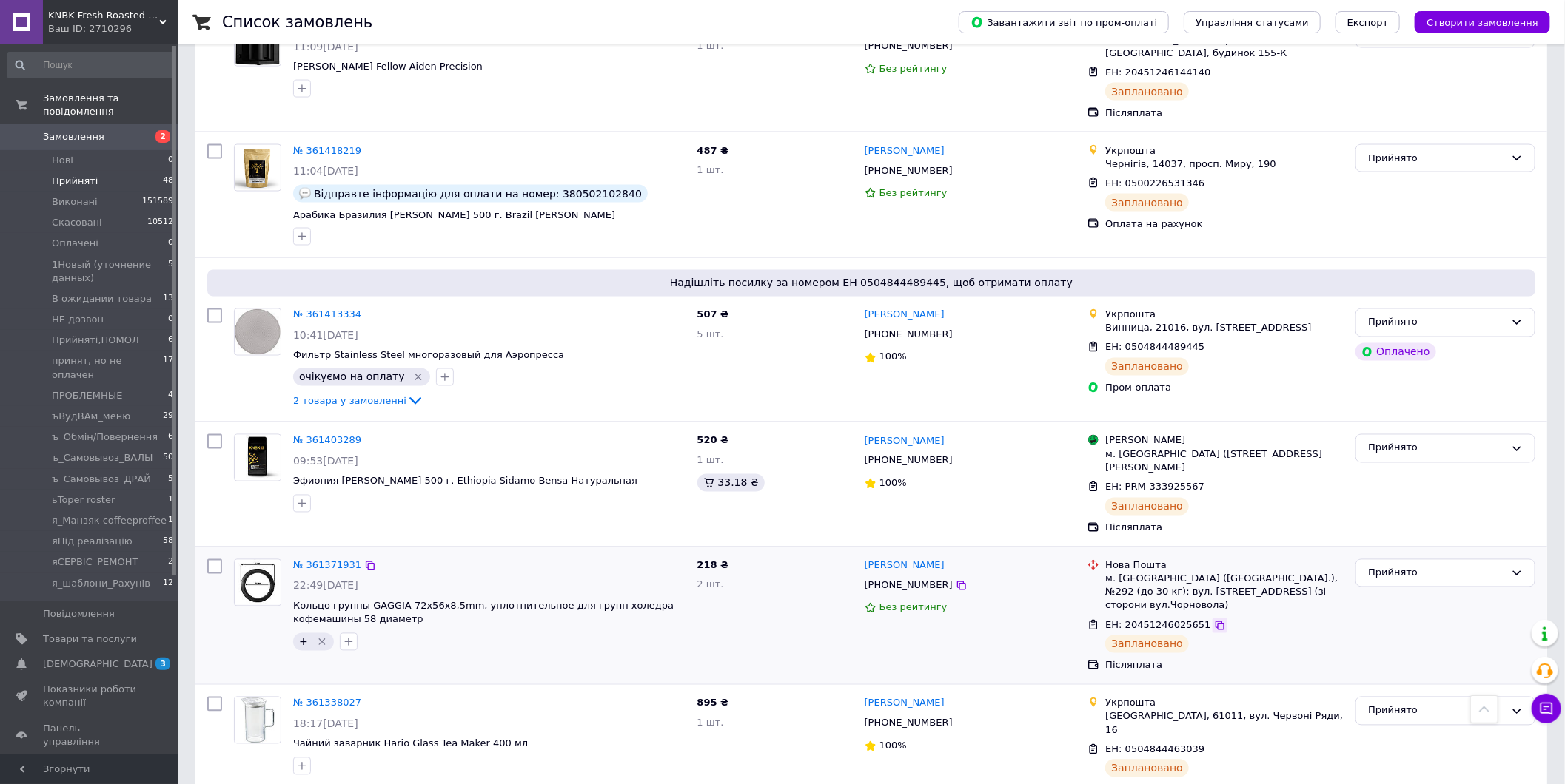
click at [1215, 621] on icon at bounding box center [1219, 626] width 9 height 9
click at [57, 130] on span "Замовлення" at bounding box center [73, 136] width 62 height 13
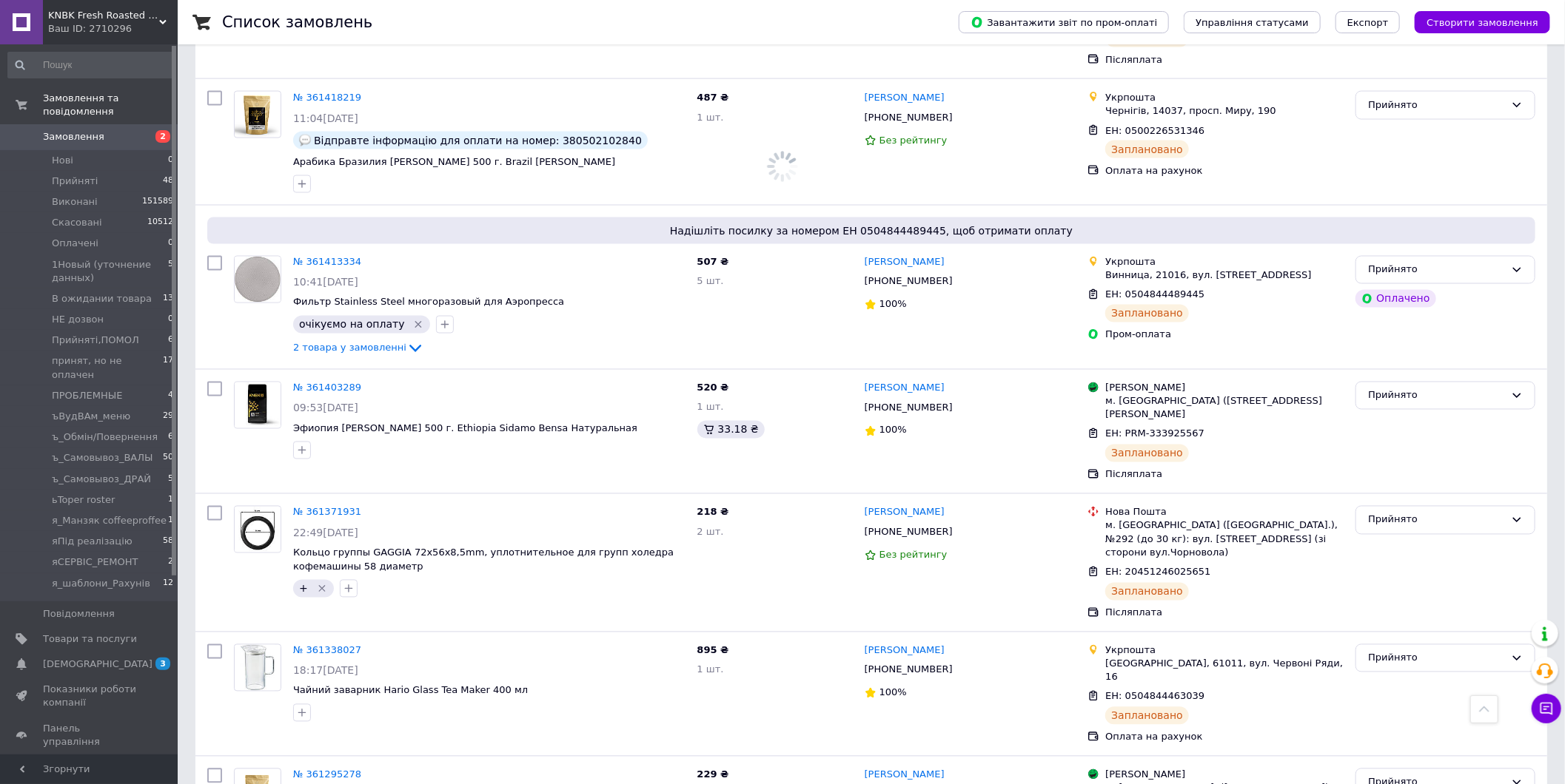
scroll to position [4961, 0]
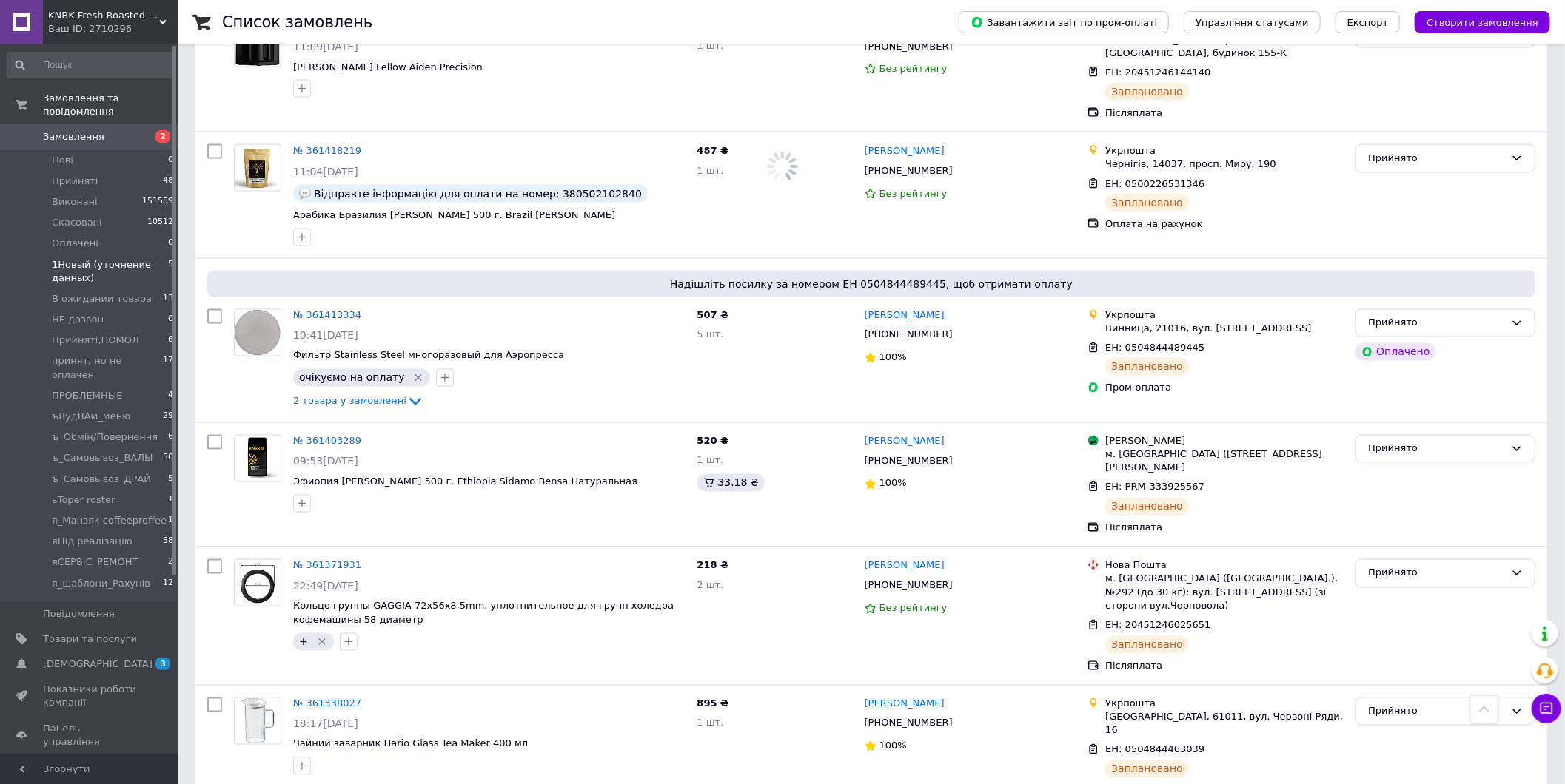
click at [124, 259] on span "1Новый (уточнение данных)" at bounding box center [110, 272] width 116 height 27
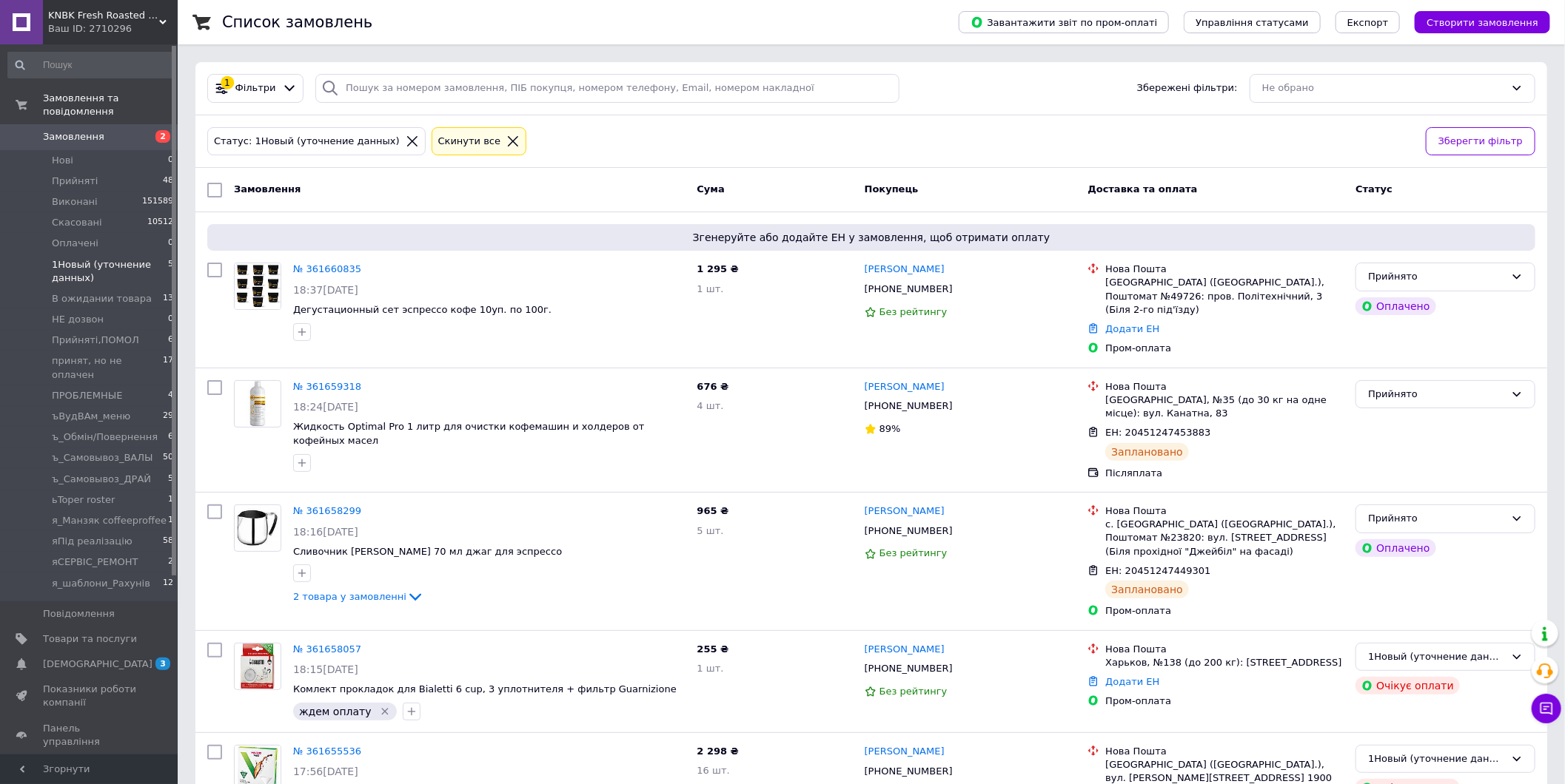
click at [99, 130] on span "Замовлення" at bounding box center [90, 136] width 94 height 13
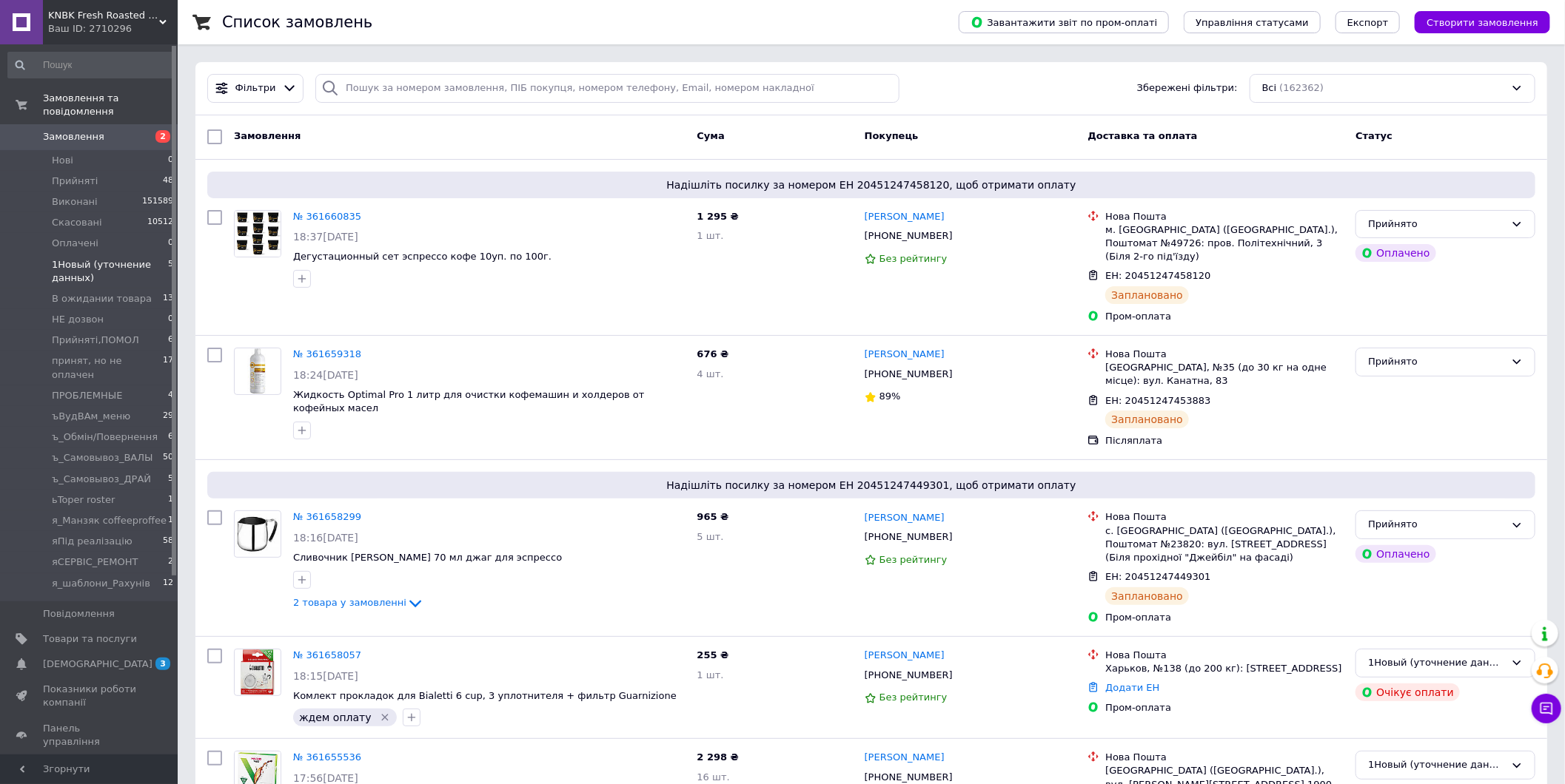
click at [128, 259] on span "1Новый (уточнение данных)" at bounding box center [110, 272] width 116 height 27
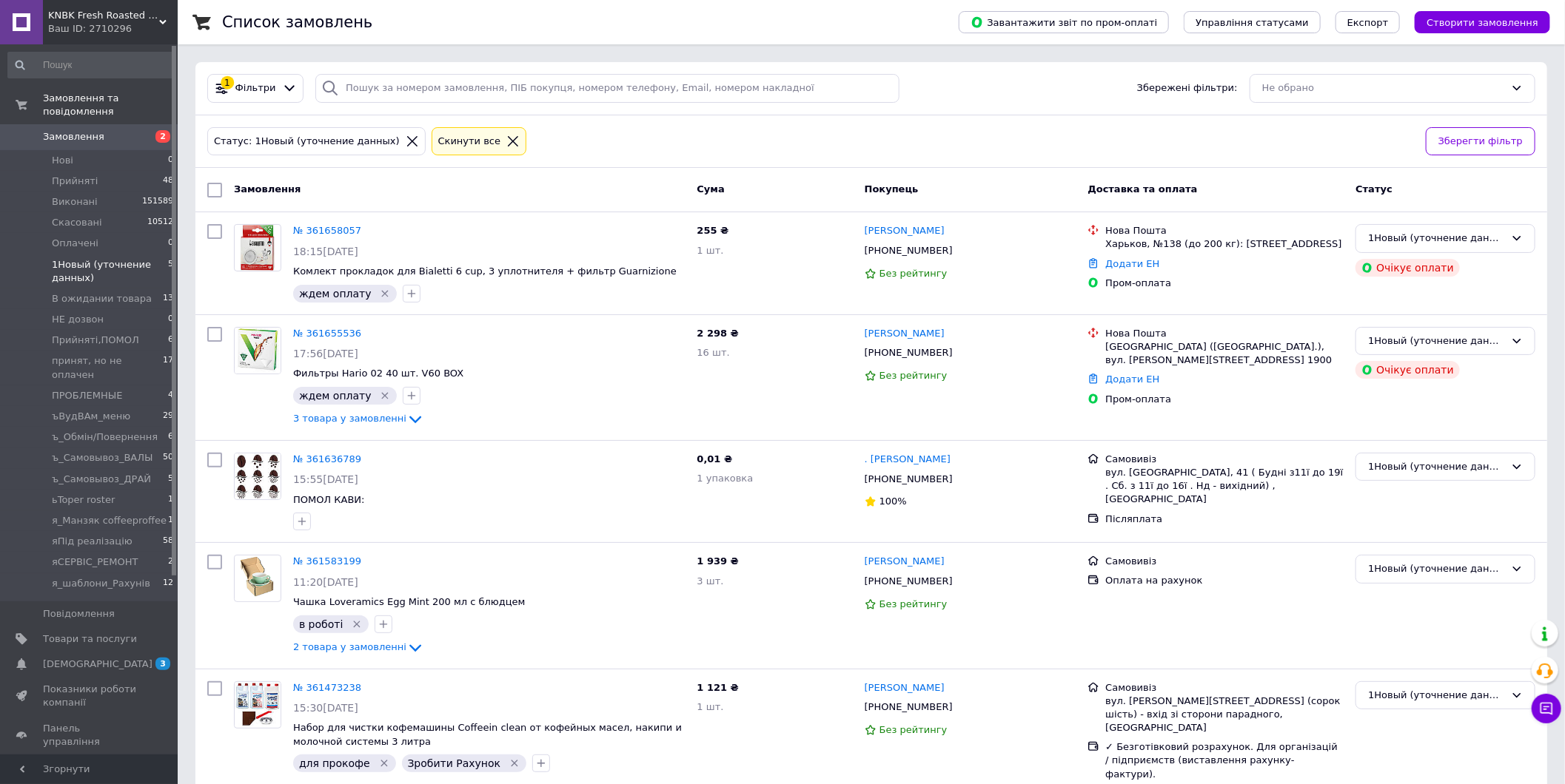
click at [92, 130] on span "Замовлення" at bounding box center [73, 136] width 62 height 13
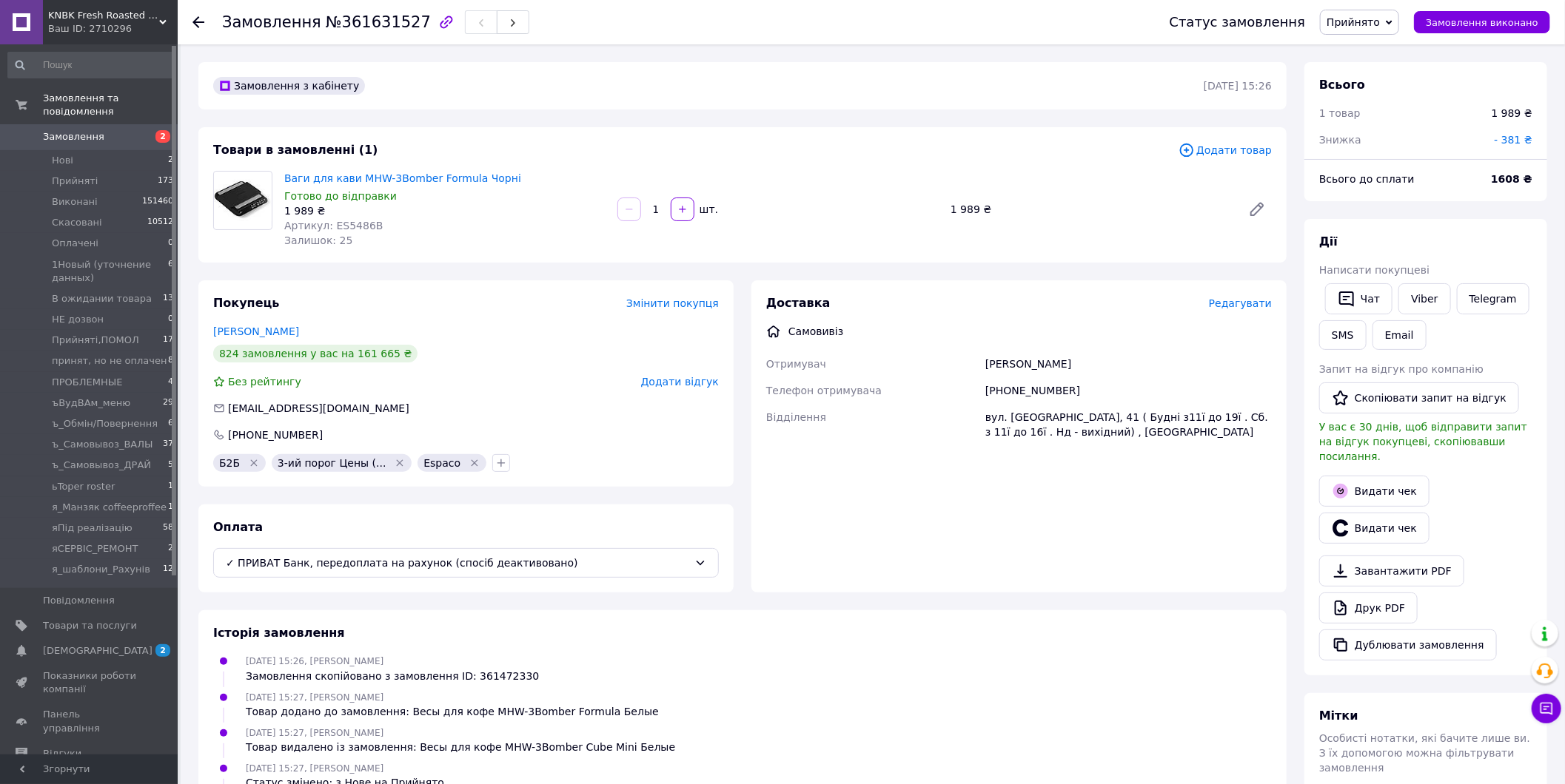
click at [102, 130] on span "Замовлення" at bounding box center [90, 136] width 94 height 13
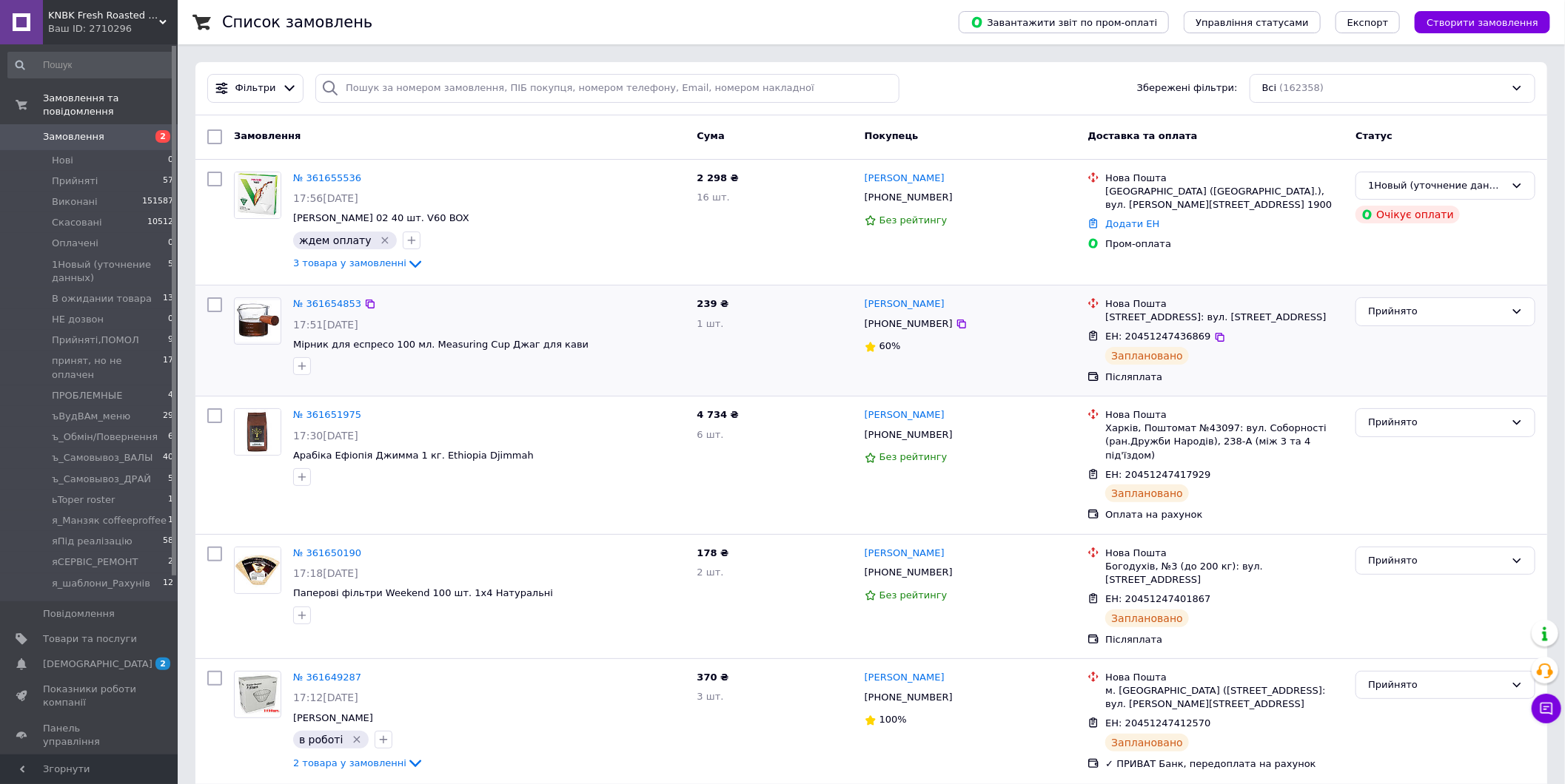
click at [1355, 352] on div "Прийнято" at bounding box center [1445, 341] width 192 height 98
click at [96, 130] on span "Замовлення" at bounding box center [73, 136] width 62 height 13
click at [134, 254] on li "1Новый (уточнение данных) 5" at bounding box center [90, 271] width 182 height 34
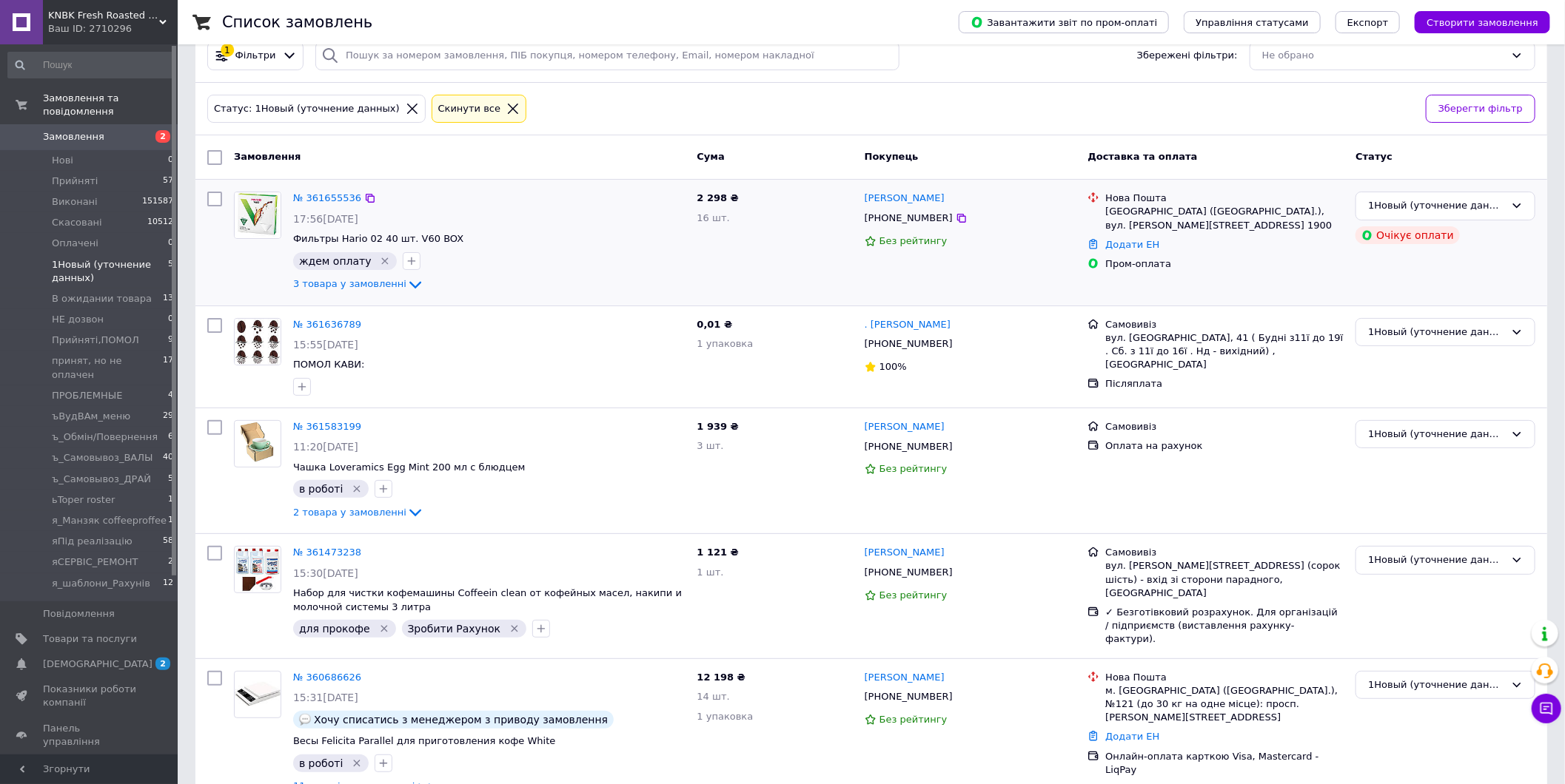
scroll to position [64, 0]
